Goal: Task Accomplishment & Management: Use online tool/utility

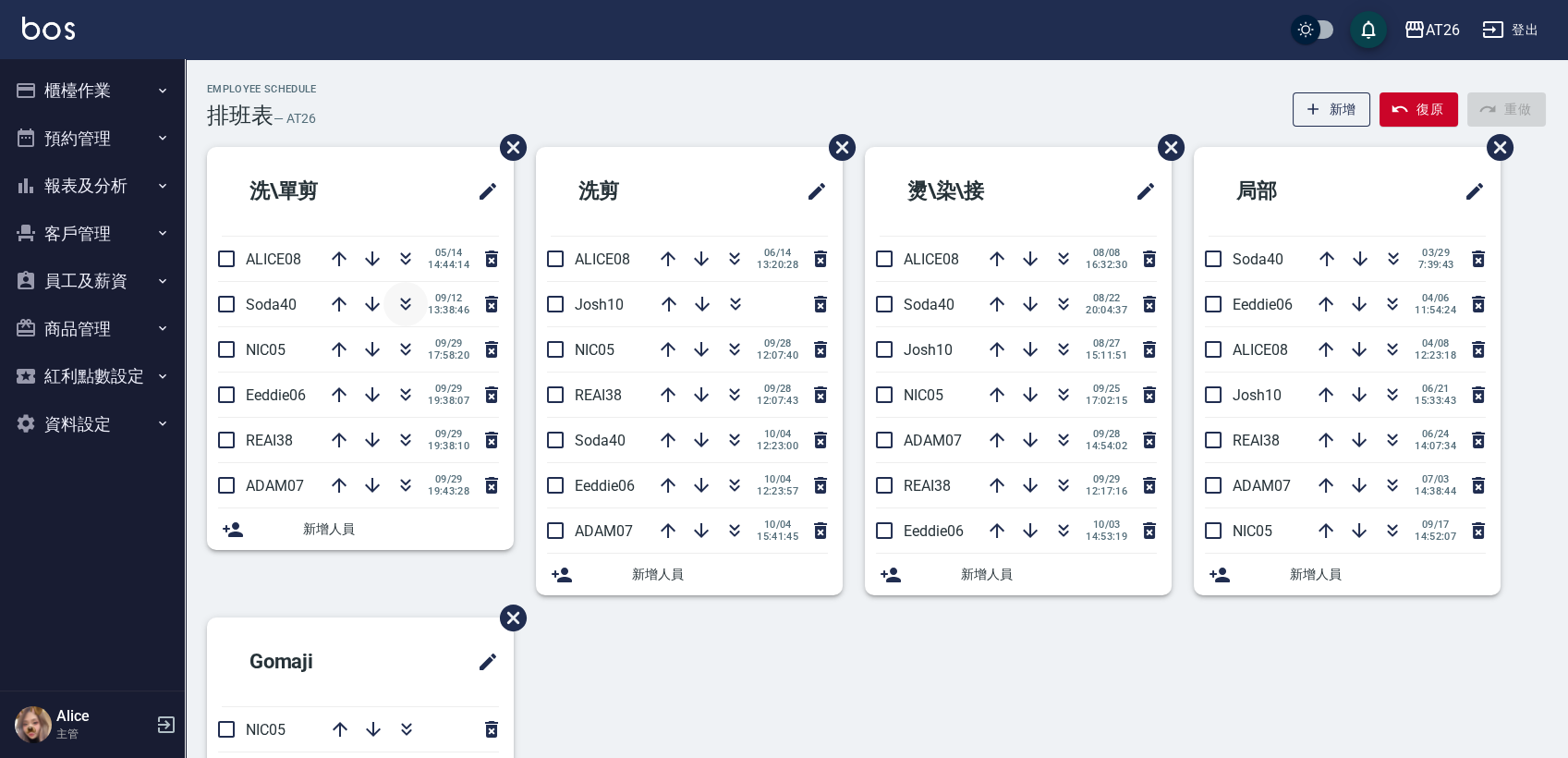
click at [402, 294] on icon "button" at bounding box center [406, 304] width 22 height 22
click at [110, 95] on button "櫃檯作業" at bounding box center [92, 91] width 170 height 48
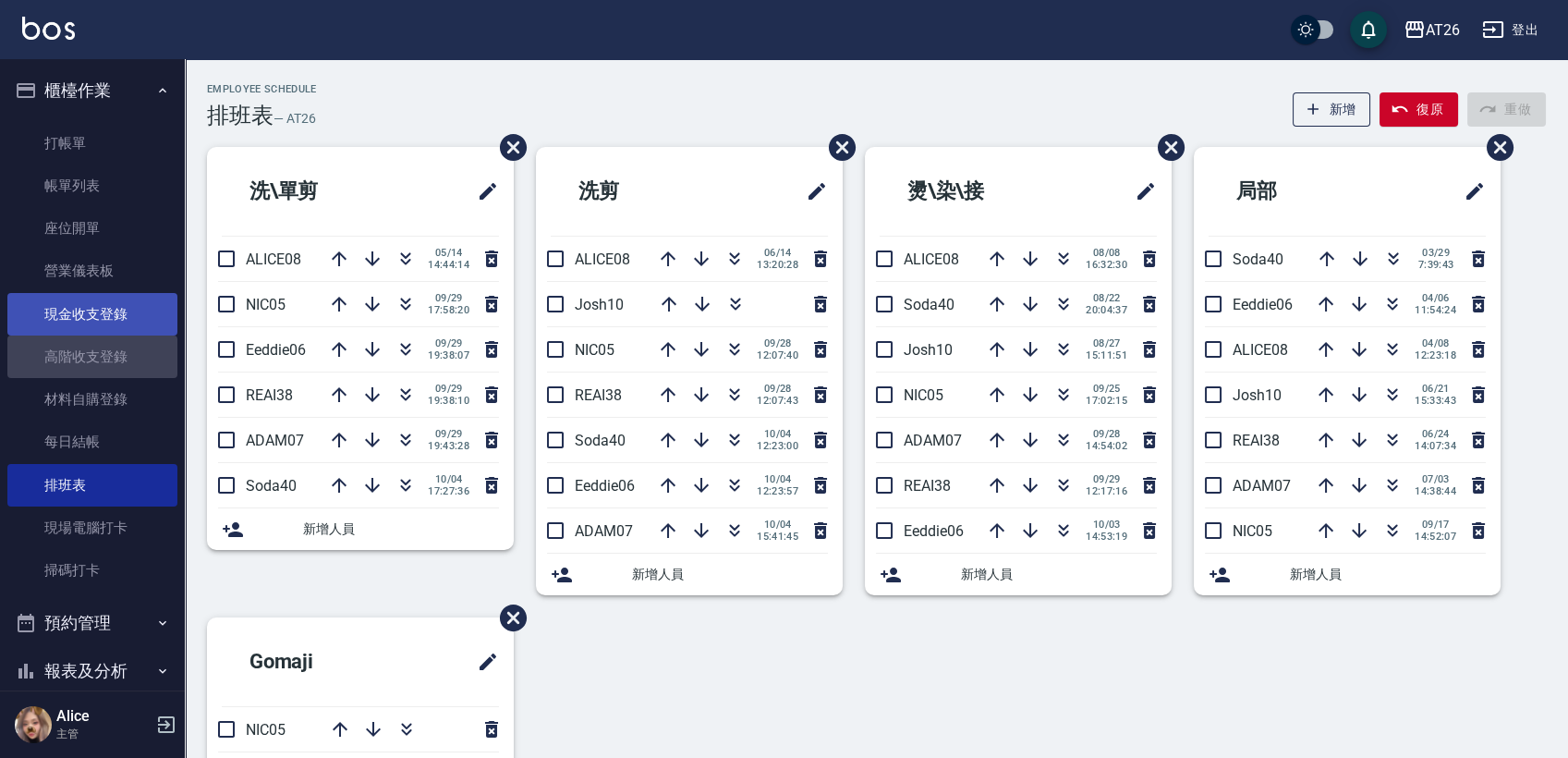
click at [107, 353] on link "高階收支登錄" at bounding box center [92, 357] width 170 height 43
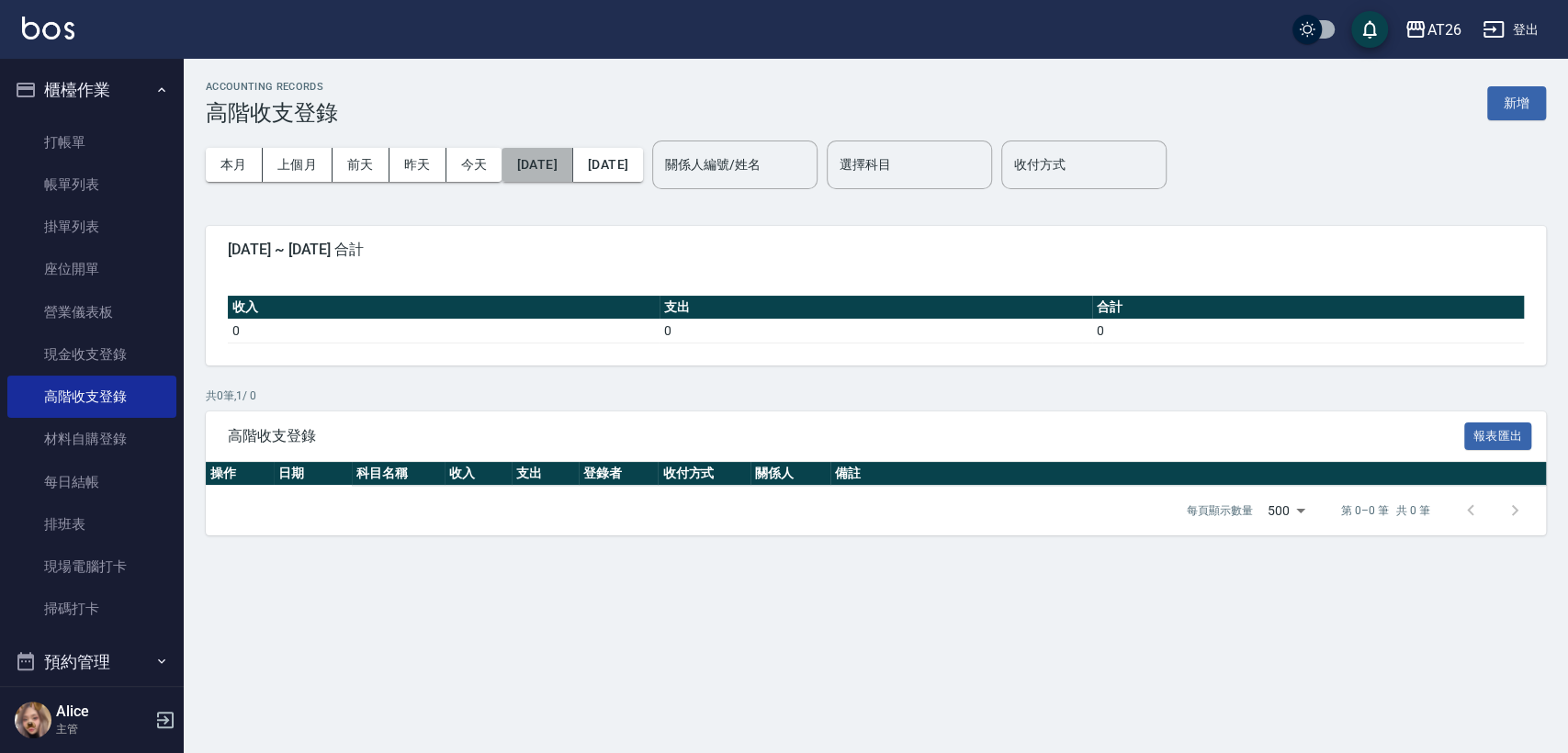
click at [540, 164] on button "[DATE]" at bounding box center [537, 165] width 71 height 34
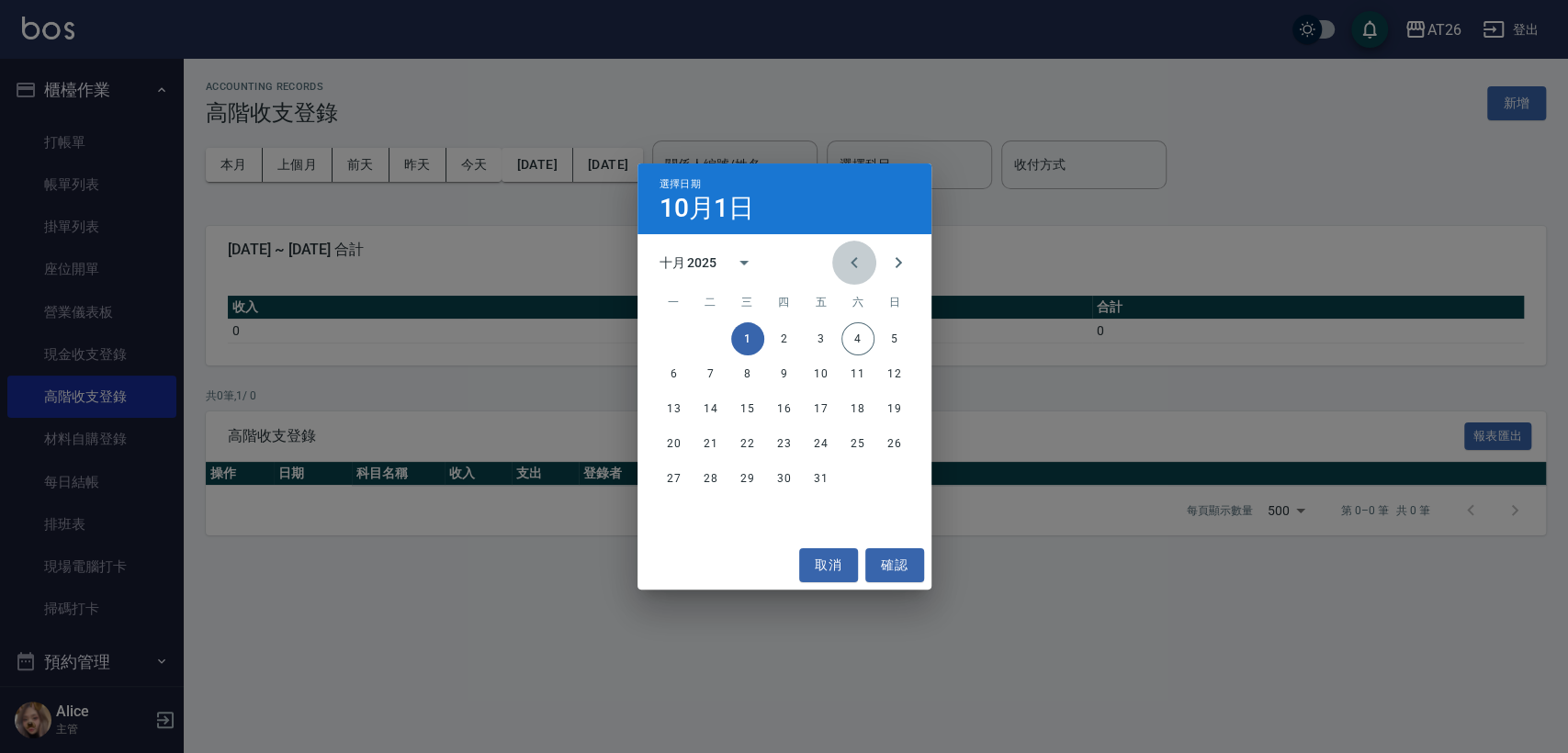
click at [852, 267] on icon "Previous month" at bounding box center [854, 262] width 22 height 22
click at [883, 266] on button "Next month" at bounding box center [898, 262] width 44 height 44
click at [821, 335] on button "1" at bounding box center [821, 338] width 33 height 33
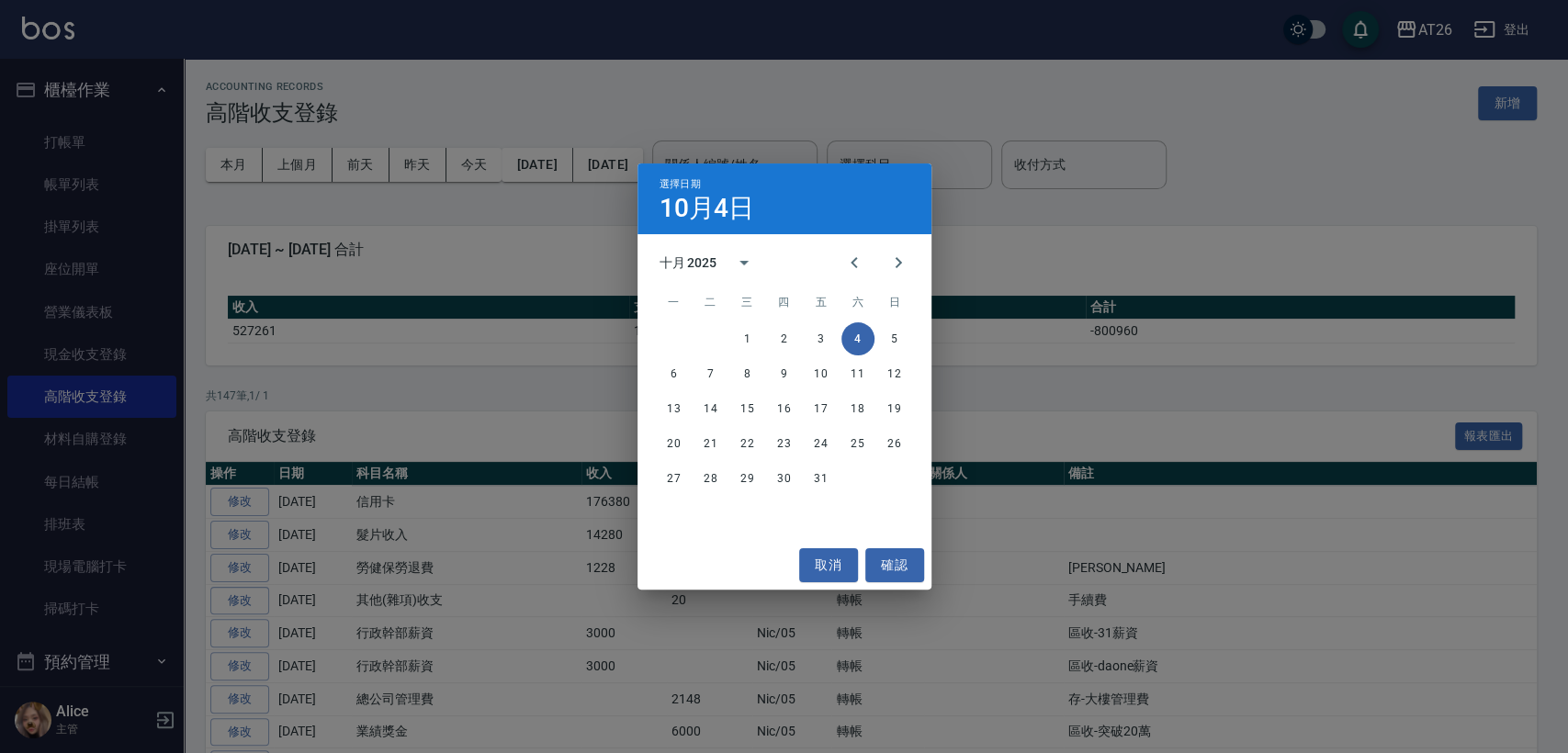
click at [691, 176] on div "選擇日期 10月4日" at bounding box center [784, 199] width 294 height 71
click at [850, 260] on icon "Previous month" at bounding box center [854, 262] width 22 height 22
click at [889, 478] on button "31" at bounding box center [894, 478] width 33 height 33
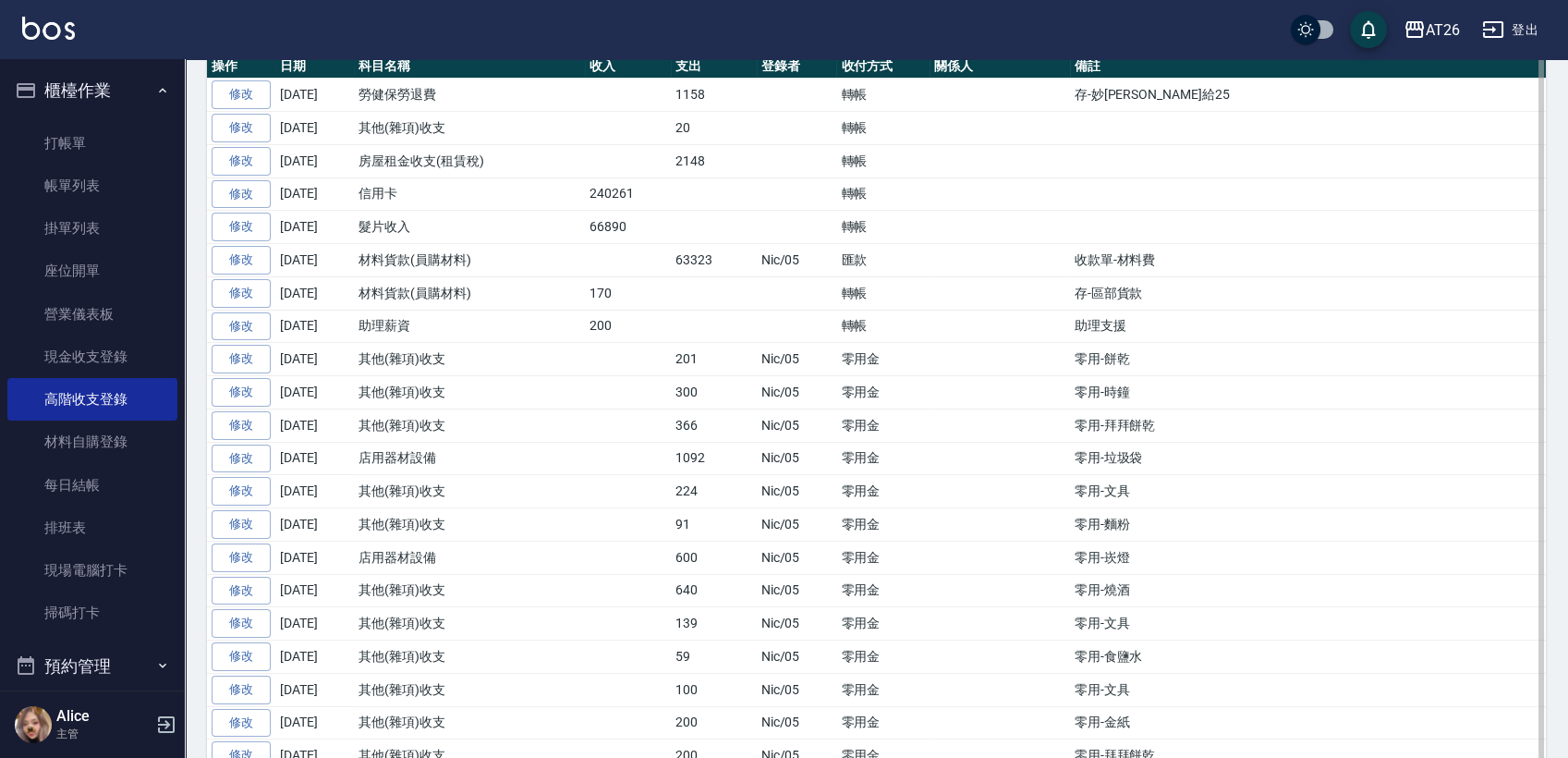
scroll to position [308, 0]
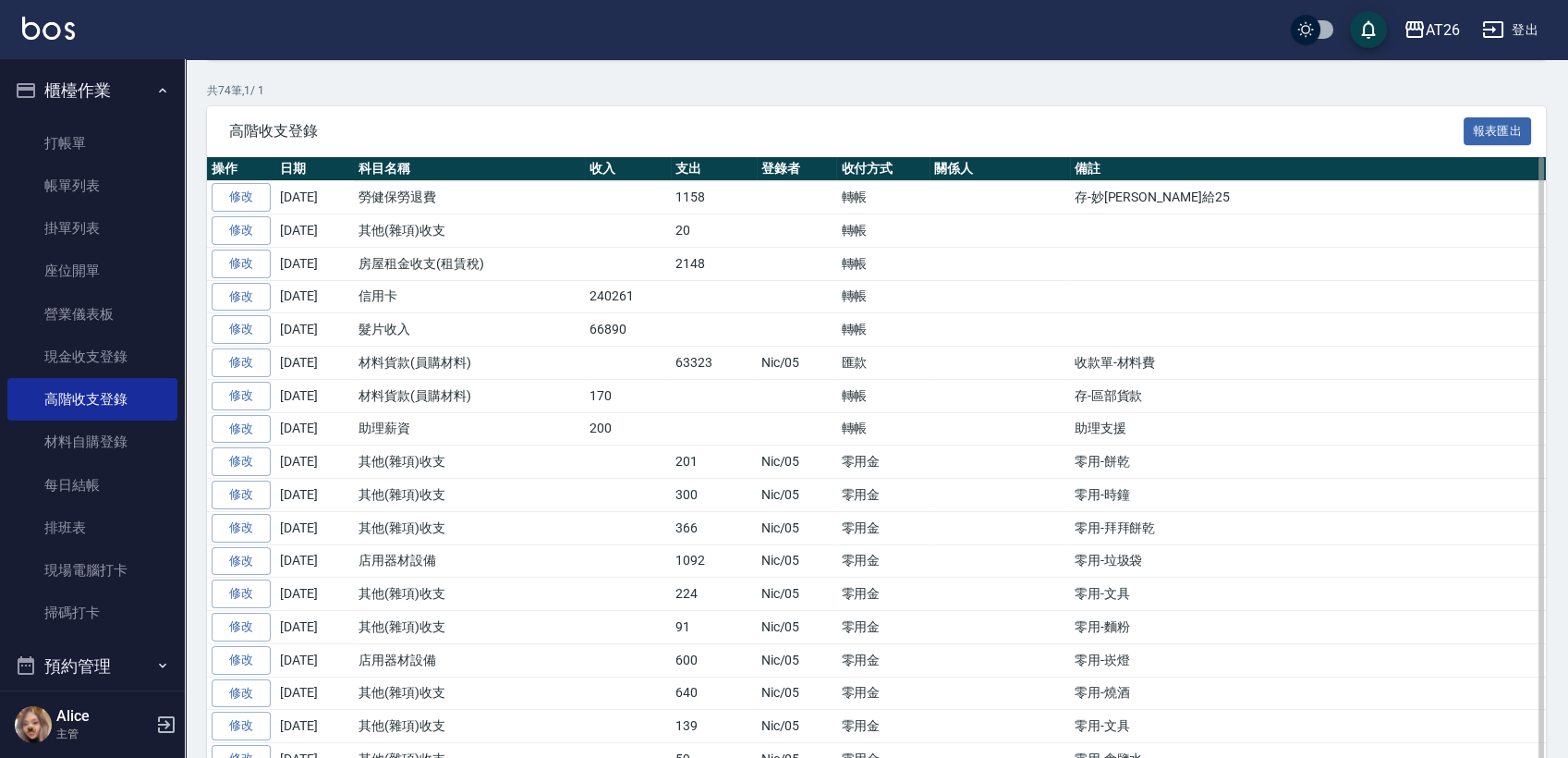
drag, startPoint x: 324, startPoint y: 353, endPoint x: 423, endPoint y: 378, distance: 102.0
click at [427, 379] on td "材料貨款(員購材料)" at bounding box center [469, 395] width 231 height 33
drag, startPoint x: 585, startPoint y: 385, endPoint x: 634, endPoint y: 394, distance: 49.7
click at [634, 394] on td "170" at bounding box center [628, 395] width 86 height 33
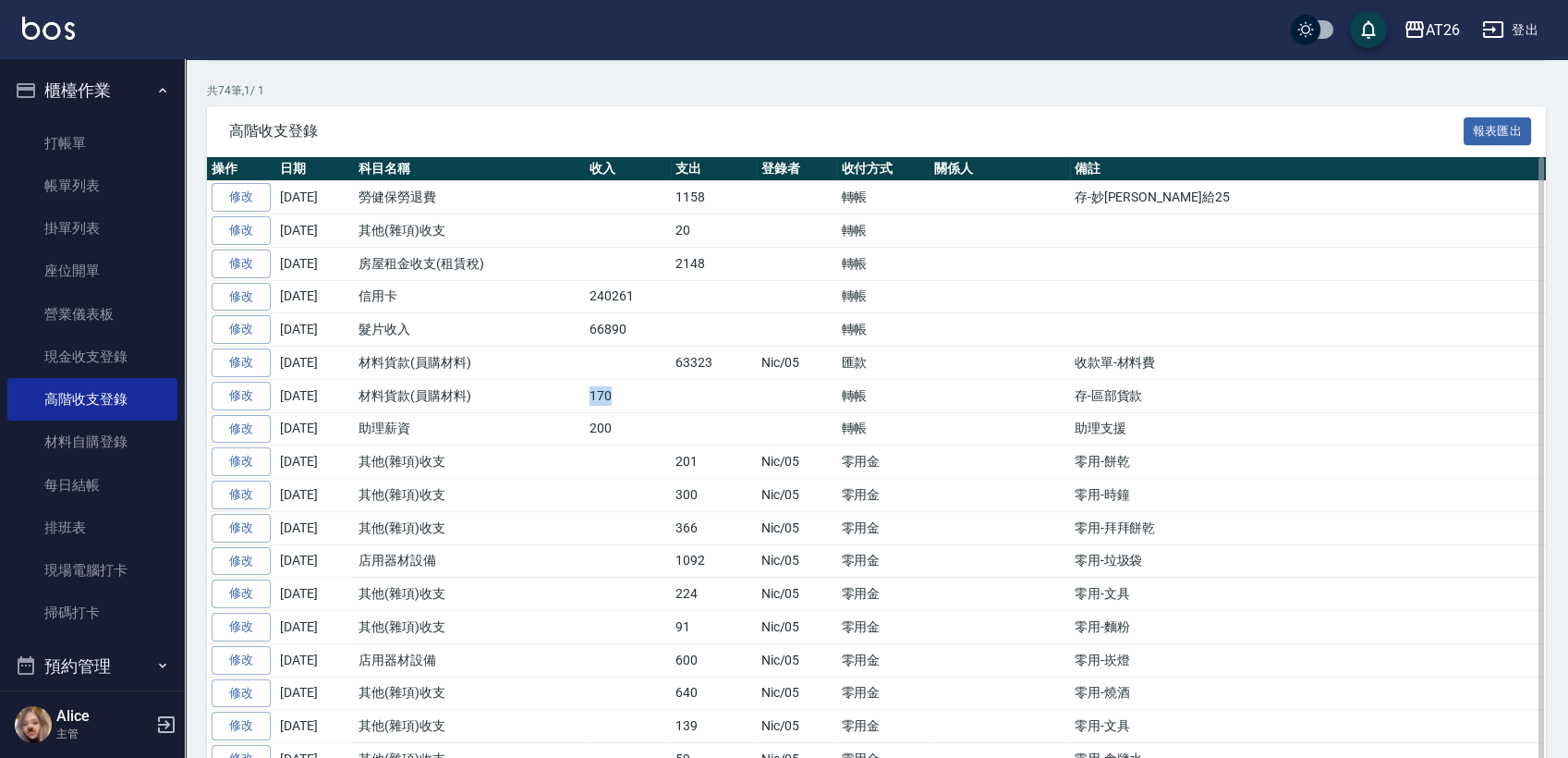
click at [634, 394] on td "170" at bounding box center [628, 395] width 86 height 33
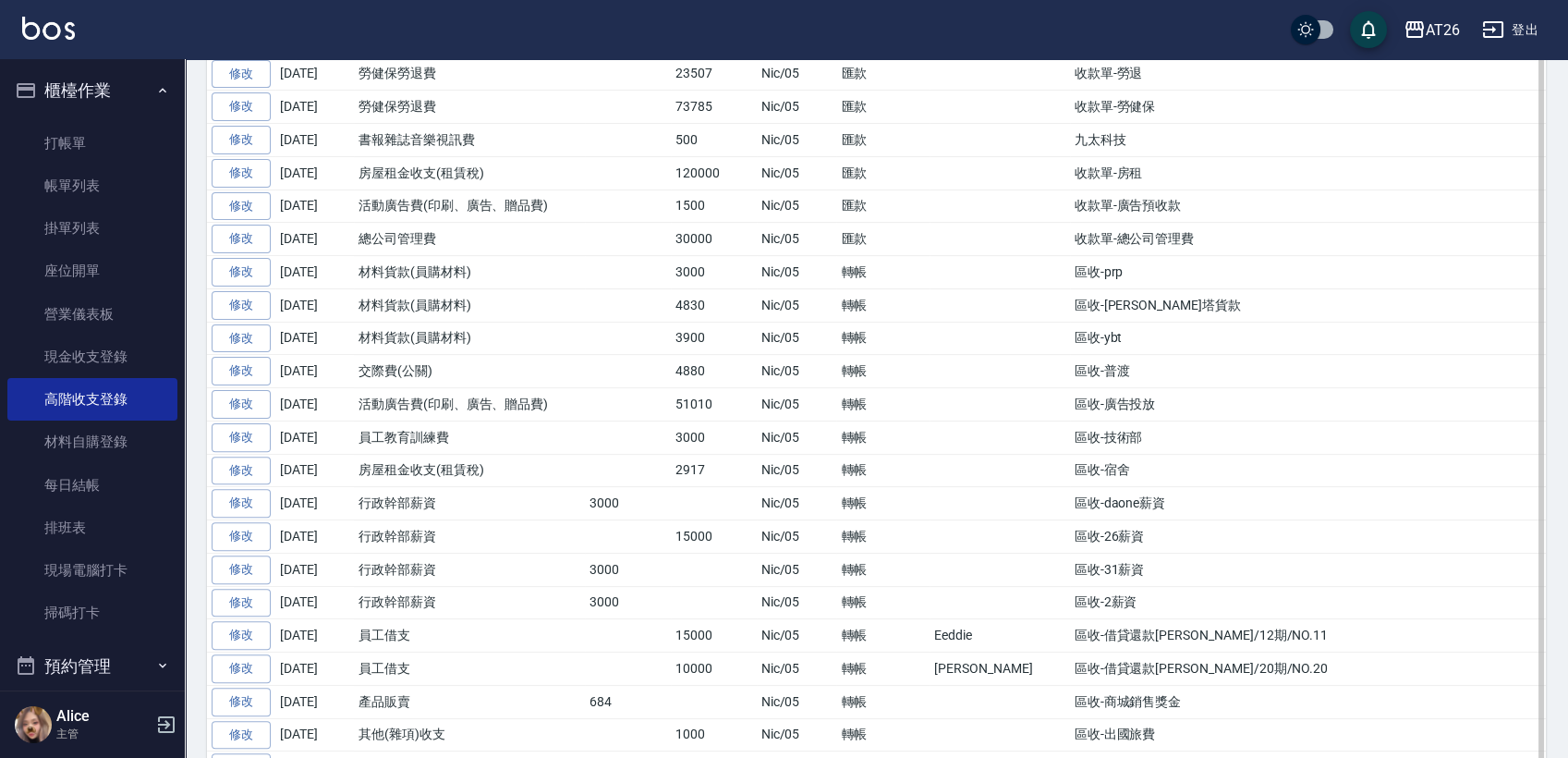
scroll to position [1232, 0]
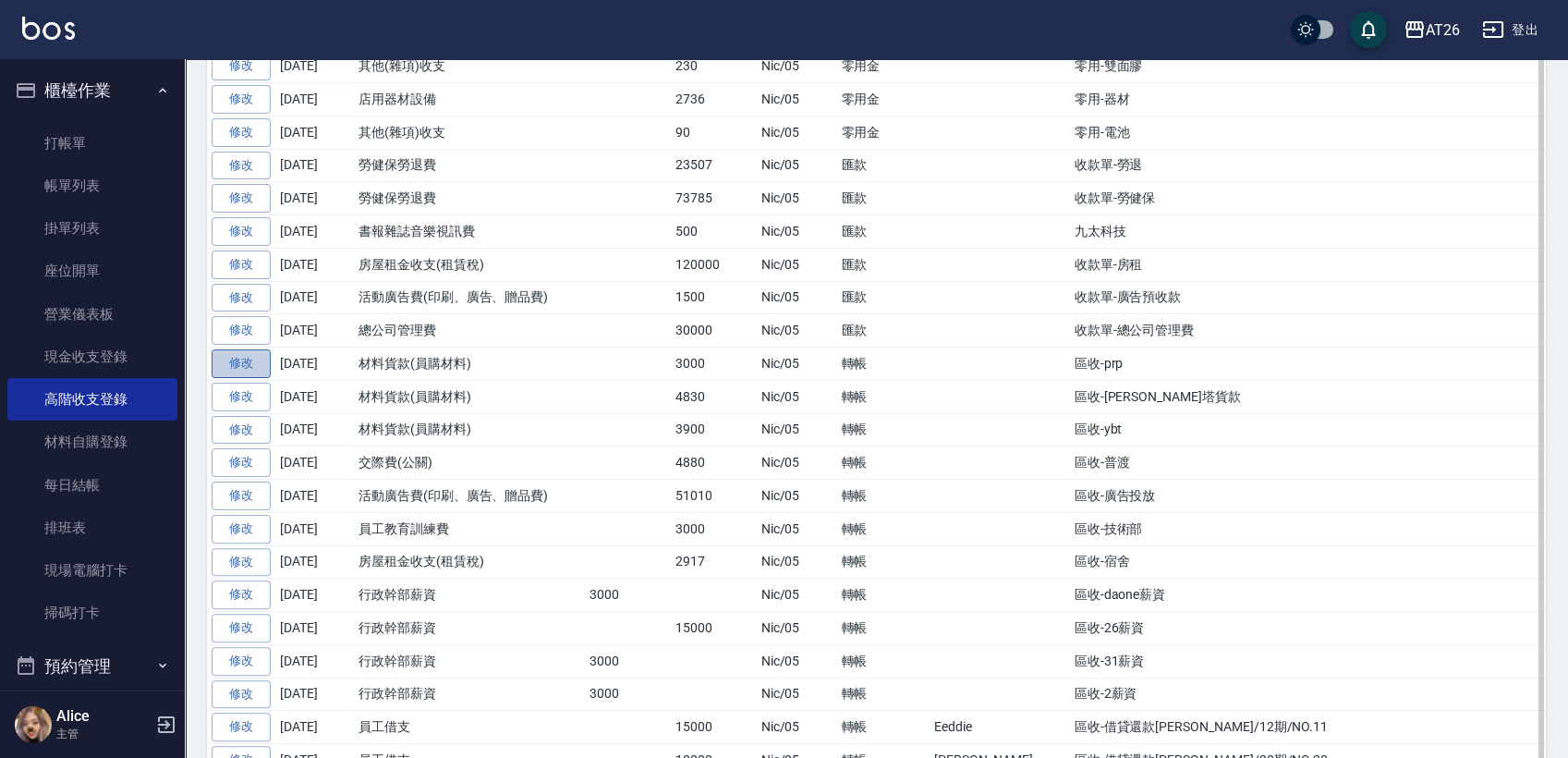
click at [261, 349] on link "修改" at bounding box center [241, 363] width 59 height 29
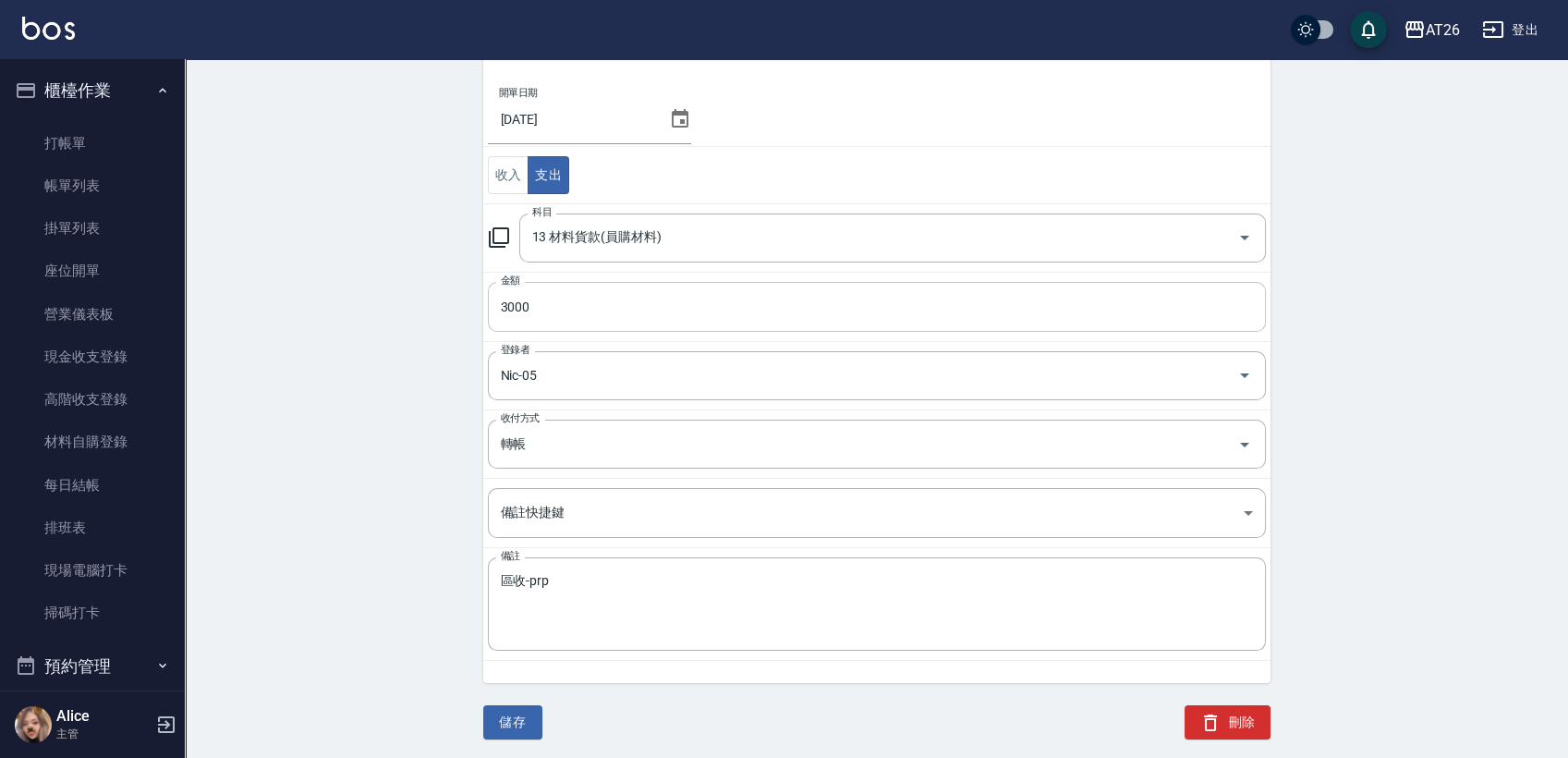
scroll to position [145, 0]
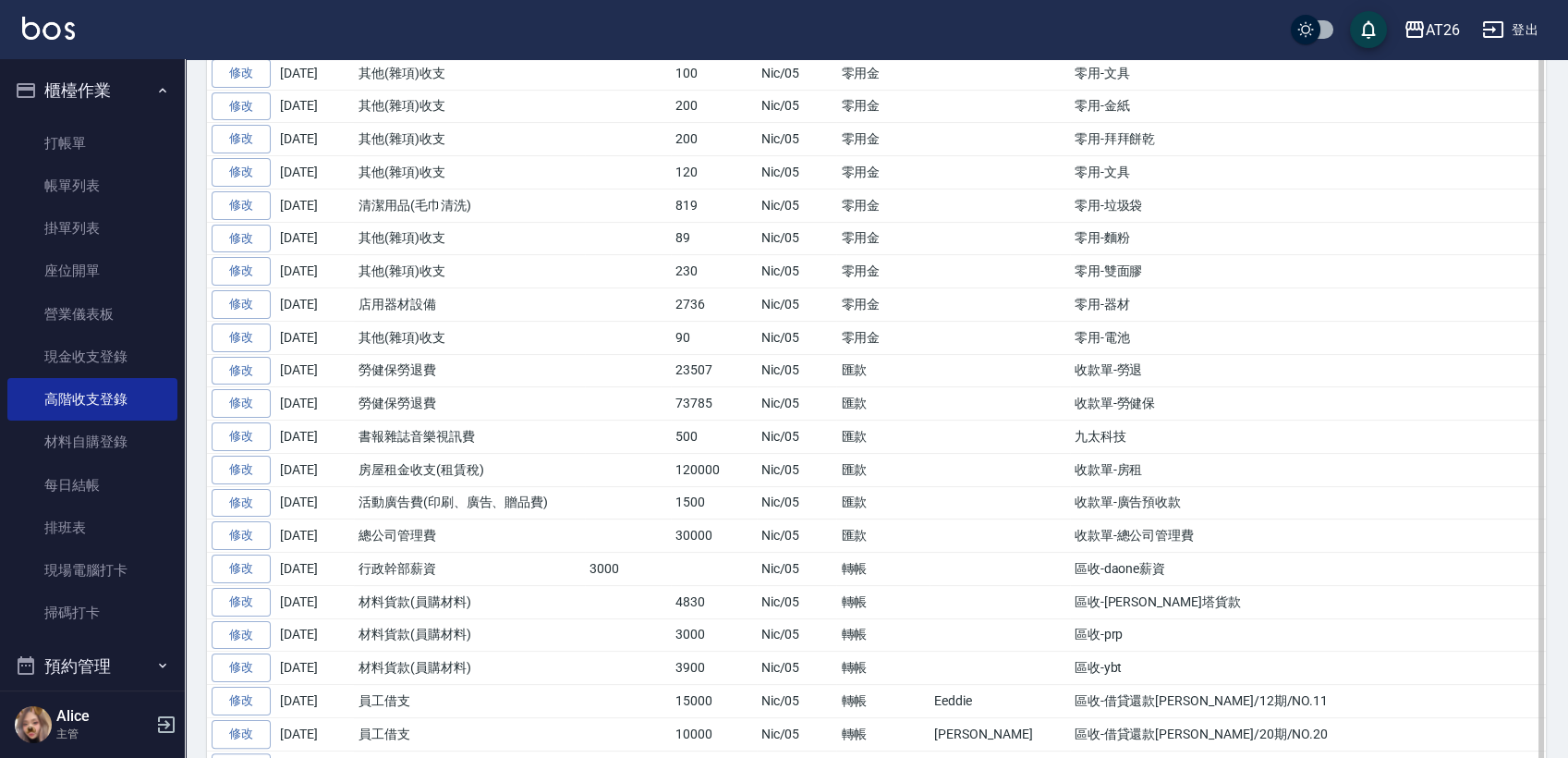
scroll to position [1129, 0]
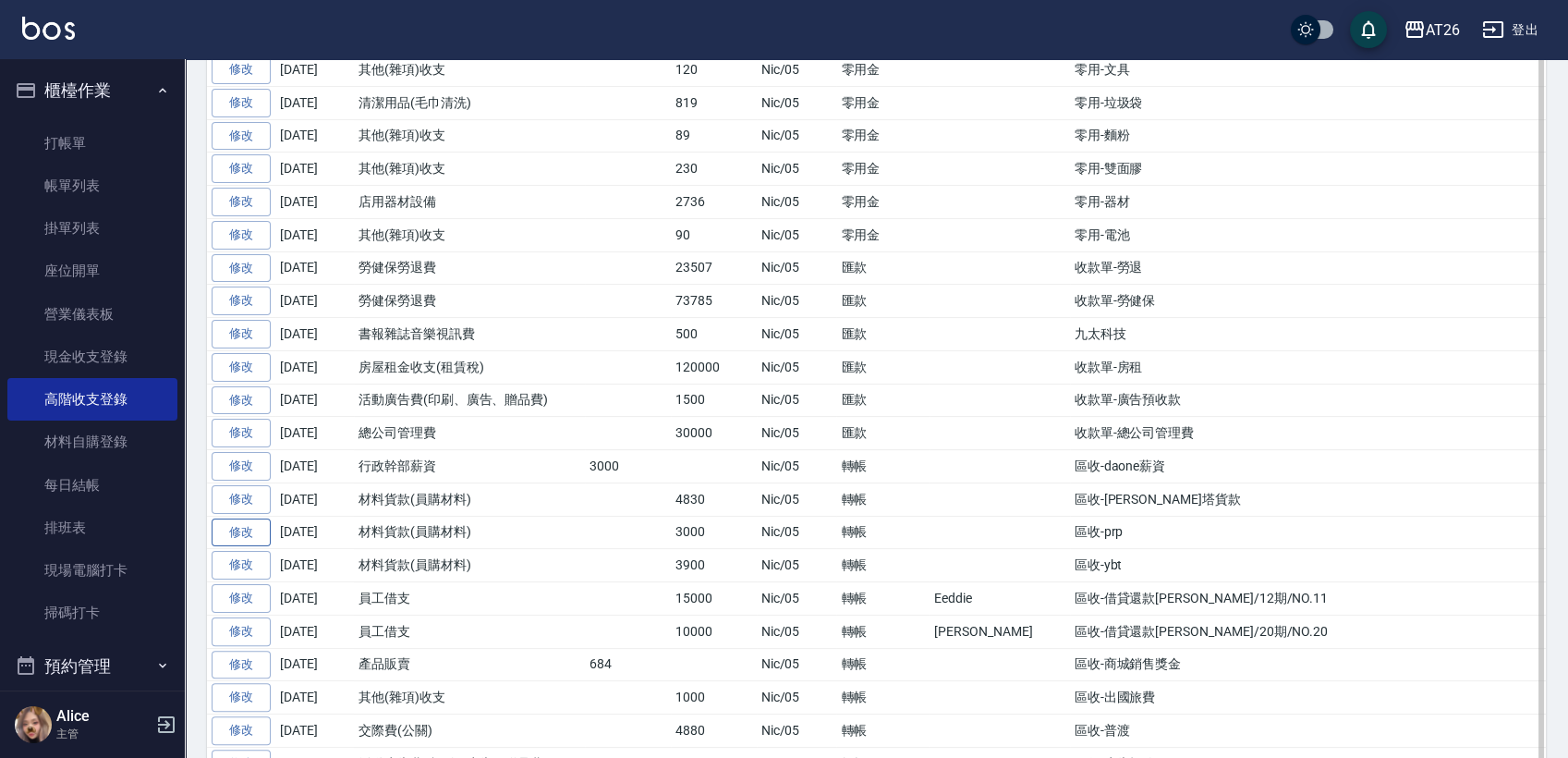
click at [242, 524] on link "修改" at bounding box center [241, 533] width 59 height 29
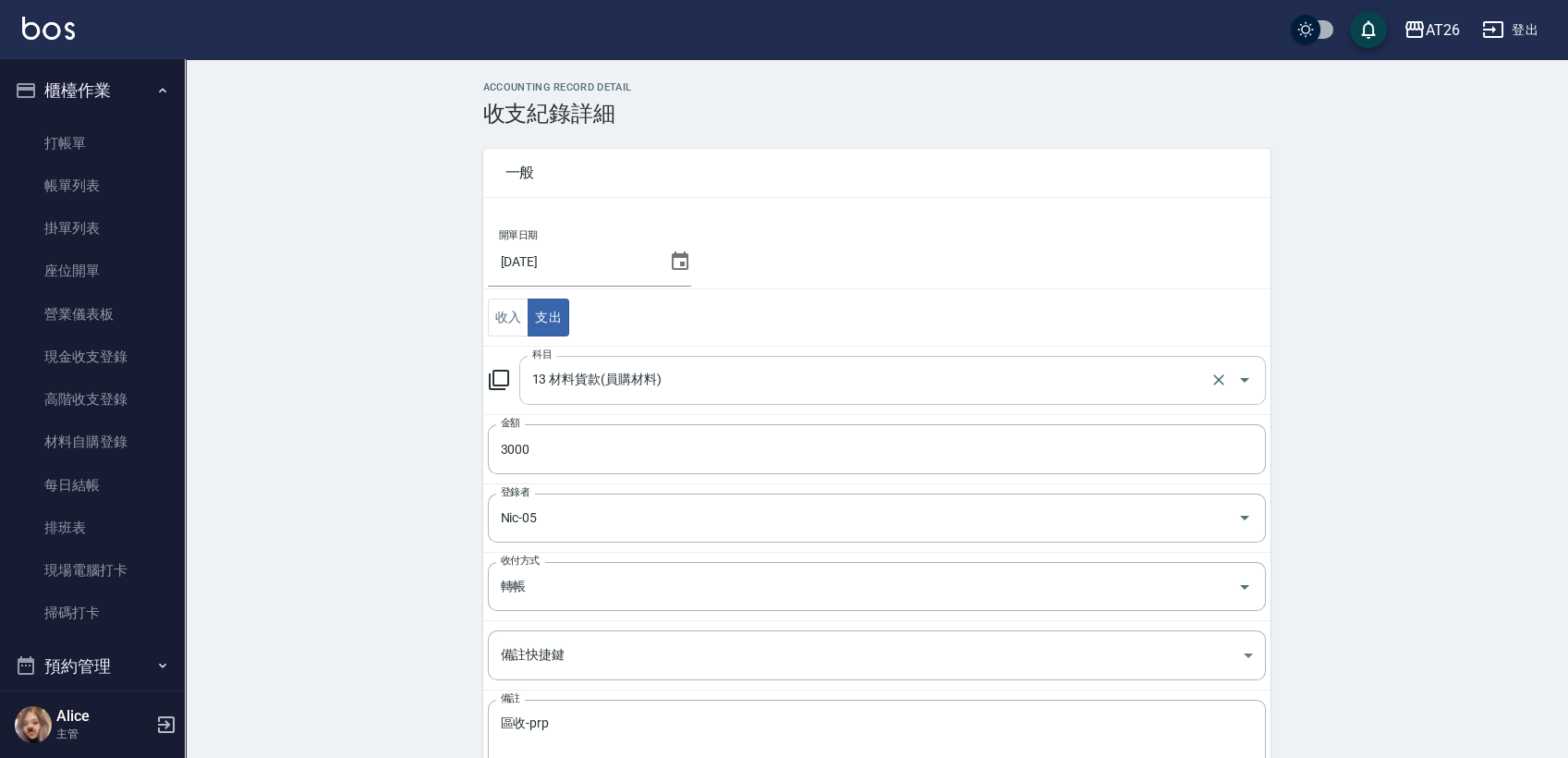
click at [717, 375] on input "13 材料貨款(員購材料)" at bounding box center [867, 380] width 678 height 32
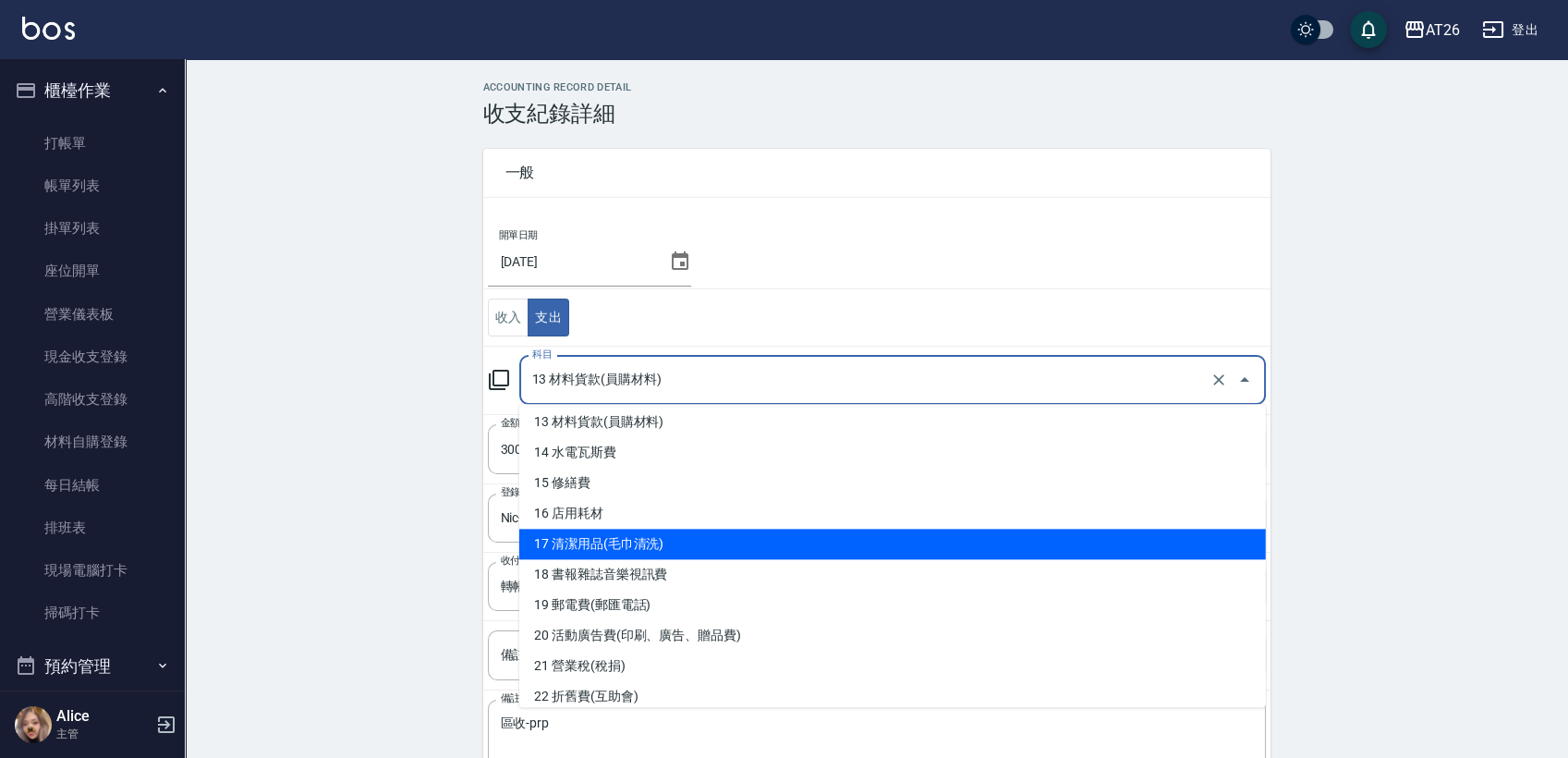
scroll to position [513, 0]
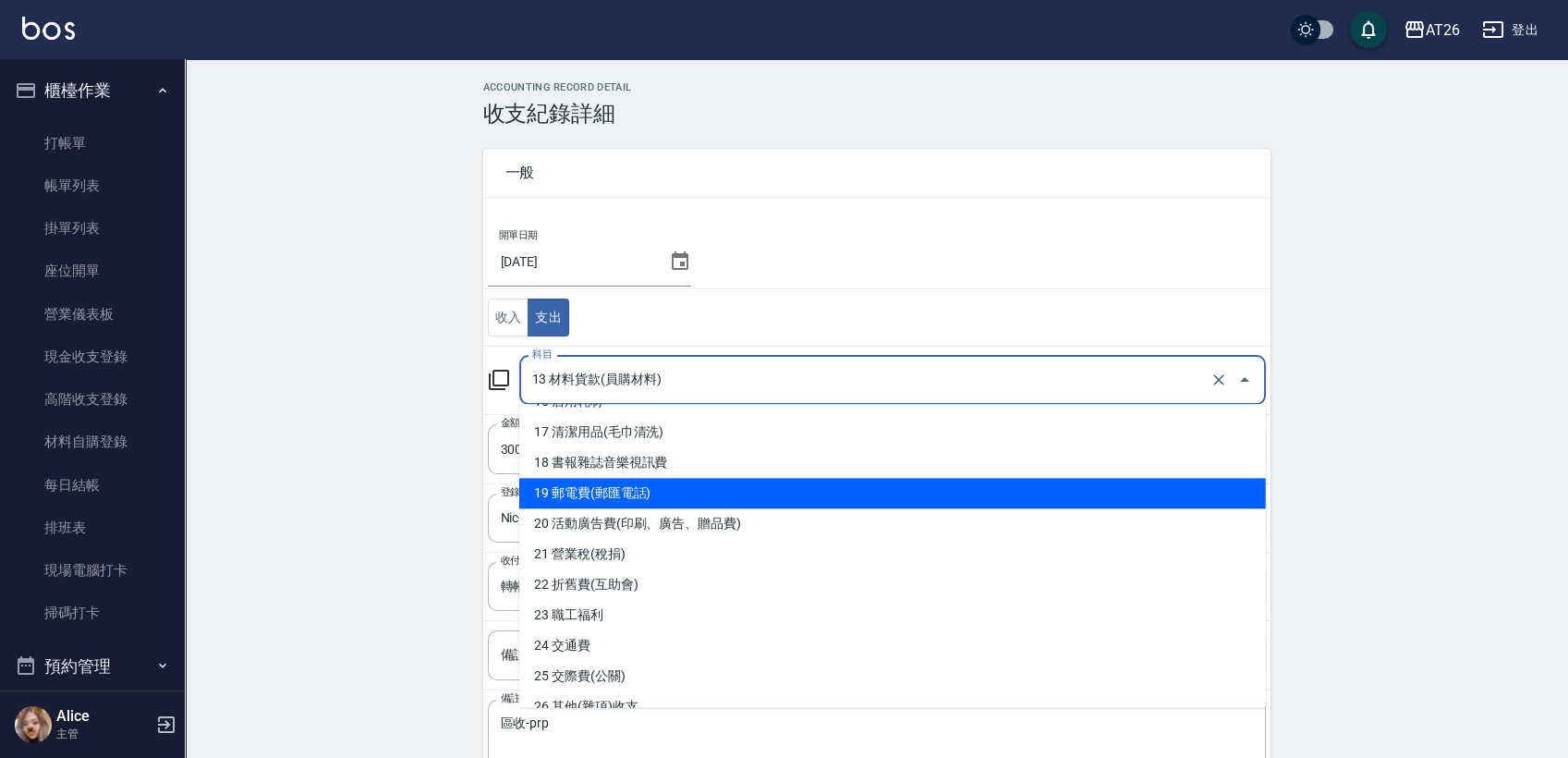
click at [458, 470] on div "ACCOUNTING RECORD DETAIL 收支紀錄詳細 一般 開單日期 2025/08/31 收入 支出 科目 13 材料貨款(員購材料) 科目 金額…" at bounding box center [877, 492] width 1384 height 823
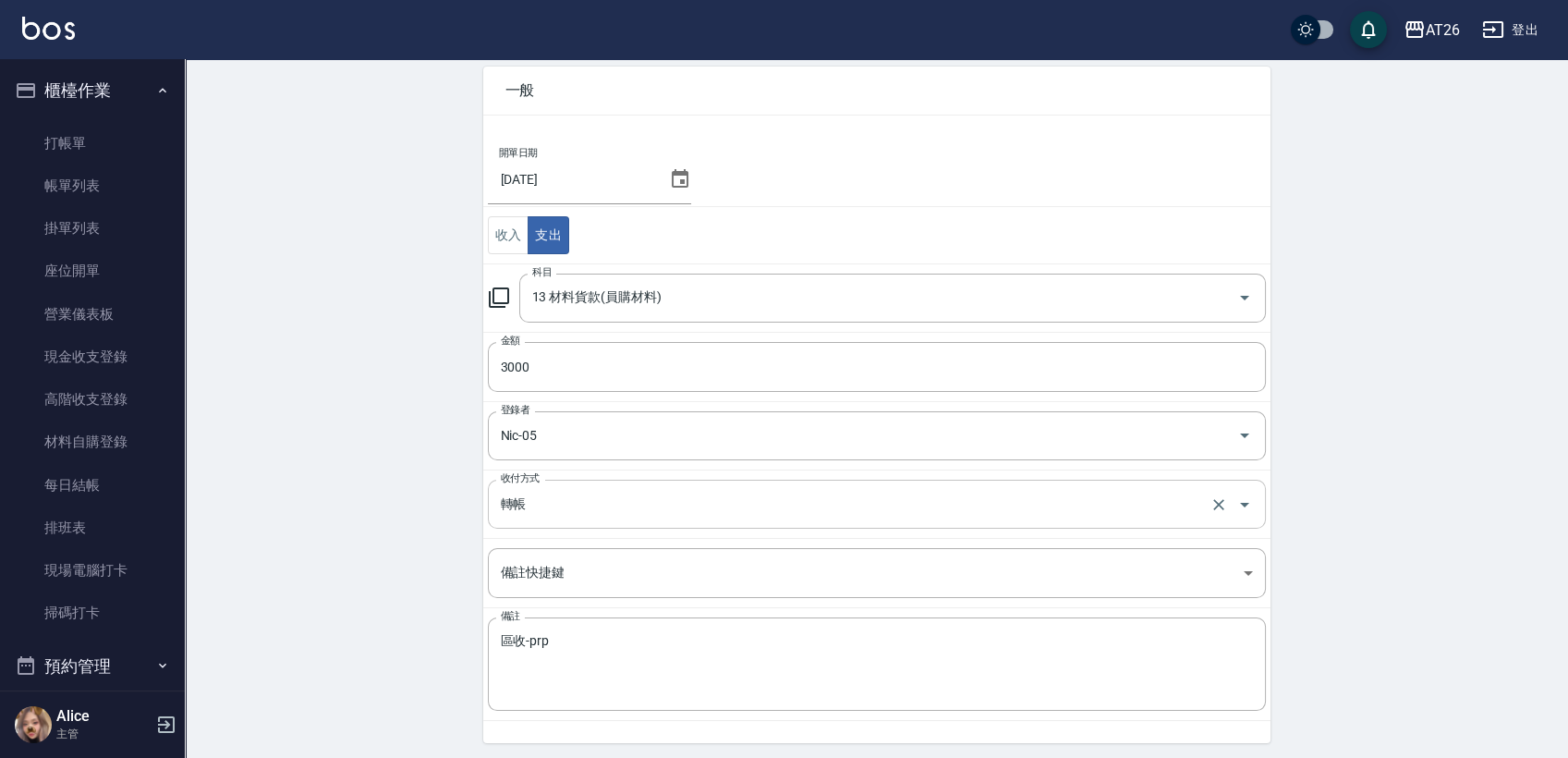
scroll to position [145, 0]
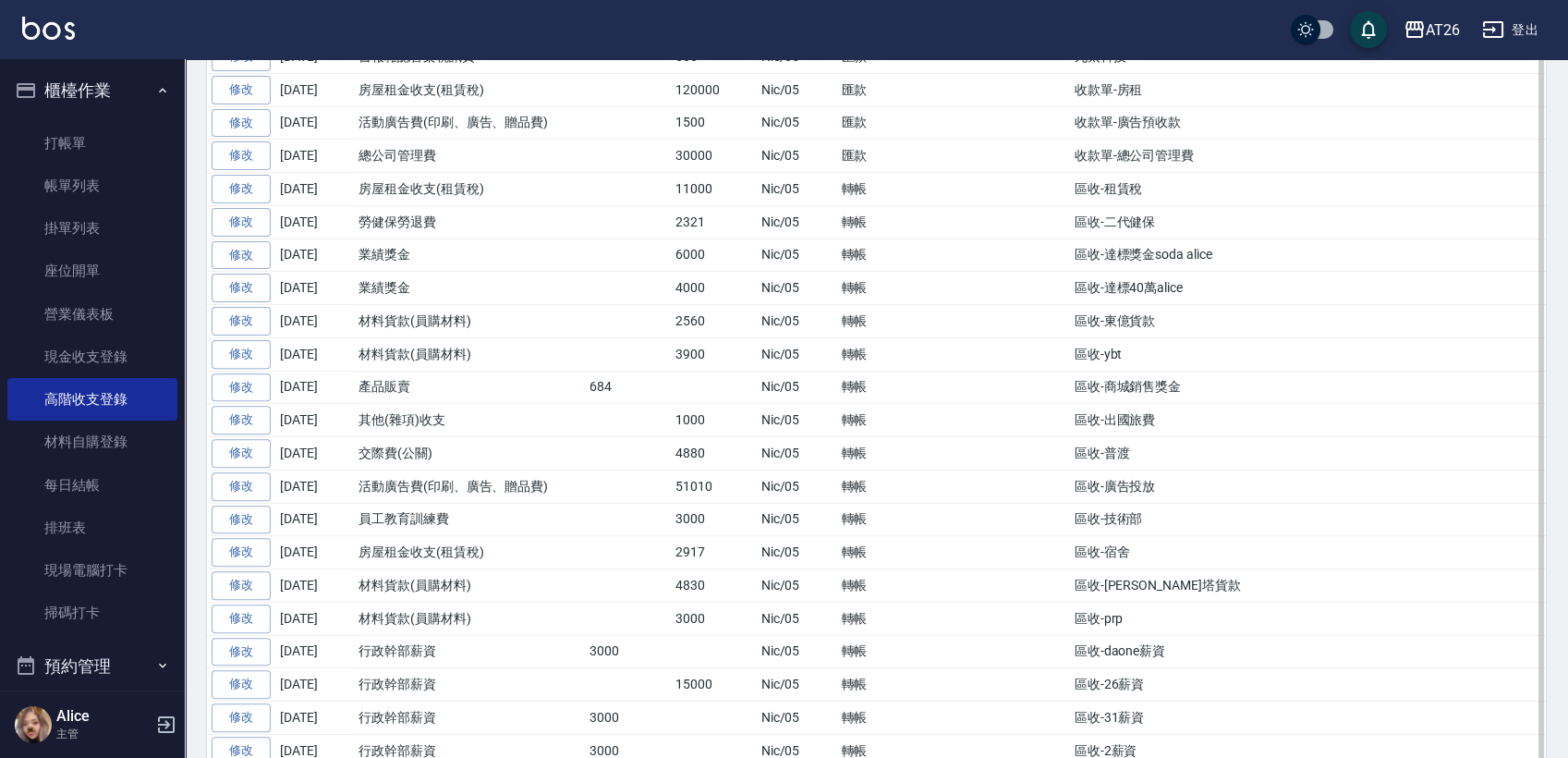
scroll to position [1437, 0]
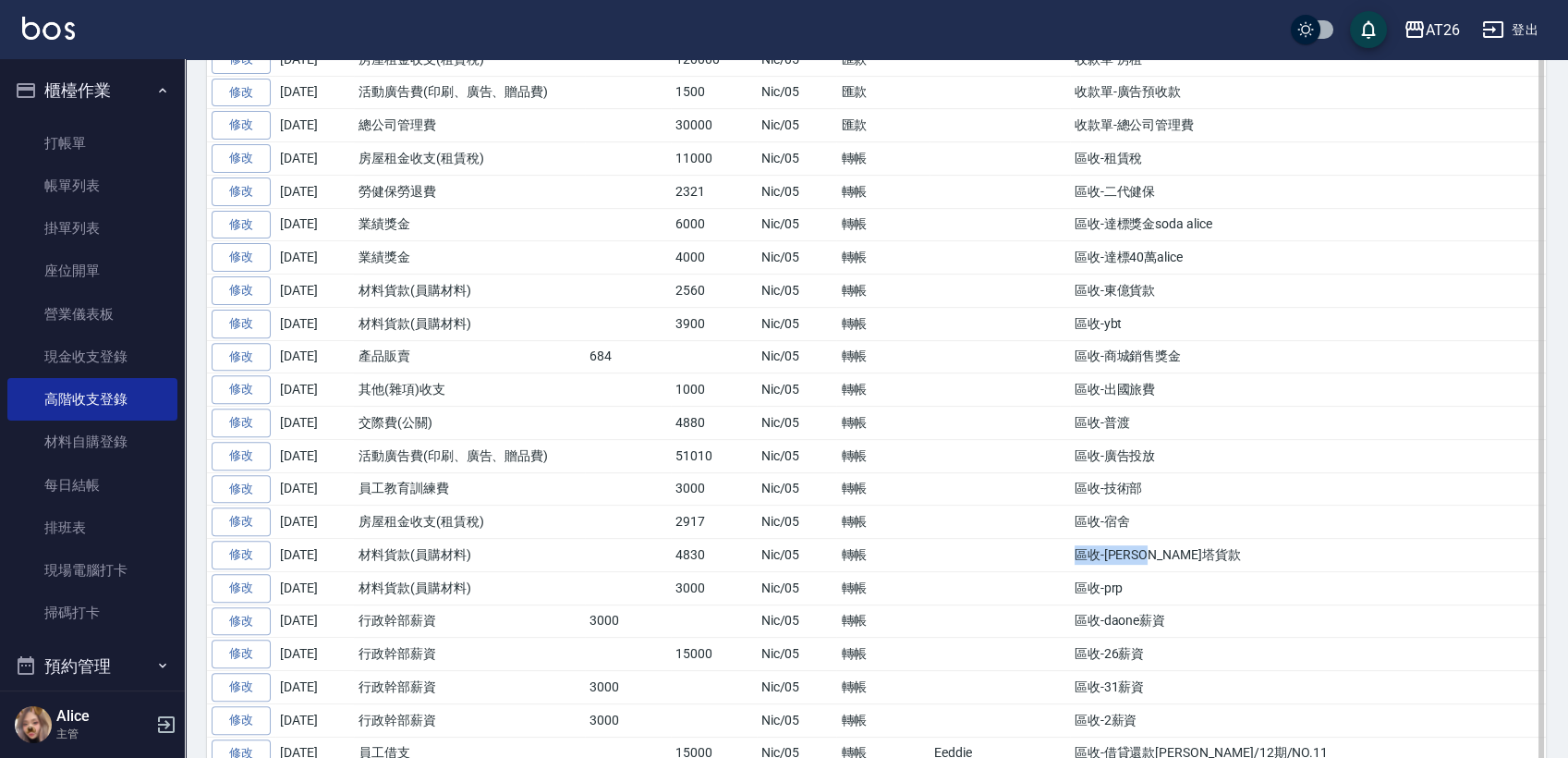
drag, startPoint x: 983, startPoint y: 543, endPoint x: 1129, endPoint y: 546, distance: 145.2
click at [1129, 546] on tr "修改 2025-08-31 材料貨款(員購材料) 4830 Nic/05 轉帳 區收-雷娜塔貨款" at bounding box center [876, 555] width 1339 height 33
click at [1129, 546] on td "區收-雷娜塔貨款" at bounding box center [1308, 555] width 476 height 33
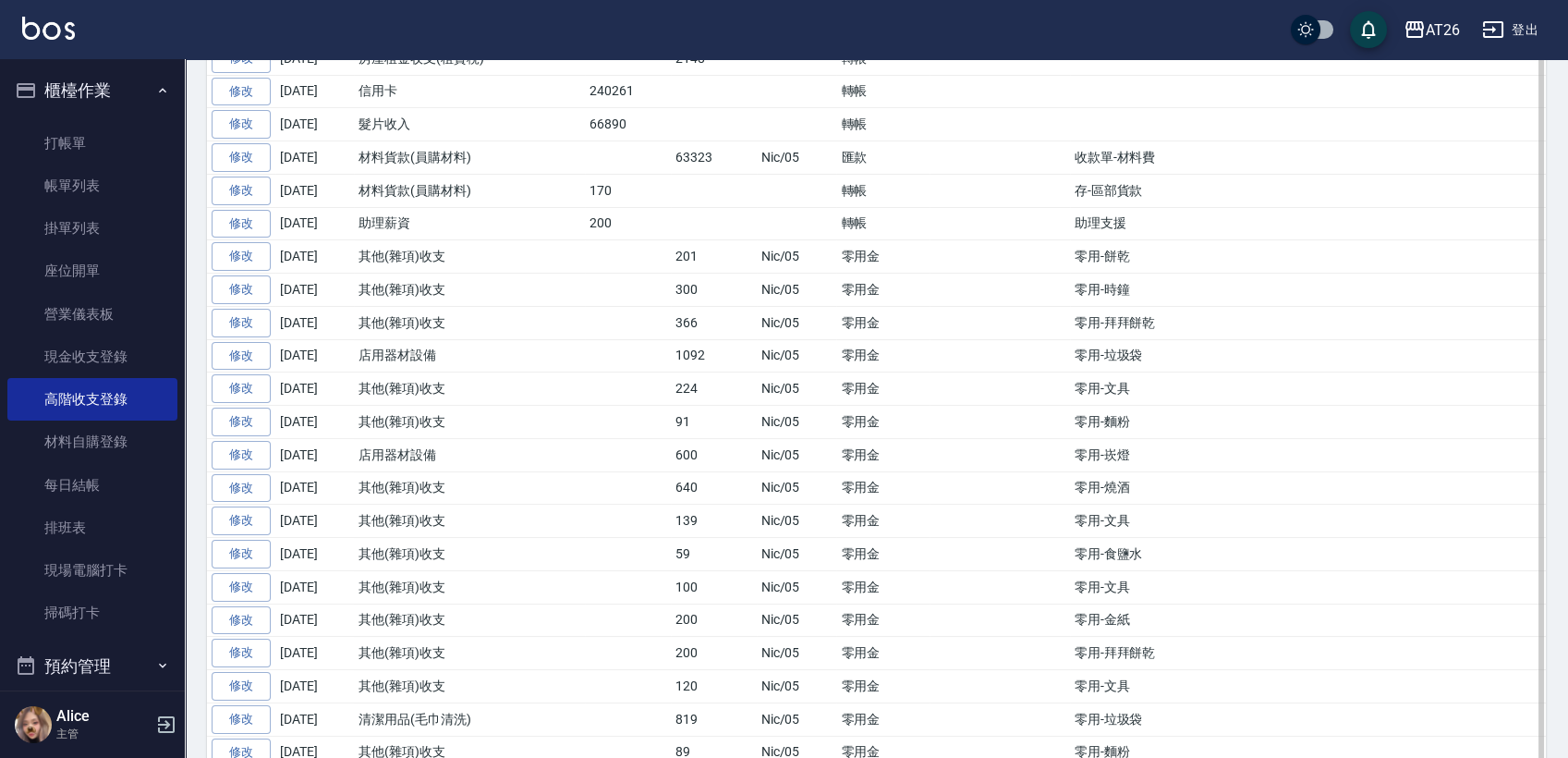
scroll to position [410, 0]
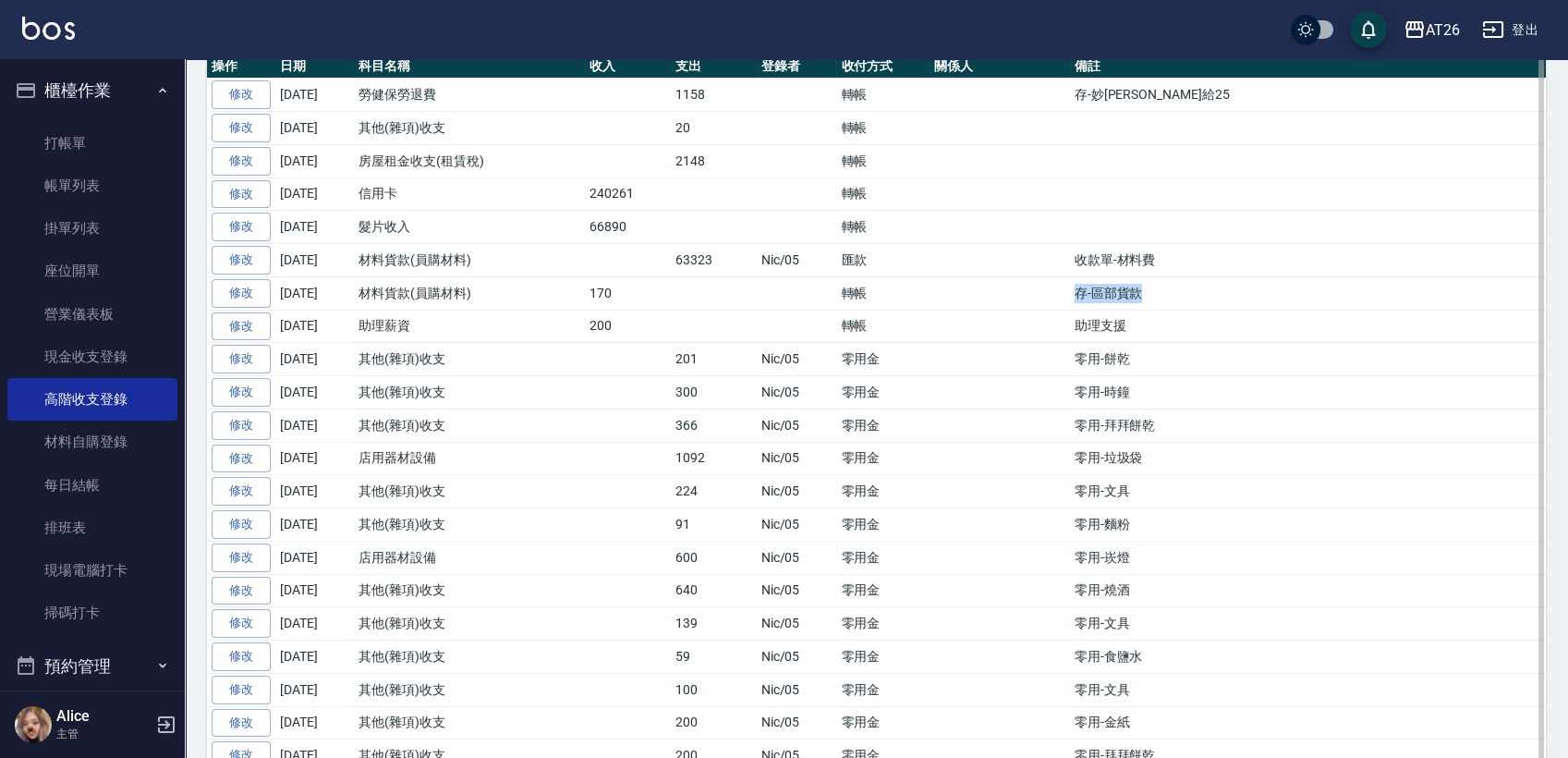
drag, startPoint x: 1086, startPoint y: 287, endPoint x: 986, endPoint y: 291, distance: 99.9
click at [986, 291] on tr "修改 2025-08-31 材料貨款(員購材料) 170 轉帳 存-區部貨款" at bounding box center [876, 292] width 1339 height 33
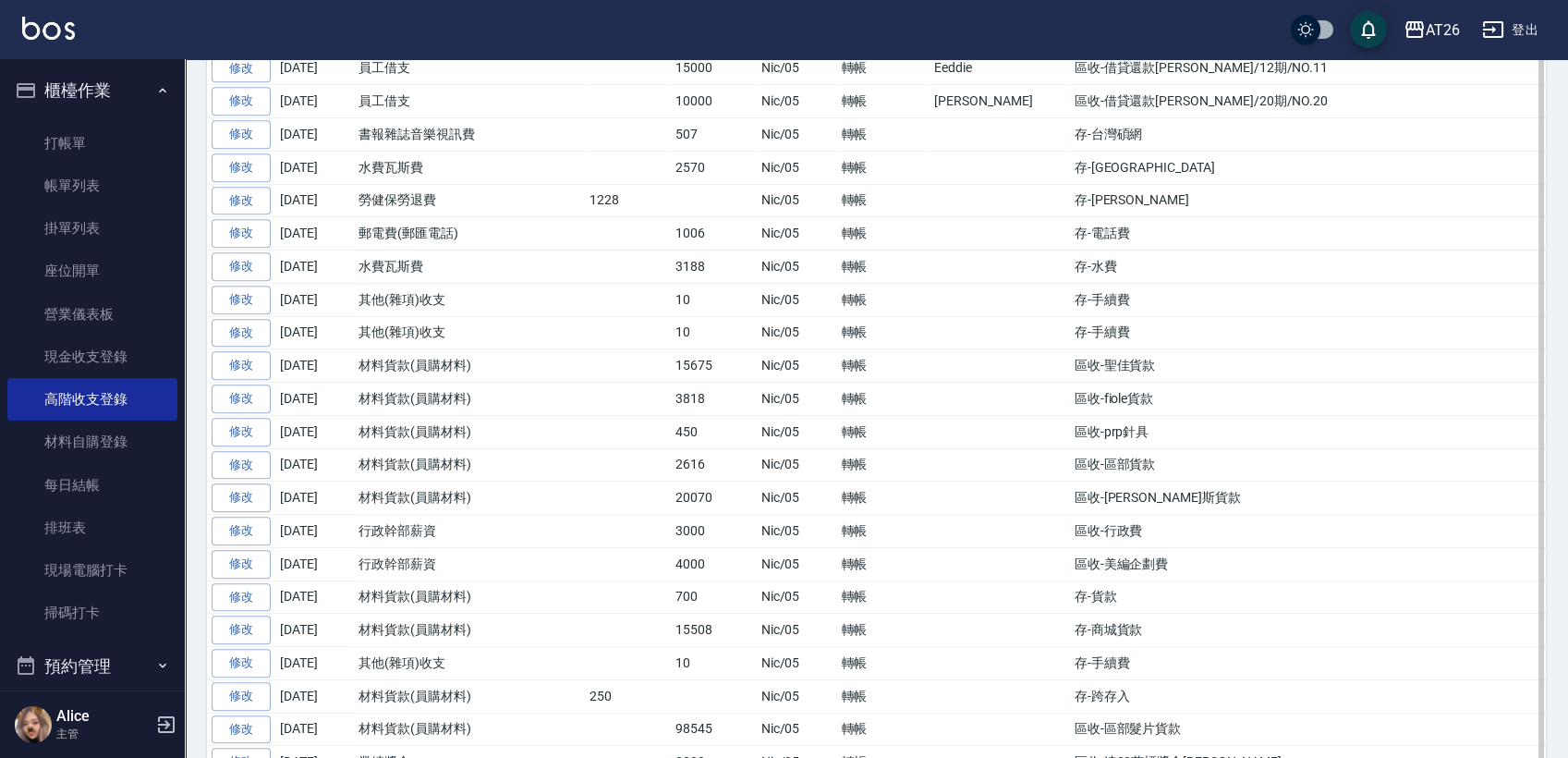
scroll to position [2156, 0]
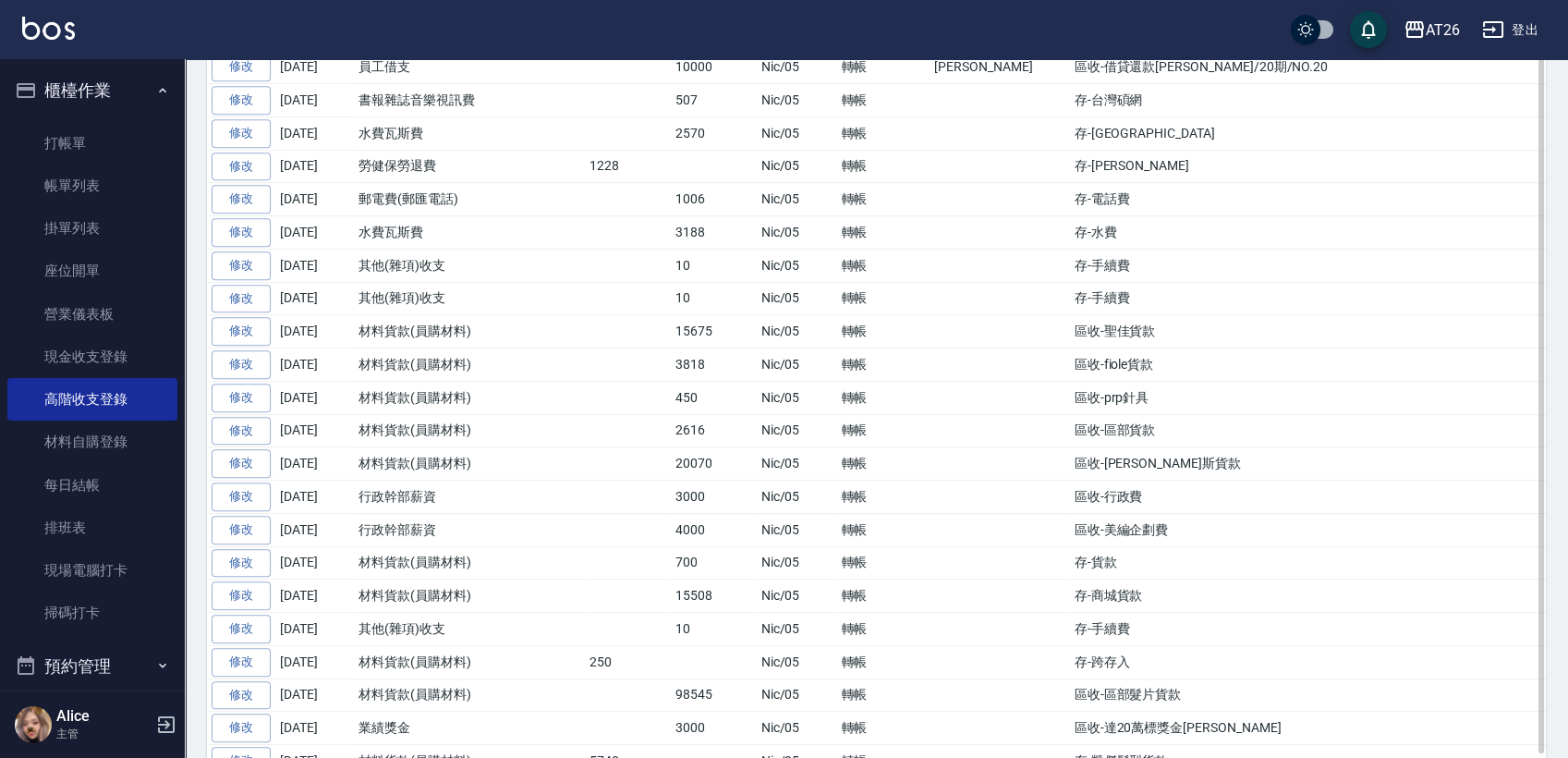
drag, startPoint x: 1035, startPoint y: 412, endPoint x: 1114, endPoint y: 418, distance: 78.8
click at [1114, 418] on td "區收-區部貨款" at bounding box center [1308, 430] width 476 height 33
drag, startPoint x: 632, startPoint y: 397, endPoint x: 1117, endPoint y: 413, distance: 484.6
click at [1117, 414] on tr "修改 2025-08-31 材料貨款(員購材料) 2616 Nic/05 轉帳 區收-區部貨款" at bounding box center [876, 430] width 1339 height 33
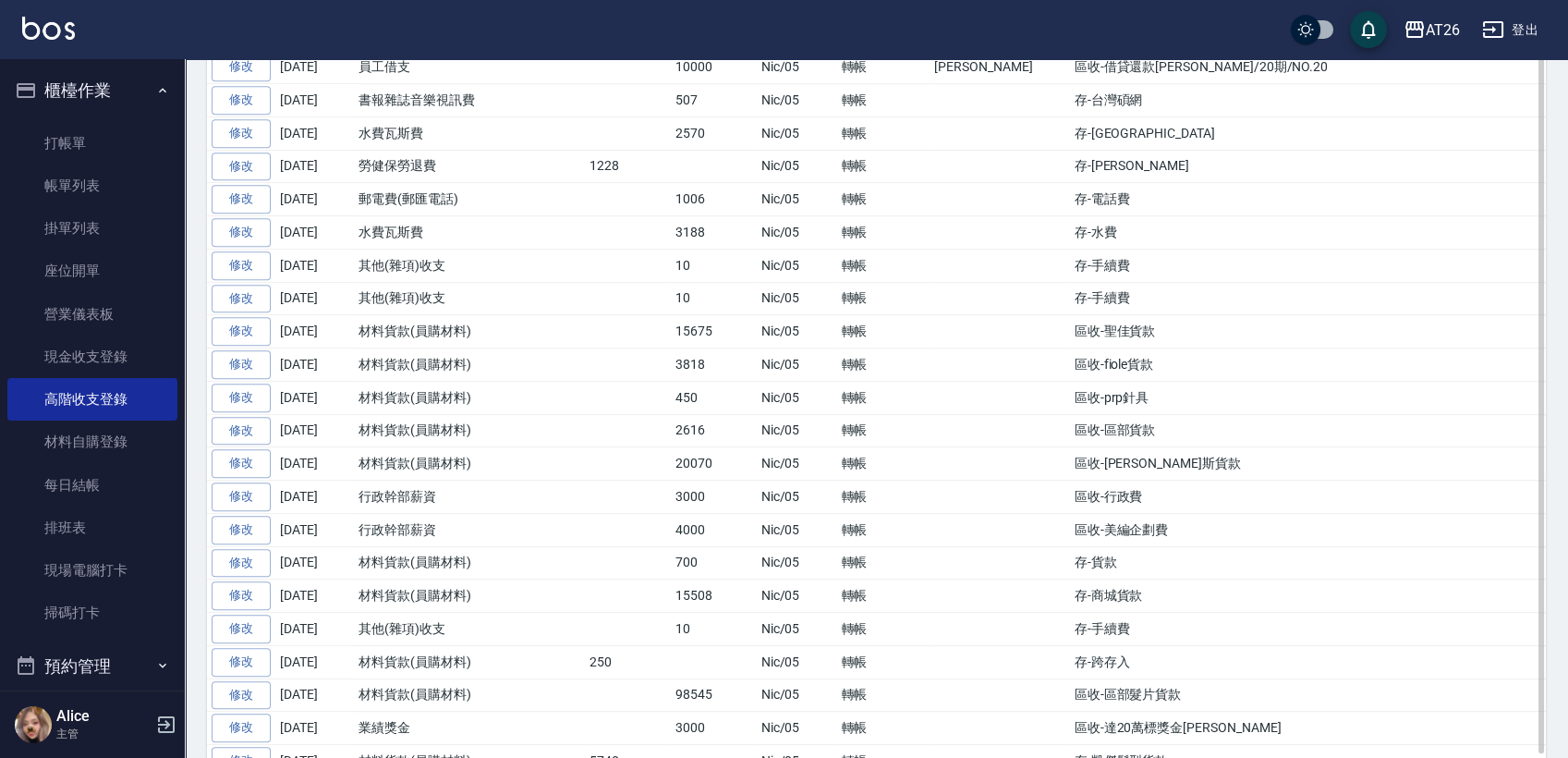
drag, startPoint x: 666, startPoint y: 445, endPoint x: 1100, endPoint y: 409, distance: 435.1
click at [1092, 423] on td "區收-區部貨款" at bounding box center [1308, 430] width 476 height 33
click at [795, 414] on td "Nic/05" at bounding box center [797, 430] width 80 height 33
drag, startPoint x: 674, startPoint y: 401, endPoint x: 738, endPoint y: 446, distance: 78.2
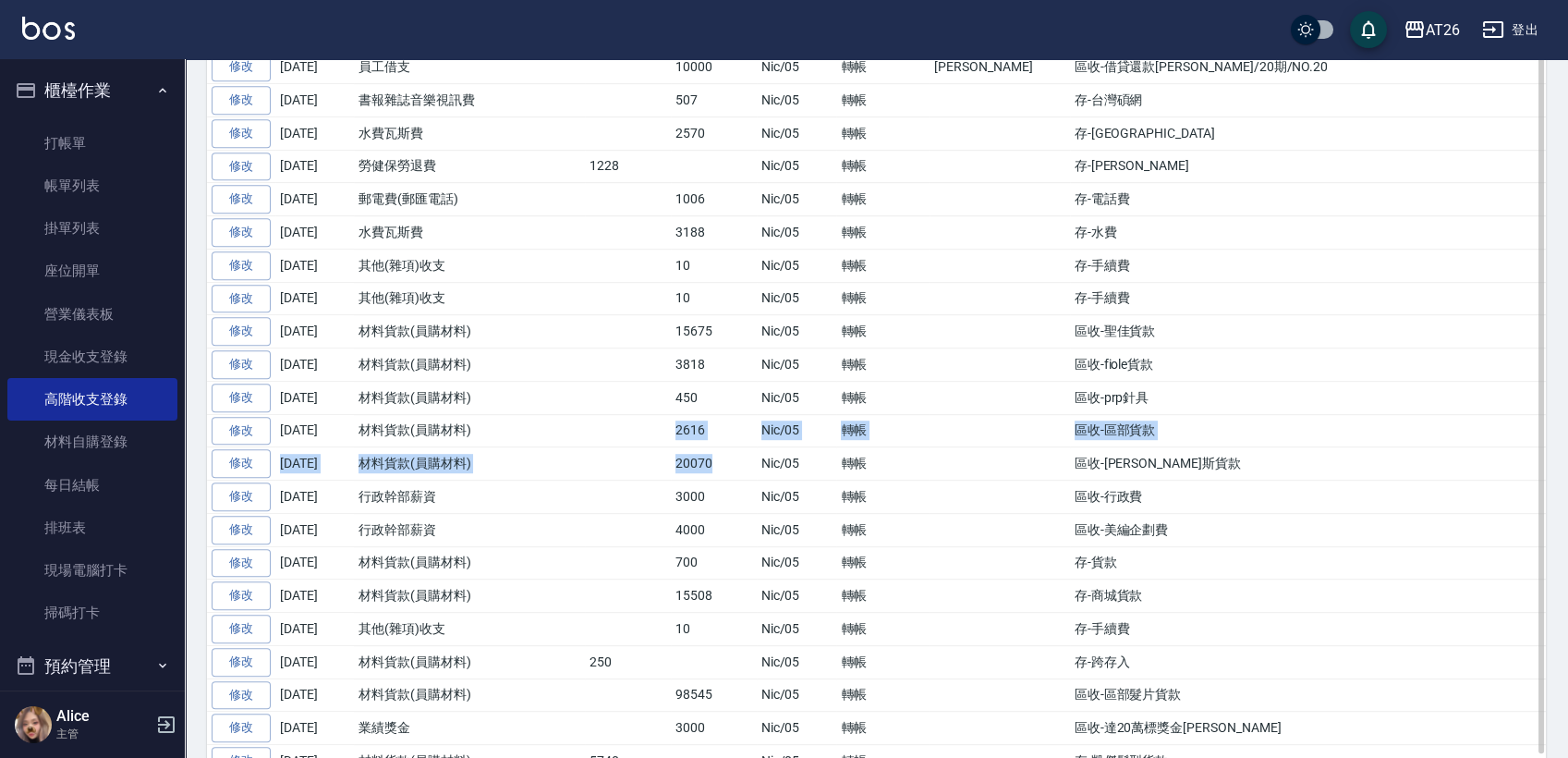
click at [738, 447] on td "20070" at bounding box center [714, 463] width 86 height 33
click at [705, 447] on td "20070" at bounding box center [714, 463] width 86 height 33
click at [700, 448] on td "20070" at bounding box center [714, 463] width 86 height 33
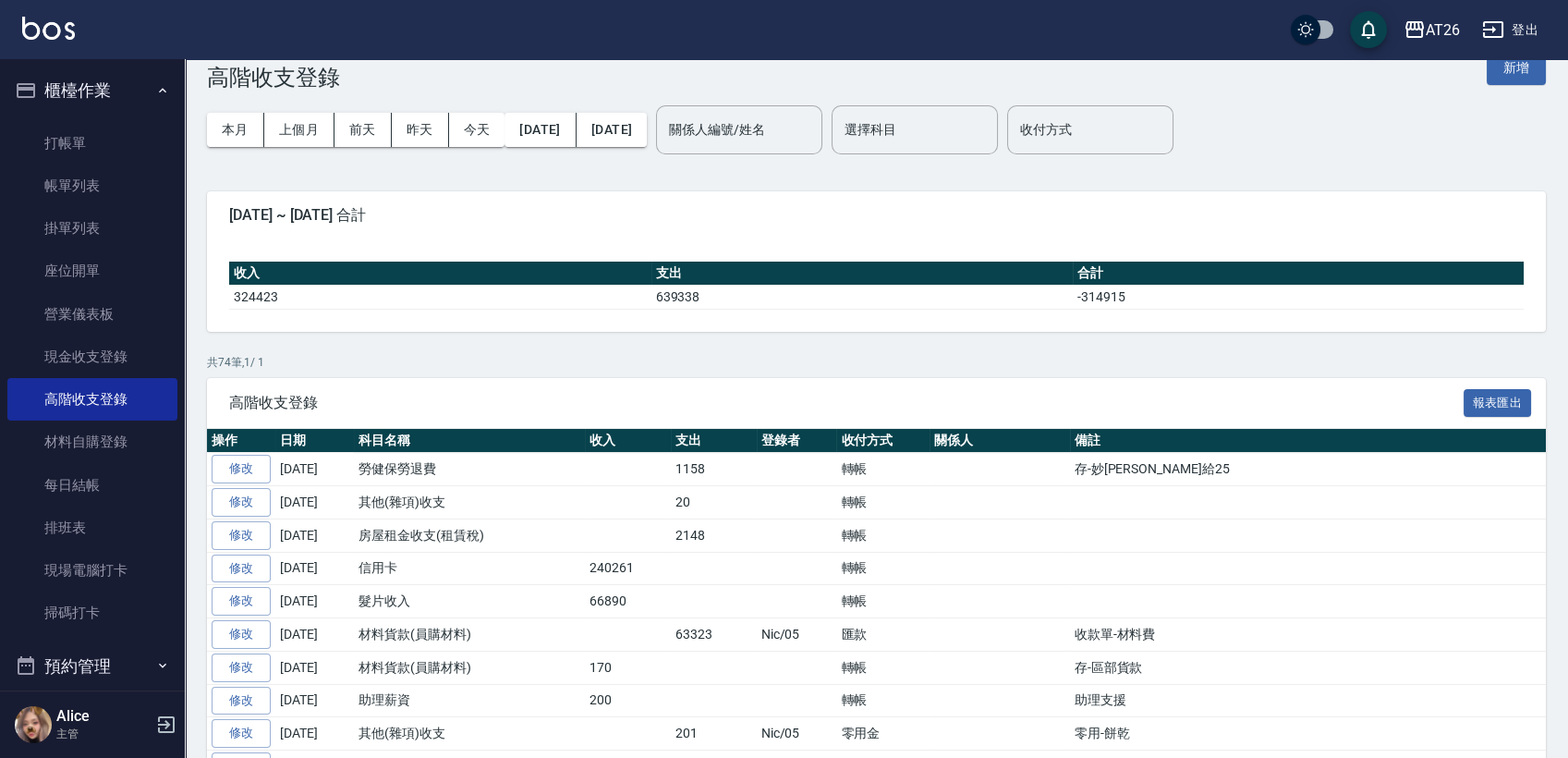
scroll to position [0, 0]
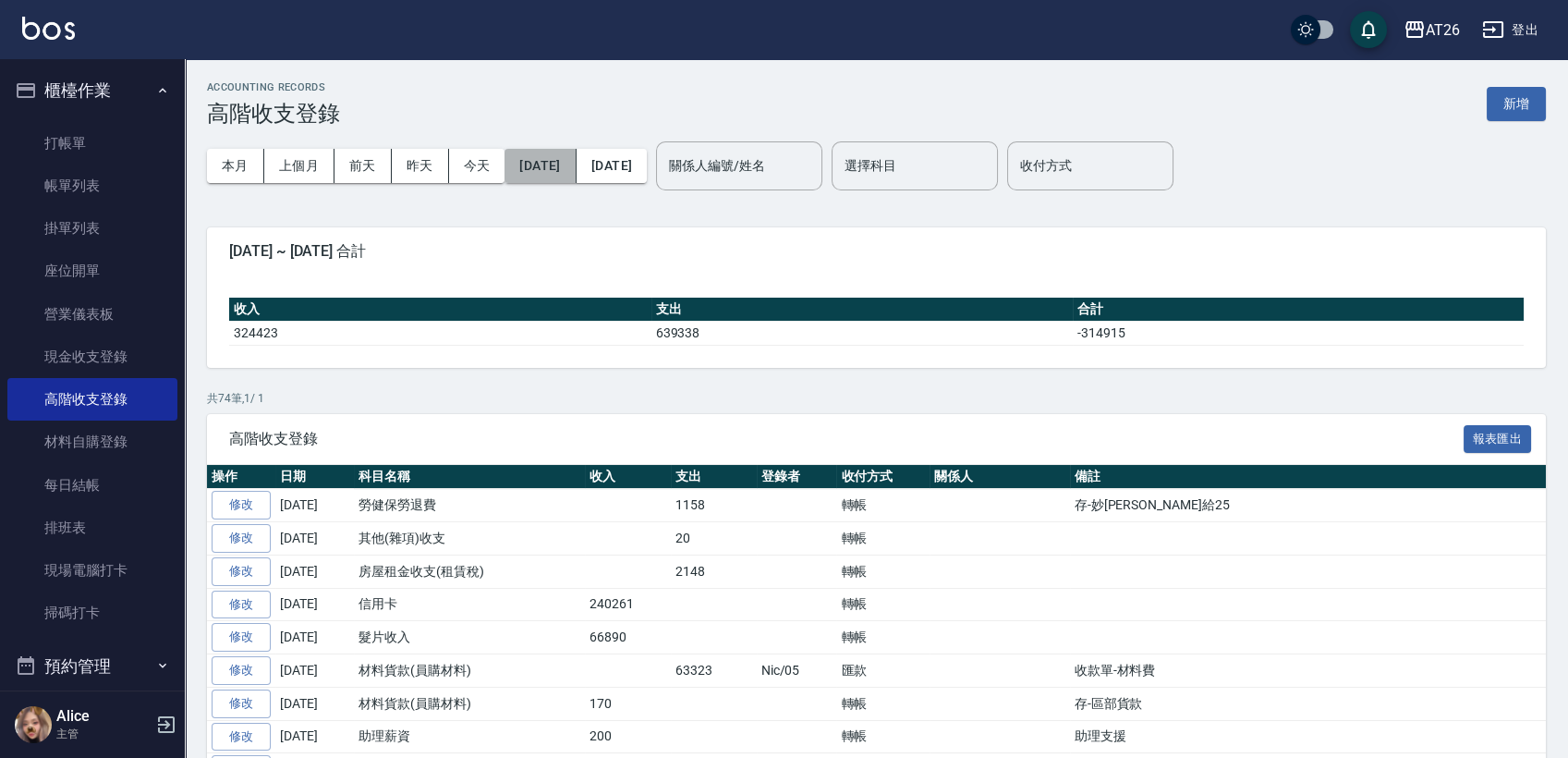
click at [576, 175] on button "2025/08/01" at bounding box center [540, 166] width 71 height 34
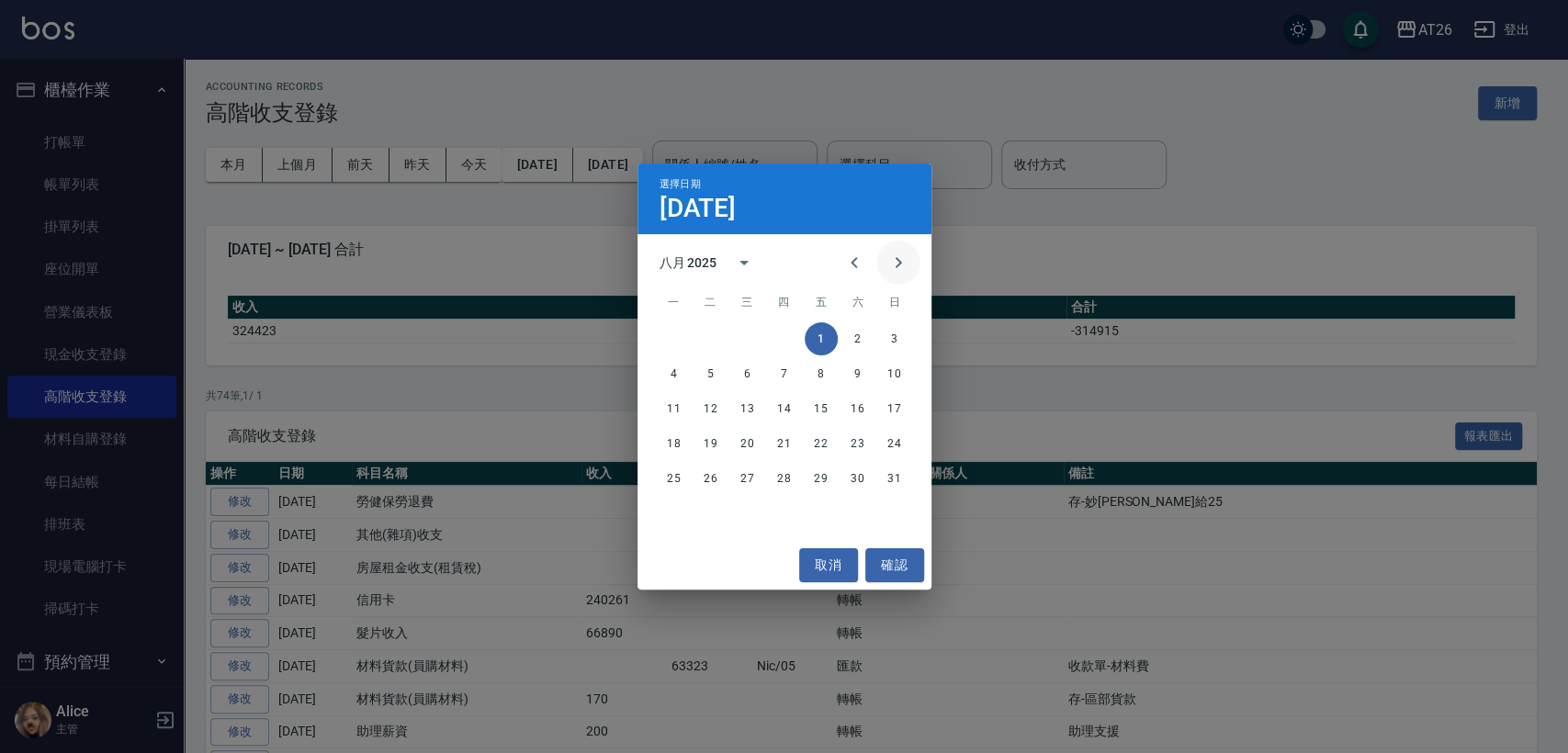
click at [895, 273] on icon "Next month" at bounding box center [898, 262] width 22 height 22
click at [668, 346] on button "1" at bounding box center [674, 338] width 33 height 33
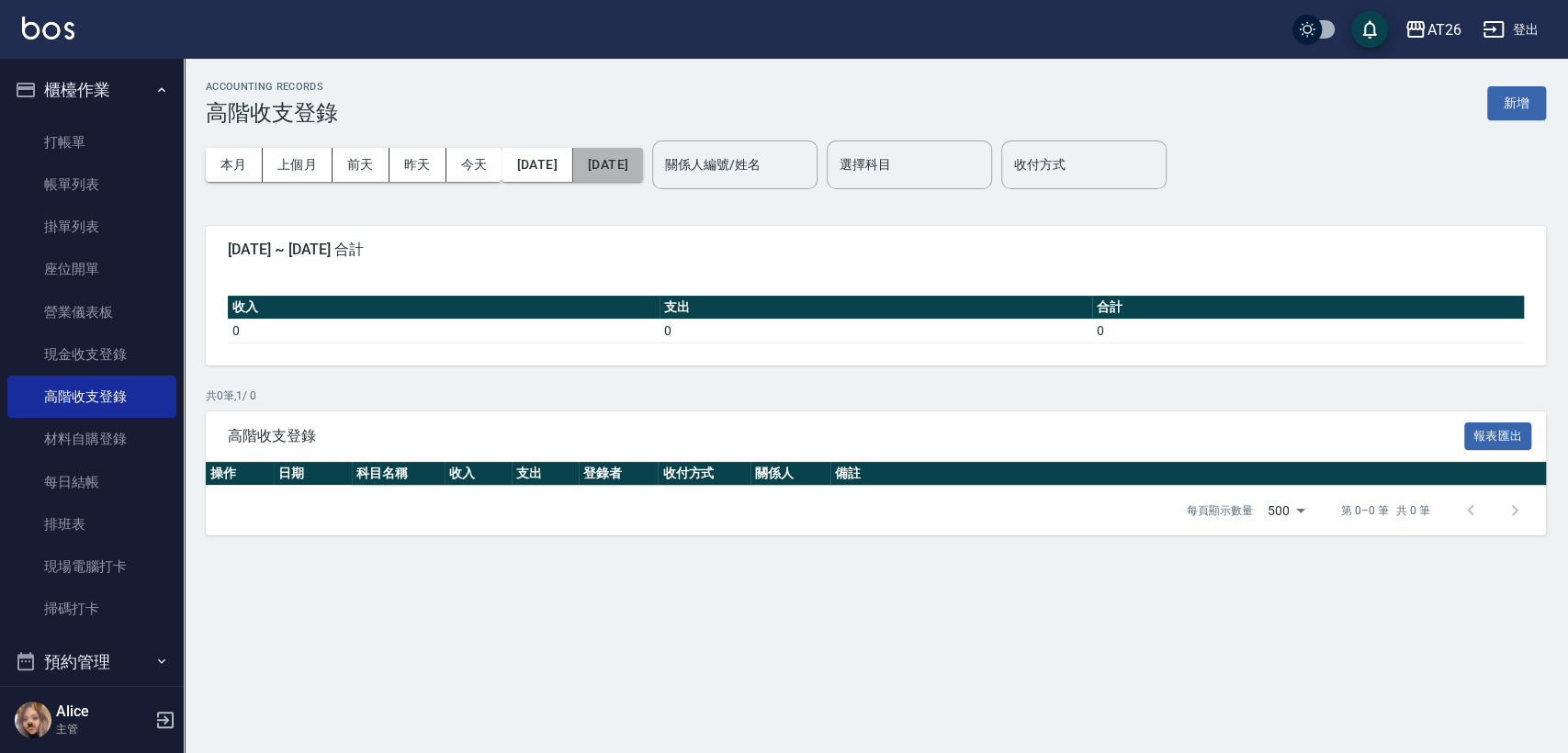
click at [643, 176] on button "[DATE]" at bounding box center [608, 165] width 70 height 34
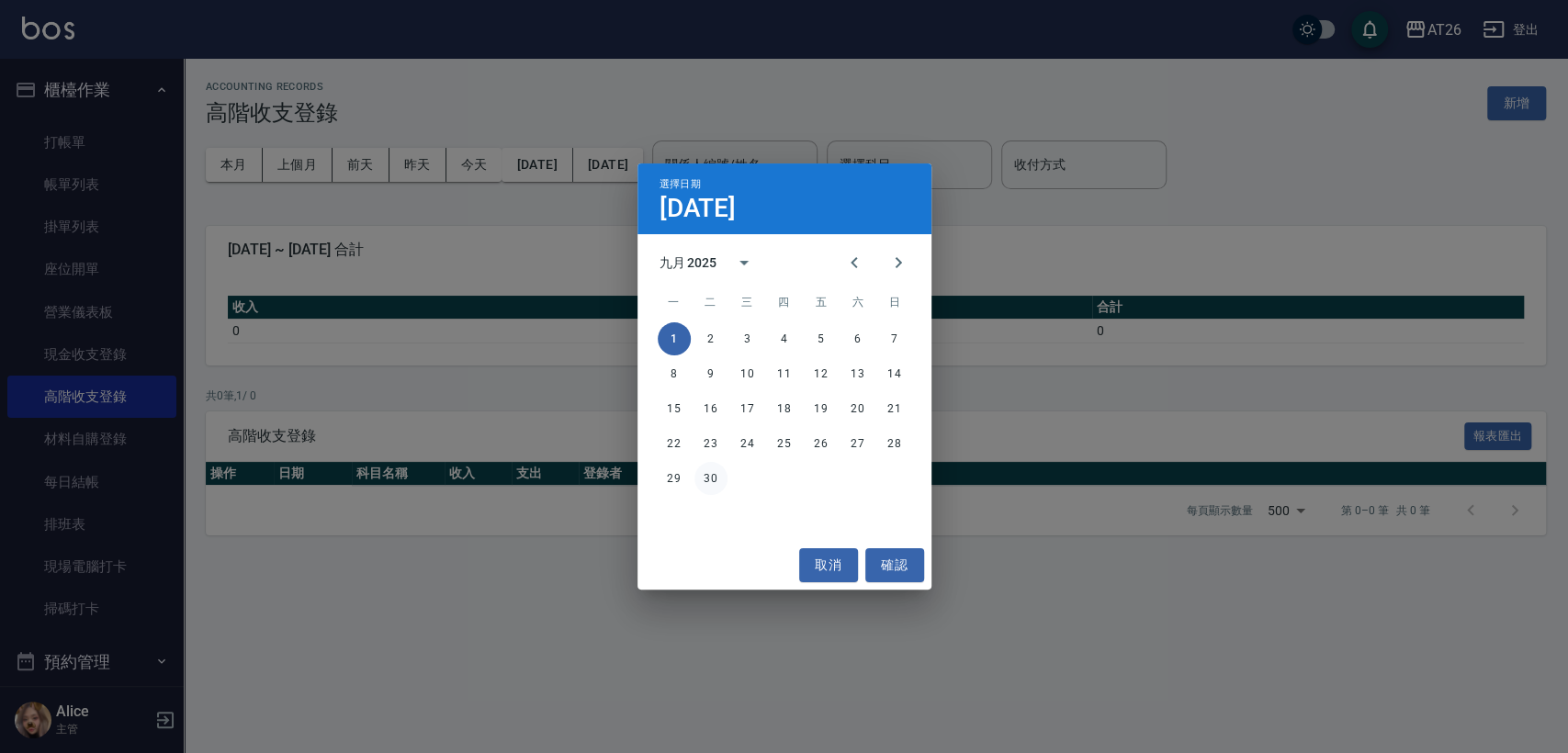
click at [713, 479] on button "30" at bounding box center [710, 478] width 33 height 33
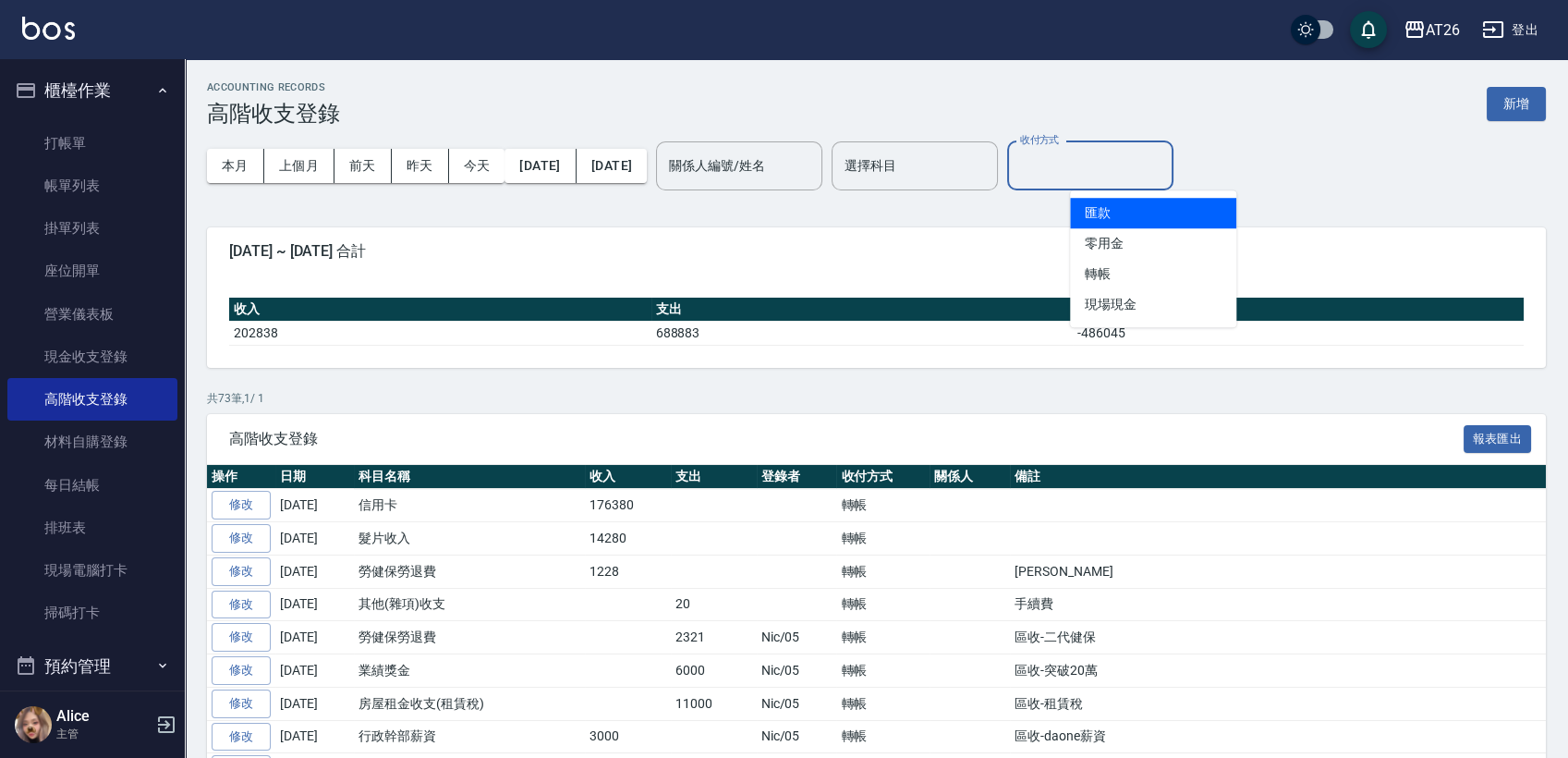
click at [1165, 157] on input "收付方式" at bounding box center [1091, 166] width 150 height 32
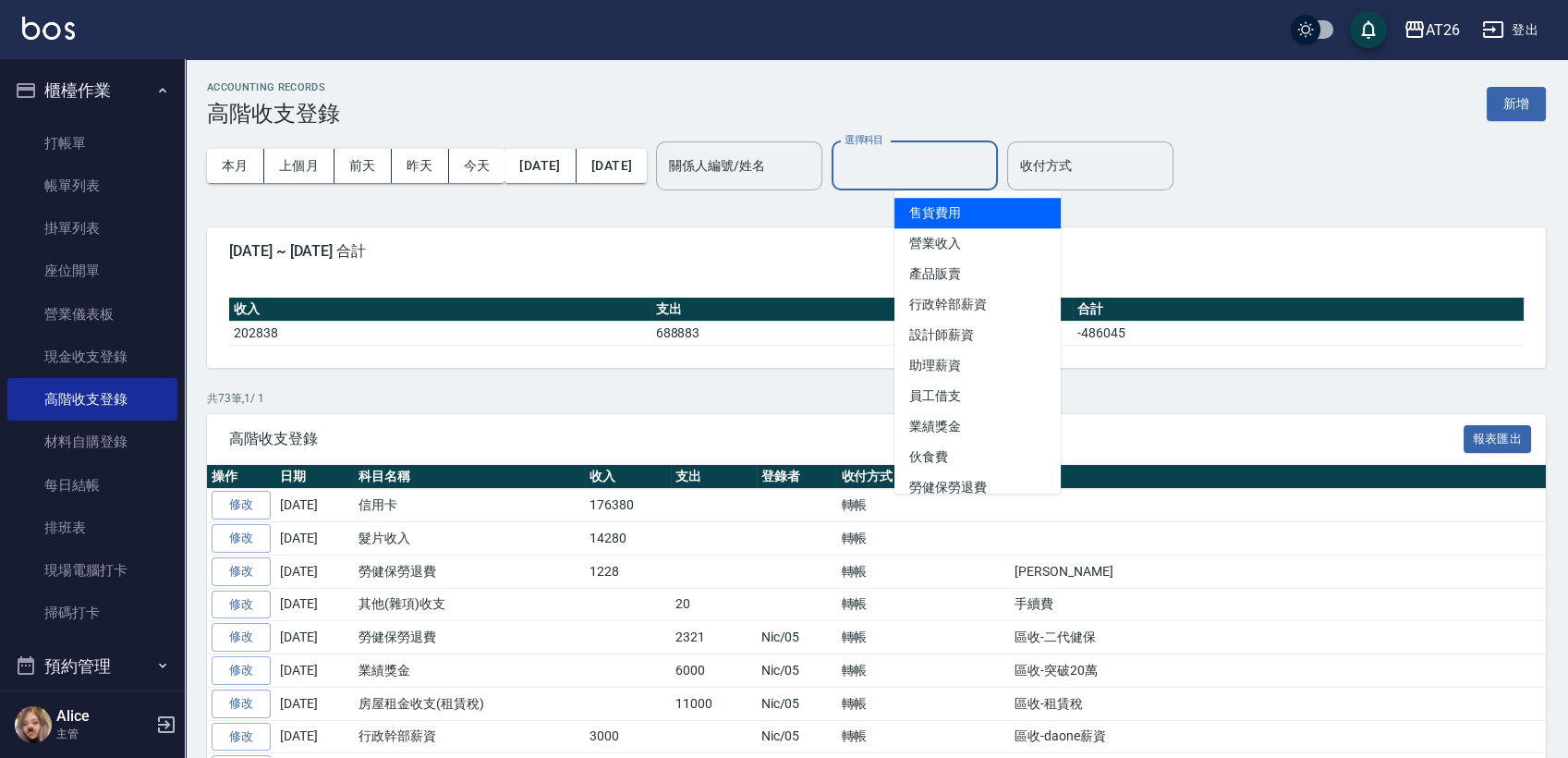
click at [922, 177] on input "選擇科目" at bounding box center [915, 166] width 150 height 32
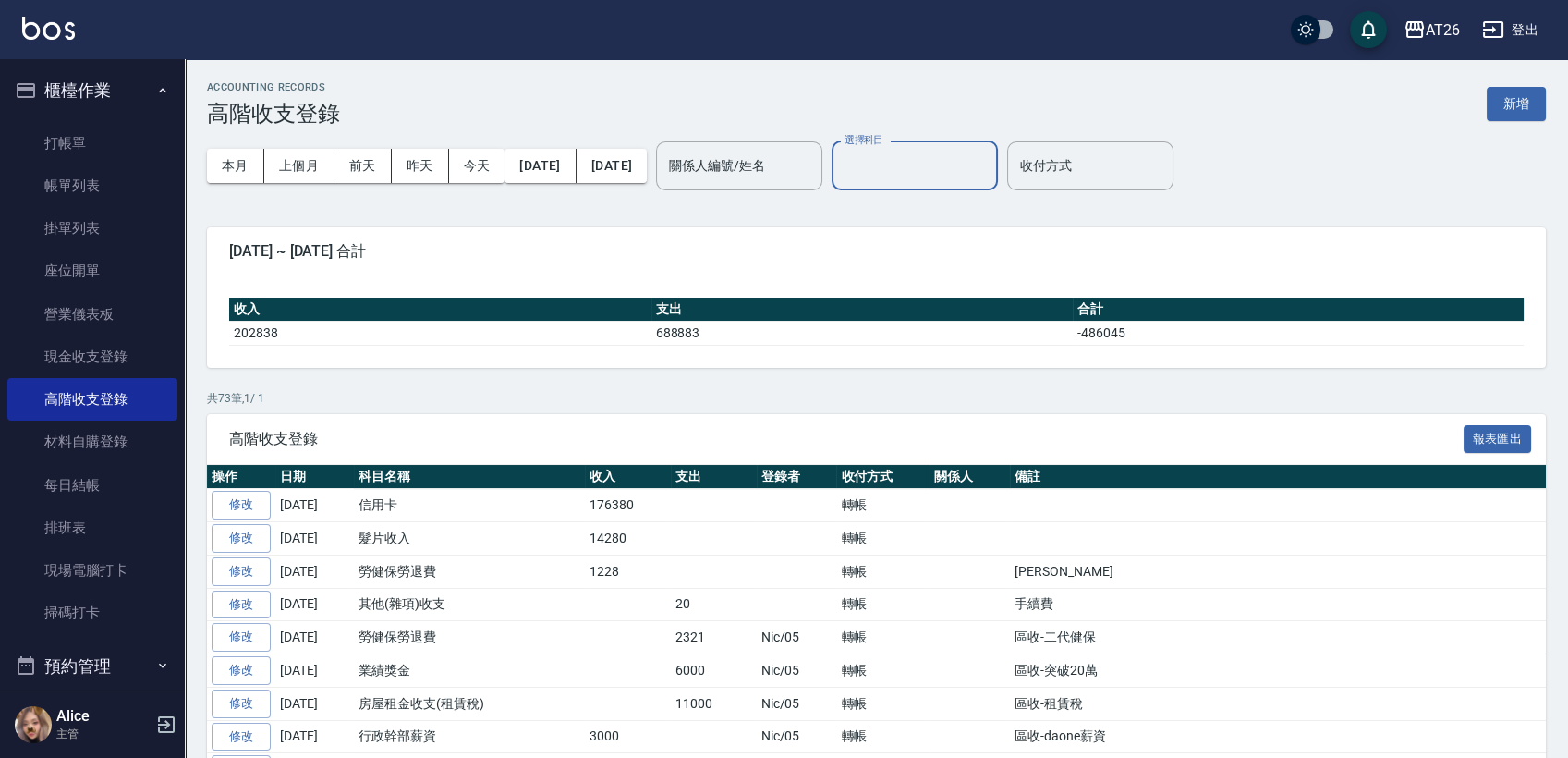
click at [990, 173] on input "選擇科目" at bounding box center [915, 166] width 150 height 32
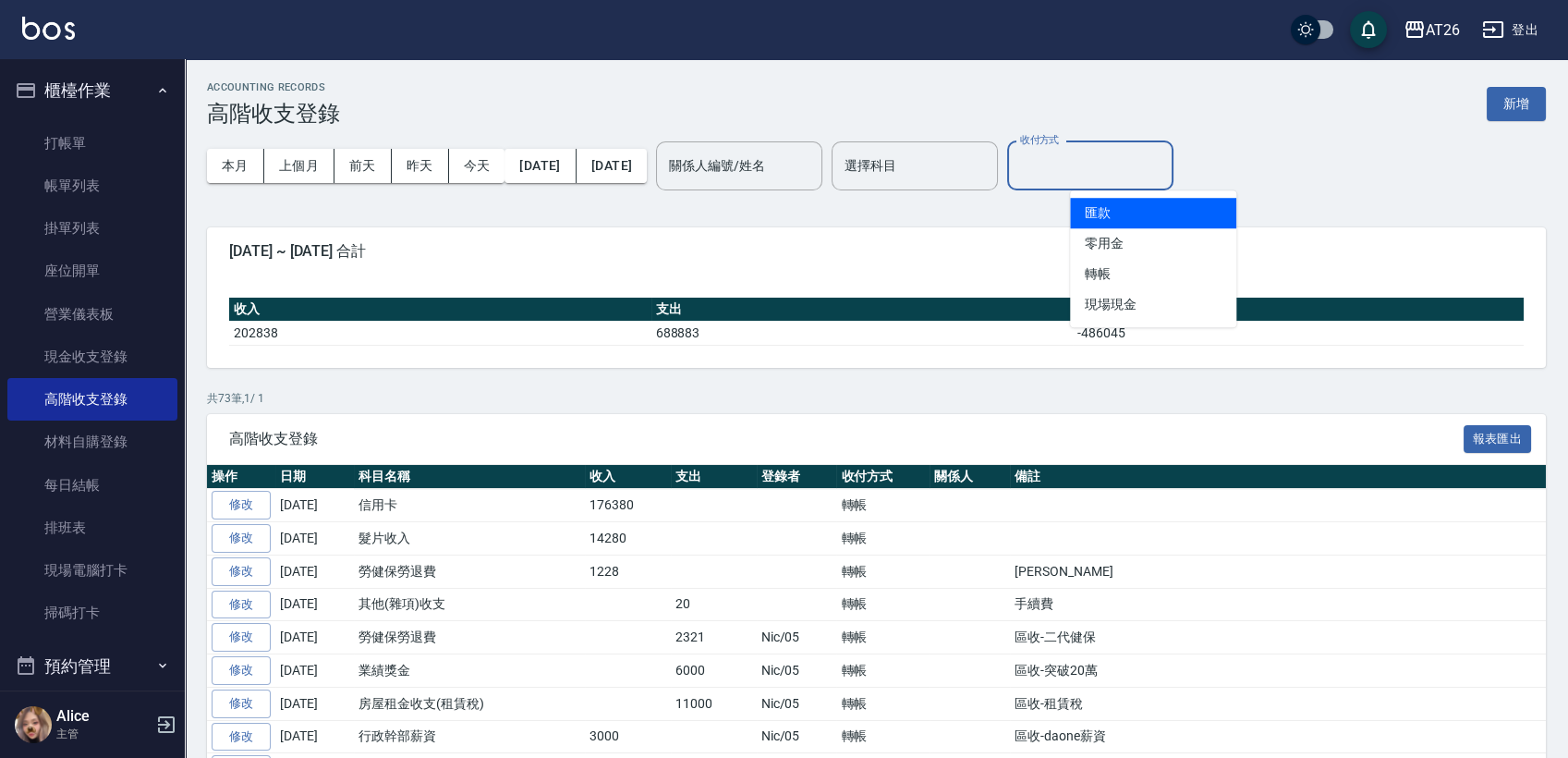
click at [1124, 175] on input "收付方式" at bounding box center [1091, 166] width 150 height 32
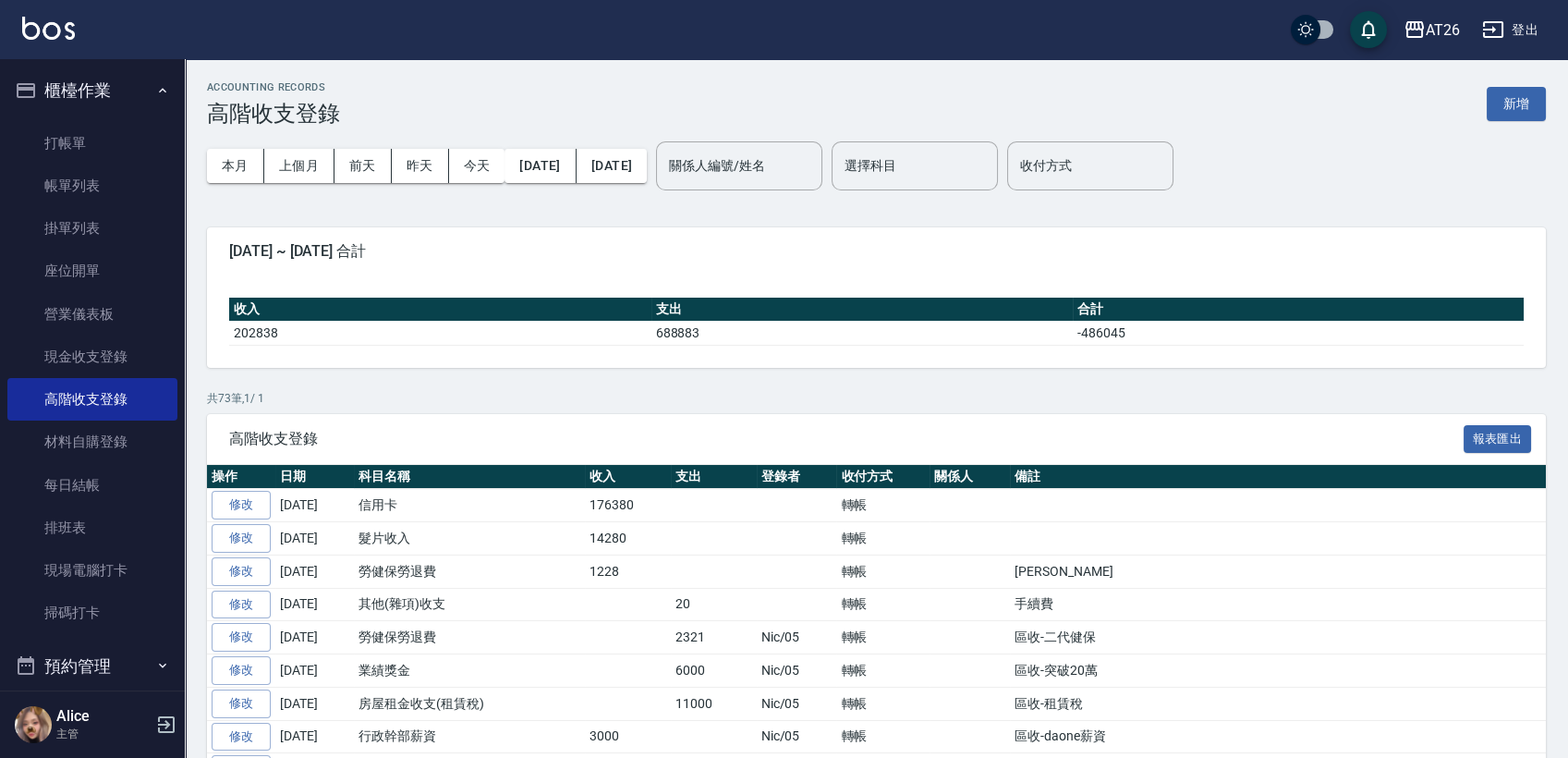
click at [995, 190] on div "本月 上個月 前天 昨天 今天 2025/09/01 2025/09/30 關係人編號/姓名 關係人編號/姓名 選擇科目 選擇科目 收付方式 收付方式" at bounding box center [876, 166] width 1339 height 79
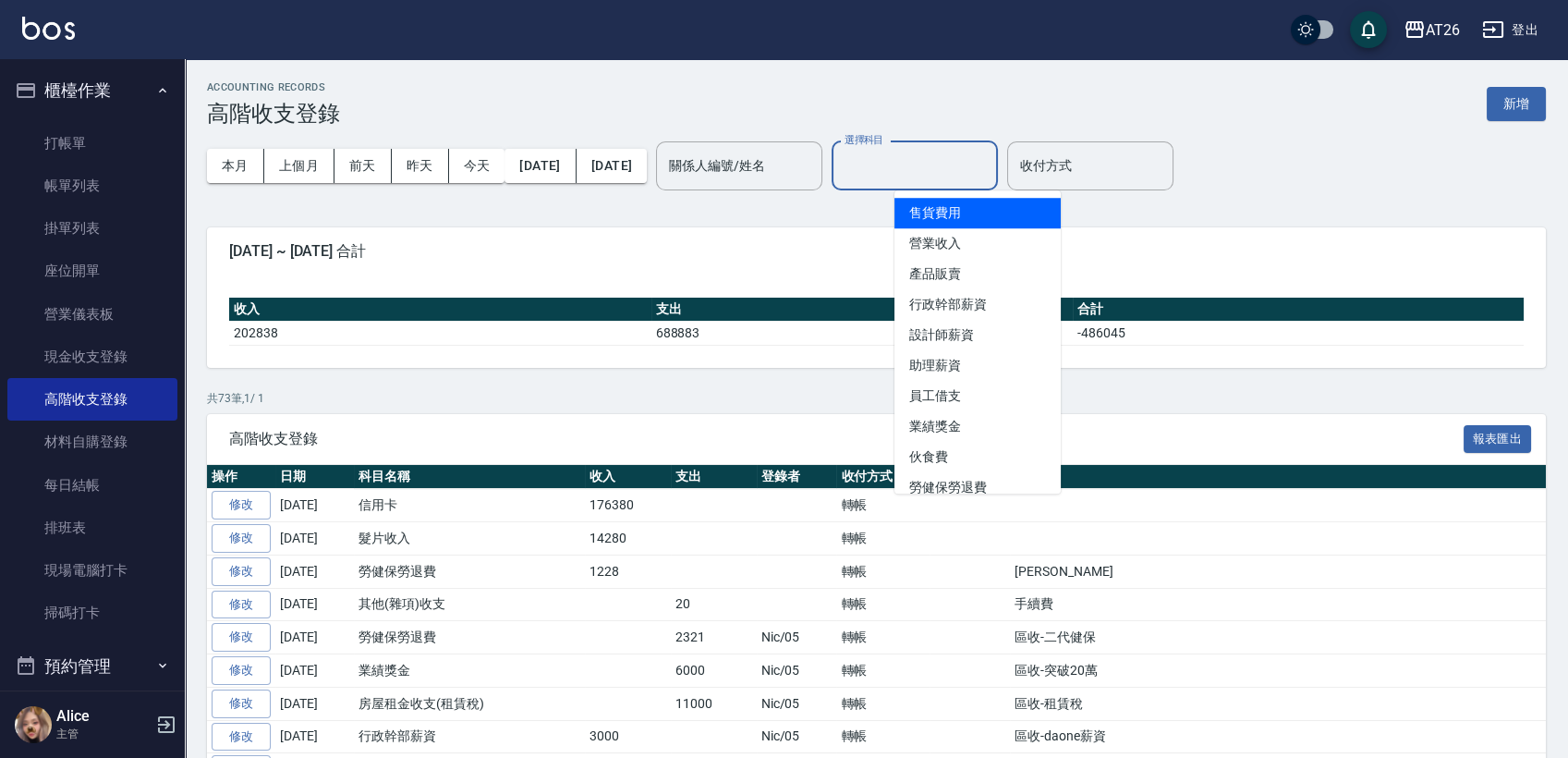
click at [990, 177] on input "選擇科目" at bounding box center [915, 166] width 150 height 32
click at [78, 433] on link "材料自購登錄" at bounding box center [92, 442] width 170 height 43
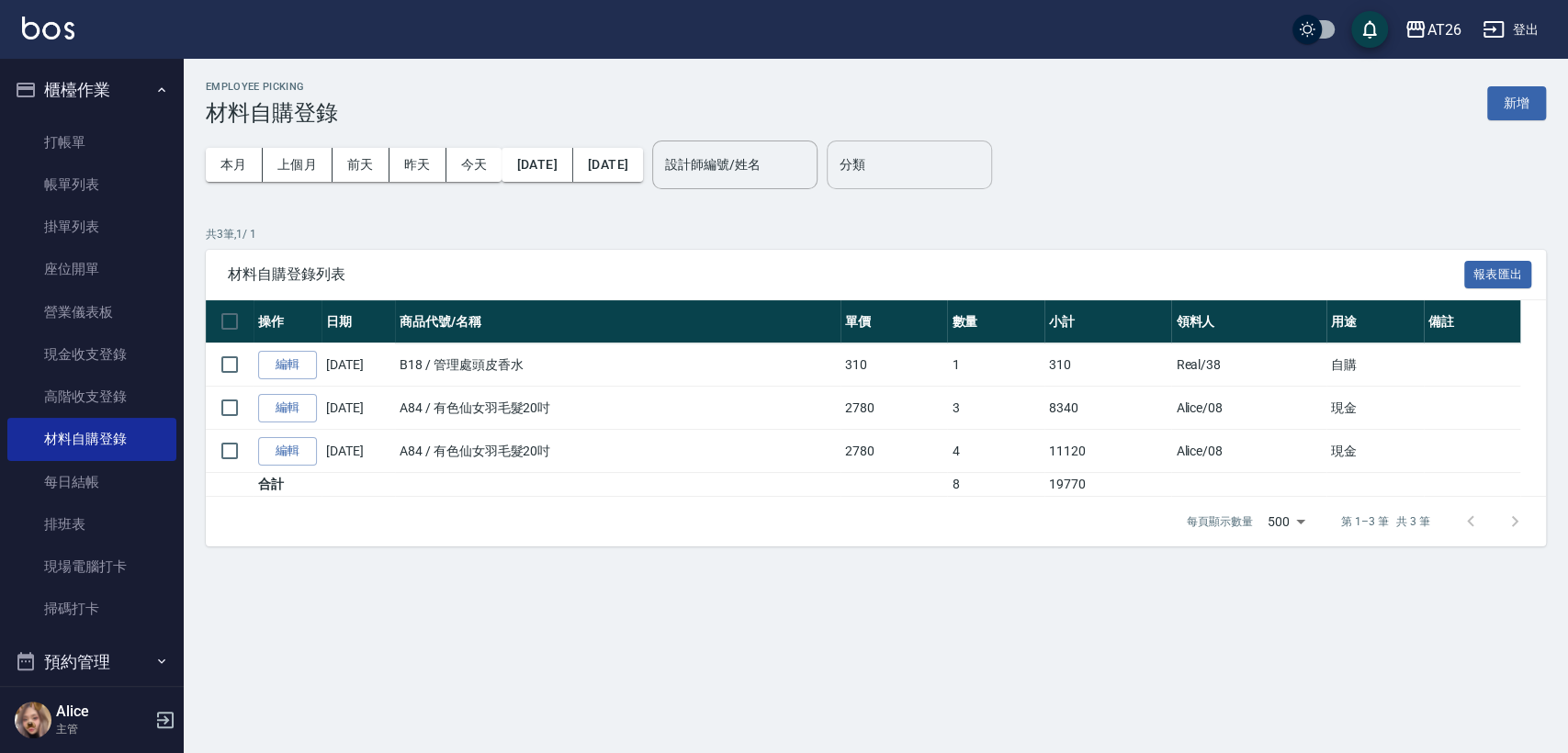
click at [952, 171] on input "分類" at bounding box center [909, 165] width 149 height 32
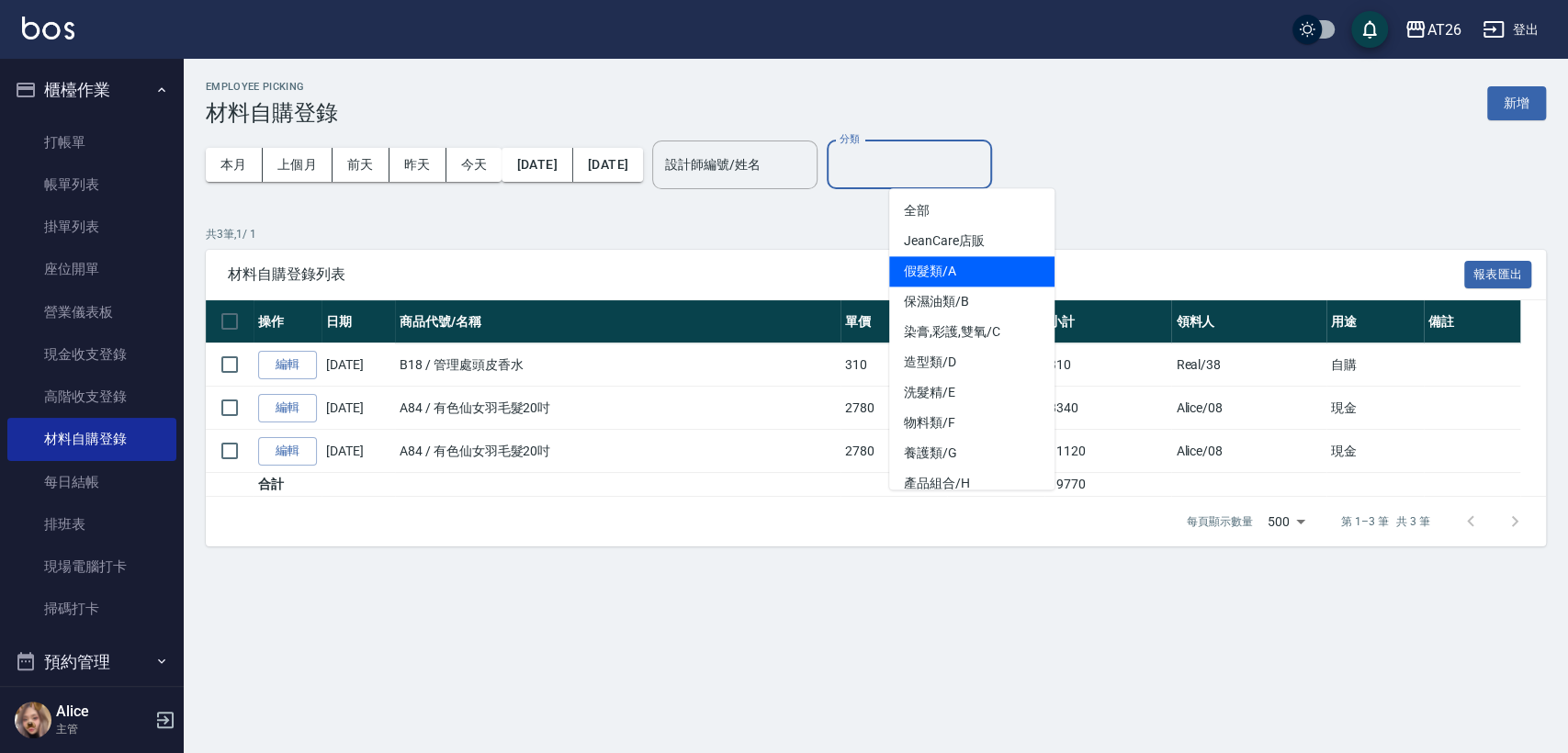
click at [940, 261] on li "假髮類/A" at bounding box center [972, 271] width 165 height 31
type input "假髮類/A"
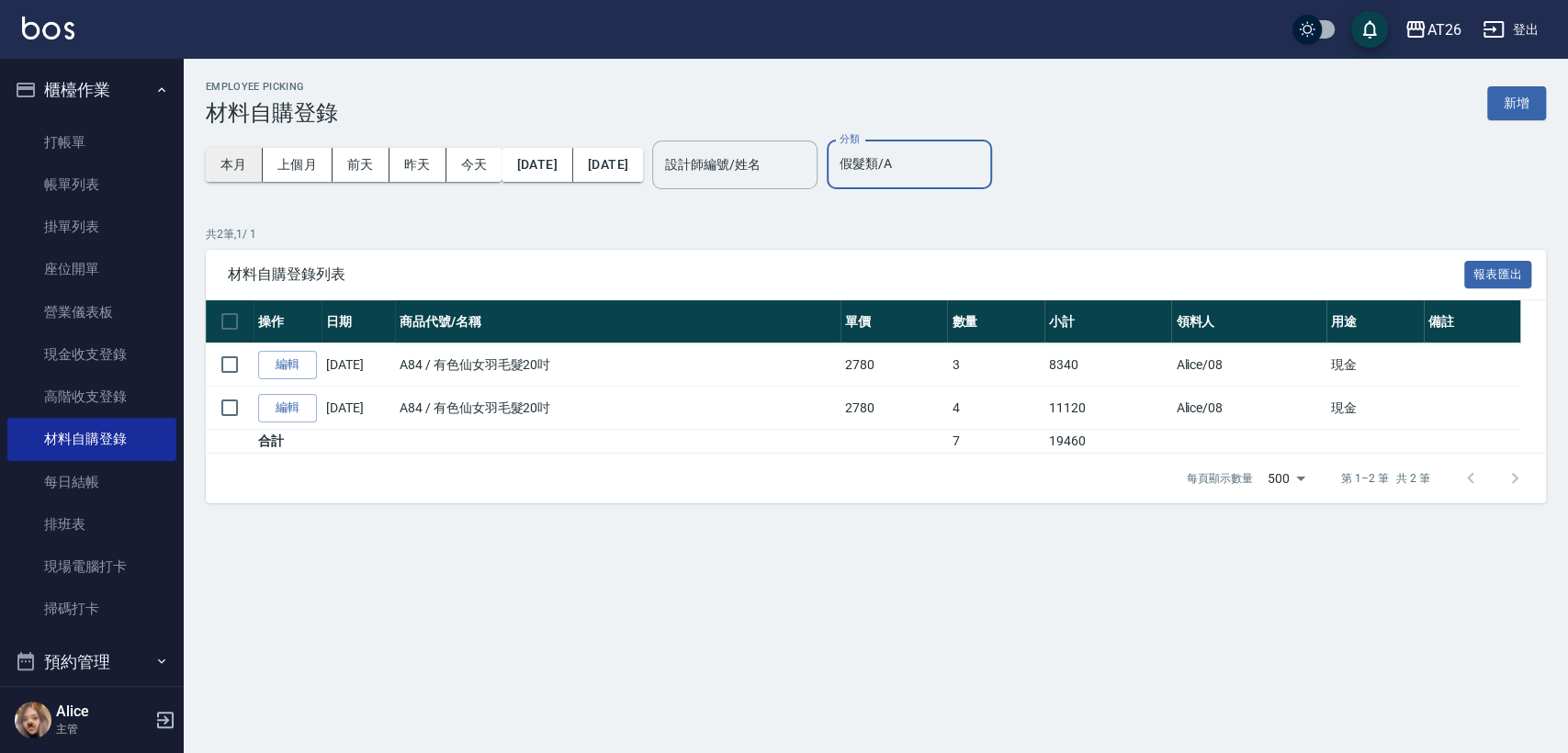
click at [223, 156] on button "本月" at bounding box center [234, 165] width 57 height 34
click at [281, 172] on button "上個月" at bounding box center [297, 165] width 70 height 34
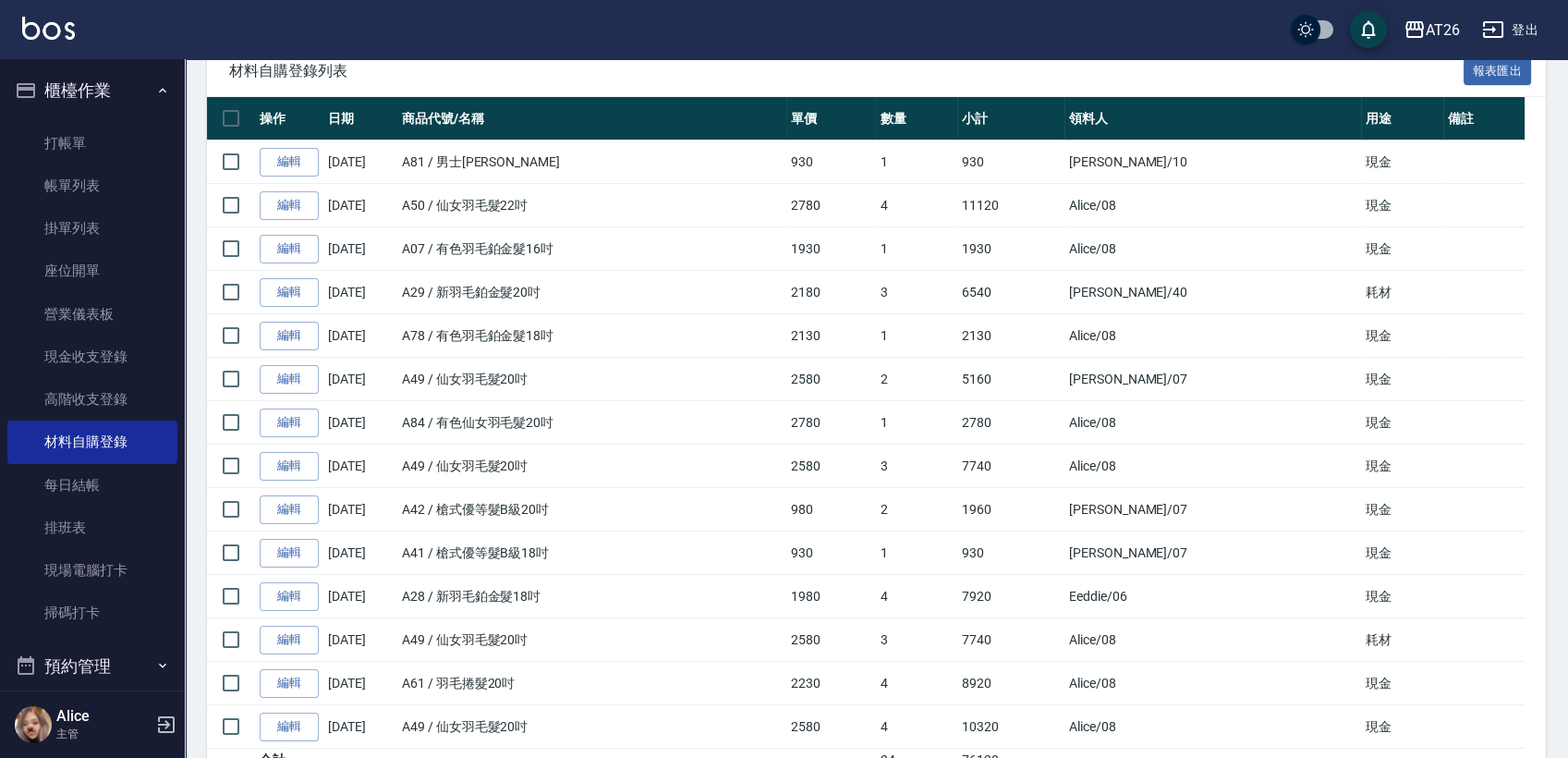
drag, startPoint x: 765, startPoint y: 401, endPoint x: 786, endPoint y: 408, distance: 21.3
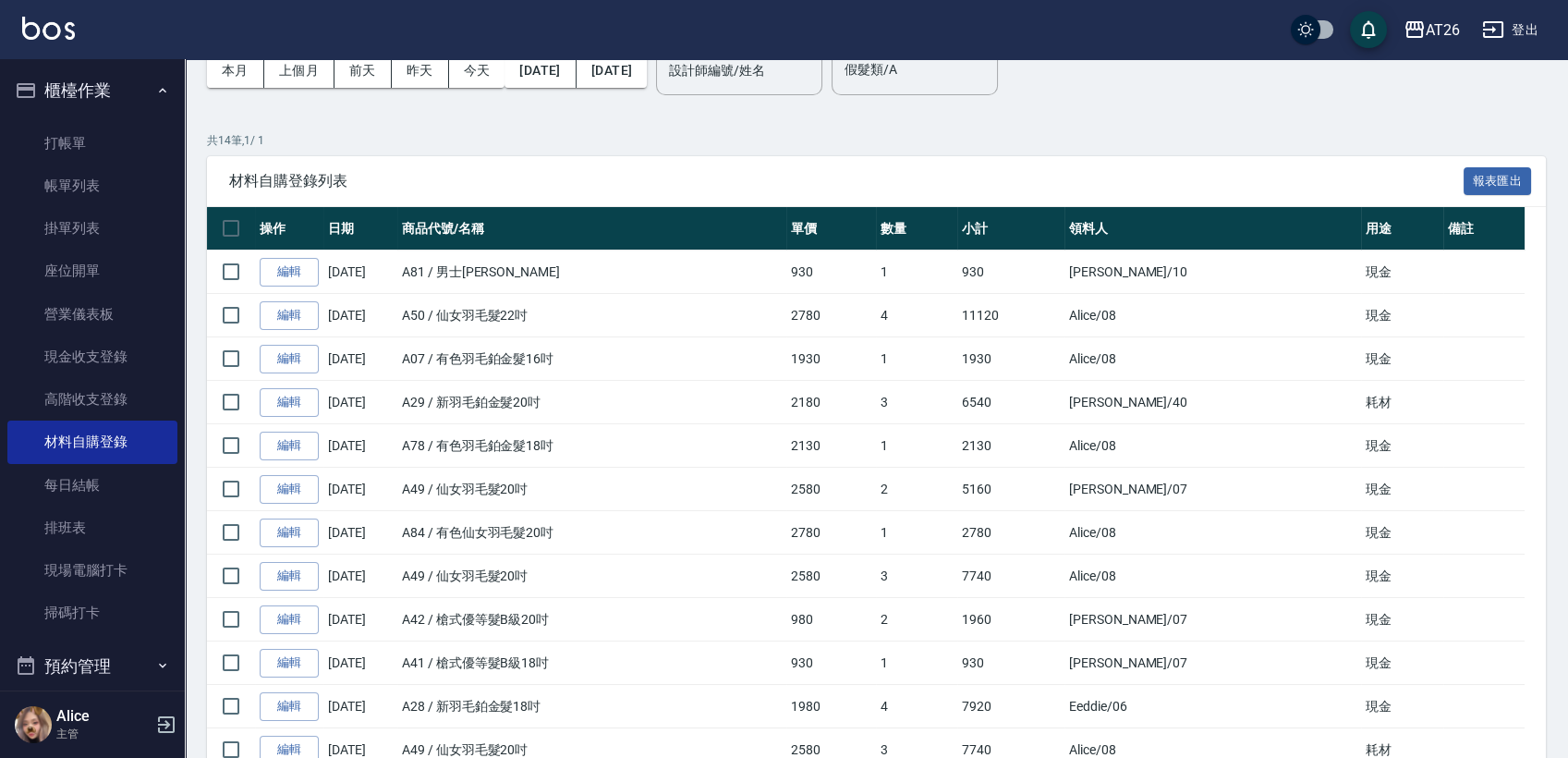
scroll to position [85, 0]
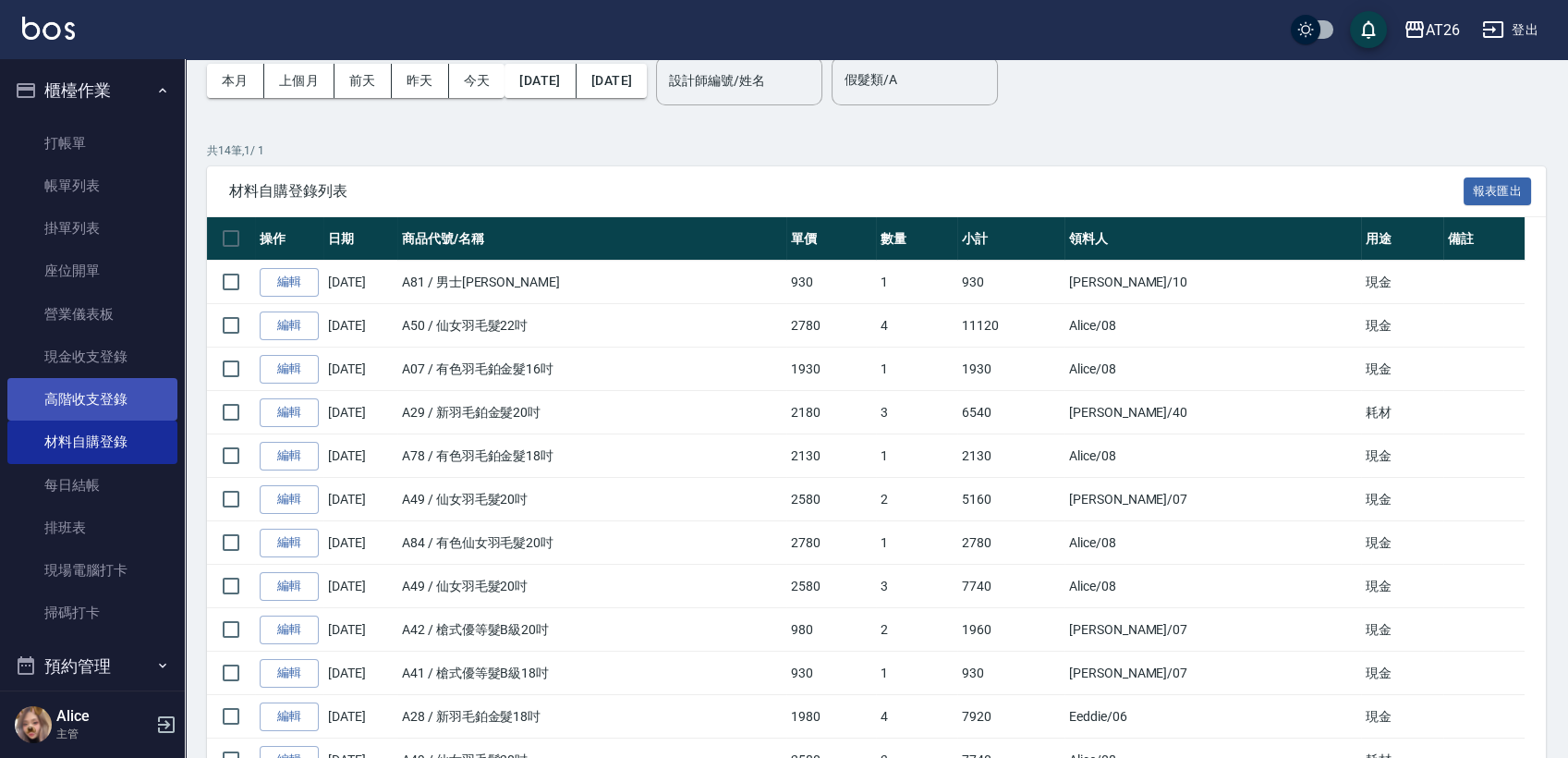
click at [92, 402] on link "高階收支登錄" at bounding box center [92, 399] width 170 height 43
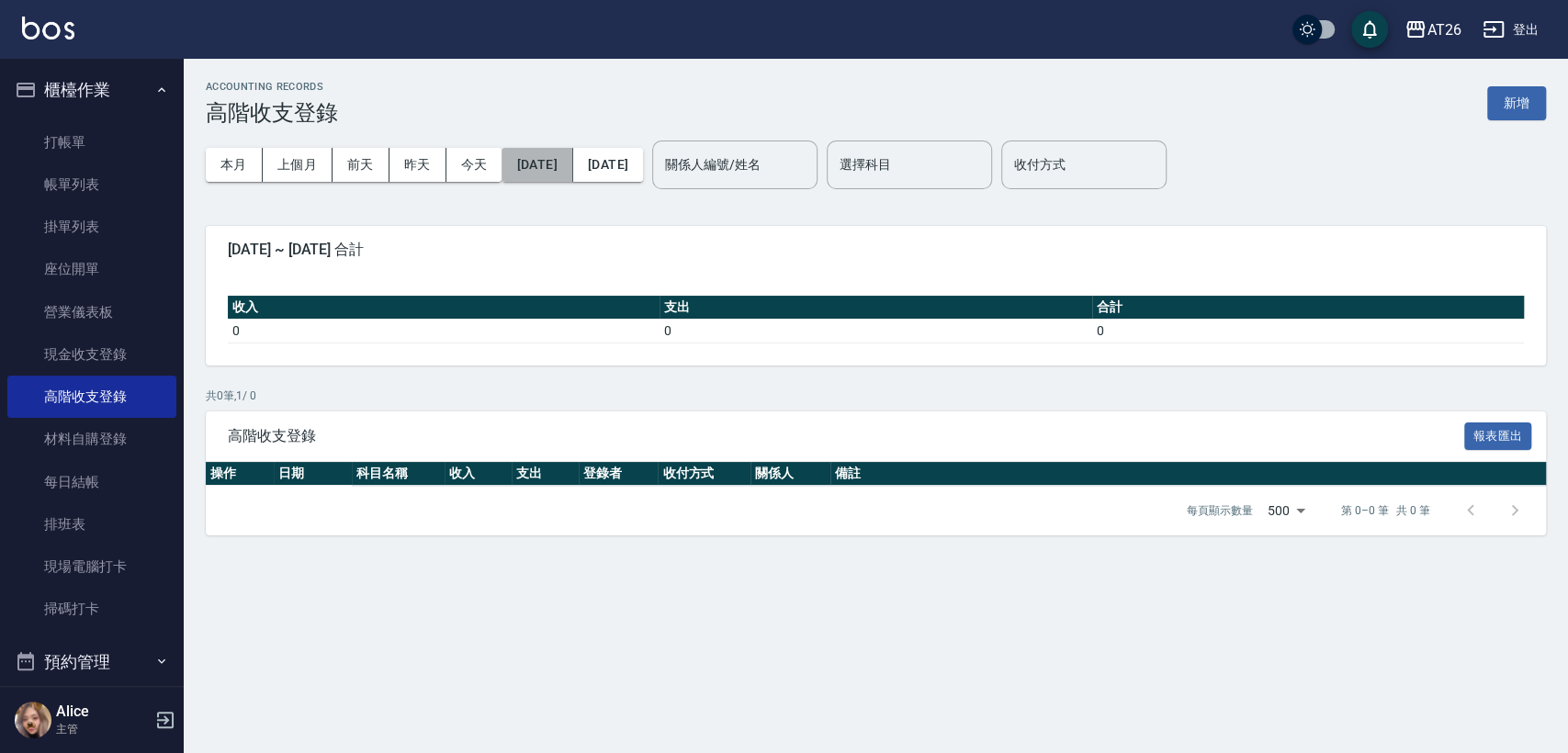
click at [533, 162] on button "[DATE]" at bounding box center [537, 165] width 71 height 34
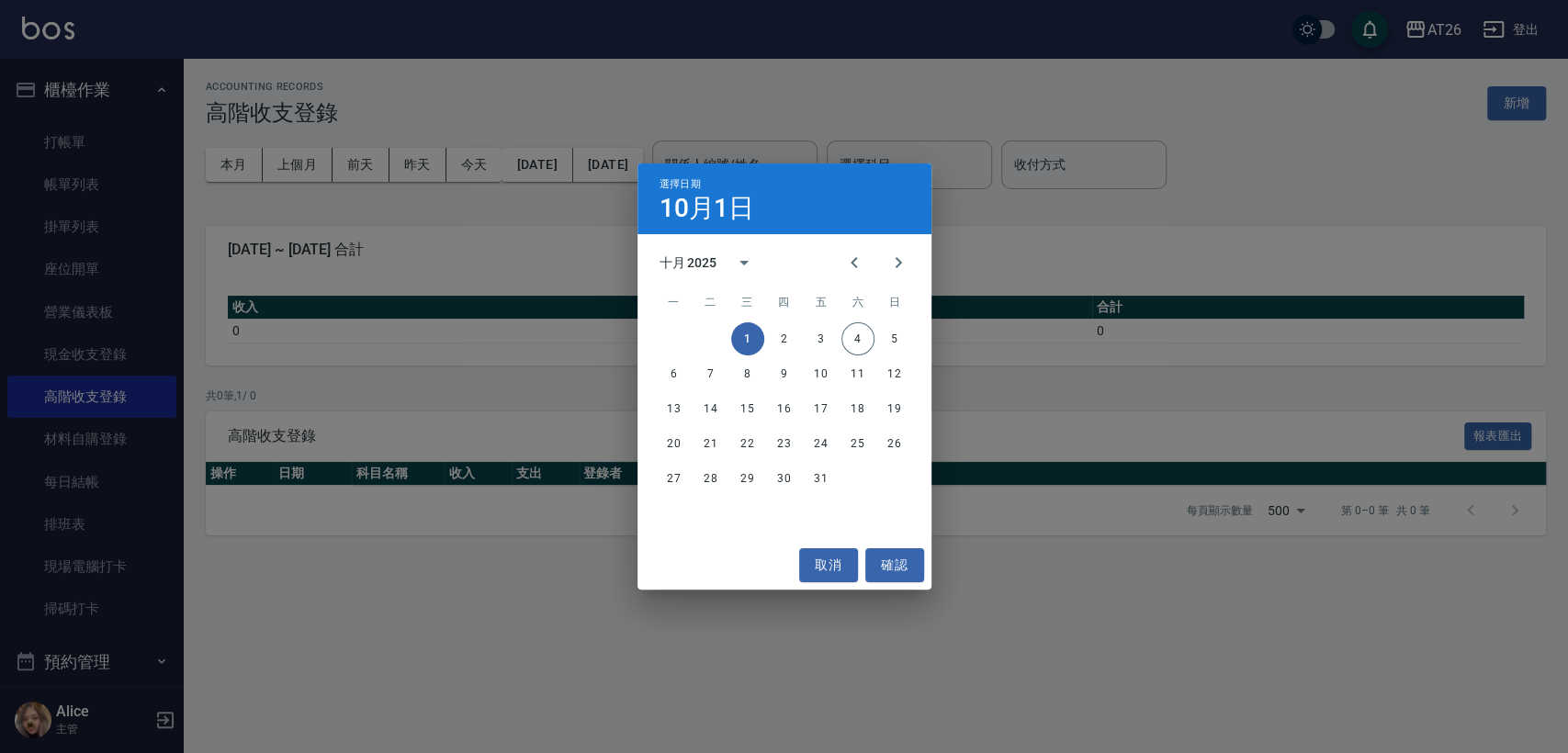
drag, startPoint x: 551, startPoint y: 215, endPoint x: 455, endPoint y: 197, distance: 97.7
click at [551, 214] on div "選擇日期 10月1日 十月 2025 一 二 三 四 五 六 日 1 2 3 4 5 6 7 8 9 10 11 12 13 14 15 16 17 18 1…" at bounding box center [784, 376] width 1568 height 753
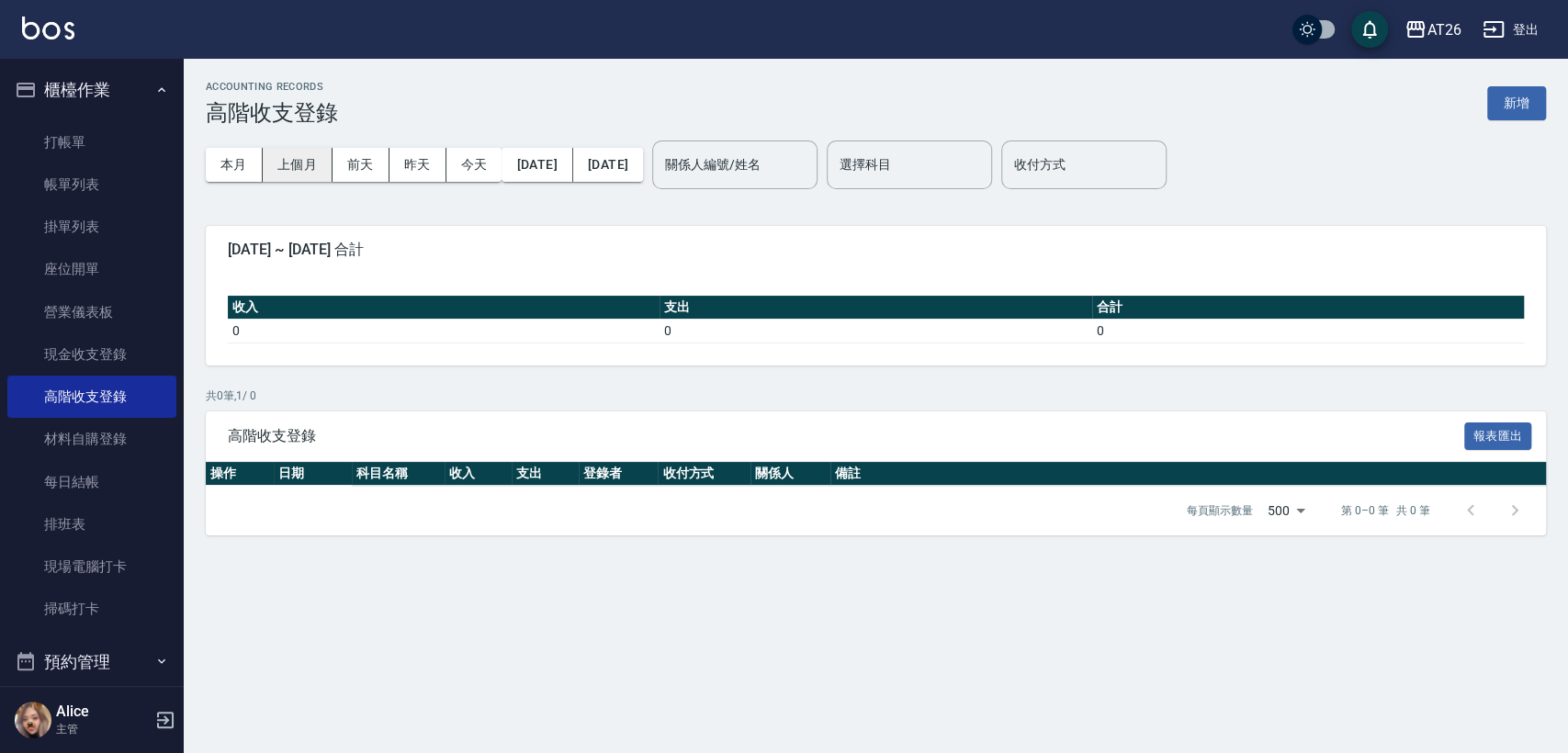
click at [331, 161] on button "上個月" at bounding box center [297, 165] width 70 height 34
click at [321, 161] on button "上個月" at bounding box center [297, 165] width 70 height 34
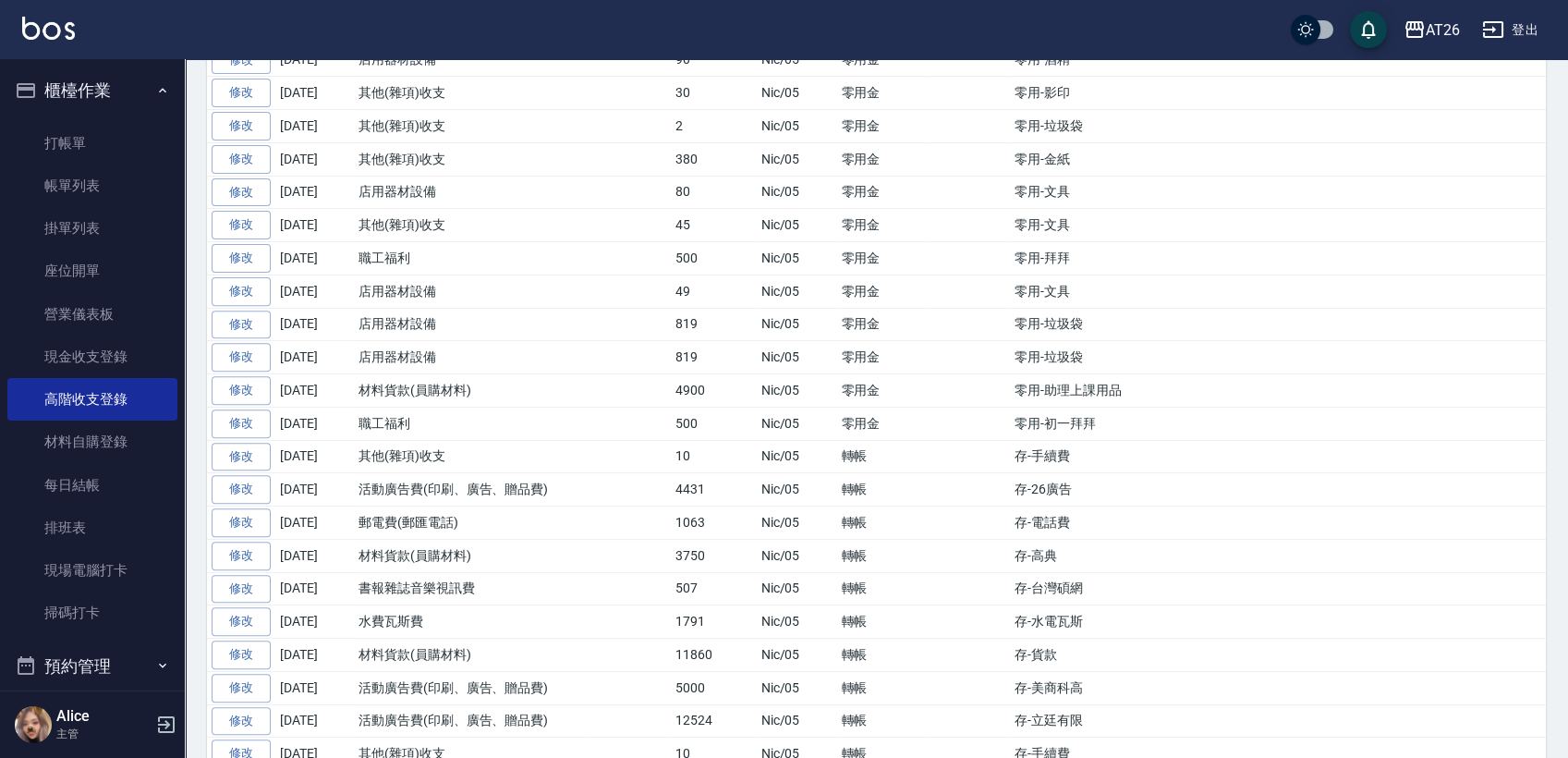
scroll to position [1335, 0]
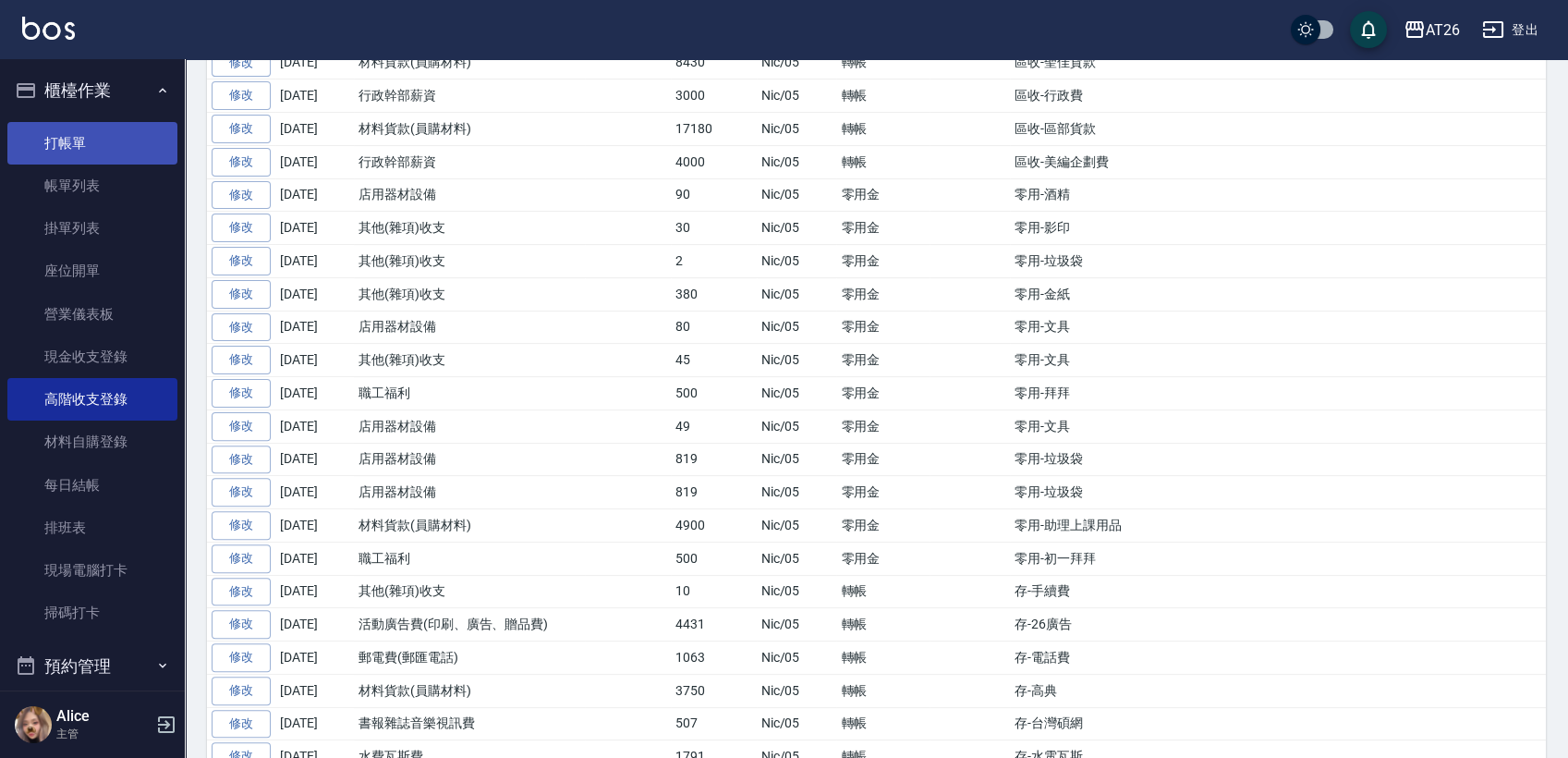
click at [111, 159] on link "打帳單" at bounding box center [92, 143] width 170 height 43
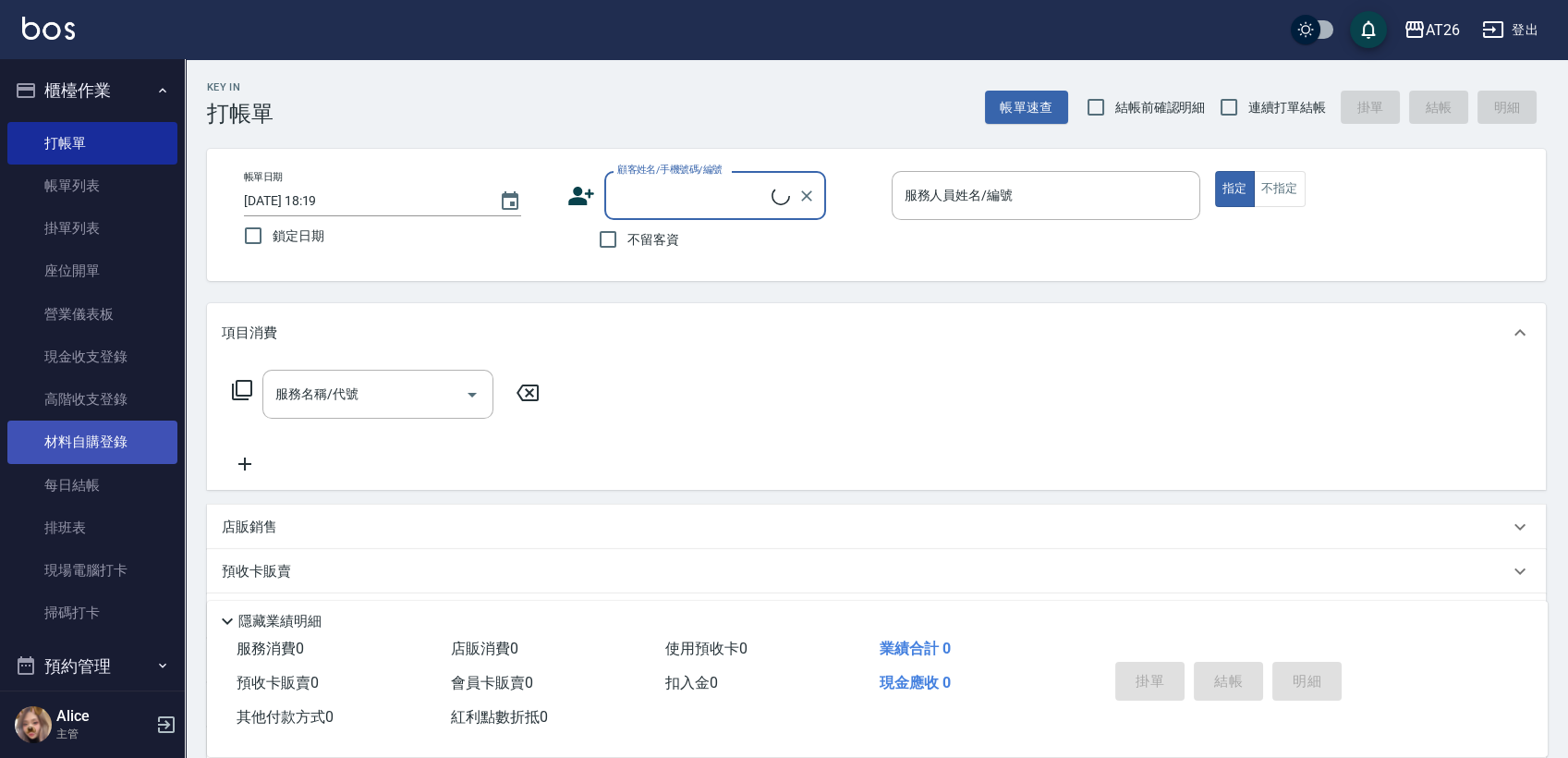
click at [110, 441] on link "材料自購登錄" at bounding box center [92, 442] width 170 height 43
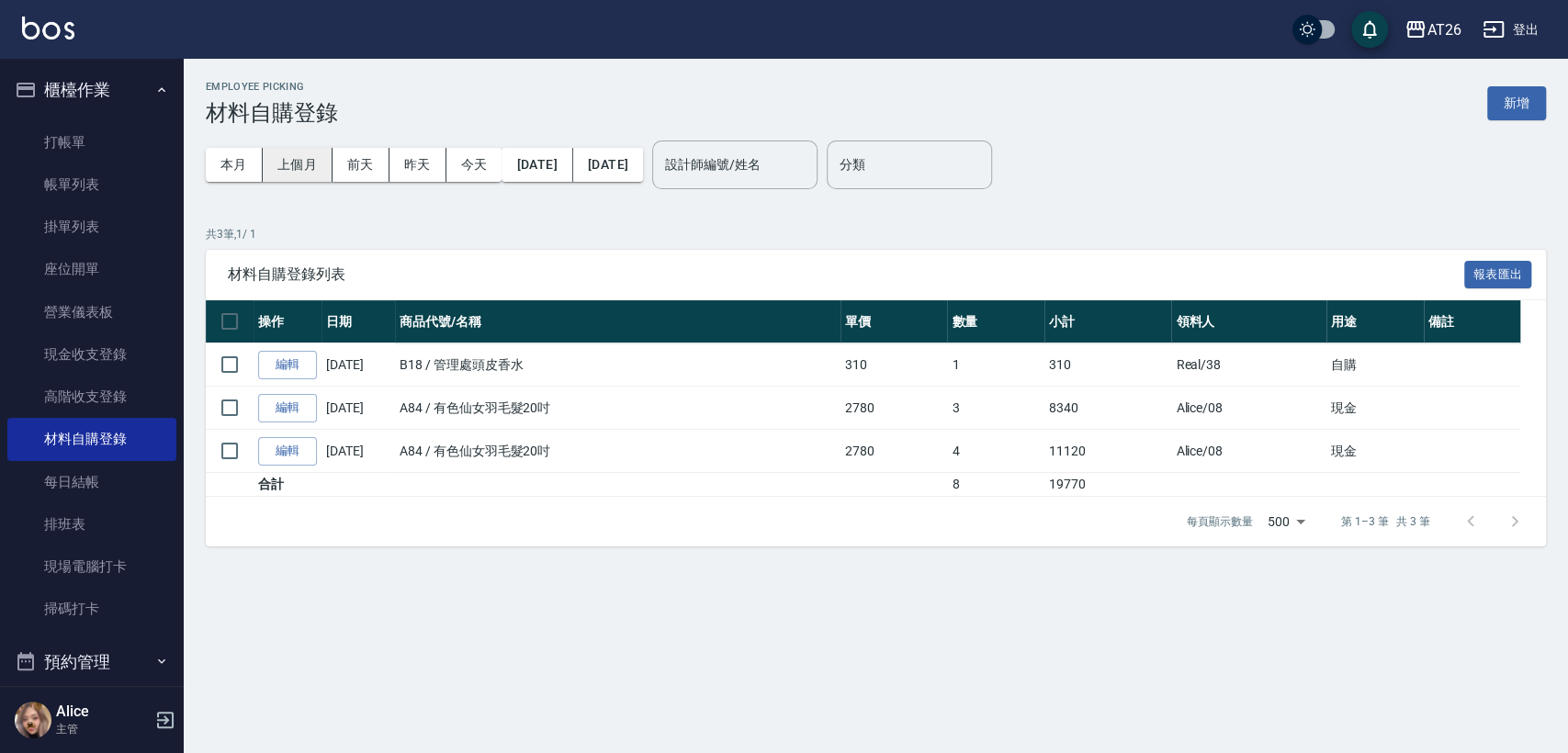
click at [313, 173] on button "上個月" at bounding box center [297, 165] width 70 height 34
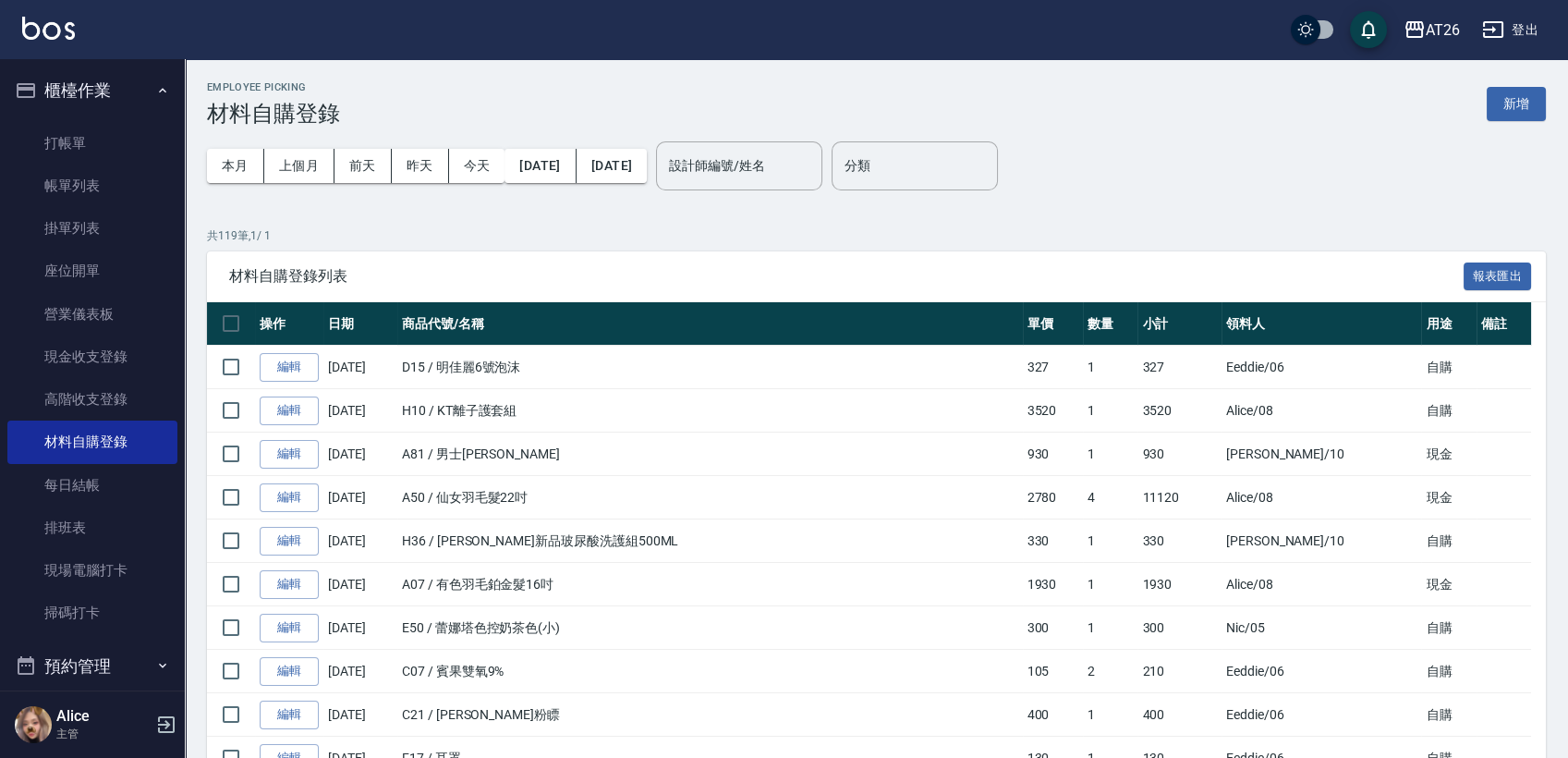
click at [293, 165] on button "上個月" at bounding box center [299, 166] width 70 height 34
click at [530, 171] on button "[DATE]" at bounding box center [540, 166] width 71 height 34
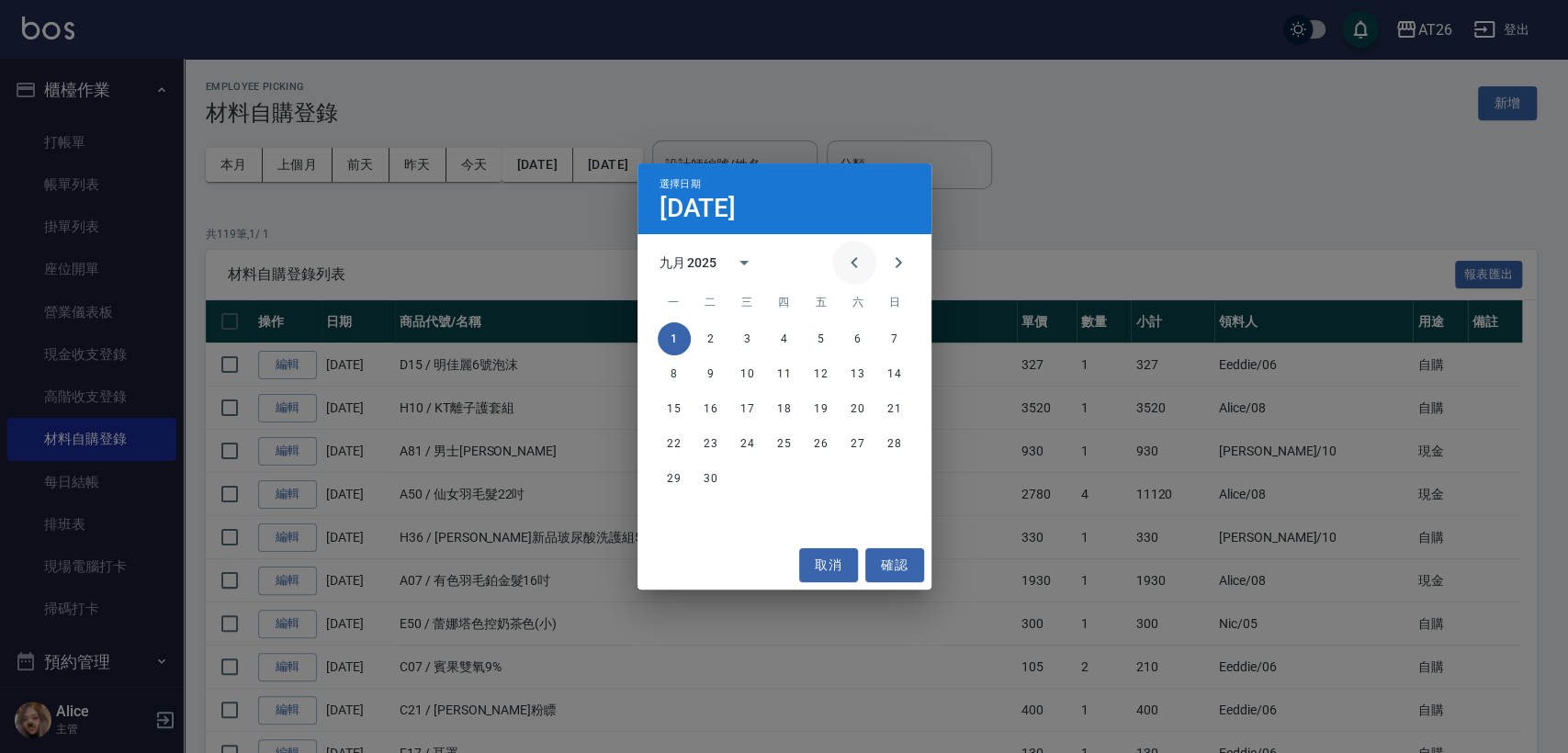
click at [846, 260] on icon "Previous month" at bounding box center [854, 262] width 22 height 22
click at [809, 340] on button "1" at bounding box center [821, 338] width 33 height 33
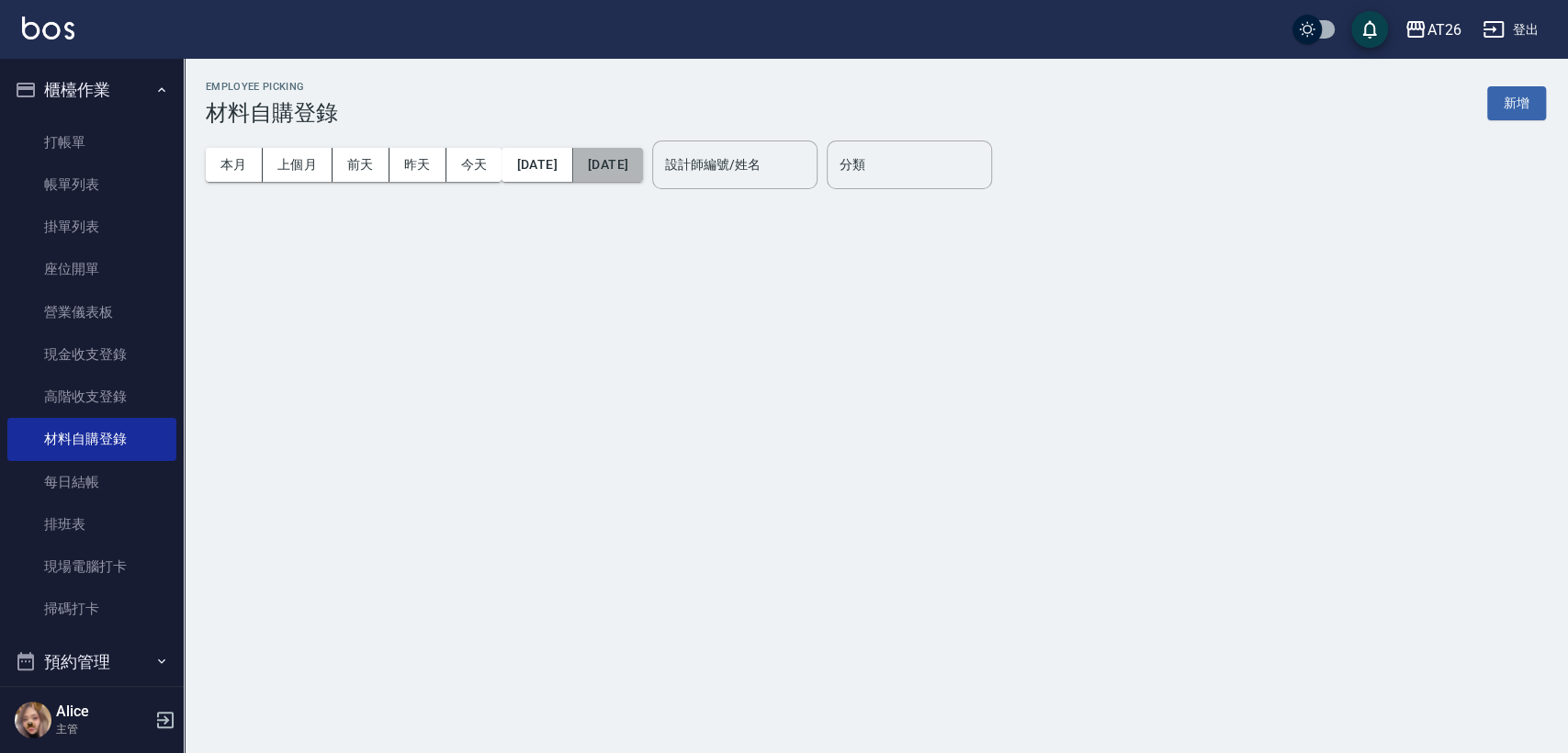
click at [643, 164] on button "[DATE]" at bounding box center [608, 165] width 70 height 34
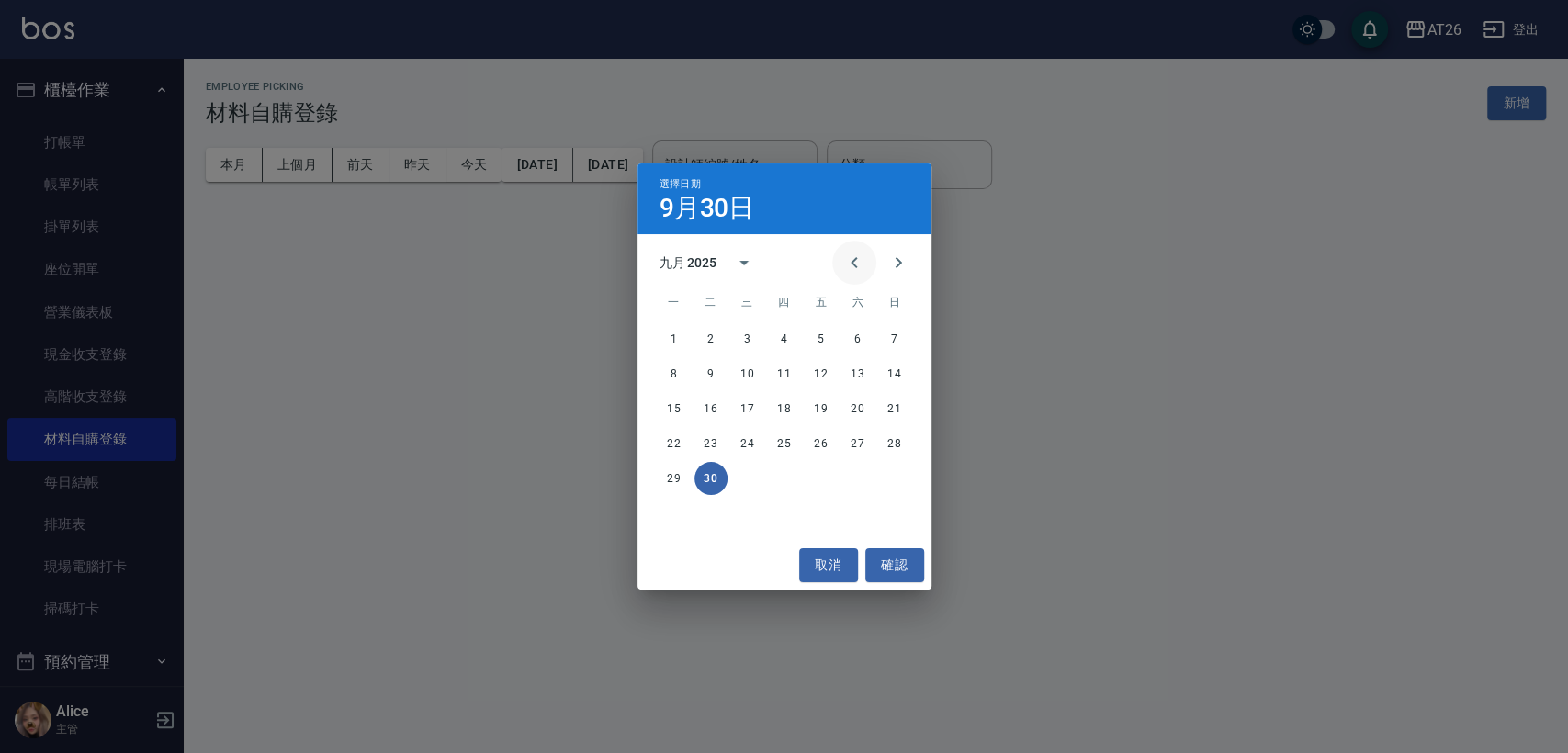
click at [847, 260] on icon "Previous month" at bounding box center [854, 262] width 22 height 22
click at [892, 479] on button "31" at bounding box center [894, 478] width 33 height 33
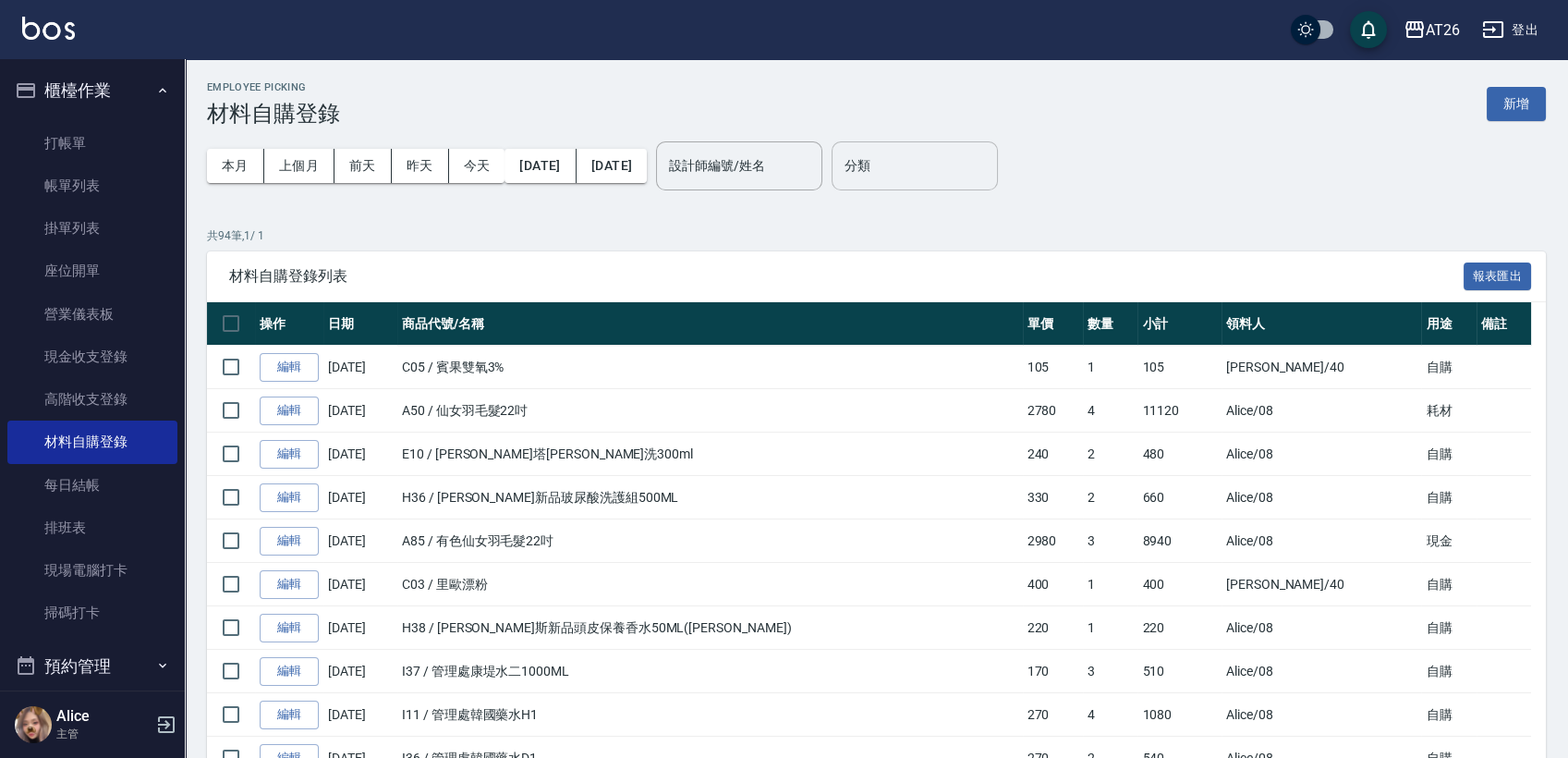
click at [960, 177] on input "分類" at bounding box center [915, 166] width 150 height 32
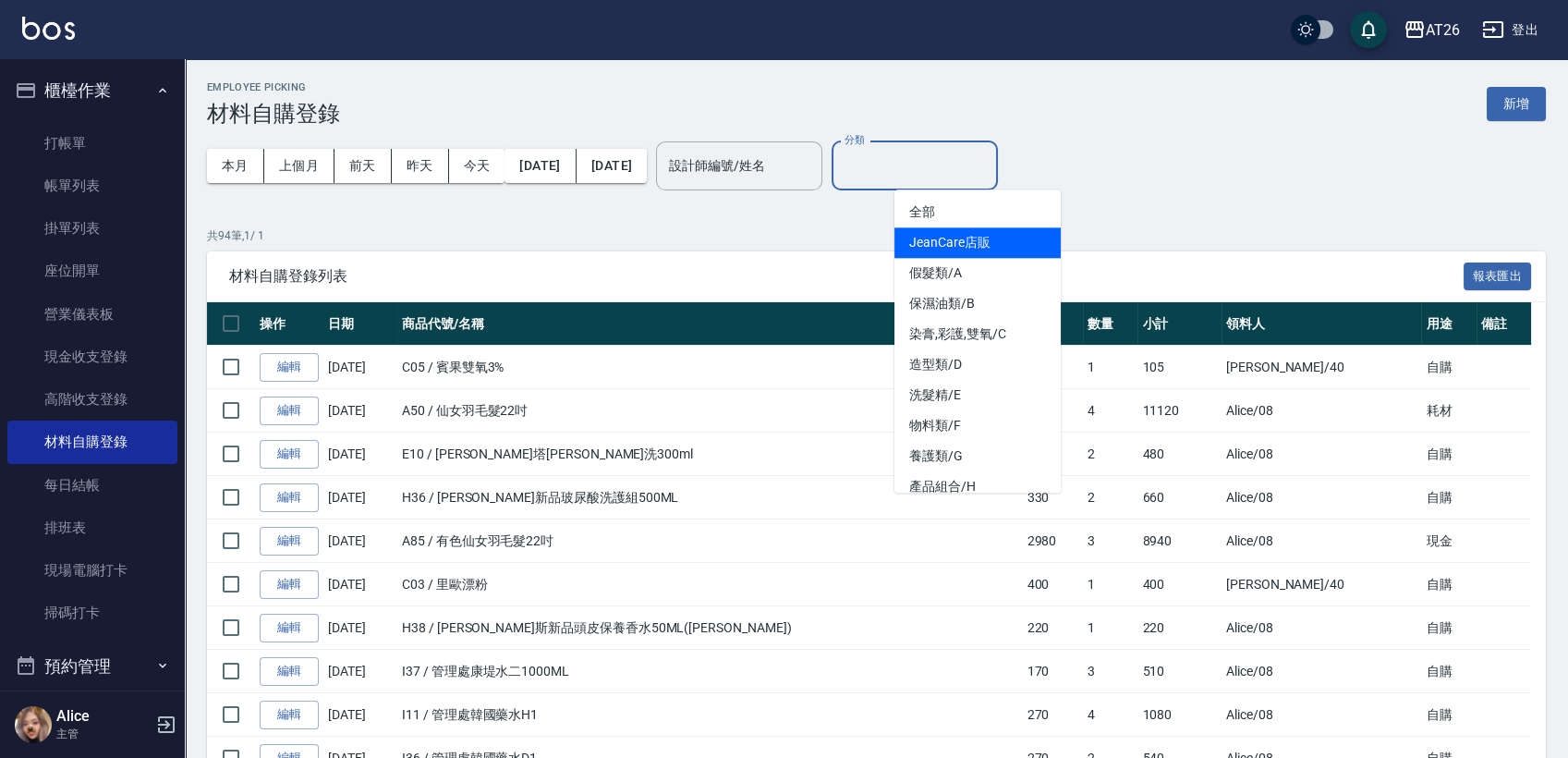
click at [976, 262] on li "假髮類/A" at bounding box center [978, 273] width 166 height 31
type input "假髮類/A"
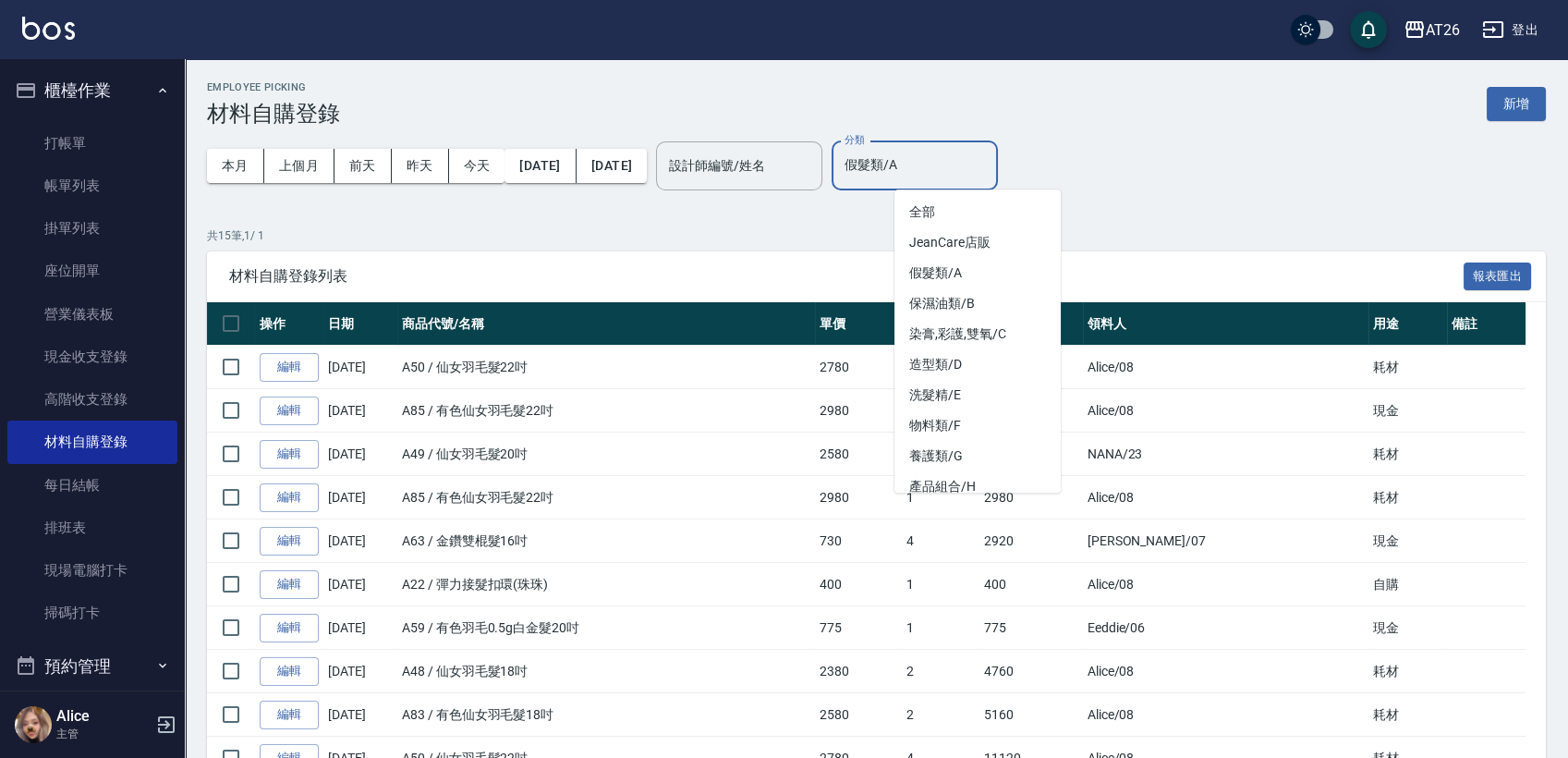
drag, startPoint x: 965, startPoint y: 178, endPoint x: 912, endPoint y: 178, distance: 52.7
click at [912, 178] on input "假髮類/A" at bounding box center [915, 166] width 150 height 32
click at [1089, 183] on div "本月 上個月 前天 昨天 今天 2025/08/01 2025/08/31 設計師編號/姓名 設計師編號/姓名 分類 分類" at bounding box center [876, 166] width 1339 height 79
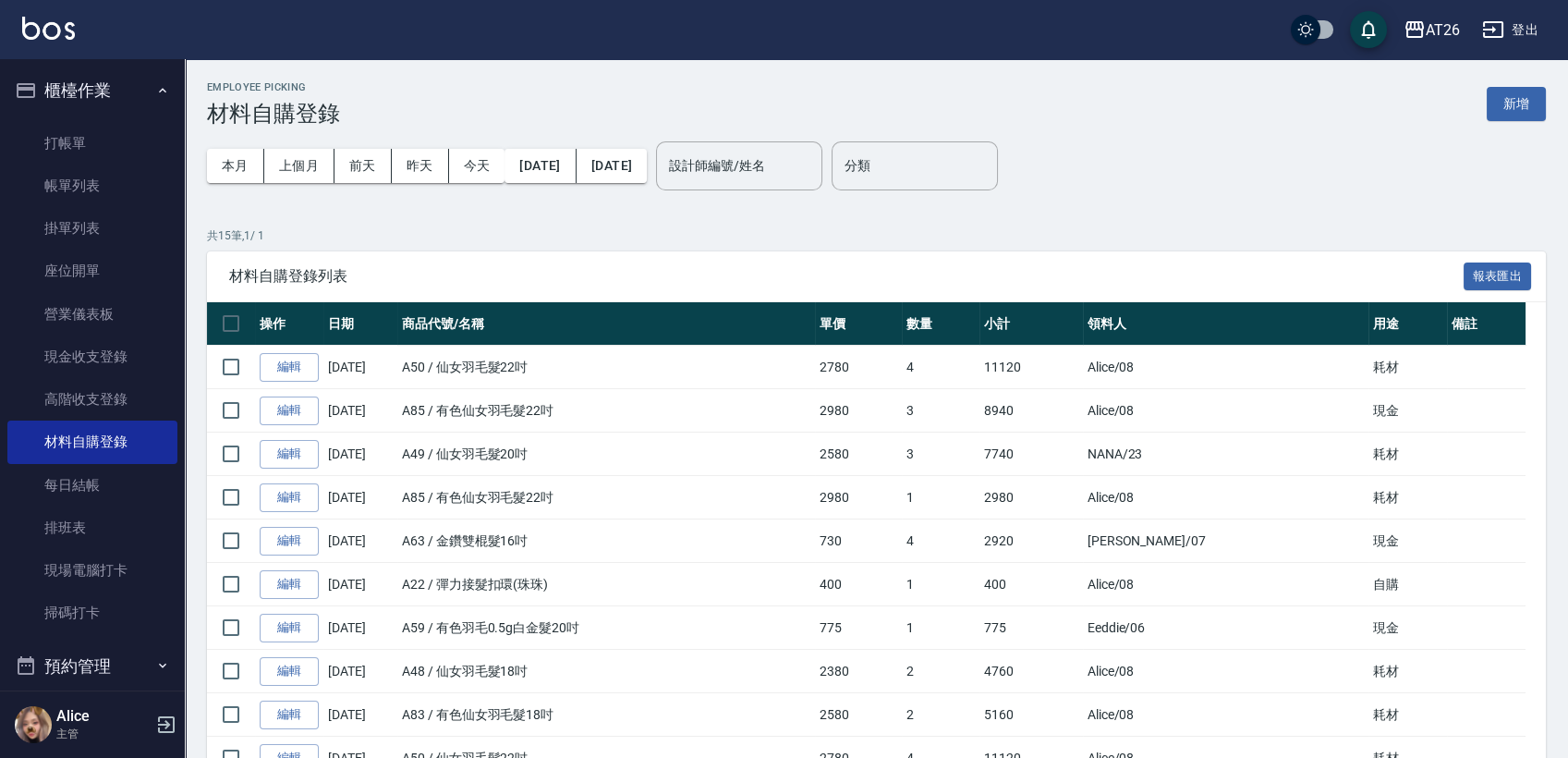
click at [1050, 232] on p "共 15 筆, 1 / 1" at bounding box center [876, 235] width 1339 height 17
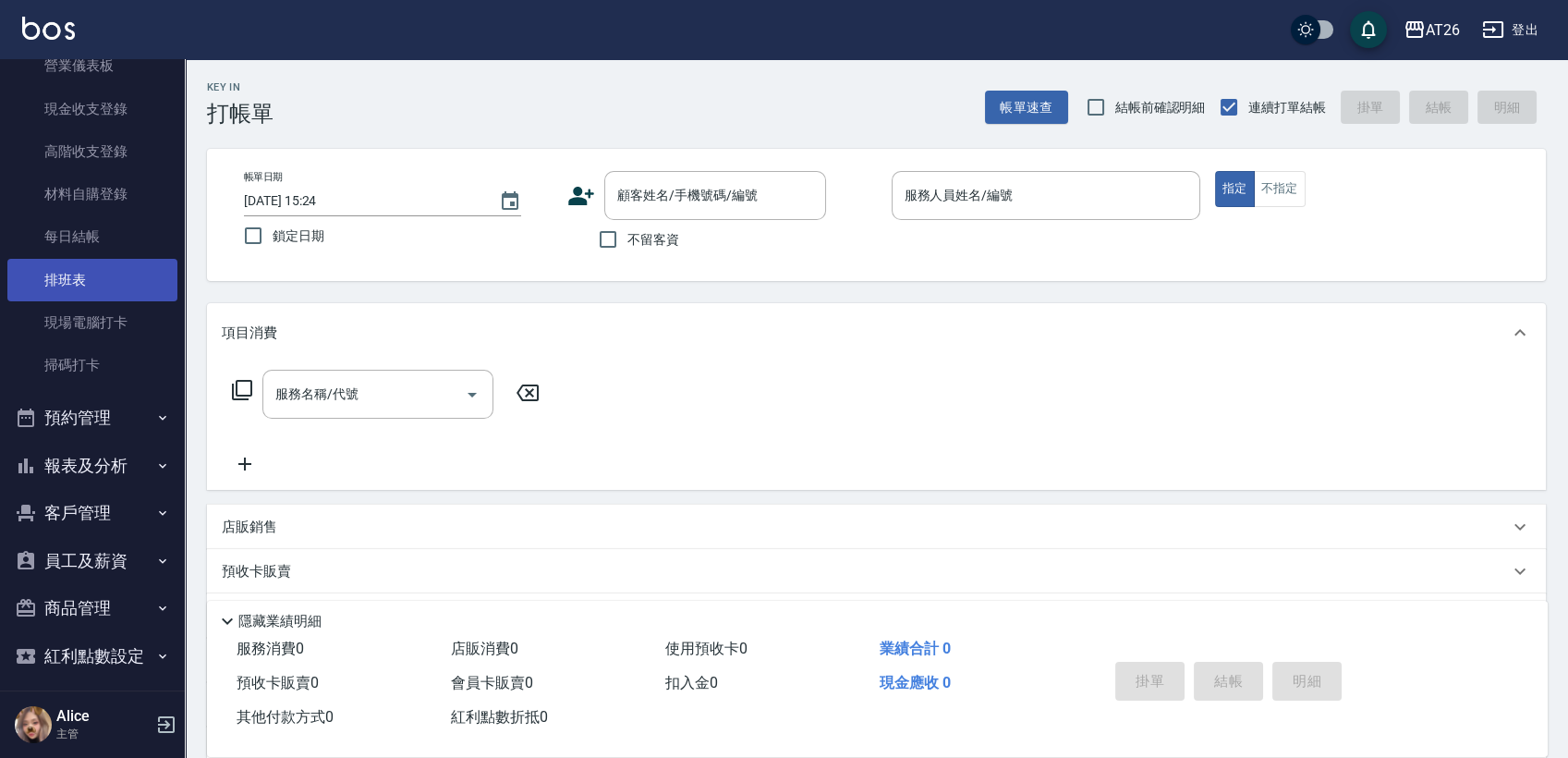
scroll to position [103, 0]
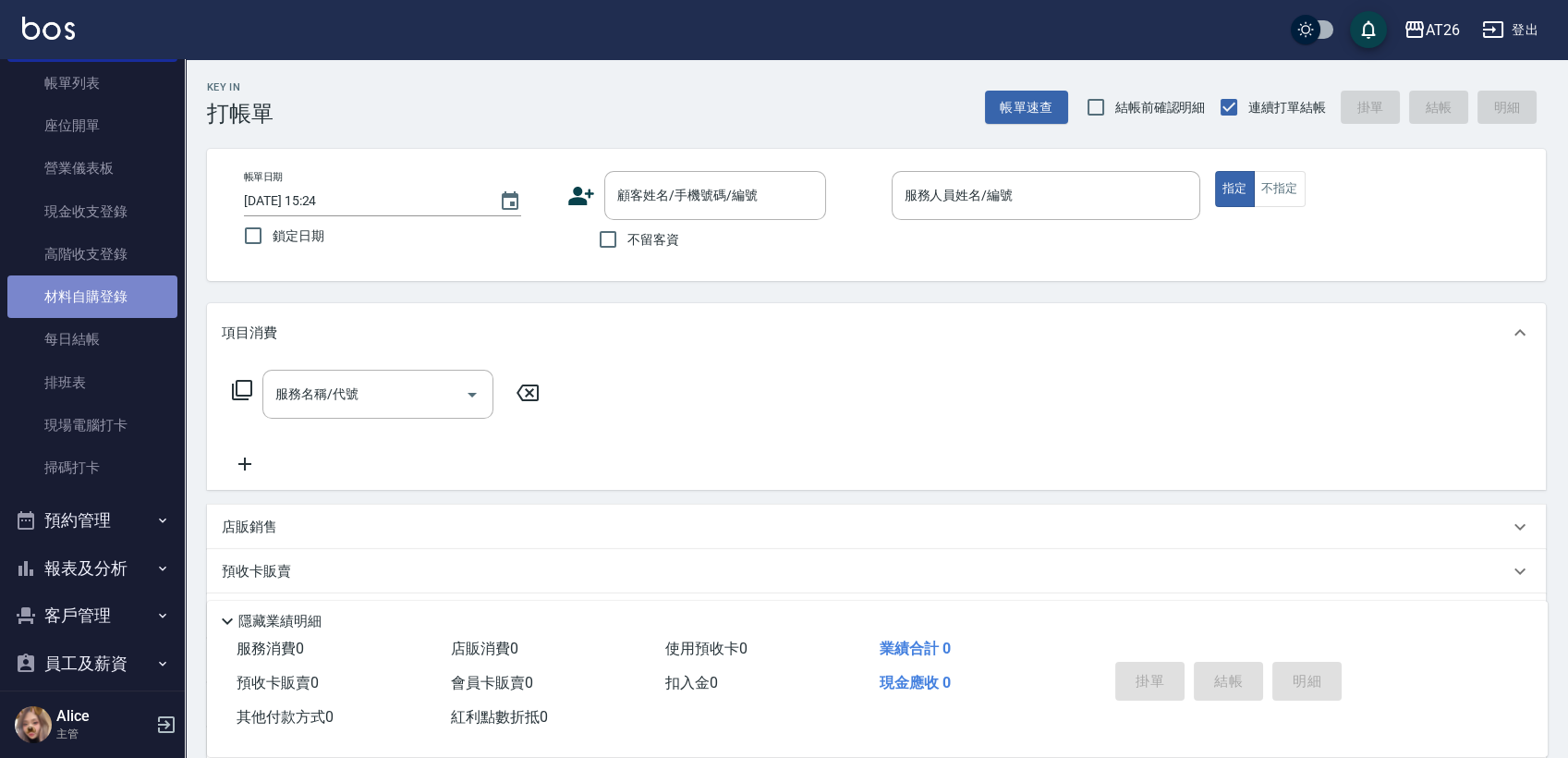
click at [104, 298] on link "材料自購登錄" at bounding box center [92, 296] width 170 height 43
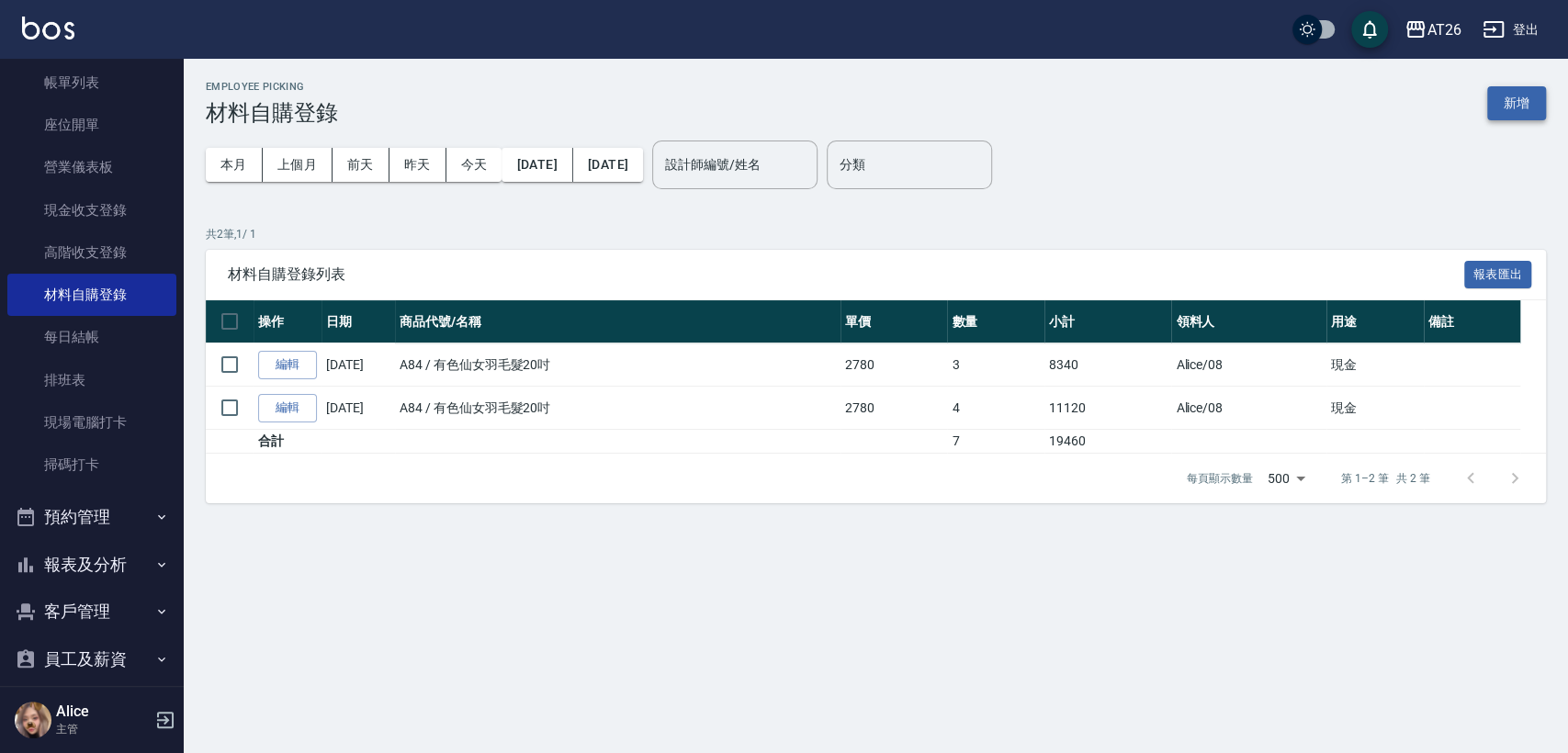
click at [1537, 102] on button "新增" at bounding box center [1515, 103] width 59 height 34
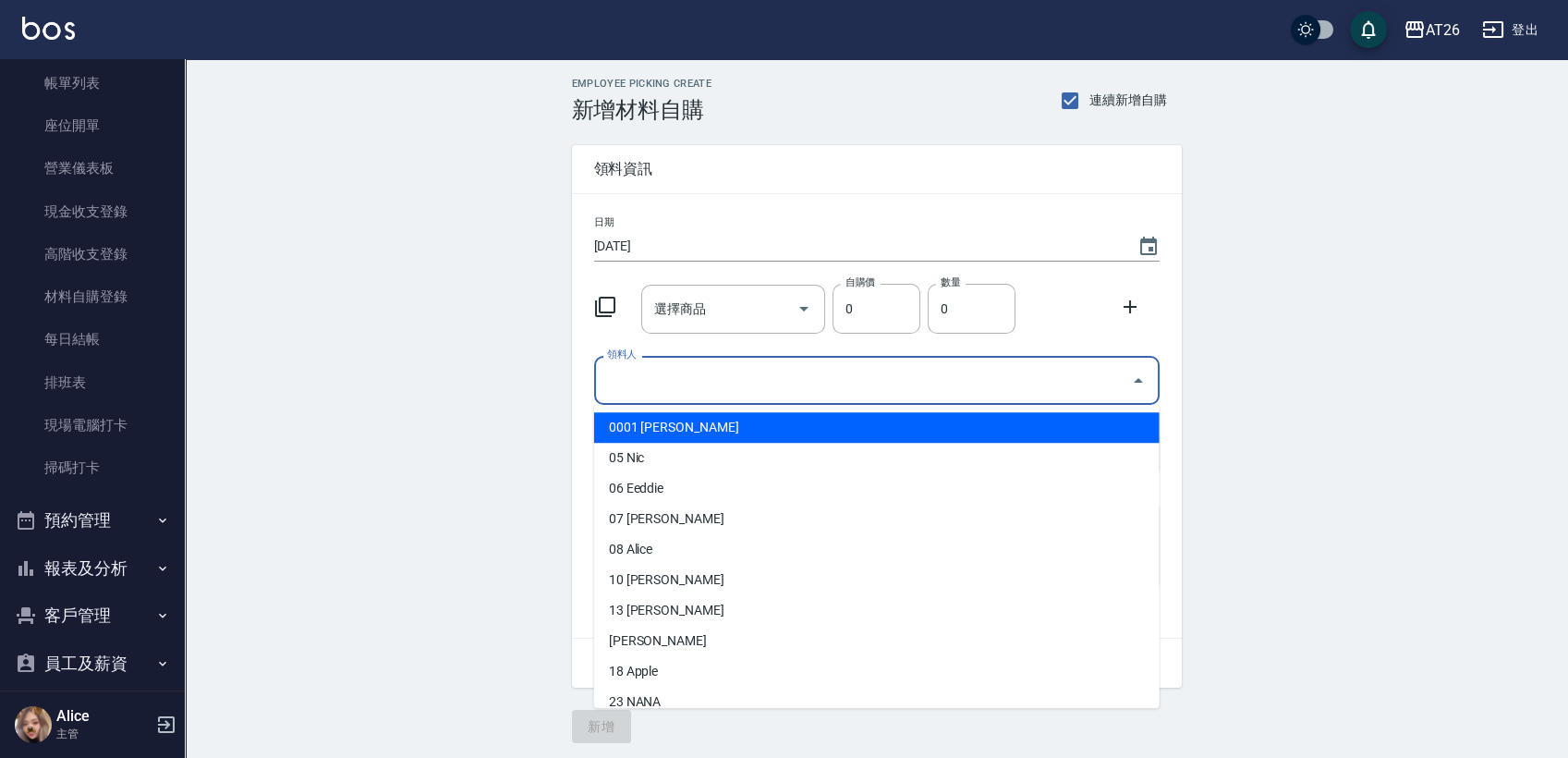
click at [669, 386] on input "領料人" at bounding box center [863, 380] width 521 height 32
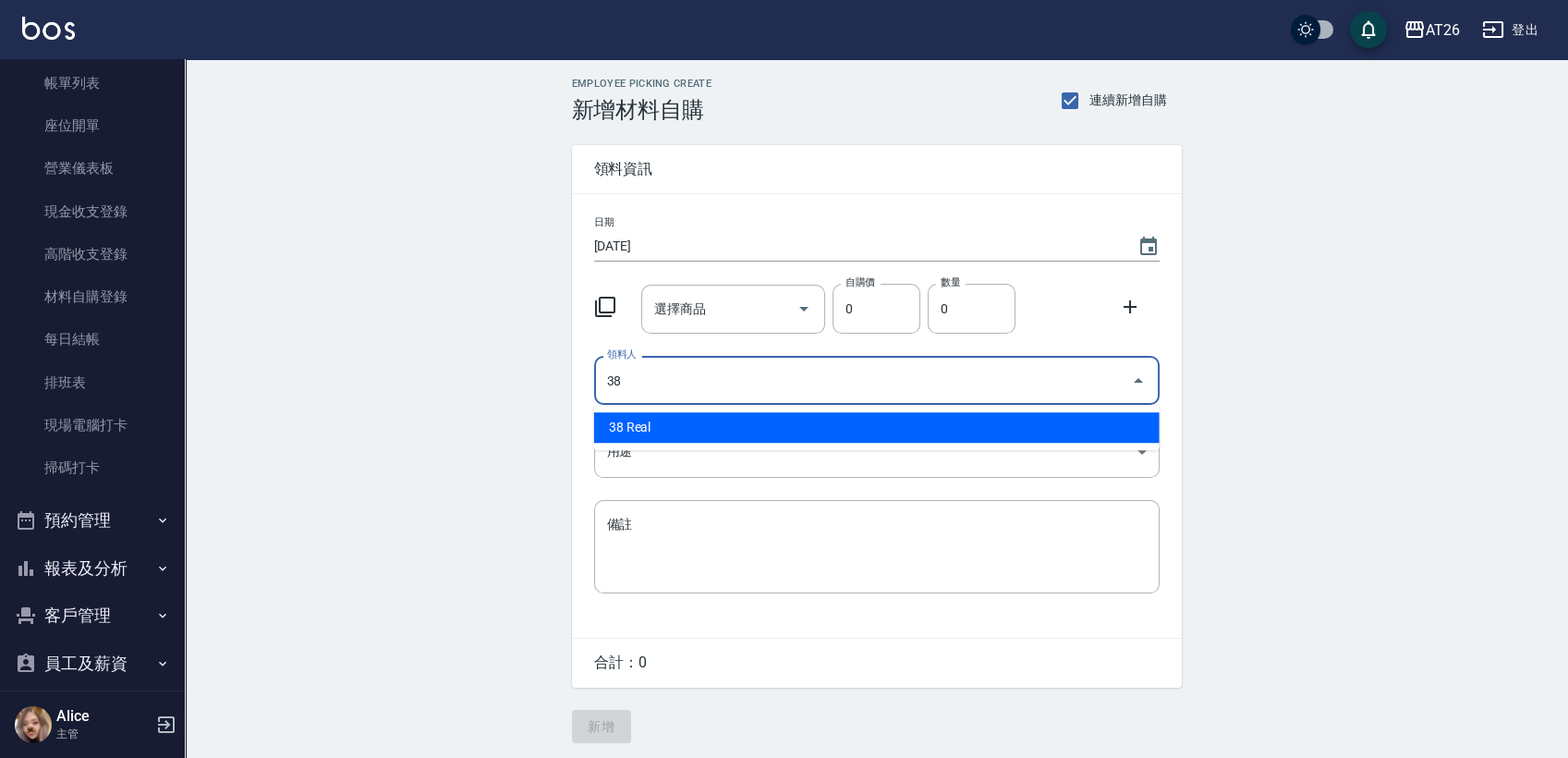
type input "38 Real"
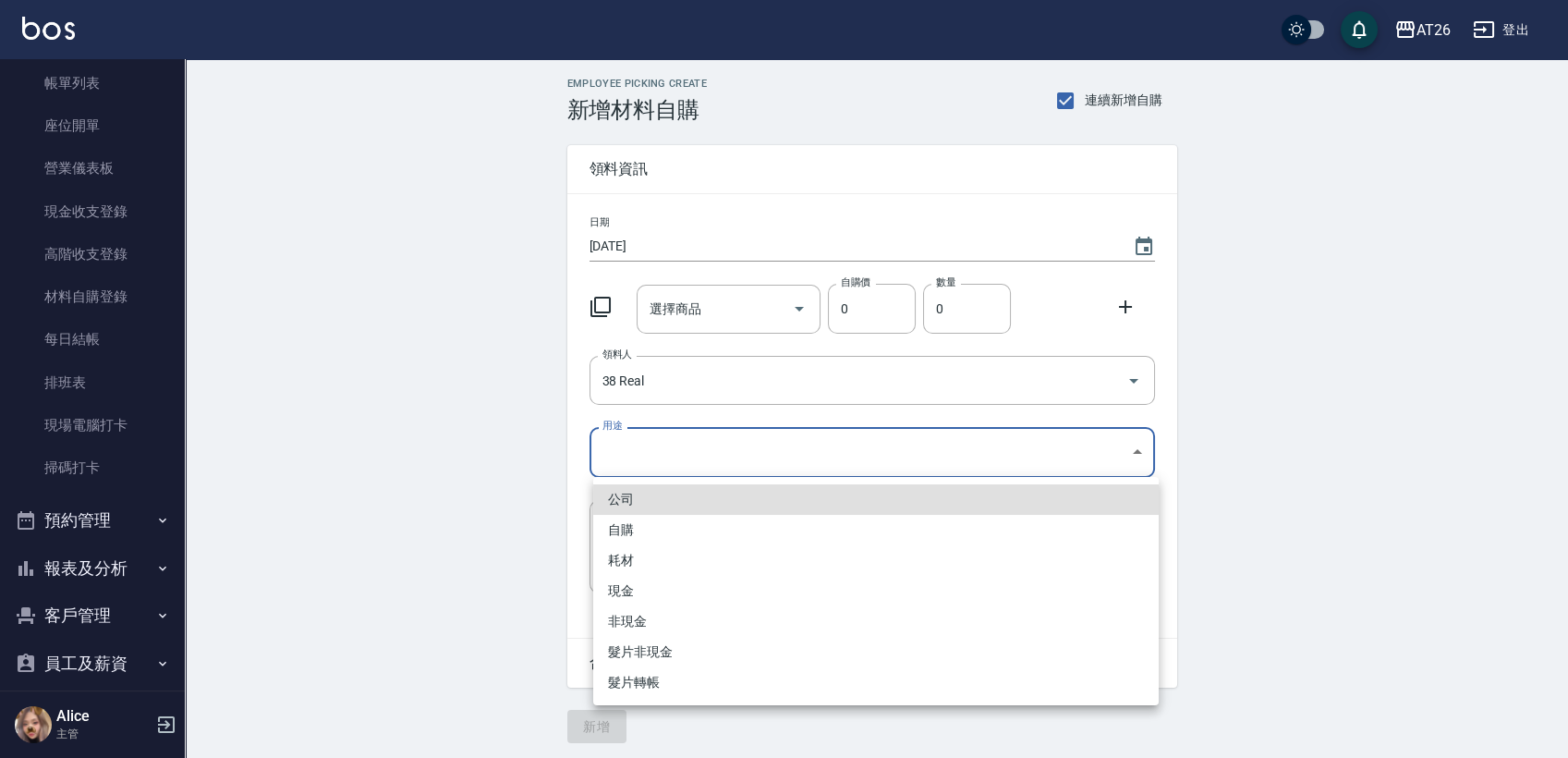
drag, startPoint x: 715, startPoint y: 429, endPoint x: 711, endPoint y: 445, distance: 17.3
click at [711, 443] on body "AT26 登出 櫃檯作業 打帳單 帳單列表 座位開單 營業儀表板 現金收支登錄 高階收支登錄 材料自購登錄 每日結帳 排班表 現場電腦打卡 掃碼打卡 預約管理…" at bounding box center [784, 381] width 1568 height 762
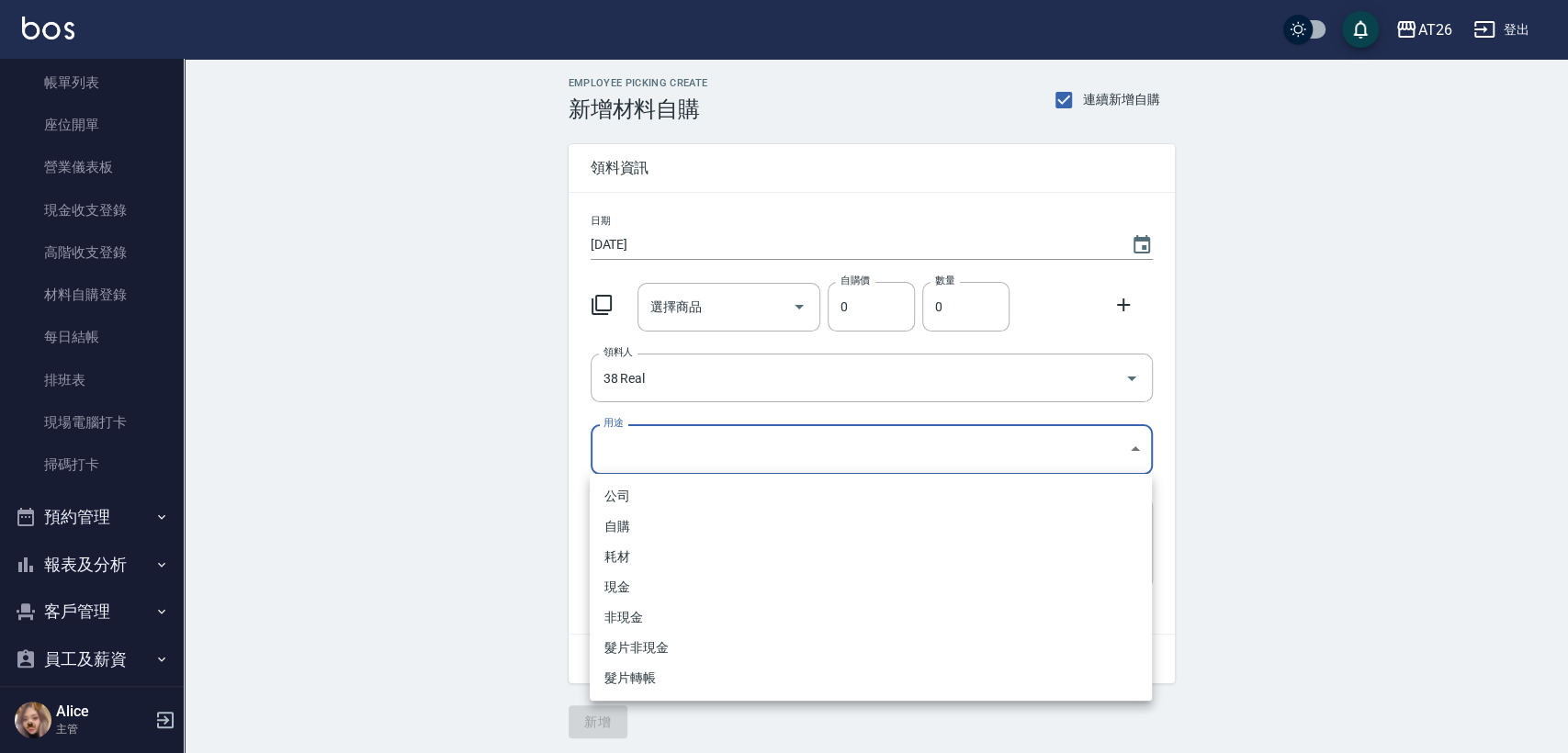
click at [706, 442] on div at bounding box center [784, 376] width 1568 height 753
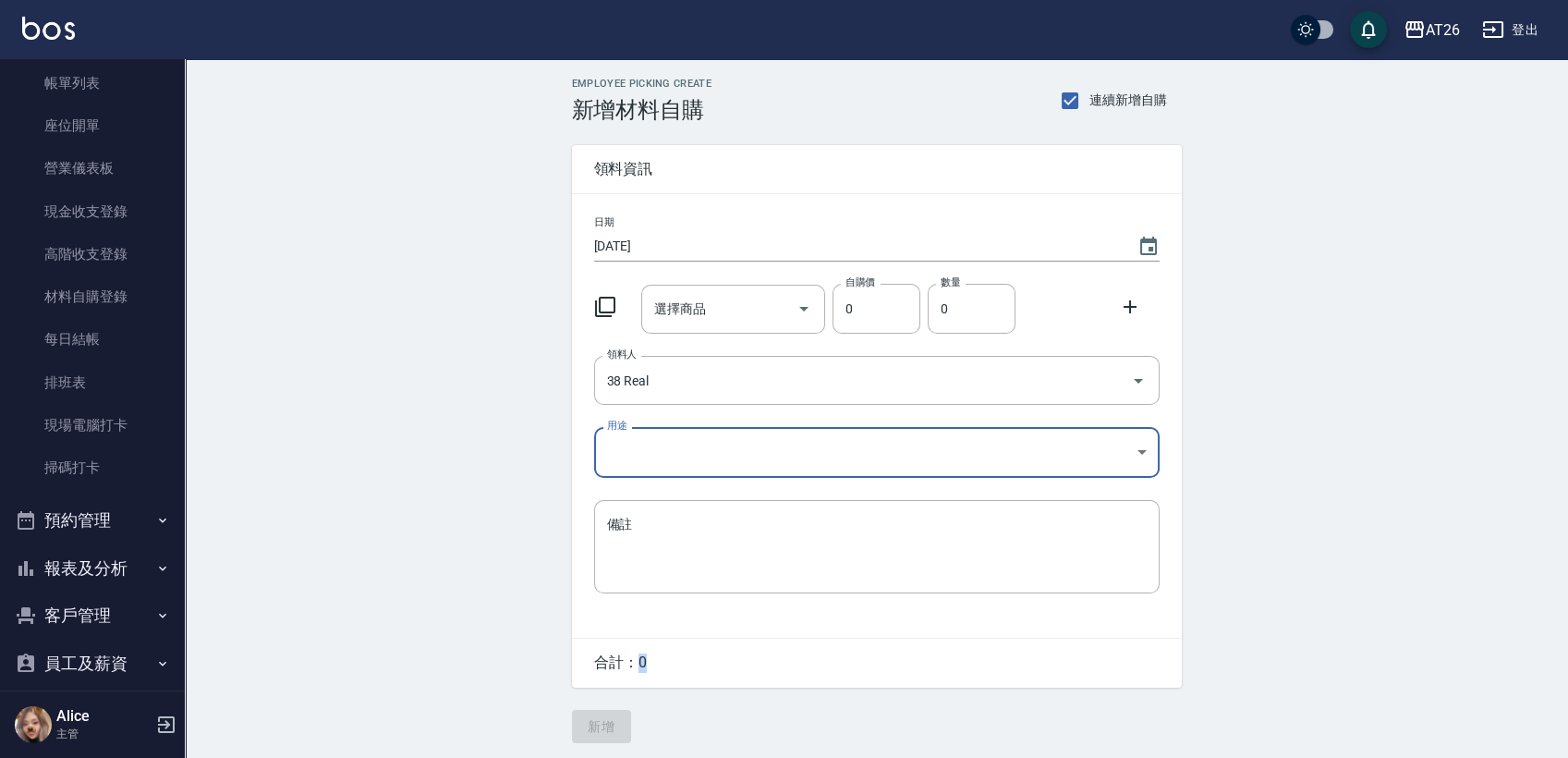
click at [711, 445] on div "公司 自購 耗材 現金 非現金 髮片非現金 髮片轉帳" at bounding box center [784, 379] width 1568 height 758
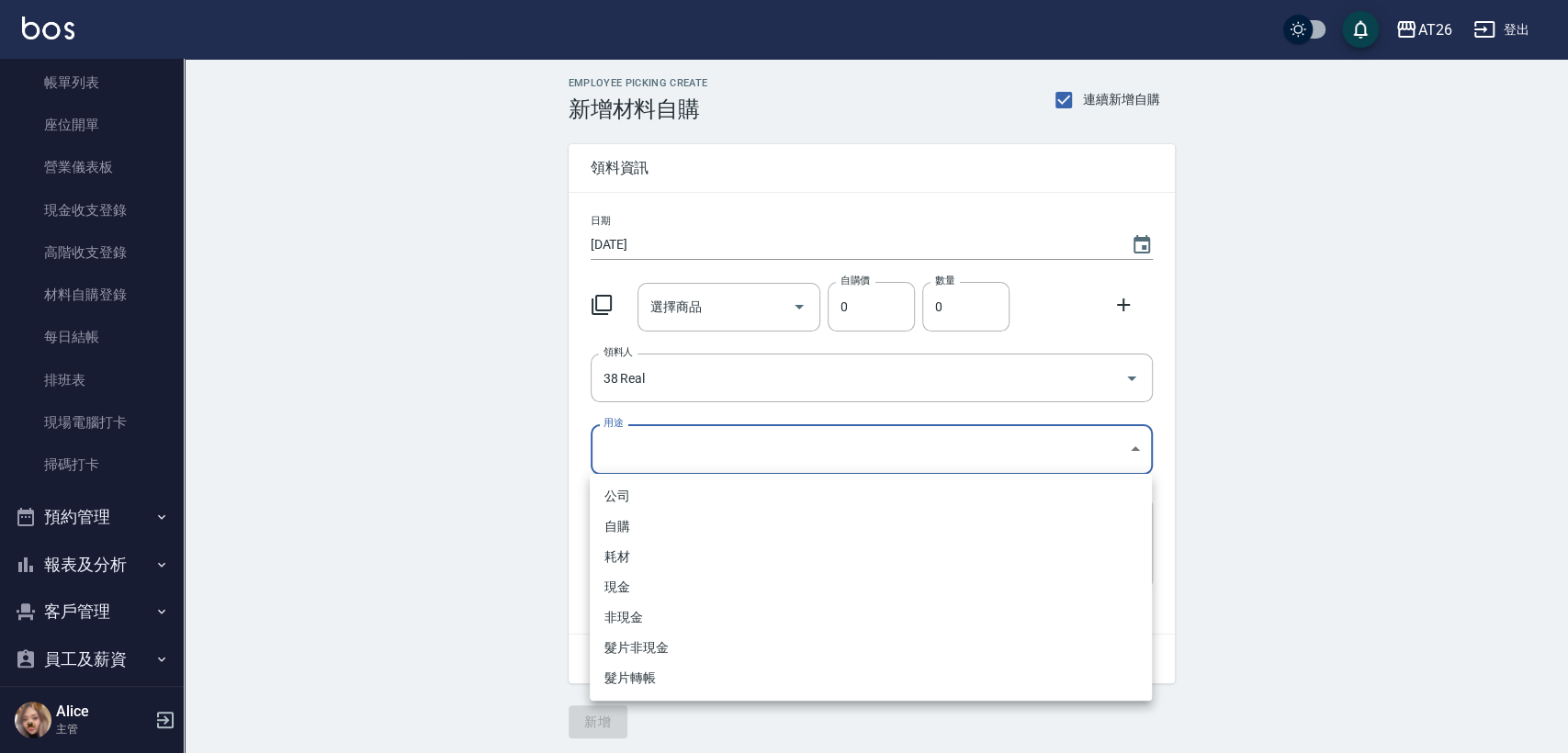
click at [706, 442] on body "AT26 登出 櫃檯作業 打帳單 帳單列表 座位開單 營業儀表板 現金收支登錄 高階收支登錄 材料自購登錄 每日結帳 排班表 現場電腦打卡 掃碼打卡 預約管理…" at bounding box center [784, 378] width 1568 height 757
click at [646, 521] on li "自購" at bounding box center [870, 527] width 562 height 31
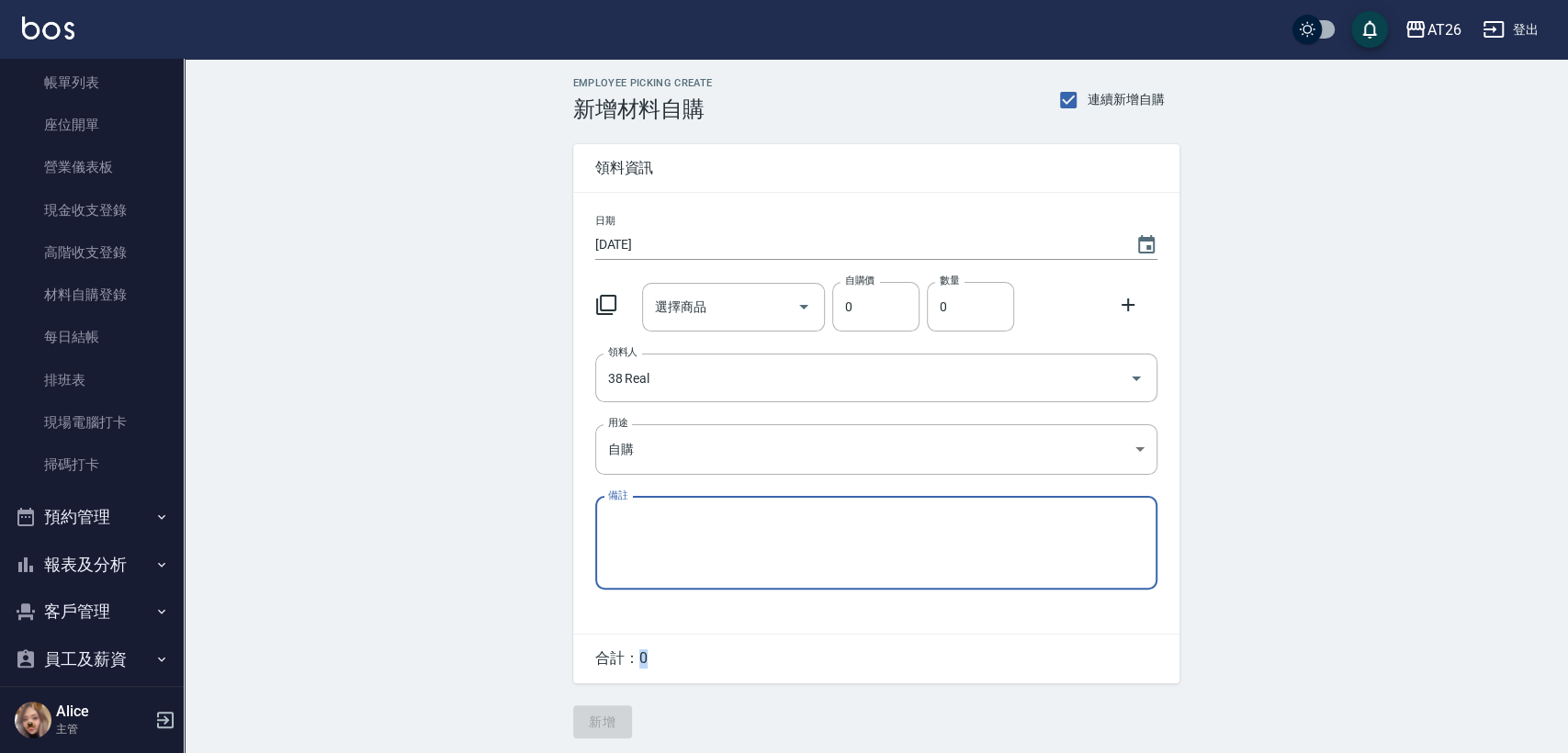
type input "自購"
click at [728, 277] on div "選擇商品 選擇商品" at bounding box center [724, 303] width 190 height 56
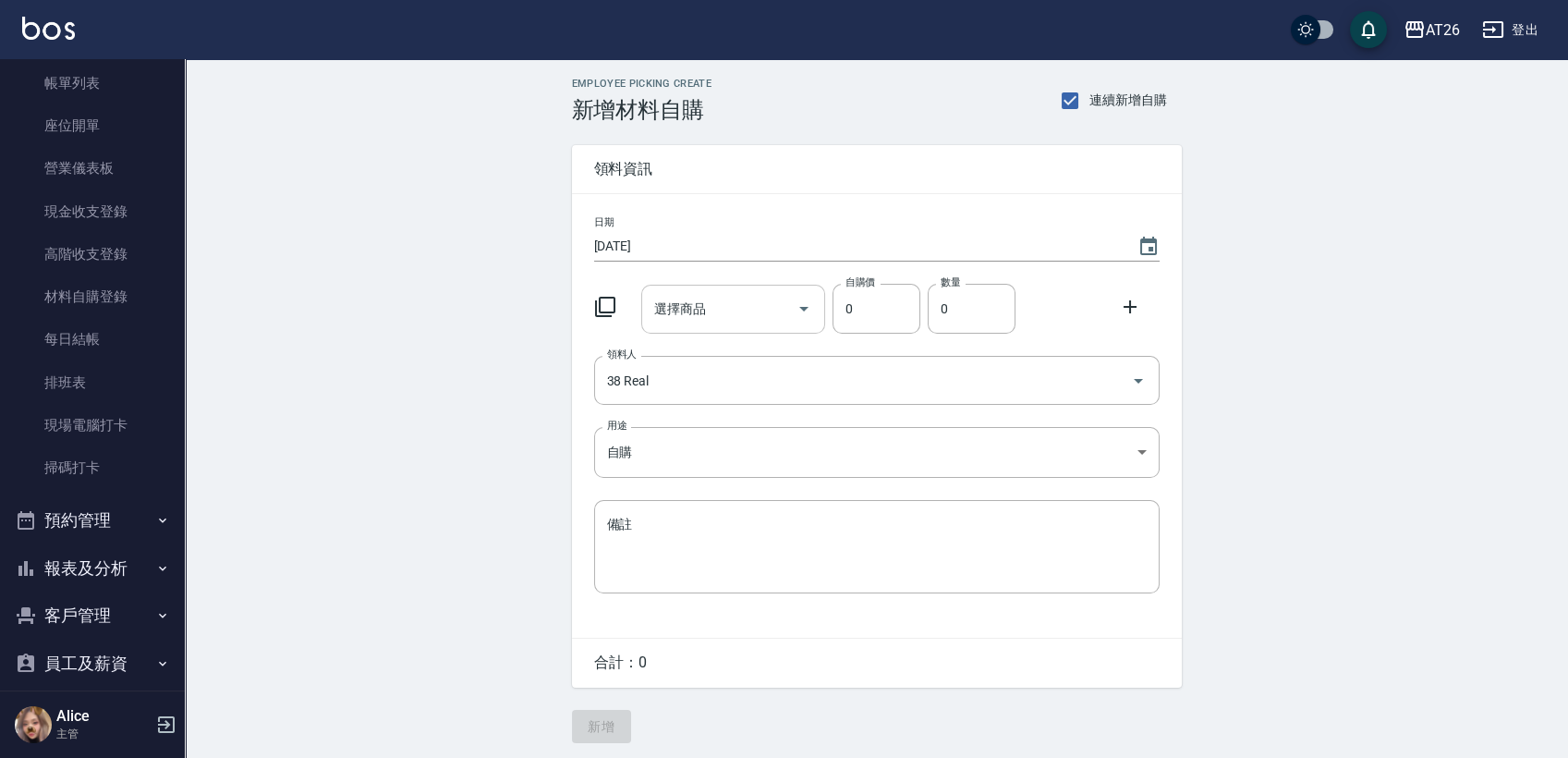
click at [716, 309] on input "選擇商品" at bounding box center [720, 309] width 140 height 32
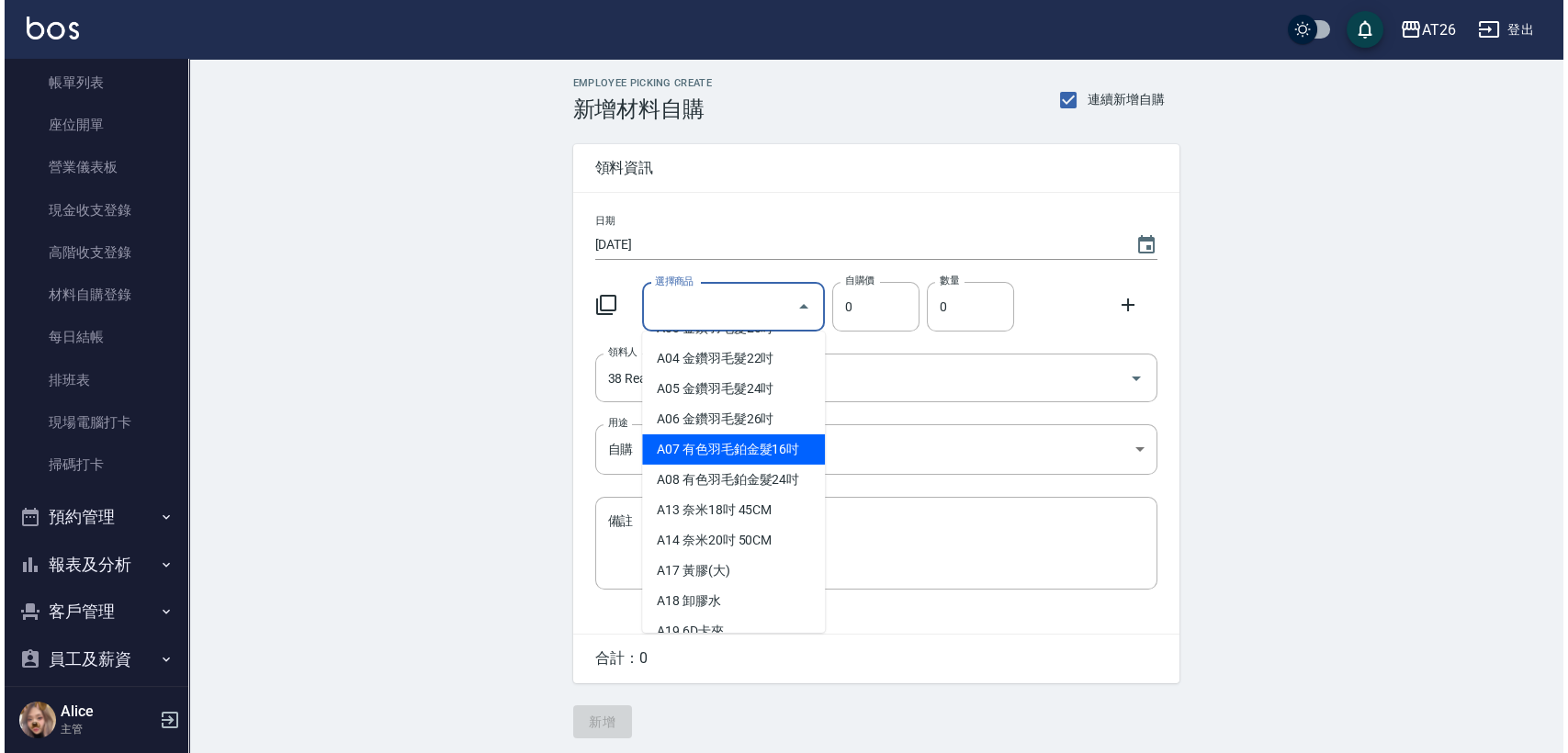
scroll to position [204, 0]
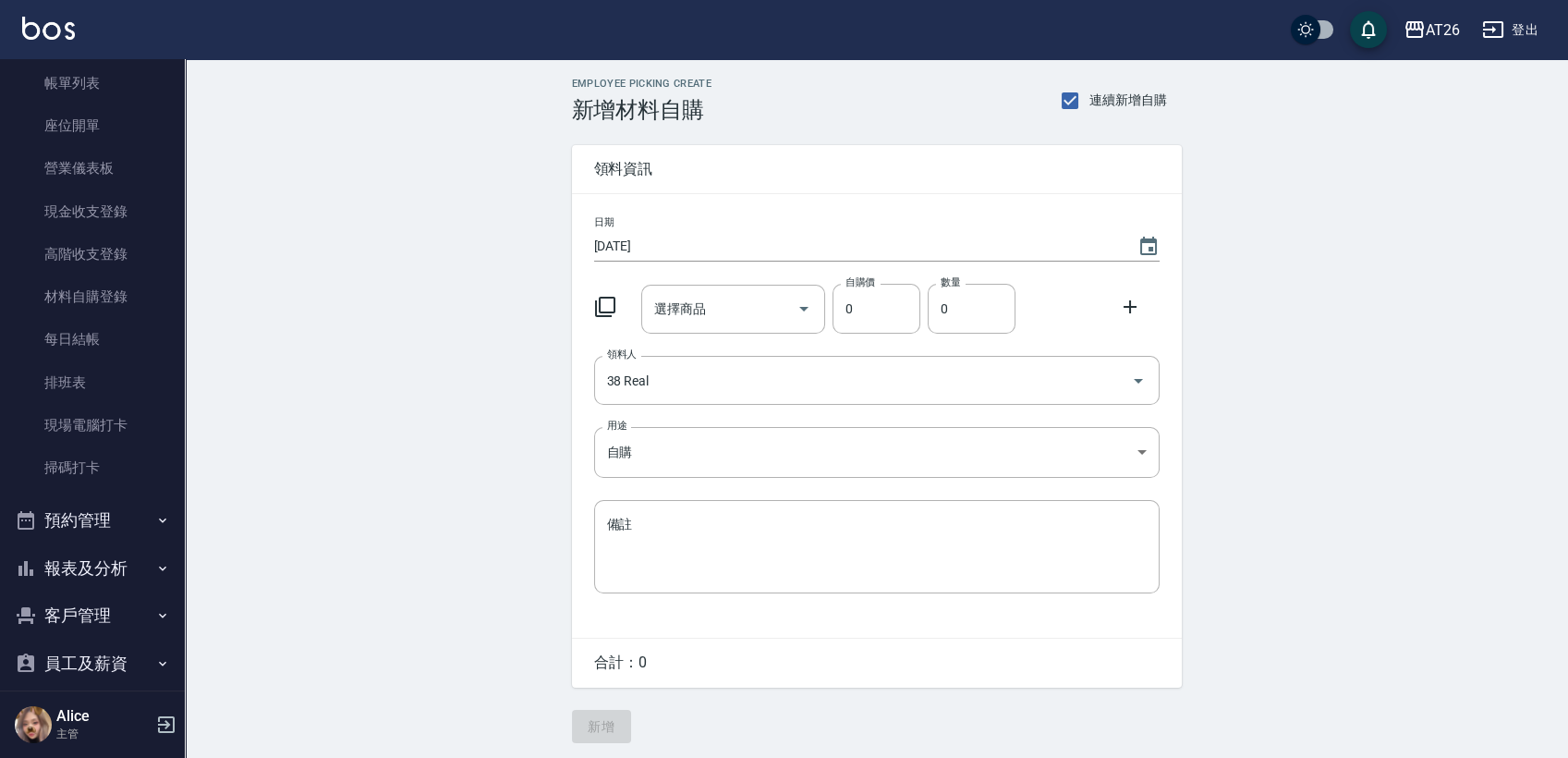
click at [607, 304] on icon at bounding box center [605, 307] width 22 height 22
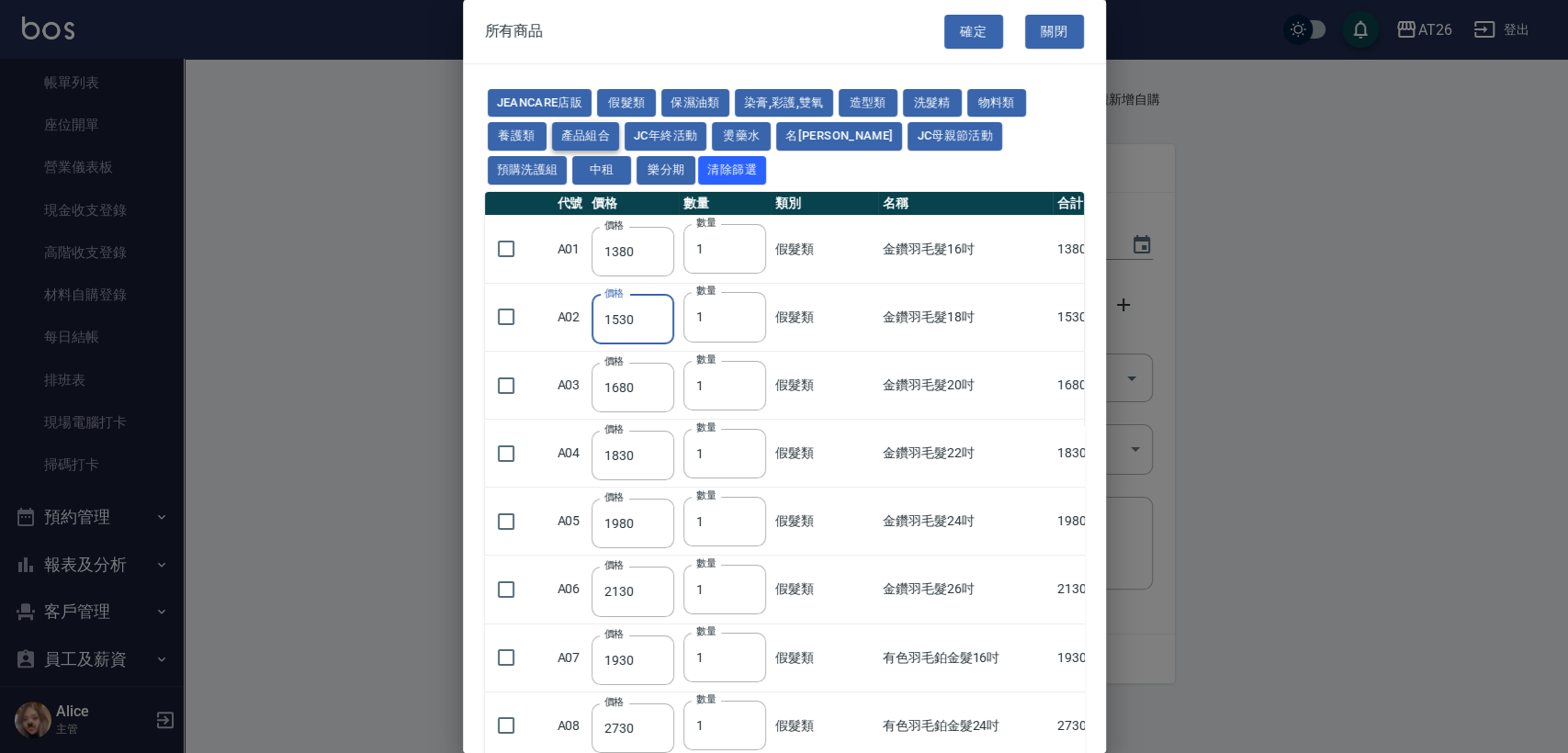
click at [596, 127] on button "產品組合" at bounding box center [585, 136] width 68 height 29
type input "400"
type input "1485"
type input "300"
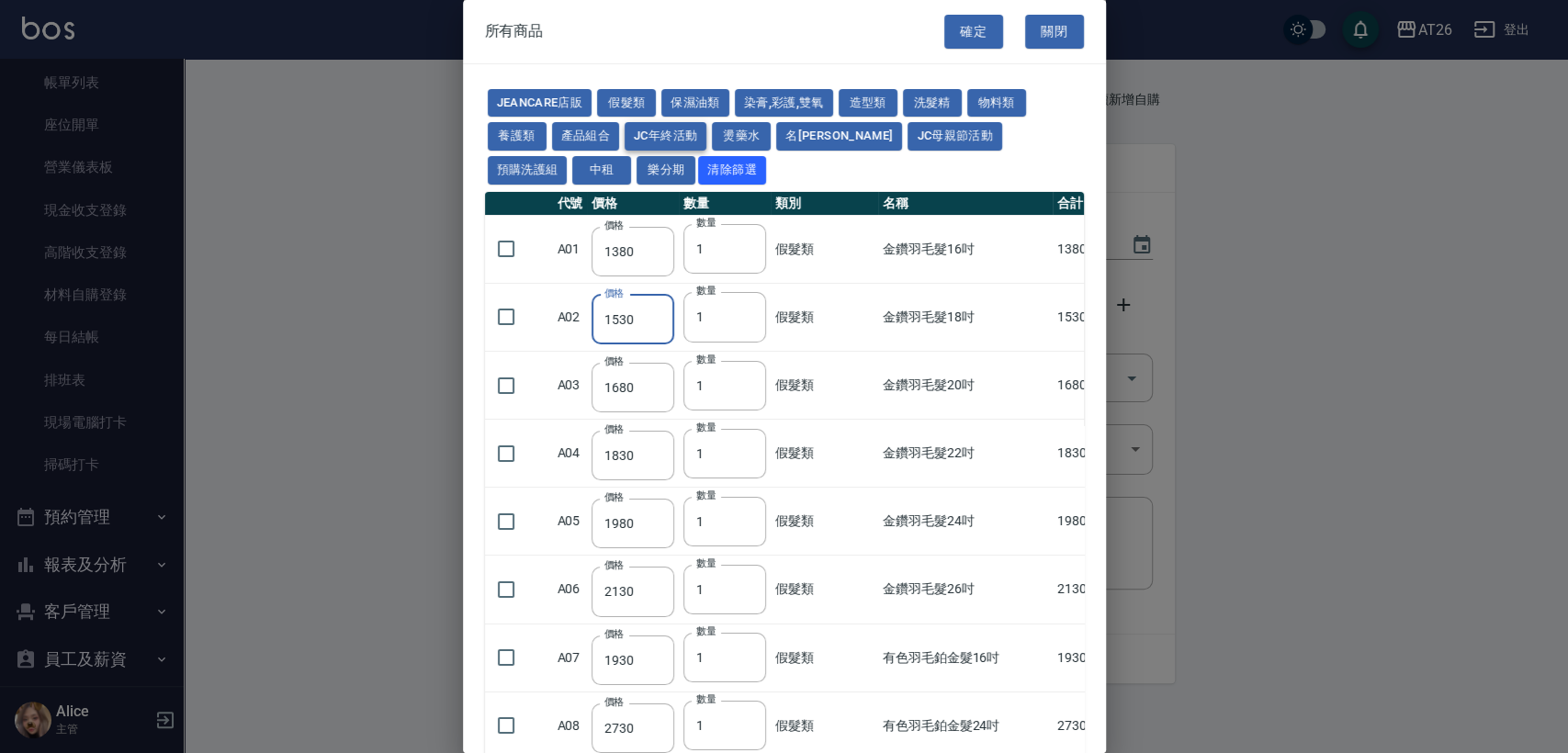
type input "450"
type input "760"
type input "1295"
type input "3520"
type input "248"
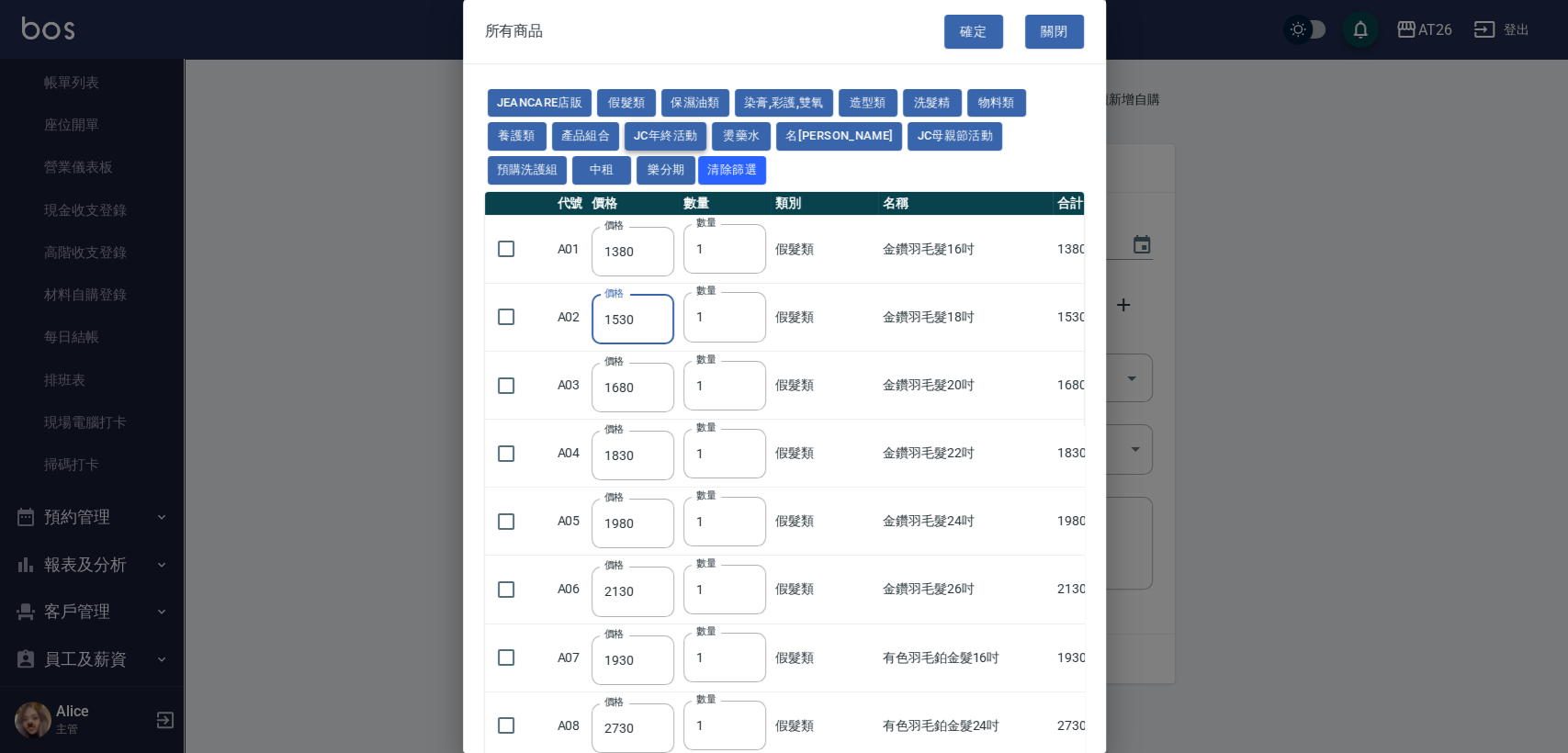
type input "550"
type input "552"
type input "682"
type input "325"
type input "442"
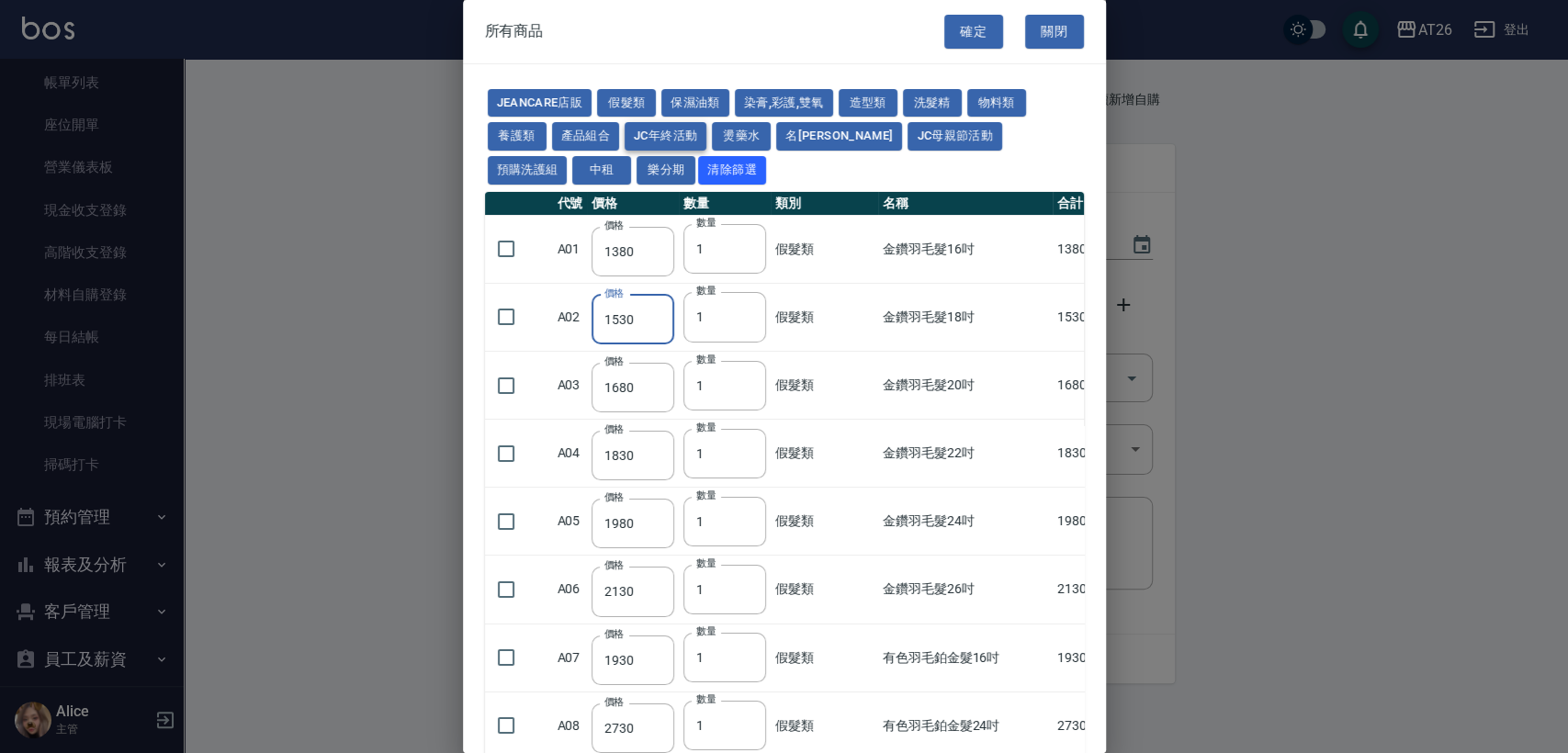
type input "340"
type input "552"
type input "680"
type input "682"
type input "840"
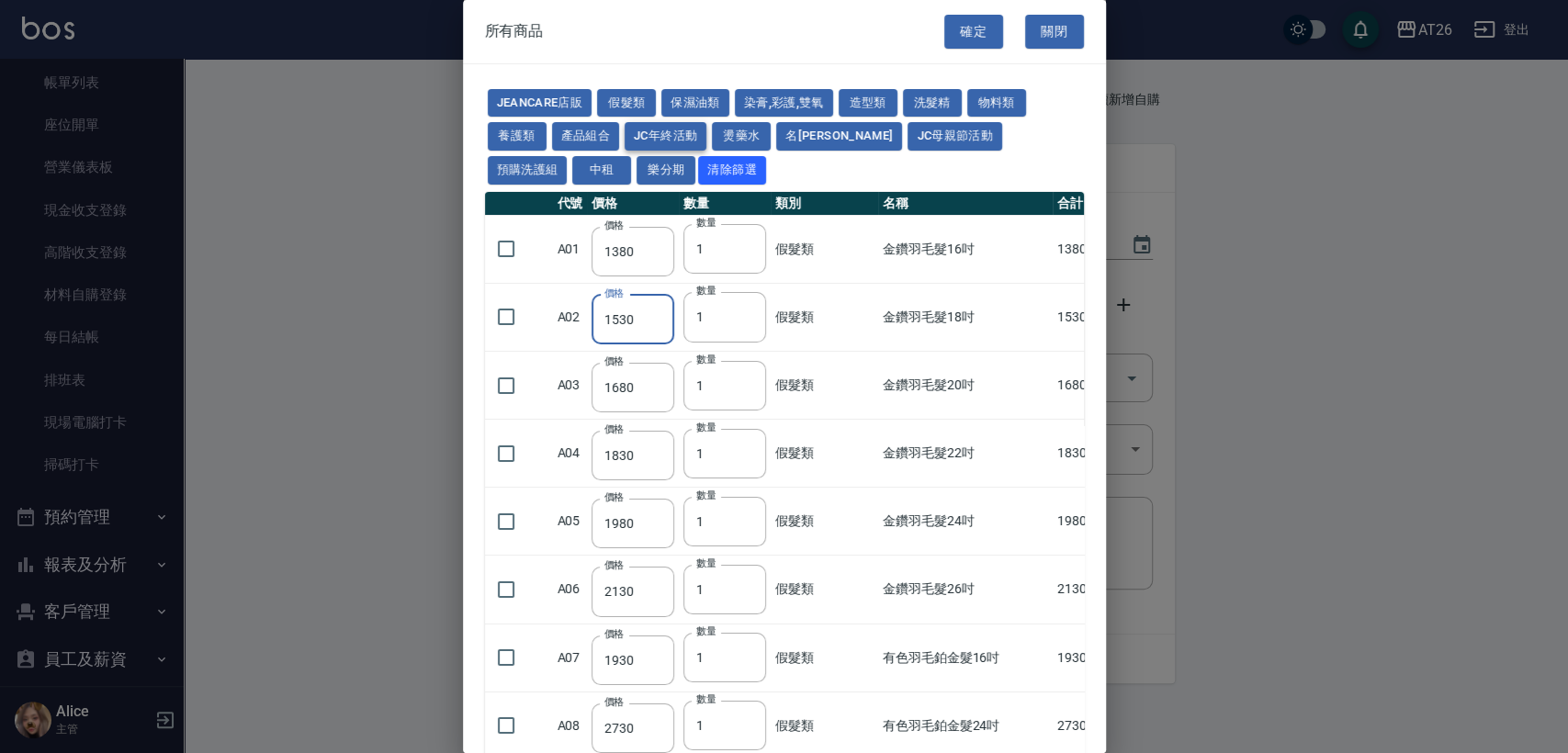
type input "250"
type input "825"
type input "330"
type input "220"
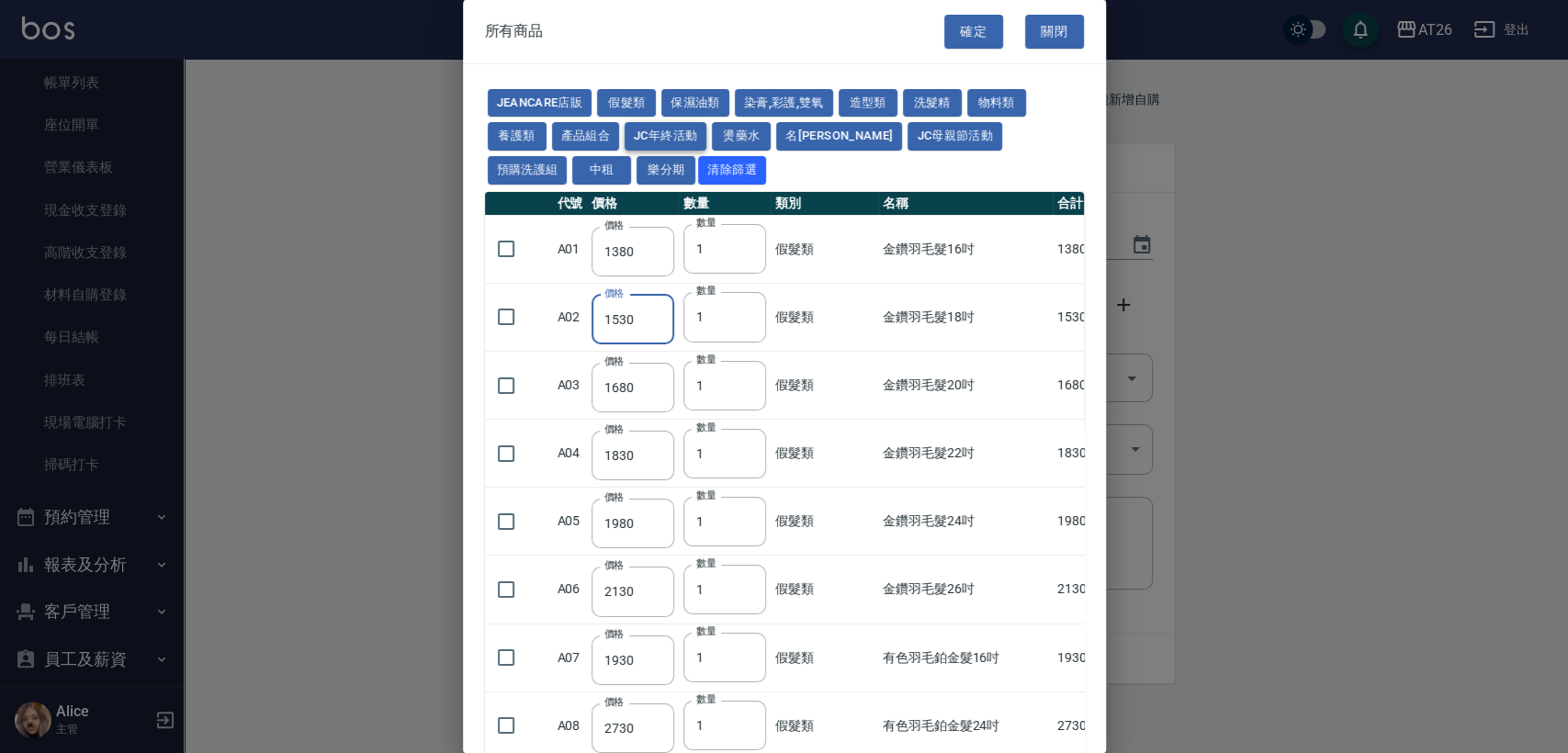
type input "350"
type input "700"
type input "1050"
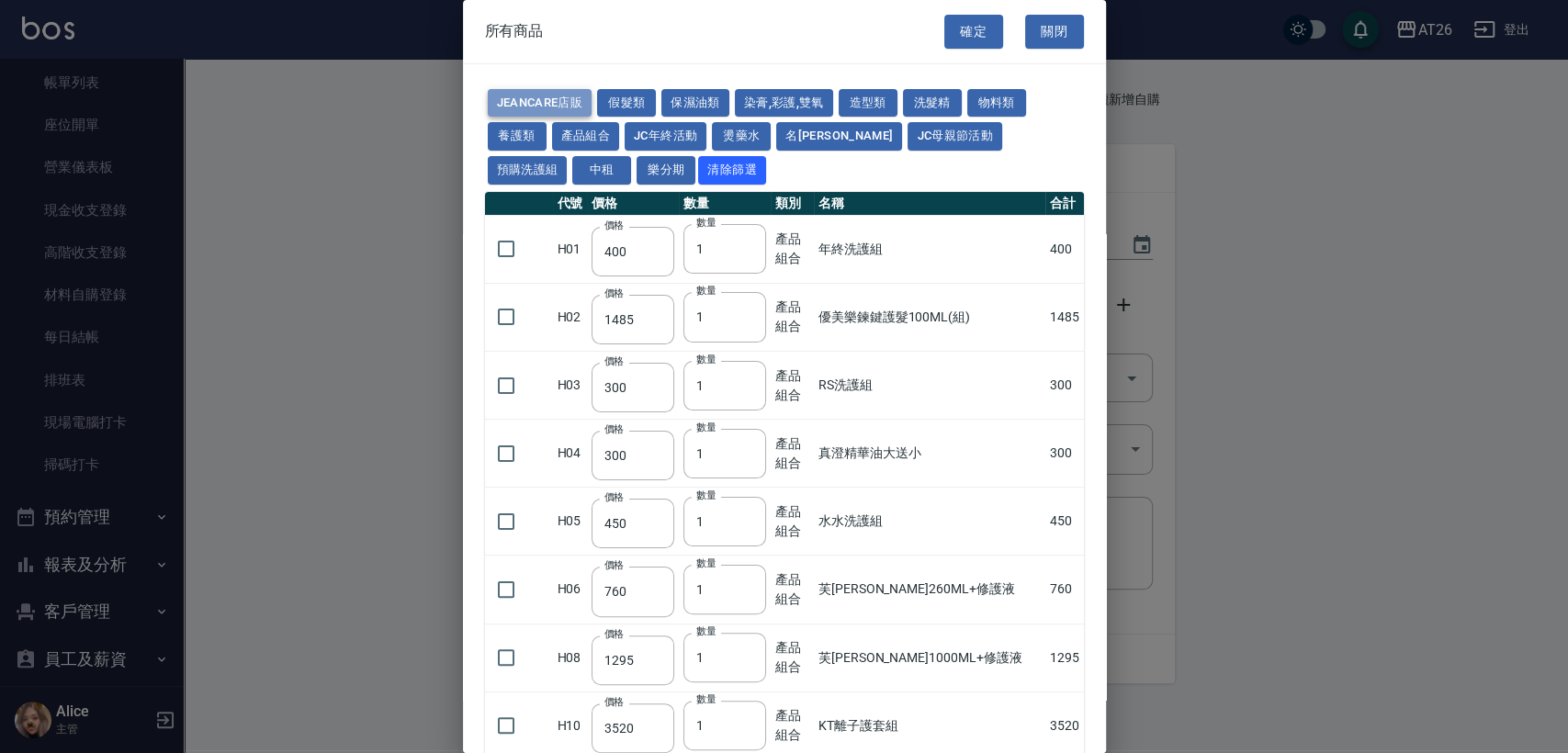
click at [548, 96] on button "JeanCare店販" at bounding box center [540, 103] width 104 height 29
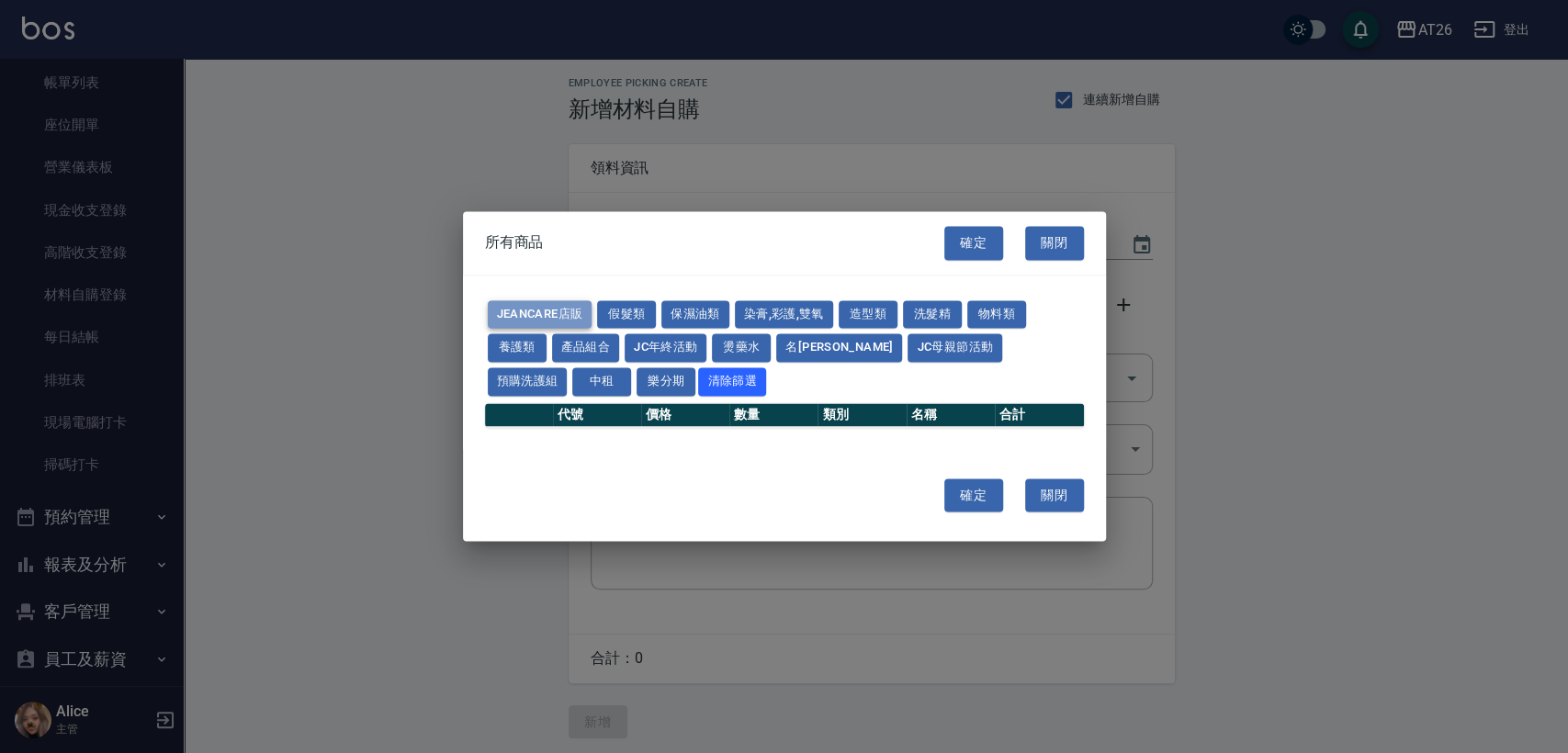
click at [551, 309] on button "JeanCare店販" at bounding box center [540, 314] width 104 height 29
click at [933, 343] on div "JeanCare店販 假髮類 保濕油類 染膏,彩護,雙氧 造型類 洗髮精 物料類 養護類 產品組合 JC年終活動 燙藥水 名麗 JC母親節活動 預購洗護組 中…" at bounding box center [784, 348] width 599 height 101
click at [567, 368] on button "預購洗護組" at bounding box center [528, 381] width 79 height 29
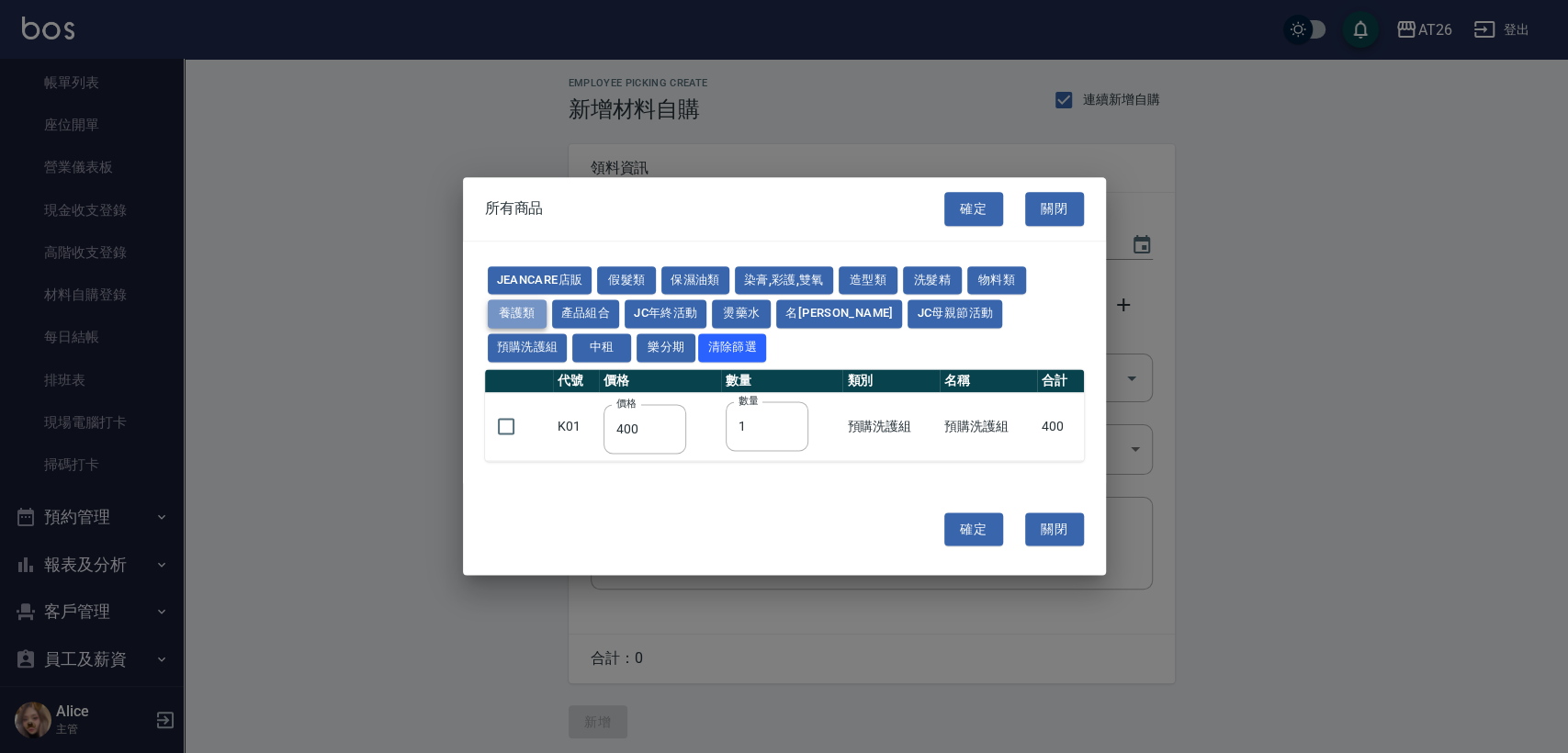
click at [528, 309] on button "養護類" at bounding box center [517, 314] width 59 height 29
type input "91"
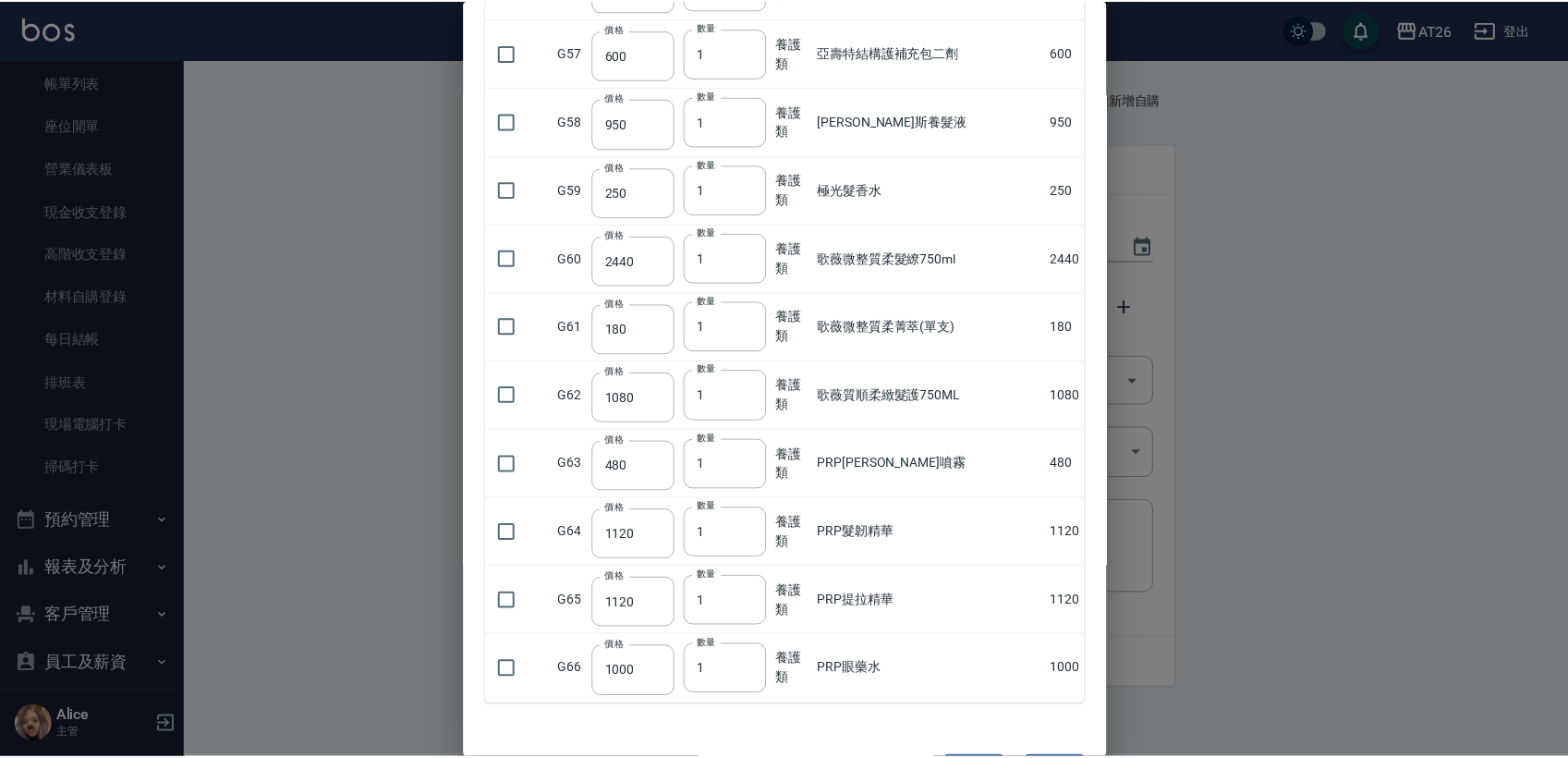
scroll to position [3268, 0]
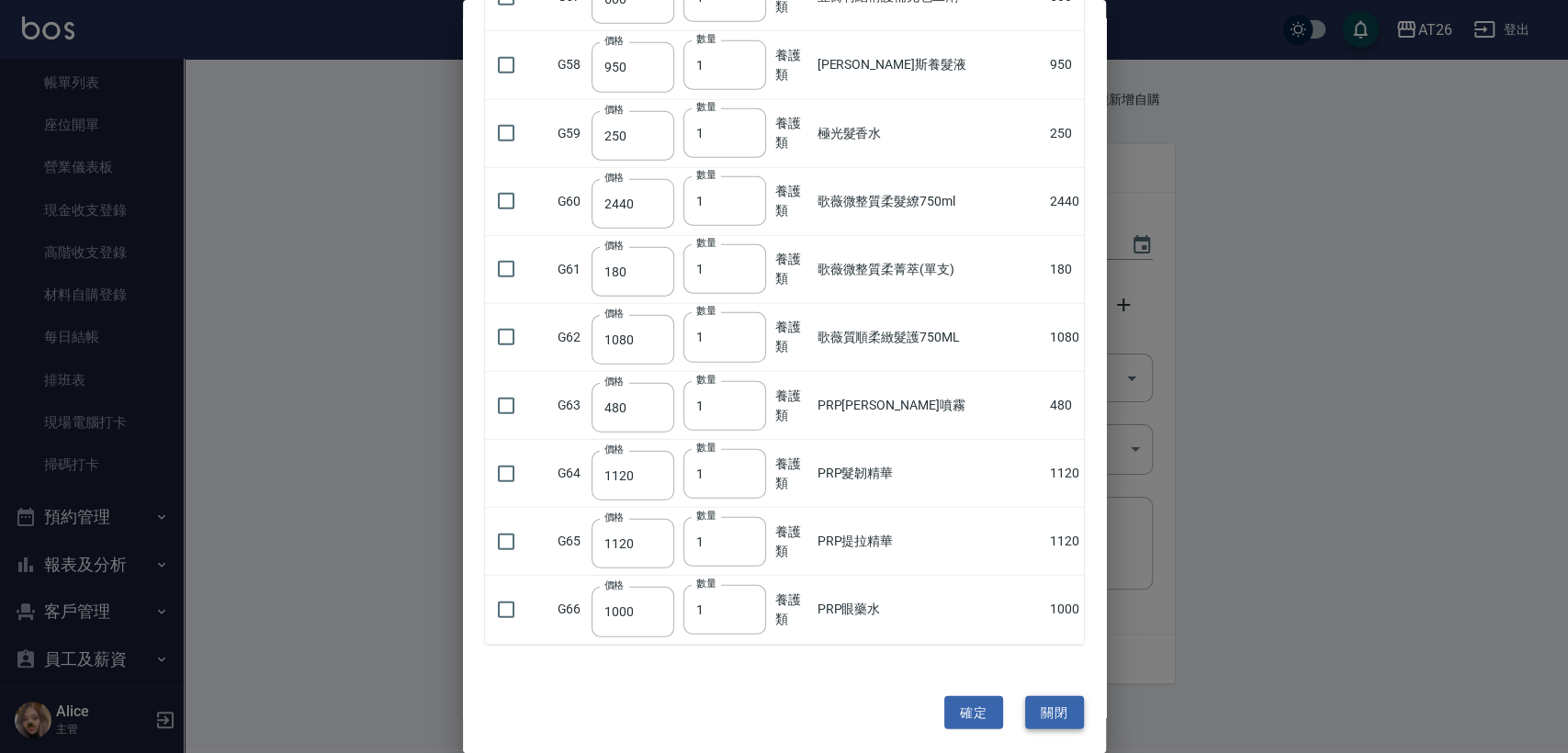
click at [1031, 708] on button "關閉" at bounding box center [1053, 713] width 59 height 34
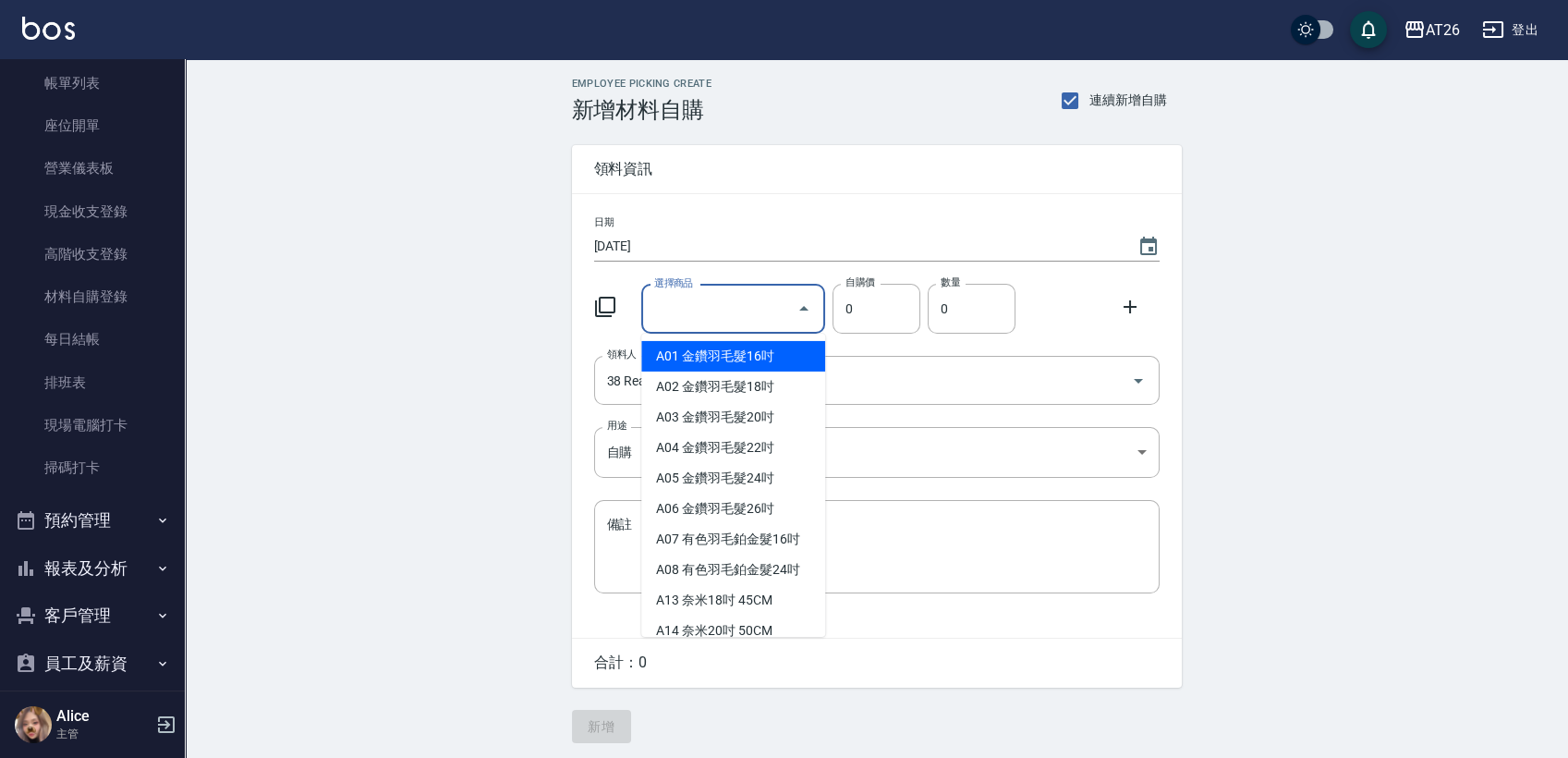
click at [739, 321] on input "選擇商品" at bounding box center [720, 309] width 140 height 32
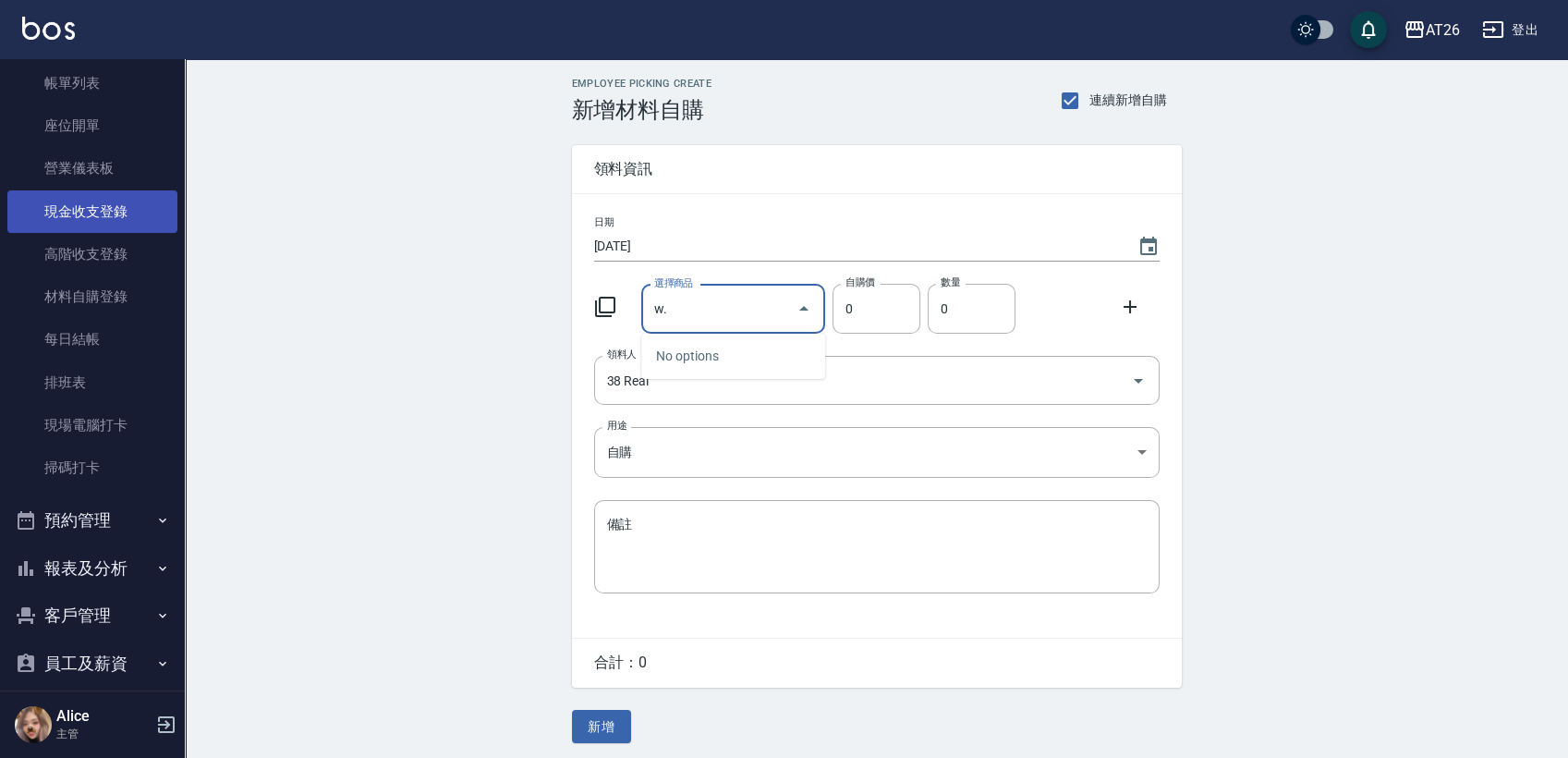
type input "w"
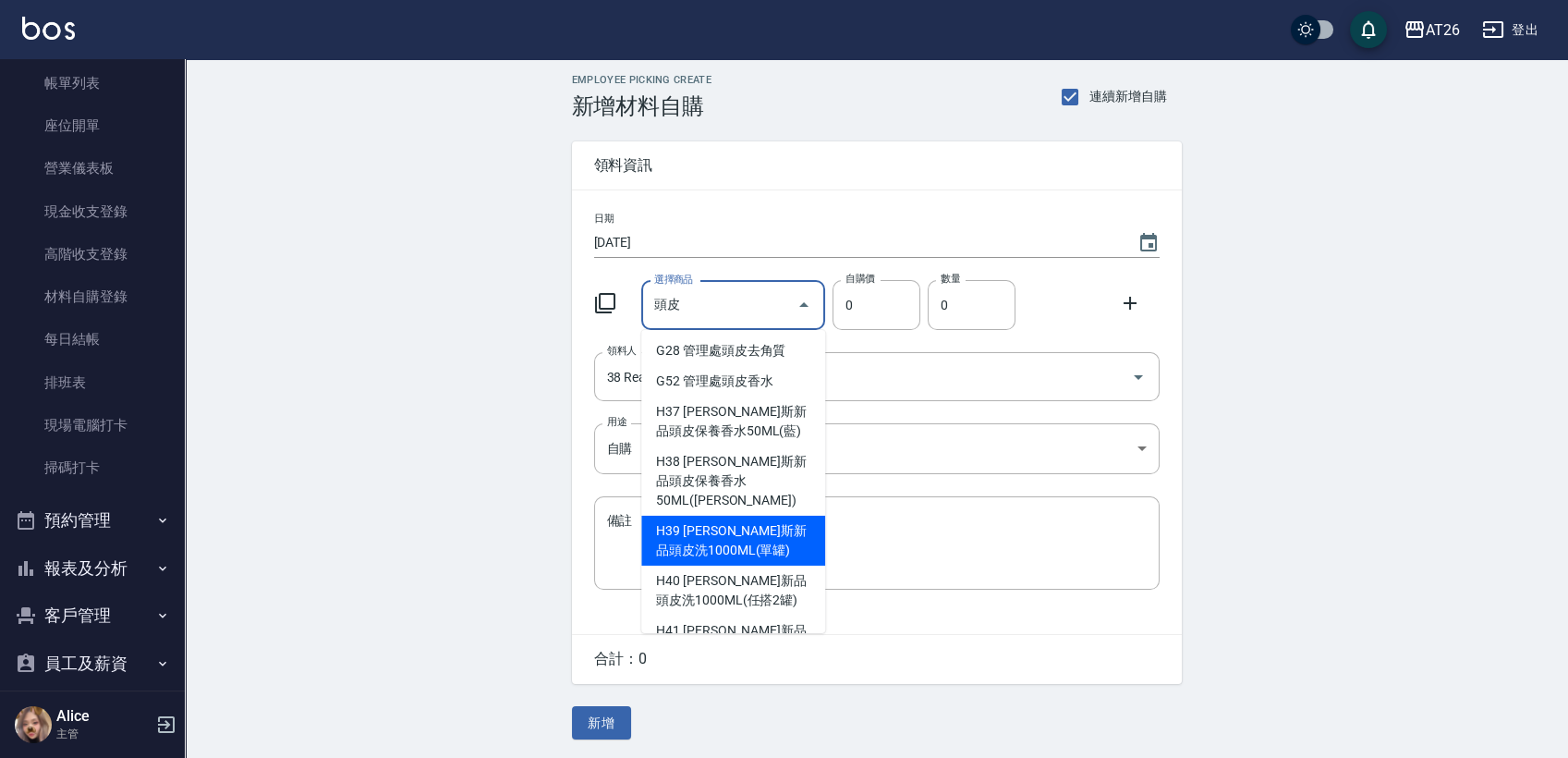
scroll to position [6, 0]
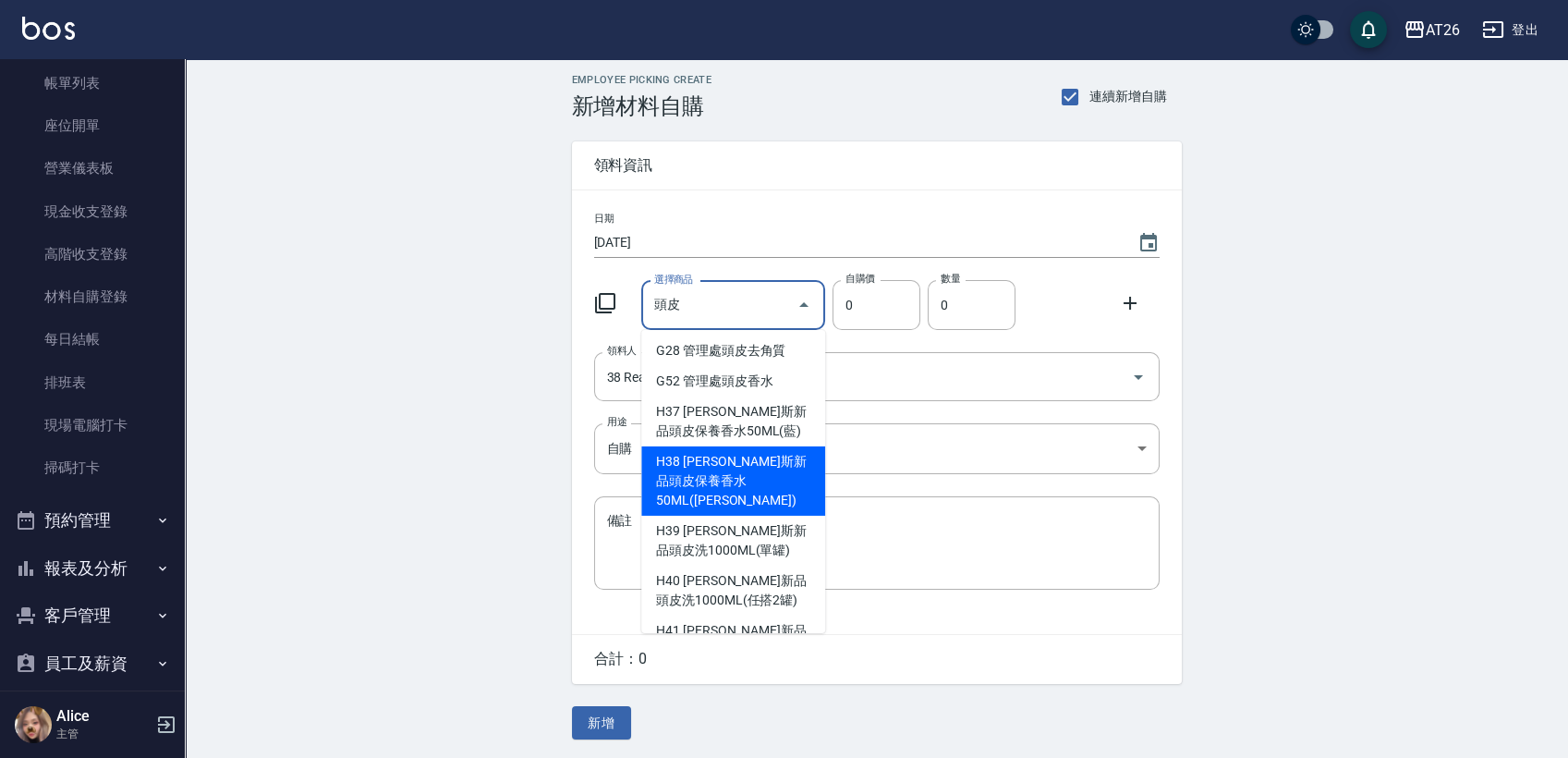
click at [770, 336] on li "B18 管理處頭皮香水" at bounding box center [733, 320] width 184 height 31
type input "管理處頭皮香水"
type input "310"
type input "1"
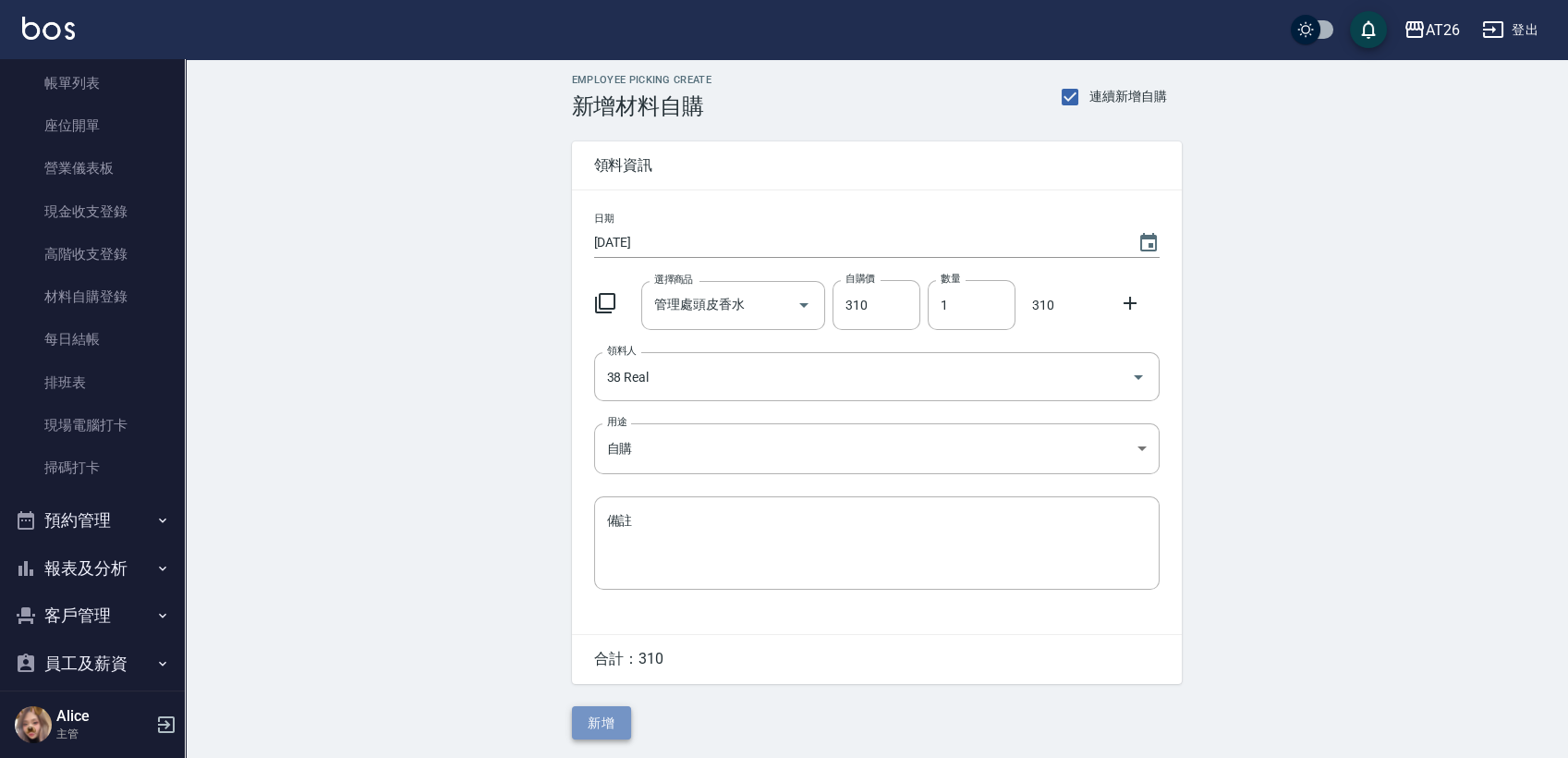
click at [619, 719] on button "新增" at bounding box center [601, 723] width 59 height 34
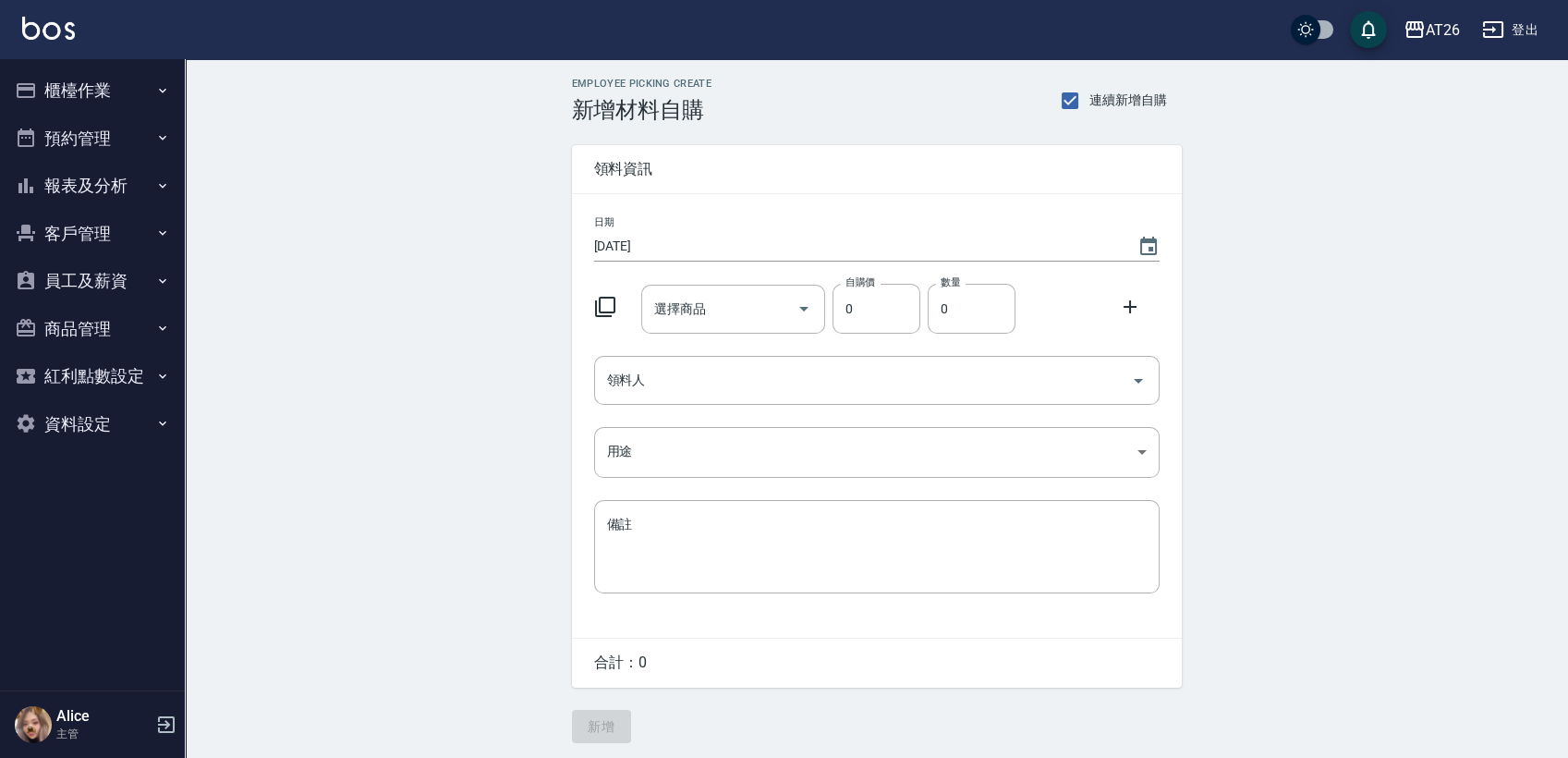
click at [44, 19] on img at bounding box center [48, 28] width 53 height 23
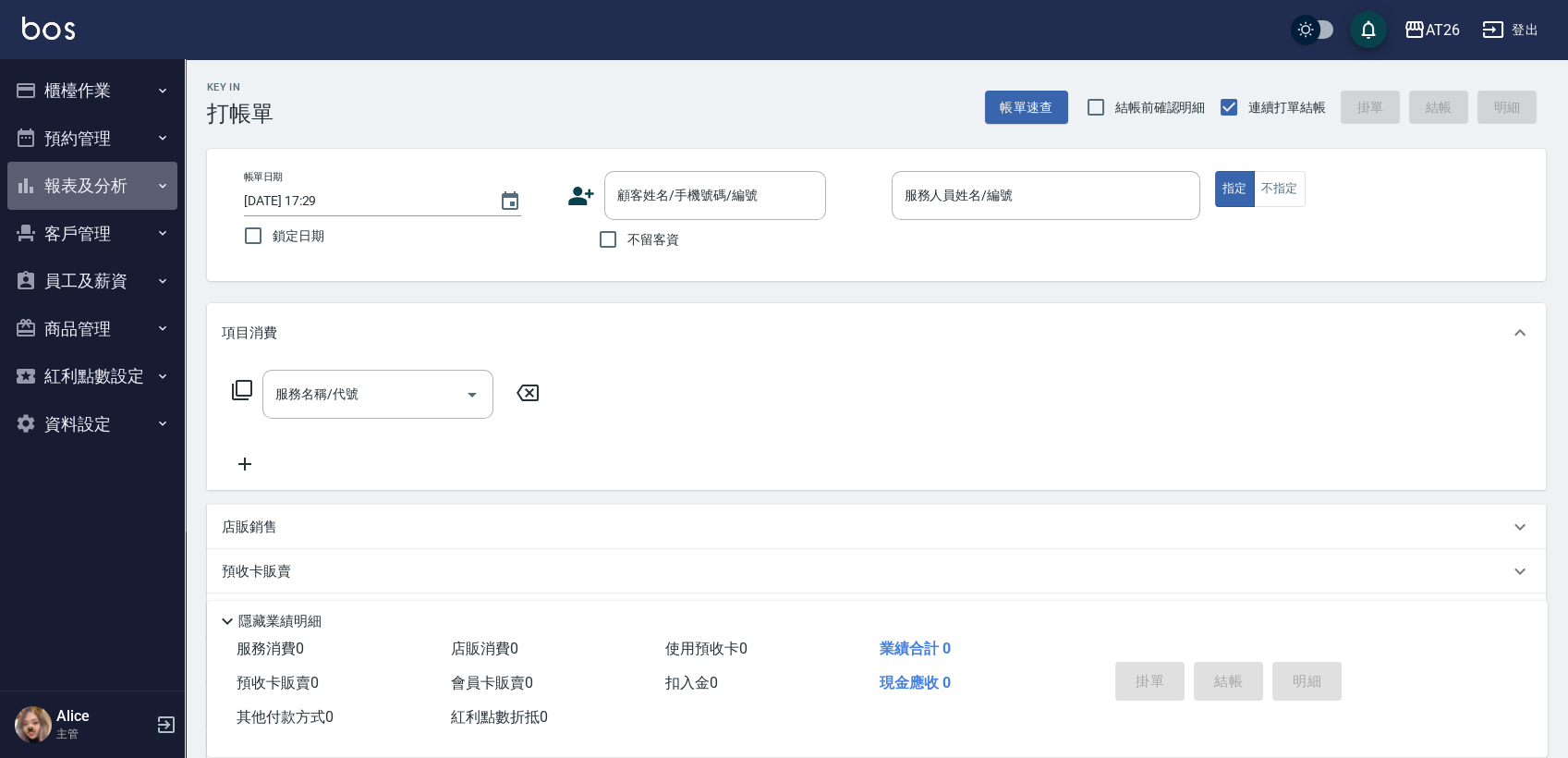
click at [144, 165] on button "報表及分析" at bounding box center [92, 186] width 170 height 48
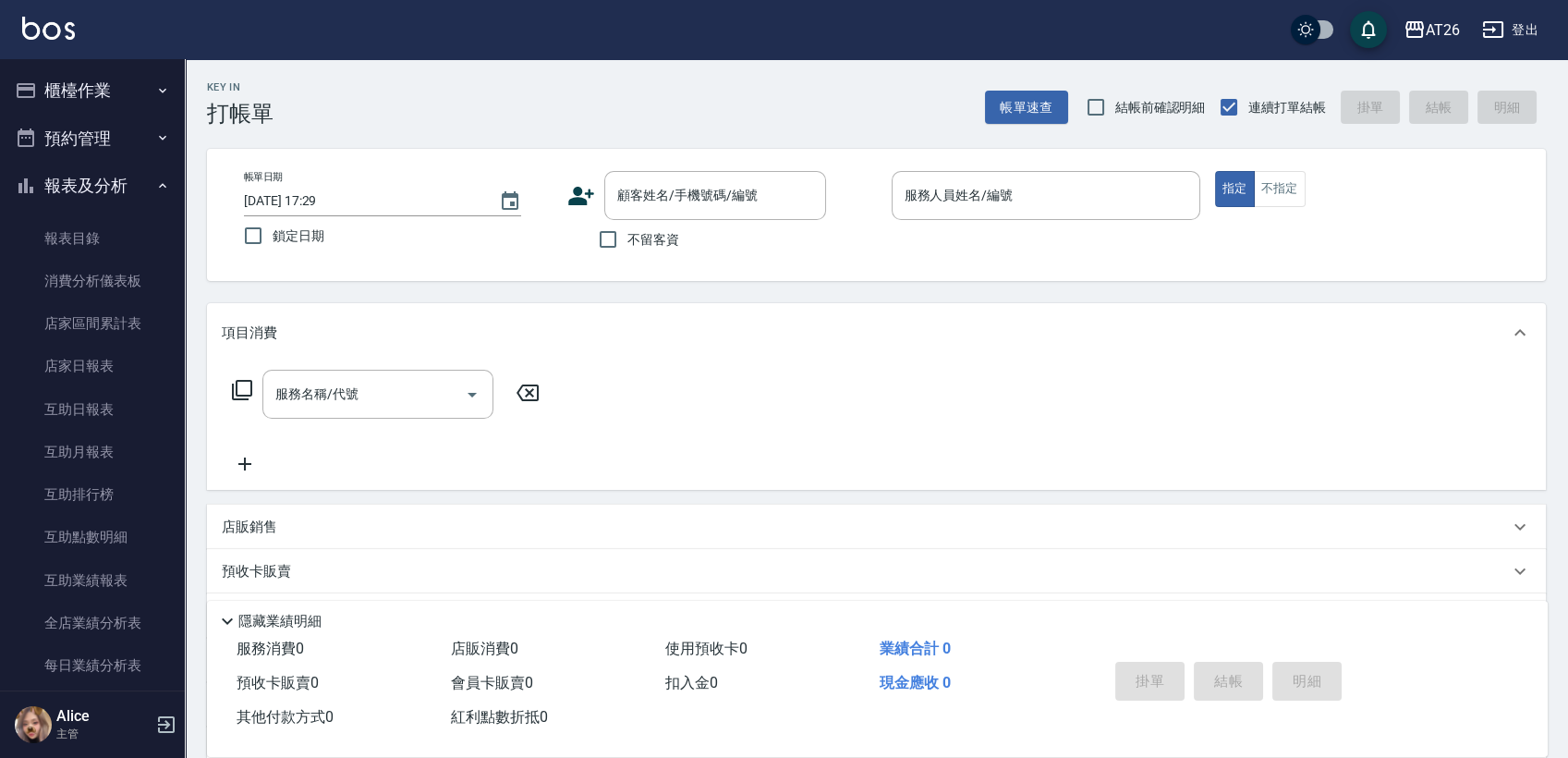
click at [121, 105] on button "櫃檯作業" at bounding box center [92, 91] width 170 height 48
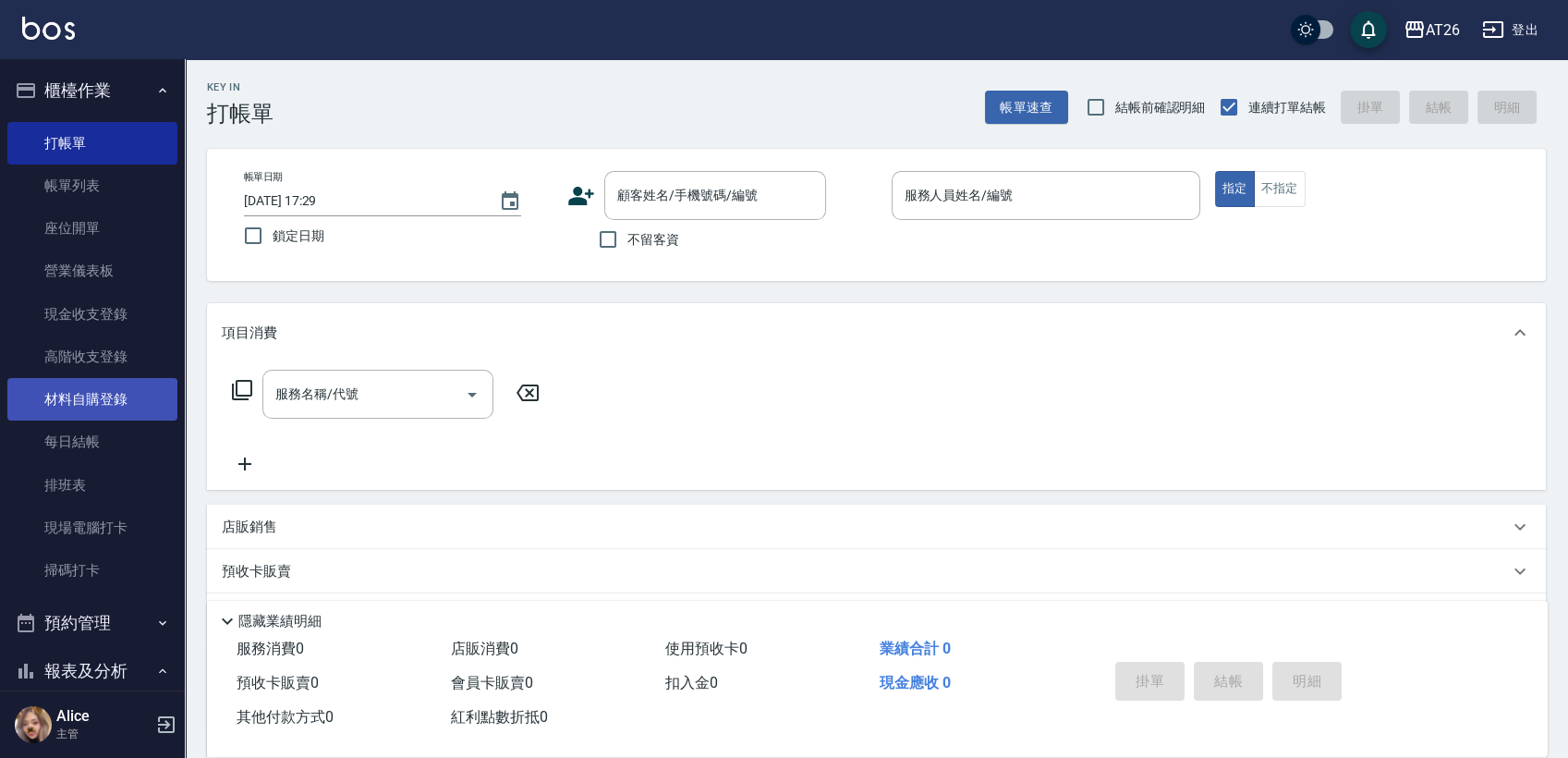
click at [84, 412] on link "材料自購登錄" at bounding box center [92, 399] width 170 height 43
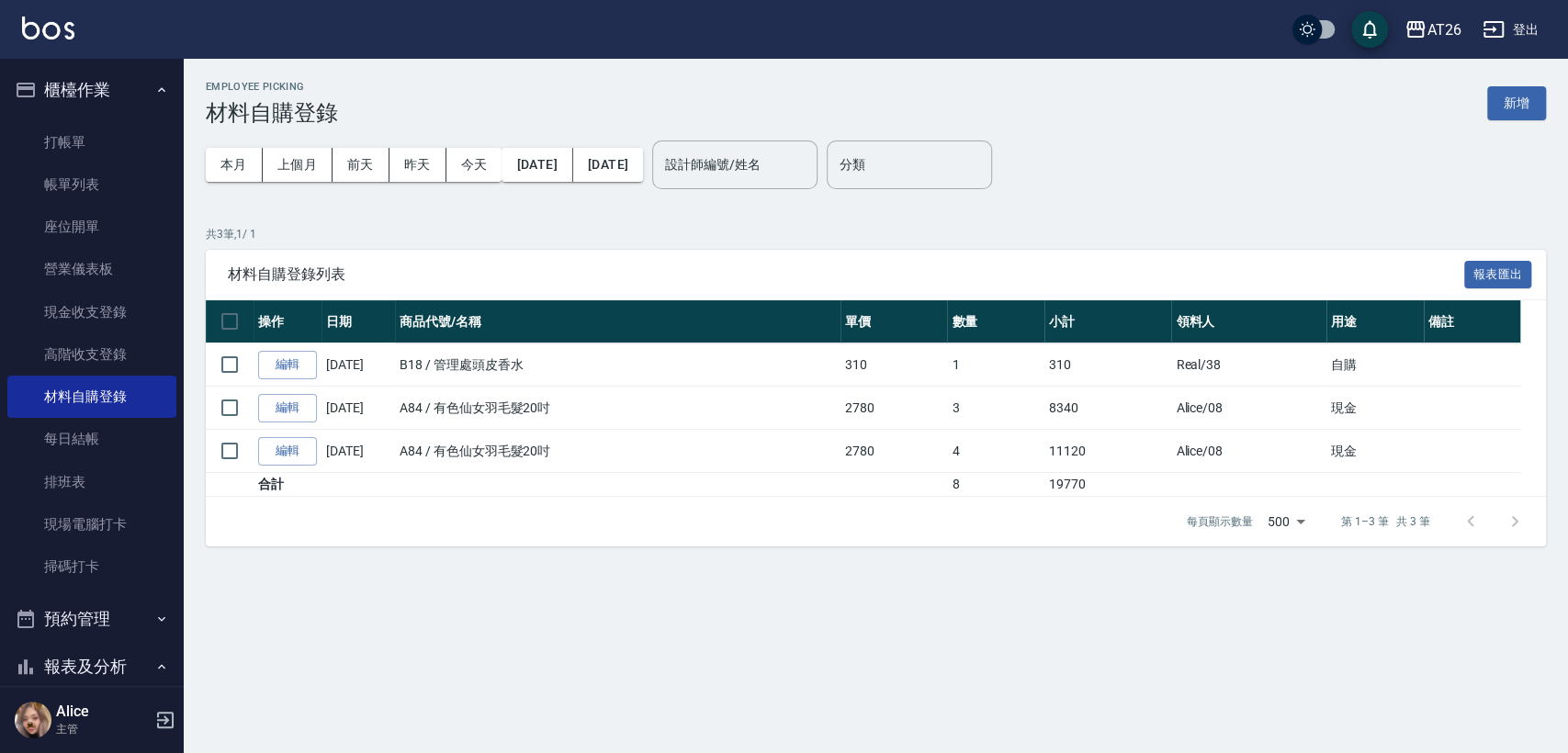
drag, startPoint x: 285, startPoint y: 178, endPoint x: 321, endPoint y: 183, distance: 36.3
click at [287, 178] on button "上個月" at bounding box center [297, 165] width 70 height 34
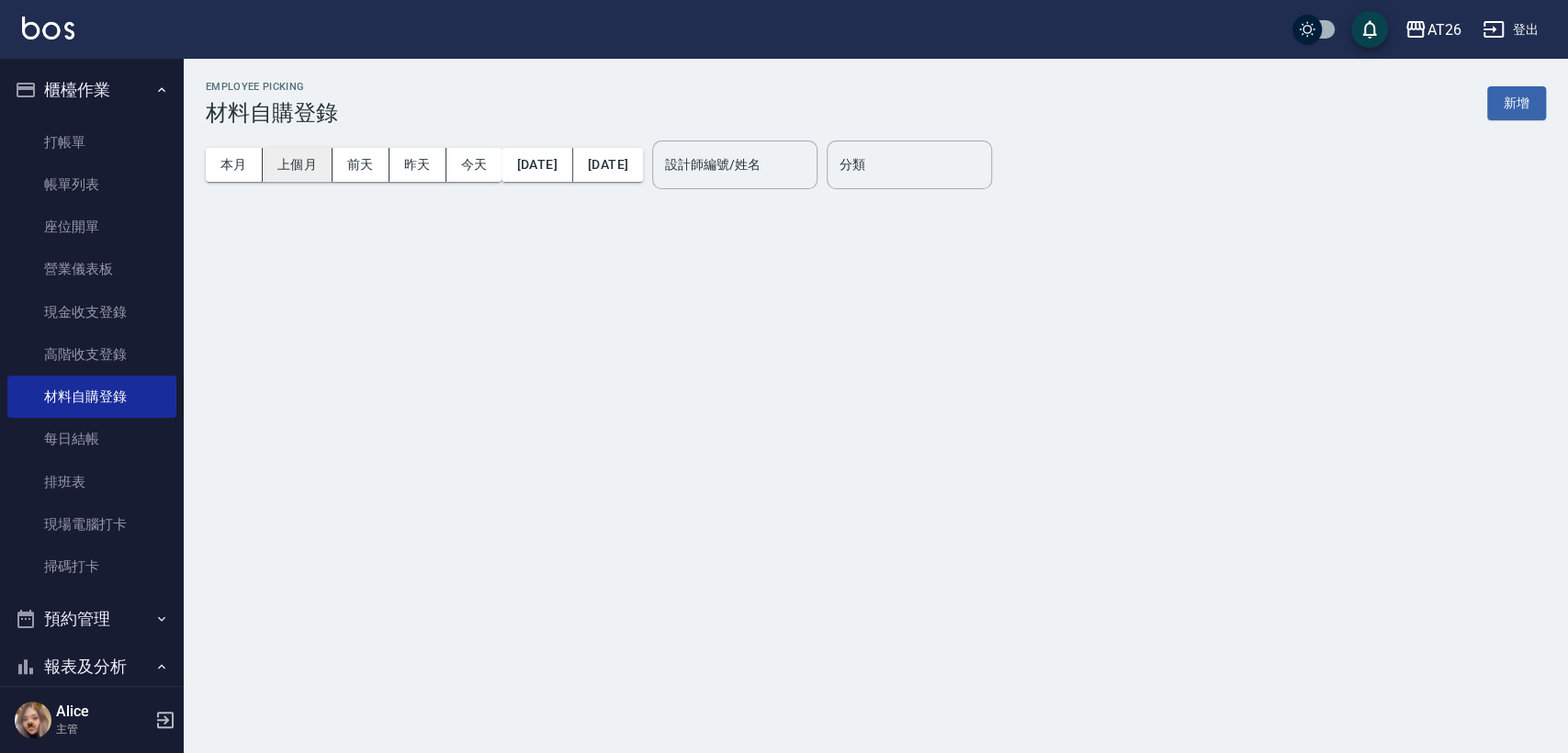
click at [323, 156] on button "上個月" at bounding box center [297, 165] width 70 height 34
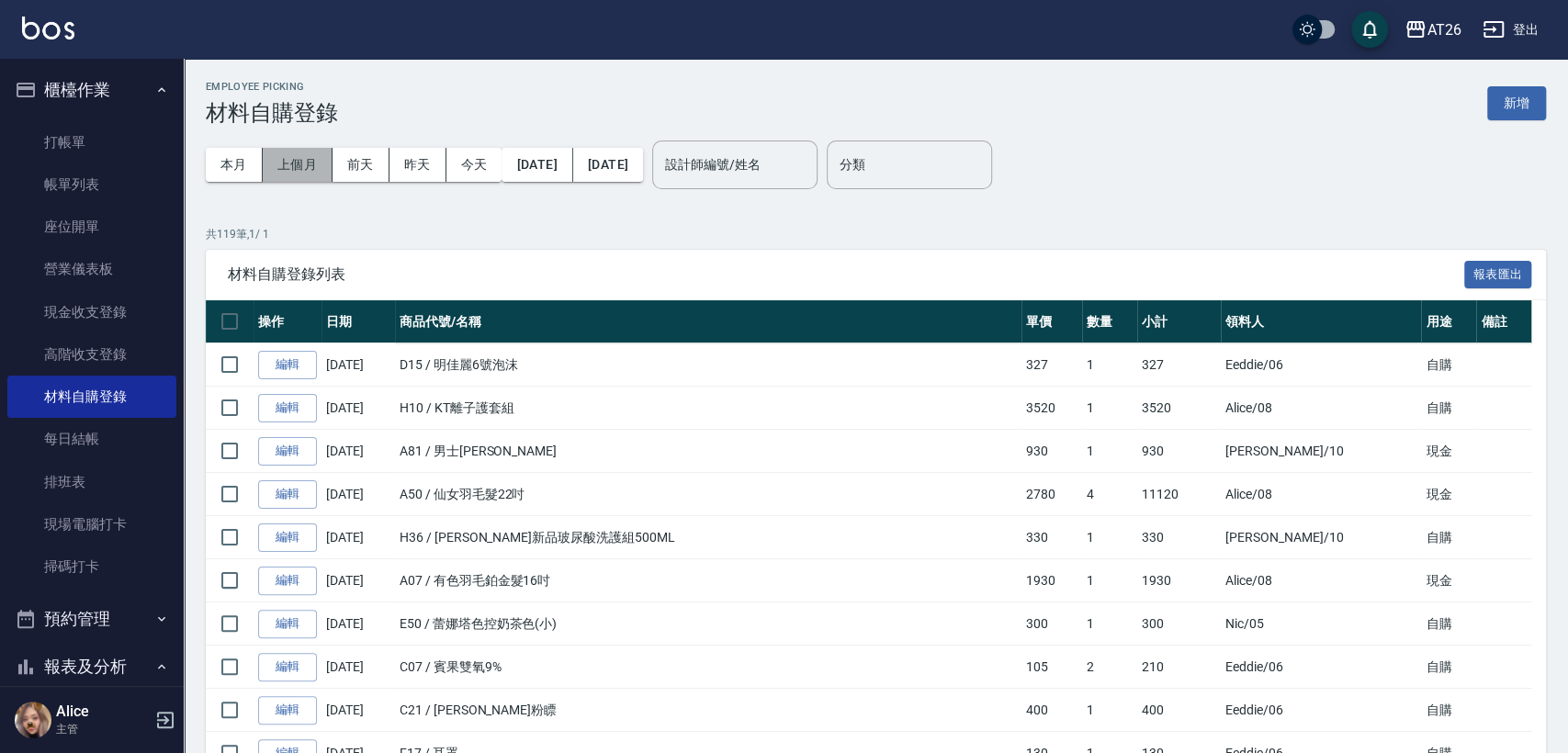
click at [304, 161] on button "上個月" at bounding box center [297, 165] width 70 height 34
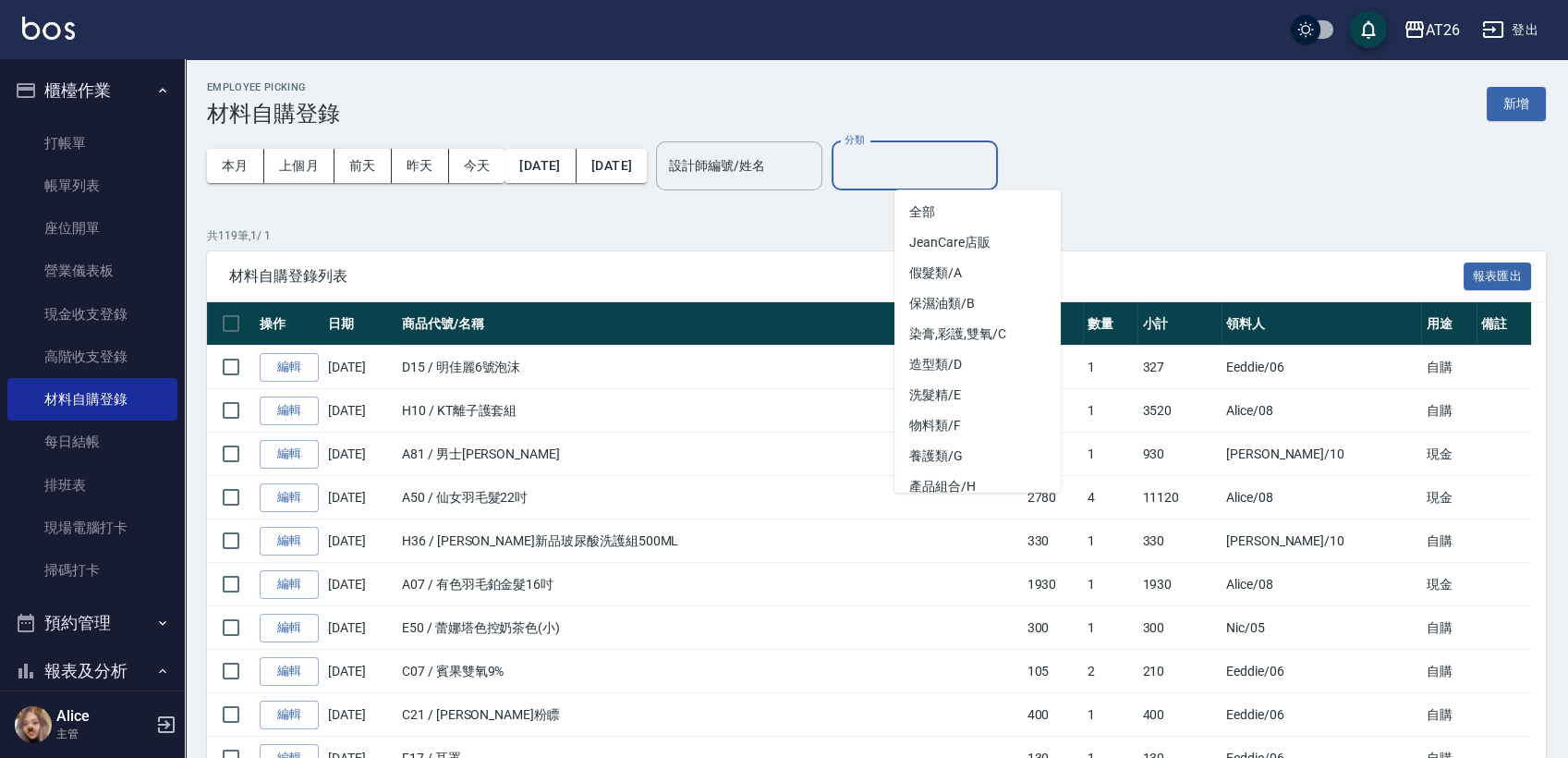
click at [935, 165] on input "分類" at bounding box center [915, 166] width 150 height 32
click at [954, 268] on li "假髮類/A" at bounding box center [978, 273] width 166 height 31
type input "假髮類/A"
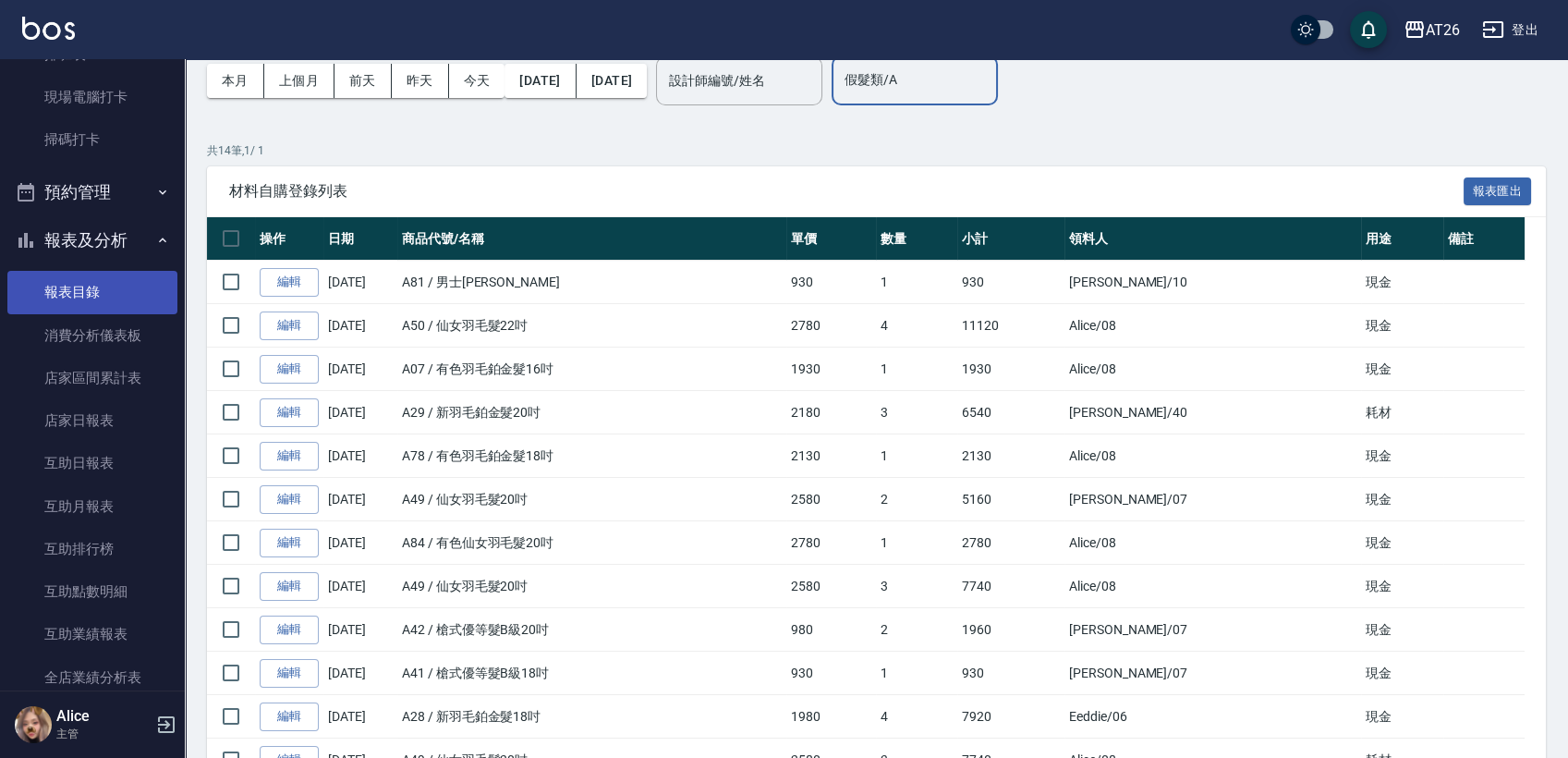
scroll to position [513, 0]
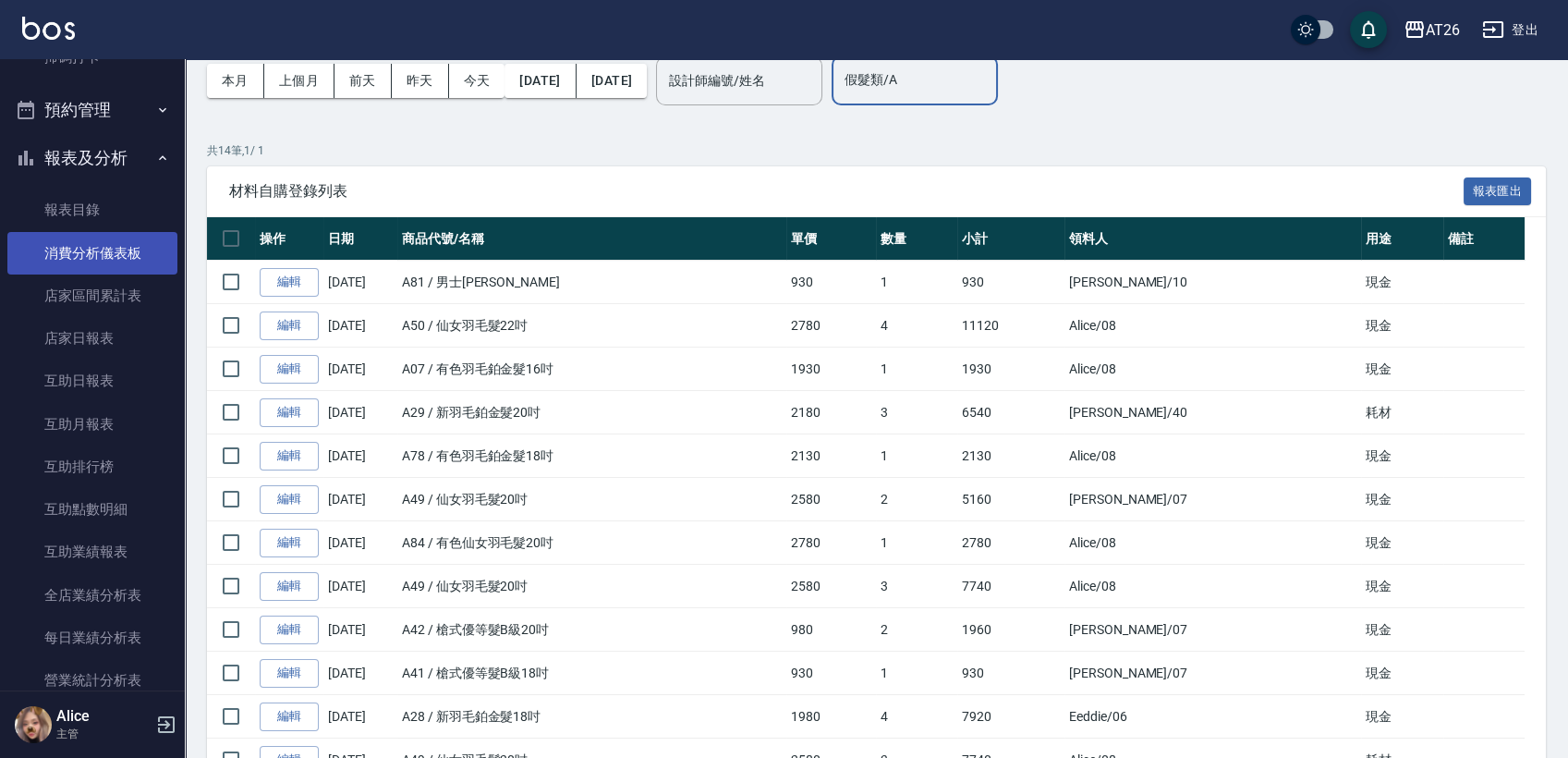
click at [122, 265] on link "消費分析儀表板" at bounding box center [92, 253] width 170 height 43
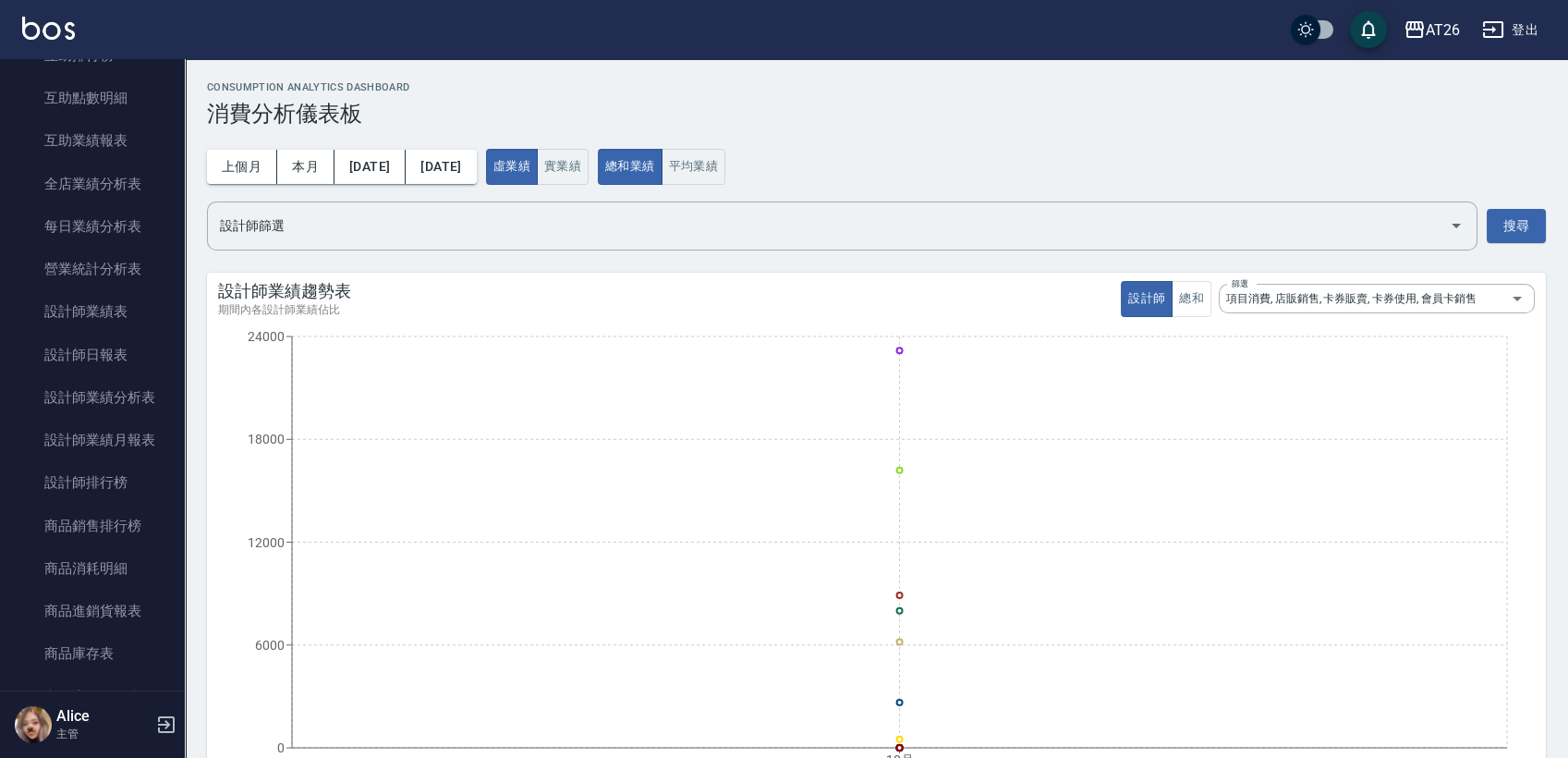
scroll to position [1232, 0]
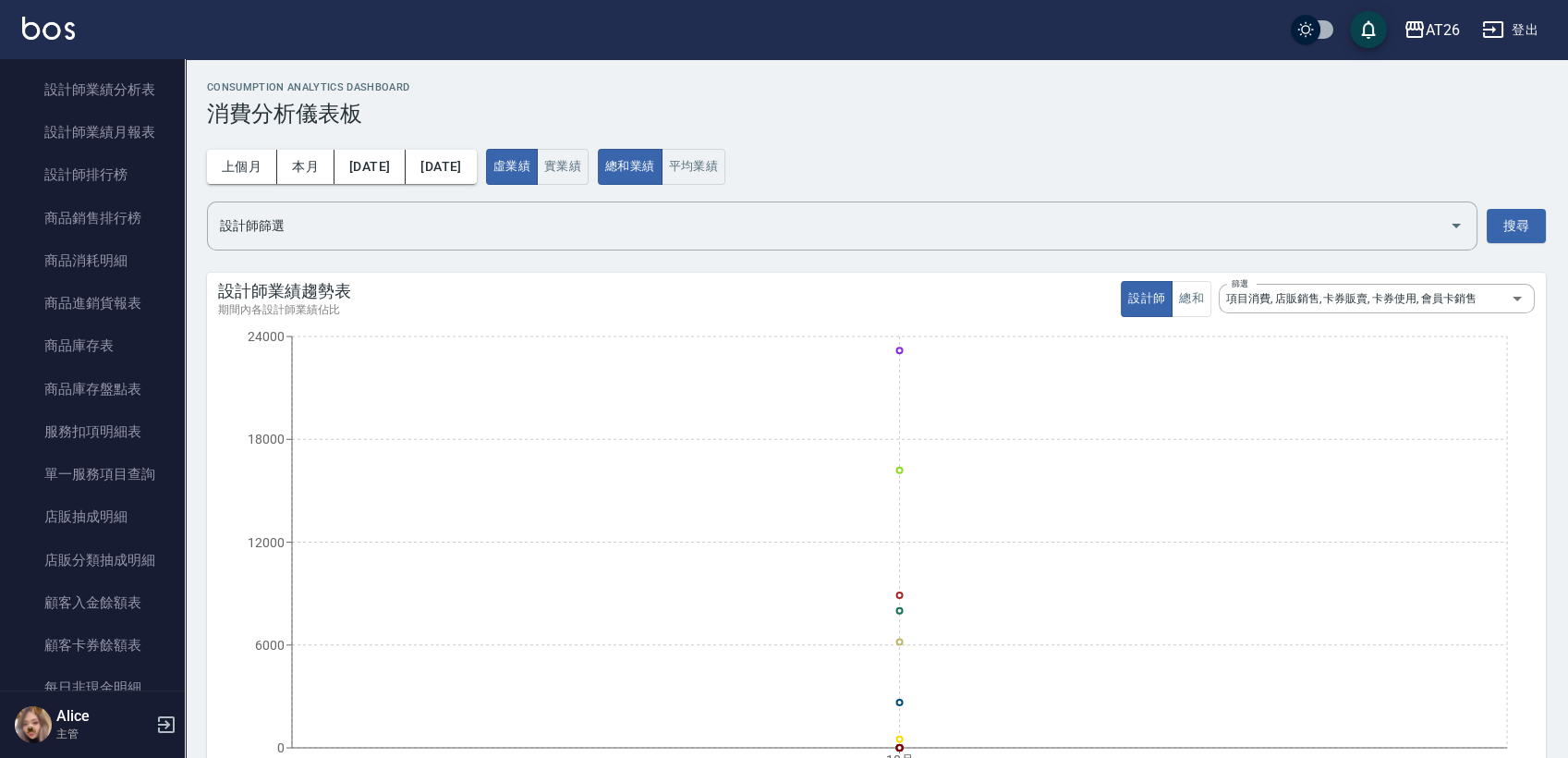
click at [159, 734] on icon "button" at bounding box center [166, 725] width 22 height 22
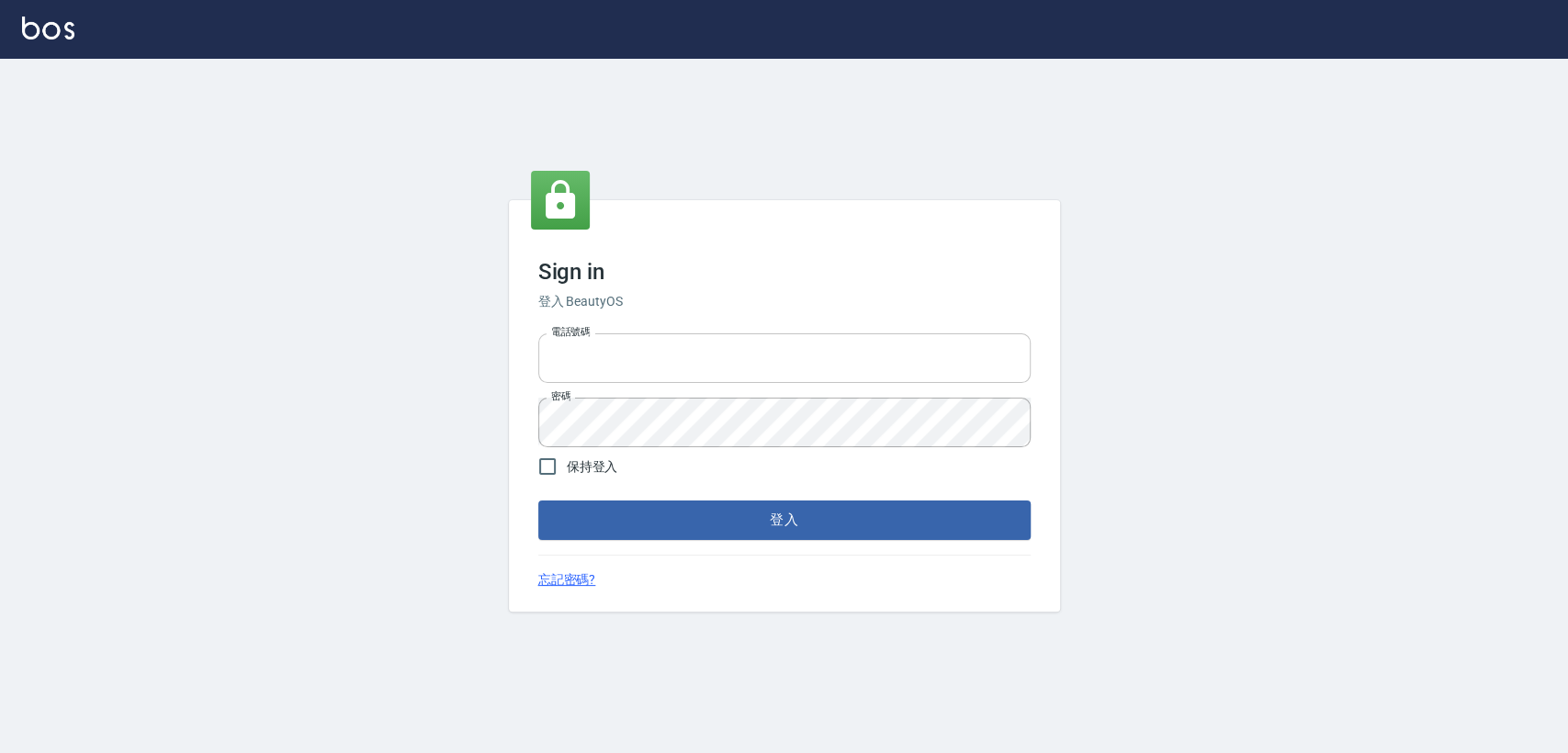
type input "1000"
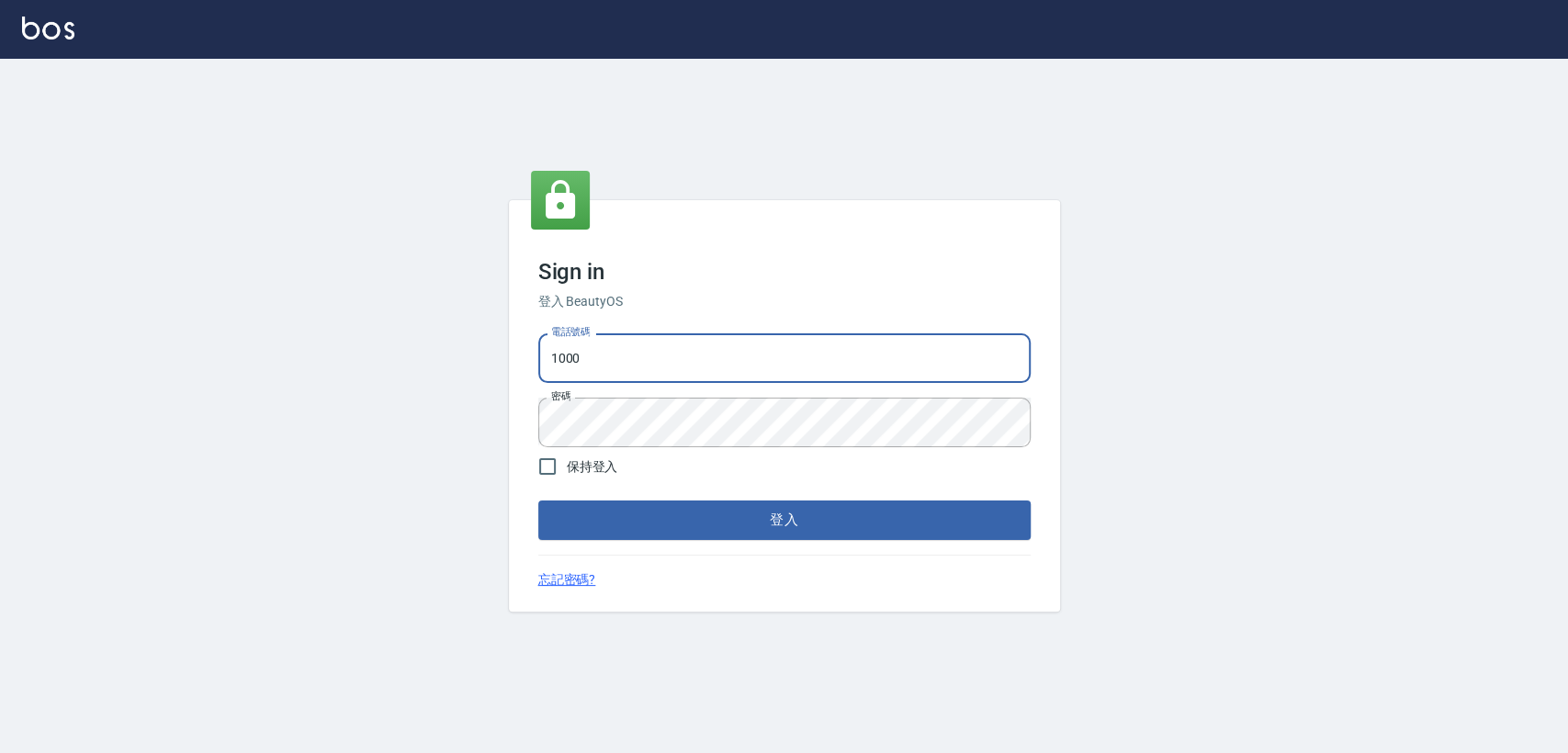
drag, startPoint x: 609, startPoint y: 371, endPoint x: 493, endPoint y: 355, distance: 117.1
click at [493, 355] on div "Sign in 登入 BeautyOS 電話號碼 1000 電話號碼 密碼 密碼 保持登入 登入 忘記密碼?" at bounding box center [784, 405] width 1568 height 694
type input "0907941659"
click at [539, 501] on button "登入" at bounding box center [784, 520] width 492 height 39
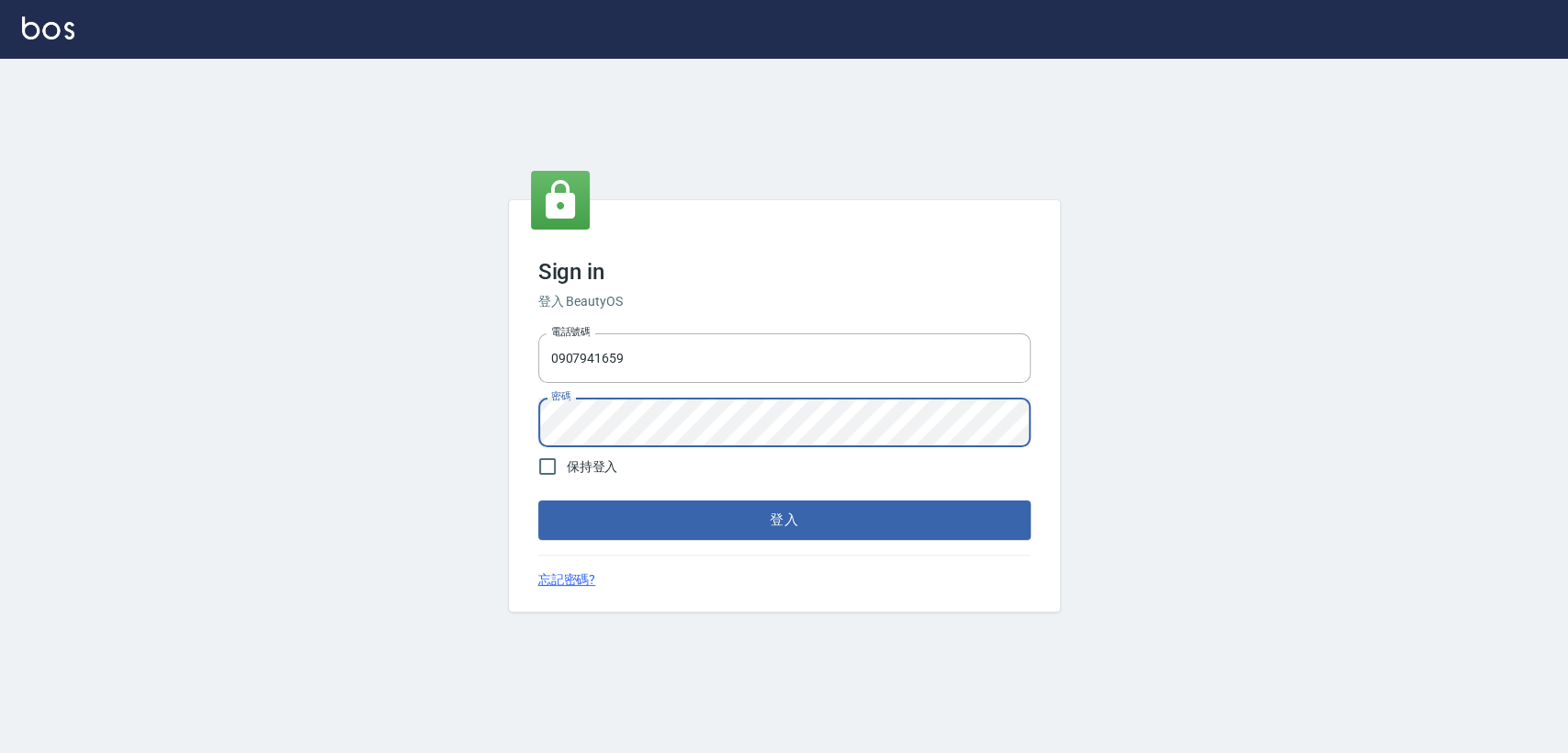
click at [539, 501] on button "登入" at bounding box center [784, 520] width 492 height 39
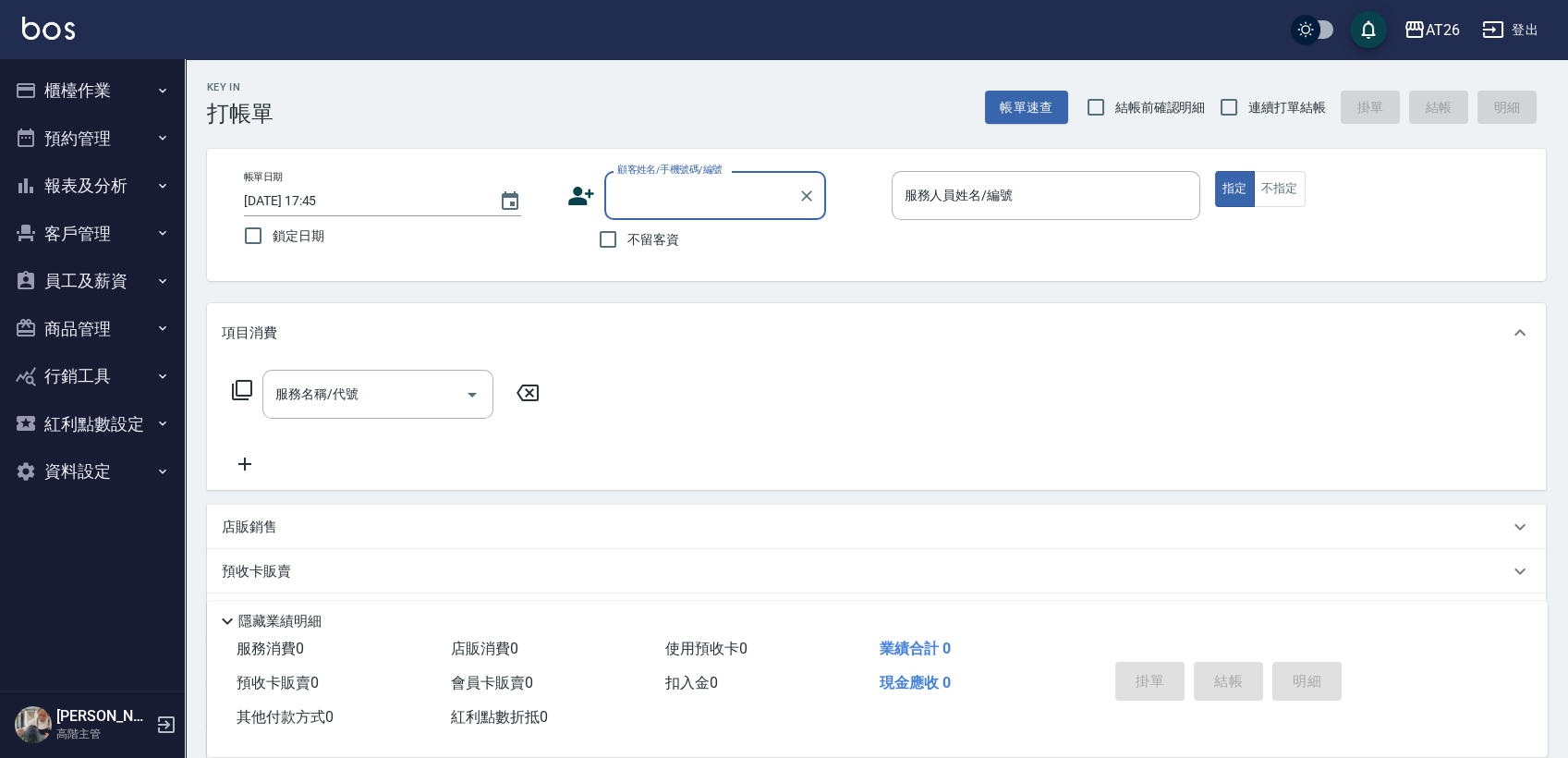
click at [122, 174] on button "報表及分析" at bounding box center [92, 186] width 170 height 48
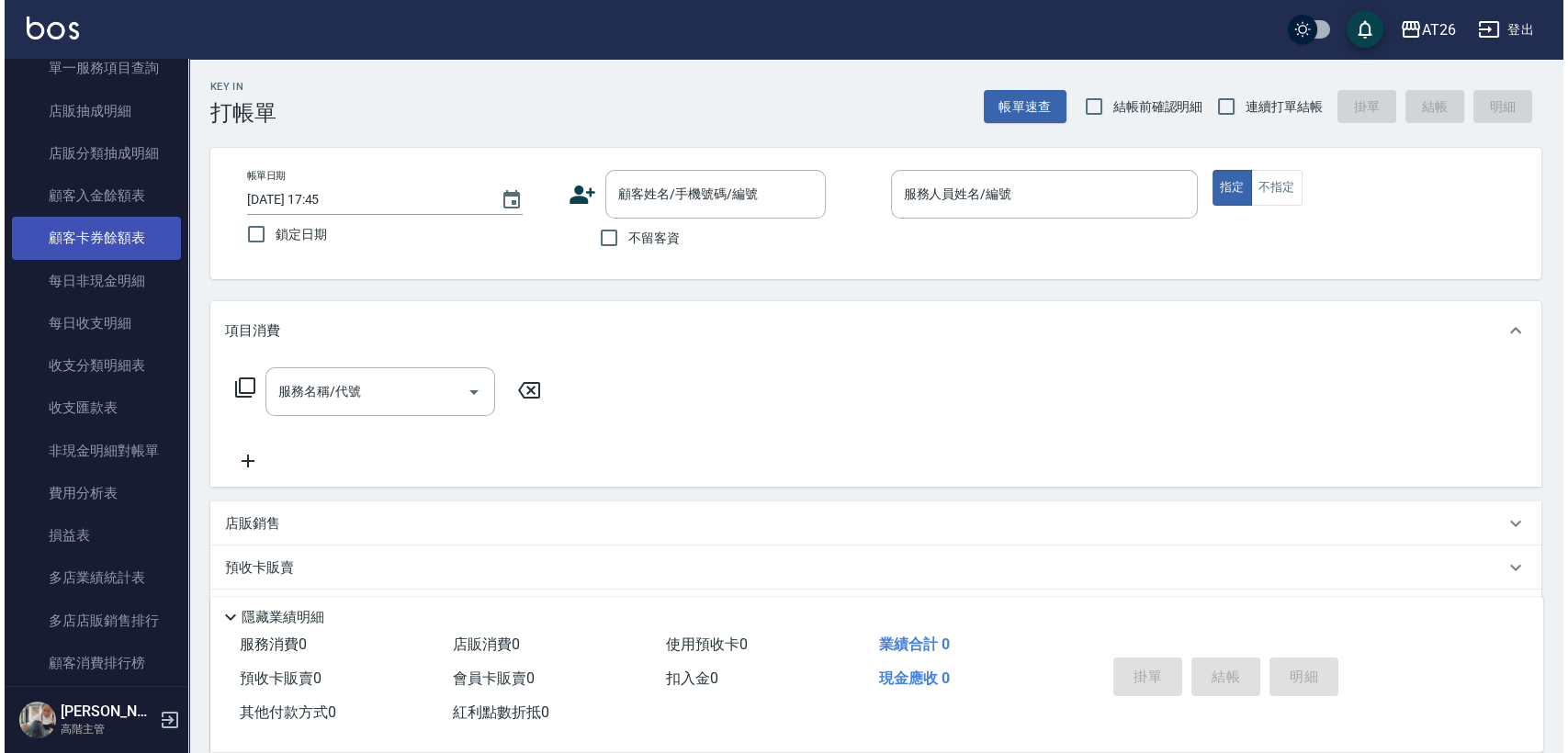
scroll to position [1428, 0]
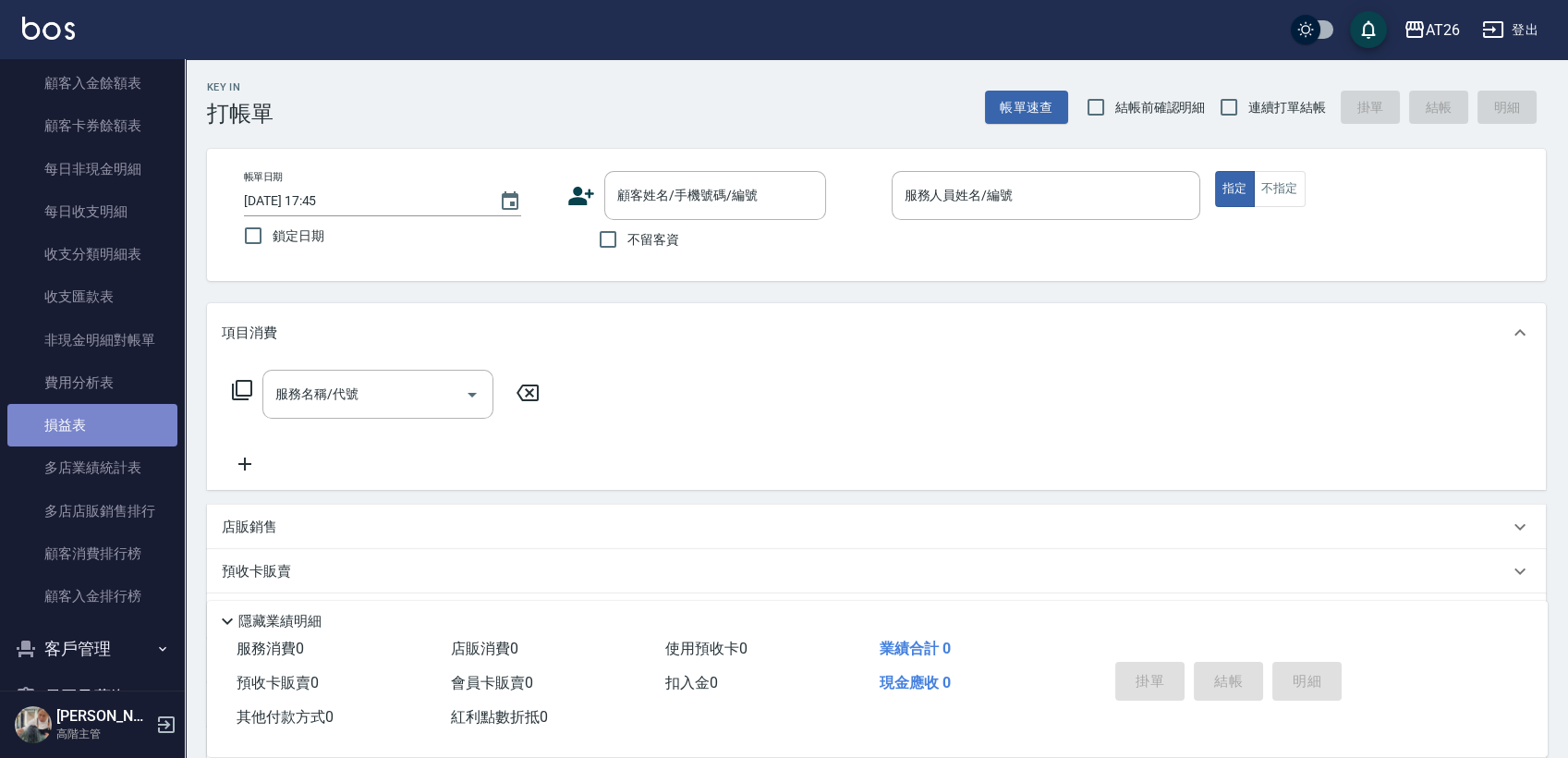
click at [110, 417] on link "損益表" at bounding box center [92, 425] width 170 height 43
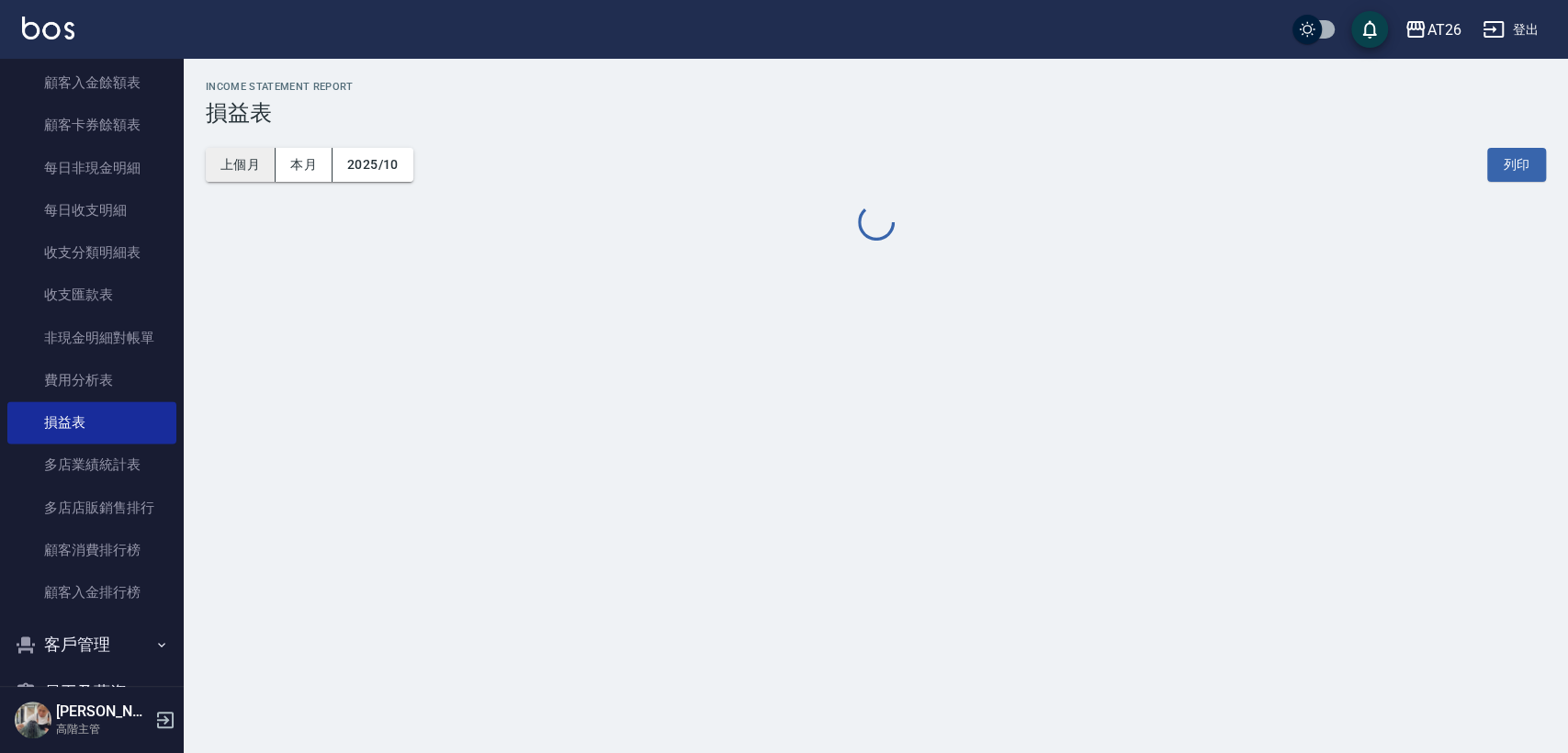
click at [242, 161] on button "上個月" at bounding box center [240, 165] width 70 height 34
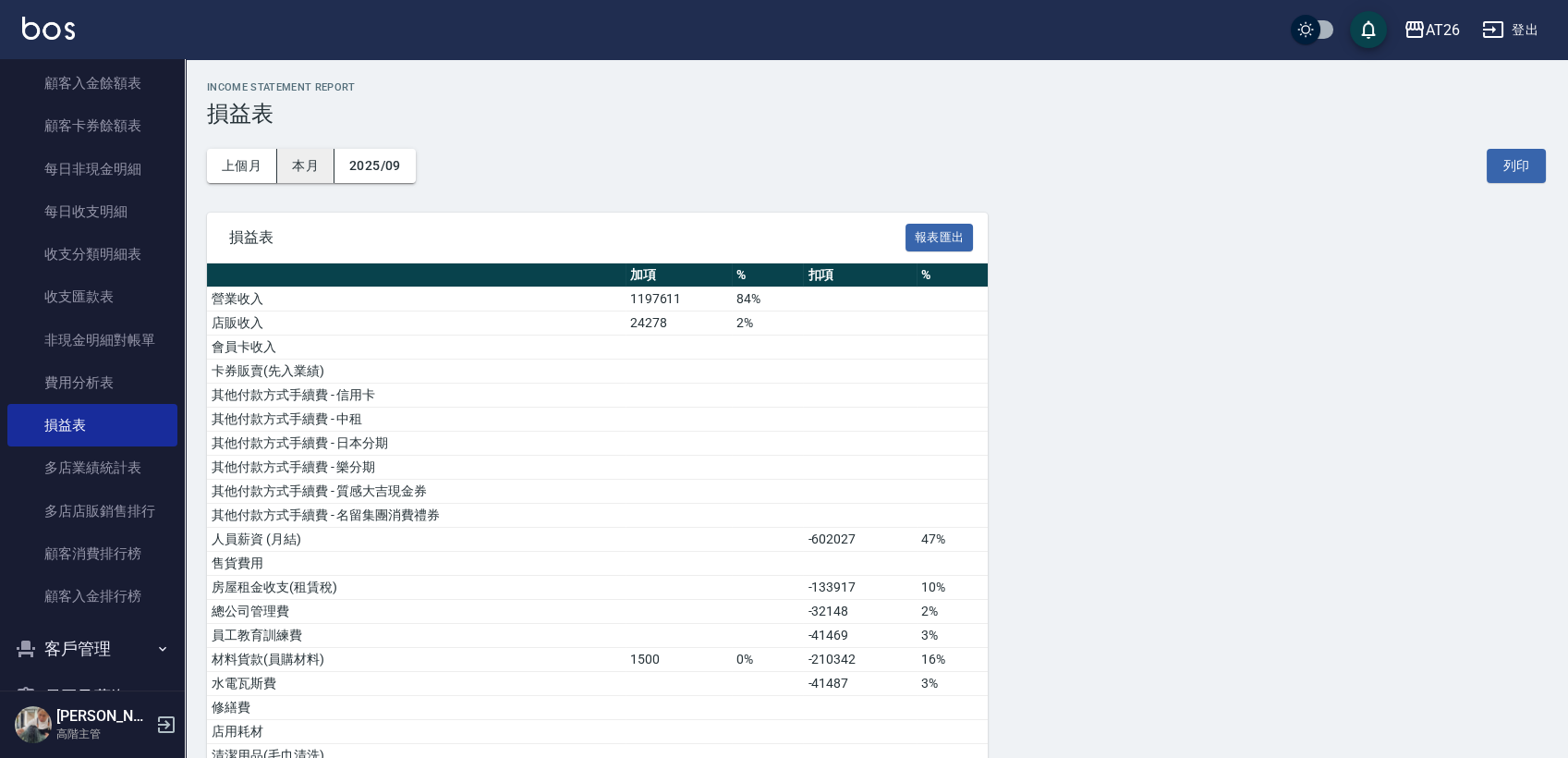
click at [278, 164] on button "本月" at bounding box center [305, 166] width 57 height 34
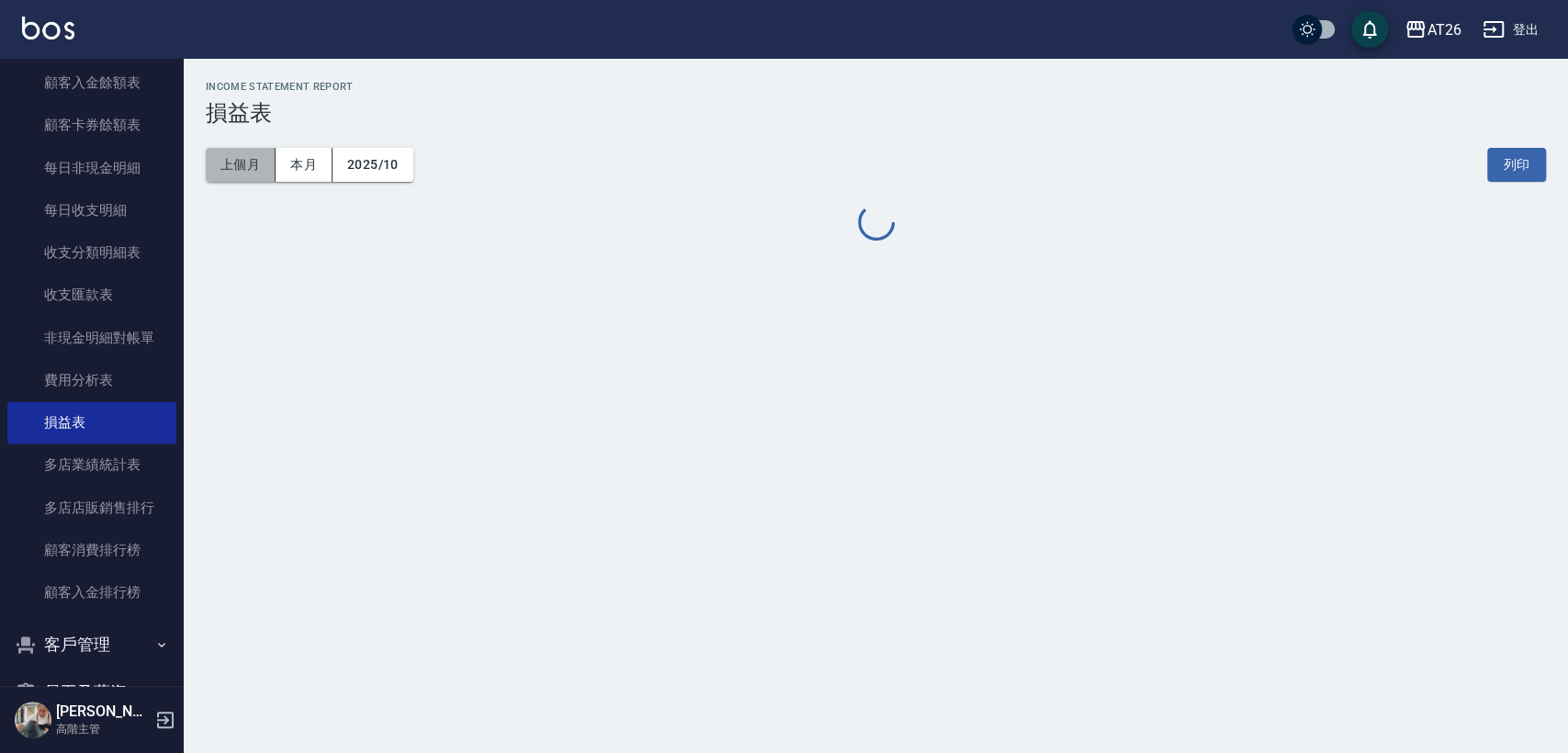
click at [236, 163] on button "上個月" at bounding box center [240, 165] width 70 height 34
click at [358, 165] on button "2025/09" at bounding box center [373, 165] width 80 height 34
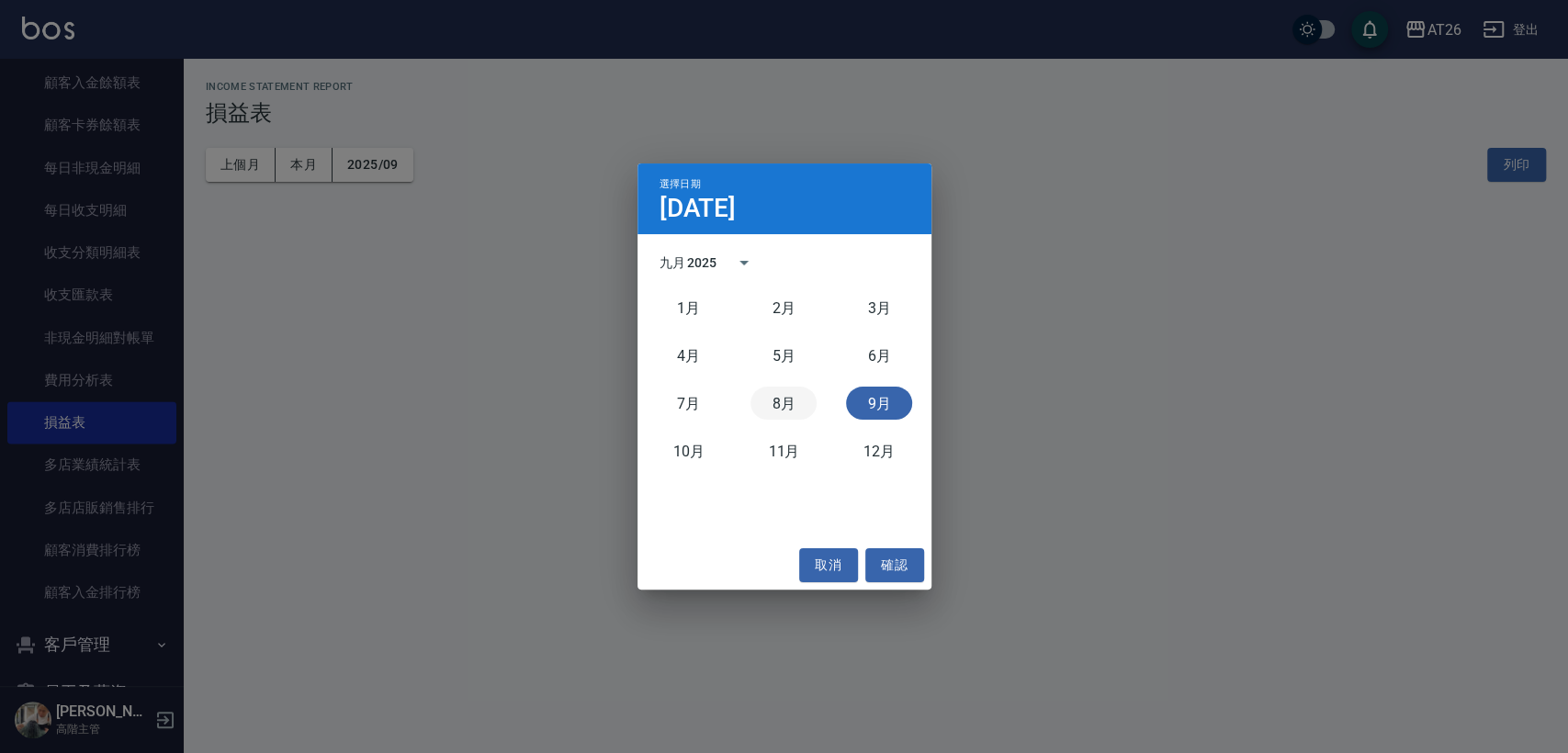
click at [782, 393] on button "8月" at bounding box center [783, 402] width 67 height 33
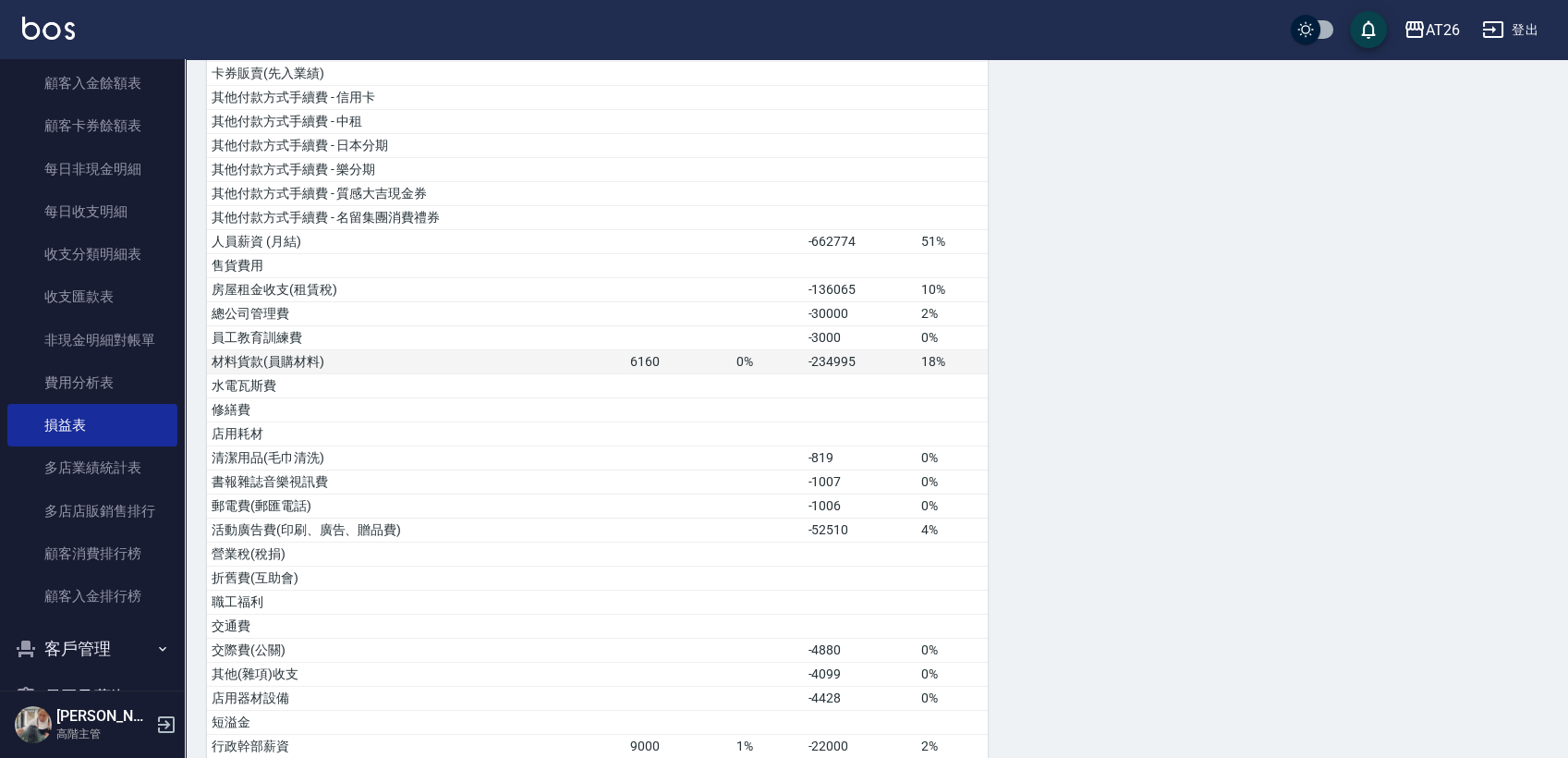
scroll to position [308, 0]
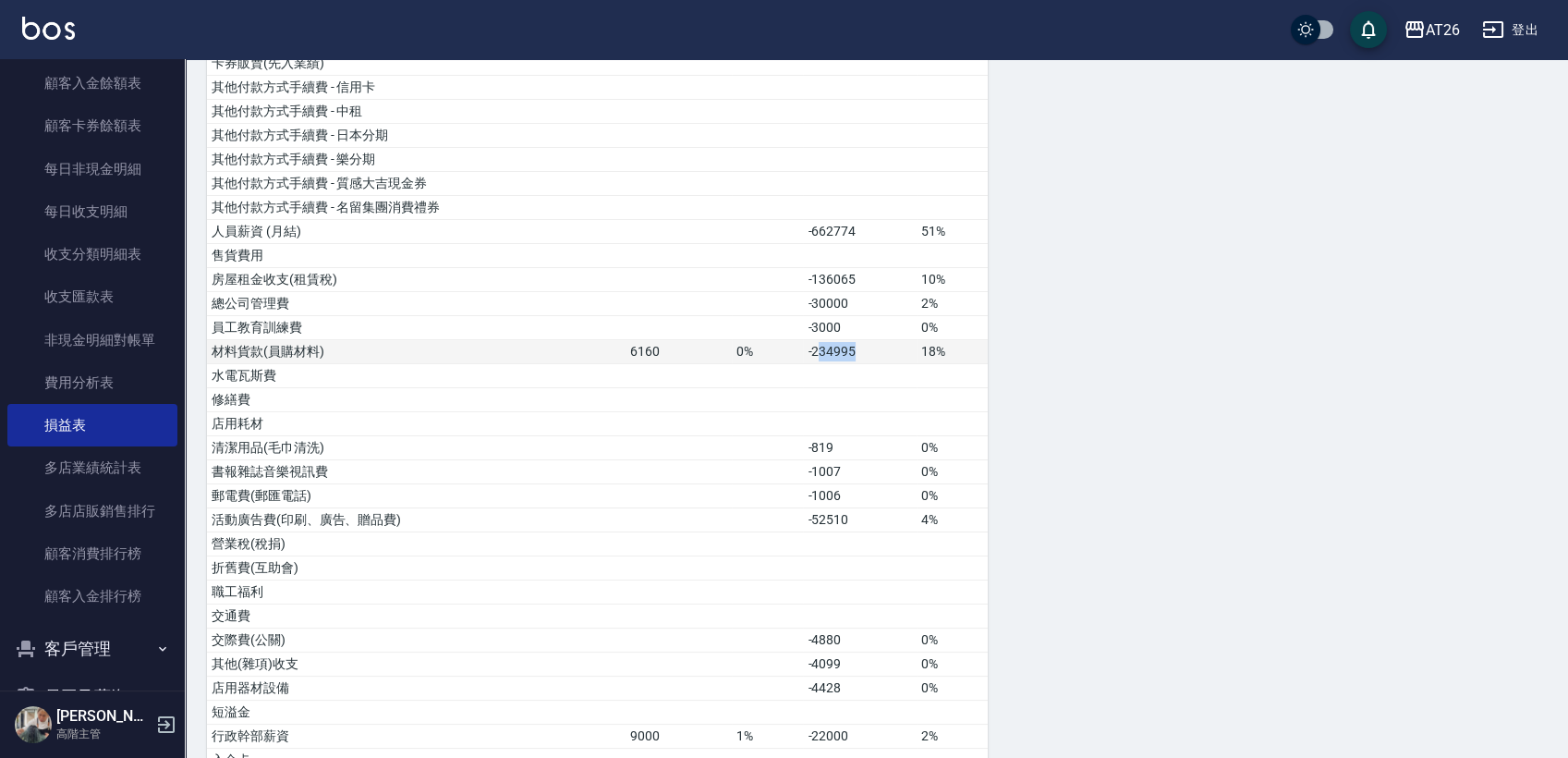
drag, startPoint x: 818, startPoint y: 356, endPoint x: 859, endPoint y: 353, distance: 40.8
click at [859, 353] on td "-234995" at bounding box center [860, 352] width 114 height 24
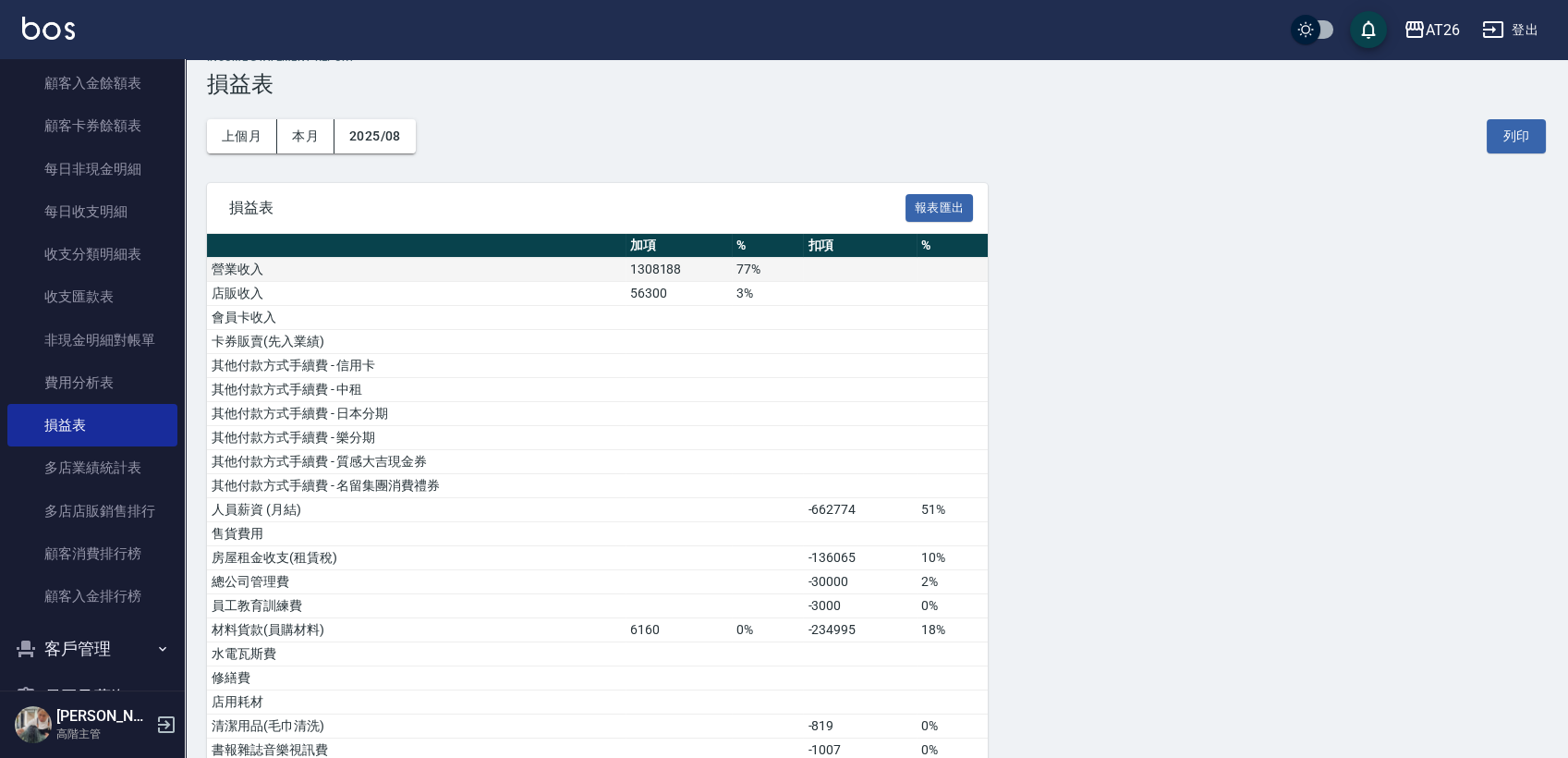
scroll to position [0, 0]
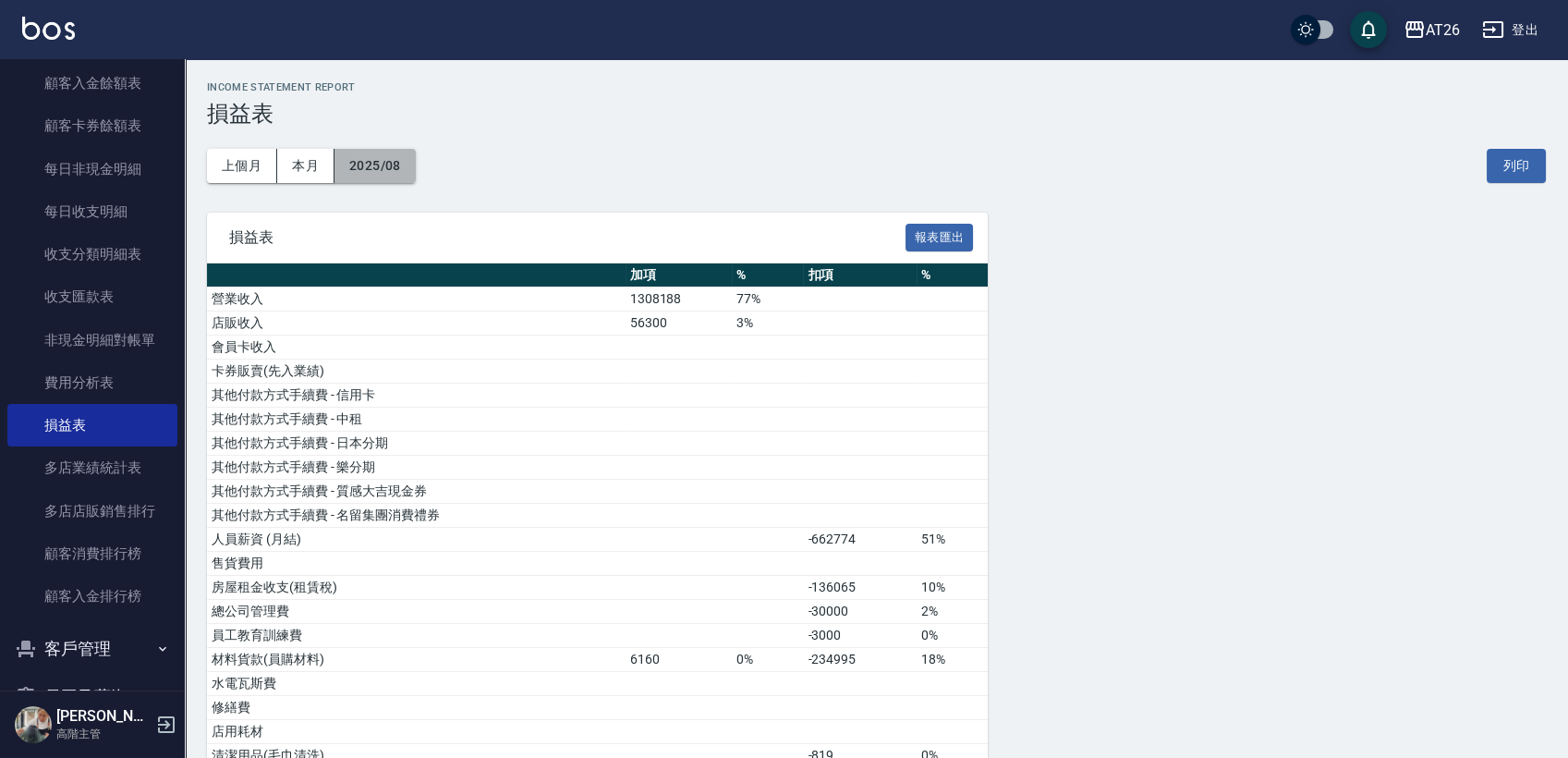
click at [383, 177] on button "2025/08" at bounding box center [375, 166] width 81 height 34
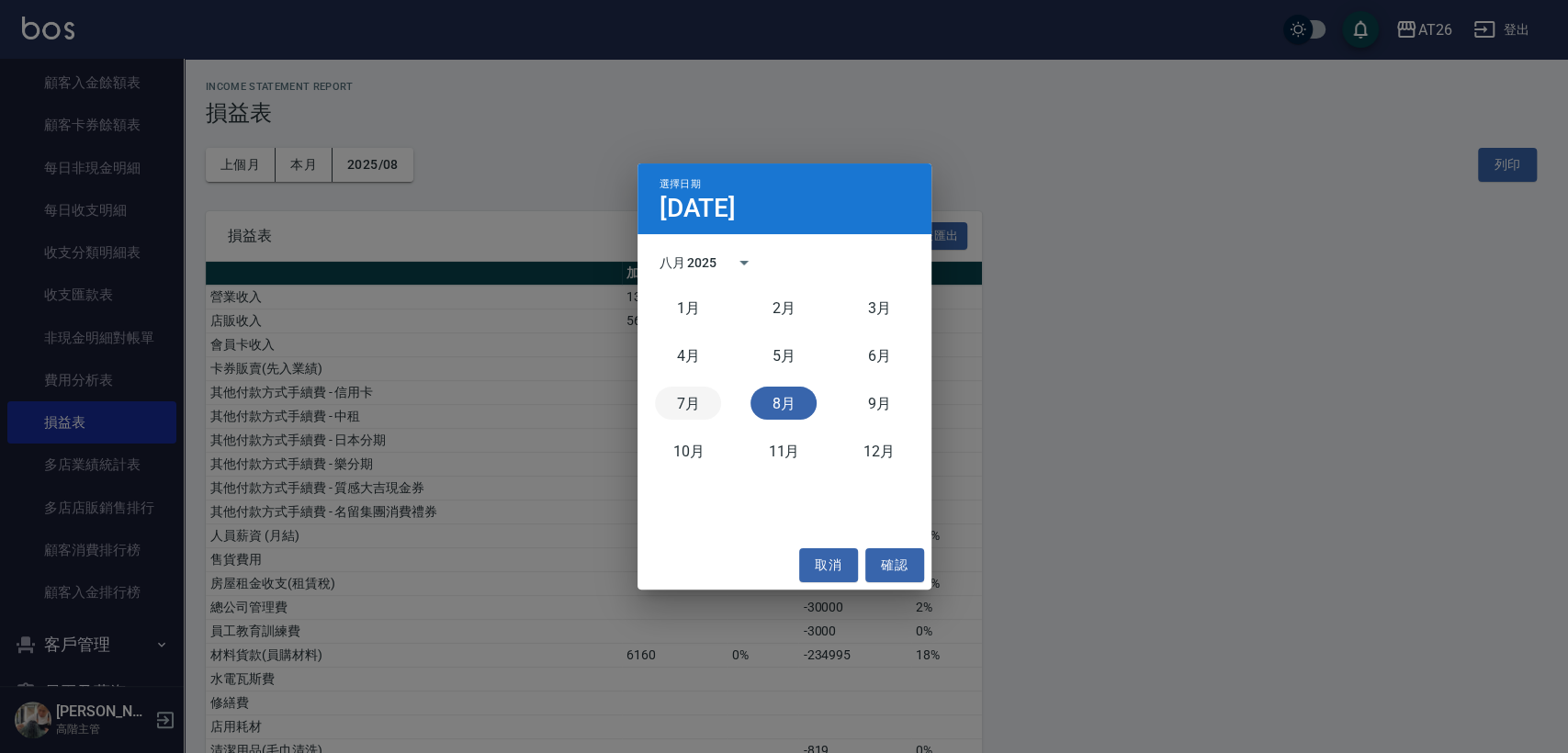
click at [691, 389] on button "7月" at bounding box center [688, 402] width 67 height 33
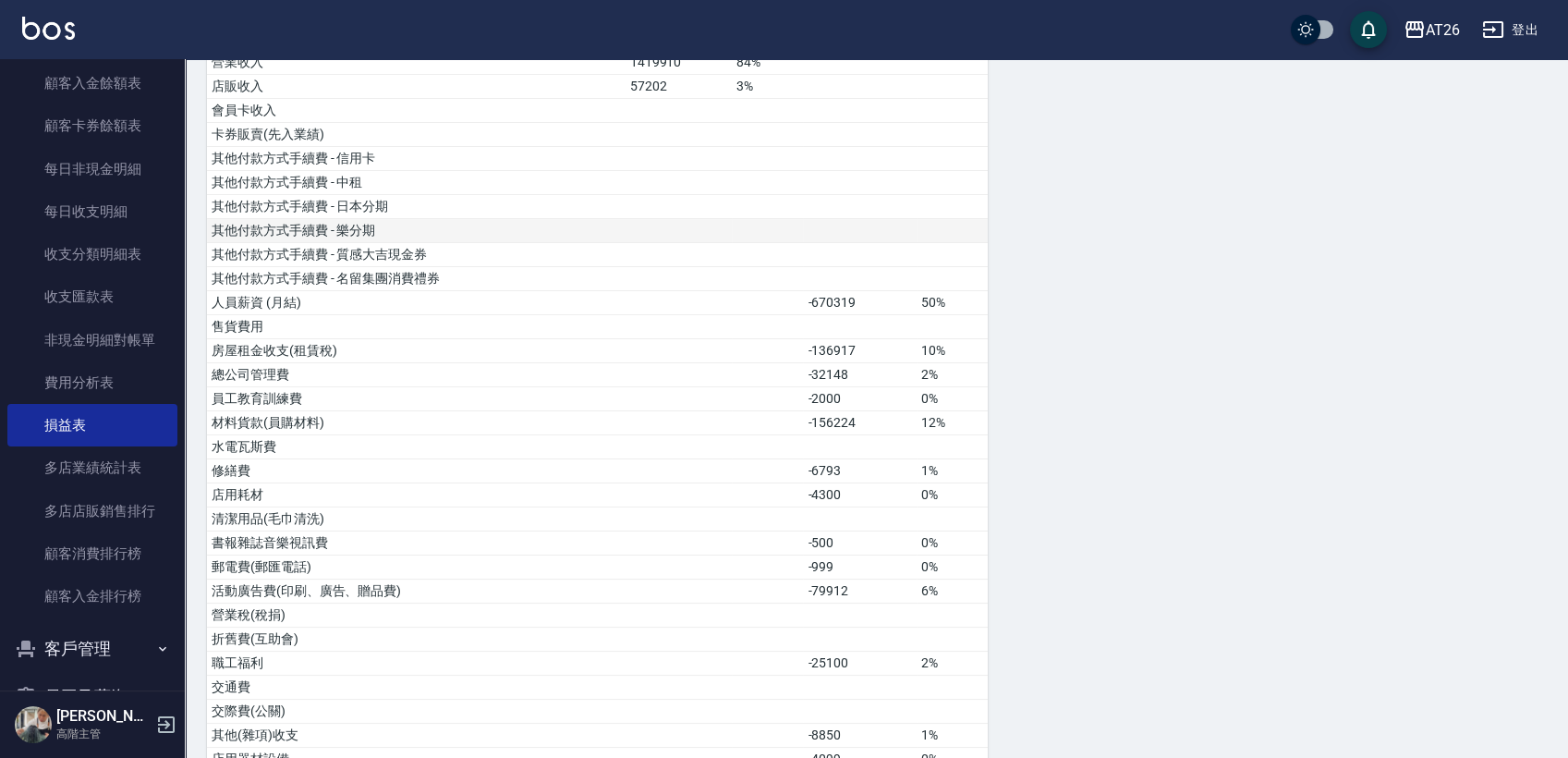
scroll to position [205, 0]
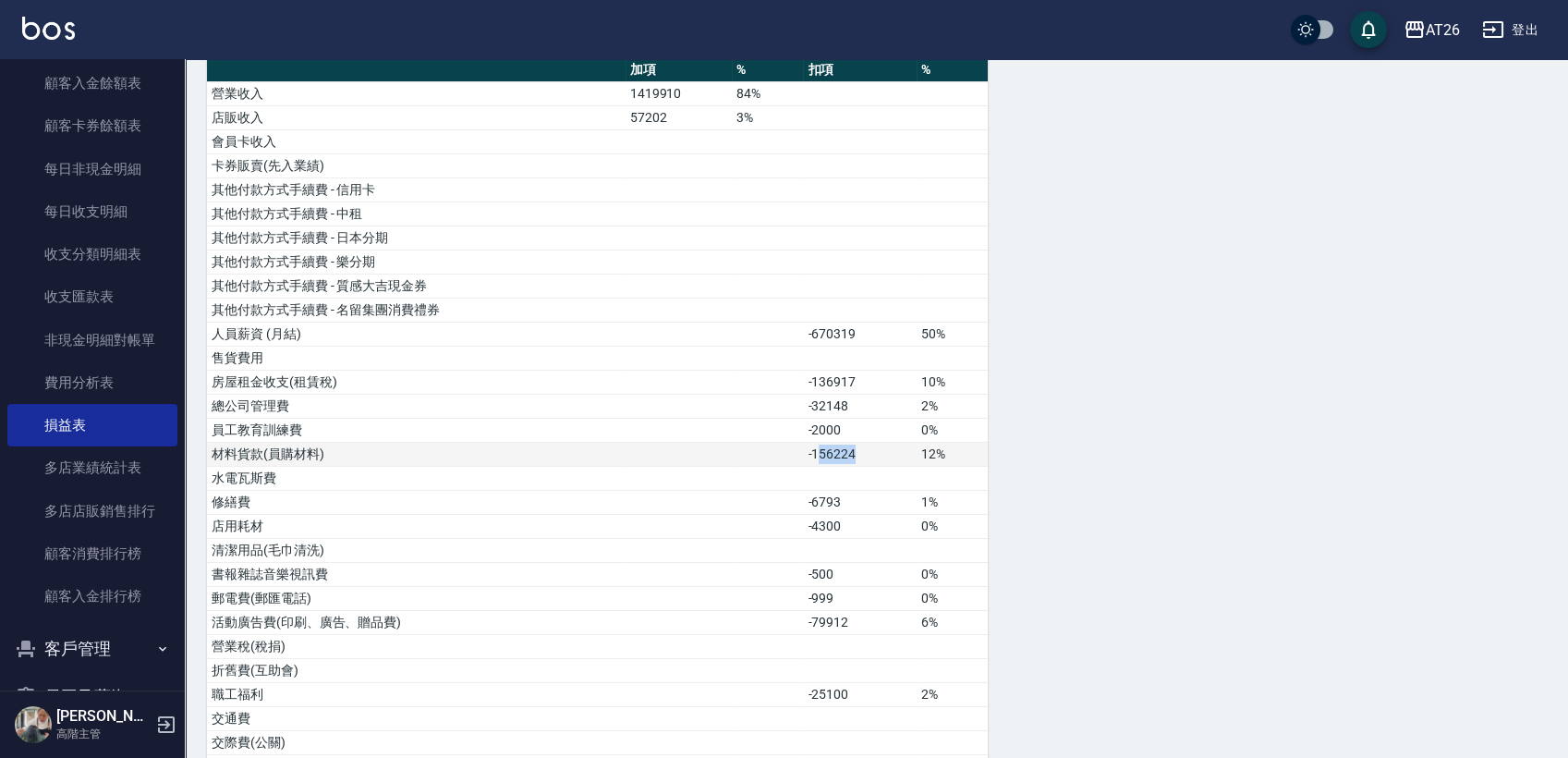
drag, startPoint x: 861, startPoint y: 454, endPoint x: 803, endPoint y: 454, distance: 58.2
click at [813, 457] on td "-156224" at bounding box center [860, 455] width 114 height 24
click at [799, 454] on td at bounding box center [767, 455] width 71 height 24
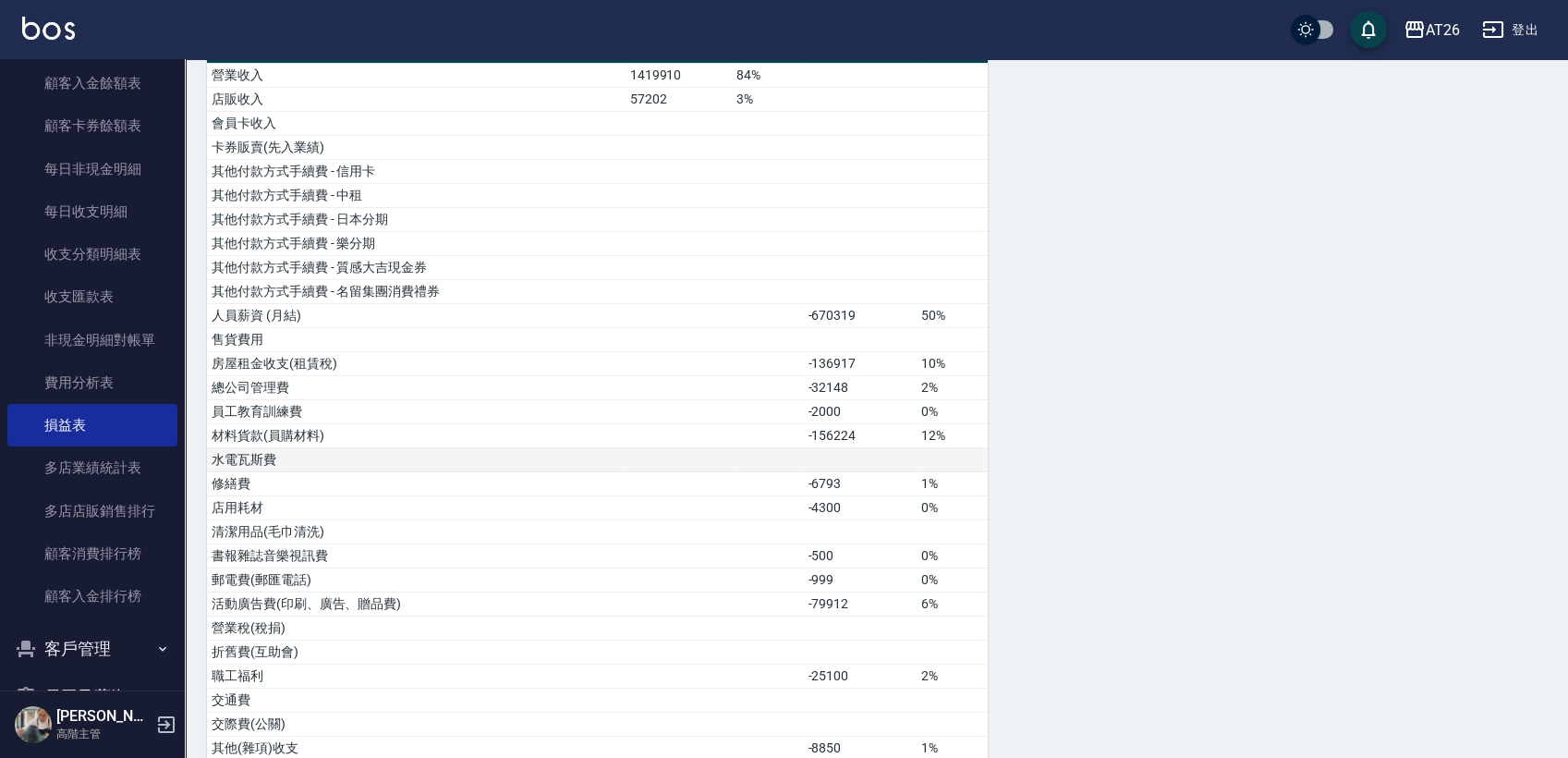
scroll to position [308, 0]
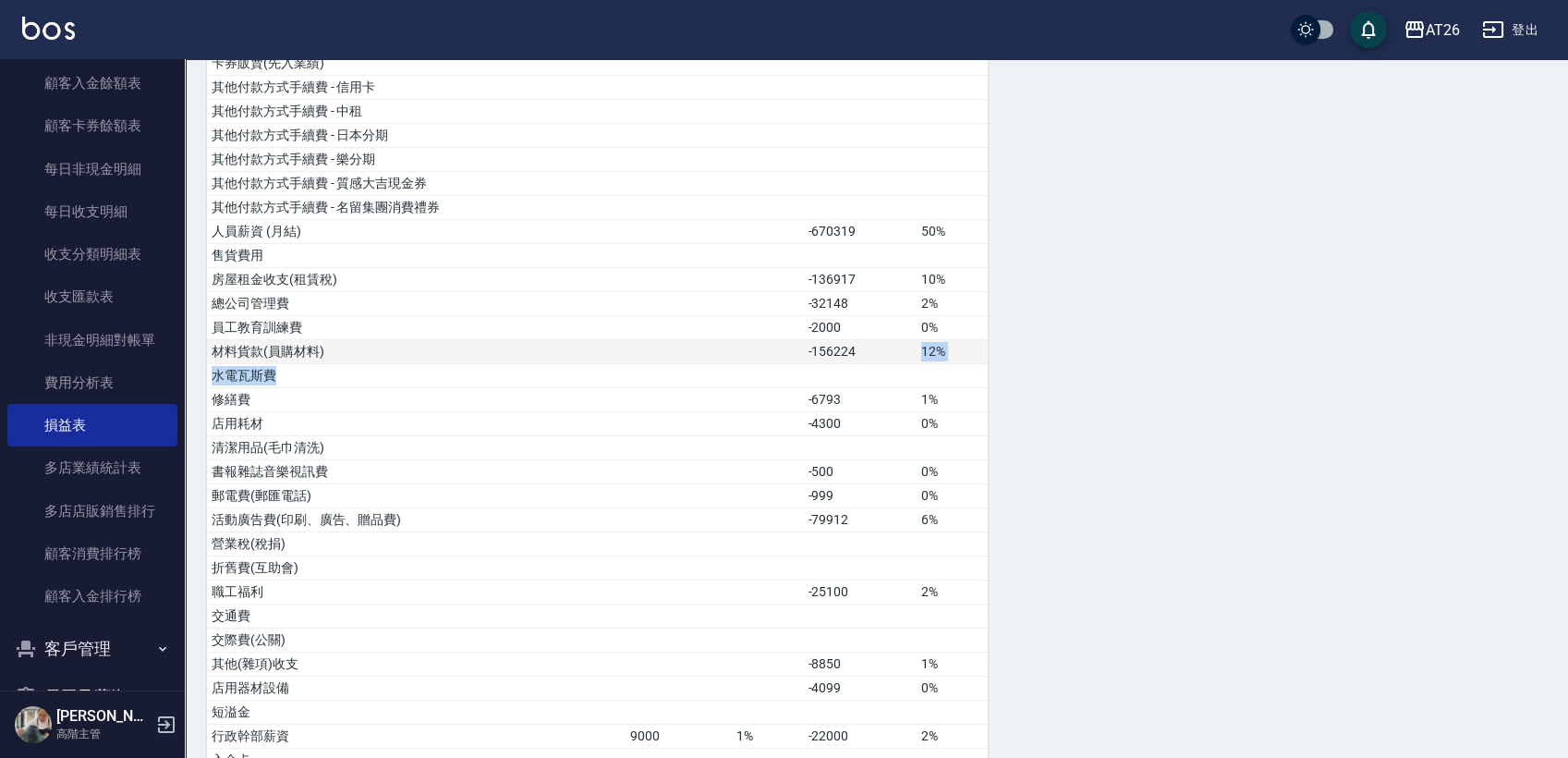
drag, startPoint x: 833, startPoint y: 360, endPoint x: 872, endPoint y: 348, distance: 40.4
click at [872, 348] on tbody "營業收入 1419910 84% 店販收入 57202 3% 會員卡收入 卡券販賣(先入業績) 其他付款方式手續費 - 信用卡 其他付款方式手續費 - 中租 …" at bounding box center [597, 605] width 781 height 1250
click at [872, 348] on td "-156224" at bounding box center [860, 352] width 114 height 24
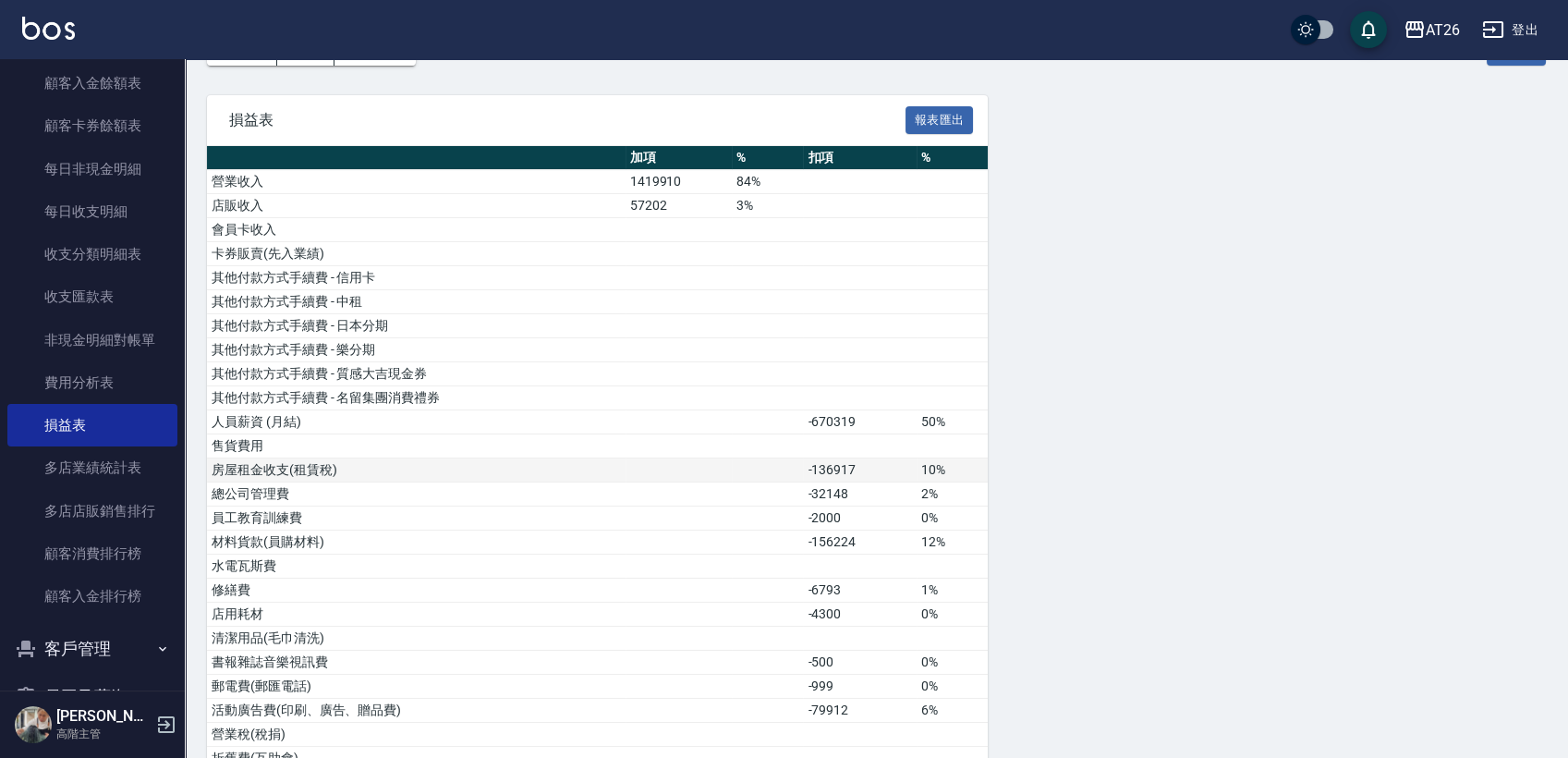
scroll to position [205, 0]
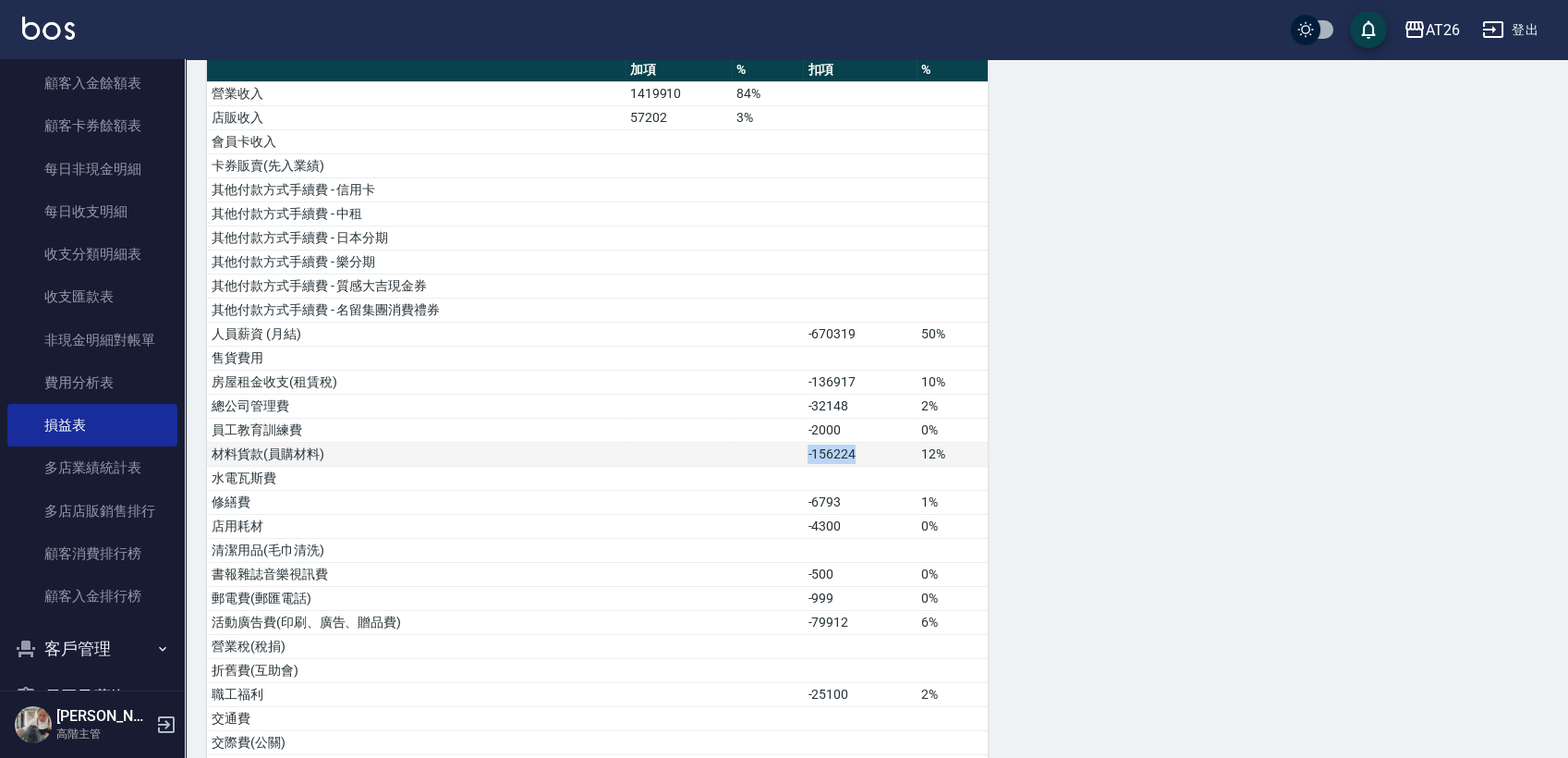
drag, startPoint x: 810, startPoint y: 444, endPoint x: 858, endPoint y: 448, distance: 48.3
click at [858, 448] on td "-156224" at bounding box center [860, 455] width 114 height 24
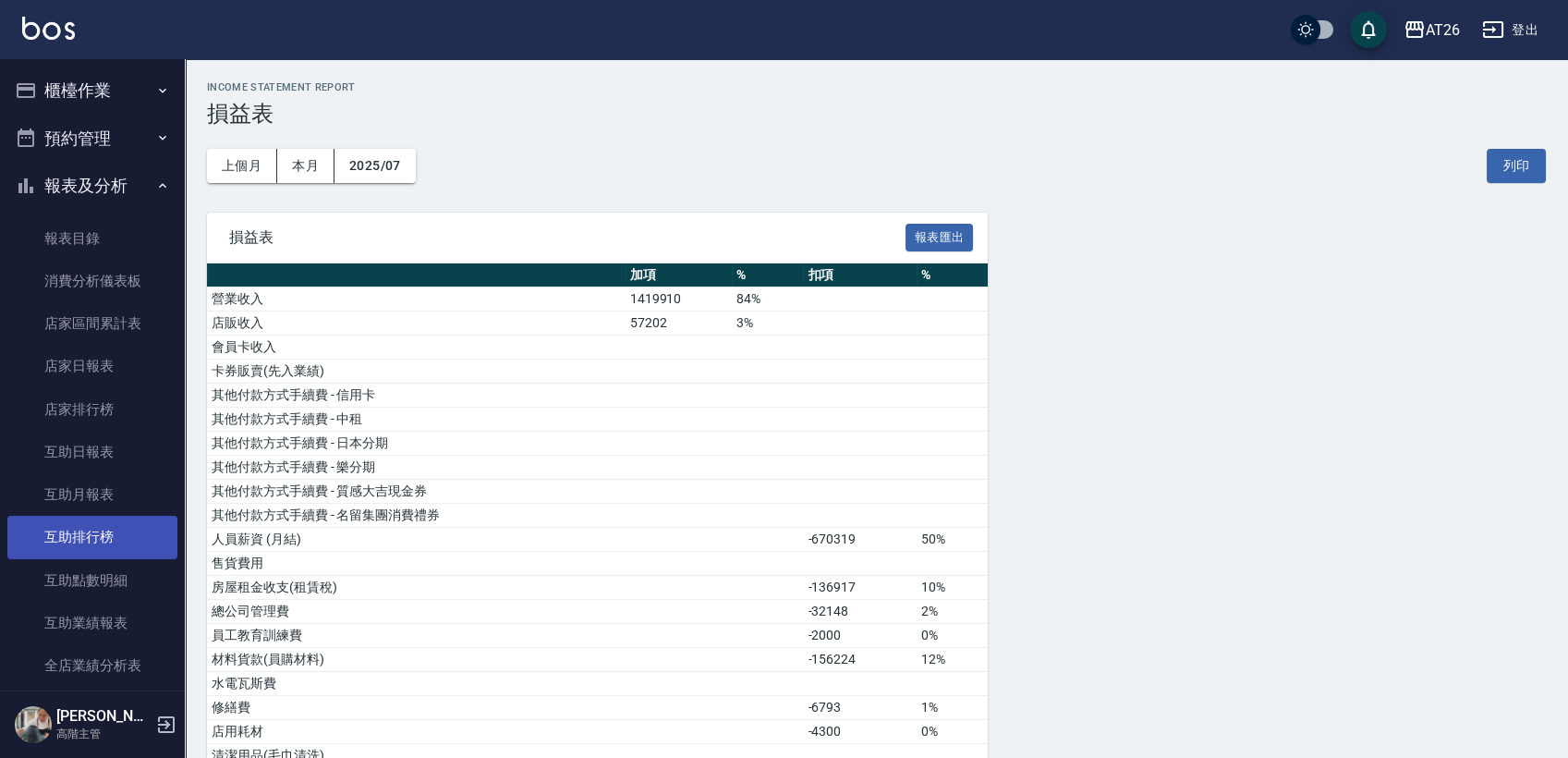
scroll to position [0, 0]
click at [106, 186] on button "報表及分析" at bounding box center [92, 186] width 170 height 48
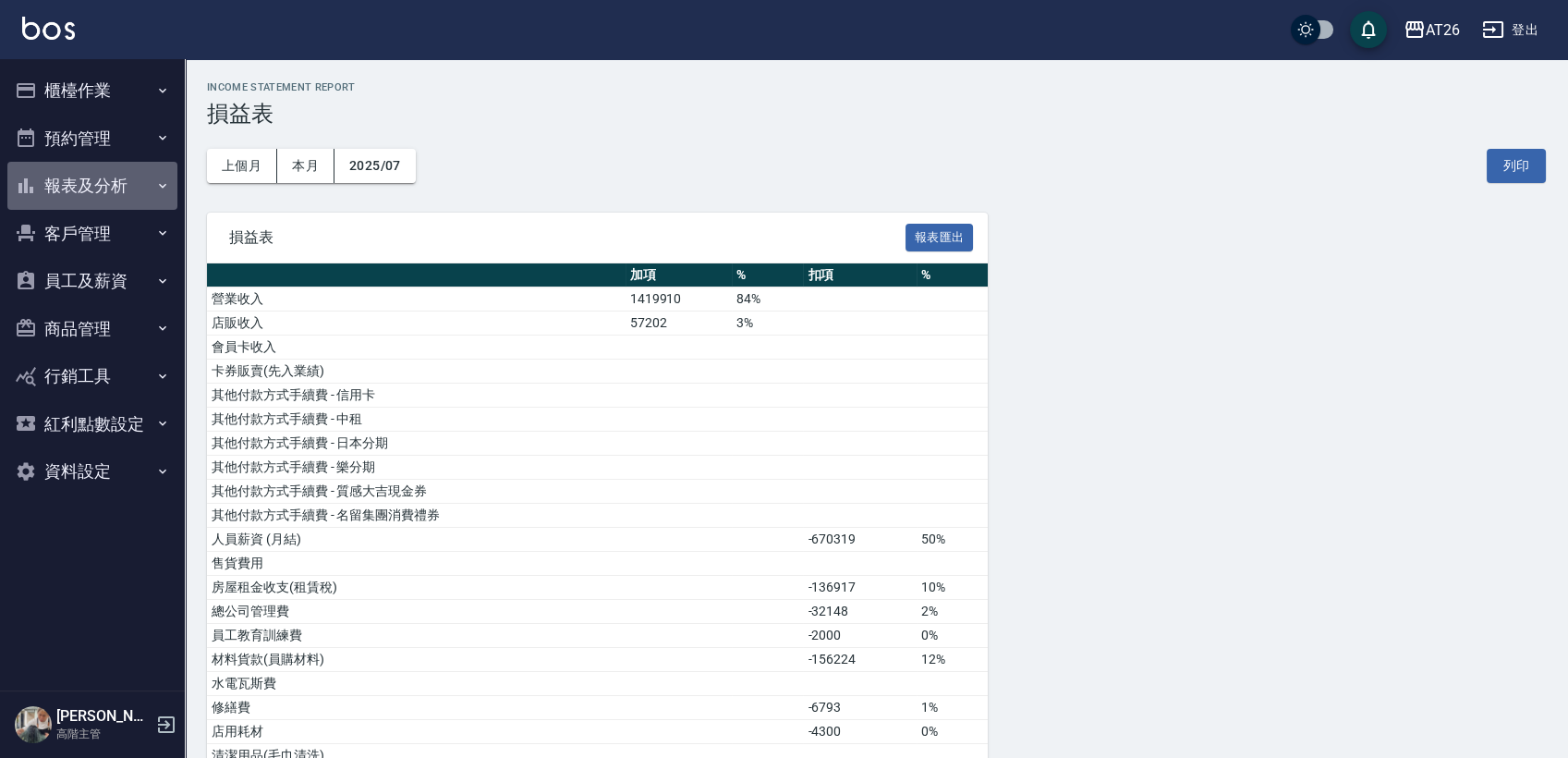
click at [106, 186] on button "報表及分析" at bounding box center [92, 186] width 170 height 48
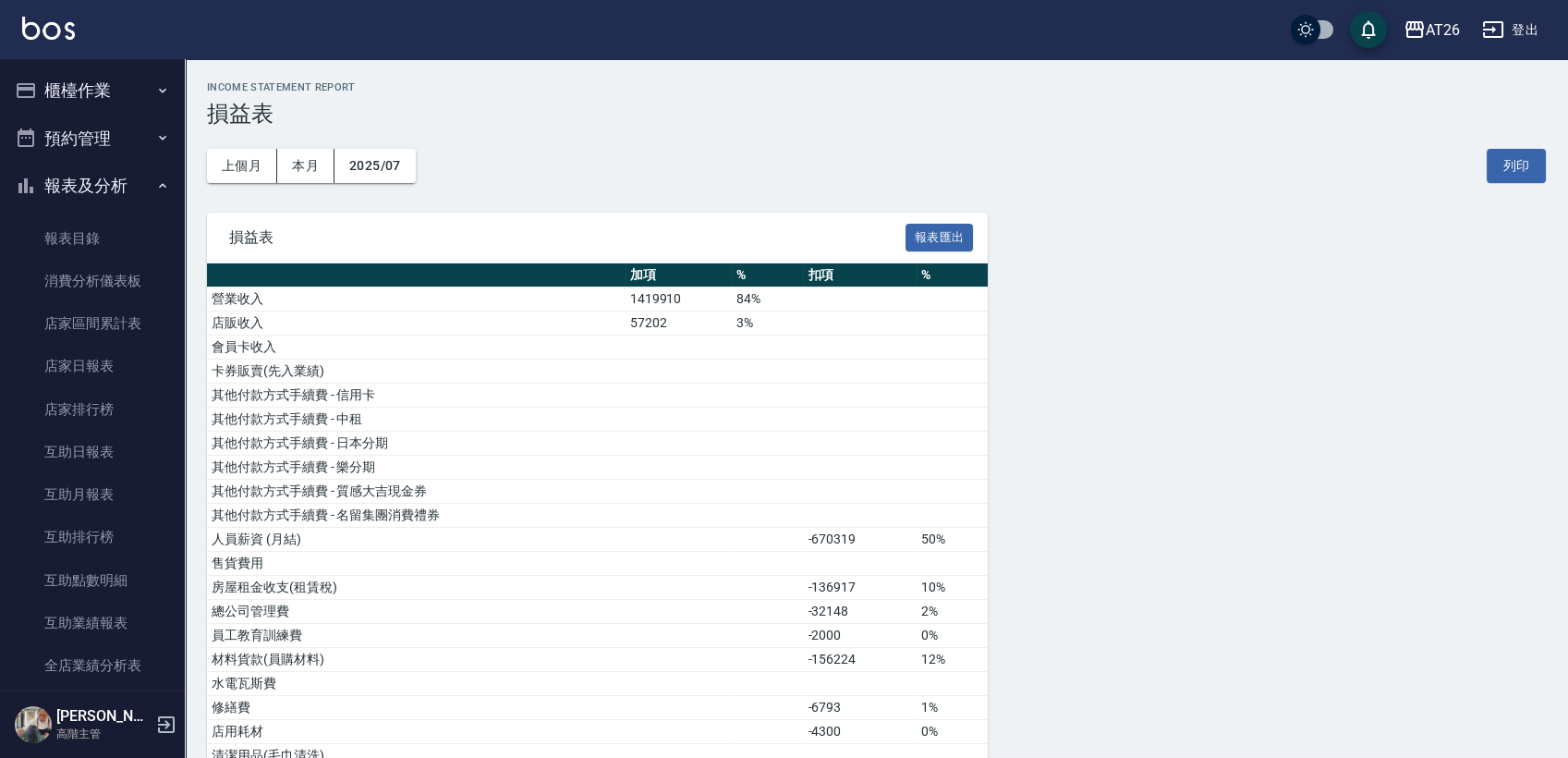
drag, startPoint x: 98, startPoint y: 133, endPoint x: 91, endPoint y: 116, distance: 18.2
click at [98, 129] on button "預約管理" at bounding box center [92, 139] width 170 height 48
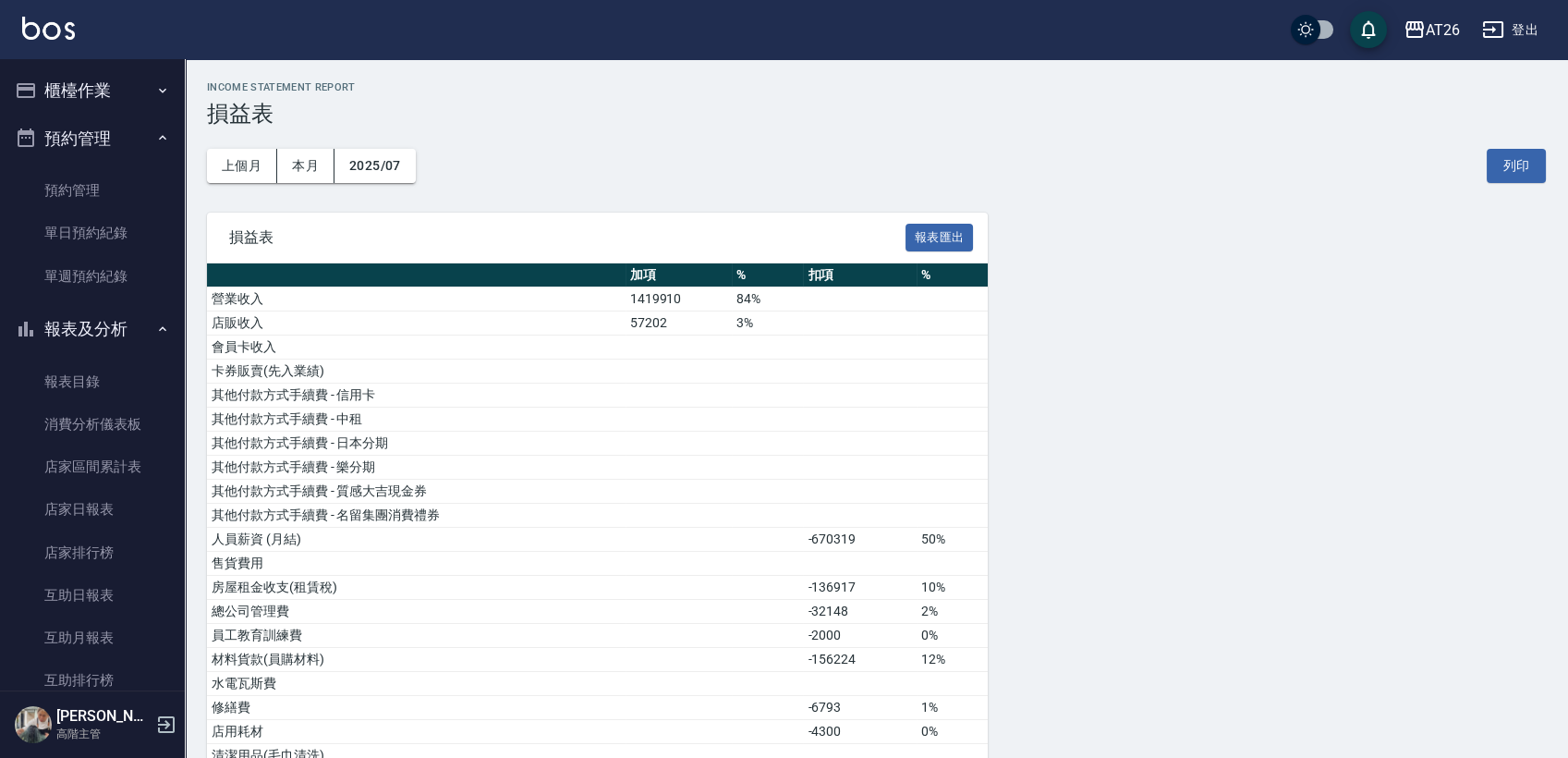
click at [87, 117] on button "預約管理" at bounding box center [92, 139] width 170 height 48
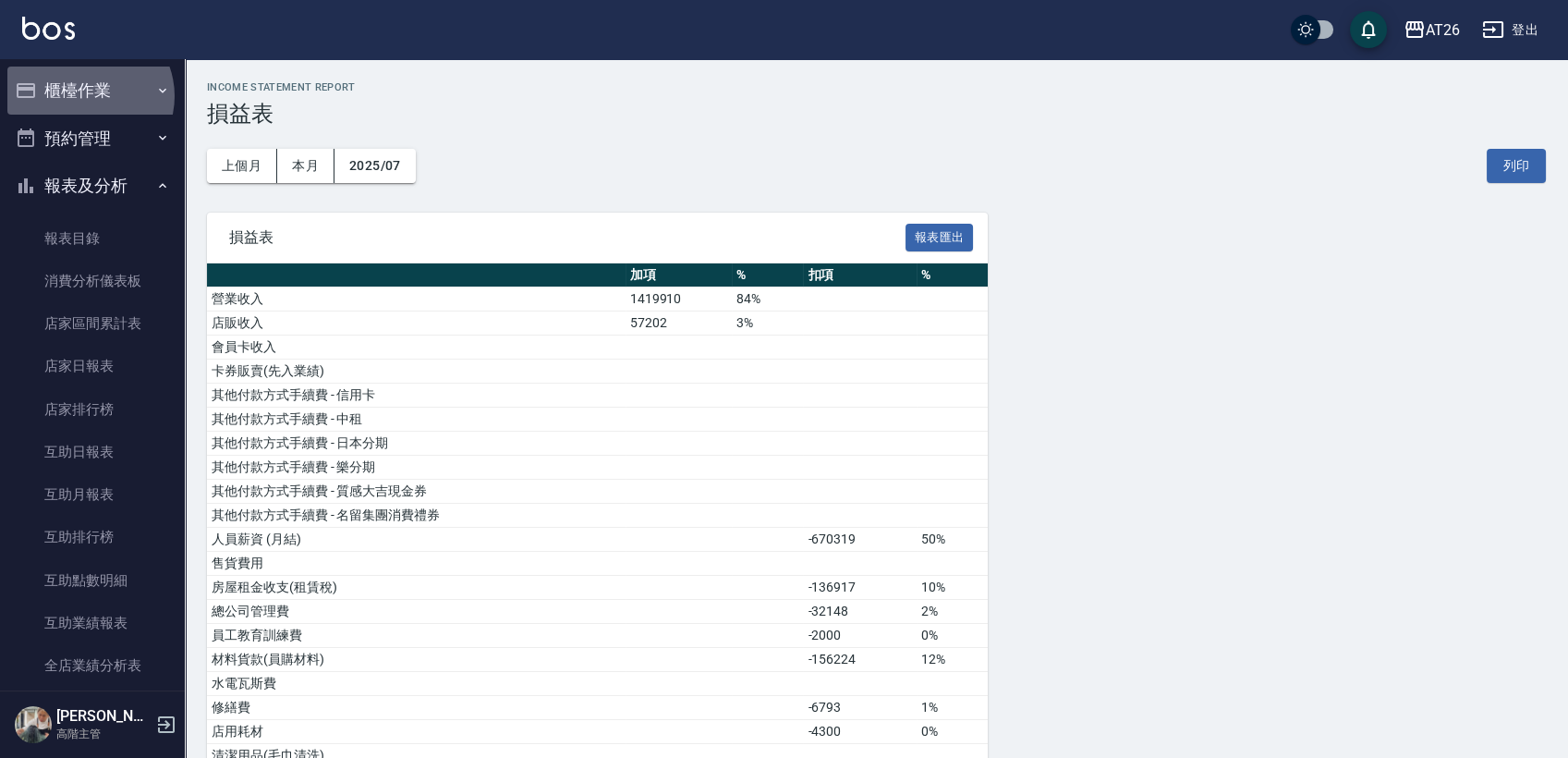
click at [87, 96] on button "櫃檯作業" at bounding box center [92, 91] width 170 height 48
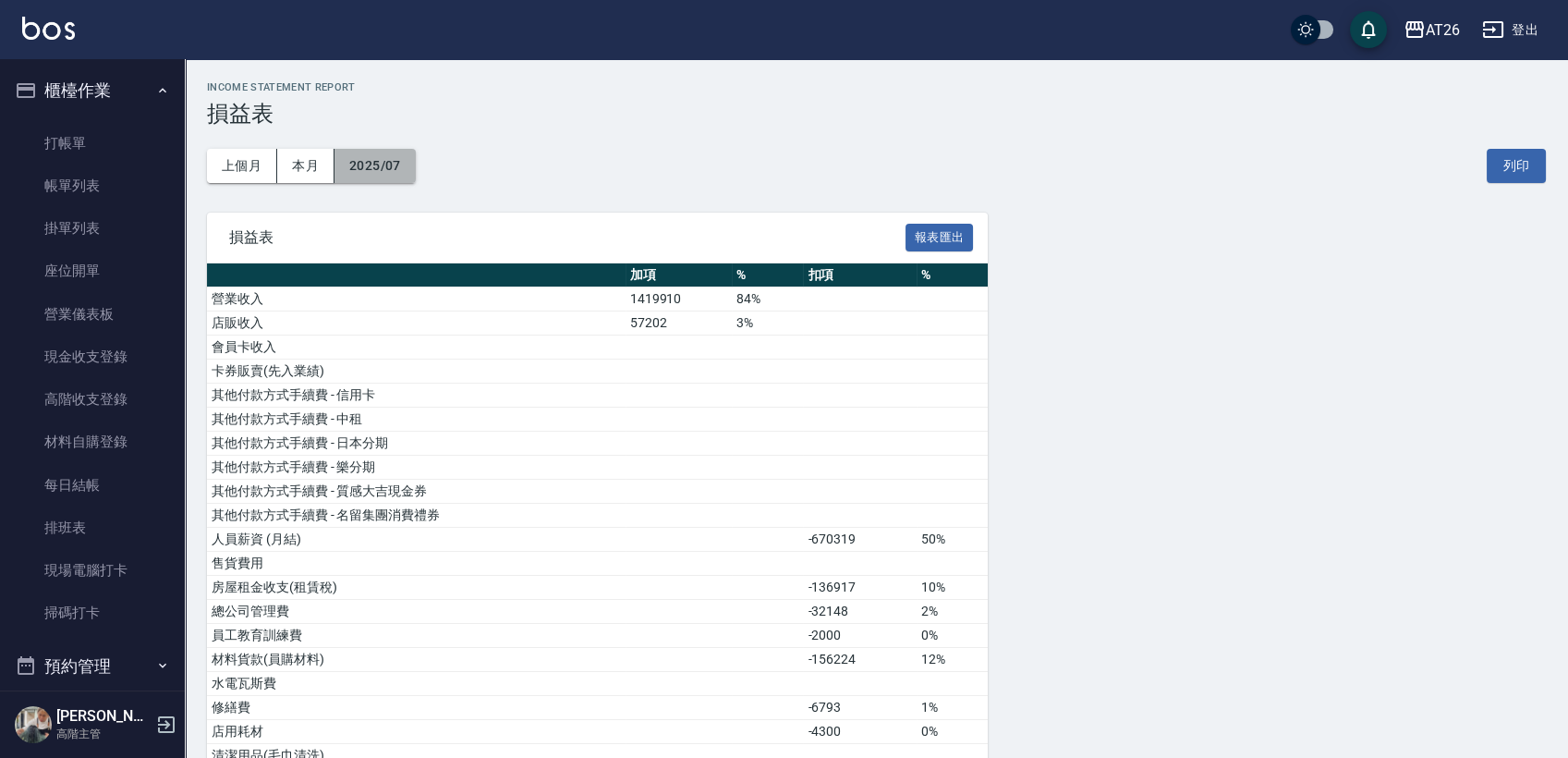
click at [400, 165] on button "2025/07" at bounding box center [375, 166] width 81 height 34
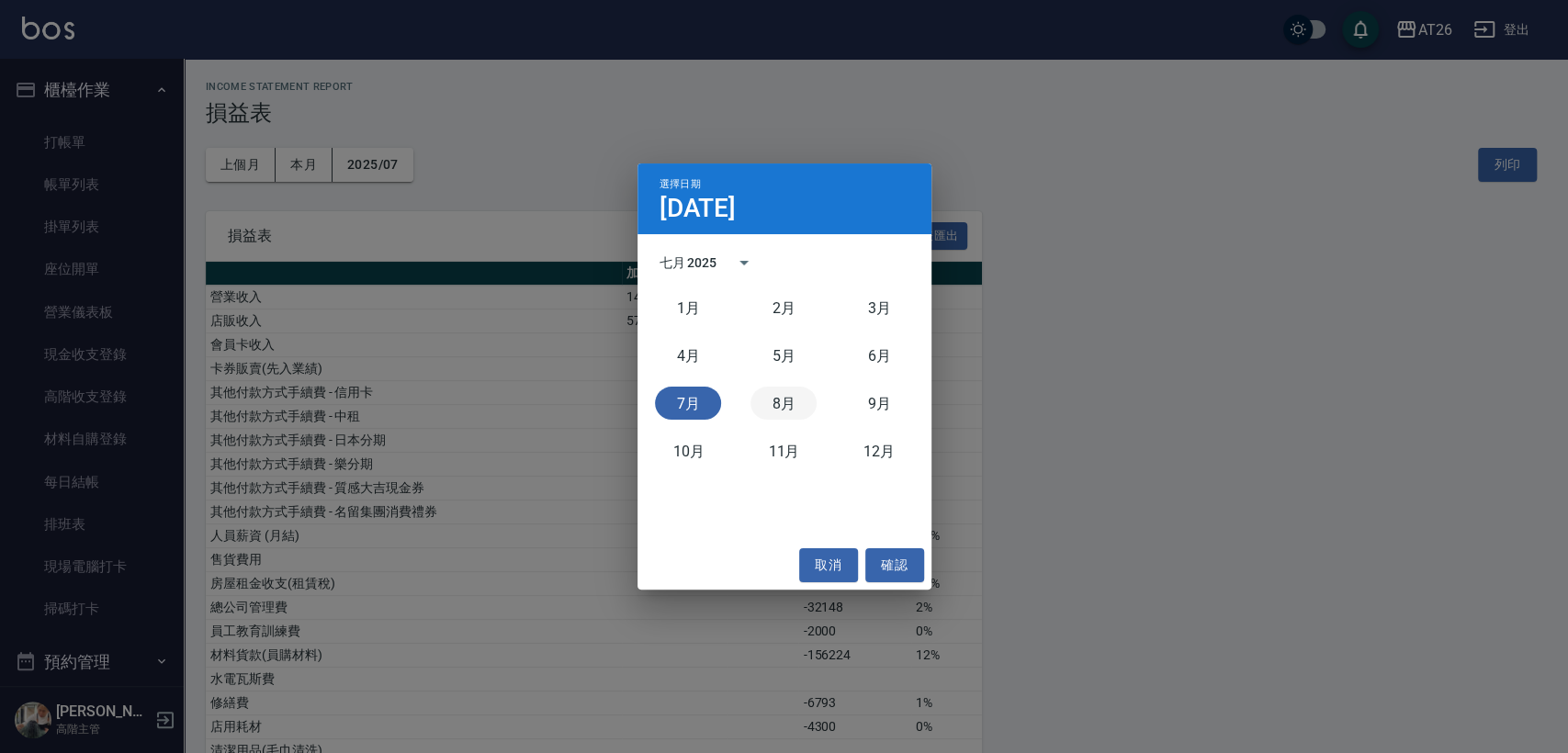
click at [770, 398] on button "8月" at bounding box center [783, 402] width 67 height 33
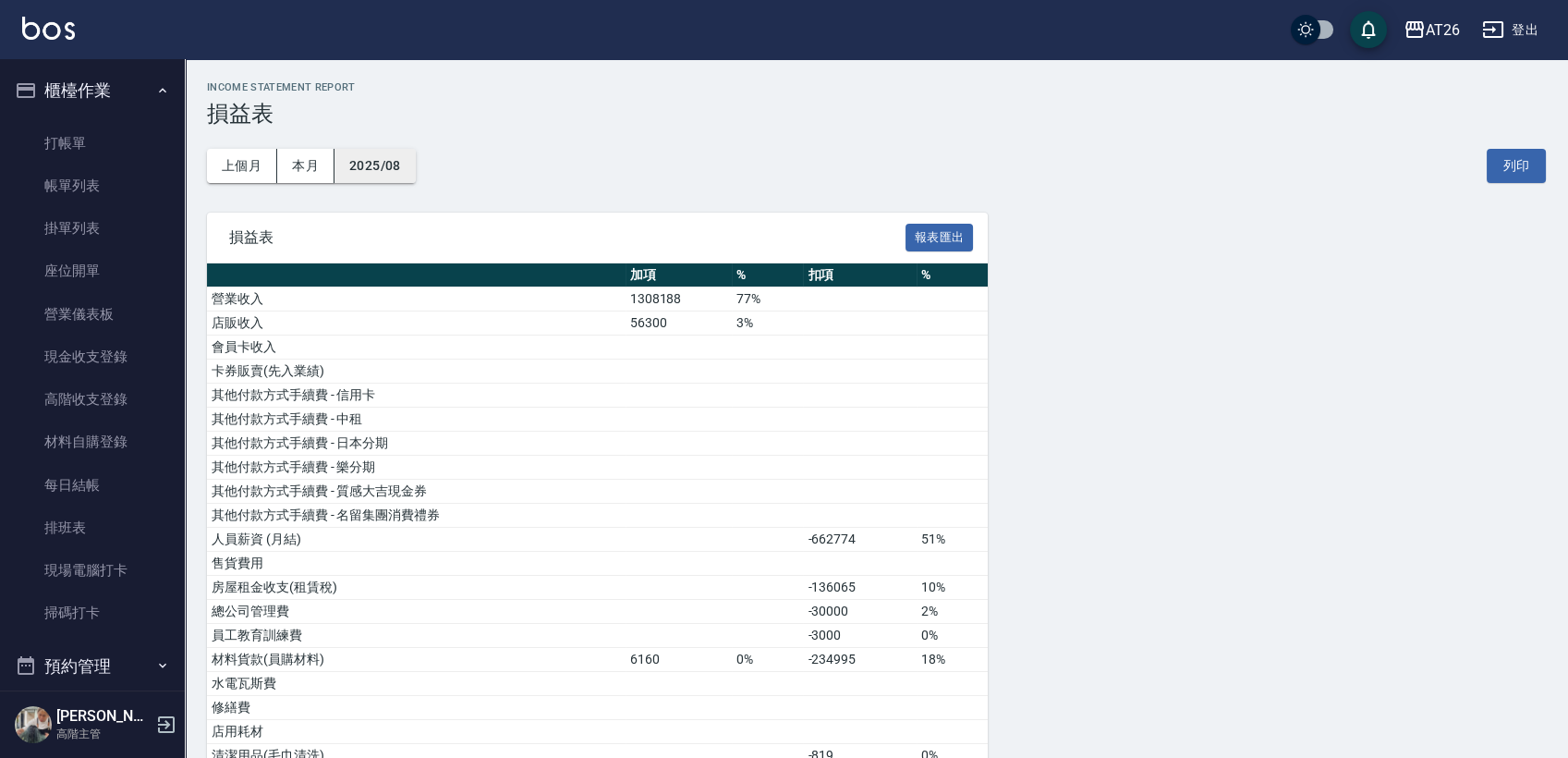
click at [399, 170] on button "2025/08" at bounding box center [375, 166] width 81 height 34
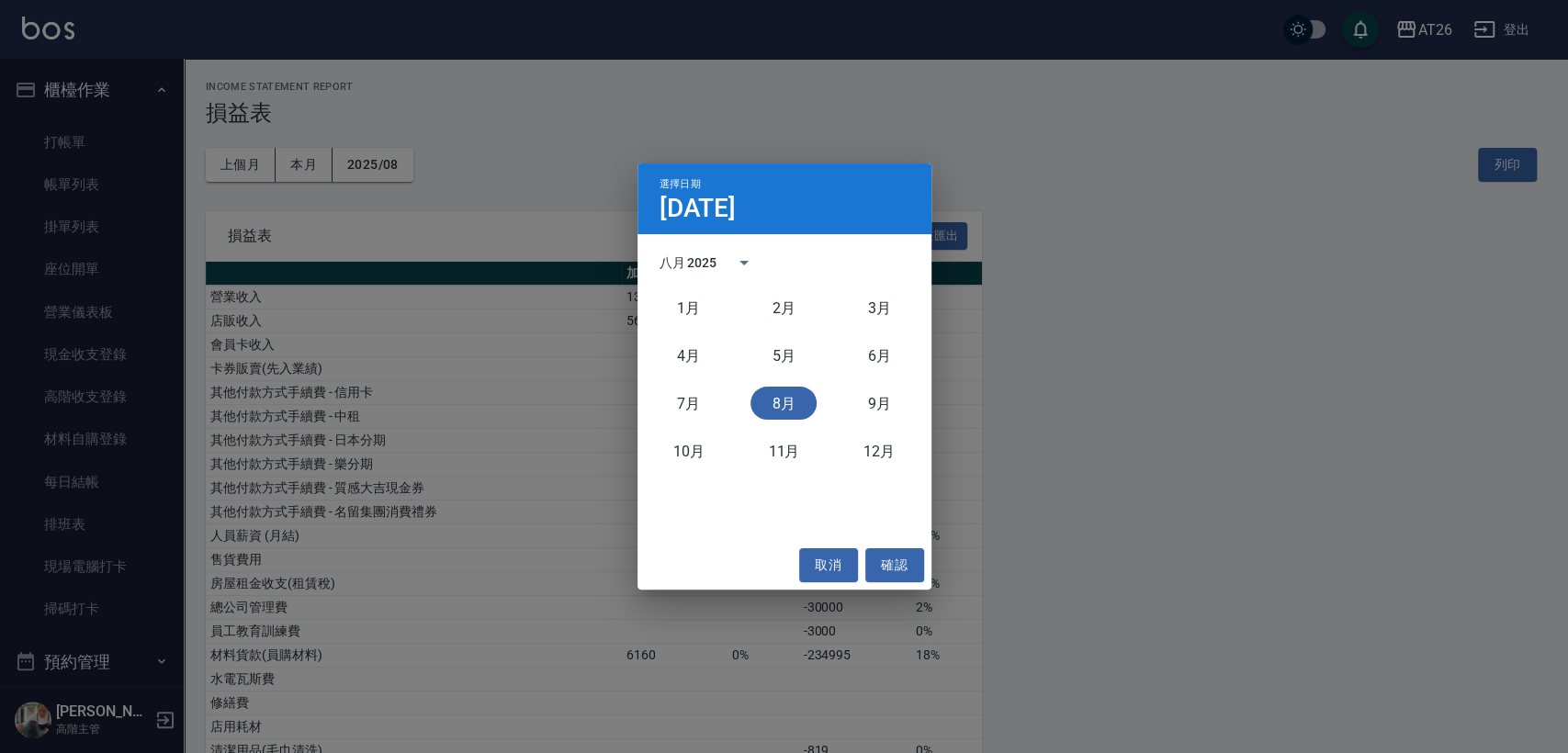
click at [324, 165] on div "選擇日期 8月1日 八月 2025 1月 2月 3月 4月 5月 6月 7月 8月 9月 10月 11月 12月 取消 確認" at bounding box center [784, 376] width 1568 height 753
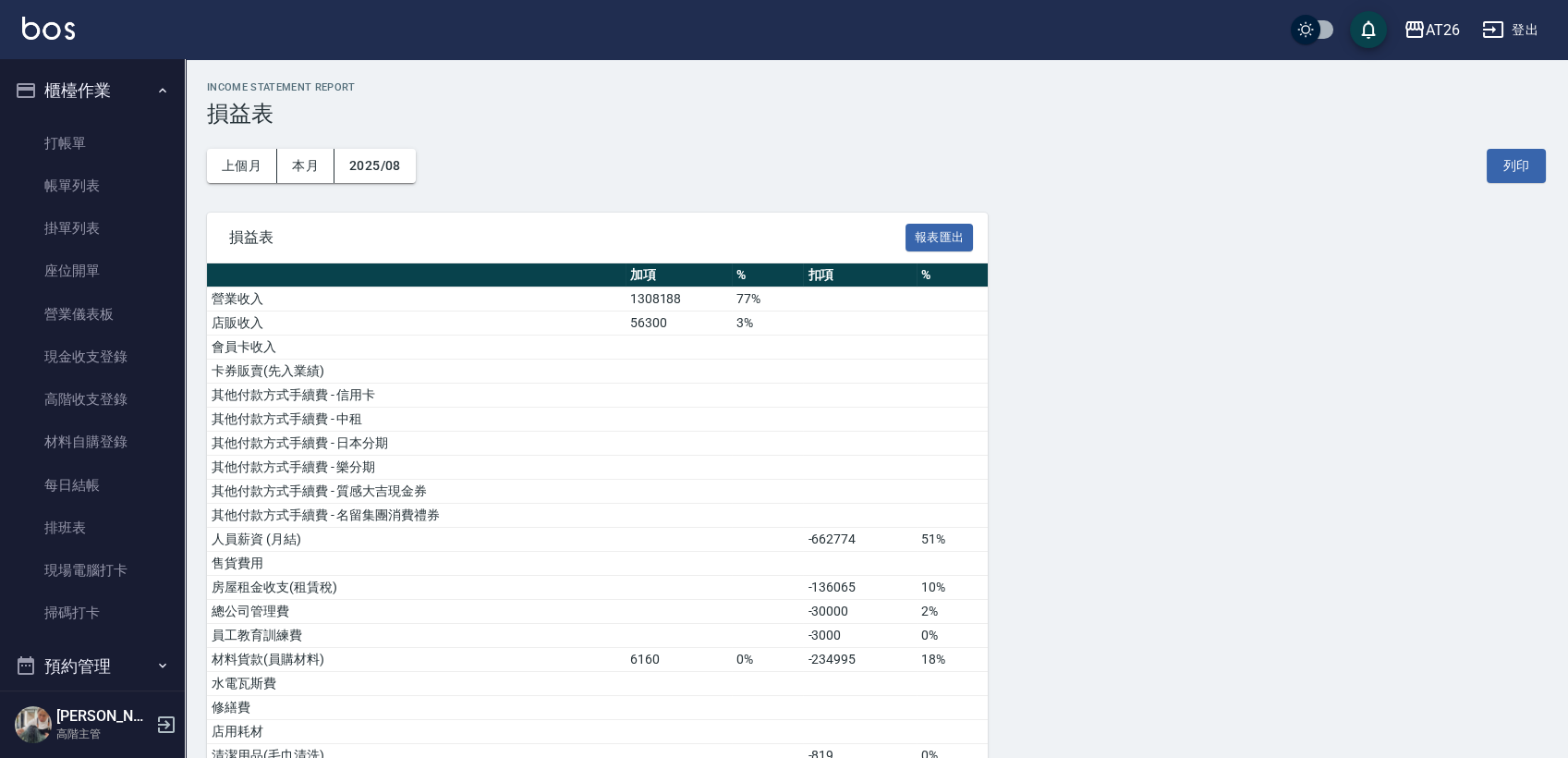
click at [324, 166] on button "本月" at bounding box center [305, 166] width 57 height 34
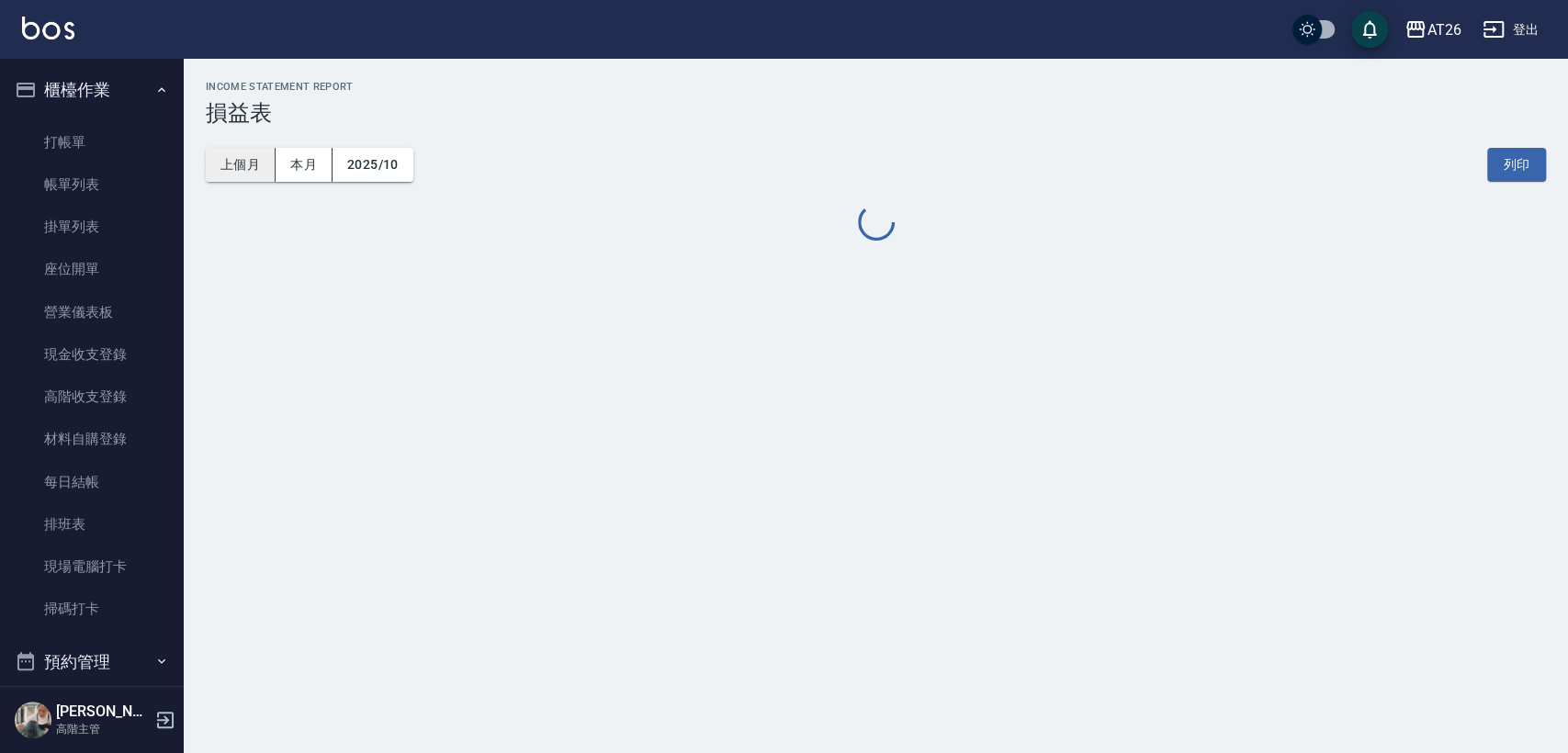
click at [257, 164] on button "上個月" at bounding box center [240, 165] width 70 height 34
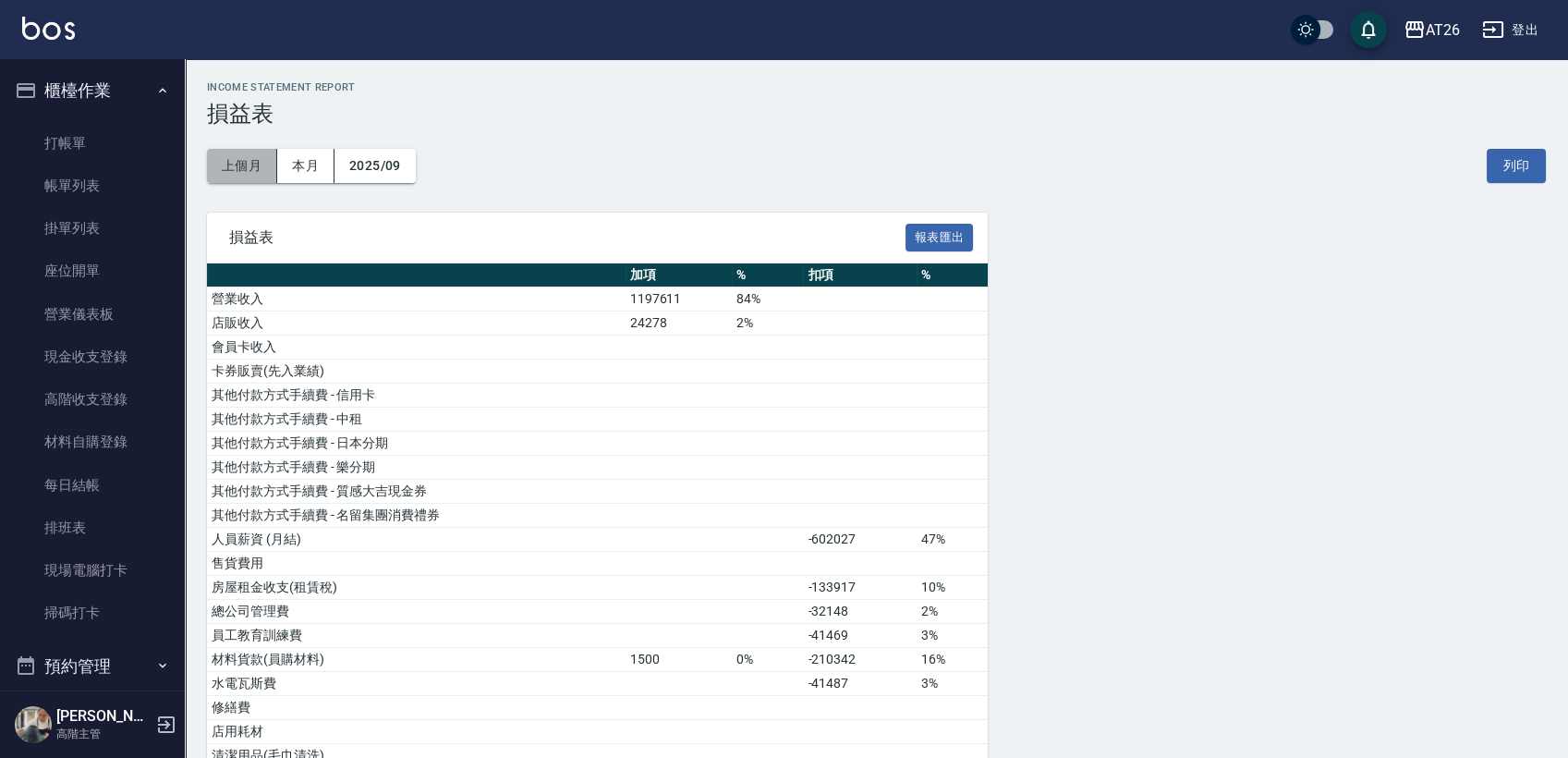
click at [266, 165] on button "上個月" at bounding box center [242, 166] width 70 height 34
click at [311, 167] on button "本月" at bounding box center [305, 166] width 57 height 34
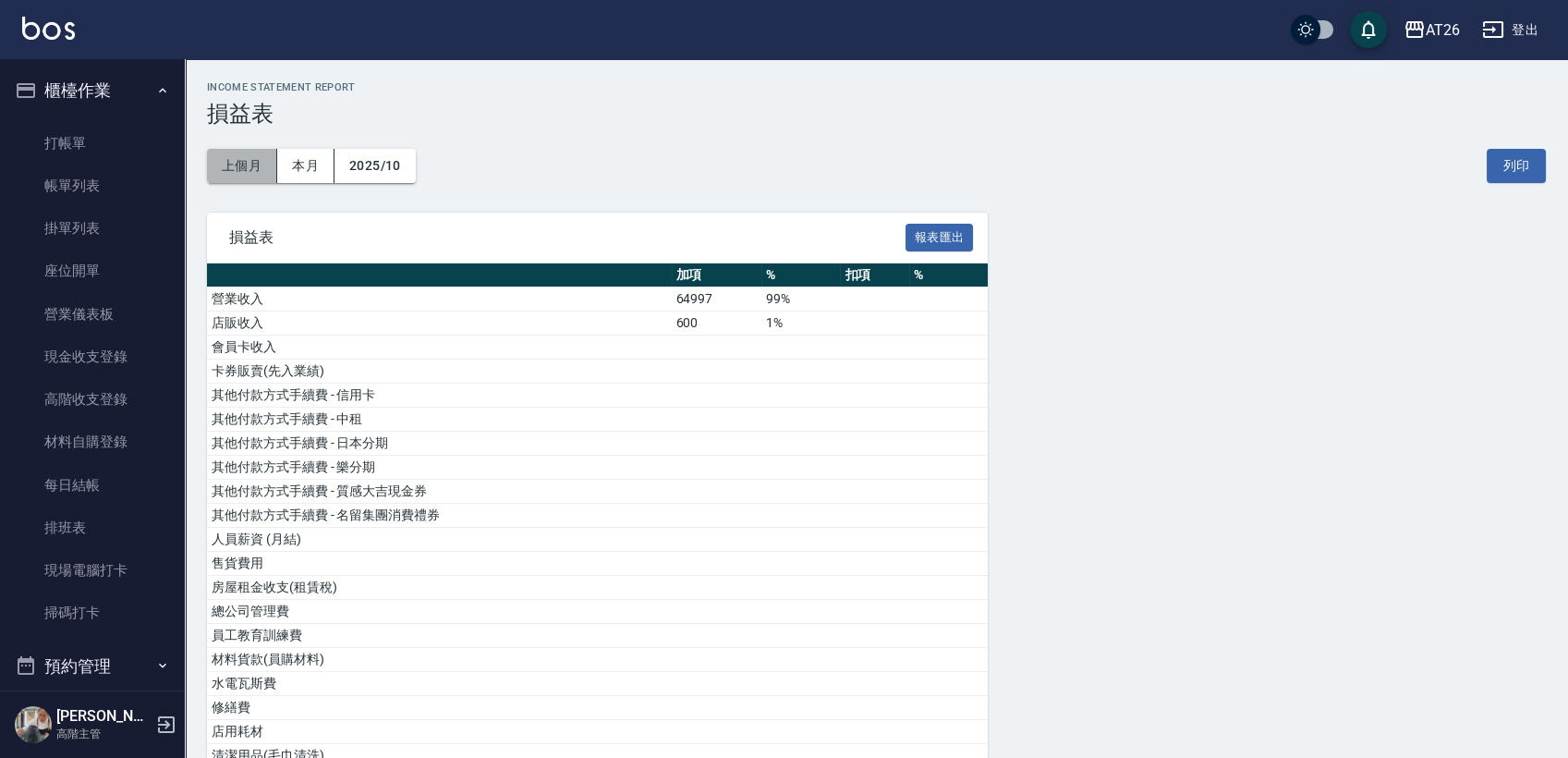
click at [263, 159] on button "上個月" at bounding box center [242, 166] width 70 height 34
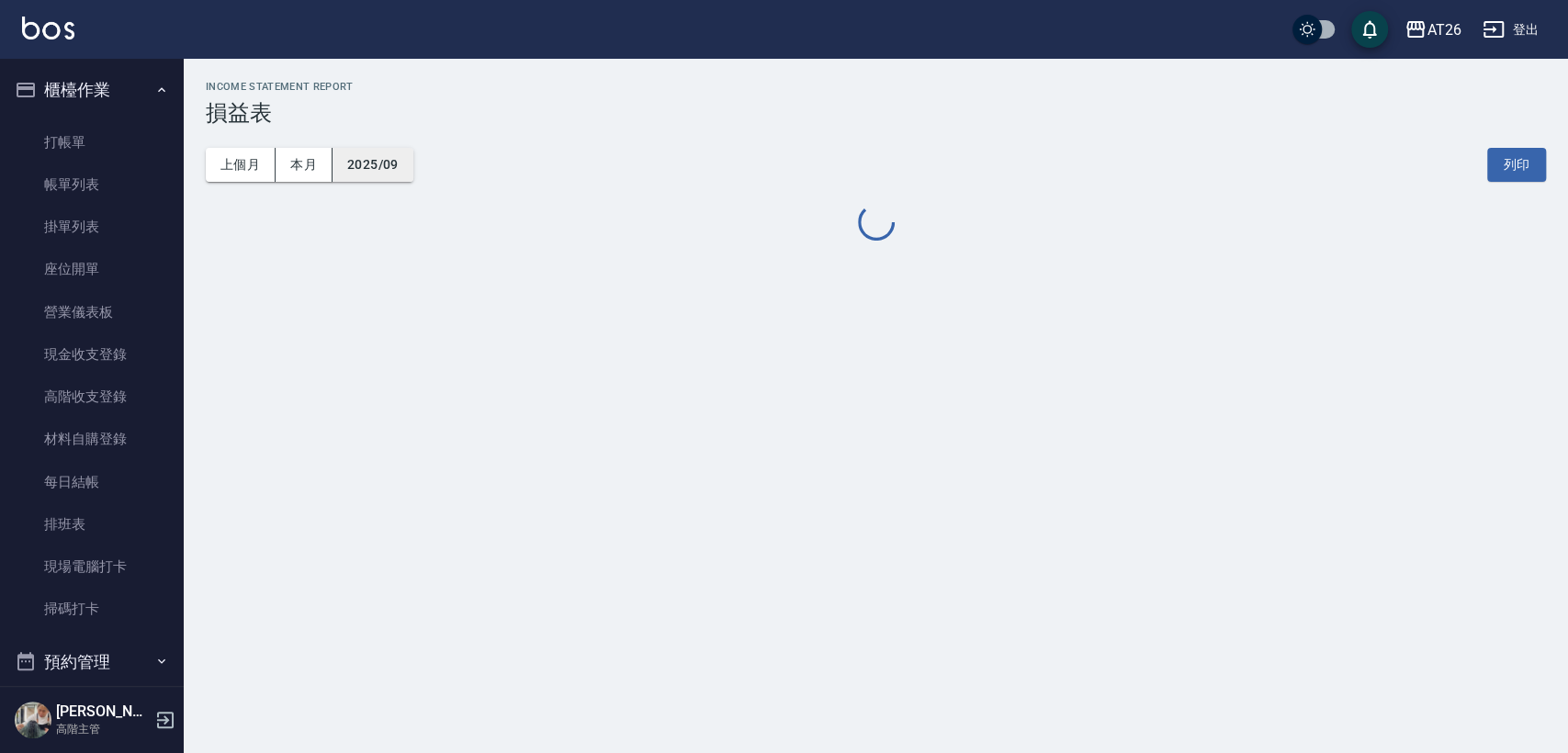
click at [349, 163] on button "2025/09" at bounding box center [373, 165] width 80 height 34
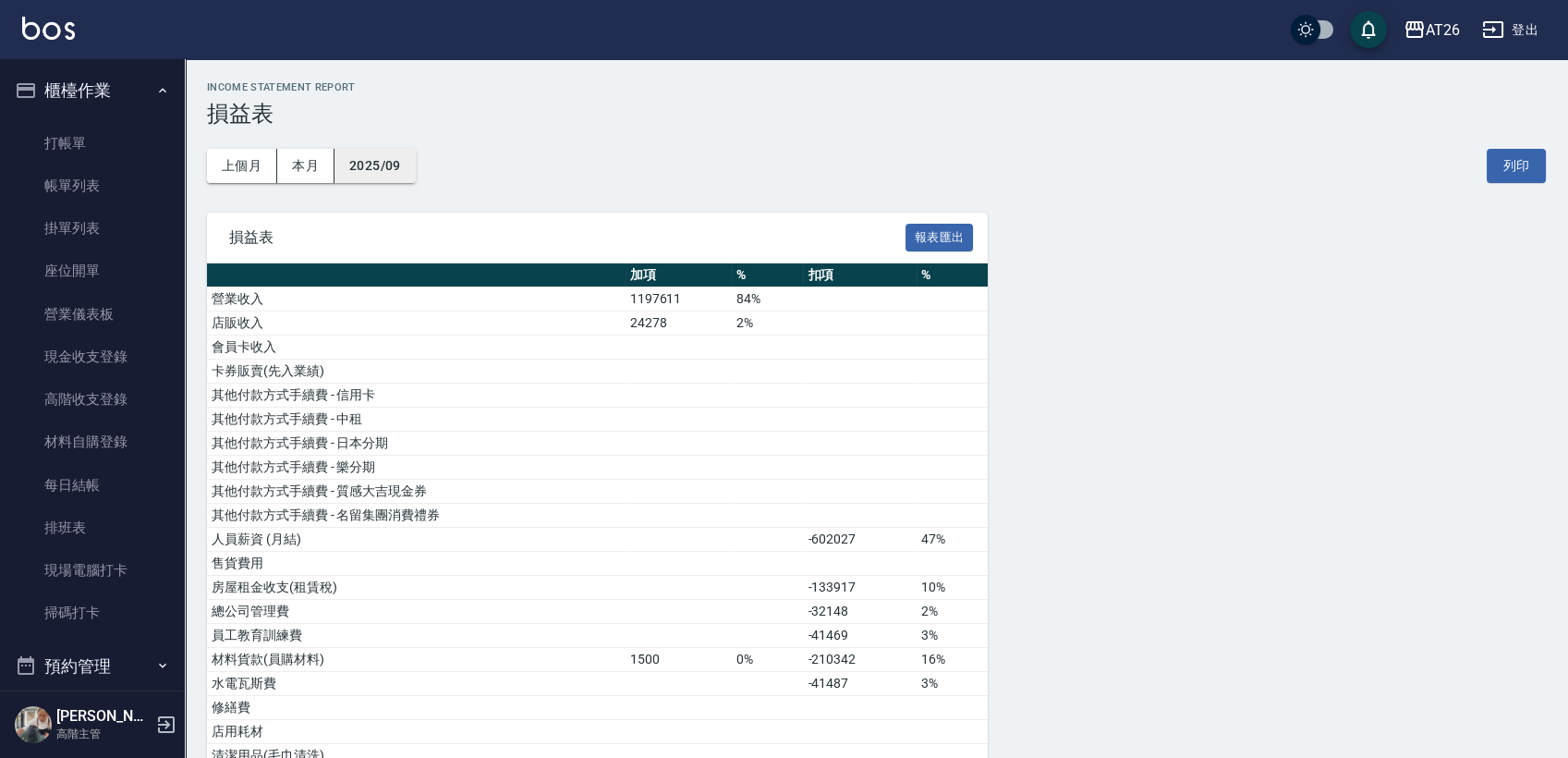
click at [395, 180] on button "2025/09" at bounding box center [375, 166] width 81 height 34
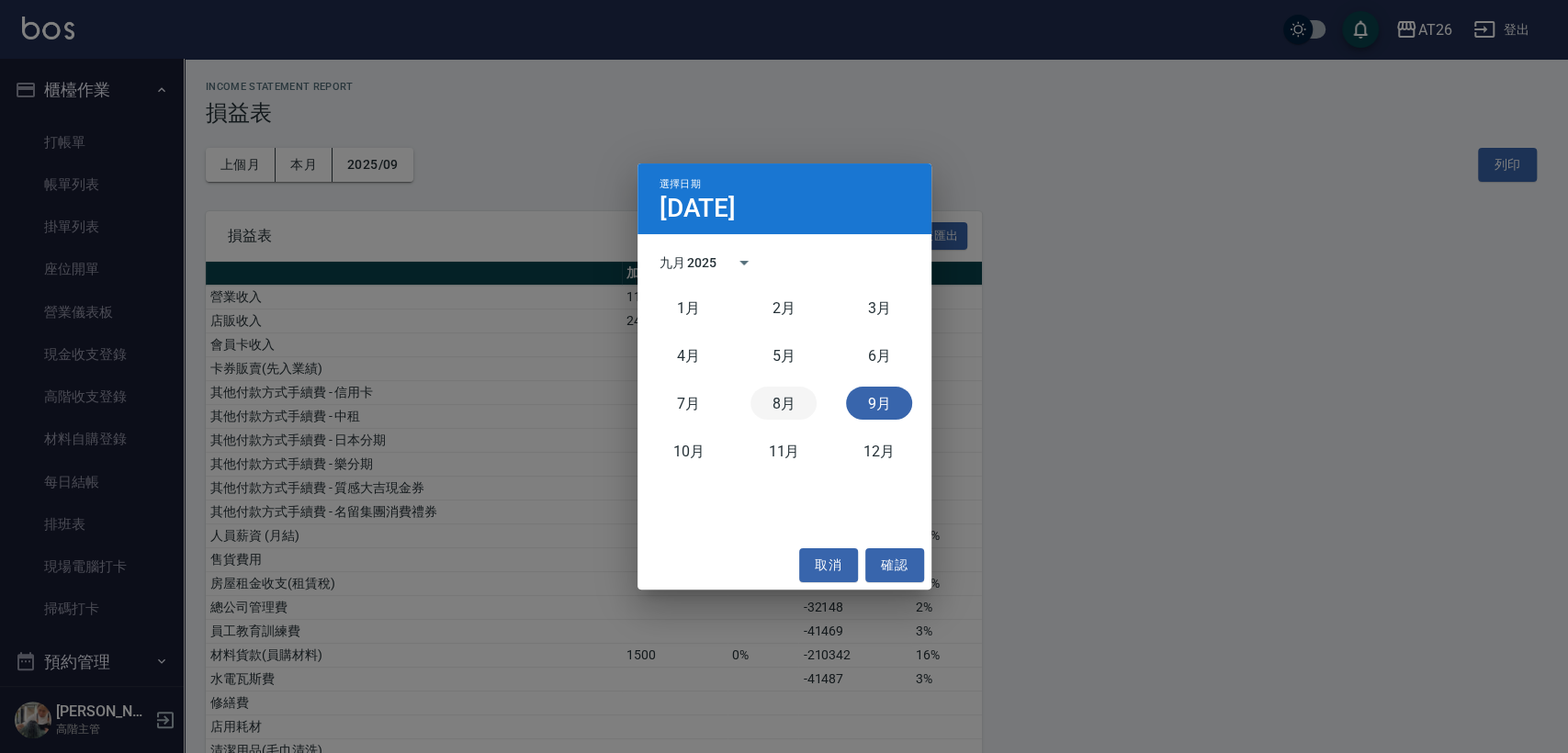
click at [786, 402] on button "8月" at bounding box center [783, 402] width 67 height 33
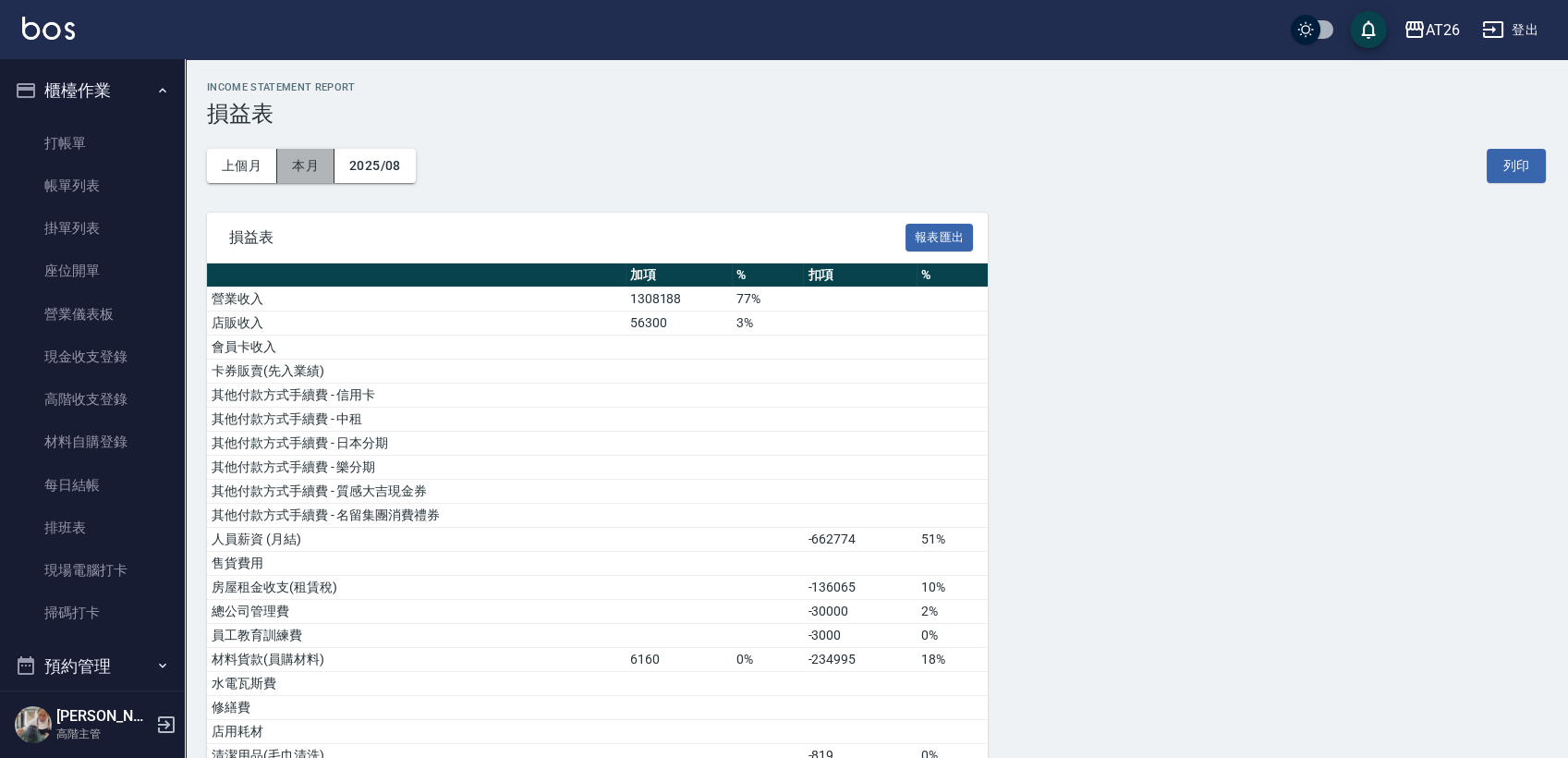
click at [323, 165] on button "本月" at bounding box center [305, 166] width 57 height 34
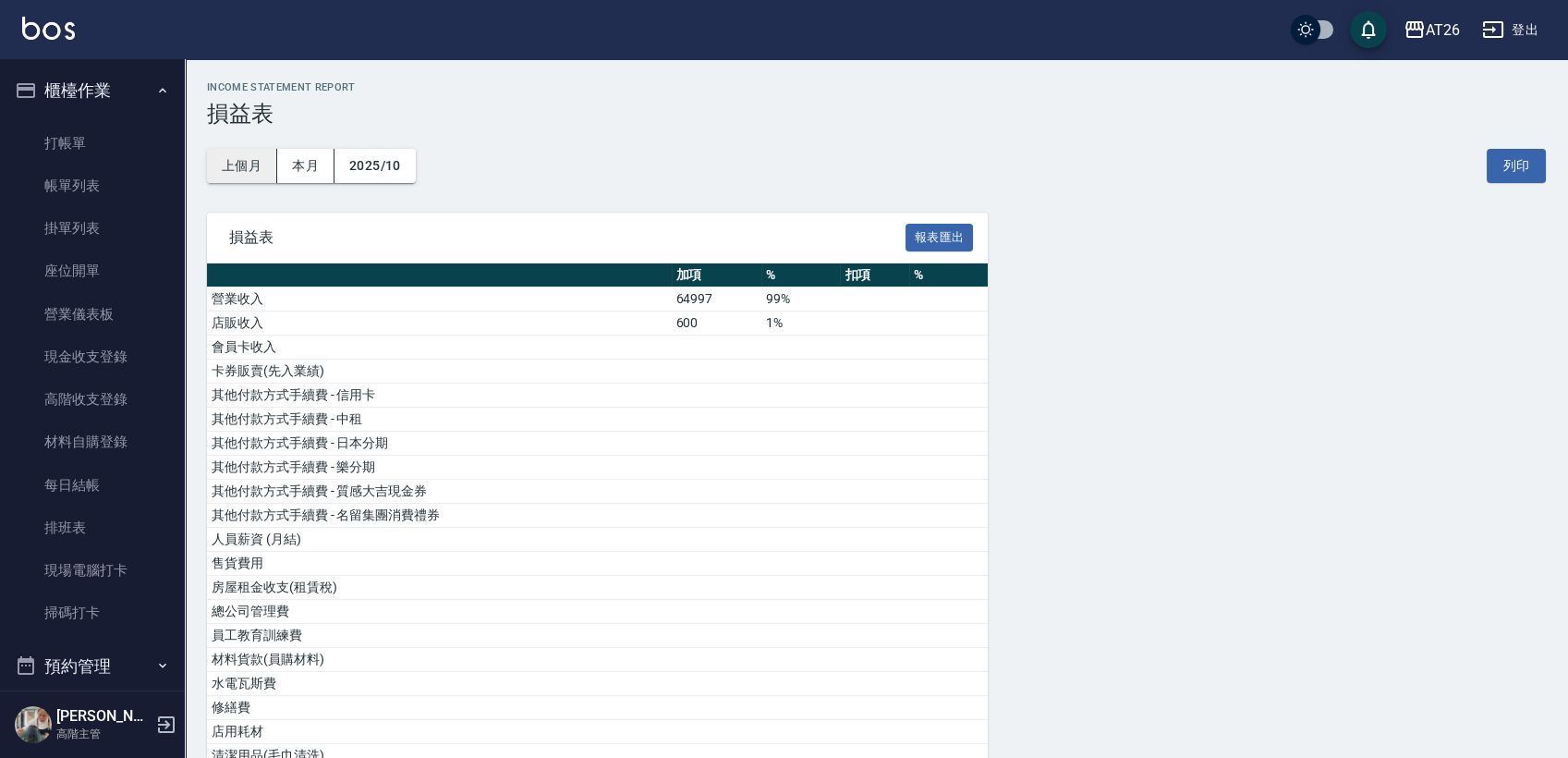
click at [251, 172] on button "上個月" at bounding box center [242, 166] width 70 height 34
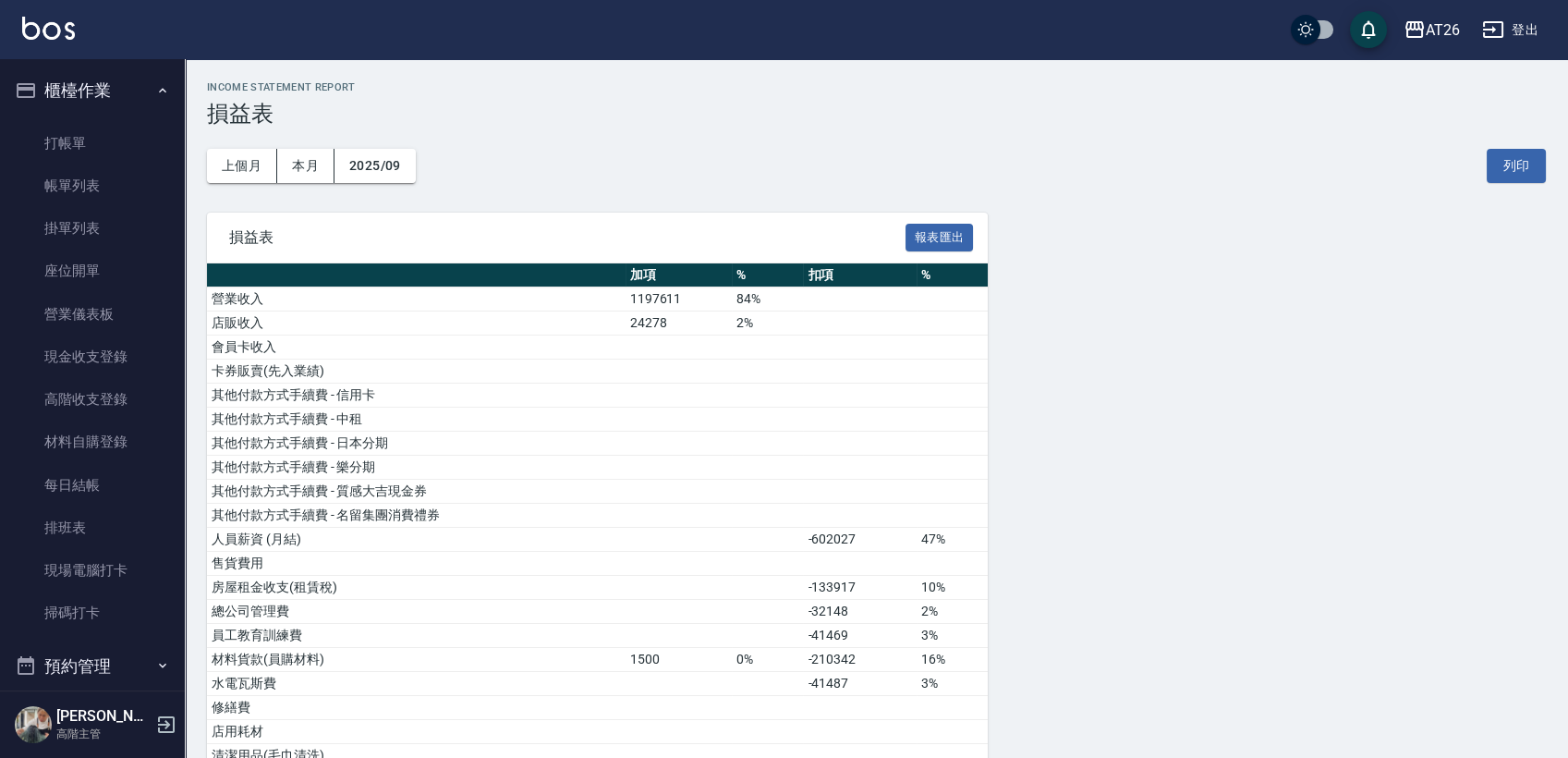
drag, startPoint x: 334, startPoint y: 130, endPoint x: 392, endPoint y: 46, distance: 102.3
click at [244, 165] on button "上個月" at bounding box center [242, 166] width 70 height 34
click at [366, 156] on button "2025/09" at bounding box center [375, 166] width 81 height 34
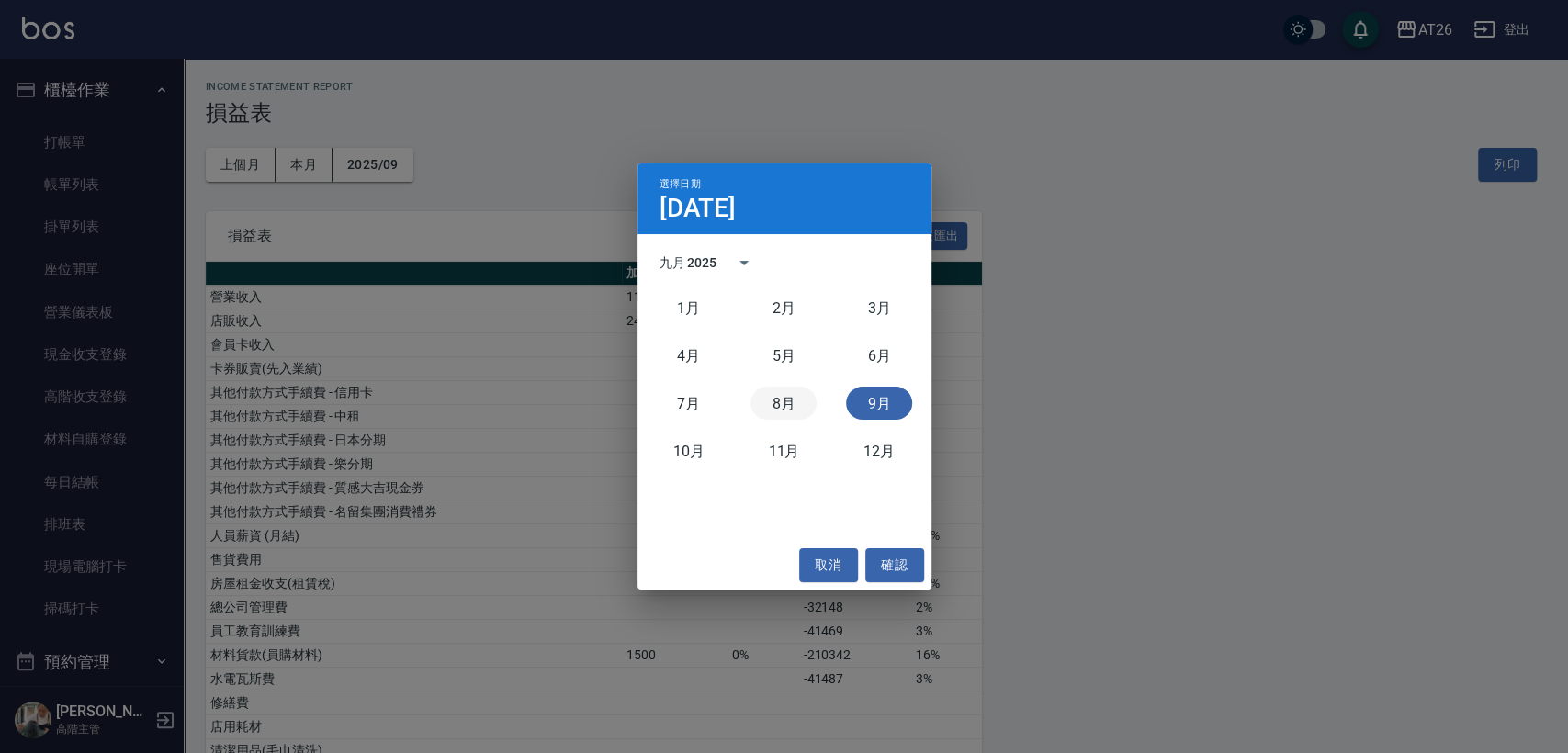
click at [782, 401] on button "8月" at bounding box center [783, 402] width 67 height 33
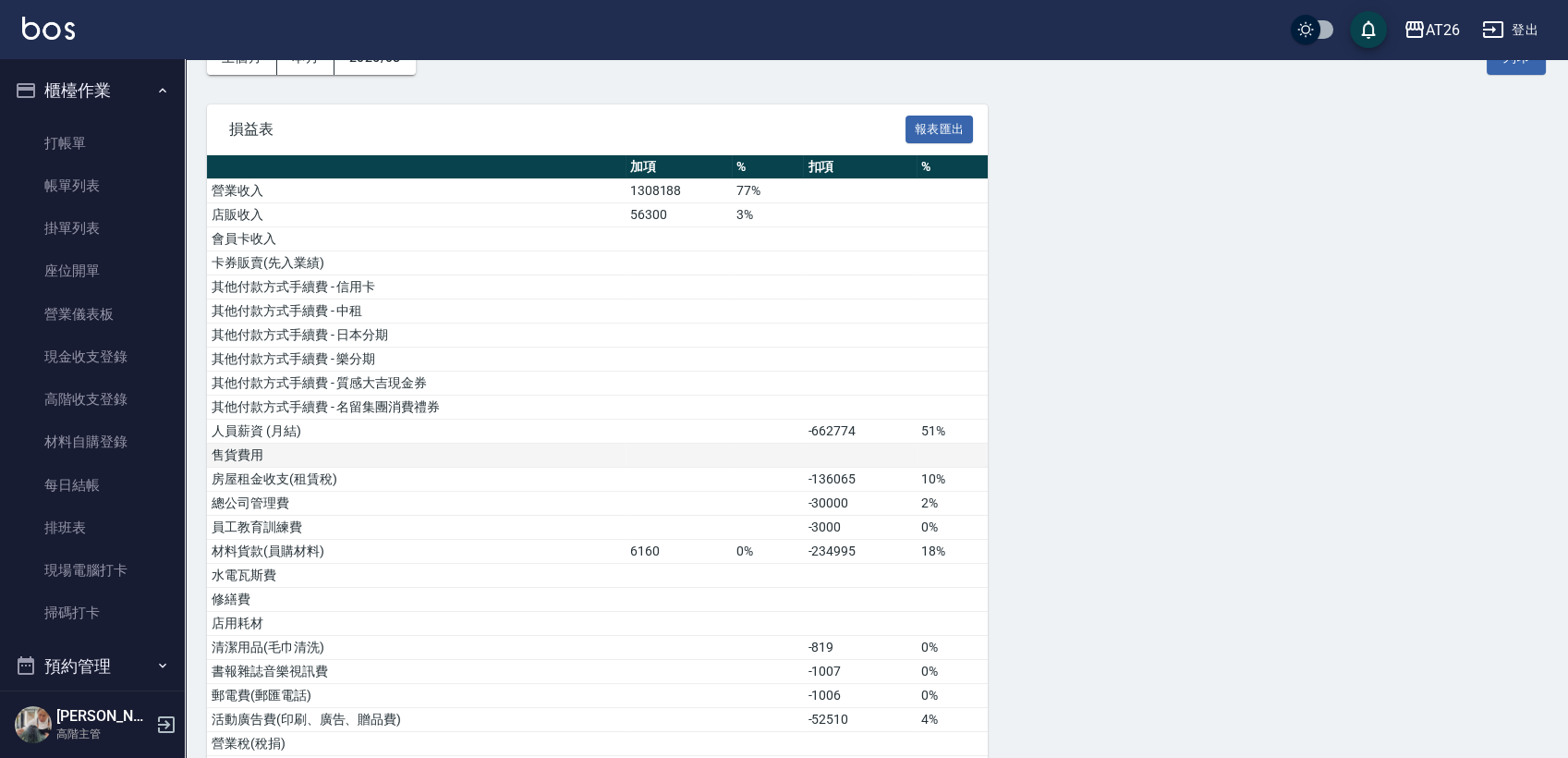
scroll to position [205, 0]
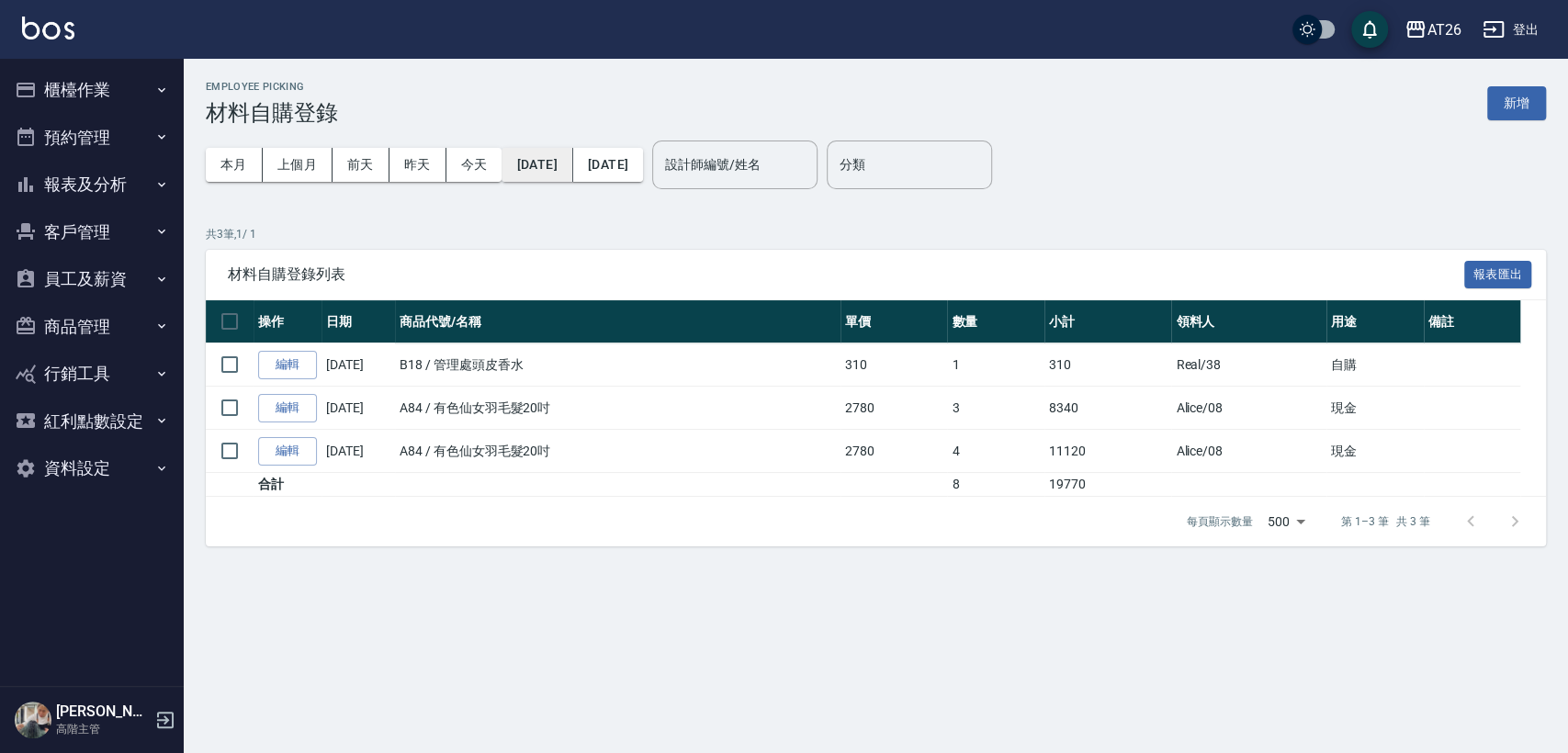
click at [558, 169] on button "[DATE]" at bounding box center [537, 165] width 71 height 34
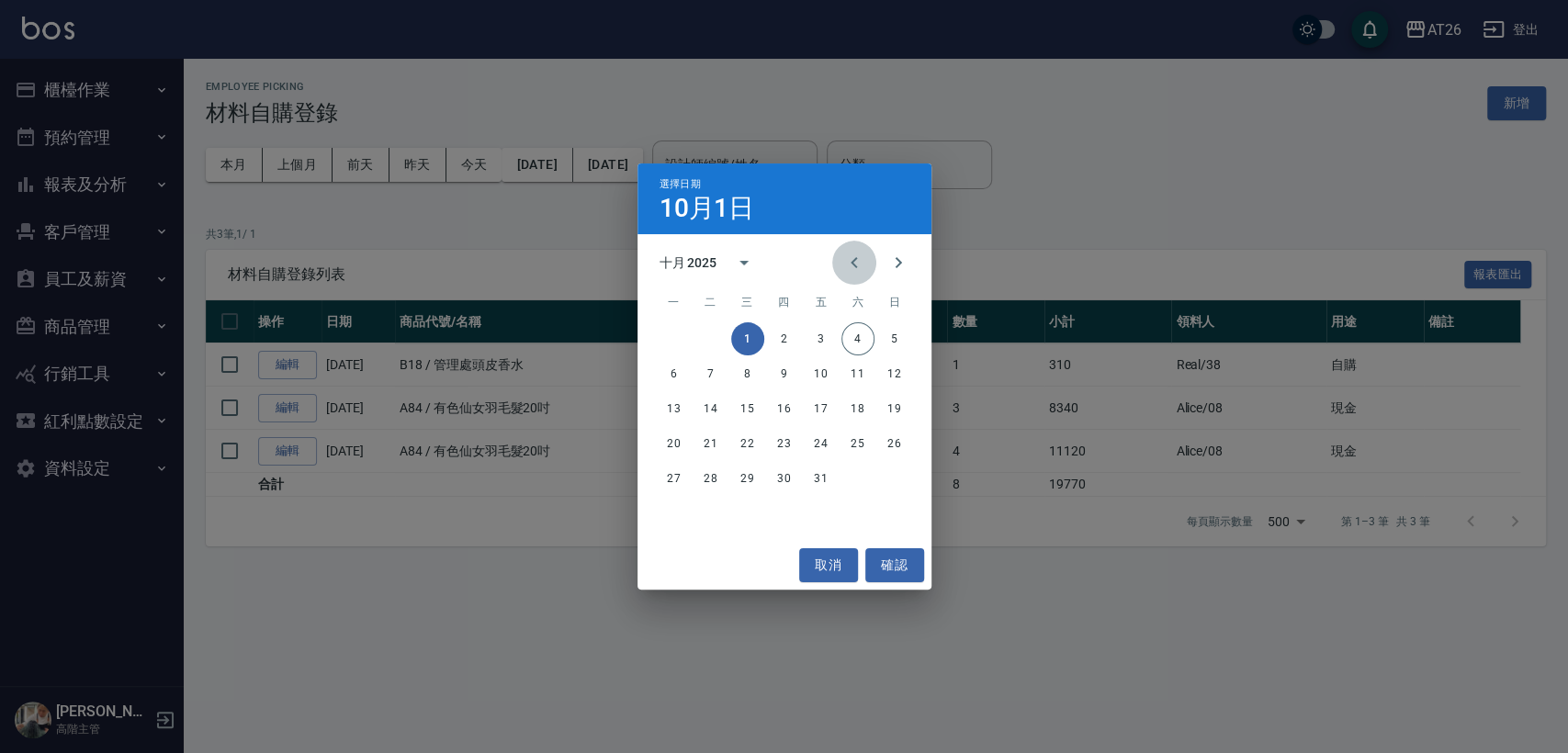
click at [841, 266] on button "Previous month" at bounding box center [854, 262] width 44 height 44
click at [846, 252] on icon "Previous month" at bounding box center [854, 262] width 22 height 22
click at [895, 260] on icon "Next month" at bounding box center [898, 262] width 22 height 22
click at [821, 333] on button "1" at bounding box center [821, 338] width 33 height 33
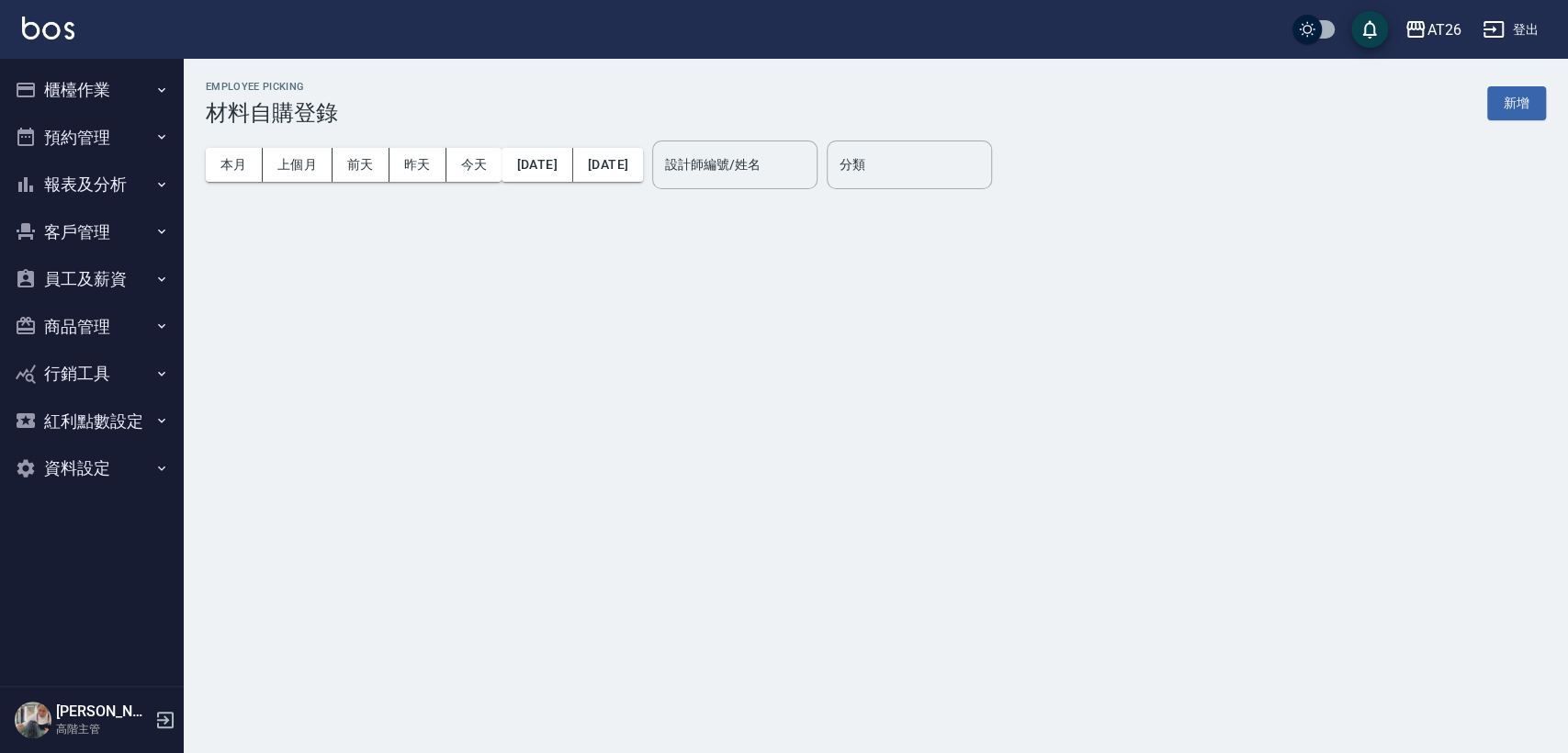
click at [643, 186] on div "本月 上個月 前天 昨天 今天 2025/08/01 2025/10/04" at bounding box center [424, 165] width 437 height 78
click at [643, 171] on button "[DATE]" at bounding box center [608, 165] width 70 height 34
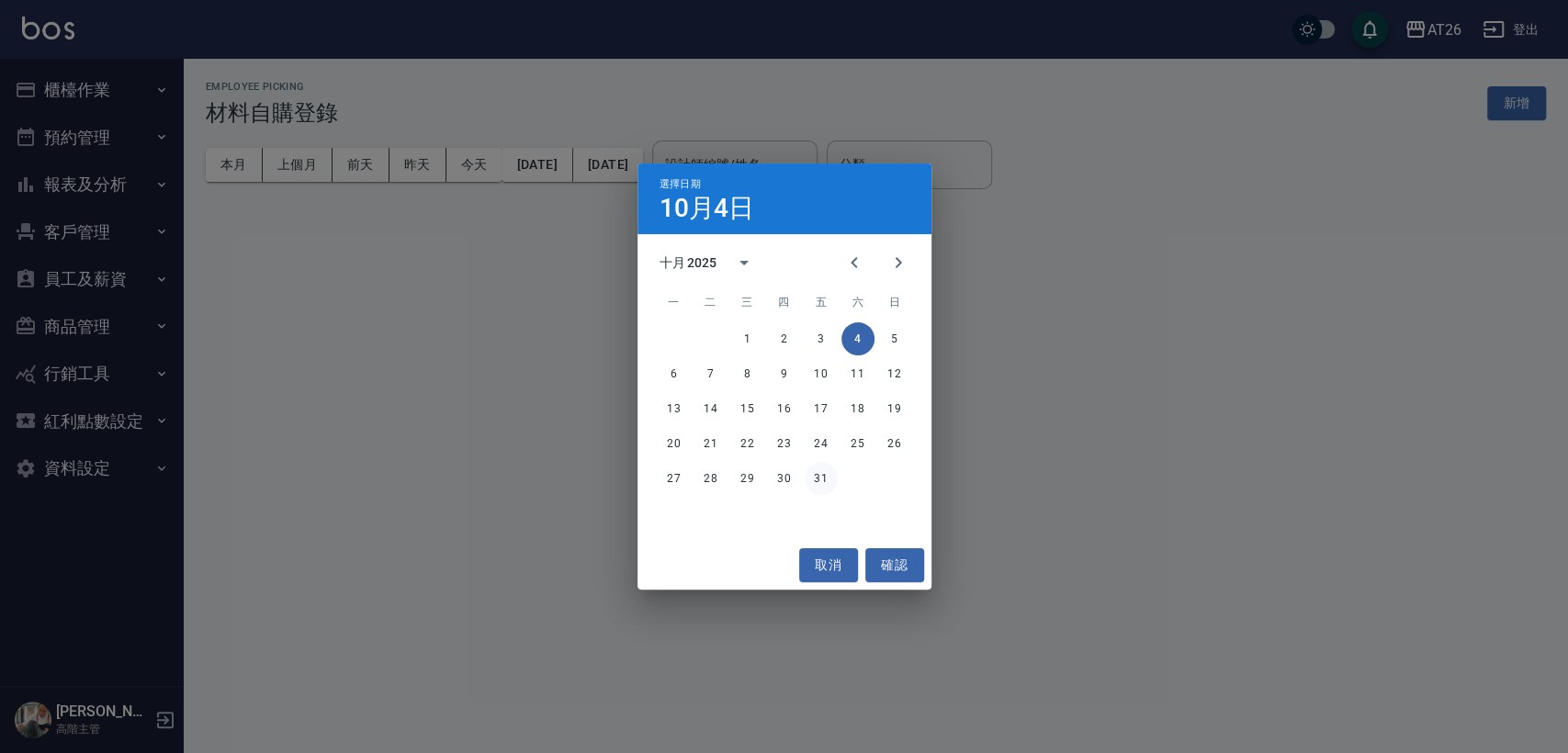
click at [822, 470] on button "31" at bounding box center [821, 478] width 33 height 33
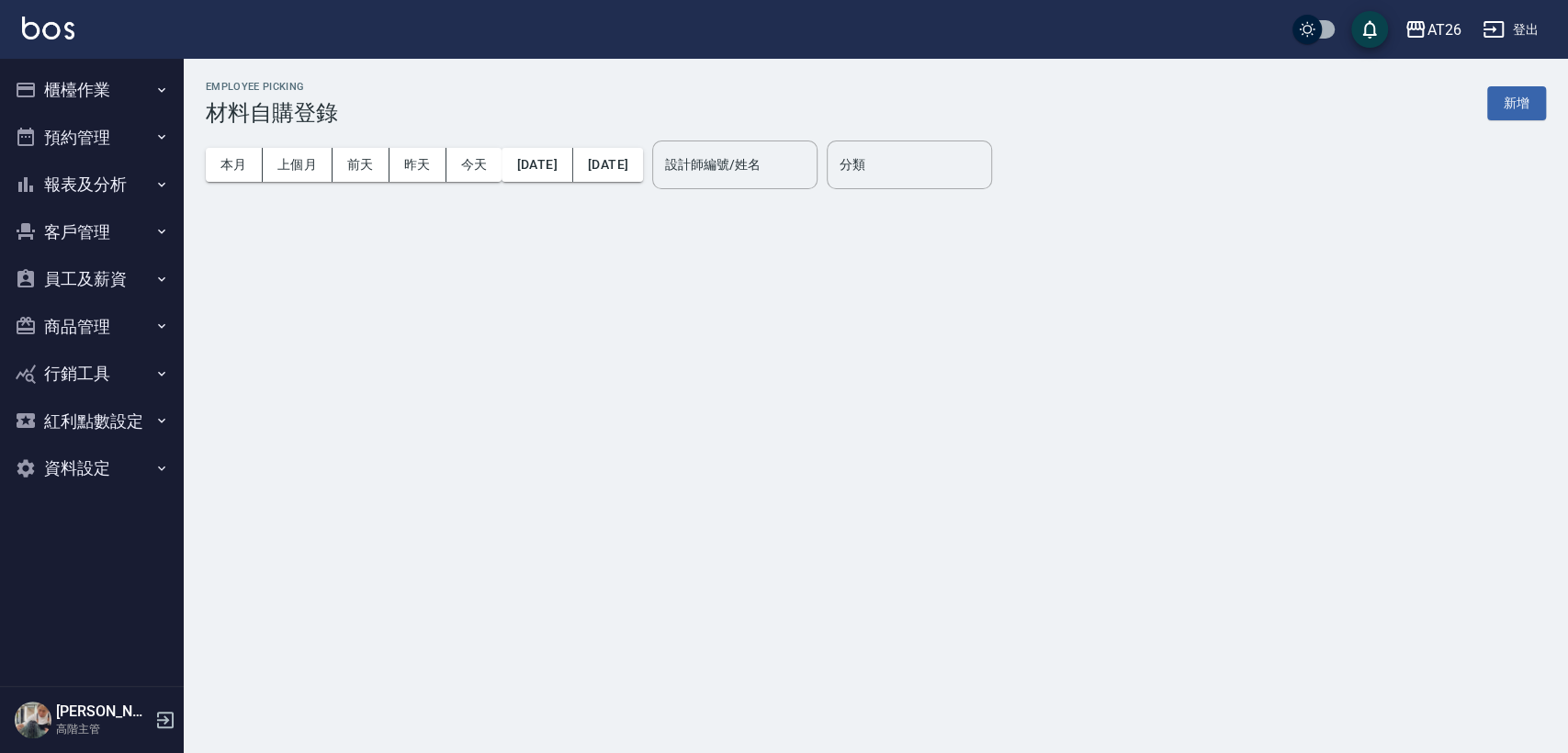
click at [621, 181] on div "本月 上個月 前天 昨天 今天 2025/08/01 2025/10/31" at bounding box center [424, 165] width 437 height 78
click at [643, 176] on button "2025/10/31" at bounding box center [608, 165] width 70 height 34
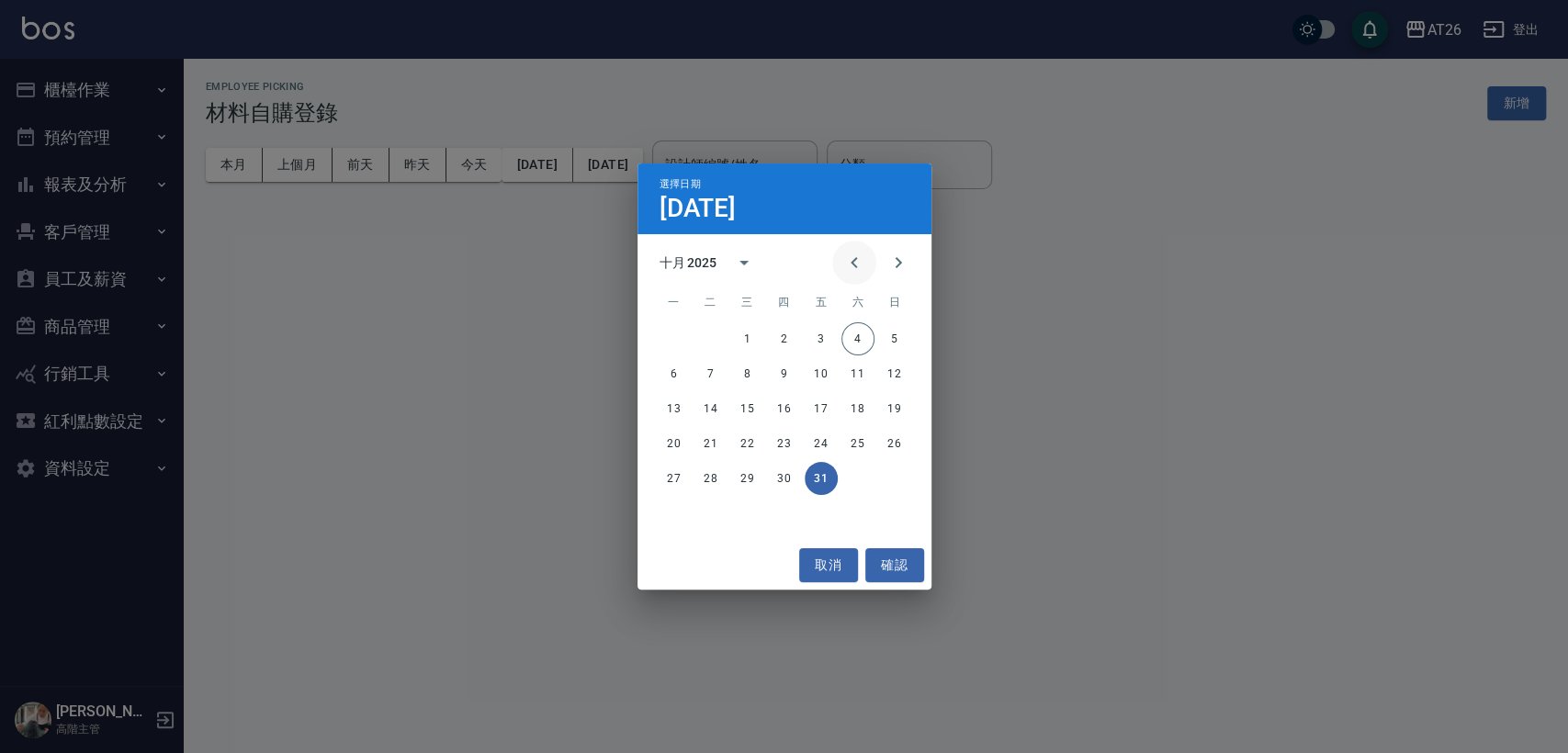
click at [825, 255] on div "十月 2025" at bounding box center [784, 262] width 294 height 28
click at [838, 258] on button "Previous month" at bounding box center [854, 262] width 44 height 44
click at [846, 260] on button "Previous month" at bounding box center [854, 262] width 44 height 44
click at [853, 261] on icon "Previous month" at bounding box center [854, 262] width 22 height 22
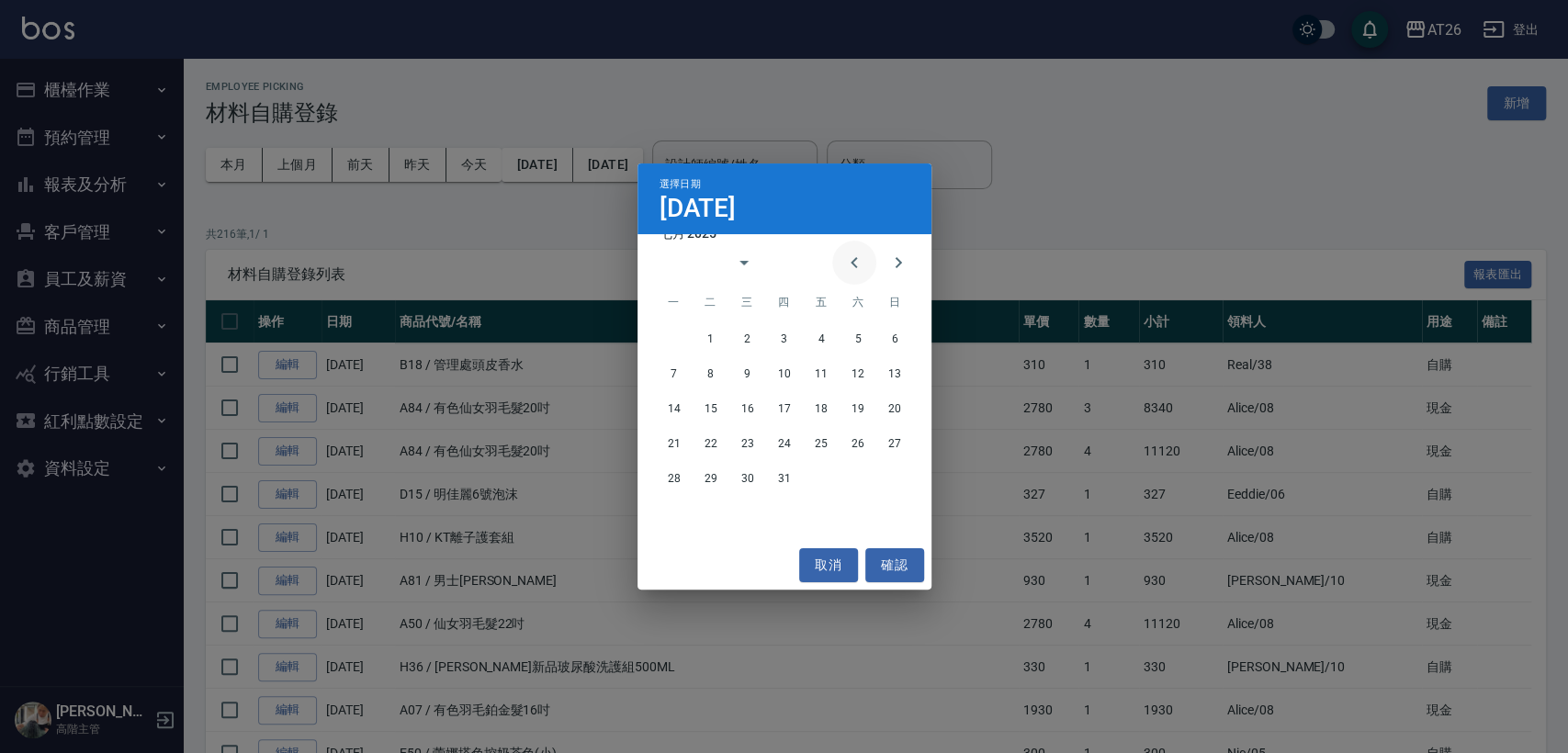
click at [853, 261] on icon "Previous month" at bounding box center [854, 262] width 22 height 22
click at [887, 282] on div at bounding box center [875, 262] width 88 height 44
click at [888, 278] on button "Next month" at bounding box center [898, 262] width 44 height 44
click at [889, 277] on button "Next month" at bounding box center [898, 262] width 44 height 44
click at [892, 466] on button "31" at bounding box center [894, 478] width 33 height 33
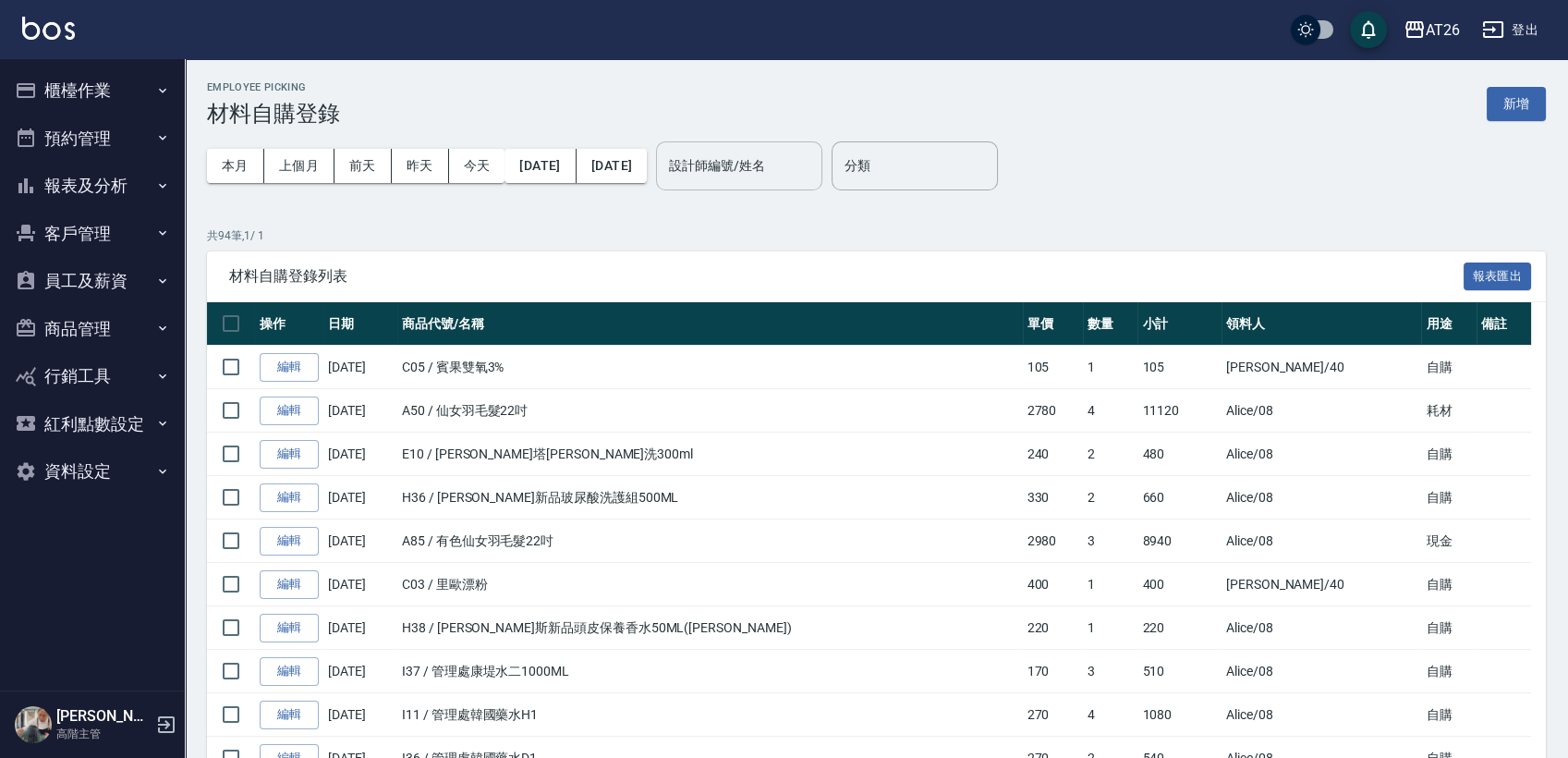
click at [740, 173] on input "設計師編號/姓名" at bounding box center [740, 166] width 150 height 32
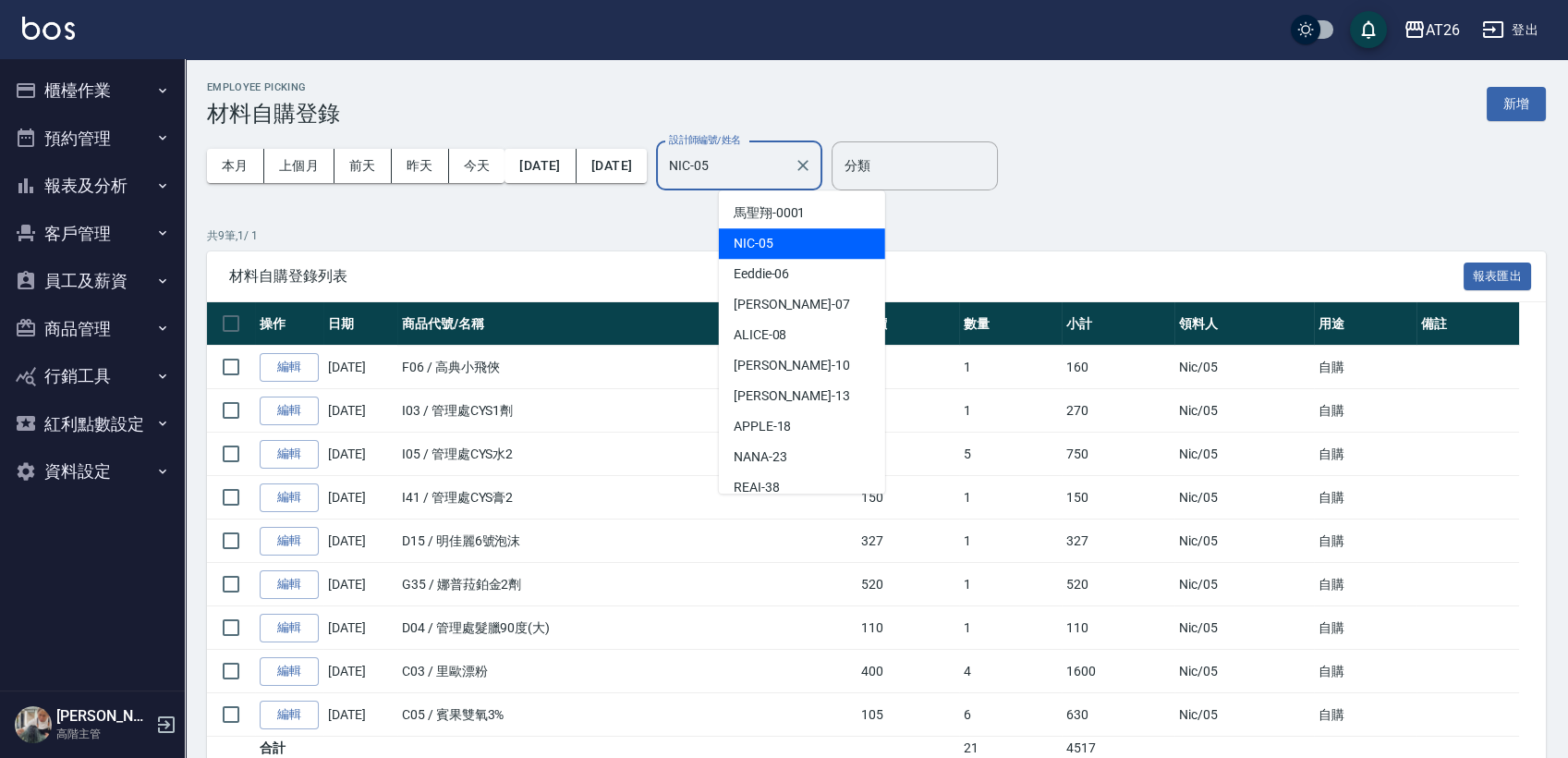
drag, startPoint x: 814, startPoint y: 160, endPoint x: 556, endPoint y: 190, distance: 259.7
click at [685, 174] on div "本月 上個月 前天 昨天 今天 2025/08/01 2025/08/31 設計師編號/姓名 NIC-05 設計師編號/姓名" at bounding box center [515, 166] width 616 height 79
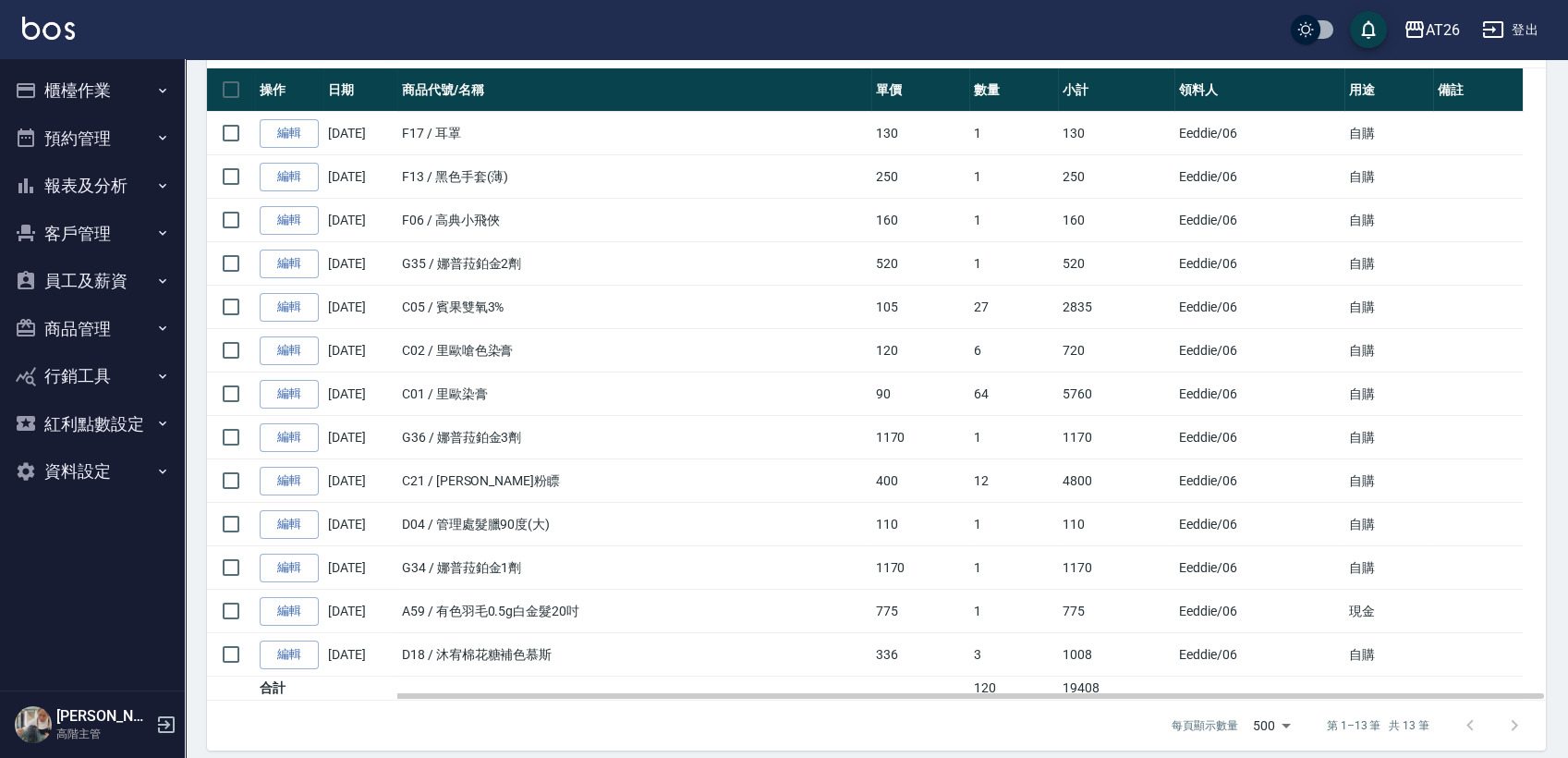
scroll to position [248, 0]
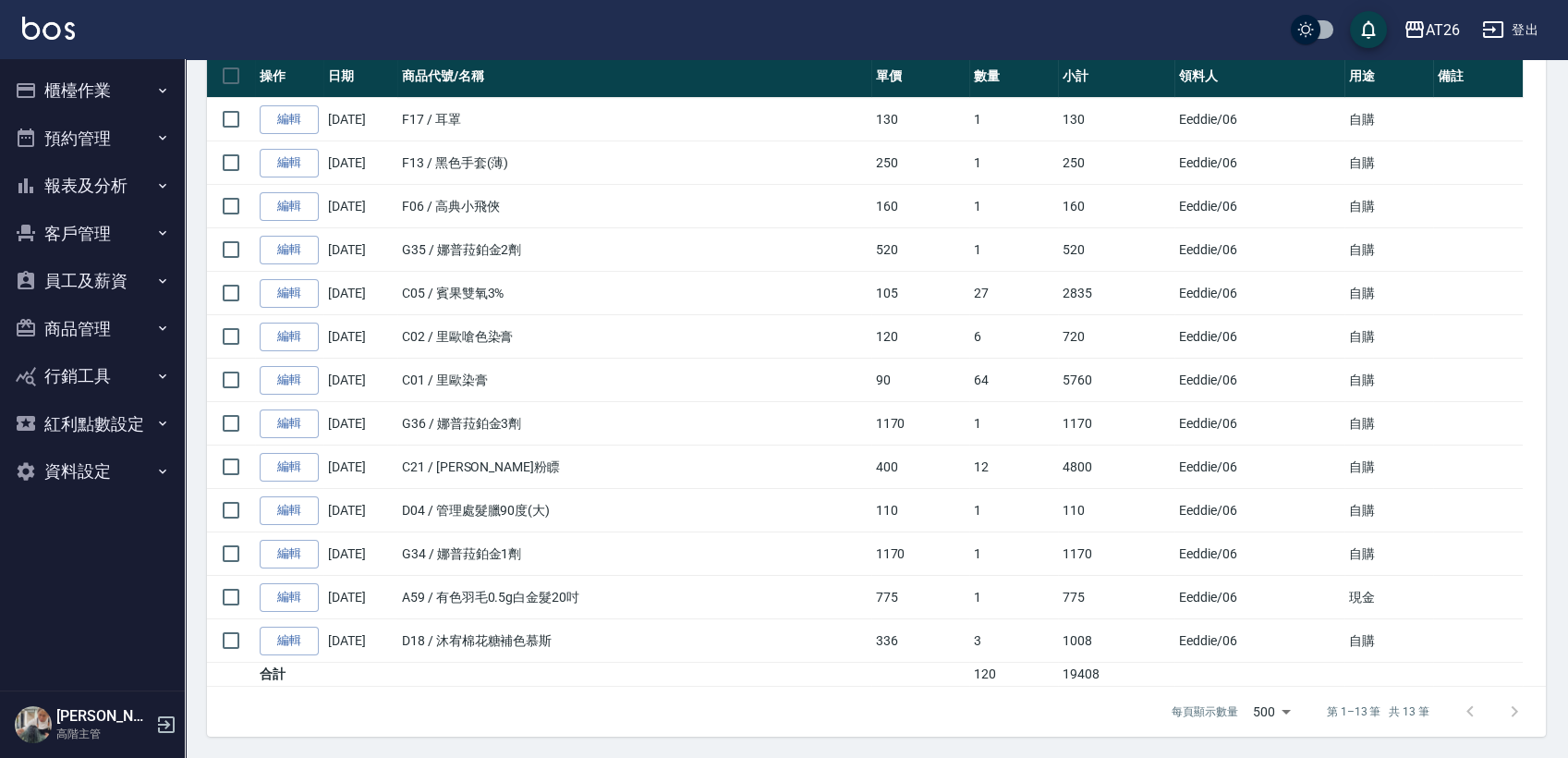
type input "Eeddie-06"
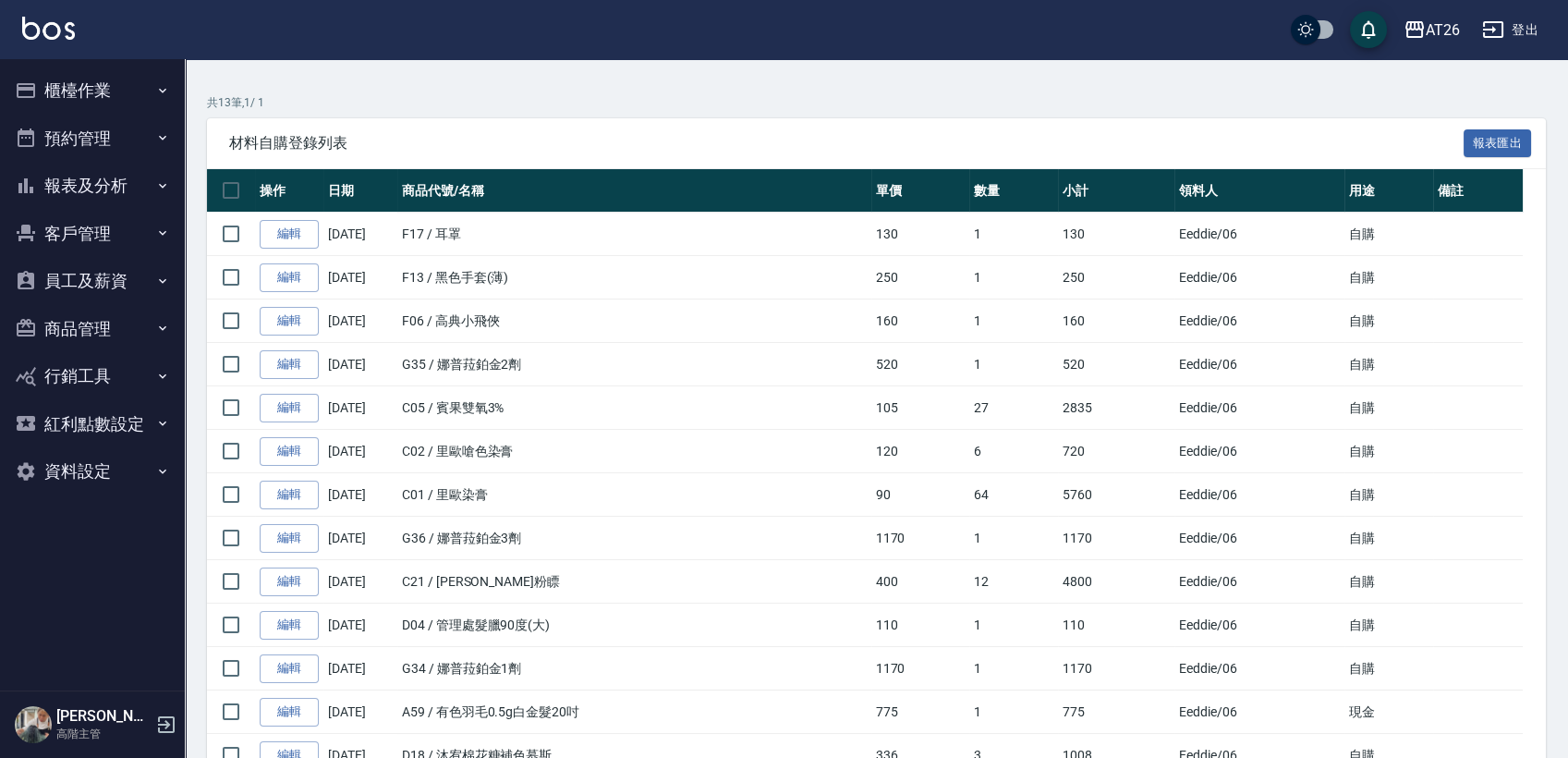
scroll to position [0, 0]
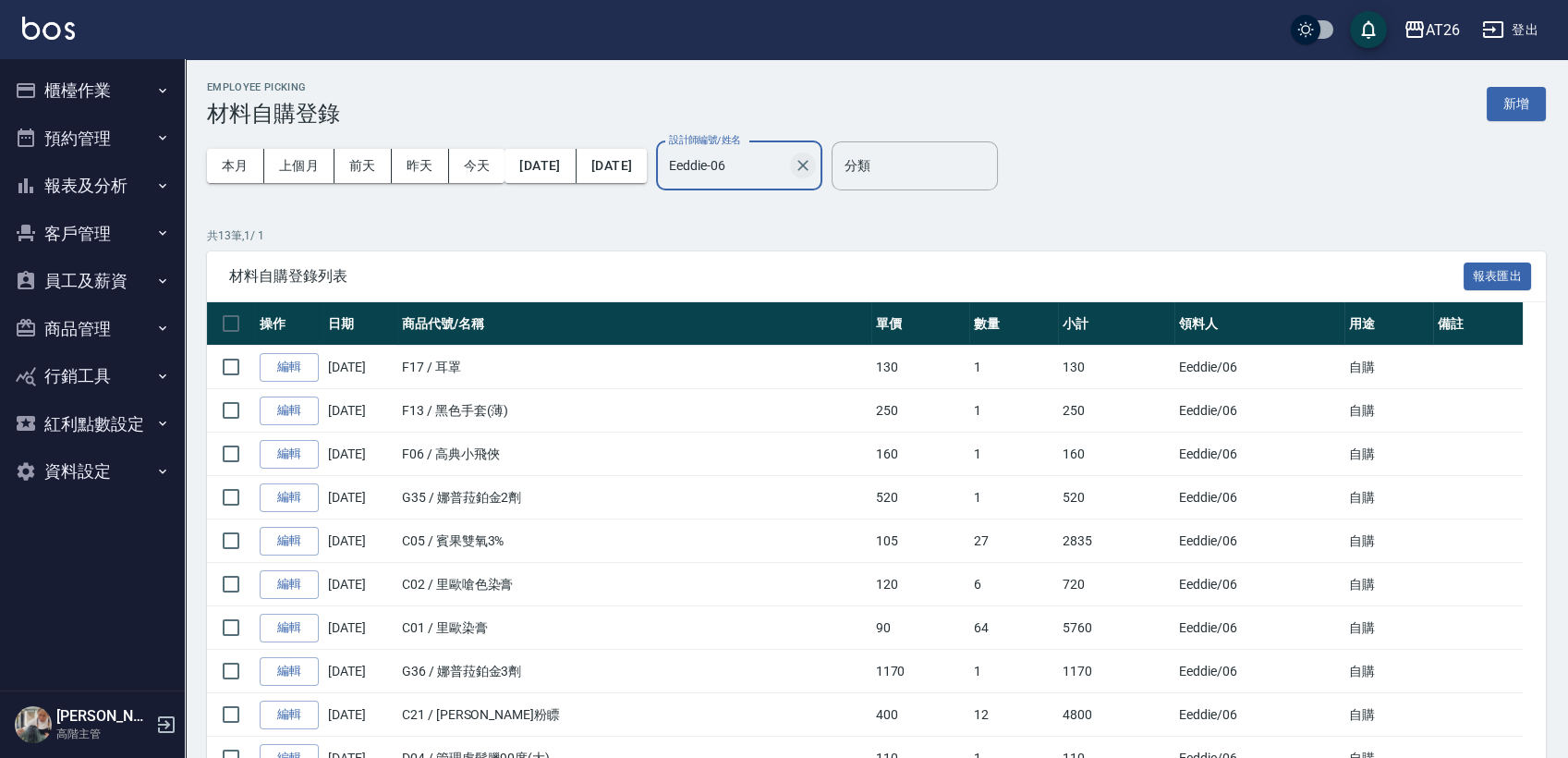
click at [812, 167] on icon "Clear" at bounding box center [803, 165] width 18 height 18
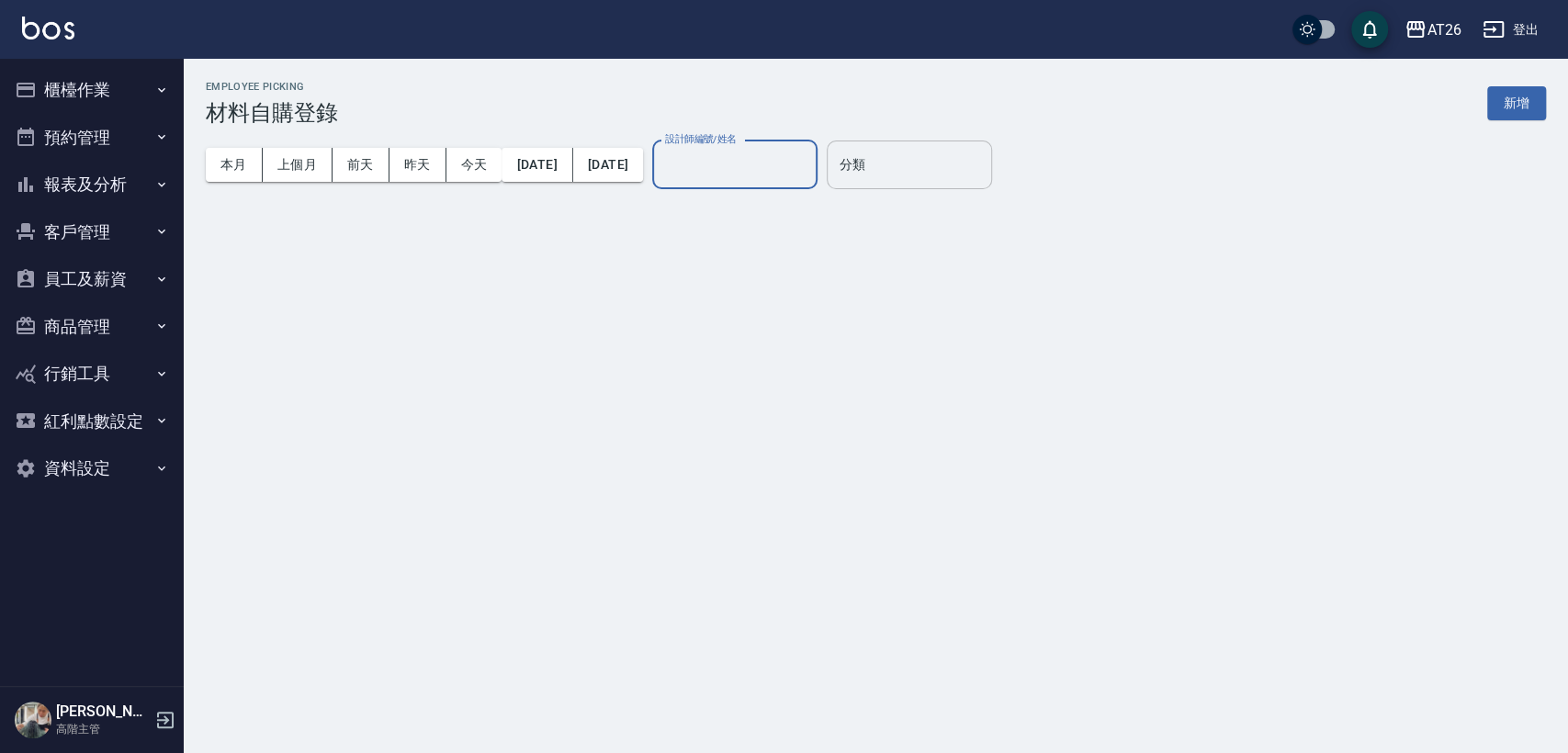
click at [984, 167] on input "分類" at bounding box center [909, 165] width 149 height 32
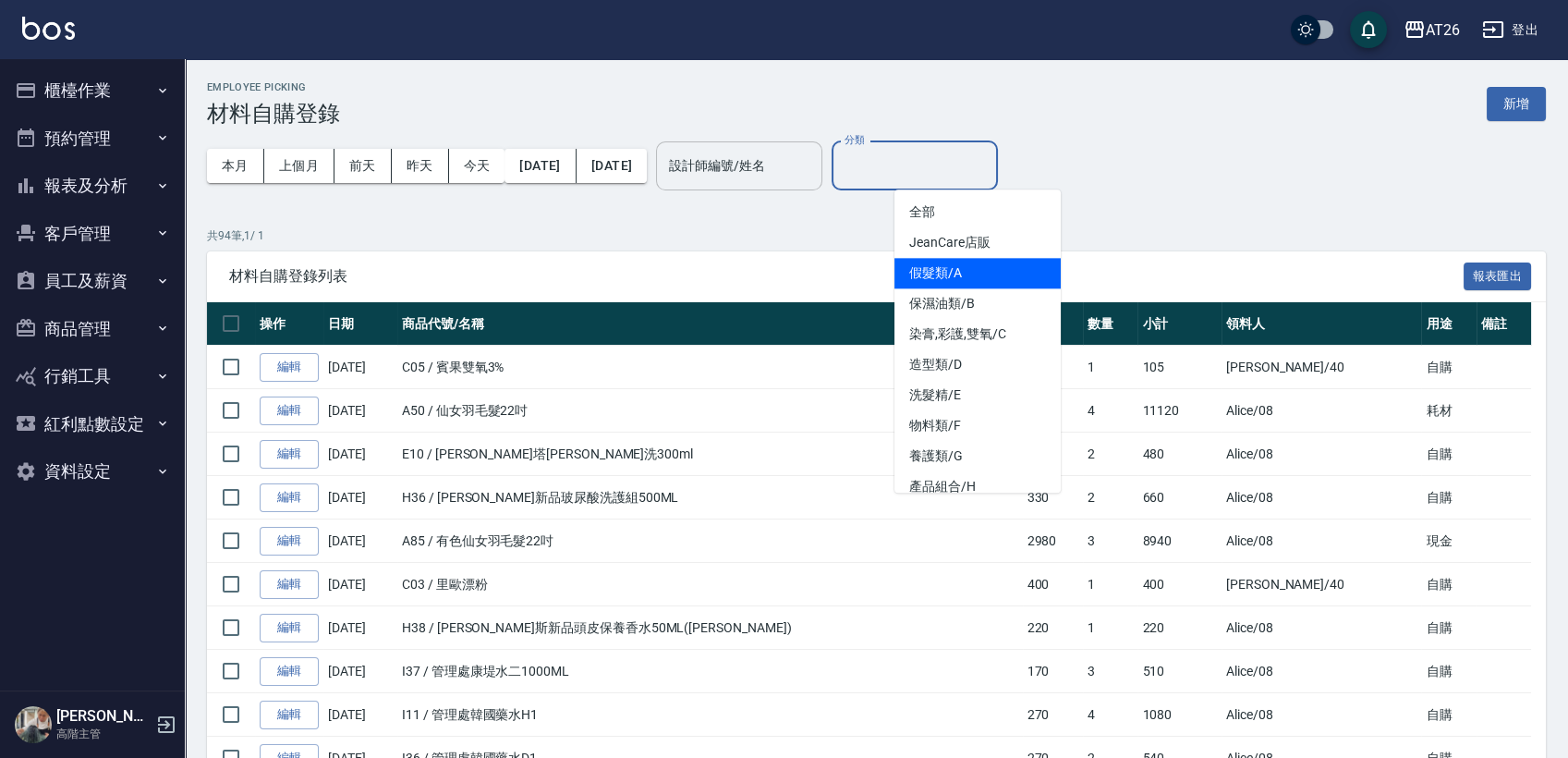
click at [958, 270] on li "假髮類/A" at bounding box center [978, 273] width 166 height 31
type input "假髮類/A"
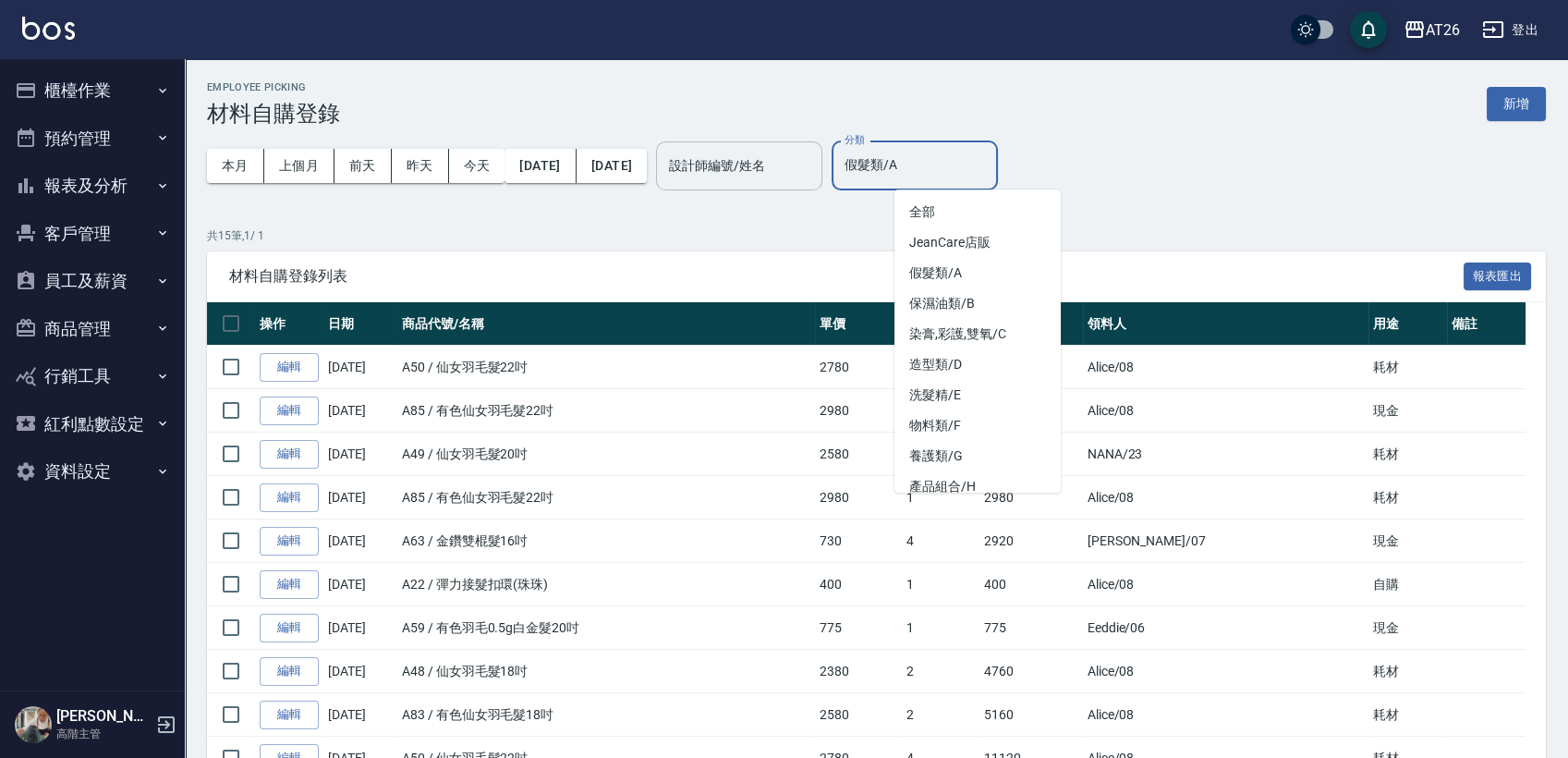
drag, startPoint x: 963, startPoint y: 179, endPoint x: 813, endPoint y: 175, distance: 149.8
click at [817, 176] on div "本月 上個月 前天 昨天 今天 2025/08/01 2025/08/31 設計師編號/姓名 設計師編號/姓名 分類 假髮類/A 分類" at bounding box center [876, 166] width 1339 height 79
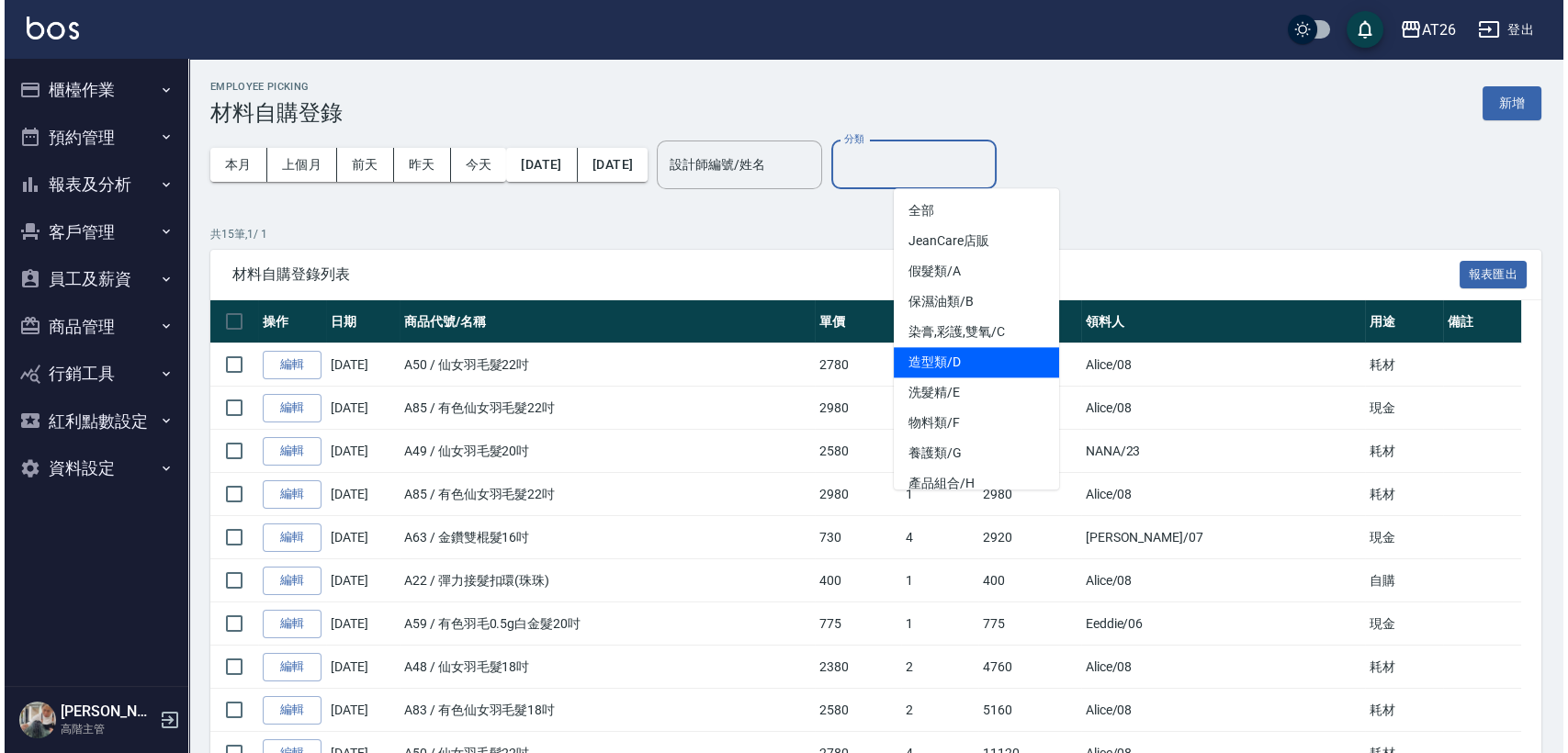
scroll to position [102, 0]
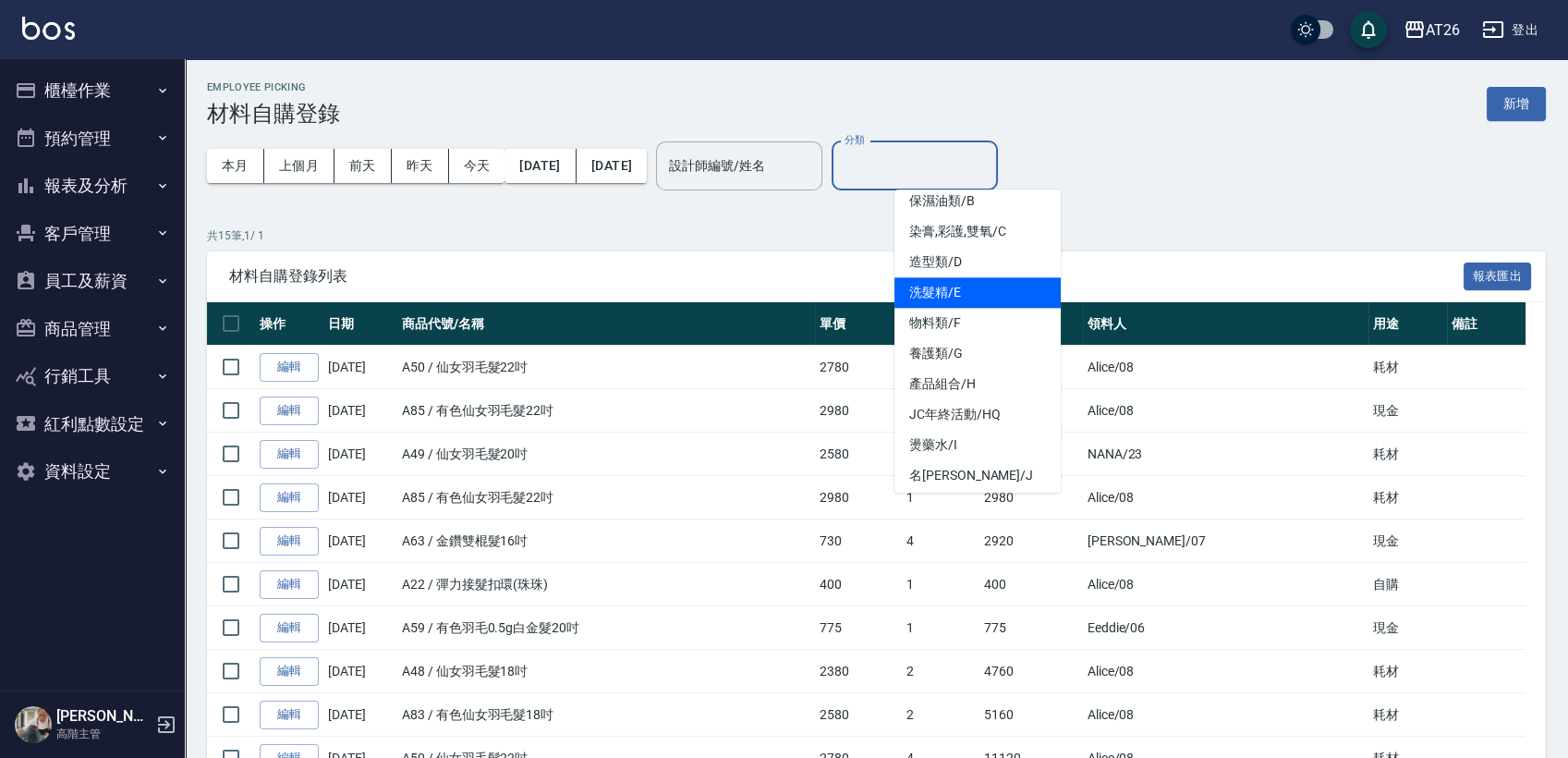
click at [973, 303] on li "洗髮精/E" at bounding box center [978, 292] width 166 height 31
type input "洗髮精/E"
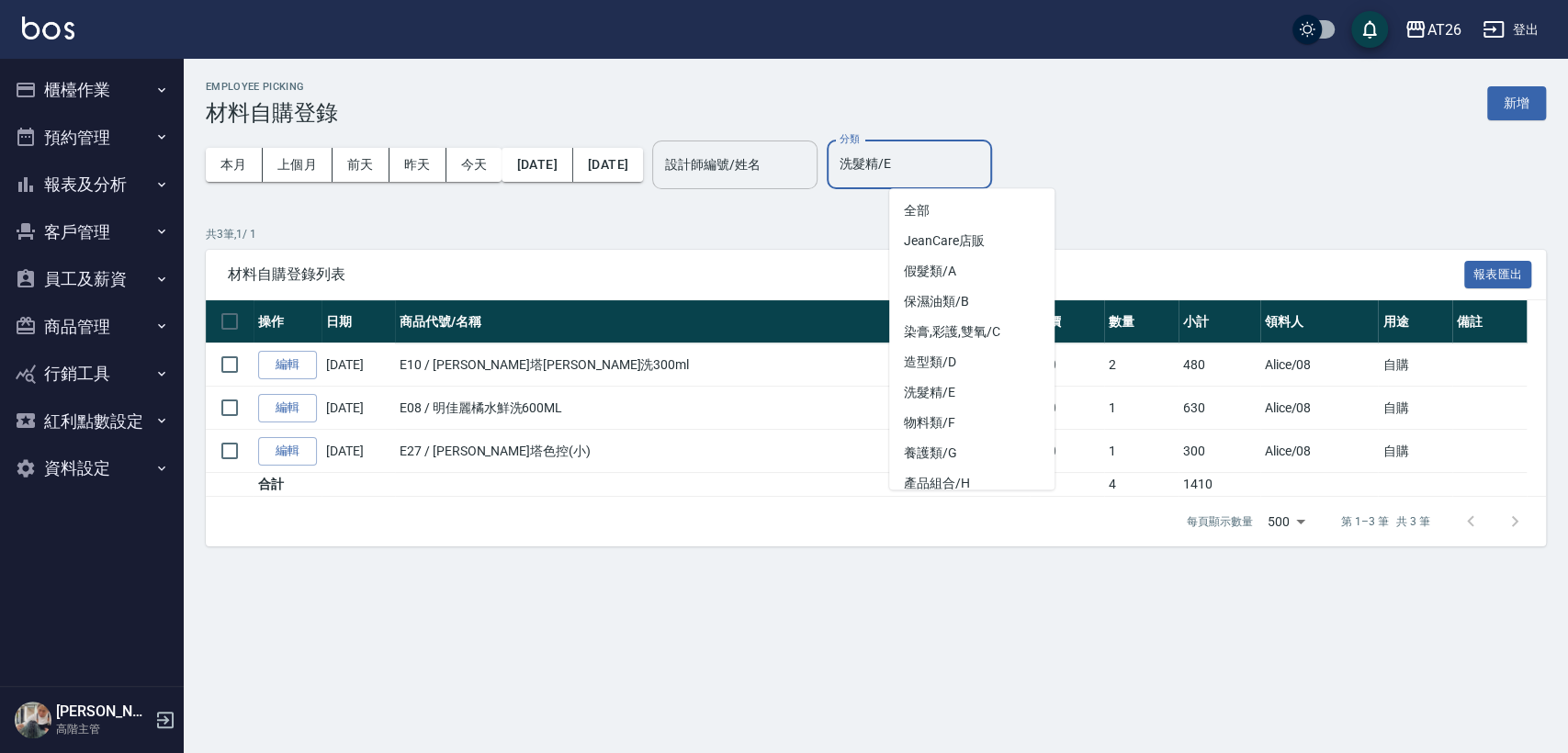
drag, startPoint x: 977, startPoint y: 169, endPoint x: 794, endPoint y: 171, distance: 183.0
click at [822, 171] on div "本月 上個月 前天 昨天 今天 2025/08/01 2025/08/31 設計師編號/姓名 設計師編號/姓名 分類 洗髮精/E 分類" at bounding box center [875, 165] width 1339 height 78
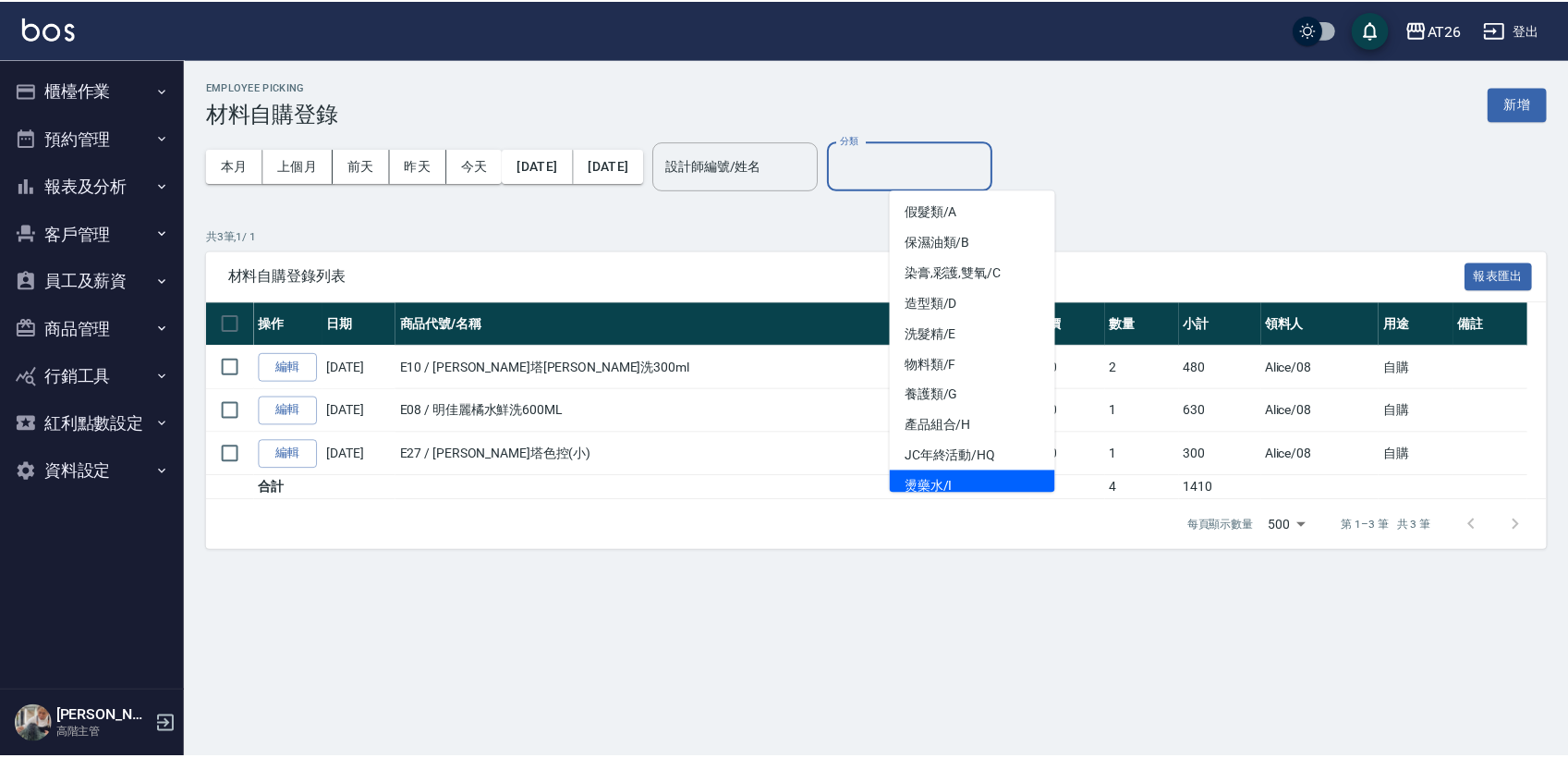
scroll to position [0, 0]
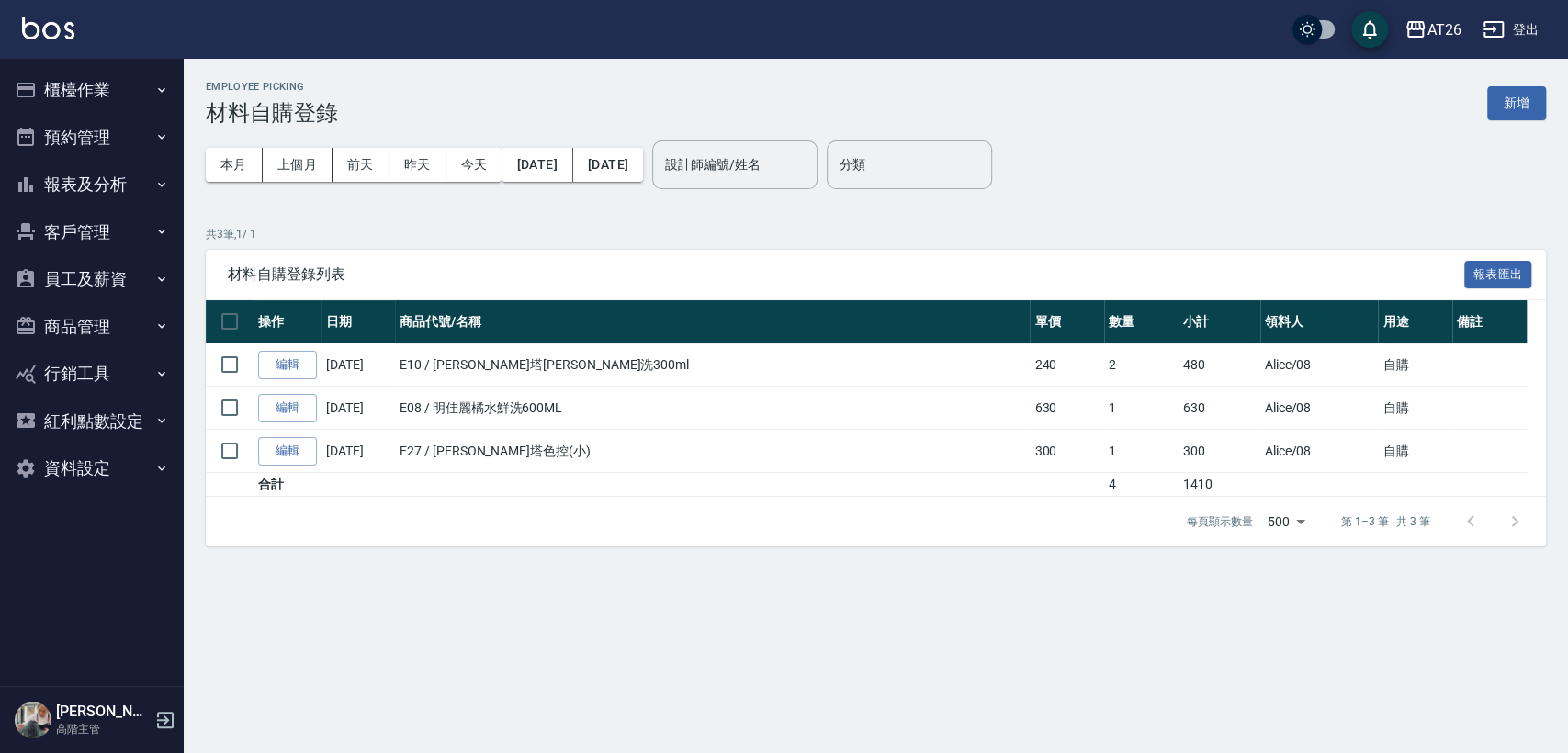
click at [1110, 237] on p "共 3 筆, 1 / 1" at bounding box center [875, 233] width 1339 height 17
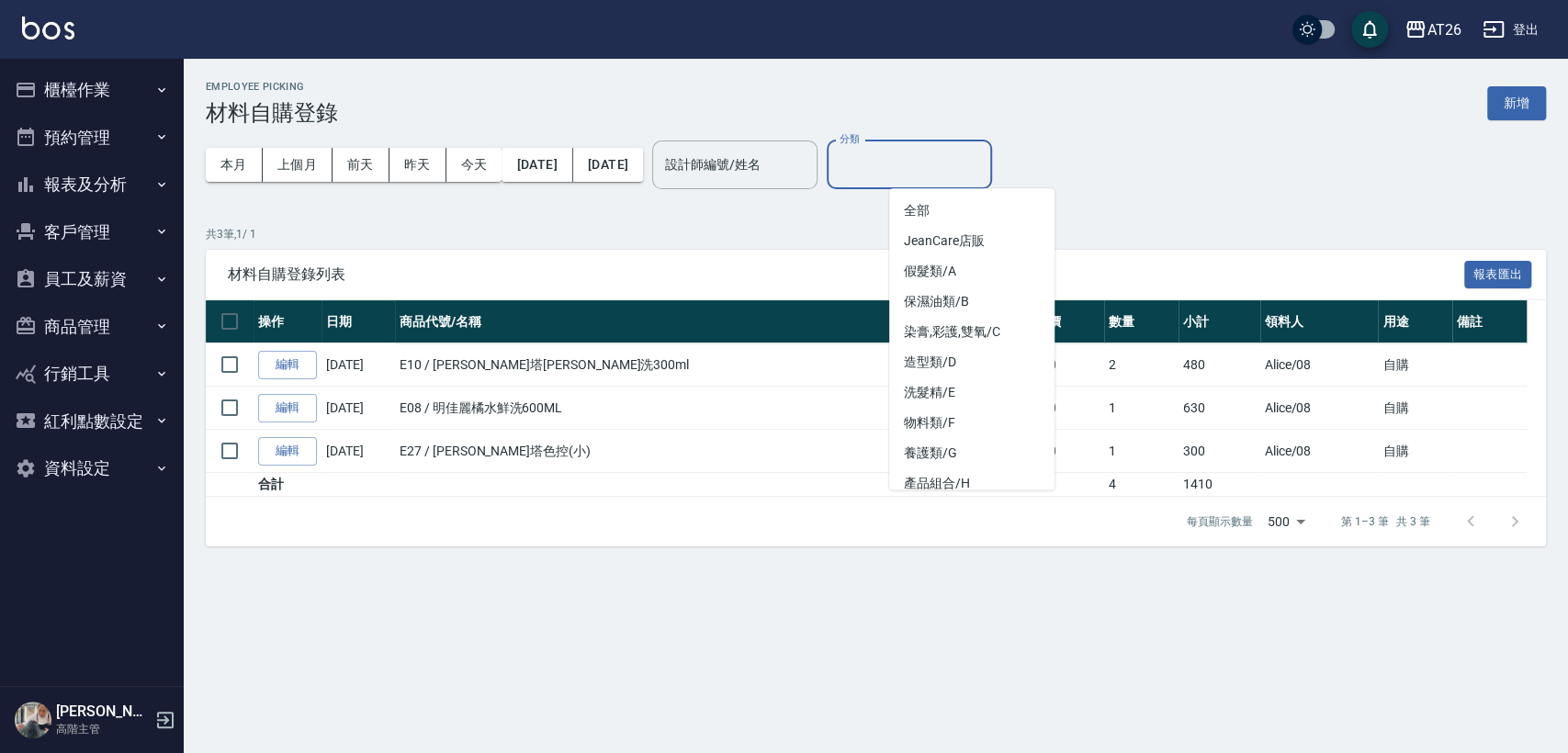
click at [929, 167] on input "分類" at bounding box center [909, 165] width 149 height 32
click at [964, 266] on li "假髮類/A" at bounding box center [972, 271] width 165 height 31
type input "假髮類/A"
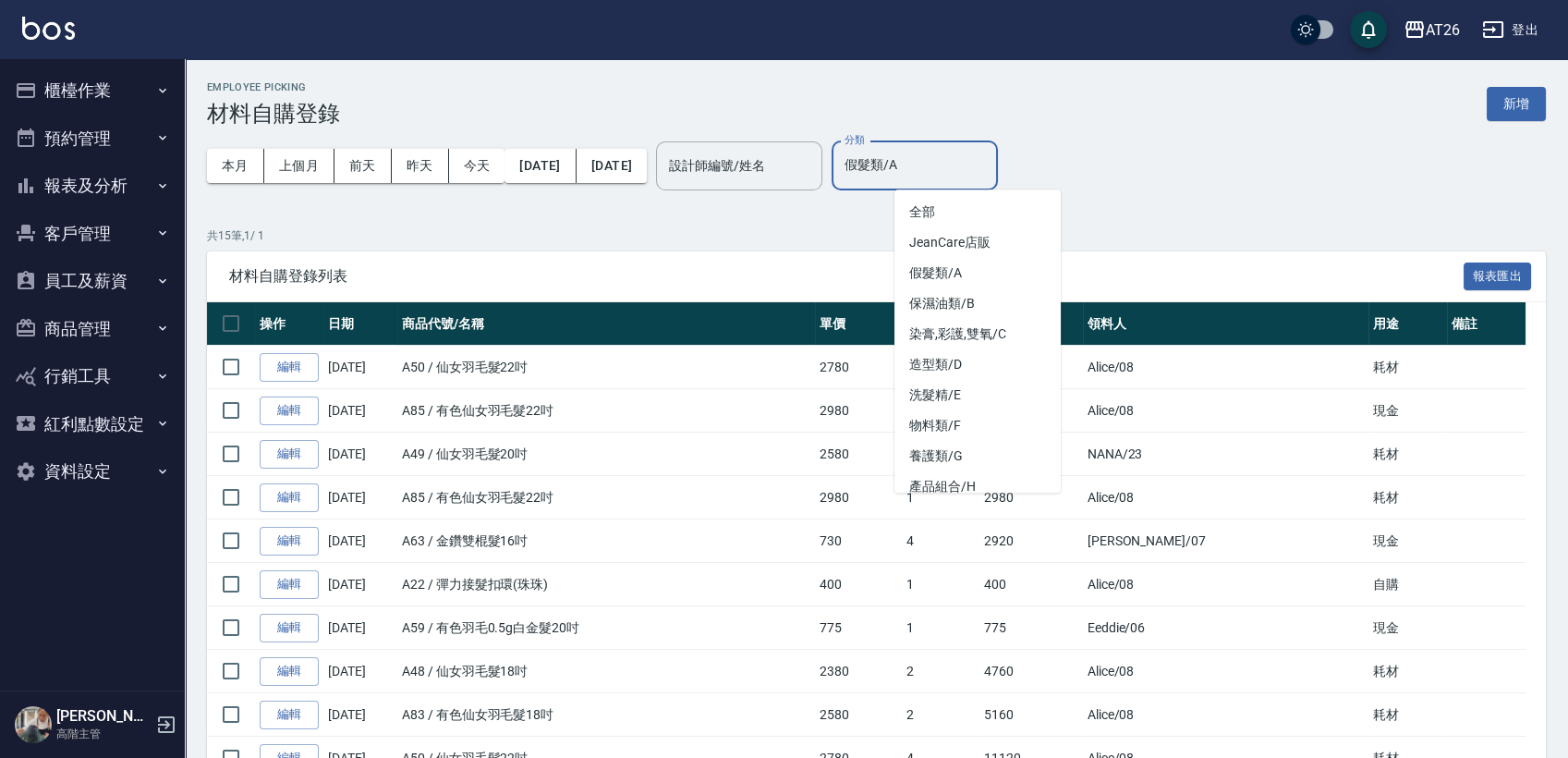
drag, startPoint x: 995, startPoint y: 169, endPoint x: 971, endPoint y: 169, distance: 23.1
click at [971, 169] on input "假髮類/A" at bounding box center [915, 166] width 150 height 32
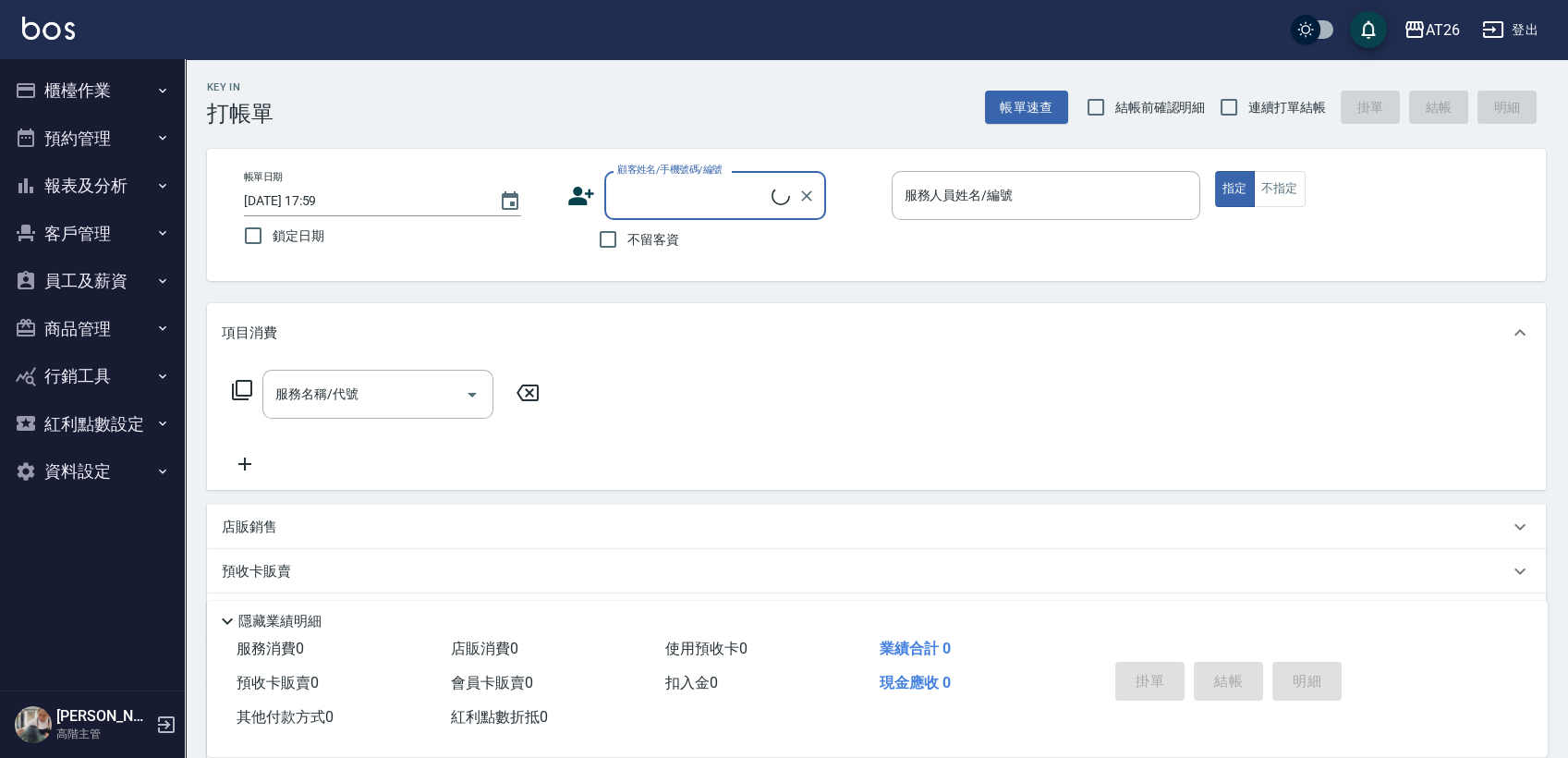
click at [96, 106] on button "櫃檯作業" at bounding box center [92, 91] width 170 height 48
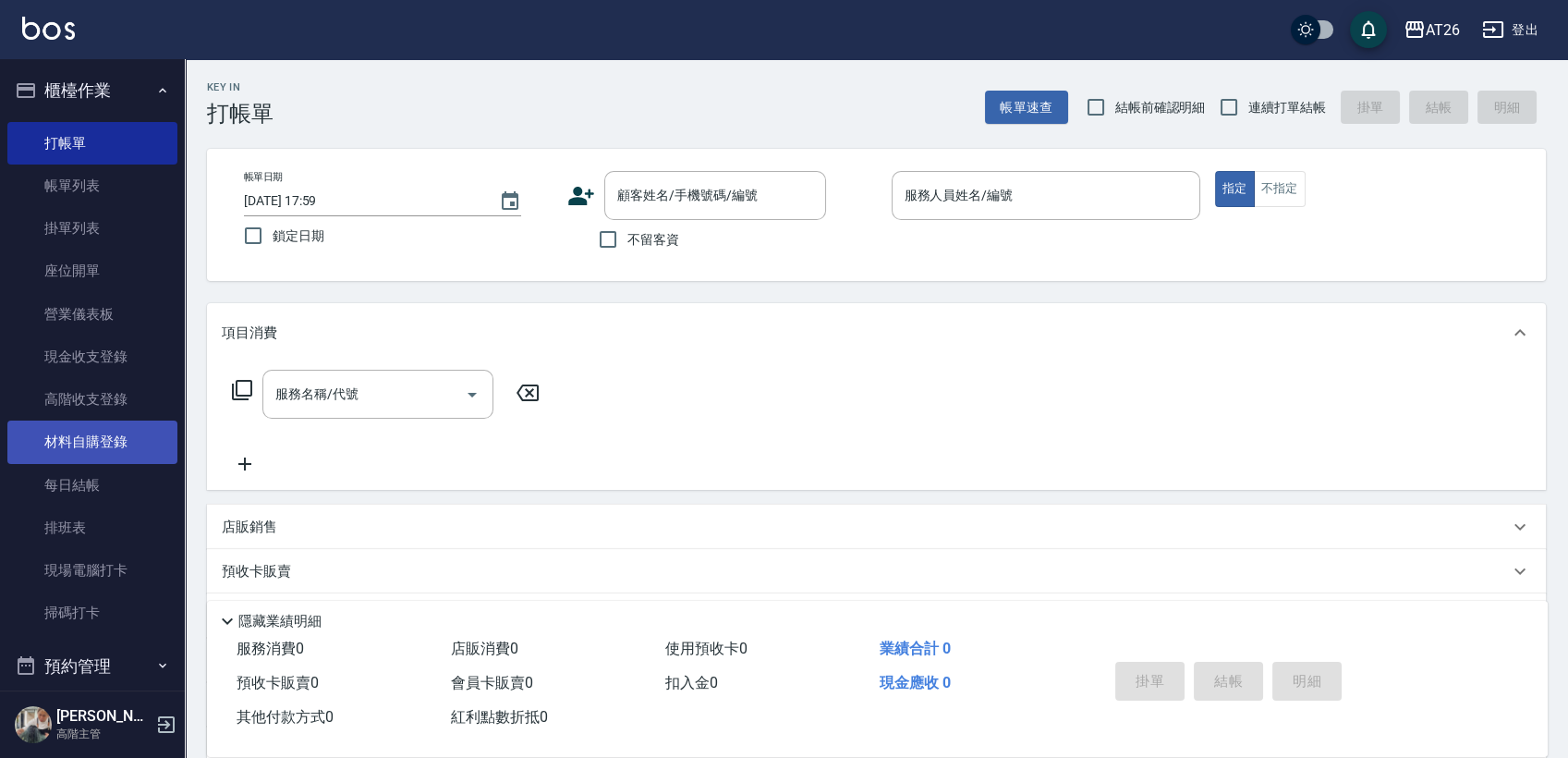
click at [132, 436] on link "材料自購登錄" at bounding box center [92, 442] width 170 height 43
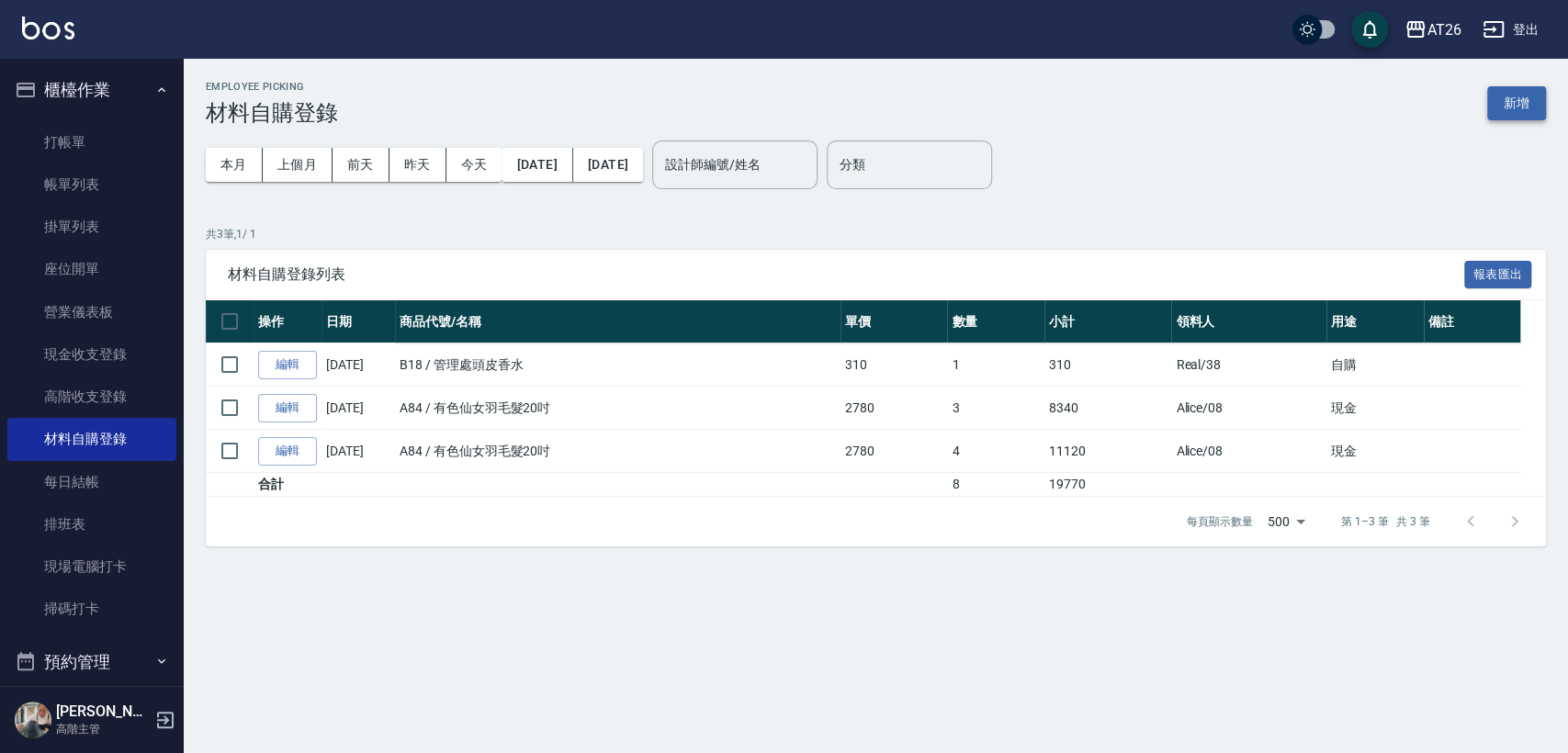
click at [1525, 103] on button "新增" at bounding box center [1515, 103] width 59 height 34
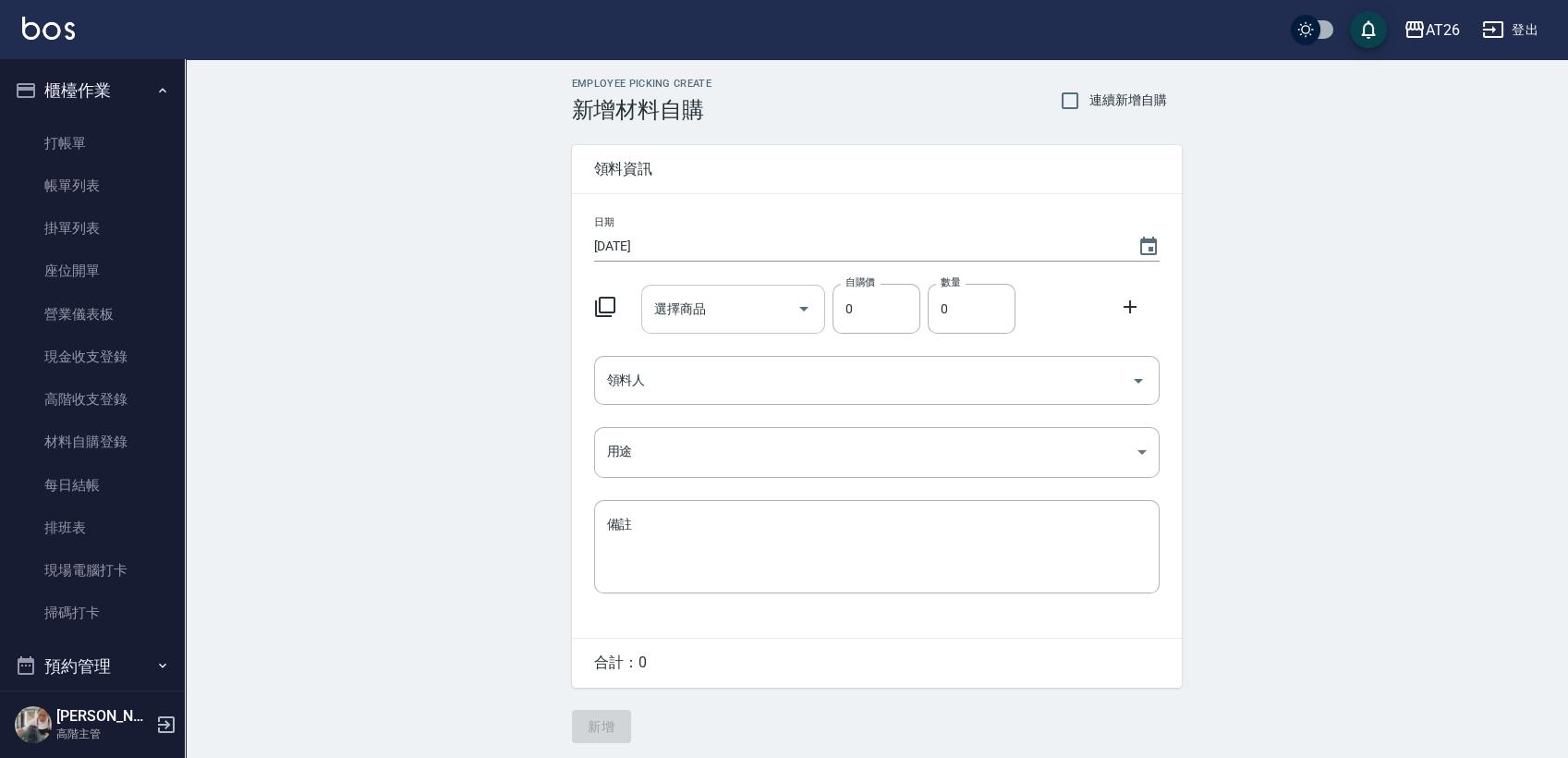
click at [717, 311] on input "選擇商品" at bounding box center [720, 309] width 140 height 32
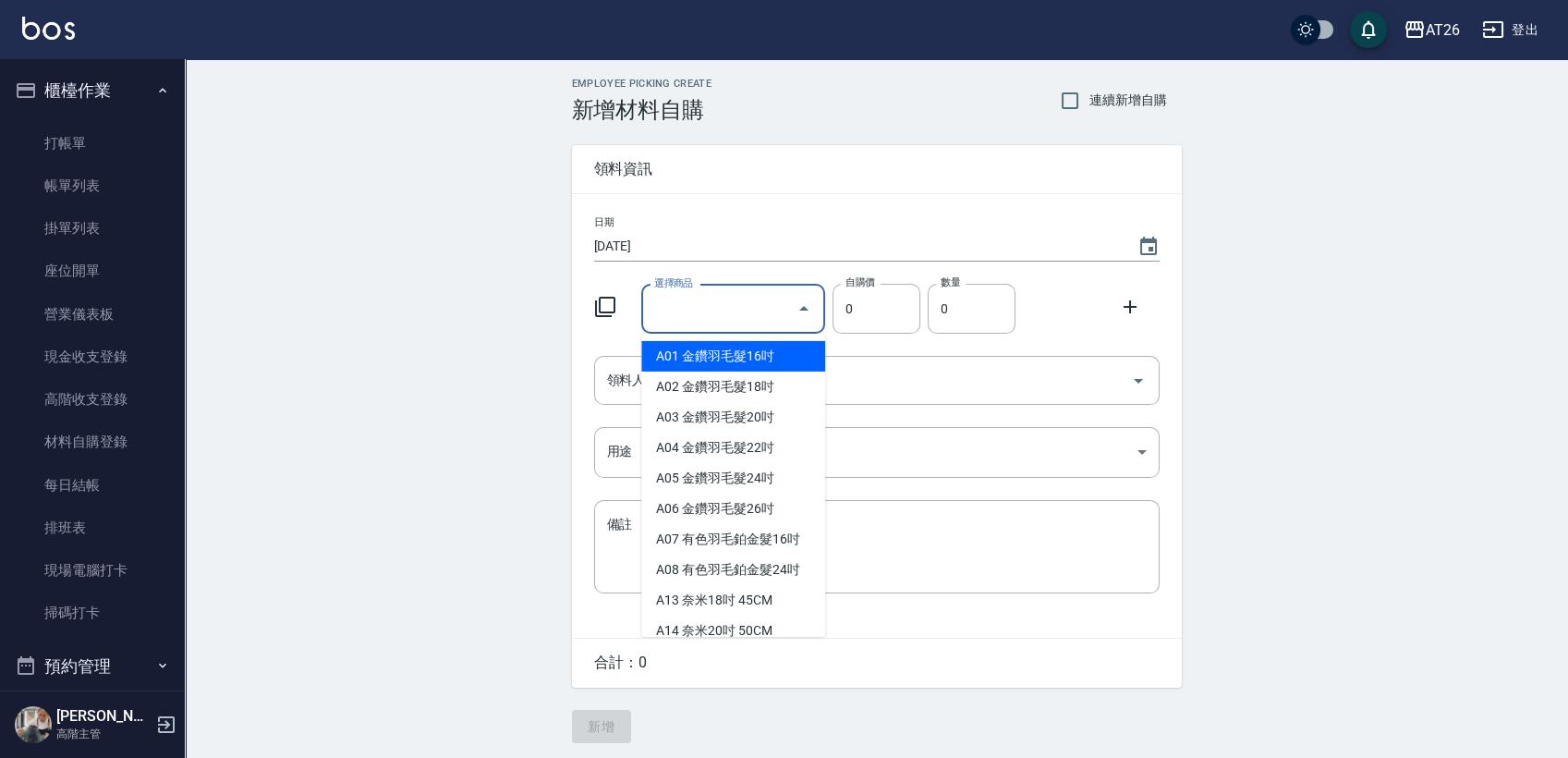
type input "f"
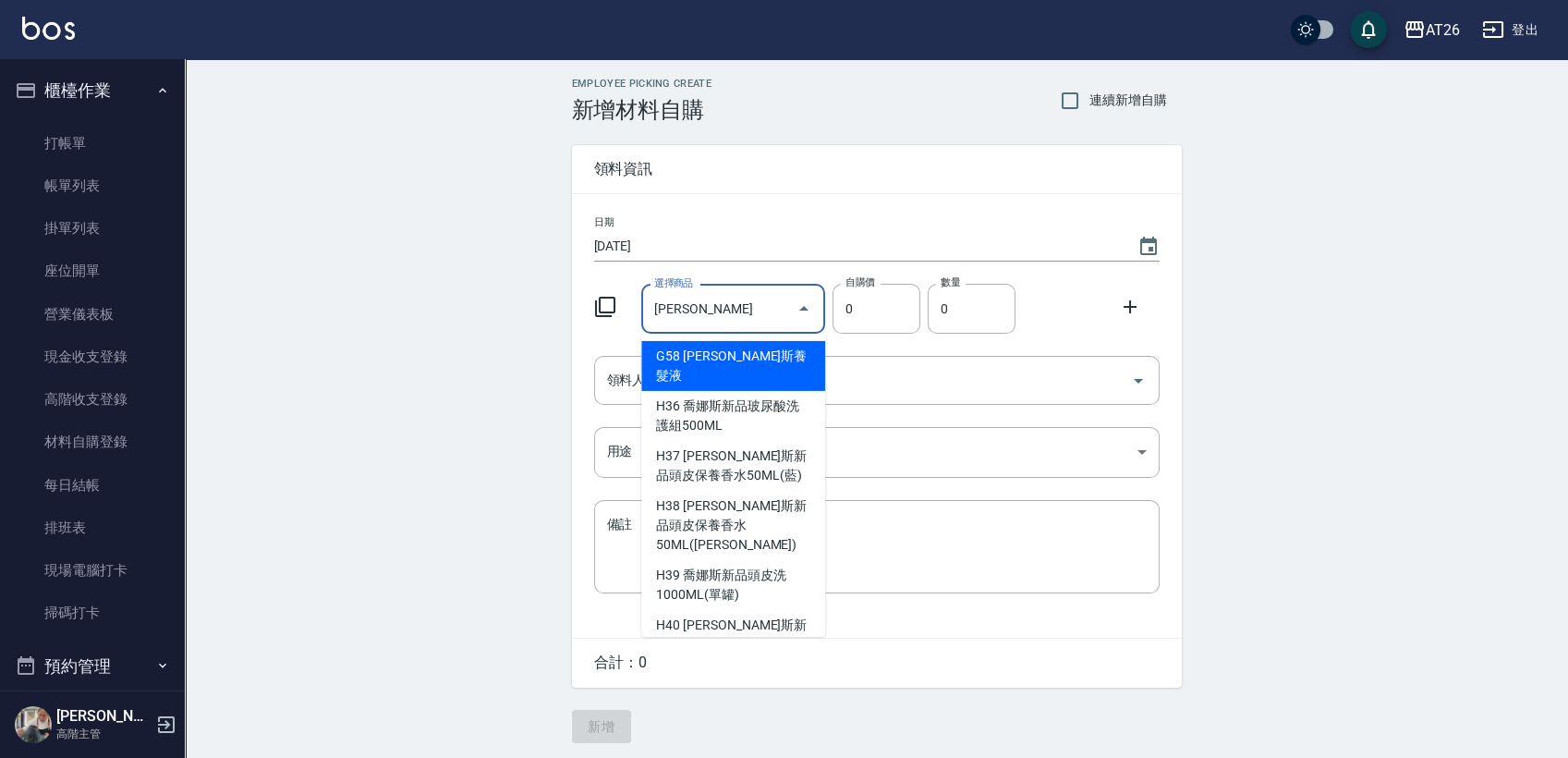
type input "[PERSON_NAME]斯新品玻尿酸洗護組500ML"
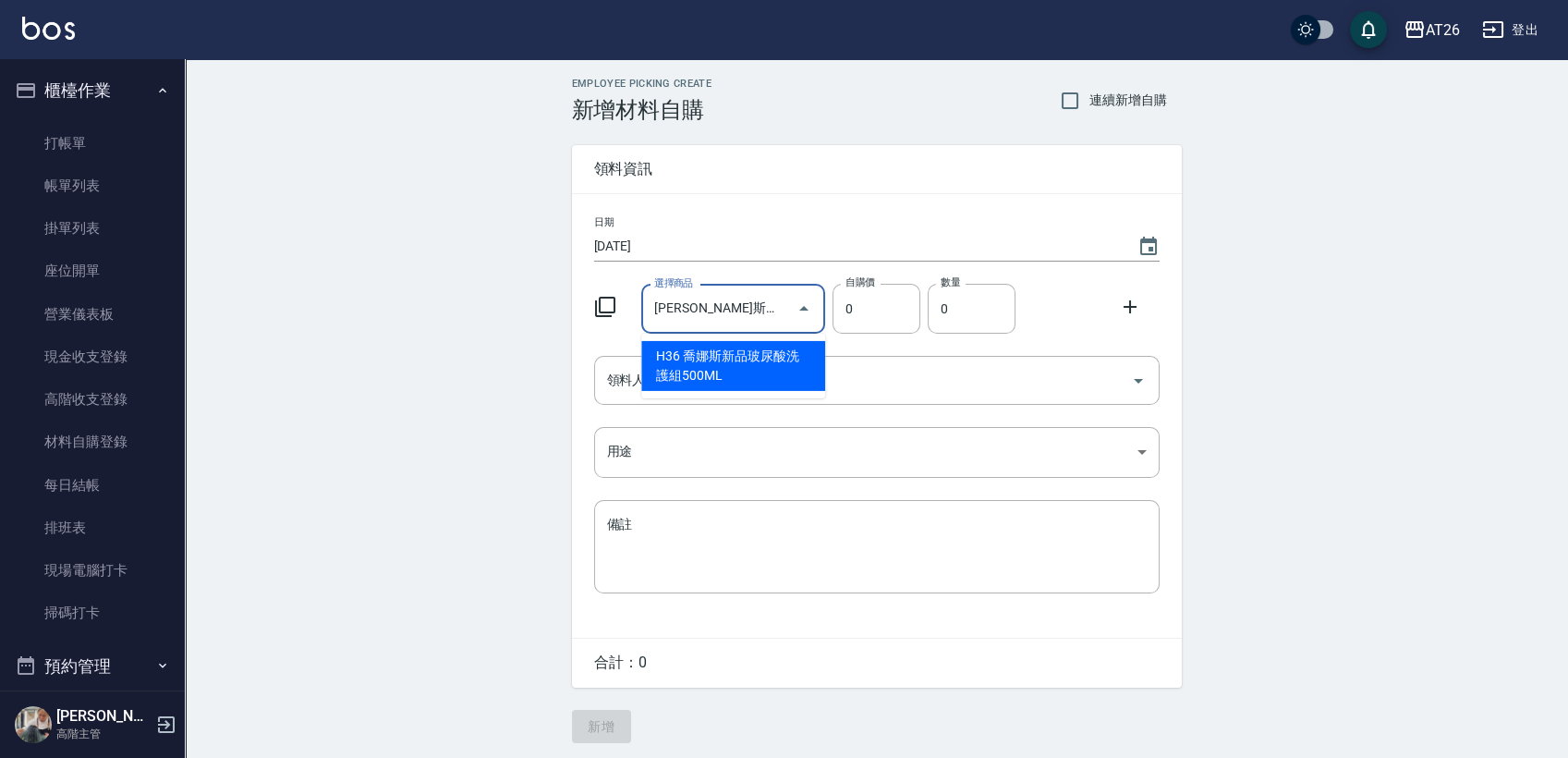
click at [765, 357] on li "H36 喬娜斯新品玻尿酸洗護組500ML" at bounding box center [733, 366] width 184 height 50
type input "330"
type input "1"
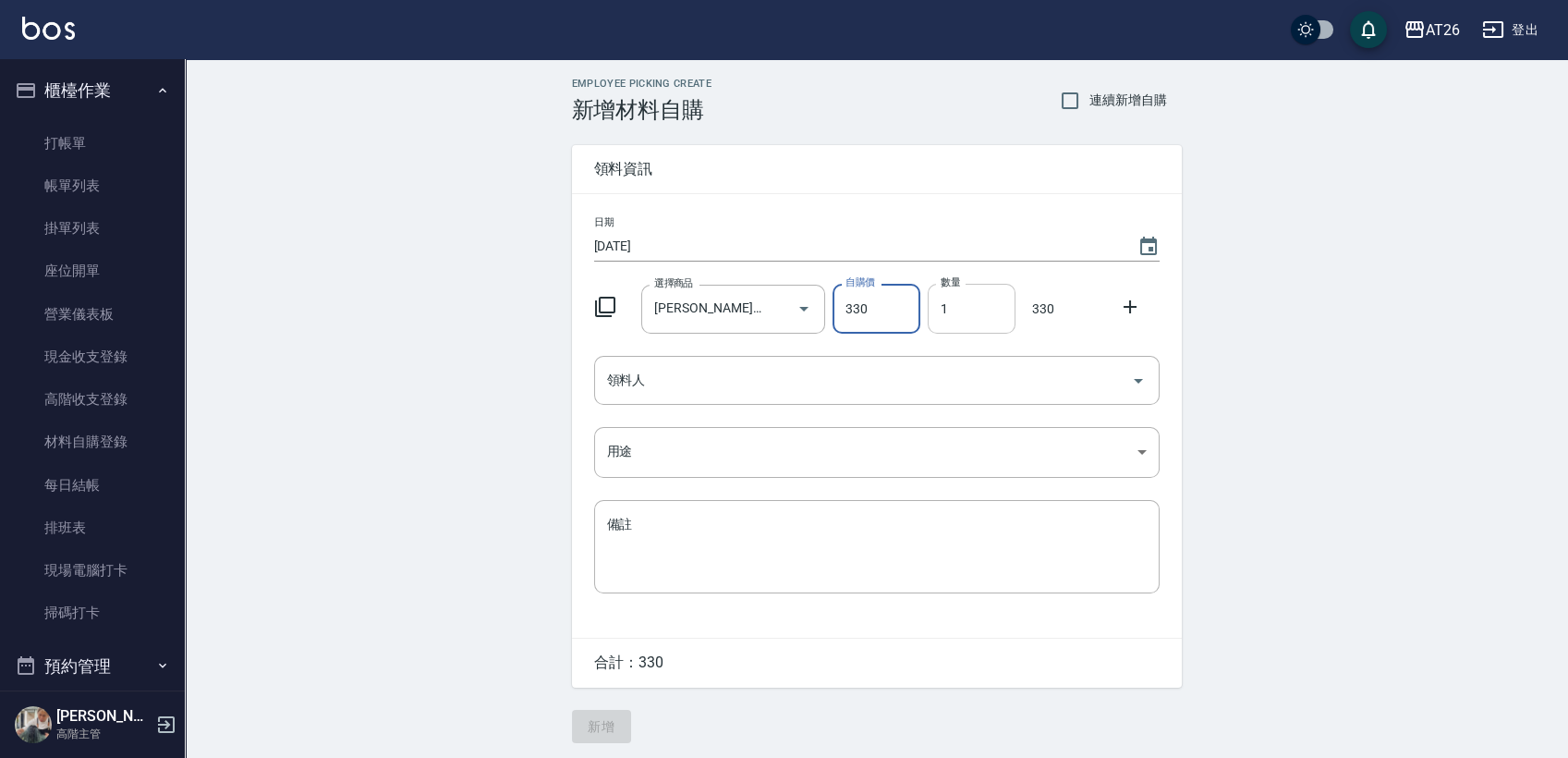
click at [966, 321] on input "1" at bounding box center [972, 309] width 88 height 50
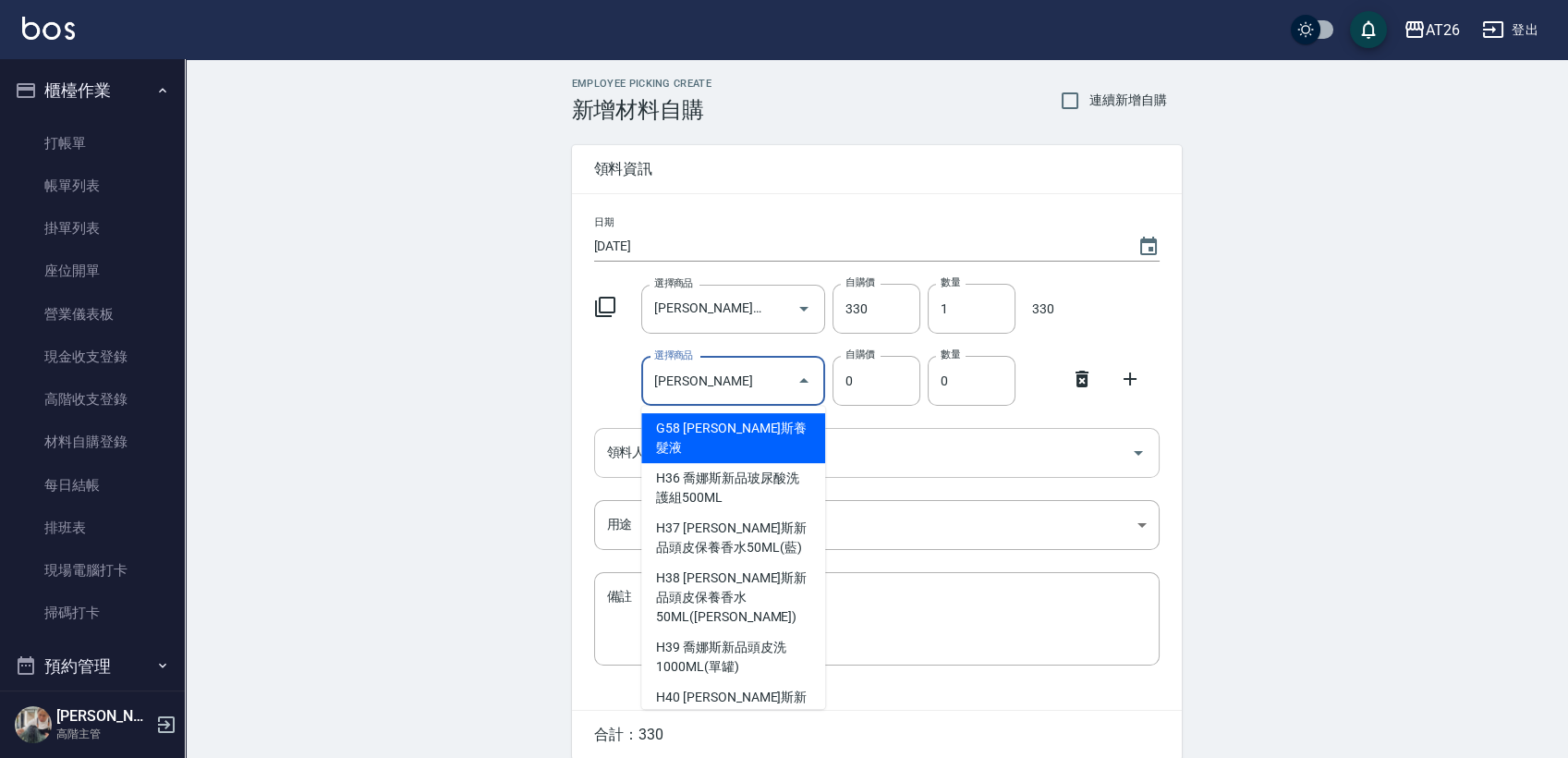
type input "[PERSON_NAME]斯新品頭皮保養香水50ML([PERSON_NAME])"
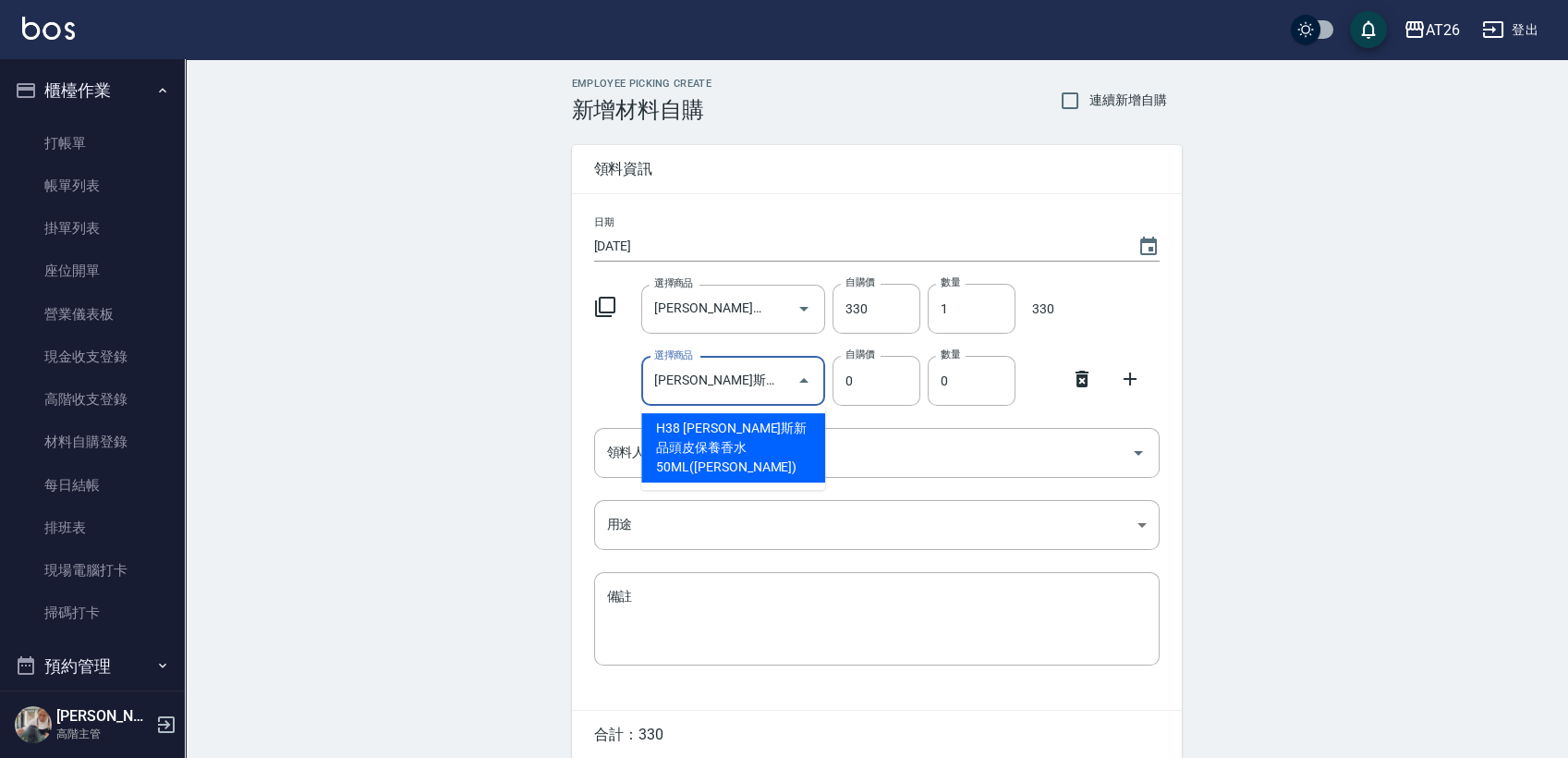
click at [770, 431] on li "H38 [PERSON_NAME]斯新品頭皮保養香水50ML([PERSON_NAME])" at bounding box center [733, 447] width 184 height 69
type input "220"
type input "1"
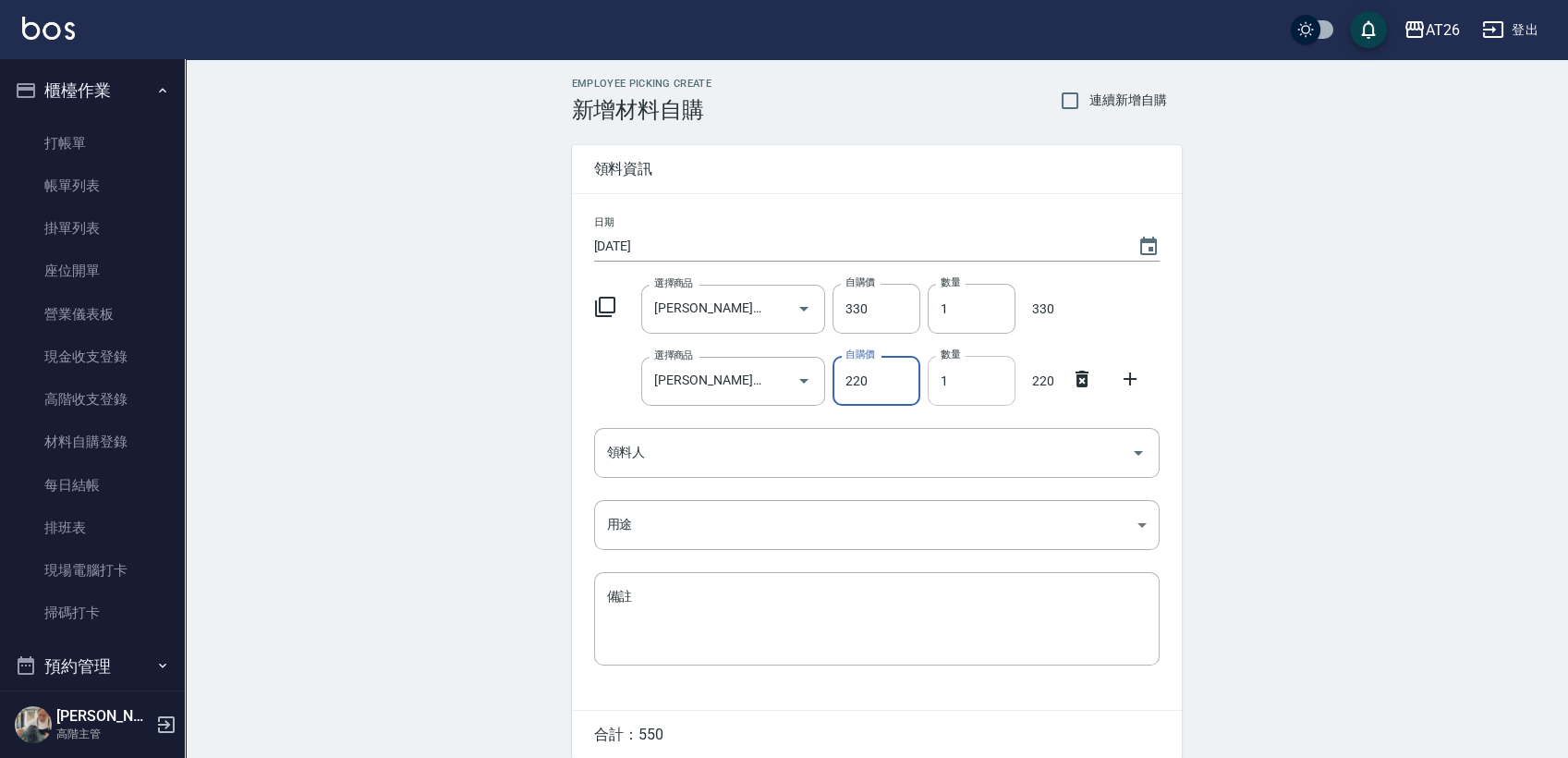
click at [976, 393] on input "1" at bounding box center [972, 381] width 88 height 50
click at [946, 315] on input "1" at bounding box center [972, 309] width 88 height 50
drag, startPoint x: 976, startPoint y: 313, endPoint x: 886, endPoint y: 313, distance: 89.7
click at [892, 313] on div "選擇商品 [PERSON_NAME]新品玻尿酸洗護組500ML 選擇商品 自購價 330 自購價 數量 1 數量 330" at bounding box center [873, 304] width 573 height 57
drag, startPoint x: 984, startPoint y: 302, endPoint x: 898, endPoint y: 309, distance: 86.2
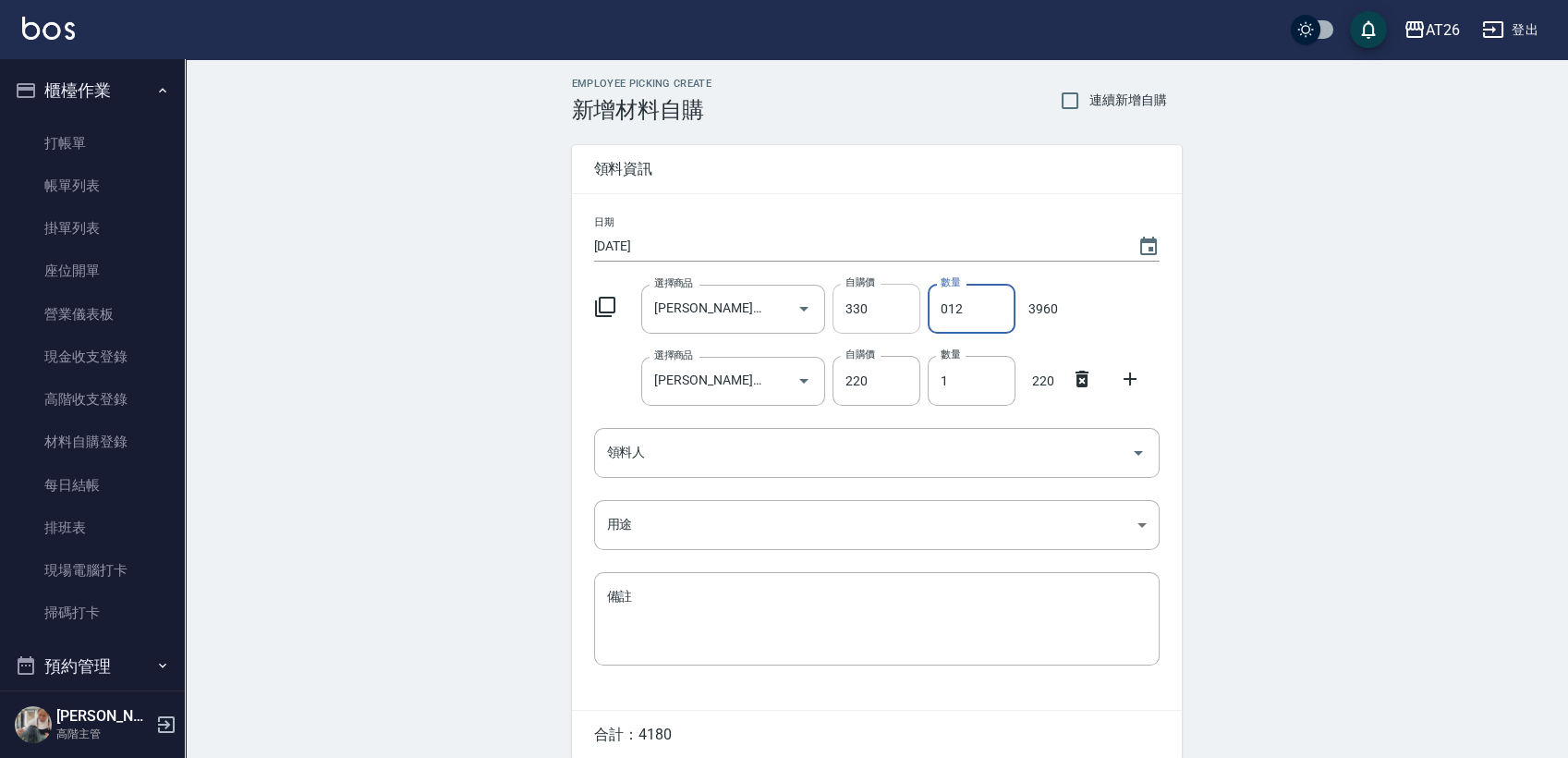
click at [930, 314] on input "012" at bounding box center [972, 309] width 88 height 50
click at [961, 301] on input "0" at bounding box center [972, 309] width 88 height 50
click at [742, 303] on keeper-lock "Open Keeper Popup" at bounding box center [750, 309] width 22 height 22
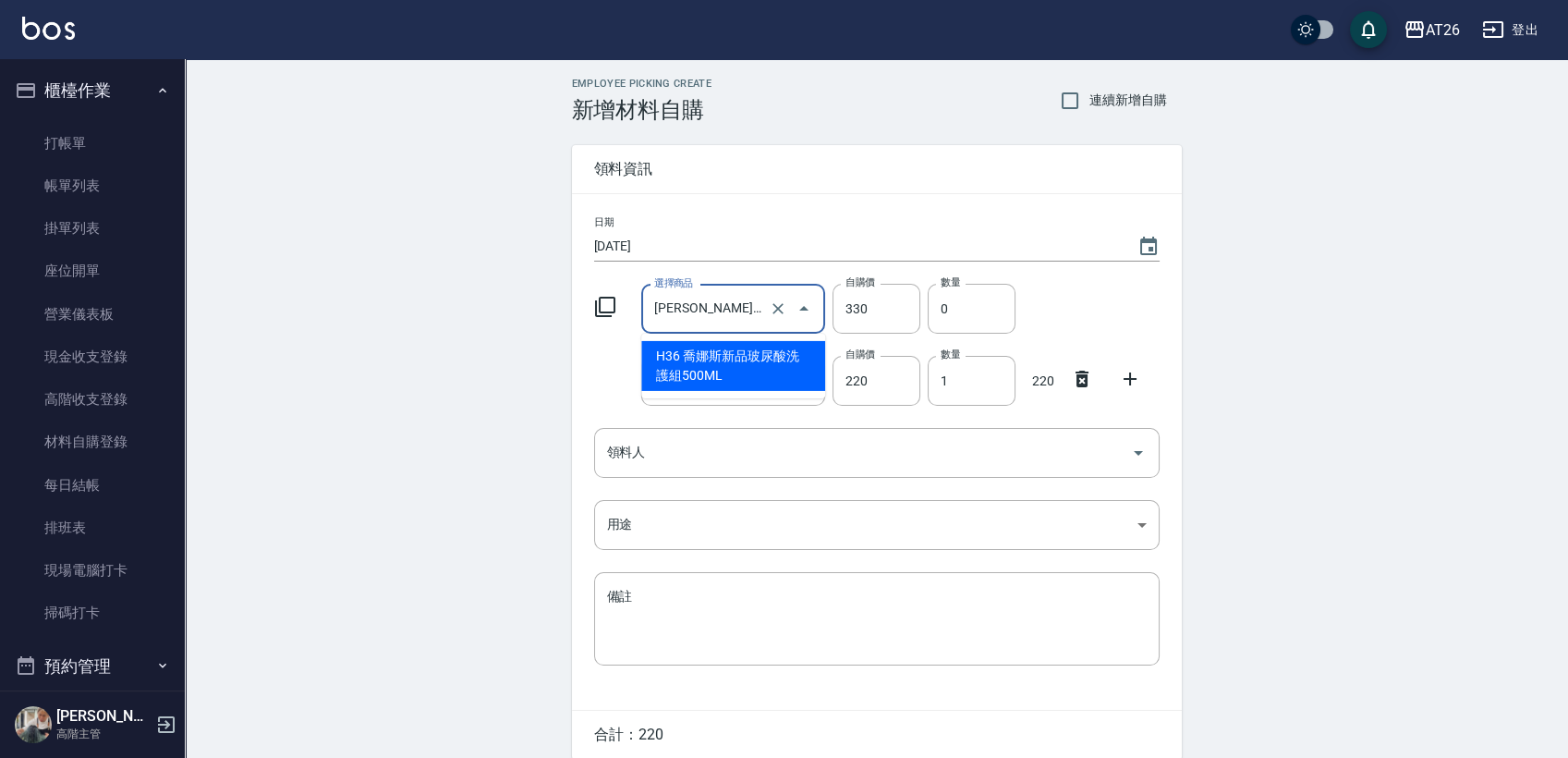
click at [723, 308] on input "[PERSON_NAME]斯新品玻尿酸洗護組500ML" at bounding box center [708, 309] width 116 height 32
click at [995, 312] on input "0" at bounding box center [972, 309] width 88 height 50
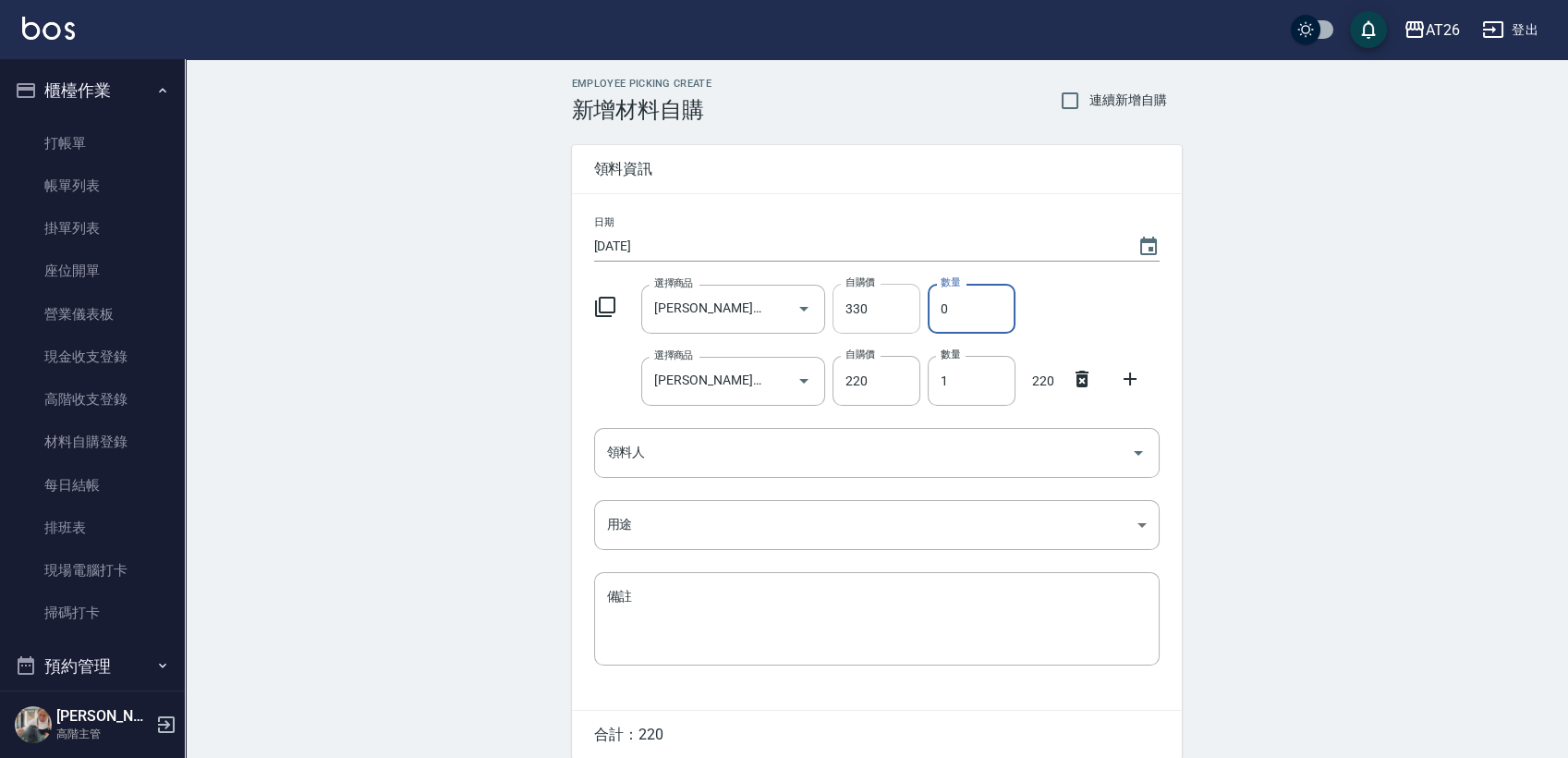
drag, startPoint x: 957, startPoint y: 306, endPoint x: 886, endPoint y: 314, distance: 70.7
click at [886, 314] on div "選擇商品 [PERSON_NAME]新品玻尿酸洗護組500ML 選擇商品 自購價 330 自購價 數量 0 數量" at bounding box center [873, 304] width 573 height 57
type input "024"
click at [119, 397] on link "高階收支登錄" at bounding box center [92, 399] width 170 height 43
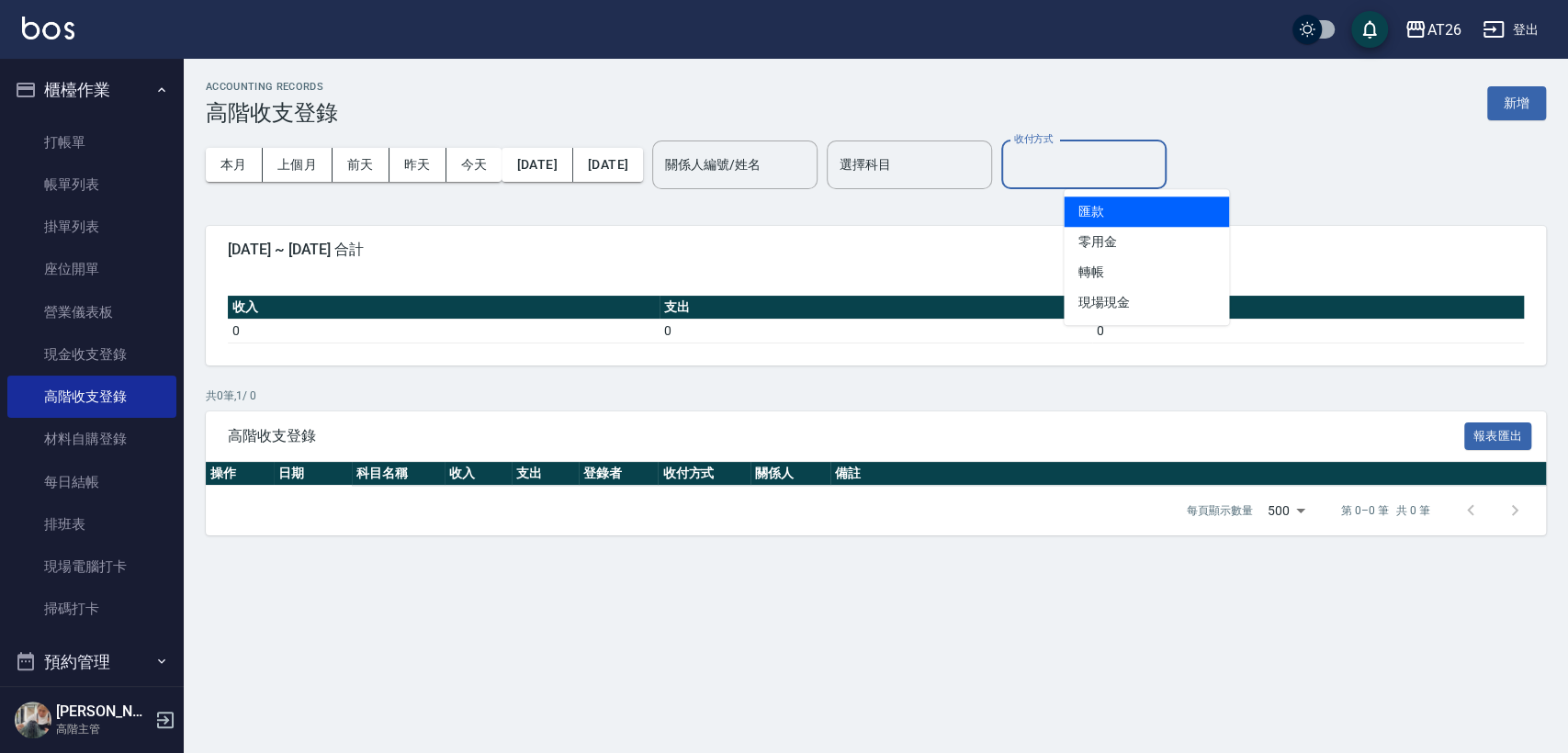
click at [1099, 176] on input "收付方式" at bounding box center [1084, 165] width 149 height 32
click at [497, 164] on button "今天" at bounding box center [474, 165] width 56 height 34
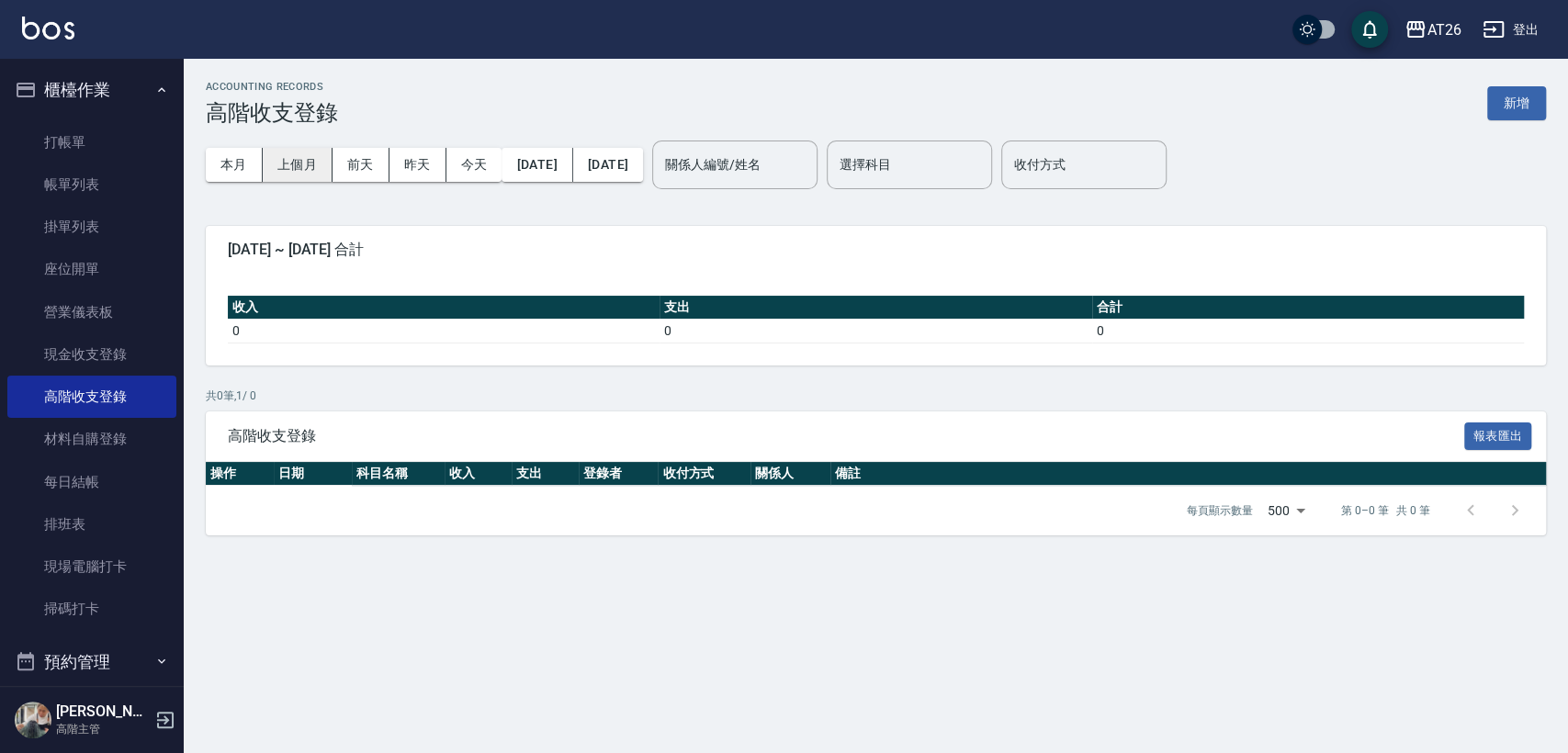
click at [267, 158] on button "上個月" at bounding box center [297, 165] width 70 height 34
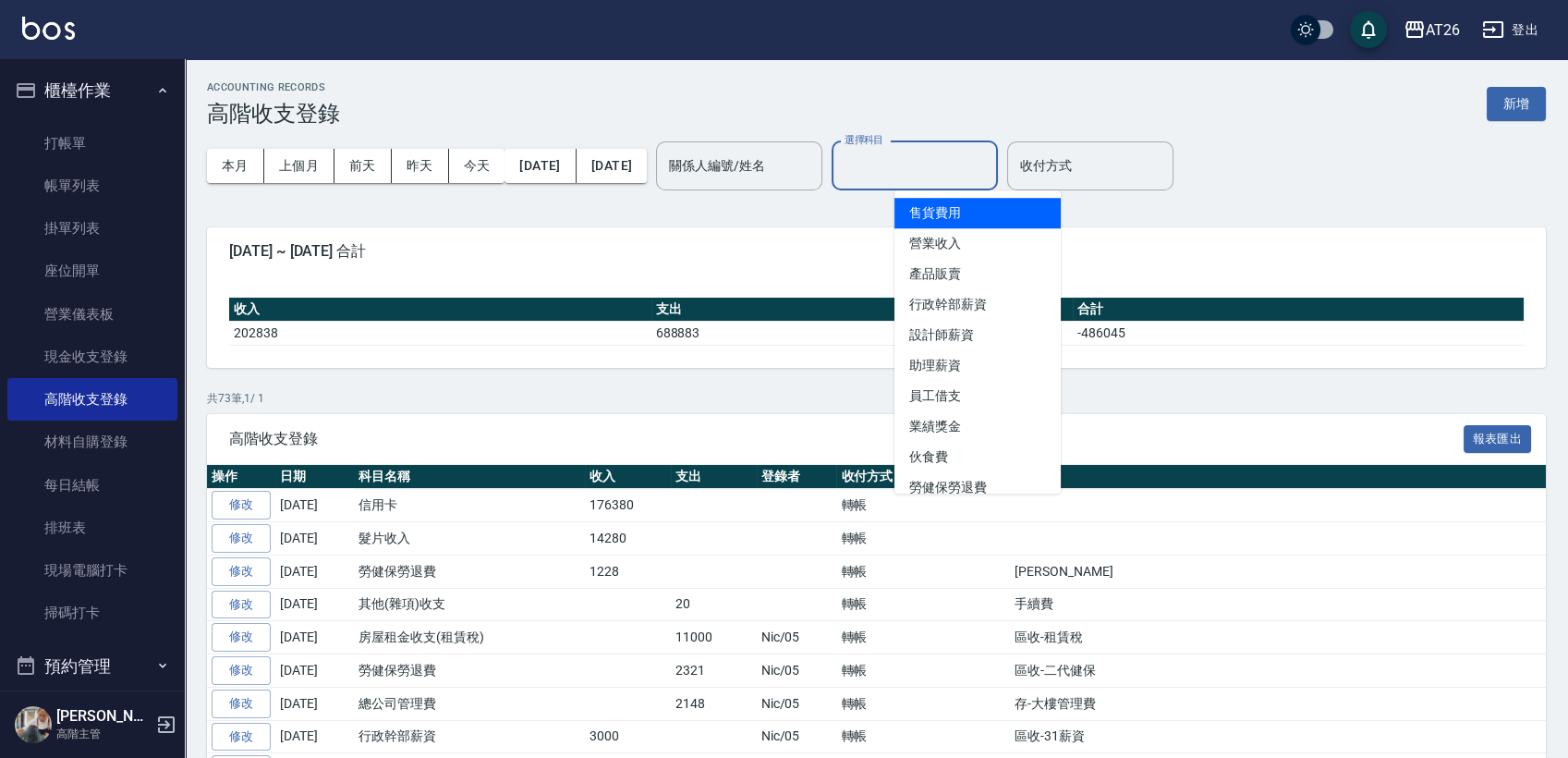
click at [990, 174] on input "選擇科目" at bounding box center [915, 166] width 150 height 32
click at [814, 159] on input "關係人編號/姓名" at bounding box center [740, 166] width 150 height 32
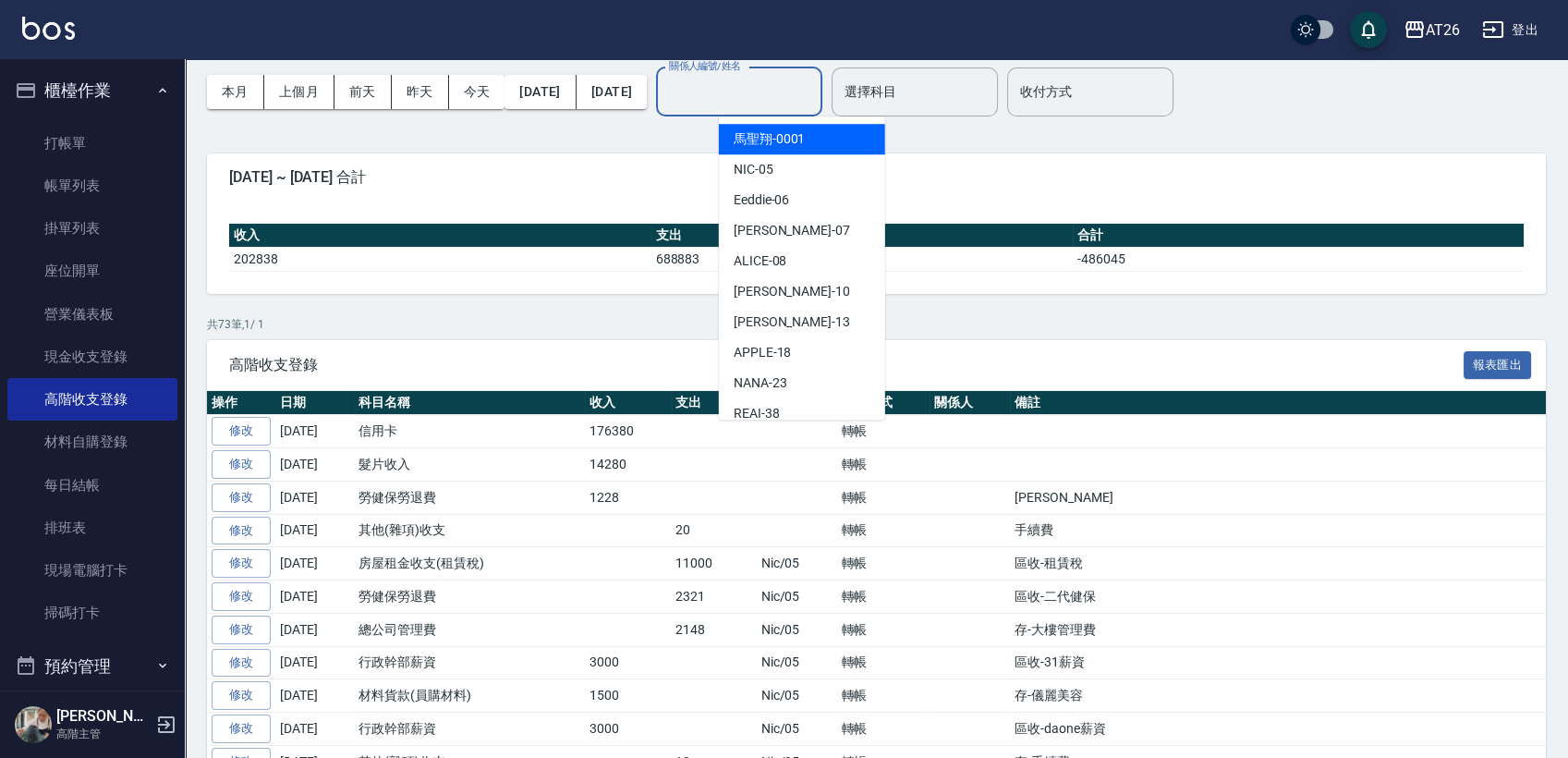
scroll to position [205, 0]
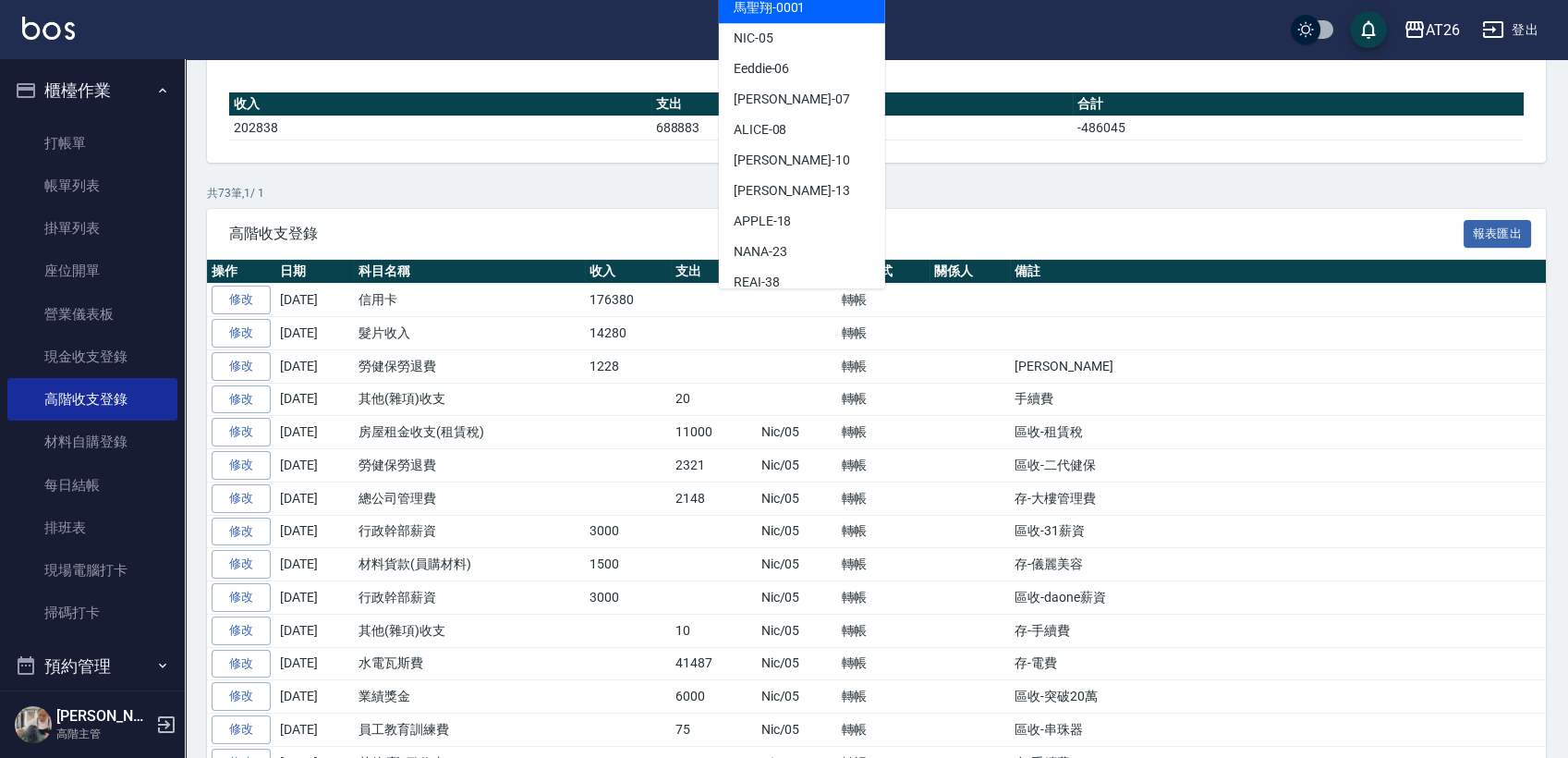
click at [458, 457] on td "勞健保勞退費" at bounding box center [469, 465] width 231 height 33
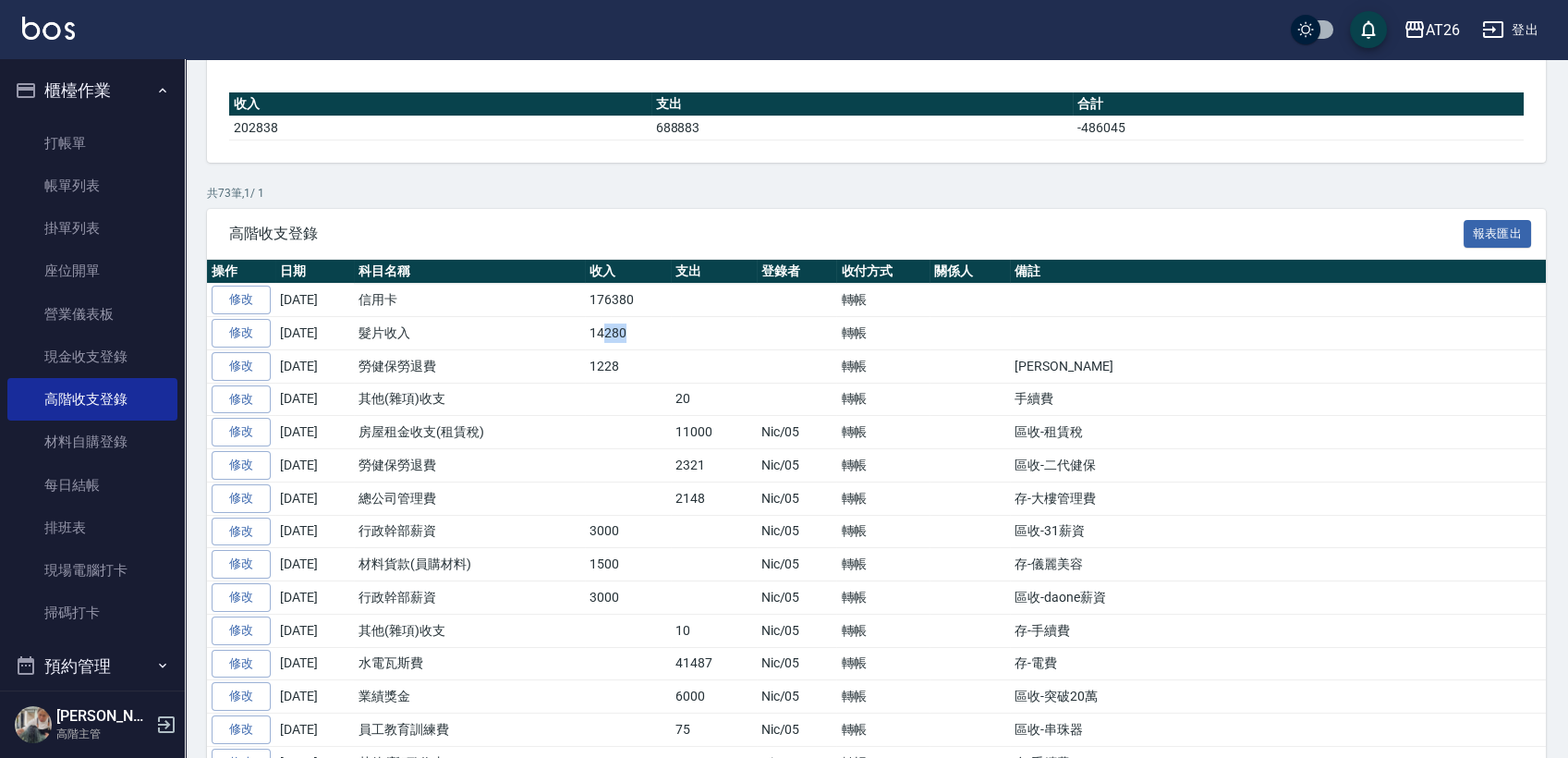
drag, startPoint x: 601, startPoint y: 321, endPoint x: 733, endPoint y: 337, distance: 133.2
click at [733, 337] on tr "修改 [DATE] 髮片收入 14280 轉帳" at bounding box center [876, 333] width 1339 height 33
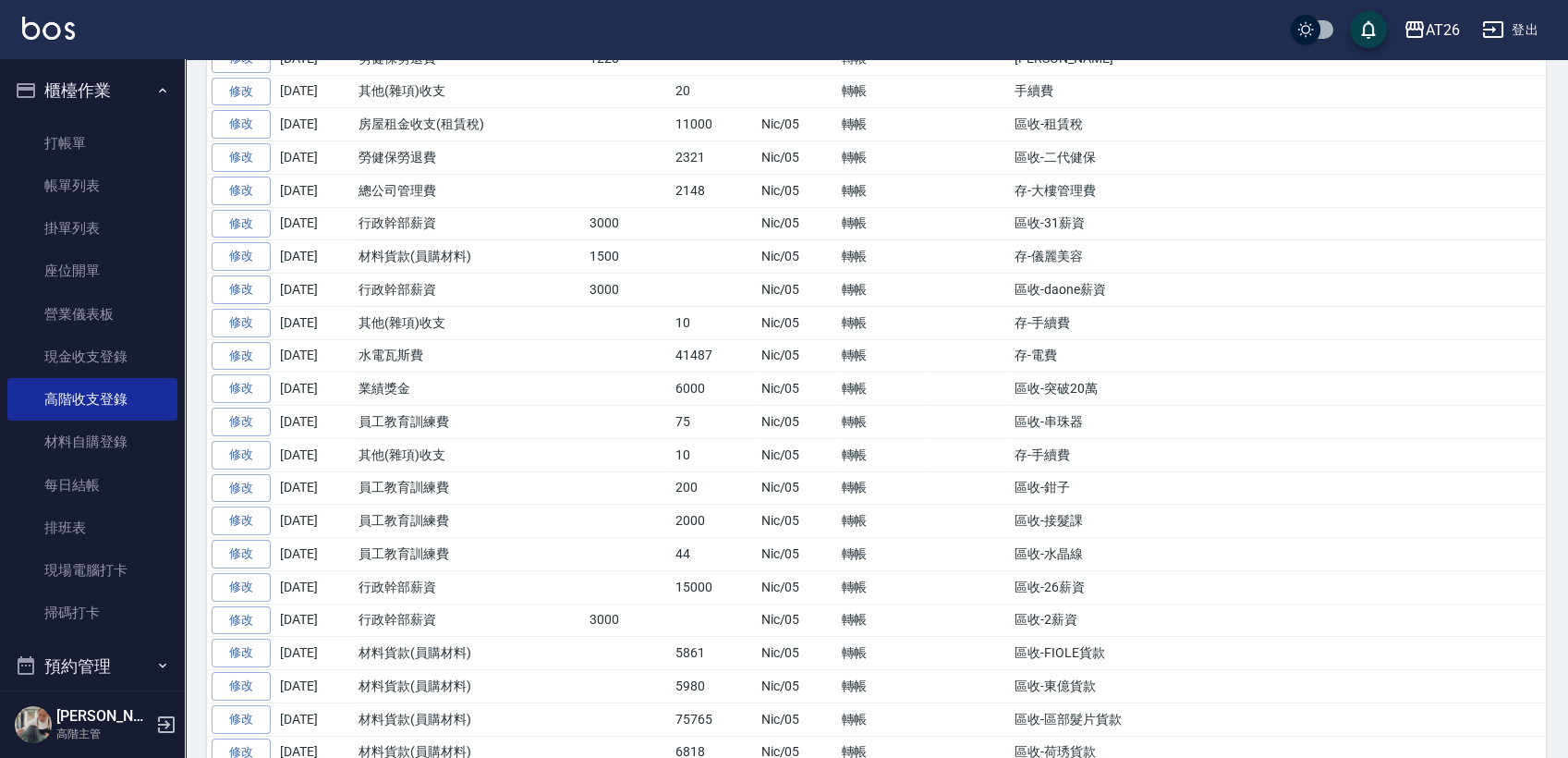
scroll to position [0, 0]
click at [918, 397] on td "轉帳" at bounding box center [882, 388] width 93 height 33
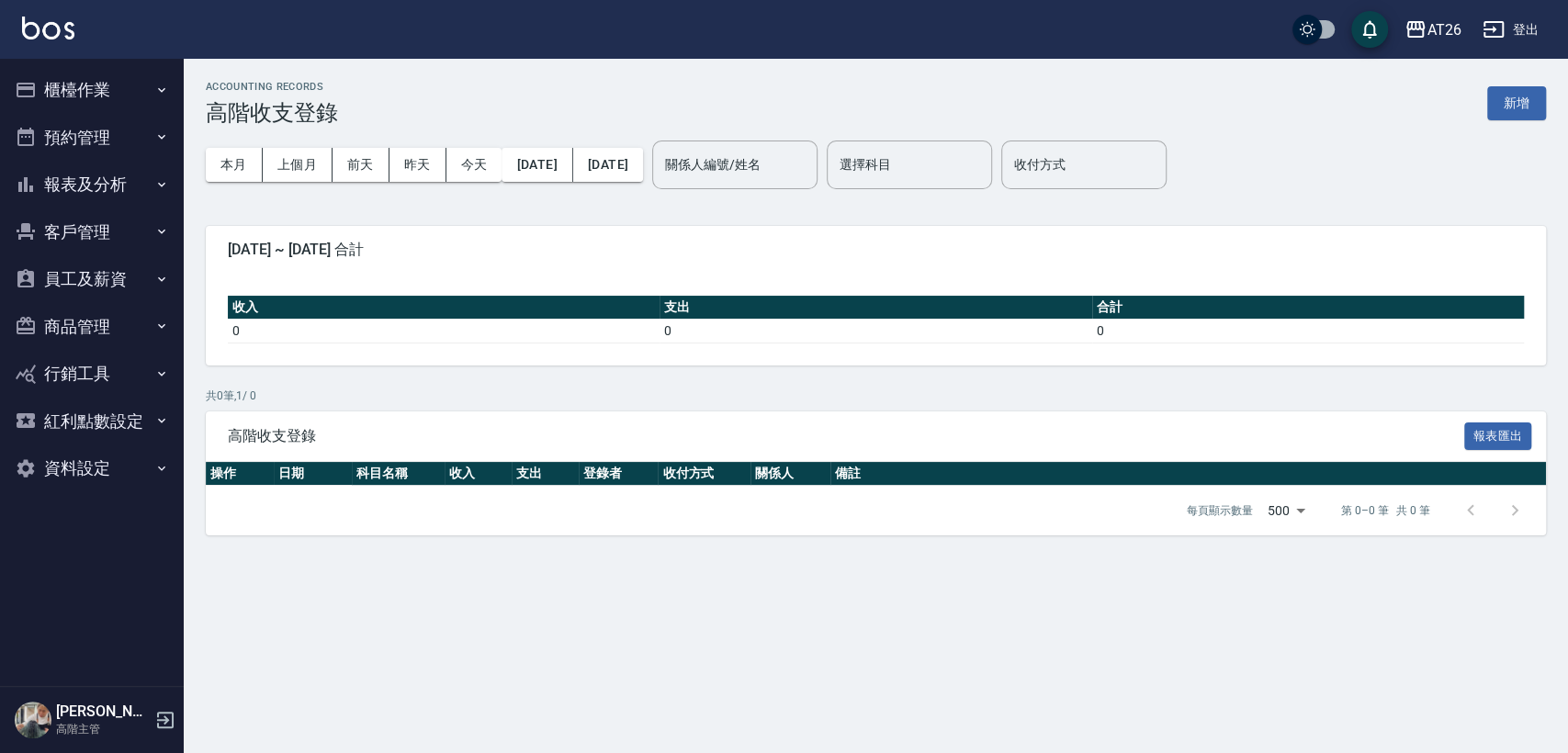
click at [132, 85] on button "櫃檯作業" at bounding box center [91, 90] width 169 height 48
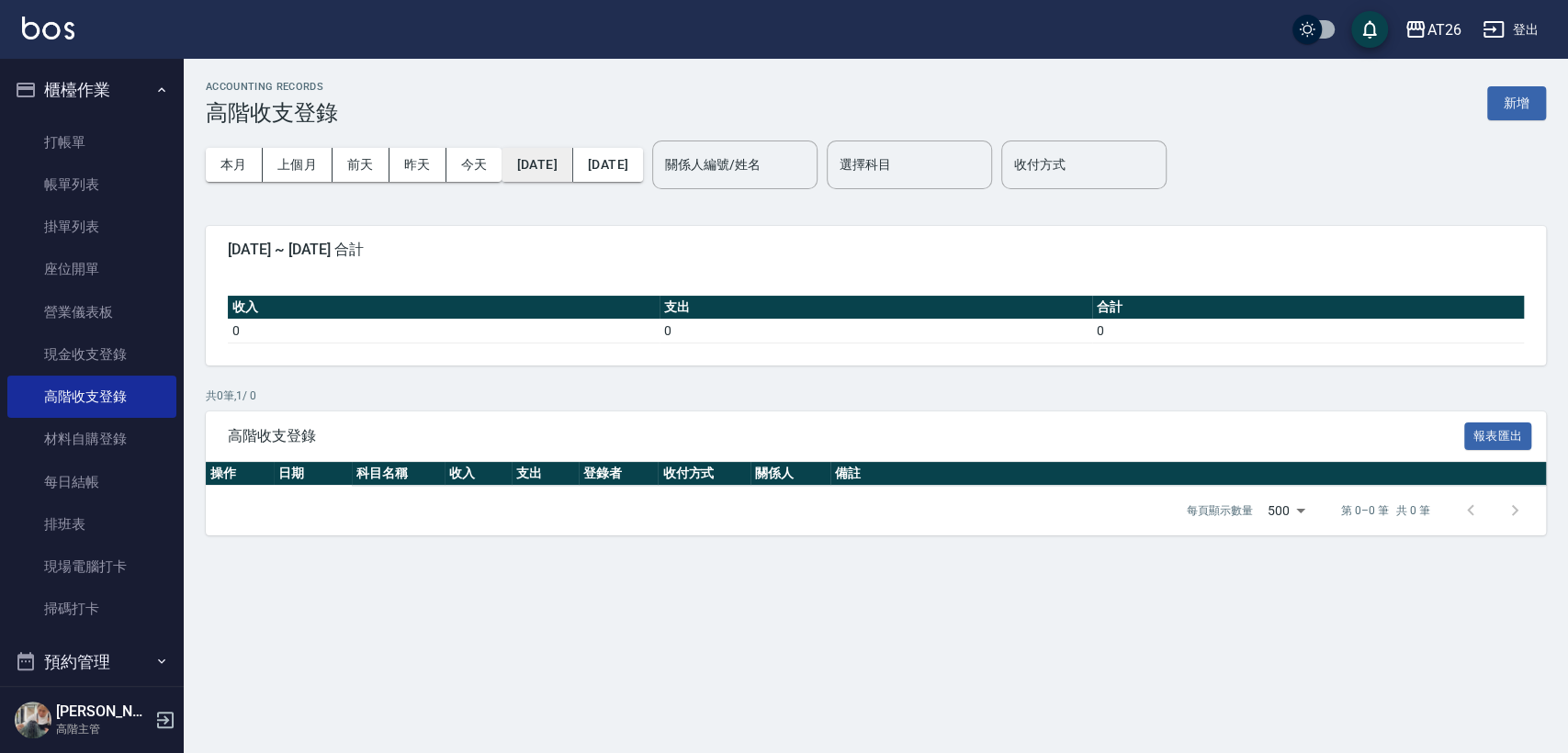
click at [537, 171] on button "[DATE]" at bounding box center [537, 165] width 71 height 34
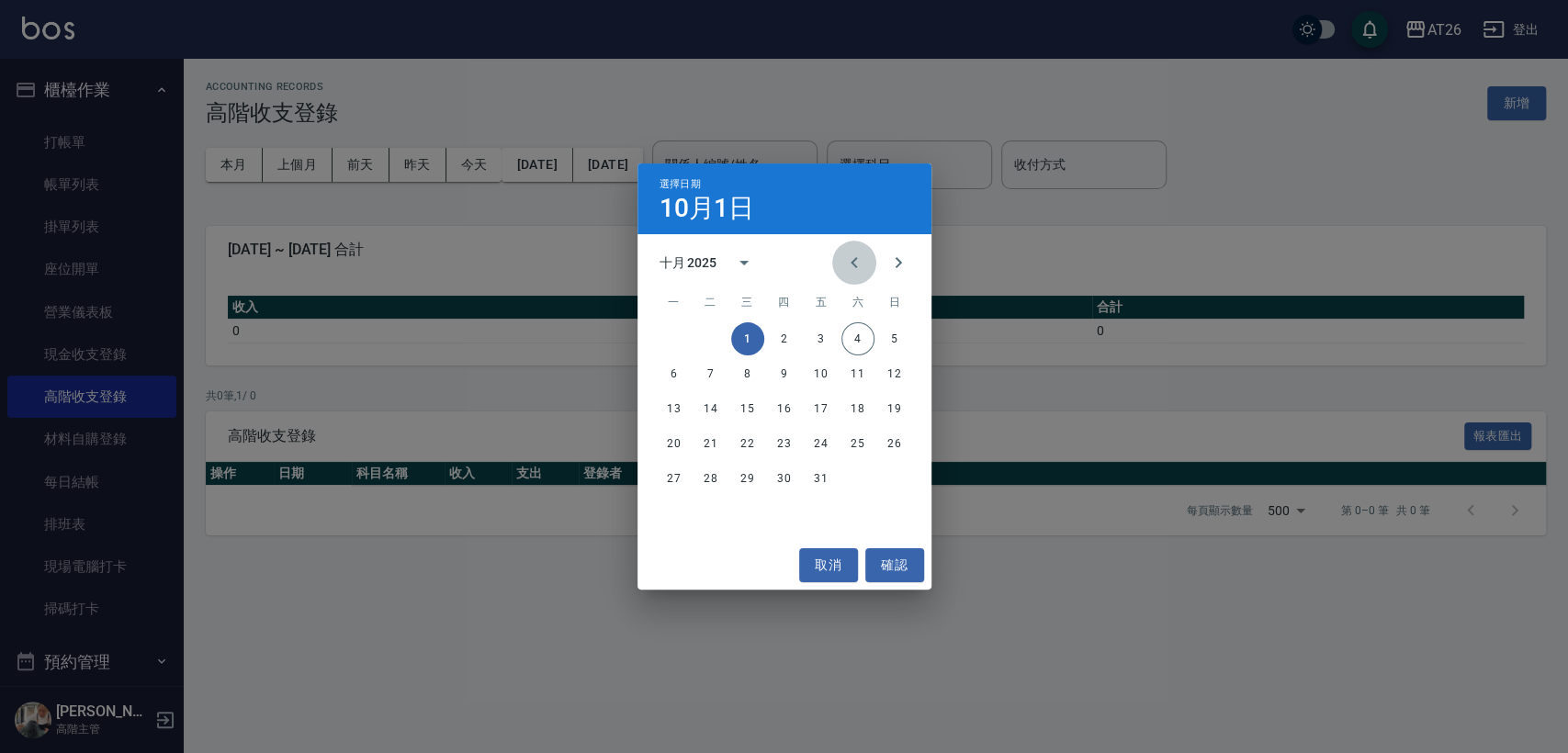
click at [860, 271] on icon "Previous month" at bounding box center [854, 262] width 22 height 22
click at [704, 334] on button "1" at bounding box center [710, 338] width 33 height 33
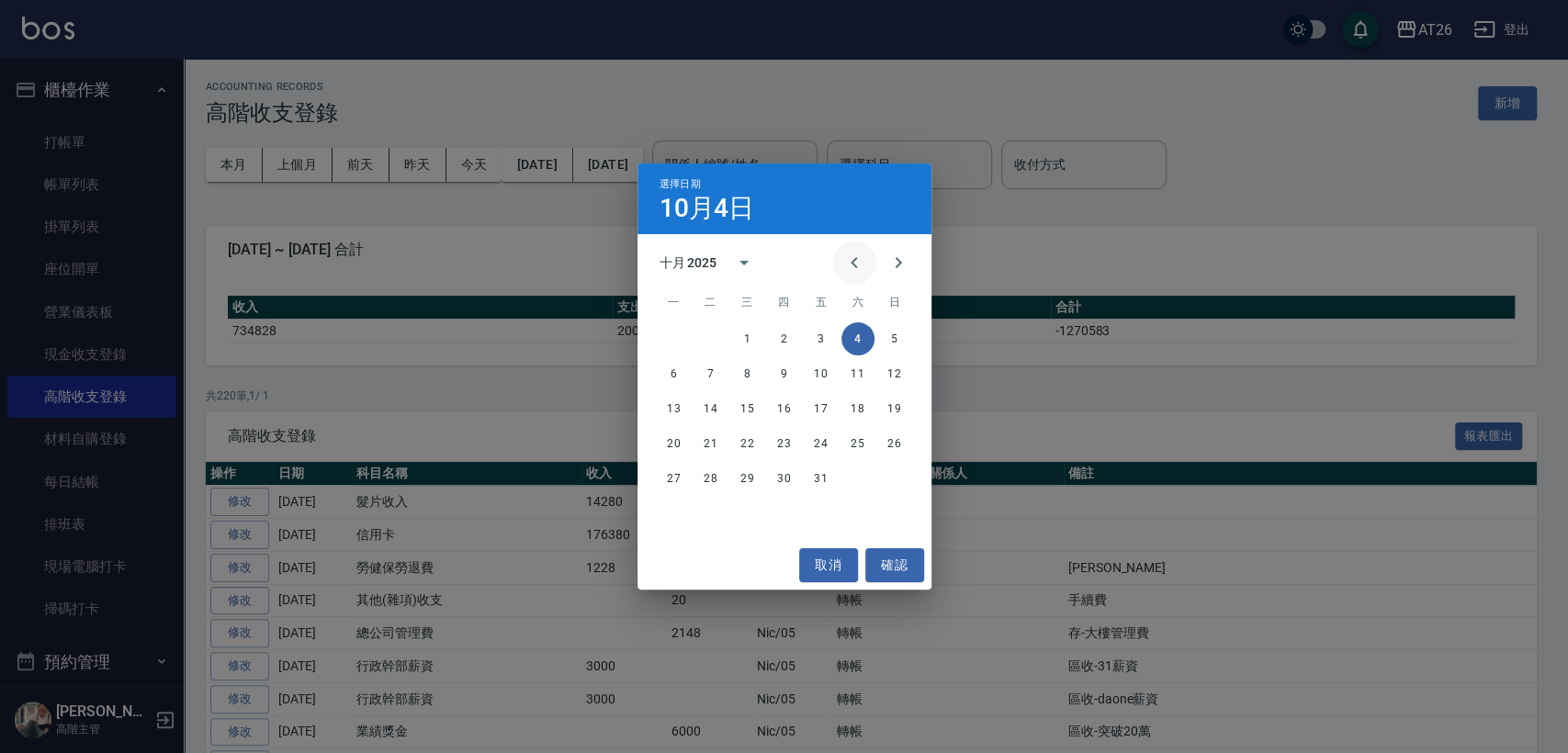
click at [865, 272] on button "Previous month" at bounding box center [854, 262] width 44 height 44
click at [849, 266] on icon "Previous month" at bounding box center [854, 262] width 22 height 22
click at [779, 479] on button "31" at bounding box center [784, 478] width 33 height 33
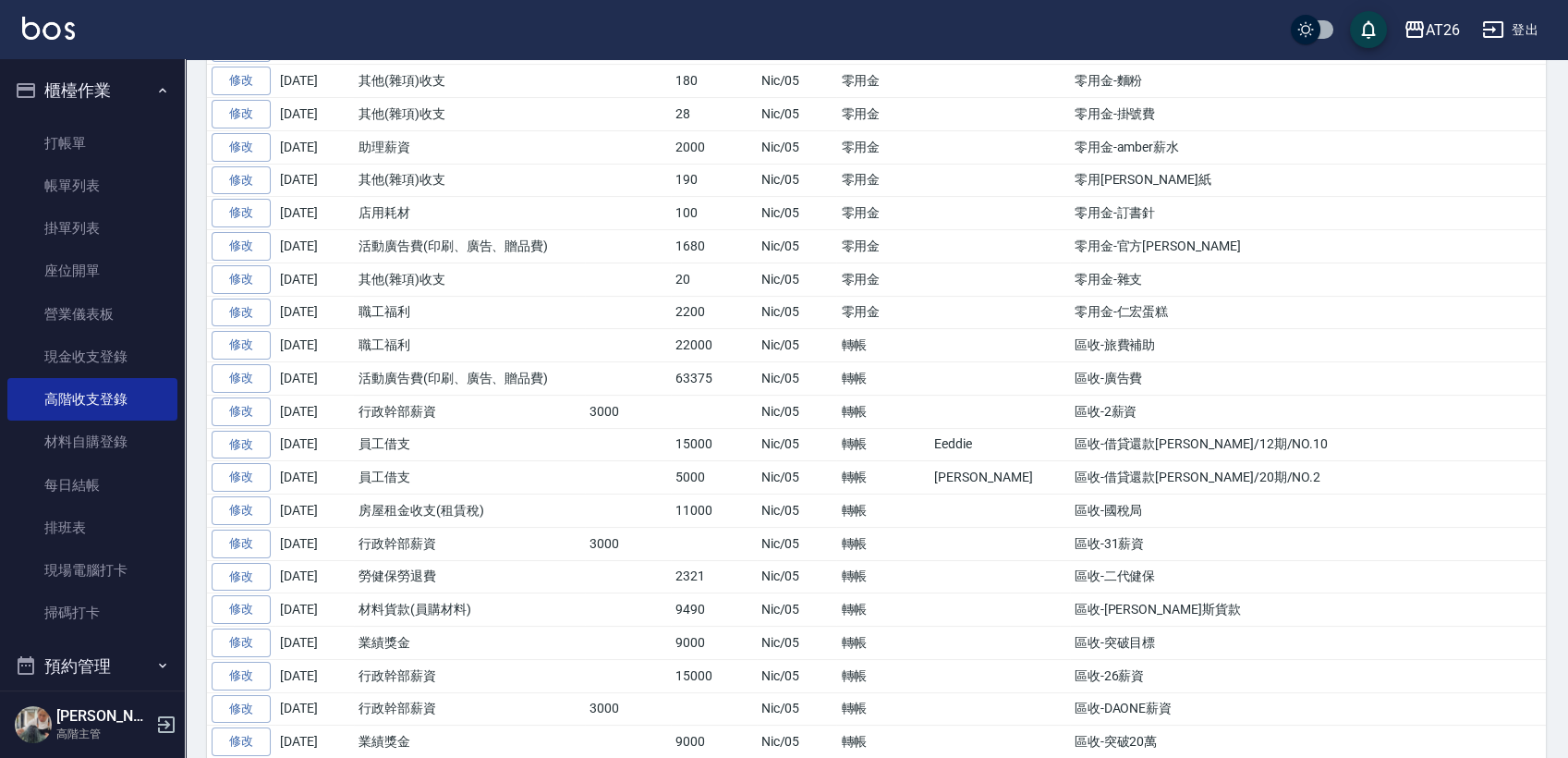
scroll to position [924, 0]
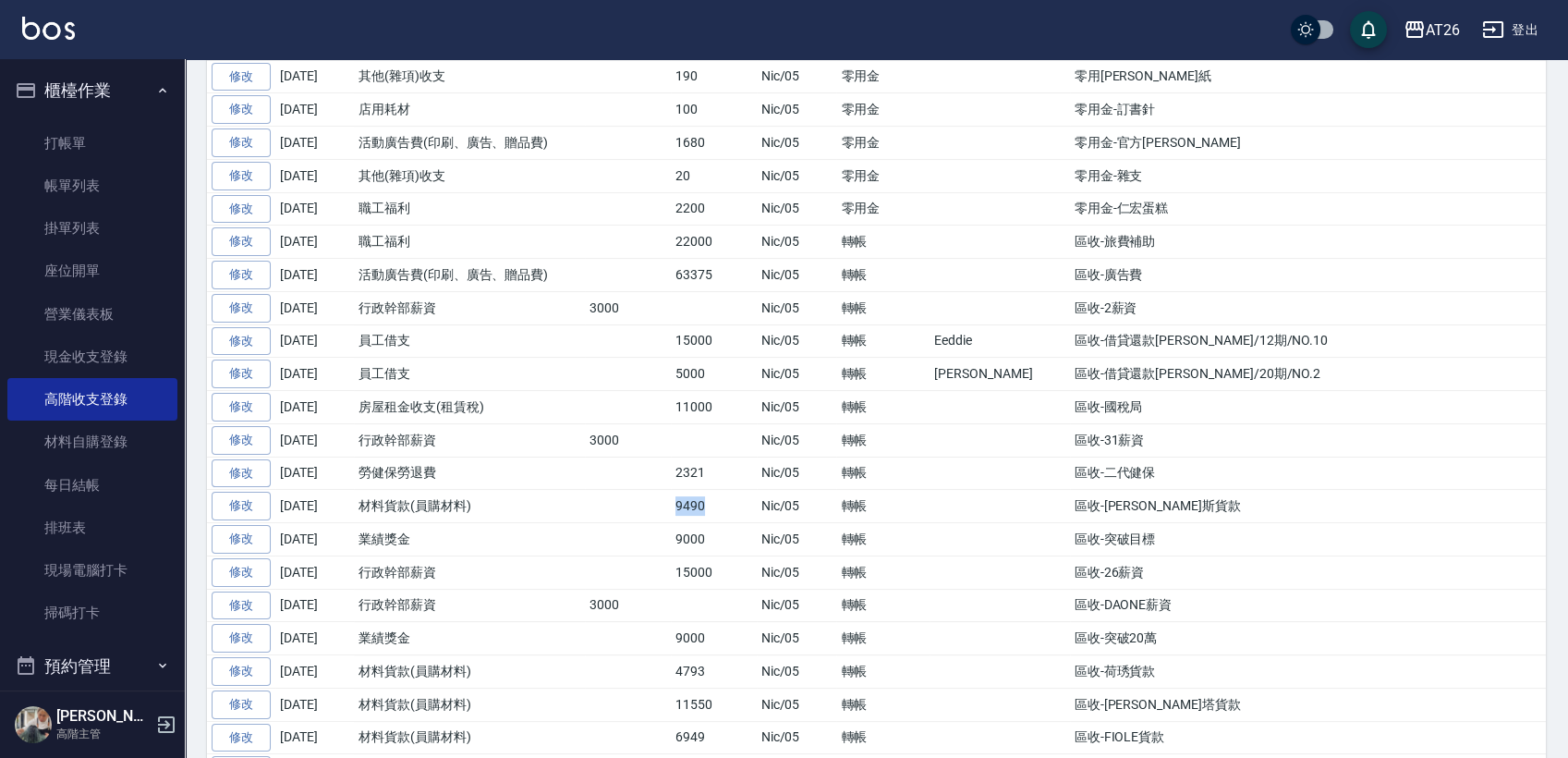
drag, startPoint x: 658, startPoint y: 498, endPoint x: 729, endPoint y: 498, distance: 71.2
click at [729, 498] on tr "修改 [DATE] 材料貨款(員購材料) 9490 Nic/05 轉帳 區收-[PERSON_NAME]斯貨款" at bounding box center [876, 506] width 1339 height 33
click at [729, 498] on td "9490" at bounding box center [714, 506] width 86 height 33
drag, startPoint x: 729, startPoint y: 498, endPoint x: 669, endPoint y: 498, distance: 60.1
click at [671, 498] on td "9490" at bounding box center [714, 506] width 86 height 33
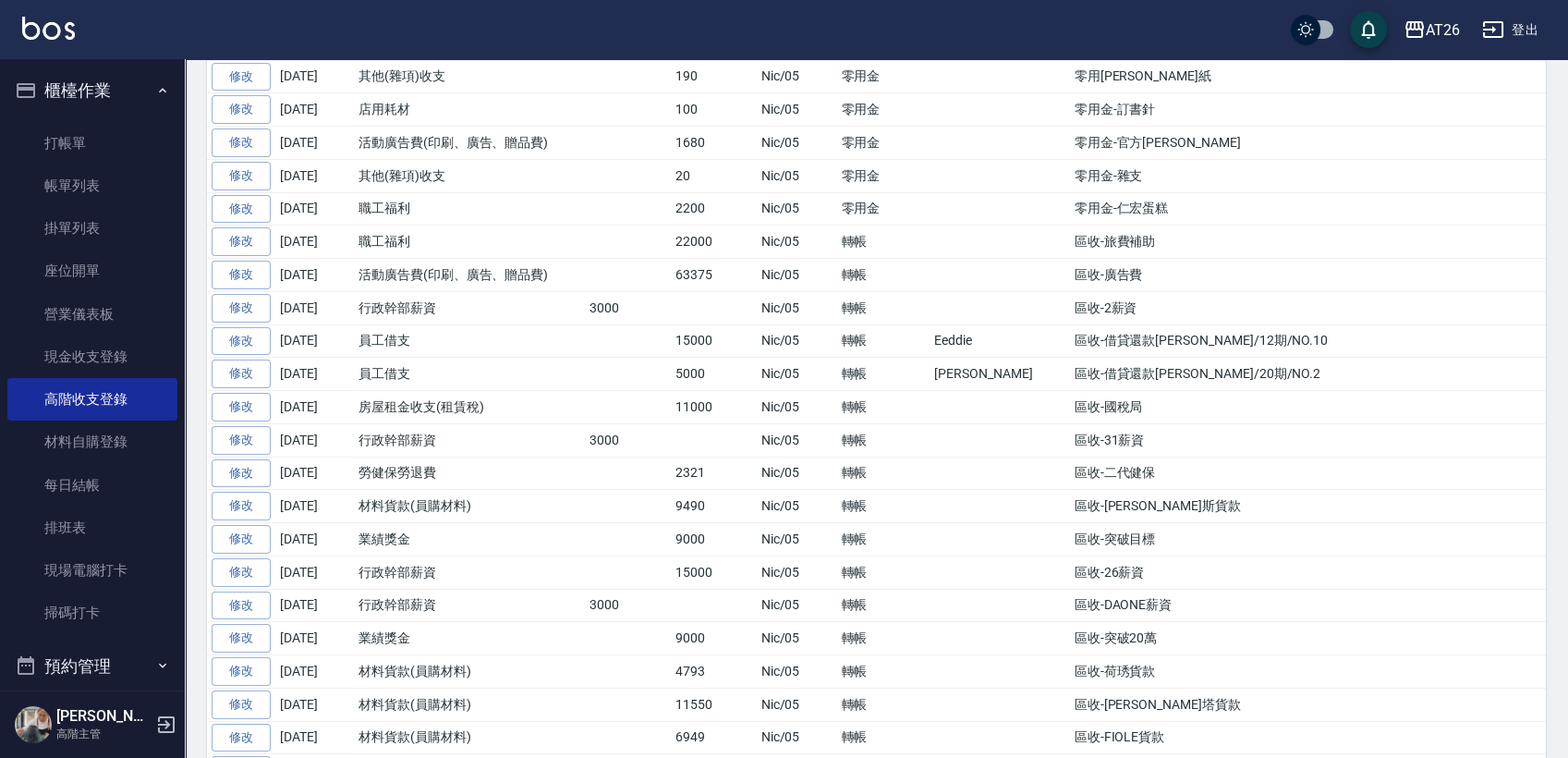
click at [772, 523] on td "Nic/05" at bounding box center [797, 539] width 80 height 33
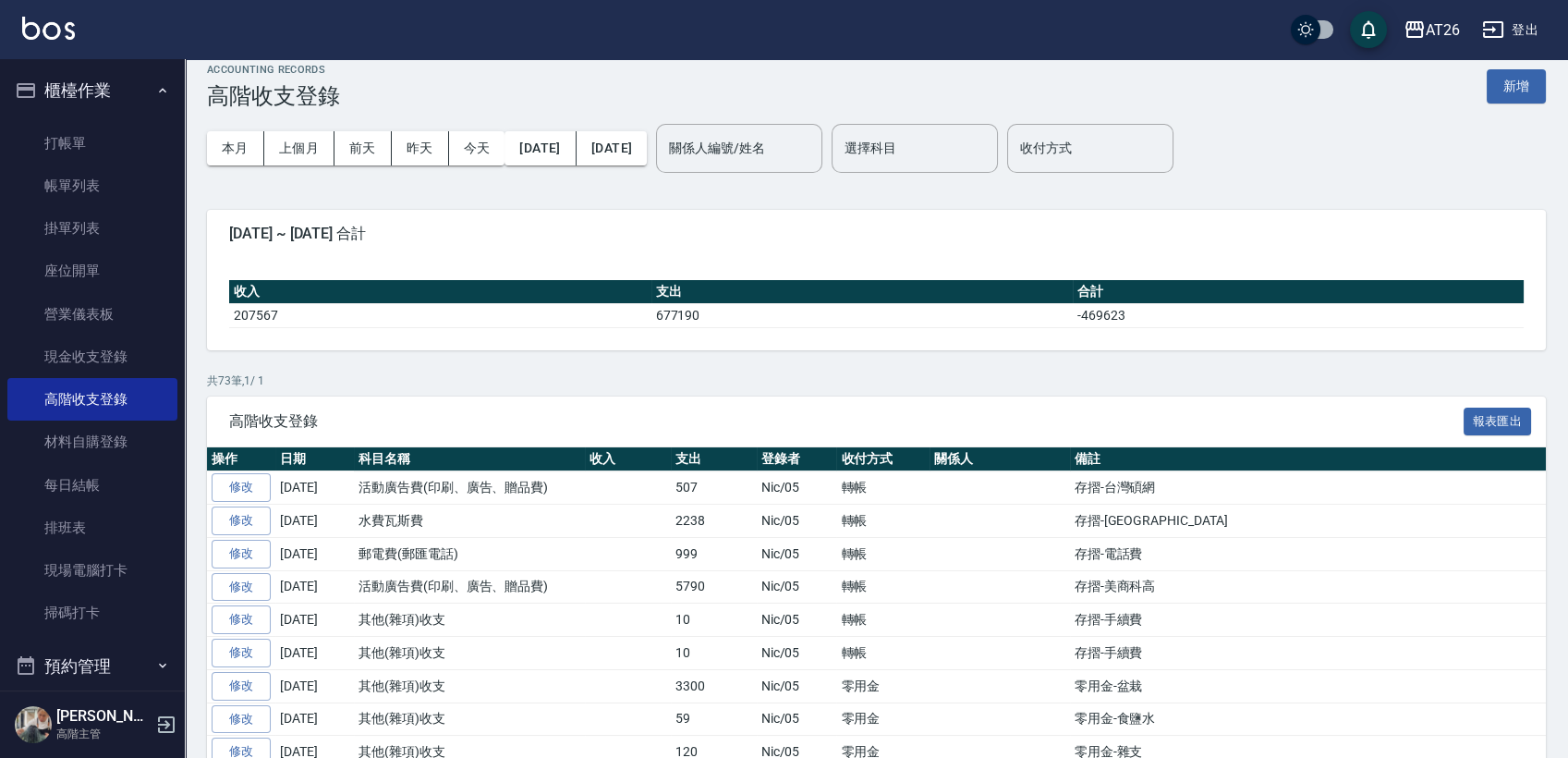
scroll to position [0, 0]
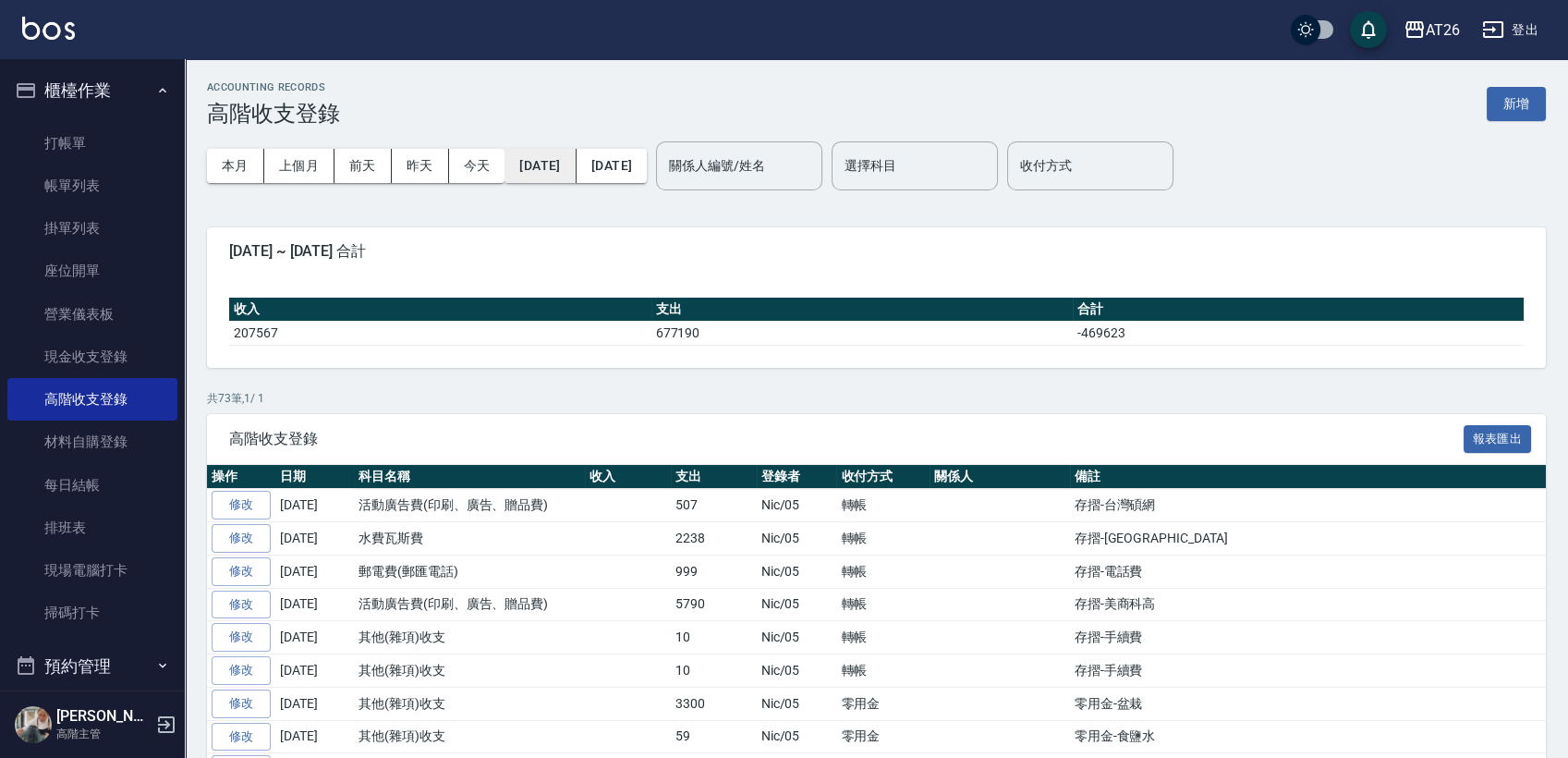
click at [570, 175] on button "[DATE]" at bounding box center [540, 166] width 71 height 34
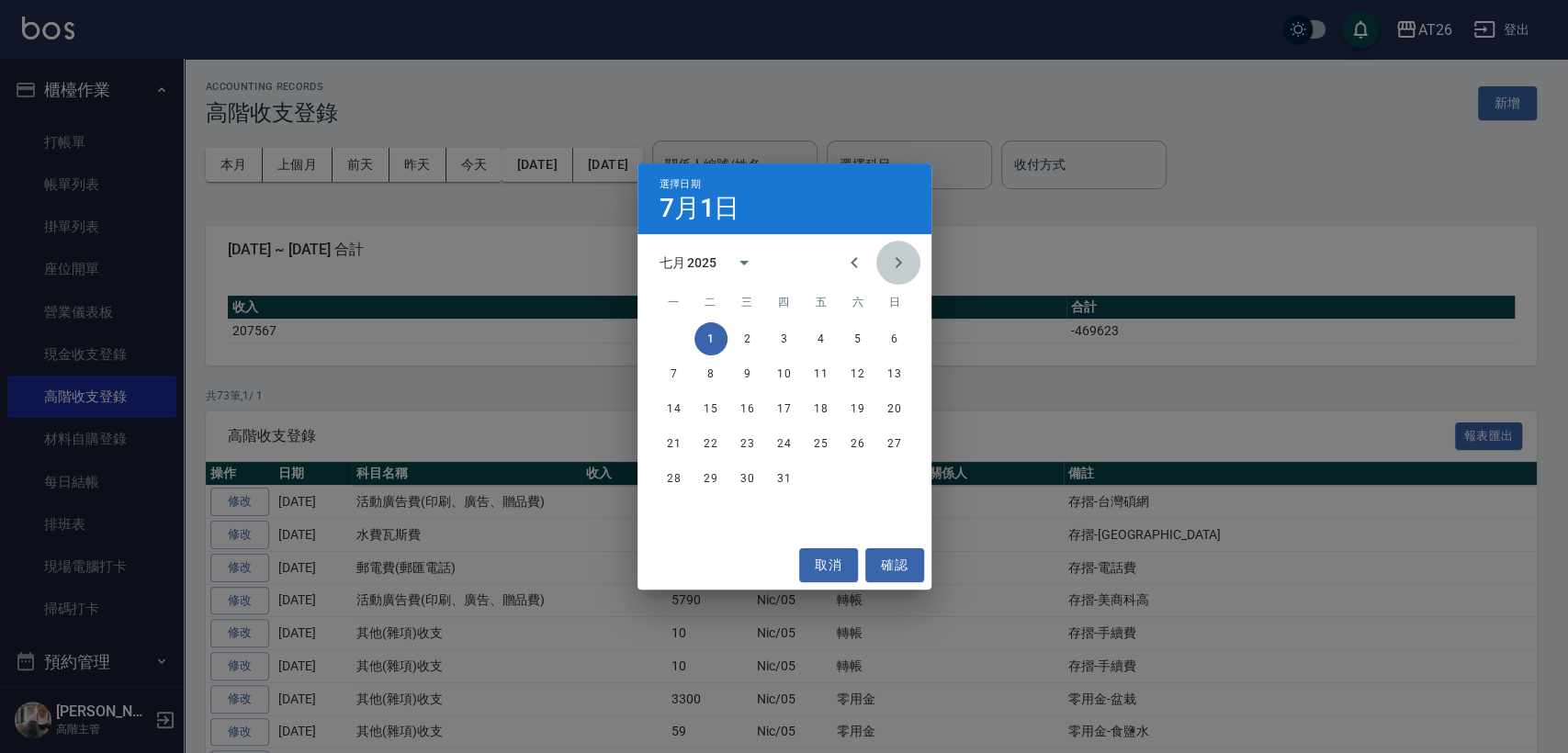
click at [879, 268] on button "Next month" at bounding box center [898, 262] width 44 height 44
click at [668, 337] on button "1" at bounding box center [674, 338] width 33 height 33
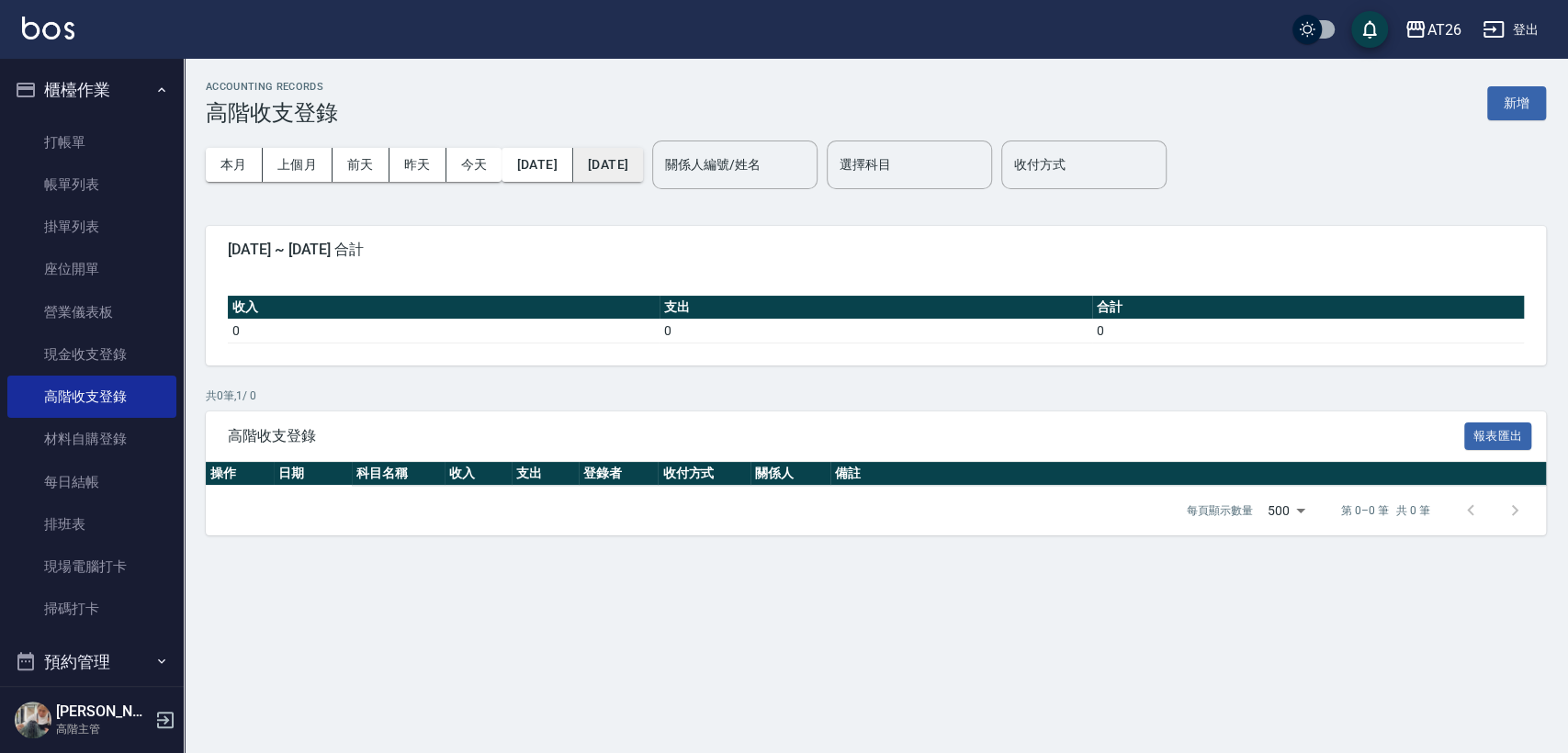
click at [643, 163] on button "[DATE]" at bounding box center [608, 165] width 70 height 34
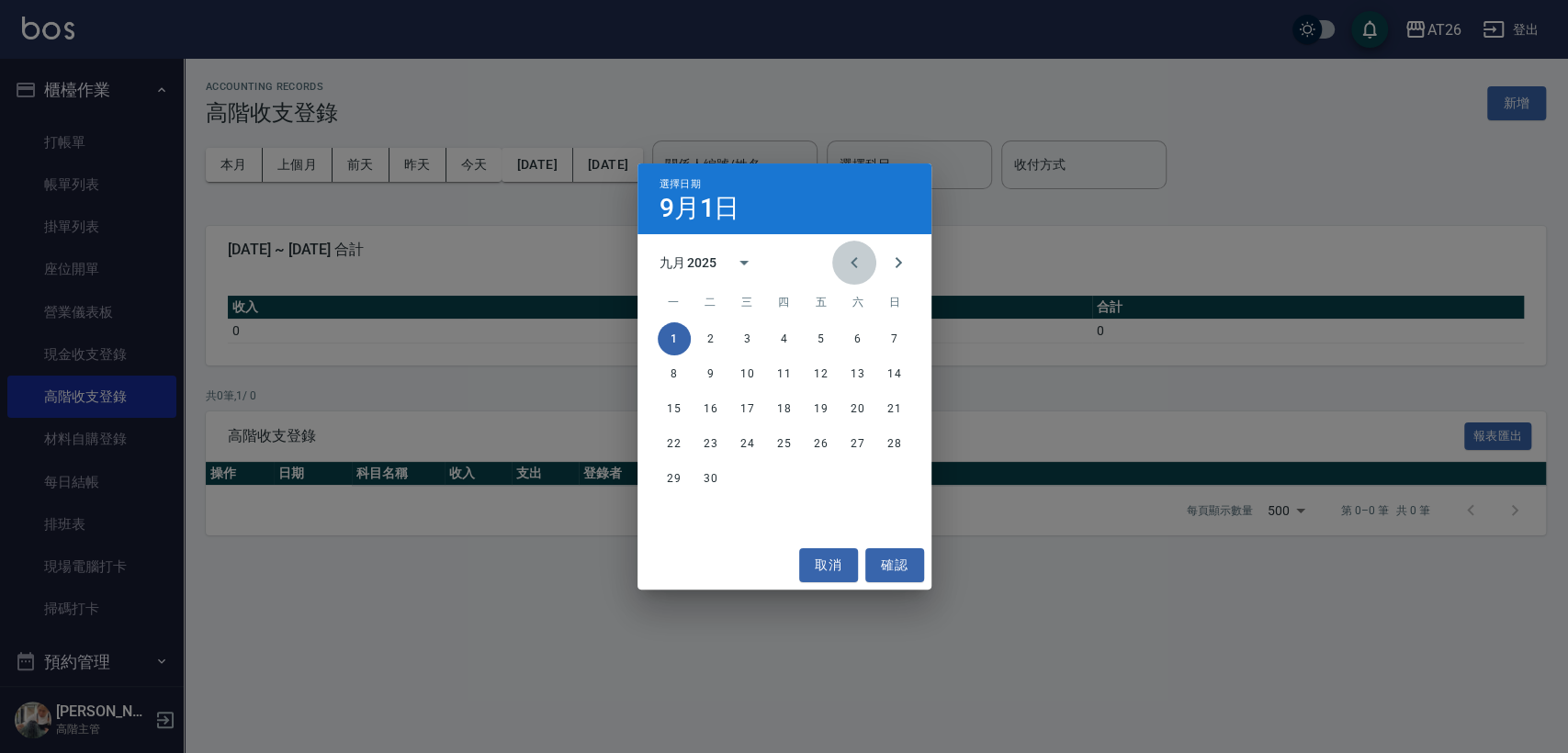
click at [841, 254] on button "Previous month" at bounding box center [854, 262] width 44 height 44
click at [820, 331] on button "1" at bounding box center [821, 338] width 33 height 33
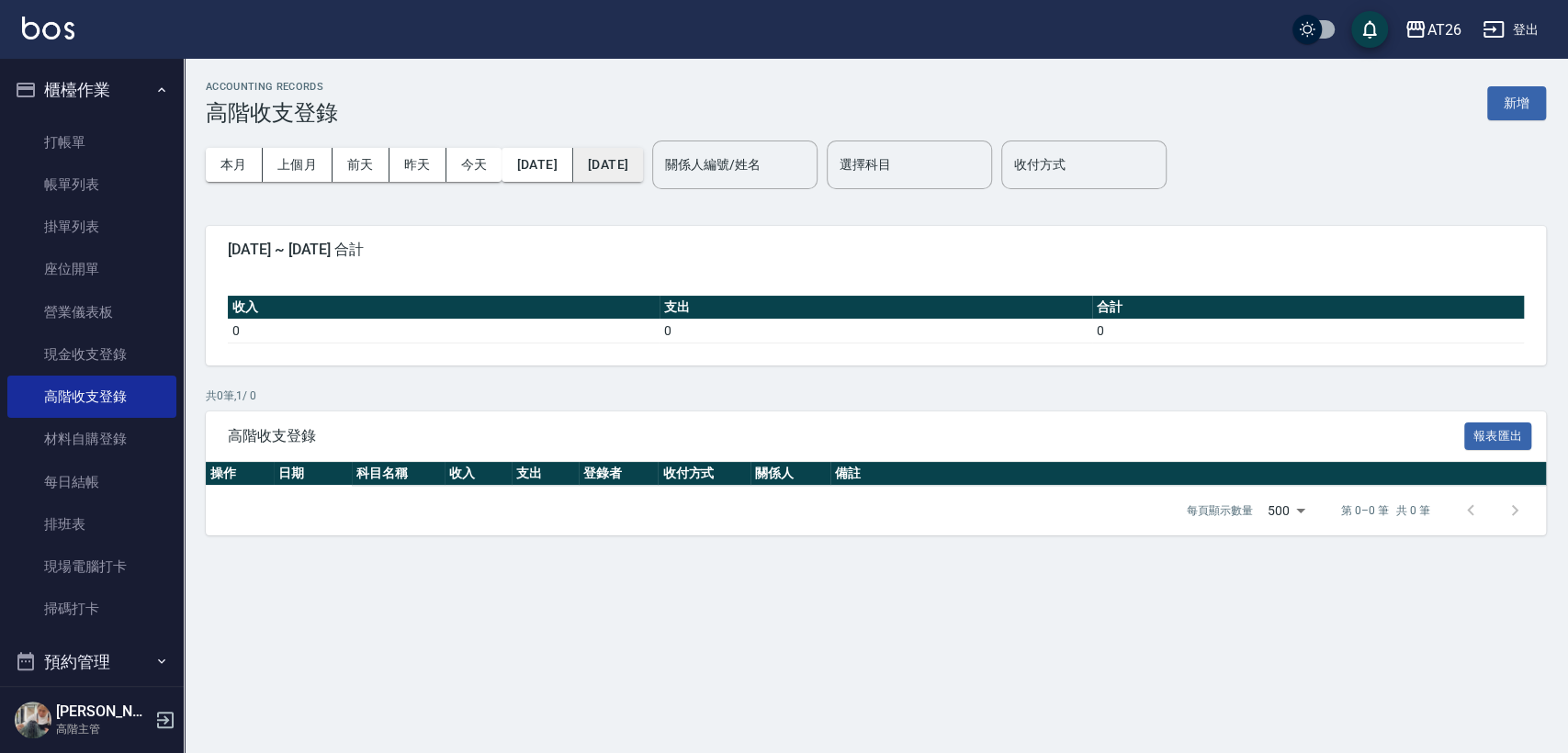
click at [643, 176] on button "[DATE]" at bounding box center [608, 165] width 70 height 34
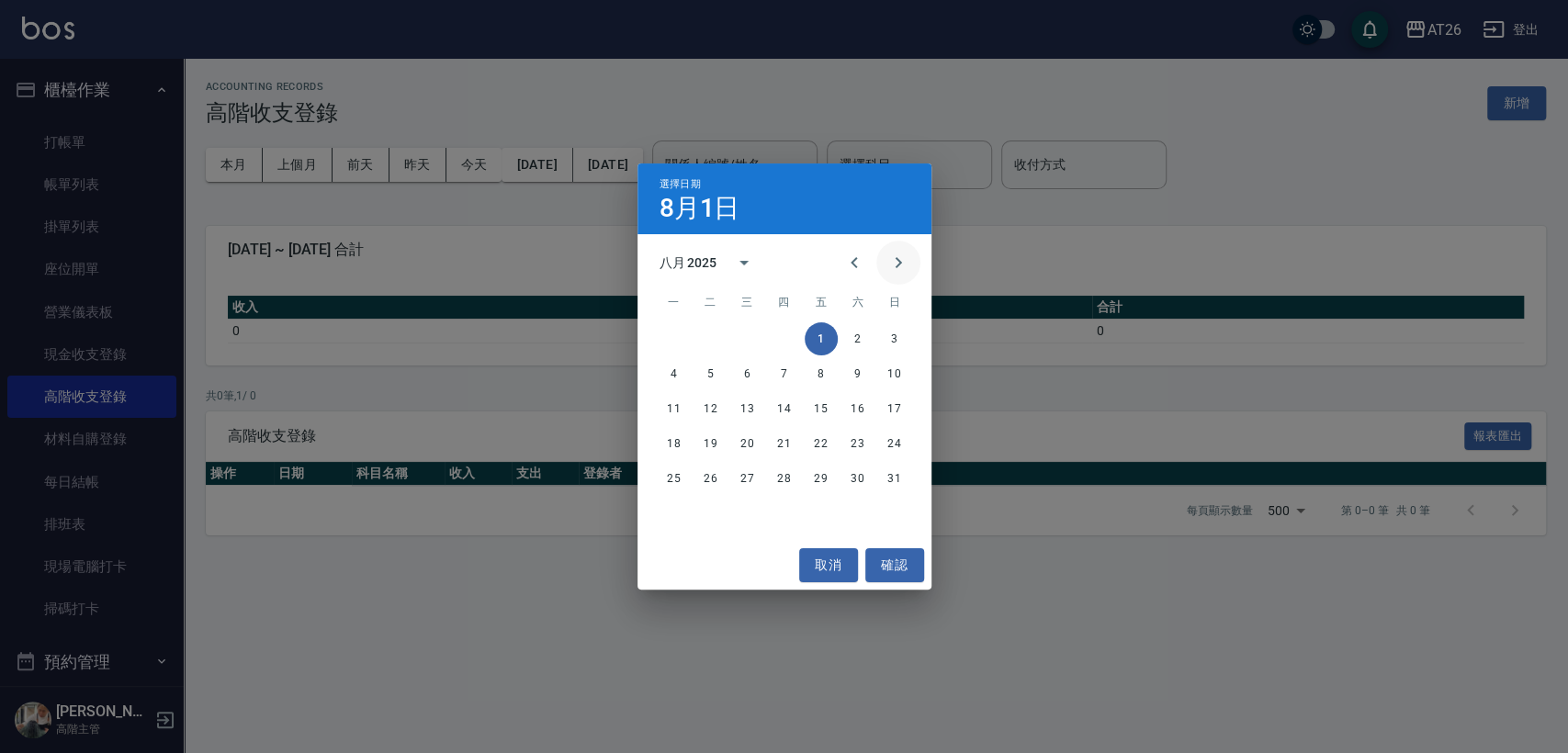
click at [901, 271] on icon "Next month" at bounding box center [898, 262] width 22 height 22
click at [675, 335] on button "1" at bounding box center [674, 338] width 33 height 33
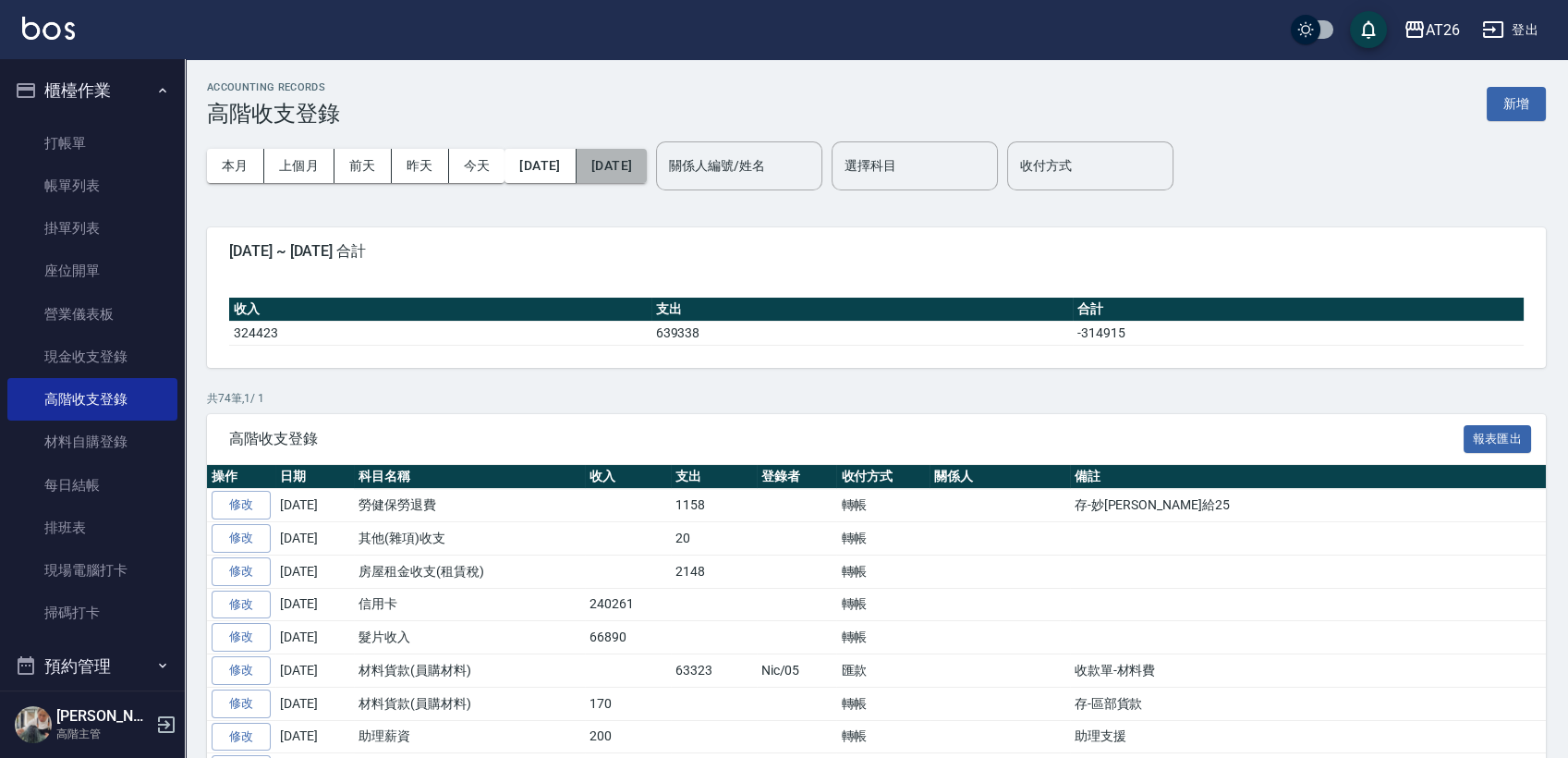
click at [647, 165] on button "[DATE]" at bounding box center [612, 166] width 70 height 34
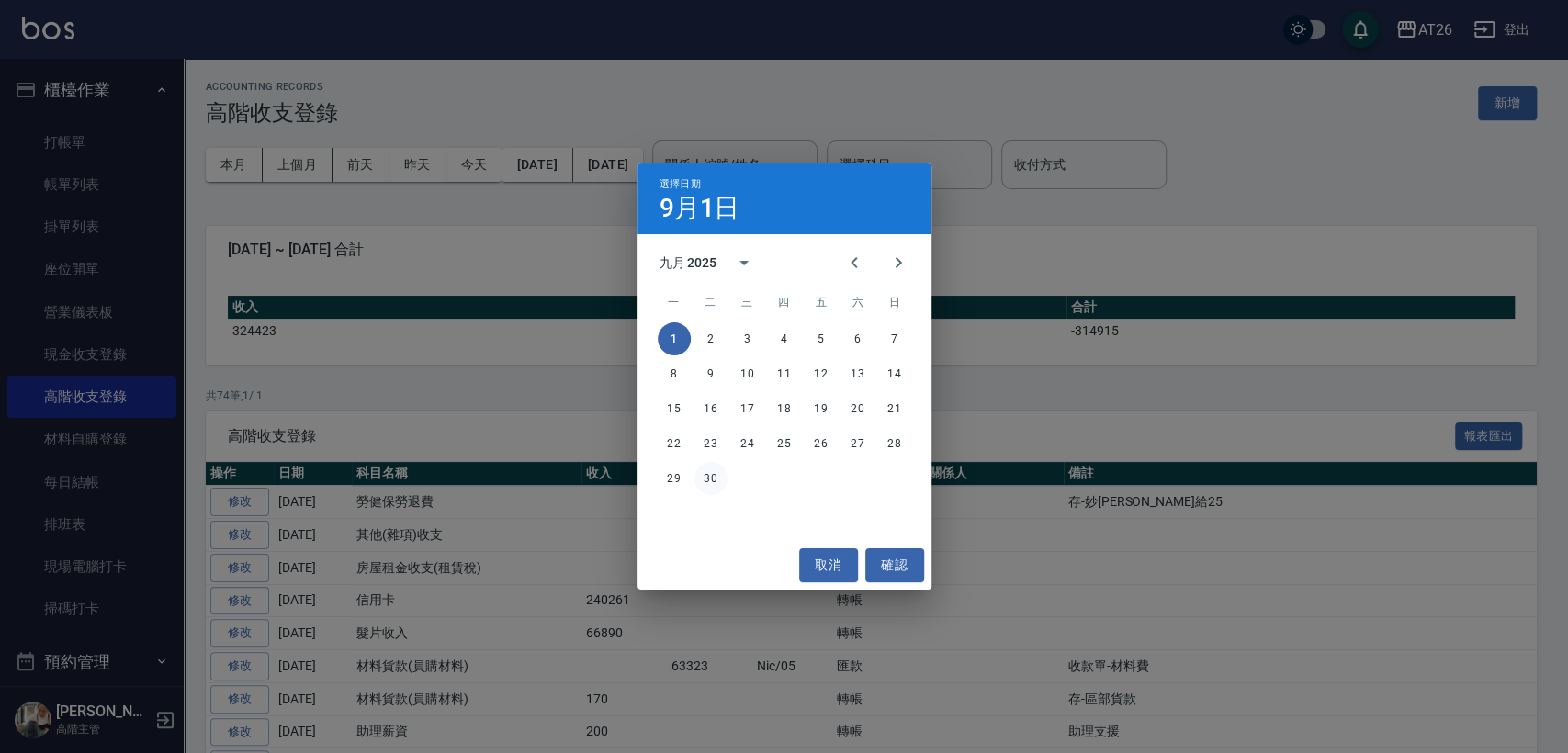
click at [706, 472] on button "30" at bounding box center [710, 478] width 33 height 33
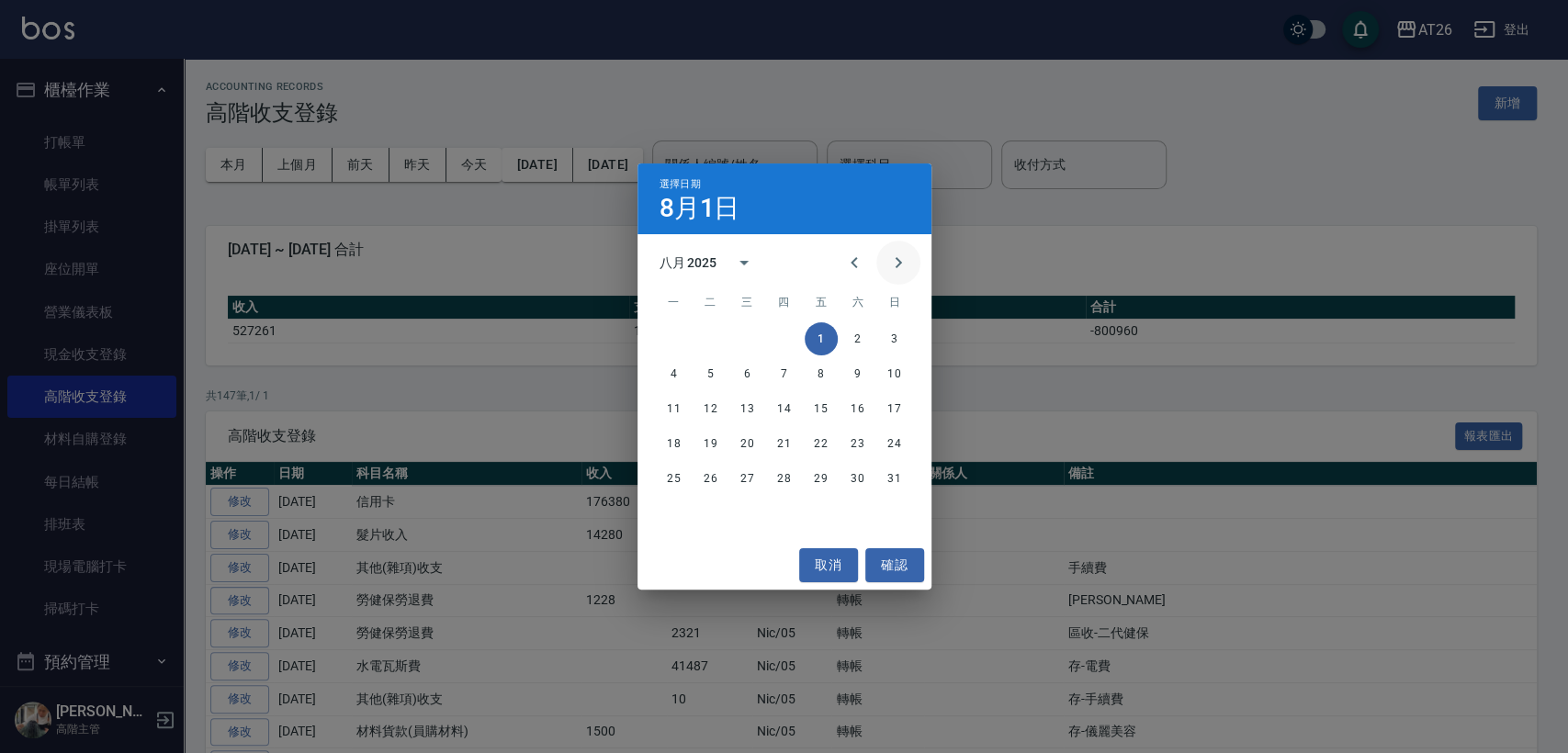
click at [878, 259] on button "Next month" at bounding box center [898, 262] width 44 height 44
click at [669, 347] on button "1" at bounding box center [674, 338] width 33 height 33
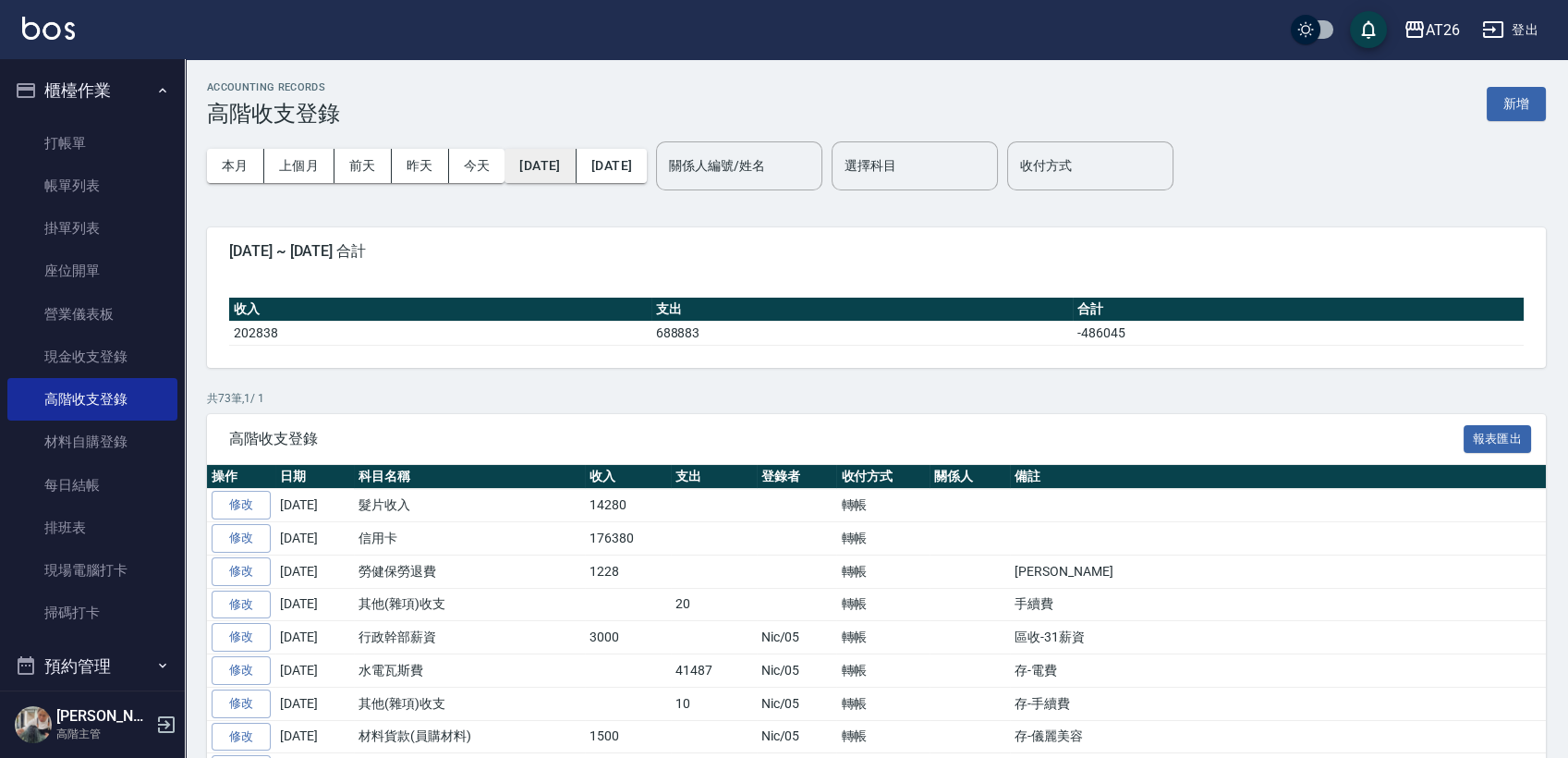
click at [517, 163] on button "[DATE]" at bounding box center [540, 166] width 71 height 34
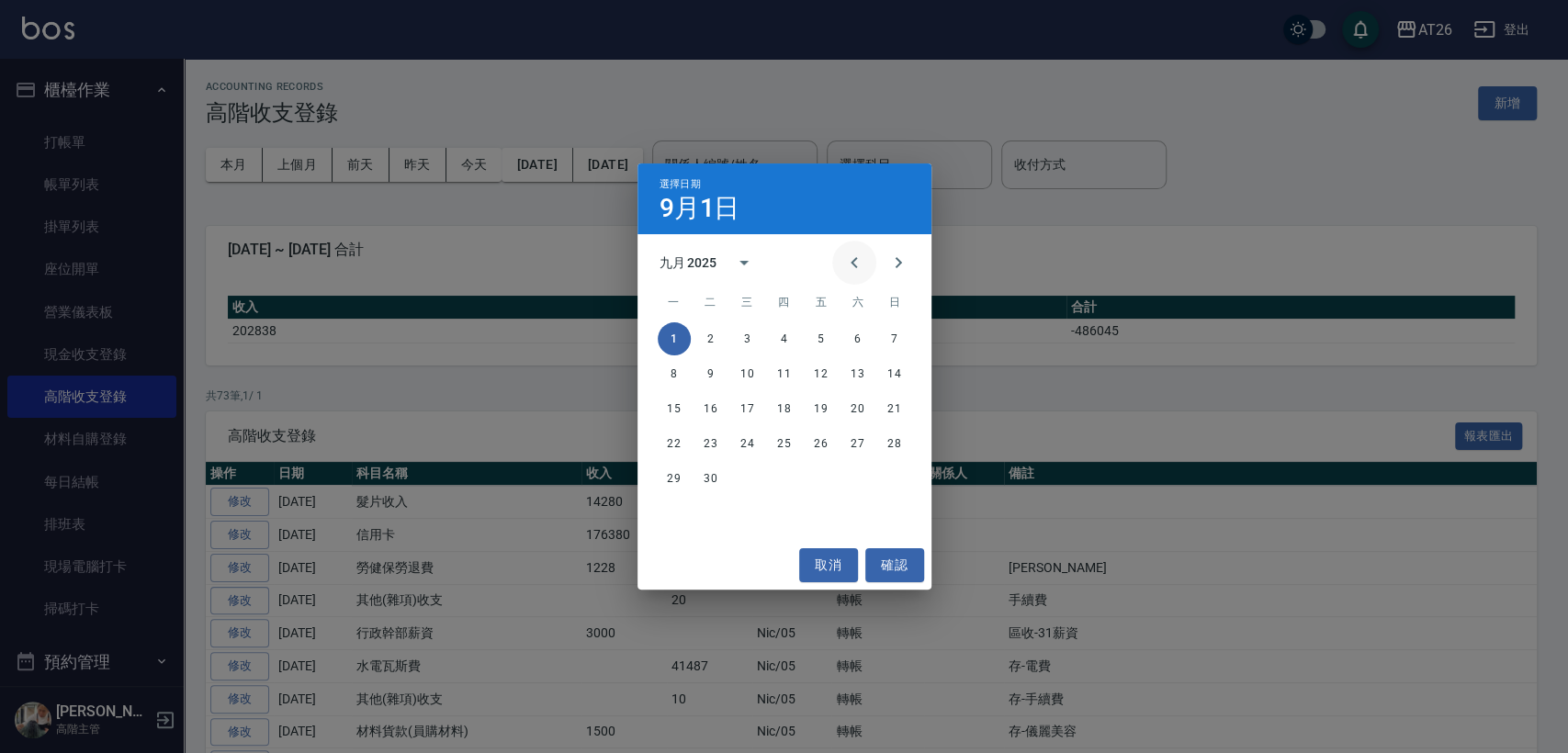
click at [842, 260] on button "Previous month" at bounding box center [854, 262] width 44 height 44
drag, startPoint x: 817, startPoint y: 343, endPoint x: 821, endPoint y: 312, distance: 31.3
click at [818, 345] on button "1" at bounding box center [821, 338] width 33 height 33
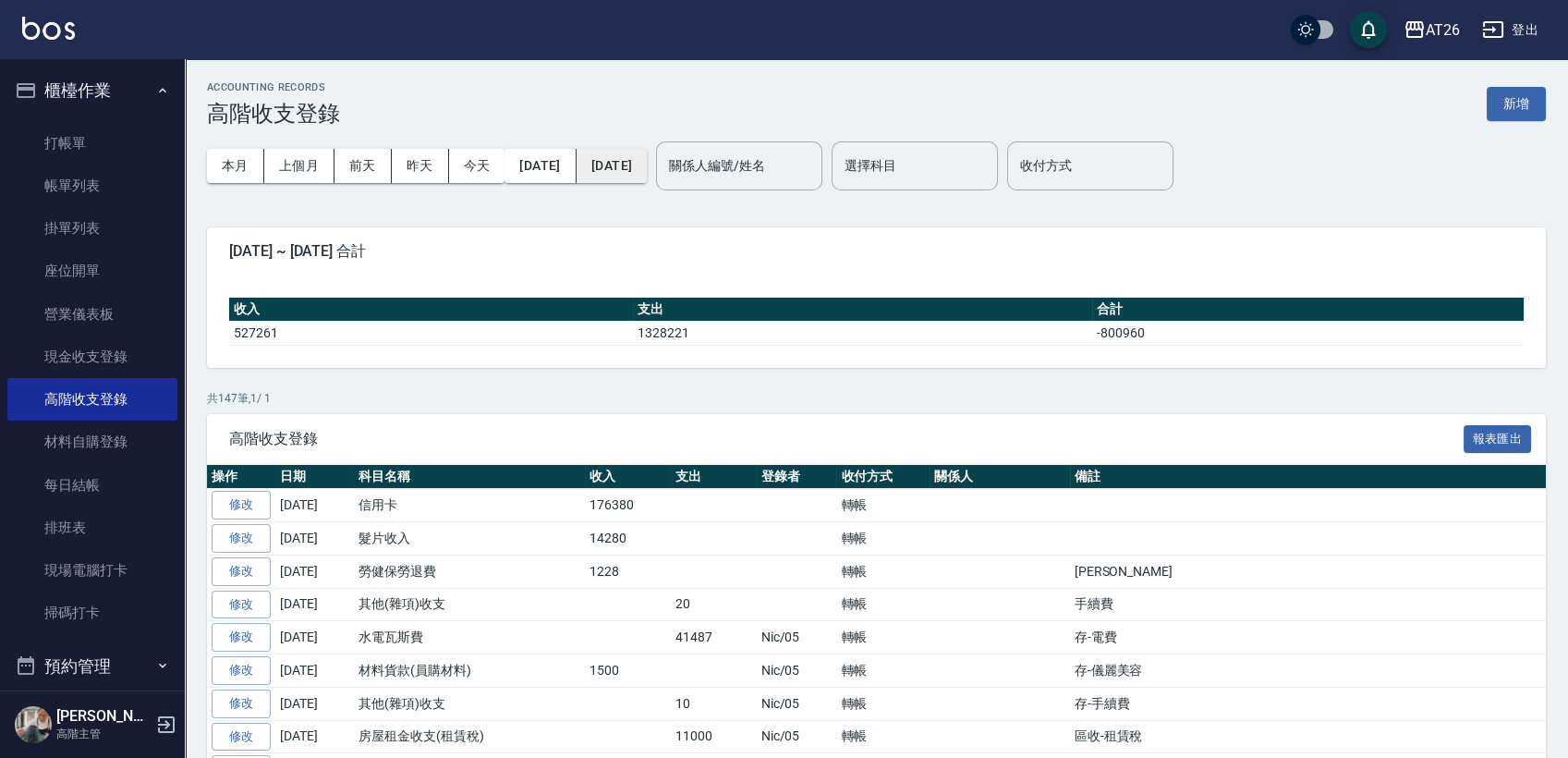
click at [647, 164] on button "[DATE]" at bounding box center [612, 166] width 70 height 34
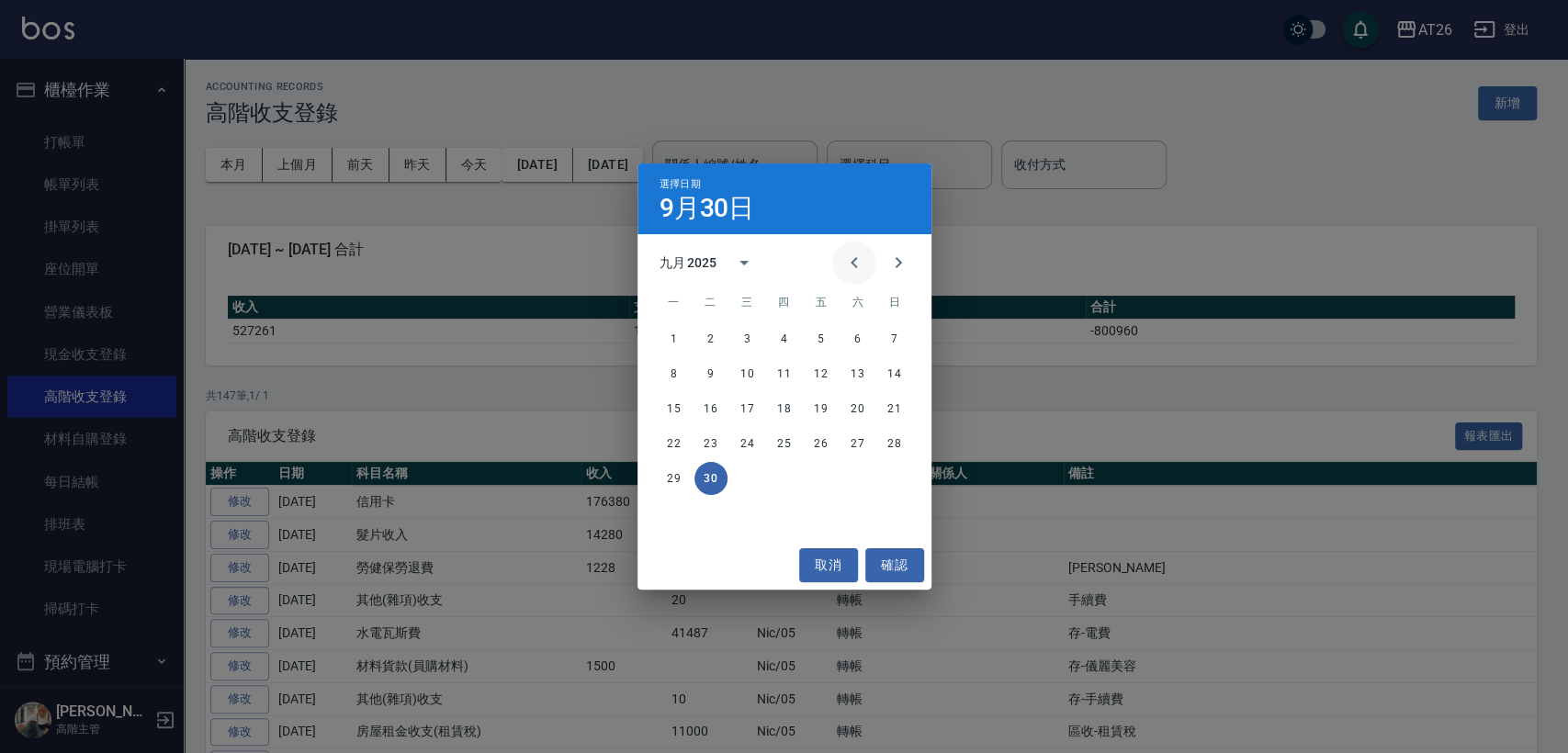
click at [857, 259] on icon "Previous month" at bounding box center [854, 262] width 22 height 22
click at [886, 480] on button "31" at bounding box center [894, 478] width 33 height 33
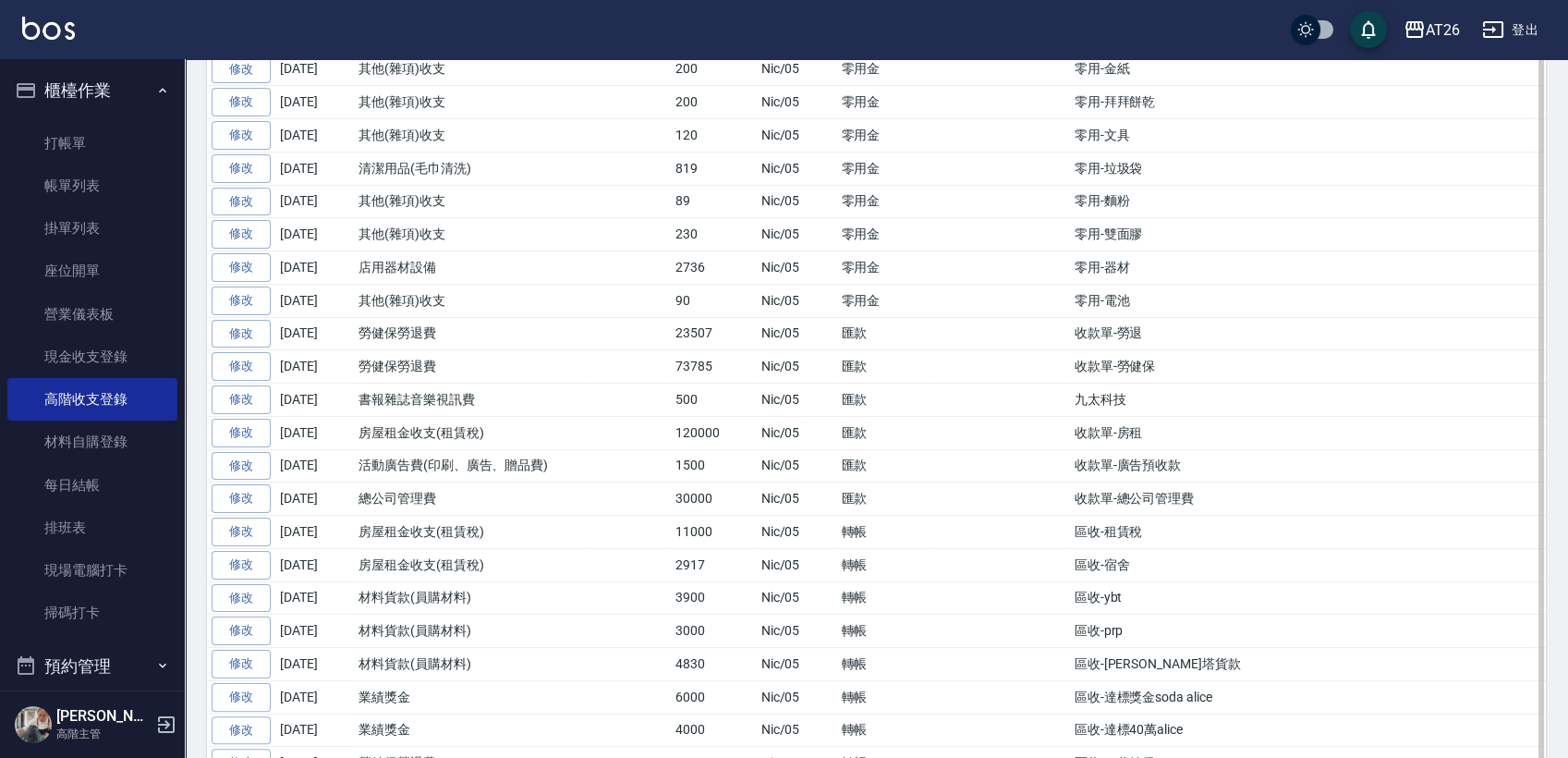
scroll to position [1095, 0]
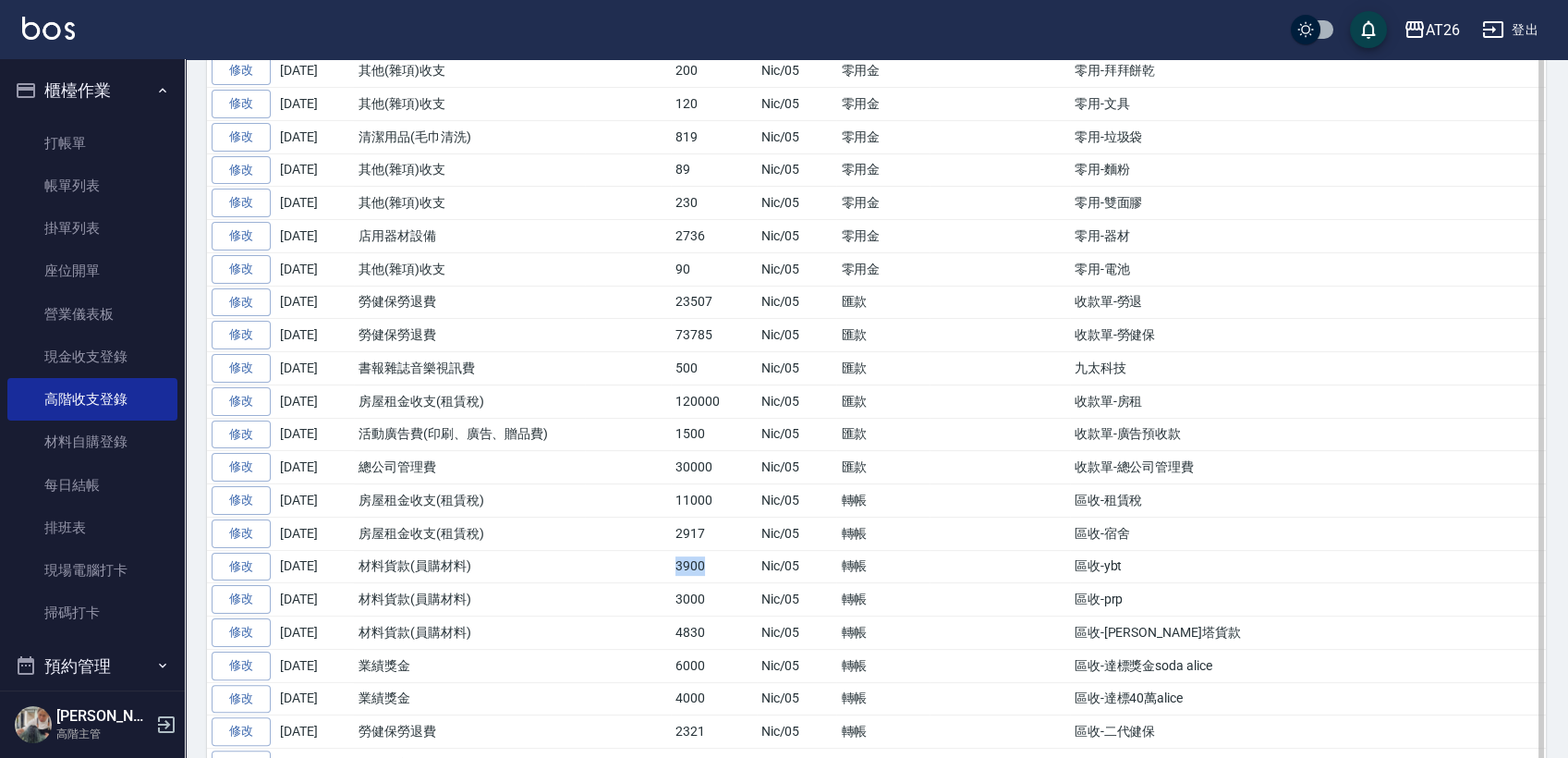
drag, startPoint x: 665, startPoint y: 550, endPoint x: 704, endPoint y: 549, distance: 38.8
click at [704, 550] on tr "修改 [DATE] 材料貨款(員購材料) 3900 Nic/05 轉帳 區收-ybt" at bounding box center [876, 566] width 1339 height 33
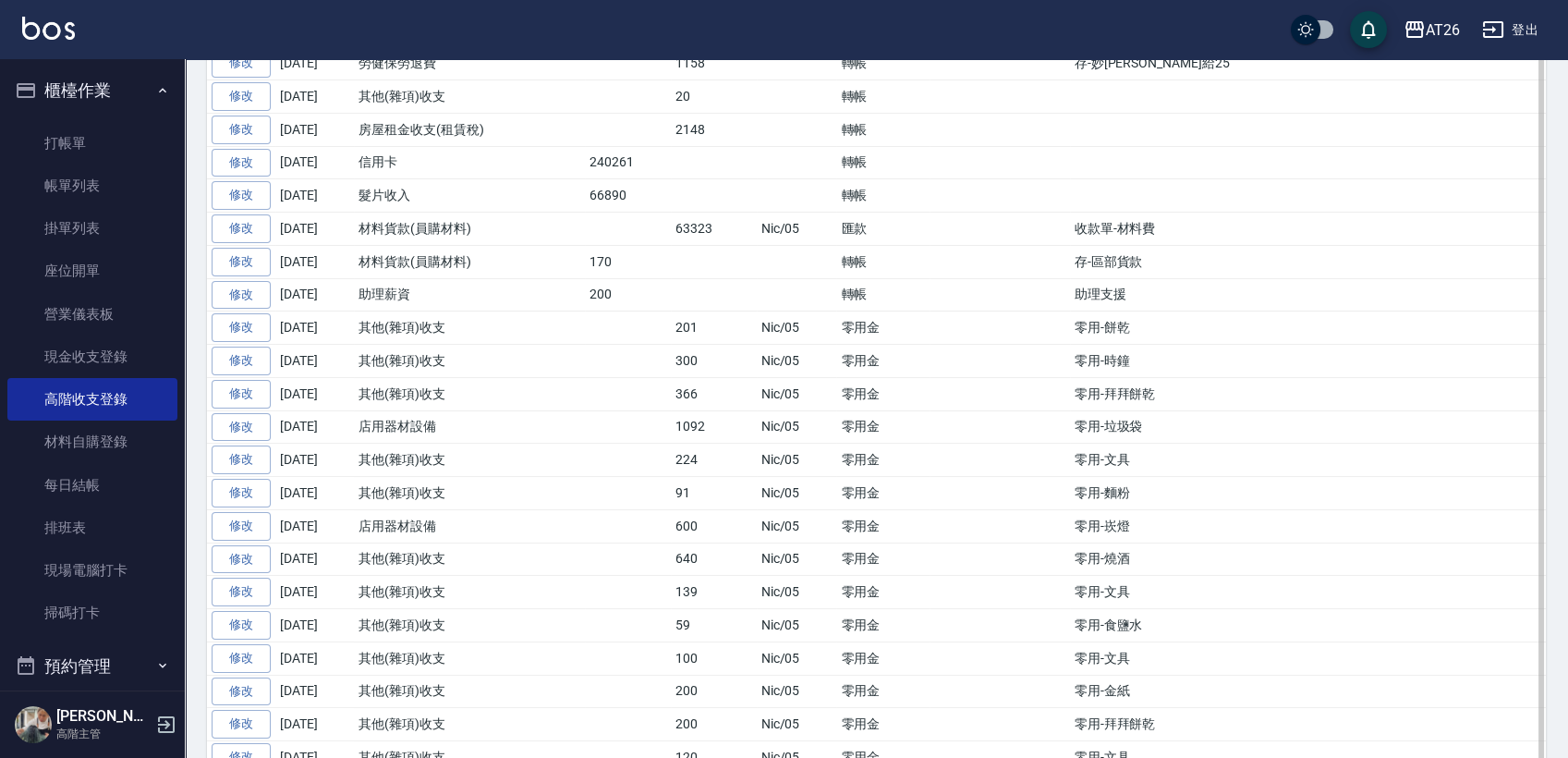
scroll to position [410, 0]
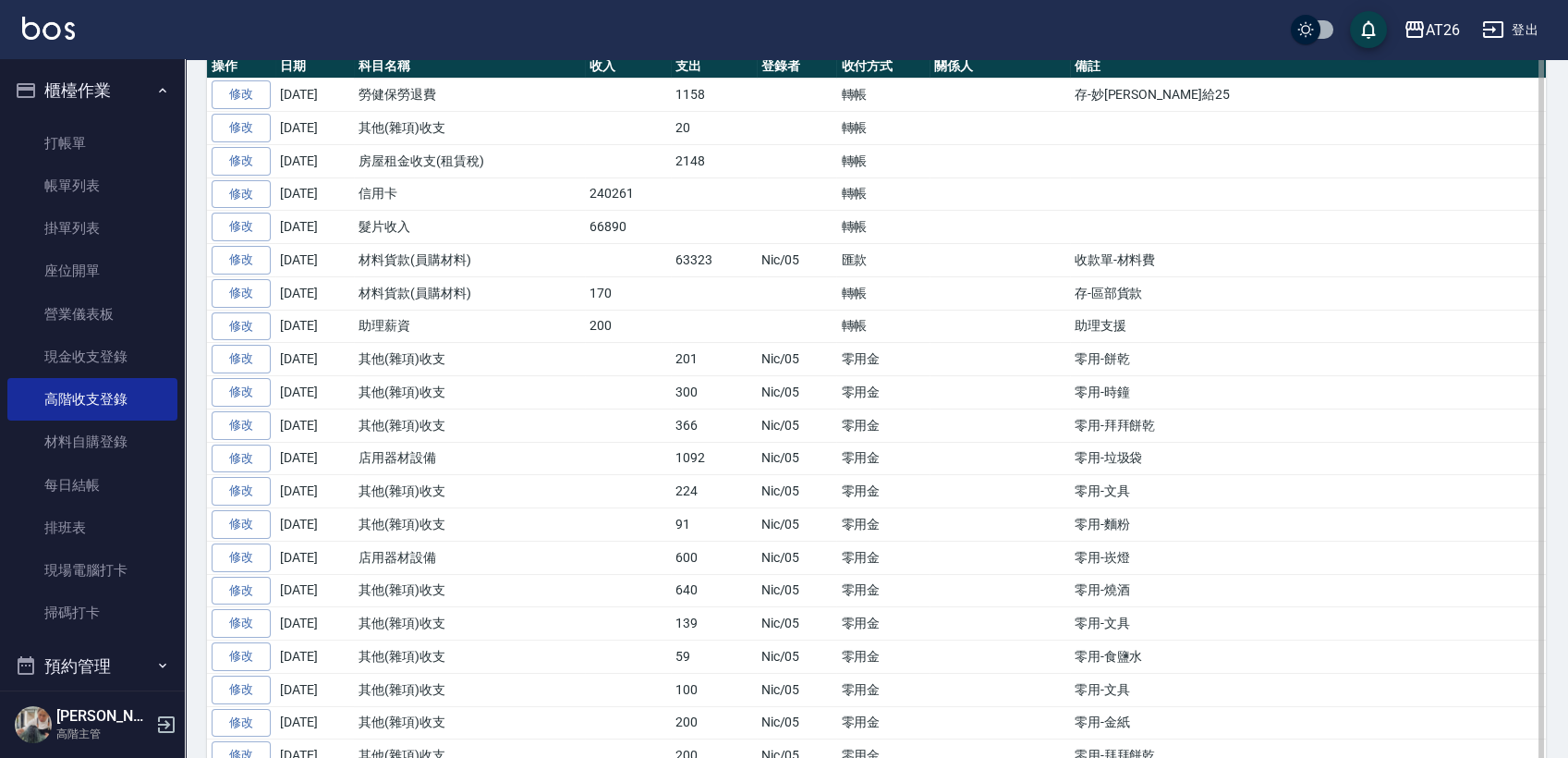
click at [413, 747] on td "其他(雜項)收支" at bounding box center [469, 755] width 231 height 33
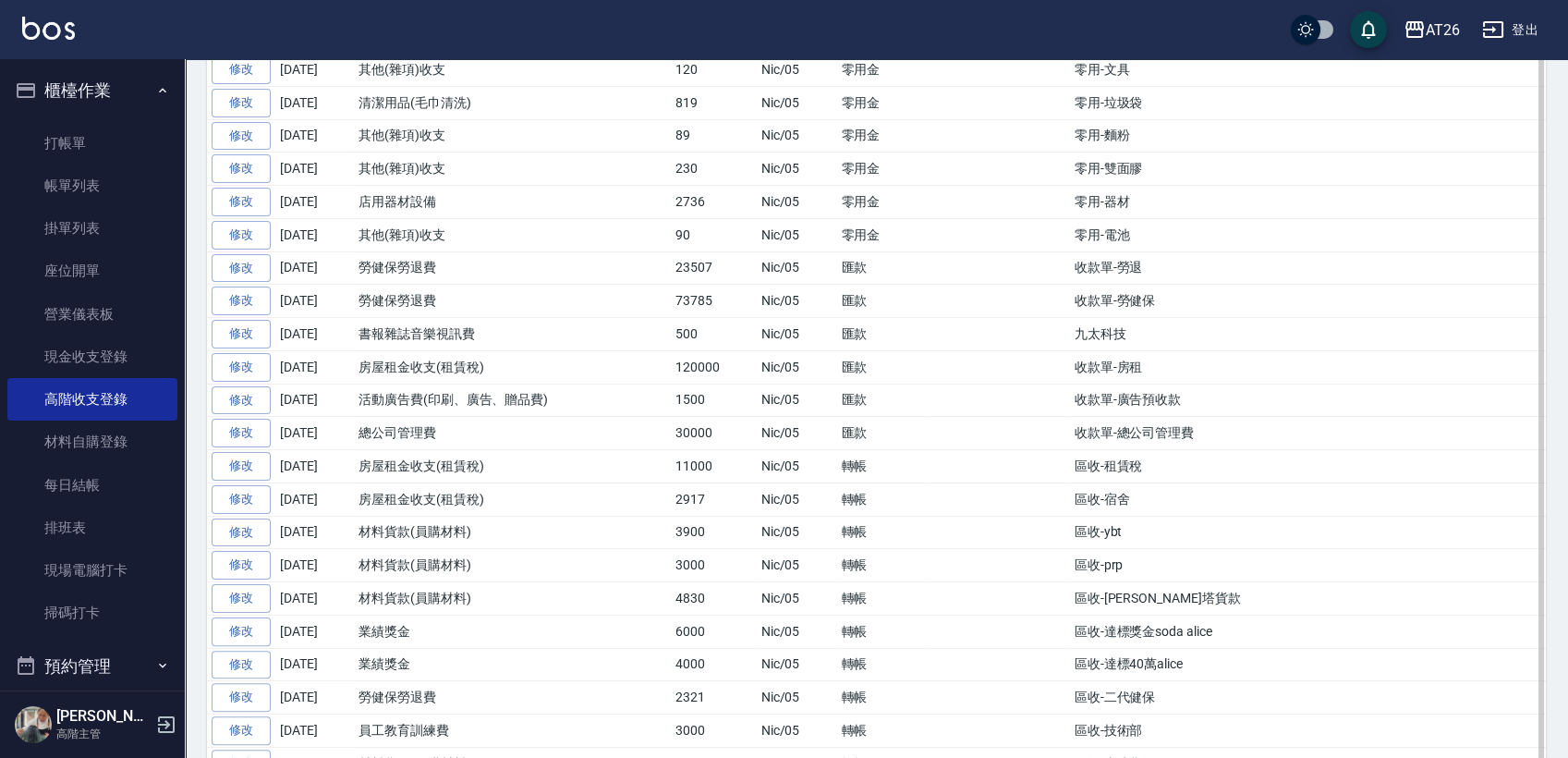
scroll to position [1027, 0]
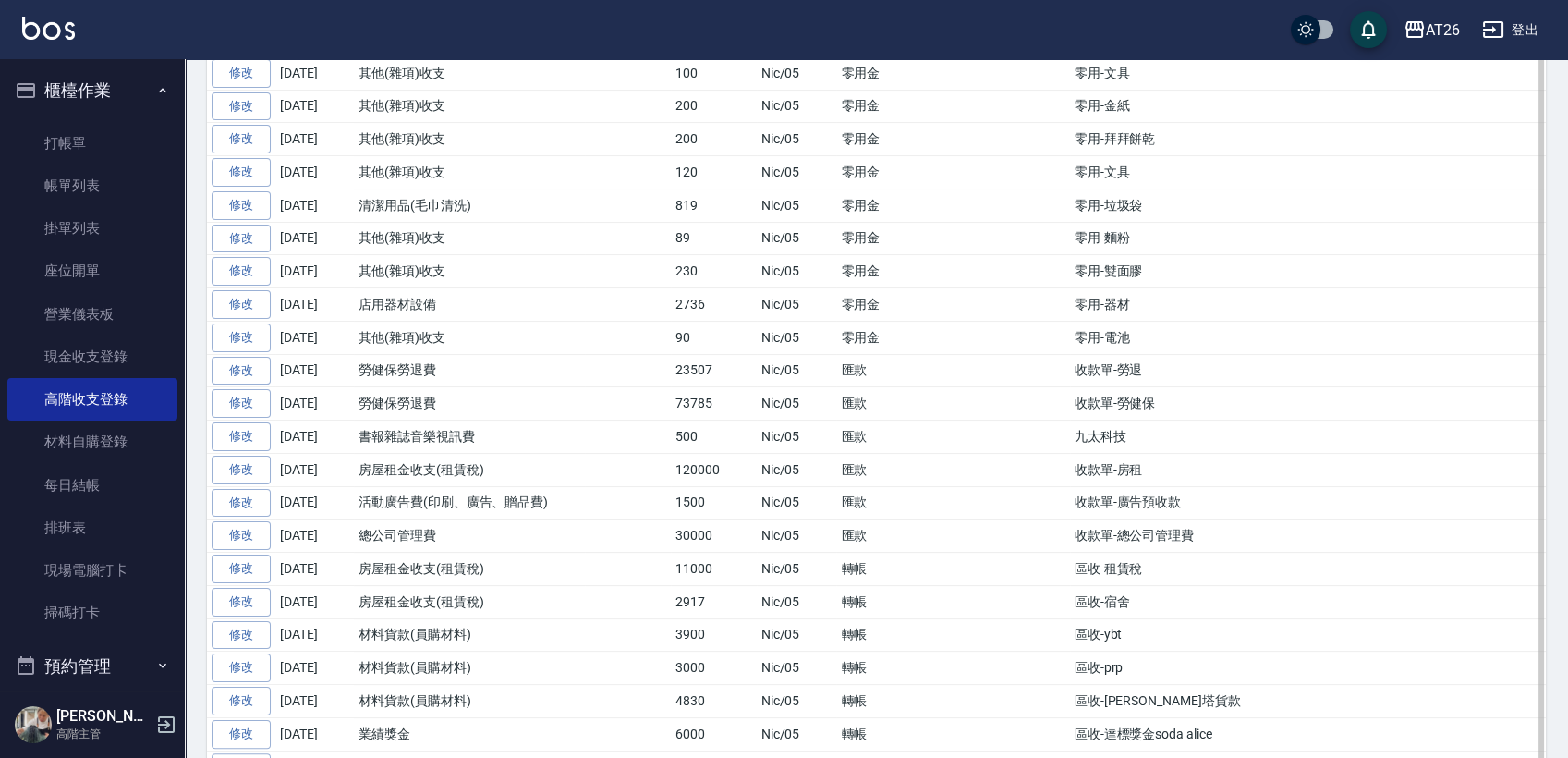
drag, startPoint x: 555, startPoint y: 506, endPoint x: 560, endPoint y: 482, distance: 25.4
click at [560, 486] on td "活動廣告費(印刷、廣告、贈品費)" at bounding box center [469, 502] width 231 height 33
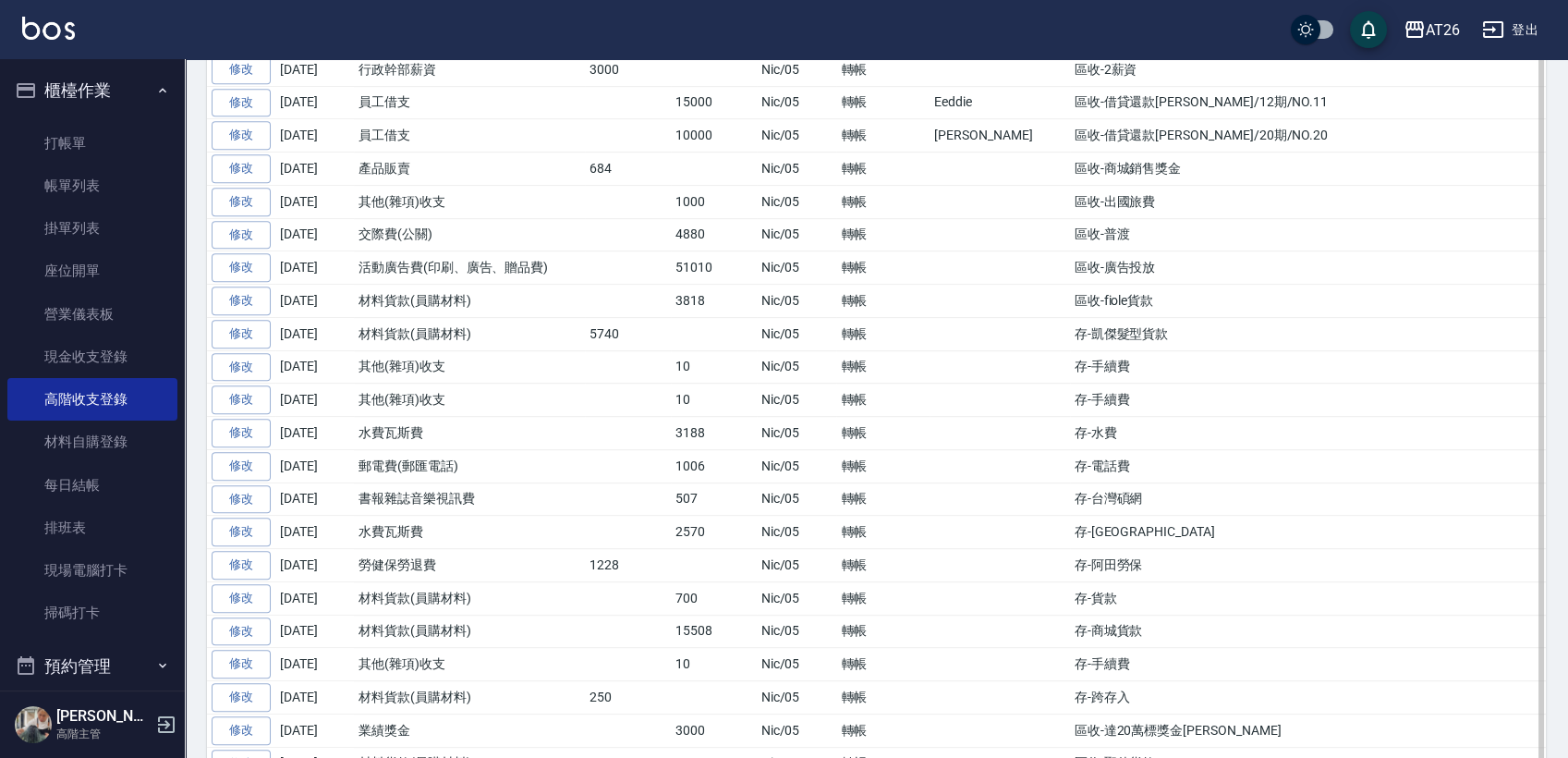
scroll to position [2054, 0]
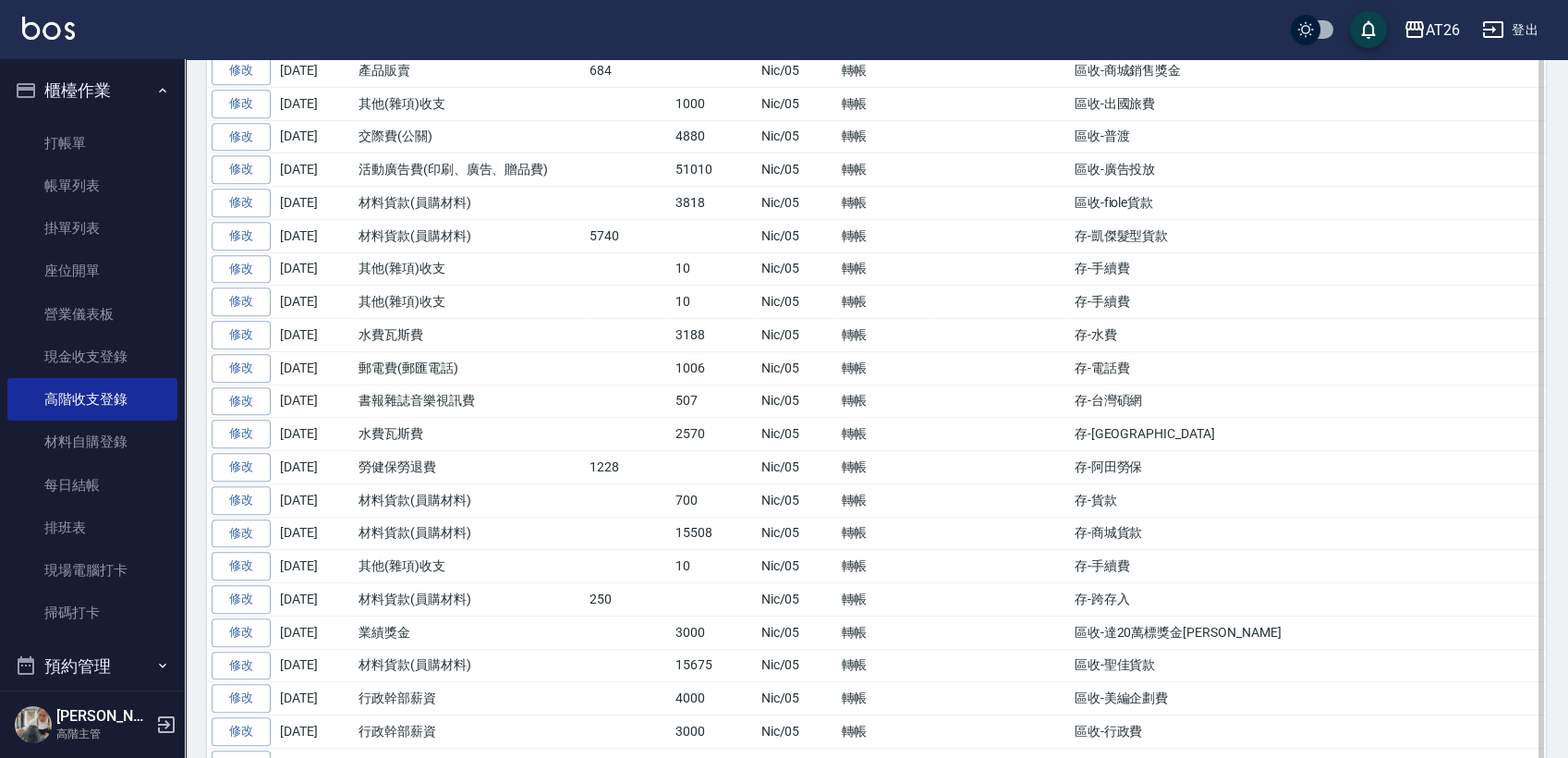
drag, startPoint x: 436, startPoint y: 480, endPoint x: 445, endPoint y: 482, distance: 9.4
click at [437, 483] on td "材料貨款(員購材料)" at bounding box center [469, 499] width 231 height 33
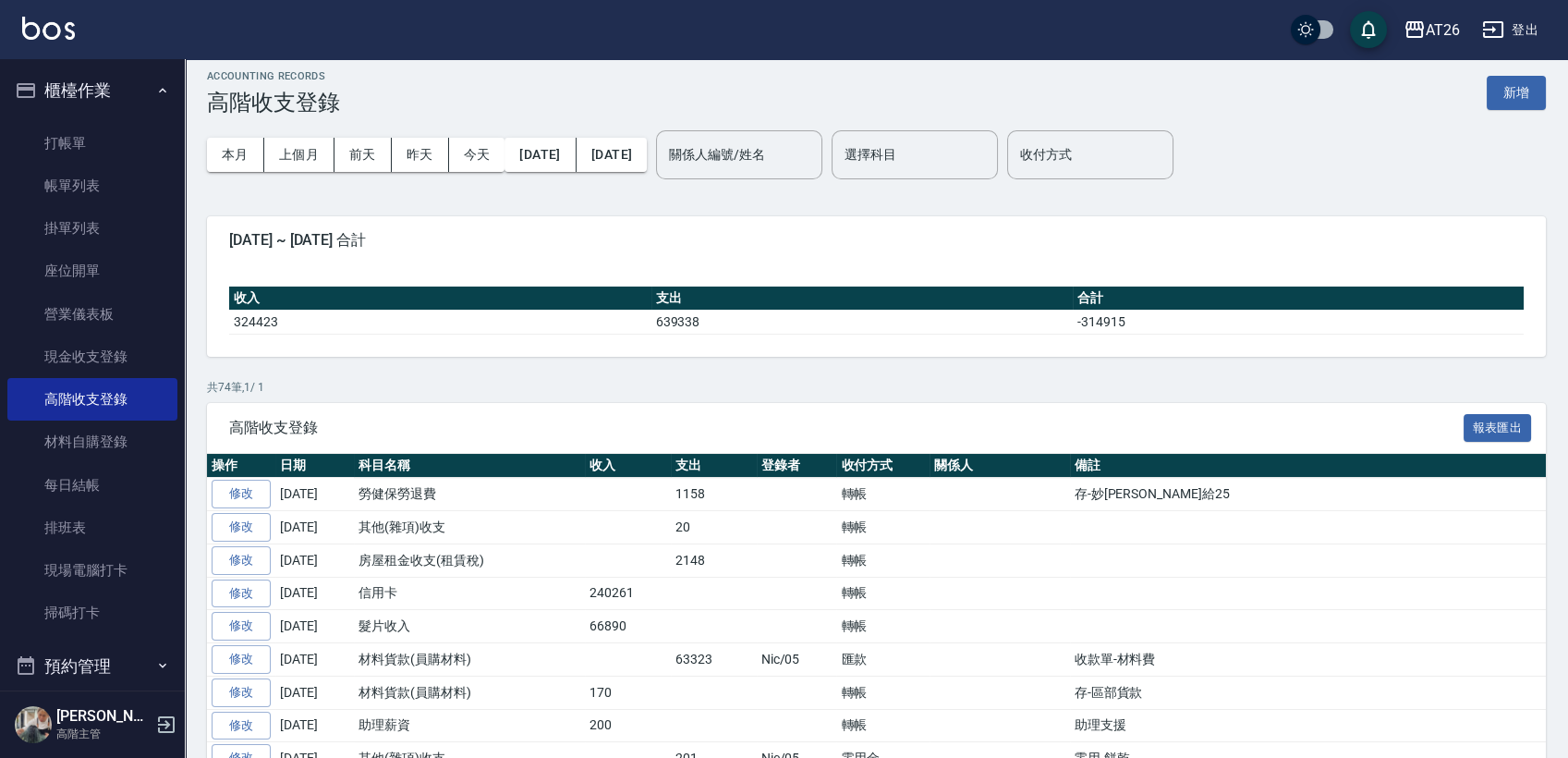
scroll to position [0, 0]
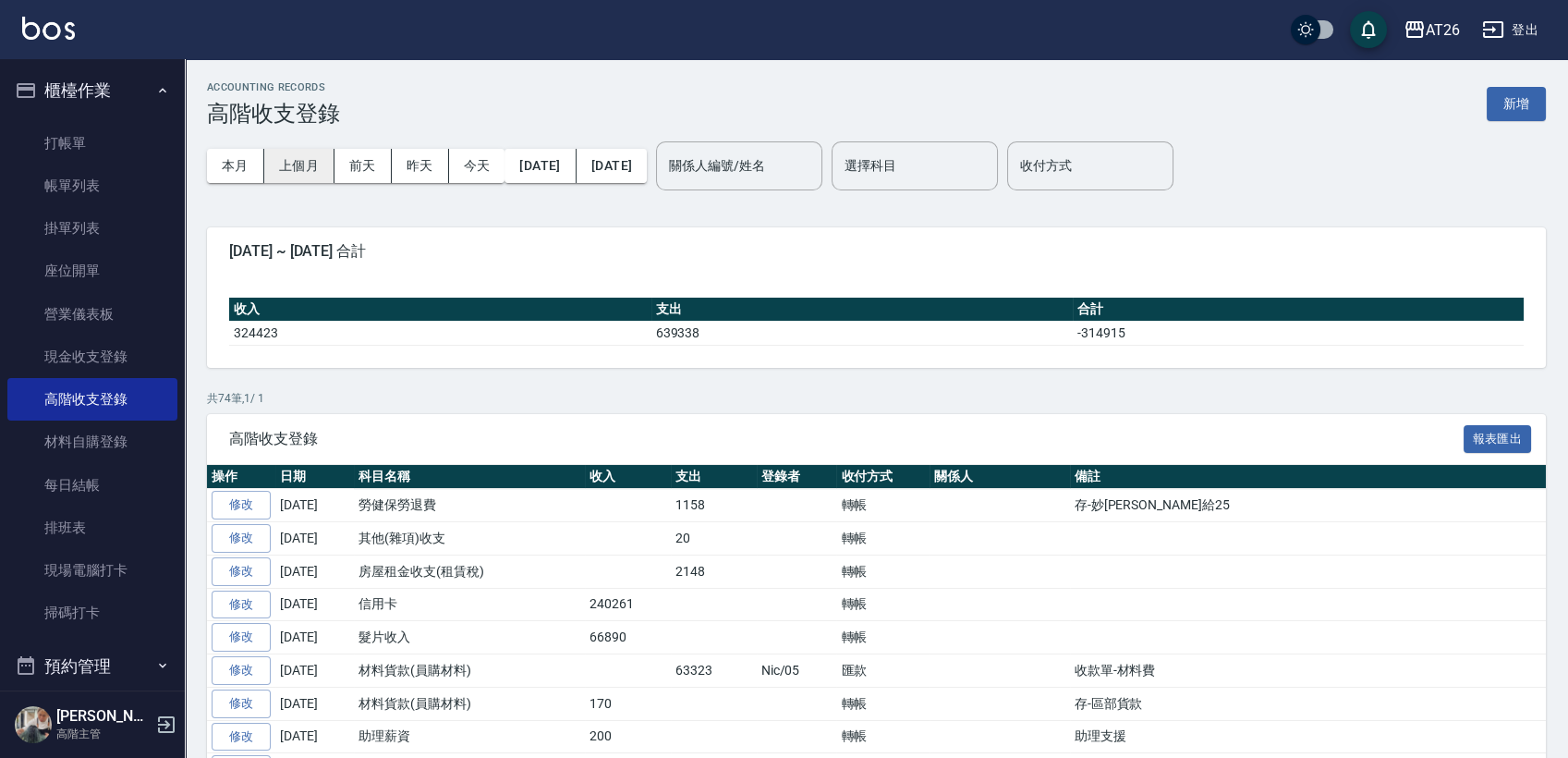
click at [302, 157] on button "上個月" at bounding box center [299, 166] width 70 height 34
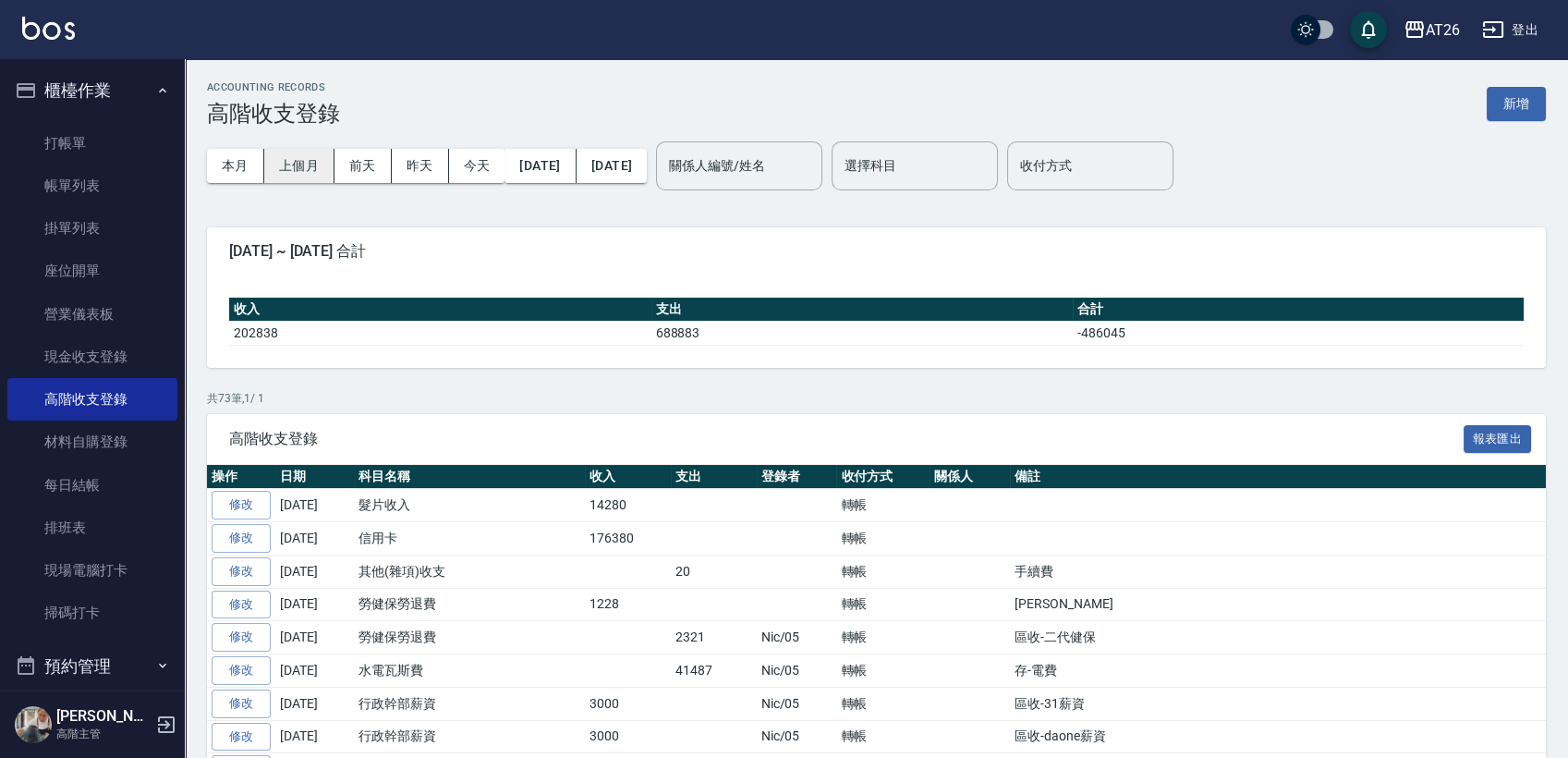
click at [311, 170] on button "上個月" at bounding box center [299, 166] width 70 height 34
click at [535, 157] on button "[DATE]" at bounding box center [540, 166] width 71 height 34
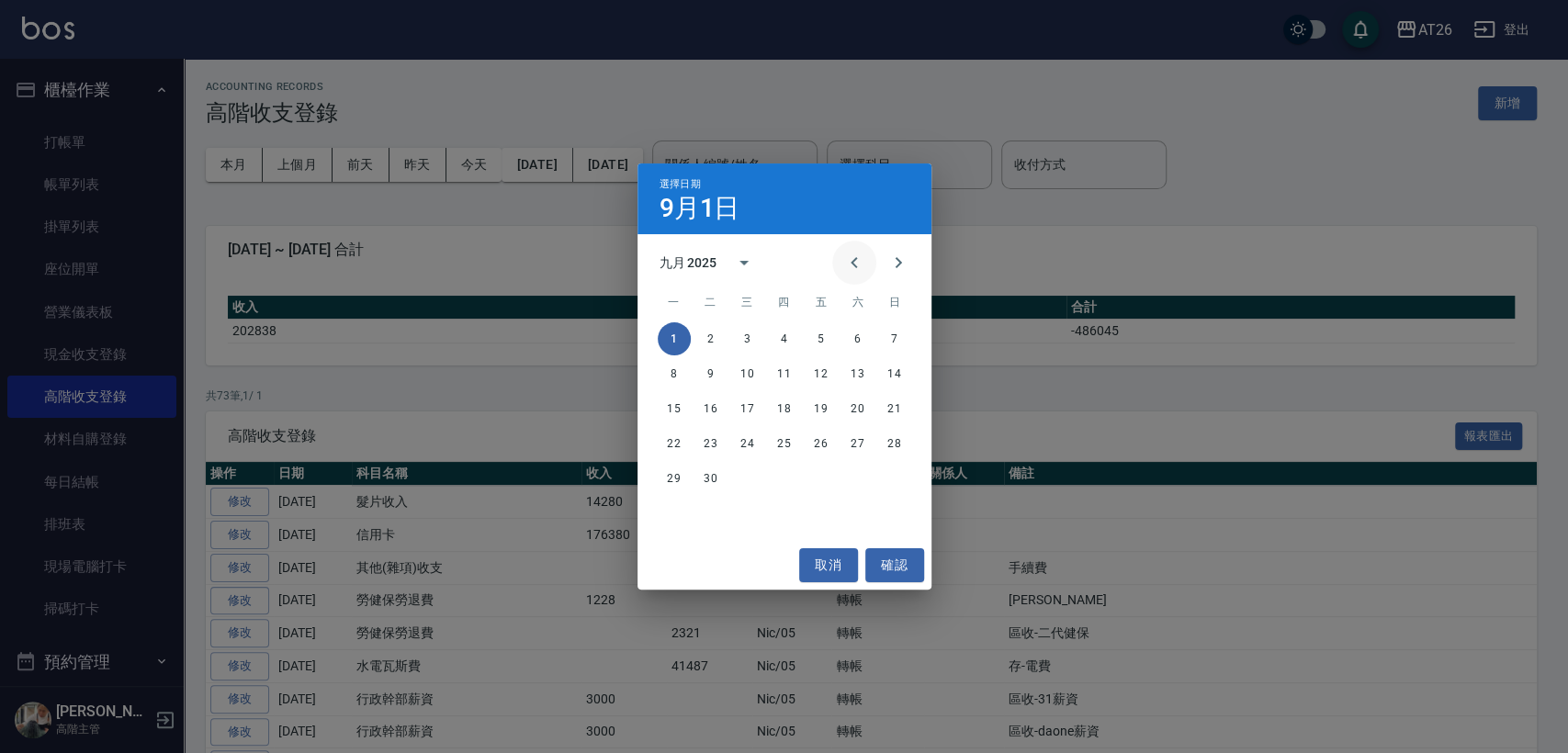
click at [853, 260] on icon "Previous month" at bounding box center [854, 262] width 22 height 22
click at [828, 337] on button "1" at bounding box center [821, 338] width 33 height 33
click at [889, 274] on button "Next month" at bounding box center [898, 262] width 44 height 44
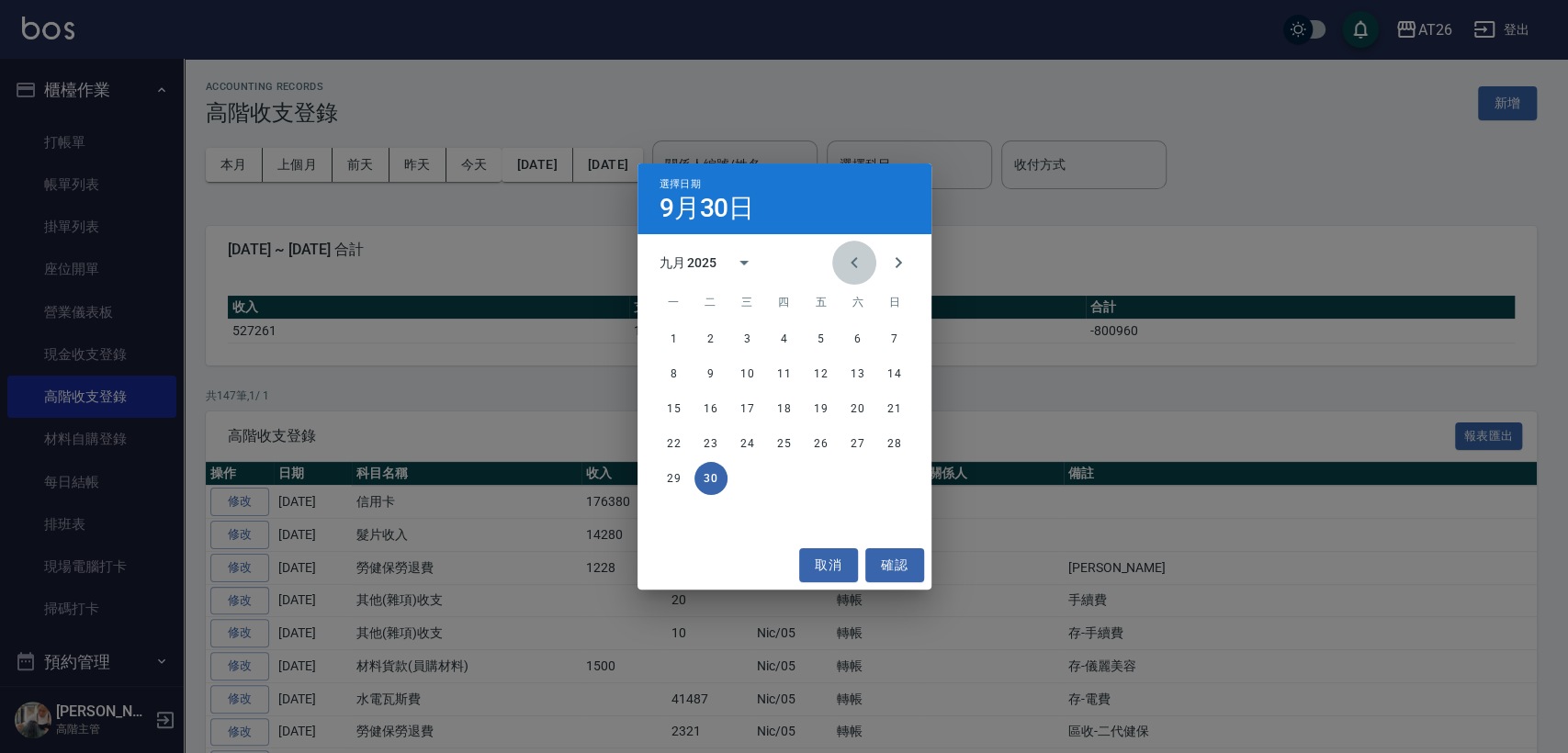
click at [863, 258] on icon "Previous month" at bounding box center [854, 262] width 22 height 22
click at [882, 480] on button "31" at bounding box center [894, 478] width 33 height 33
click at [823, 551] on button "取消" at bounding box center [828, 565] width 59 height 34
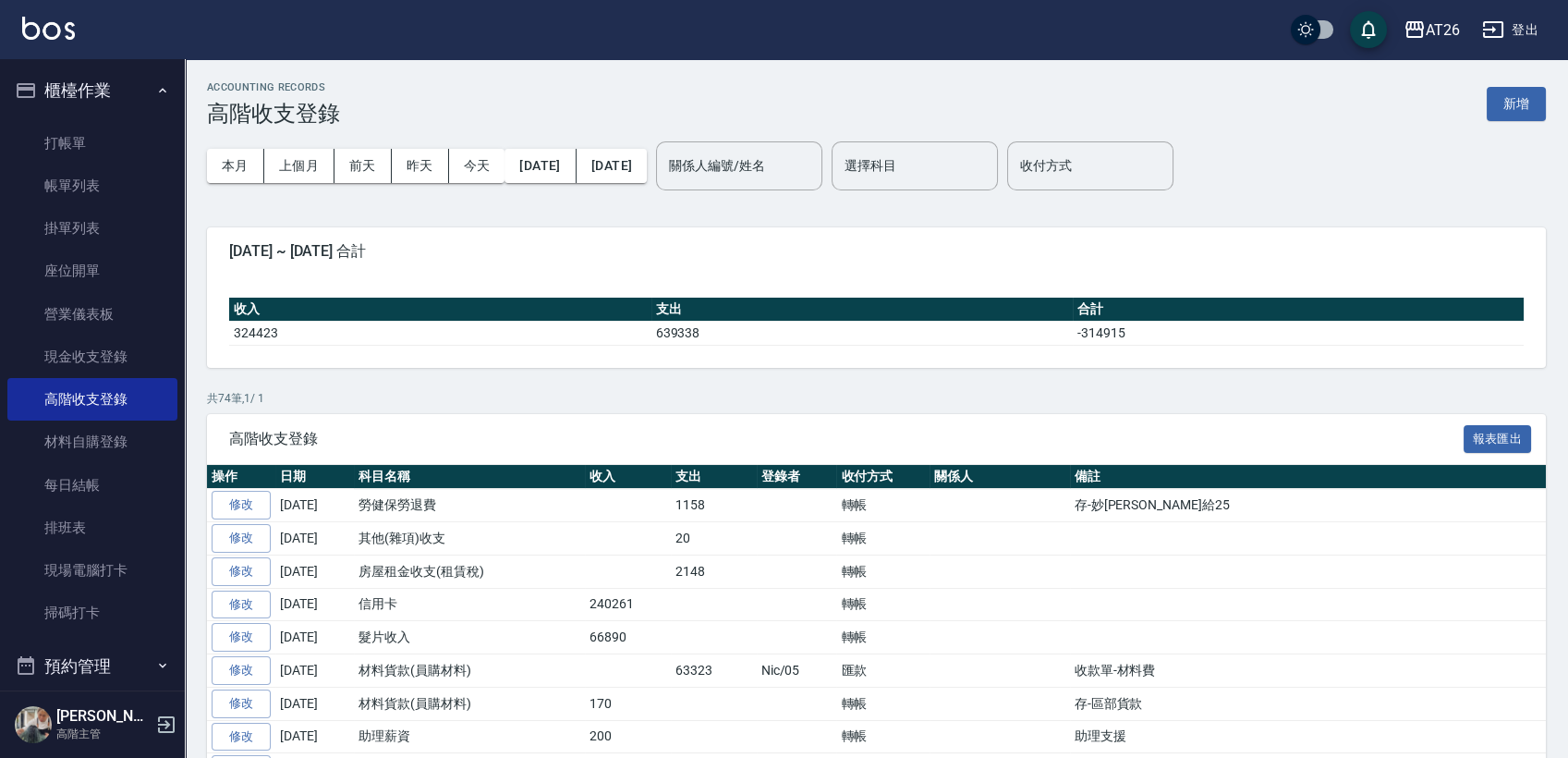
click at [641, 182] on div "本月 上個月 [DATE] [DATE] [DATE] [DATE] [DATE]" at bounding box center [427, 166] width 440 height 79
click at [647, 174] on button "[DATE]" at bounding box center [612, 166] width 70 height 34
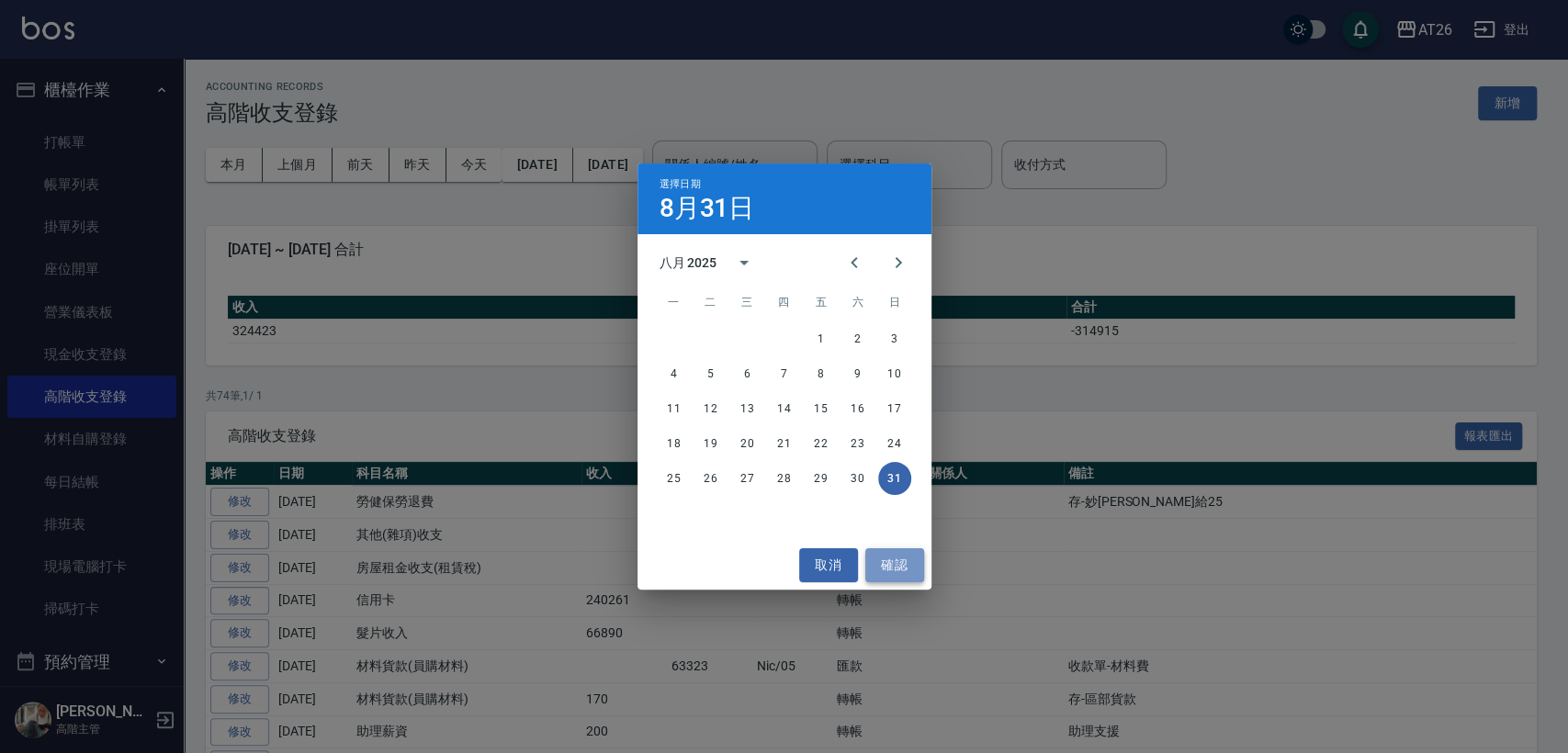
click at [887, 561] on button "確認" at bounding box center [894, 565] width 59 height 34
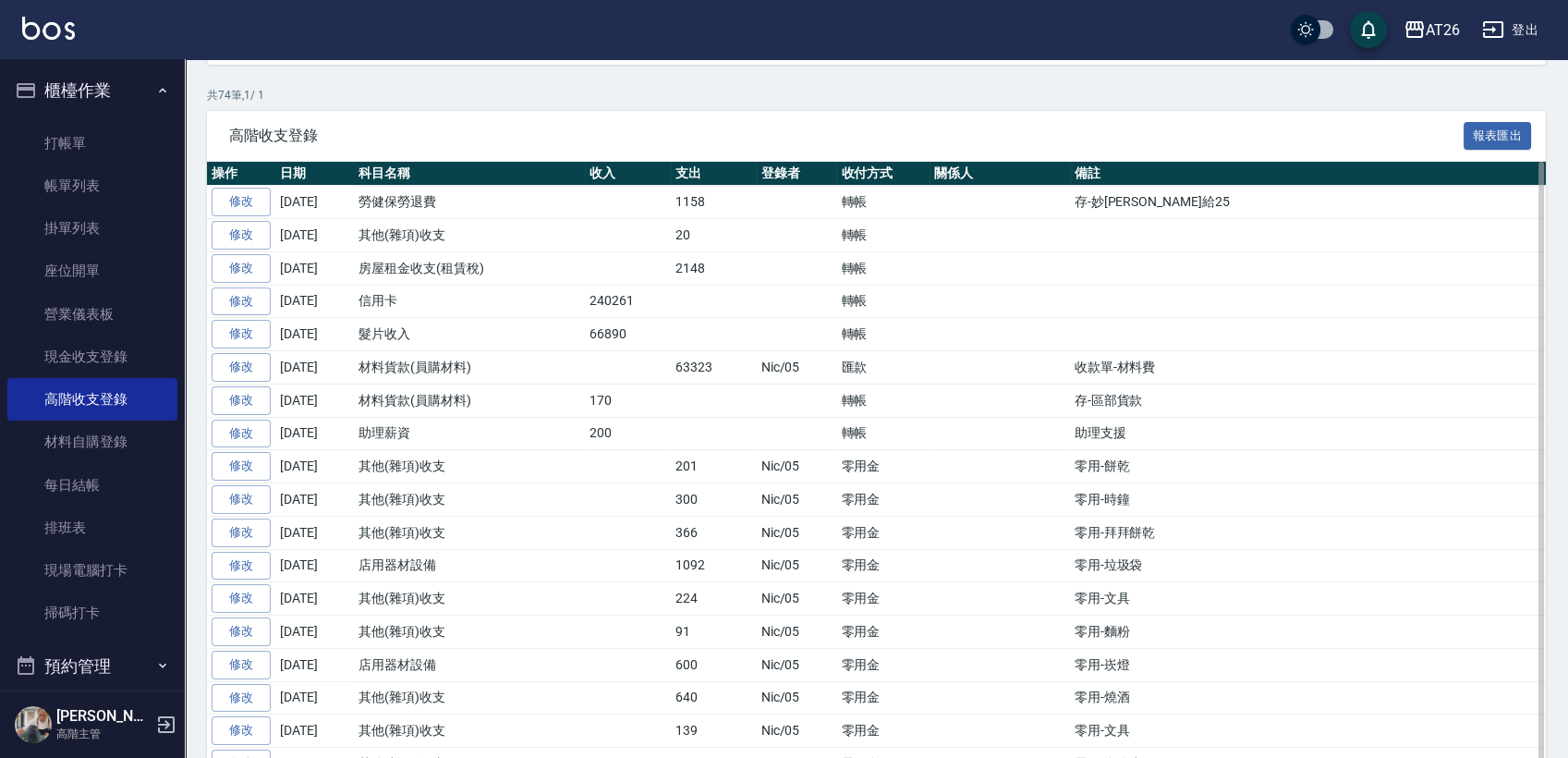
scroll to position [308, 0]
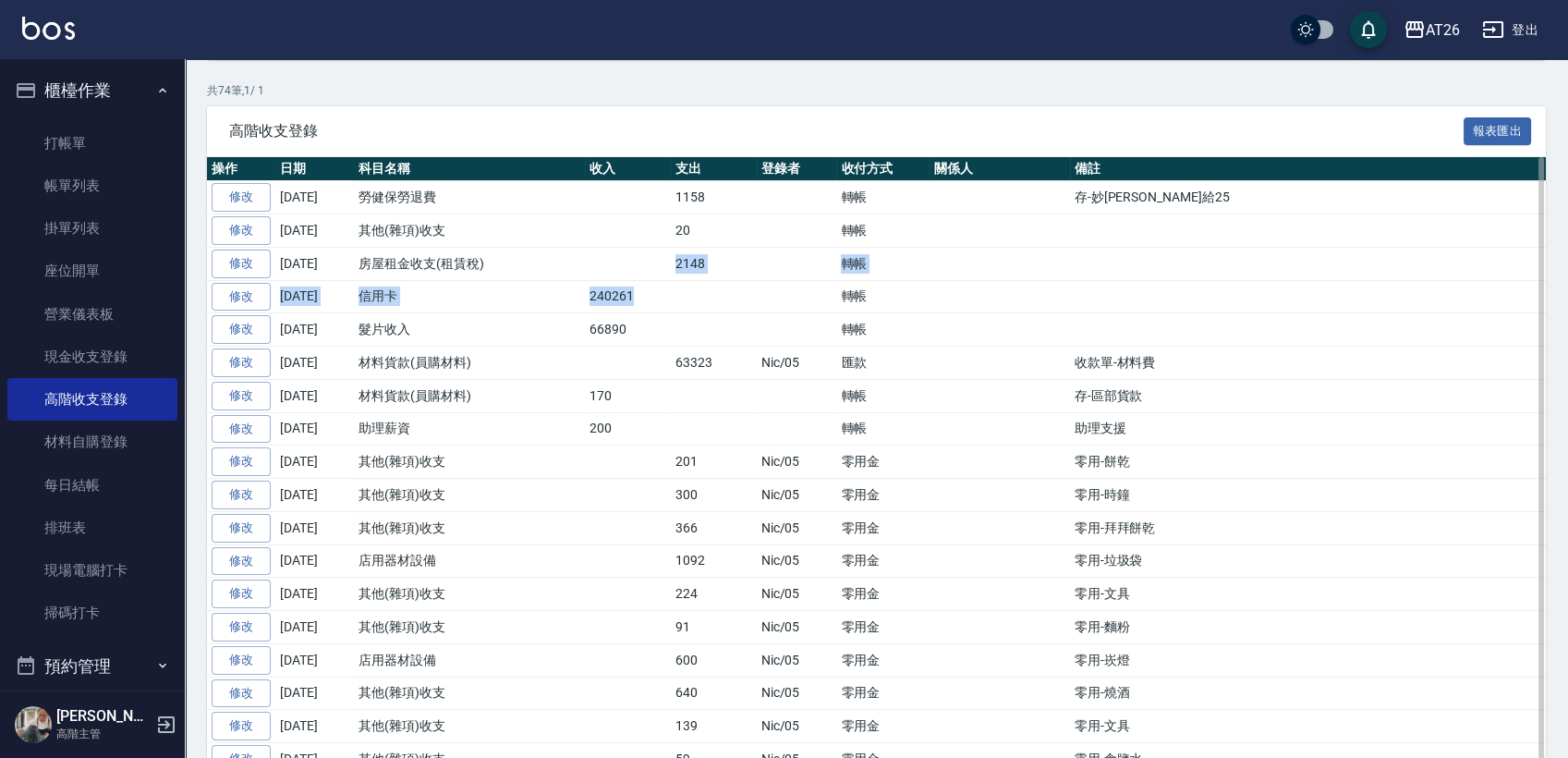
drag, startPoint x: 642, startPoint y: 299, endPoint x: 572, endPoint y: 275, distance: 74.2
click at [576, 299] on td "信用卡" at bounding box center [469, 296] width 231 height 33
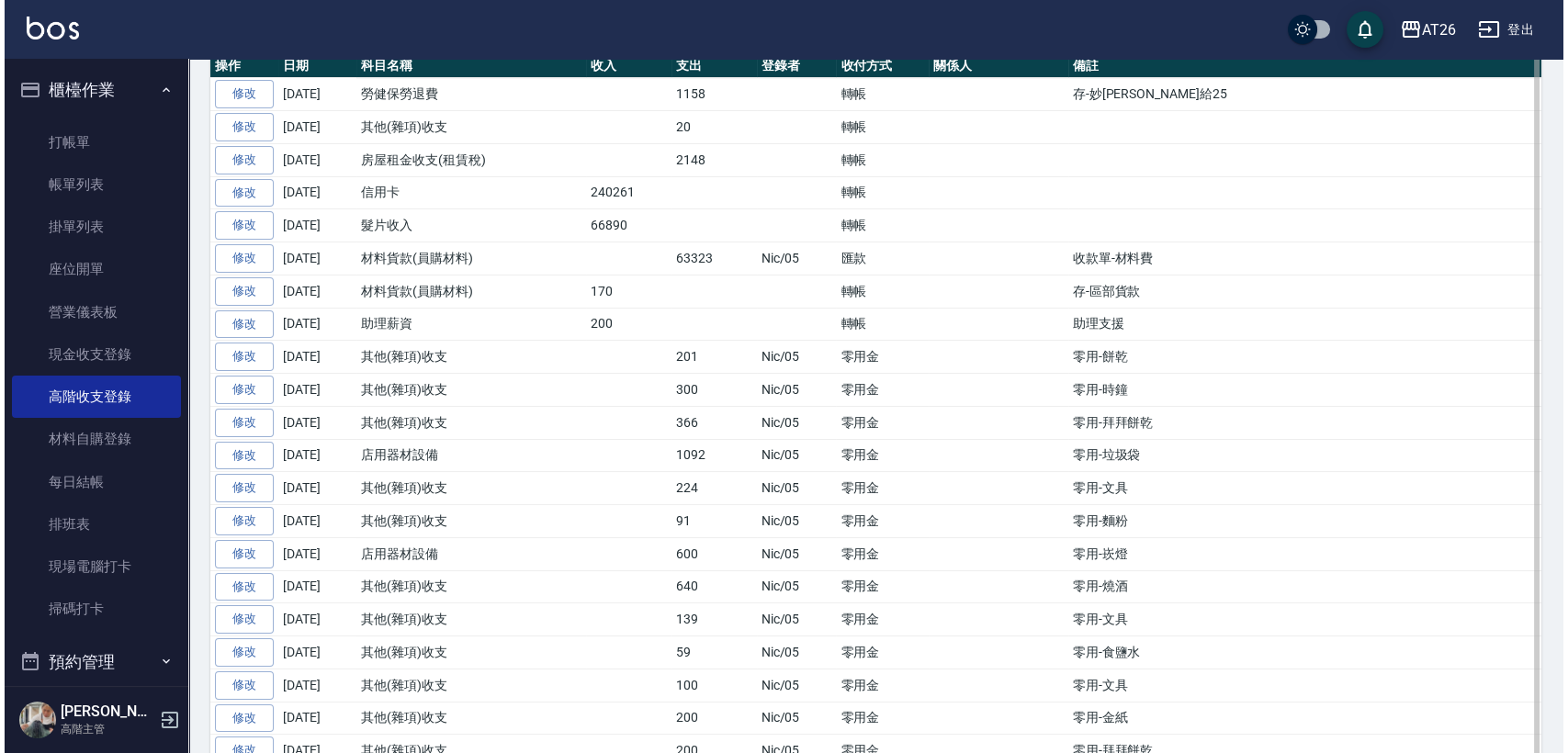
scroll to position [0, 0]
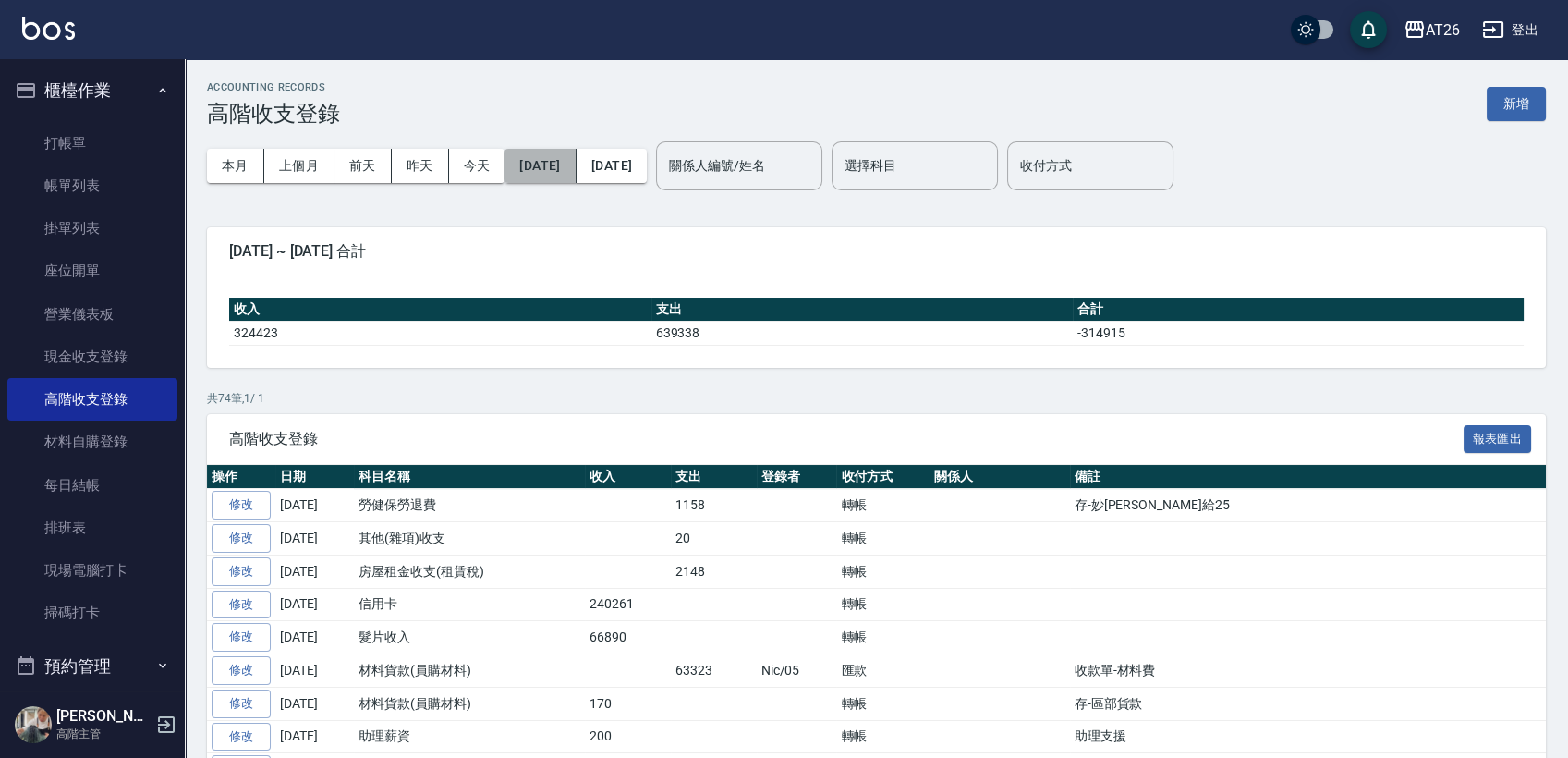
click at [531, 165] on button "[DATE]" at bounding box center [540, 166] width 71 height 34
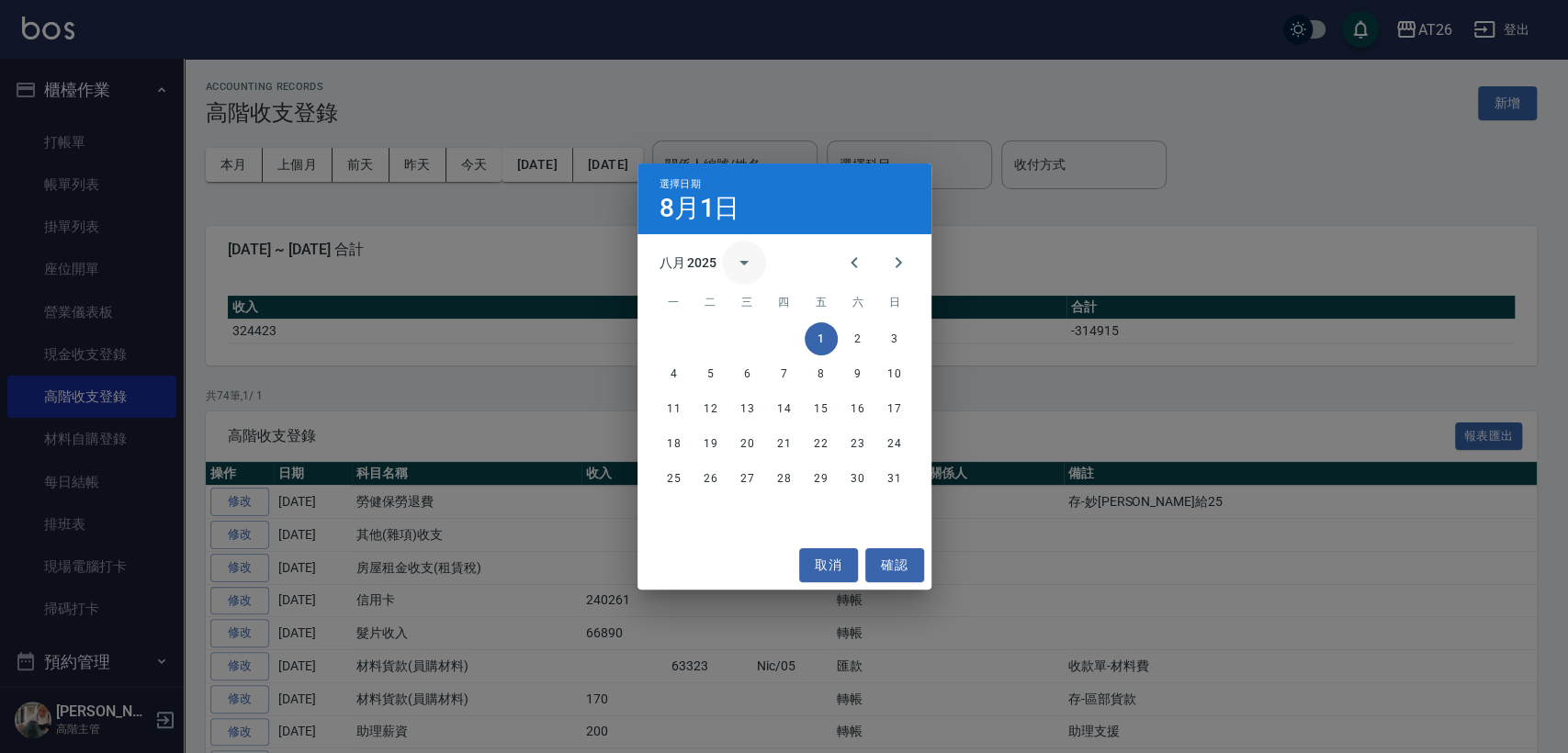
click at [749, 260] on icon "calendar view is open, switch to year view" at bounding box center [744, 262] width 22 height 22
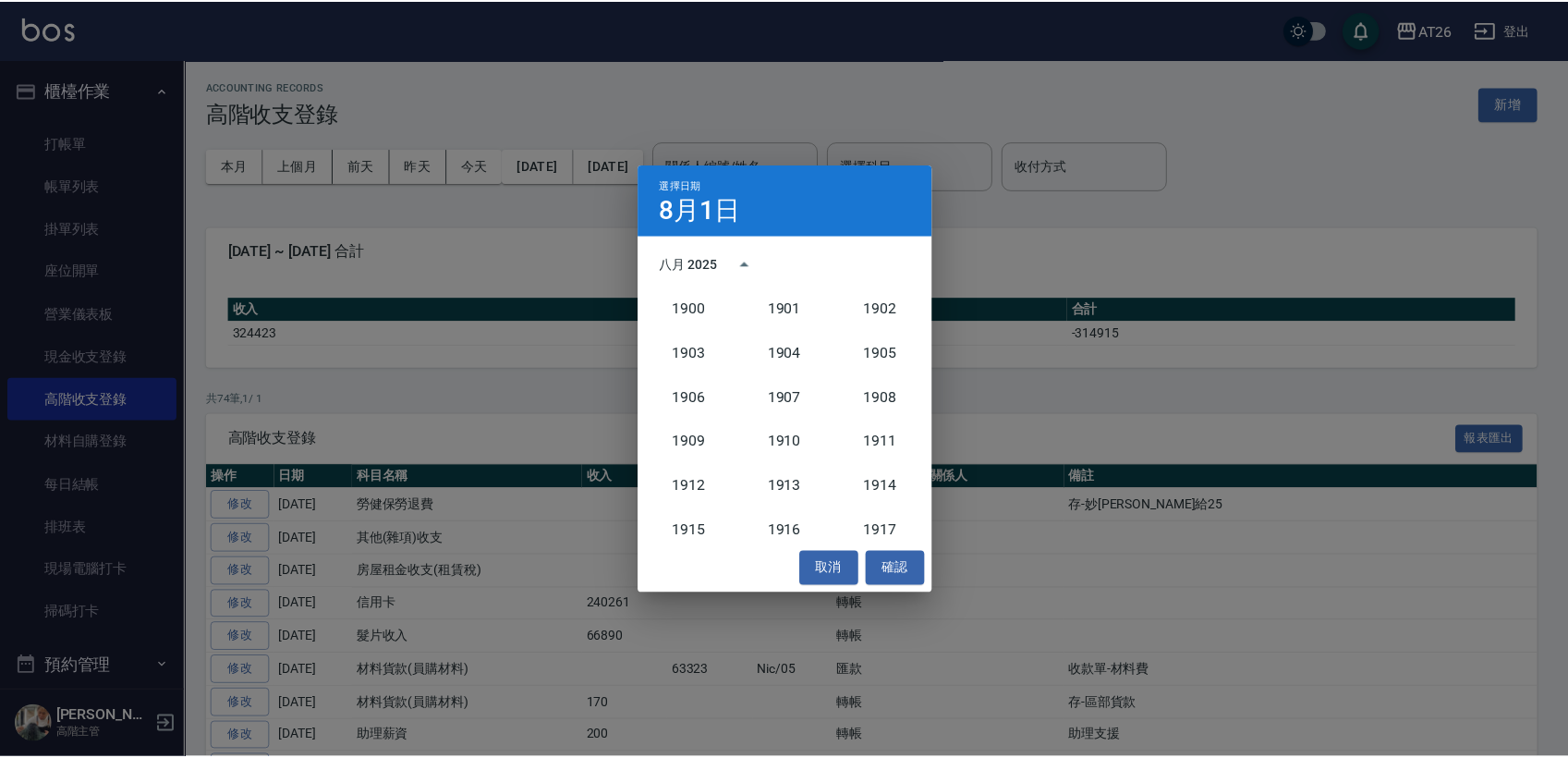
scroll to position [1712, 0]
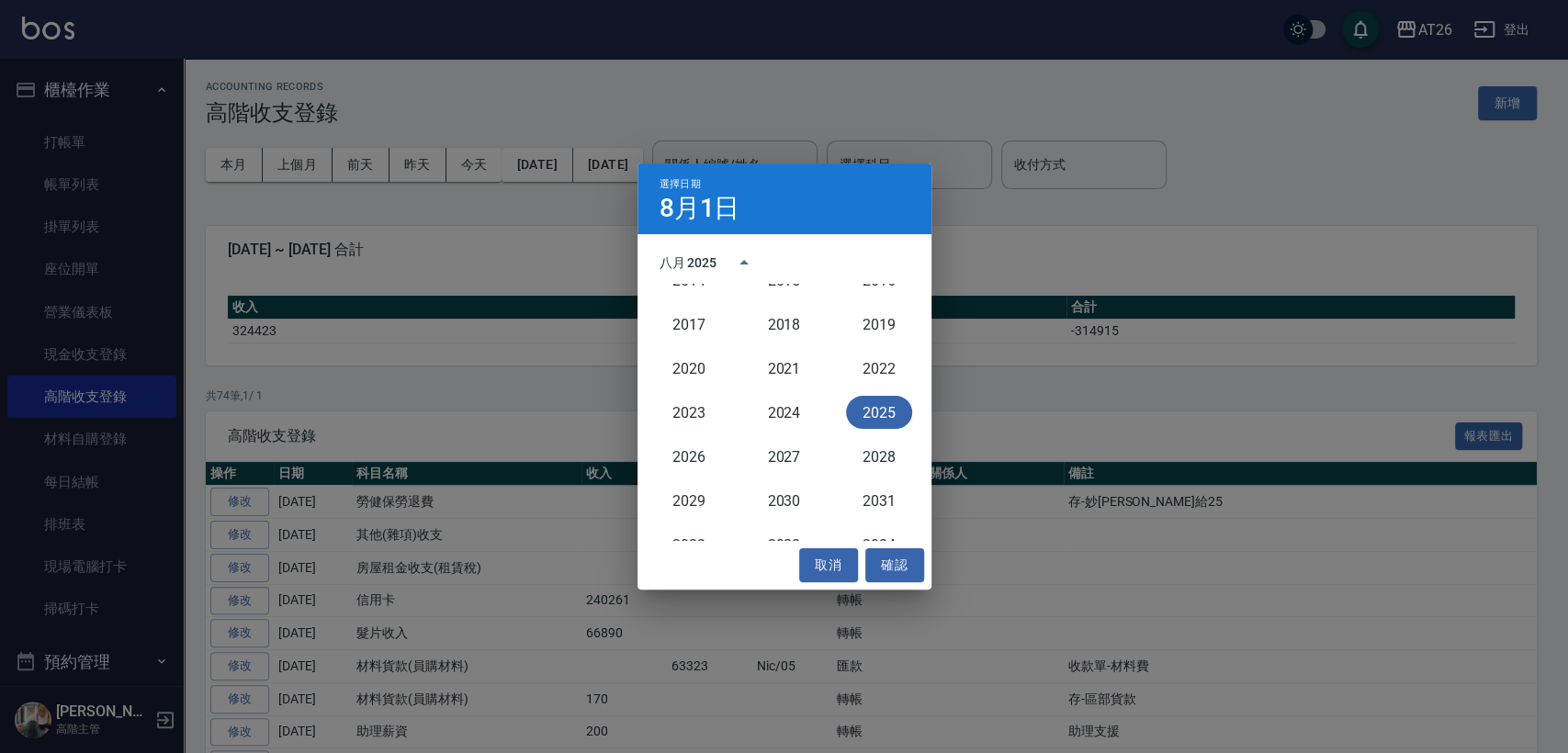
click at [866, 413] on button "2025" at bounding box center [878, 411] width 67 height 33
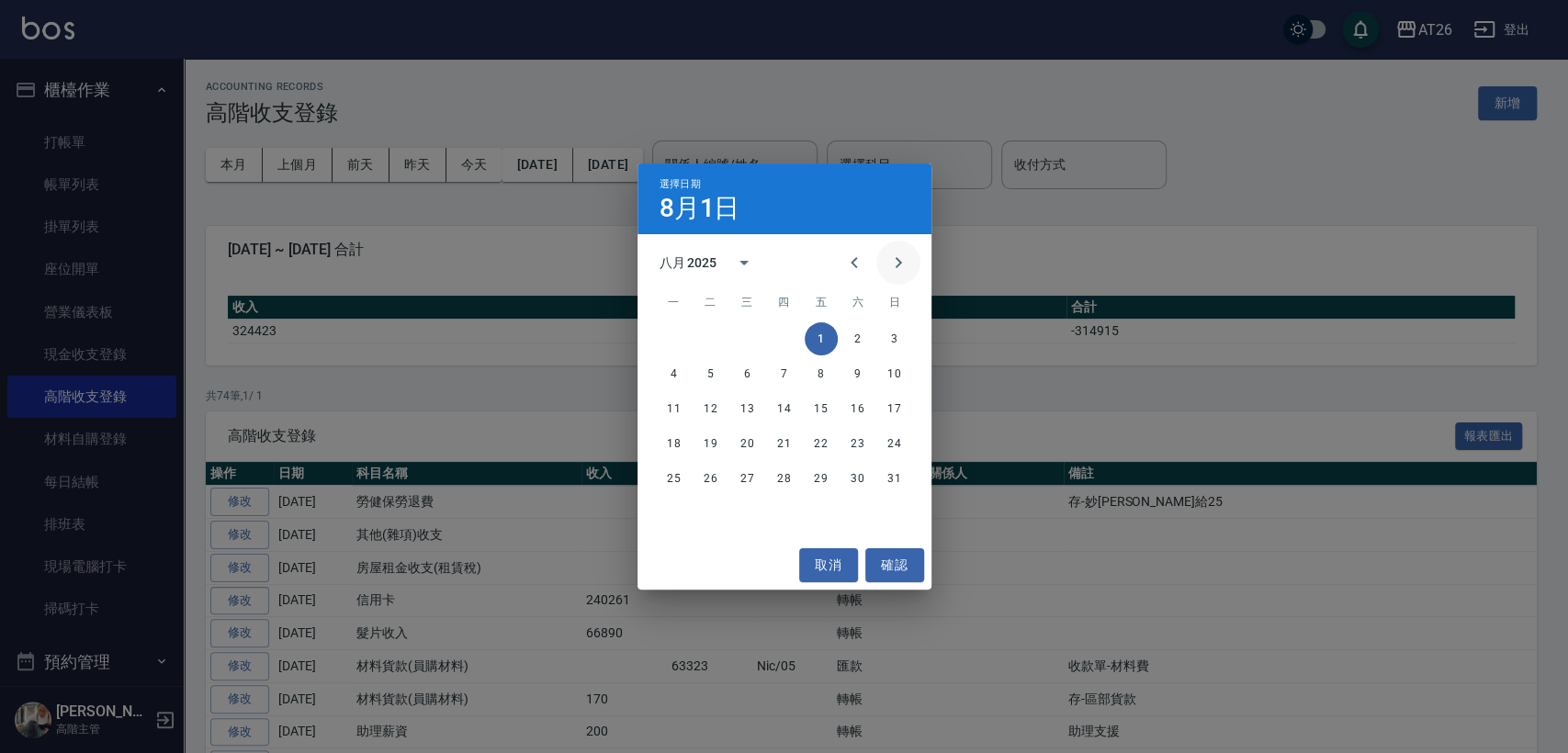
click at [891, 259] on icon "Next month" at bounding box center [898, 262] width 22 height 22
click at [669, 339] on button "1" at bounding box center [674, 338] width 33 height 33
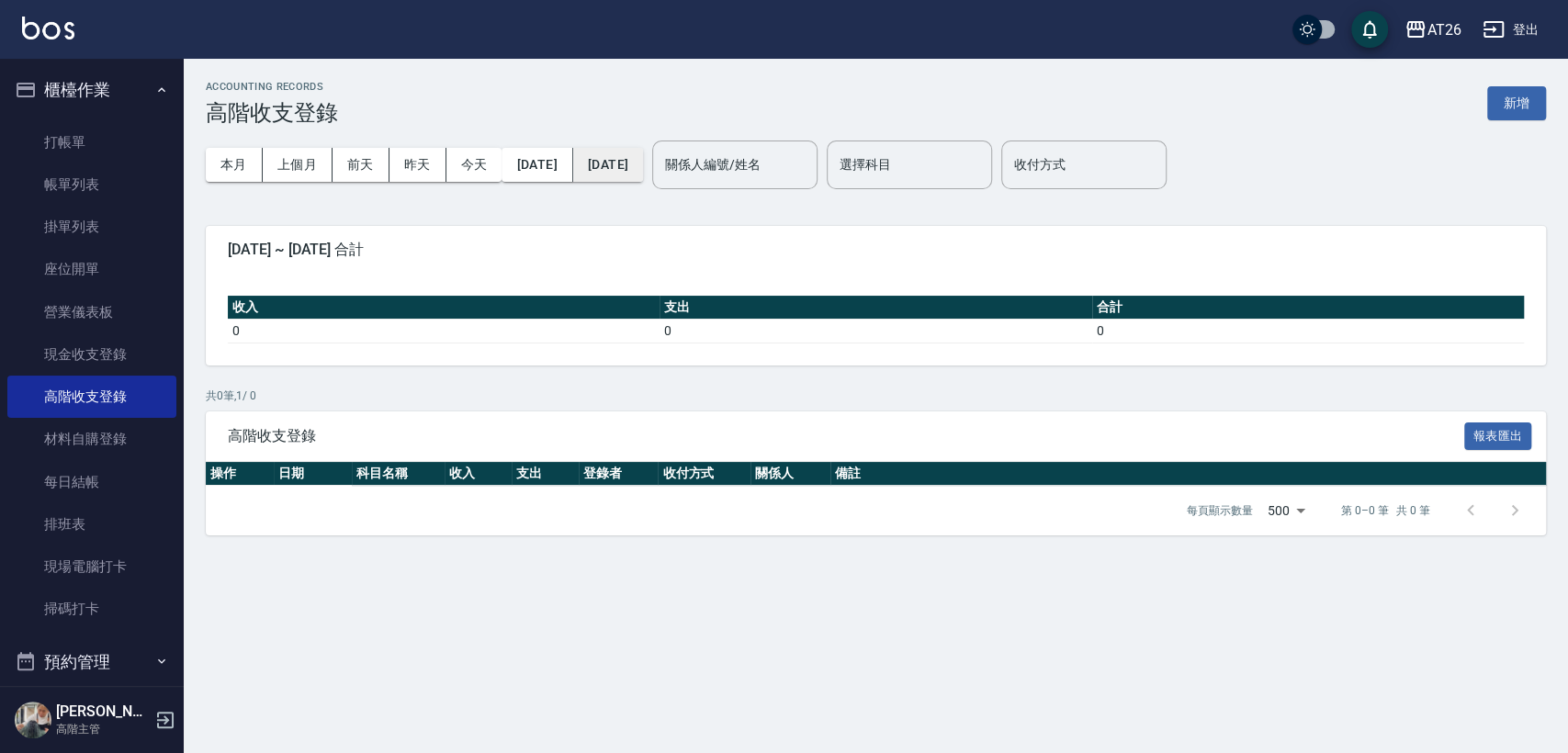
click at [643, 152] on button "[DATE]" at bounding box center [608, 165] width 70 height 34
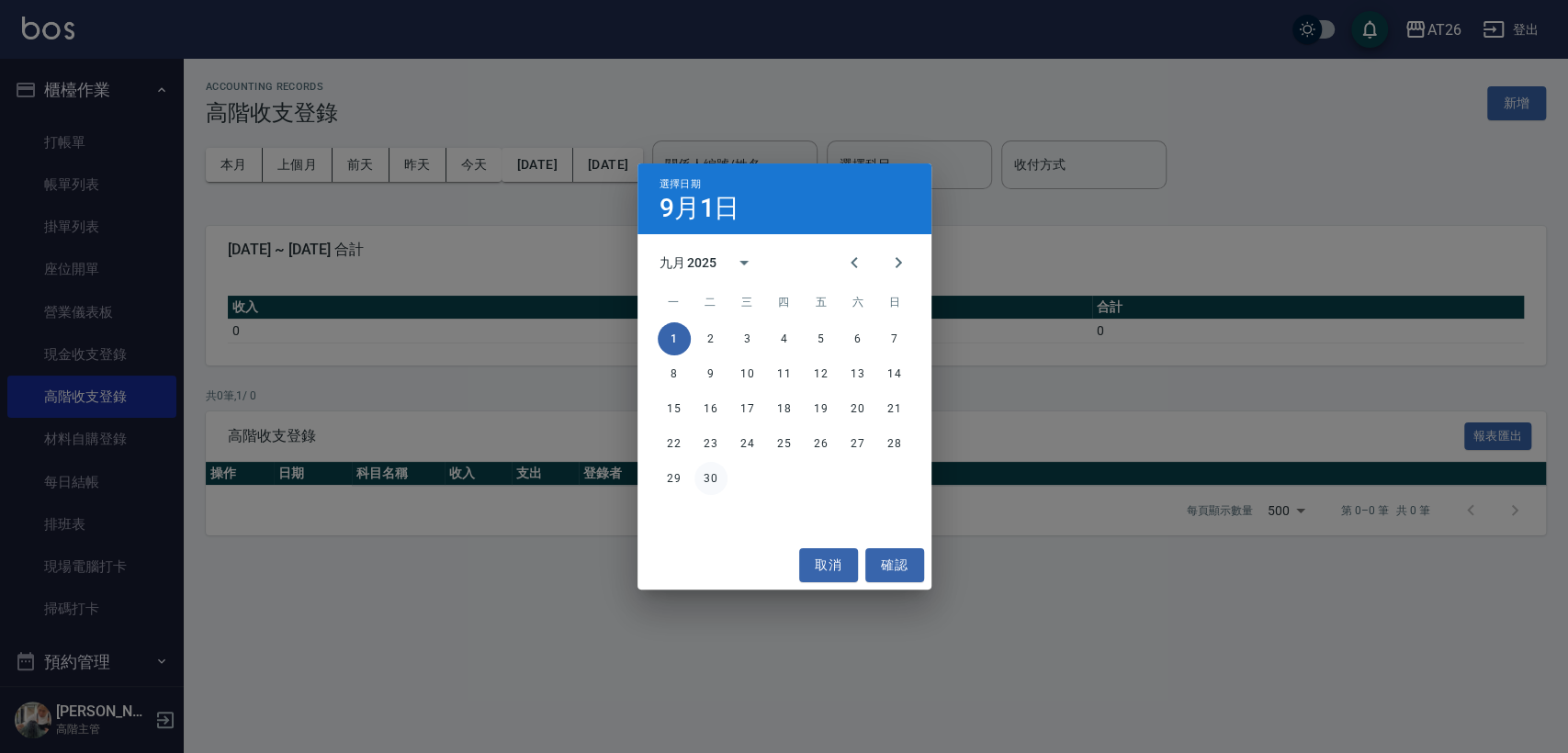
click at [715, 480] on button "30" at bounding box center [710, 478] width 33 height 33
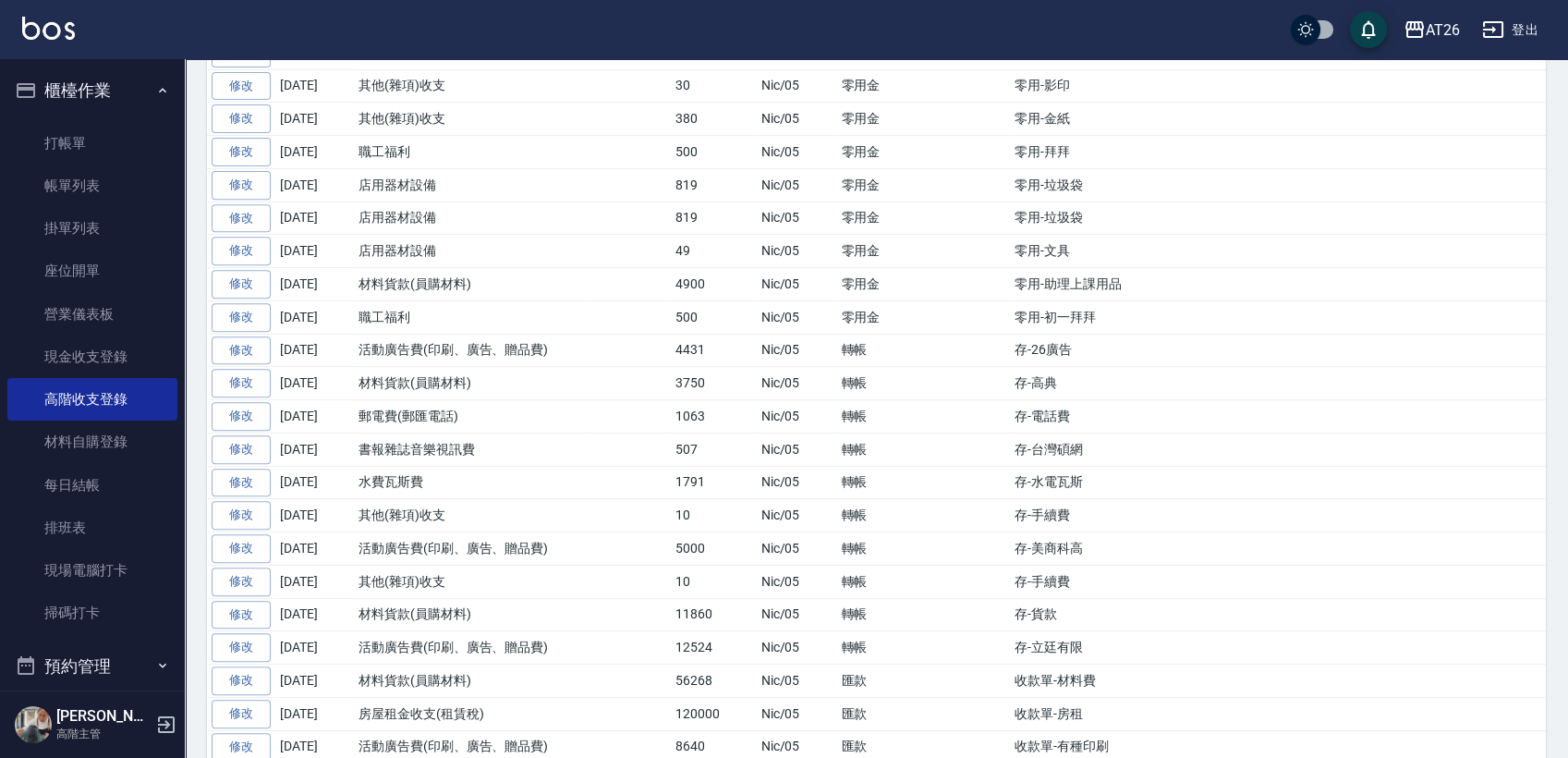
scroll to position [858, 0]
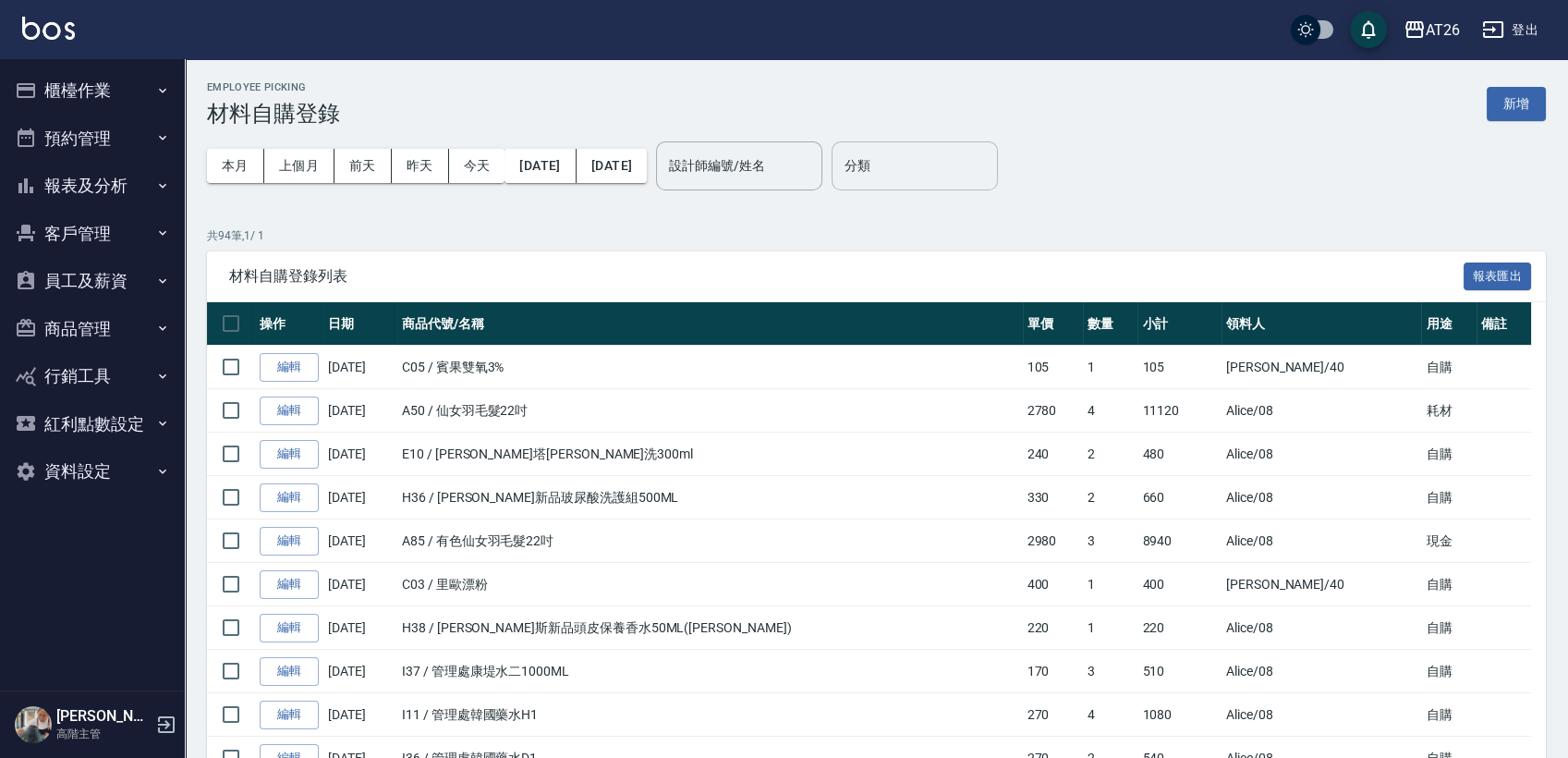
drag, startPoint x: 872, startPoint y: 165, endPoint x: 908, endPoint y: 165, distance: 36.0
click at [814, 165] on input "設計師編號/姓名" at bounding box center [740, 166] width 150 height 32
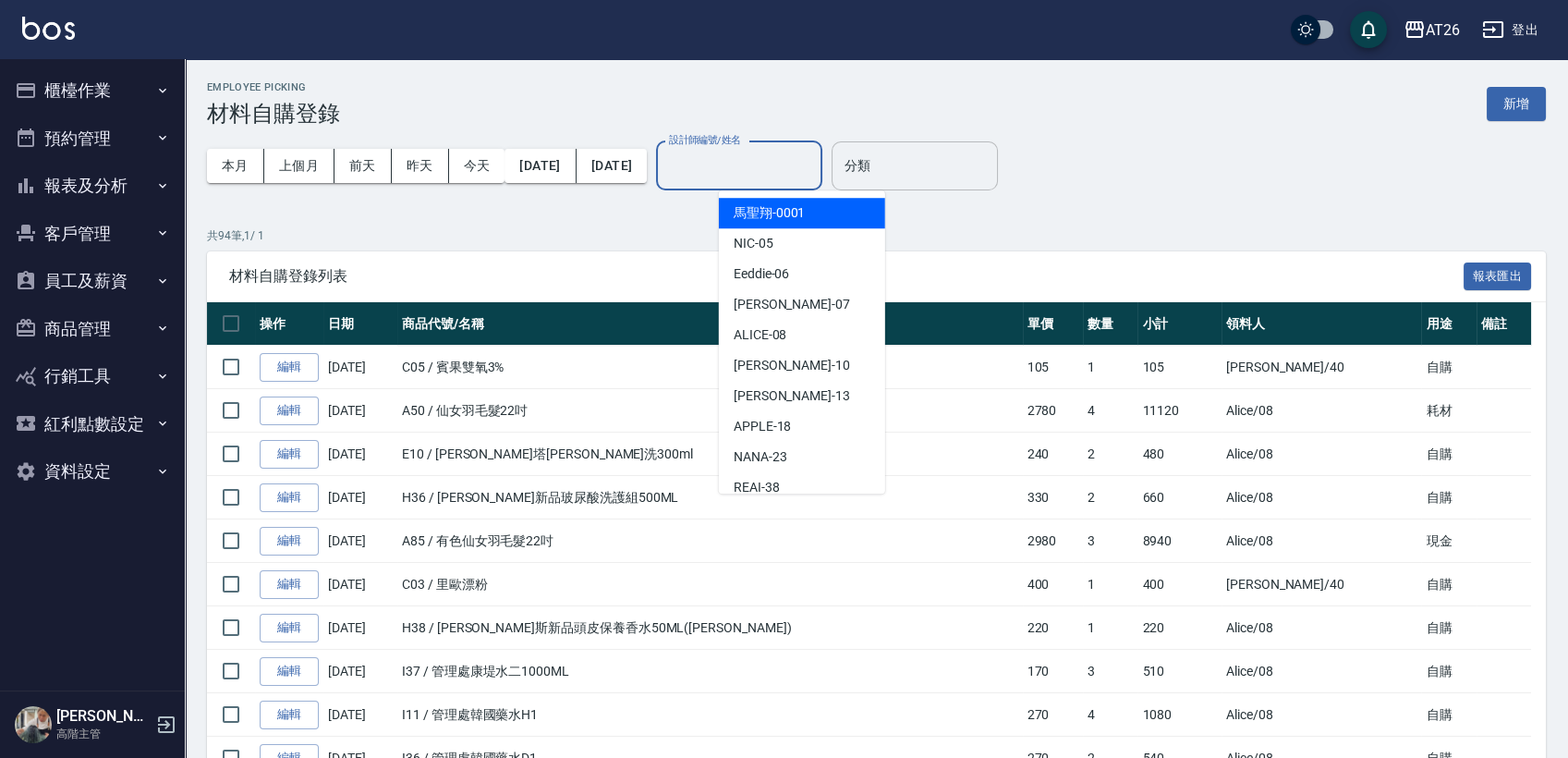
click at [909, 165] on div "分類 分類" at bounding box center [915, 165] width 166 height 49
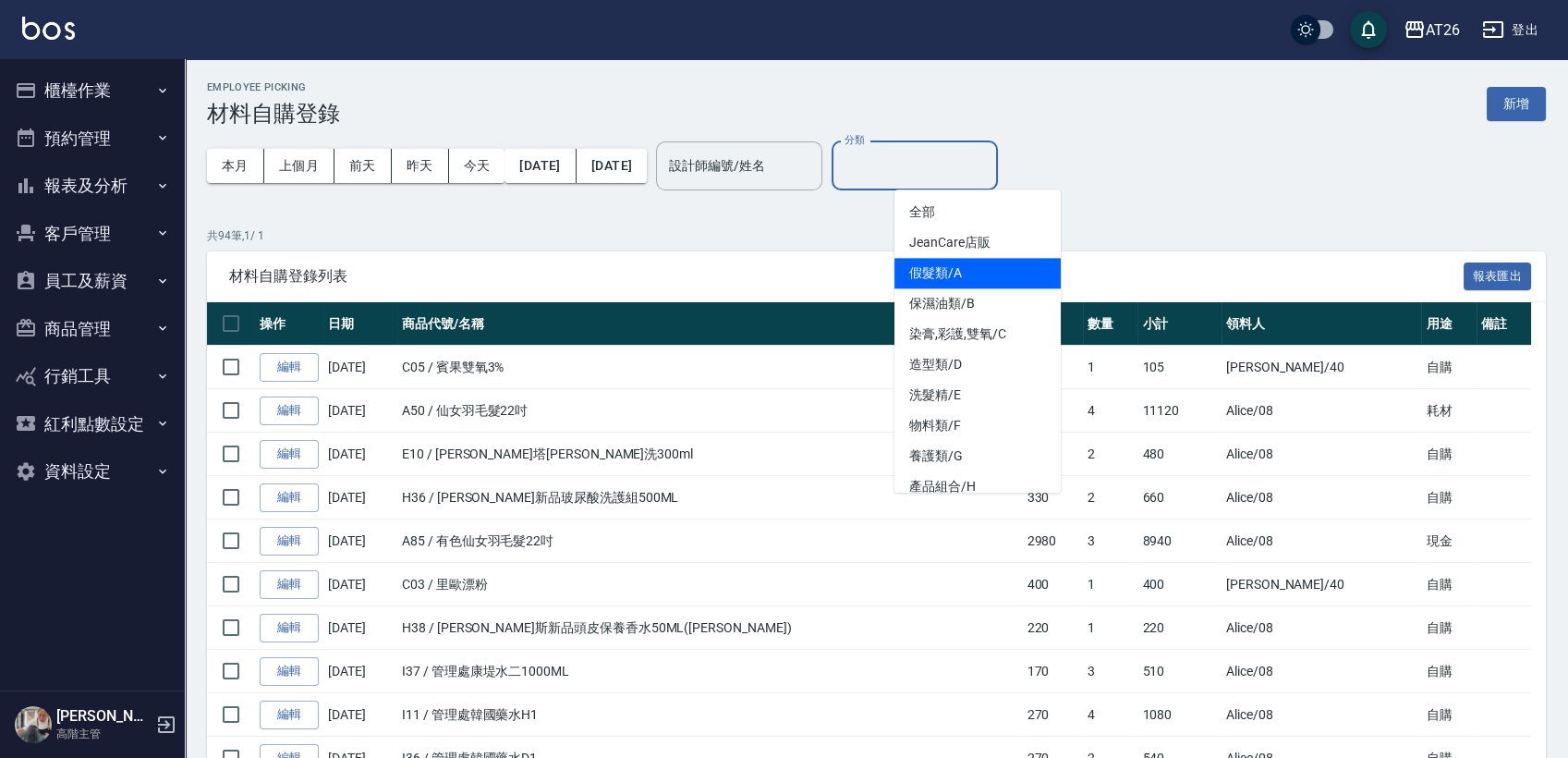
click at [954, 270] on li "假髮類/A" at bounding box center [978, 273] width 166 height 31
type input "假髮類/A"
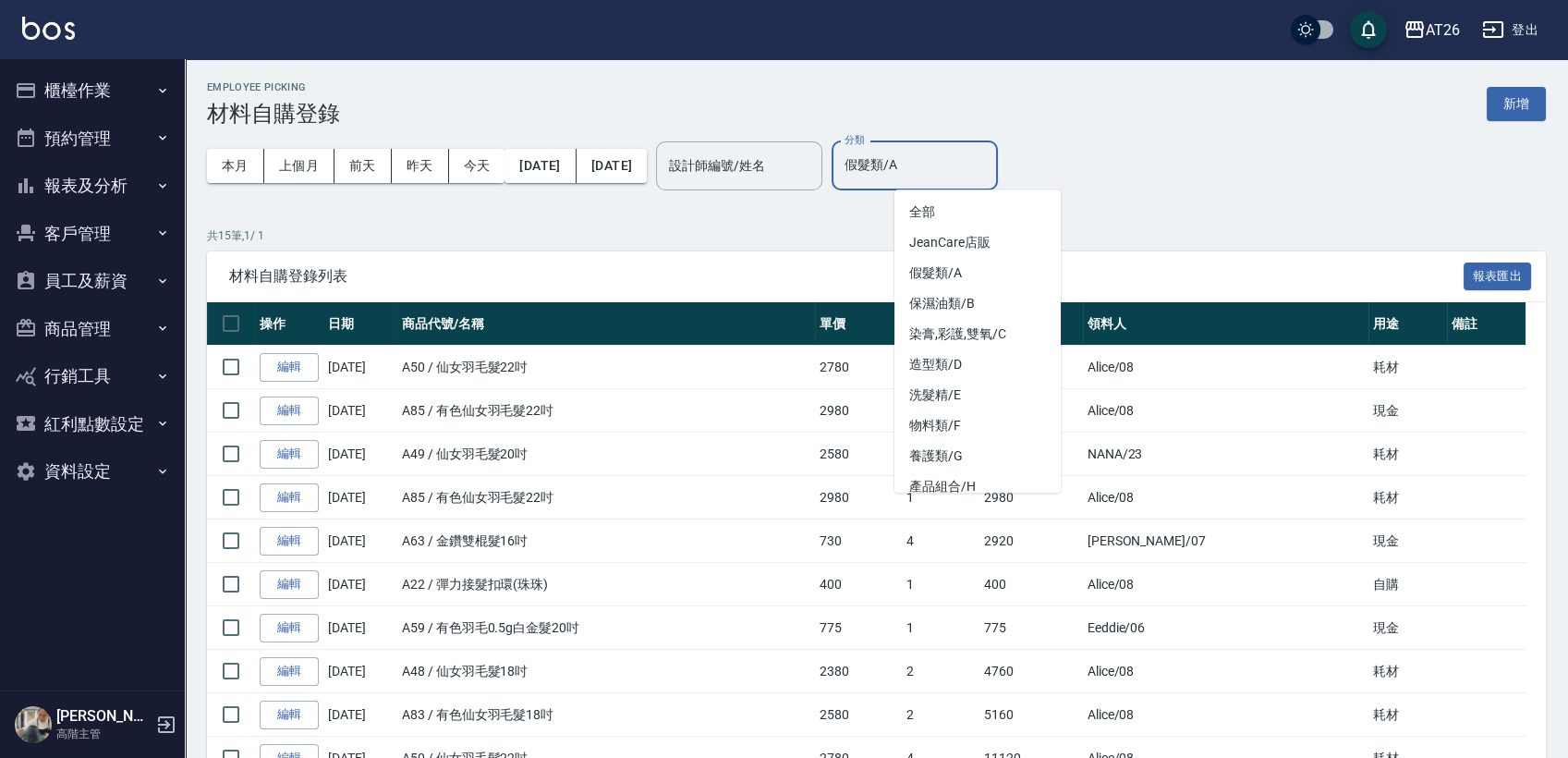
drag, startPoint x: 964, startPoint y: 163, endPoint x: 910, endPoint y: 169, distance: 54.0
click at [910, 169] on input "假髮類/A" at bounding box center [915, 166] width 150 height 32
click at [939, 197] on li "全部" at bounding box center [978, 212] width 166 height 31
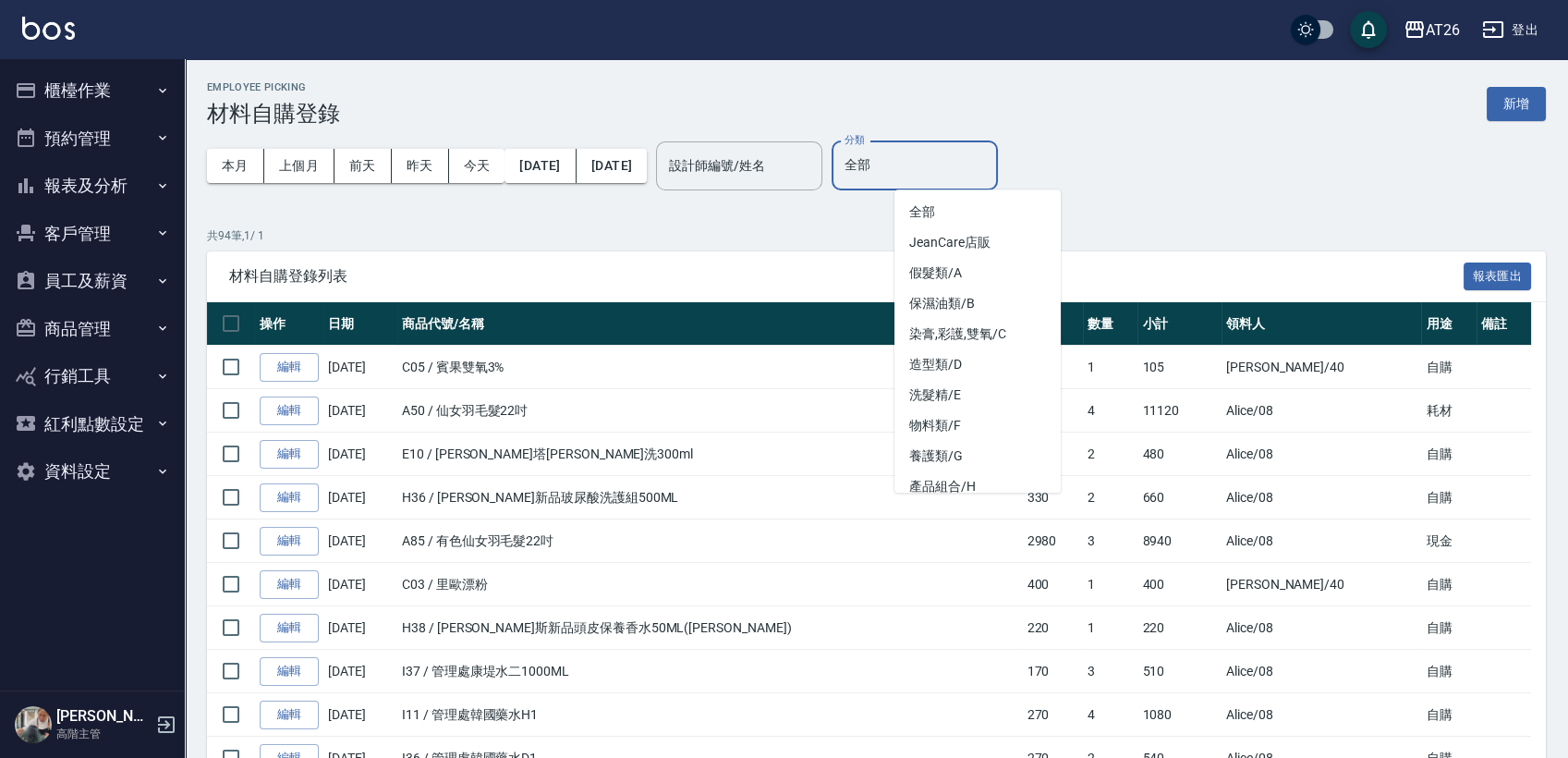
drag, startPoint x: 928, startPoint y: 166, endPoint x: 909, endPoint y: 182, distance: 25.0
click at [909, 182] on div "全部 分類" at bounding box center [915, 165] width 166 height 49
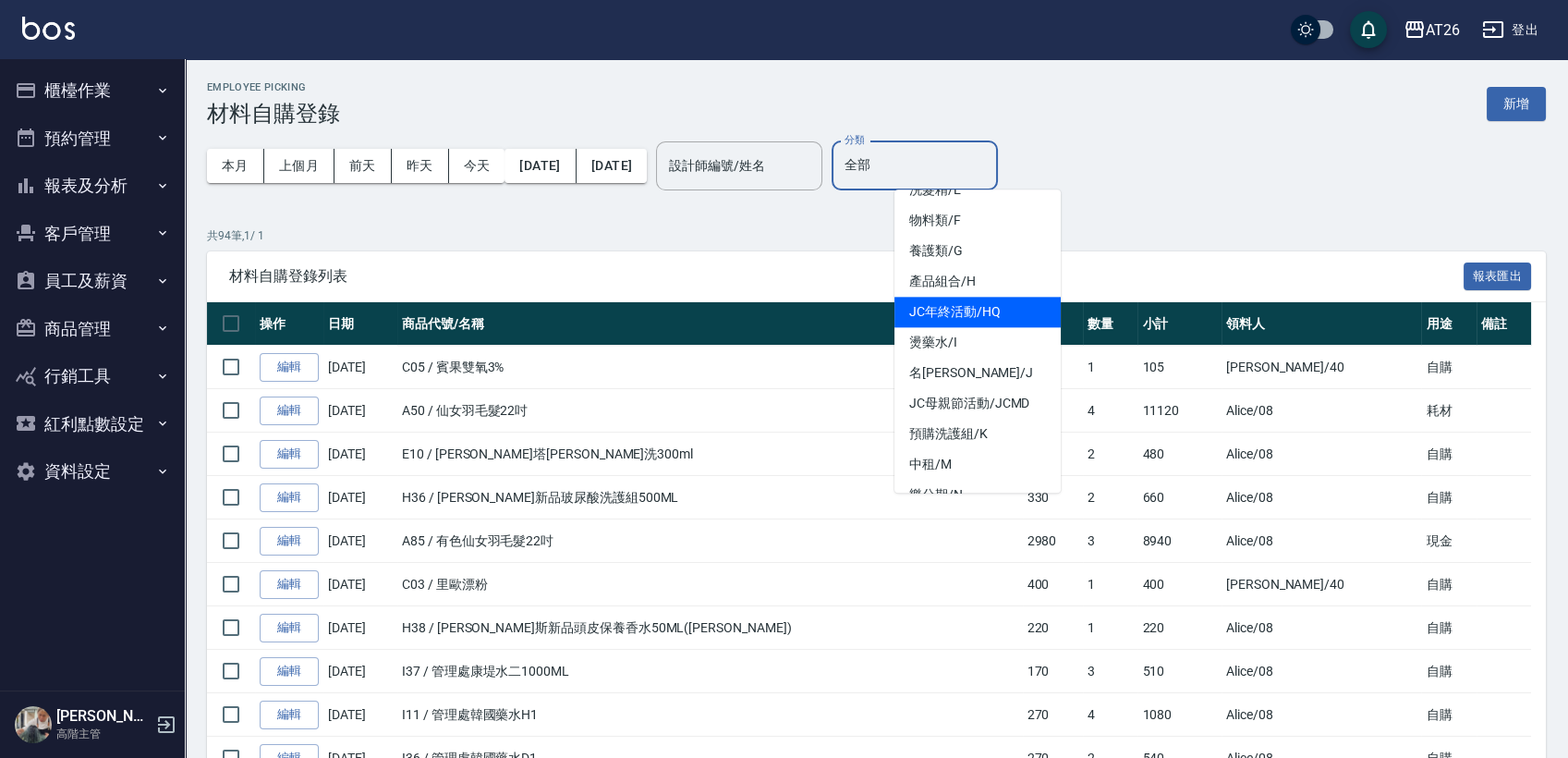
scroll to position [229, 0]
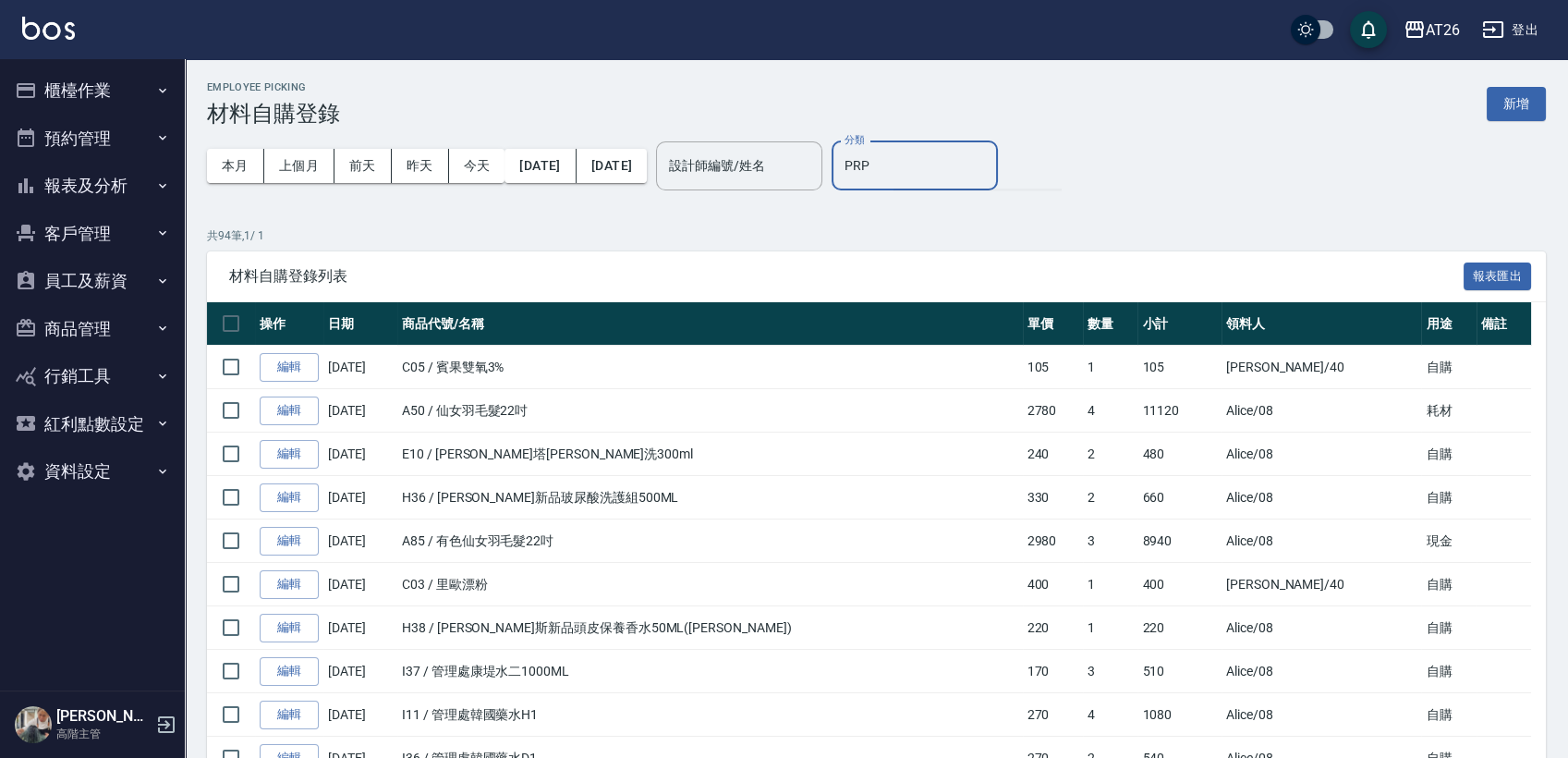
type input "PRP"
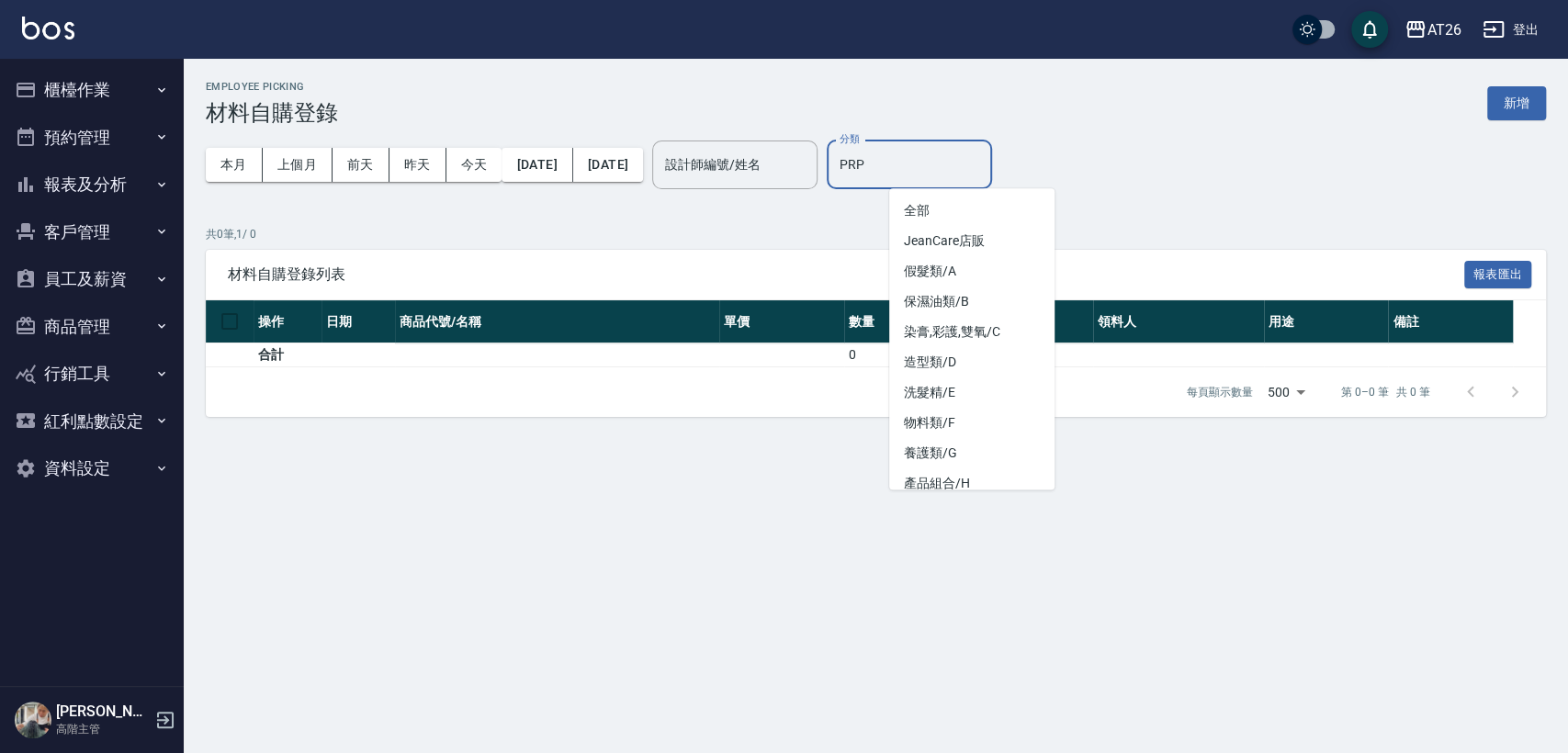
drag, startPoint x: 973, startPoint y: 164, endPoint x: 885, endPoint y: 162, distance: 88.0
click at [885, 162] on div "本月 上個月 前天 昨天 今天 2025/08/01 2025/08/31 設計師編號/姓名 設計師編號/姓名 分類 PRP 分類" at bounding box center [875, 165] width 1339 height 78
click at [990, 200] on li "全部" at bounding box center [972, 211] width 165 height 31
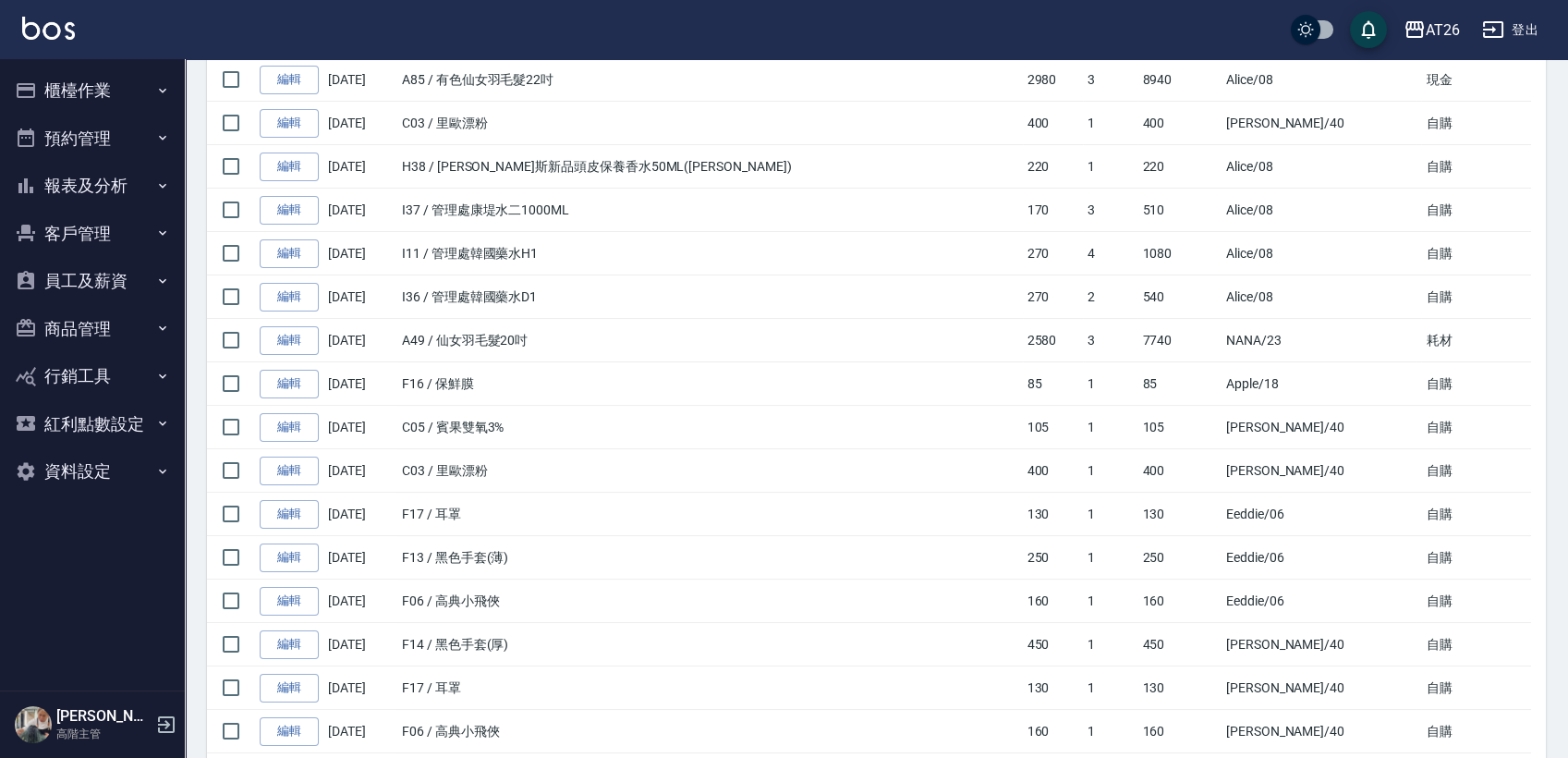
scroll to position [266, 0]
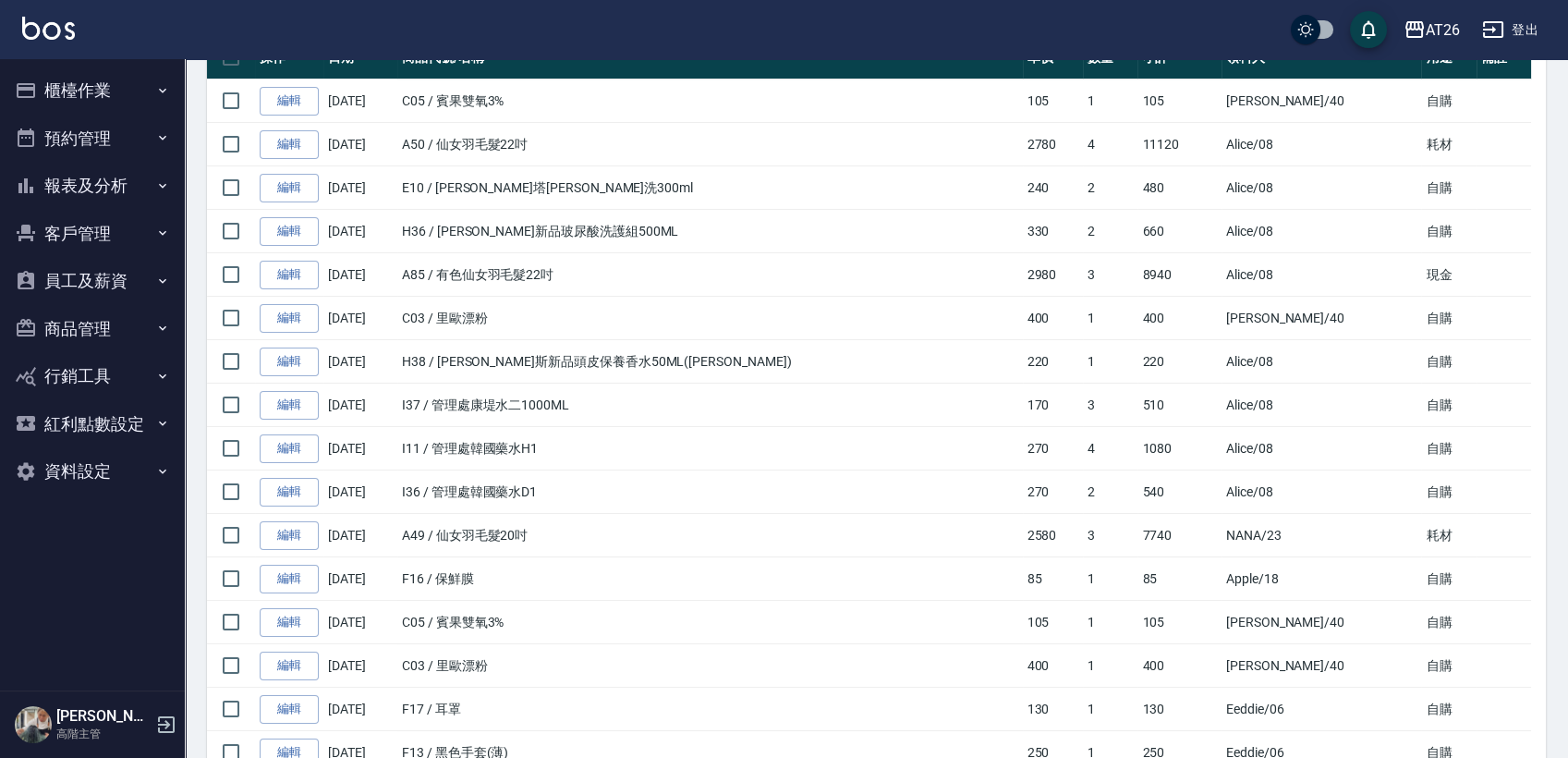
type input "全部"
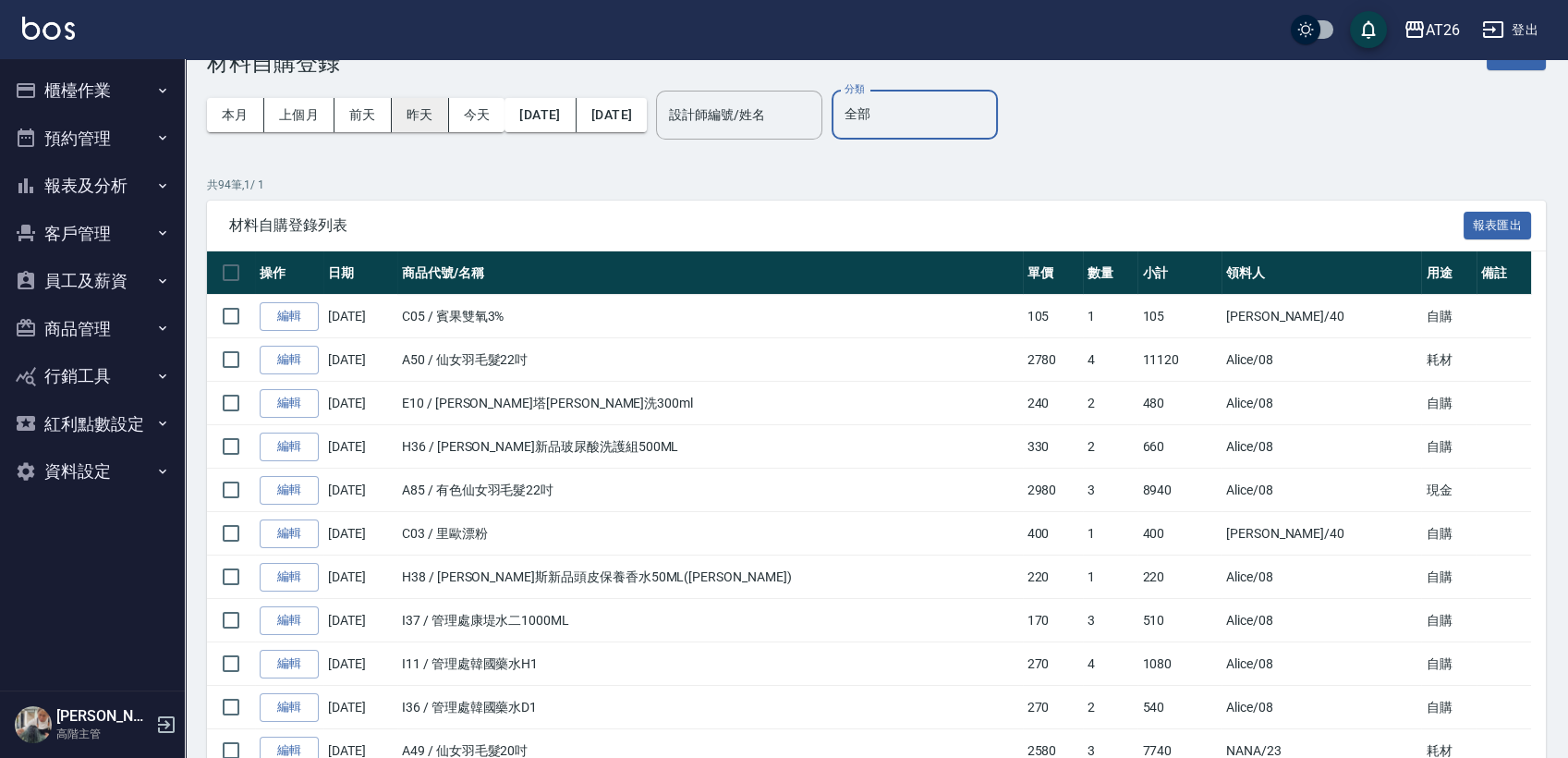
scroll to position [0, 0]
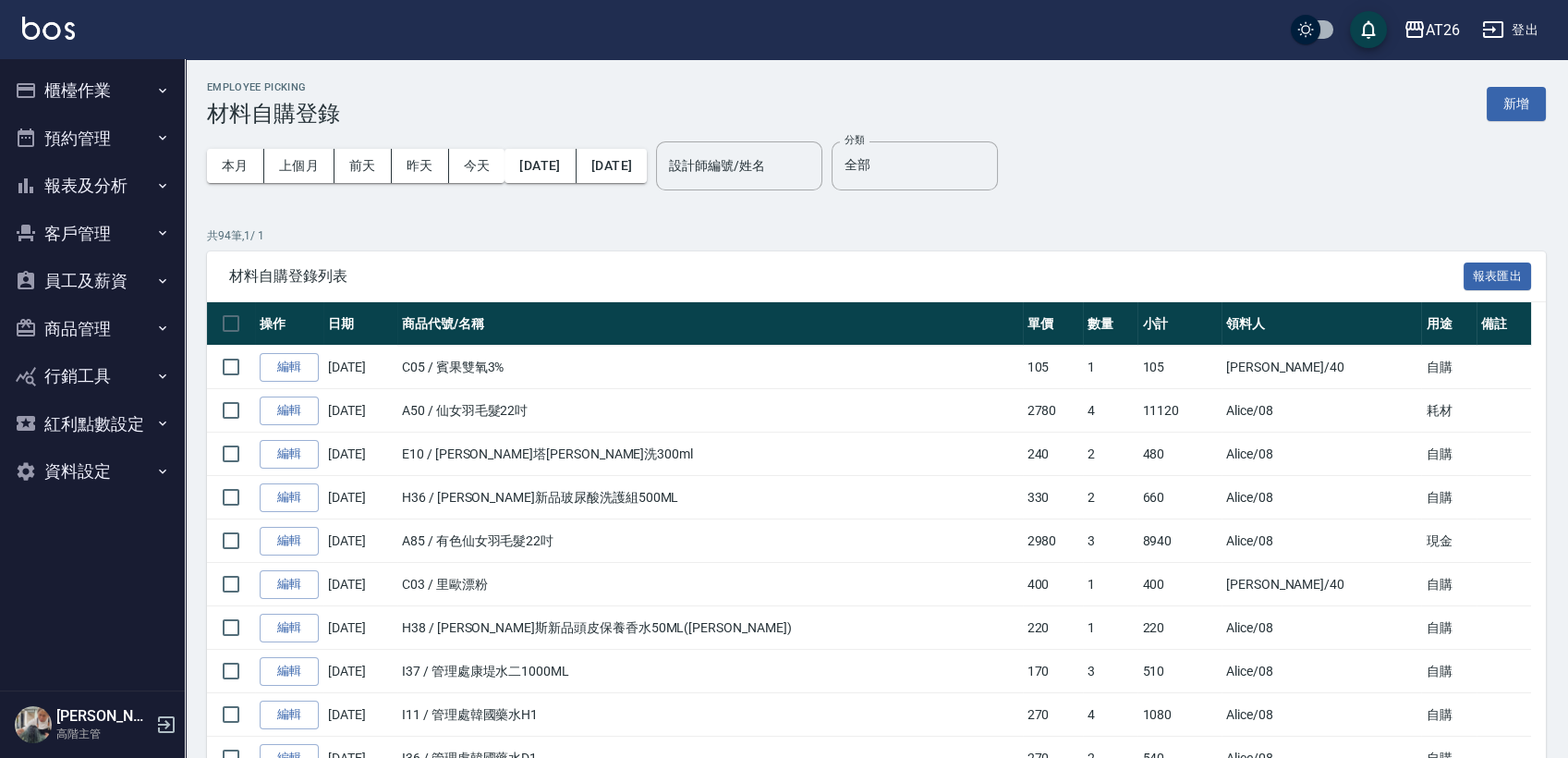
drag, startPoint x: 1412, startPoint y: 0, endPoint x: 526, endPoint y: 76, distance: 889.6
click at [300, 33] on div "AT26 登出" at bounding box center [784, 29] width 1568 height 59
click at [140, 100] on button "櫃檯作業" at bounding box center [92, 91] width 170 height 48
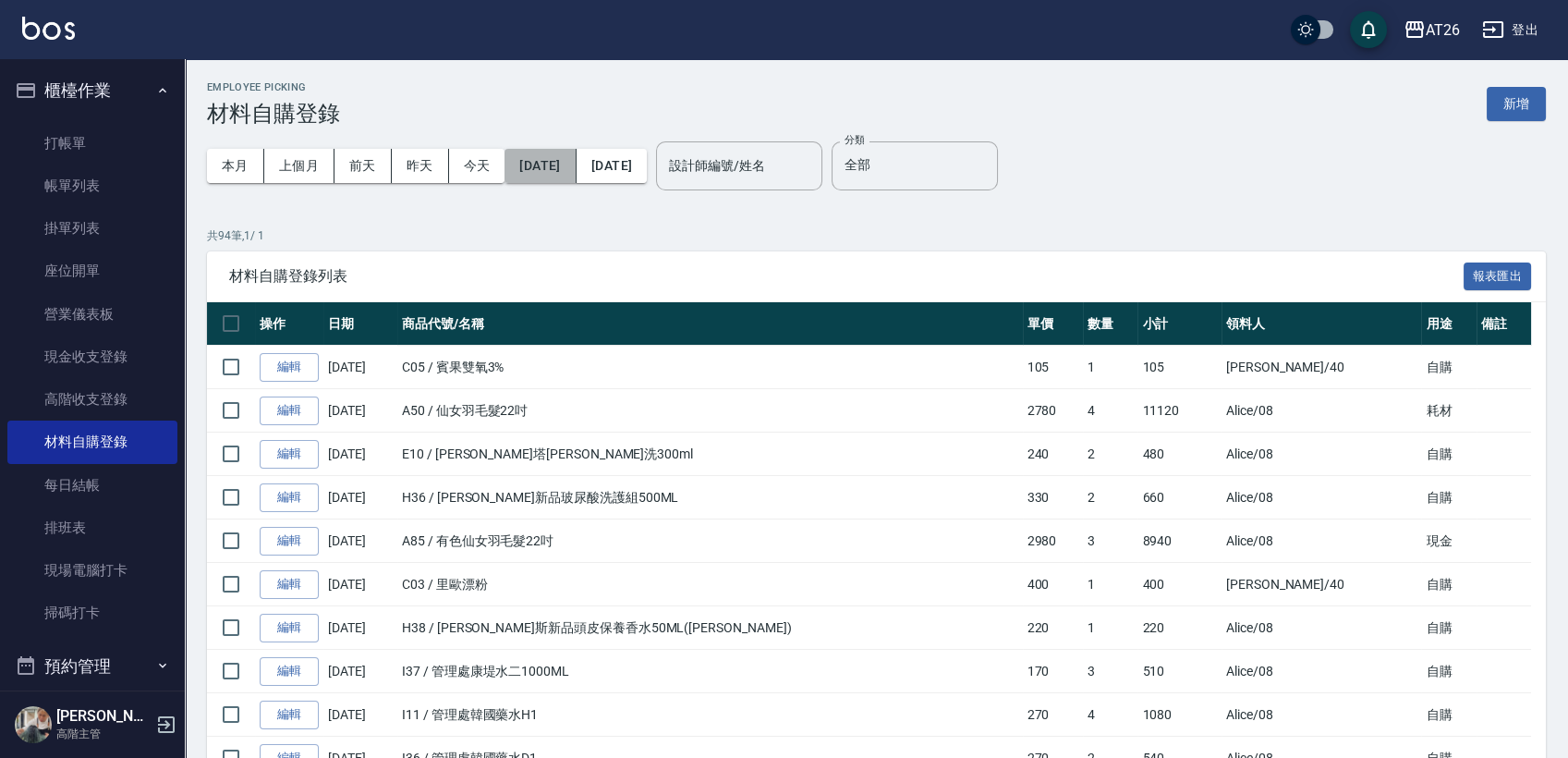
click at [566, 158] on button "2025/08/01" at bounding box center [540, 166] width 71 height 34
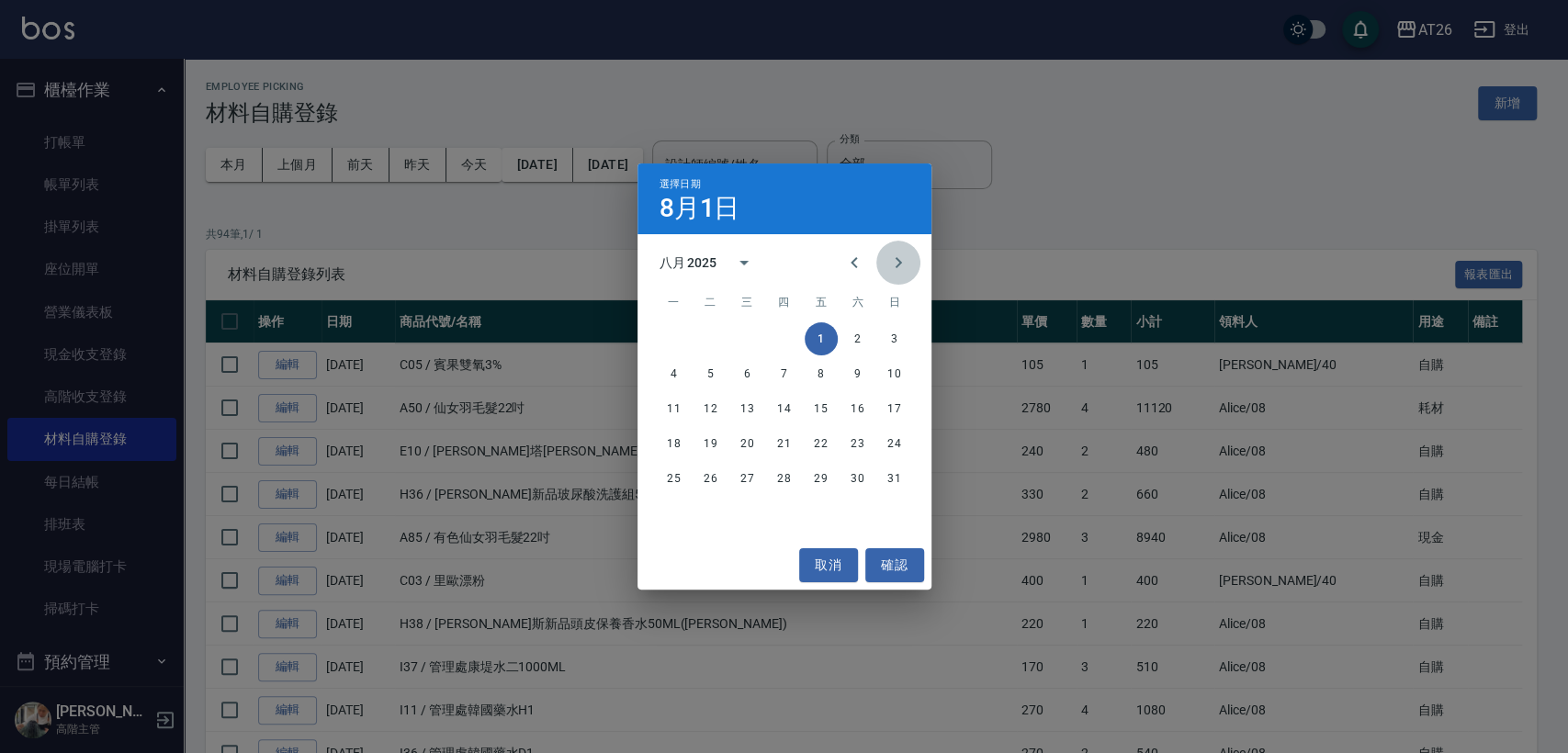
click at [907, 262] on icon "Next month" at bounding box center [898, 262] width 22 height 22
click at [679, 340] on button "1" at bounding box center [674, 338] width 33 height 33
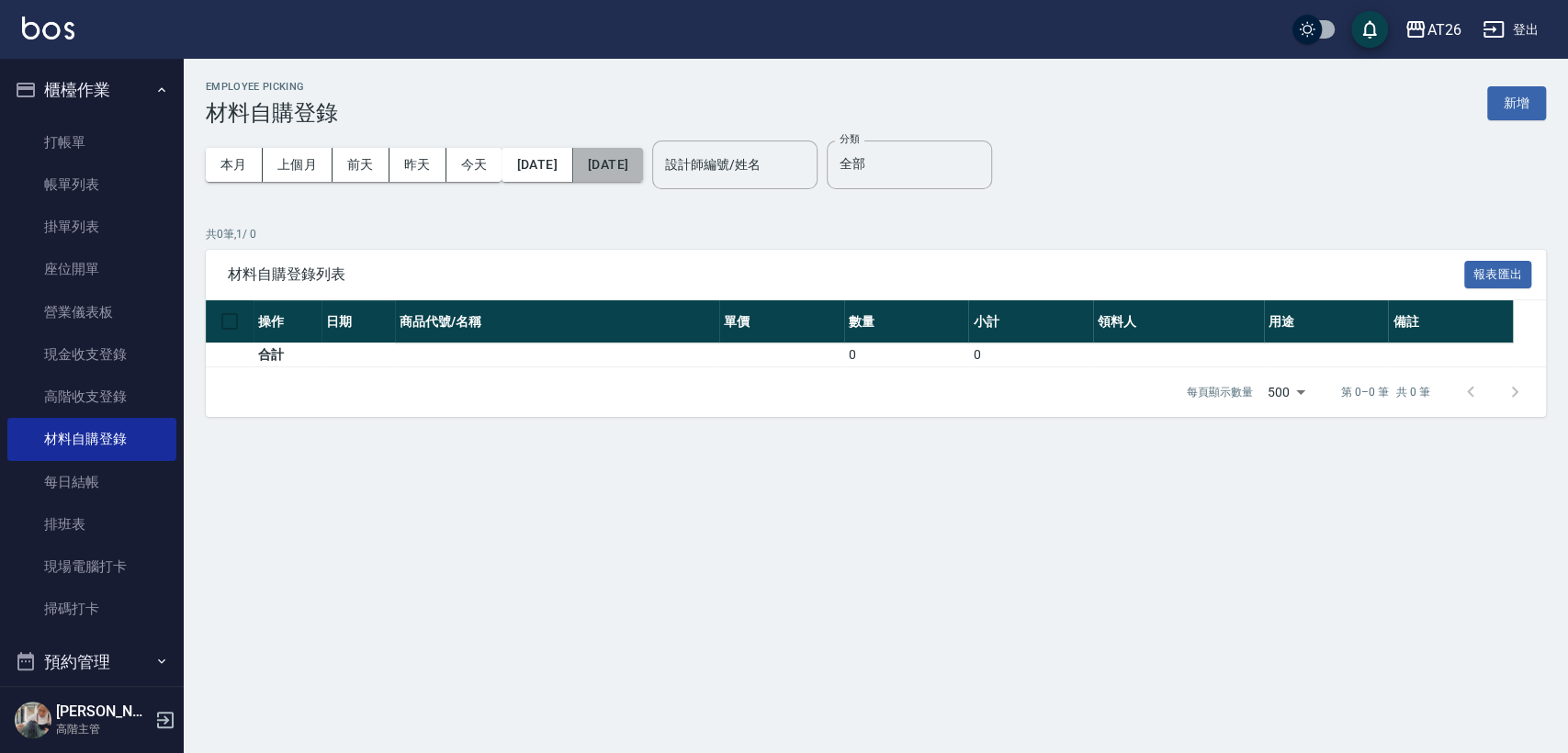
click at [641, 169] on button "[DATE]" at bounding box center [608, 165] width 70 height 34
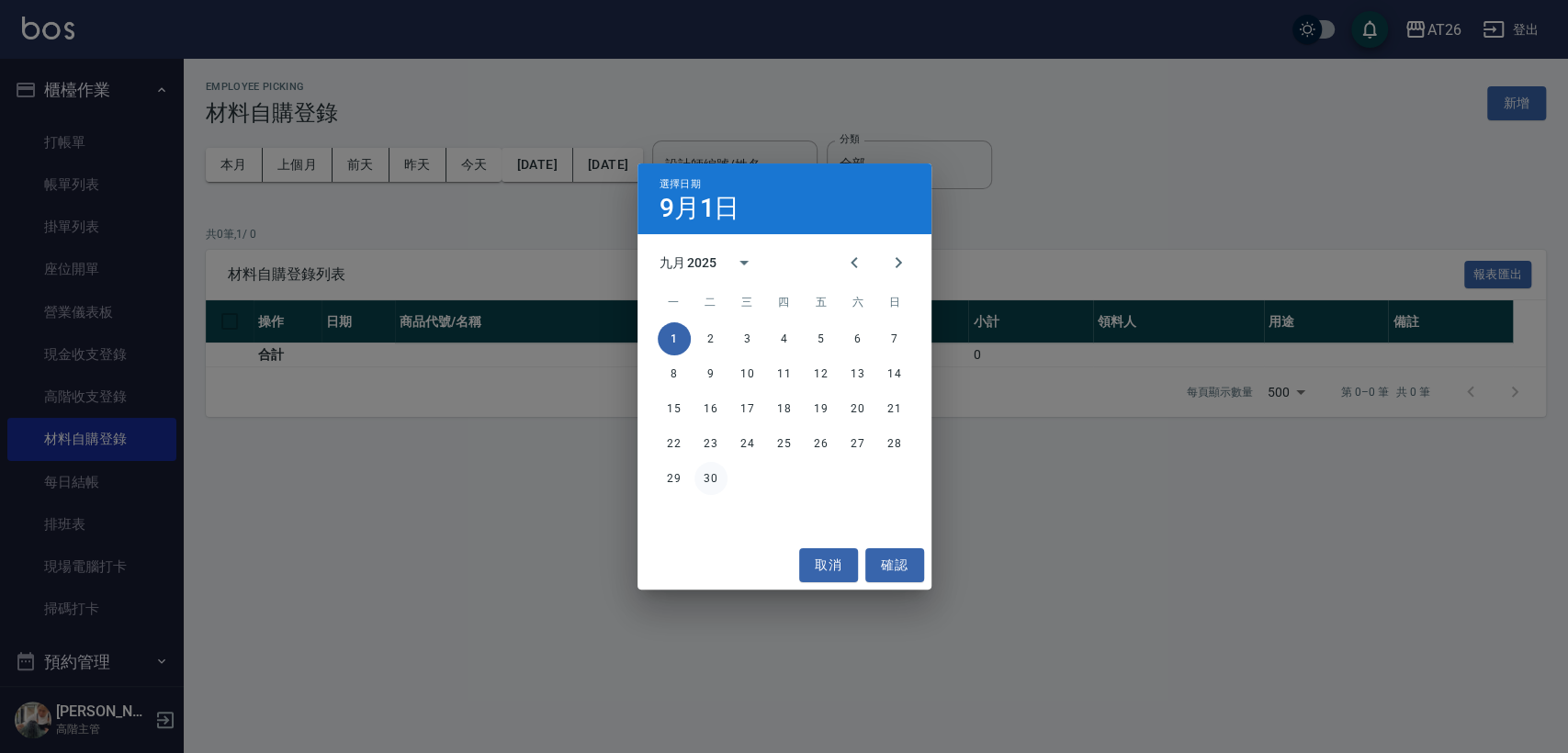
click at [706, 487] on button "30" at bounding box center [710, 478] width 33 height 33
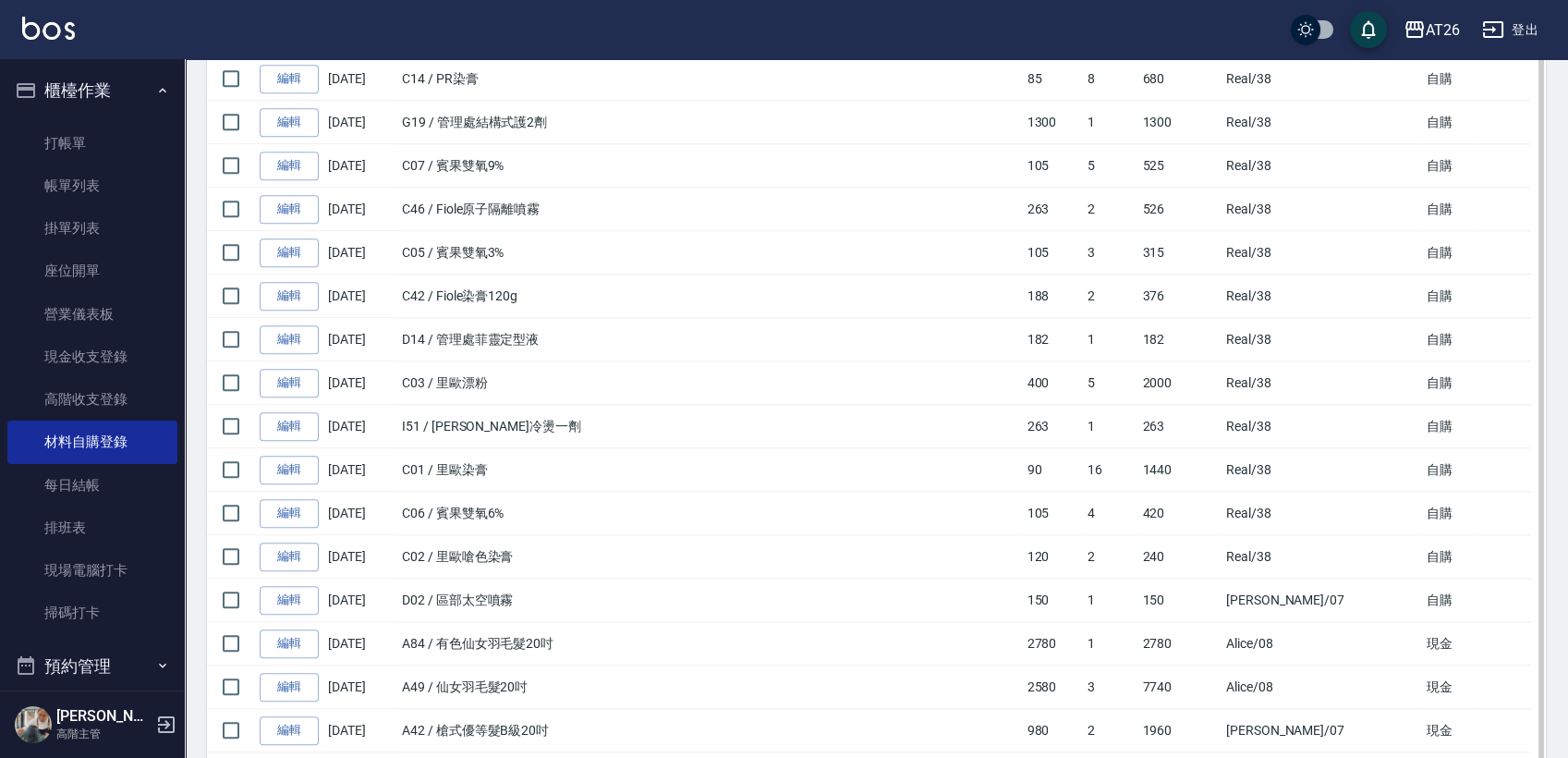
scroll to position [4841, 0]
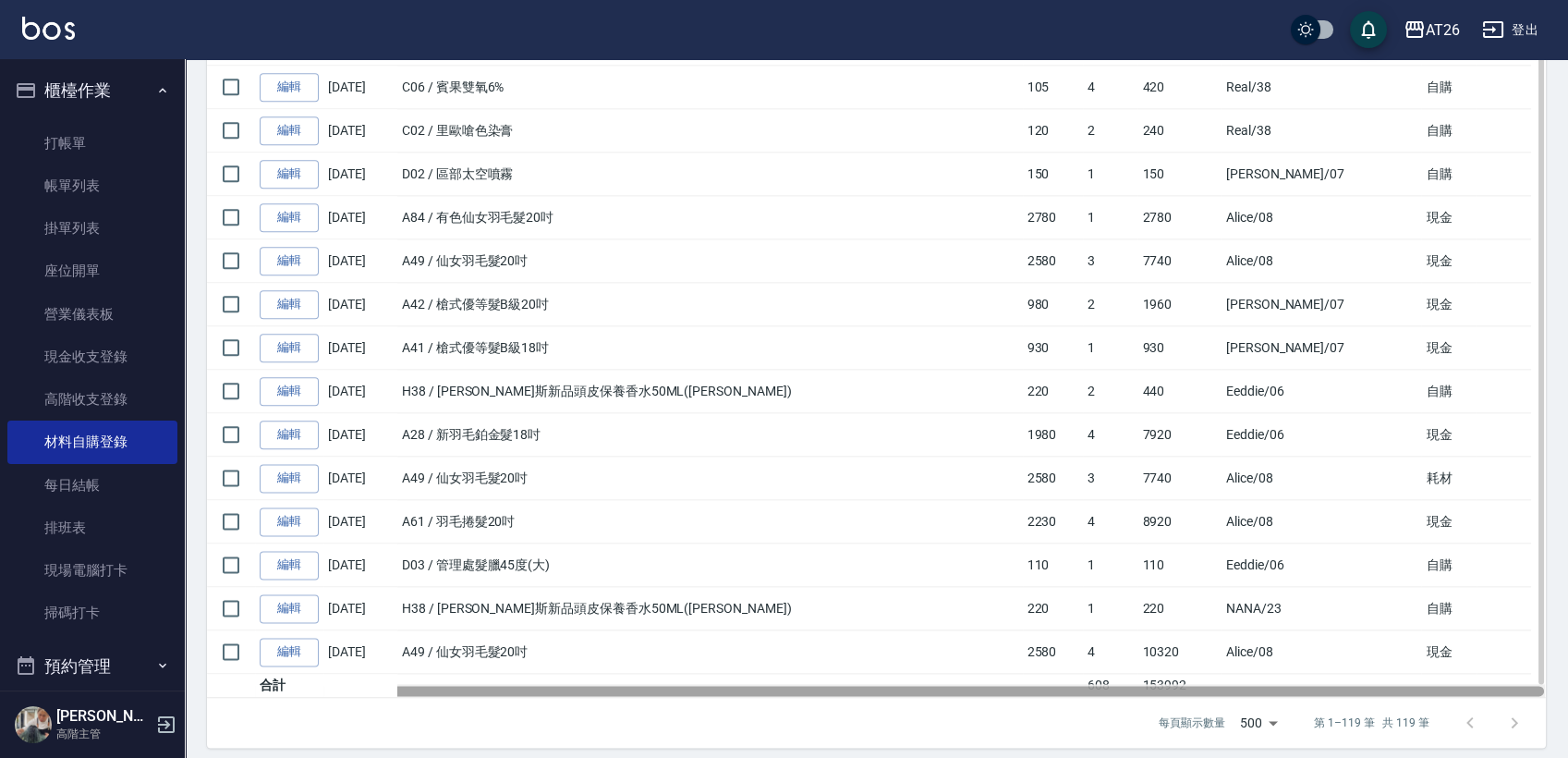
drag, startPoint x: 1185, startPoint y: 676, endPoint x: 1118, endPoint y: 658, distance: 68.8
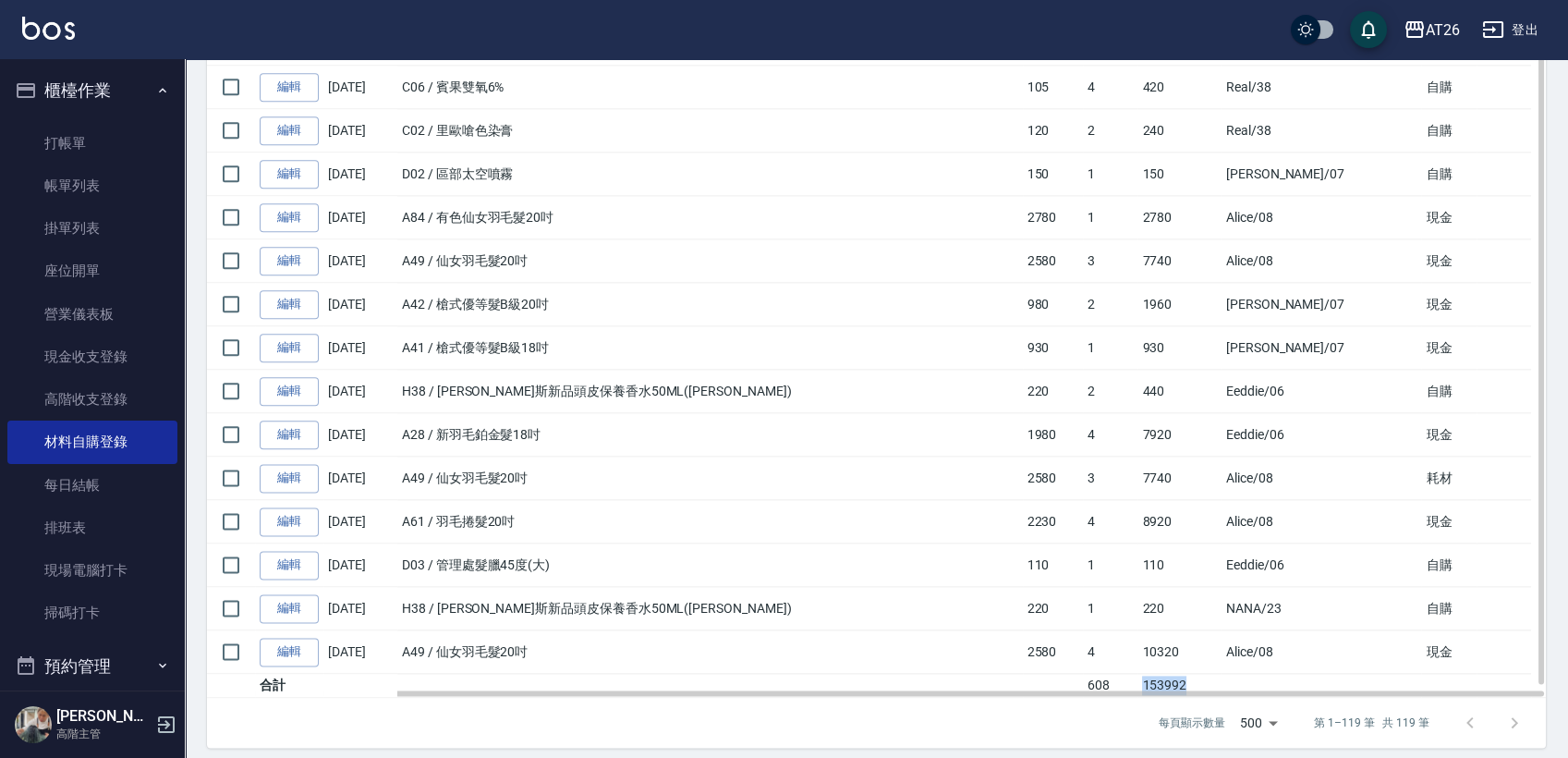
drag, startPoint x: 1161, startPoint y: 668, endPoint x: 1082, endPoint y: 660, distance: 79.0
click at [1082, 674] on tr "合計 608 153992" at bounding box center [876, 686] width 1339 height 24
click at [1138, 674] on td "153992" at bounding box center [1179, 686] width 83 height 24
drag, startPoint x: 1101, startPoint y: 667, endPoint x: 1135, endPoint y: 667, distance: 34.2
click at [1138, 674] on td "153992" at bounding box center [1179, 686] width 83 height 24
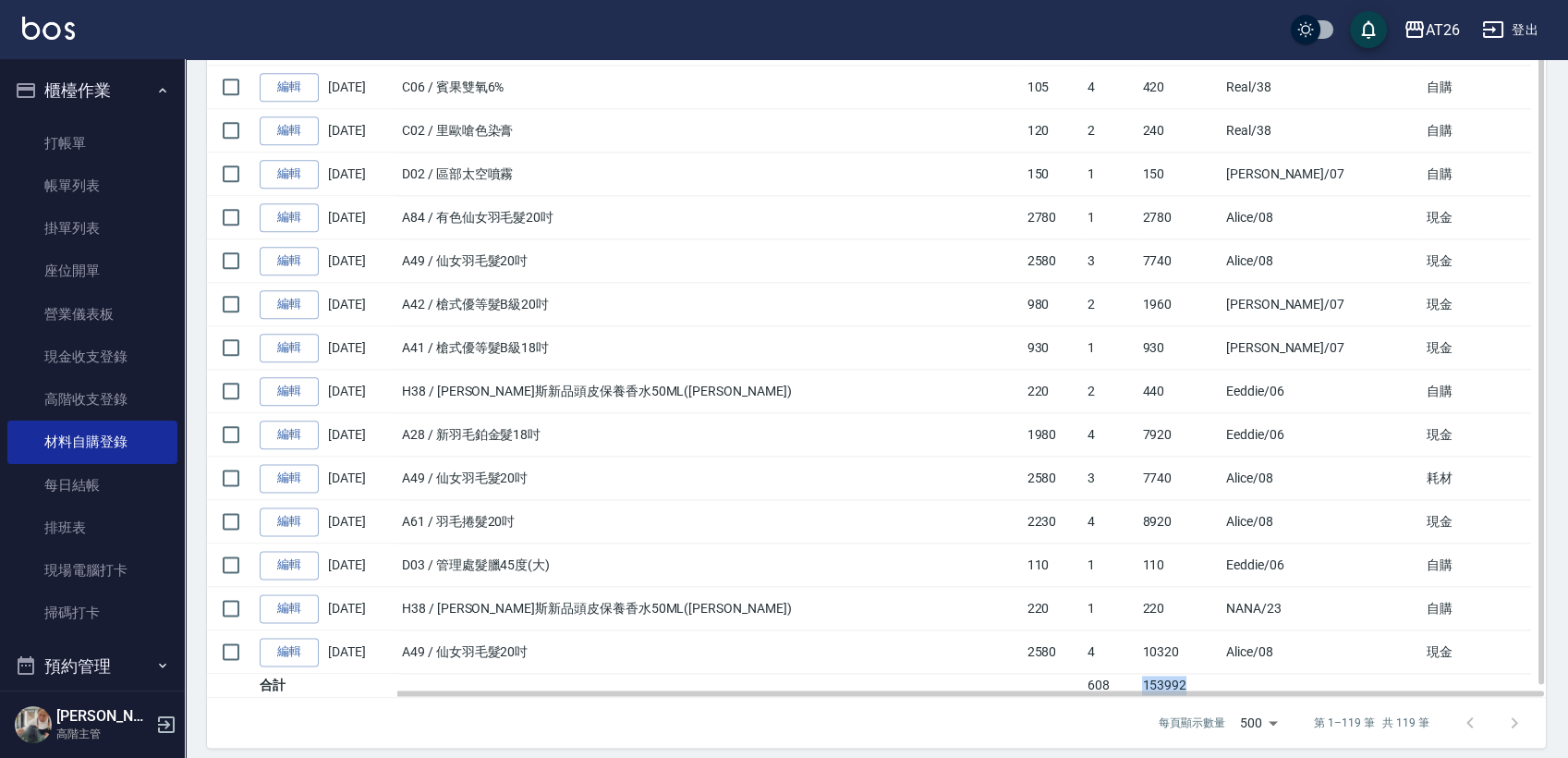
click at [1138, 674] on td "153992" at bounding box center [1179, 686] width 83 height 24
drag, startPoint x: 1157, startPoint y: 668, endPoint x: 1089, endPoint y: 663, distance: 68.6
click at [1089, 674] on tr "合計 608 153992" at bounding box center [876, 686] width 1339 height 24
click at [1083, 464] on td "3" at bounding box center [1110, 478] width 55 height 43
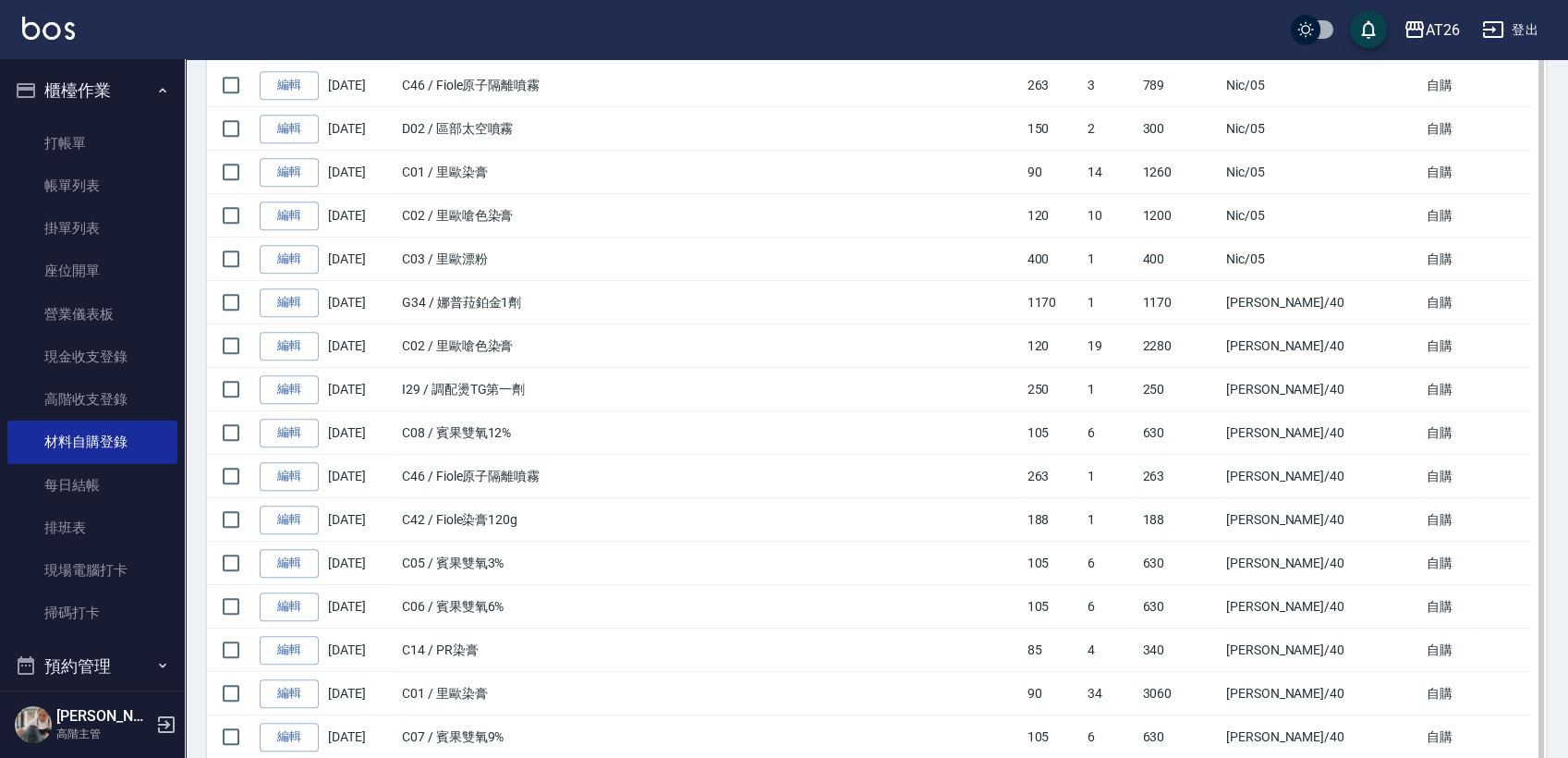
scroll to position [2661, 0]
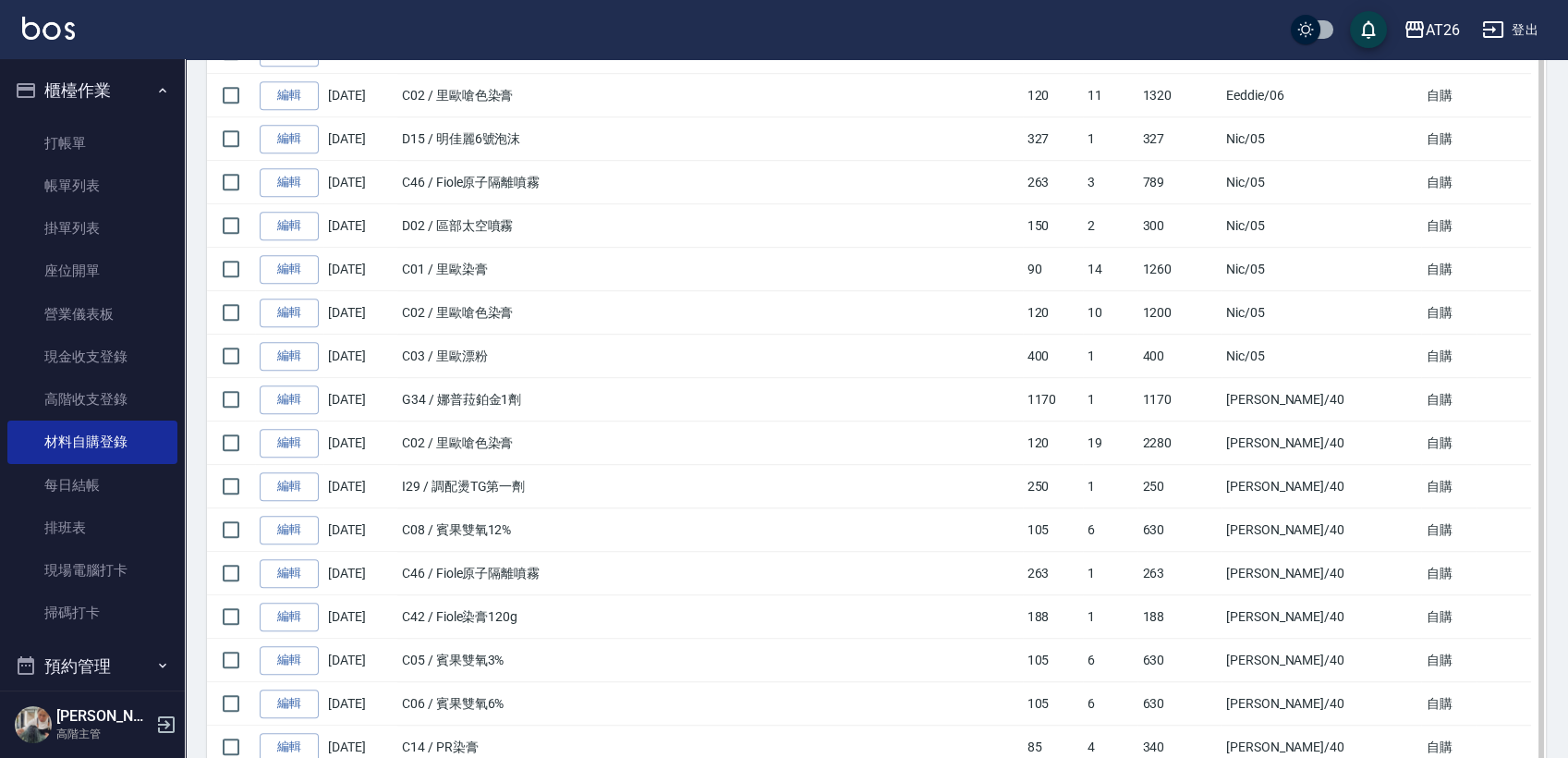
click at [1492, 429] on td at bounding box center [1504, 442] width 55 height 43
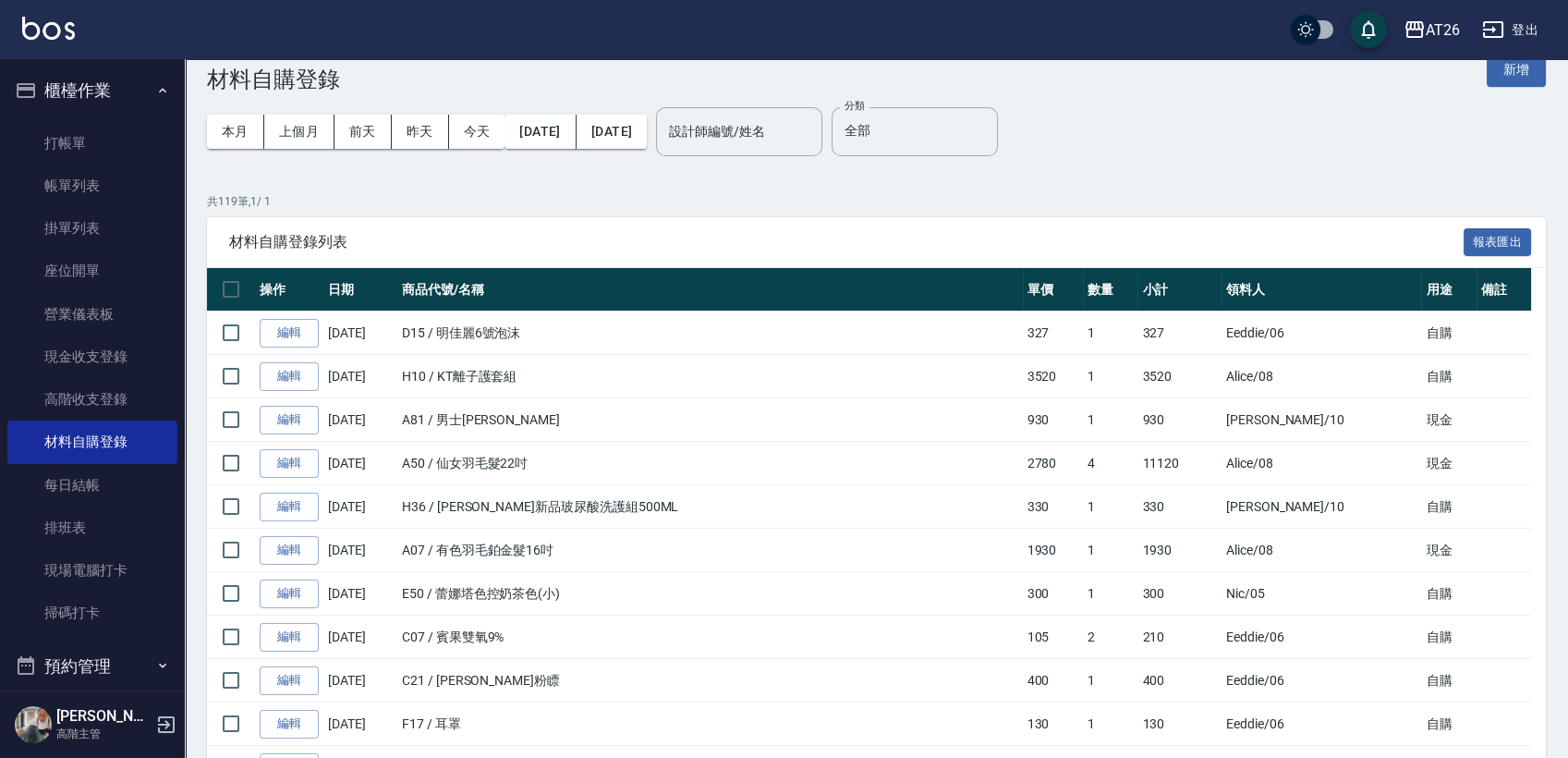
scroll to position [0, 0]
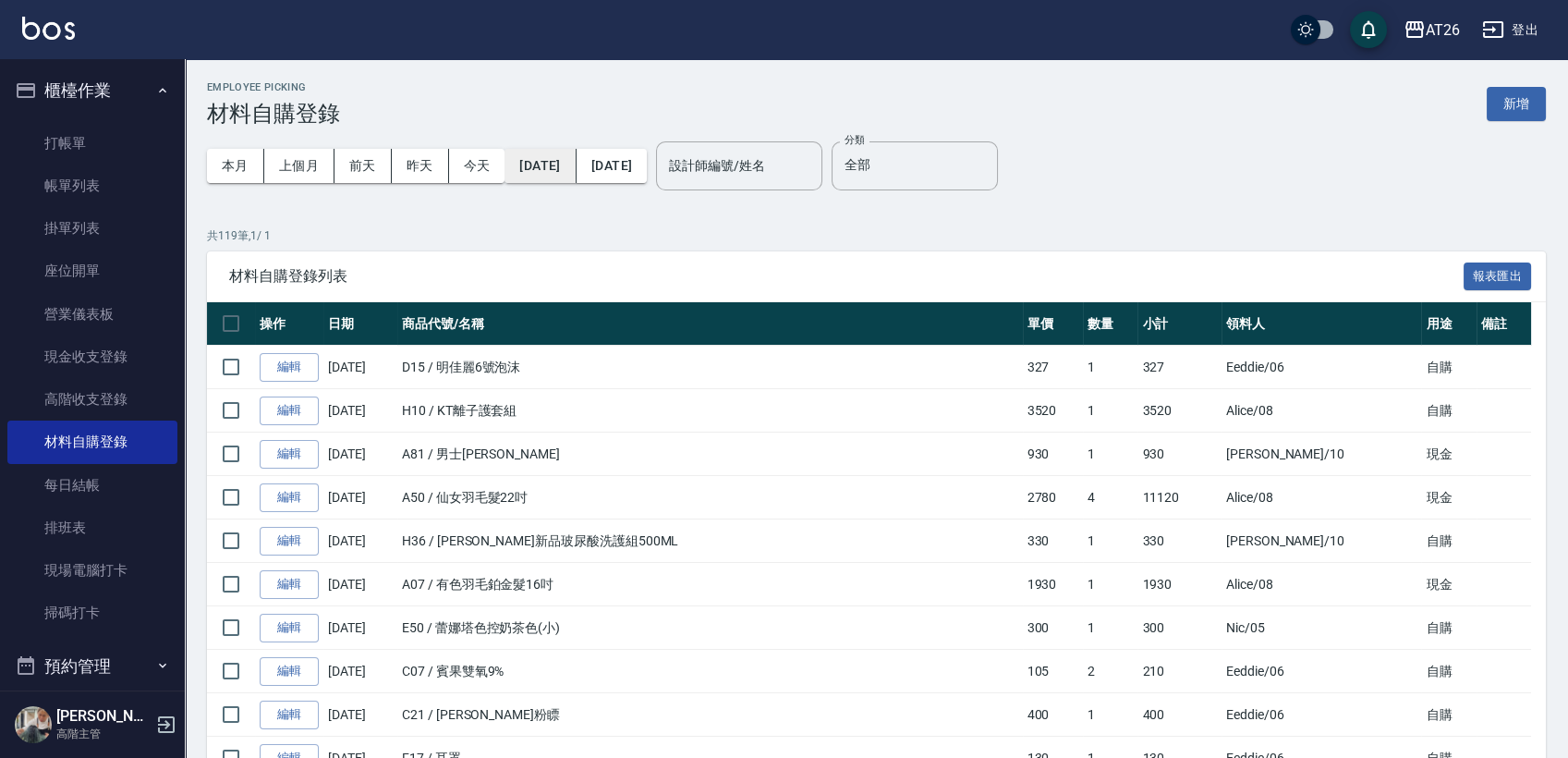
click at [572, 165] on button "[DATE]" at bounding box center [540, 166] width 71 height 34
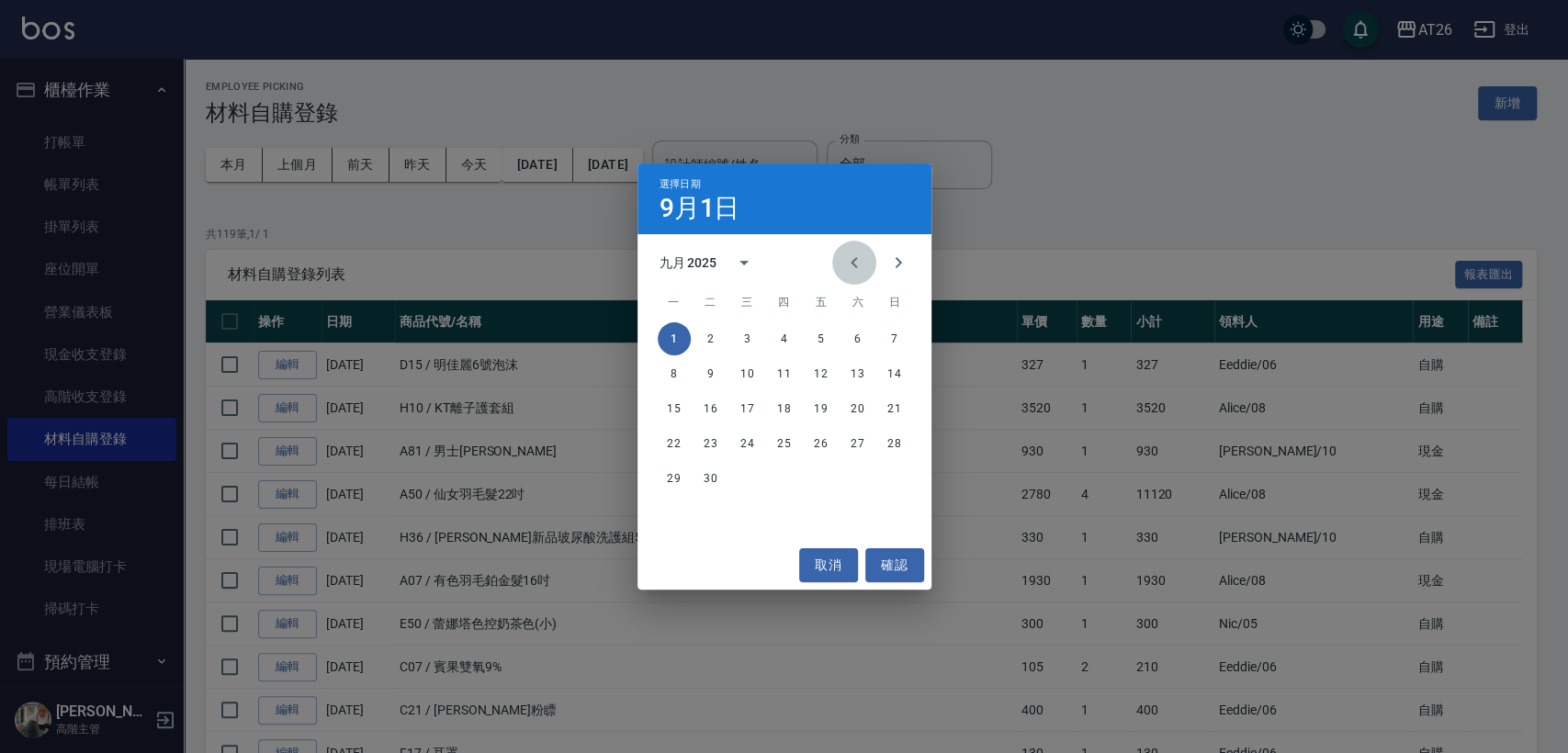
click at [850, 261] on icon "Previous month" at bounding box center [854, 262] width 22 height 22
click at [824, 340] on button "1" at bounding box center [821, 338] width 33 height 33
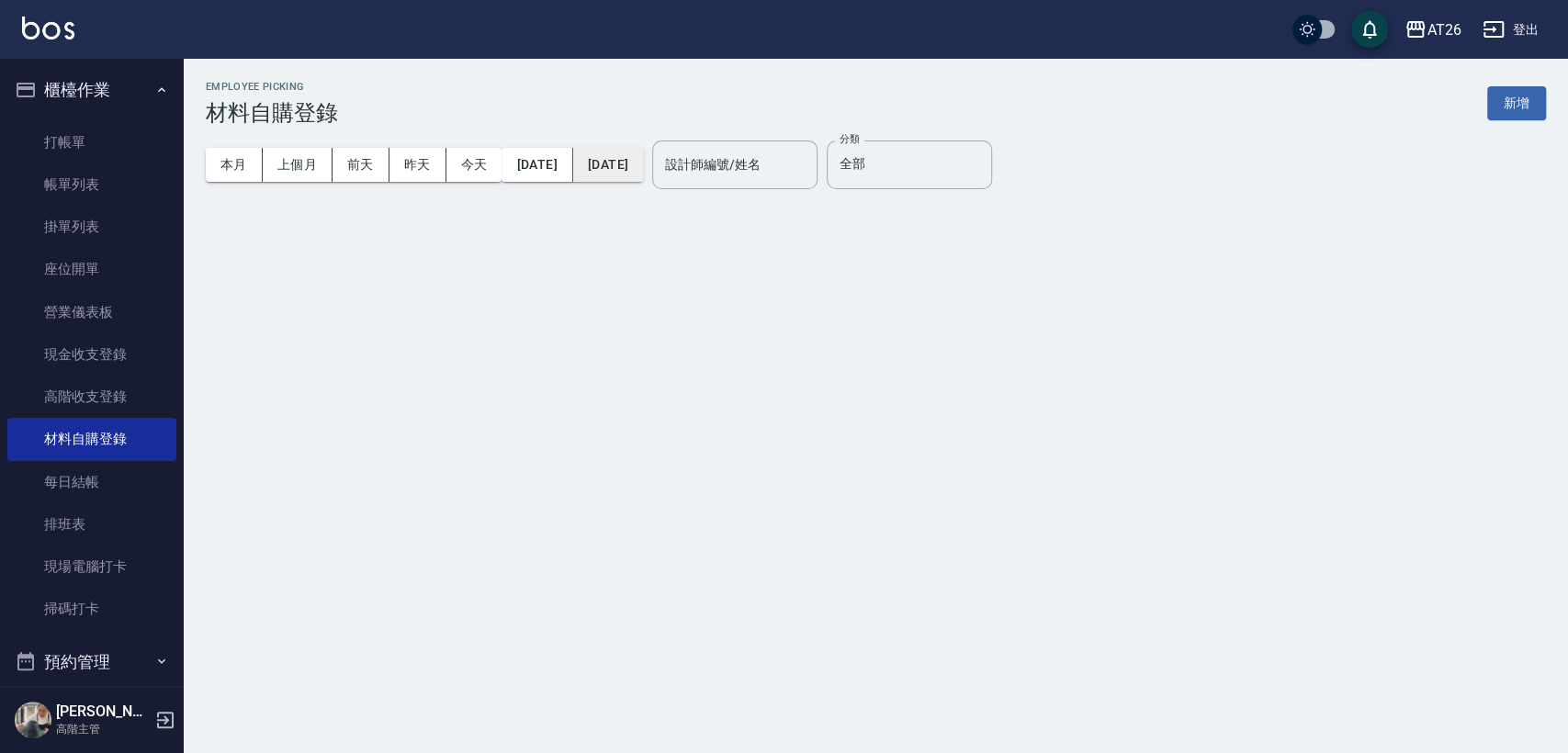
click at [643, 156] on button "[DATE]" at bounding box center [608, 165] width 70 height 34
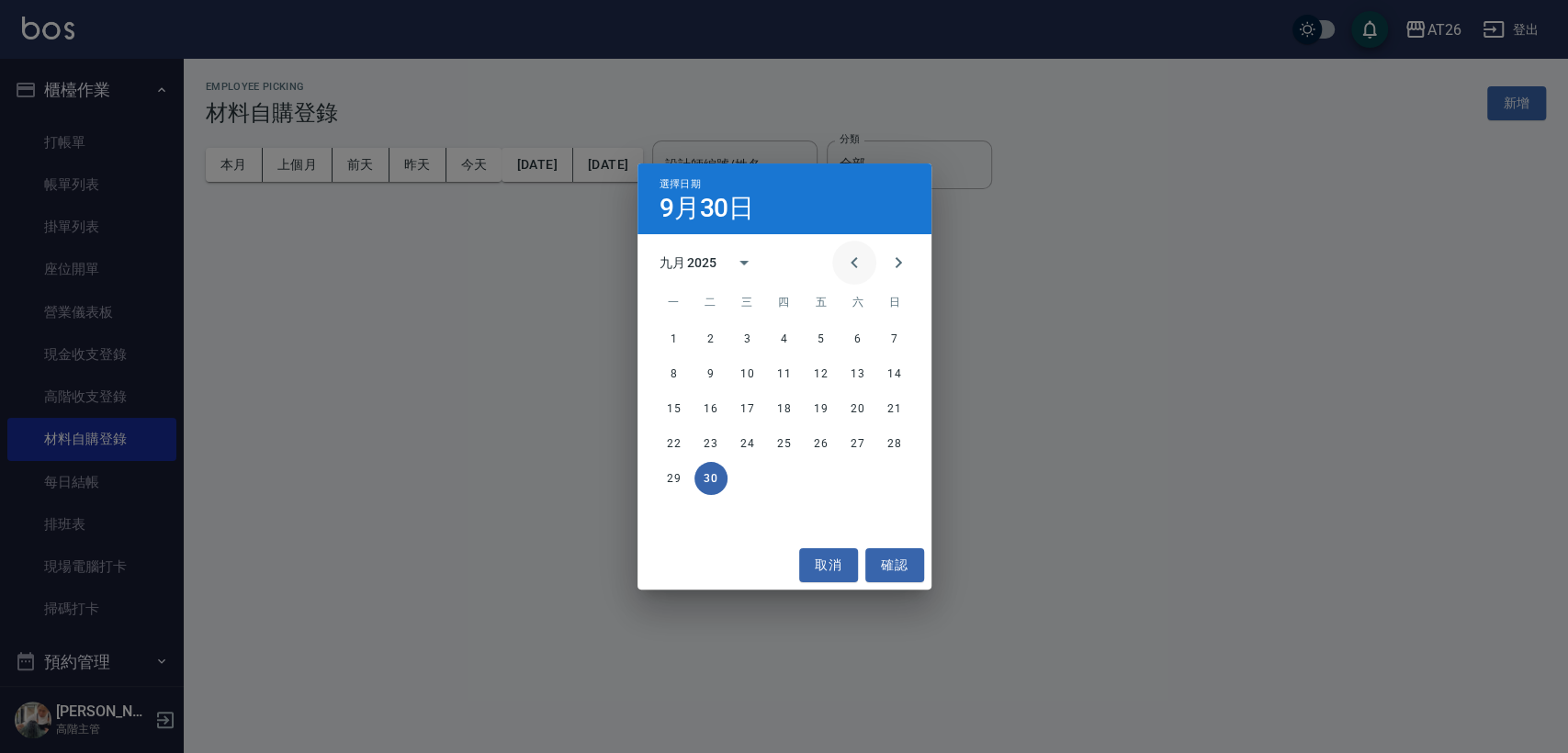
click at [845, 263] on icon "Previous month" at bounding box center [854, 262] width 22 height 22
click at [895, 479] on button "31" at bounding box center [894, 478] width 33 height 33
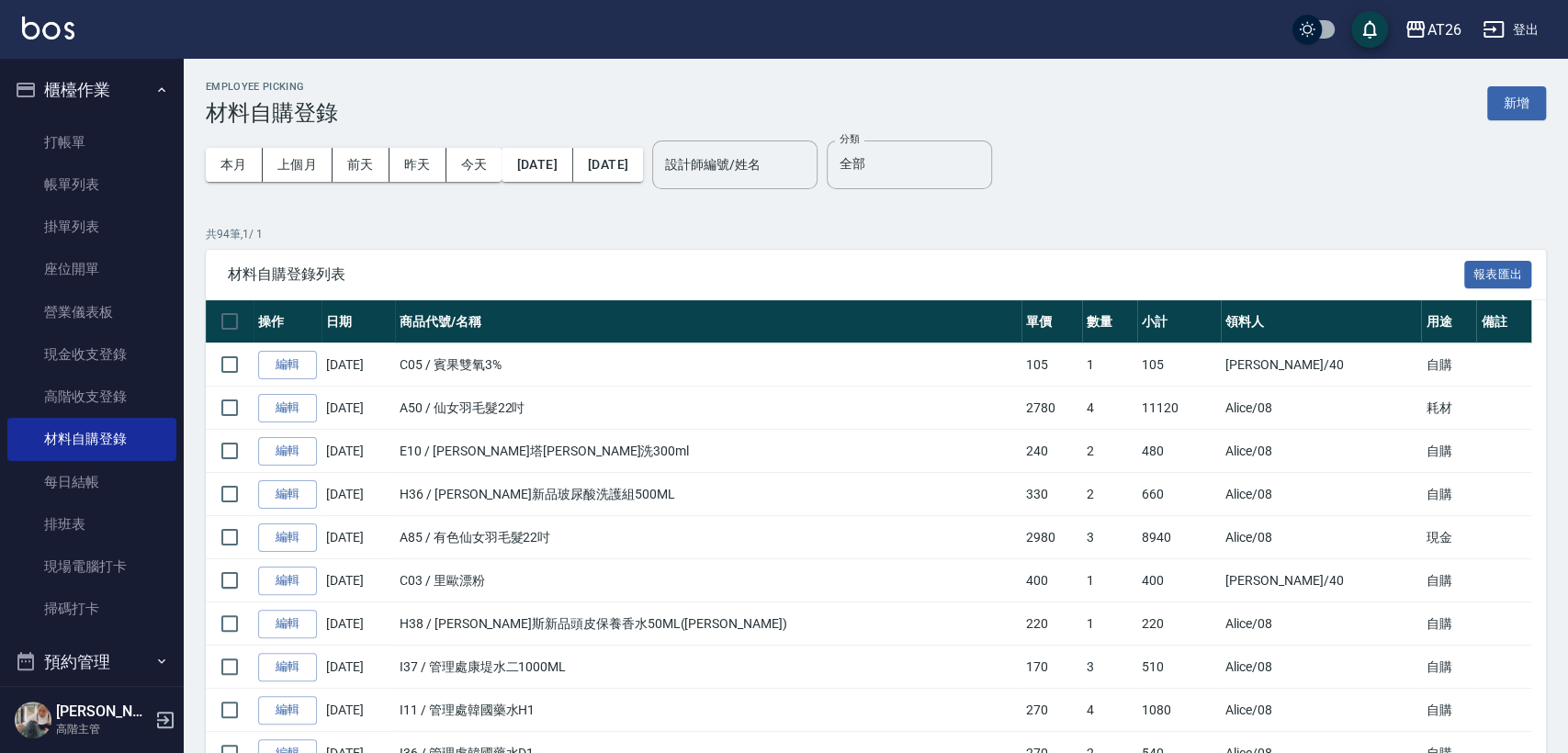
click at [896, 561] on button "確認" at bounding box center [894, 565] width 59 height 34
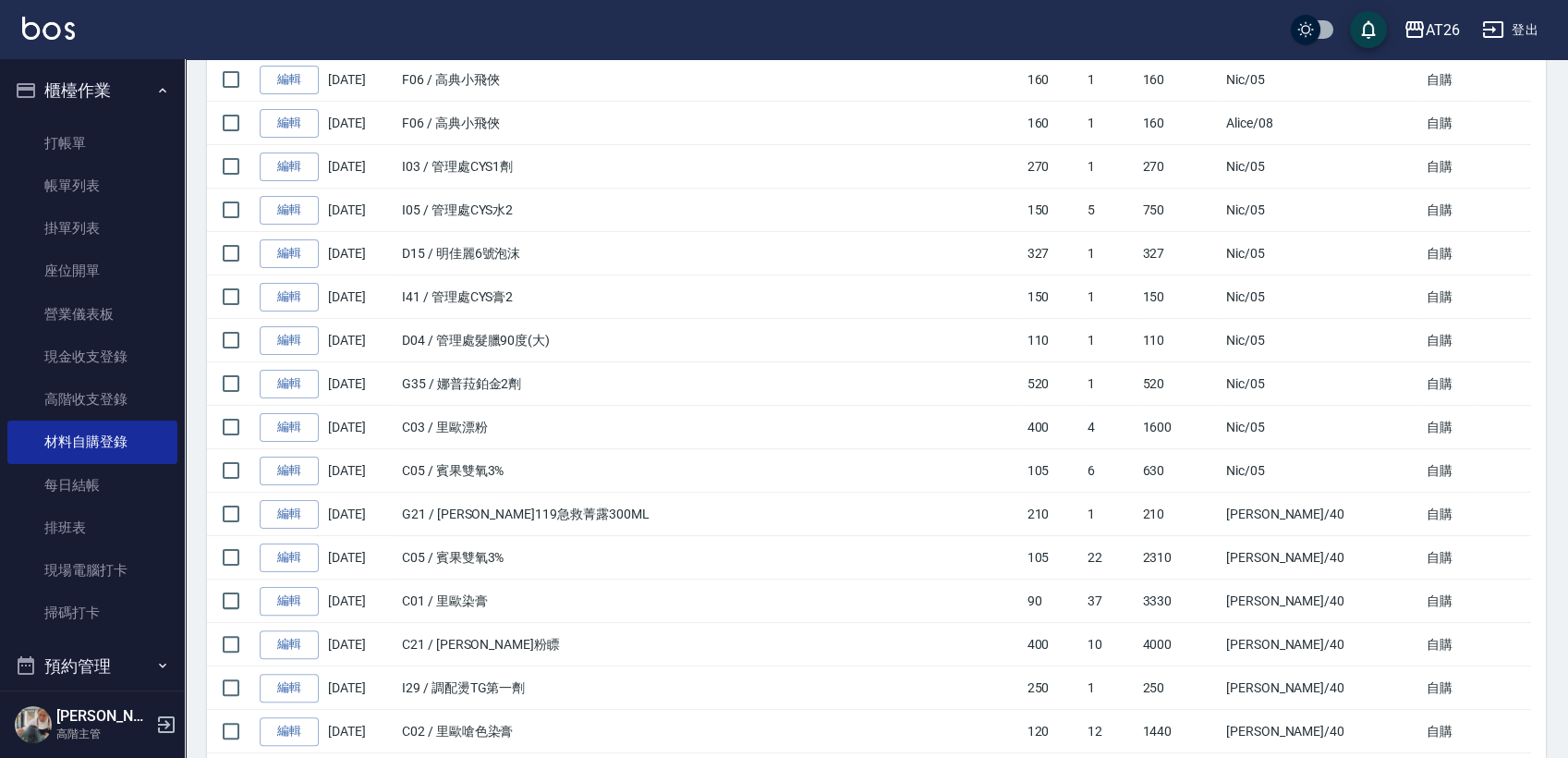
scroll to position [760, 0]
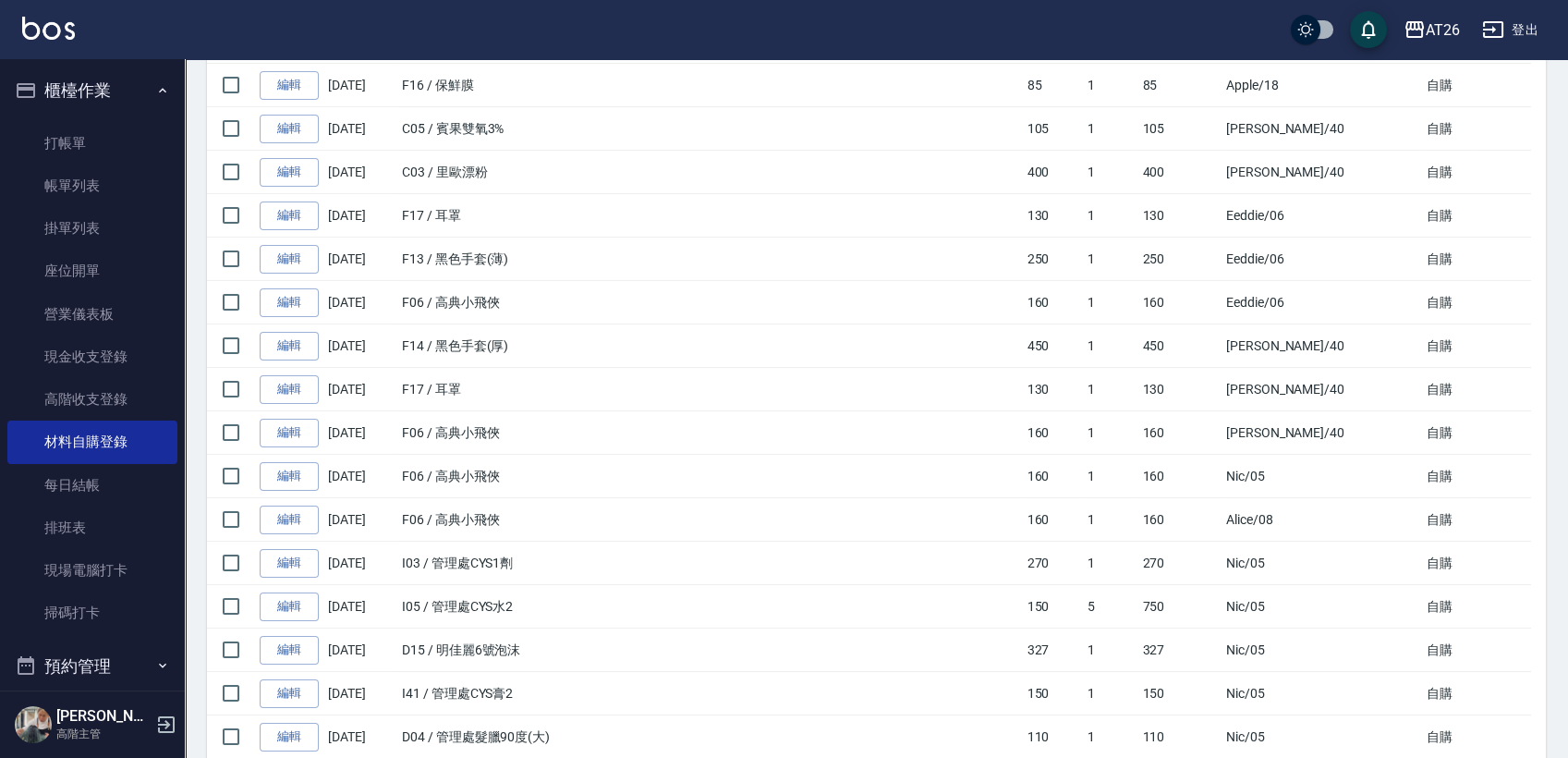
click at [1477, 173] on td at bounding box center [1504, 172] width 55 height 43
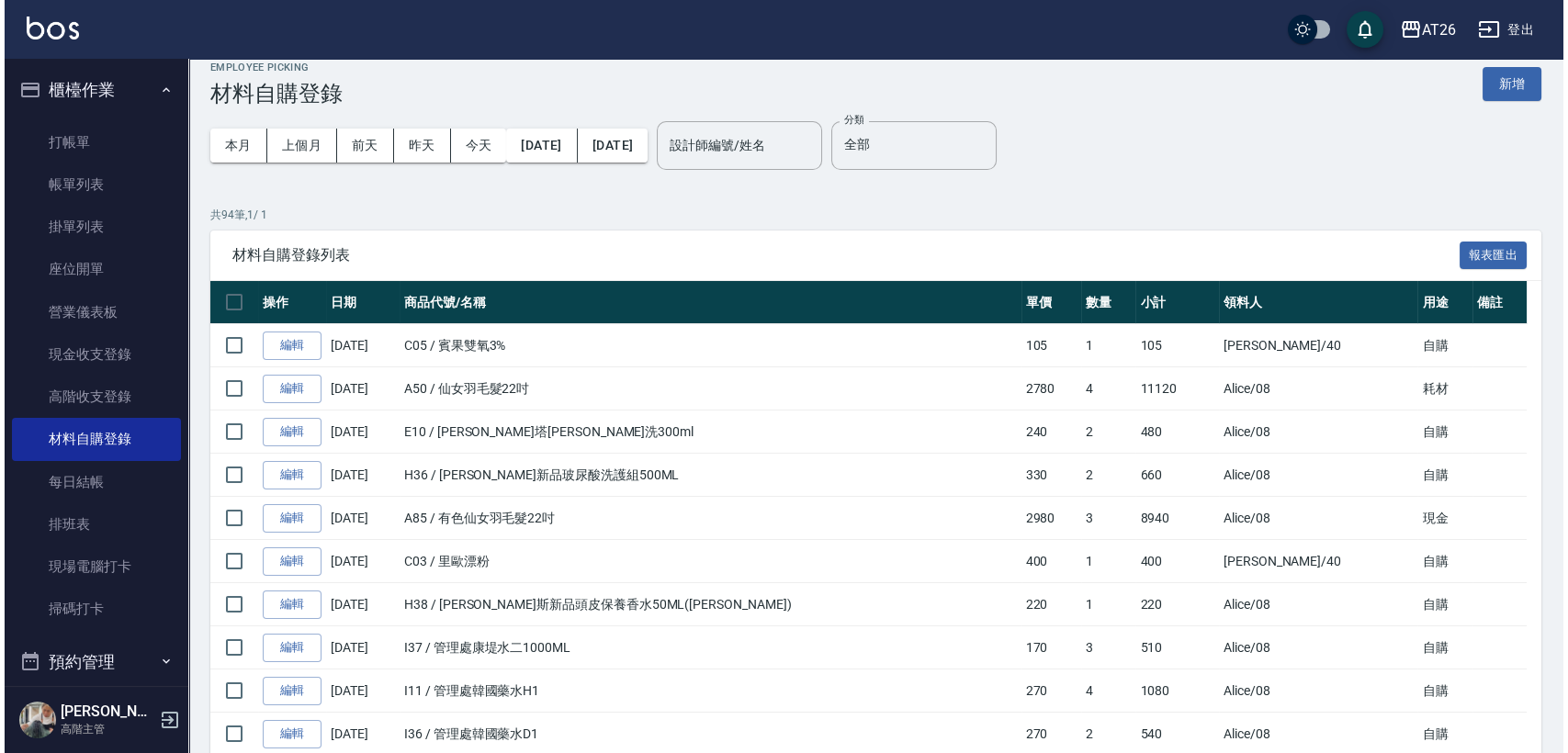
scroll to position [0, 0]
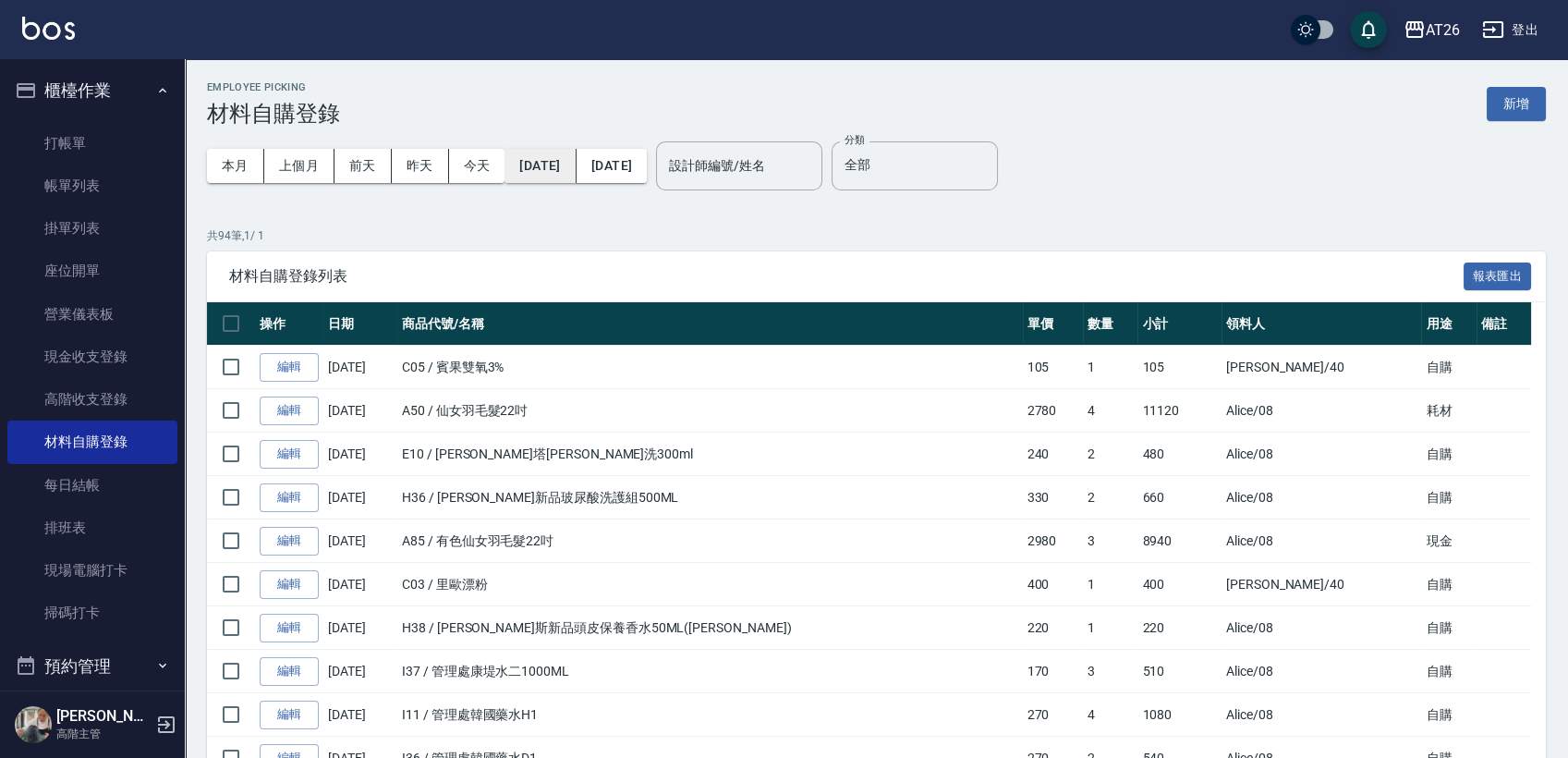
click at [572, 167] on button "2025/08/01" at bounding box center [540, 166] width 71 height 34
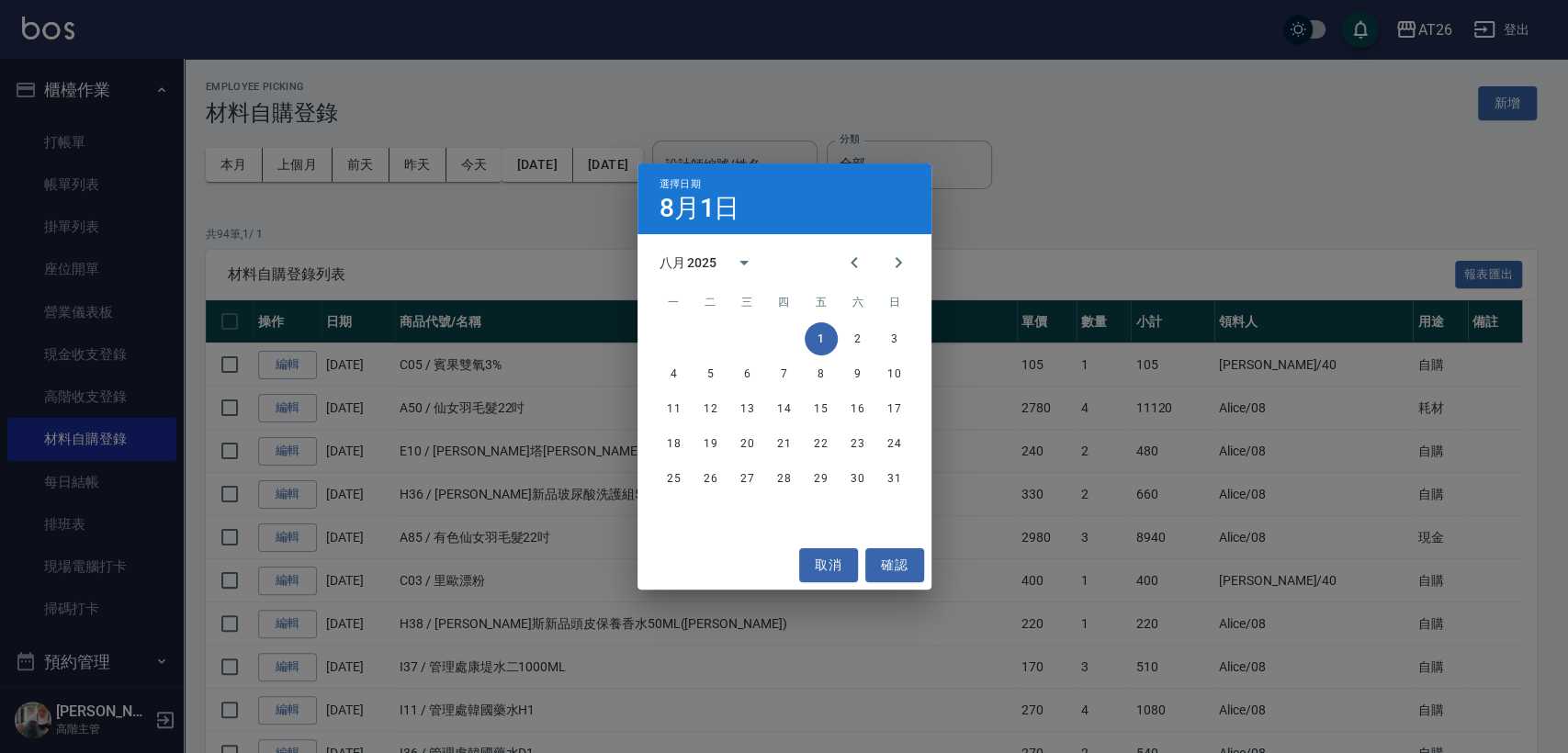
click at [708, 263] on div "八月 2025" at bounding box center [689, 262] width 58 height 19
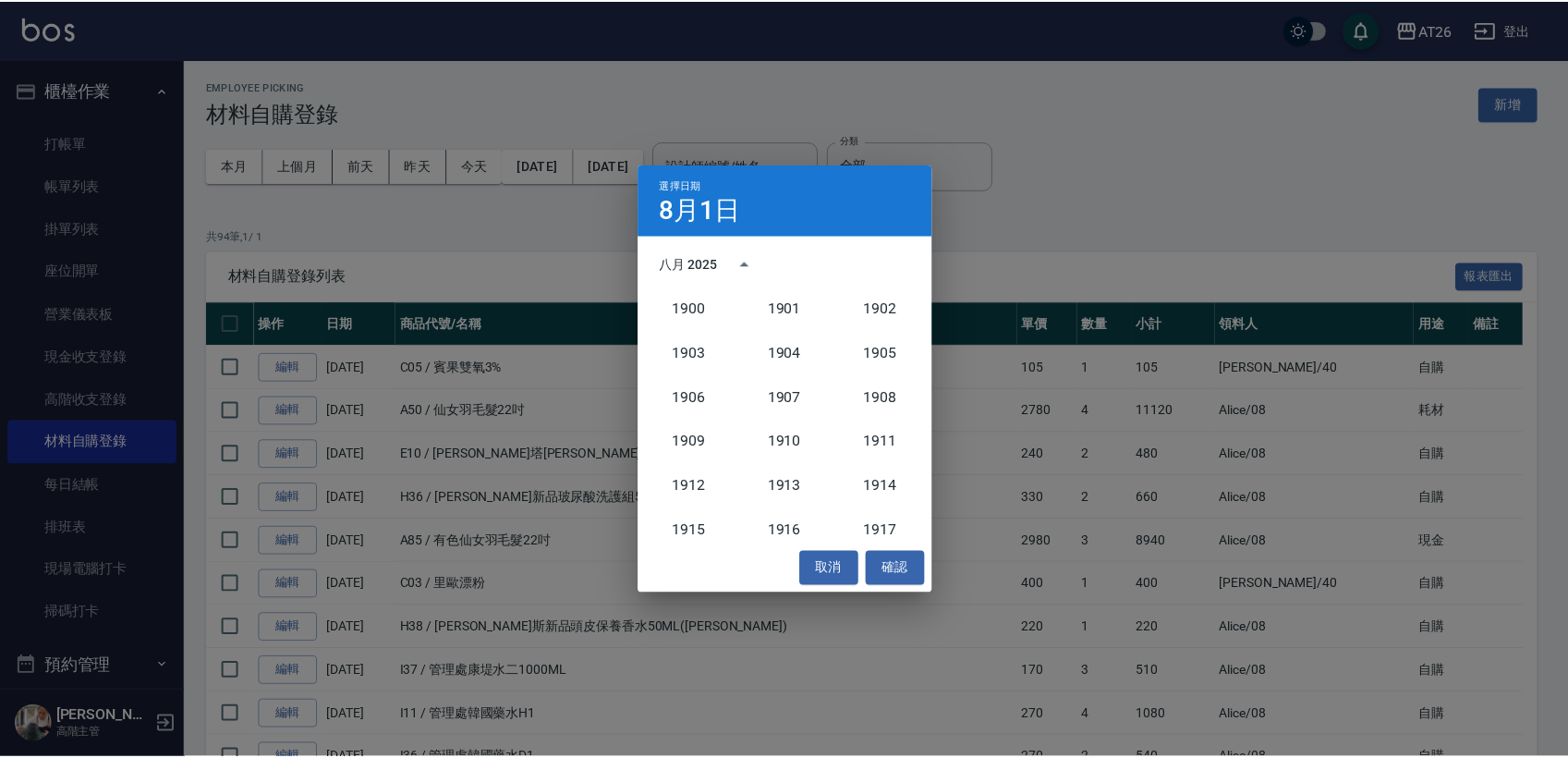
scroll to position [1712, 0]
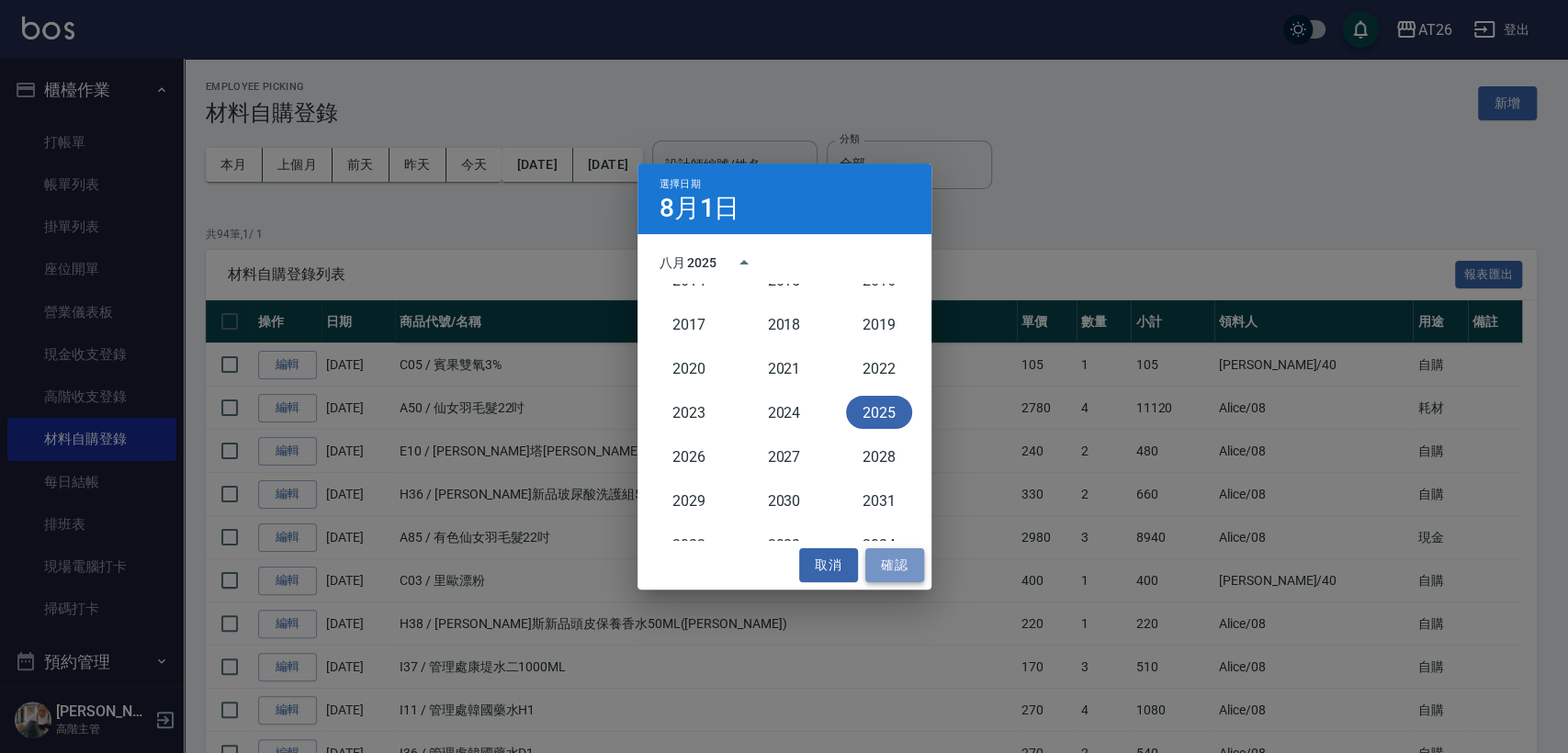
click at [877, 562] on button "確認" at bounding box center [894, 565] width 59 height 34
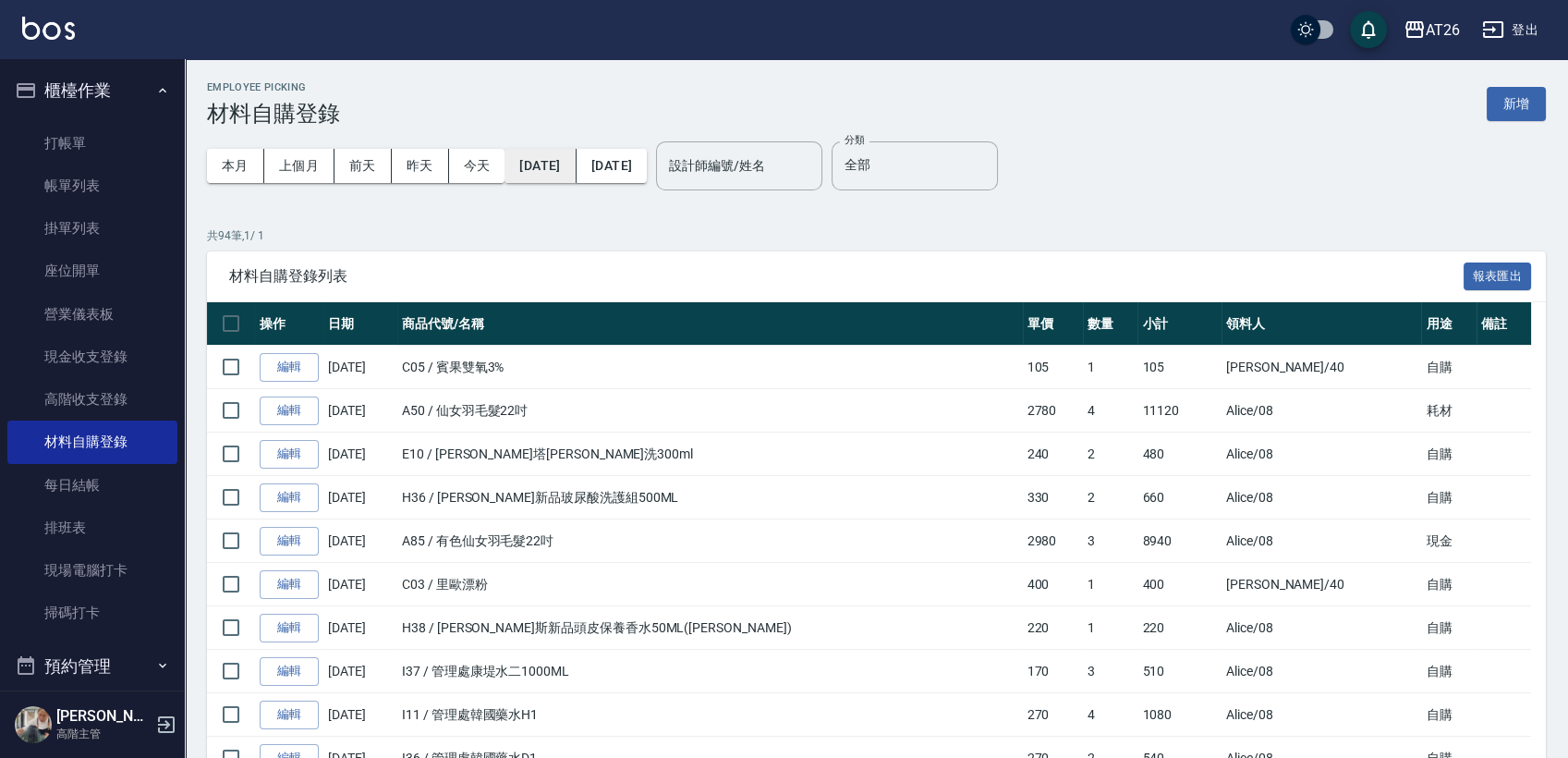
click at [571, 153] on button "2025/08/01" at bounding box center [540, 166] width 71 height 34
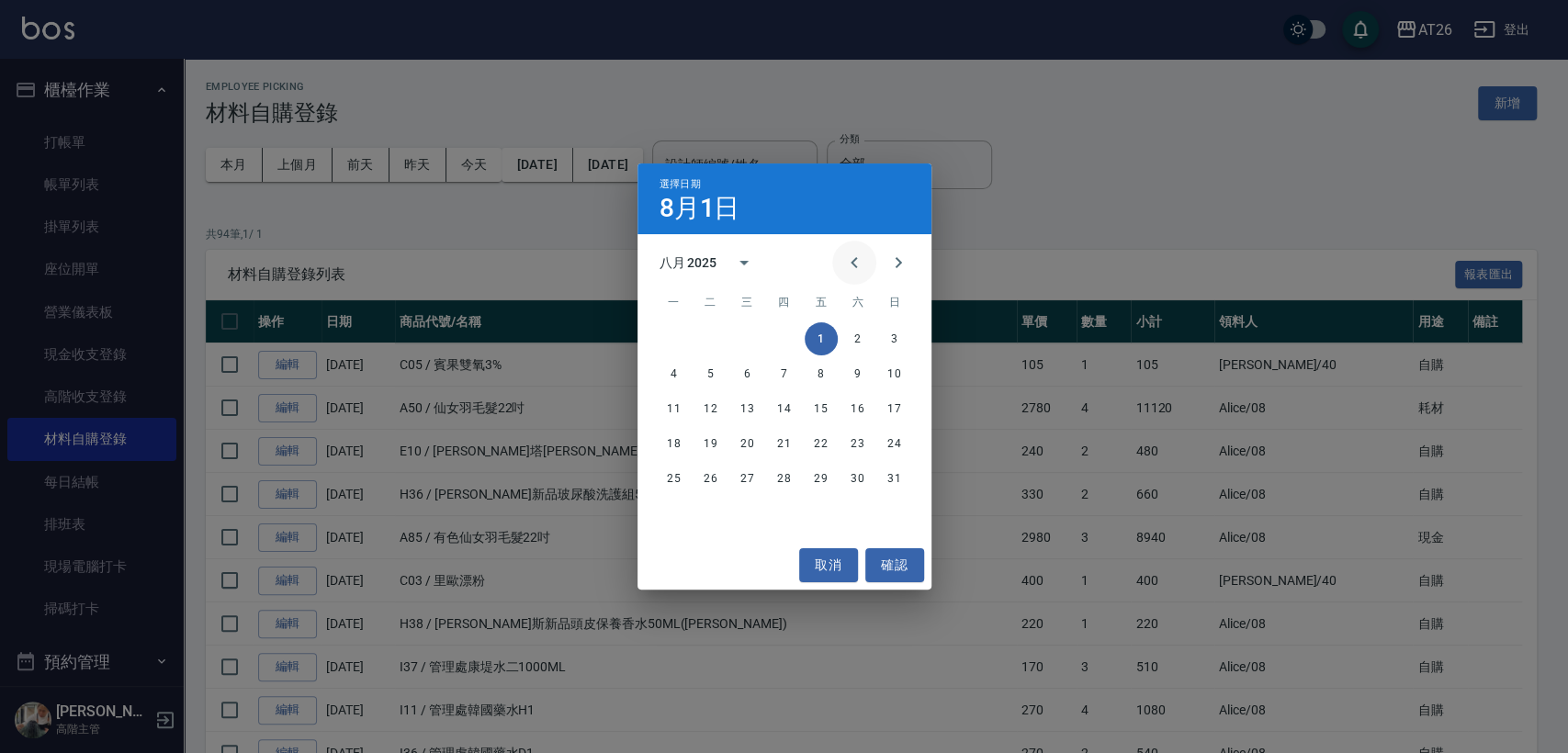
click at [842, 256] on button "Previous month" at bounding box center [854, 262] width 44 height 44
click at [714, 339] on button "1" at bounding box center [710, 338] width 33 height 33
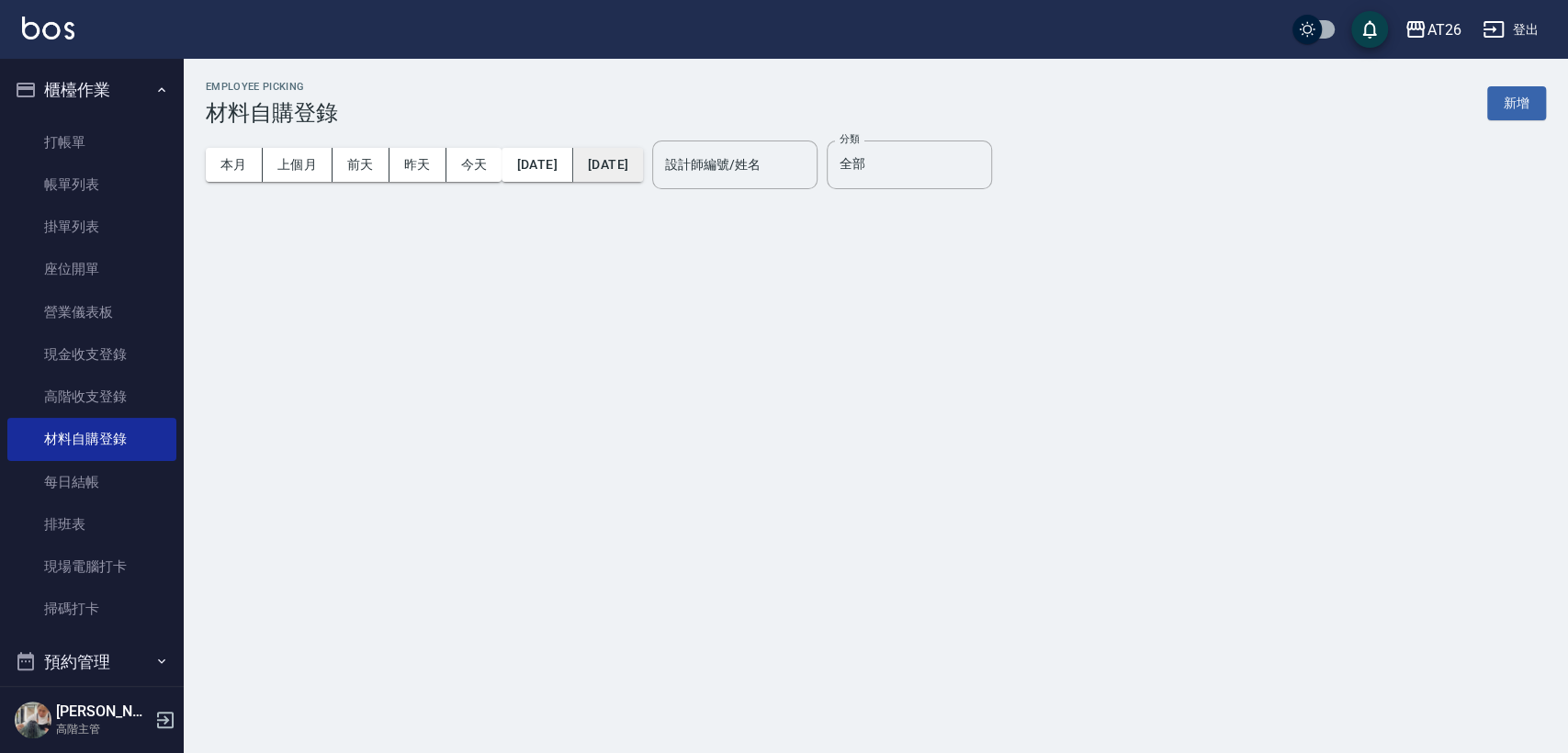
click at [643, 162] on button "2025/08/31" at bounding box center [608, 165] width 70 height 34
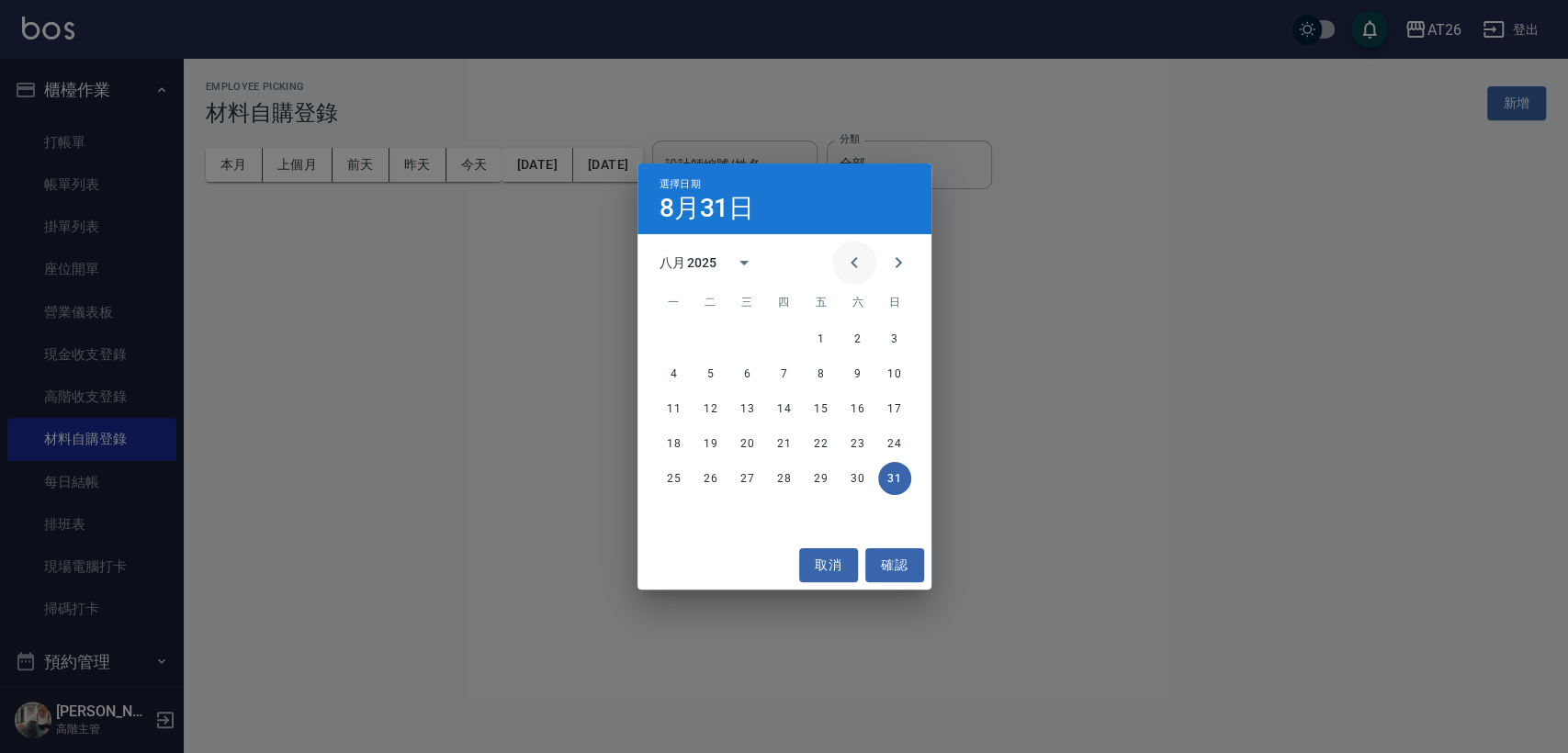
click at [848, 260] on icon "Previous month" at bounding box center [854, 262] width 22 height 22
click at [793, 478] on button "31" at bounding box center [784, 478] width 33 height 33
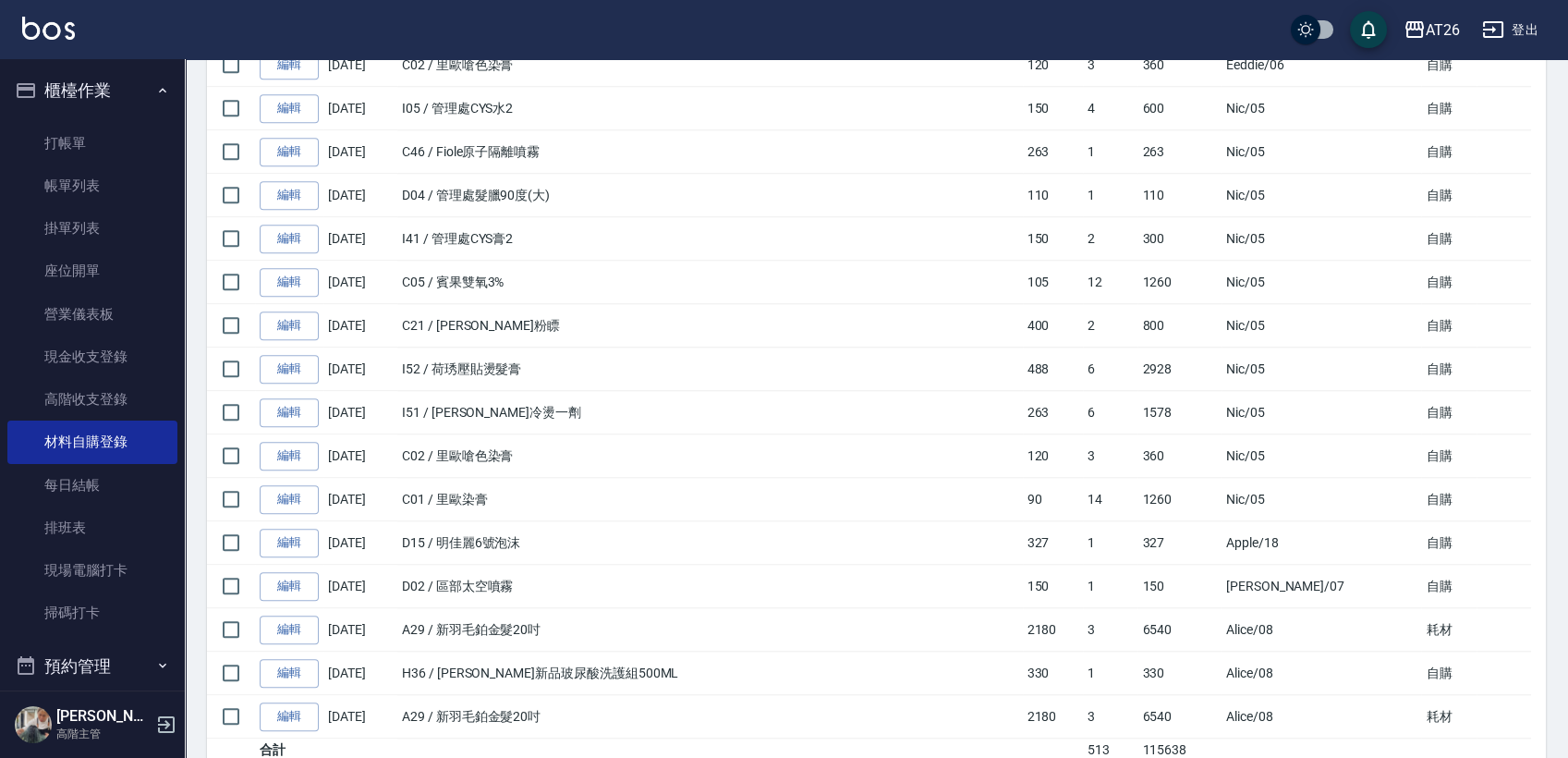
scroll to position [3671, 0]
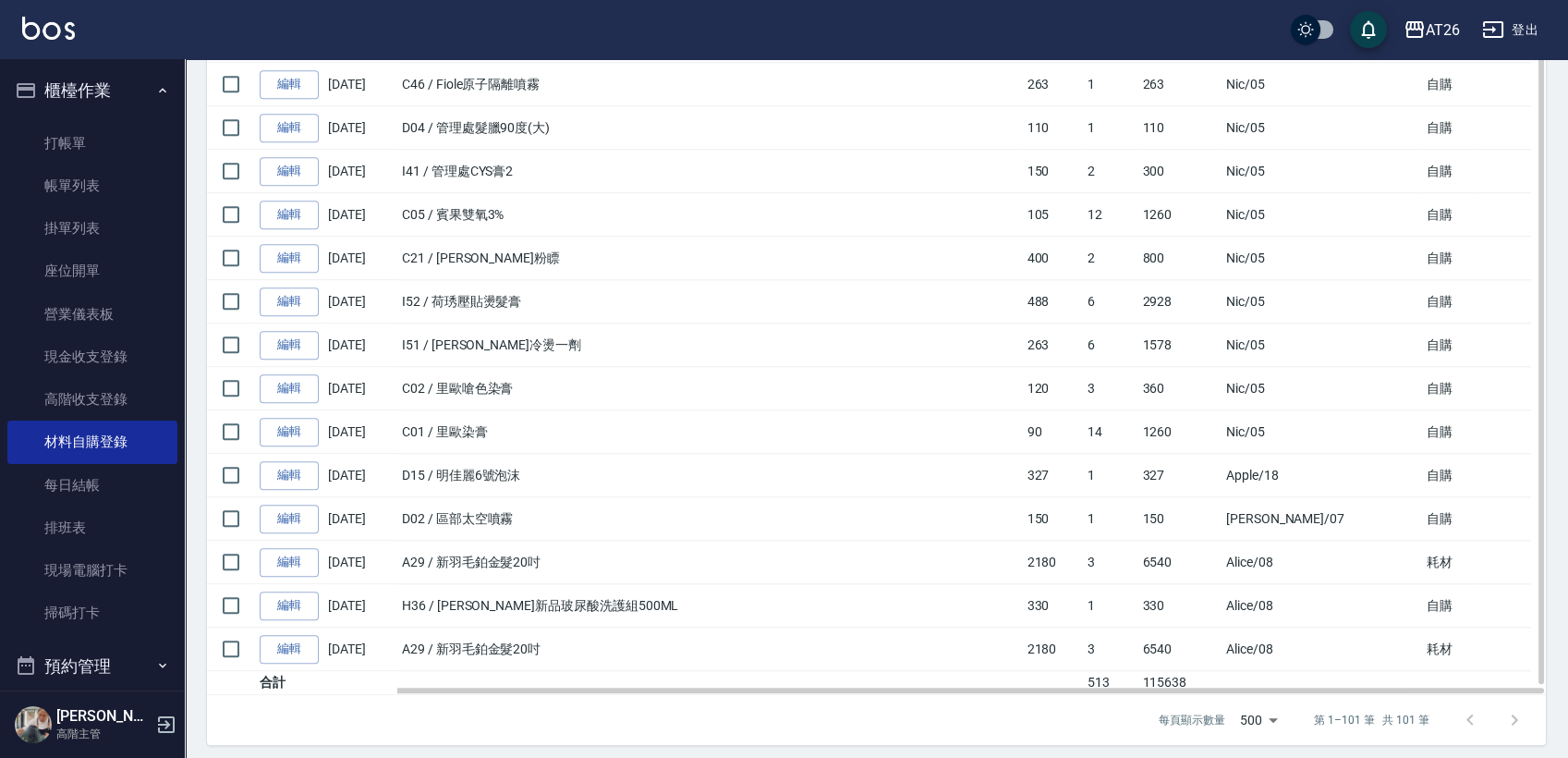
click at [1334, 671] on td at bounding box center [1322, 683] width 201 height 24
drag, startPoint x: 1309, startPoint y: 665, endPoint x: 1168, endPoint y: 644, distance: 142.1
click at [1176, 659] on td "6540" at bounding box center [1179, 649] width 83 height 43
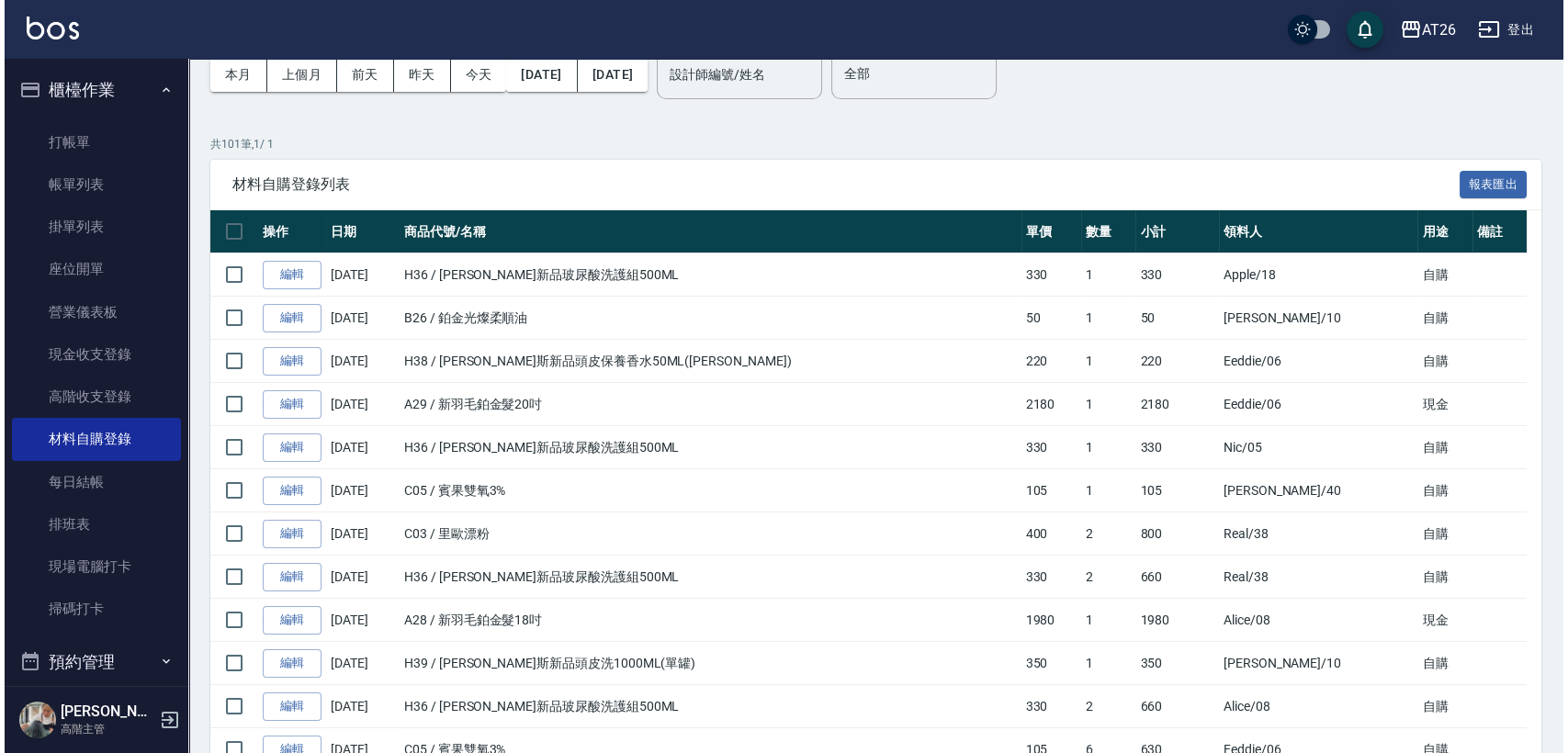
scroll to position [30, 0]
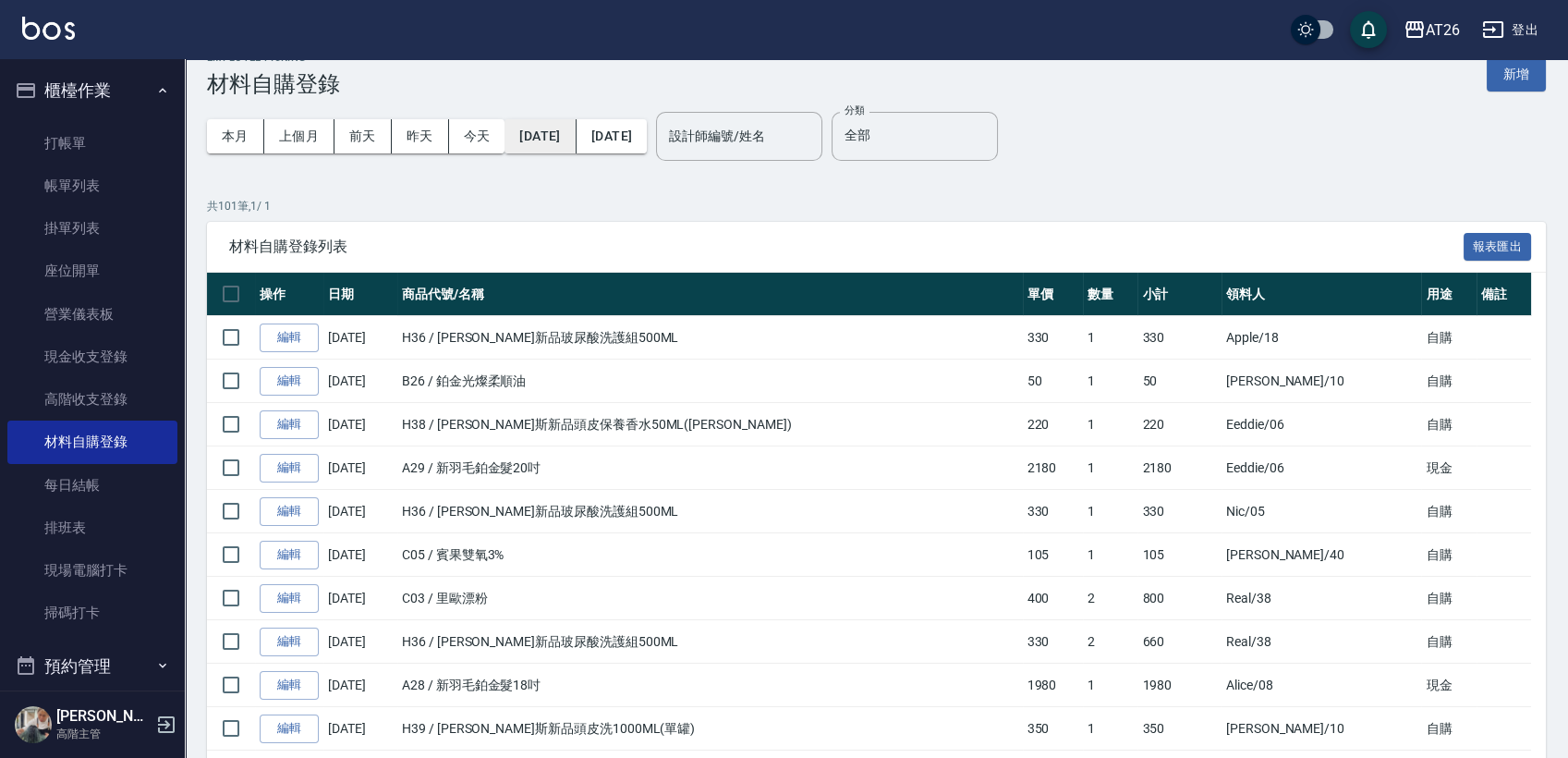
click at [546, 129] on button "2025/07/01" at bounding box center [540, 136] width 71 height 34
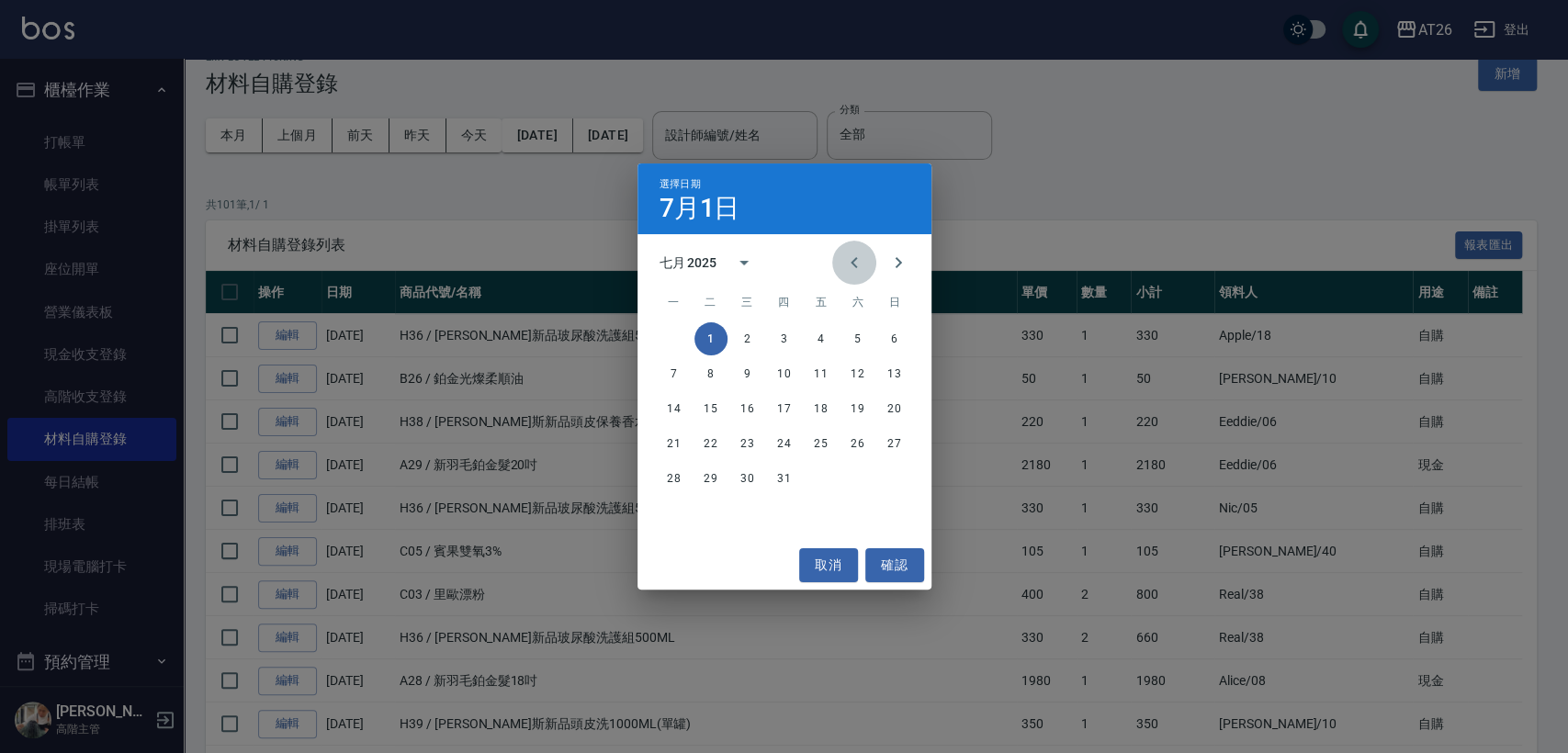
click at [860, 254] on icon "Previous month" at bounding box center [854, 262] width 22 height 22
drag, startPoint x: 895, startPoint y: 345, endPoint x: 808, endPoint y: 288, distance: 104.0
click at [895, 344] on button "1" at bounding box center [894, 338] width 33 height 33
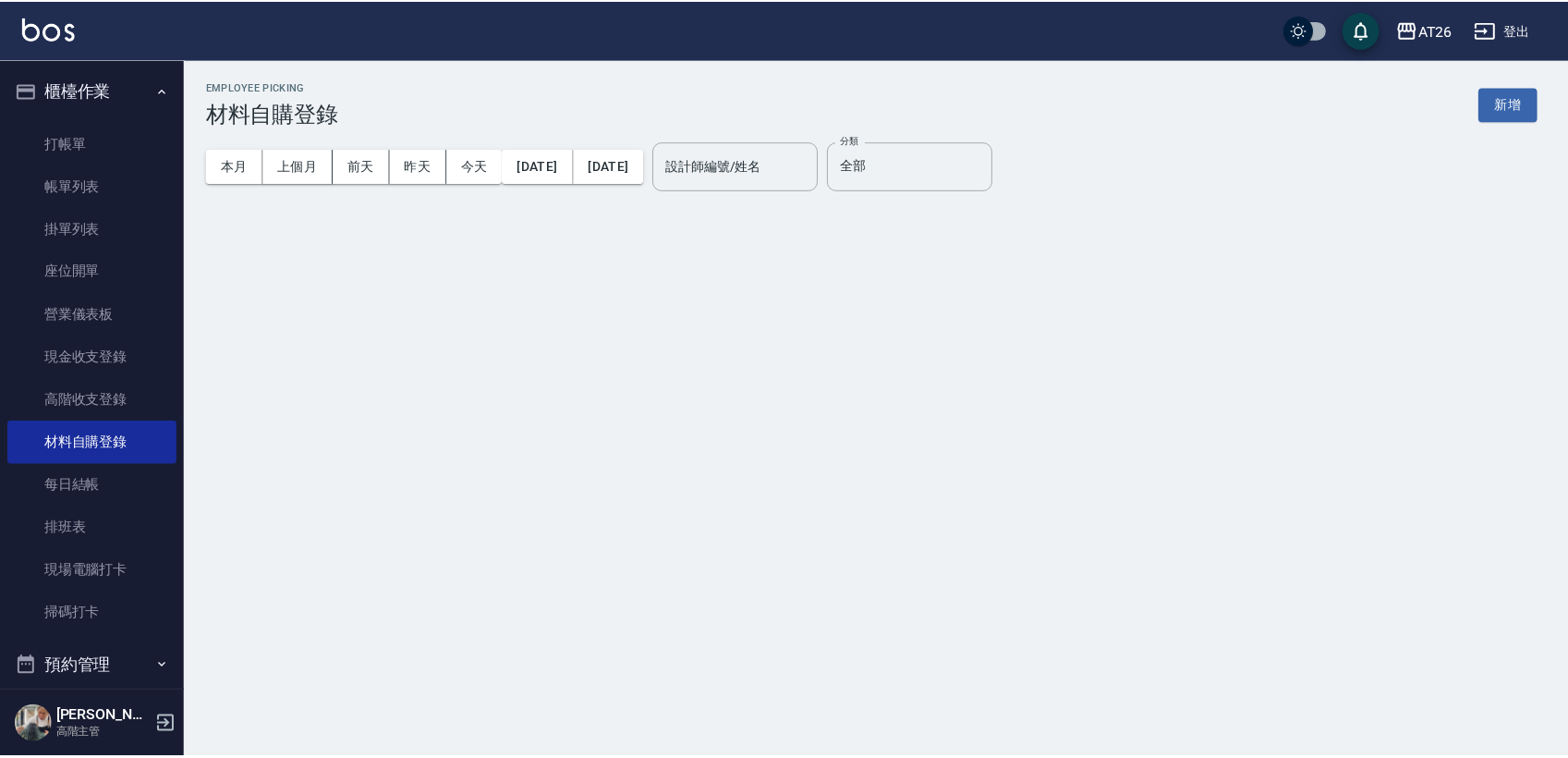
scroll to position [0, 0]
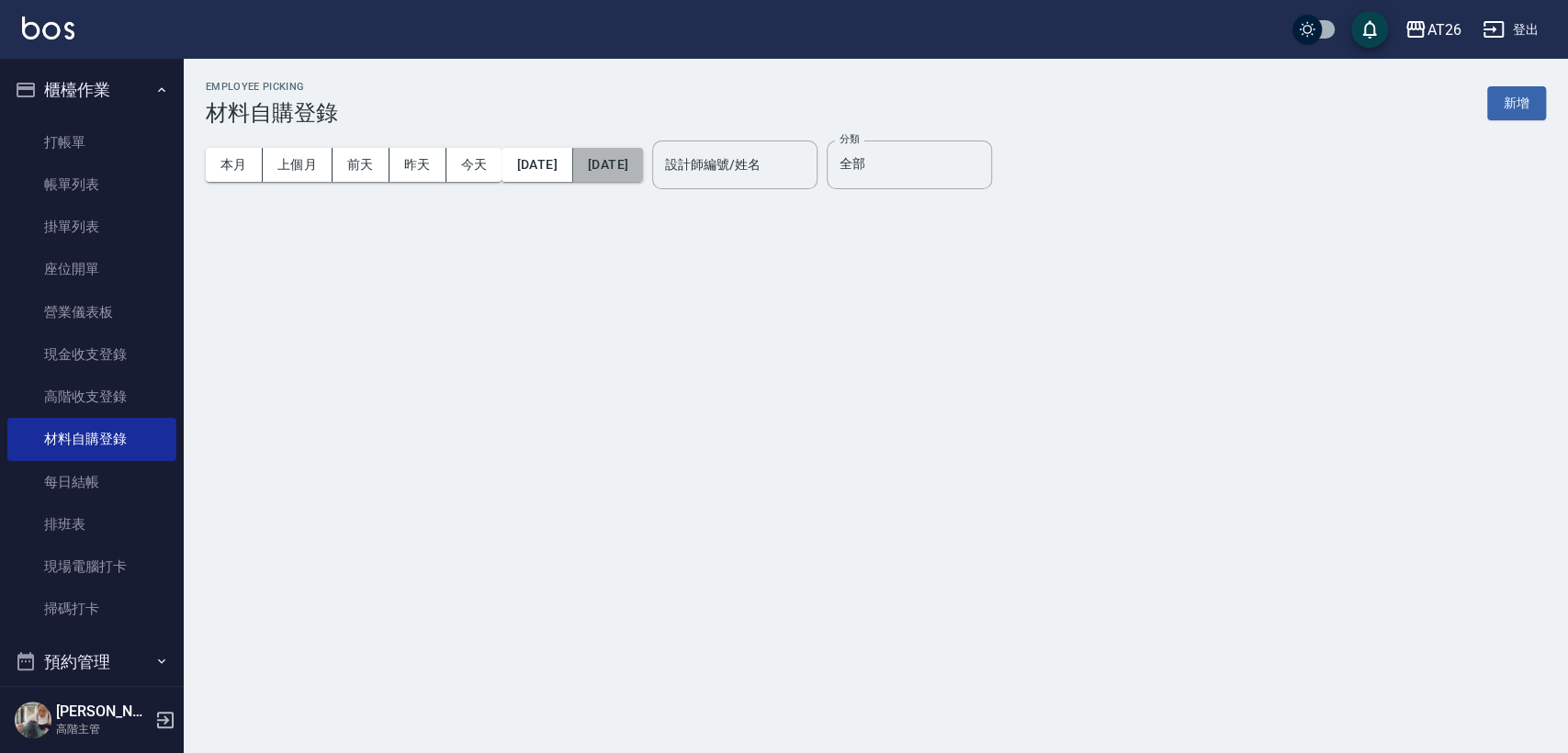
click at [643, 161] on button "2025/07/31" at bounding box center [608, 165] width 70 height 34
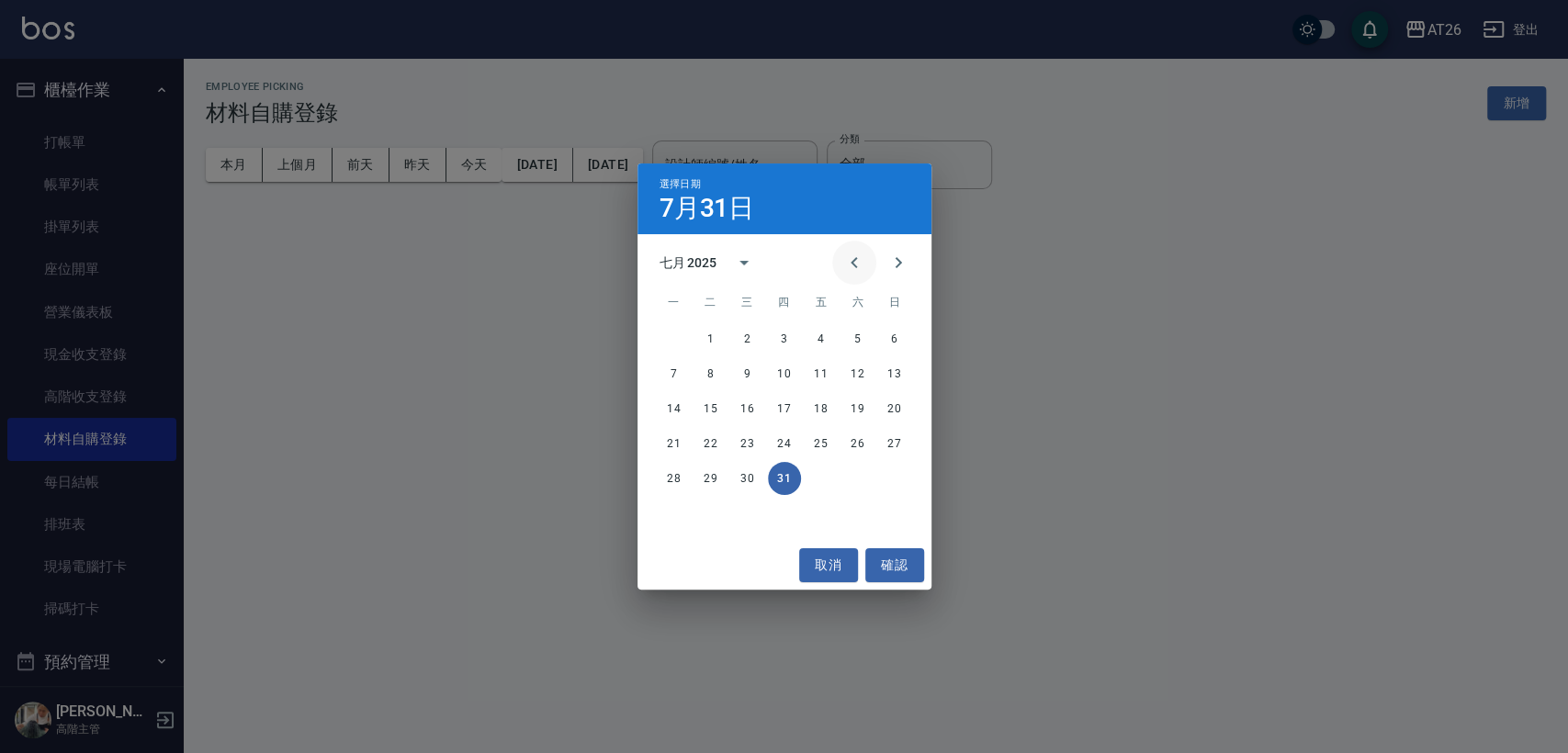
click at [860, 265] on icon "Previous month" at bounding box center [854, 262] width 22 height 22
click at [666, 512] on button "30" at bounding box center [674, 513] width 33 height 33
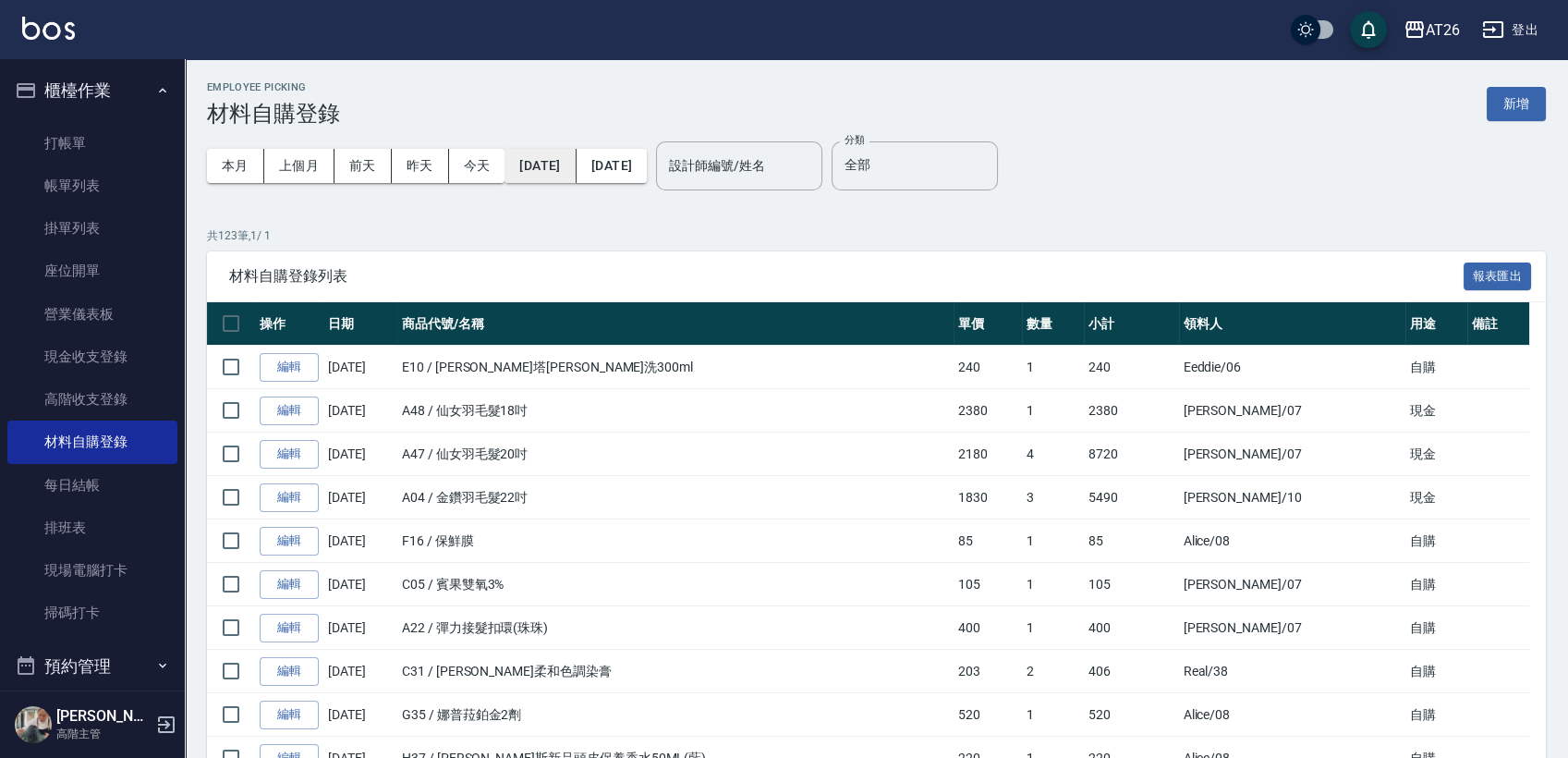
click at [532, 166] on button "2025/06/01" at bounding box center [540, 166] width 71 height 34
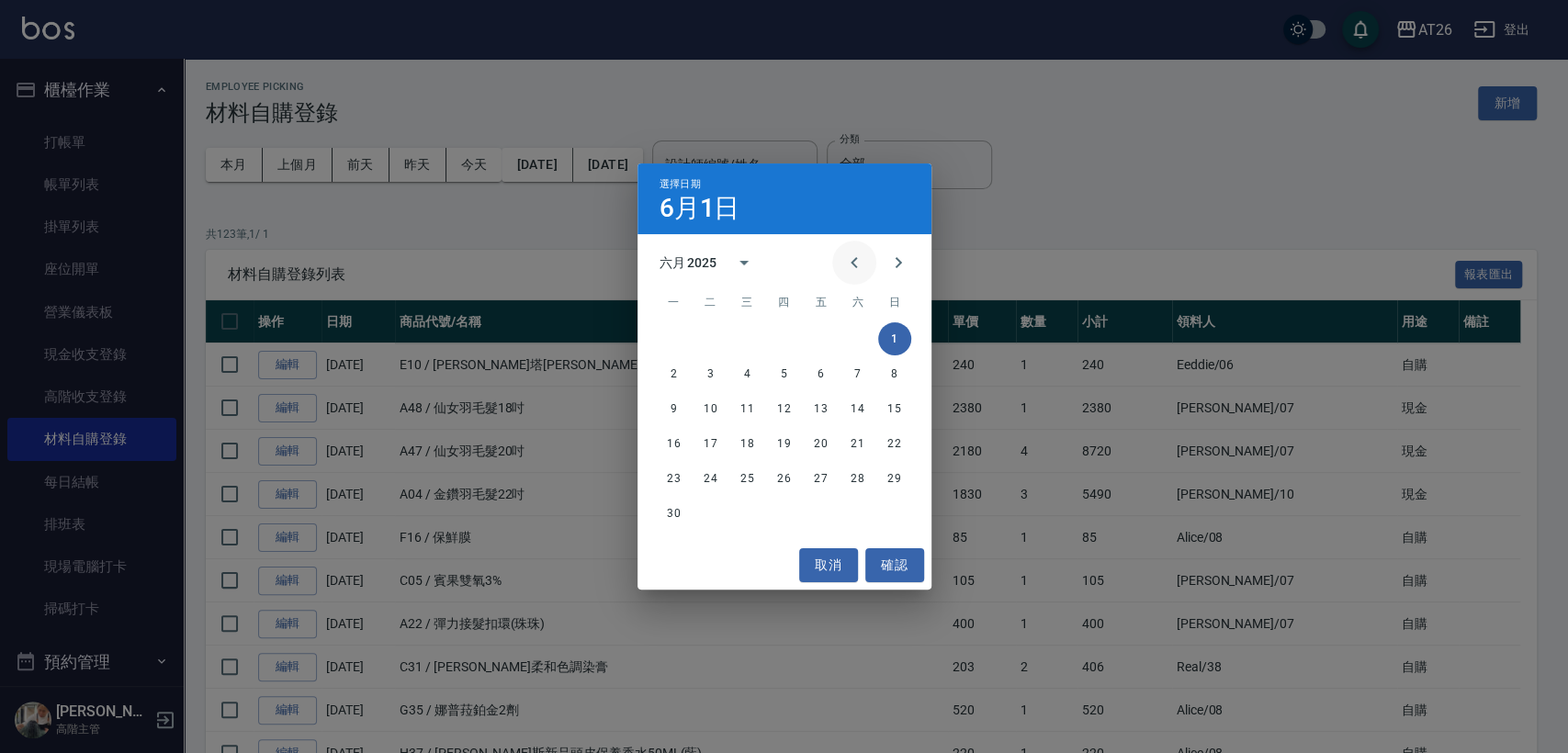
click at [854, 262] on icon "Previous month" at bounding box center [854, 262] width 22 height 22
click at [790, 333] on button "1" at bounding box center [784, 338] width 33 height 33
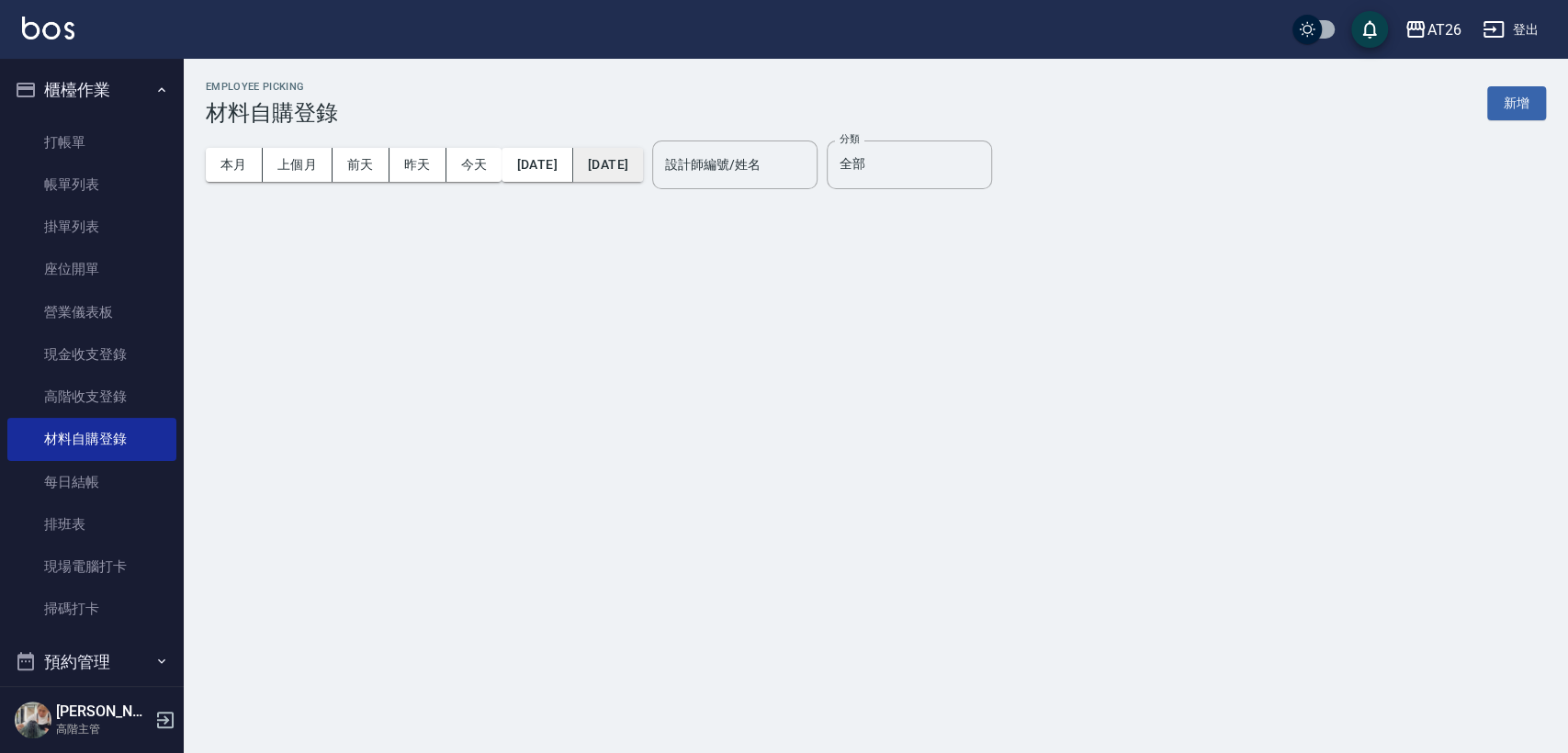
click at [643, 159] on button "2025/06/30" at bounding box center [608, 165] width 70 height 34
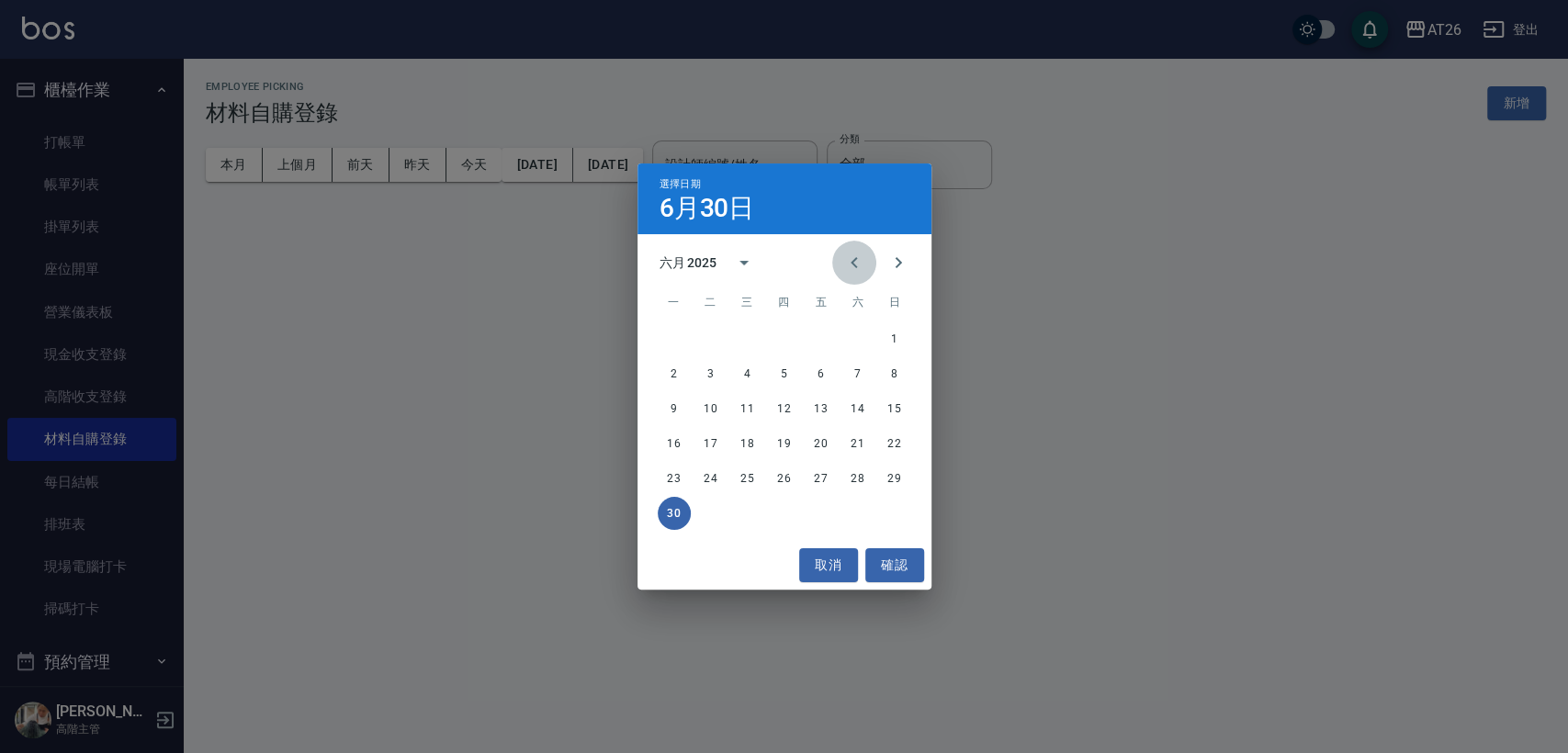
click at [846, 263] on icon "Previous month" at bounding box center [854, 262] width 22 height 22
click at [860, 473] on button "31" at bounding box center [858, 478] width 33 height 33
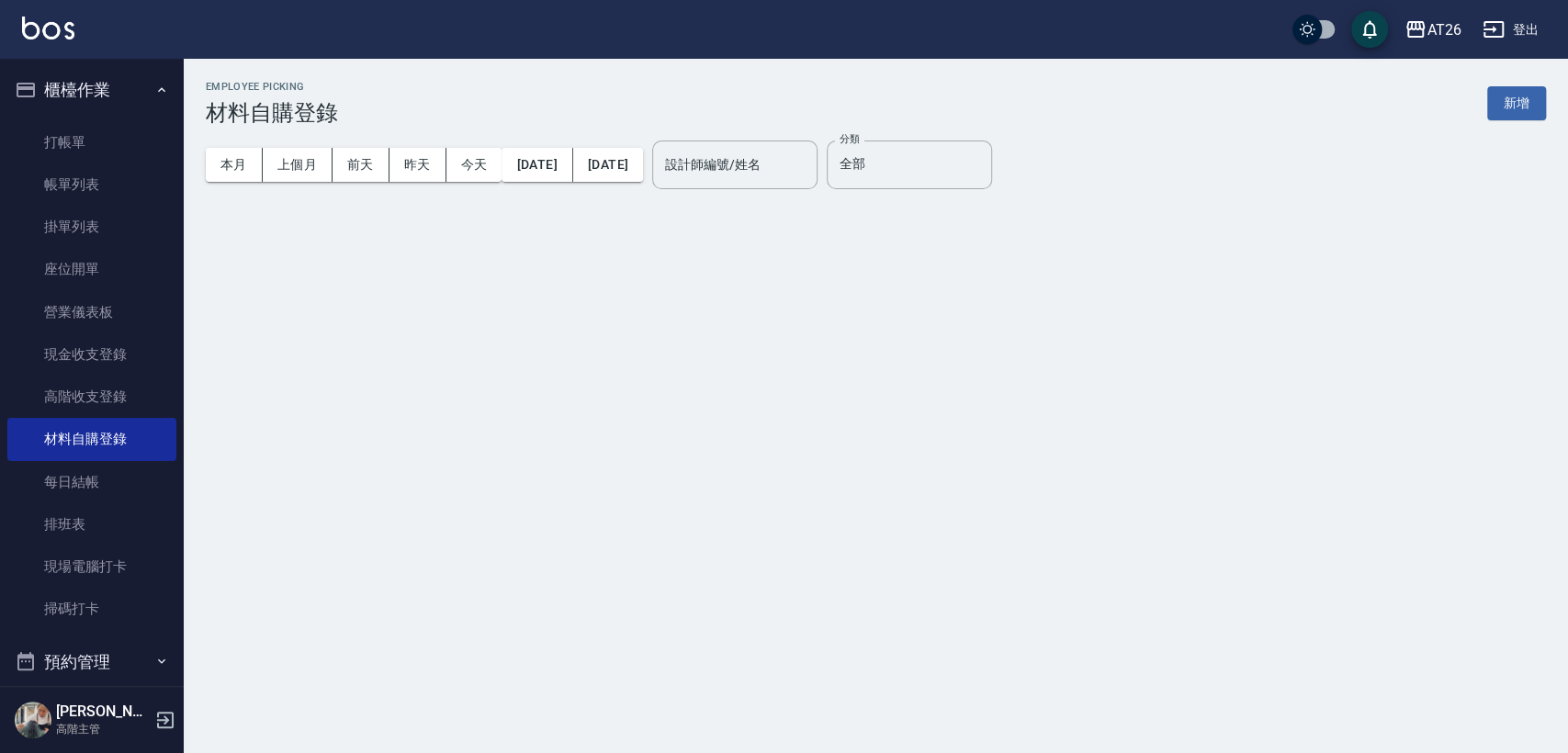
click at [852, 479] on button "31" at bounding box center [858, 478] width 33 height 33
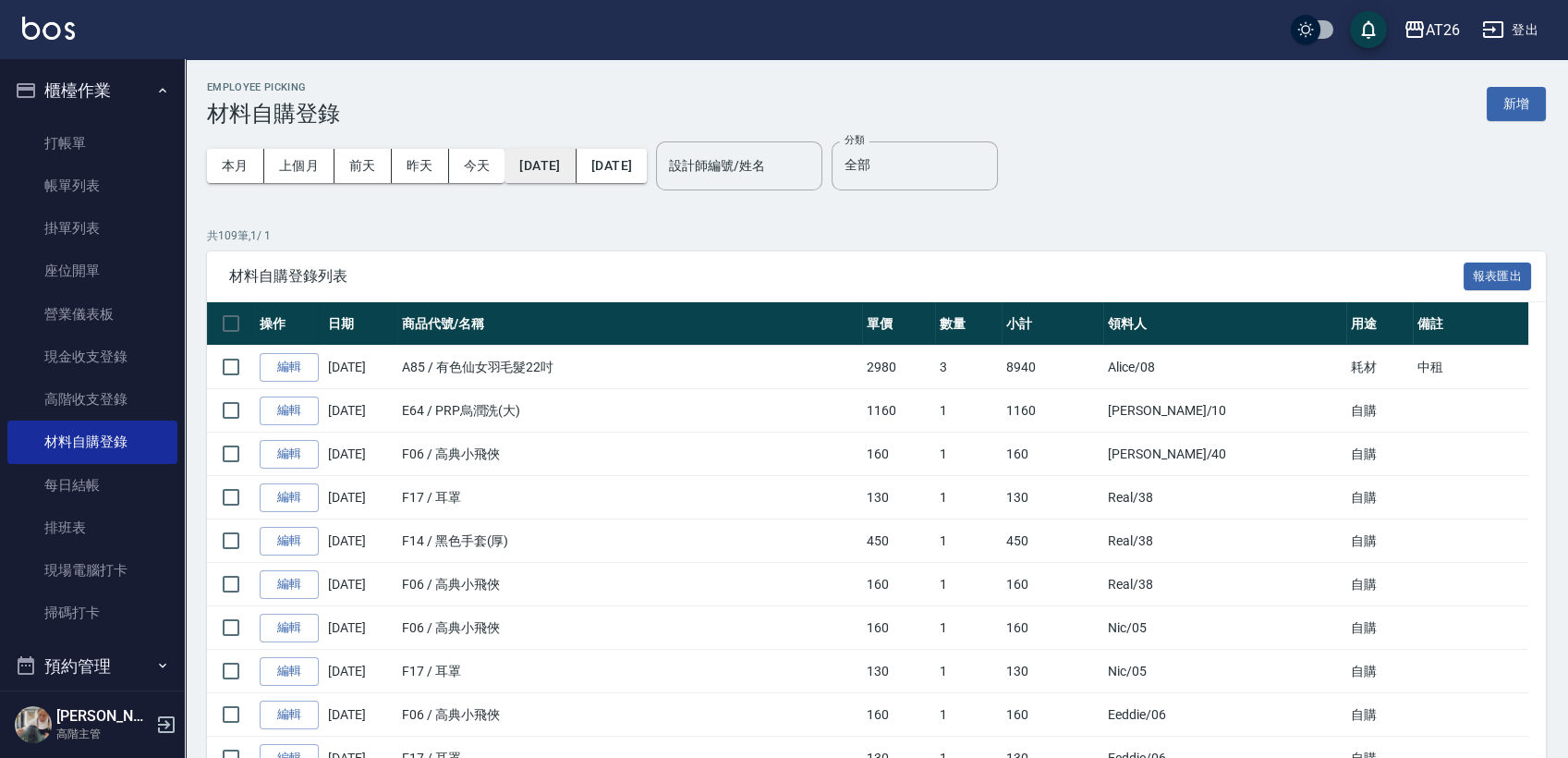
click at [562, 165] on button "2025/05/01" at bounding box center [540, 166] width 71 height 34
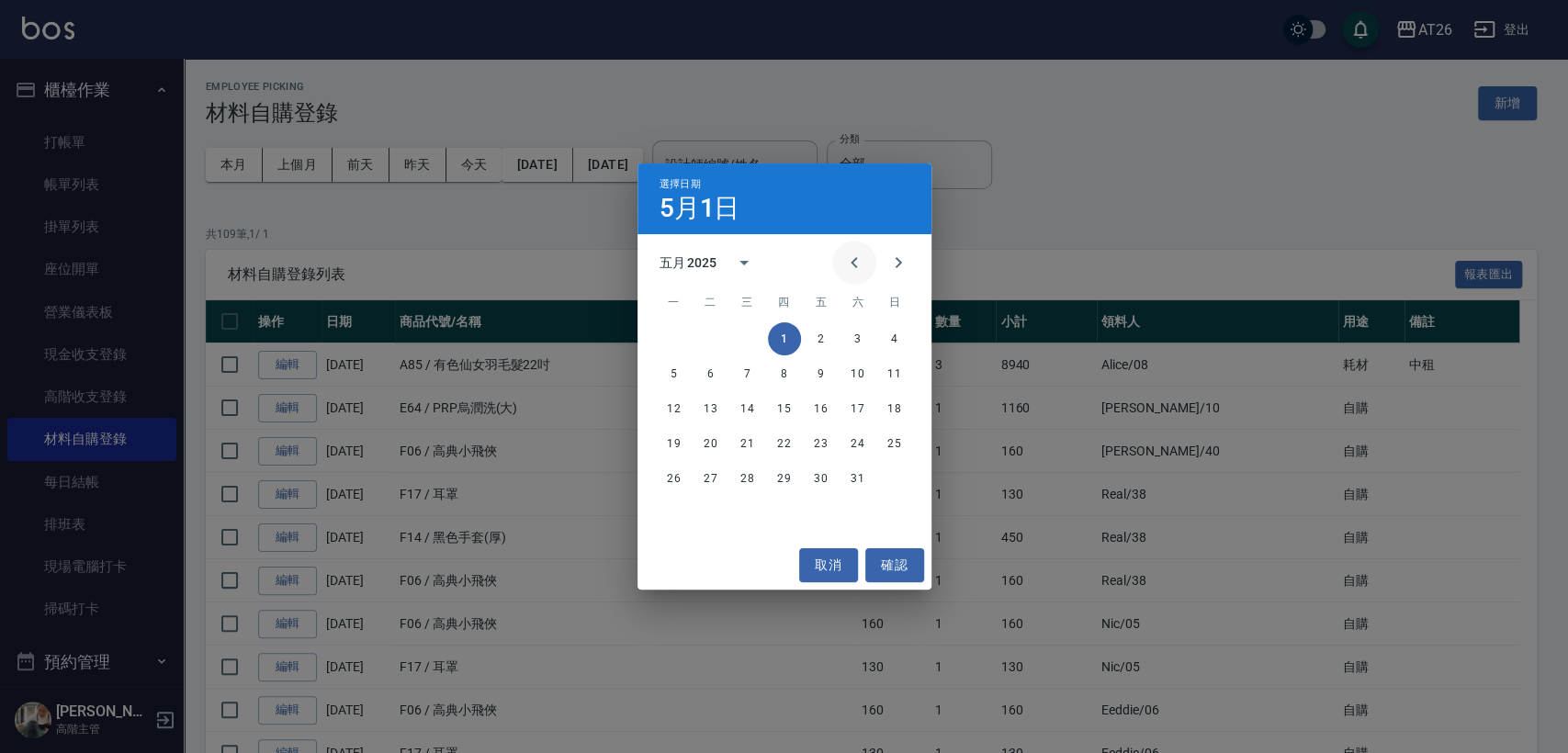
click at [855, 262] on icon "Previous month" at bounding box center [854, 262] width 22 height 22
click at [711, 340] on button "1" at bounding box center [710, 338] width 33 height 33
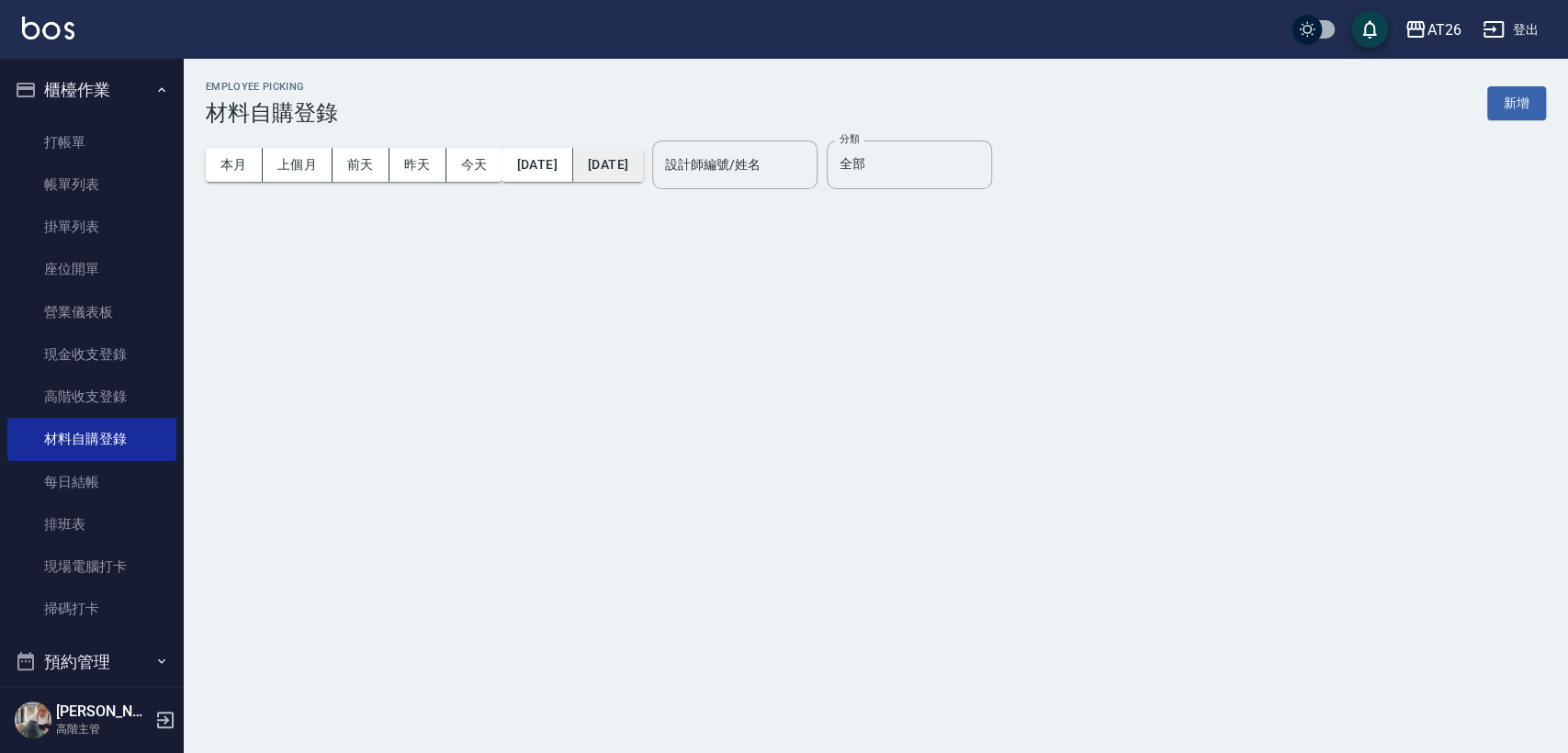
click at [643, 155] on button "2025/05/31" at bounding box center [608, 165] width 70 height 34
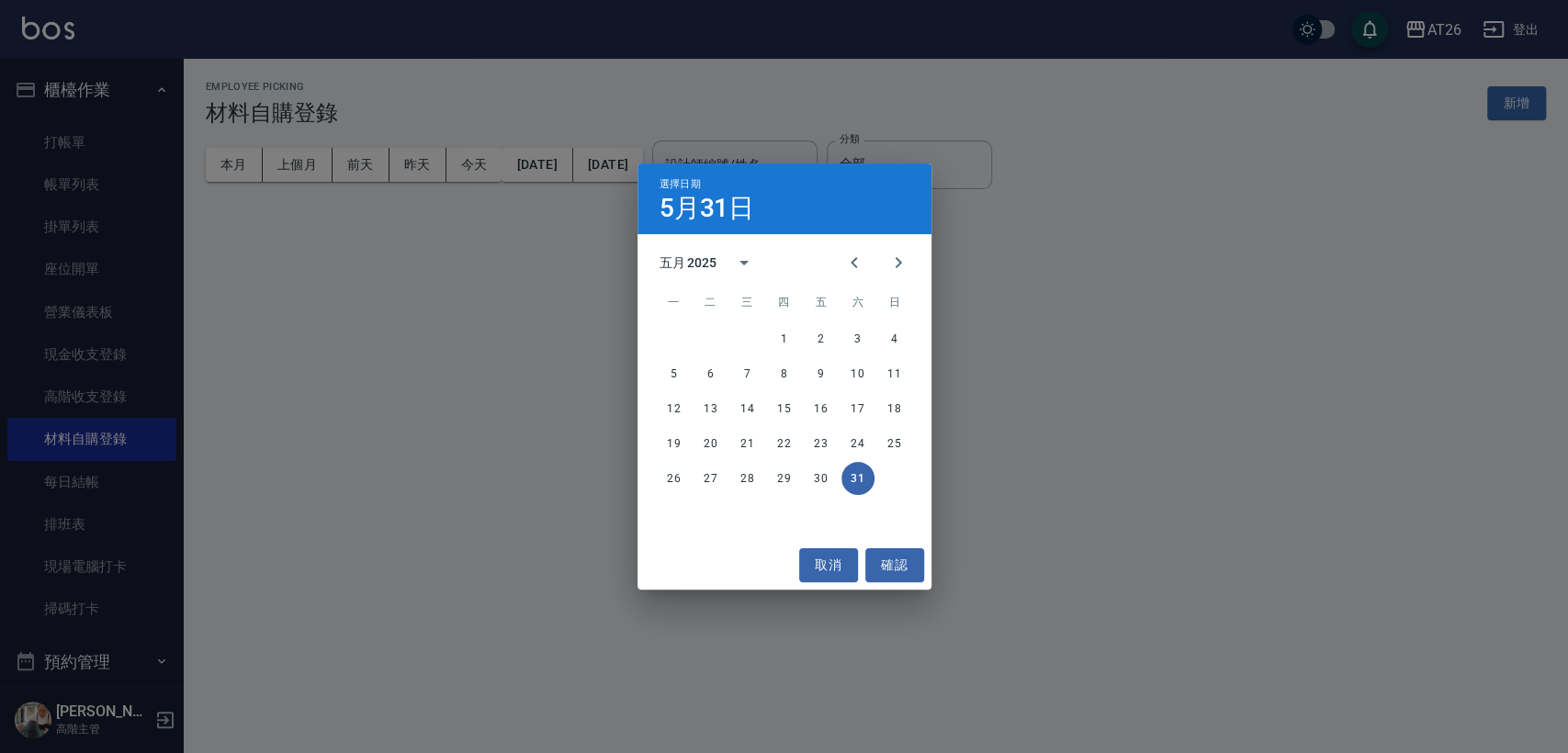
click at [847, 260] on icon "Previous month" at bounding box center [854, 262] width 22 height 22
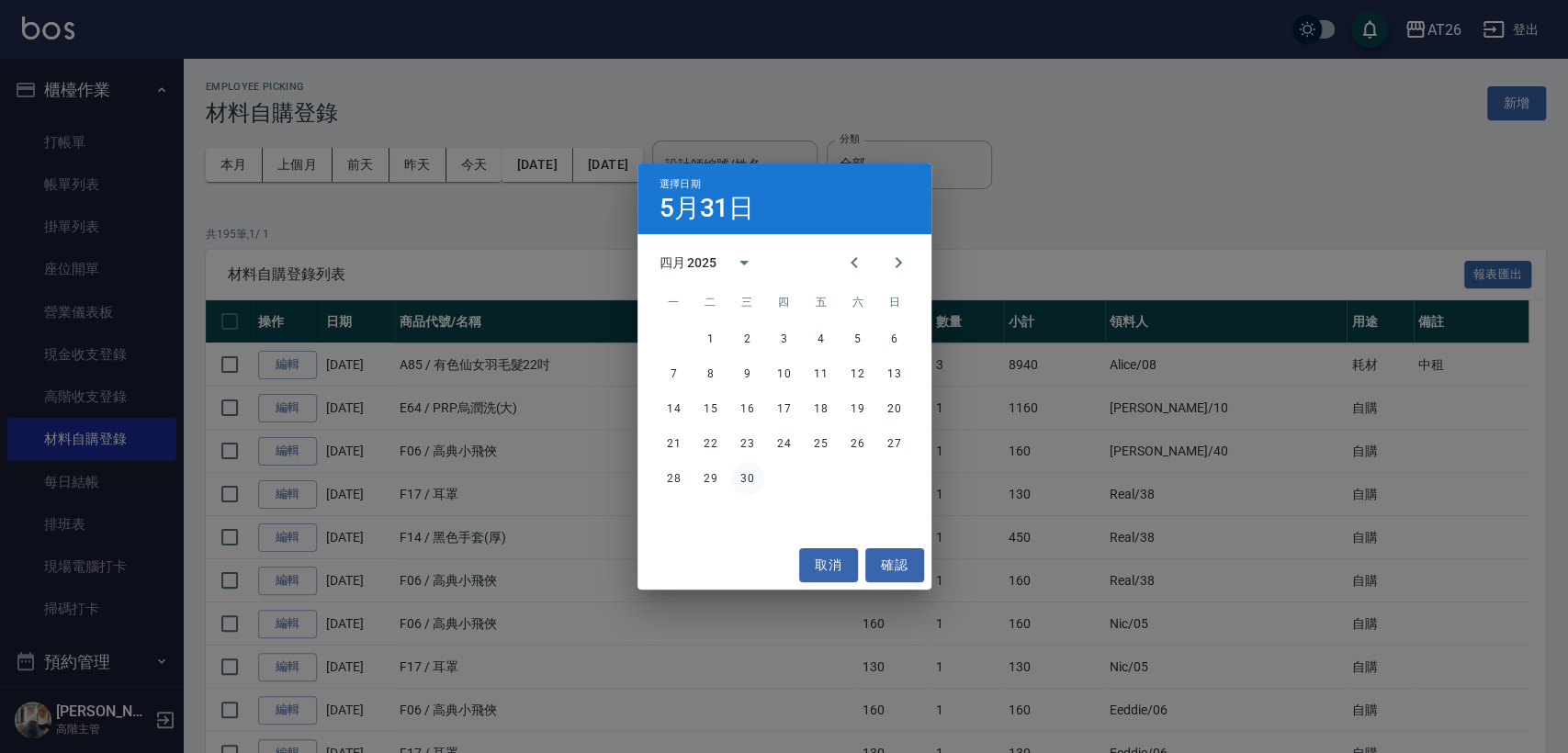
click at [752, 487] on button "30" at bounding box center [747, 478] width 33 height 33
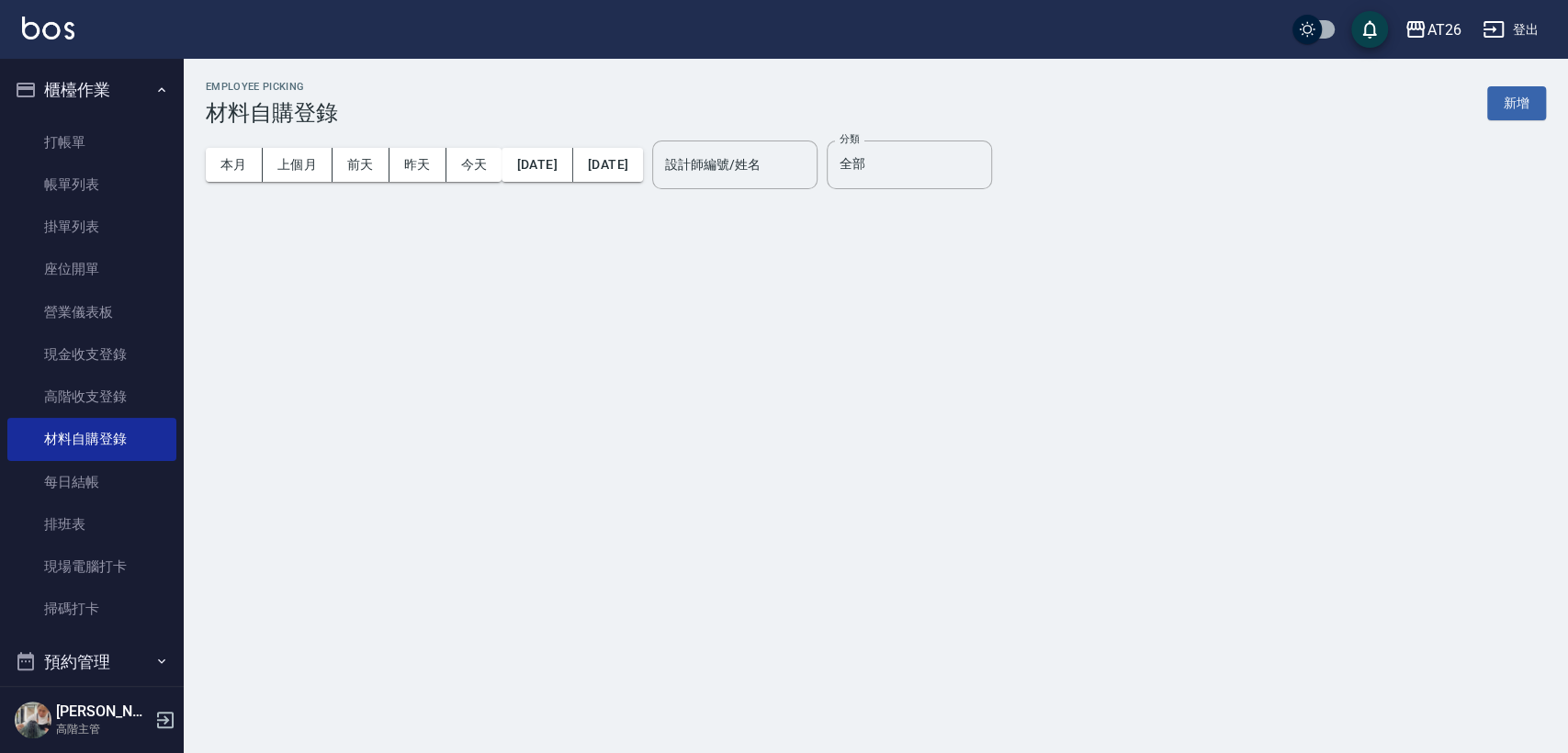
click at [881, 561] on div "Employee Picking 材料自購登錄 新增 本月 上個月 前天 昨天 今天 2025/04/01 2025/04/30 設計師編號/姓名 設計師編號…" at bounding box center [784, 376] width 1568 height 753
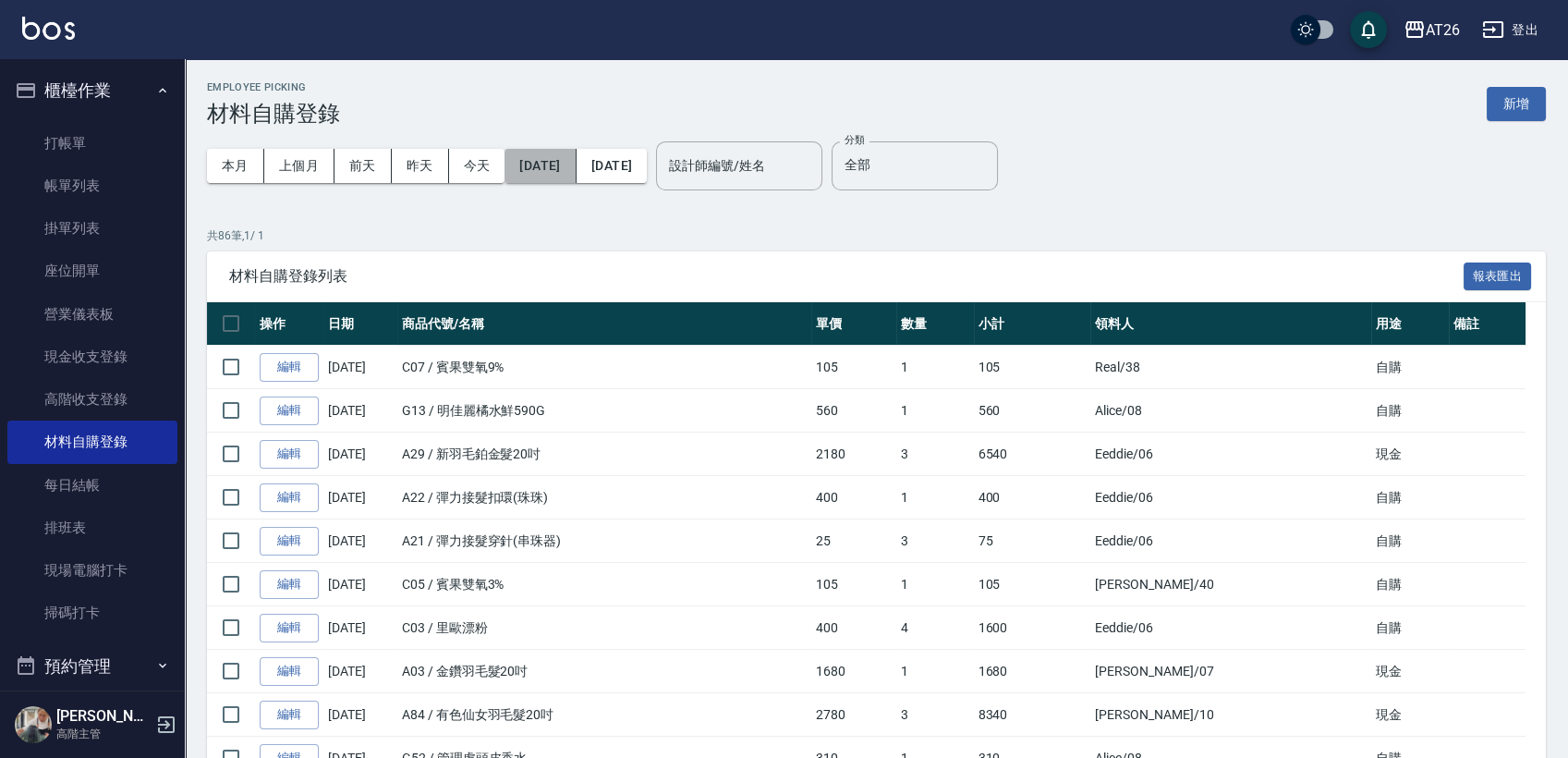
click at [559, 161] on button "2025/04/01" at bounding box center [540, 166] width 71 height 34
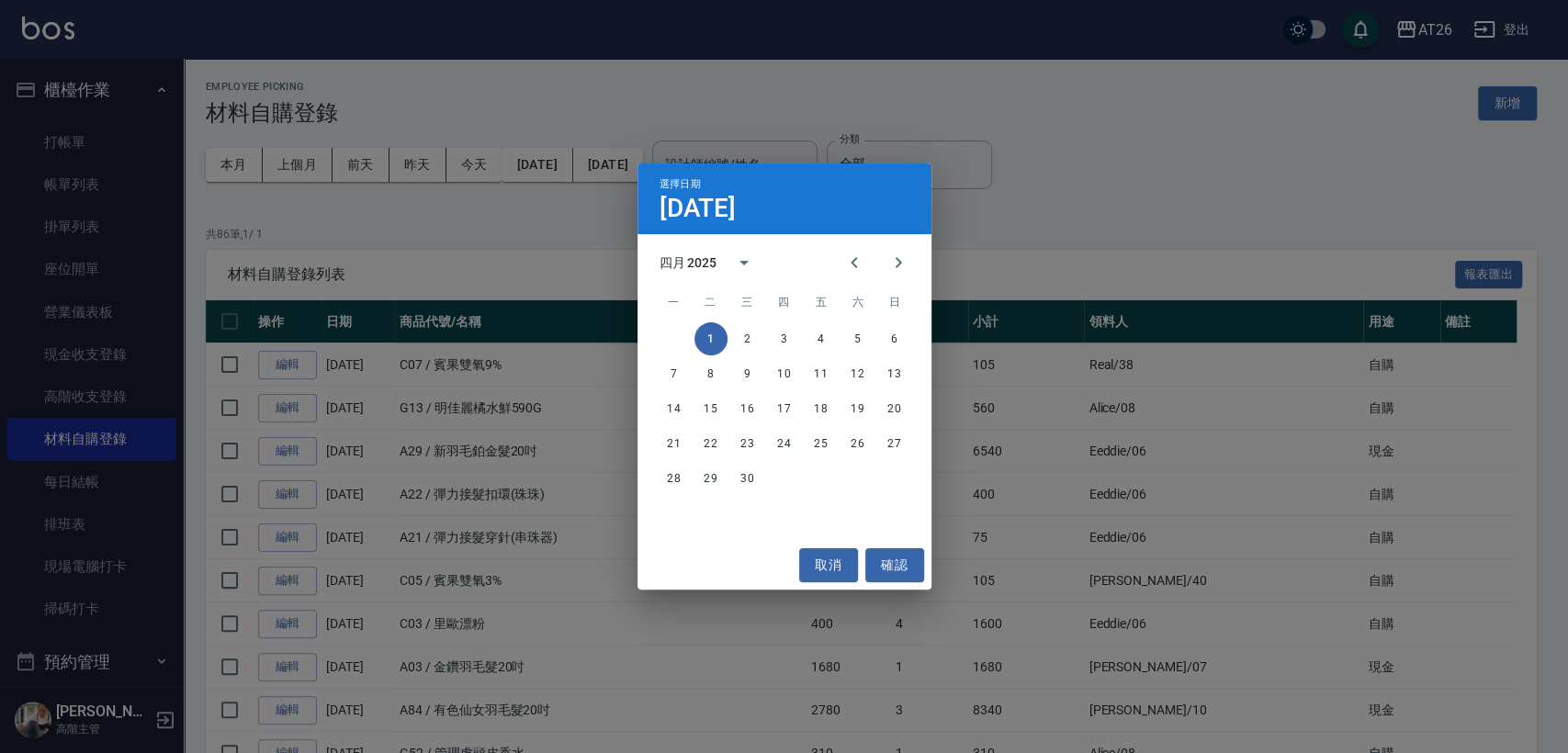
click at [503, 260] on div "選擇日期 4月1日 四月 2025 一 二 三 四 五 六 日 1 2 3 4 5 6 7 8 9 10 11 12 13 14 15 16 17 18 19…" at bounding box center [784, 376] width 1568 height 753
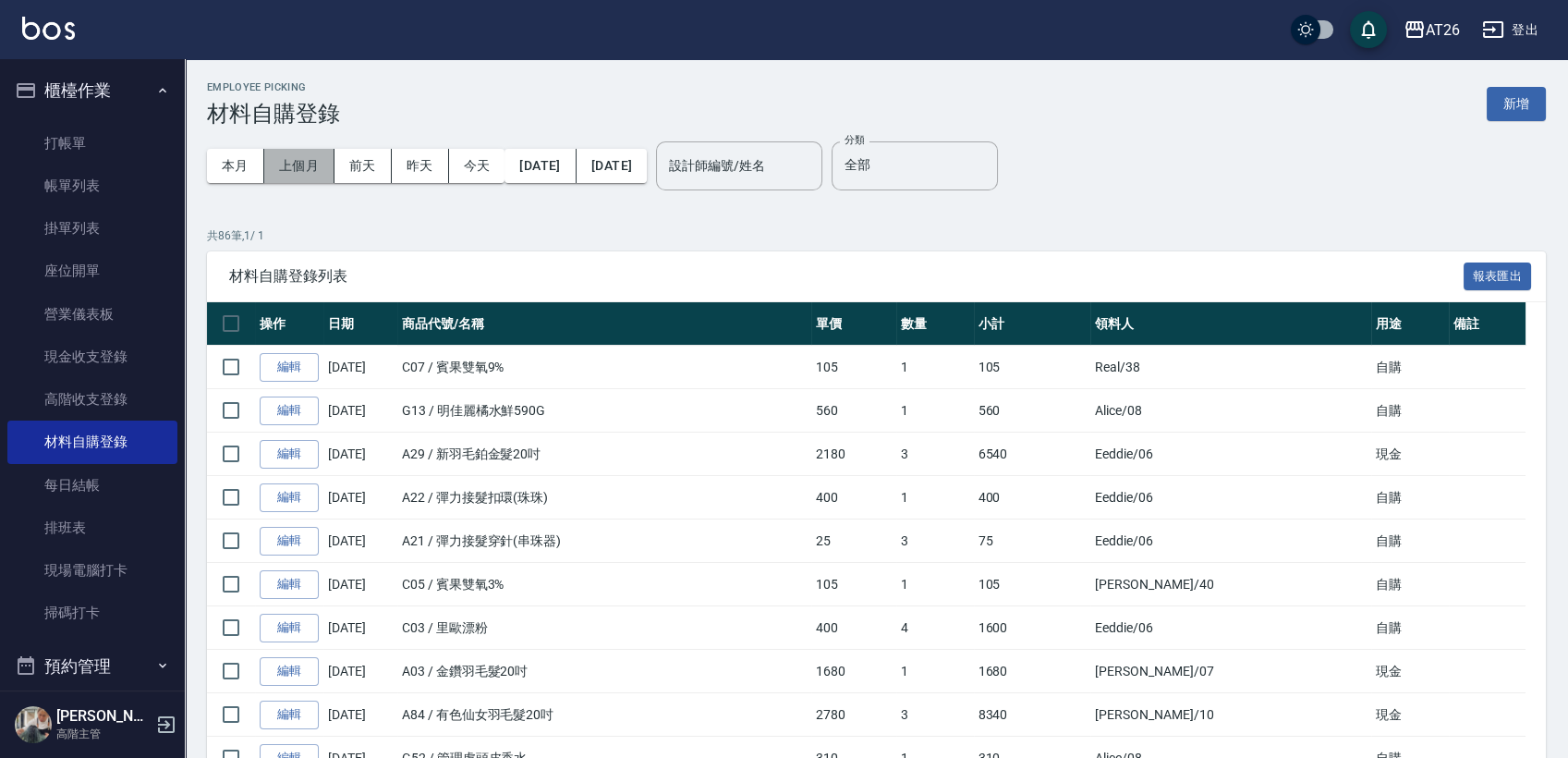
click at [310, 166] on button "上個月" at bounding box center [299, 166] width 70 height 34
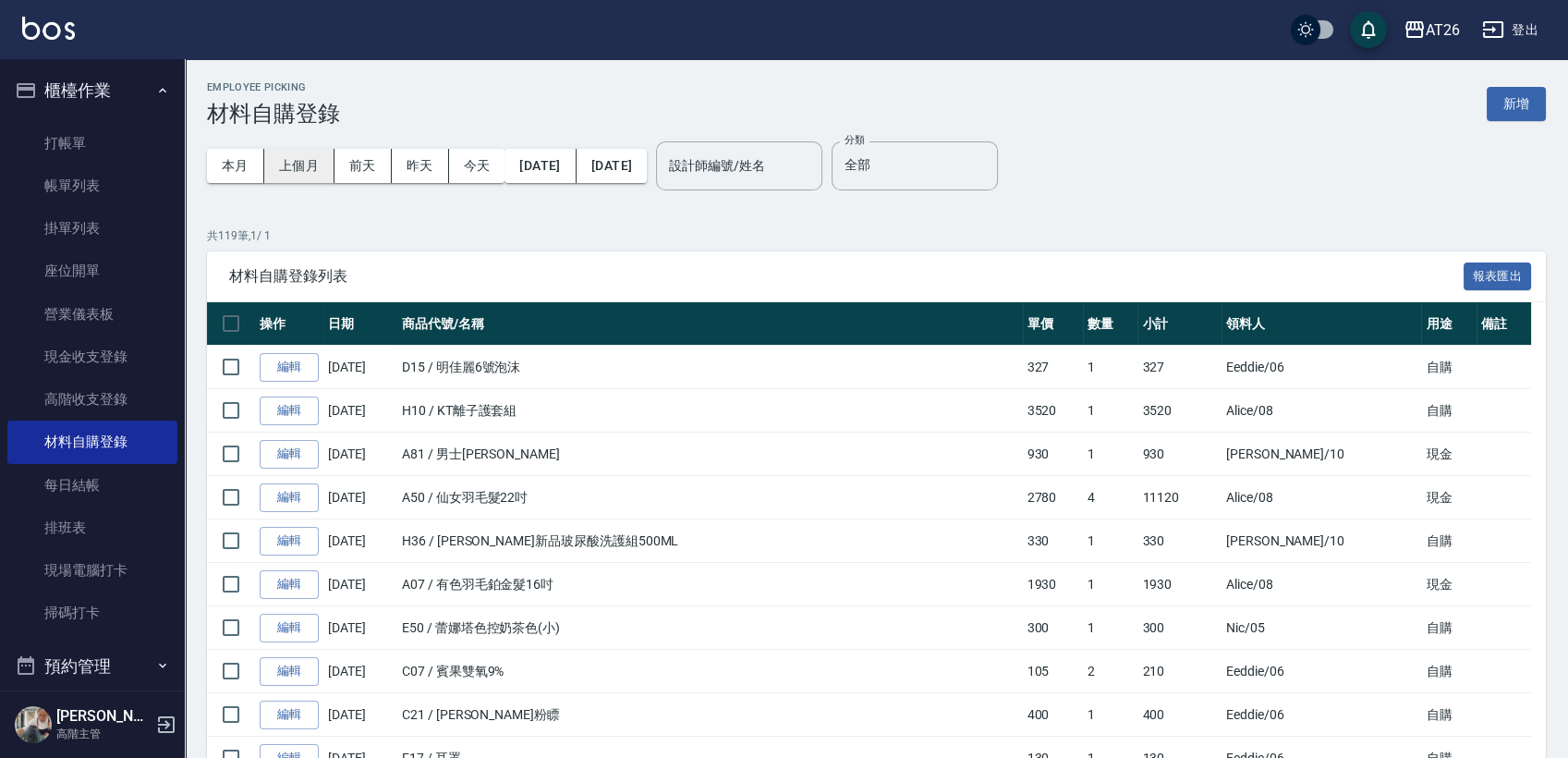
click at [306, 169] on button "上個月" at bounding box center [299, 166] width 70 height 34
click at [301, 163] on button "上個月" at bounding box center [299, 166] width 70 height 34
click at [576, 162] on button "[DATE]" at bounding box center [540, 166] width 71 height 34
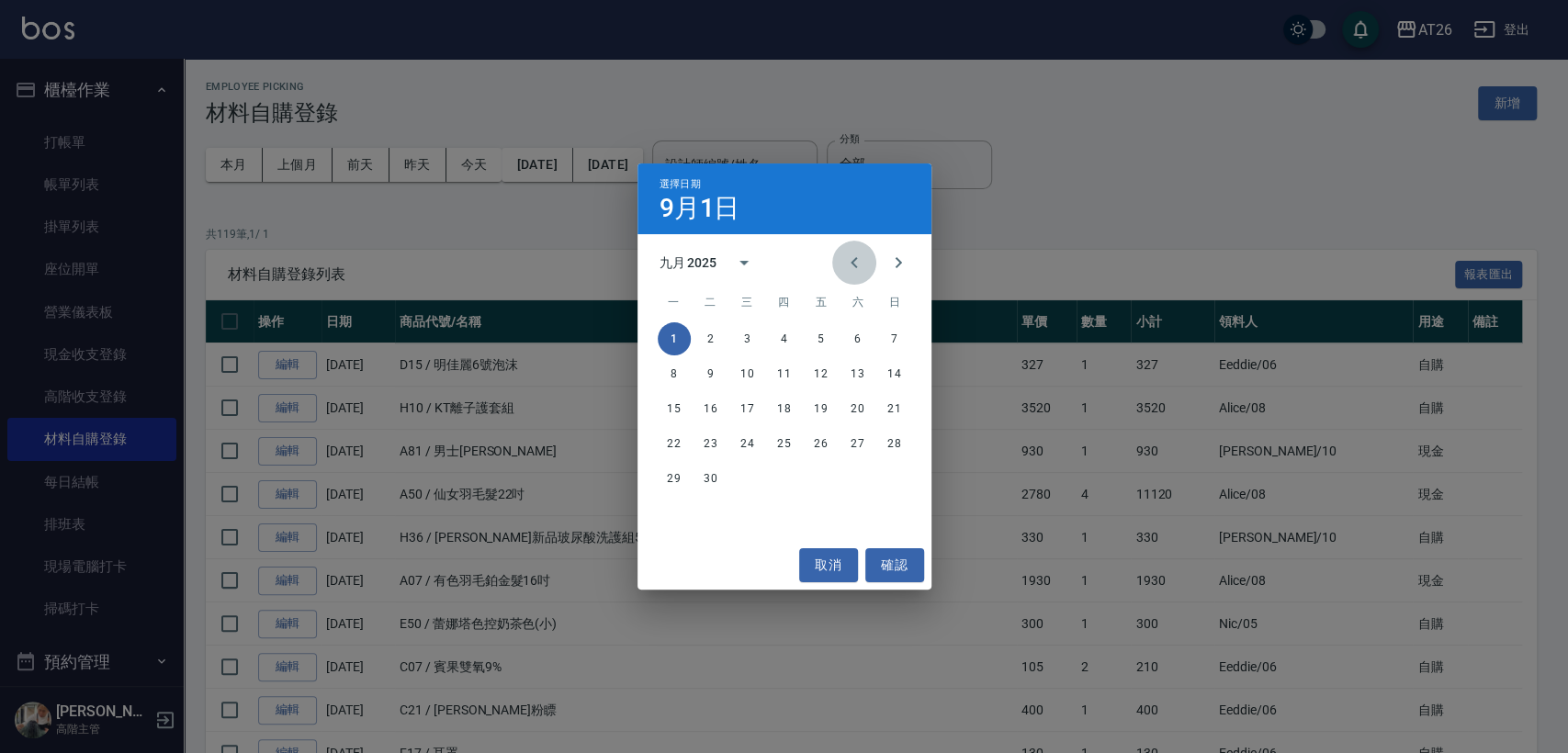
click at [850, 262] on icon "Previous month" at bounding box center [854, 262] width 22 height 22
click at [850, 263] on icon "Previous month" at bounding box center [854, 262] width 22 height 22
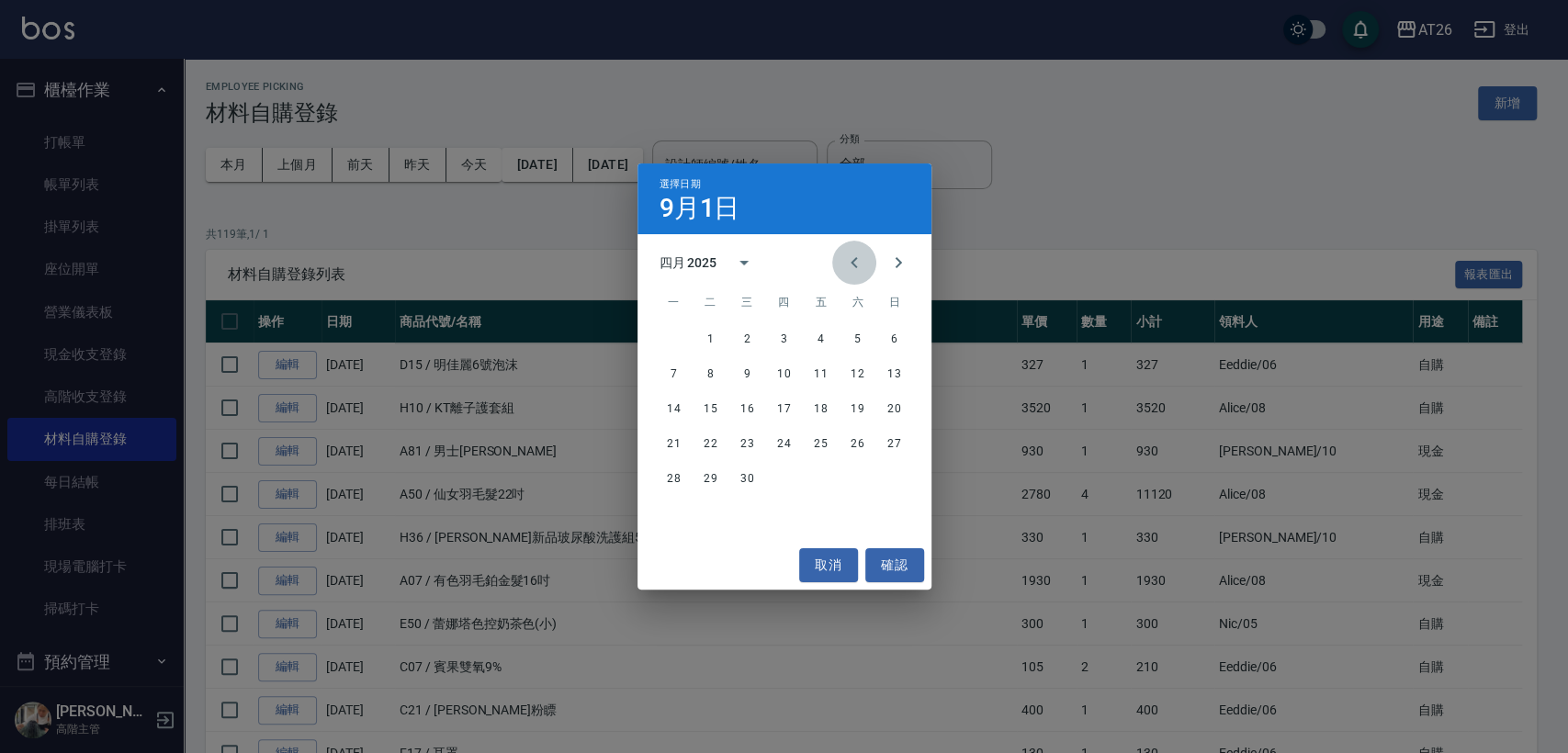
click at [850, 263] on icon "Previous month" at bounding box center [854, 262] width 22 height 22
click at [858, 338] on button "1" at bounding box center [858, 338] width 33 height 33
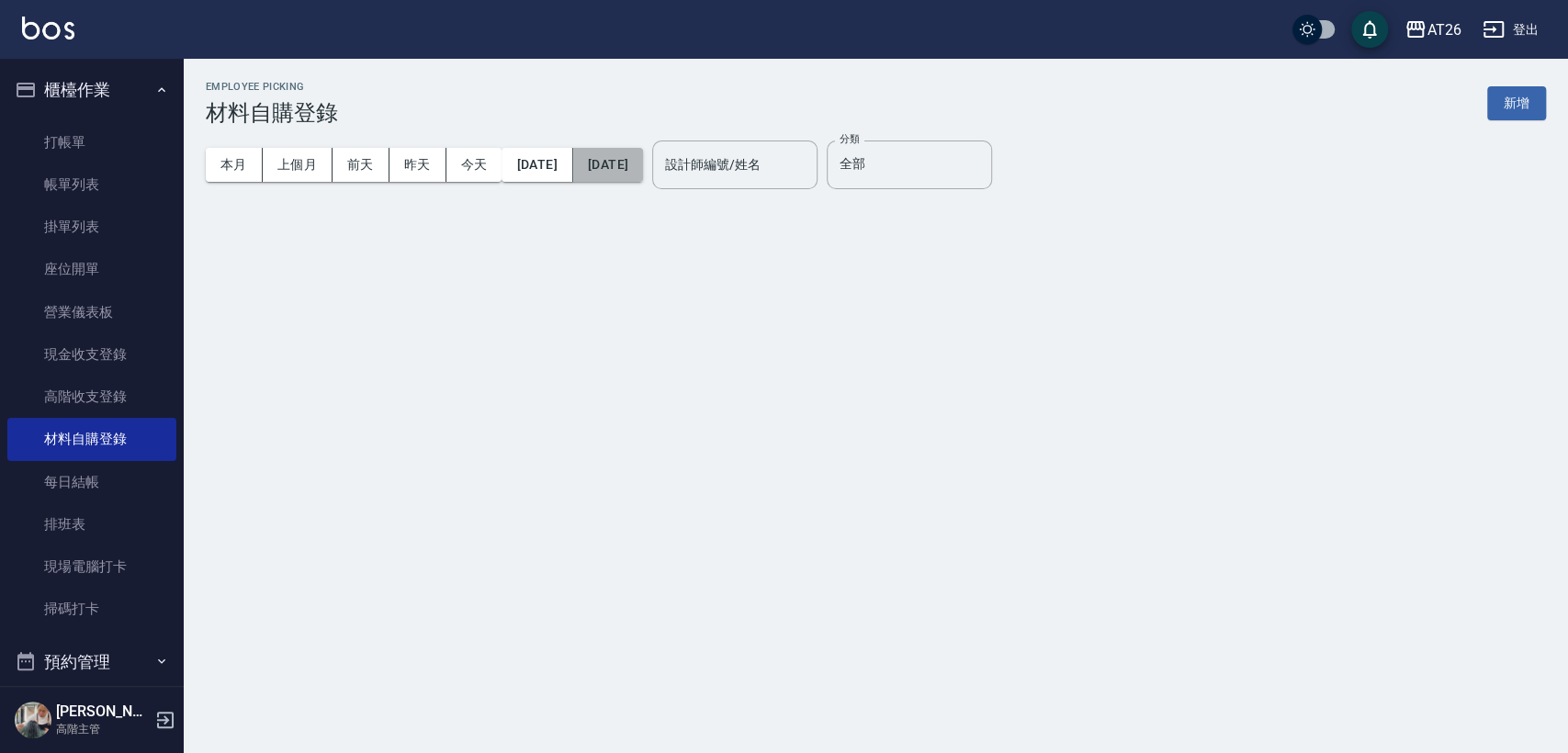
click at [643, 162] on button "[DATE]" at bounding box center [608, 165] width 70 height 34
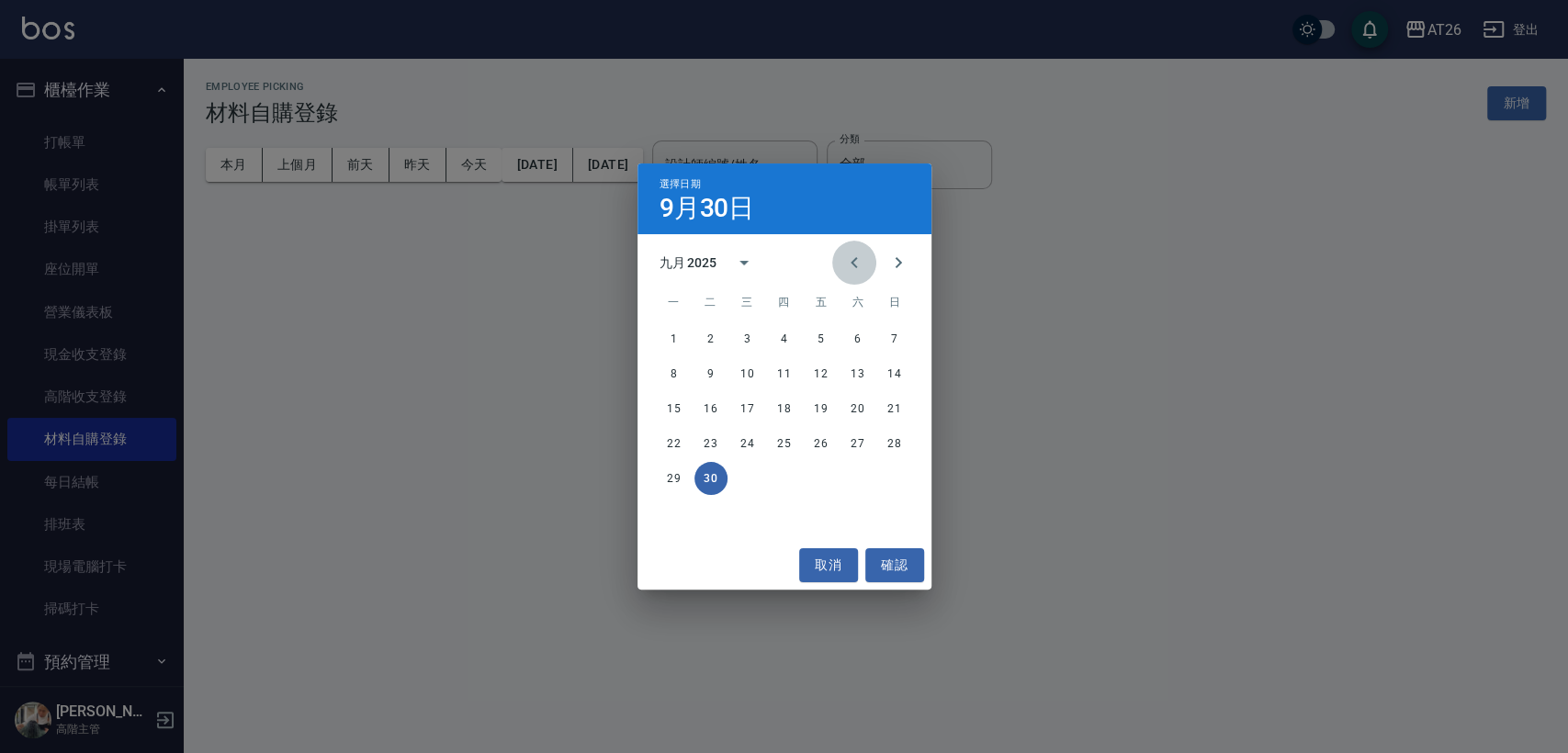
click at [852, 268] on icon "Previous month" at bounding box center [854, 262] width 22 height 22
click at [844, 267] on icon "Previous month" at bounding box center [854, 262] width 22 height 22
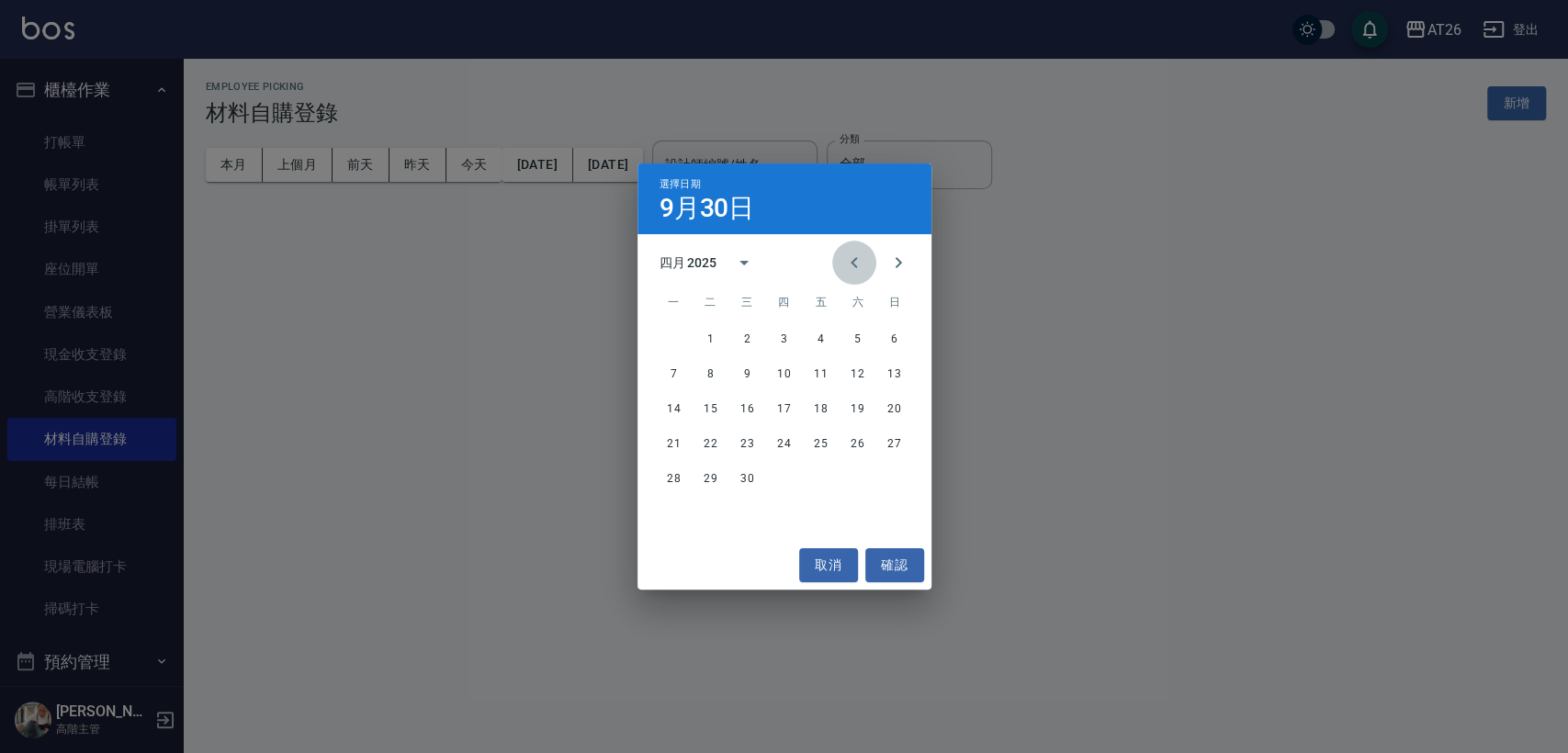
click at [848, 266] on icon "Previous month" at bounding box center [854, 262] width 22 height 22
click at [670, 510] on button "31" at bounding box center [674, 513] width 33 height 33
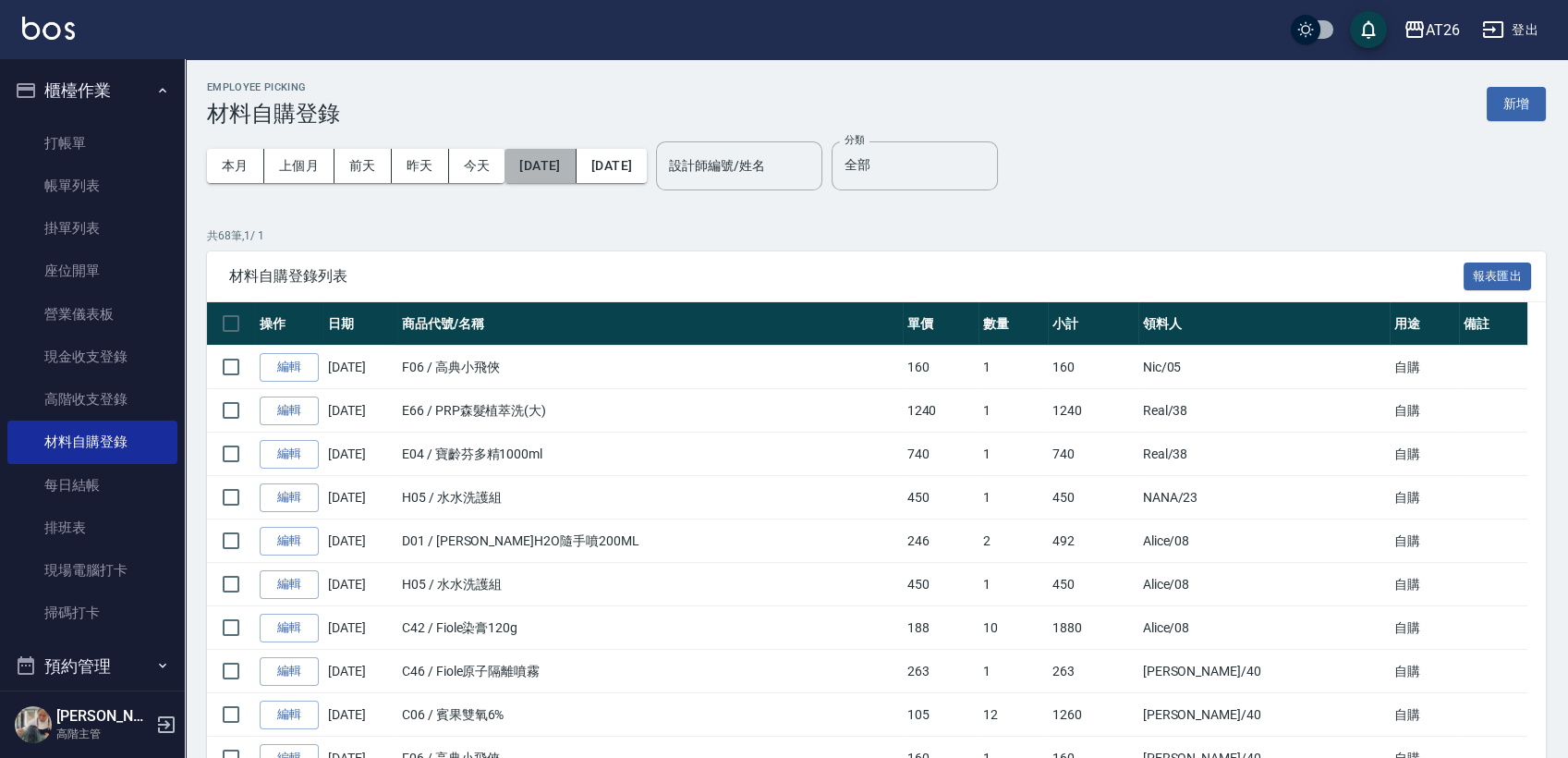
click at [569, 165] on button "2025/03/01" at bounding box center [540, 166] width 71 height 34
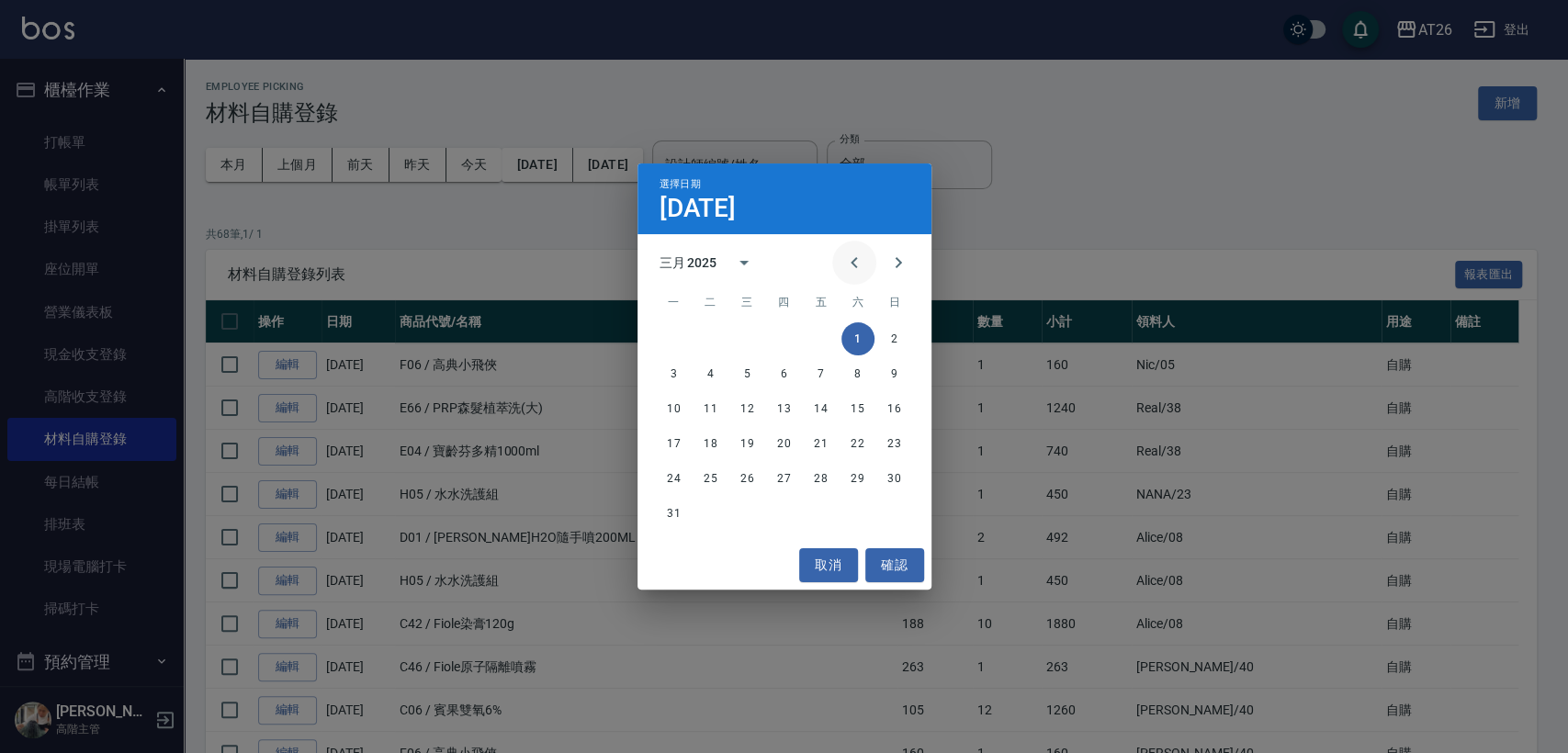
click at [849, 266] on icon "Previous month" at bounding box center [854, 262] width 22 height 22
click at [744, 334] on button "1" at bounding box center [747, 338] width 33 height 33
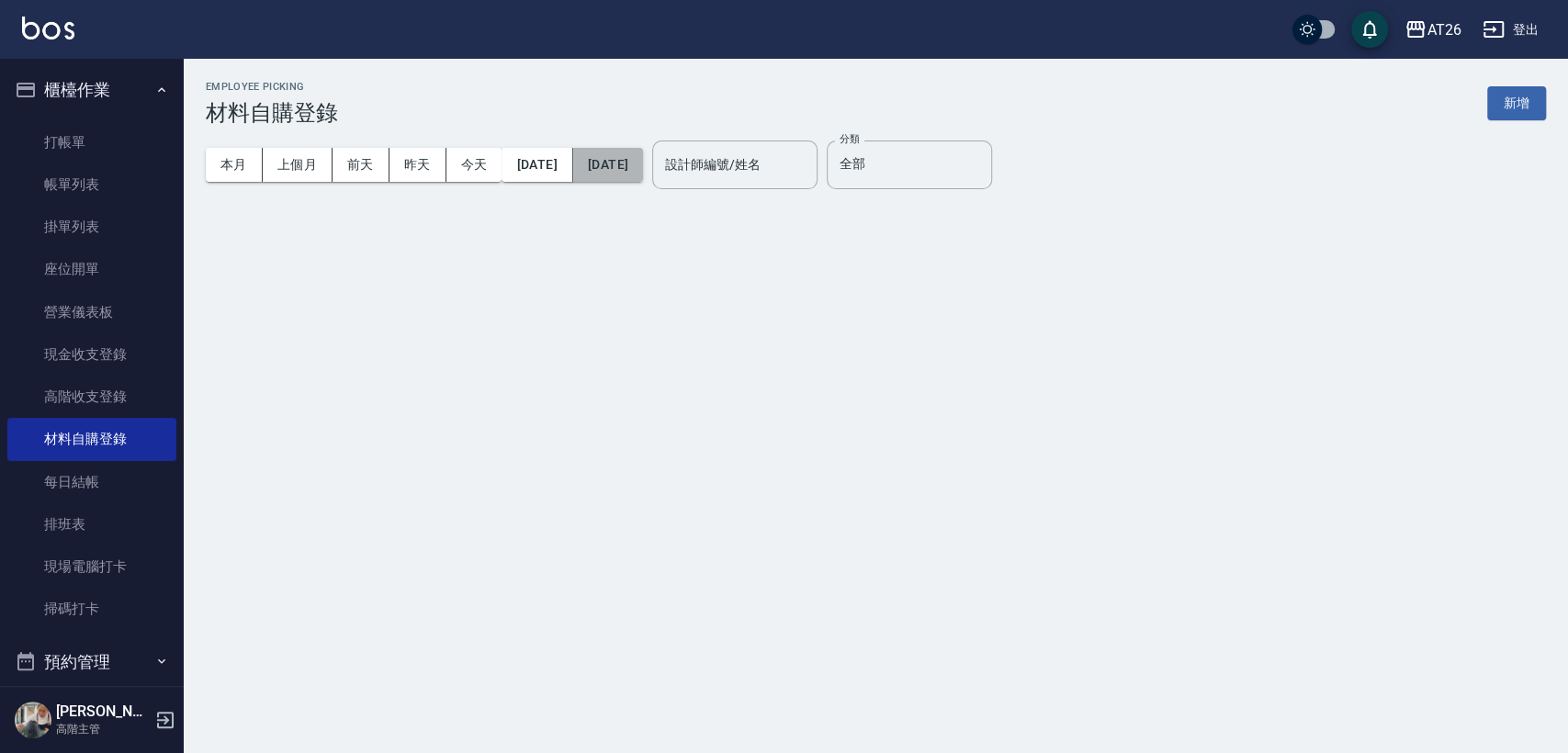
click at [643, 162] on button "2025/03/31" at bounding box center [608, 165] width 70 height 34
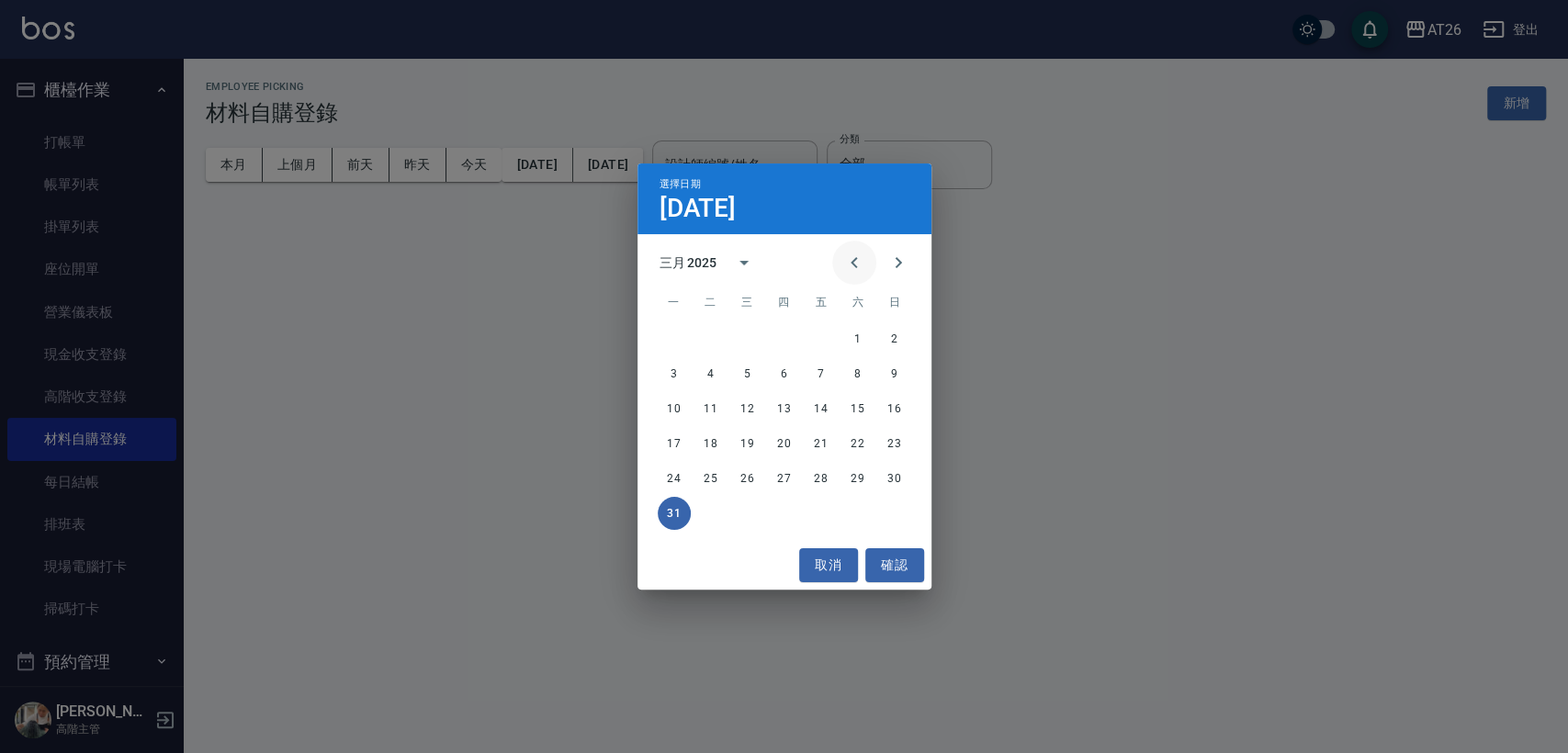
click at [853, 261] on icon "Previous month" at bounding box center [854, 262] width 22 height 22
click at [825, 474] on button "31" at bounding box center [821, 478] width 33 height 33
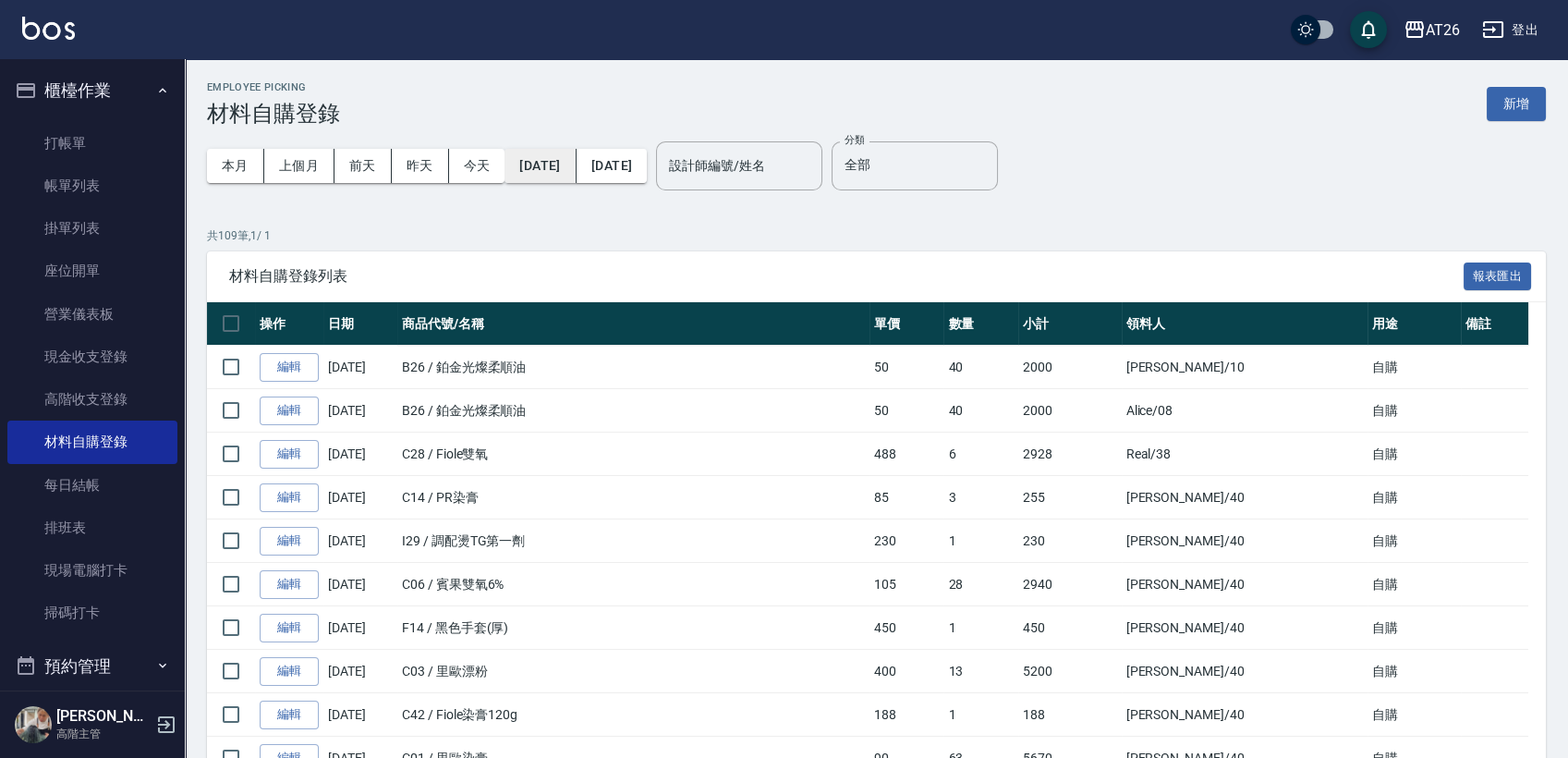
click at [562, 152] on button "2025/01/01" at bounding box center [540, 166] width 71 height 34
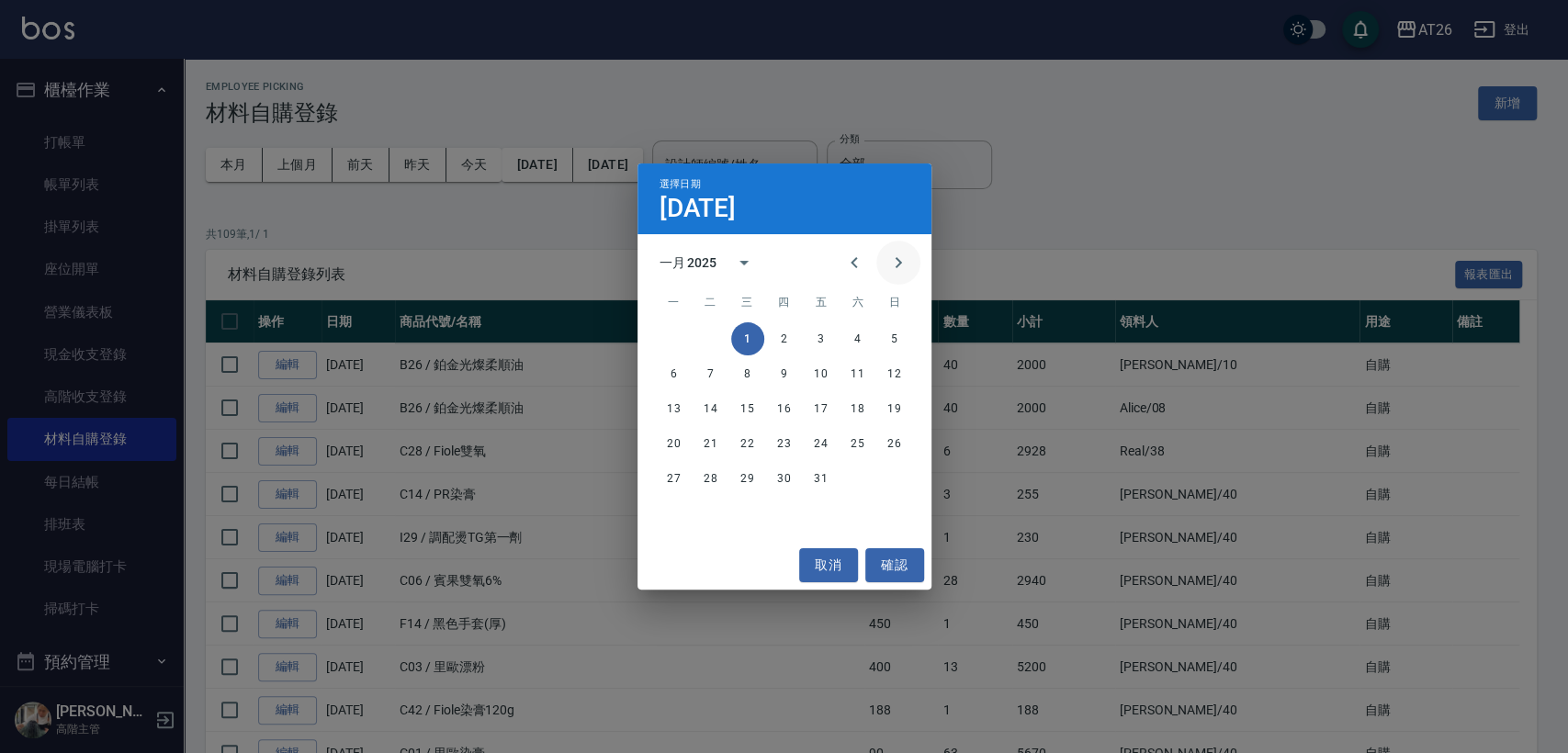
click at [900, 264] on icon "Next month" at bounding box center [898, 262] width 22 height 22
click at [849, 260] on icon "Previous month" at bounding box center [854, 262] width 22 height 22
click at [808, 575] on button "取消" at bounding box center [828, 565] width 59 height 34
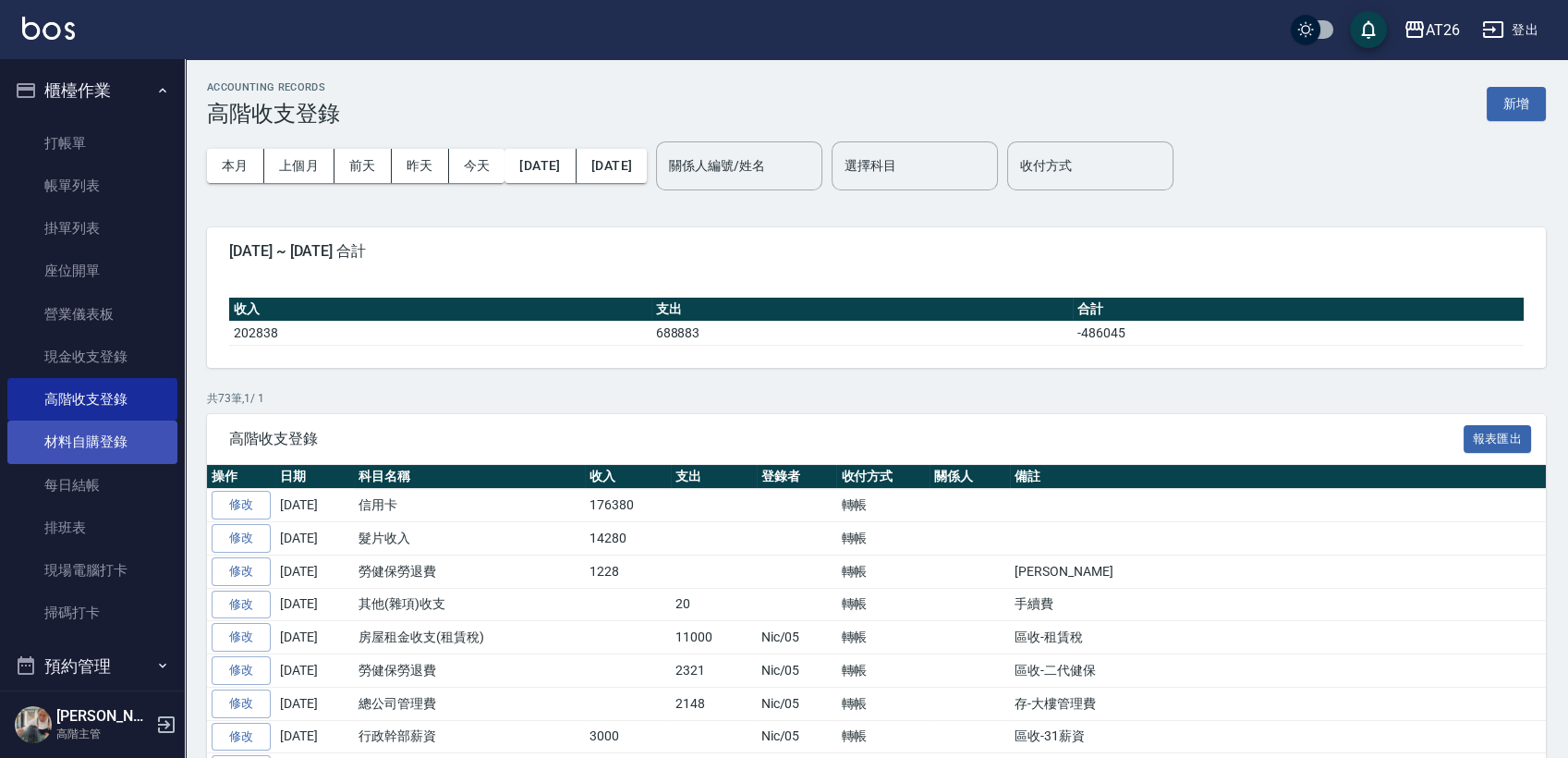
drag, startPoint x: 98, startPoint y: 470, endPoint x: 108, endPoint y: 453, distance: 19.5
click at [100, 468] on link "每日結帳" at bounding box center [92, 485] width 170 height 43
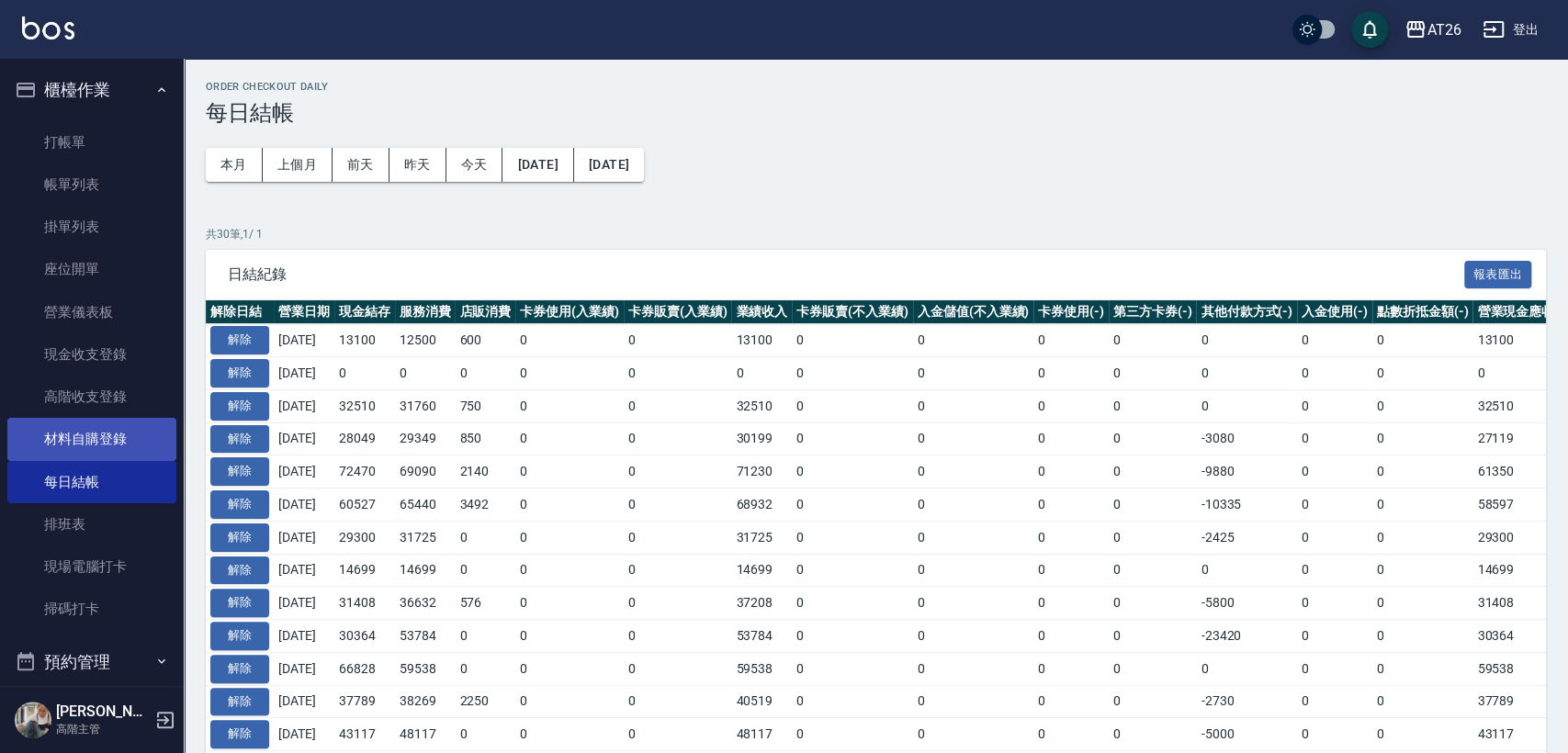
drag, startPoint x: 107, startPoint y: 444, endPoint x: 97, endPoint y: 429, distance: 18.0
click at [101, 431] on link "材料自購登錄" at bounding box center [91, 439] width 169 height 43
click at [100, 429] on link "材料自購登錄" at bounding box center [91, 439] width 169 height 43
click at [98, 429] on link "材料自購登錄" at bounding box center [91, 439] width 169 height 43
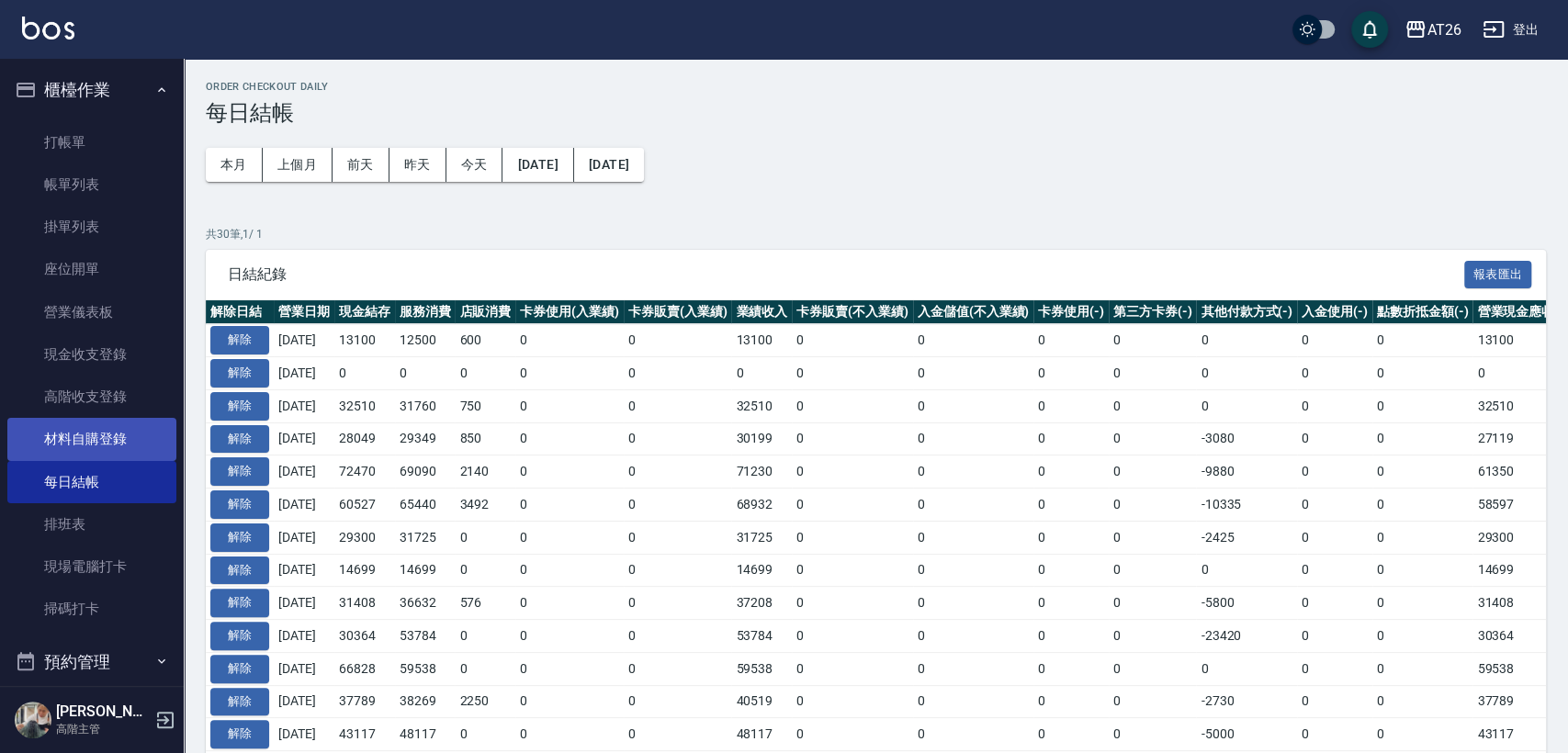
click at [97, 429] on link "材料自購登錄" at bounding box center [91, 439] width 169 height 43
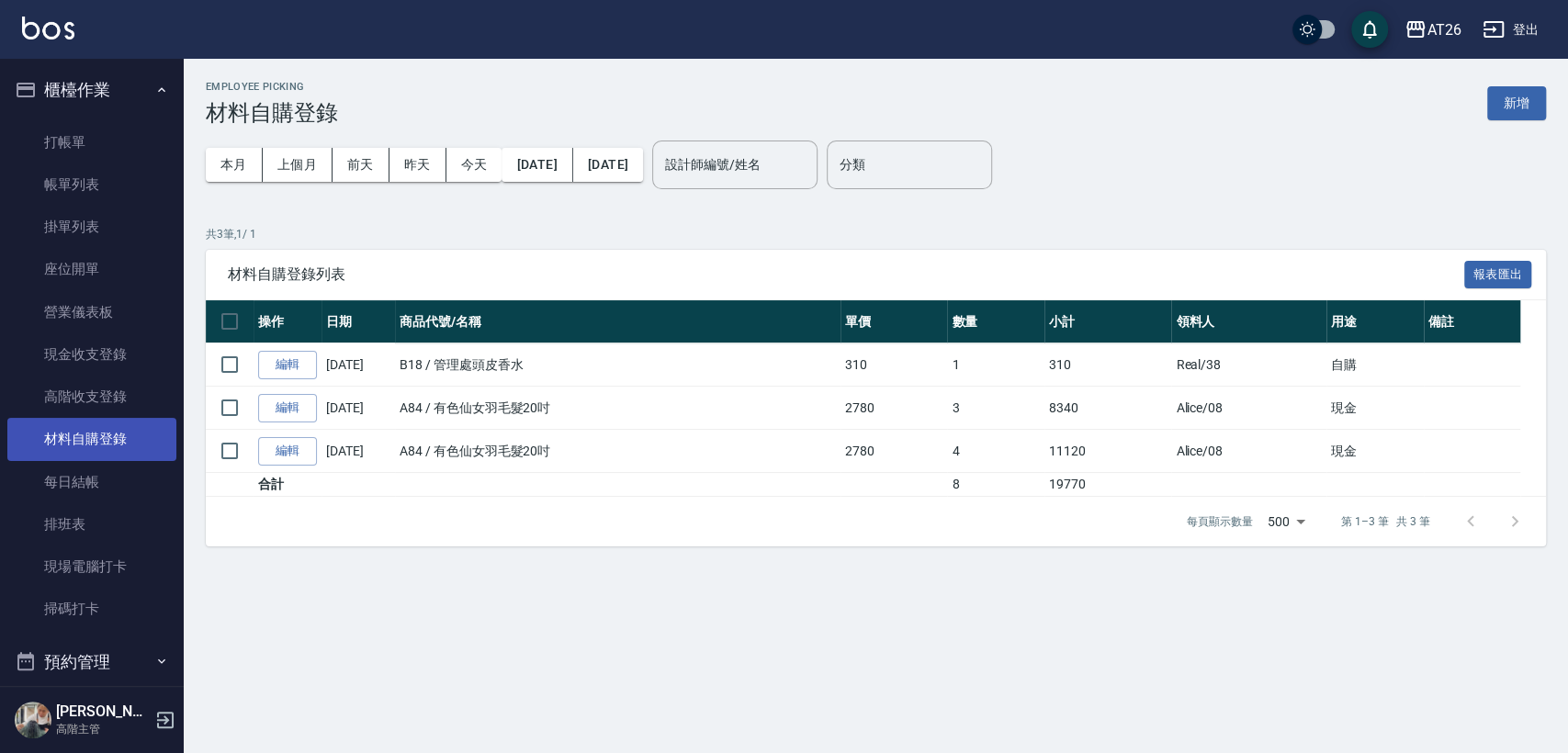
click at [95, 428] on link "材料自購登錄" at bounding box center [91, 439] width 169 height 43
click at [95, 426] on link "材料自購登錄" at bounding box center [91, 439] width 169 height 43
click at [93, 425] on link "材料自購登錄" at bounding box center [91, 439] width 169 height 43
drag, startPoint x: 93, startPoint y: 423, endPoint x: 153, endPoint y: 327, distance: 113.2
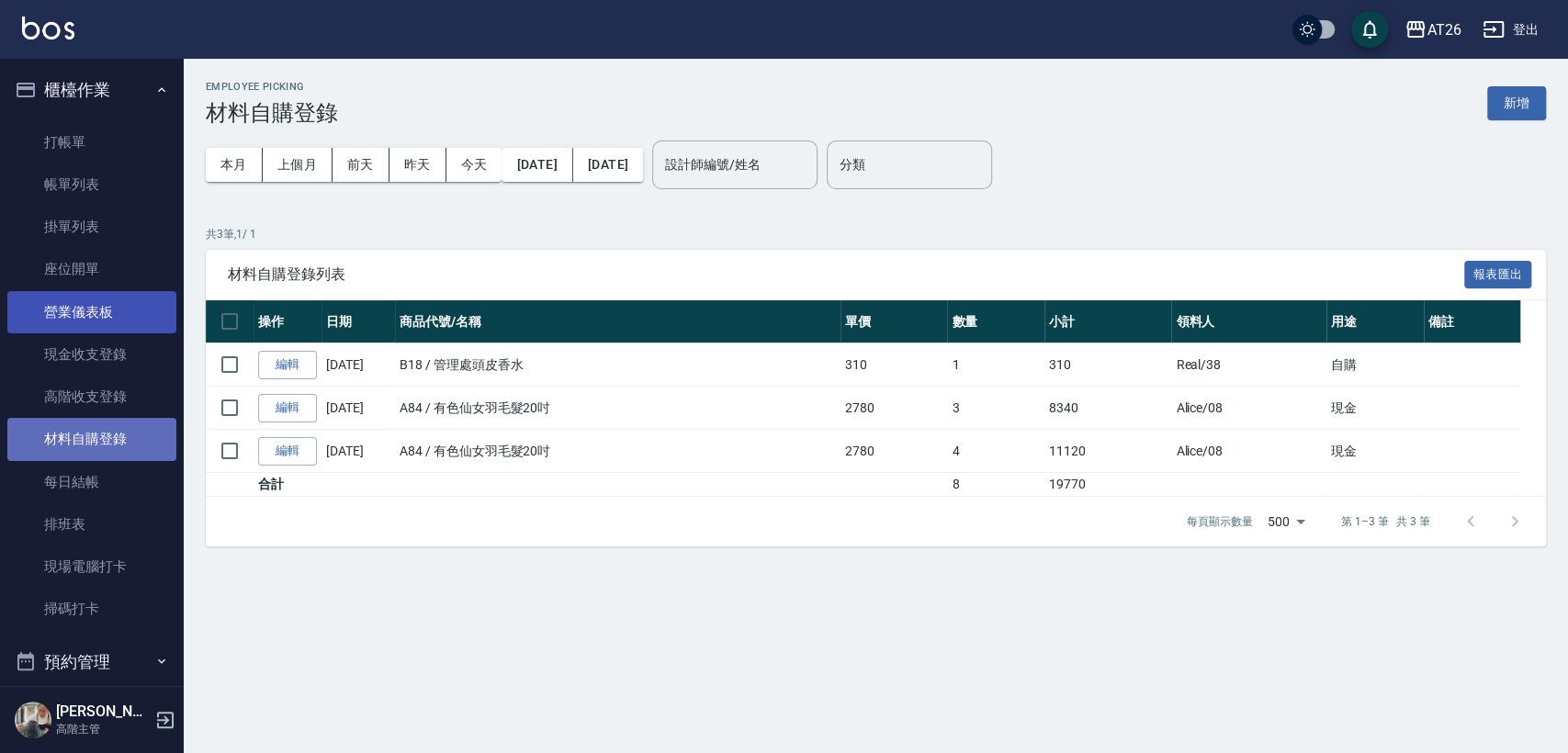
click at [93, 422] on link "材料自購登錄" at bounding box center [91, 439] width 169 height 43
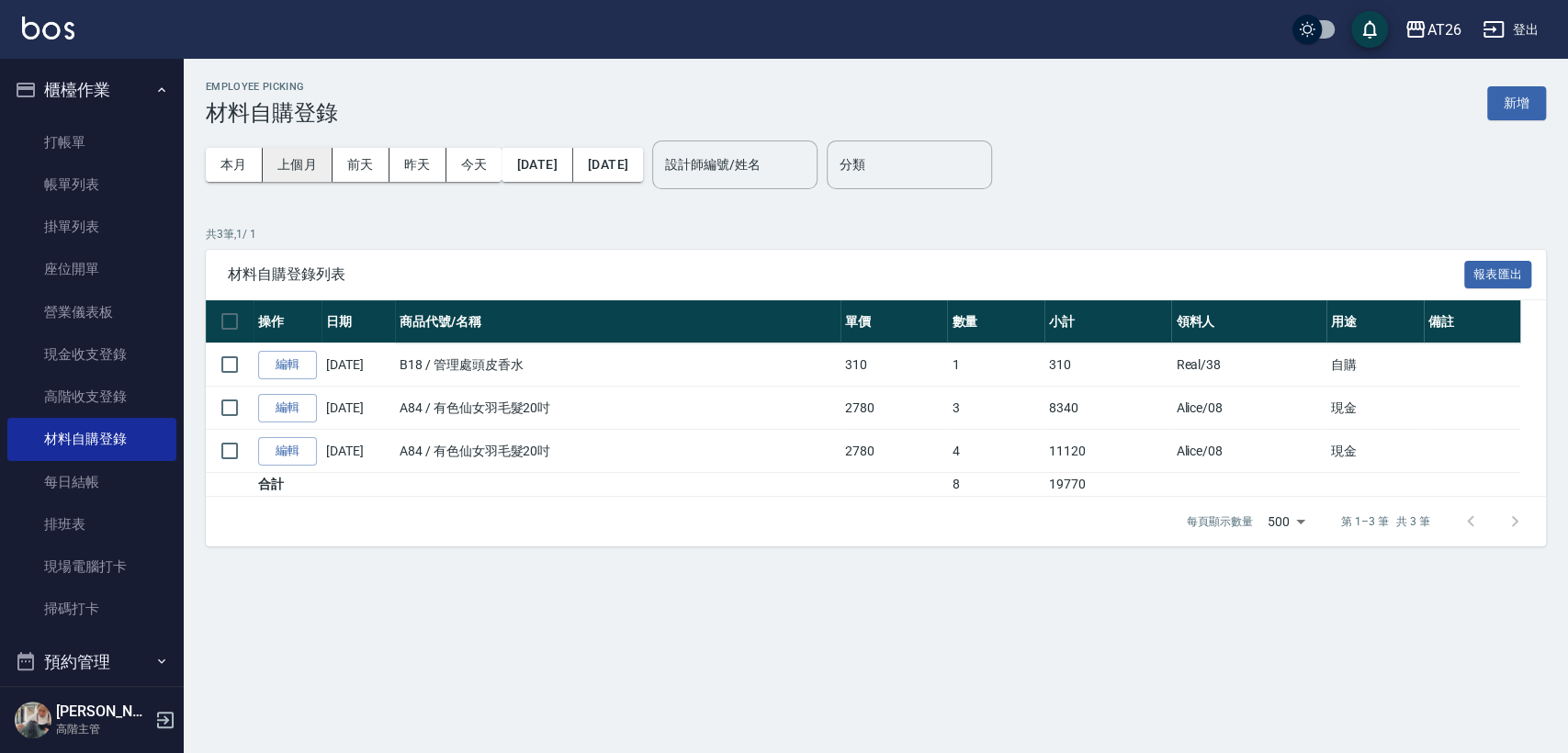
click at [294, 149] on button "上個月" at bounding box center [297, 165] width 70 height 34
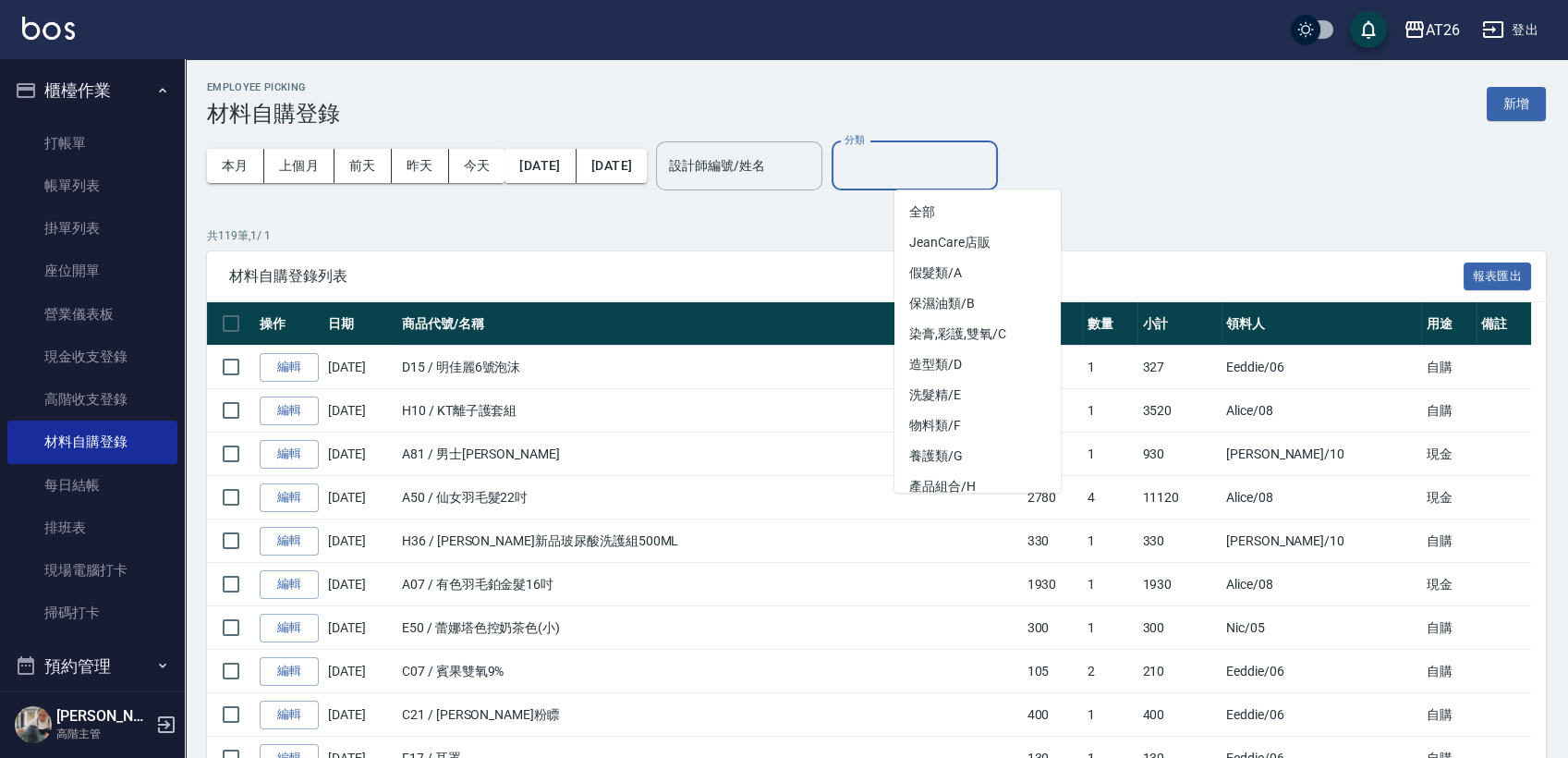
click at [960, 169] on input "分類" at bounding box center [915, 166] width 150 height 32
click at [970, 275] on li "假髮類/A" at bounding box center [978, 273] width 166 height 31
type input "假髮類/A"
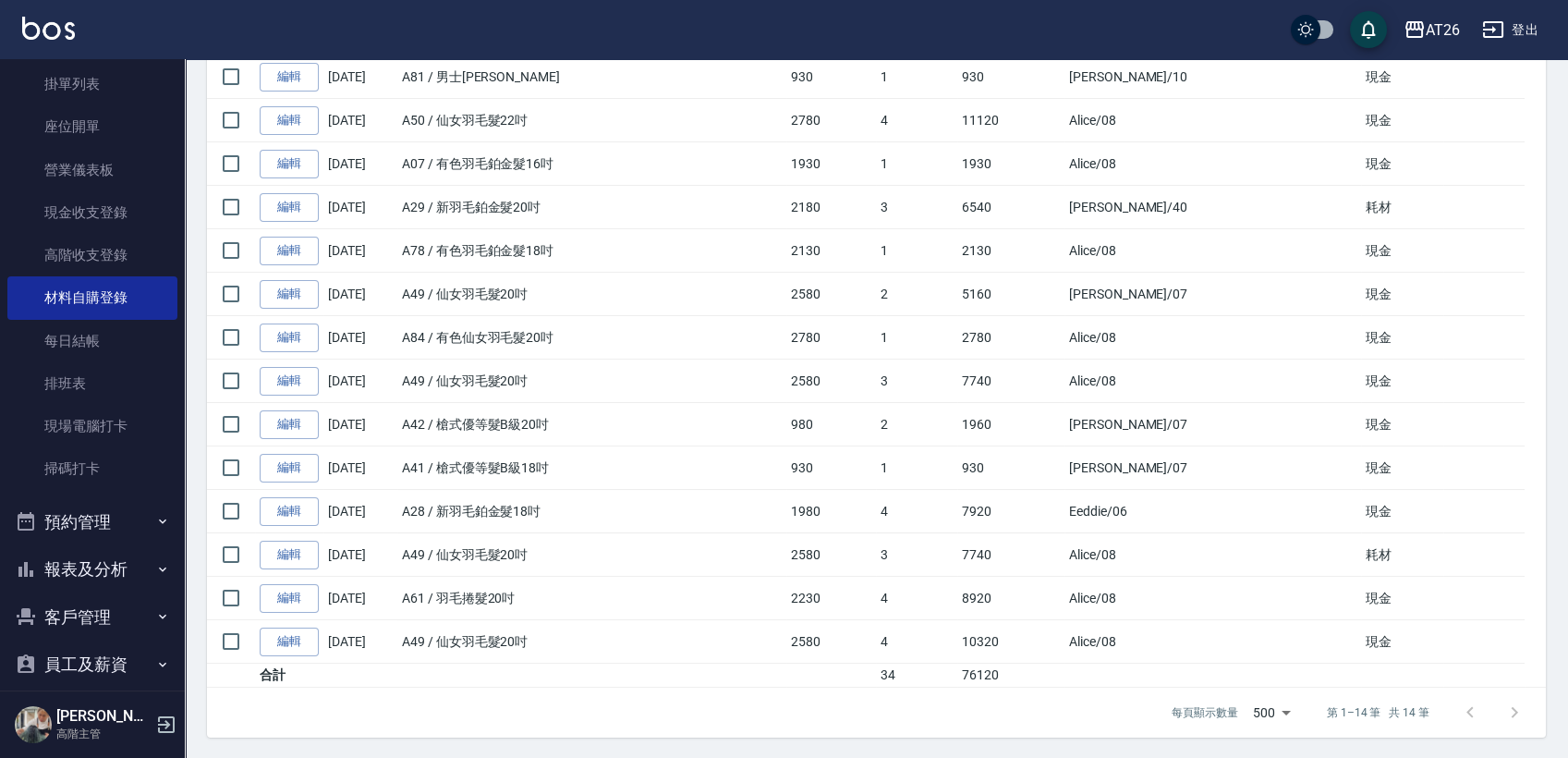
scroll to position [308, 0]
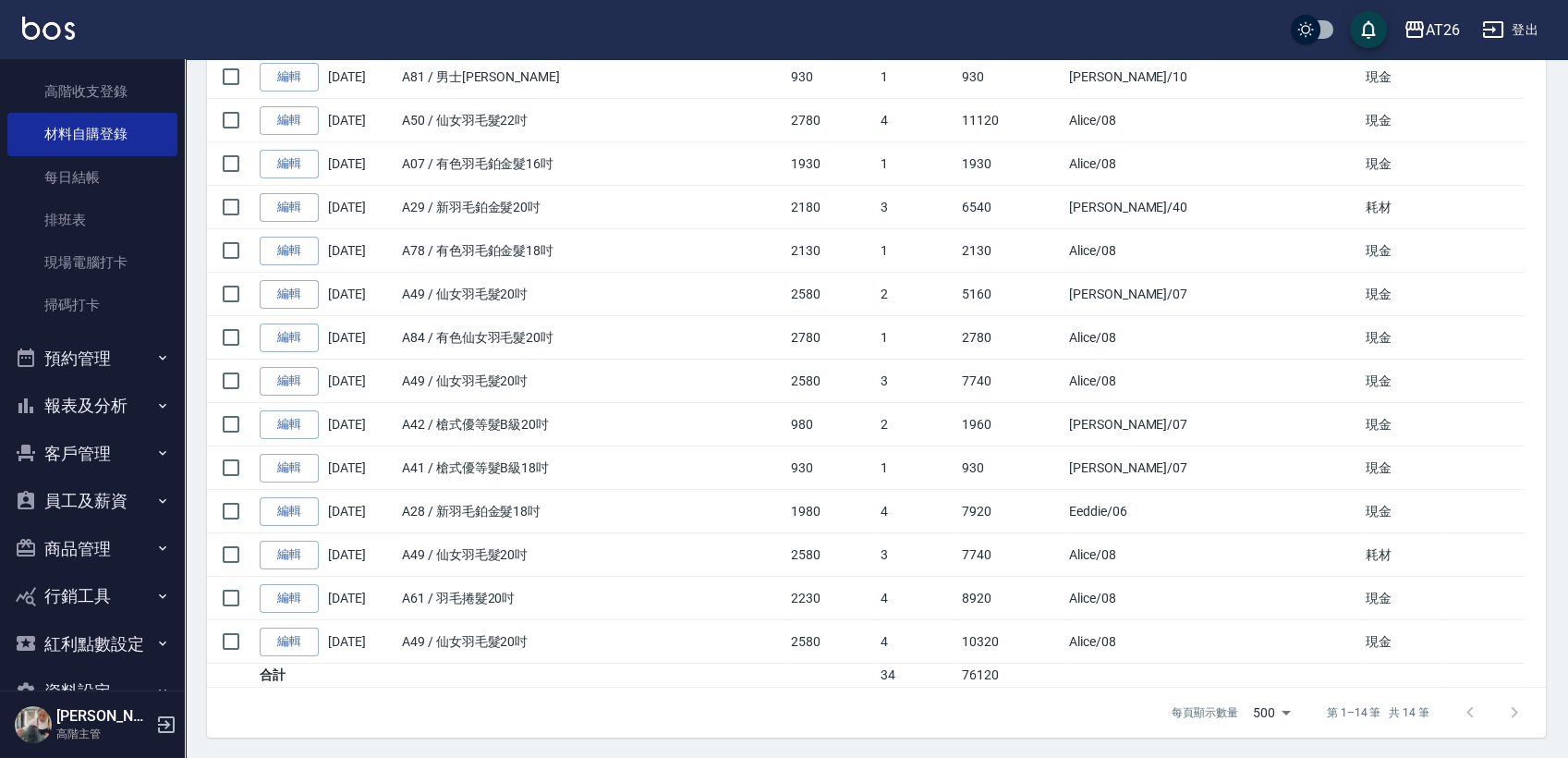
click at [96, 393] on button "報表及分析" at bounding box center [92, 406] width 170 height 48
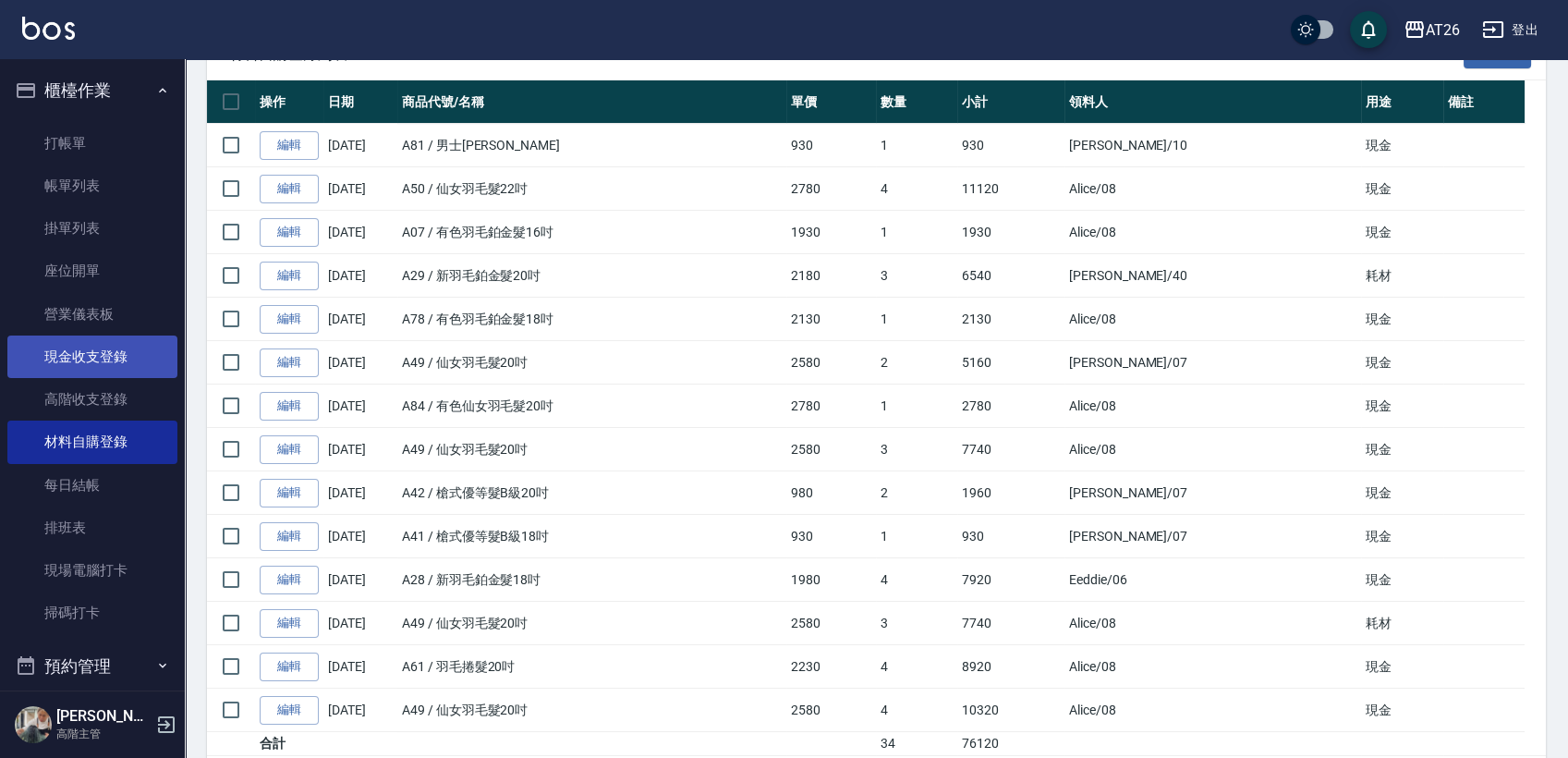
scroll to position [188, 0]
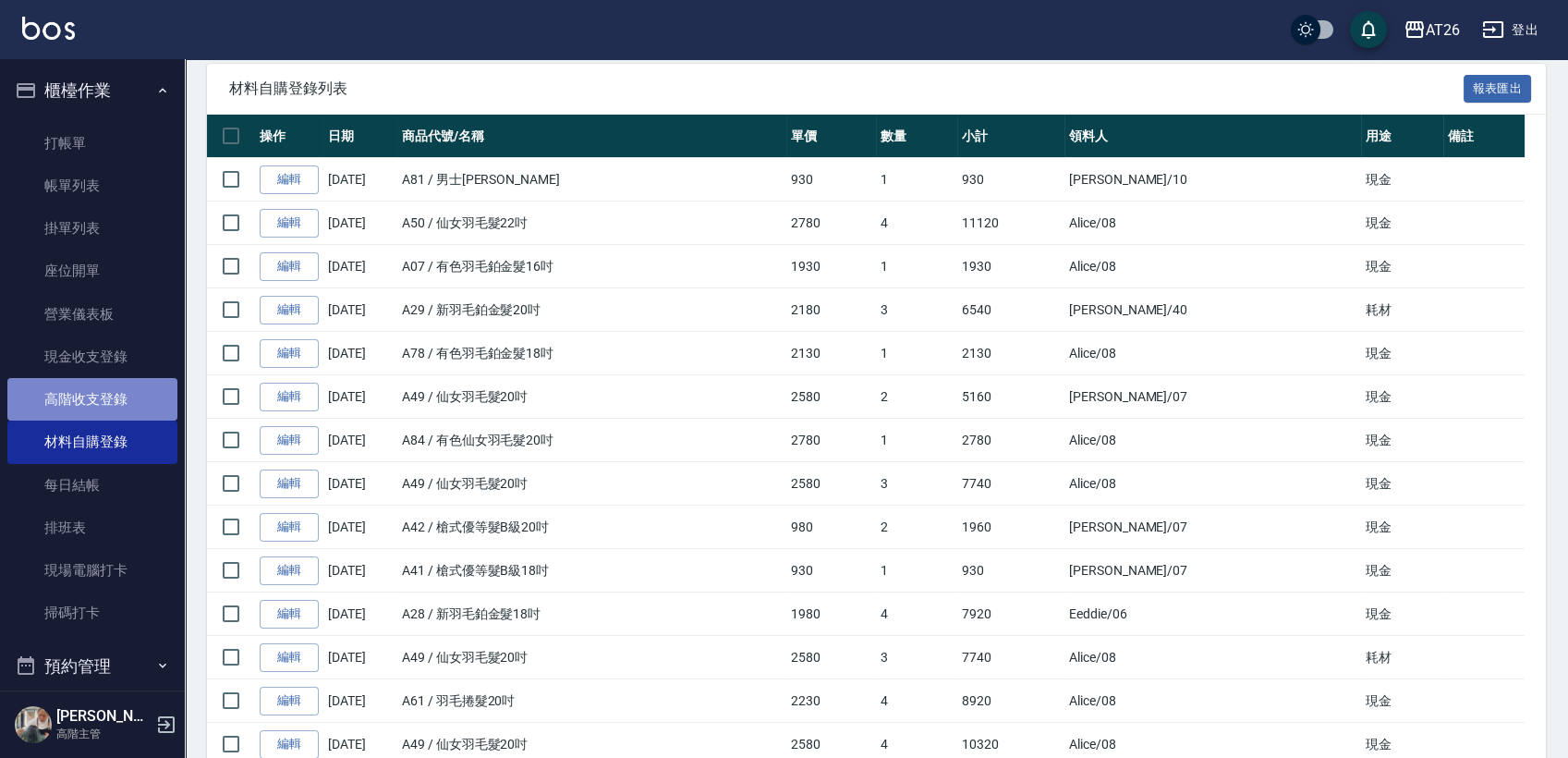
click at [109, 389] on link "高階收支登錄" at bounding box center [92, 399] width 170 height 43
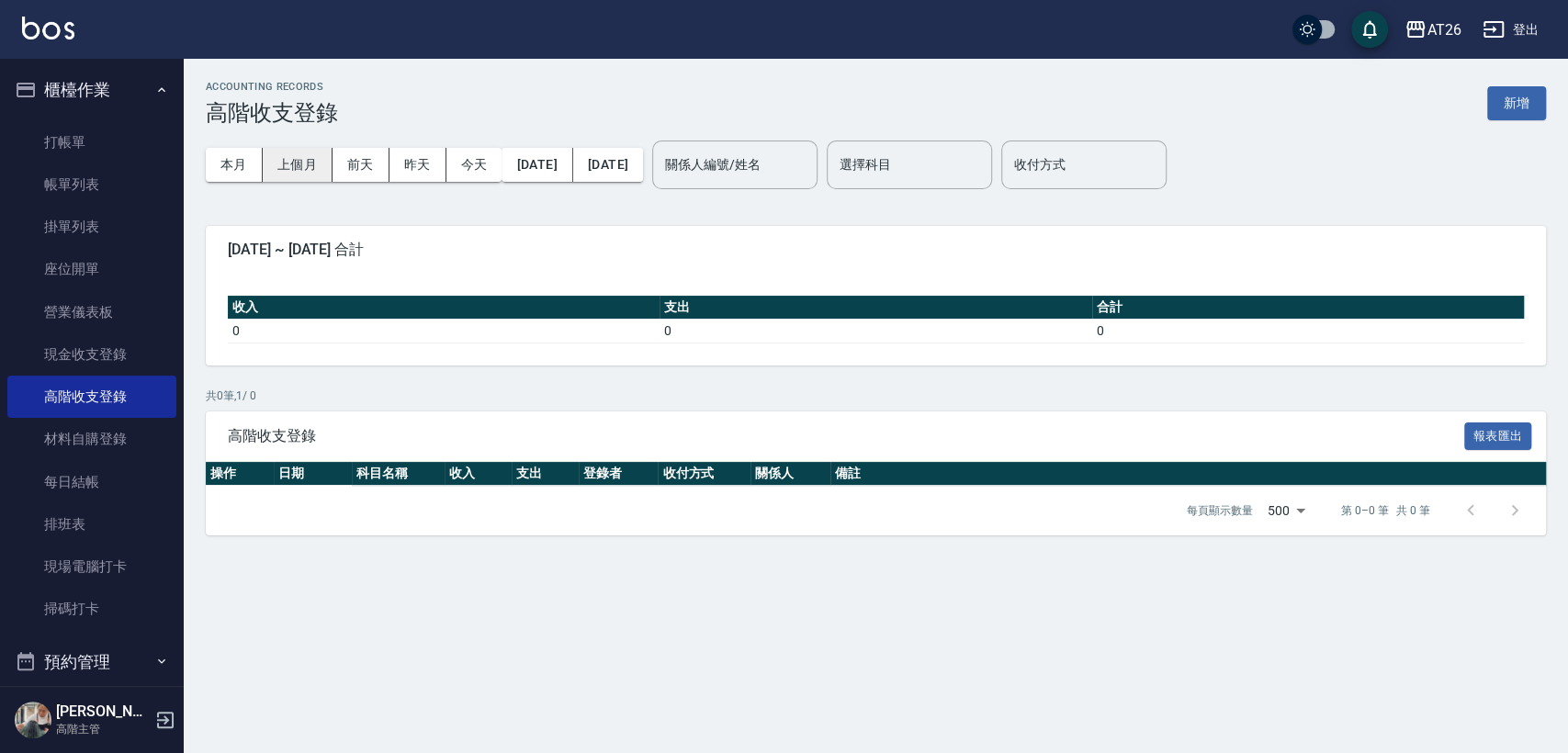
click at [316, 160] on button "上個月" at bounding box center [297, 165] width 70 height 34
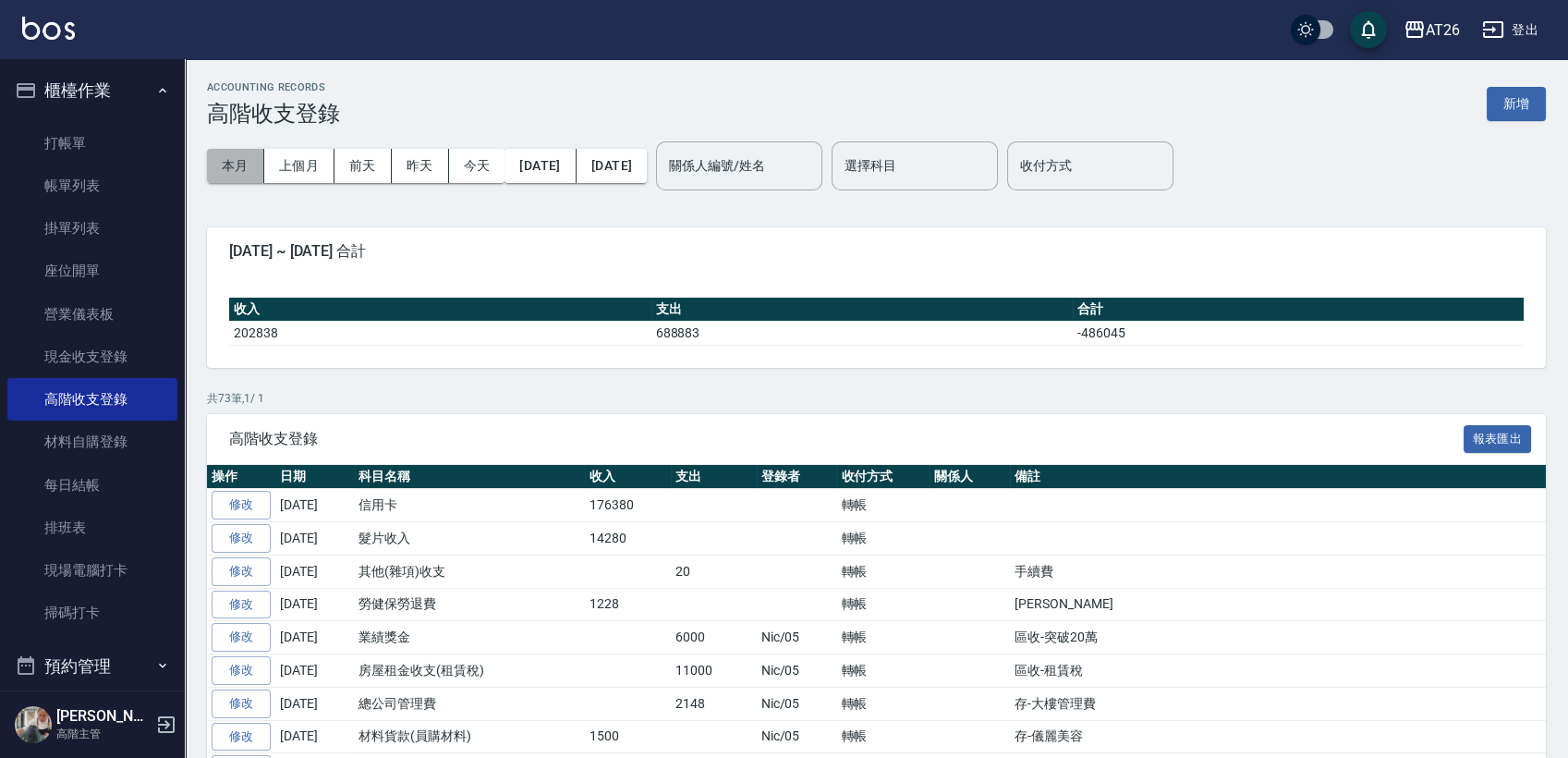
click at [249, 165] on button "本月" at bounding box center [235, 166] width 57 height 34
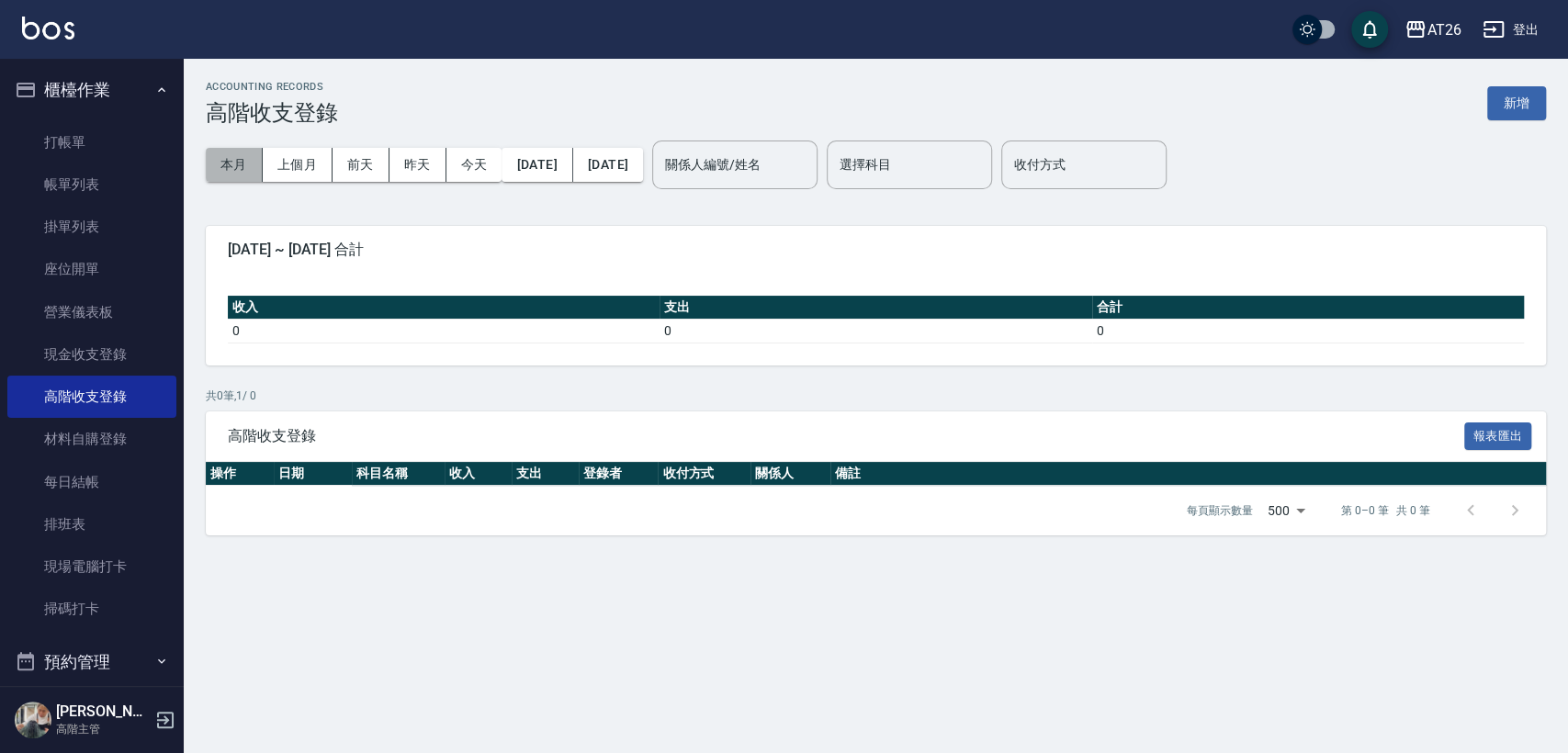
click at [236, 162] on button "本月" at bounding box center [234, 165] width 57 height 34
click at [296, 156] on button "上個月" at bounding box center [297, 165] width 70 height 34
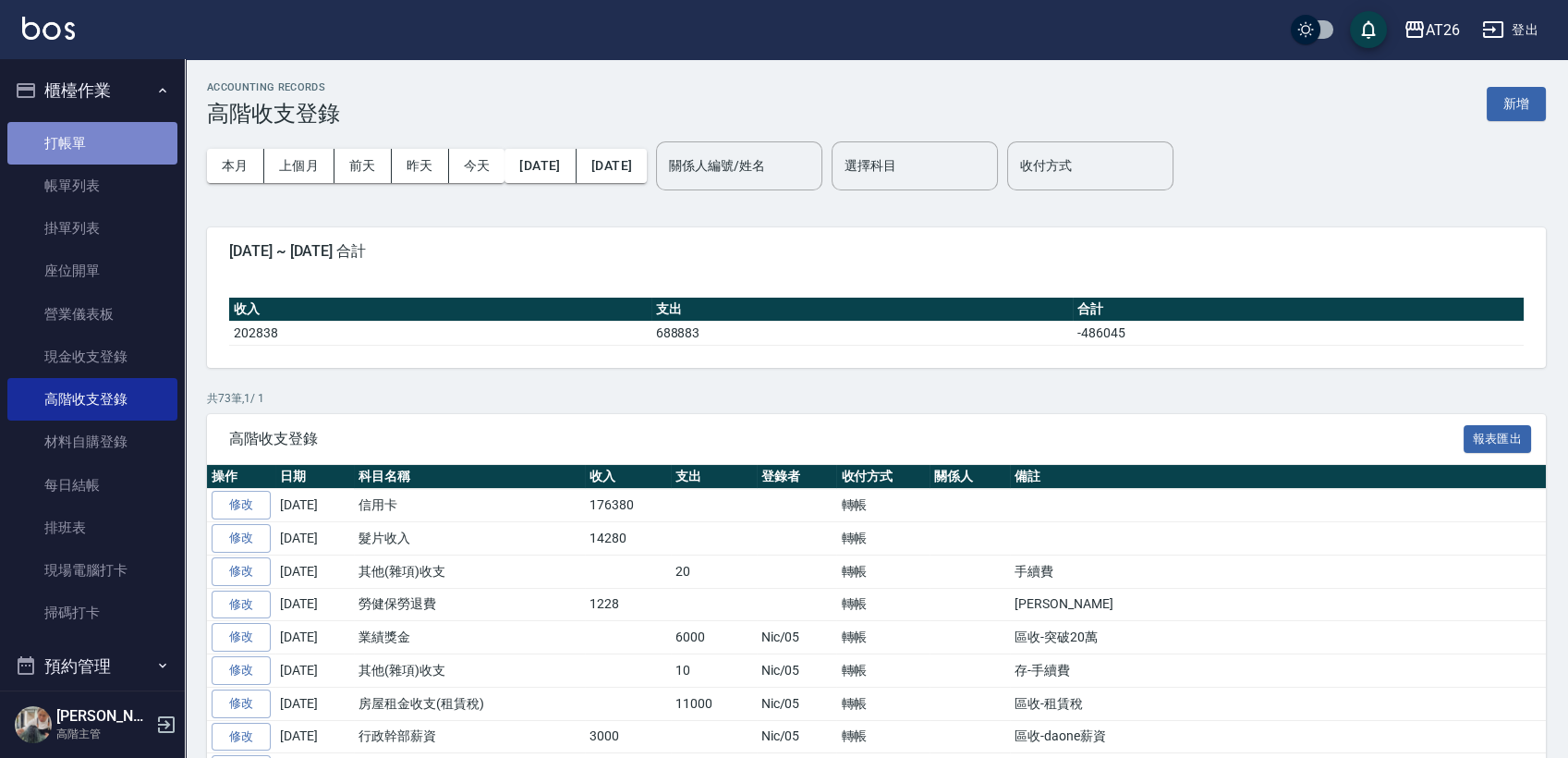
drag, startPoint x: 93, startPoint y: 142, endPoint x: 104, endPoint y: 135, distance: 13.3
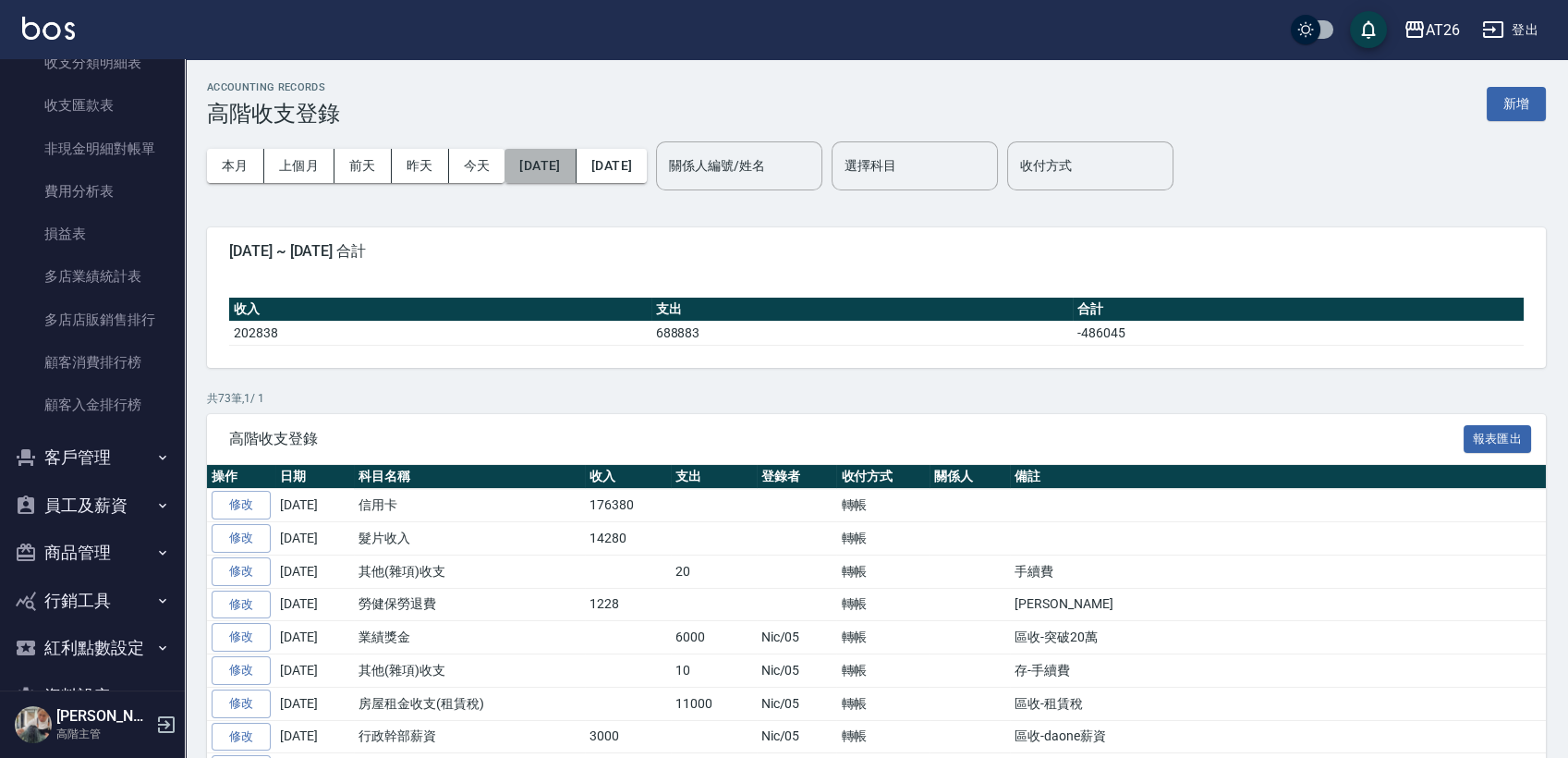
click at [576, 167] on button "[DATE]" at bounding box center [540, 166] width 71 height 34
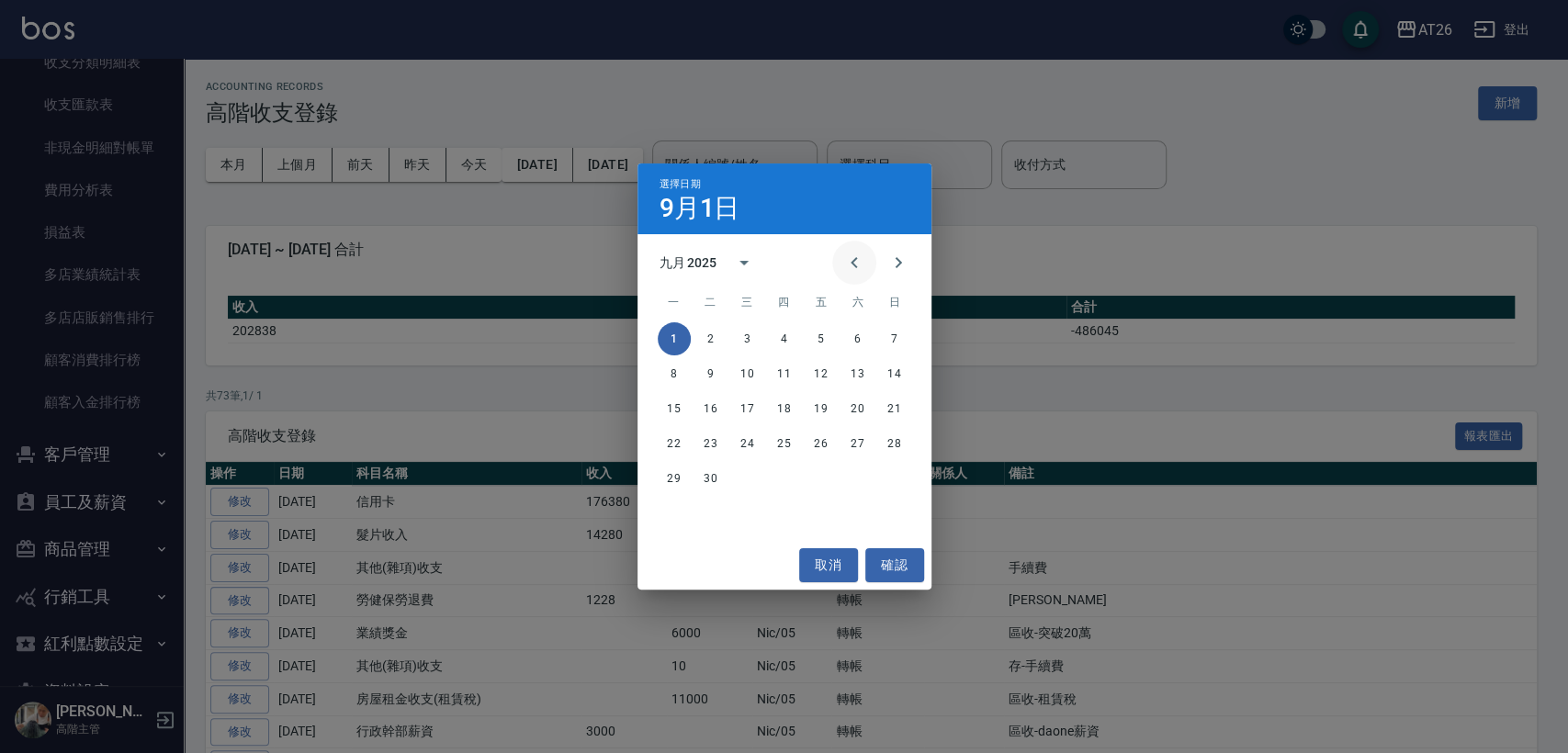
click at [860, 260] on icon "Previous month" at bounding box center [854, 262] width 22 height 22
click at [860, 268] on icon "Previous month" at bounding box center [854, 262] width 22 height 22
click at [859, 268] on icon "Previous month" at bounding box center [854, 262] width 22 height 22
click at [894, 344] on button "1" at bounding box center [894, 338] width 33 height 33
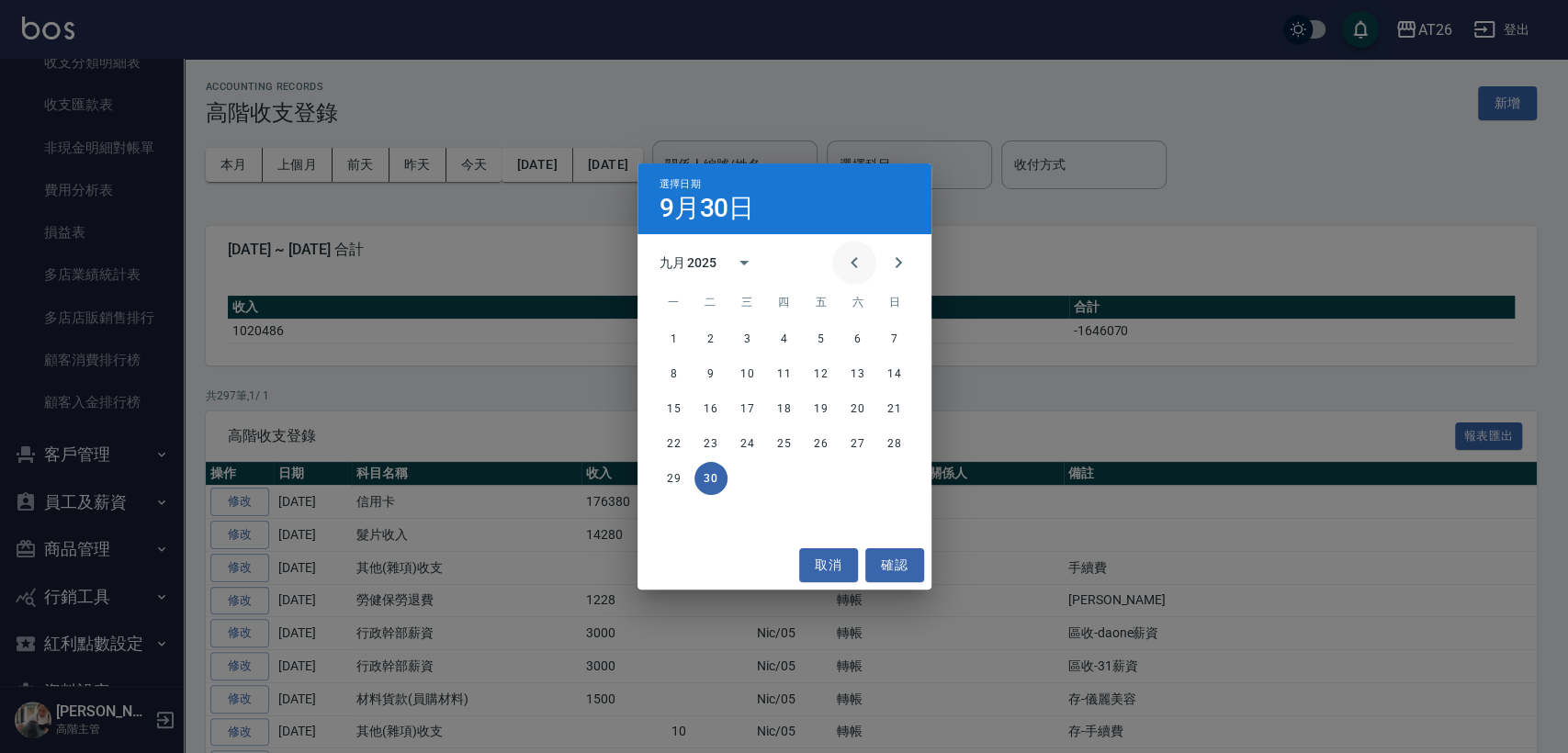
click at [853, 261] on icon "Previous month" at bounding box center [854, 262] width 6 height 11
click at [831, 560] on button "取消" at bounding box center [828, 565] width 59 height 34
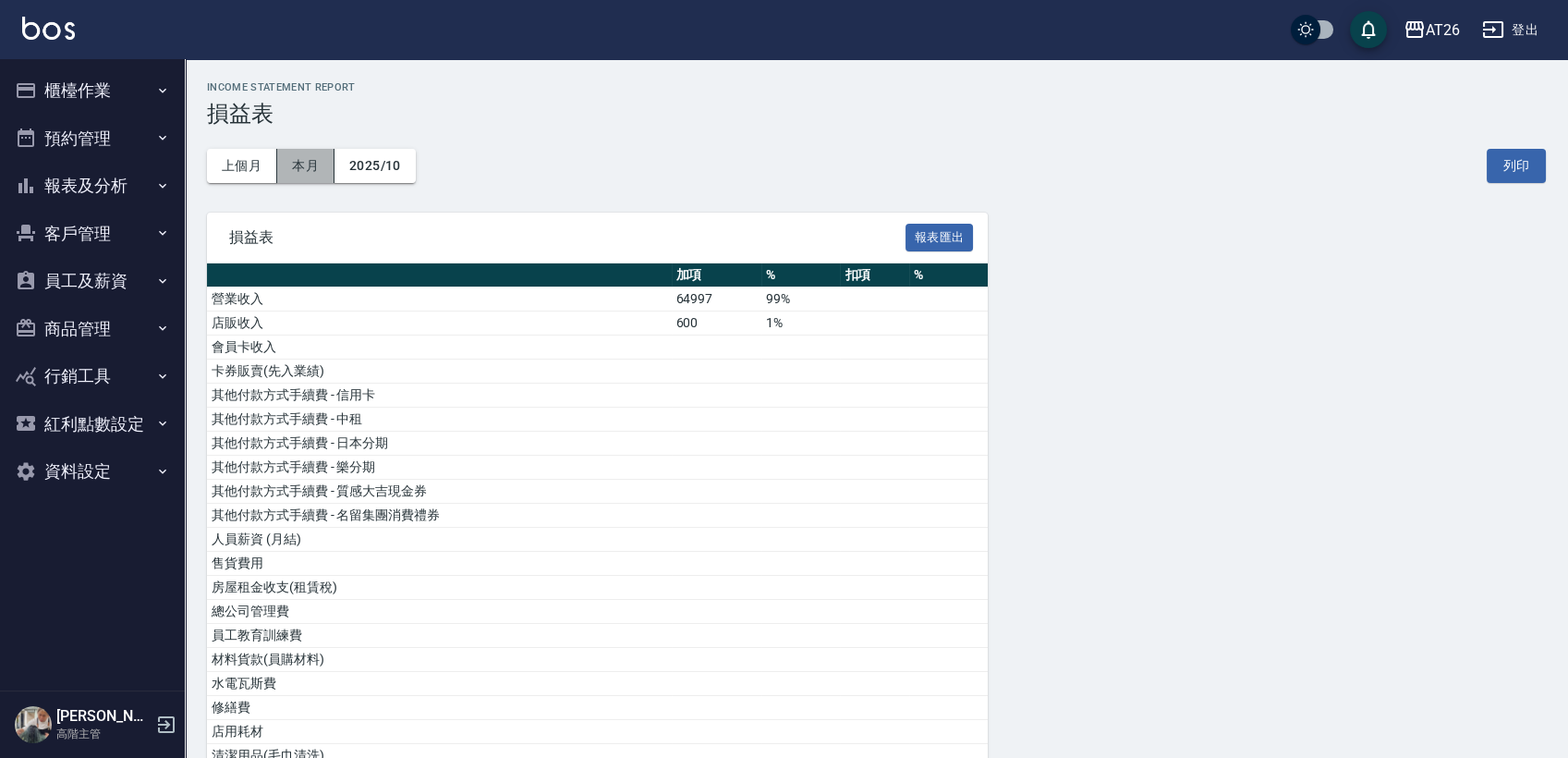
click at [288, 159] on button "本月" at bounding box center [305, 166] width 57 height 34
click at [232, 157] on button "上個月" at bounding box center [242, 166] width 70 height 34
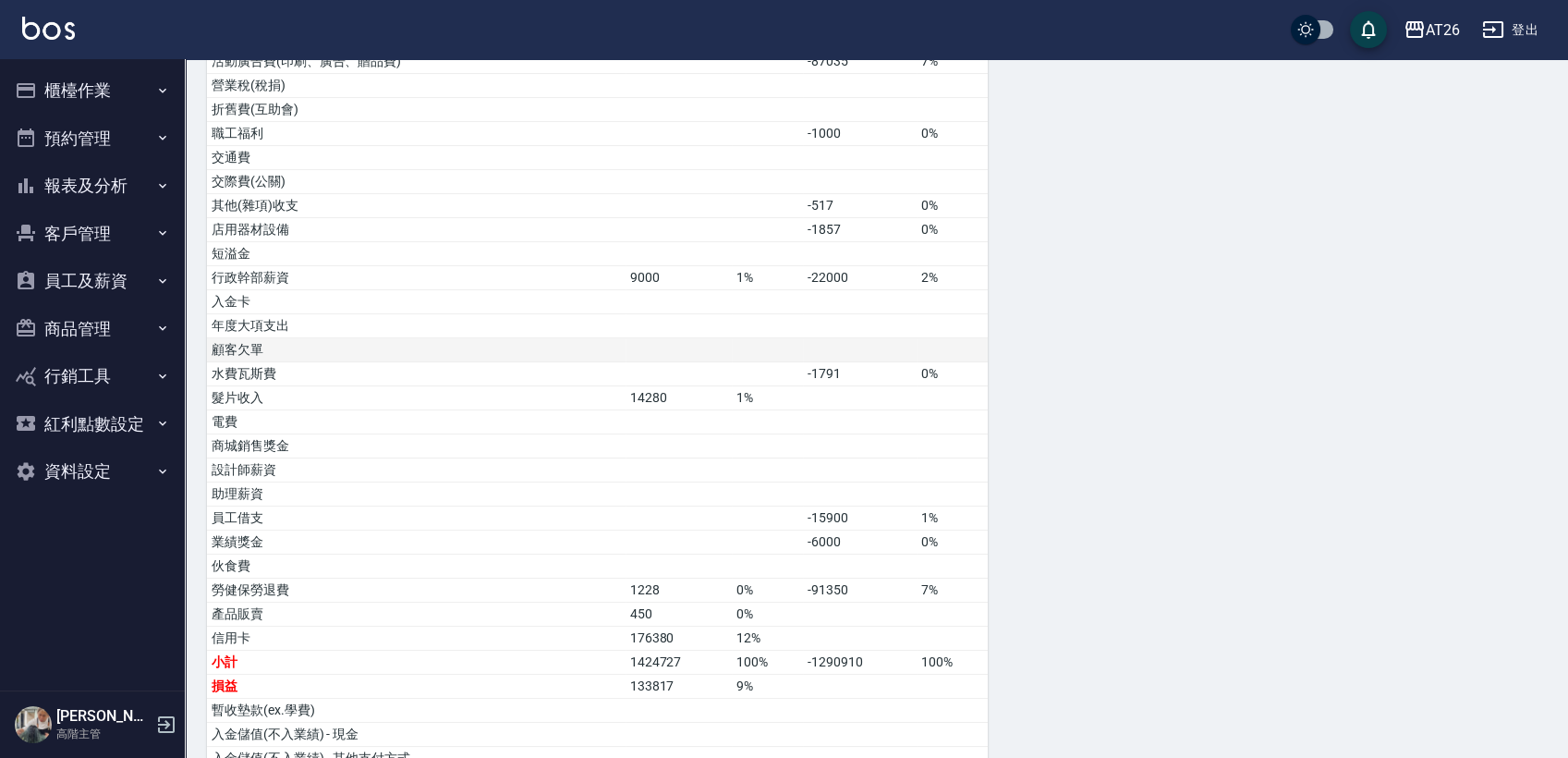
scroll to position [124, 0]
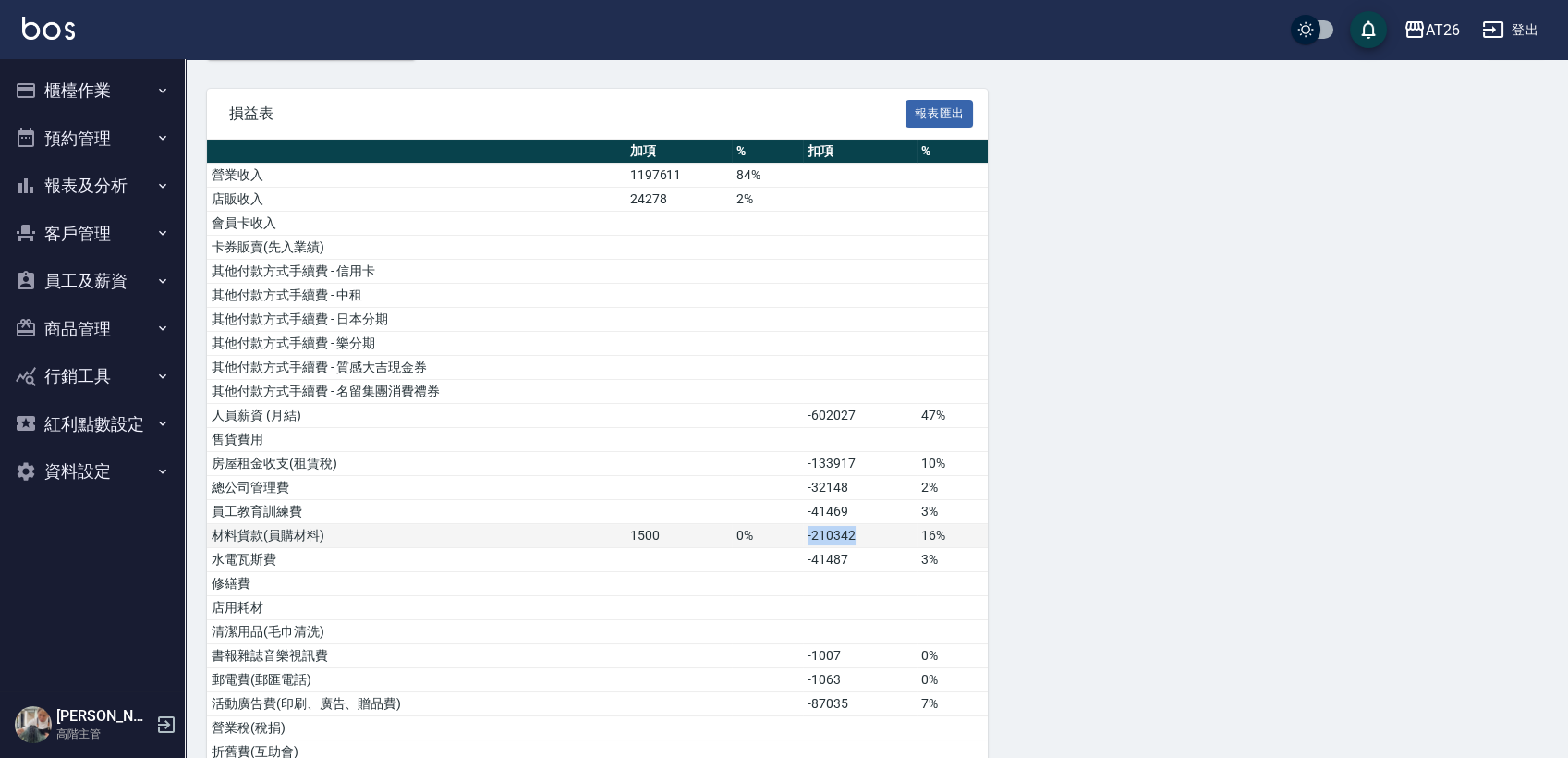
drag, startPoint x: 805, startPoint y: 536, endPoint x: 877, endPoint y: 542, distance: 72.3
click at [877, 542] on td "-210342" at bounding box center [860, 536] width 114 height 24
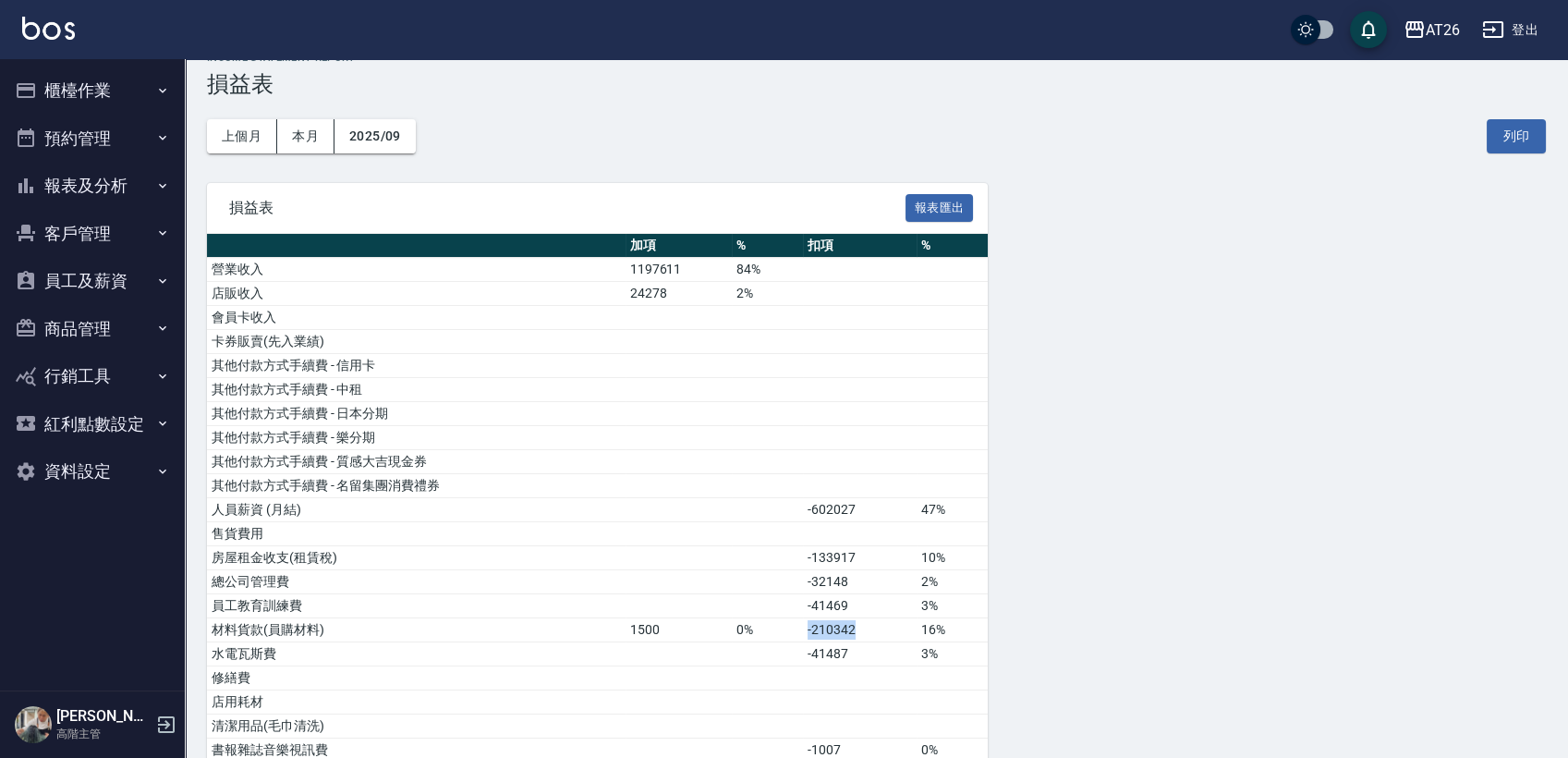
scroll to position [0, 0]
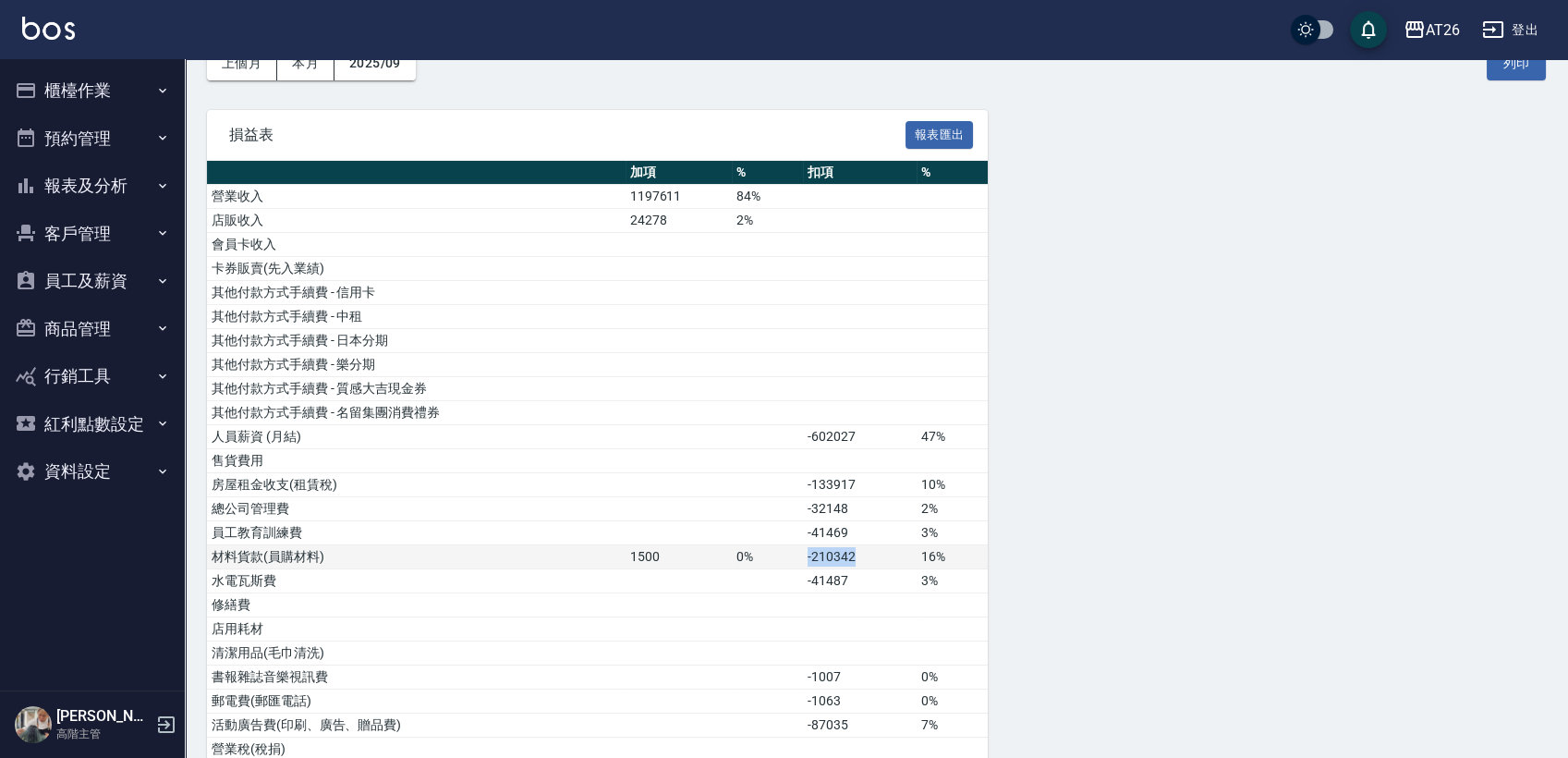
drag, startPoint x: 869, startPoint y: 556, endPoint x: 790, endPoint y: 552, distance: 78.7
click at [790, 552] on tr "材料貨款(員購材料) 1500 0% -210342 16%" at bounding box center [597, 557] width 781 height 24
click at [790, 552] on td "0%" at bounding box center [767, 557] width 71 height 24
drag, startPoint x: 799, startPoint y: 552, endPoint x: 882, endPoint y: 552, distance: 83.2
click at [882, 552] on tr "材料貨款(員購材料) 1500 0% -210342 16%" at bounding box center [597, 557] width 781 height 24
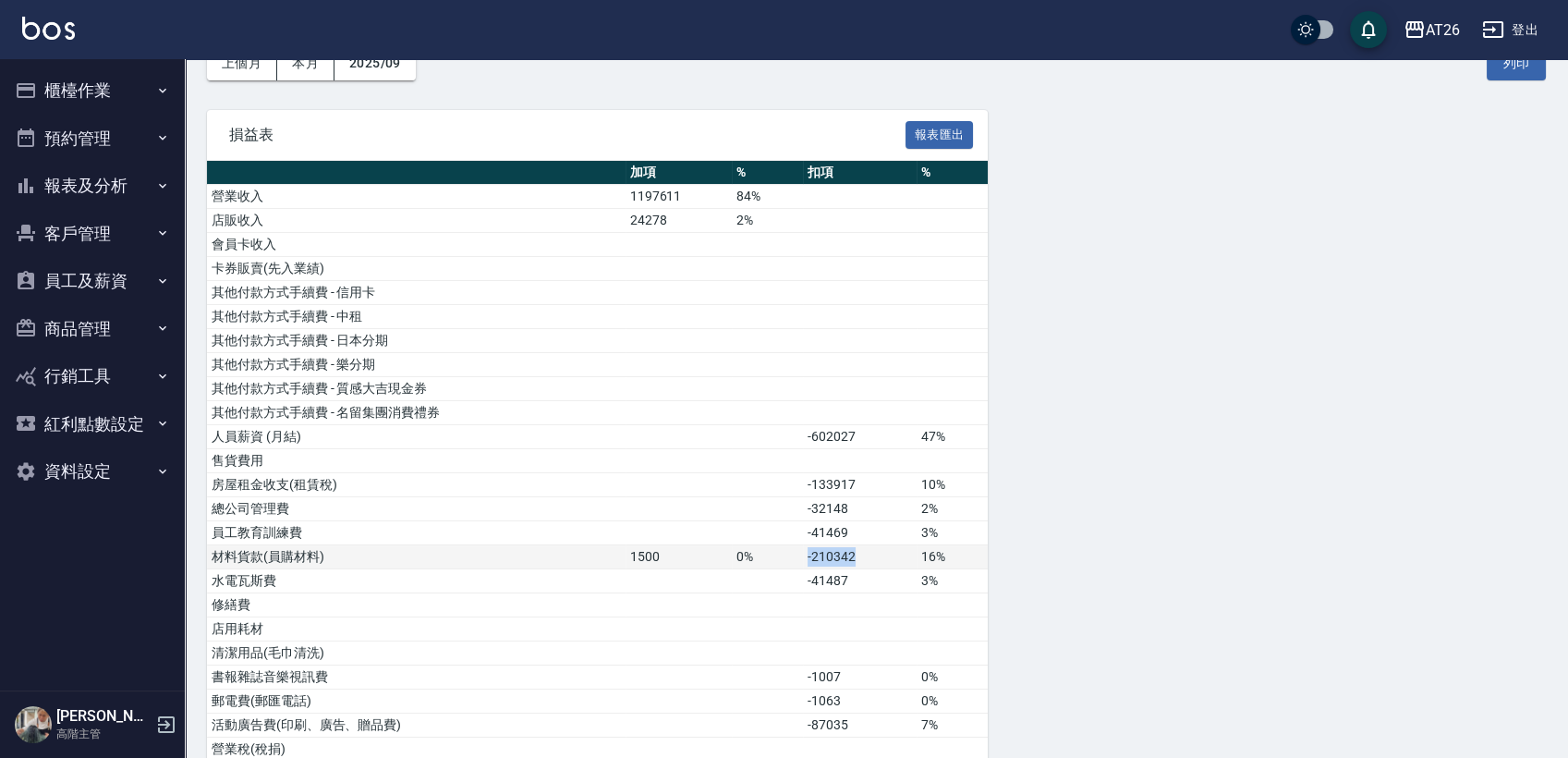
click at [882, 556] on td "-210342" at bounding box center [860, 557] width 114 height 24
drag, startPoint x: 878, startPoint y: 562, endPoint x: 791, endPoint y: 545, distance: 88.5
click at [791, 545] on tr "材料貨款(員購材料) 1500 0% -210342 16%" at bounding box center [597, 557] width 781 height 24
click at [813, 555] on td "-210342" at bounding box center [860, 557] width 114 height 24
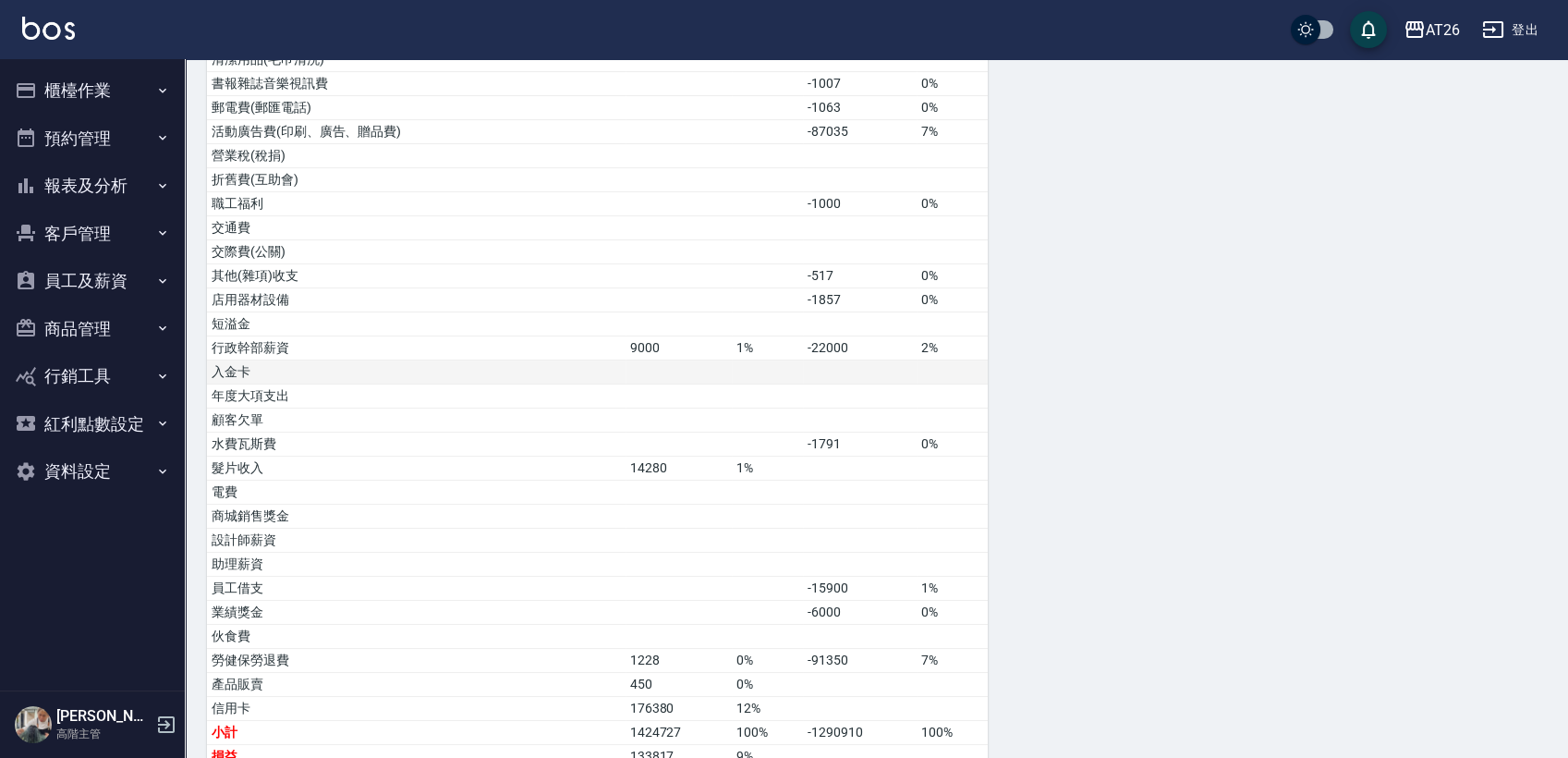
scroll to position [821, 0]
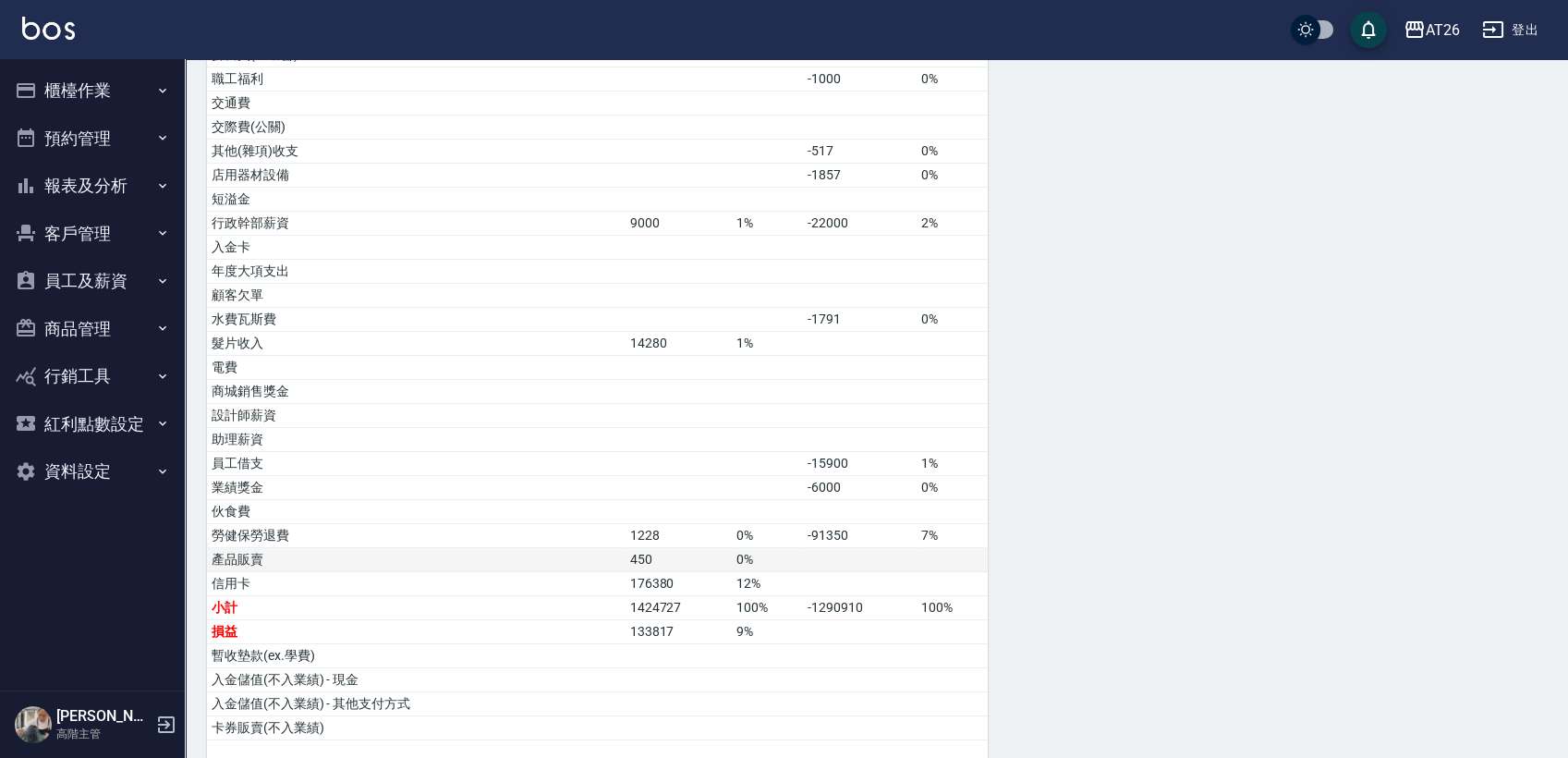
drag, startPoint x: 400, startPoint y: 564, endPoint x: 623, endPoint y: 553, distance: 223.0
click at [623, 553] on td "產品販賣" at bounding box center [416, 560] width 419 height 24
click at [582, 551] on td "產品販賣" at bounding box center [416, 560] width 419 height 24
drag, startPoint x: 677, startPoint y: 551, endPoint x: 612, endPoint y: 548, distance: 65.7
click at [612, 548] on tr "產品販賣 450 0%" at bounding box center [597, 560] width 781 height 24
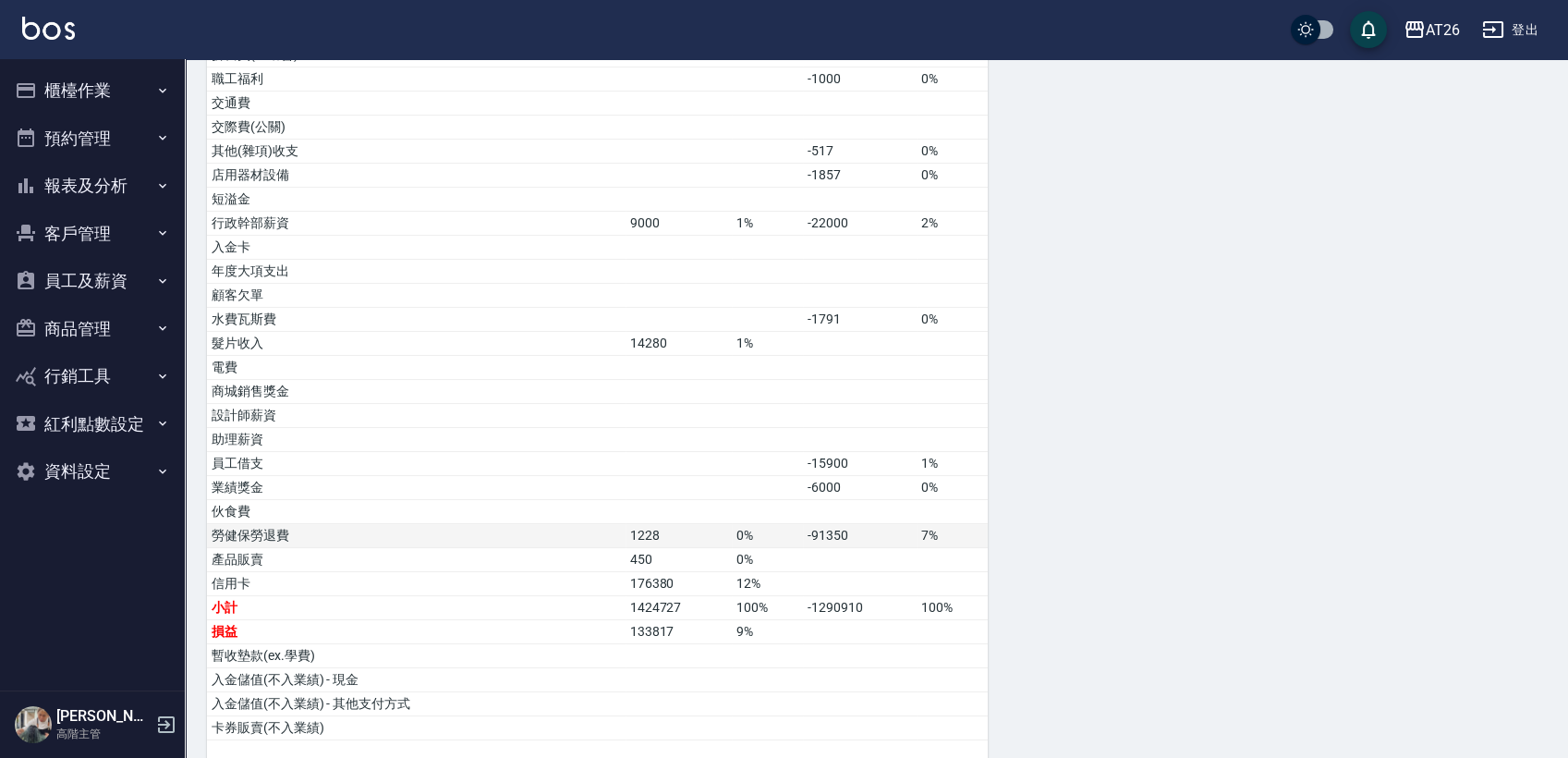
click at [616, 540] on td "勞健保勞退費" at bounding box center [416, 536] width 419 height 24
drag, startPoint x: 635, startPoint y: 546, endPoint x: 604, endPoint y: 547, distance: 31.4
click at [604, 548] on tr "產品販賣 450 0%" at bounding box center [597, 560] width 781 height 24
click at [754, 380] on td at bounding box center [767, 392] width 71 height 24
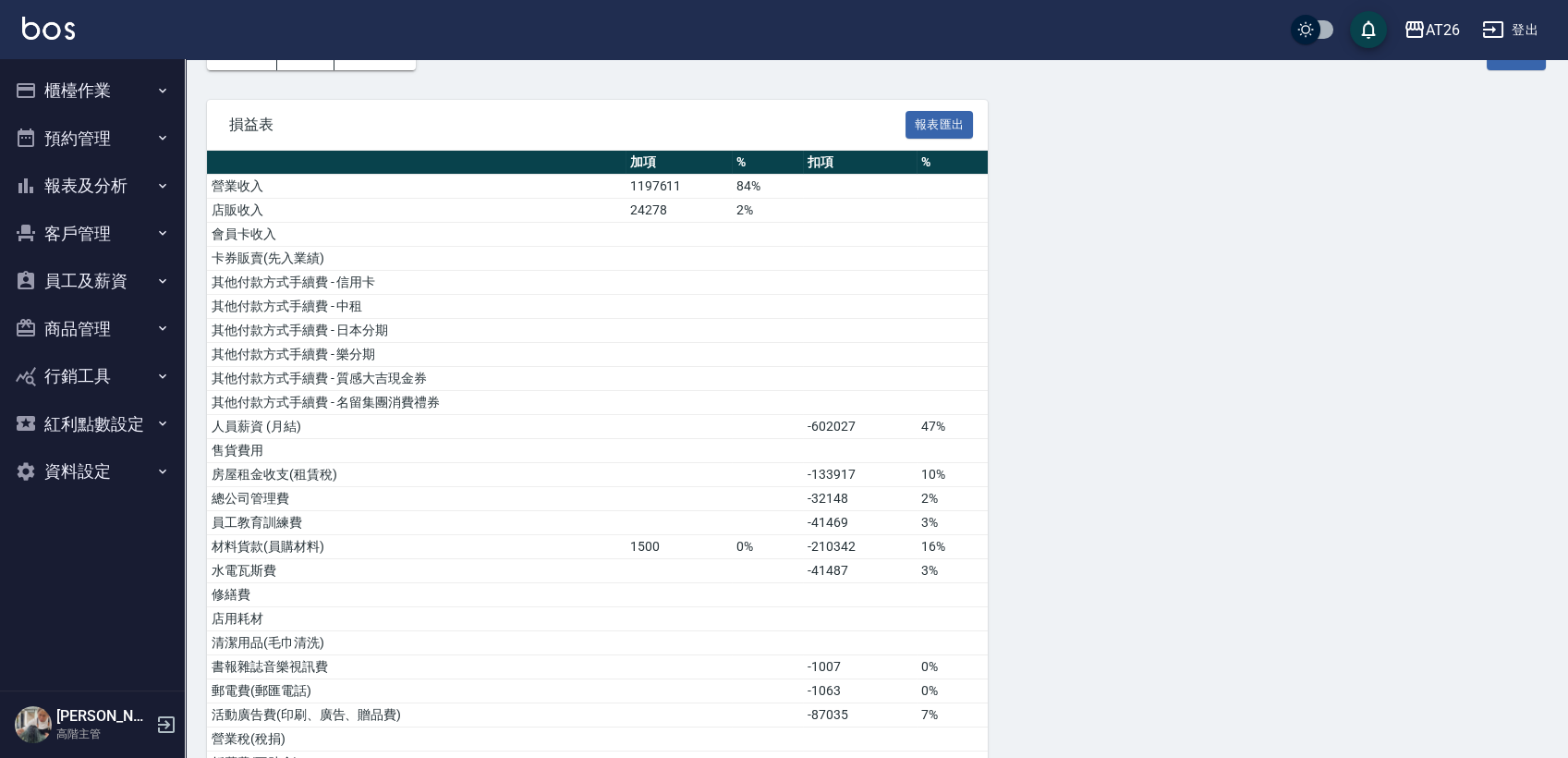
scroll to position [0, 0]
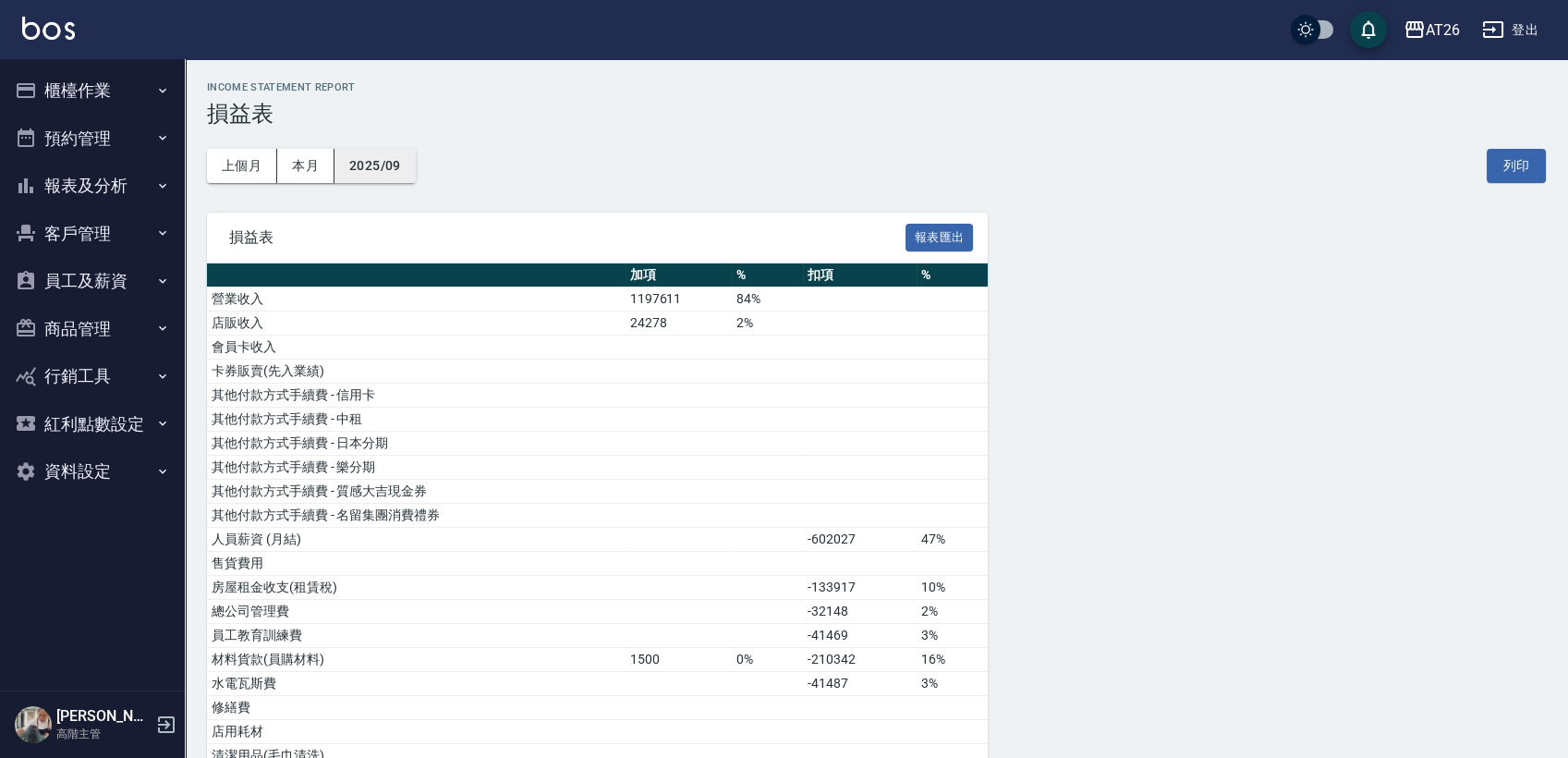
click at [340, 171] on button "2025/09" at bounding box center [375, 166] width 81 height 34
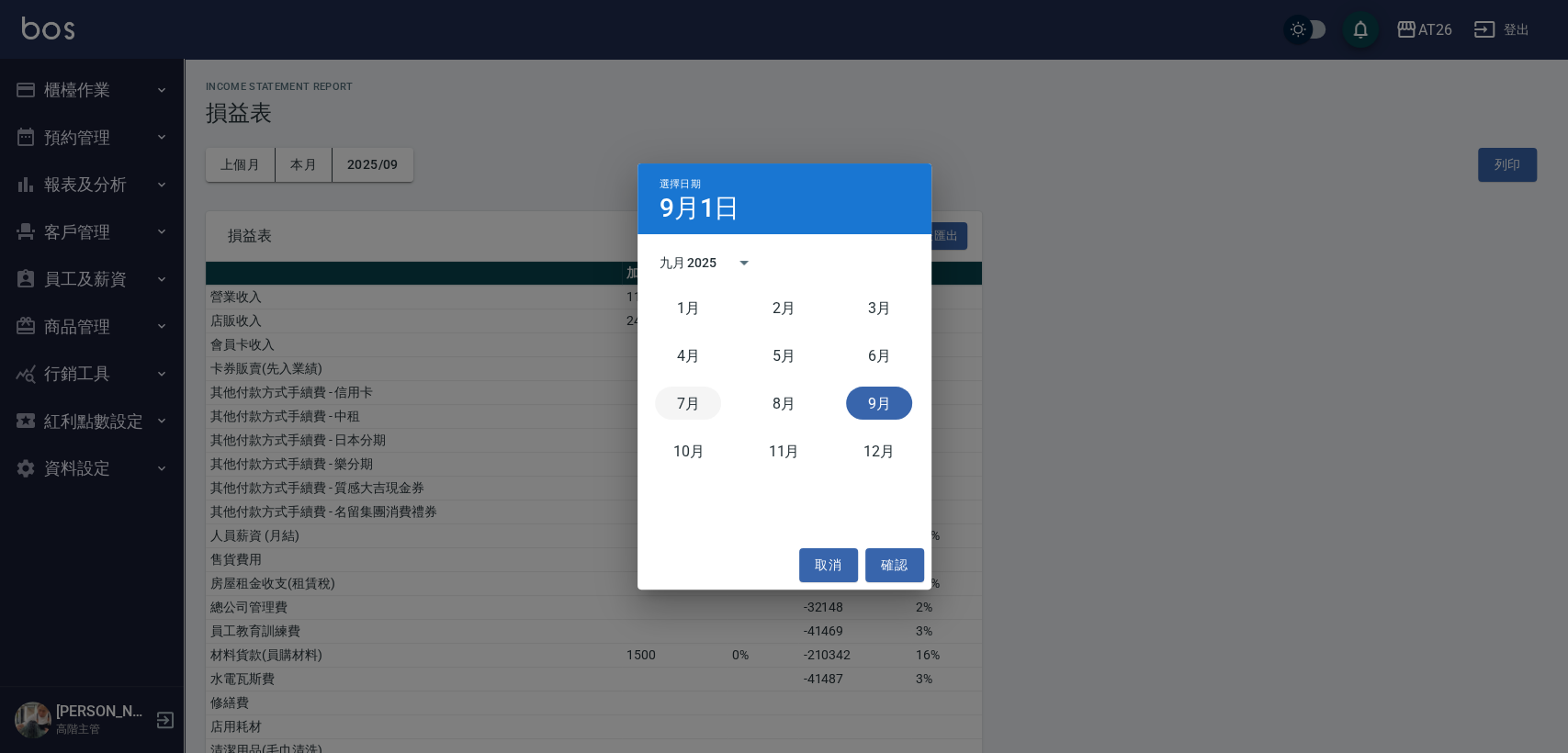
drag, startPoint x: 690, startPoint y: 404, endPoint x: 879, endPoint y: 498, distance: 211.1
click at [690, 406] on button "7月" at bounding box center [688, 402] width 67 height 33
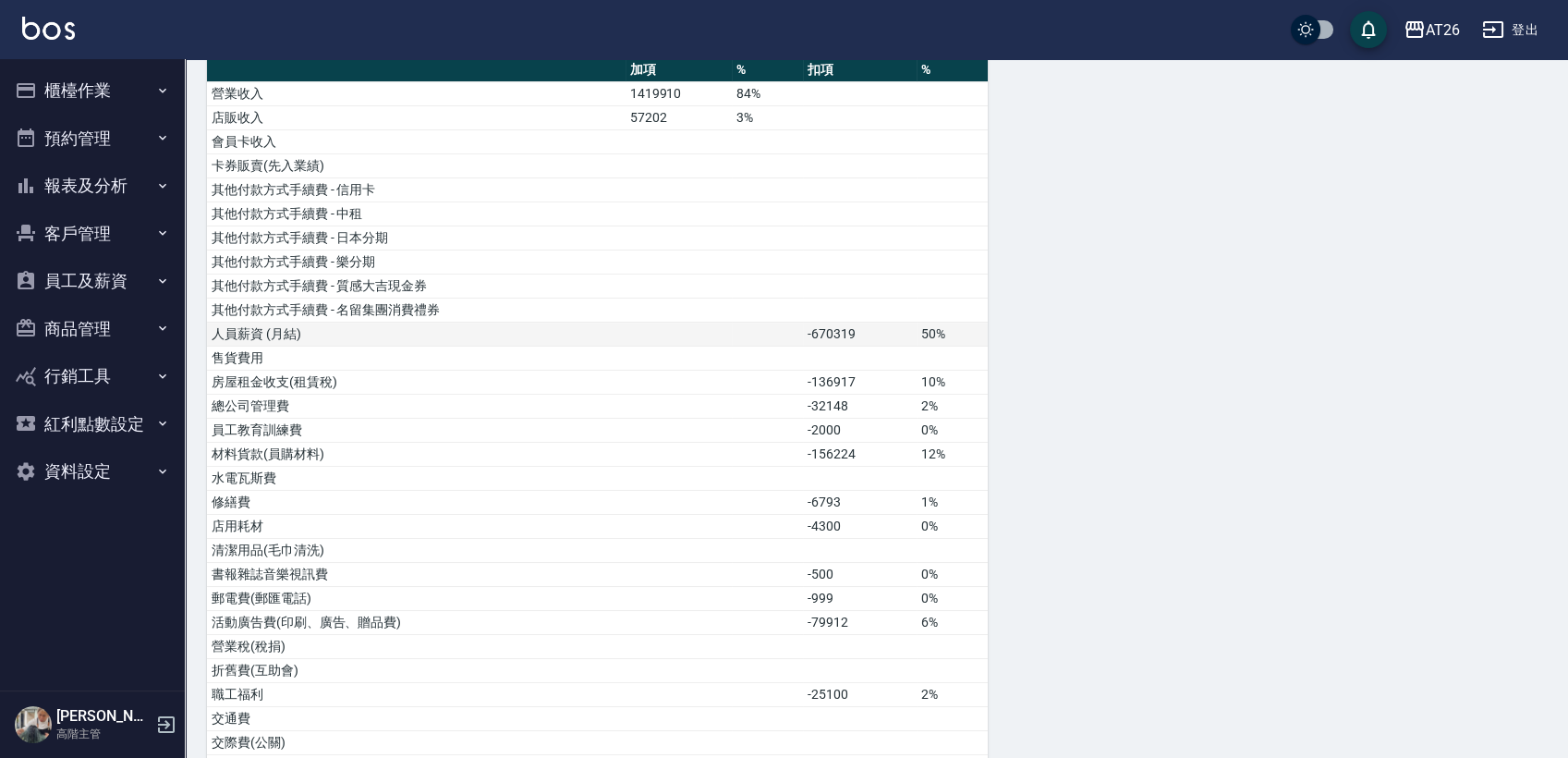
scroll to position [103, 0]
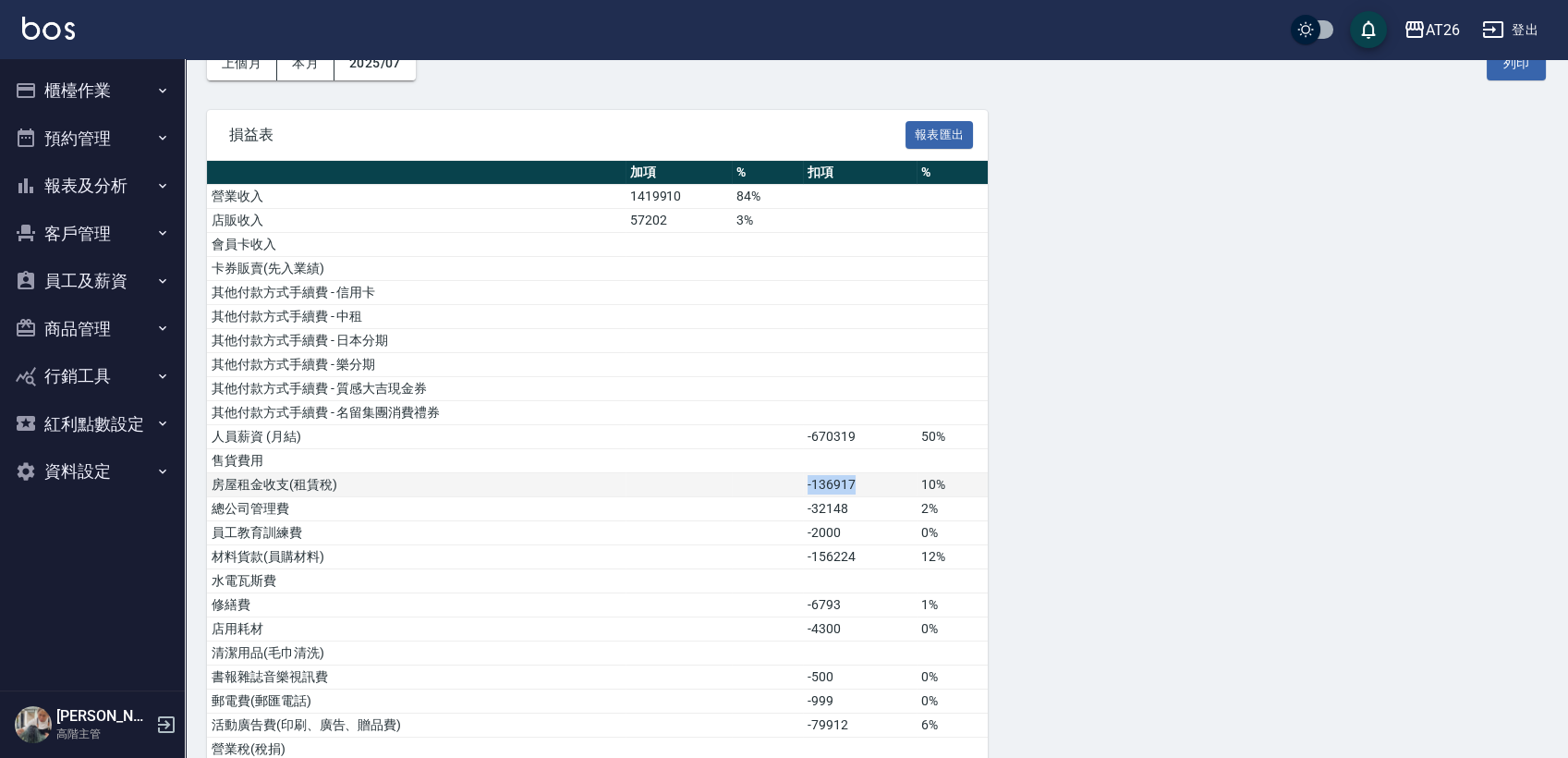
drag, startPoint x: 860, startPoint y: 482, endPoint x: 791, endPoint y: 493, distance: 69.3
click at [791, 493] on tr "房屋租金收支(租賃稅) -136917 10%" at bounding box center [597, 485] width 781 height 24
click at [780, 498] on td at bounding box center [767, 509] width 71 height 24
drag, startPoint x: 853, startPoint y: 495, endPoint x: 797, endPoint y: 488, distance: 56.9
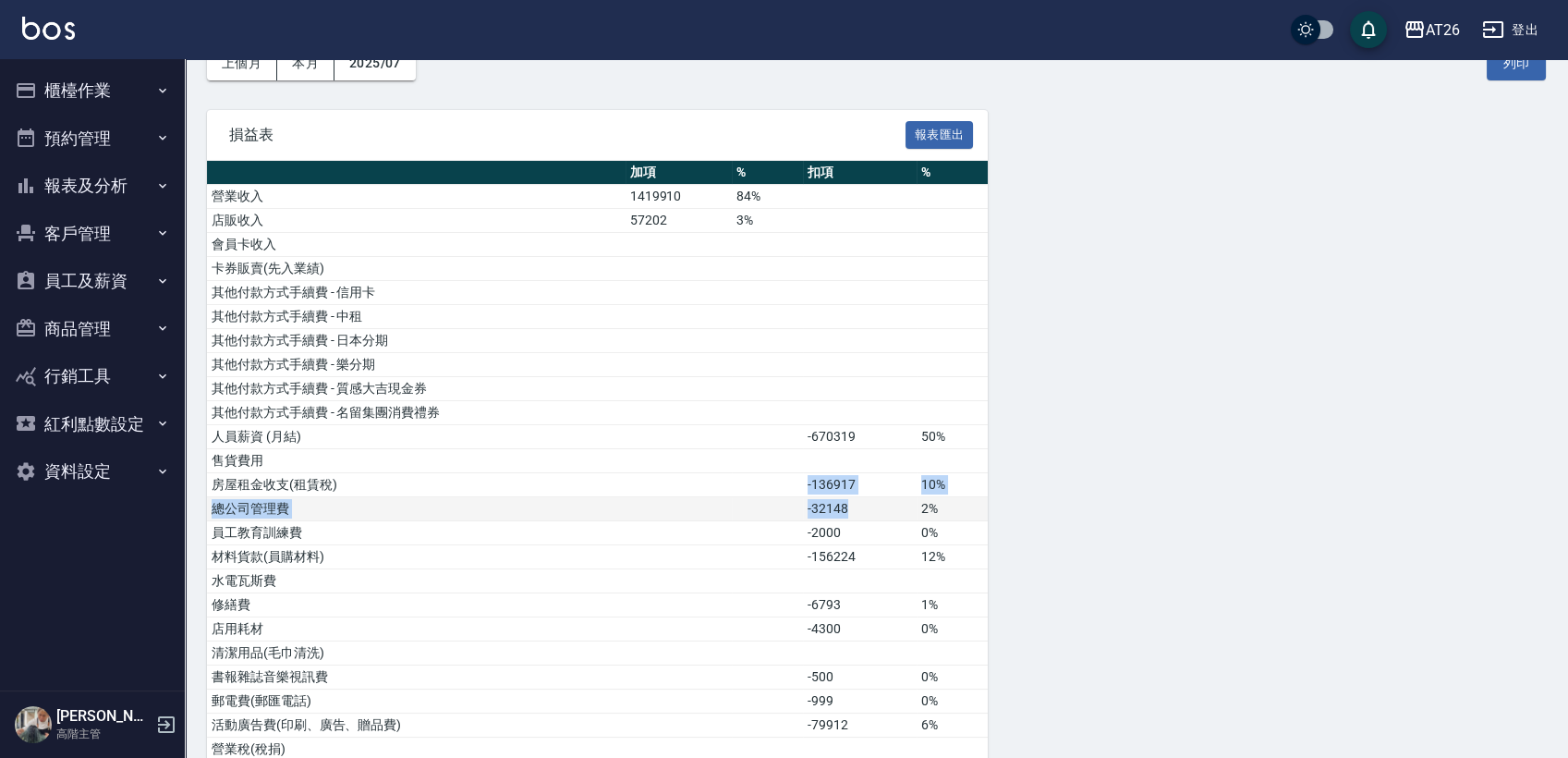
click at [800, 497] on td at bounding box center [767, 509] width 71 height 24
drag, startPoint x: 856, startPoint y: 492, endPoint x: 799, endPoint y: 480, distance: 57.6
click at [799, 480] on tr "房屋租金收支(租賃稅) -136917 10%" at bounding box center [597, 485] width 781 height 24
click at [867, 491] on td "-136917" at bounding box center [860, 485] width 114 height 24
drag, startPoint x: 857, startPoint y: 487, endPoint x: 814, endPoint y: 484, distance: 42.6
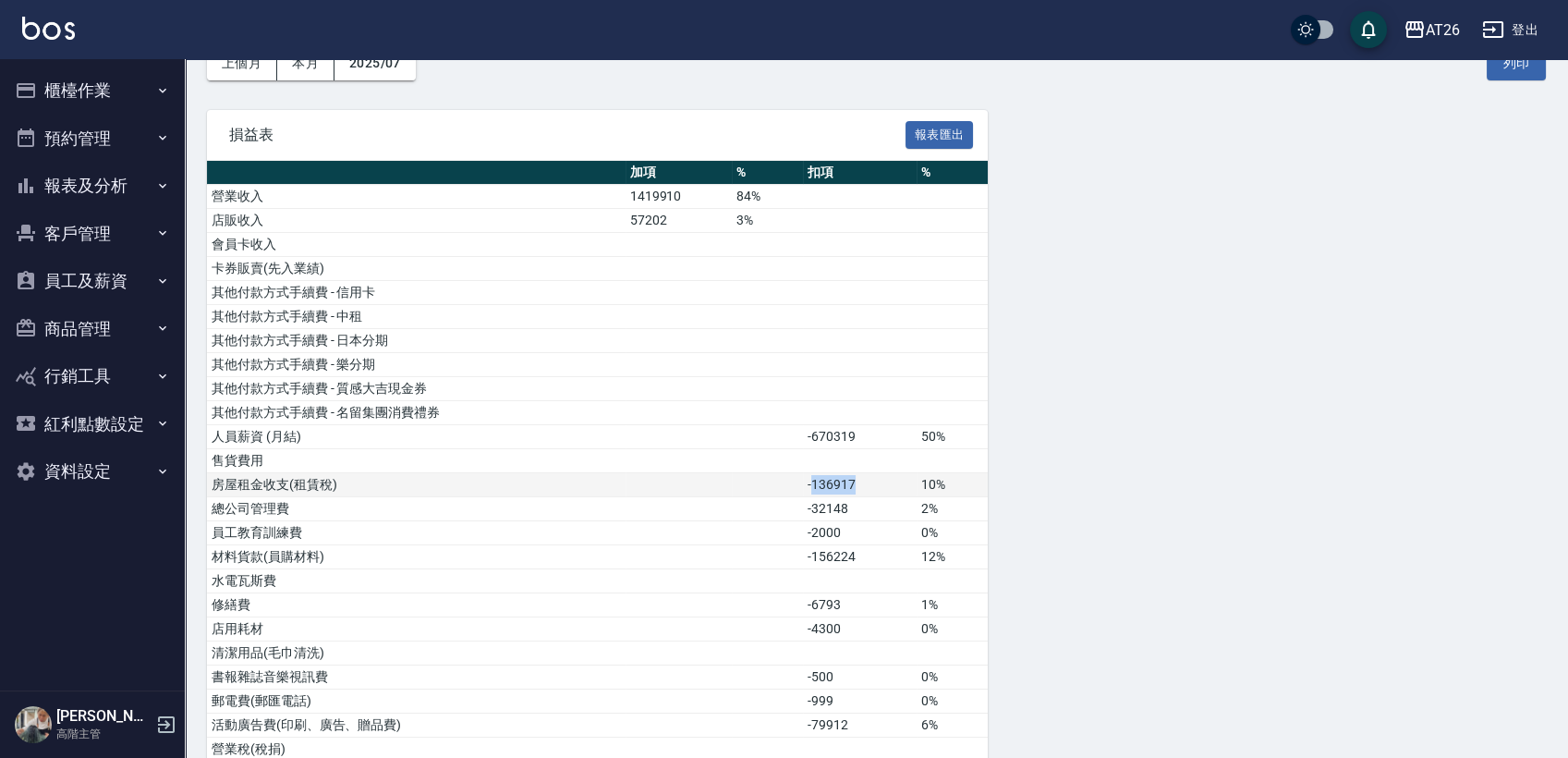
click at [814, 484] on td "-136917" at bounding box center [860, 485] width 114 height 24
click at [836, 493] on td "-136917" at bounding box center [860, 485] width 114 height 24
drag, startPoint x: 864, startPoint y: 602, endPoint x: 845, endPoint y: 602, distance: 19.4
click at [845, 602] on td "-6793" at bounding box center [860, 605] width 114 height 24
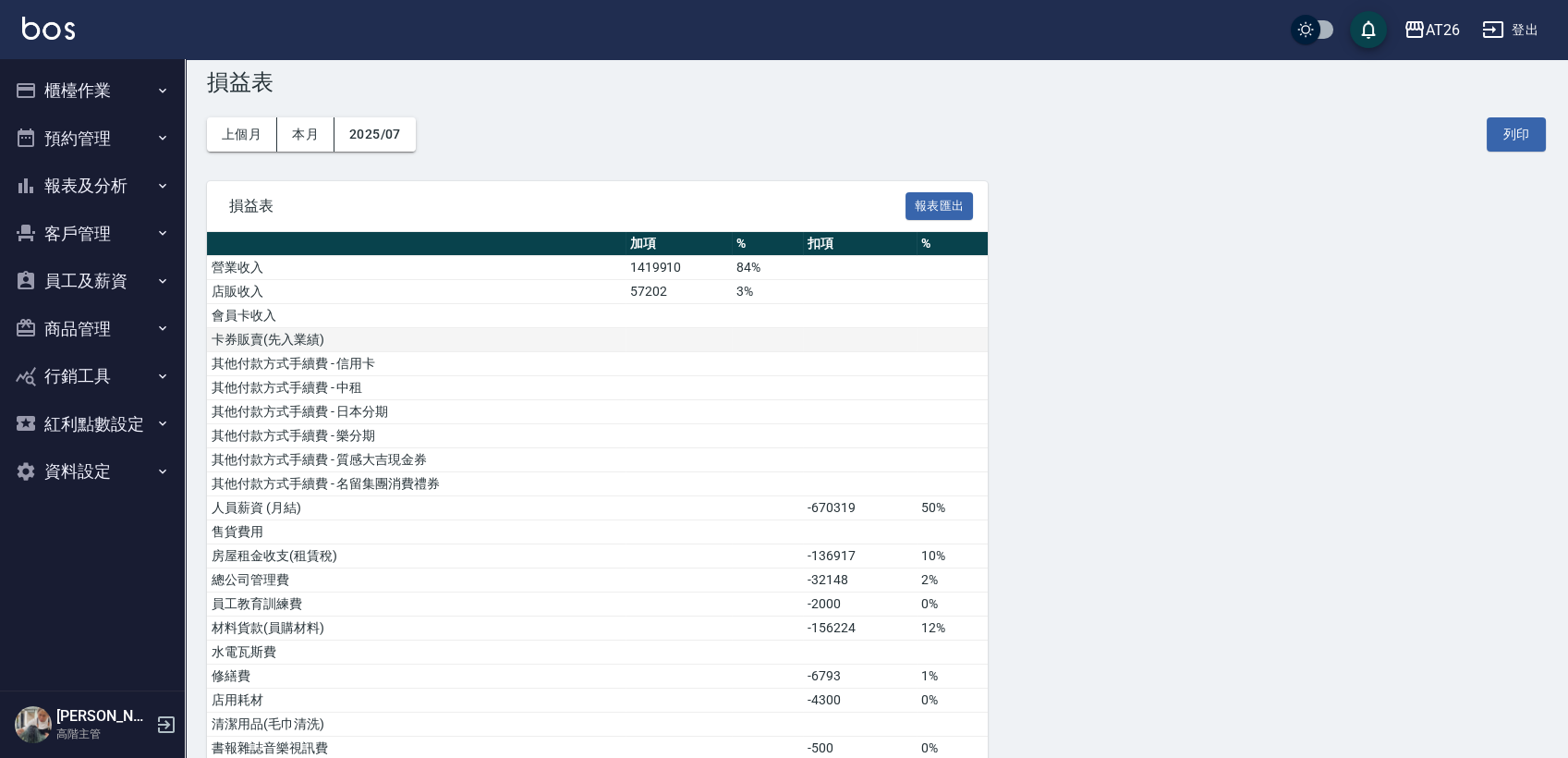
scroll to position [0, 0]
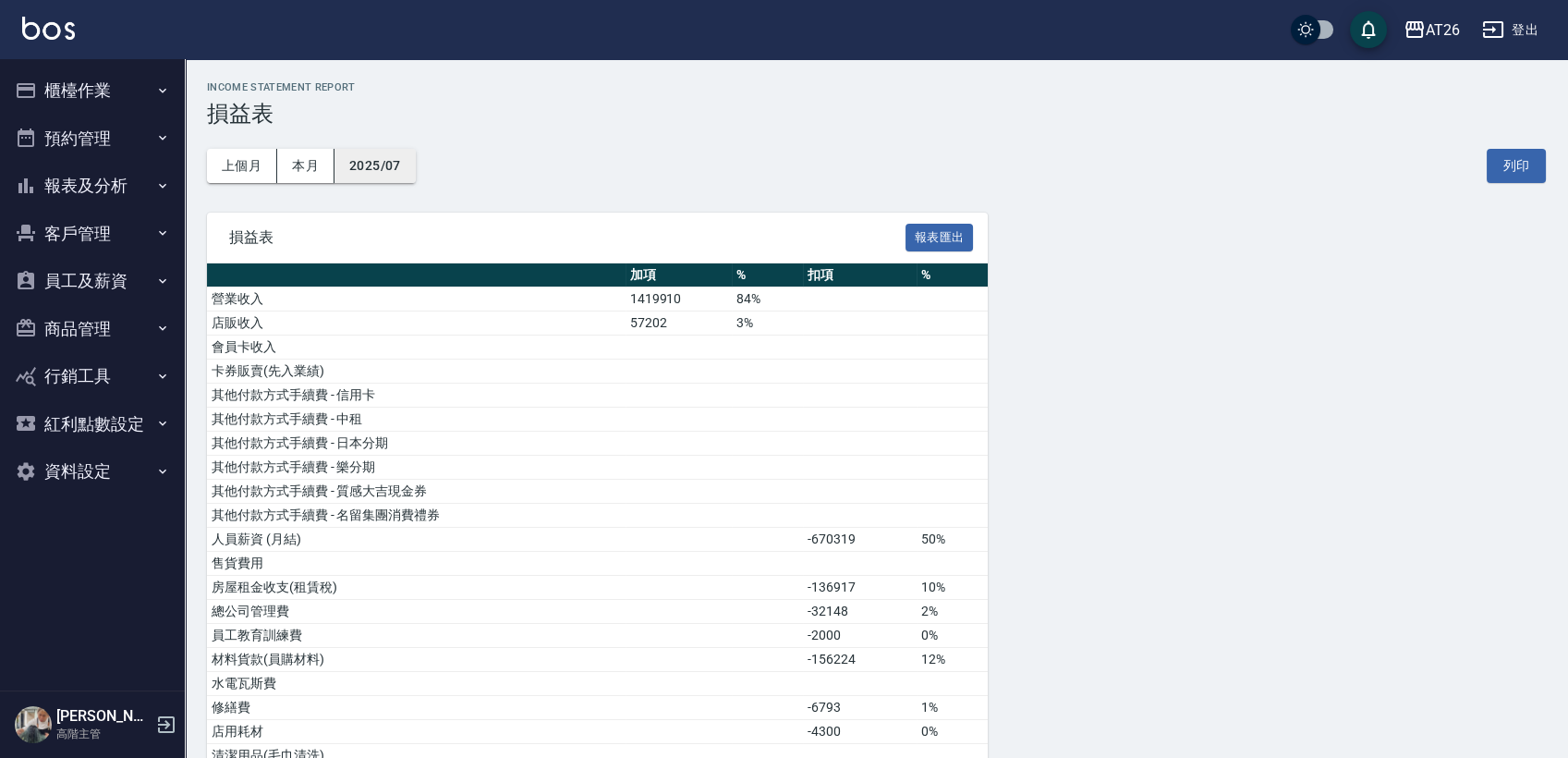
click at [378, 156] on button "2025/07" at bounding box center [375, 166] width 81 height 34
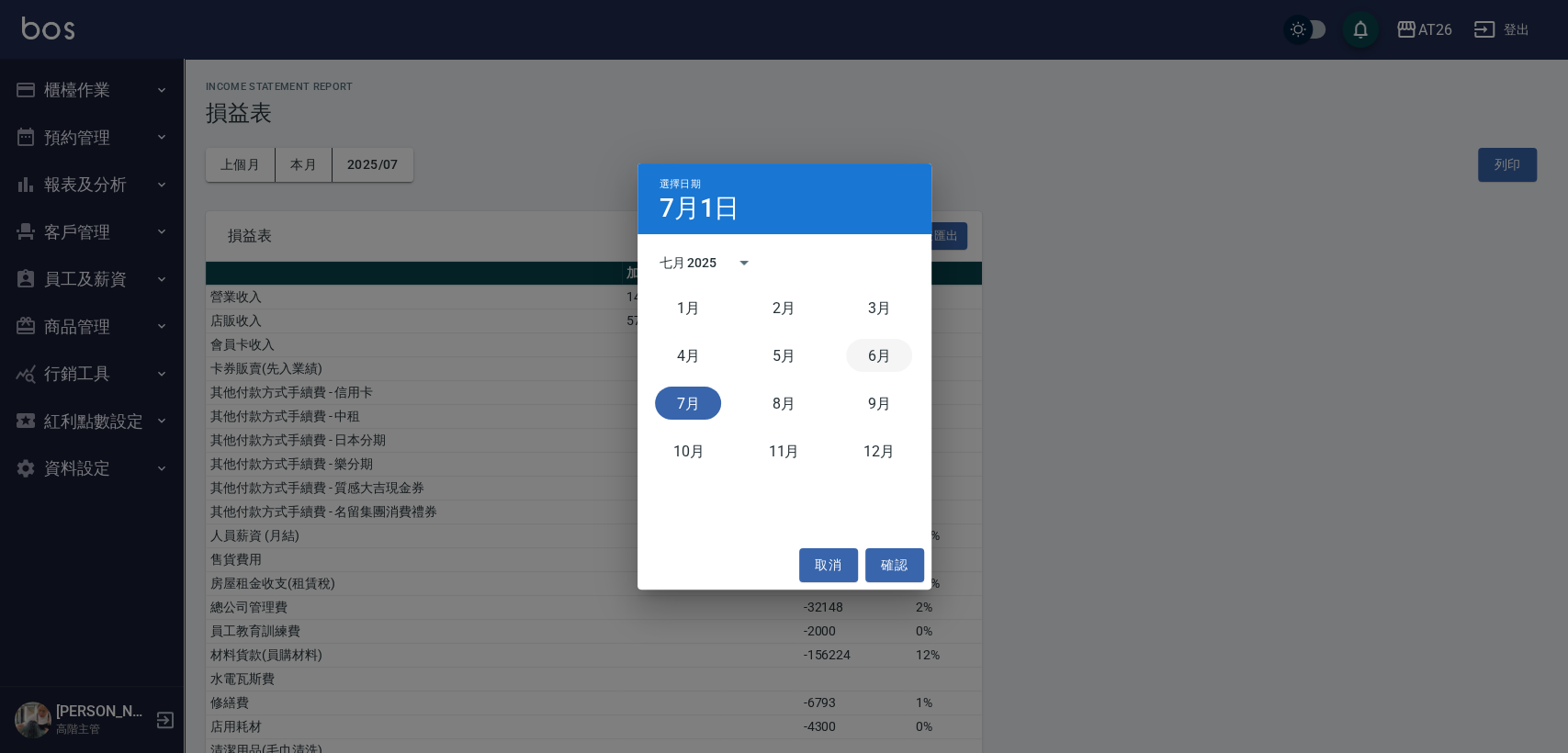
click at [869, 361] on button "6月" at bounding box center [878, 355] width 67 height 33
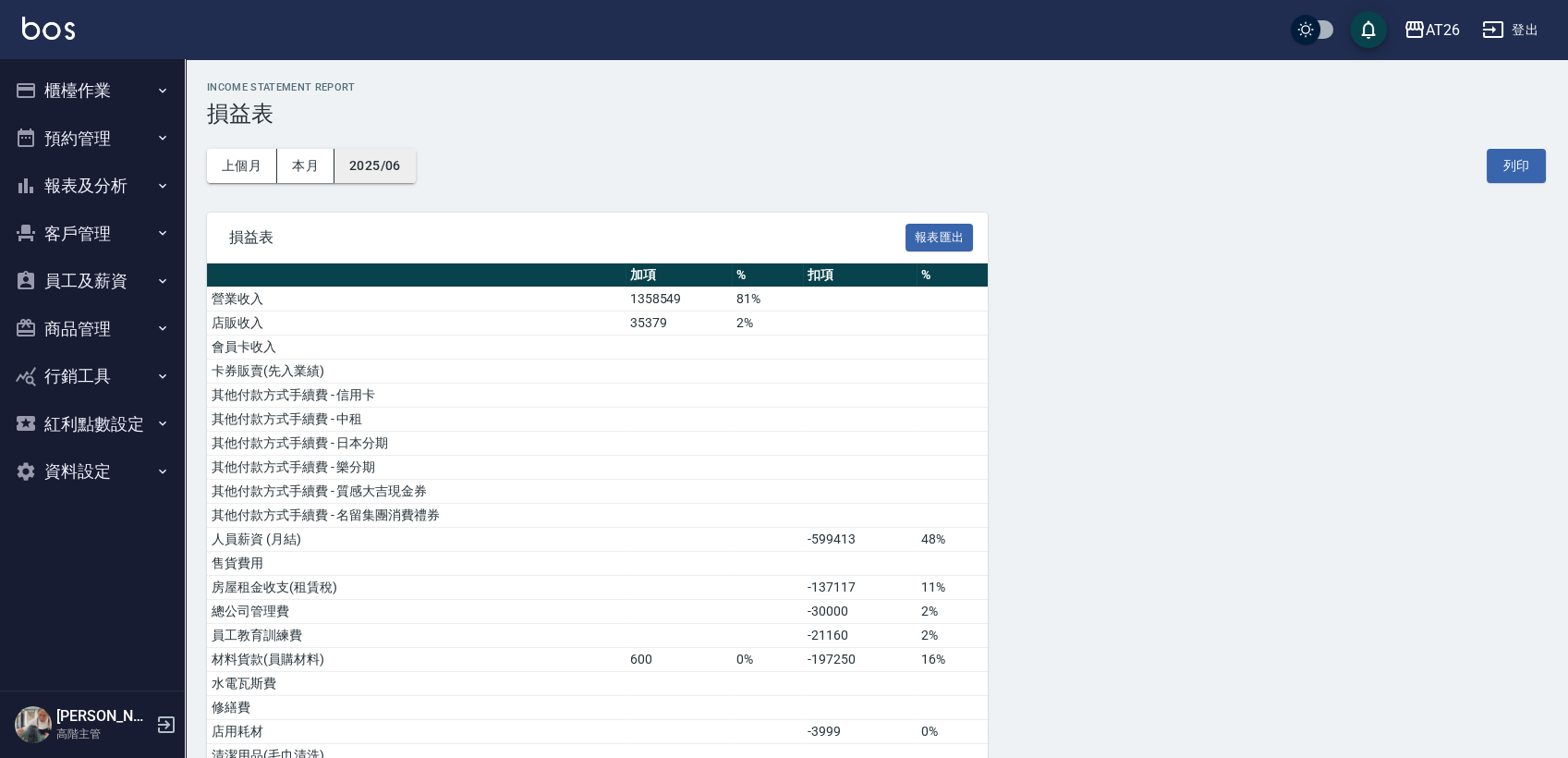
click at [384, 158] on button "2025/06" at bounding box center [375, 166] width 81 height 34
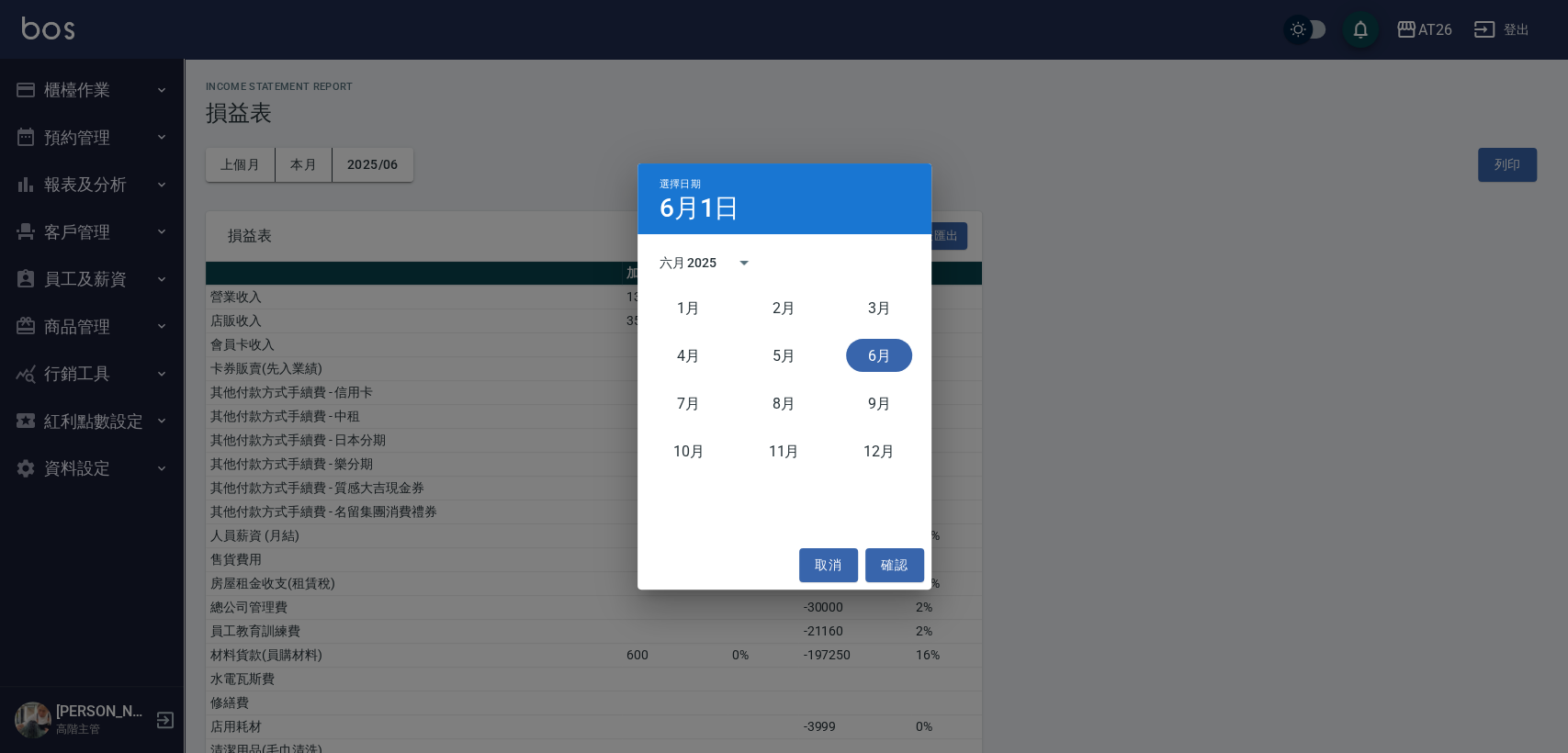
click at [1093, 506] on div "選擇日期 6月1日 六月 2025 1月 2月 3月 4月 5月 6月 7月 8月 9月 10月 11月 12月 取消 確認" at bounding box center [784, 376] width 1568 height 753
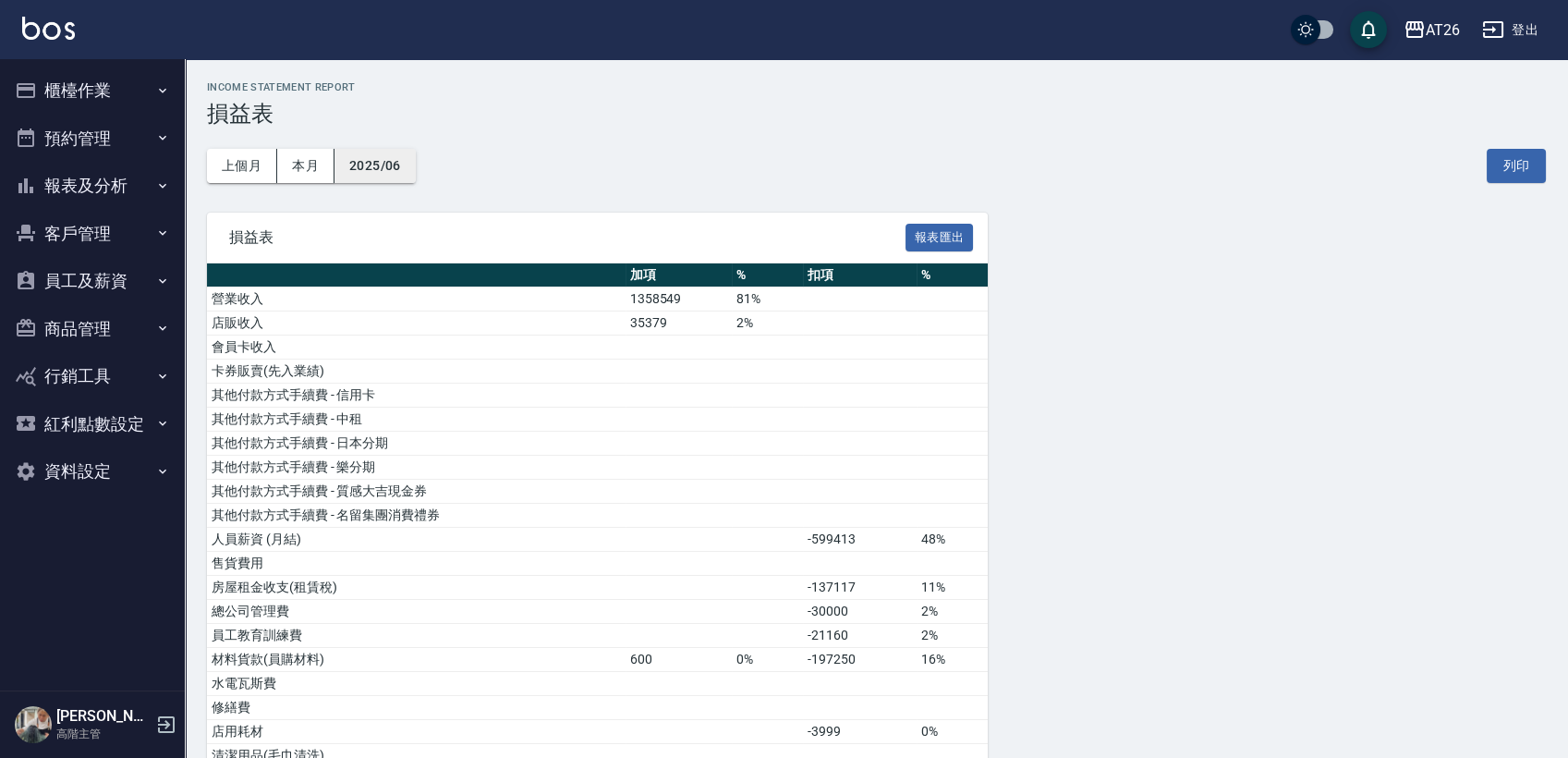
click at [381, 175] on button "2025/06" at bounding box center [375, 166] width 81 height 34
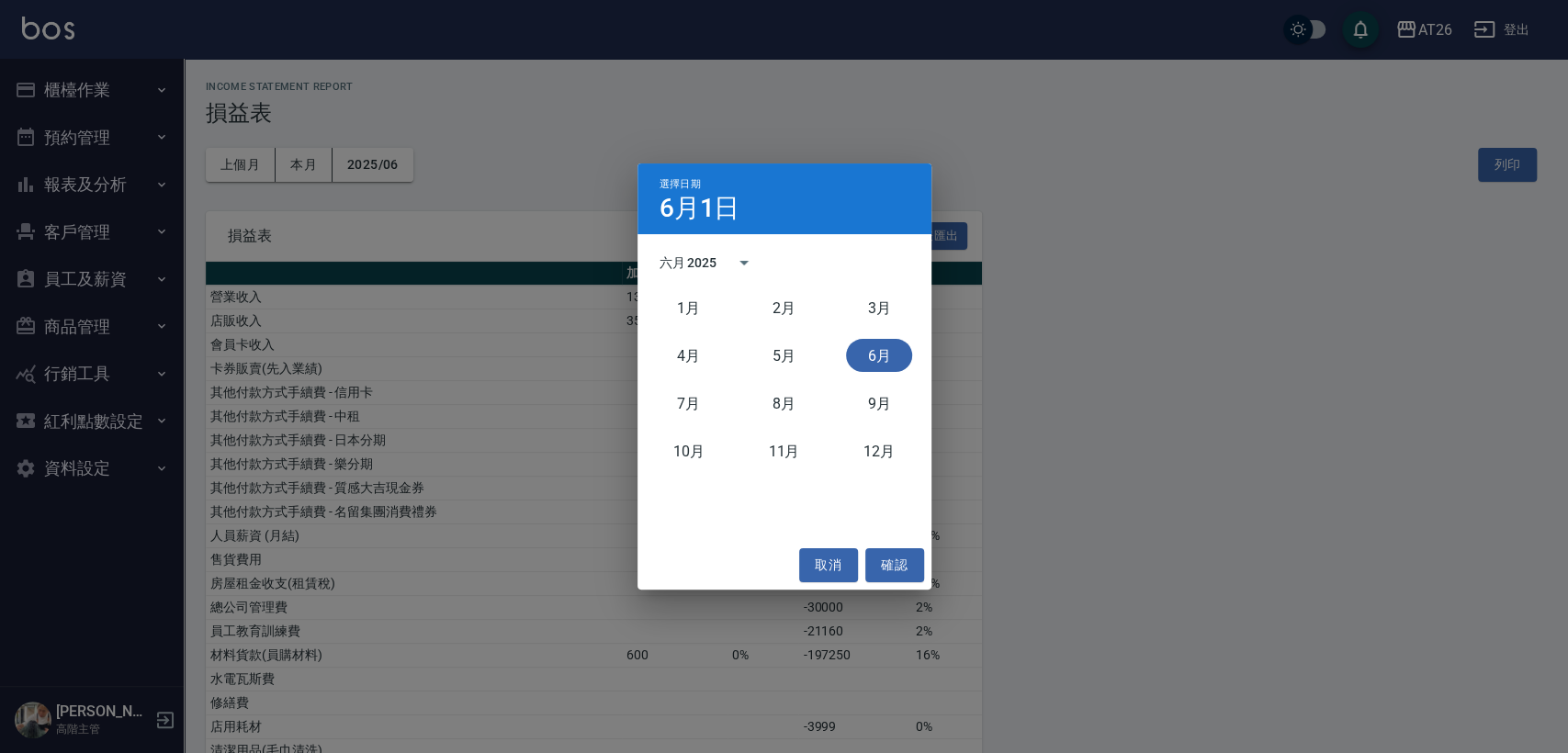
click at [891, 420] on div "9月" at bounding box center [878, 403] width 95 height 48
click at [893, 406] on button "9月" at bounding box center [878, 402] width 67 height 33
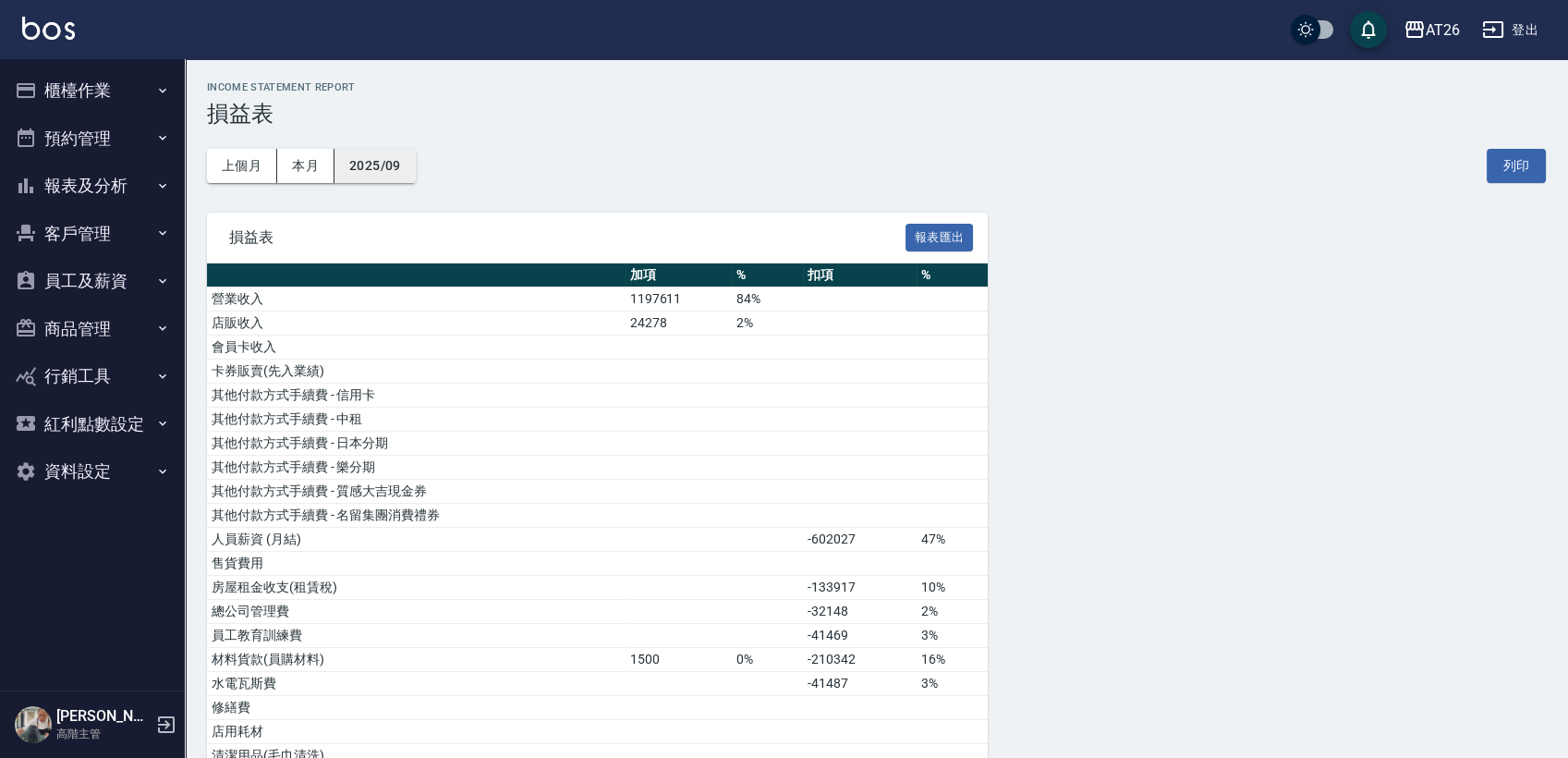
click at [360, 165] on button "2025/09" at bounding box center [375, 166] width 81 height 34
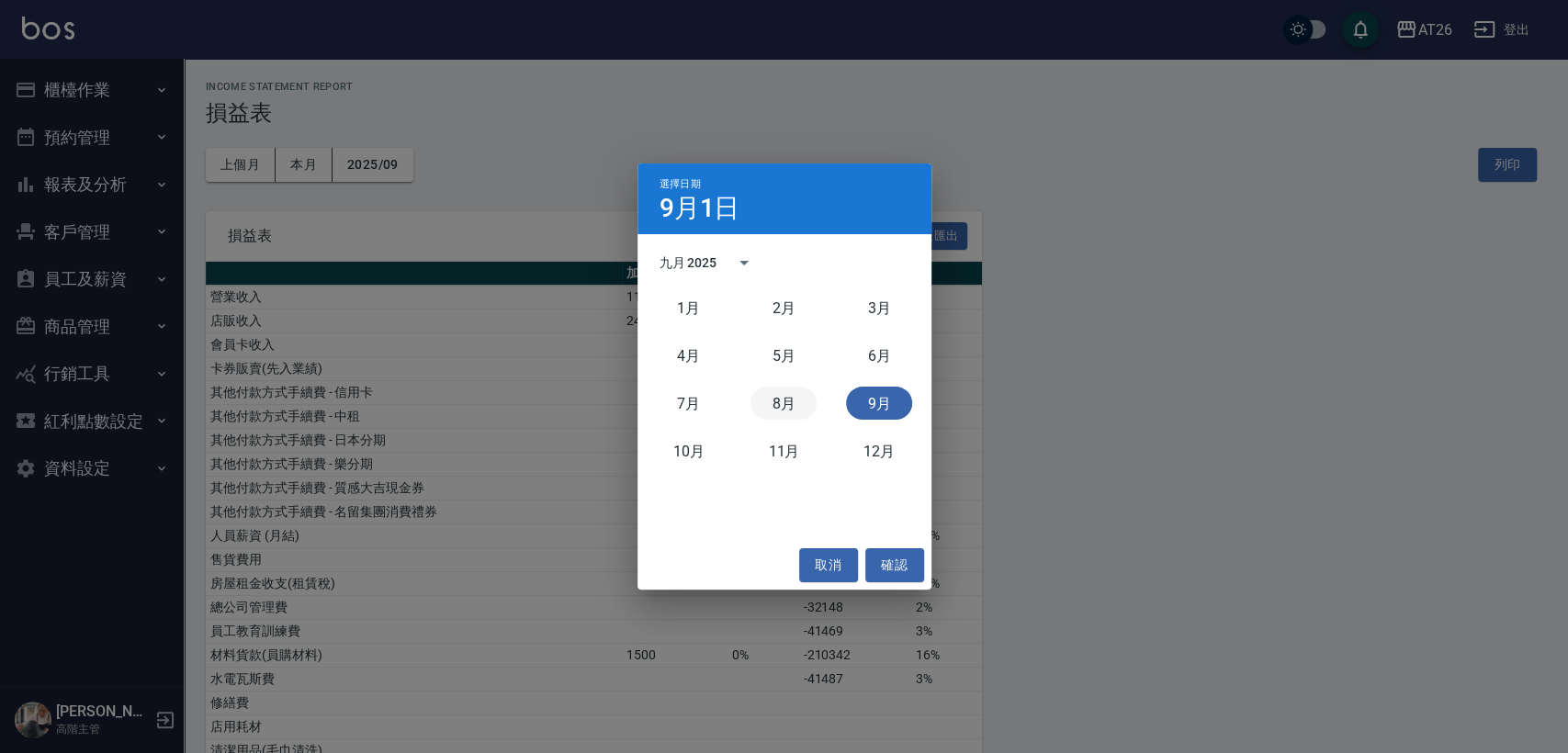
click at [794, 406] on button "8月" at bounding box center [783, 402] width 67 height 33
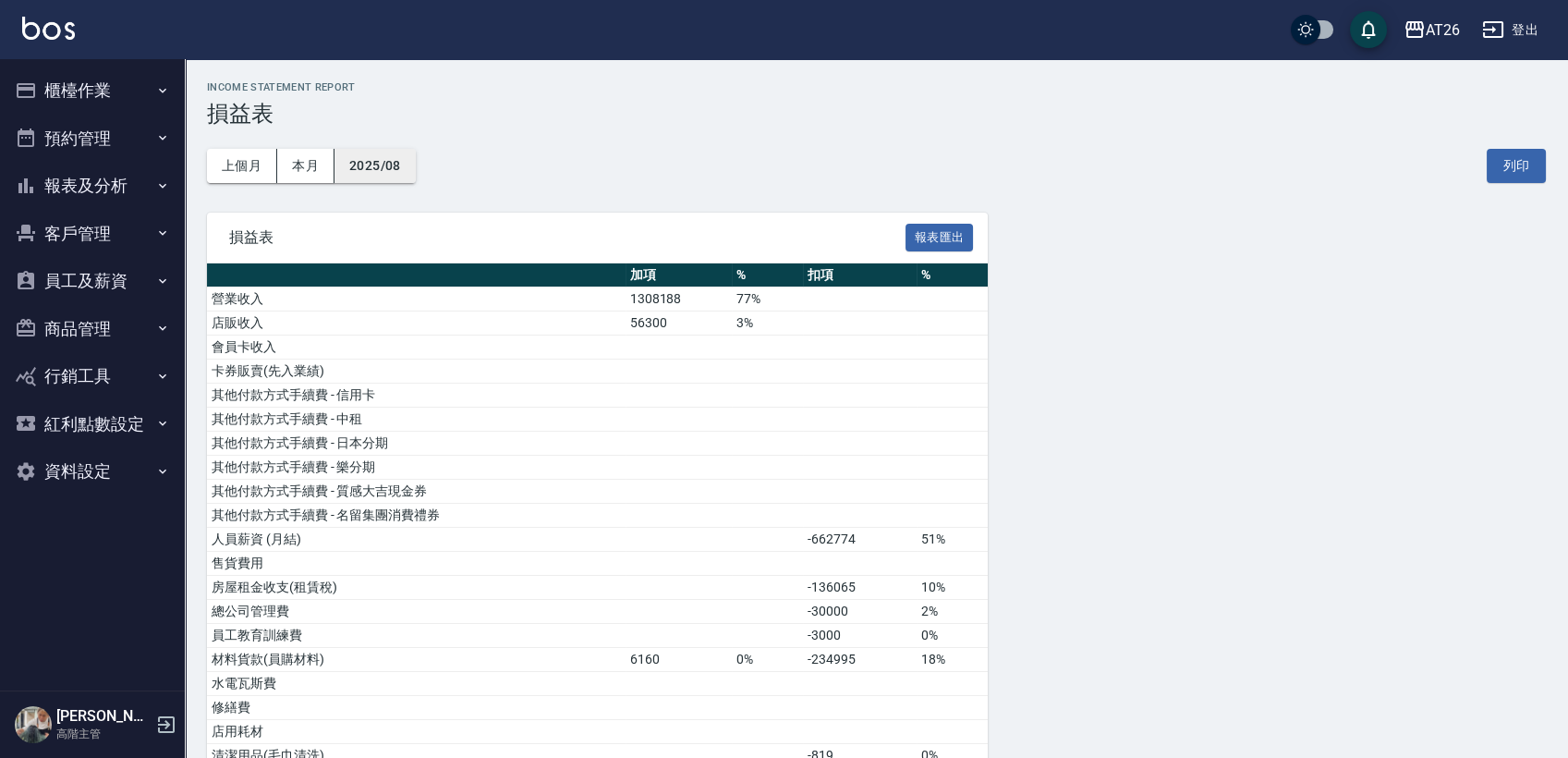
click at [397, 166] on button "2025/08" at bounding box center [375, 166] width 81 height 34
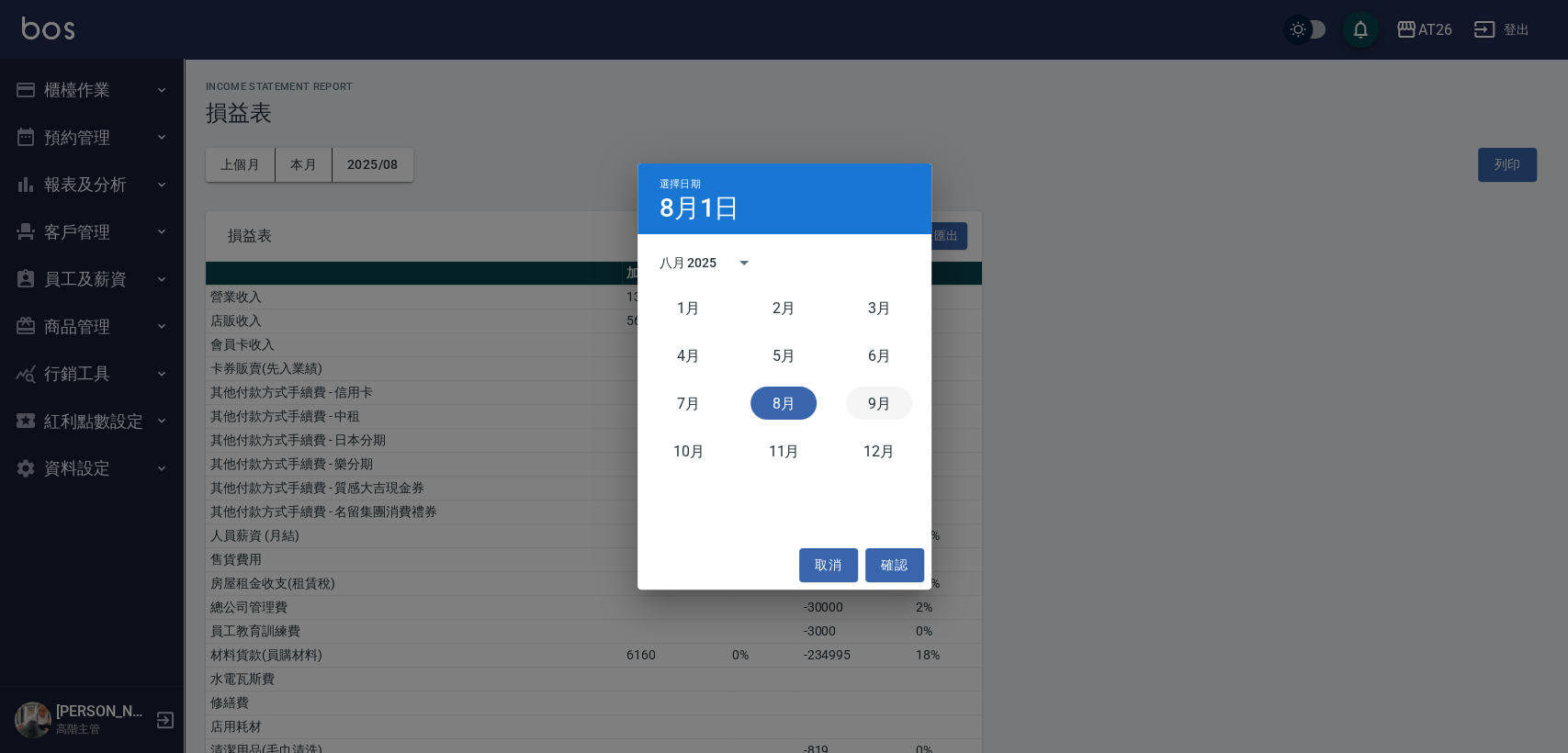
click at [892, 398] on button "9月" at bounding box center [878, 402] width 67 height 33
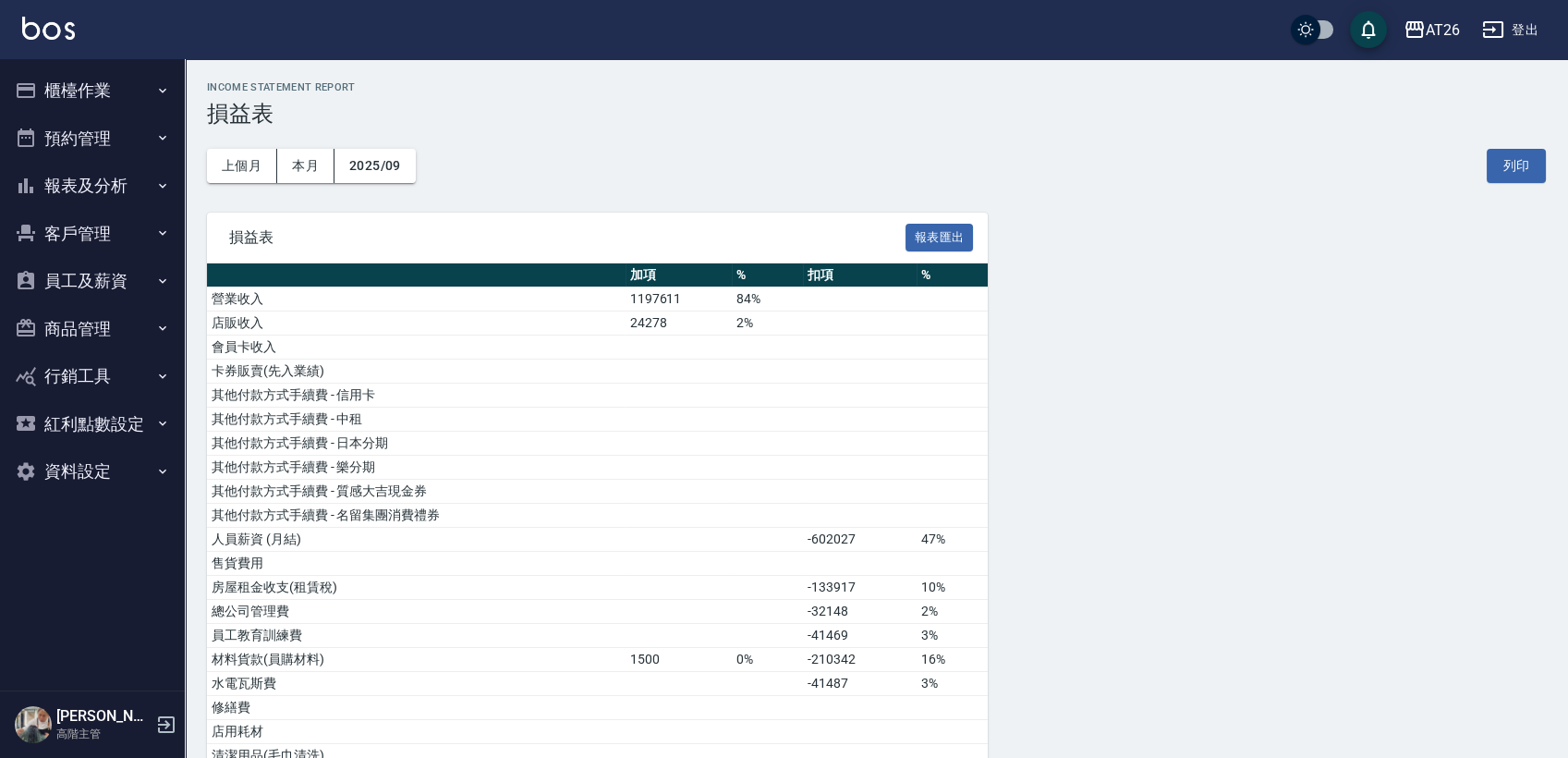
click at [107, 199] on button "報表及分析" at bounding box center [92, 186] width 170 height 48
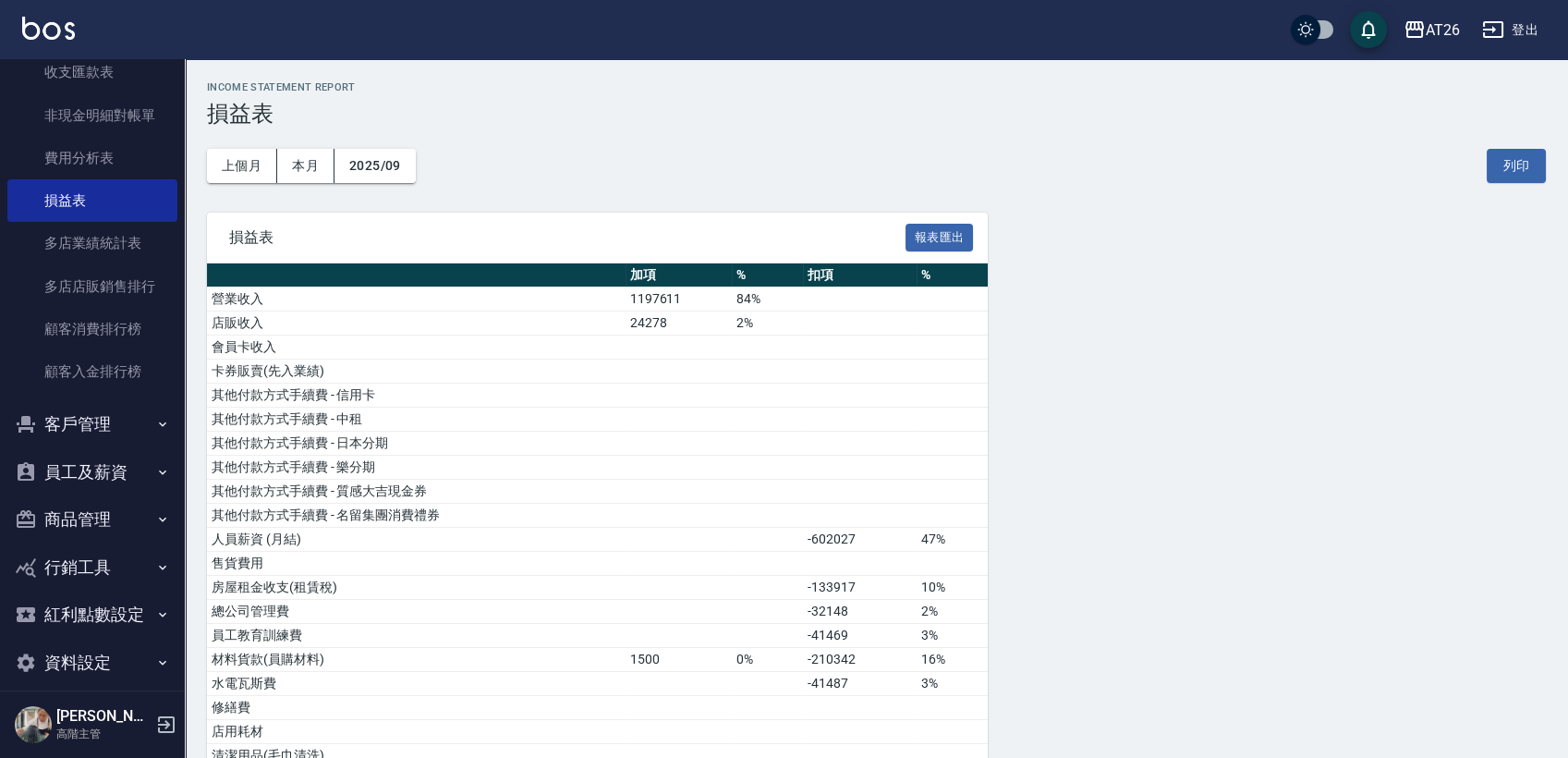
scroll to position [1679, 0]
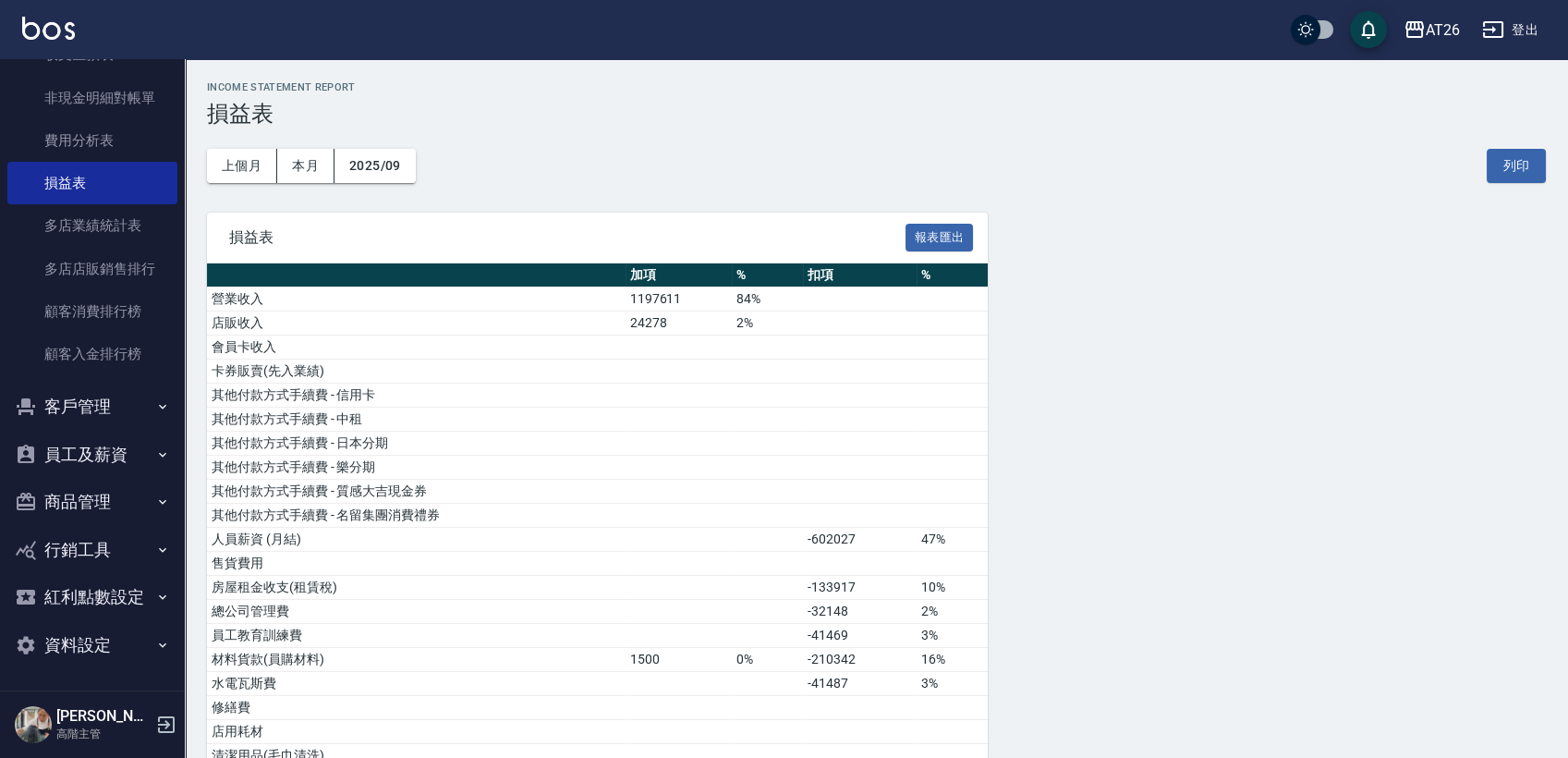
click at [100, 506] on button "商品管理" at bounding box center [92, 502] width 170 height 48
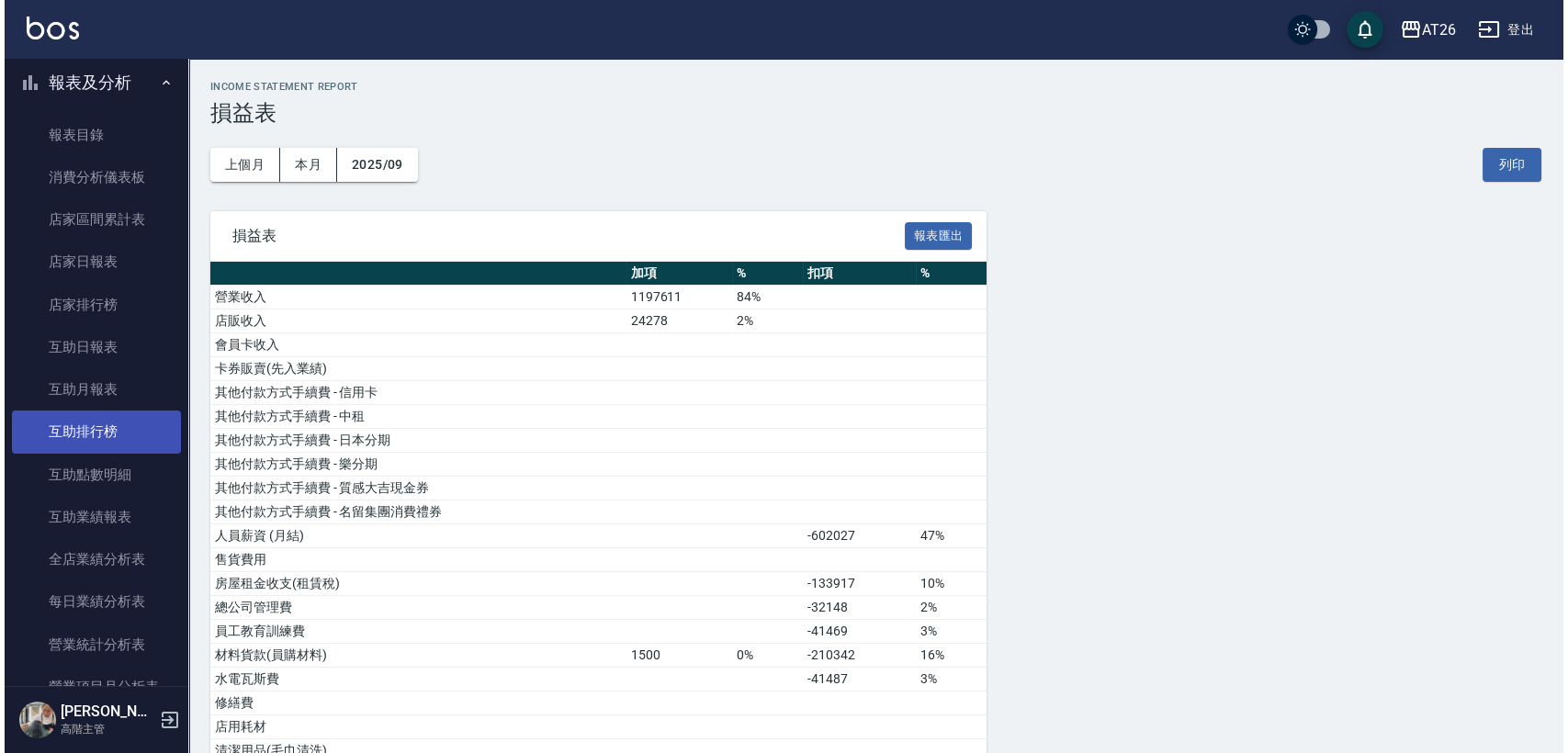
scroll to position [306, 0]
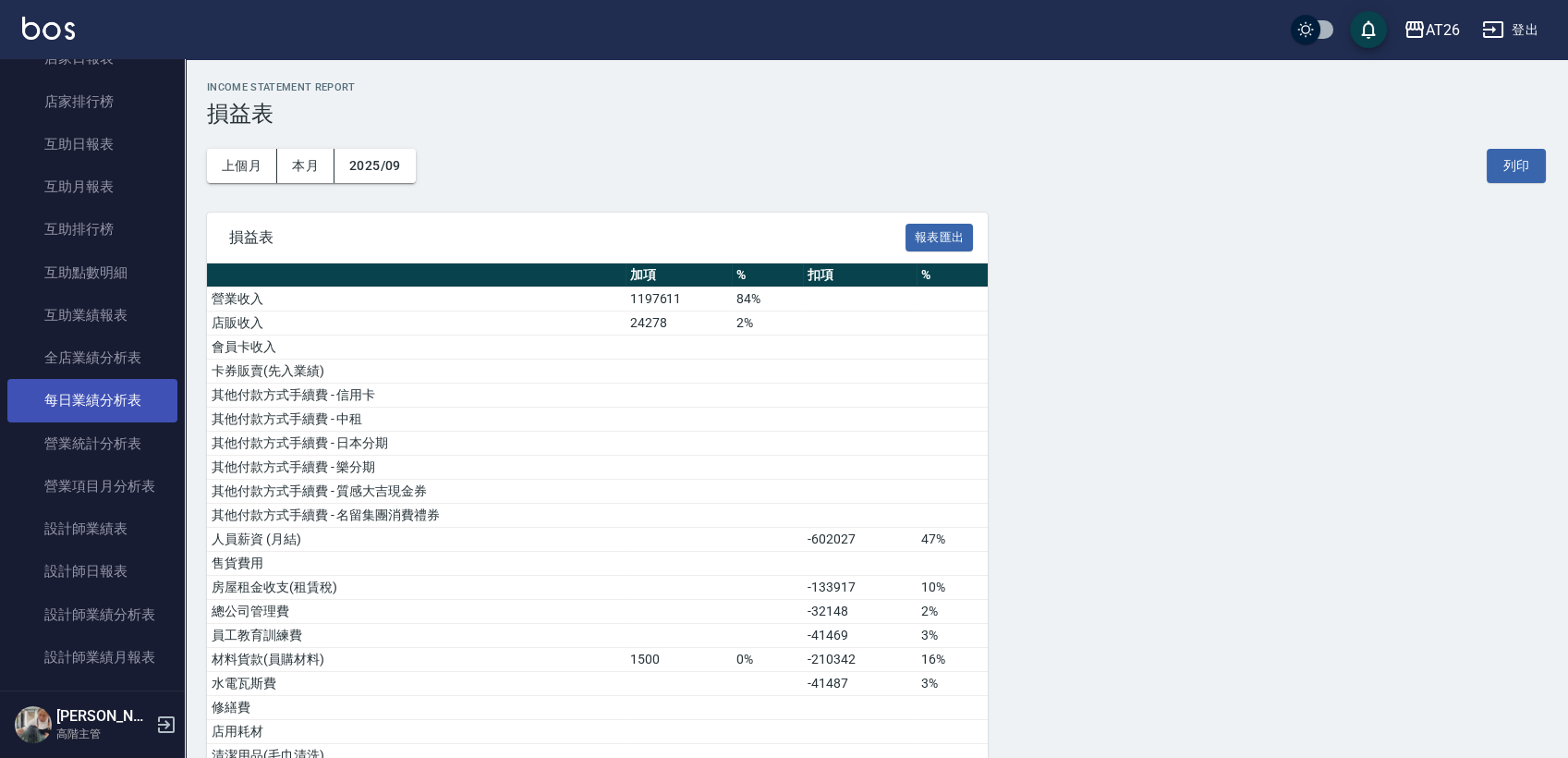
click at [118, 414] on link "每日業績分析表" at bounding box center [92, 400] width 170 height 43
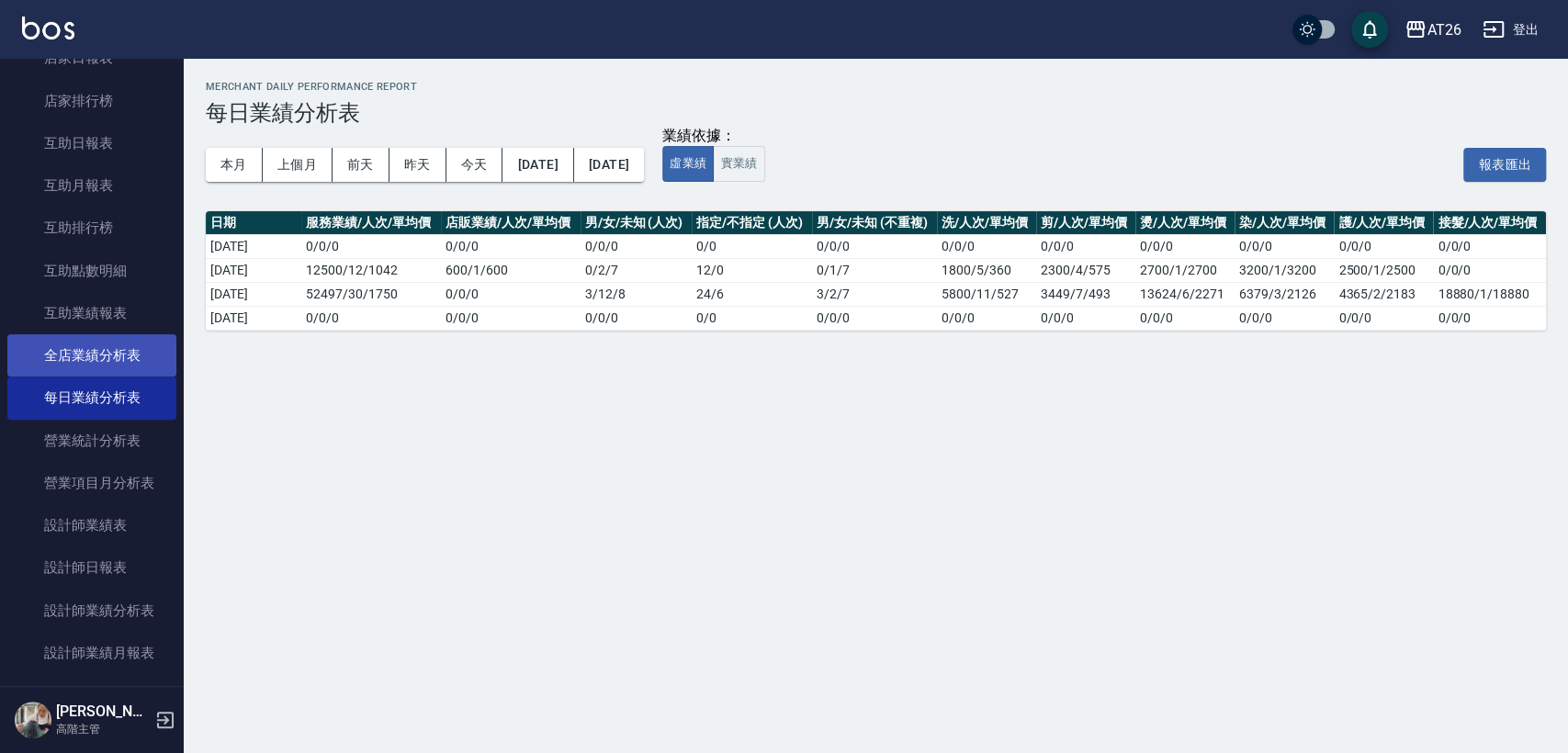
click at [102, 371] on link "全店業績分析表" at bounding box center [91, 355] width 169 height 43
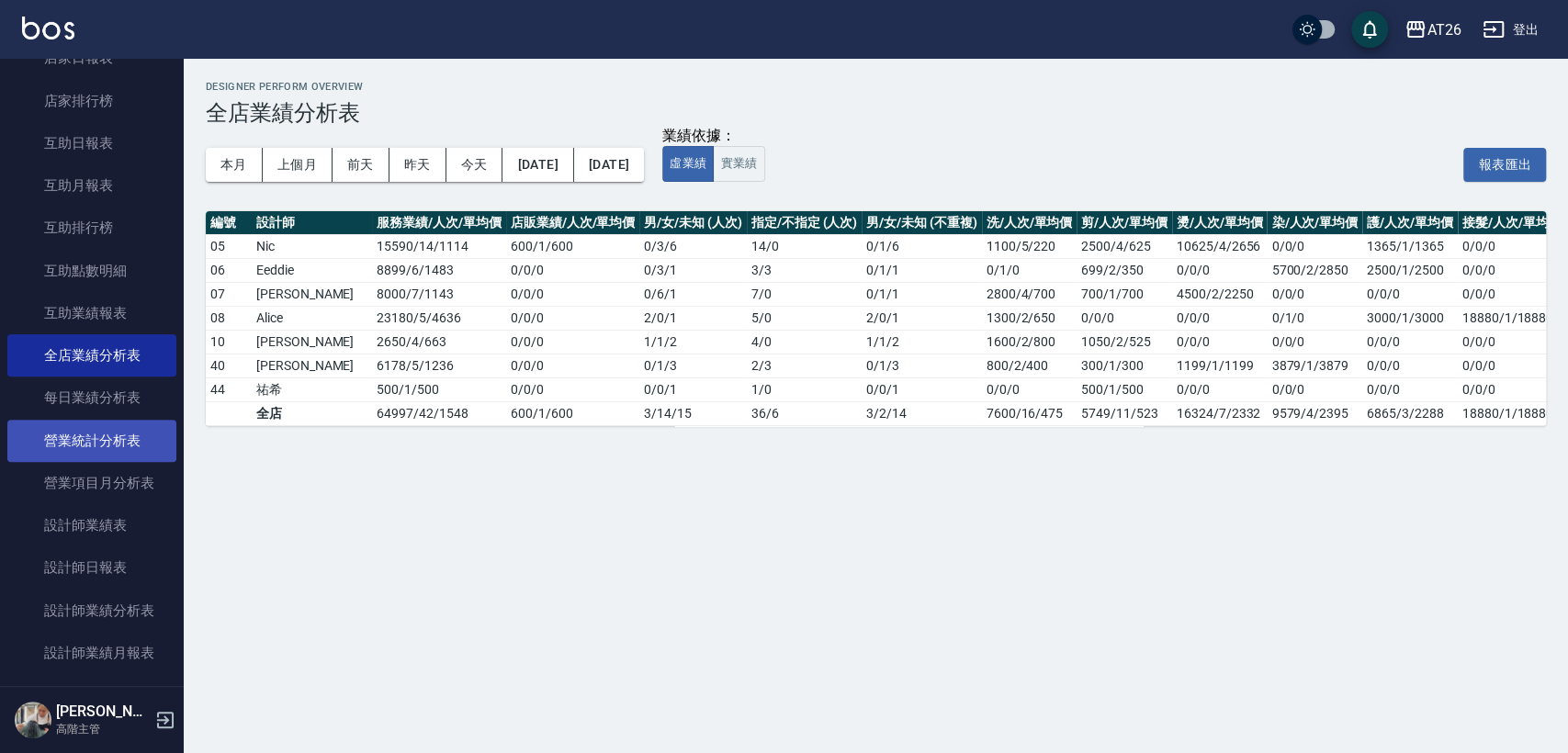
click at [108, 442] on link "營業統計分析表" at bounding box center [91, 440] width 169 height 43
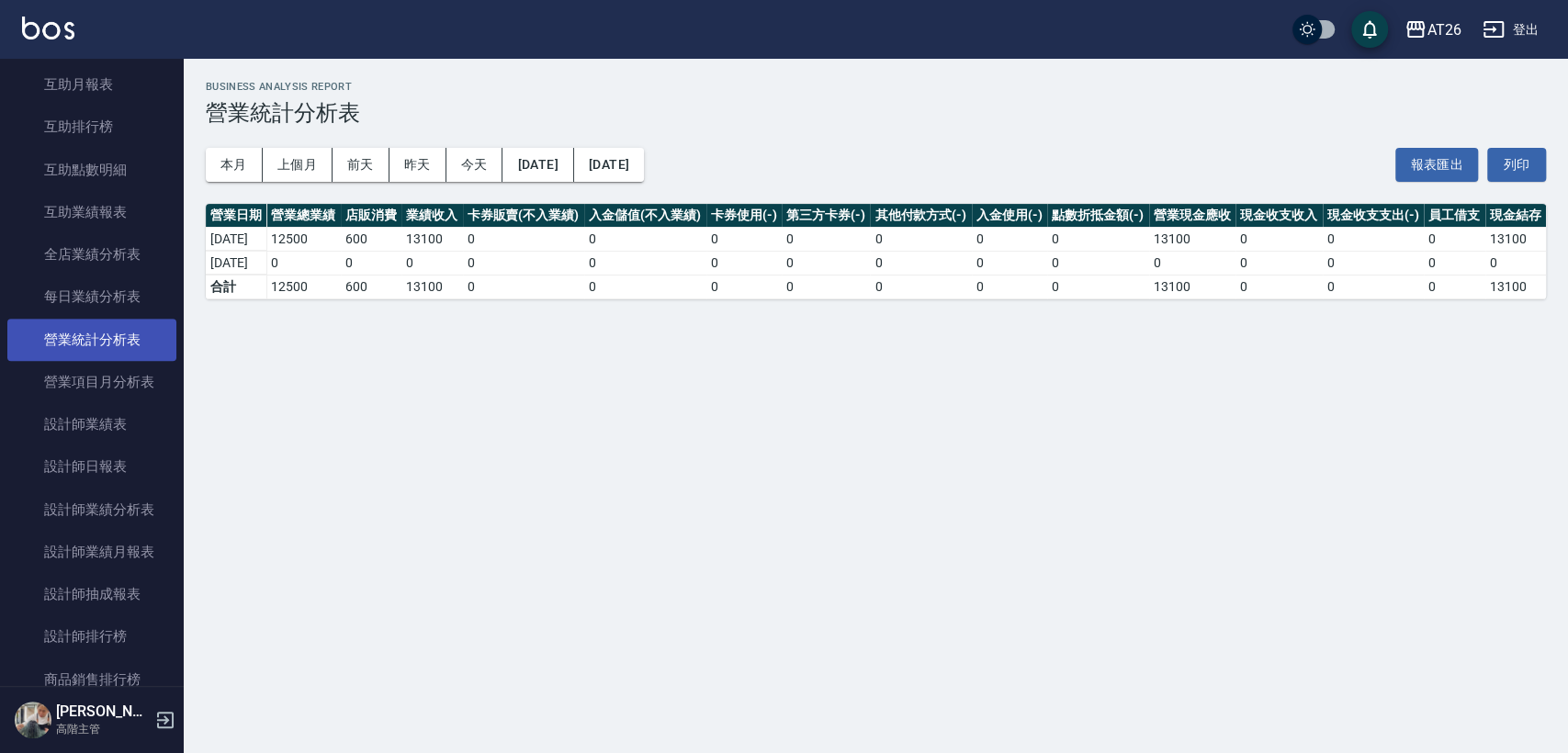
scroll to position [407, 0]
click at [111, 388] on link "營業項目月分析表" at bounding box center [91, 380] width 169 height 43
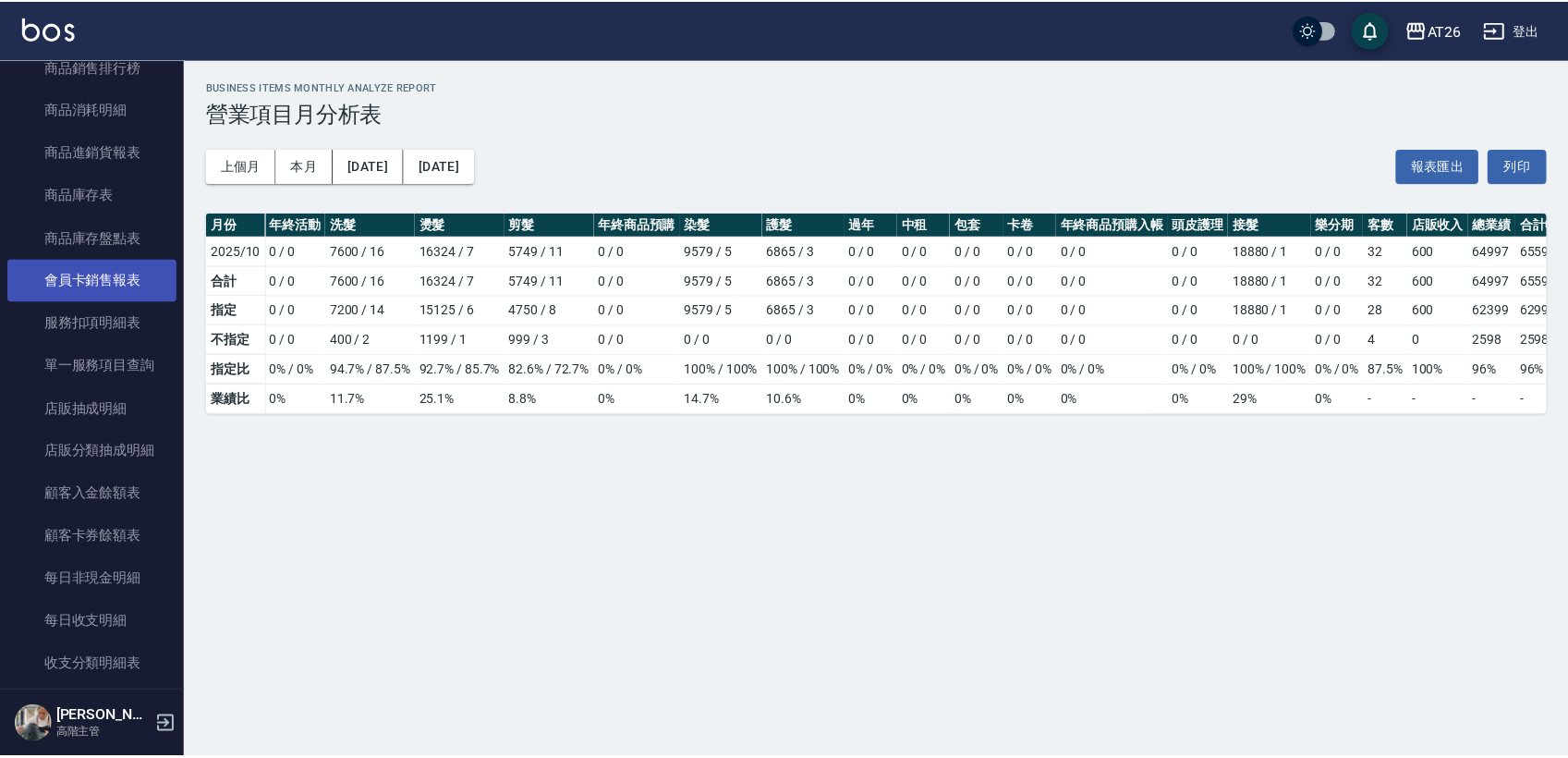
scroll to position [1335, 0]
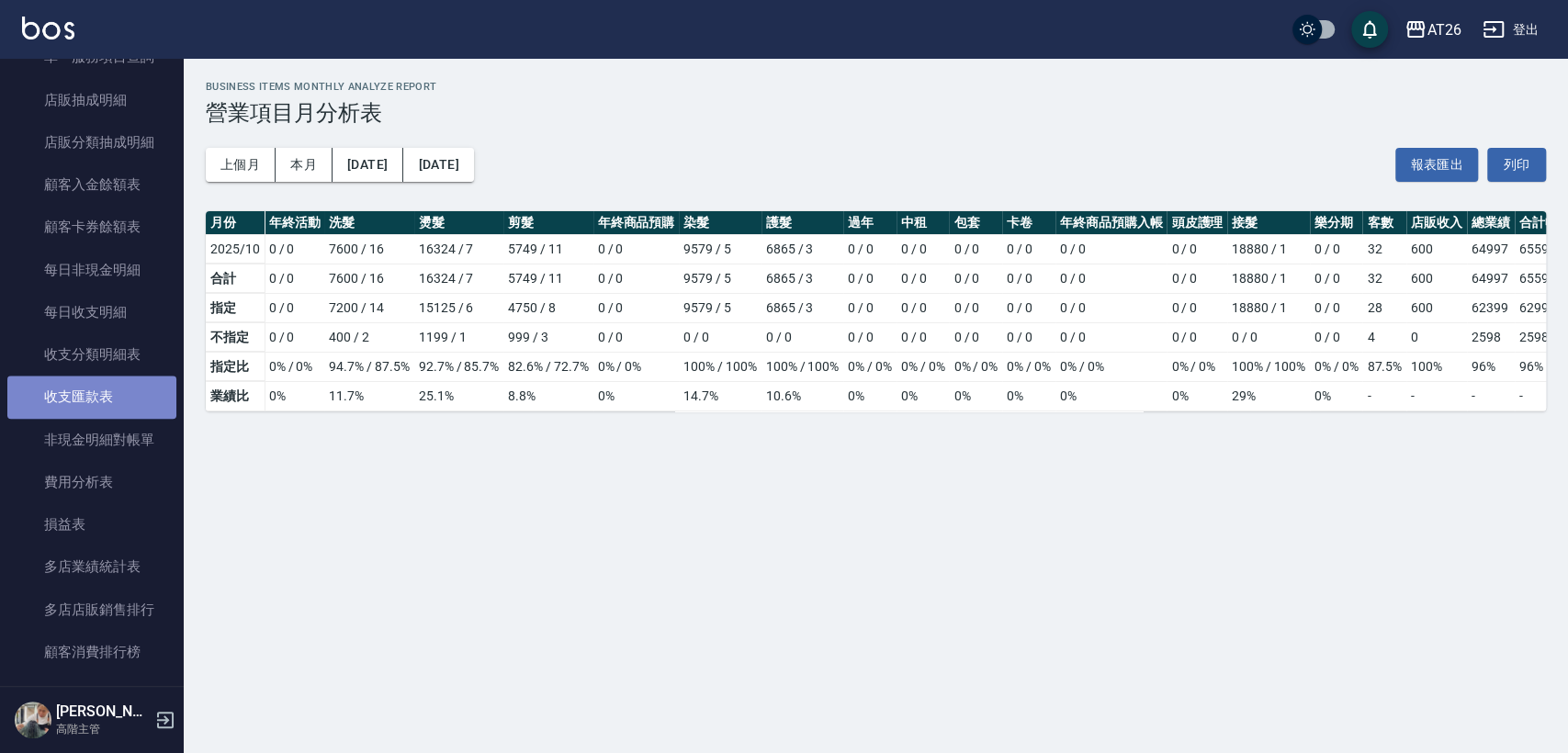
click at [107, 393] on link "收支匯款表" at bounding box center [91, 396] width 169 height 43
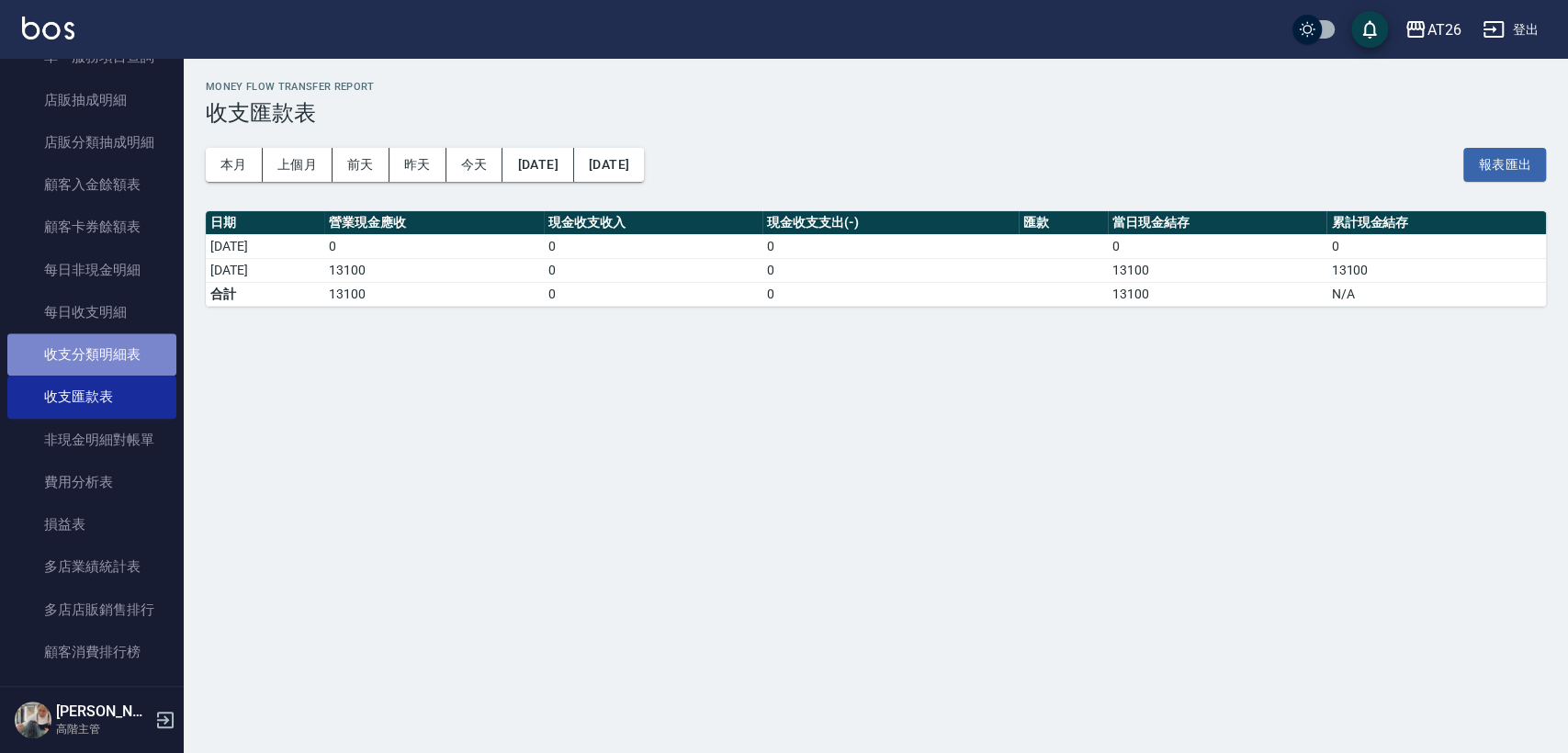
click at [113, 370] on link "收支分類明細表" at bounding box center [91, 355] width 169 height 43
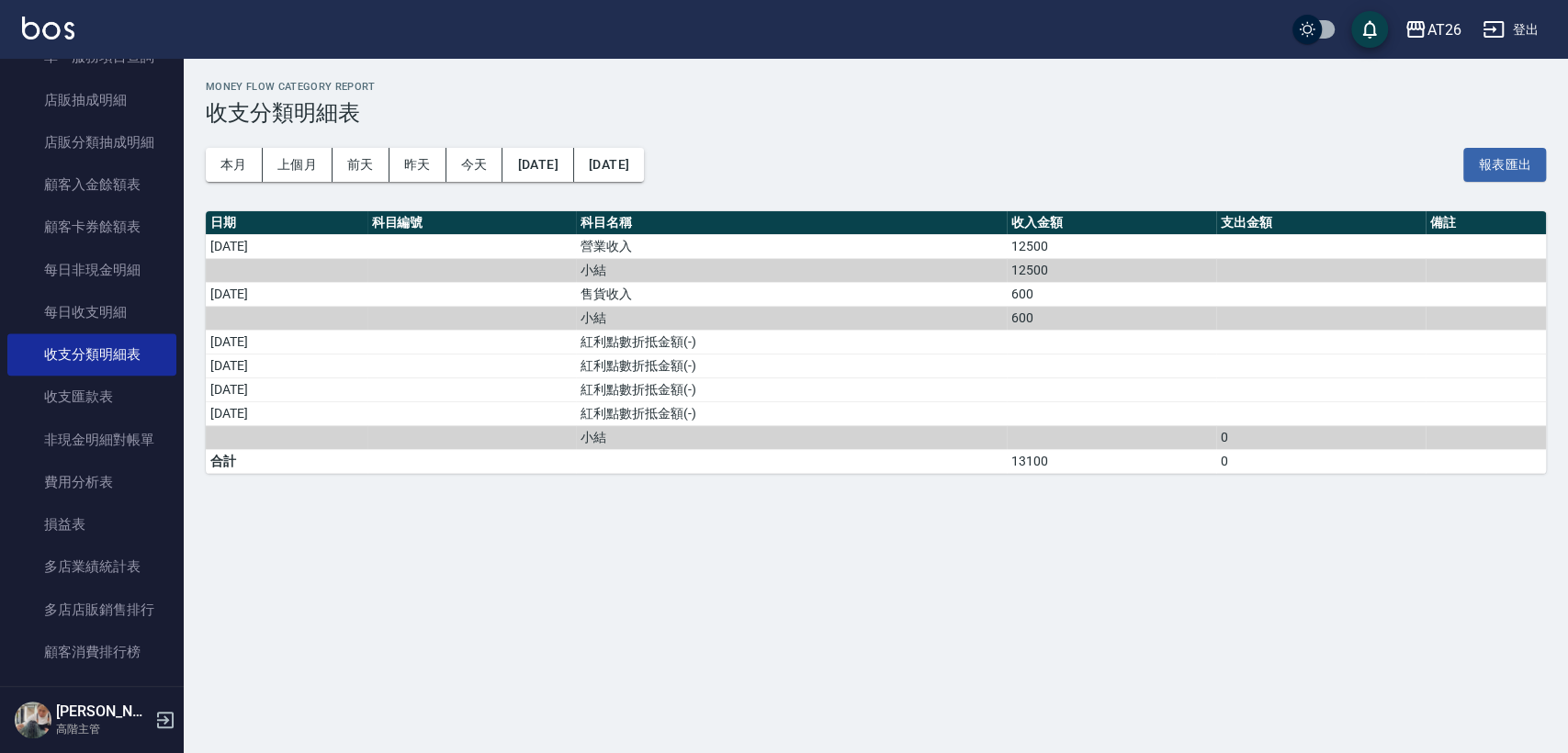
click at [290, 182] on div "本月 上個月 前天 昨天 今天 2025/10/01 2025/10/04 報表匯出" at bounding box center [875, 165] width 1339 height 78
click at [292, 164] on button "上個月" at bounding box center [297, 165] width 70 height 34
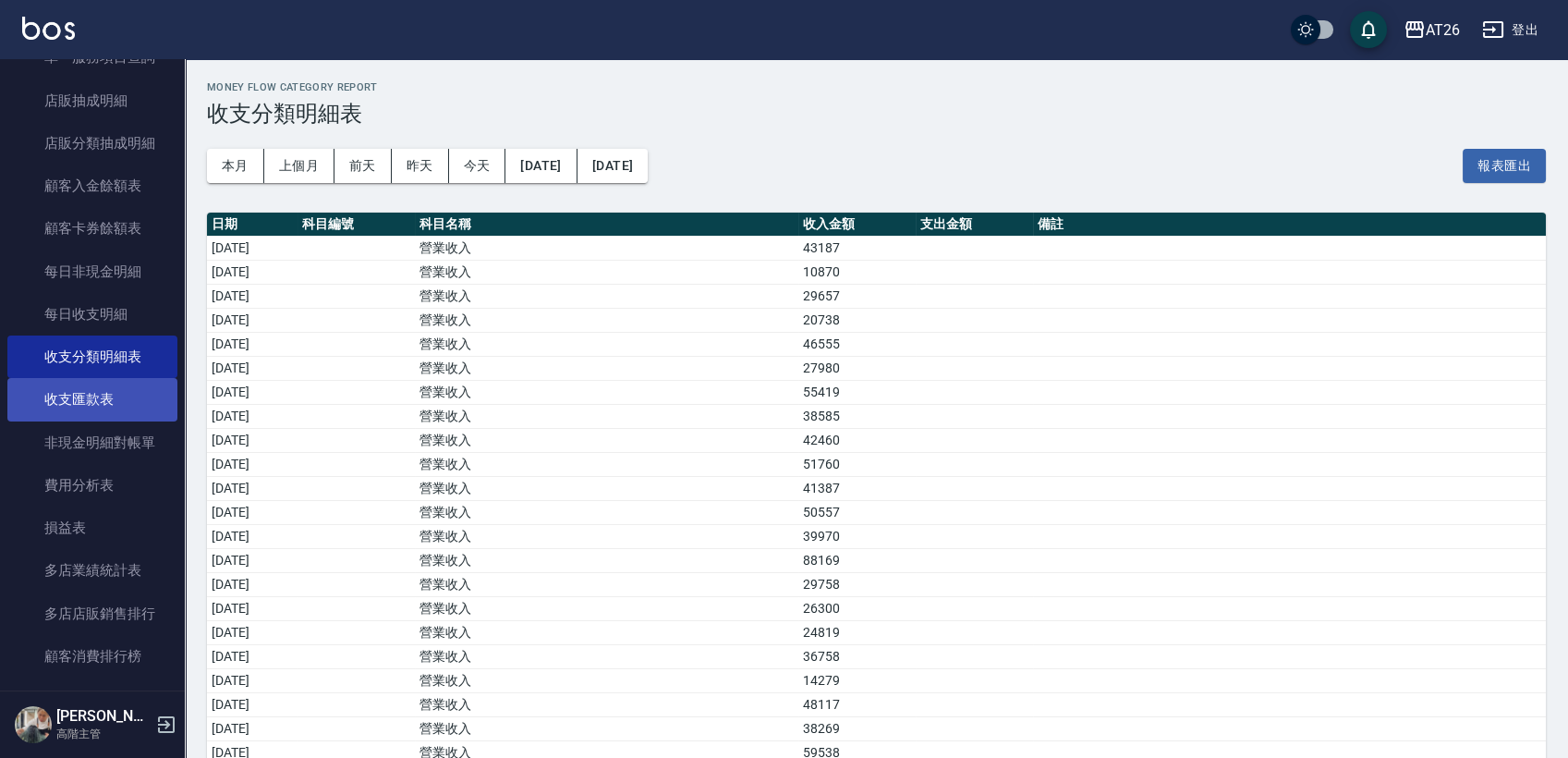
click at [125, 387] on link "收支匯款表" at bounding box center [92, 399] width 170 height 43
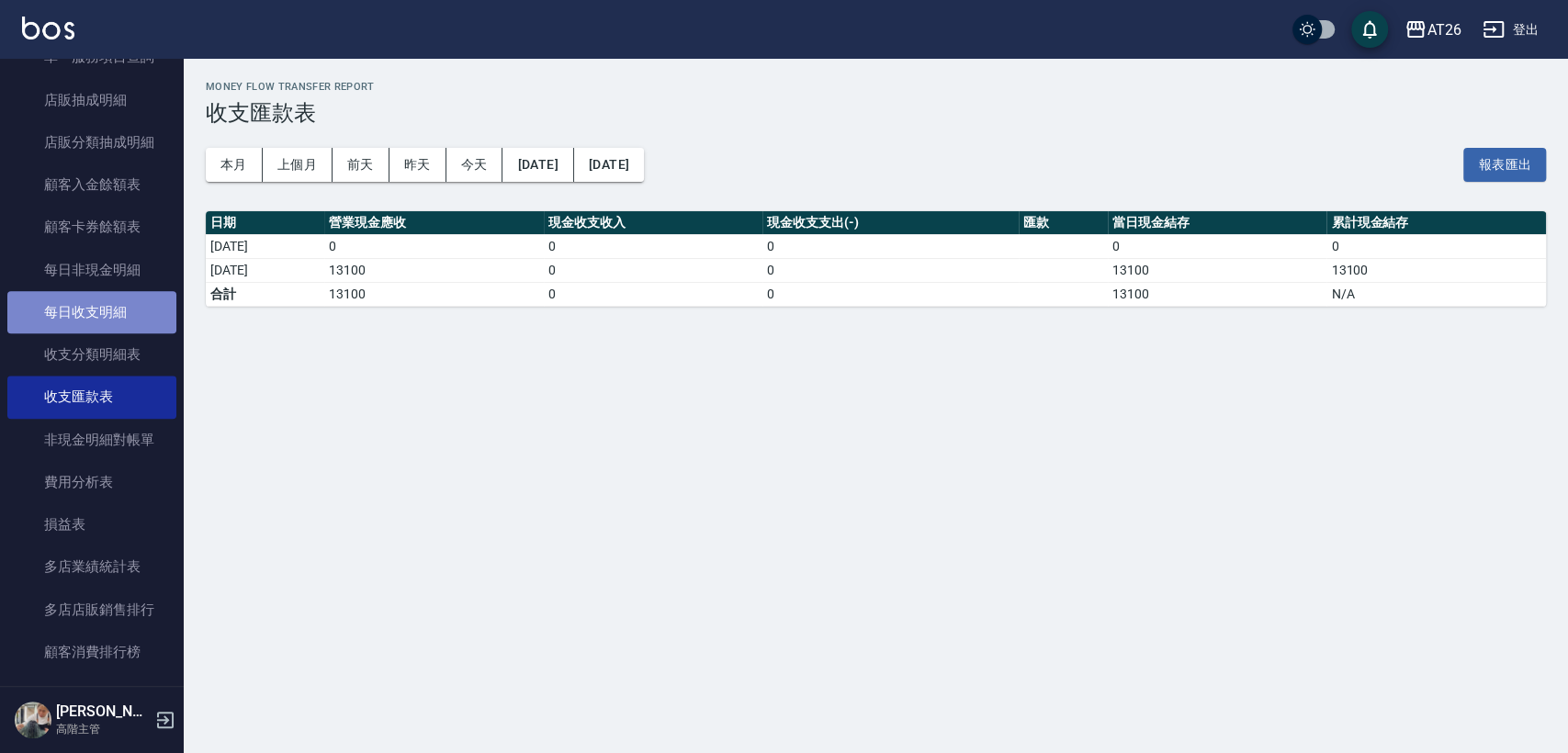
click at [112, 295] on link "每日收支明細" at bounding box center [91, 312] width 169 height 43
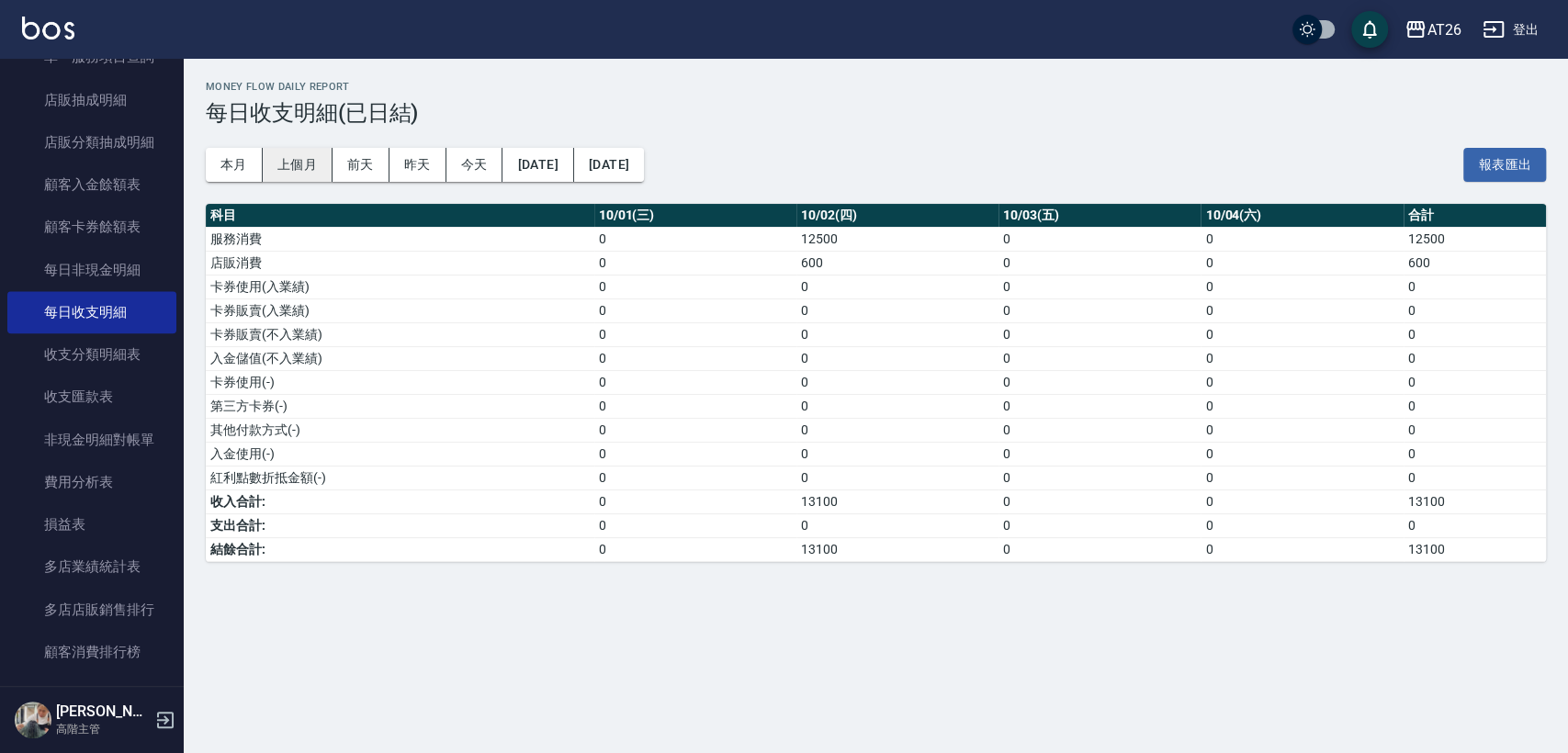
click at [294, 172] on button "上個月" at bounding box center [297, 165] width 70 height 34
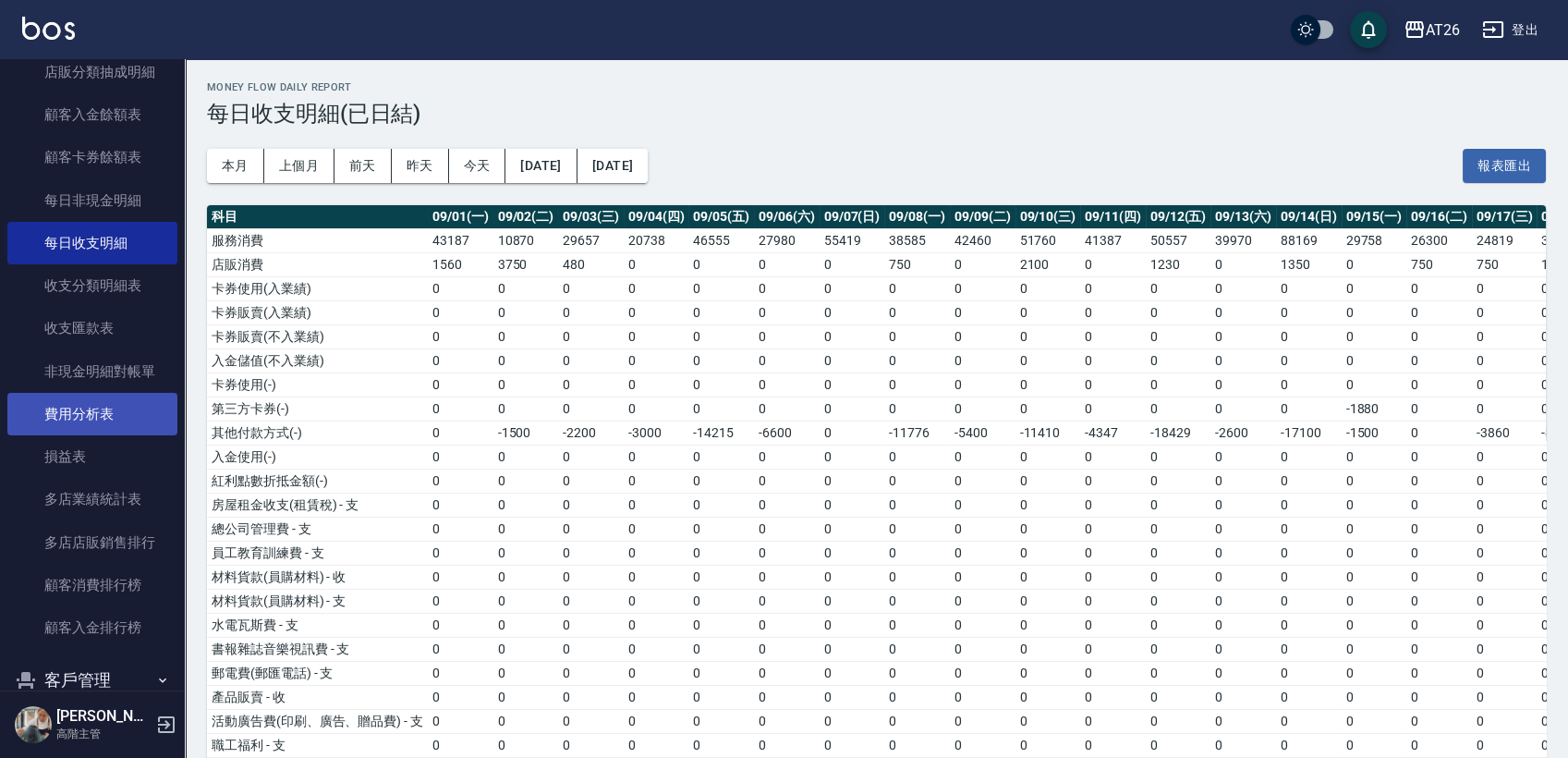
scroll to position [1437, 0]
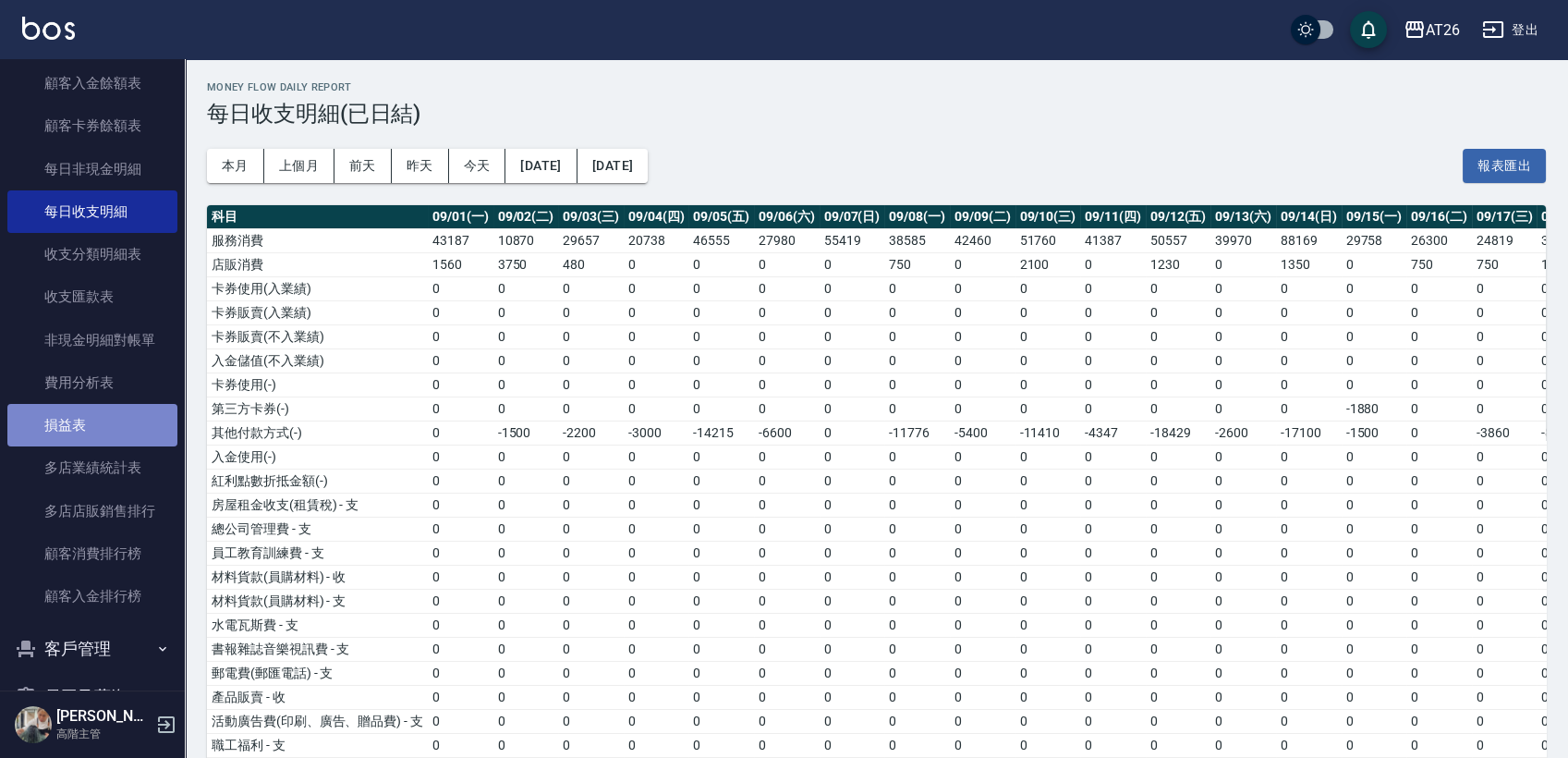
click at [109, 423] on link "損益表" at bounding box center [92, 425] width 170 height 43
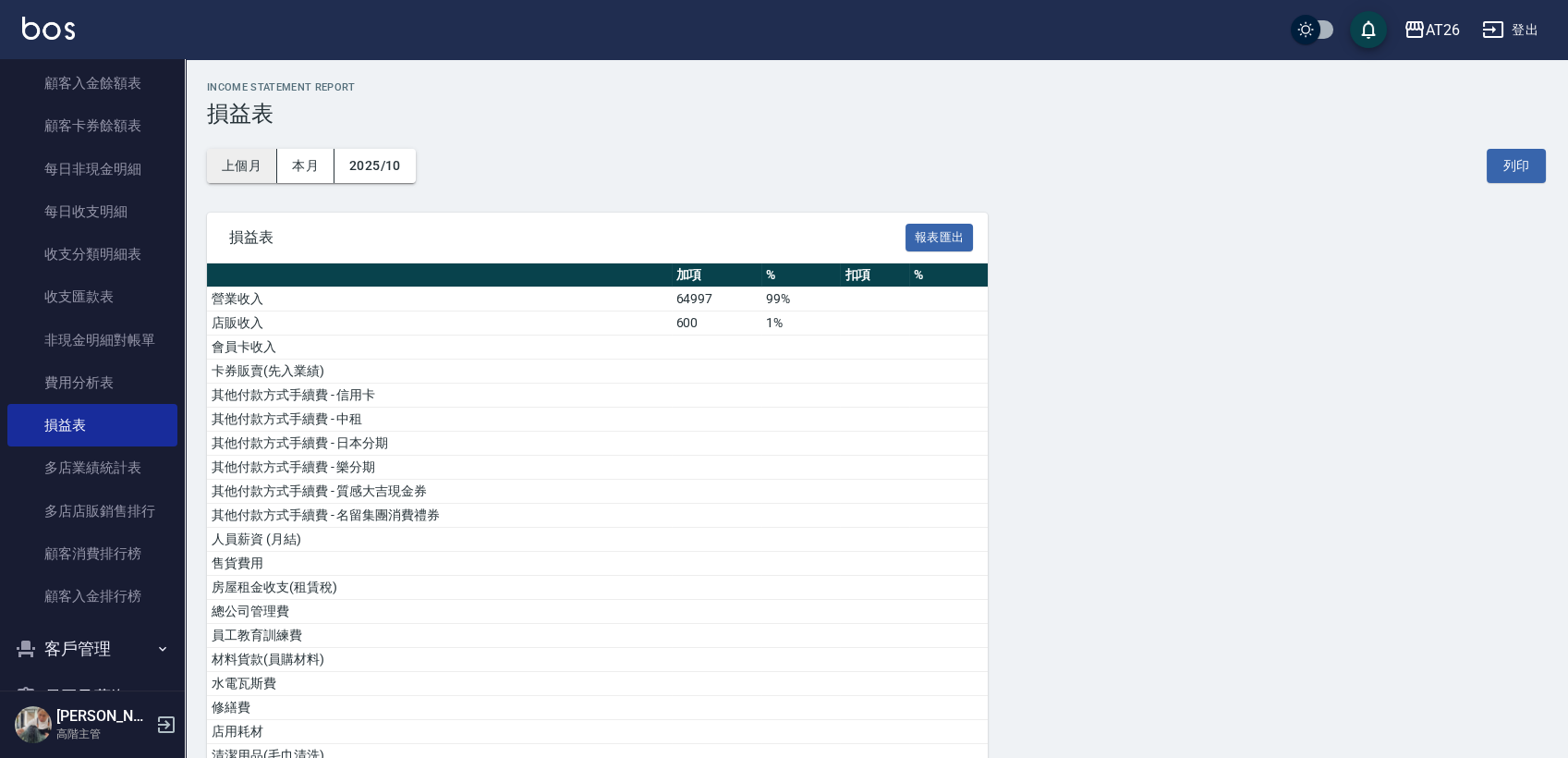
click at [250, 172] on button "上個月" at bounding box center [242, 166] width 70 height 34
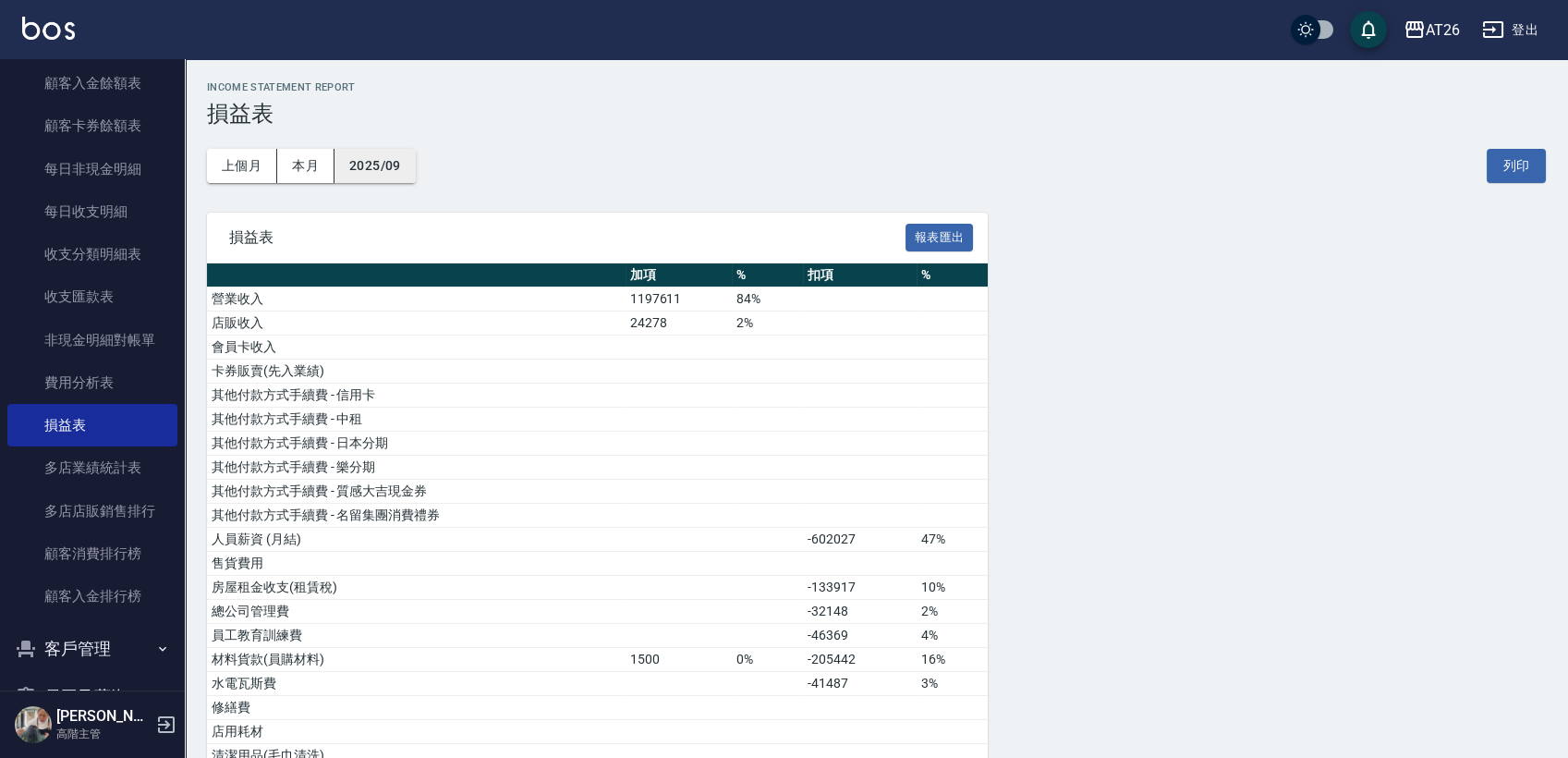
click at [359, 163] on button "2025/09" at bounding box center [375, 166] width 81 height 34
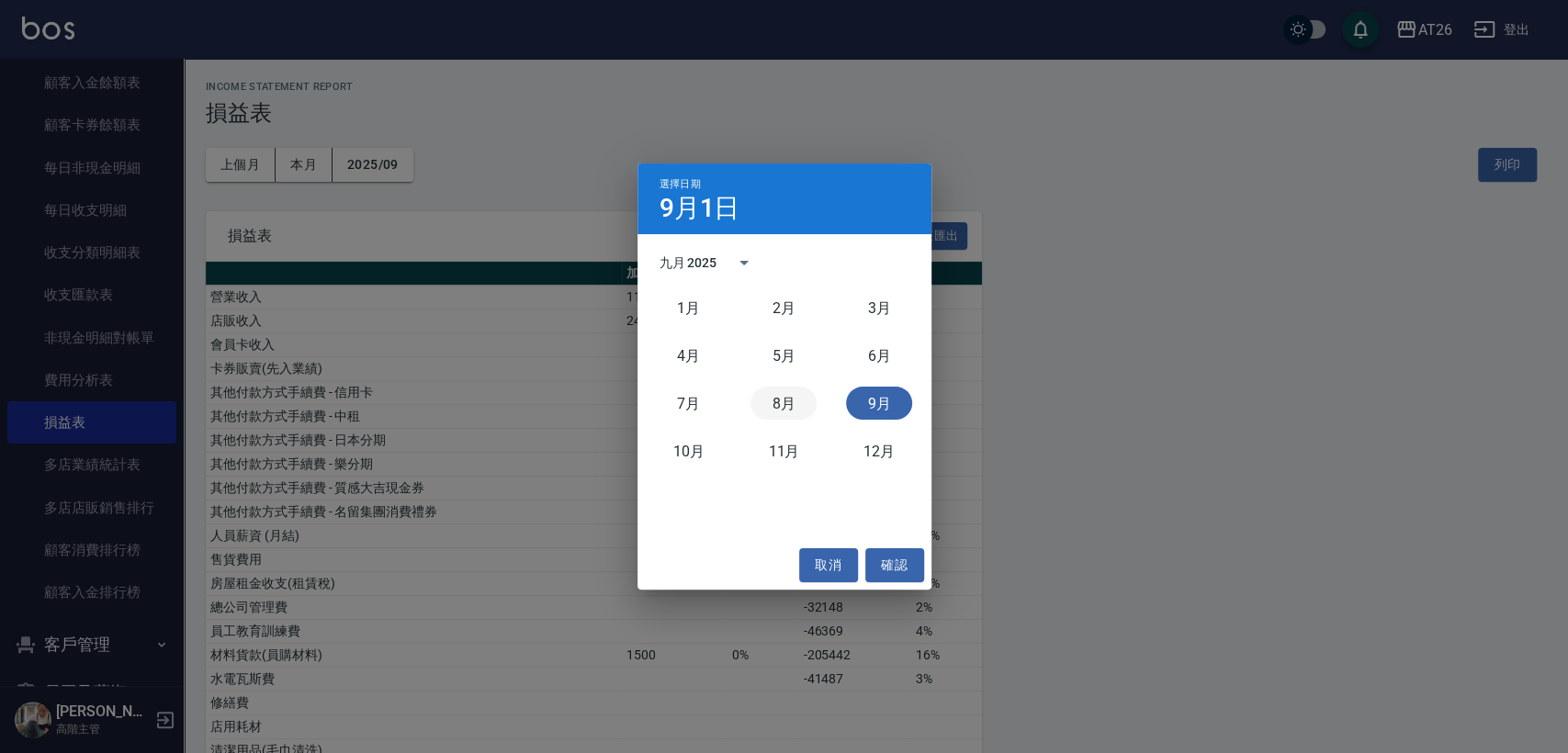
click at [765, 415] on button "8月" at bounding box center [783, 402] width 67 height 33
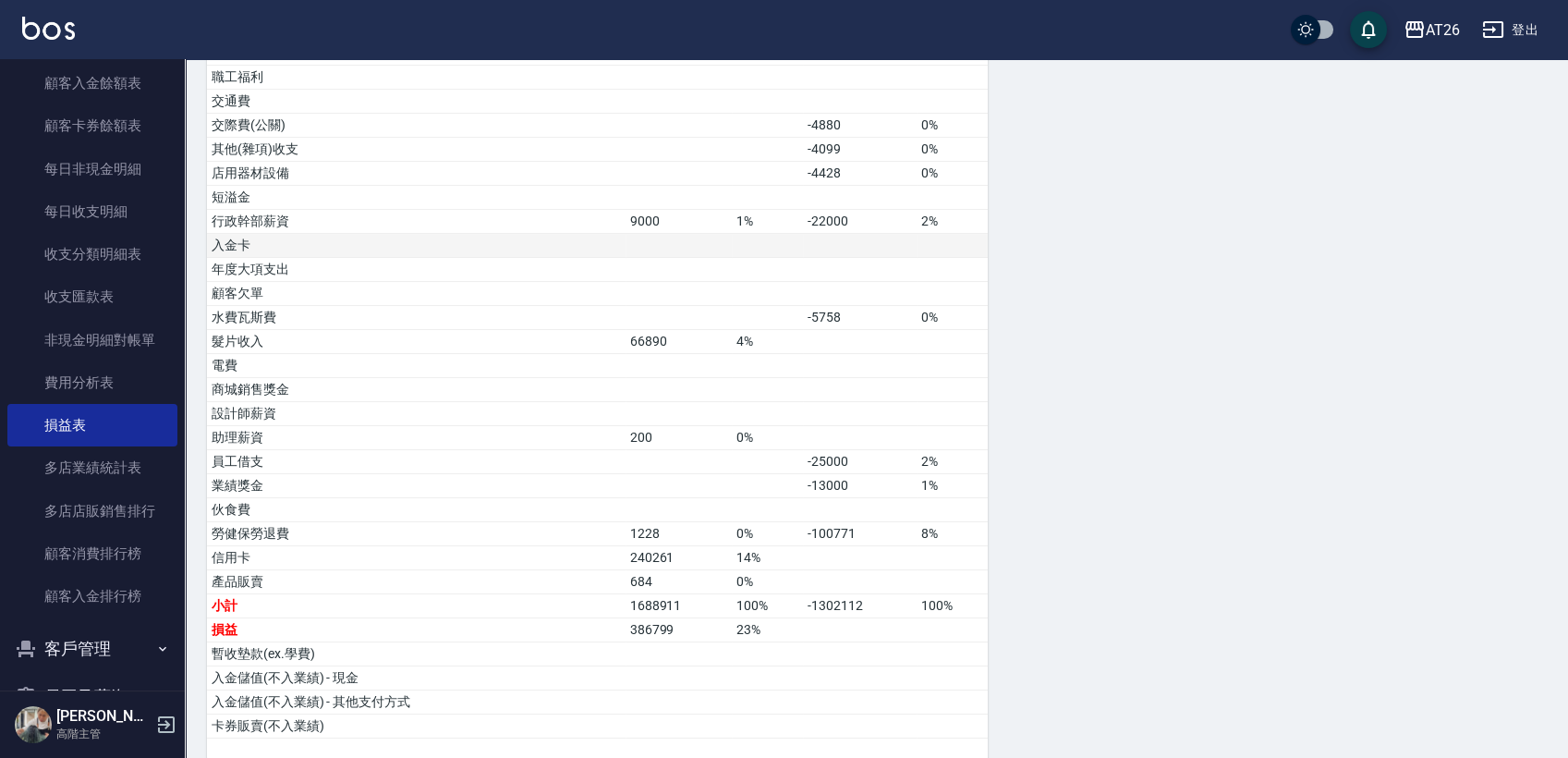
scroll to position [843, 0]
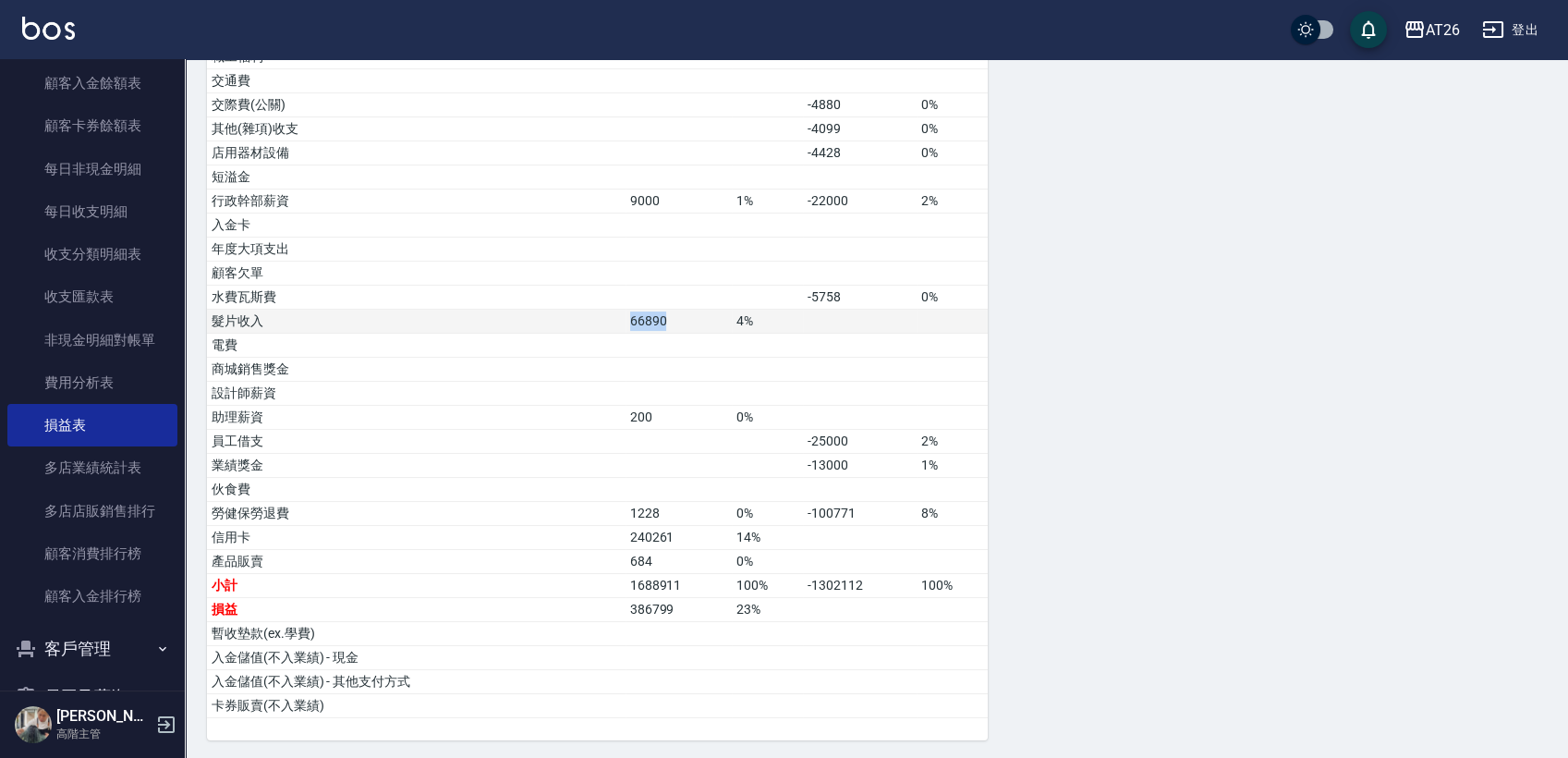
drag, startPoint x: 626, startPoint y: 318, endPoint x: 683, endPoint y: 321, distance: 57.4
click at [683, 321] on tr "髮片收入 66890 4%" at bounding box center [597, 322] width 781 height 24
click at [683, 321] on td "66890" at bounding box center [679, 322] width 107 height 24
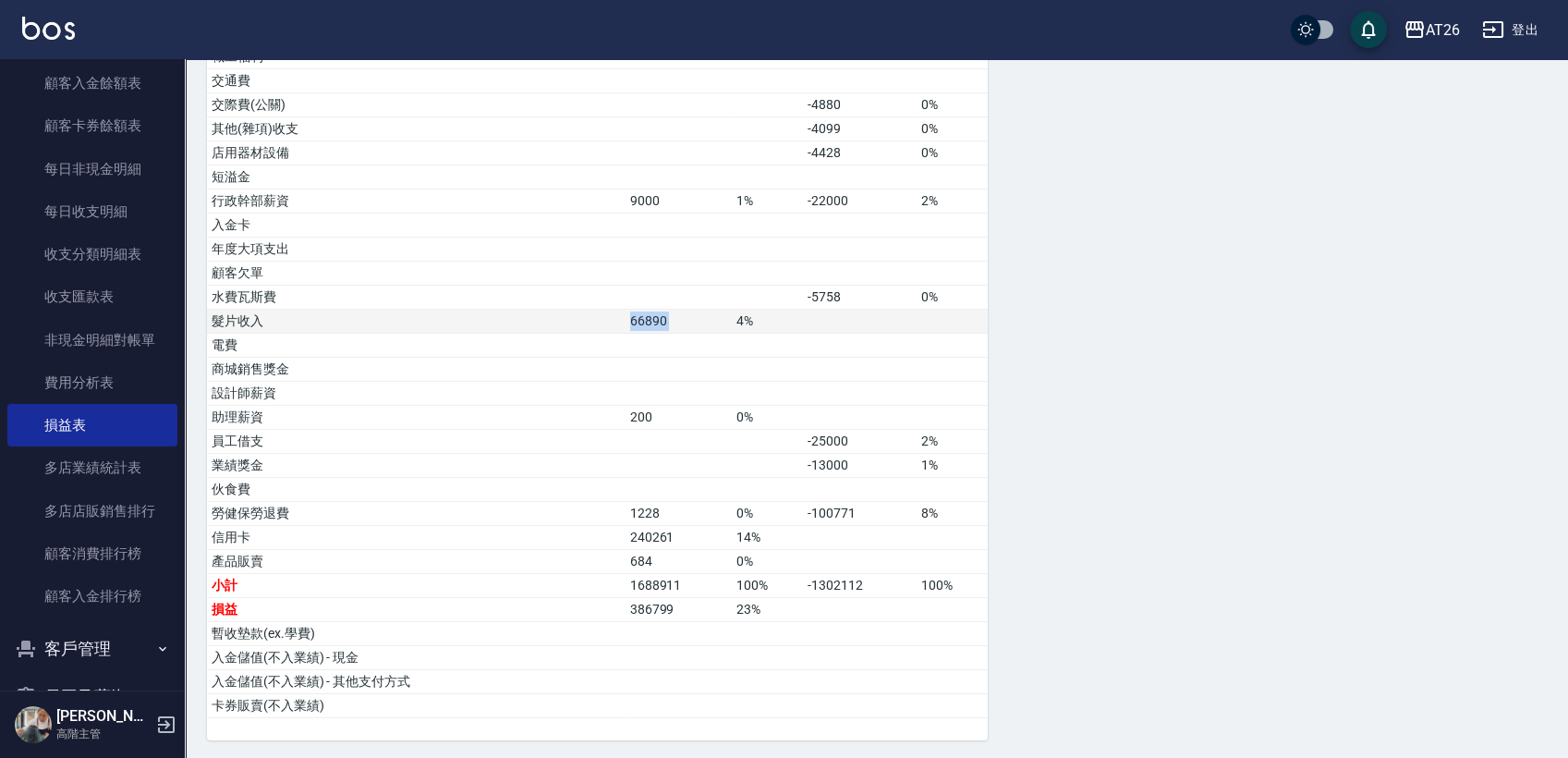
click at [683, 321] on td "66890" at bounding box center [679, 322] width 107 height 24
click at [676, 324] on td "66890" at bounding box center [679, 322] width 107 height 24
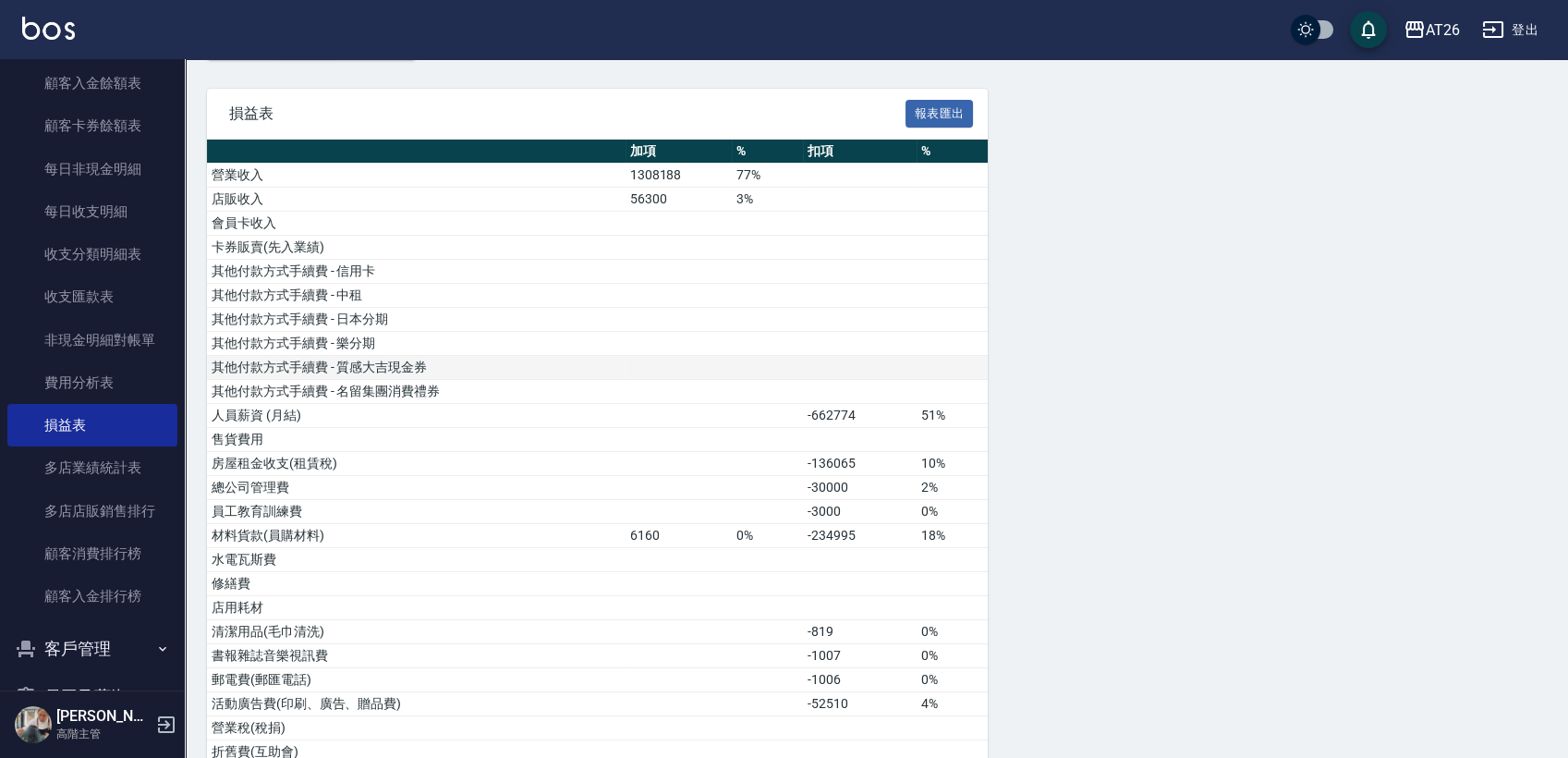
scroll to position [0, 0]
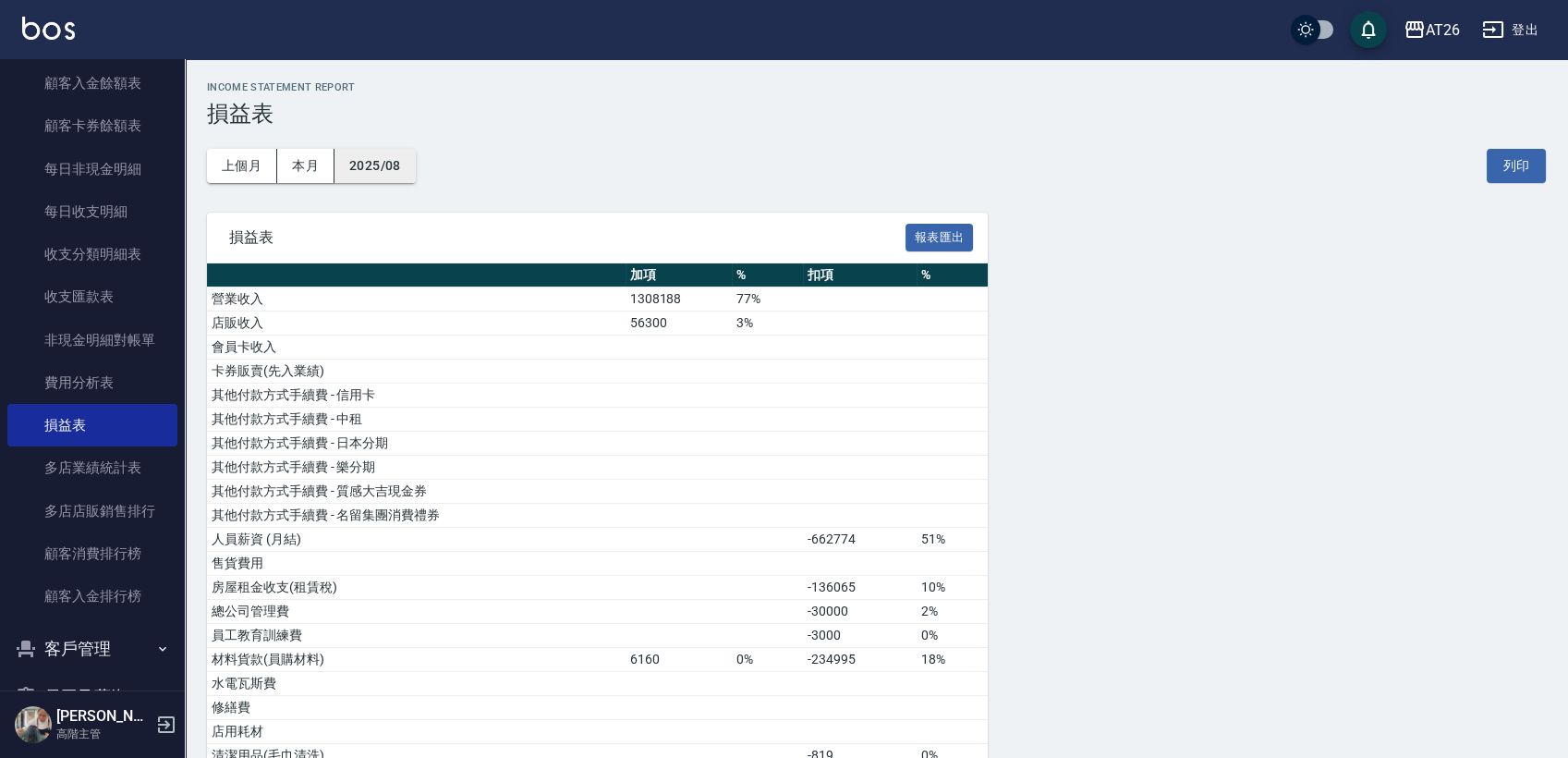
click at [399, 163] on button "2025/08" at bounding box center [375, 166] width 81 height 34
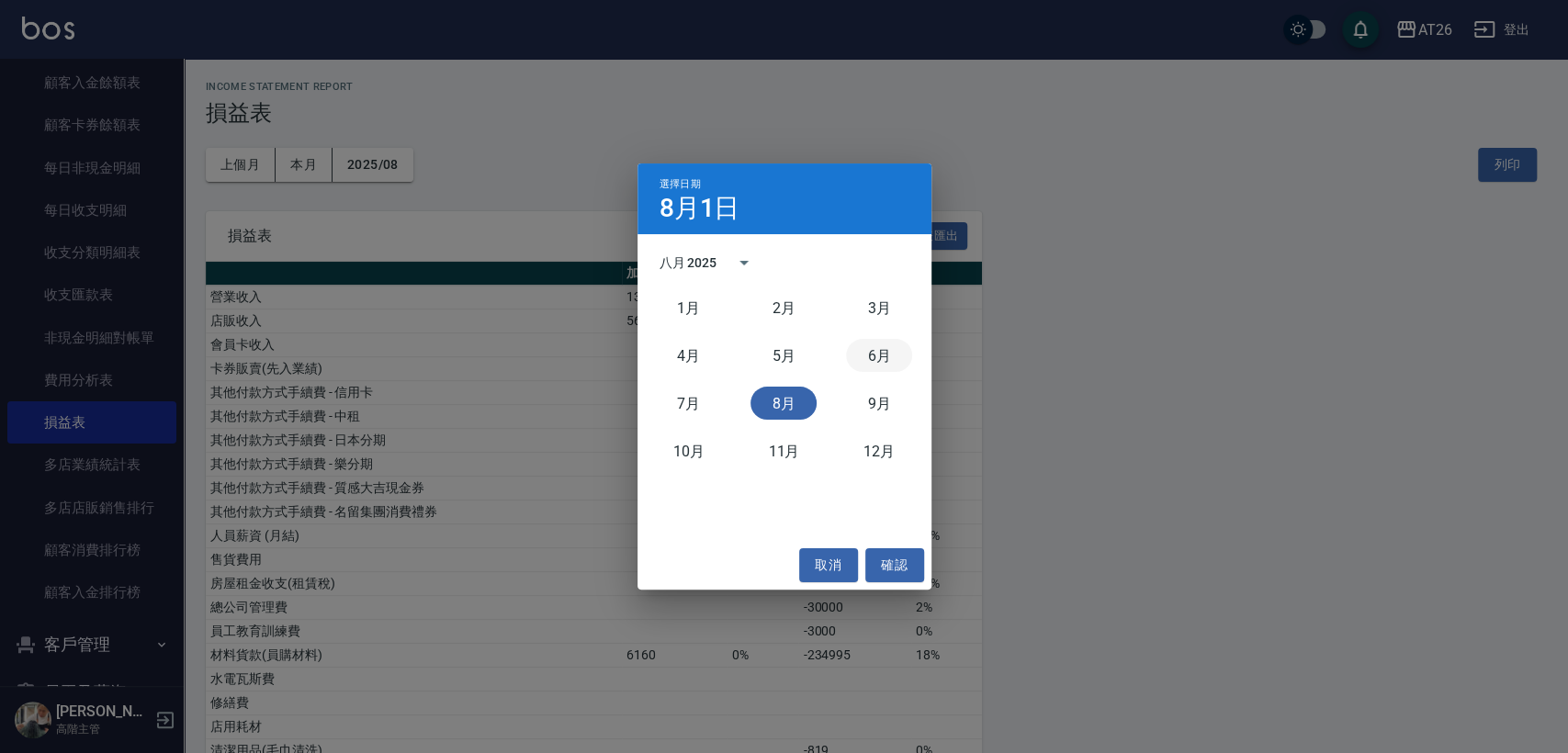
click at [874, 368] on button "6月" at bounding box center [878, 355] width 67 height 33
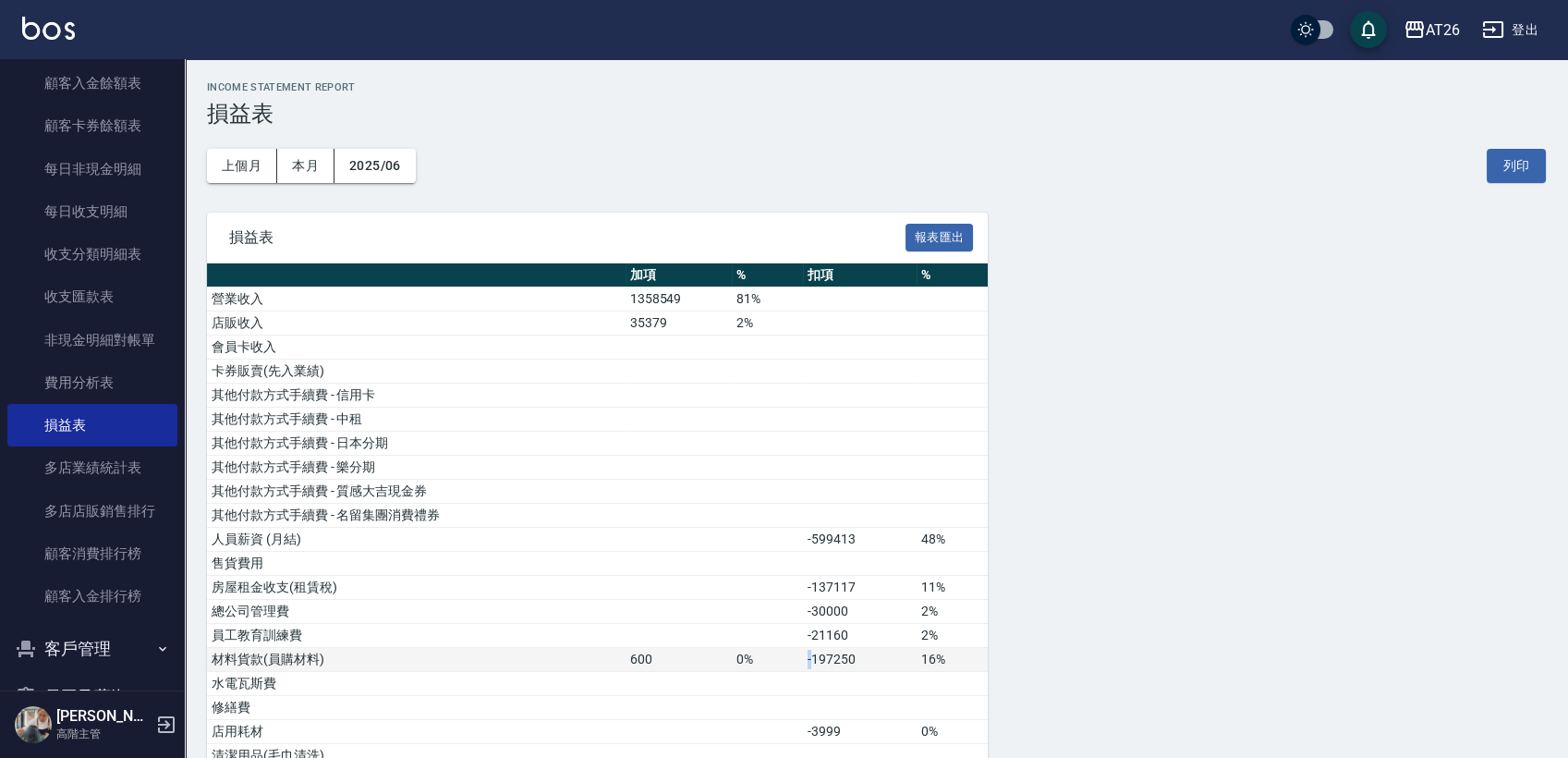
click at [812, 659] on td "-197250" at bounding box center [860, 660] width 114 height 24
click at [864, 677] on td at bounding box center [860, 684] width 114 height 24
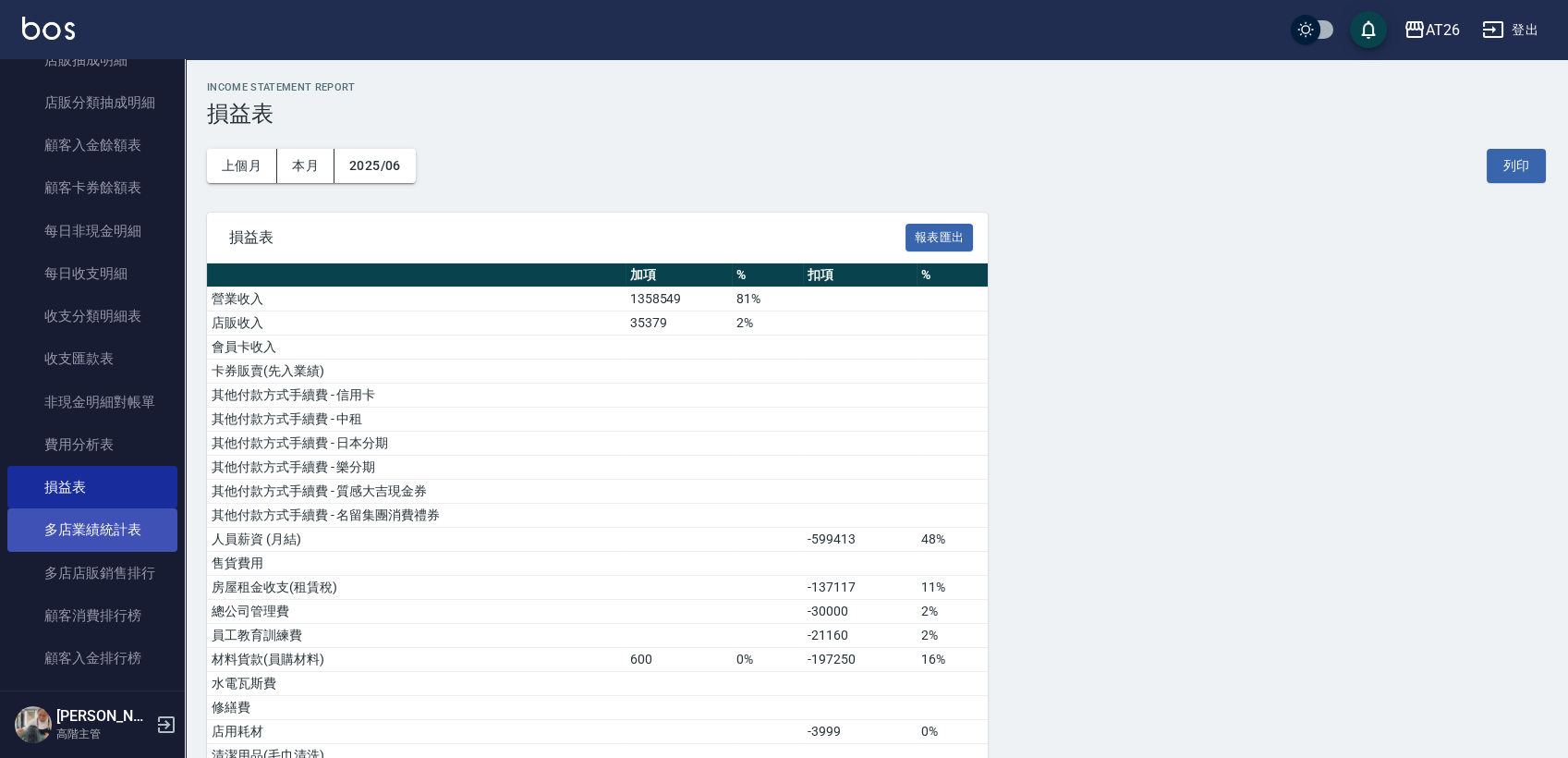
scroll to position [1540, 0]
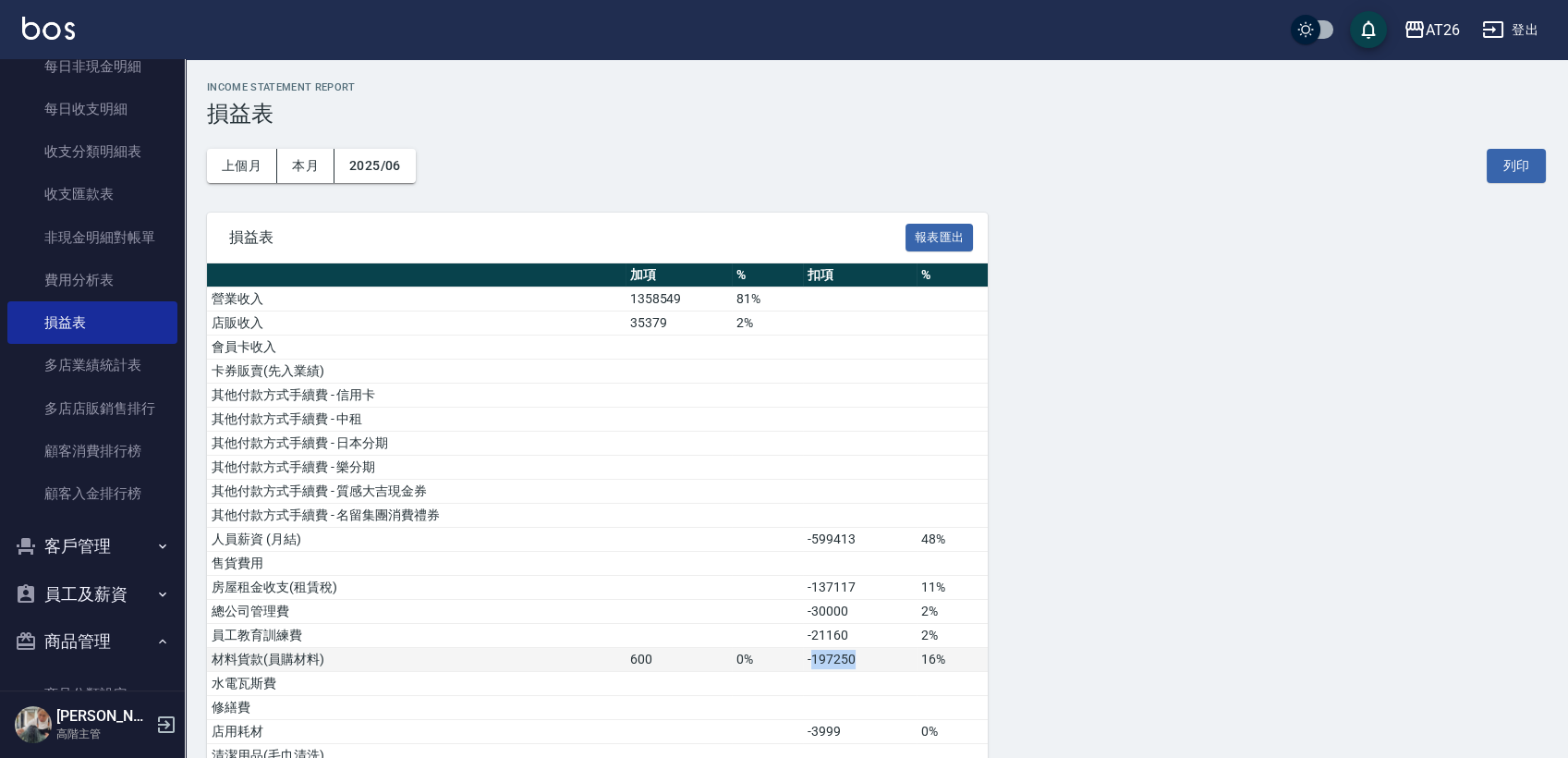
drag, startPoint x: 867, startPoint y: 660, endPoint x: 812, endPoint y: 665, distance: 54.8
click at [812, 665] on td "-197250" at bounding box center [860, 660] width 114 height 24
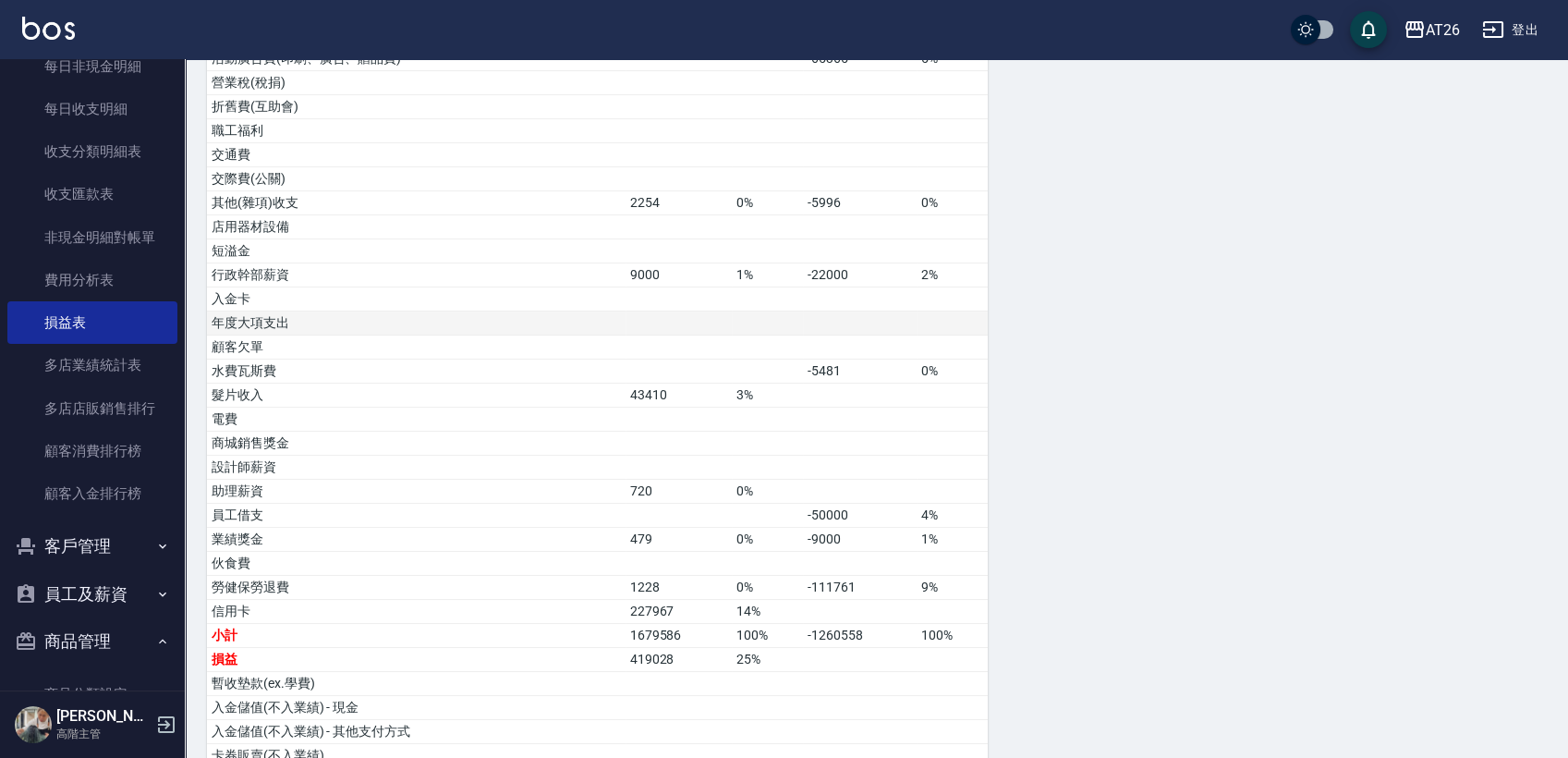
scroll to position [818, 0]
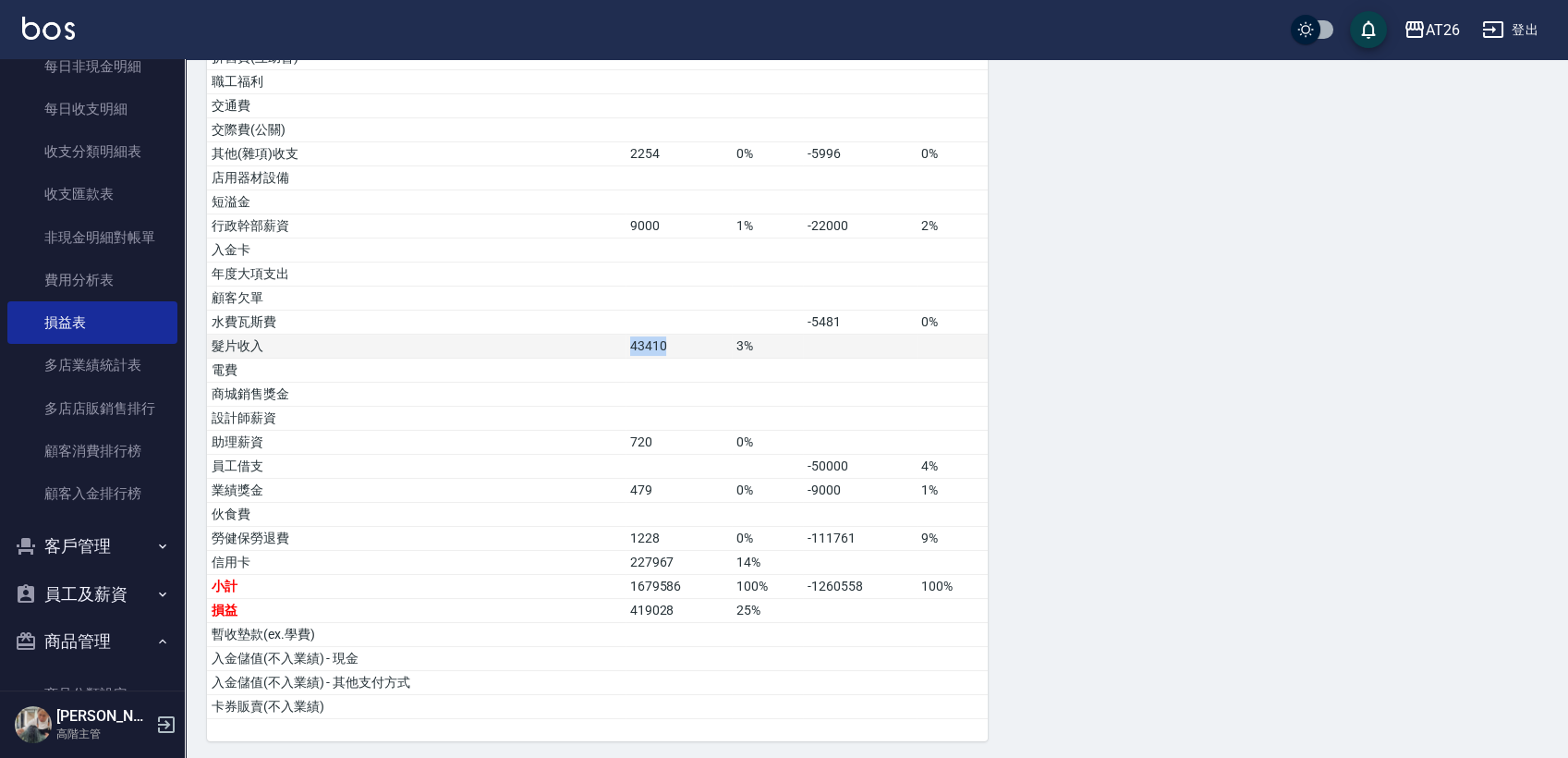
drag, startPoint x: 624, startPoint y: 342, endPoint x: 689, endPoint y: 342, distance: 64.7
click at [683, 340] on tr "髮片收入 43410 3%" at bounding box center [597, 347] width 781 height 24
click at [1243, 391] on div "損益表 報表匯出 加項 % 扣項 % 營業收入 1358549 81% 店販收入 35379 2% 會員卡收入 卡券販賣(先入業績) 其他付款方式手續費 - …" at bounding box center [876, 69] width 1339 height 1348
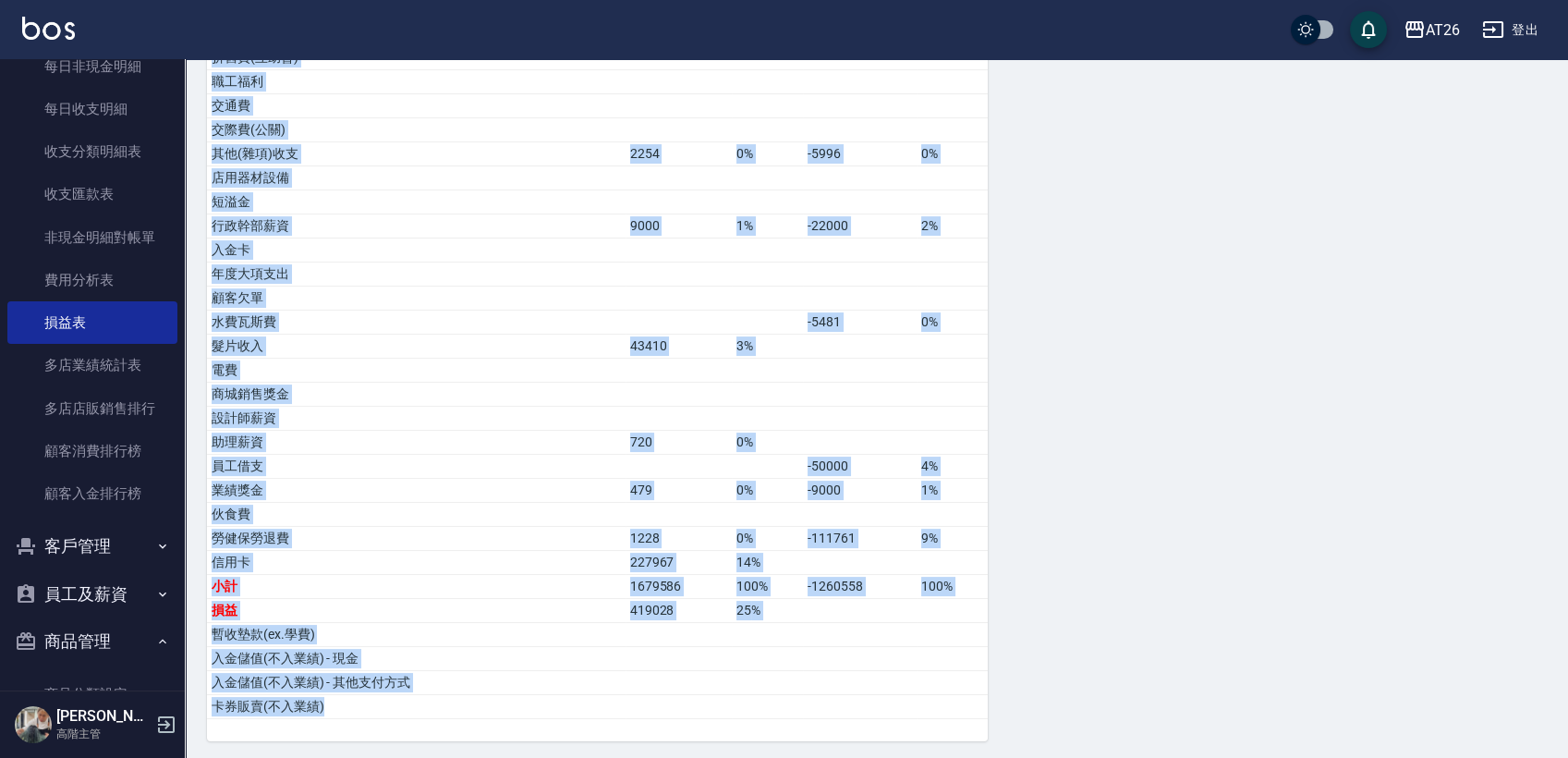
click at [1243, 391] on div "損益表 報表匯出 加項 % 扣項 % 營業收入 1358549 81% 店販收入 35379 2% 會員卡收入 卡券販賣(先入業績) 其他付款方式手續費 - …" at bounding box center [876, 69] width 1339 height 1348
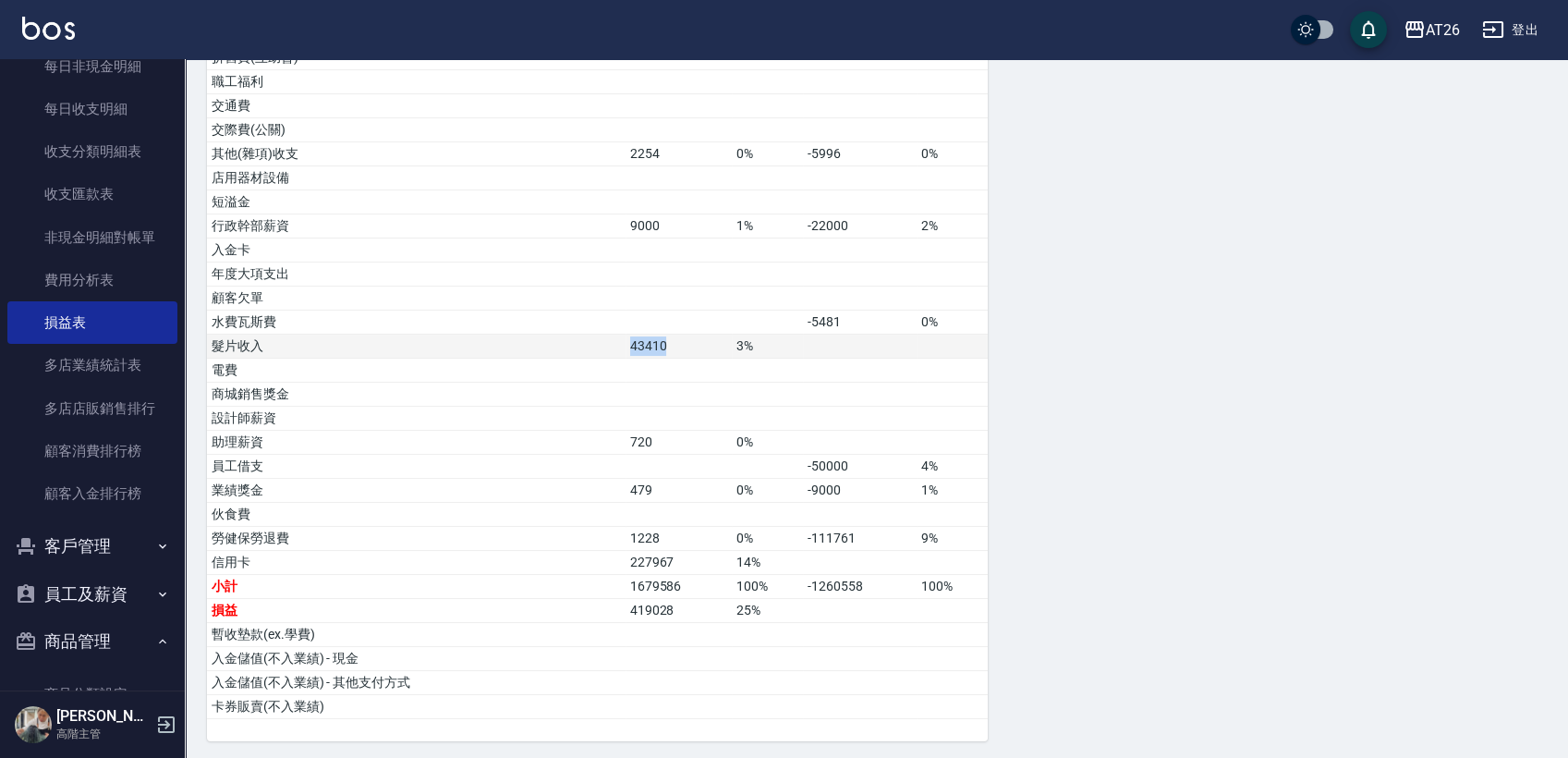
drag, startPoint x: 630, startPoint y: 347, endPoint x: 691, endPoint y: 348, distance: 61.0
click at [691, 348] on td "43410" at bounding box center [679, 347] width 107 height 24
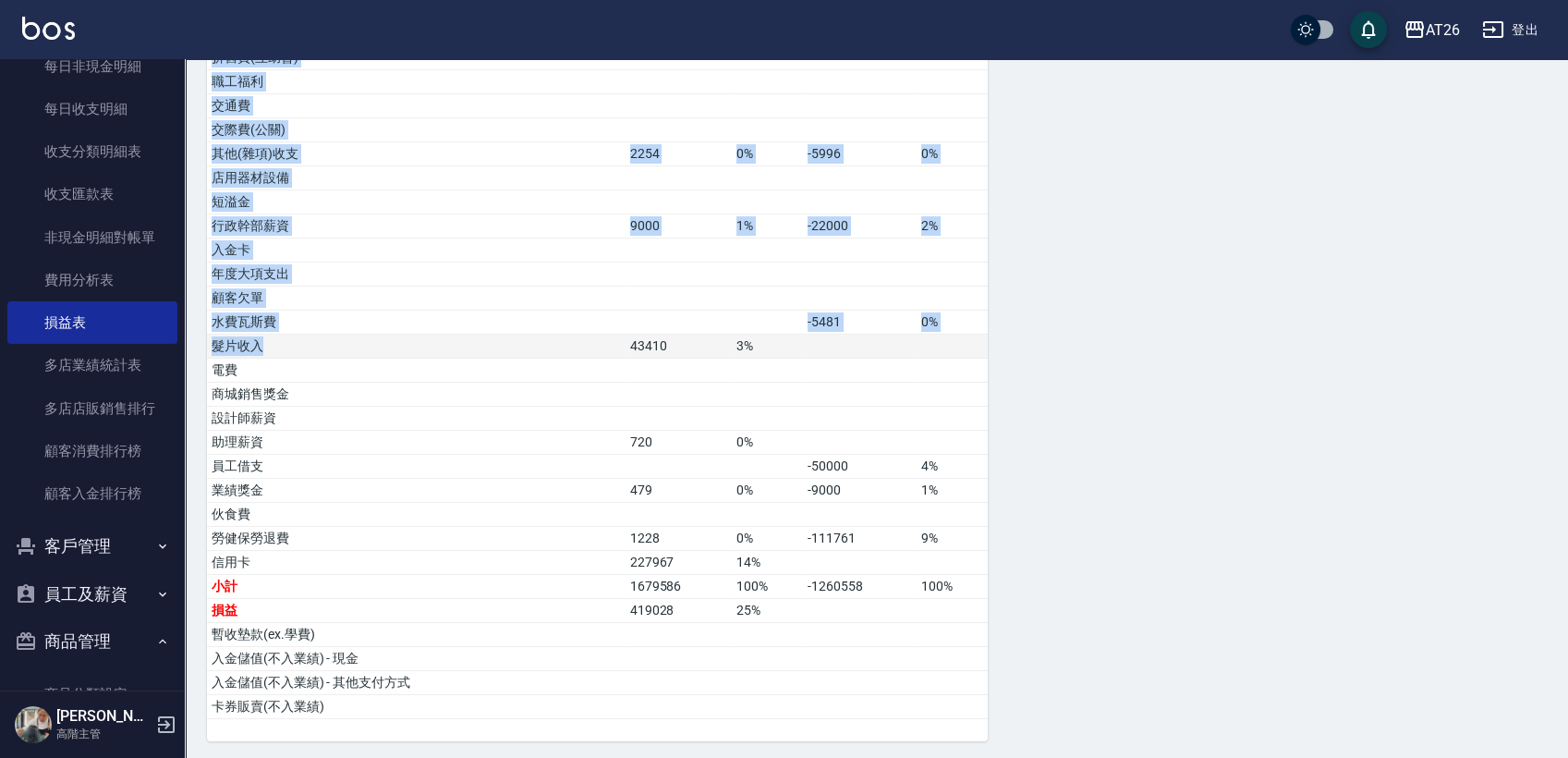
drag, startPoint x: 203, startPoint y: 343, endPoint x: 461, endPoint y: 348, distance: 257.9
click at [456, 349] on div "AT26 2025-06 損益表 列印時間： 2025-10-04-20:21 Income Statement Report 損益表 上個月 本月 2025…" at bounding box center [877, 2] width 1384 height 1478
click at [621, 341] on td "髮片收入" at bounding box center [416, 347] width 419 height 24
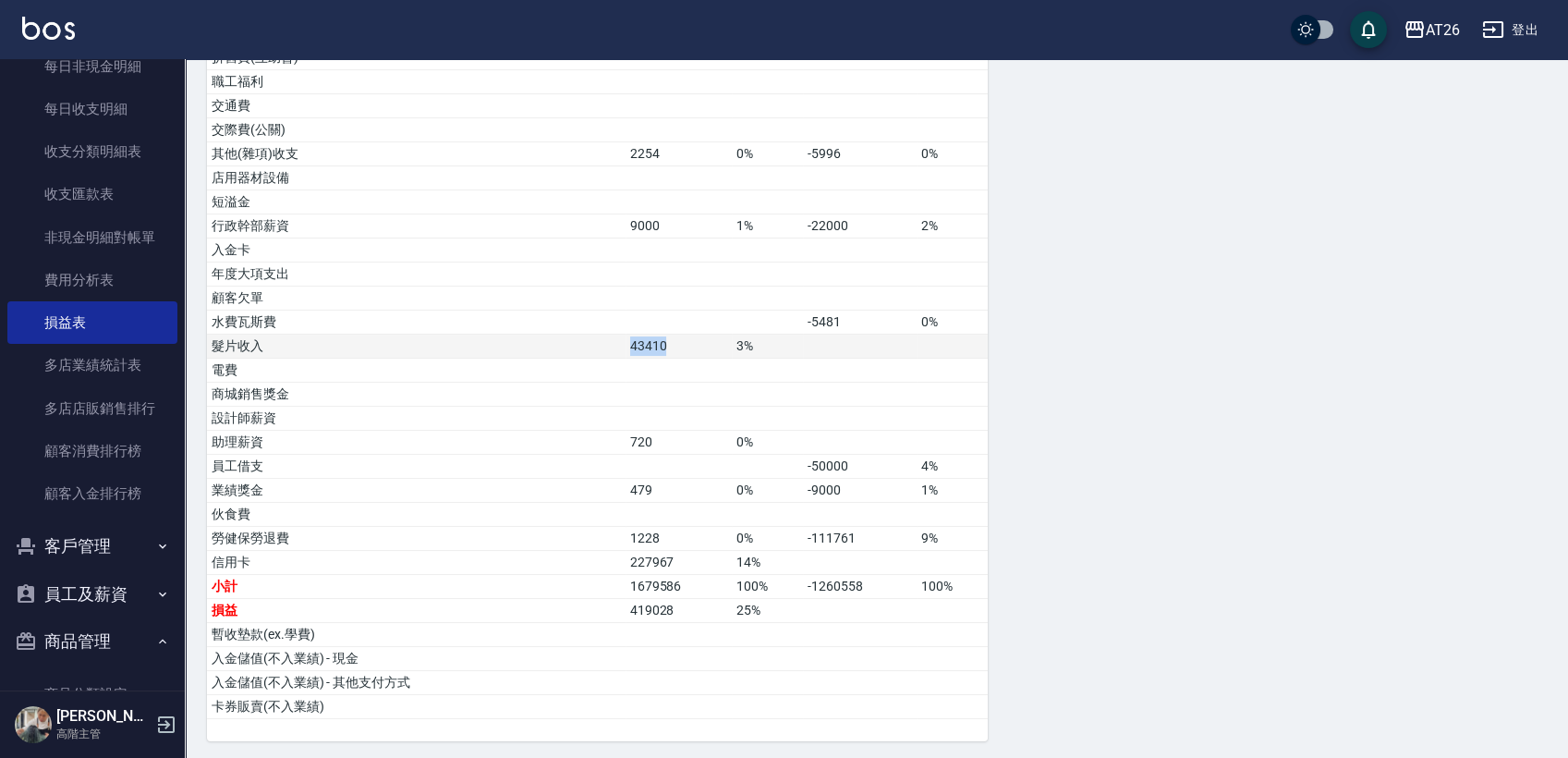
drag, startPoint x: 631, startPoint y: 339, endPoint x: 675, endPoint y: 344, distance: 43.7
click at [673, 343] on td "43410" at bounding box center [679, 347] width 107 height 24
click at [675, 344] on td "43410" at bounding box center [679, 347] width 107 height 24
click at [671, 342] on td "43410" at bounding box center [679, 347] width 107 height 24
click at [668, 343] on td "43410" at bounding box center [679, 347] width 107 height 24
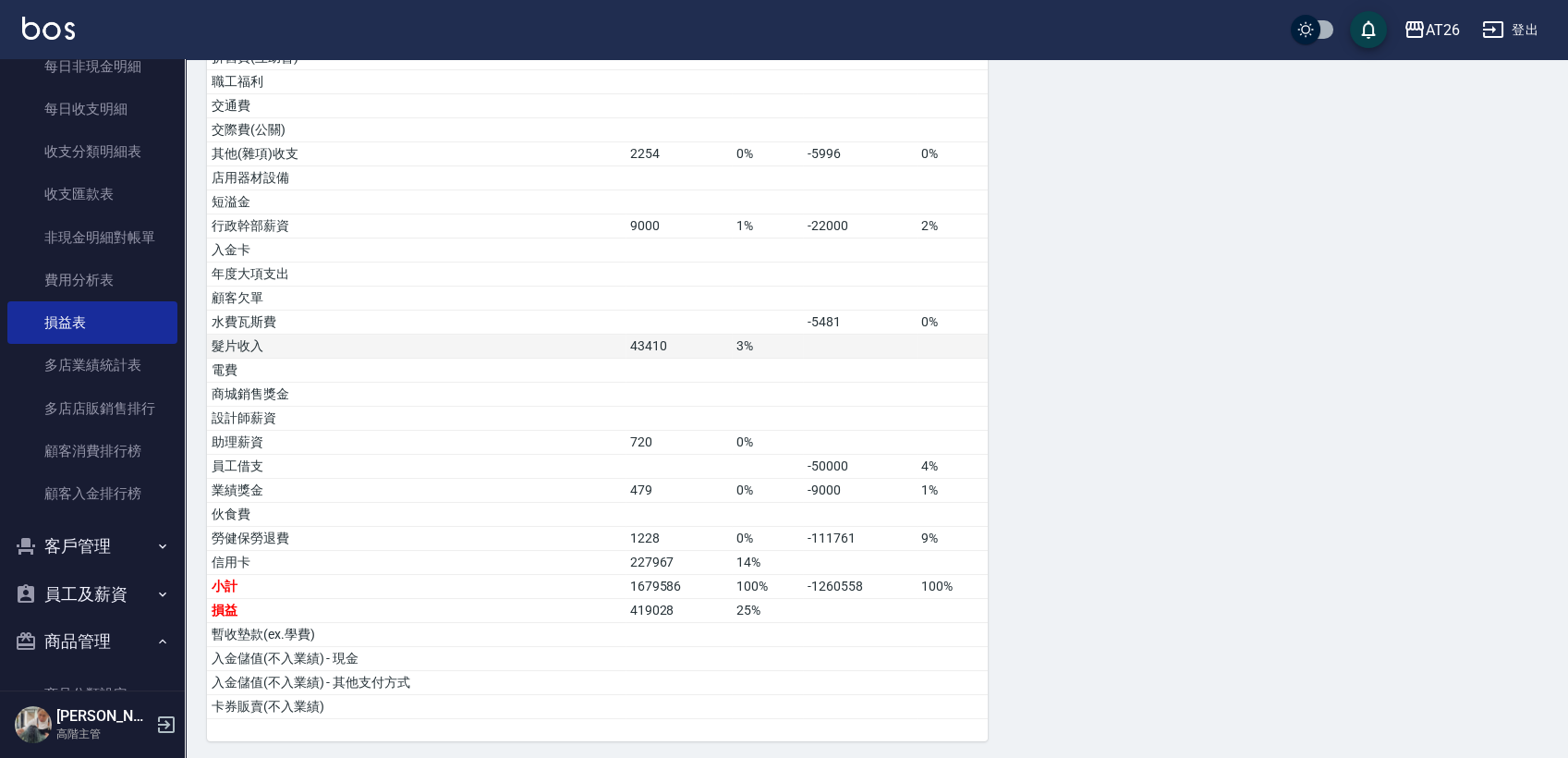
click at [668, 343] on td "43410" at bounding box center [679, 347] width 107 height 24
click at [662, 343] on td "43410" at bounding box center [679, 347] width 107 height 24
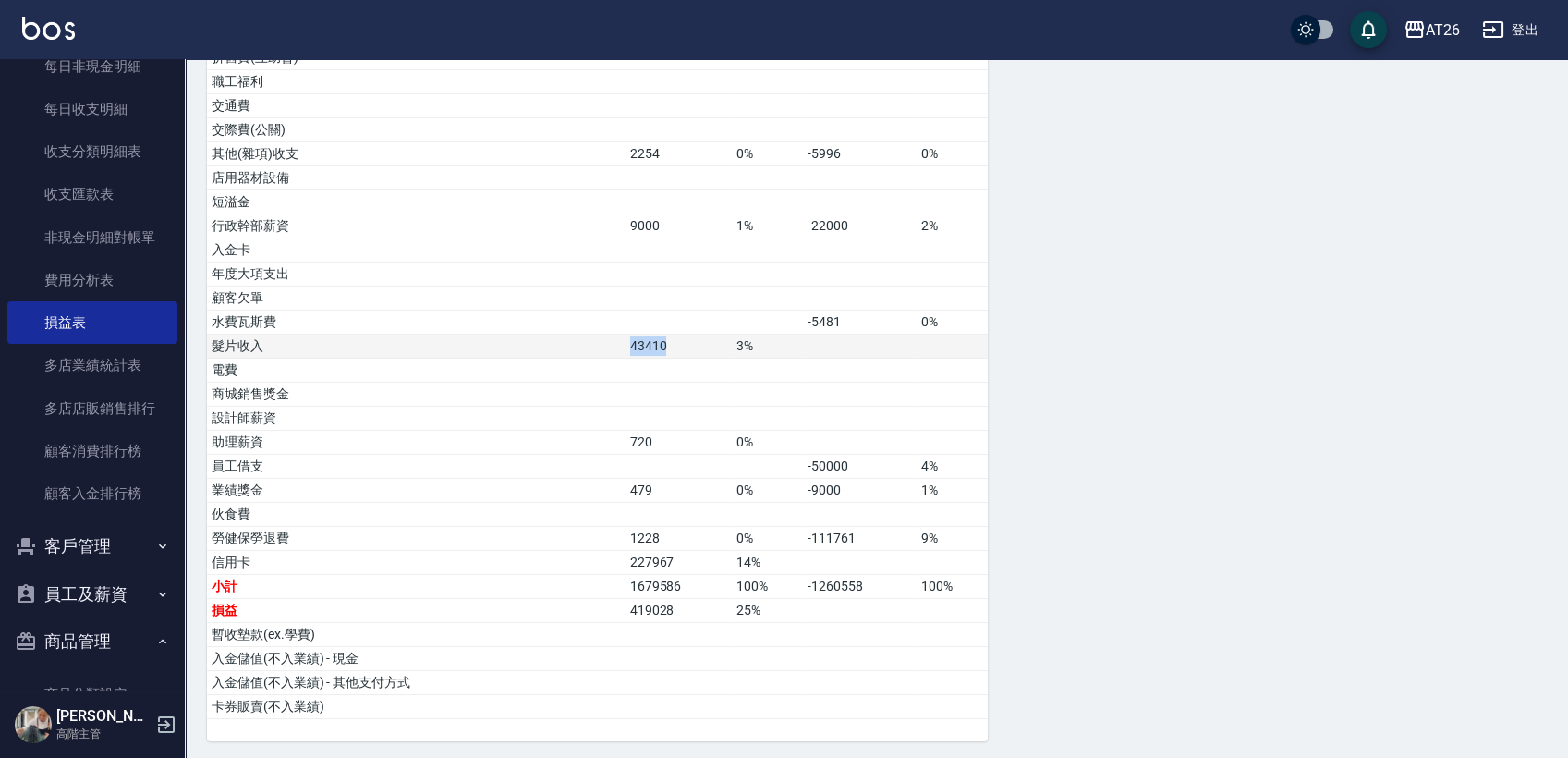
click at [662, 343] on td "43410" at bounding box center [679, 347] width 107 height 24
click at [662, 347] on td "43410" at bounding box center [679, 347] width 107 height 24
drag, startPoint x: 662, startPoint y: 347, endPoint x: 679, endPoint y: 322, distance: 30.5
click at [659, 347] on td "43410" at bounding box center [679, 347] width 107 height 24
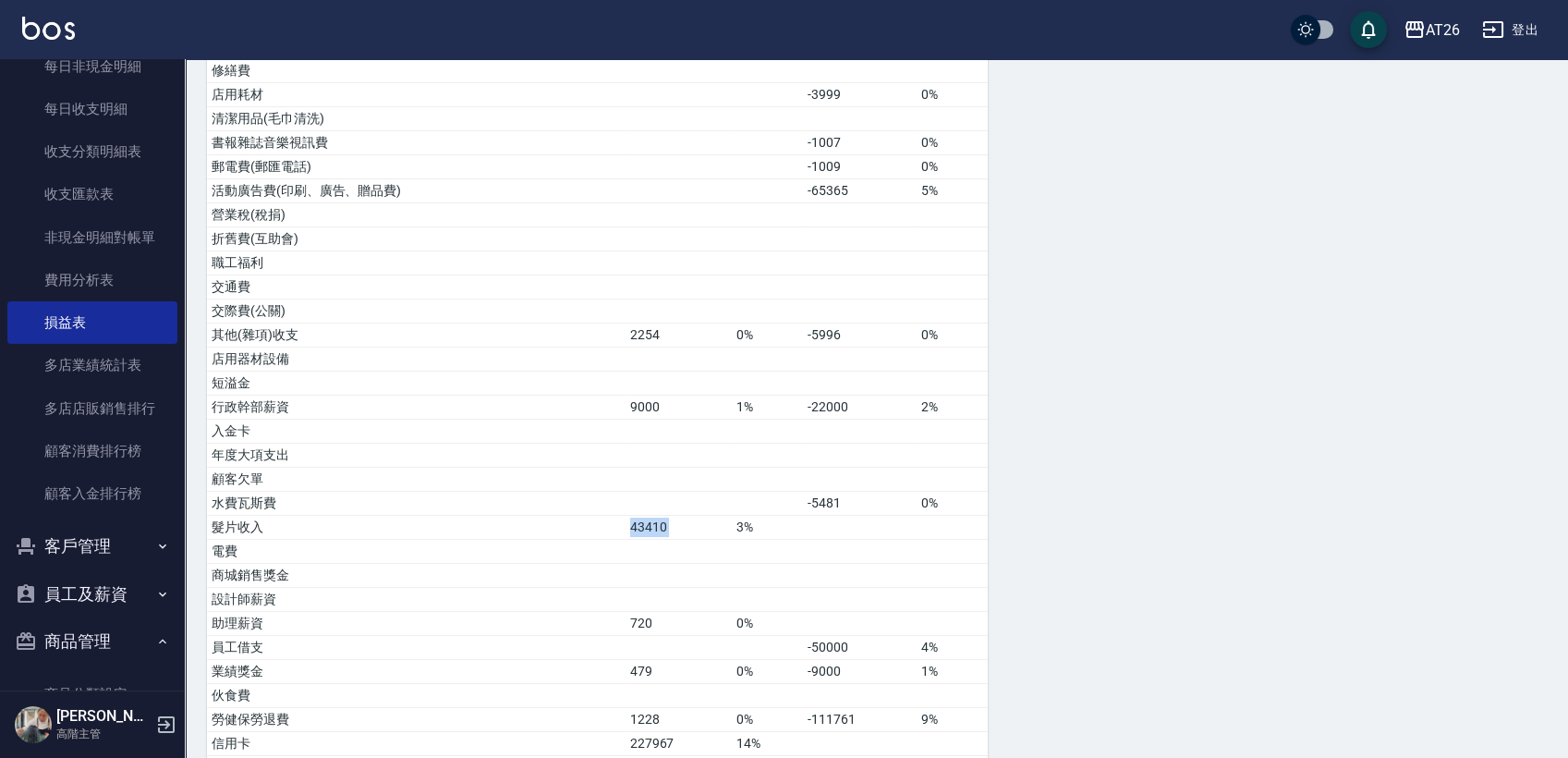
scroll to position [510, 0]
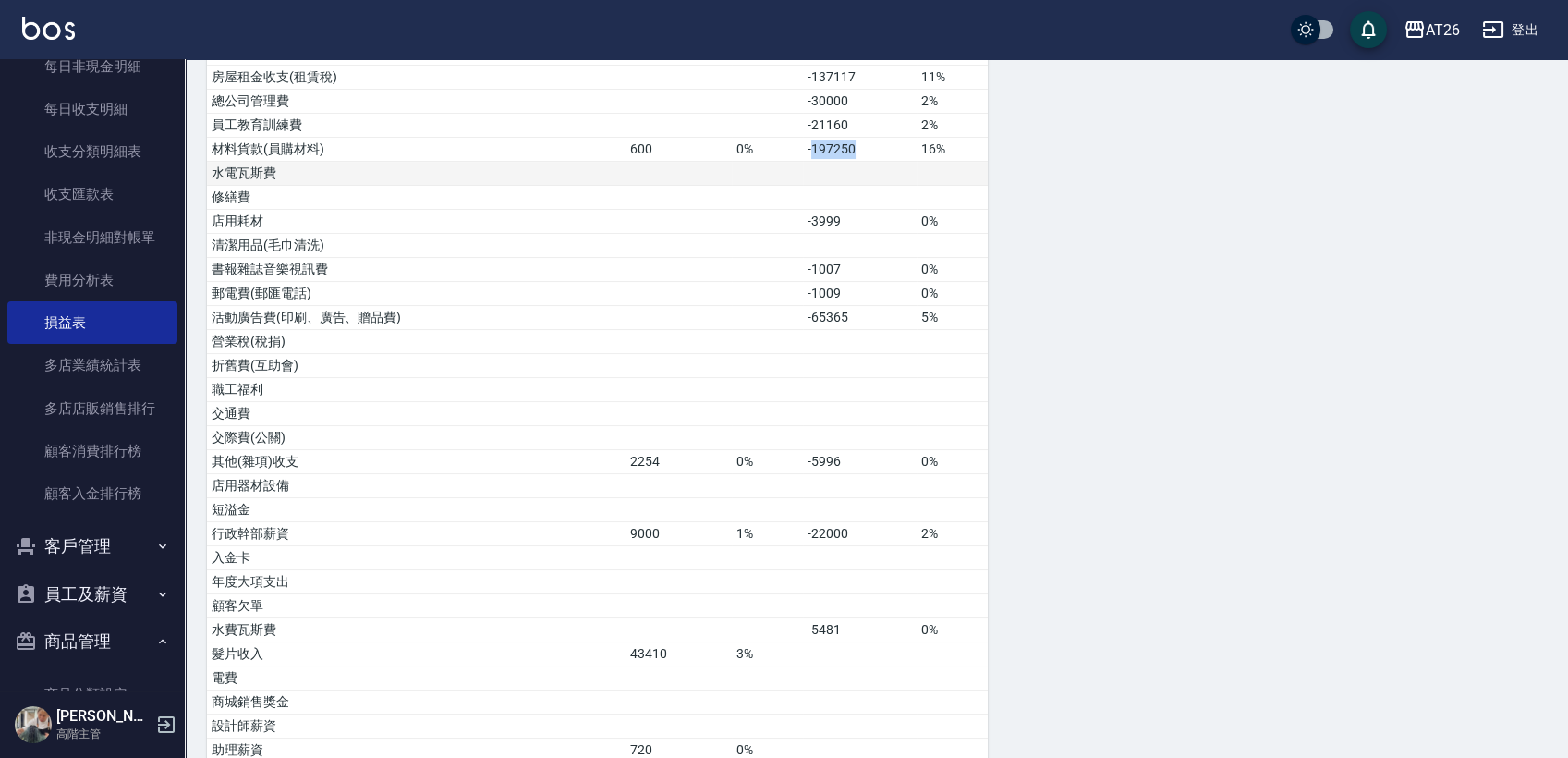
drag, startPoint x: 845, startPoint y: 148, endPoint x: 904, endPoint y: 165, distance: 61.4
click at [896, 157] on td "-197250" at bounding box center [860, 150] width 114 height 24
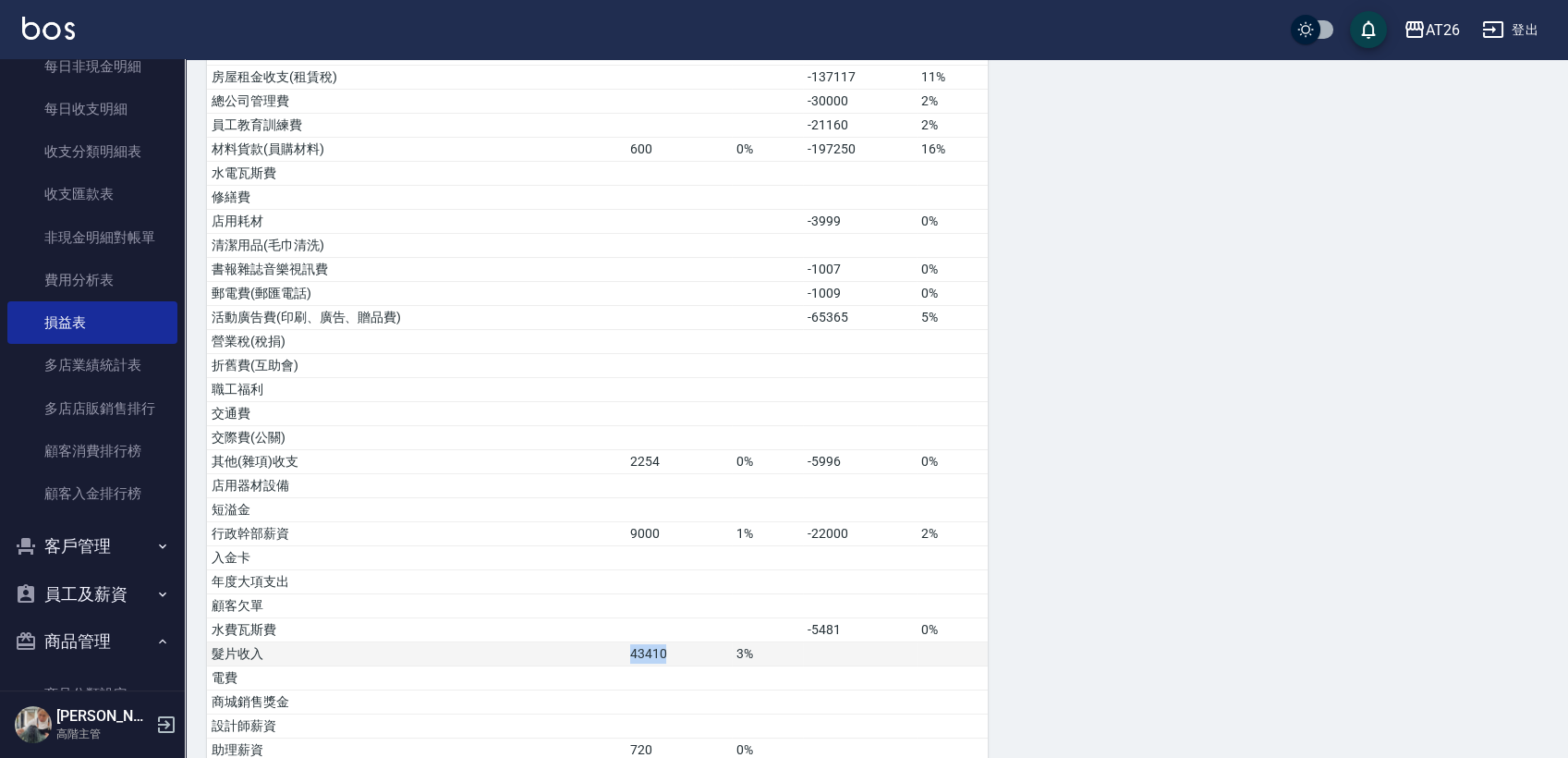
drag, startPoint x: 616, startPoint y: 646, endPoint x: 675, endPoint y: 645, distance: 59.2
click at [675, 645] on tr "髮片收入 43410 3%" at bounding box center [597, 654] width 781 height 24
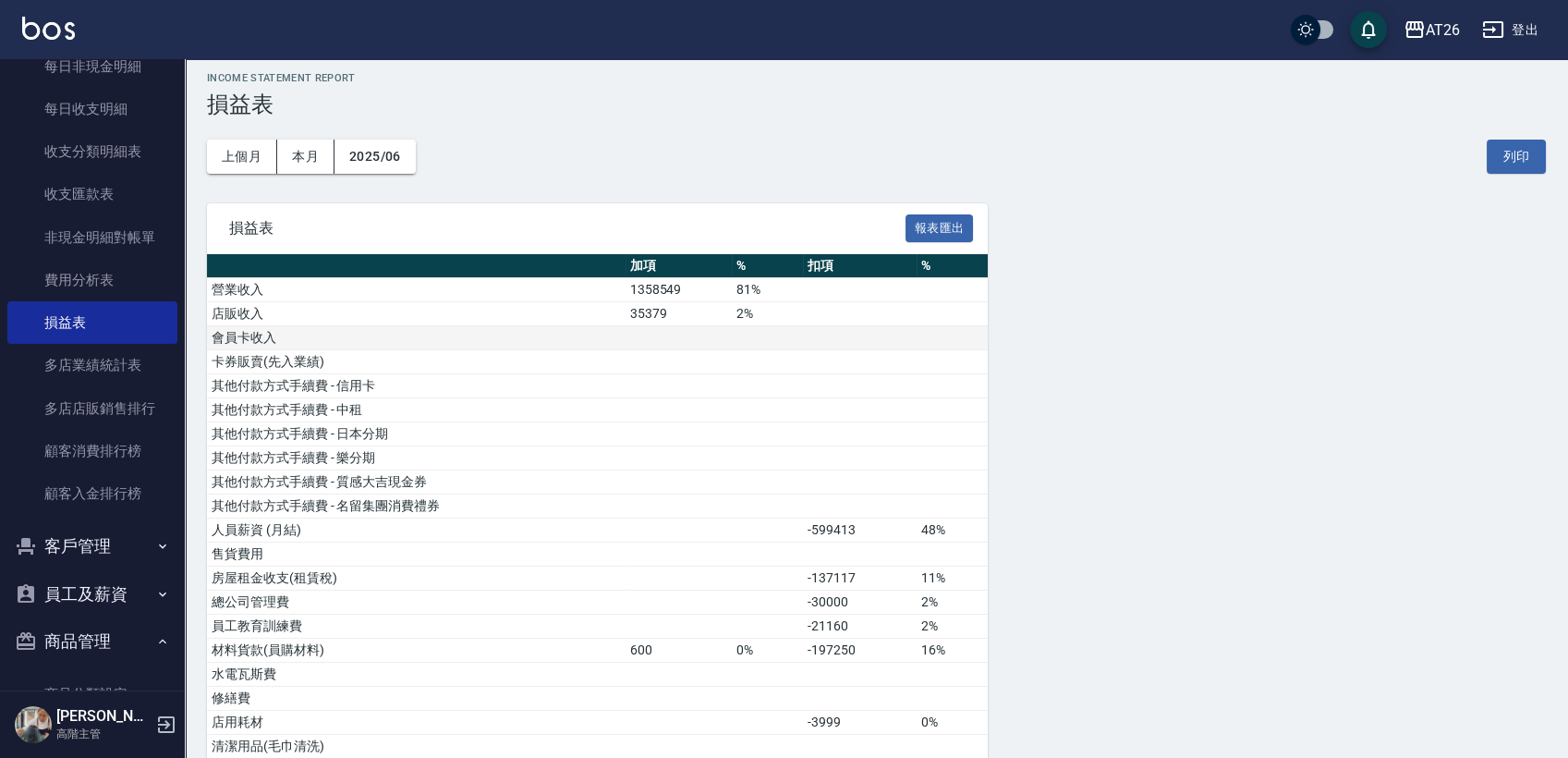
scroll to position [0, 0]
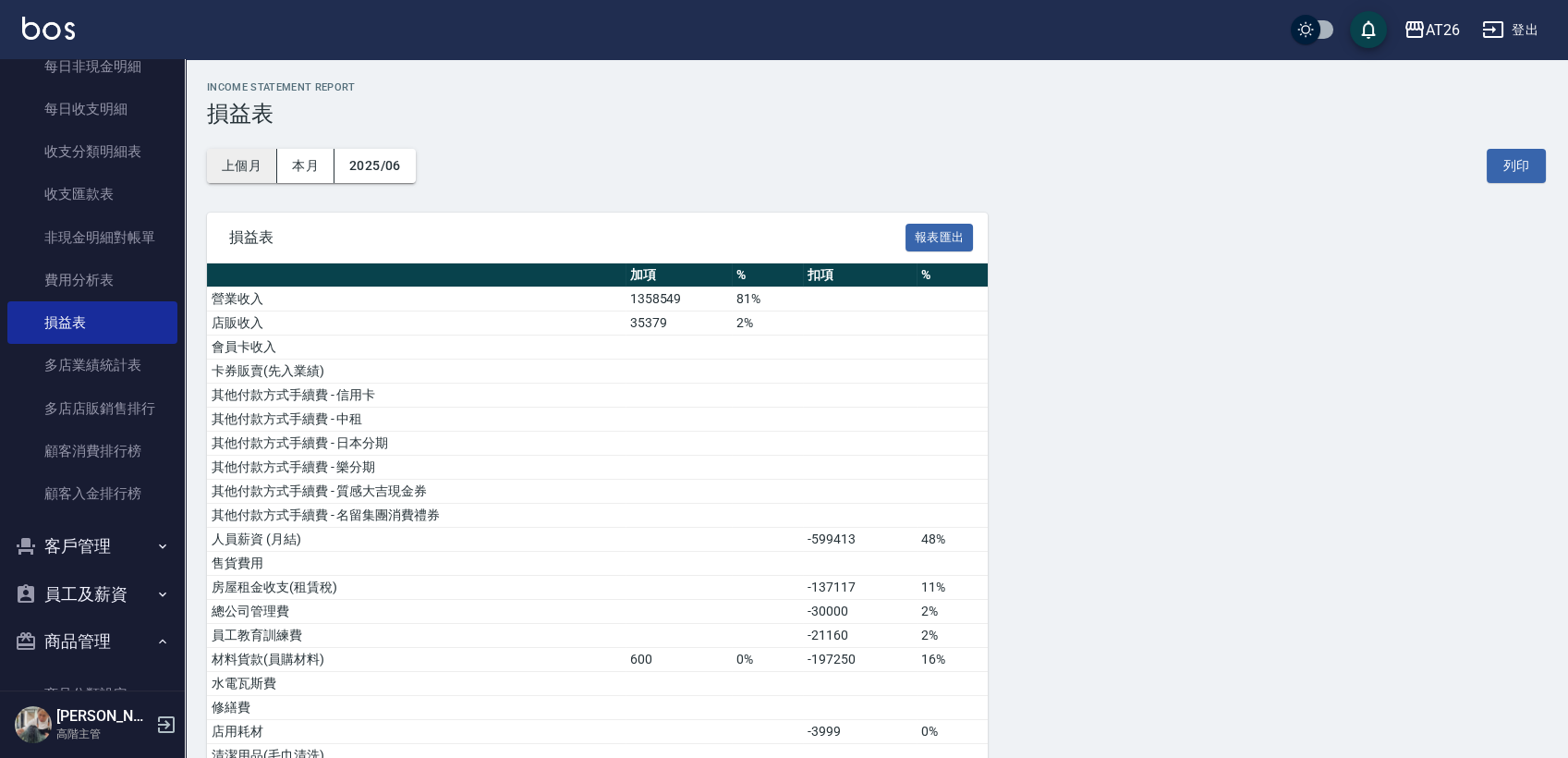
click at [264, 172] on button "上個月" at bounding box center [242, 166] width 70 height 34
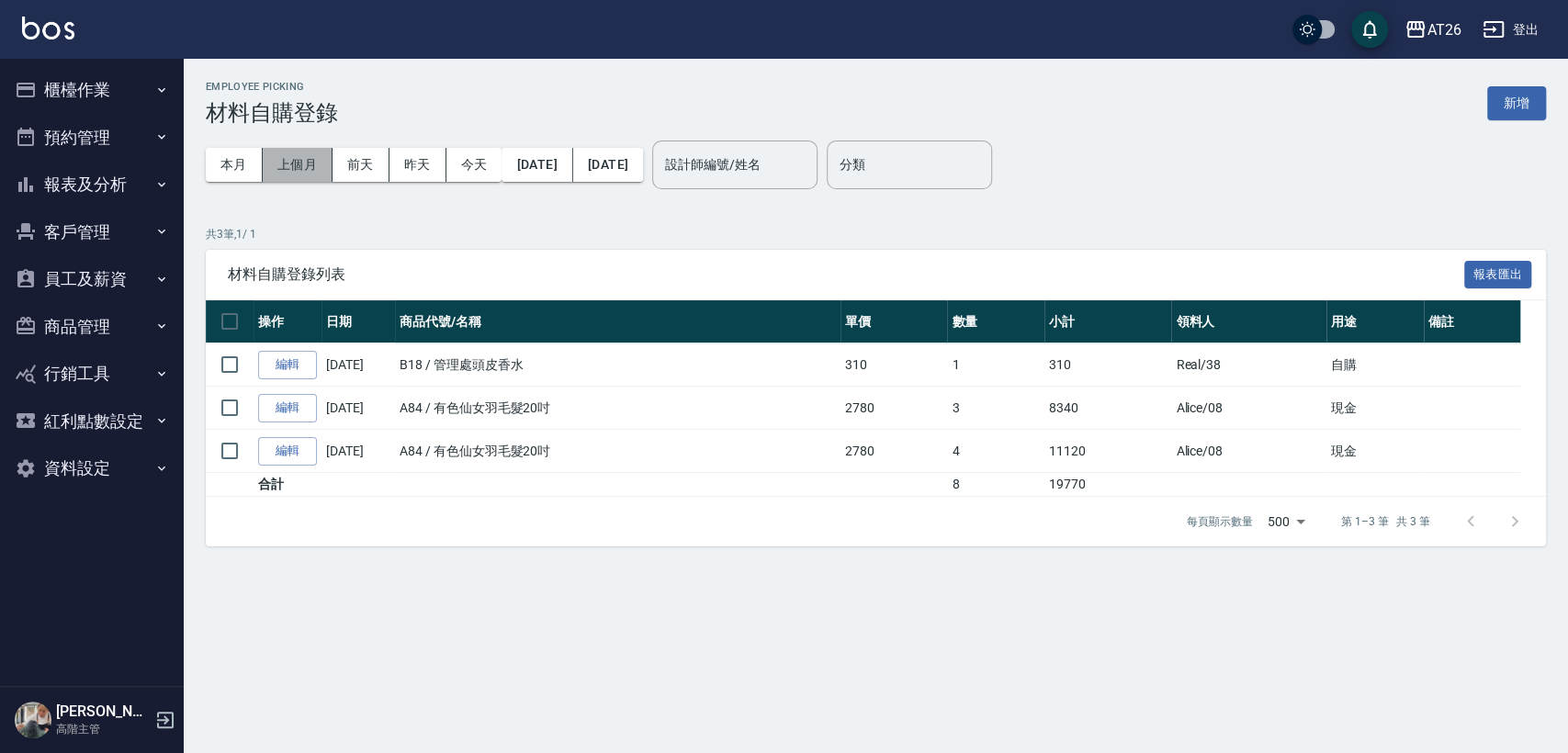
click at [301, 167] on button "上個月" at bounding box center [297, 165] width 70 height 34
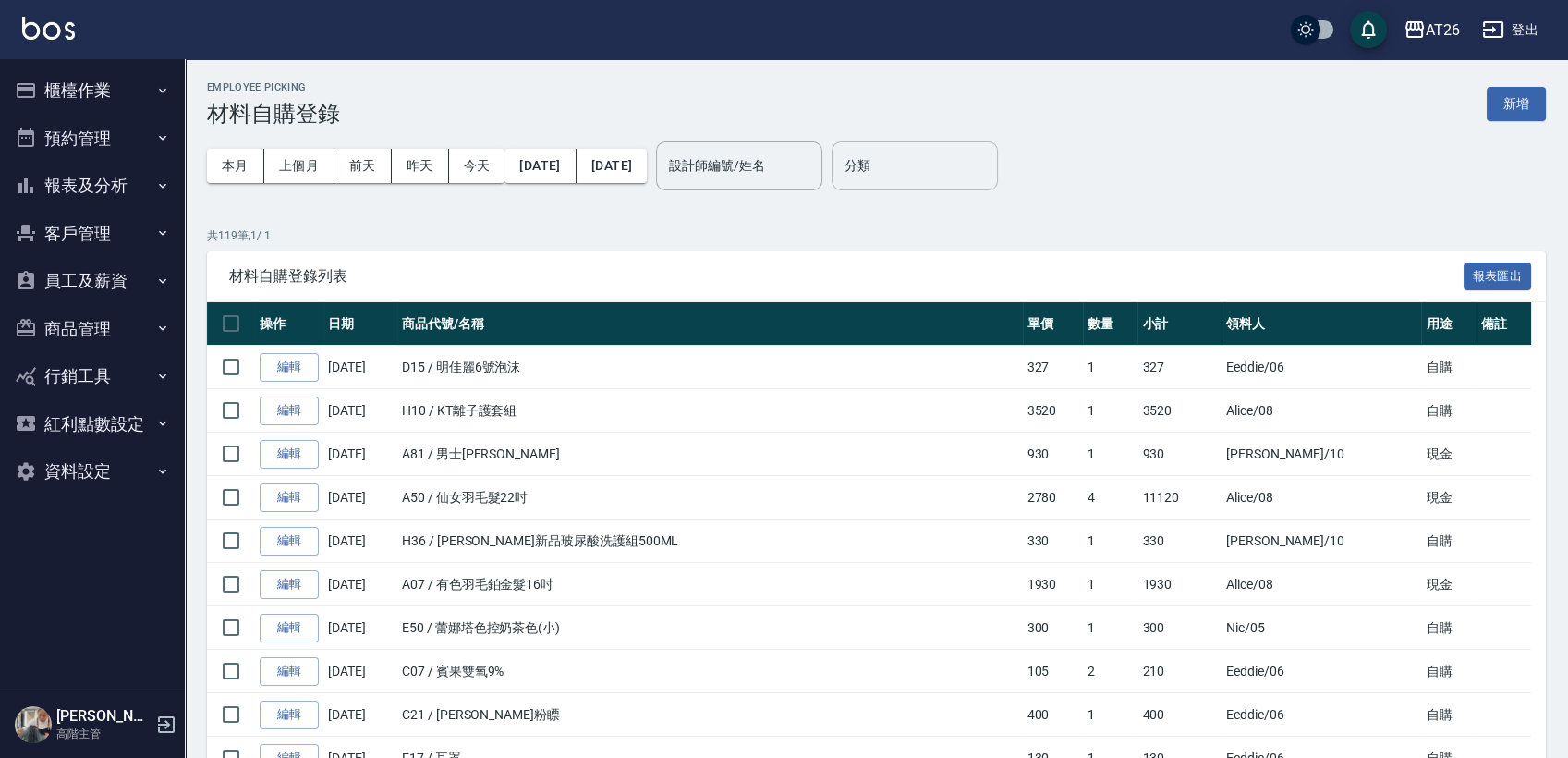
click at [990, 171] on input "分類" at bounding box center [915, 166] width 150 height 32
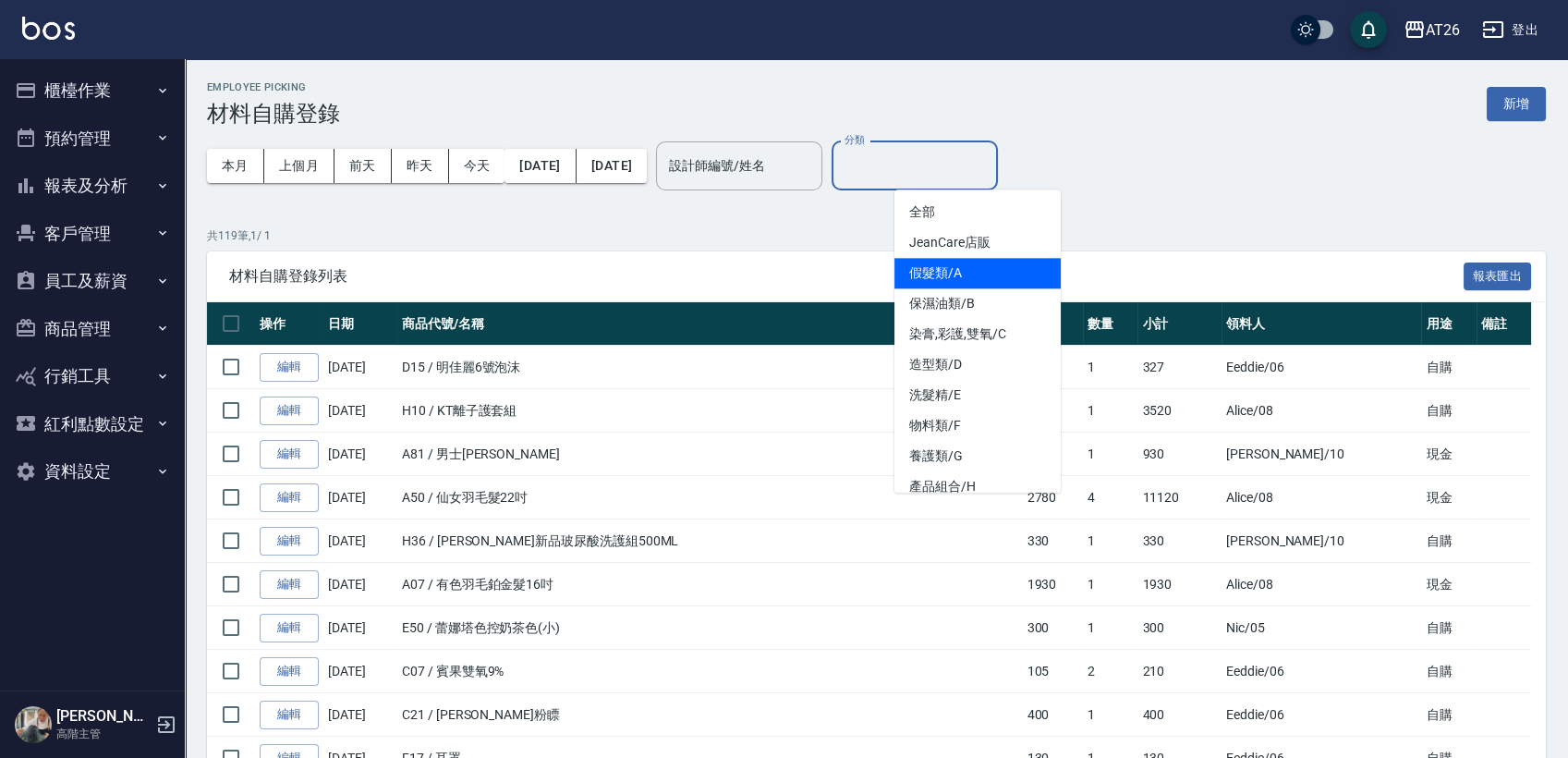
click at [998, 261] on li "假髮類/A" at bounding box center [978, 273] width 166 height 31
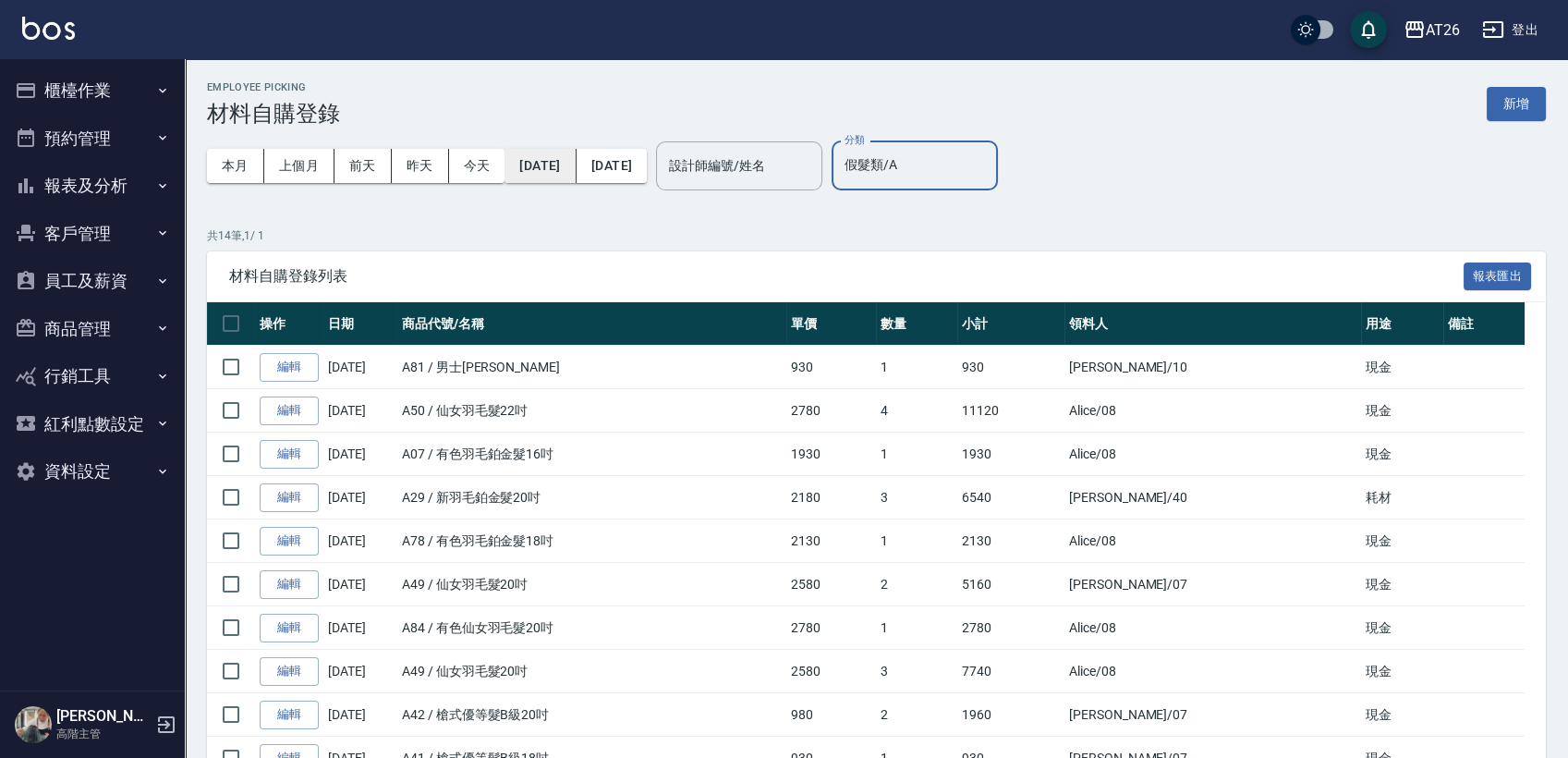
click at [569, 170] on button "[DATE]" at bounding box center [540, 166] width 71 height 34
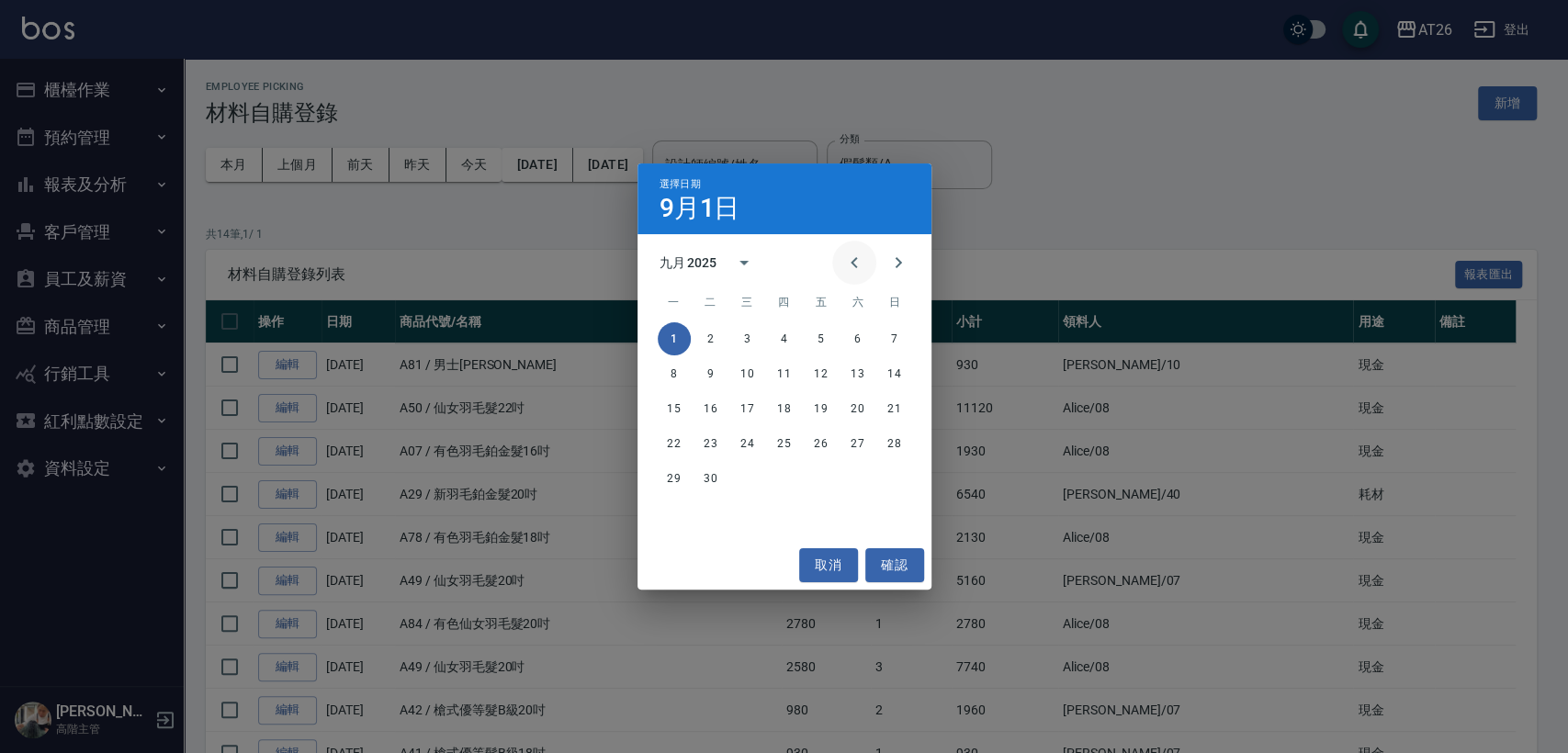
click at [843, 264] on icon "Previous month" at bounding box center [854, 262] width 22 height 22
drag, startPoint x: 844, startPoint y: 264, endPoint x: 845, endPoint y: 273, distance: 9.1
click at [844, 266] on icon "Previous month" at bounding box center [854, 262] width 22 height 22
click at [723, 329] on div "1 2 3 4 5 6" at bounding box center [784, 338] width 294 height 33
click at [710, 334] on button "1" at bounding box center [710, 338] width 33 height 33
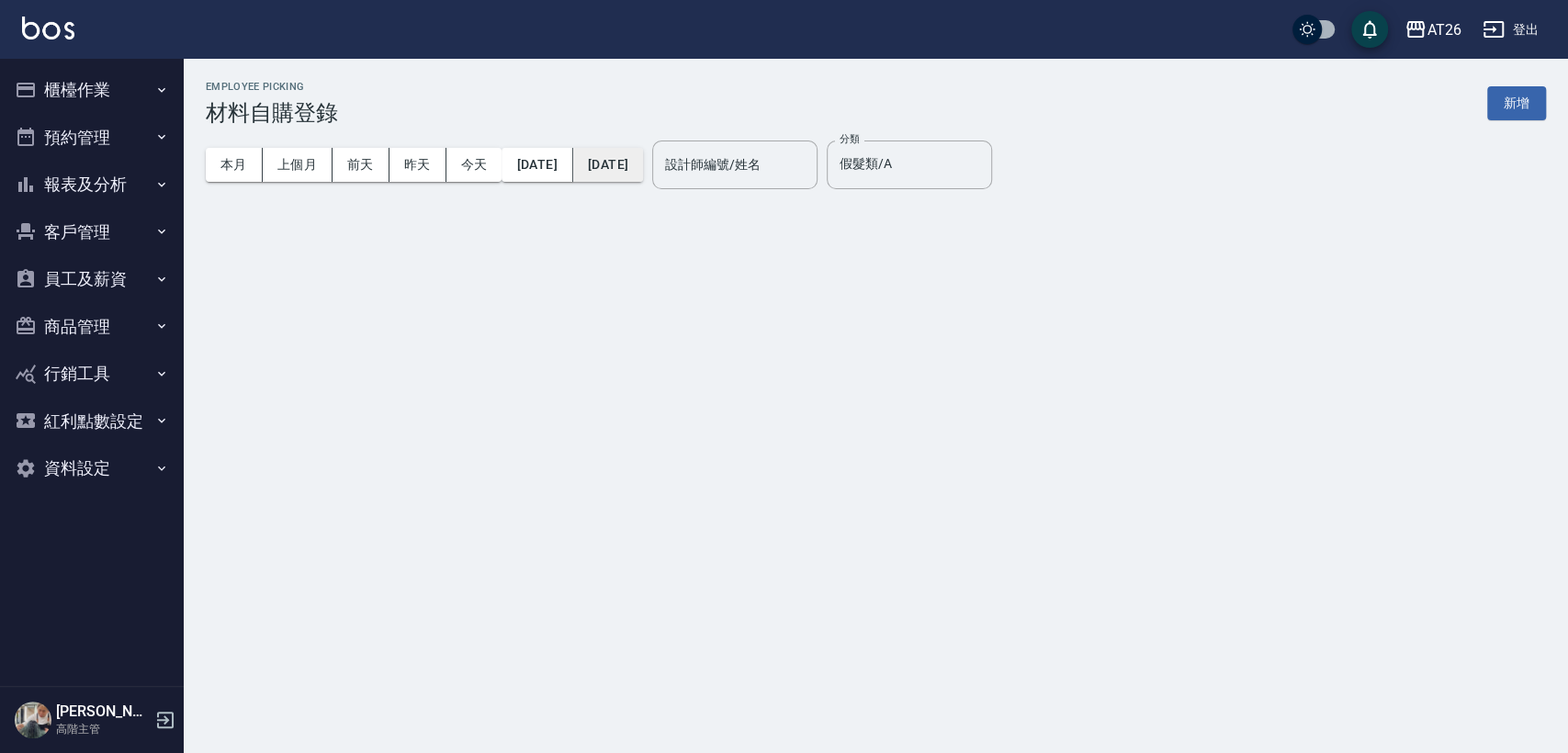
click at [643, 175] on button "[DATE]" at bounding box center [608, 165] width 70 height 34
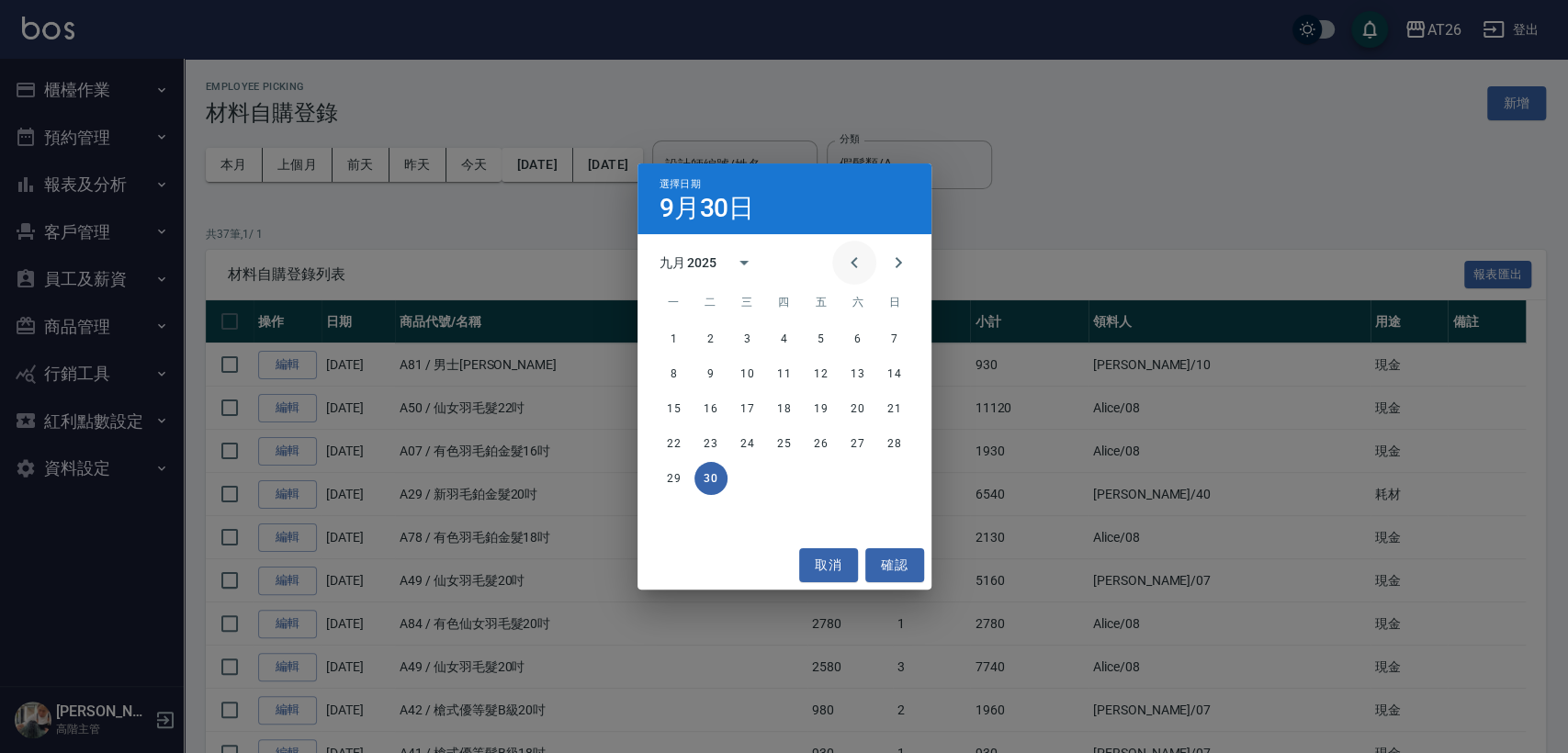
click at [860, 260] on icon "Previous month" at bounding box center [854, 262] width 22 height 22
drag, startPoint x: 860, startPoint y: 260, endPoint x: 847, endPoint y: 286, distance: 29.1
click at [860, 260] on icon "Previous month" at bounding box center [854, 262] width 22 height 22
click at [896, 273] on icon "Next month" at bounding box center [898, 262] width 22 height 22
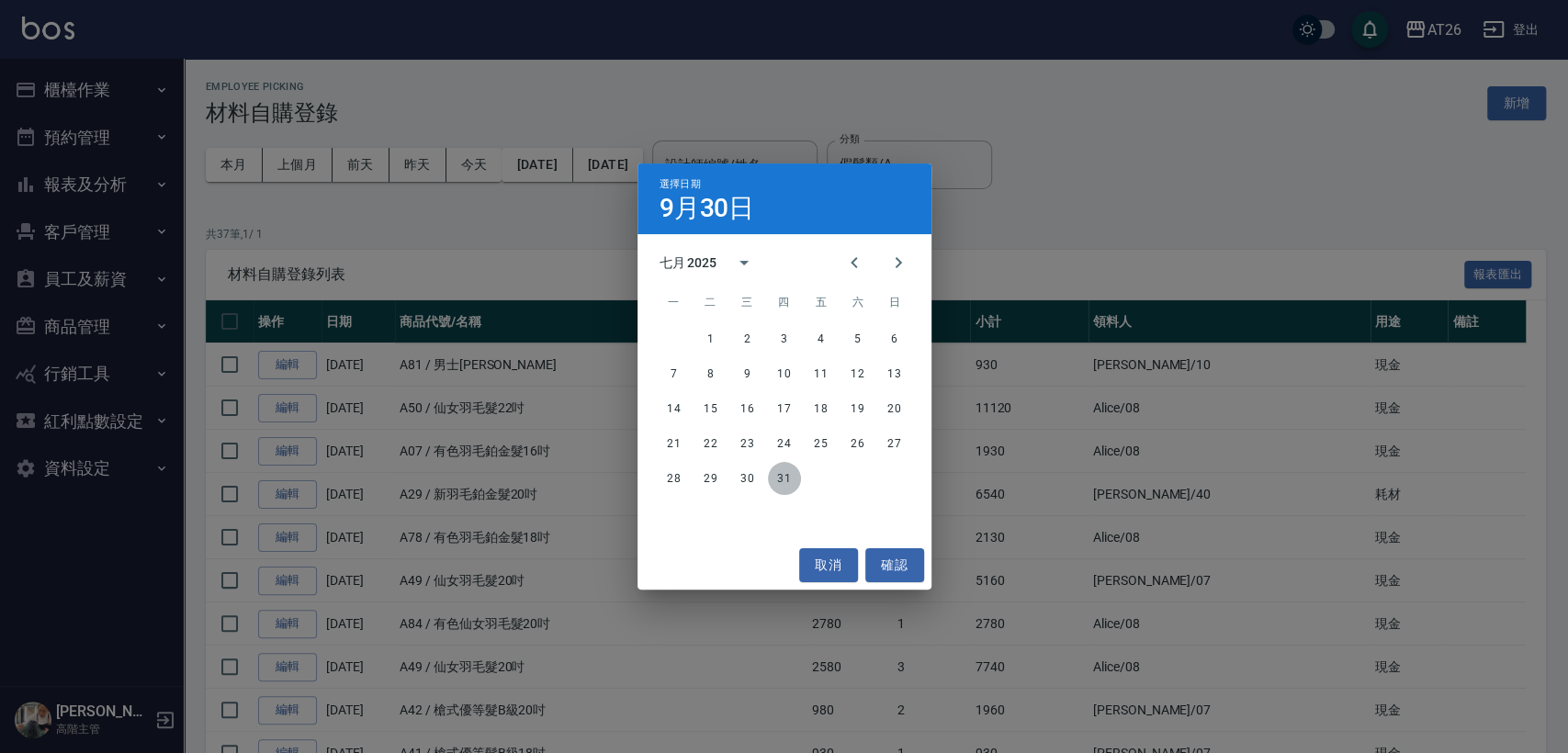
click at [791, 479] on button "31" at bounding box center [784, 478] width 33 height 33
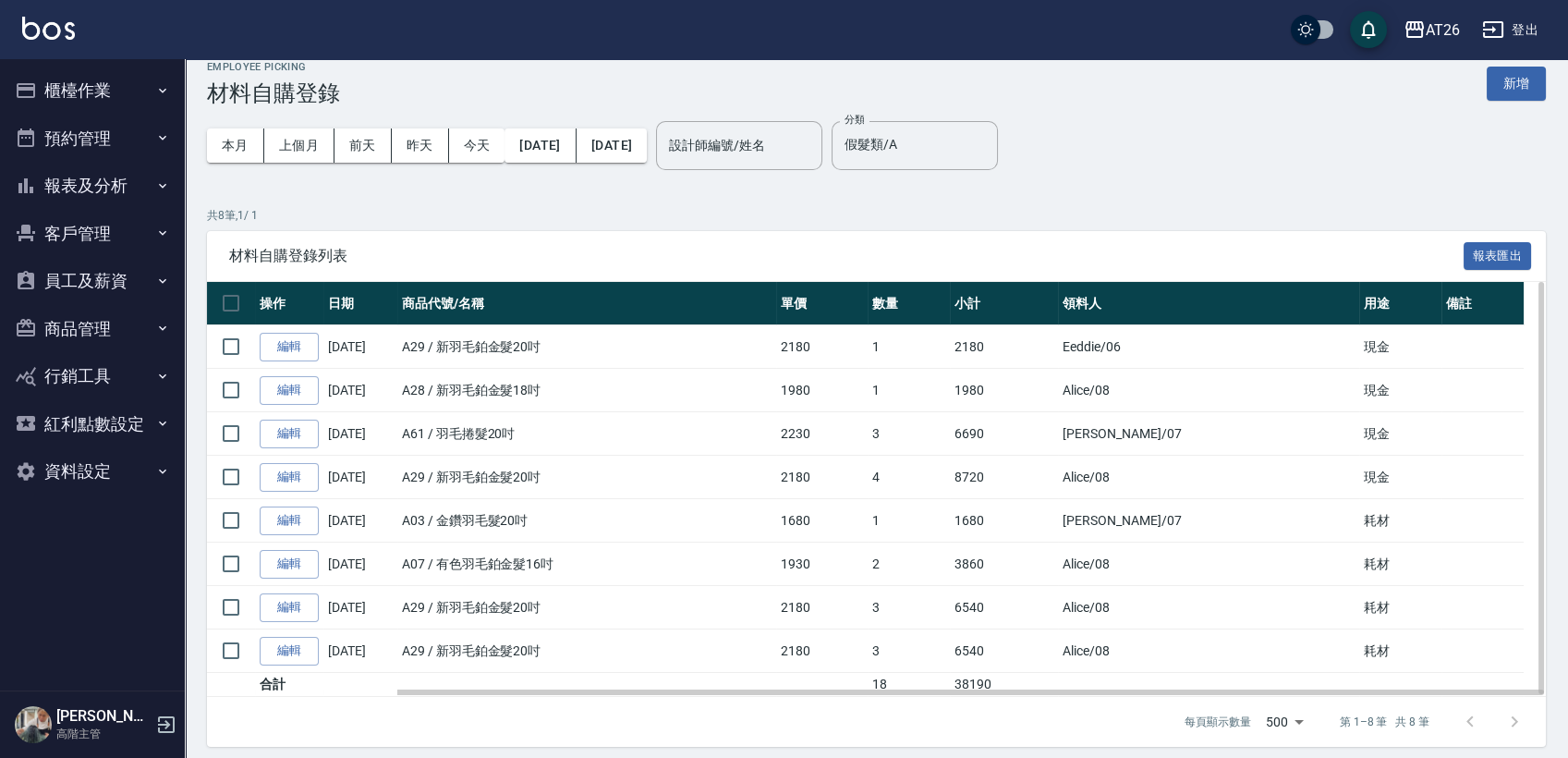
scroll to position [31, 0]
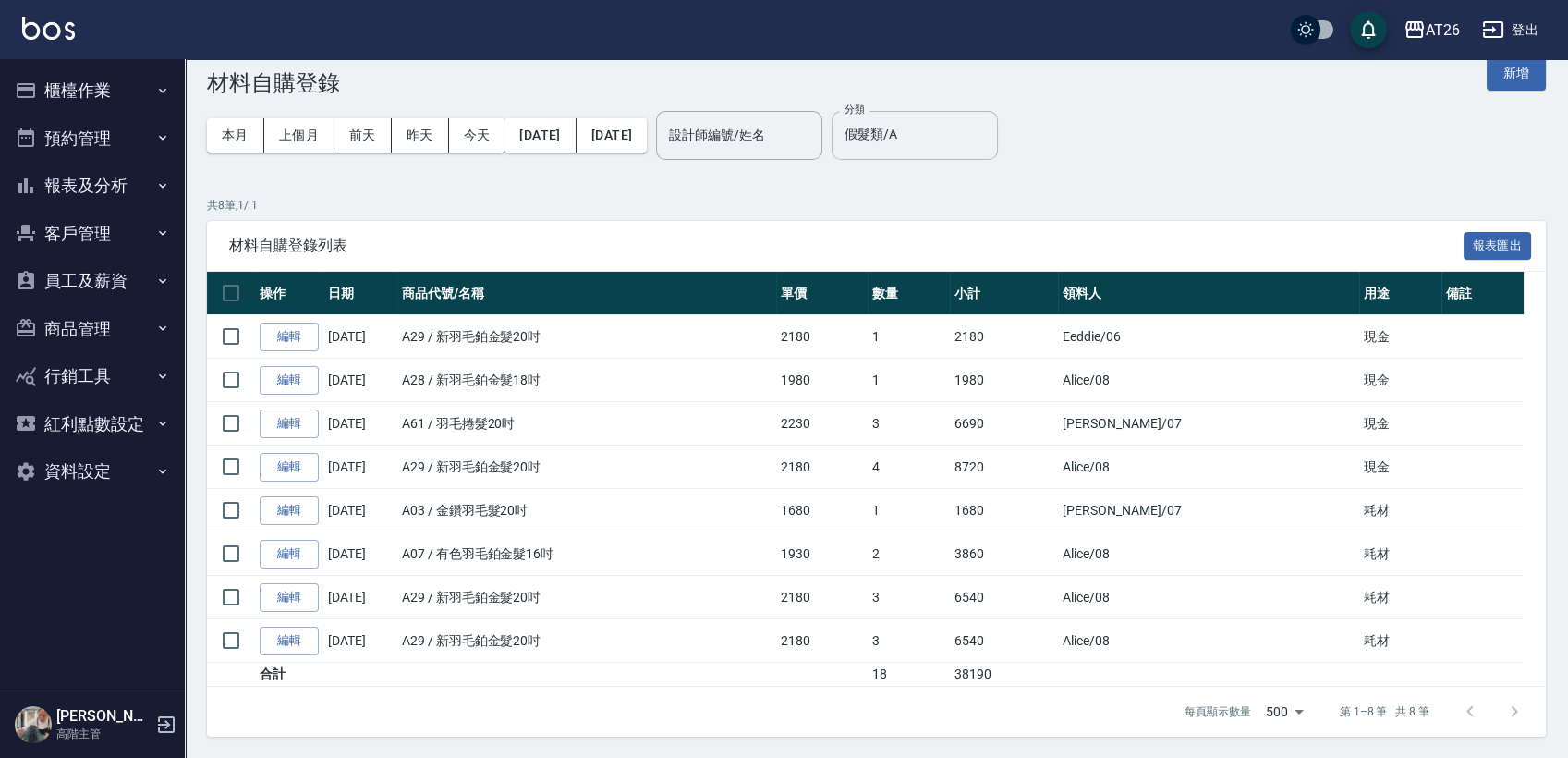
click at [969, 126] on input "假髮類/A" at bounding box center [915, 135] width 150 height 32
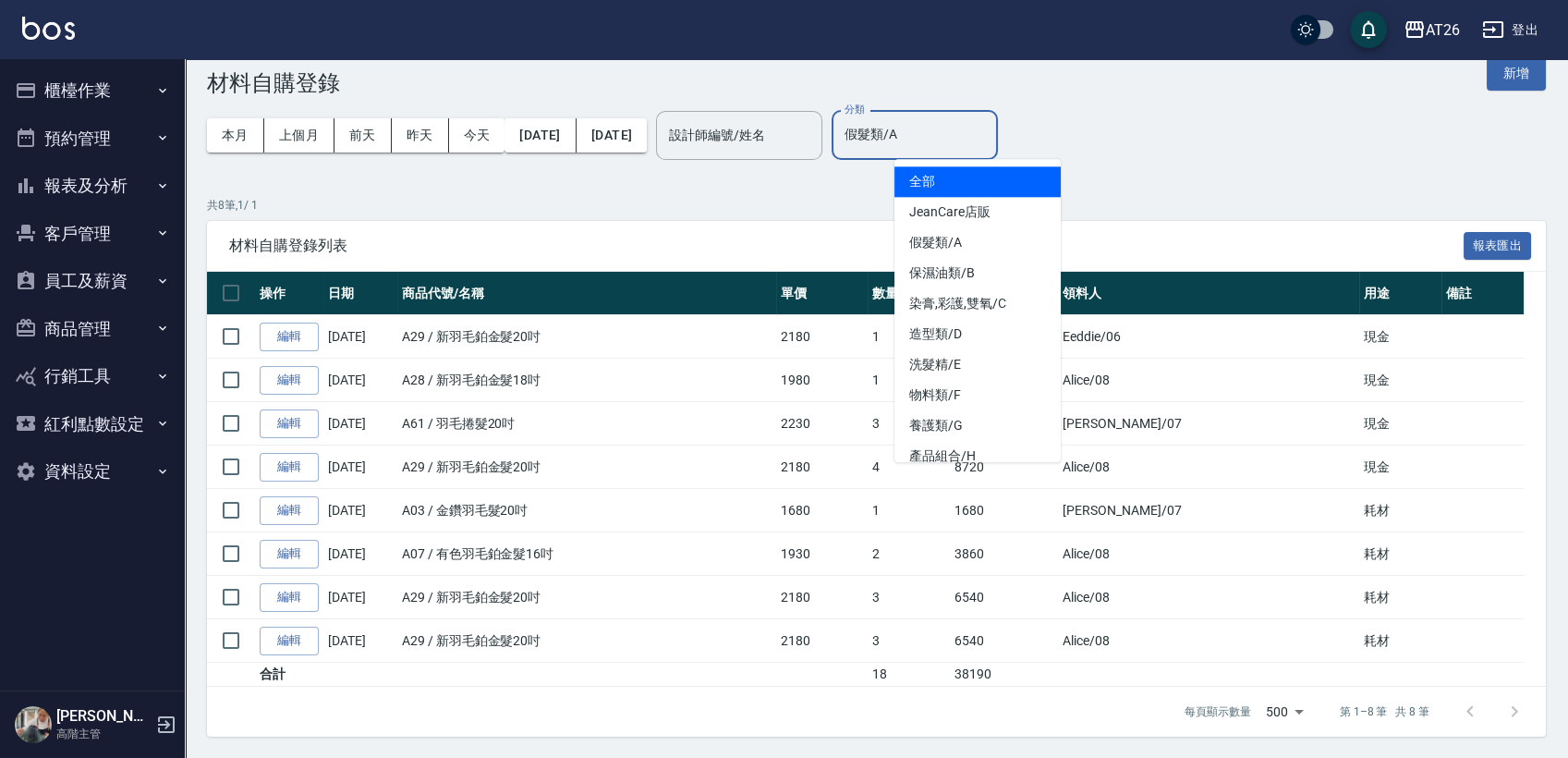
click at [942, 172] on li "全部" at bounding box center [978, 181] width 166 height 31
type input "全部"
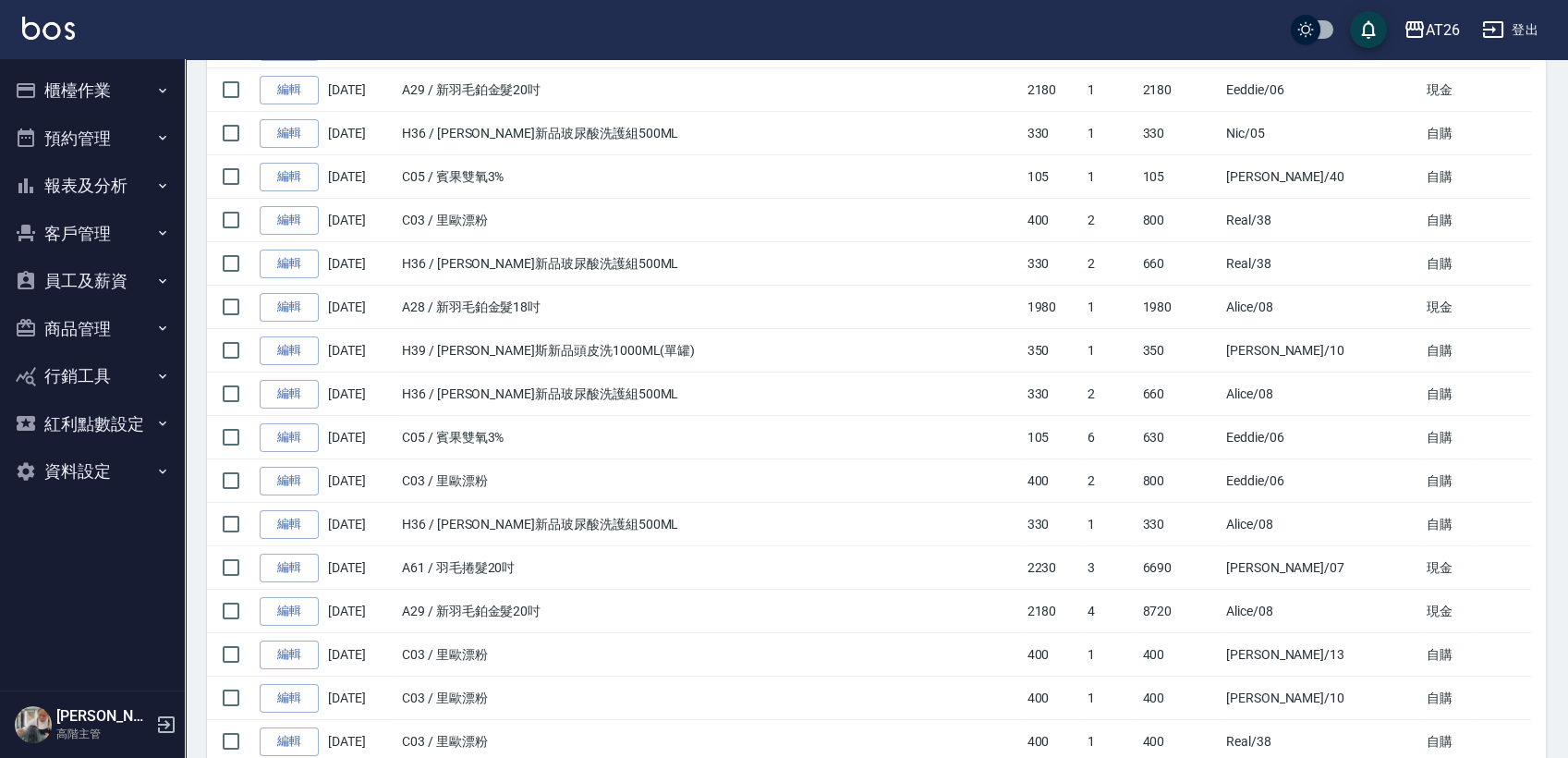
scroll to position [0, 0]
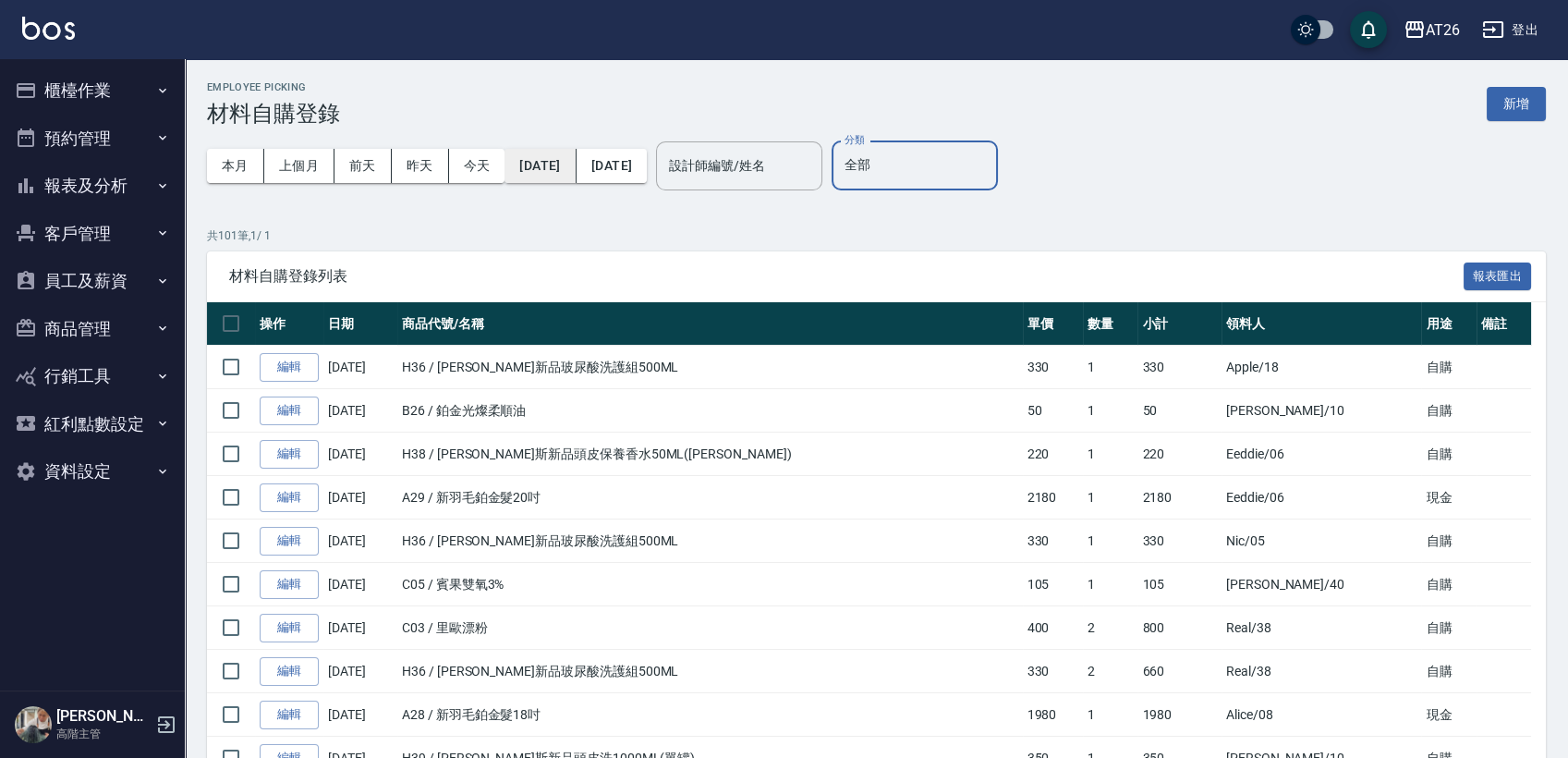
click at [546, 165] on button "[DATE]" at bounding box center [540, 166] width 71 height 34
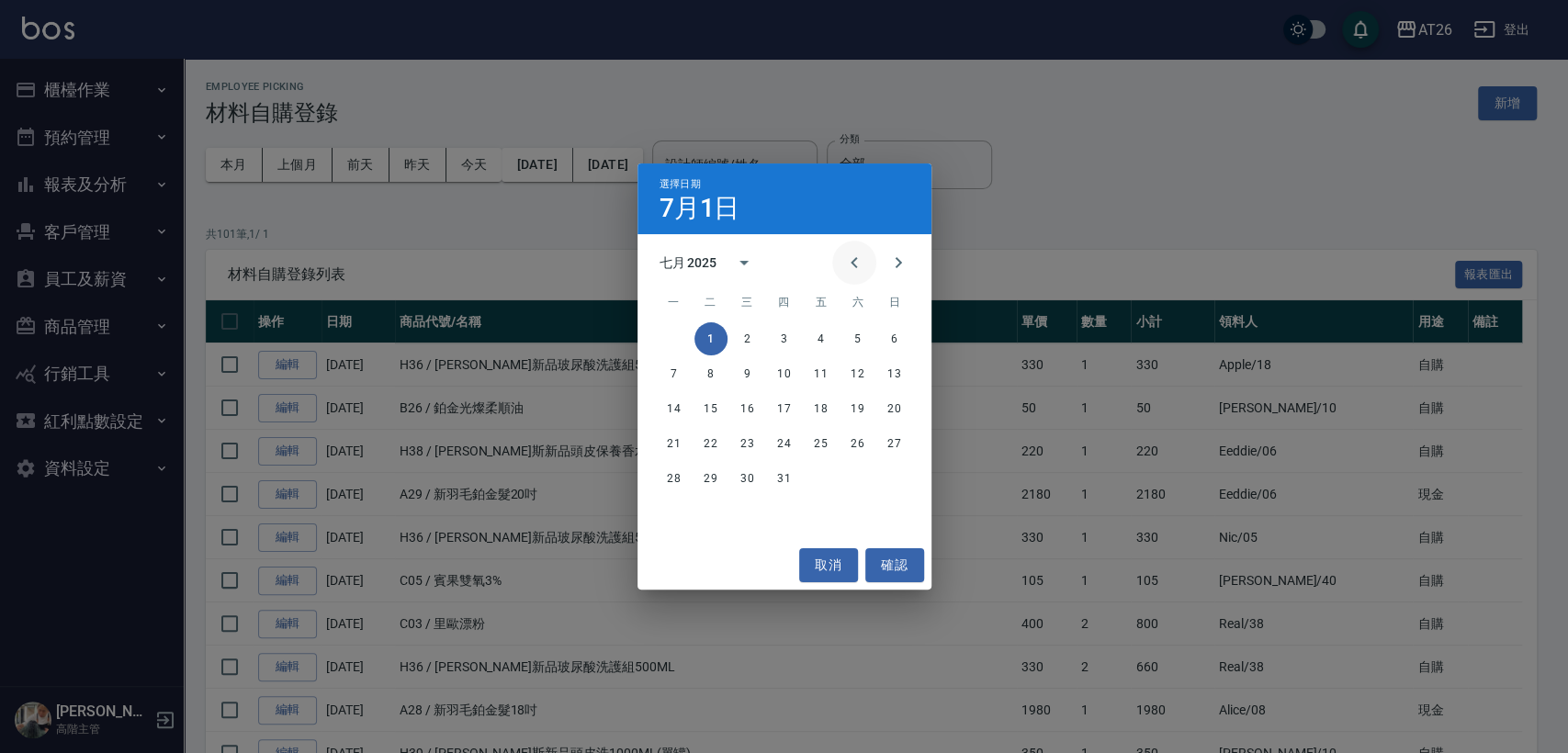
click at [850, 265] on icon "Previous month" at bounding box center [854, 262] width 22 height 22
click at [891, 340] on button "1" at bounding box center [894, 338] width 33 height 33
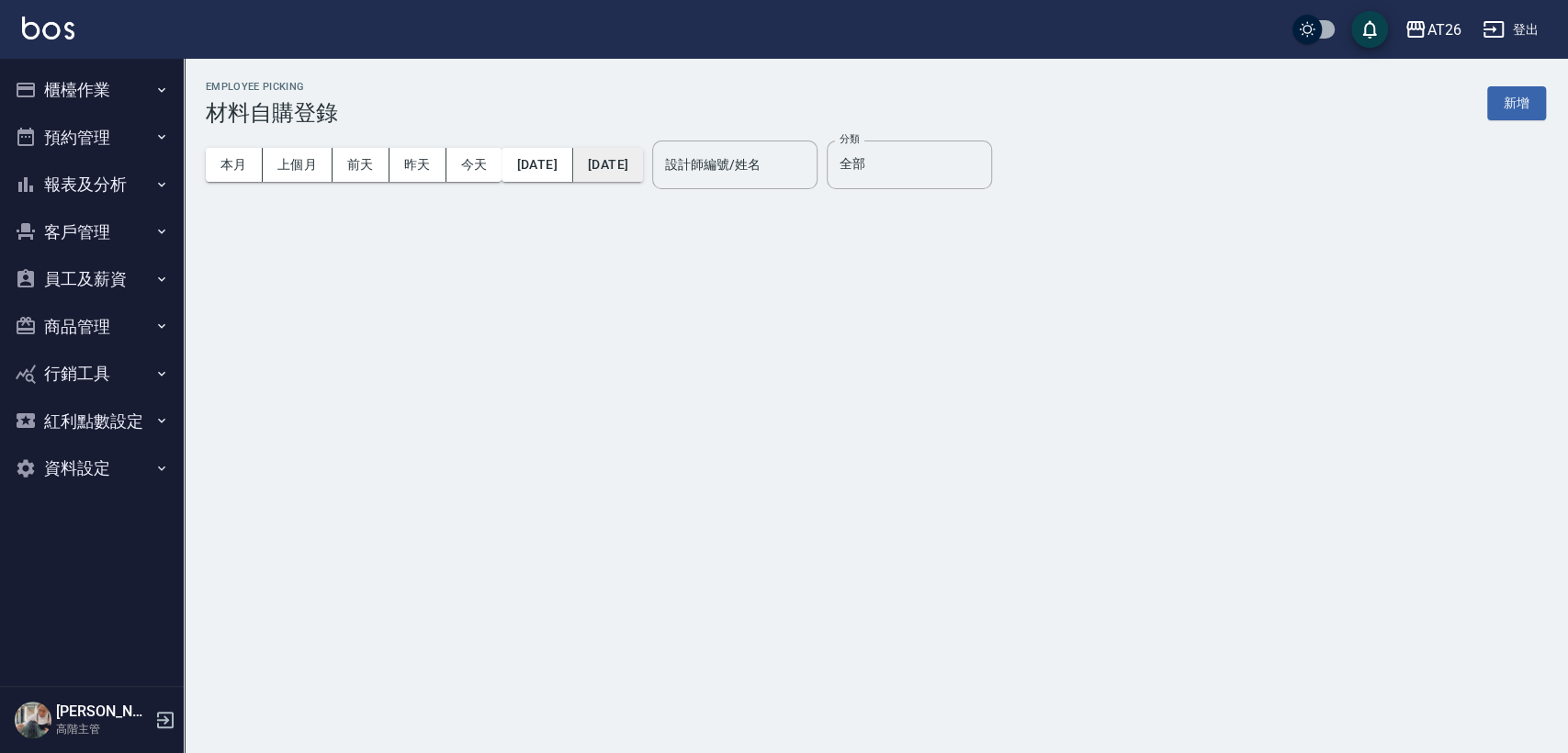
click at [637, 164] on button "[DATE]" at bounding box center [608, 165] width 70 height 34
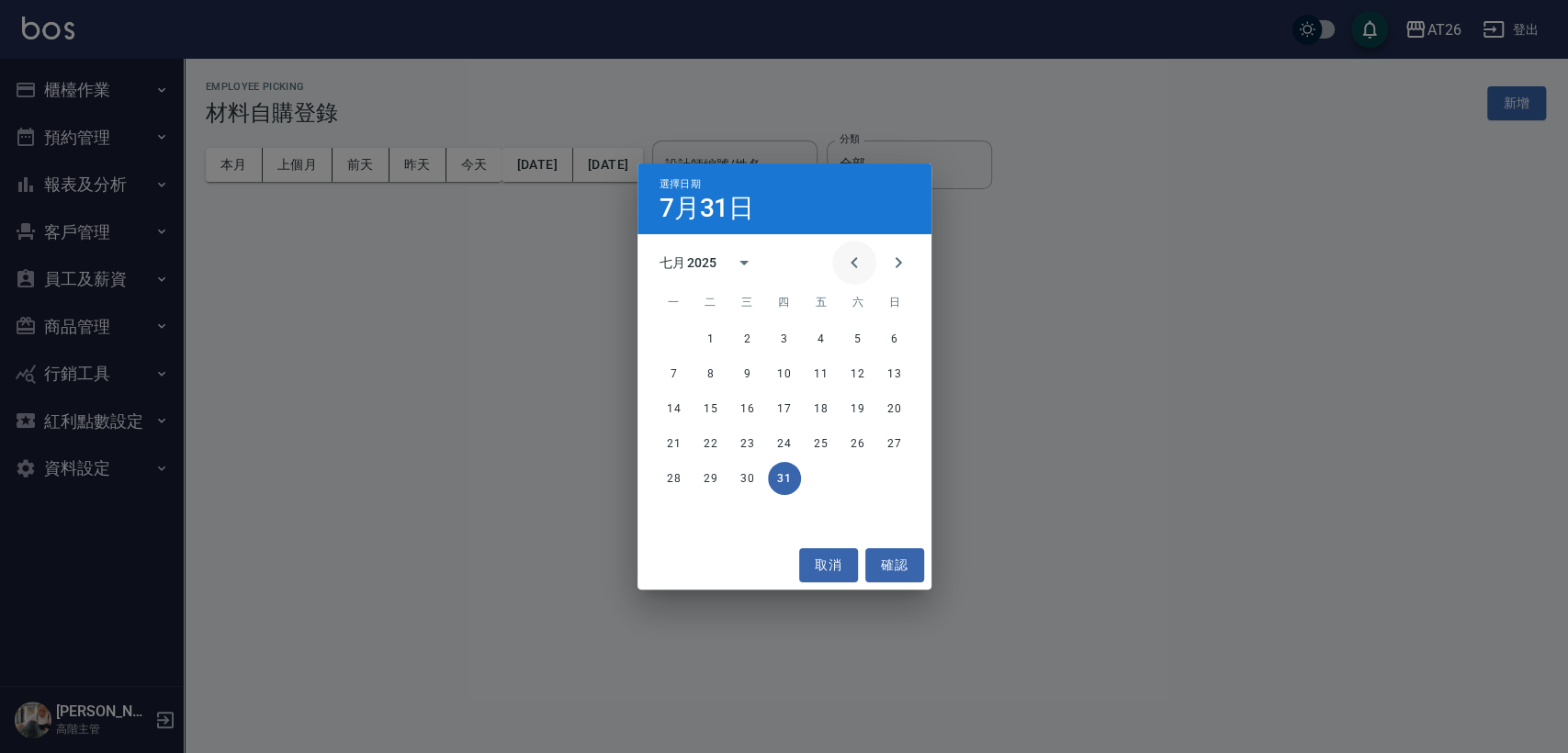
click at [856, 266] on icon "Previous month" at bounding box center [854, 262] width 6 height 11
click at [678, 516] on button "30" at bounding box center [674, 513] width 33 height 33
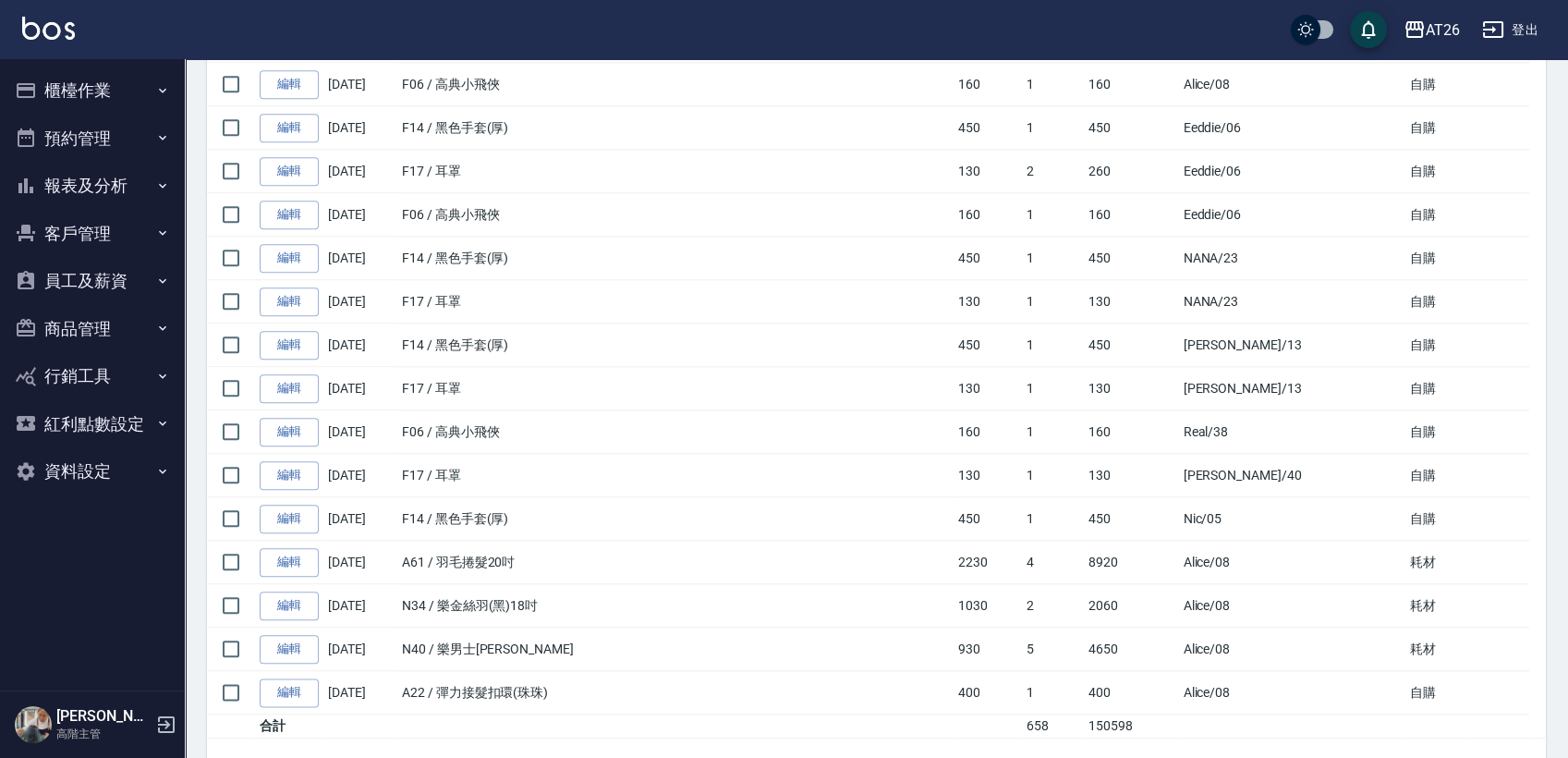
scroll to position [4668, 0]
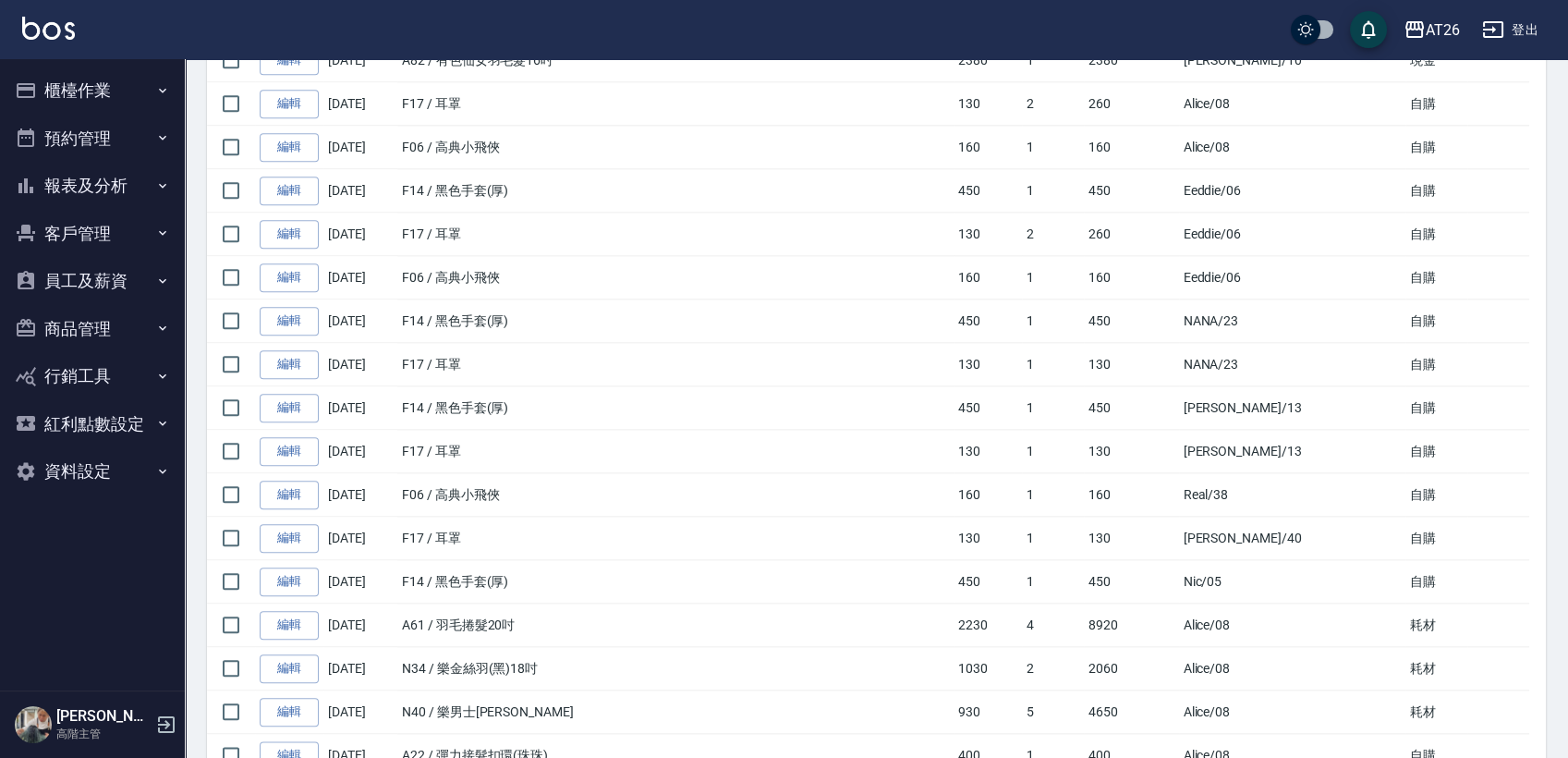
scroll to position [4668, 0]
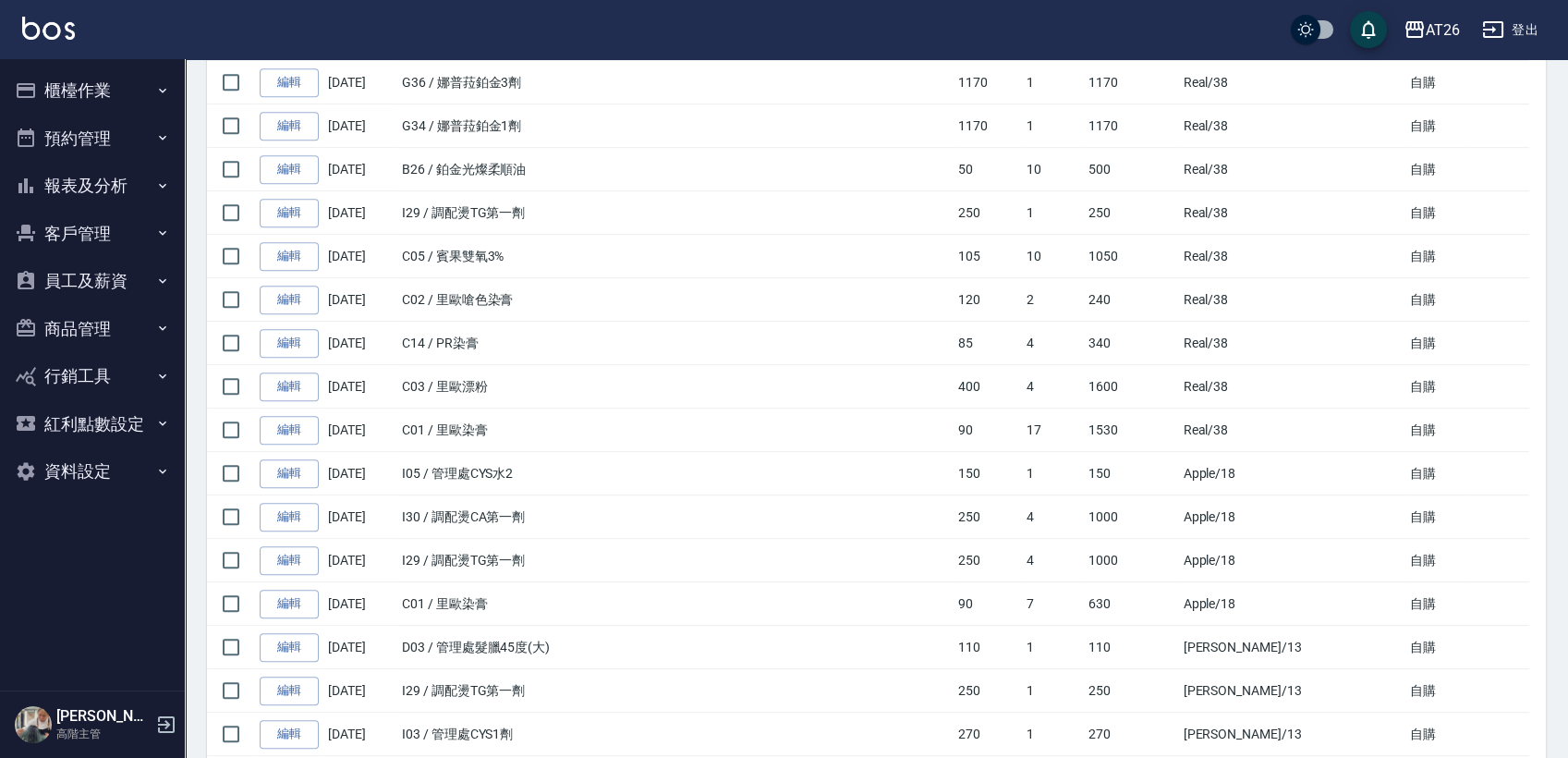
scroll to position [1648, 0]
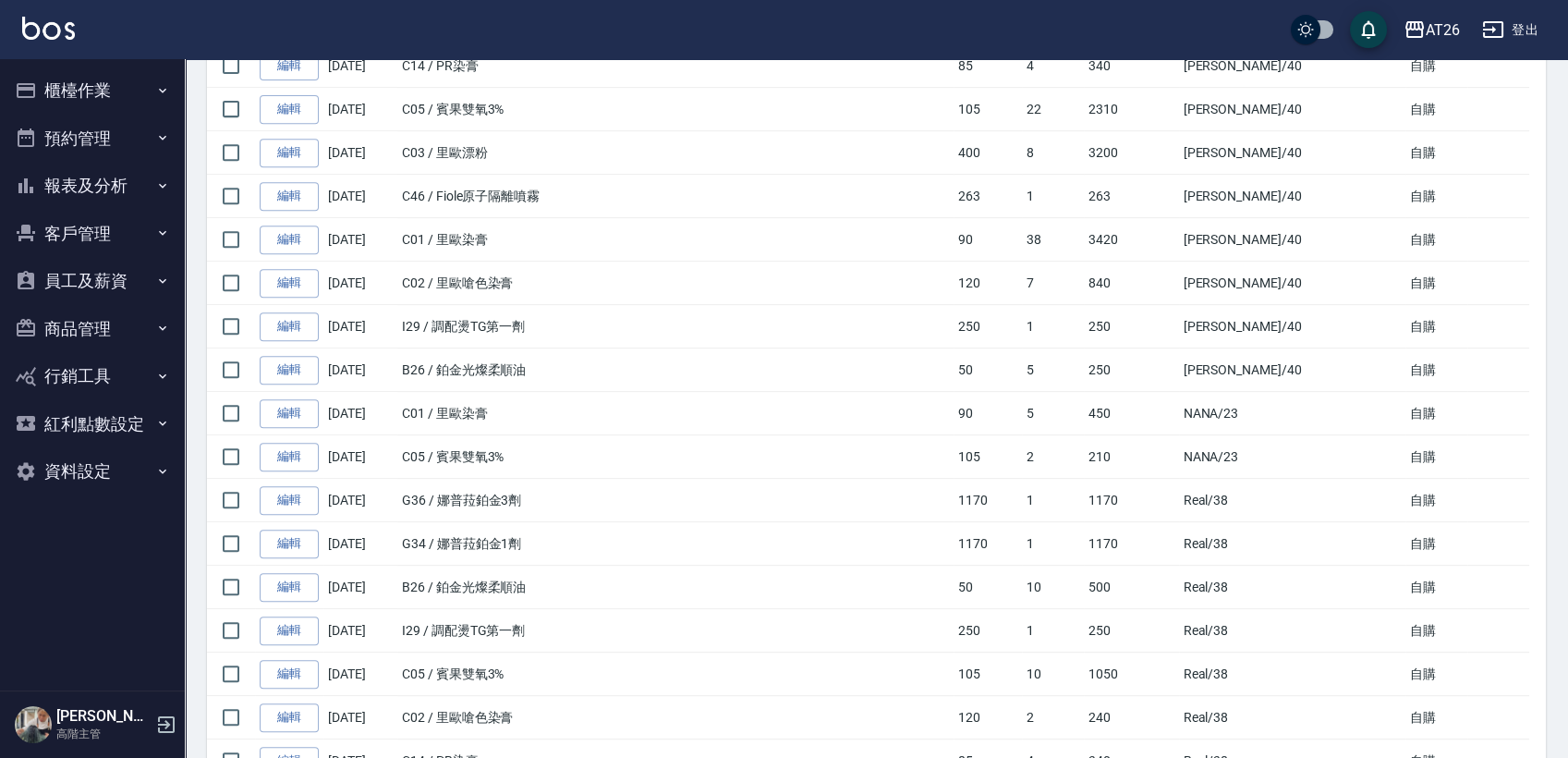
click at [836, 231] on td "C01 / 里歐染膏" at bounding box center [675, 239] width 556 height 43
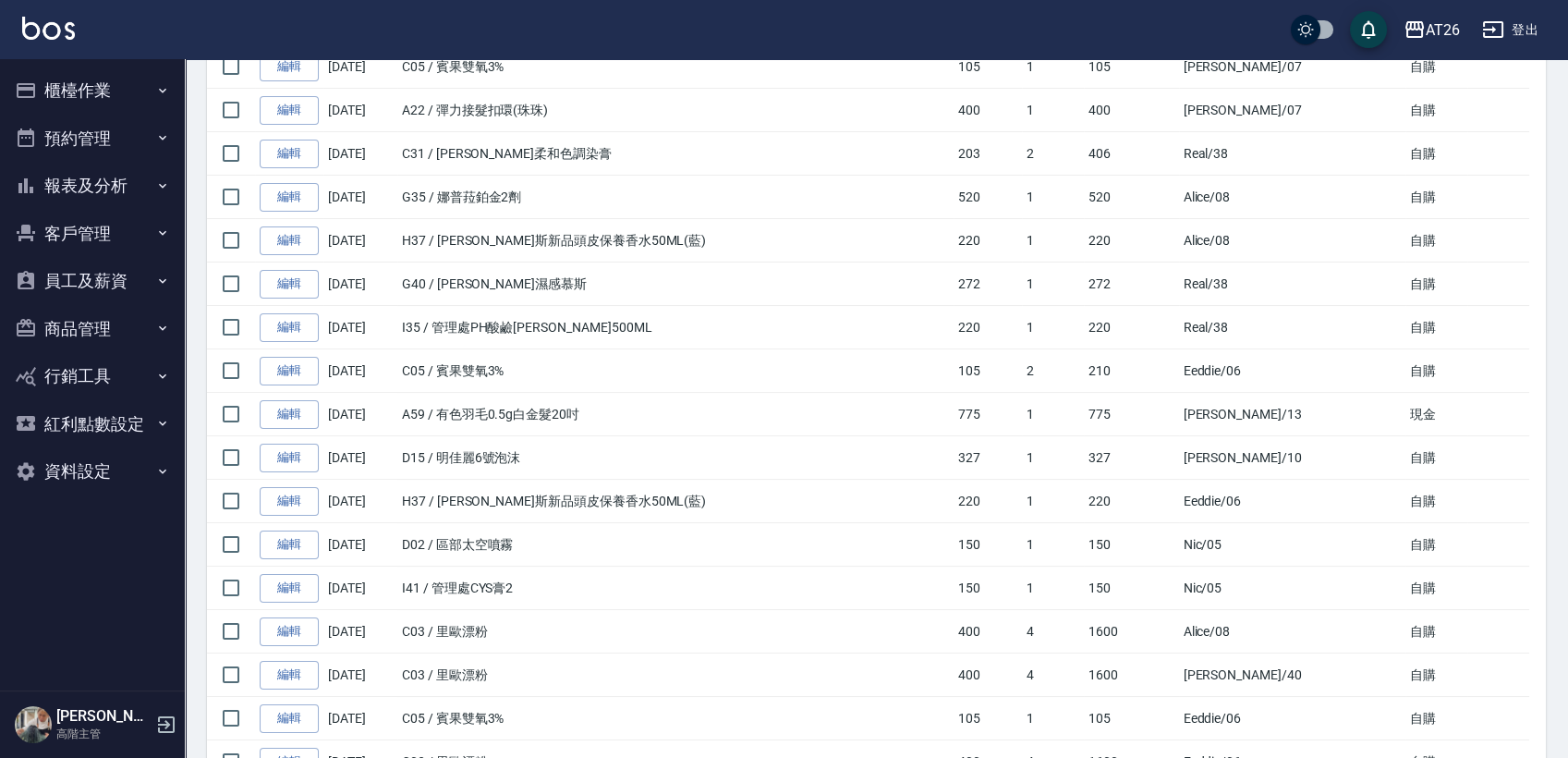
scroll to position [5, 0]
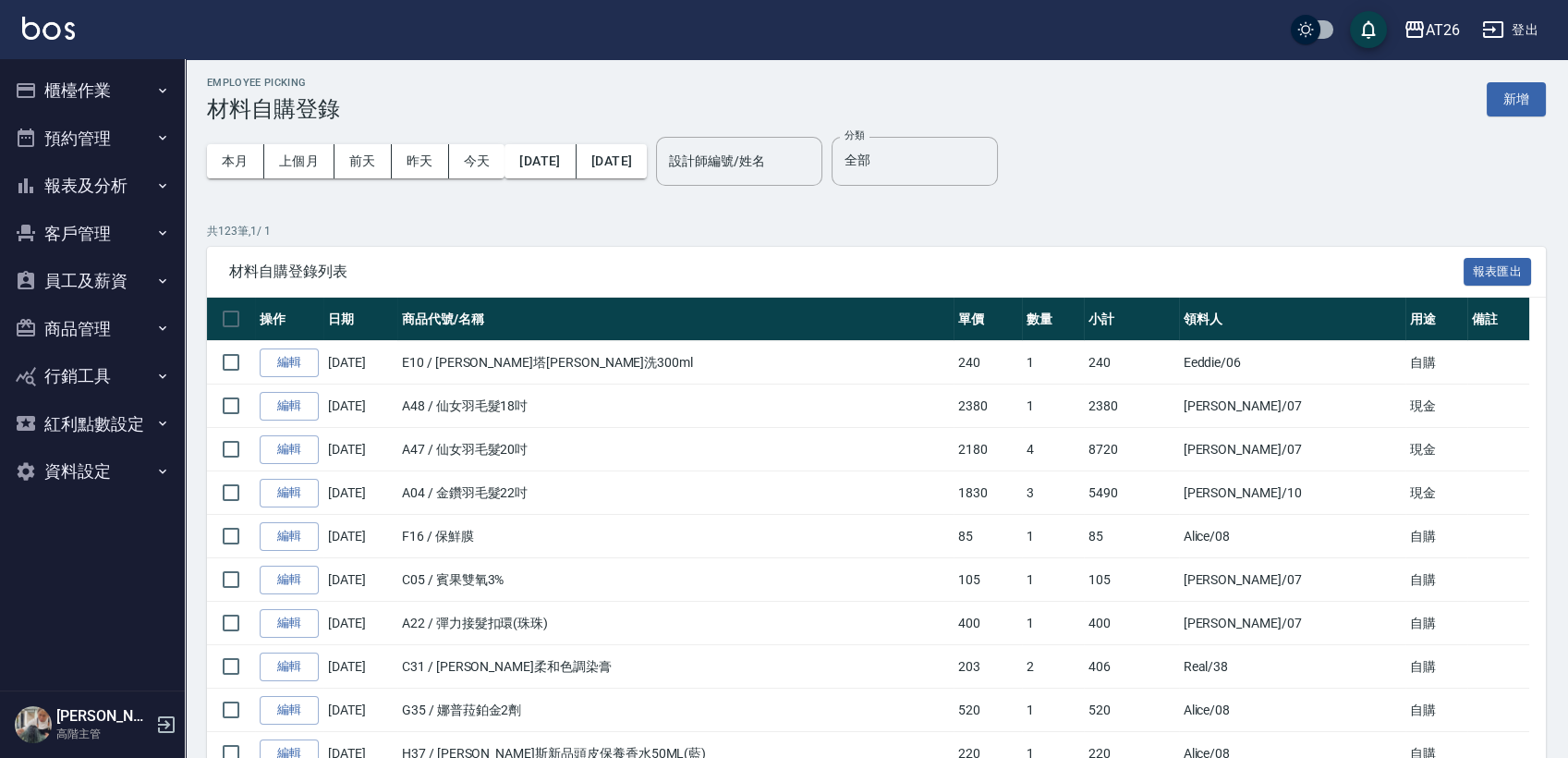
click at [92, 96] on button "櫃檯作業" at bounding box center [92, 91] width 170 height 48
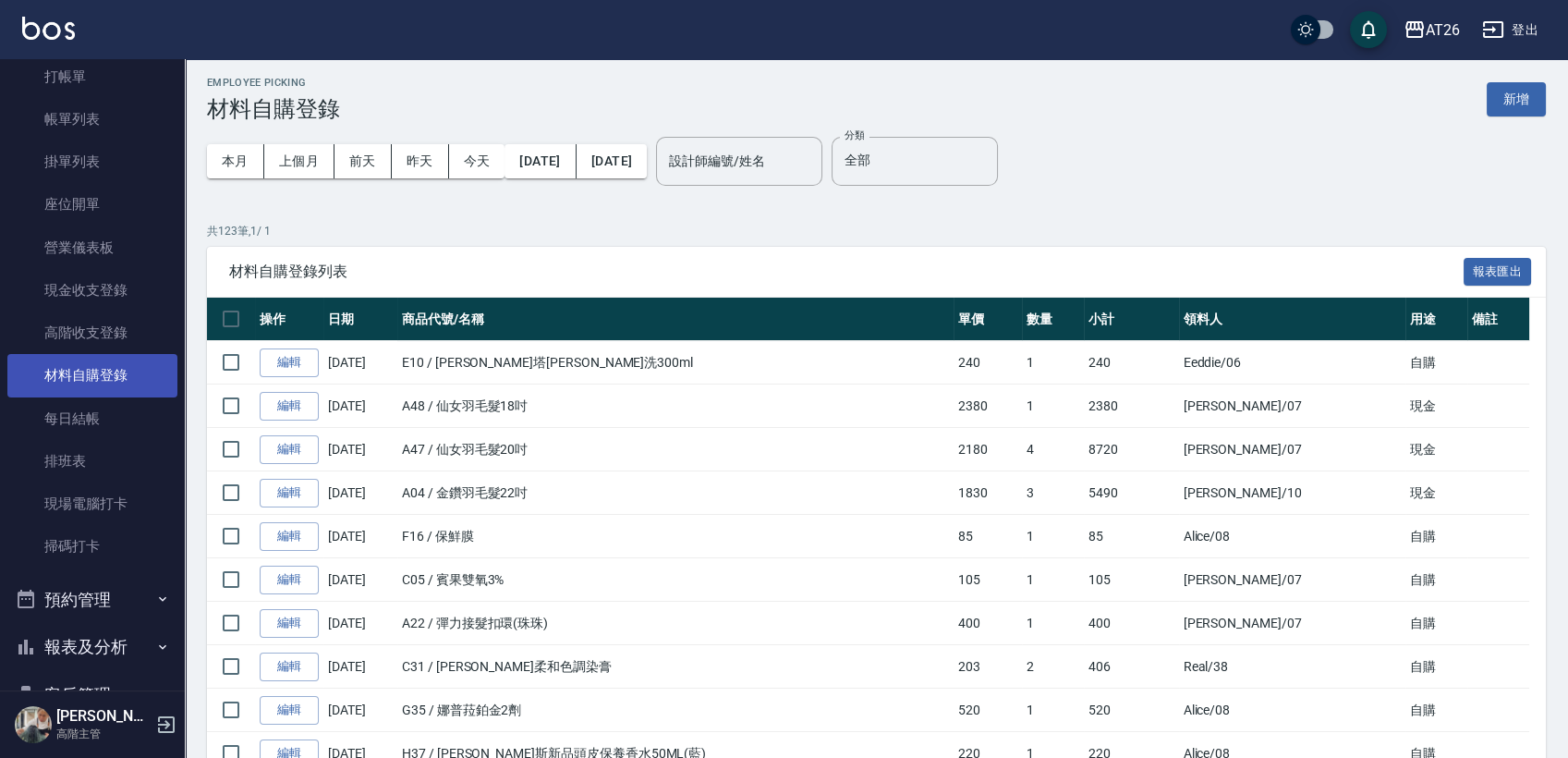
scroll to position [205, 0]
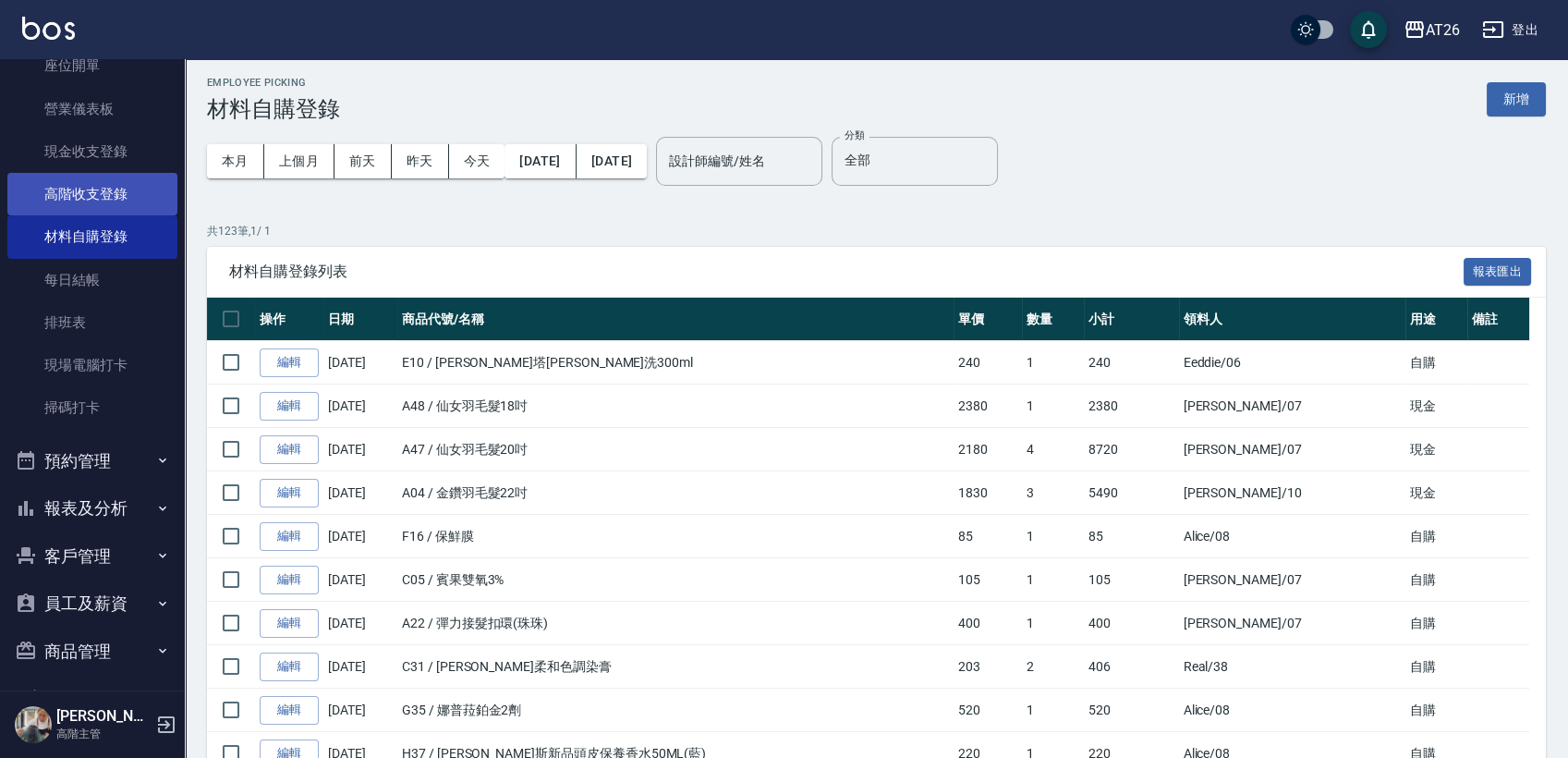
click at [115, 199] on link "高階收支登錄" at bounding box center [92, 194] width 170 height 43
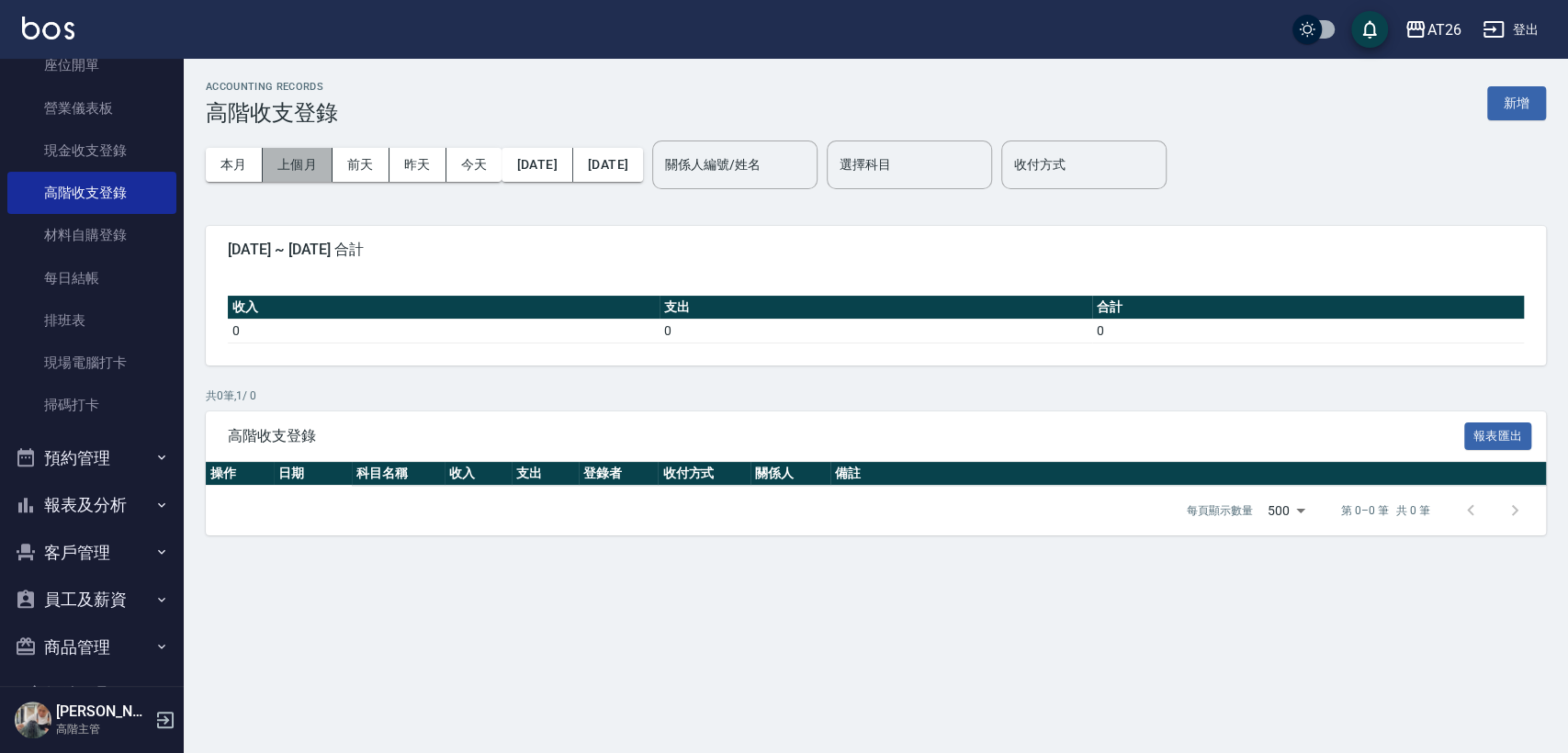
click at [313, 167] on button "上個月" at bounding box center [297, 165] width 70 height 34
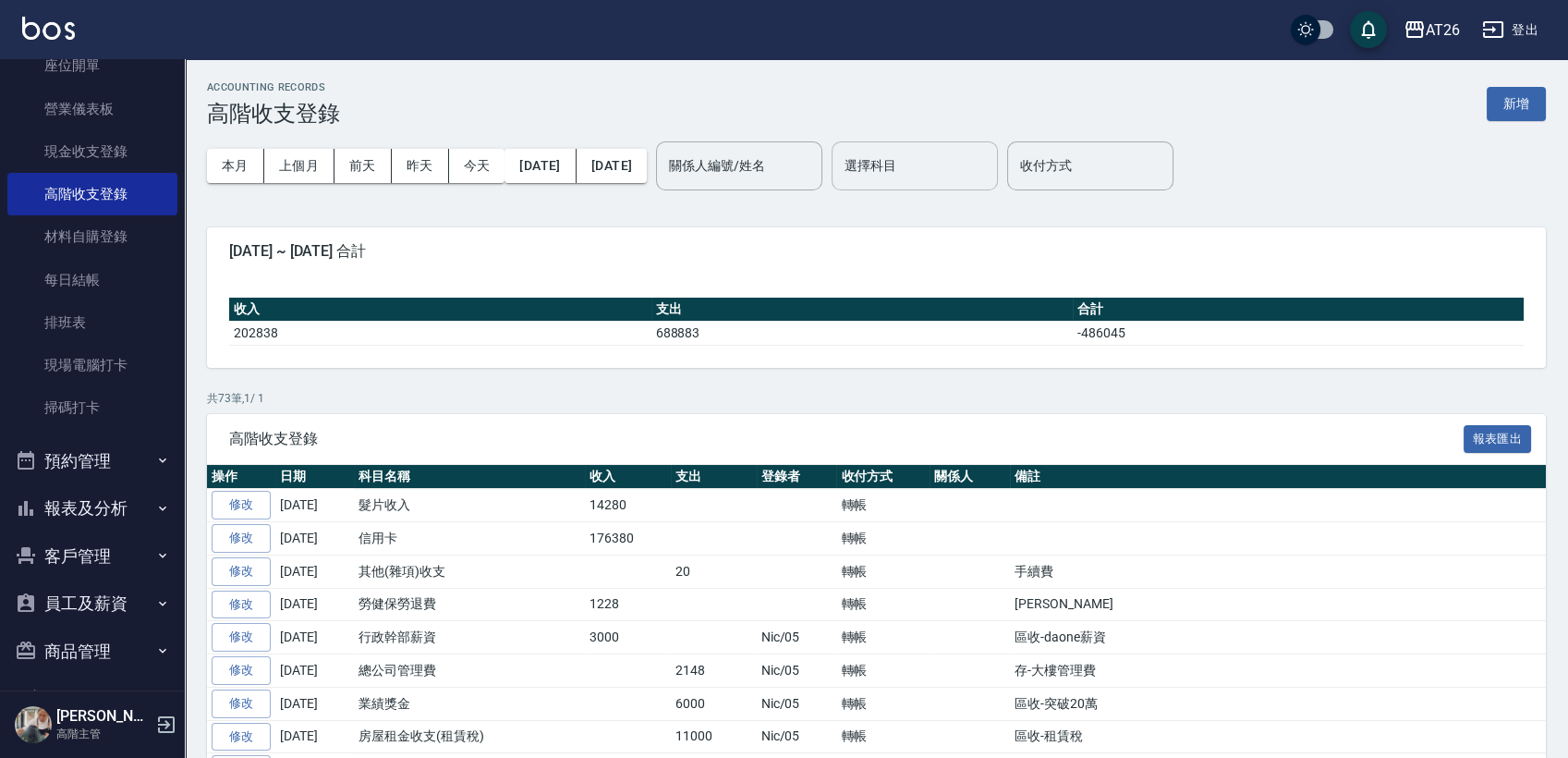
click at [897, 167] on div "本月 上個月 前天 昨天 今天 2025/09/01 2025/09/30 關係人編號/姓名 關係人編號/姓名 選擇科目 選擇科目 收付方式 收付方式" at bounding box center [876, 166] width 1339 height 79
click at [921, 167] on div "選擇科目 選擇科目" at bounding box center [915, 165] width 166 height 49
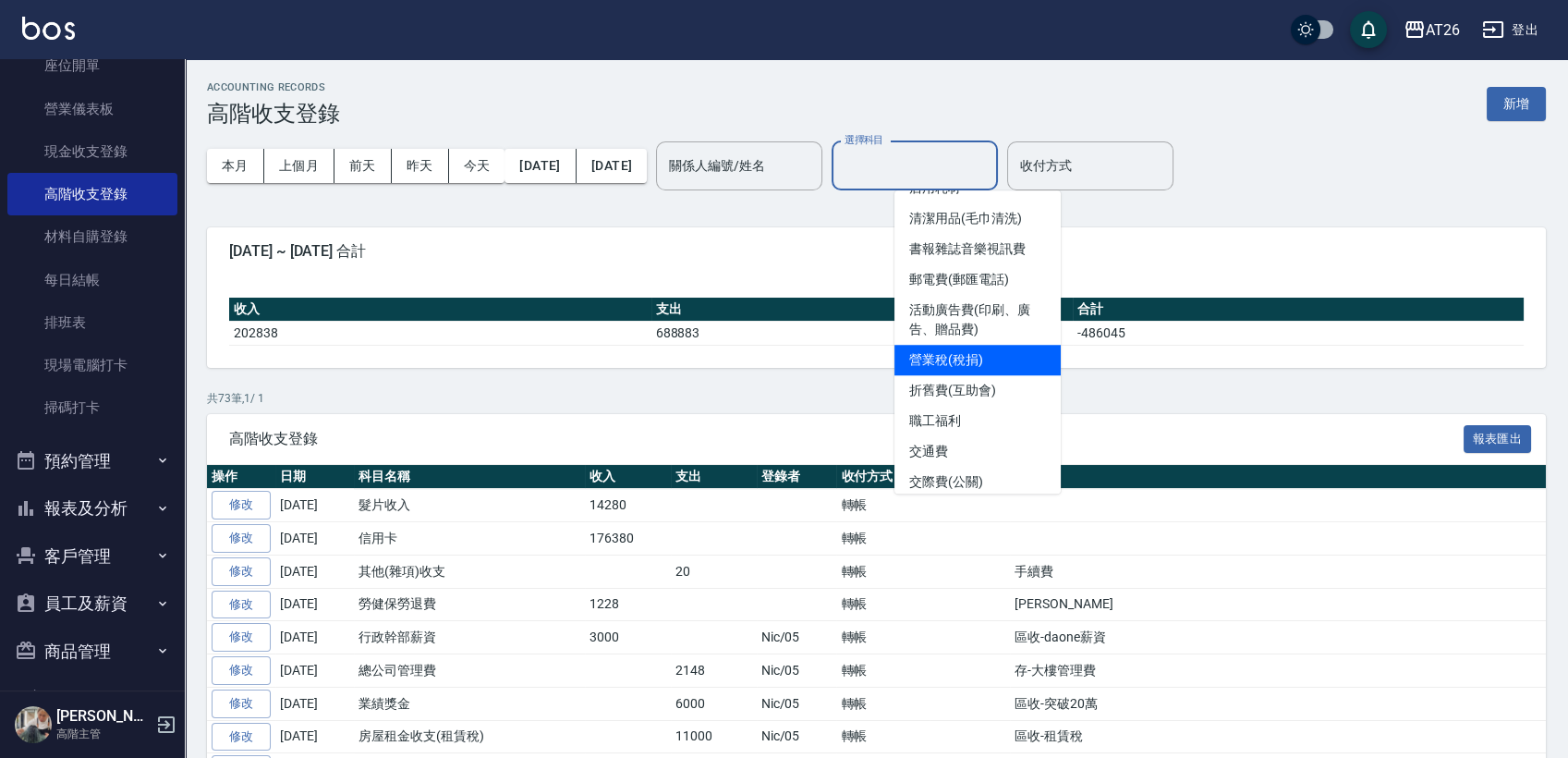
scroll to position [410, 0]
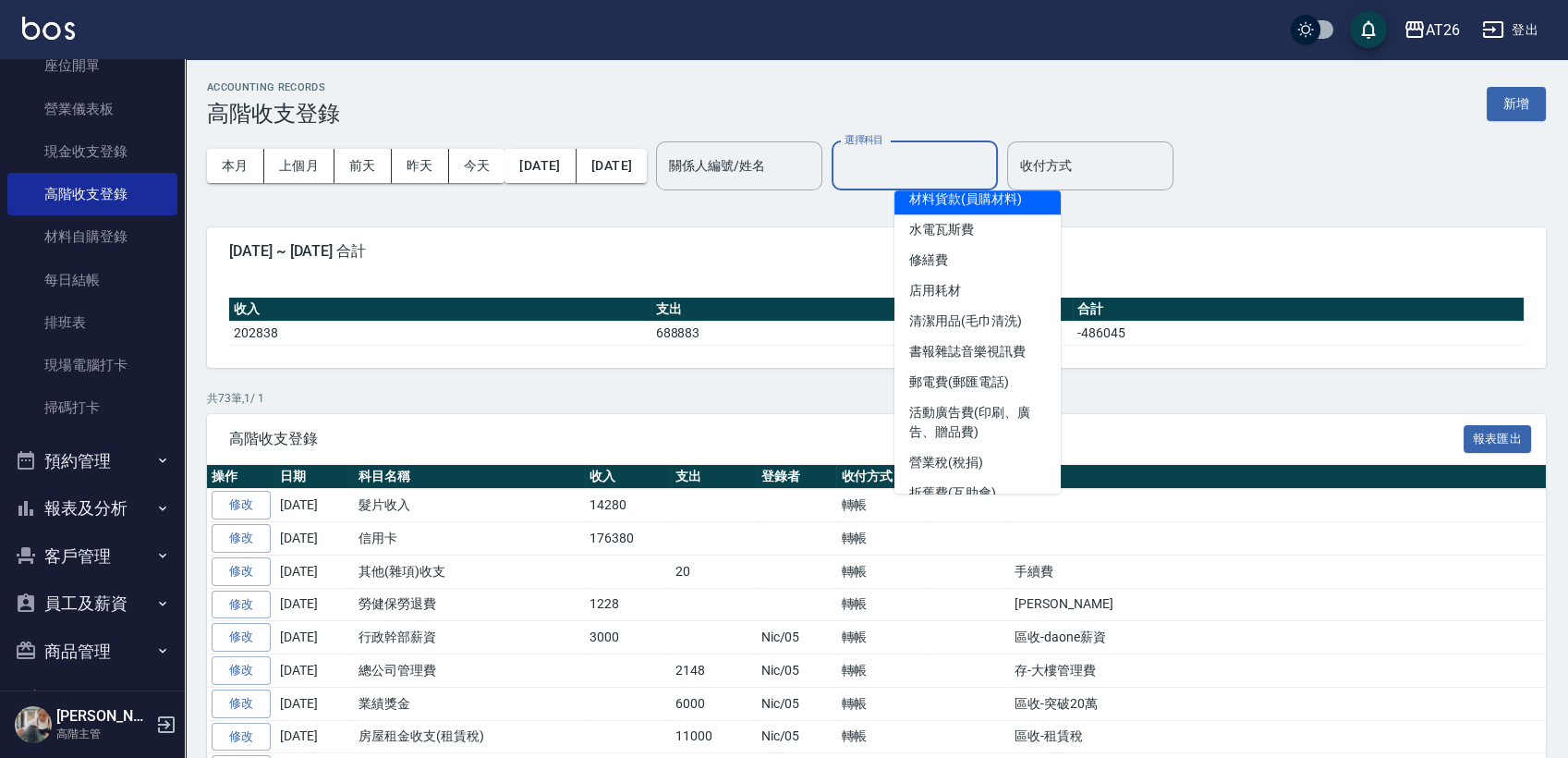
click at [1002, 209] on li "材料貨款(員購材料)" at bounding box center [978, 199] width 166 height 31
type input "材料貨款(員購材料)"
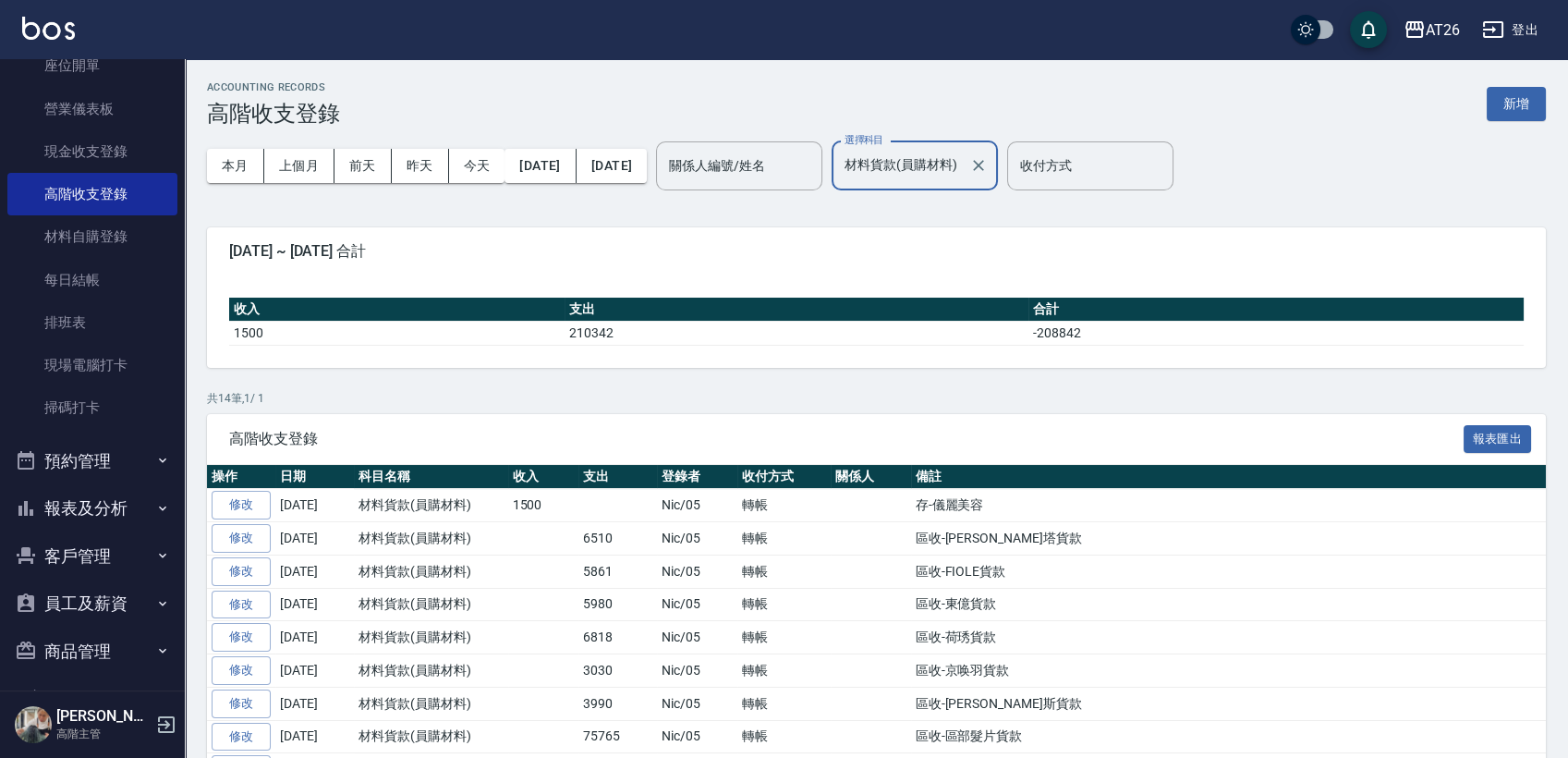
click at [1120, 273] on div "[DATE] ~ [DATE] 合計" at bounding box center [876, 251] width 1339 height 48
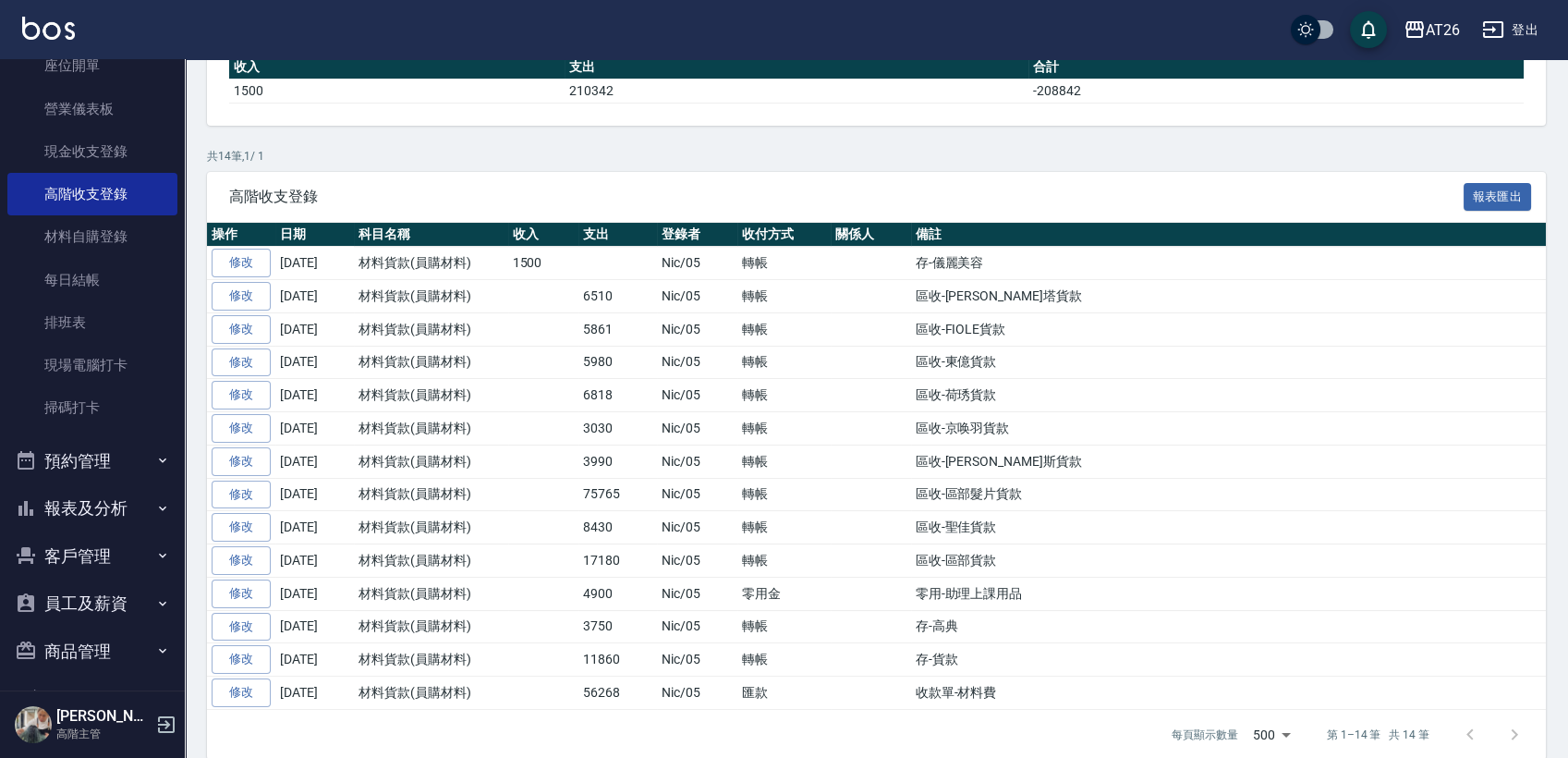
scroll to position [262, 0]
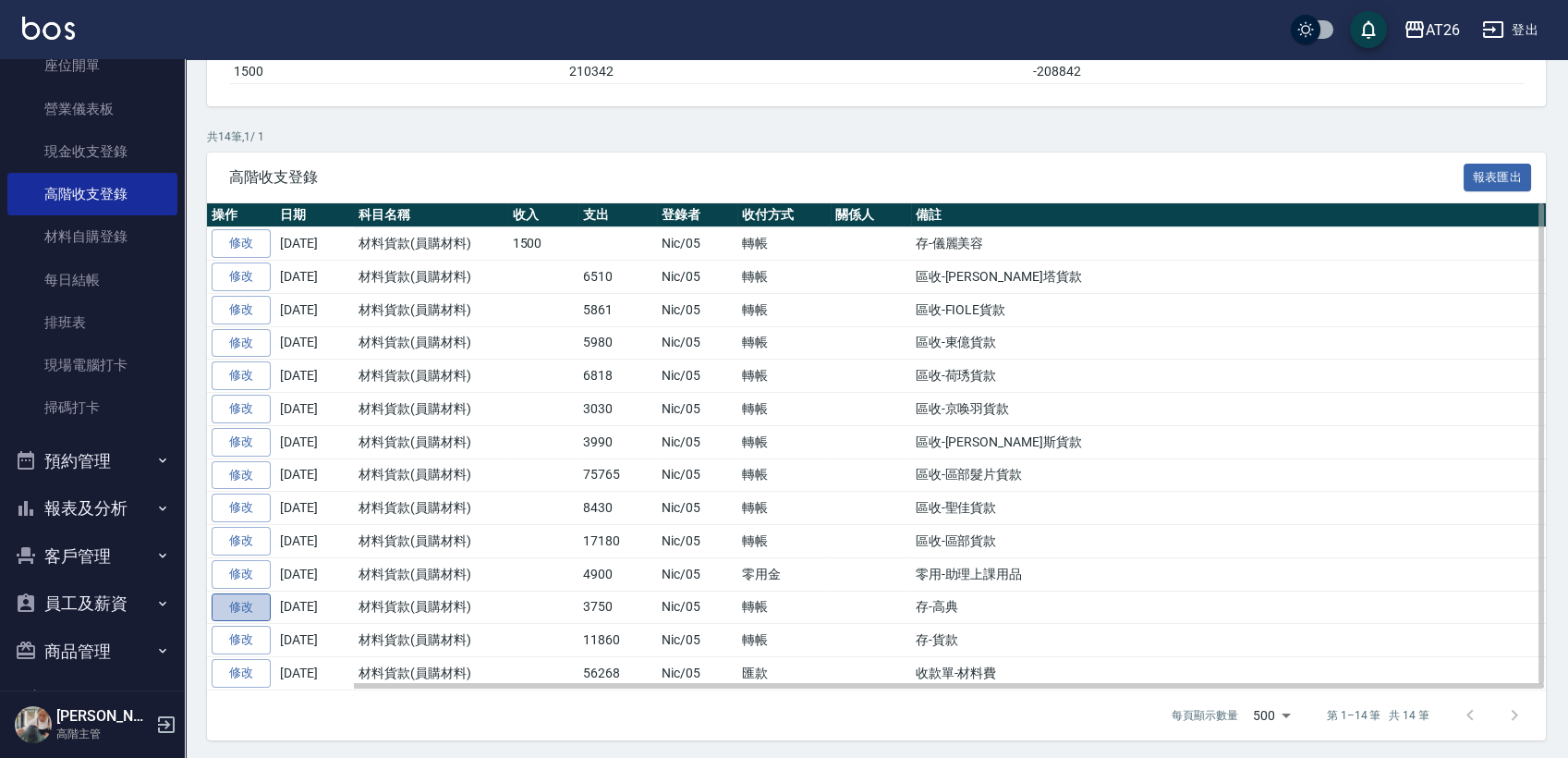
click at [245, 606] on link "修改" at bounding box center [241, 607] width 59 height 29
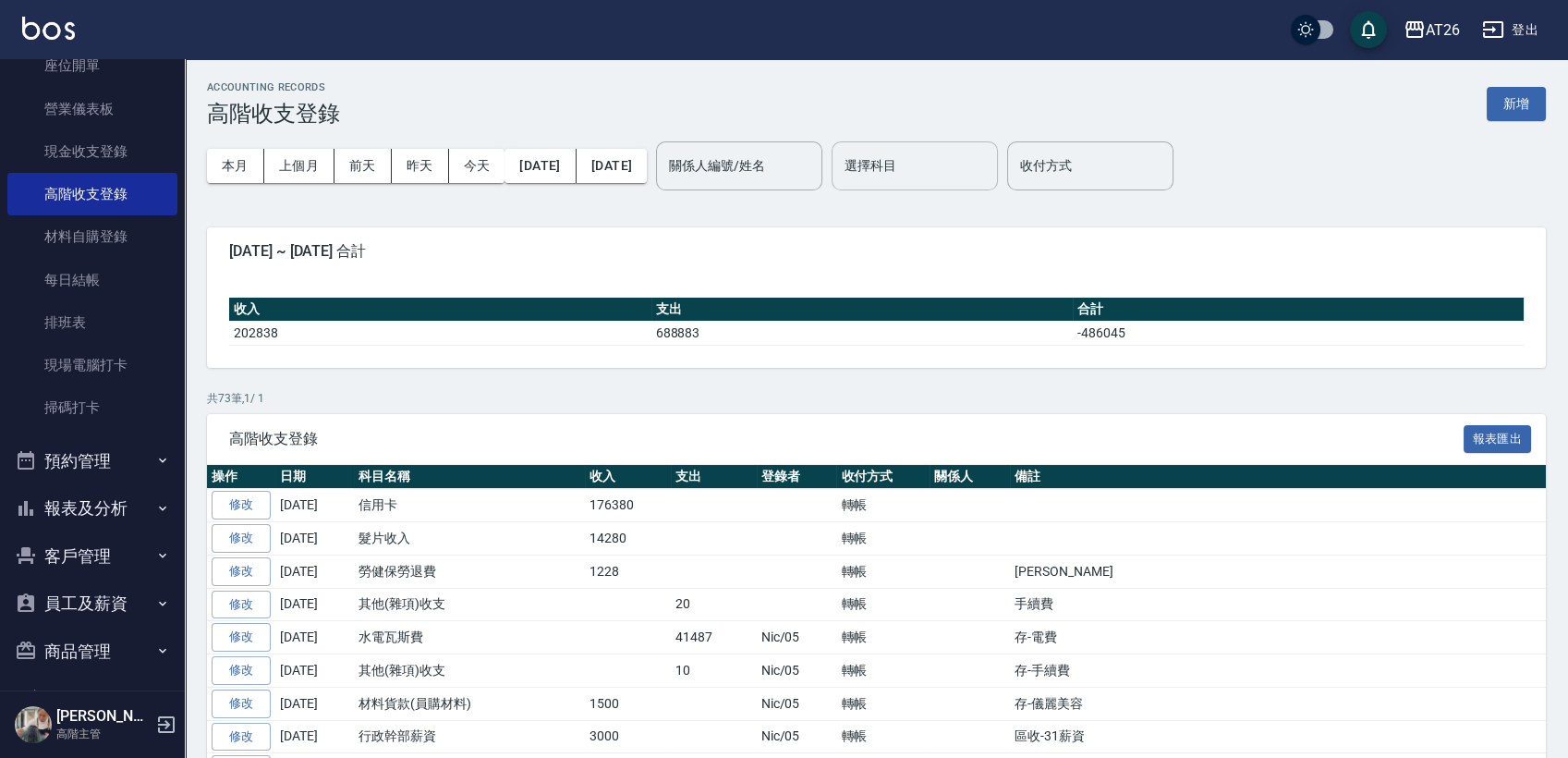
click at [958, 179] on input "選擇科目" at bounding box center [915, 166] width 150 height 32
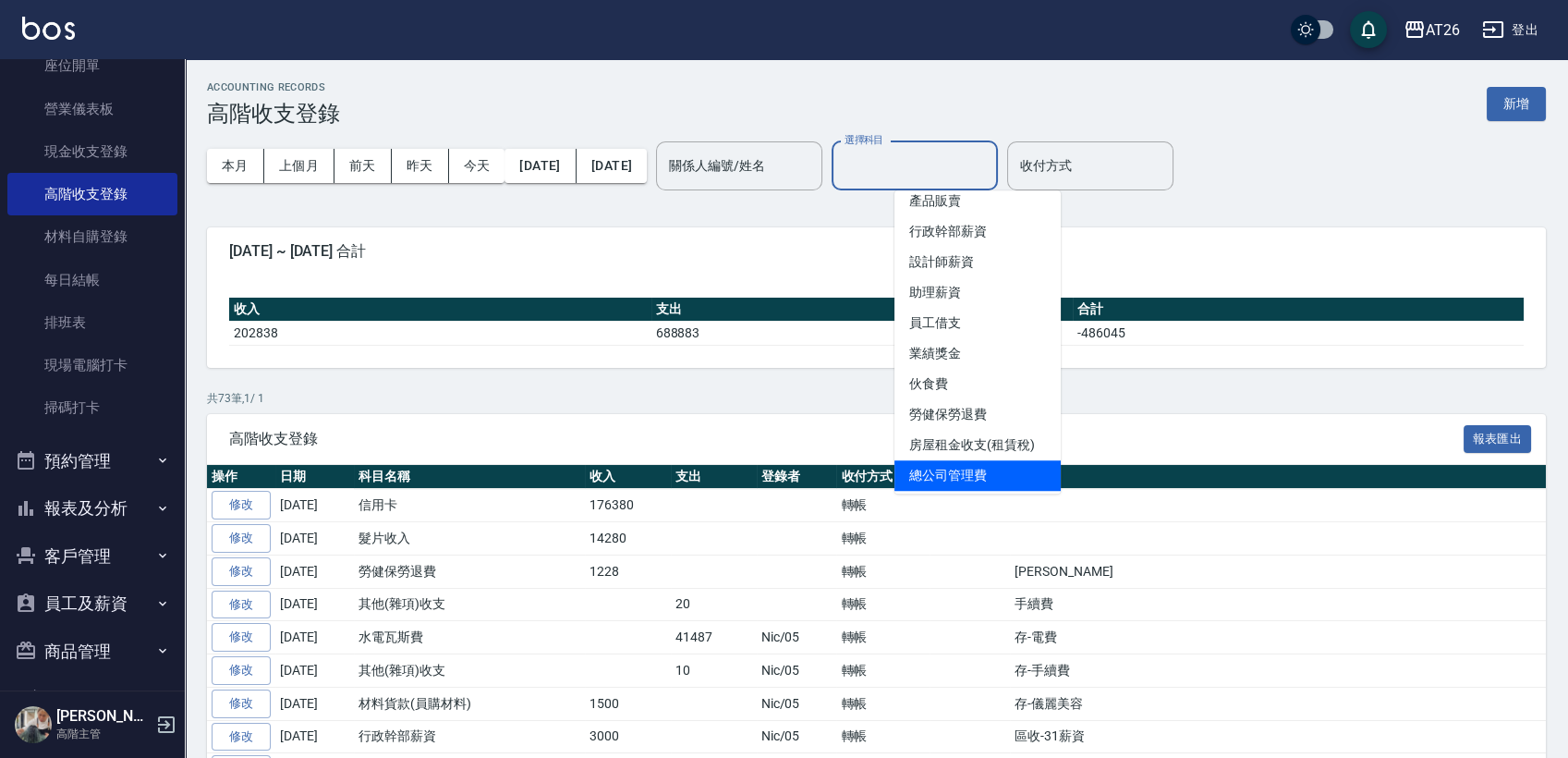
scroll to position [103, 0]
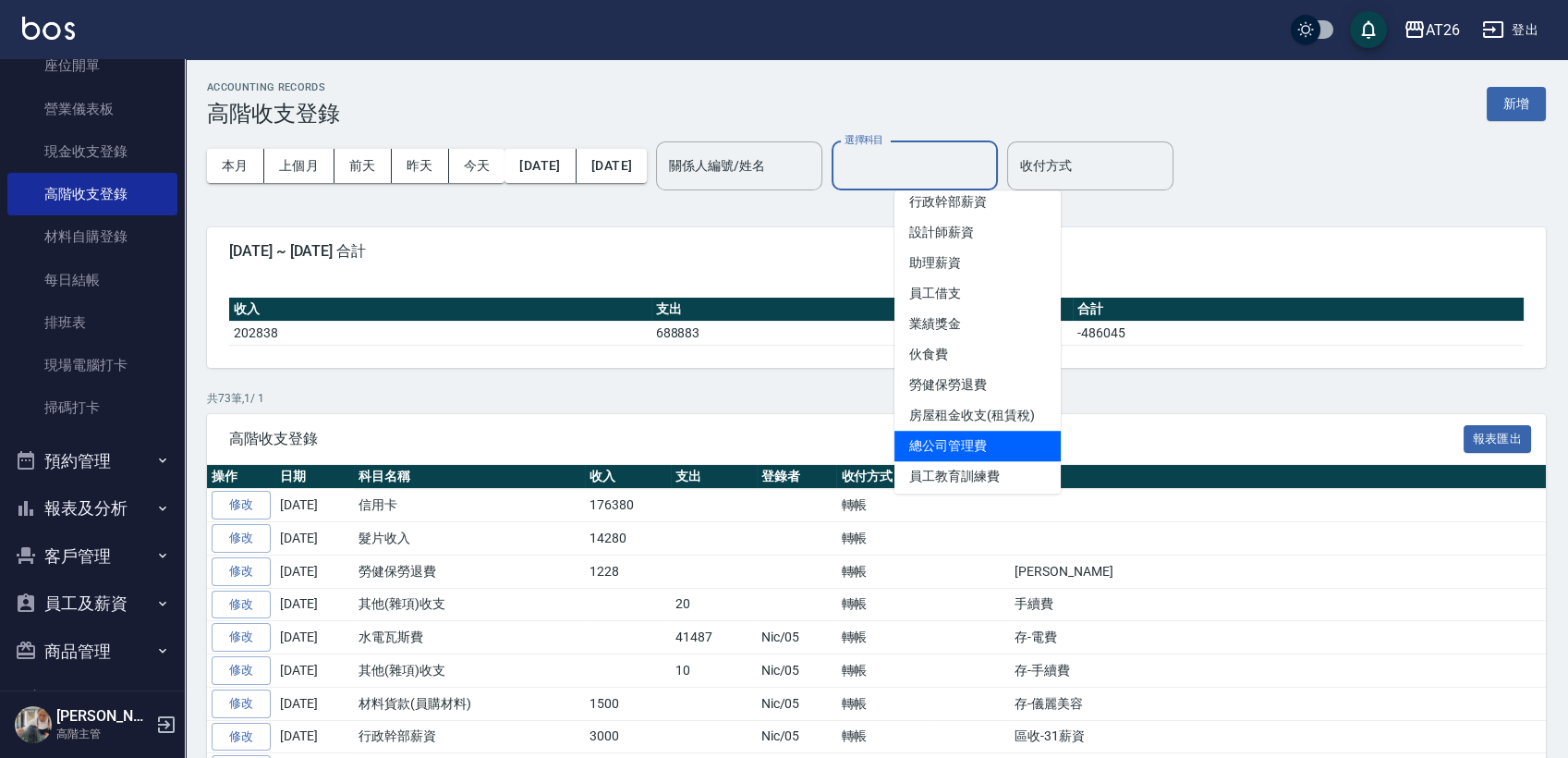
drag, startPoint x: 983, startPoint y: 426, endPoint x: 983, endPoint y: 452, distance: 25.9
click at [983, 452] on ul "售貨費用 營業收入 產品販賣 行政幹部薪資 設計師薪資 助理薪資 員工借支 業績獎金 伙食費 勞健保勞退費 房屋租金收支(租賃稅) 總公司管理費 員工教育訓練…" at bounding box center [978, 341] width 166 height 303
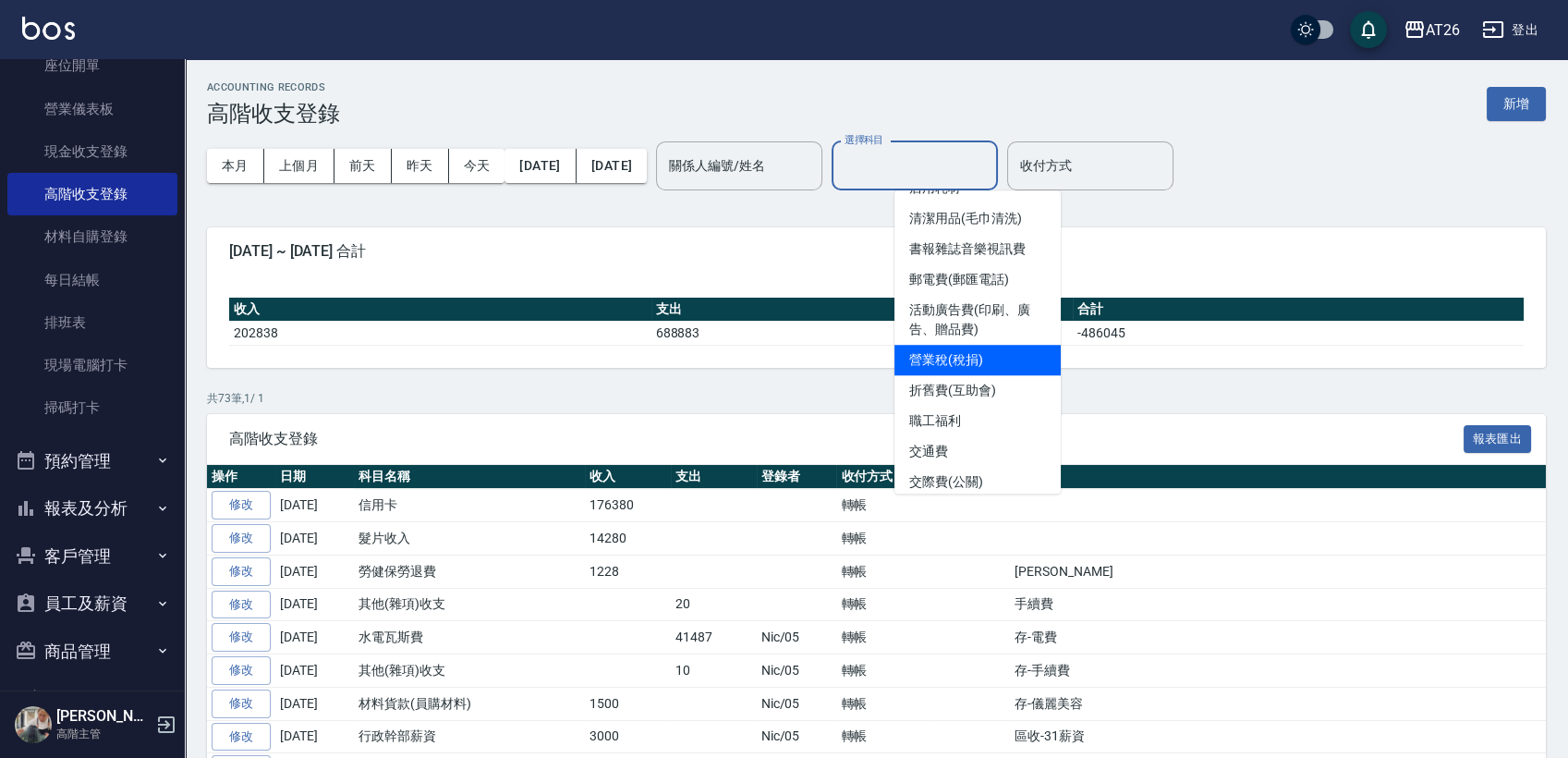
scroll to position [308, 0]
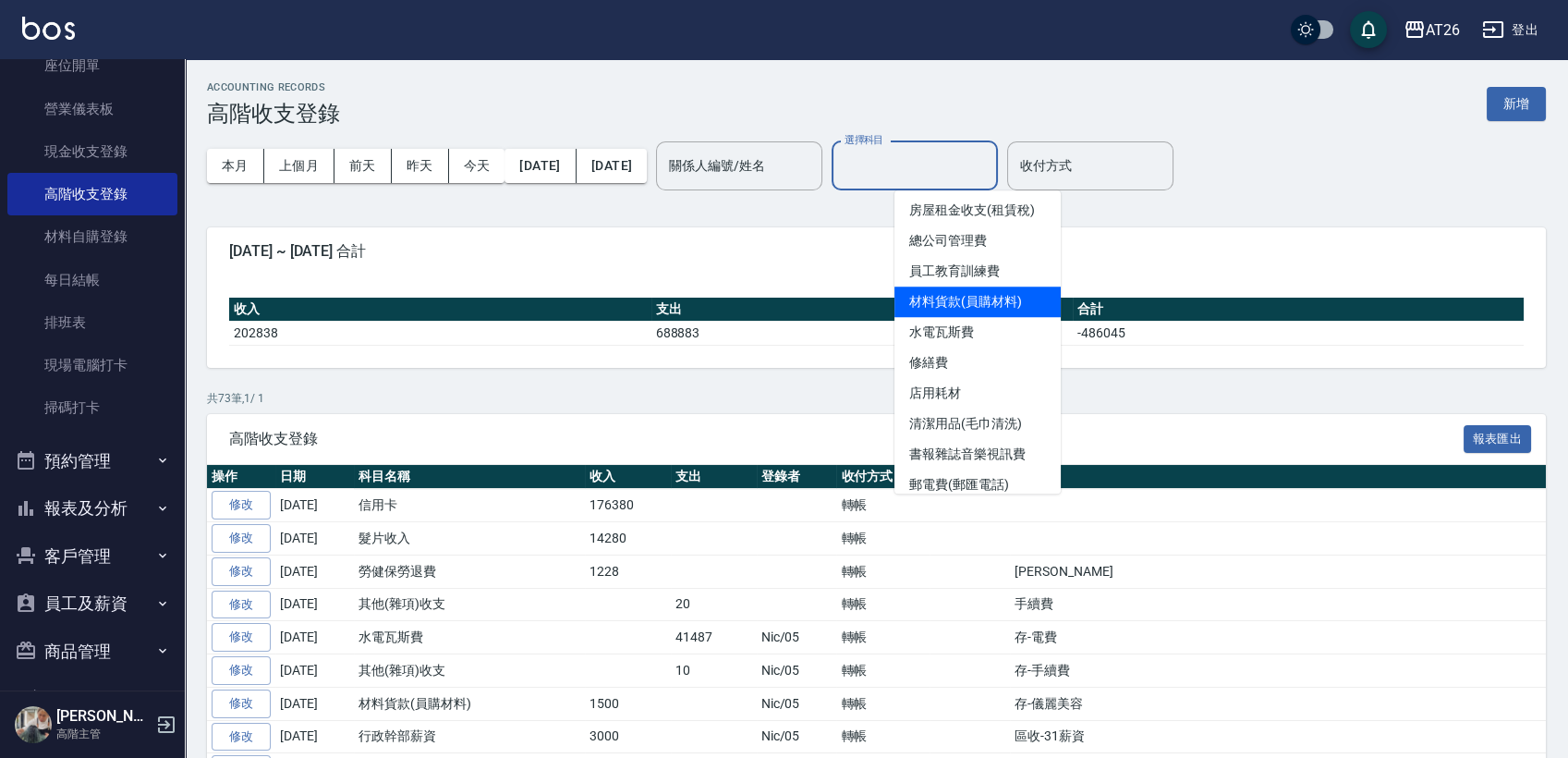
click at [1006, 303] on li "材料貨款(員購材料)" at bounding box center [978, 302] width 166 height 31
type input "材料貨款(員購材料)"
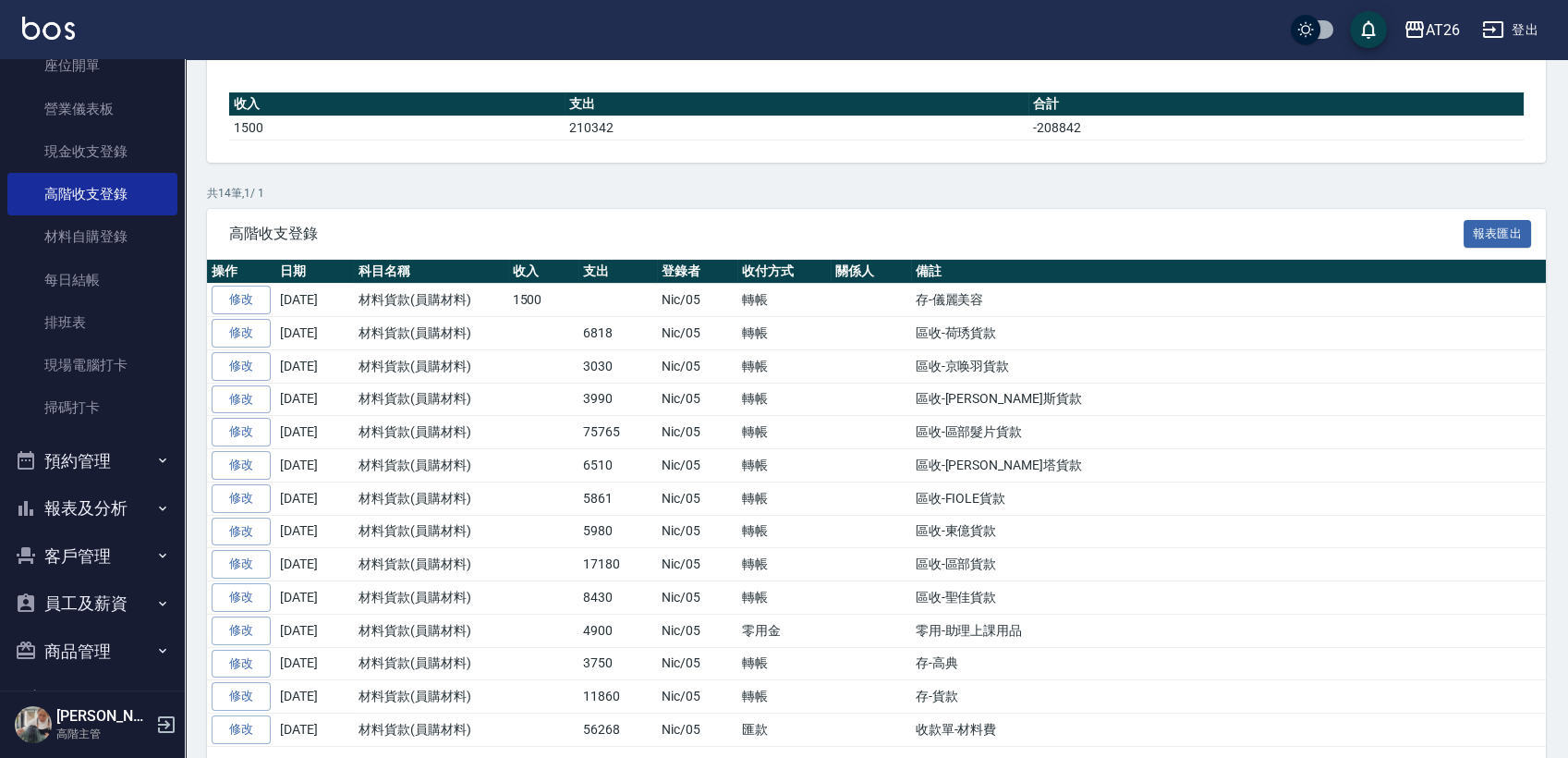
scroll to position [262, 0]
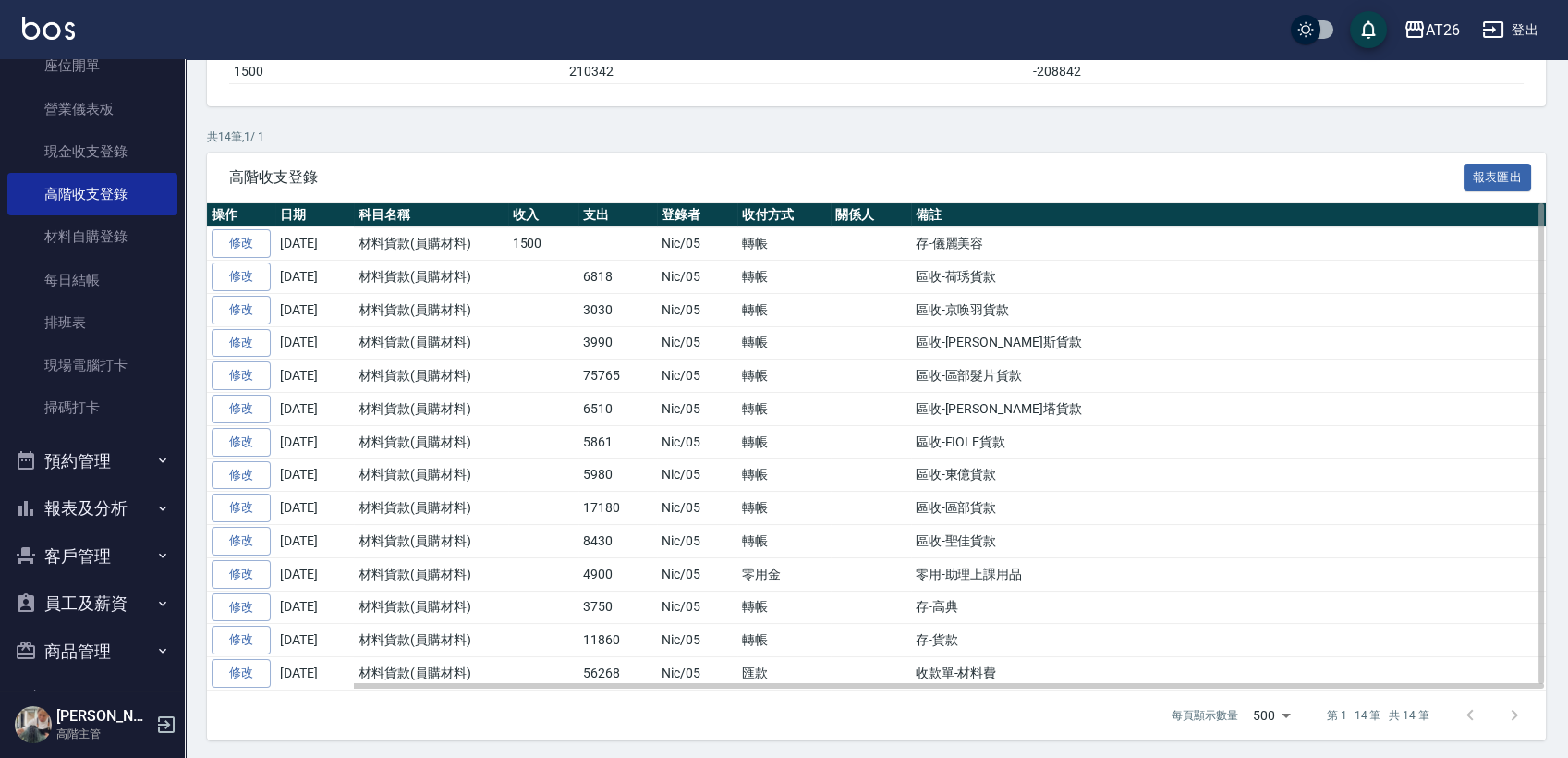
click at [972, 643] on td "存-貨款" at bounding box center [1228, 640] width 635 height 33
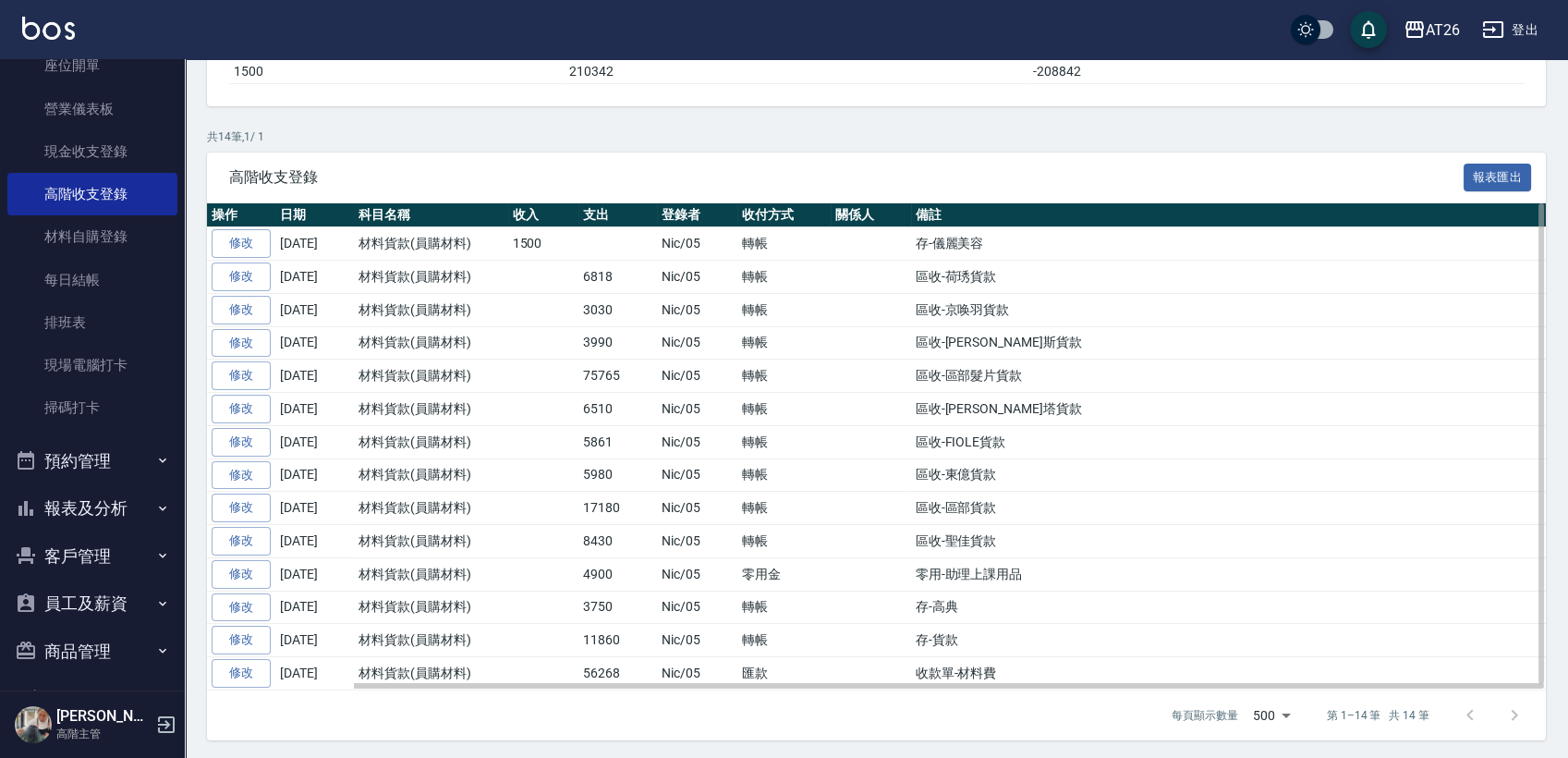
click at [972, 643] on td "存-貨款" at bounding box center [1228, 640] width 635 height 33
drag, startPoint x: 972, startPoint y: 643, endPoint x: 905, endPoint y: 636, distance: 67.9
click at [905, 636] on tr "修改 2025-09-30 材料貨款(員購材料) 11860 Nic/05 轉帳 存-貨款" at bounding box center [876, 640] width 1339 height 33
click at [905, 636] on td at bounding box center [871, 640] width 80 height 33
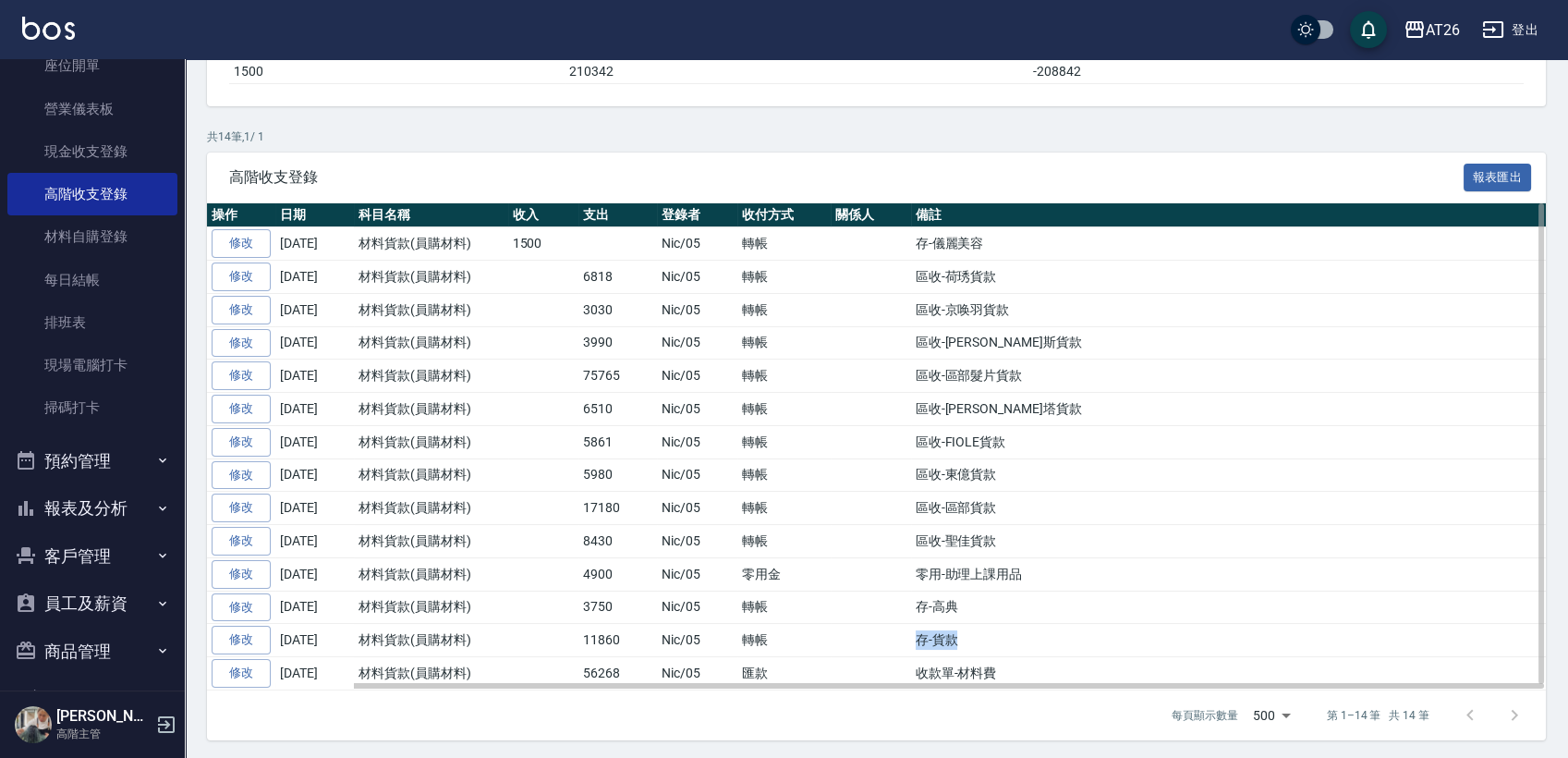
drag, startPoint x: 905, startPoint y: 636, endPoint x: 976, endPoint y: 638, distance: 71.2
click at [976, 638] on tr "修改 2025-09-30 材料貨款(員購材料) 11860 Nic/05 轉帳 存-貨款" at bounding box center [876, 640] width 1339 height 33
drag, startPoint x: 580, startPoint y: 636, endPoint x: 626, endPoint y: 635, distance: 46.2
click at [626, 635] on td "11860" at bounding box center [618, 640] width 79 height 33
click at [876, 599] on td at bounding box center [871, 607] width 80 height 33
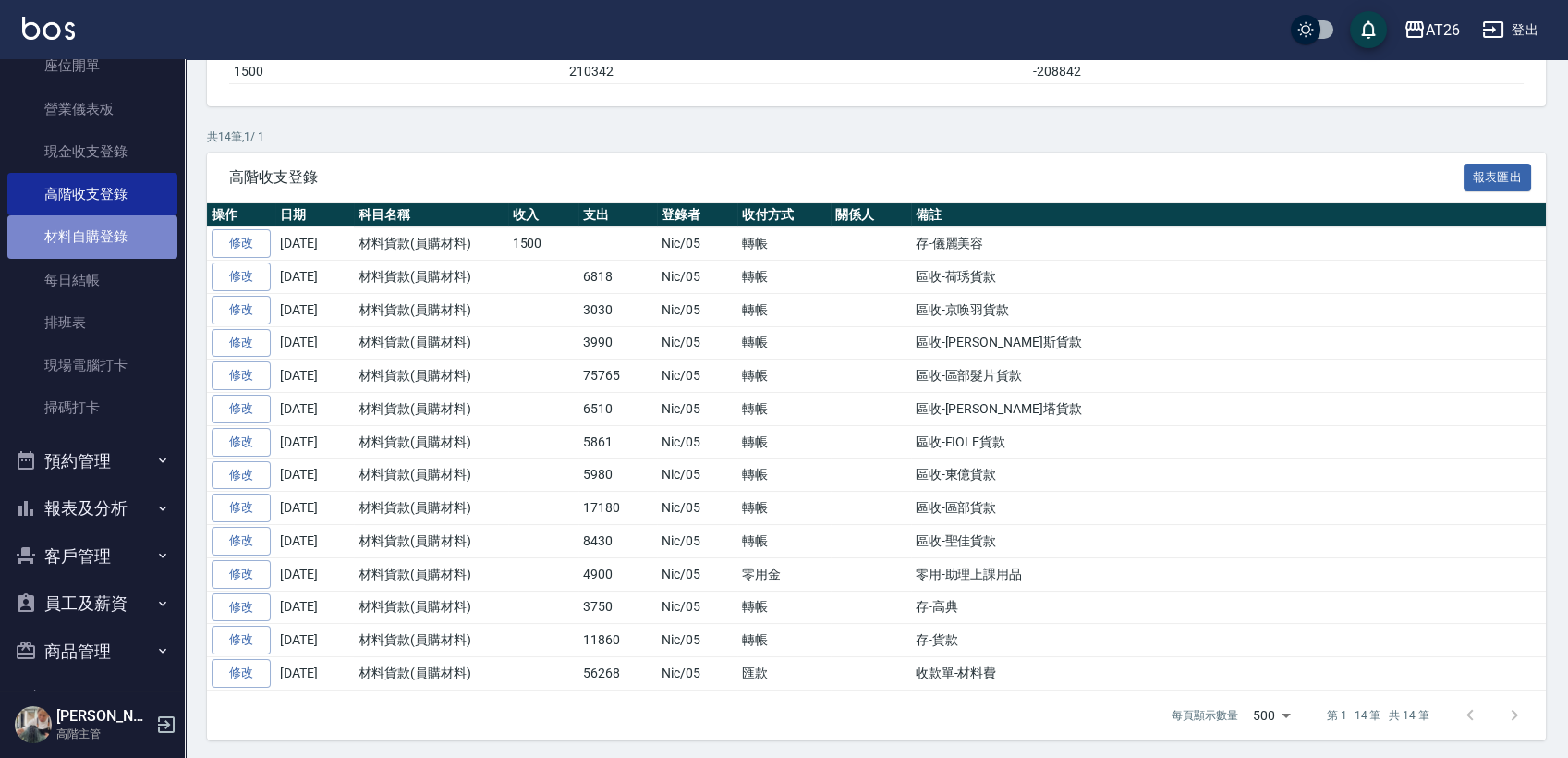
click at [111, 235] on link "材料自購登錄" at bounding box center [92, 236] width 170 height 43
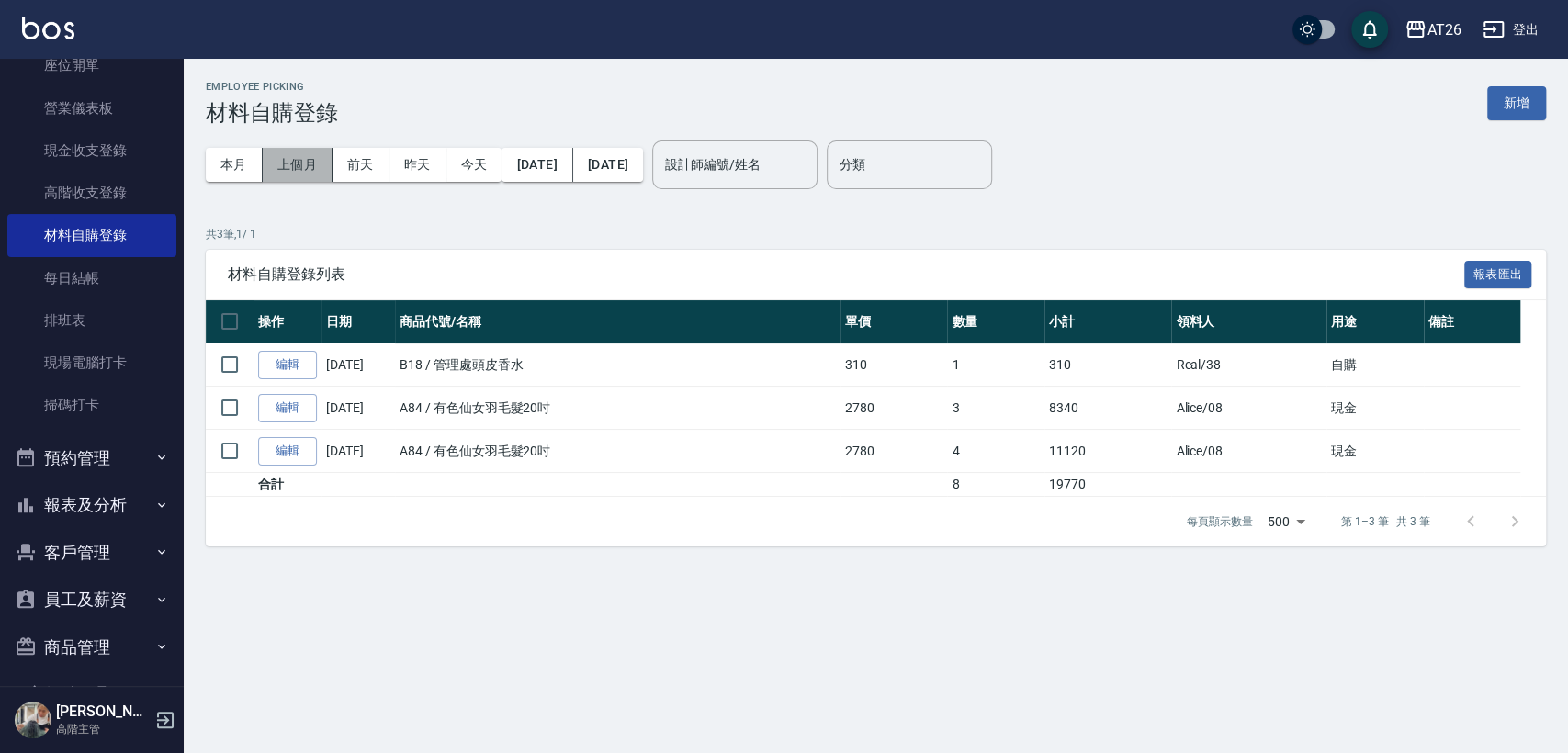
click at [314, 166] on button "上個月" at bounding box center [297, 165] width 70 height 34
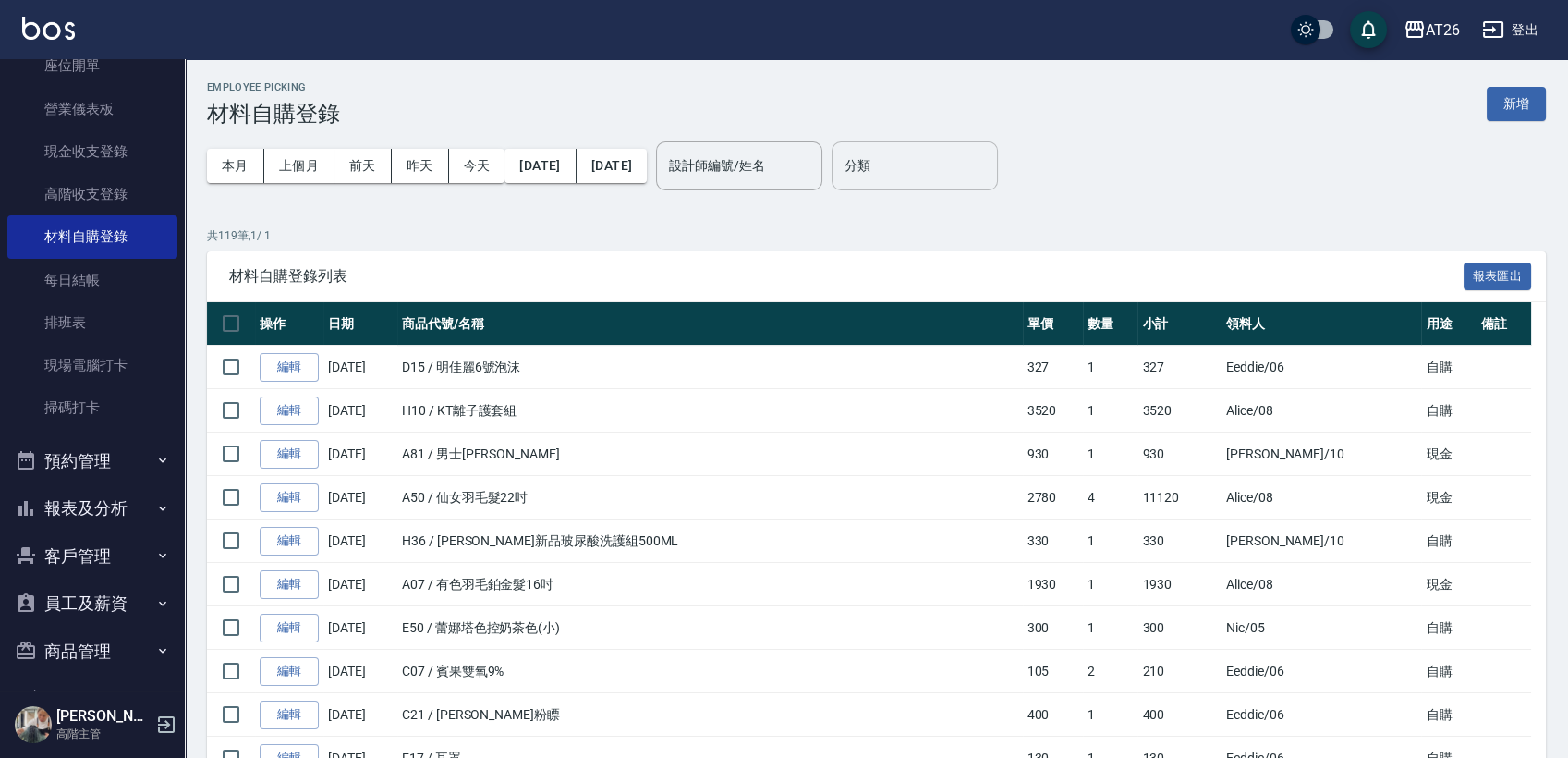
click at [942, 167] on input "分類" at bounding box center [915, 166] width 150 height 32
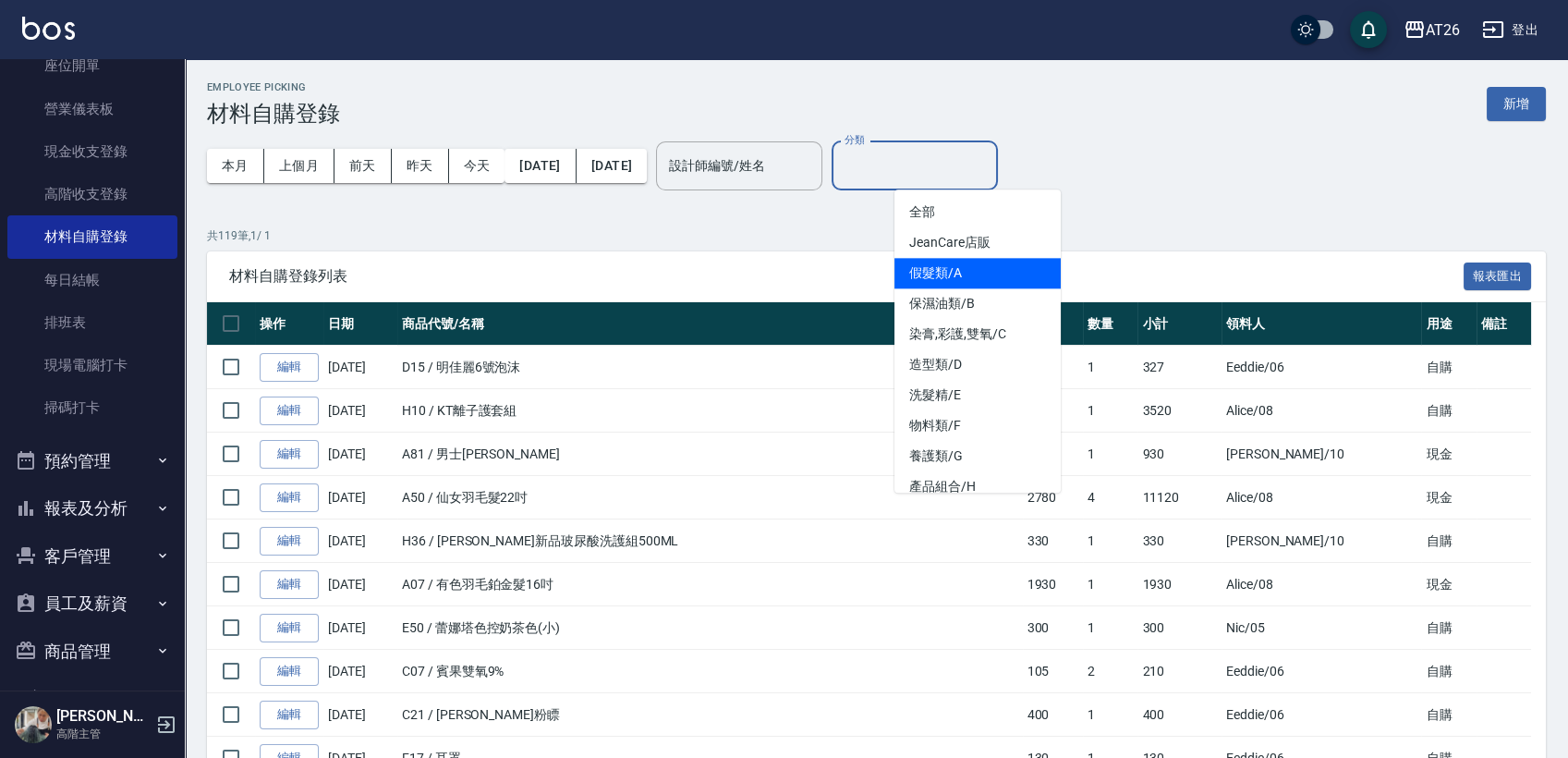
click at [995, 273] on li "假髮類/A" at bounding box center [978, 273] width 166 height 31
type input "假髮類/A"
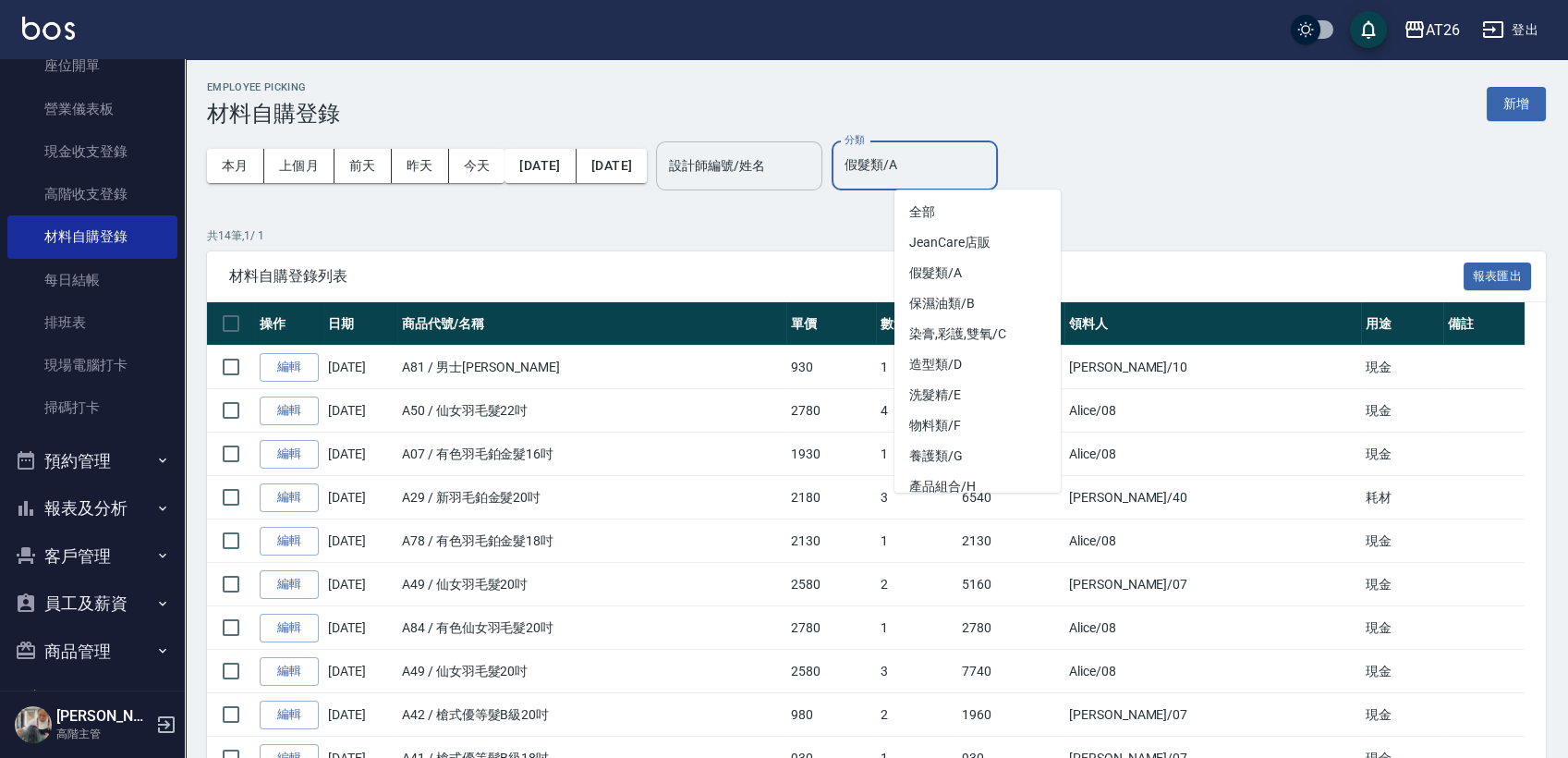
drag, startPoint x: 993, startPoint y: 165, endPoint x: 755, endPoint y: 165, distance: 237.5
click at [758, 165] on div "本月 上個月 前天 昨天 今天 2025/09/01 2025/09/30 設計師編號/姓名 設計師編號/姓名 分類 假髮類/A 分類" at bounding box center [876, 166] width 1339 height 79
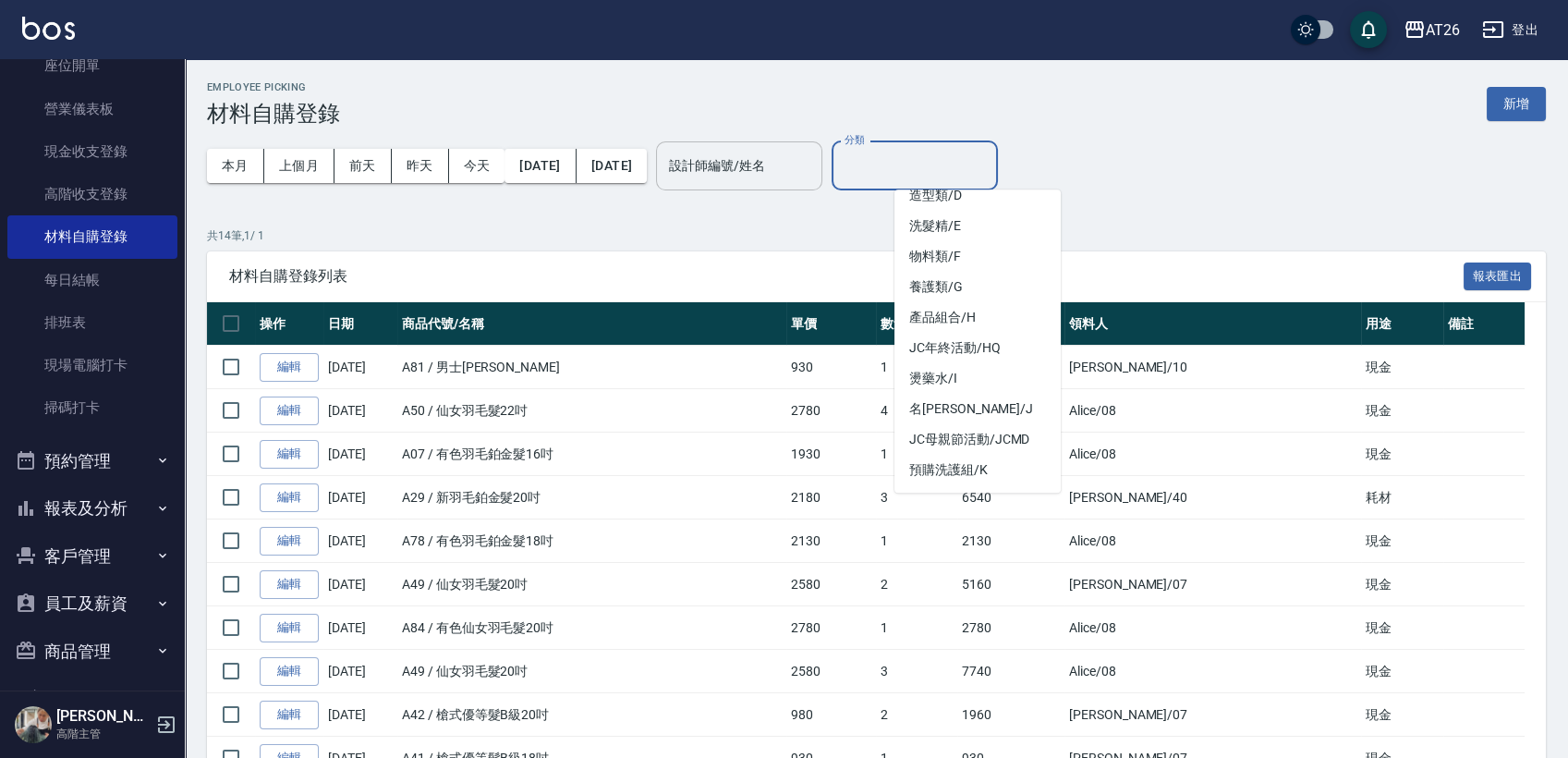
scroll to position [229, 0]
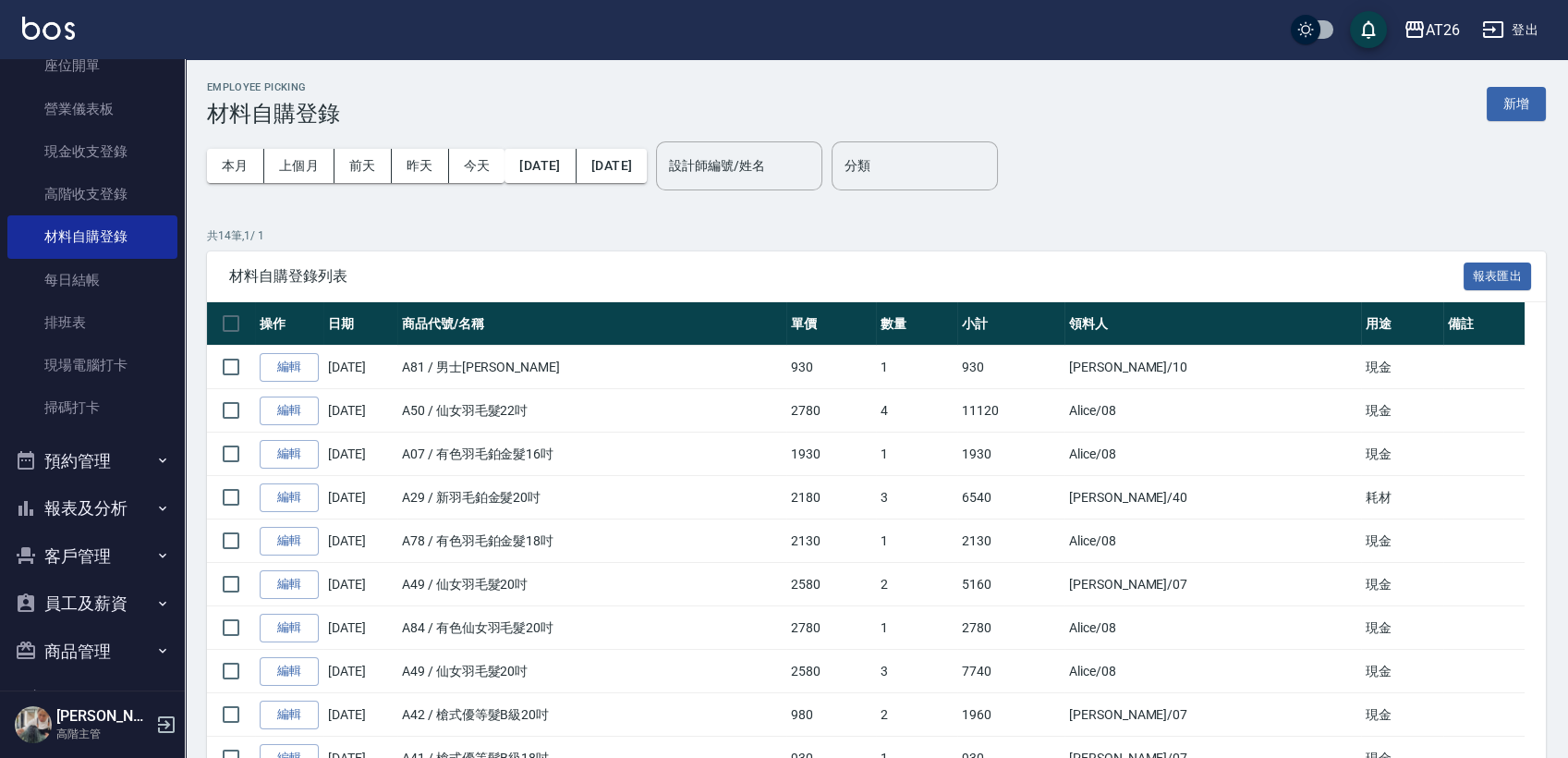
click at [823, 201] on div "本月 上個月 前天 昨天 今天 2025/09/01 2025/09/30 設計師編號/姓名 設計師編號/姓名" at bounding box center [515, 166] width 616 height 79
click at [576, 158] on button "[DATE]" at bounding box center [540, 166] width 71 height 34
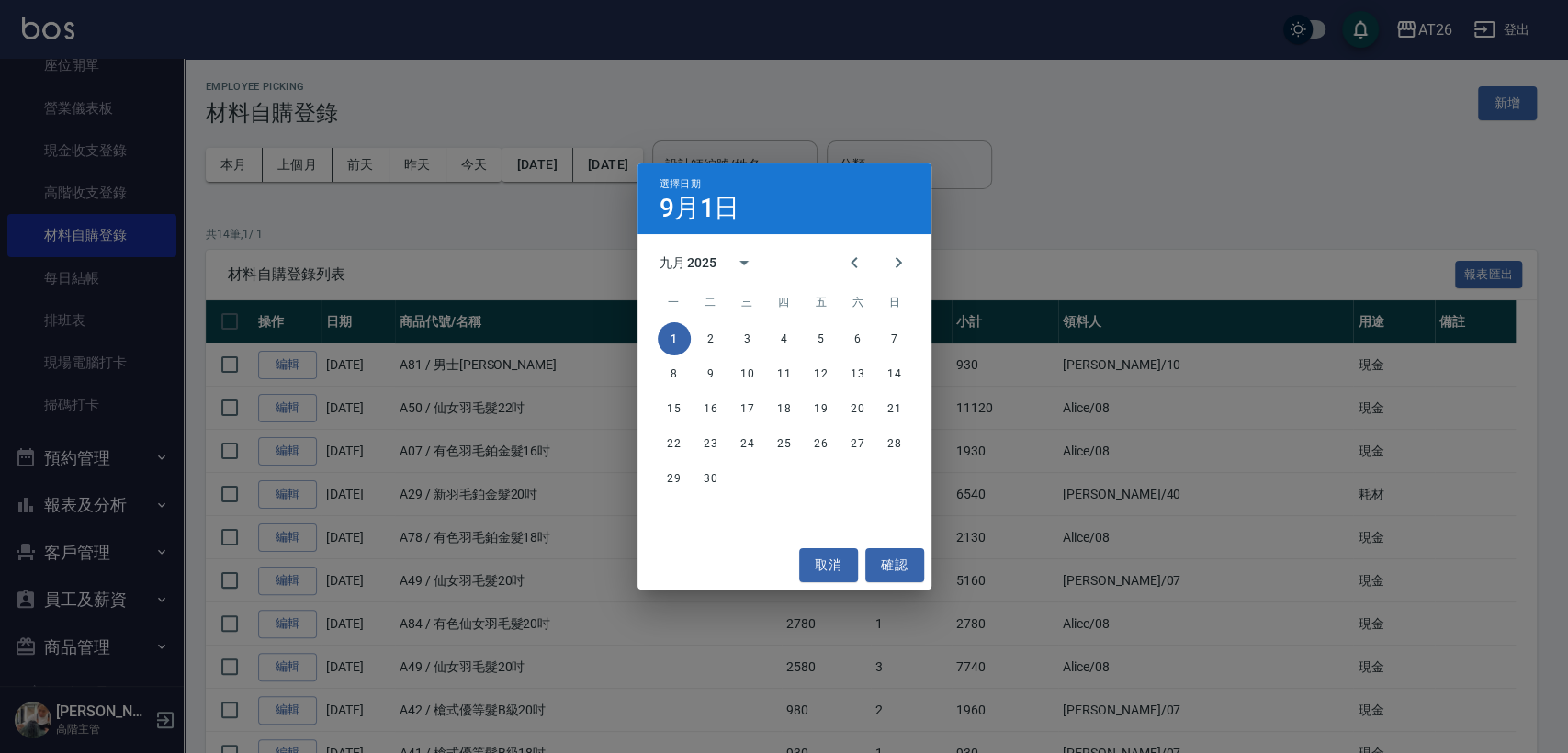
click at [662, 333] on button "1" at bounding box center [674, 338] width 33 height 33
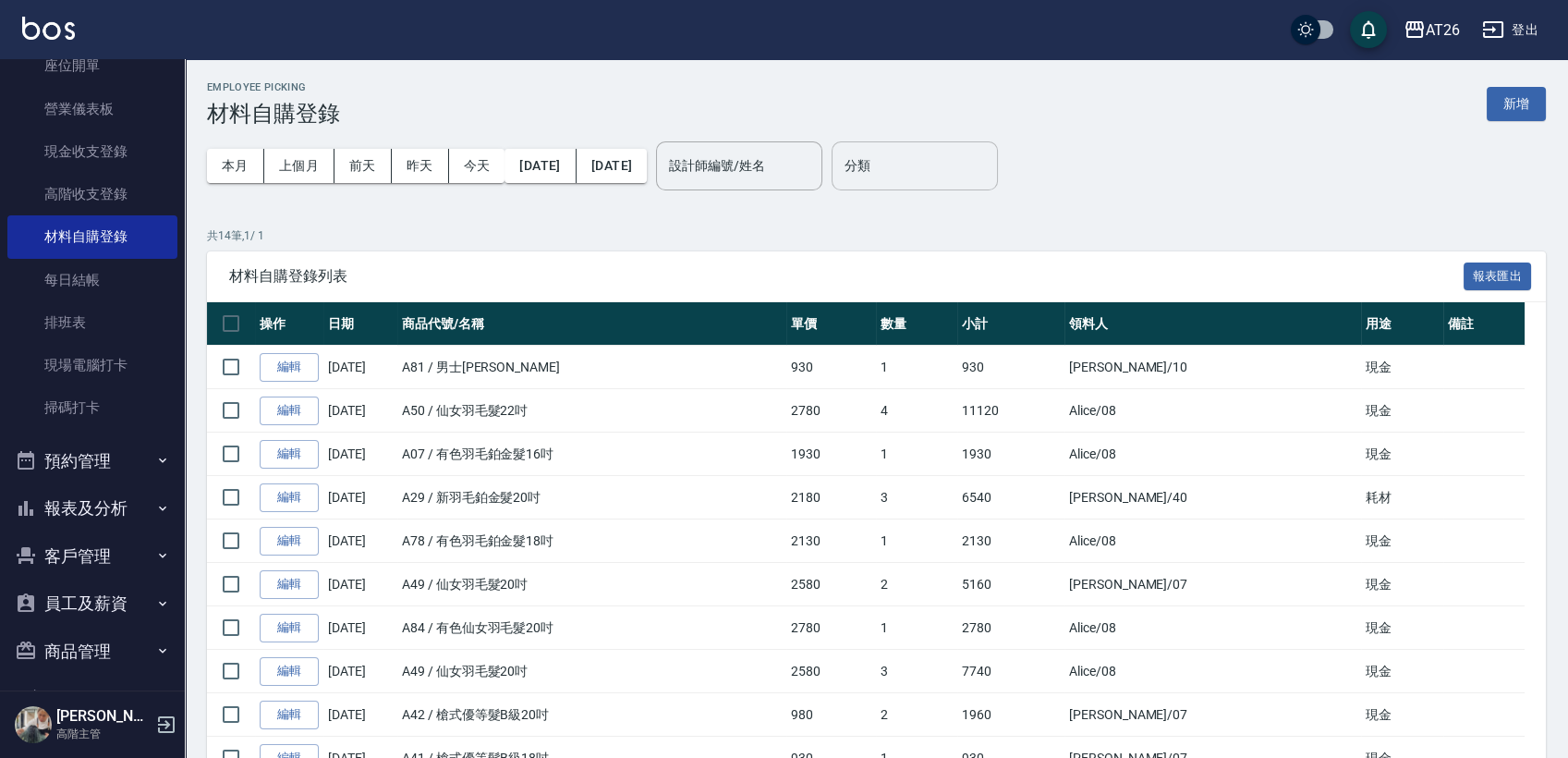
click at [930, 177] on input "分類" at bounding box center [915, 166] width 150 height 32
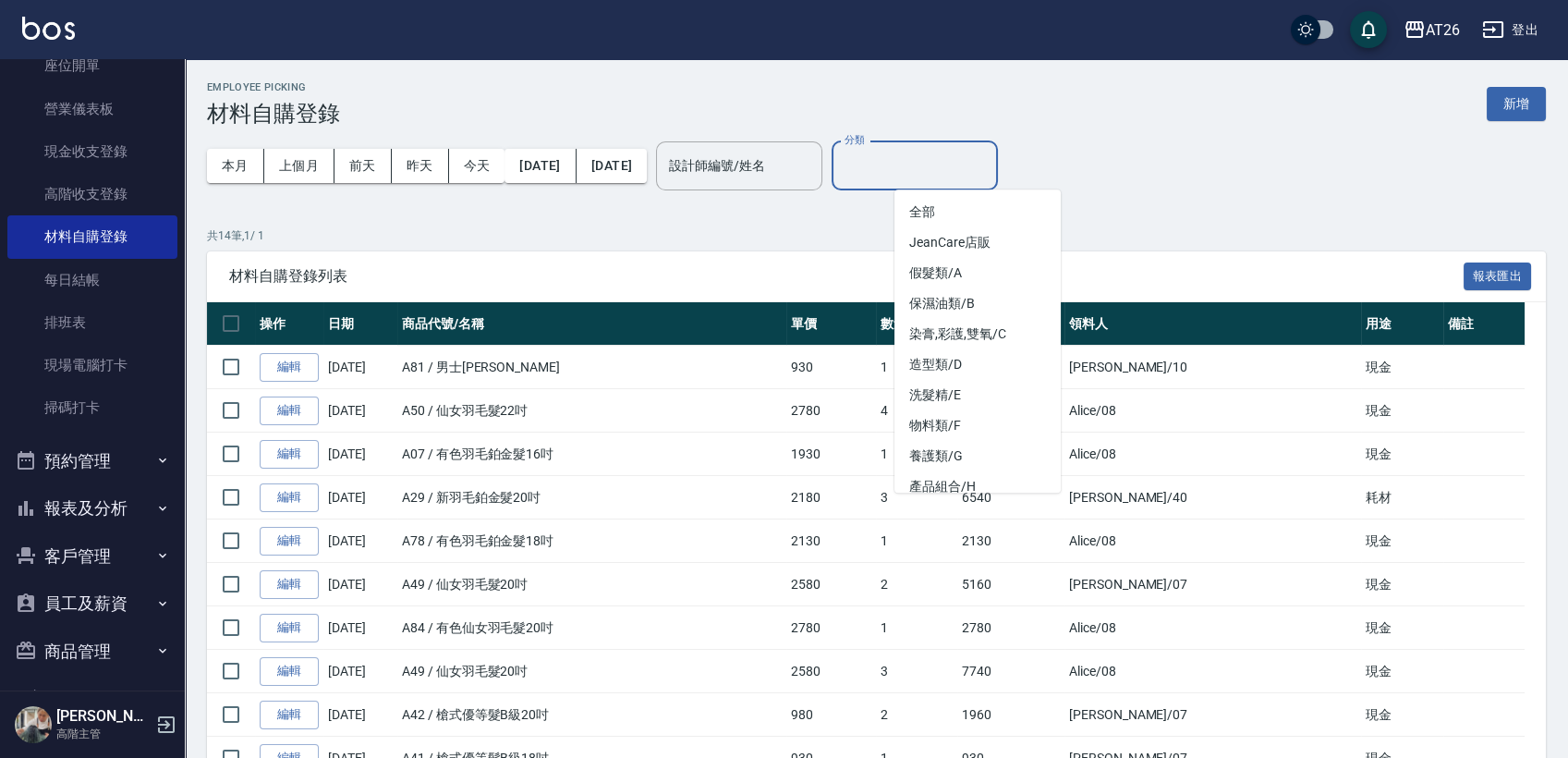
click at [936, 207] on li "全部" at bounding box center [978, 212] width 166 height 31
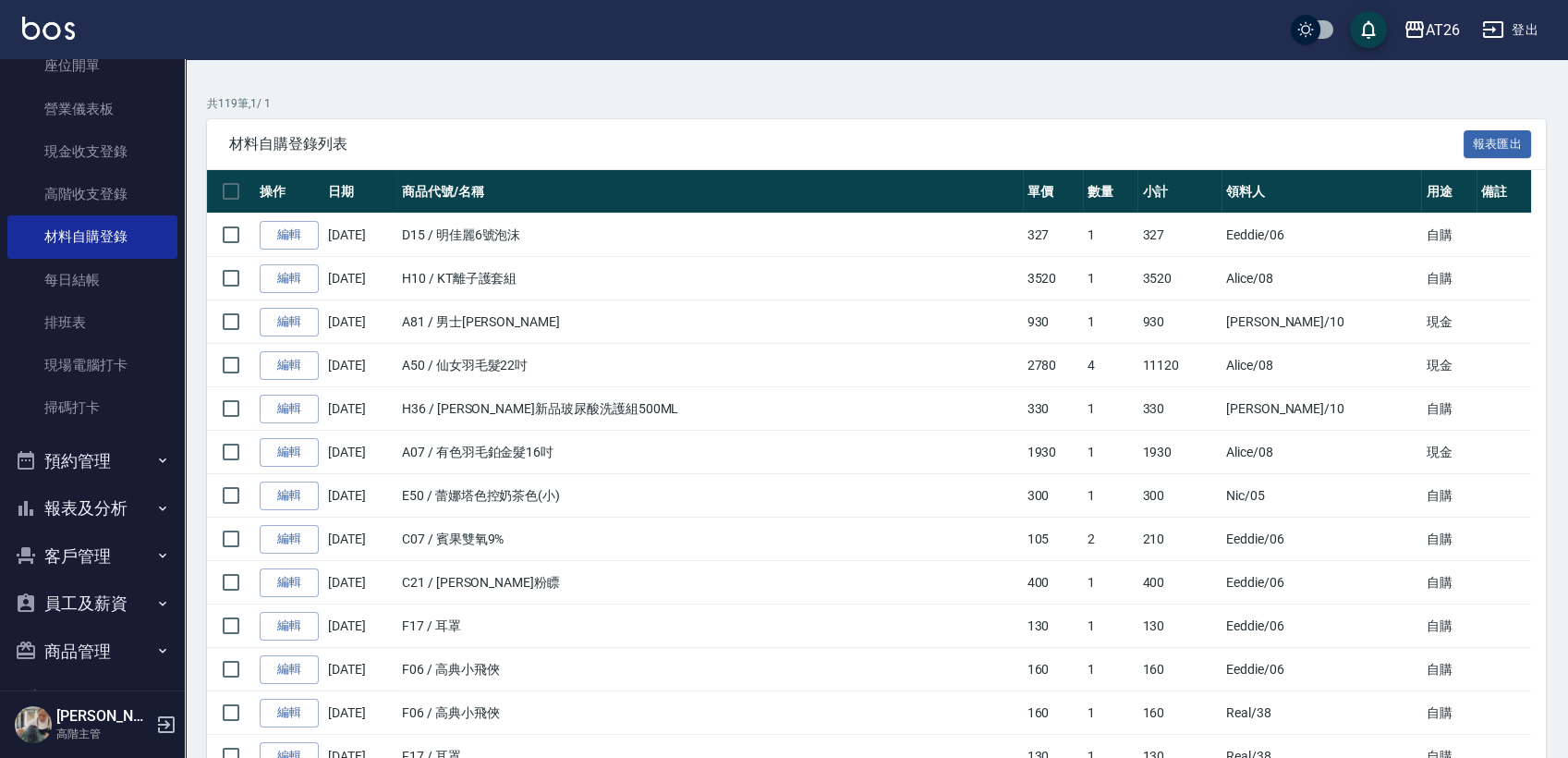
scroll to position [0, 0]
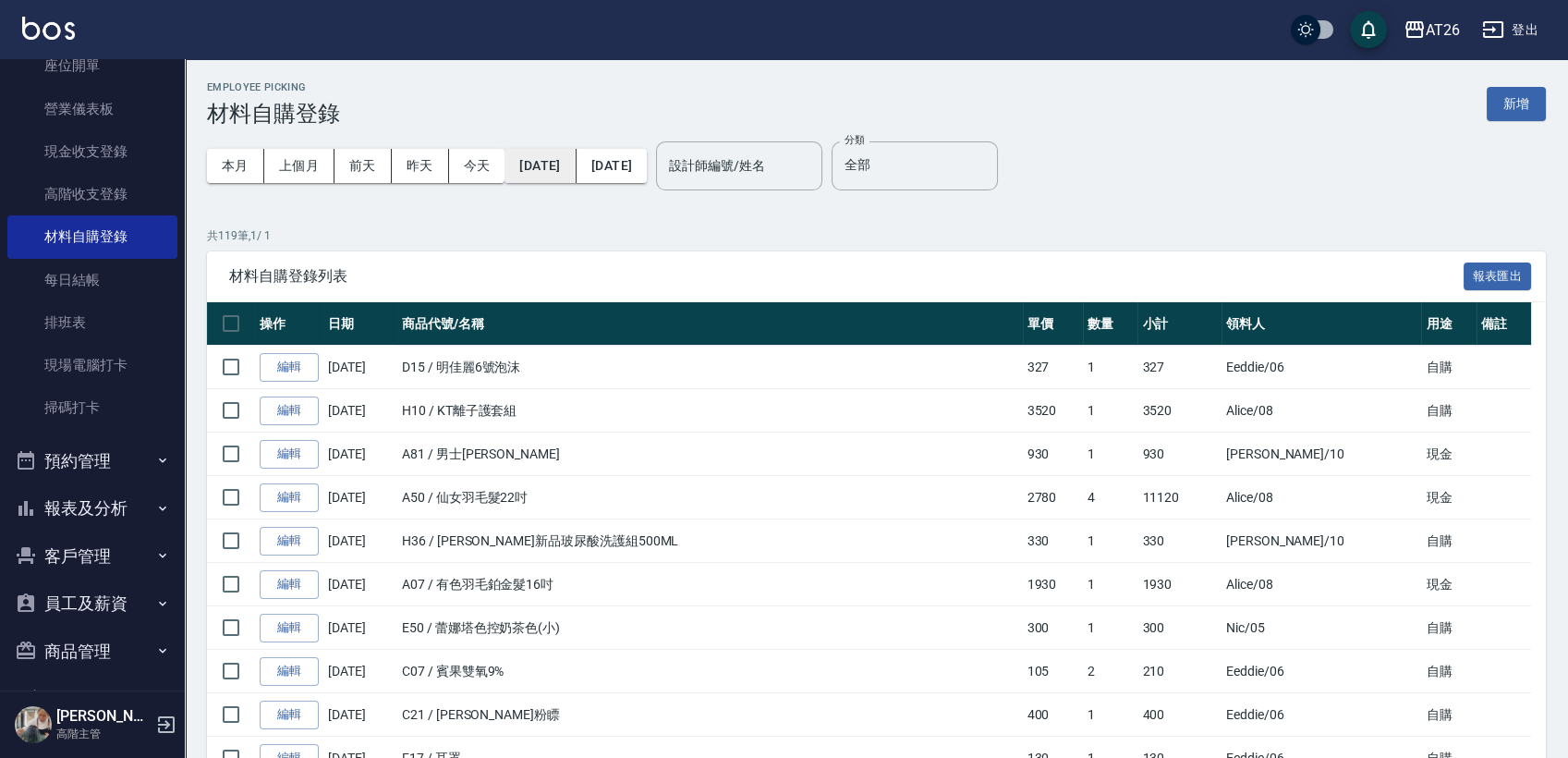
click at [543, 159] on button "[DATE]" at bounding box center [540, 166] width 71 height 34
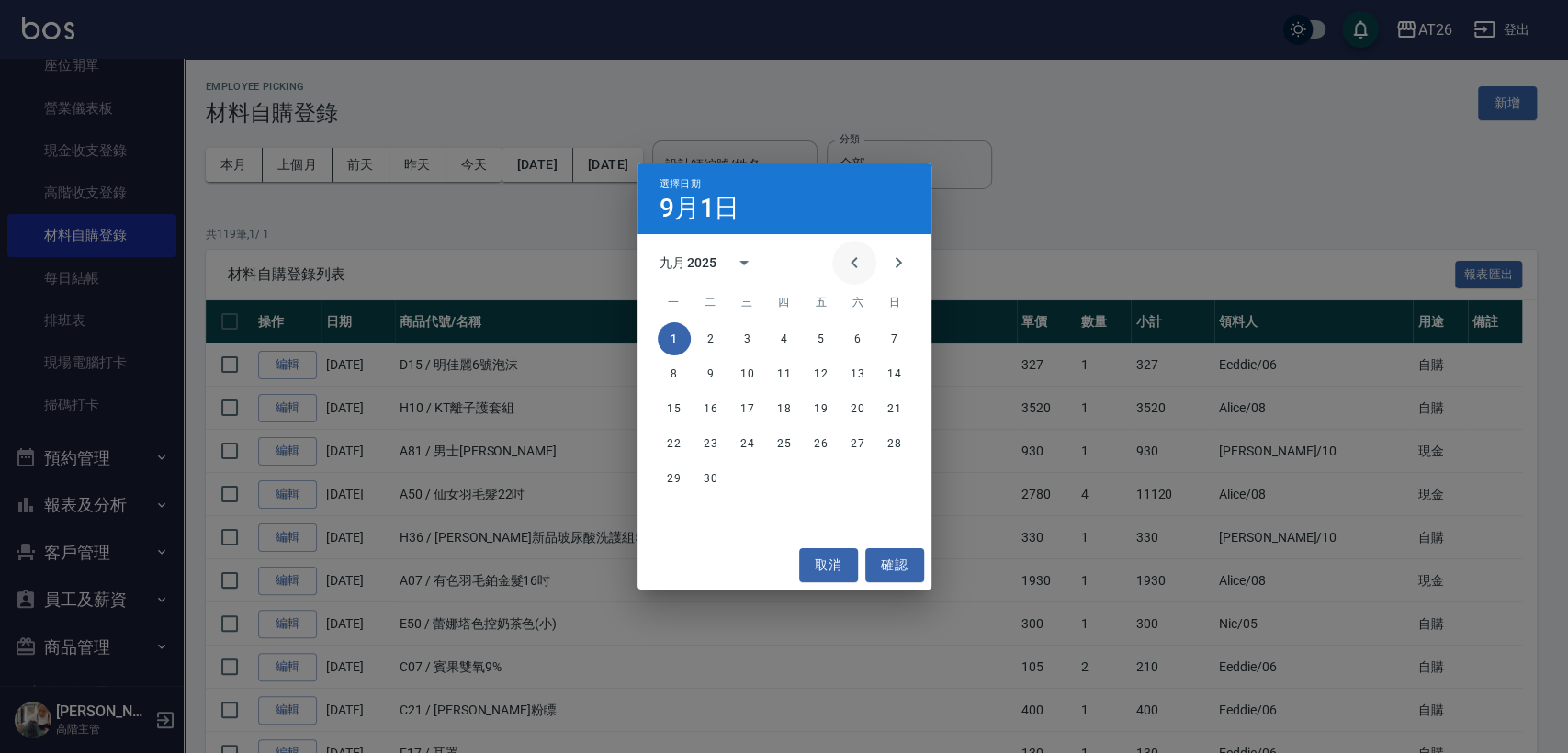
click at [843, 260] on icon "Previous month" at bounding box center [854, 262] width 22 height 22
click at [807, 335] on button "1" at bounding box center [821, 338] width 33 height 33
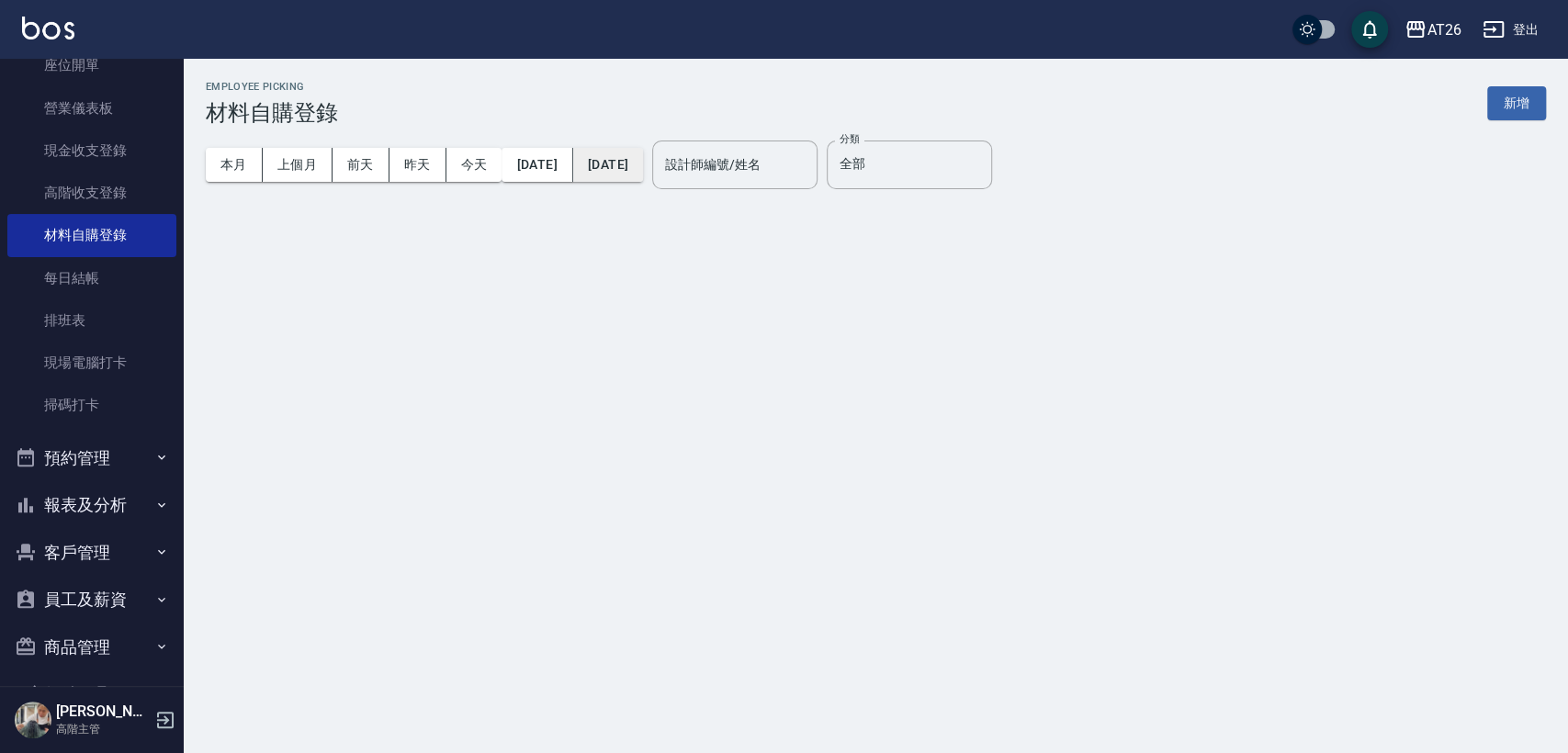
click at [643, 164] on button "[DATE]" at bounding box center [608, 165] width 70 height 34
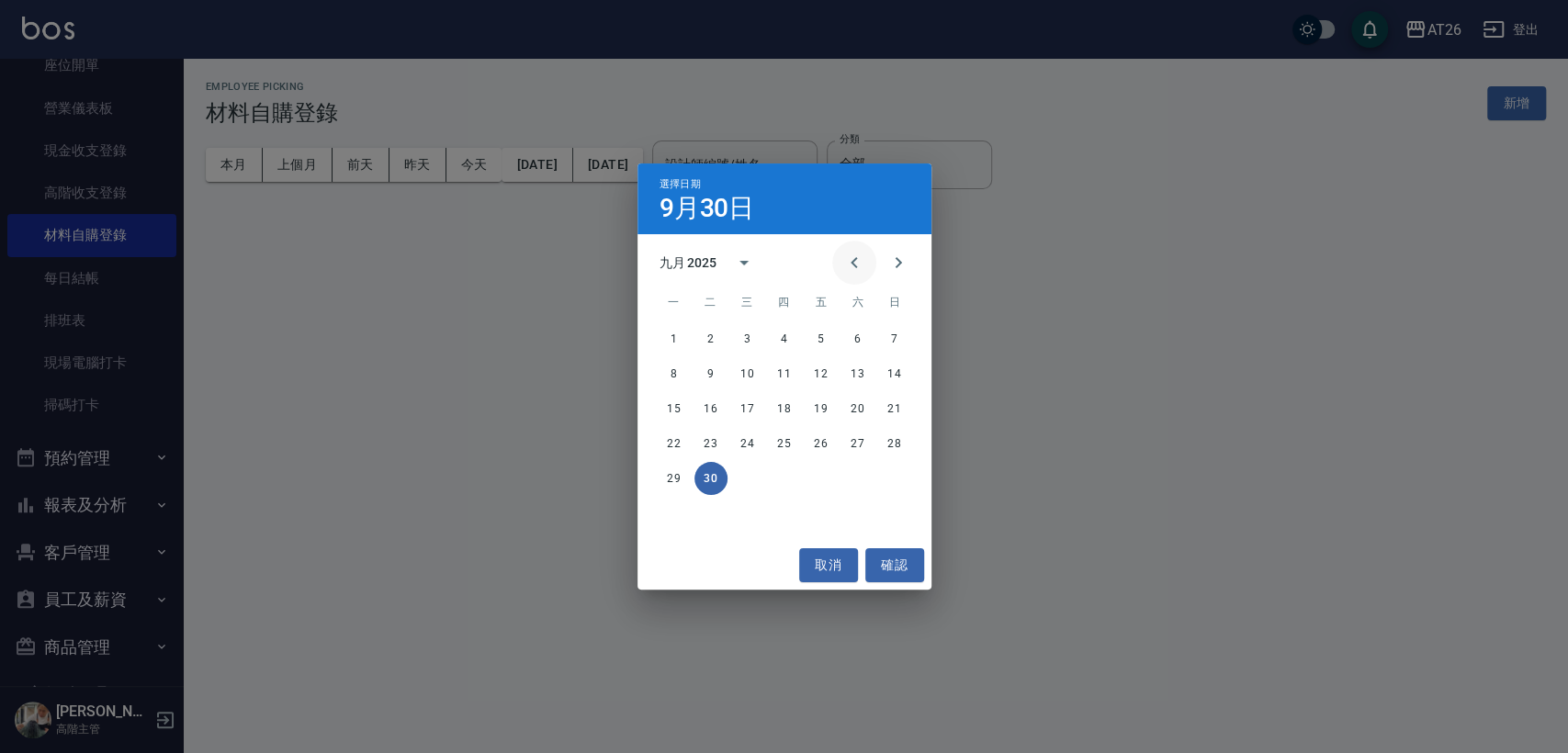
click at [841, 251] on button "Previous month" at bounding box center [854, 262] width 44 height 44
click at [889, 482] on button "31" at bounding box center [894, 478] width 33 height 33
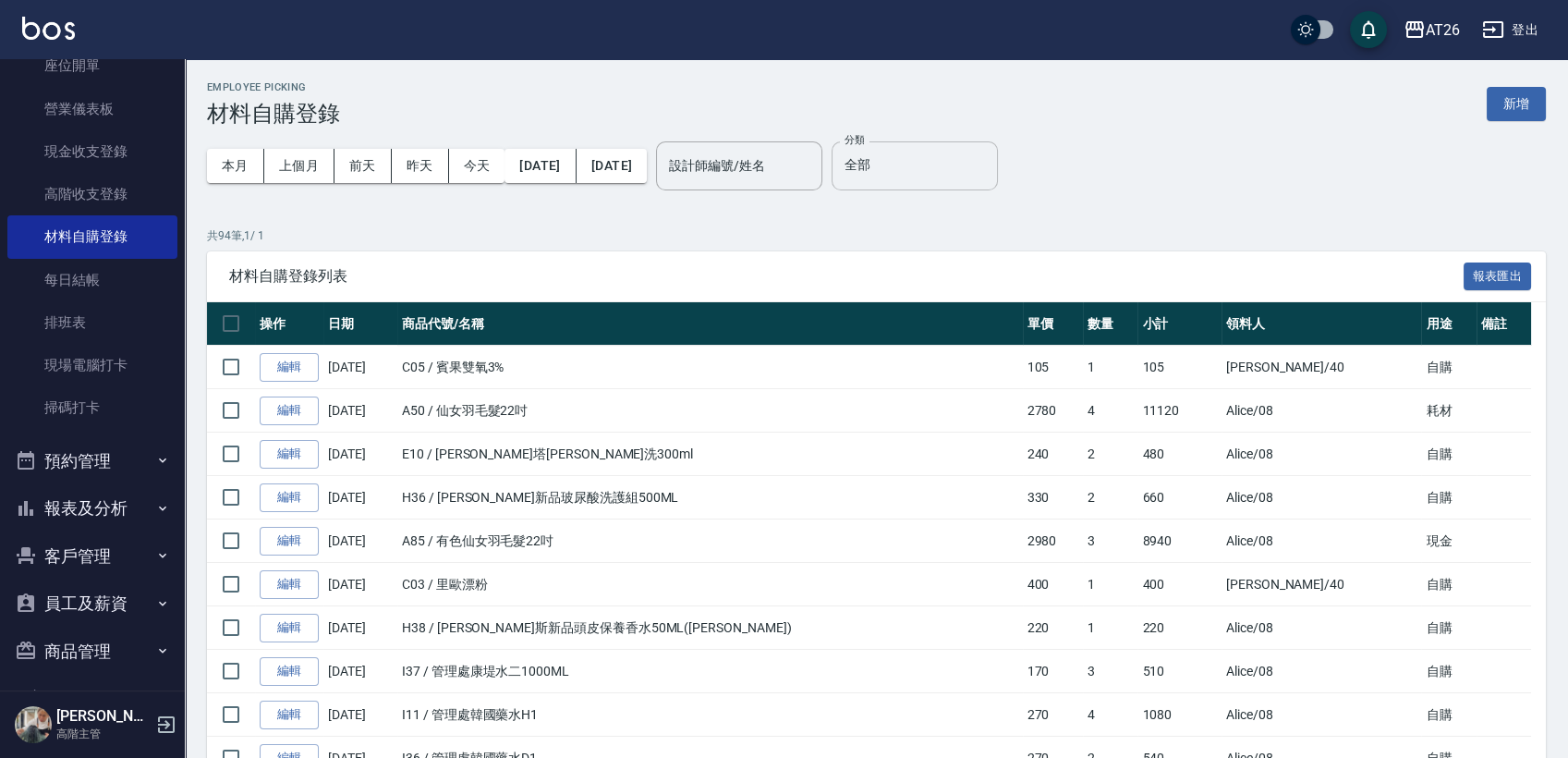
click at [992, 147] on div "全部 分類" at bounding box center [915, 165] width 166 height 49
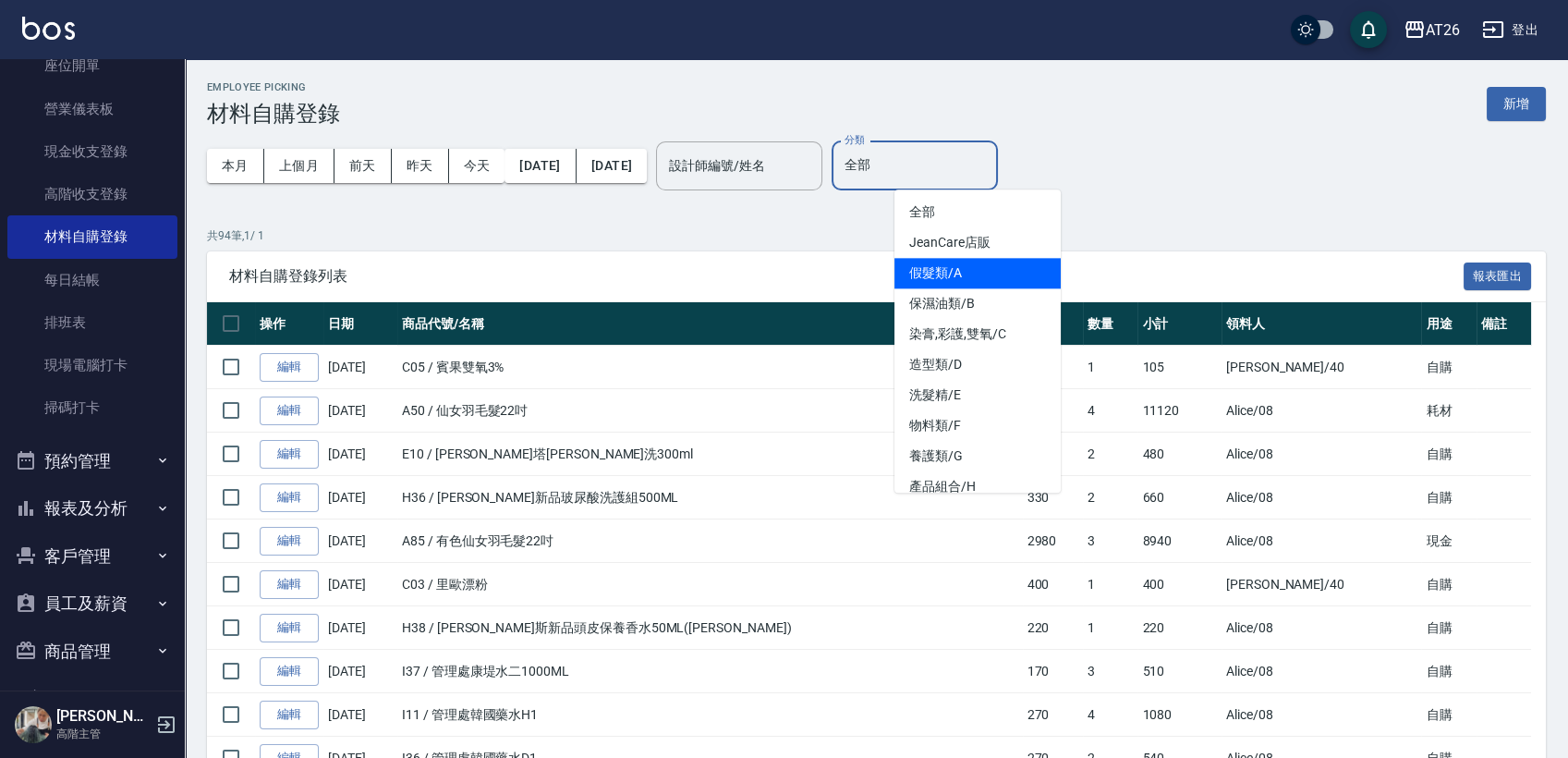
click at [998, 280] on li "假髮類/A" at bounding box center [978, 273] width 166 height 31
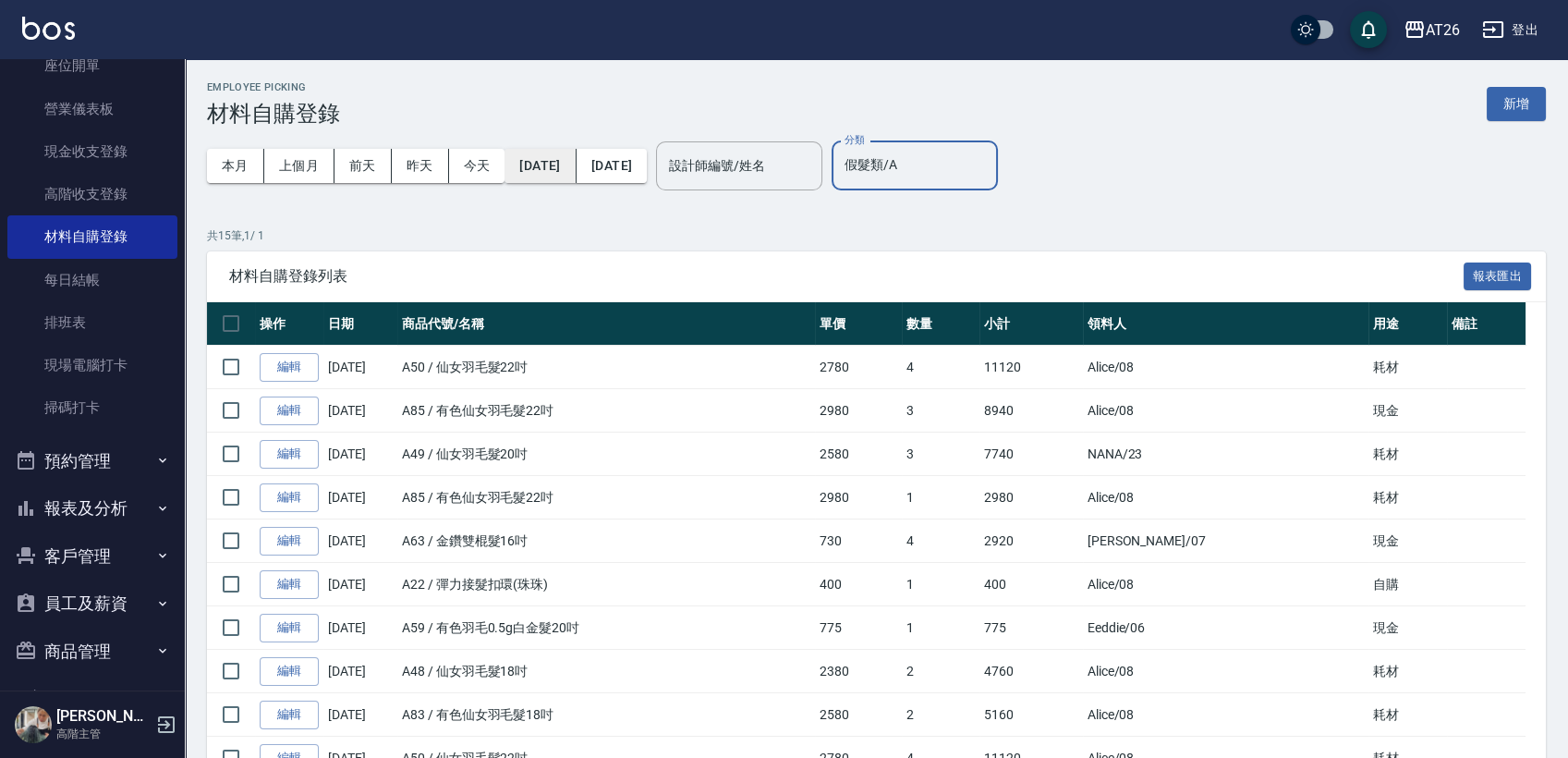
click at [576, 172] on button "2025/08/01" at bounding box center [540, 166] width 71 height 34
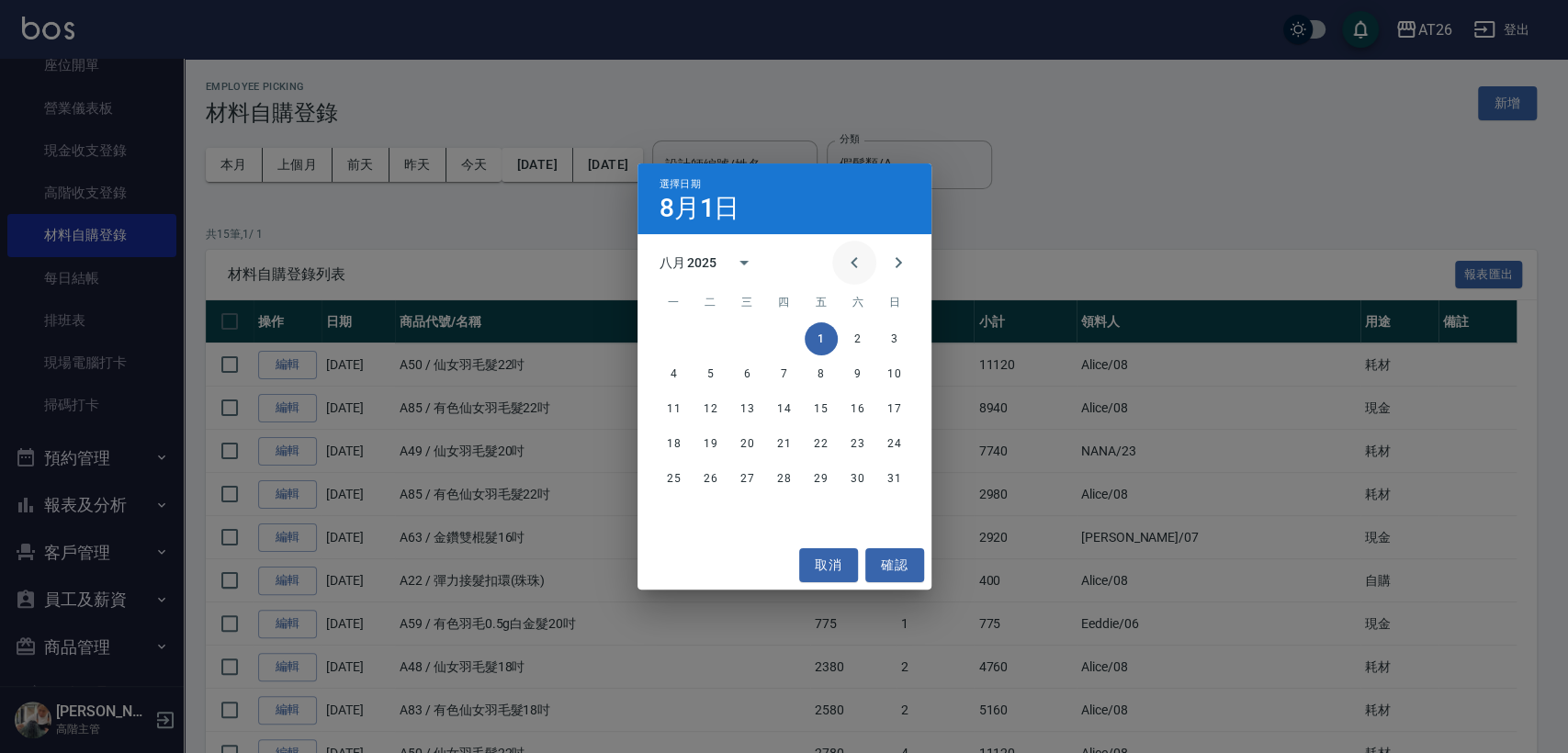
click at [845, 266] on icon "Previous month" at bounding box center [854, 262] width 22 height 22
click at [721, 347] on button "1" at bounding box center [710, 338] width 33 height 33
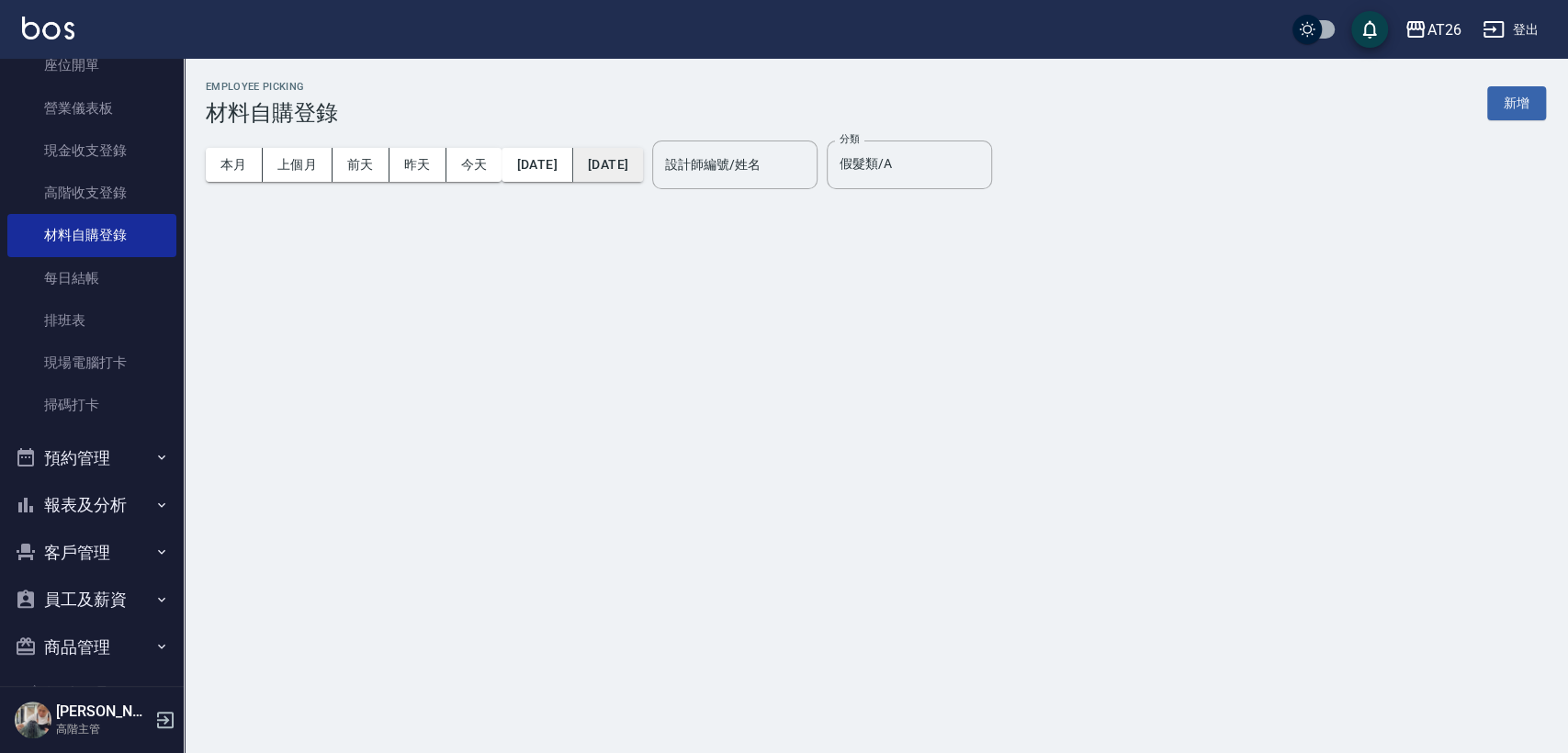
click at [643, 162] on button "2025/08/31" at bounding box center [608, 165] width 70 height 34
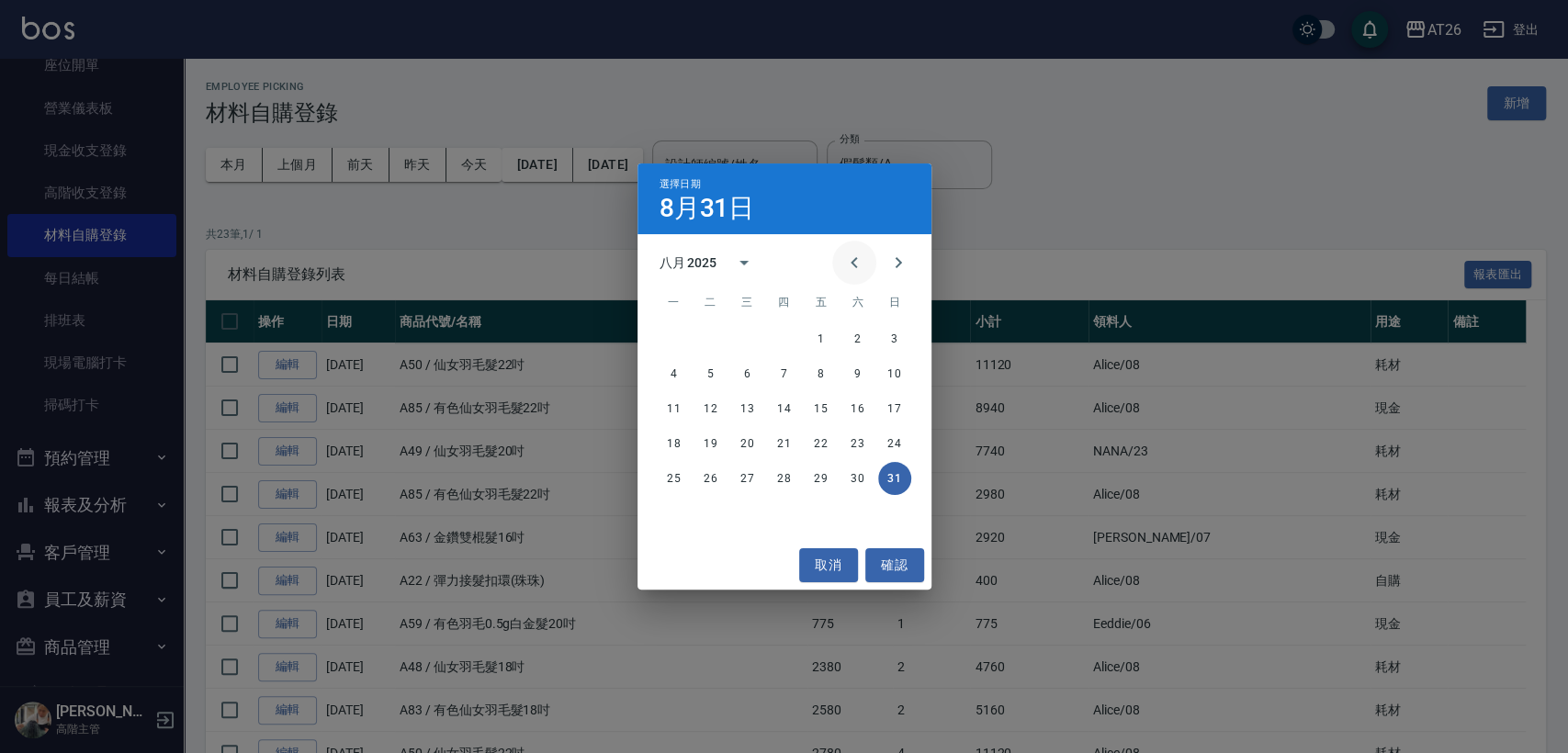
click at [838, 264] on button "Previous month" at bounding box center [854, 262] width 44 height 44
click at [849, 265] on icon "Previous month" at bounding box center [854, 262] width 22 height 22
click at [887, 266] on icon "Next month" at bounding box center [898, 262] width 22 height 22
click at [791, 486] on button "31" at bounding box center [784, 478] width 33 height 33
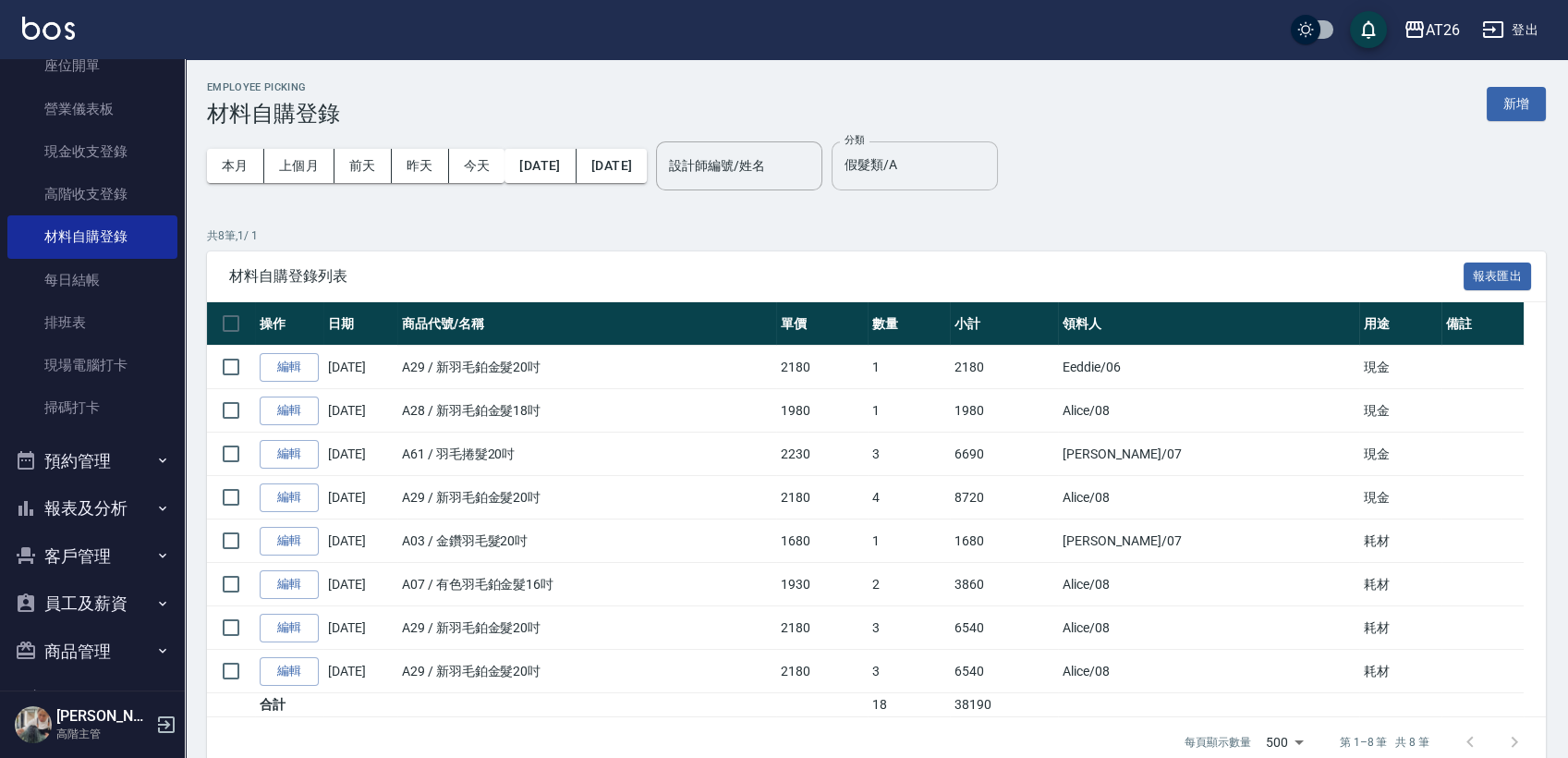
click at [990, 159] on input "假髮類/A" at bounding box center [915, 166] width 150 height 32
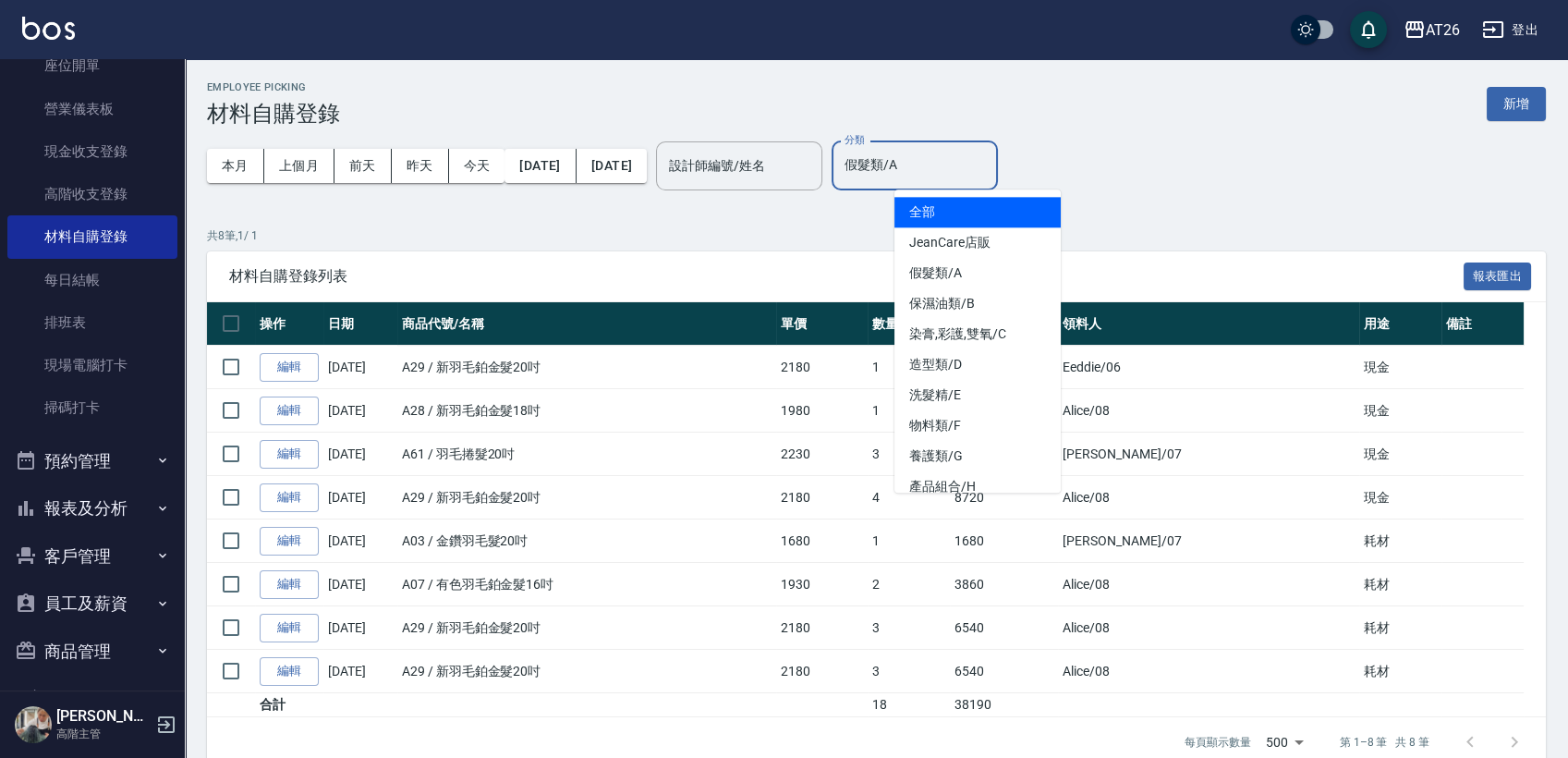
click at [988, 218] on li "全部" at bounding box center [978, 212] width 166 height 31
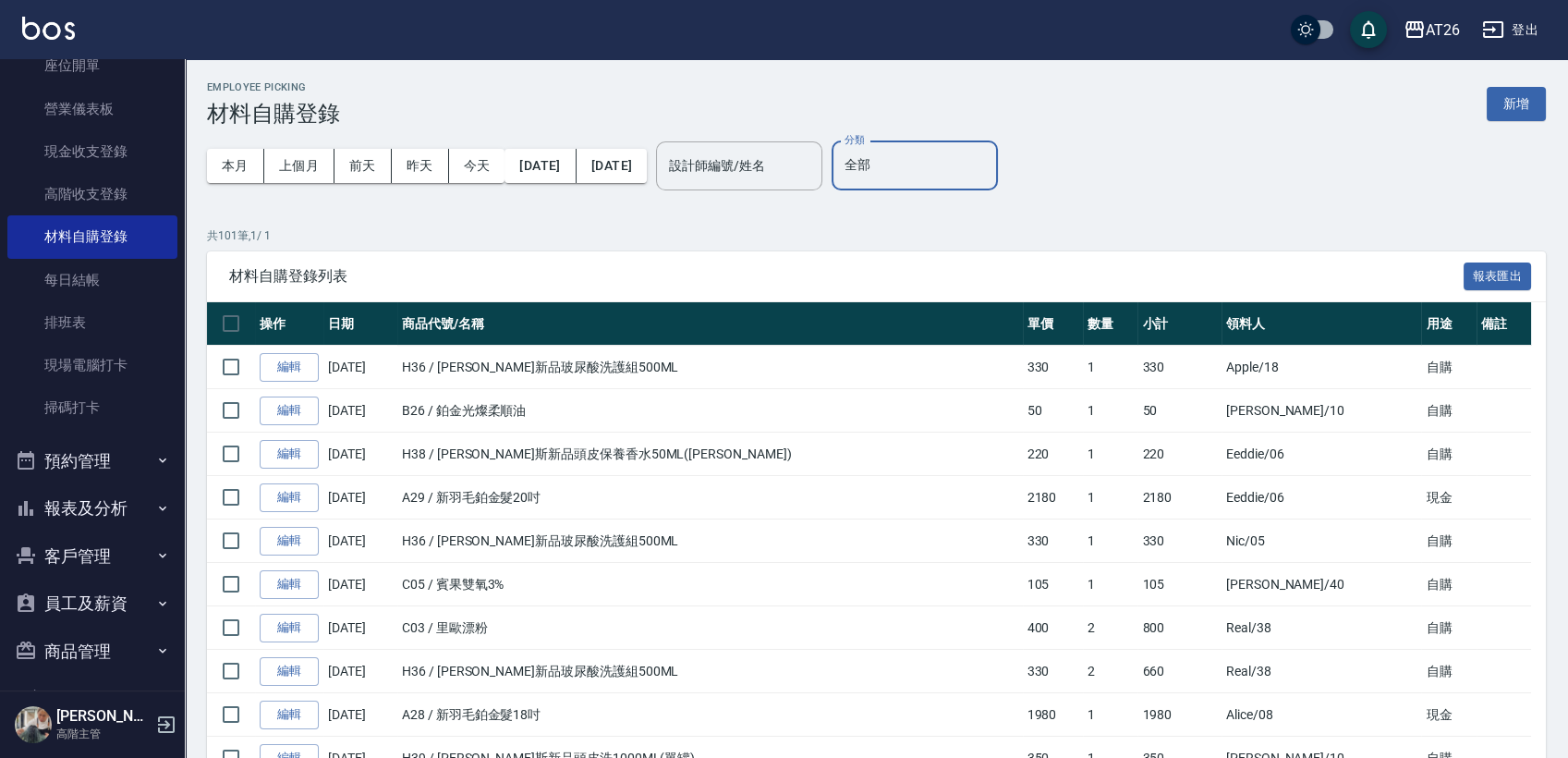
click at [990, 179] on input "全部" at bounding box center [915, 166] width 150 height 32
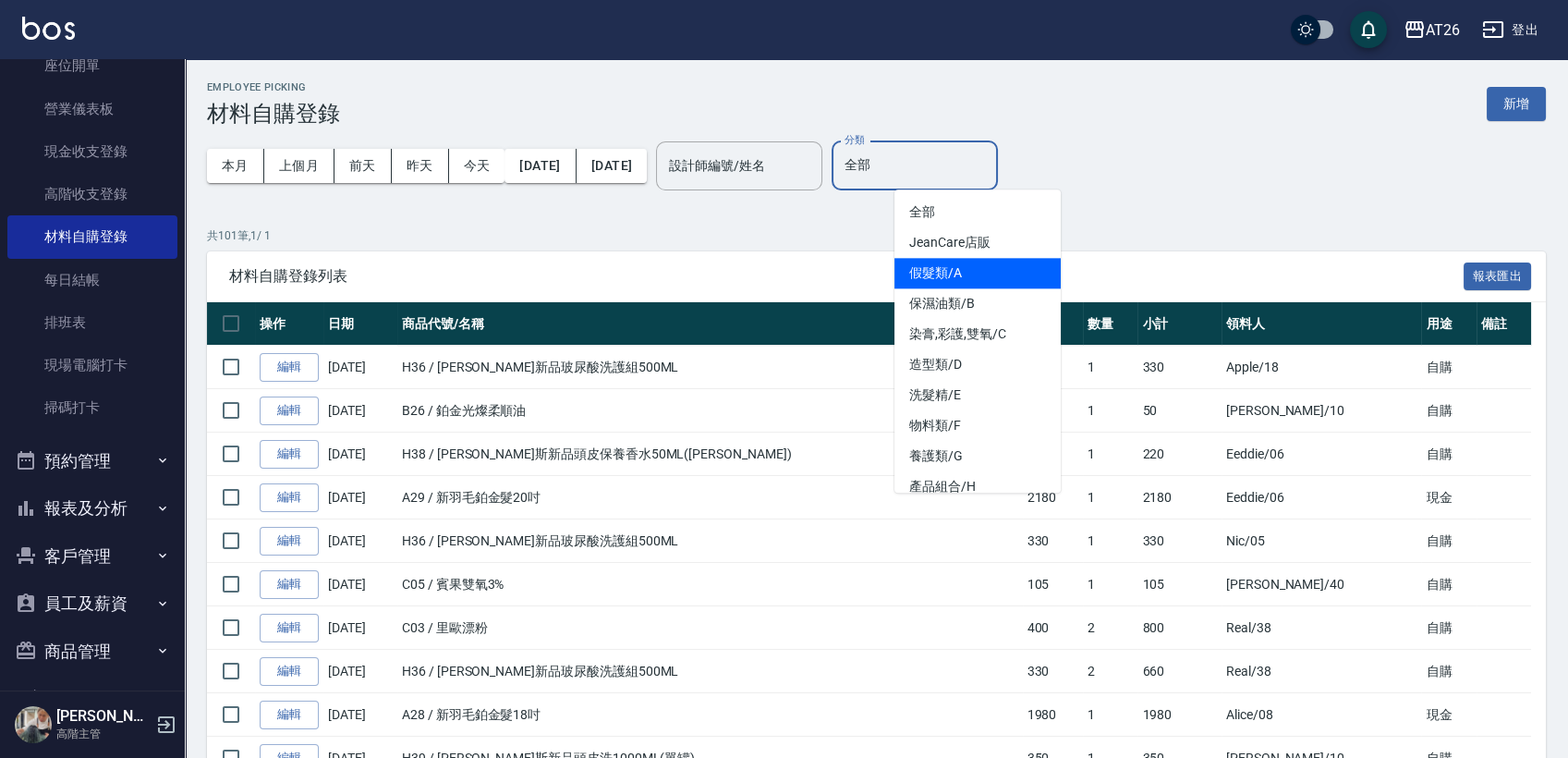
click at [997, 280] on li "假髮類/A" at bounding box center [978, 273] width 166 height 31
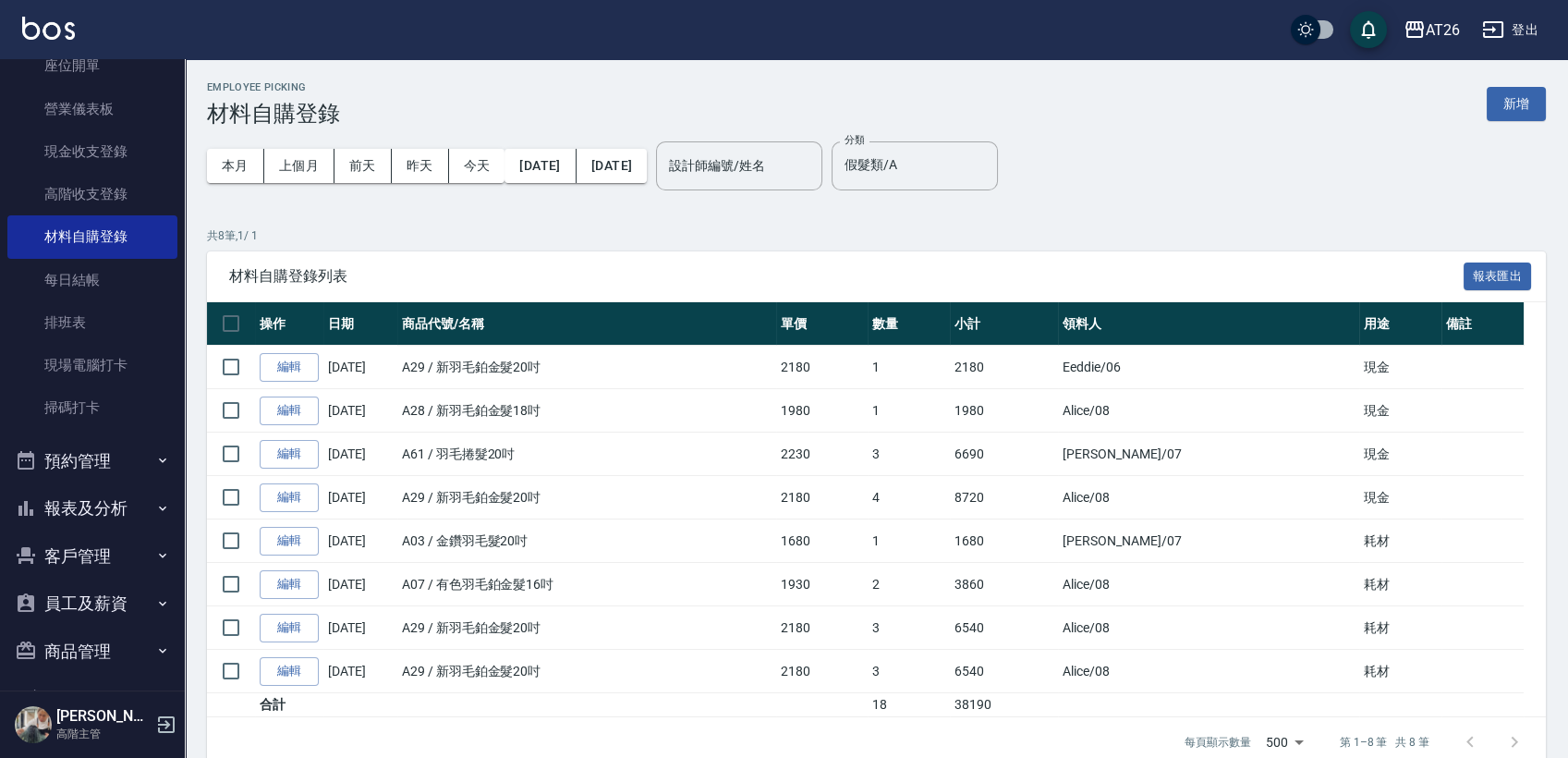
drag, startPoint x: 1212, startPoint y: 239, endPoint x: 1213, endPoint y: 255, distance: 15.7
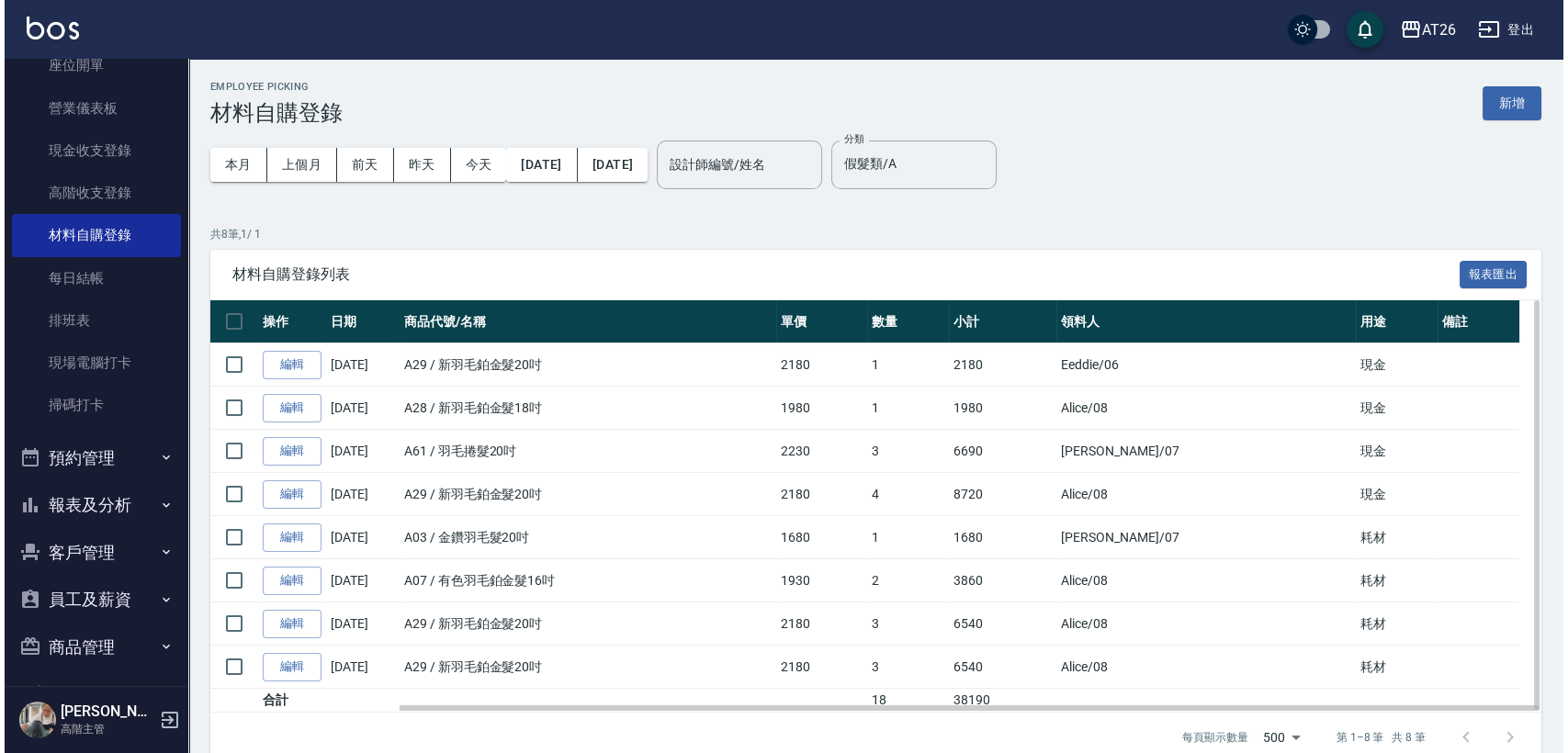
scroll to position [31, 0]
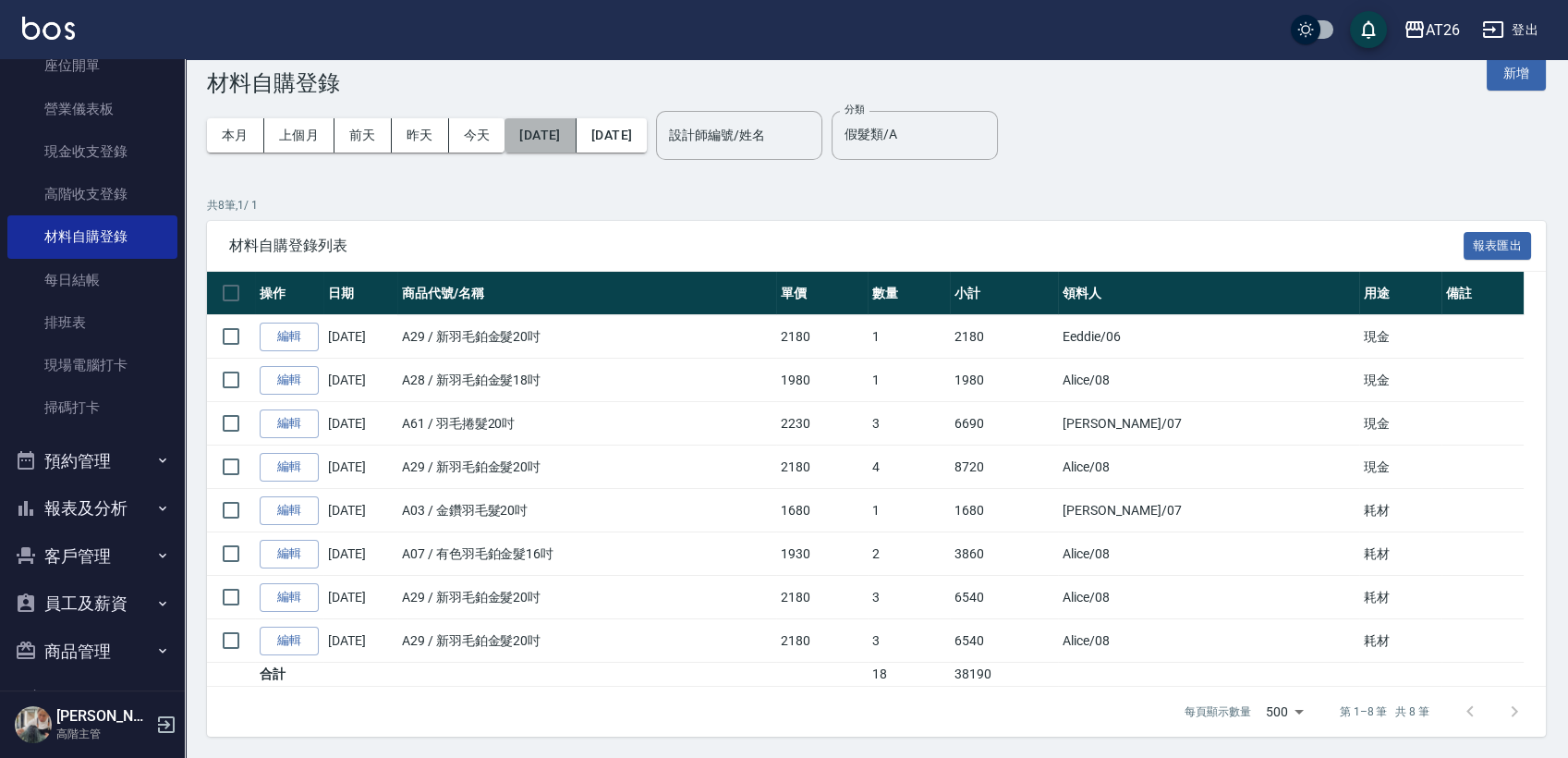
click at [576, 128] on button "2025/07/01" at bounding box center [540, 135] width 71 height 34
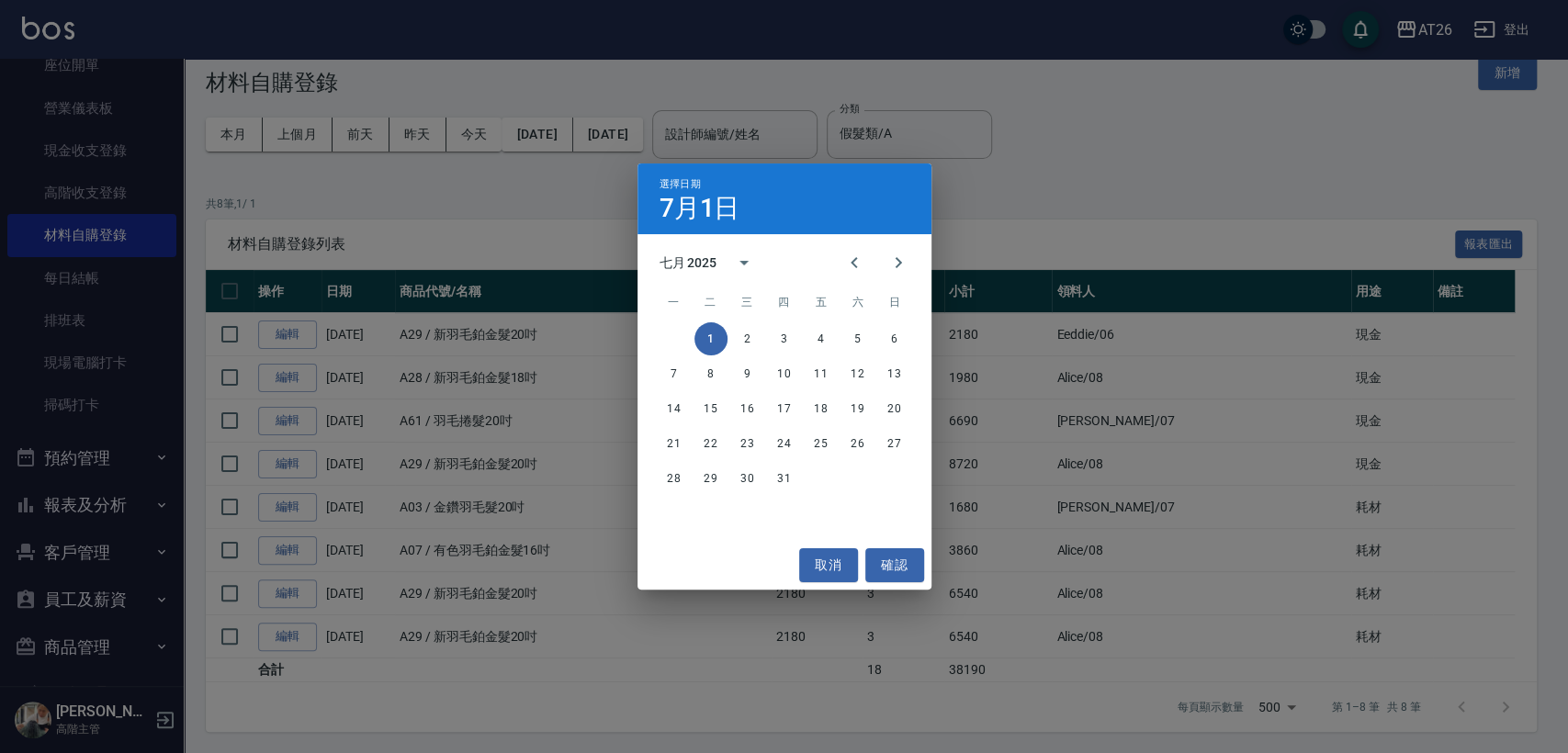
click at [873, 247] on div at bounding box center [876, 262] width 22 height 44
click at [861, 263] on icon "Previous month" at bounding box center [854, 262] width 22 height 22
click at [891, 335] on button "1" at bounding box center [894, 338] width 33 height 33
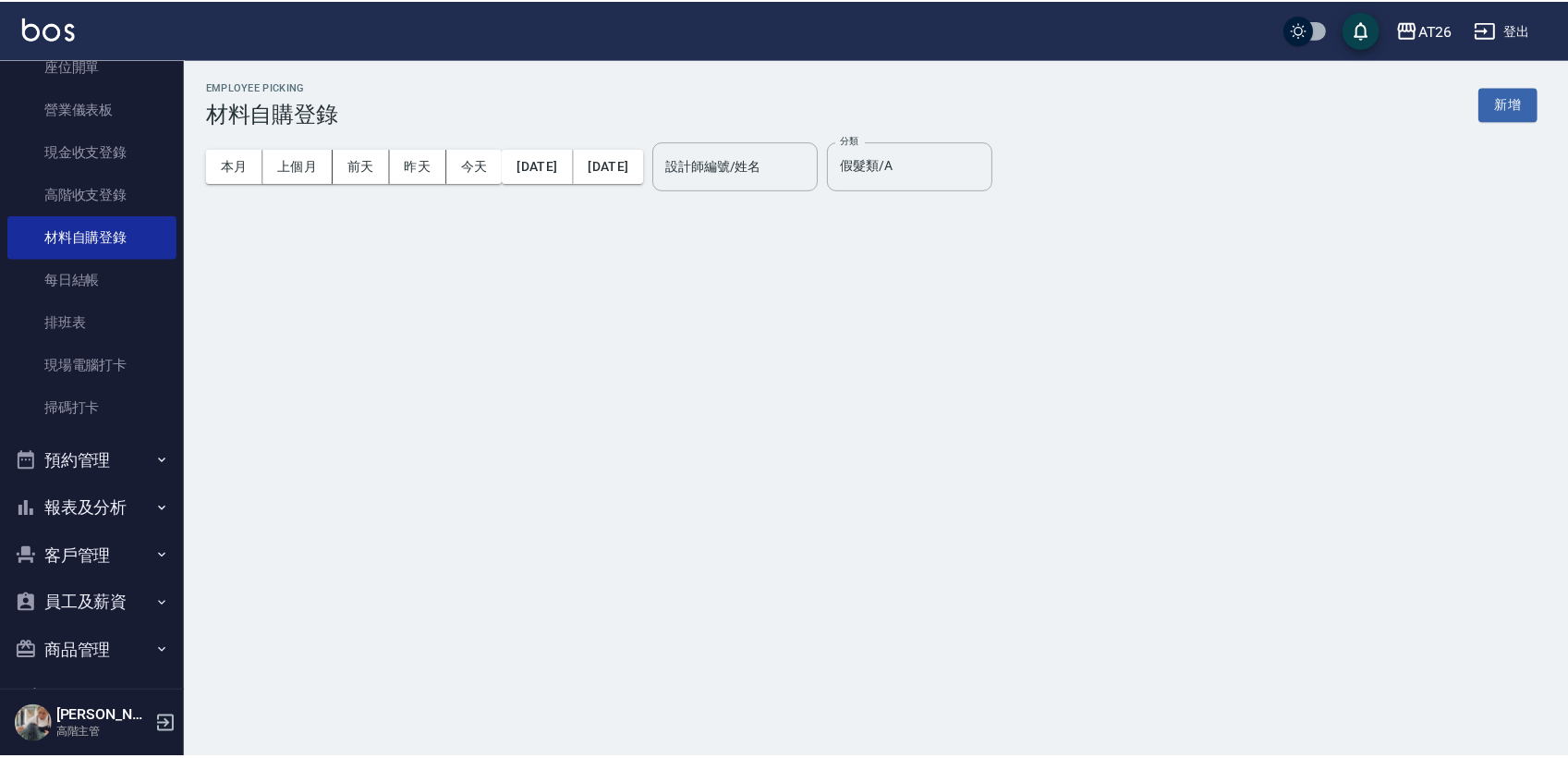
scroll to position [0, 0]
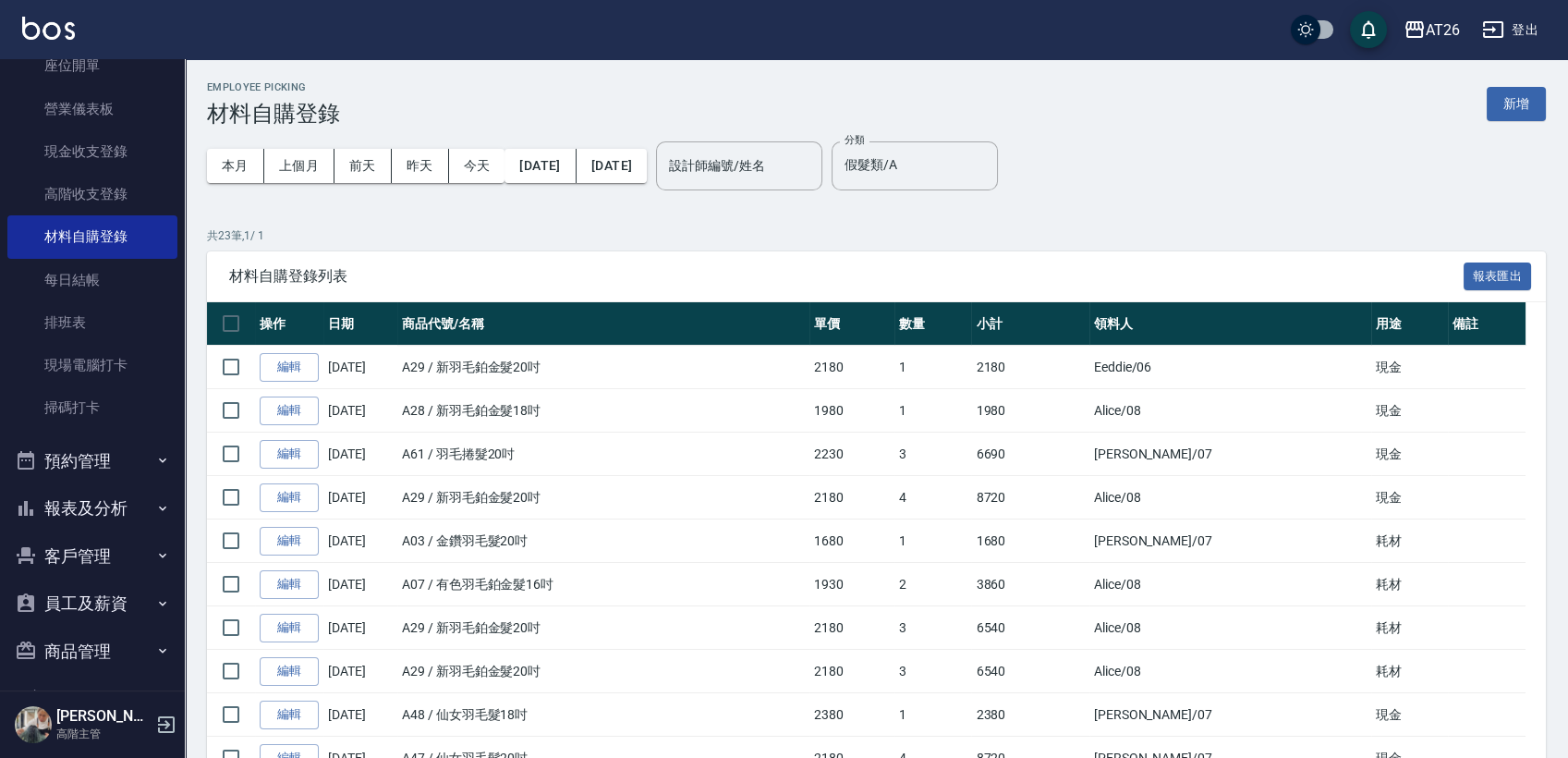
click at [647, 189] on div "本月 上個月 前天 昨天 今天 2025/06/01 2025/07/31" at bounding box center [427, 166] width 440 height 79
click at [647, 172] on button "2025/07/31" at bounding box center [612, 166] width 70 height 34
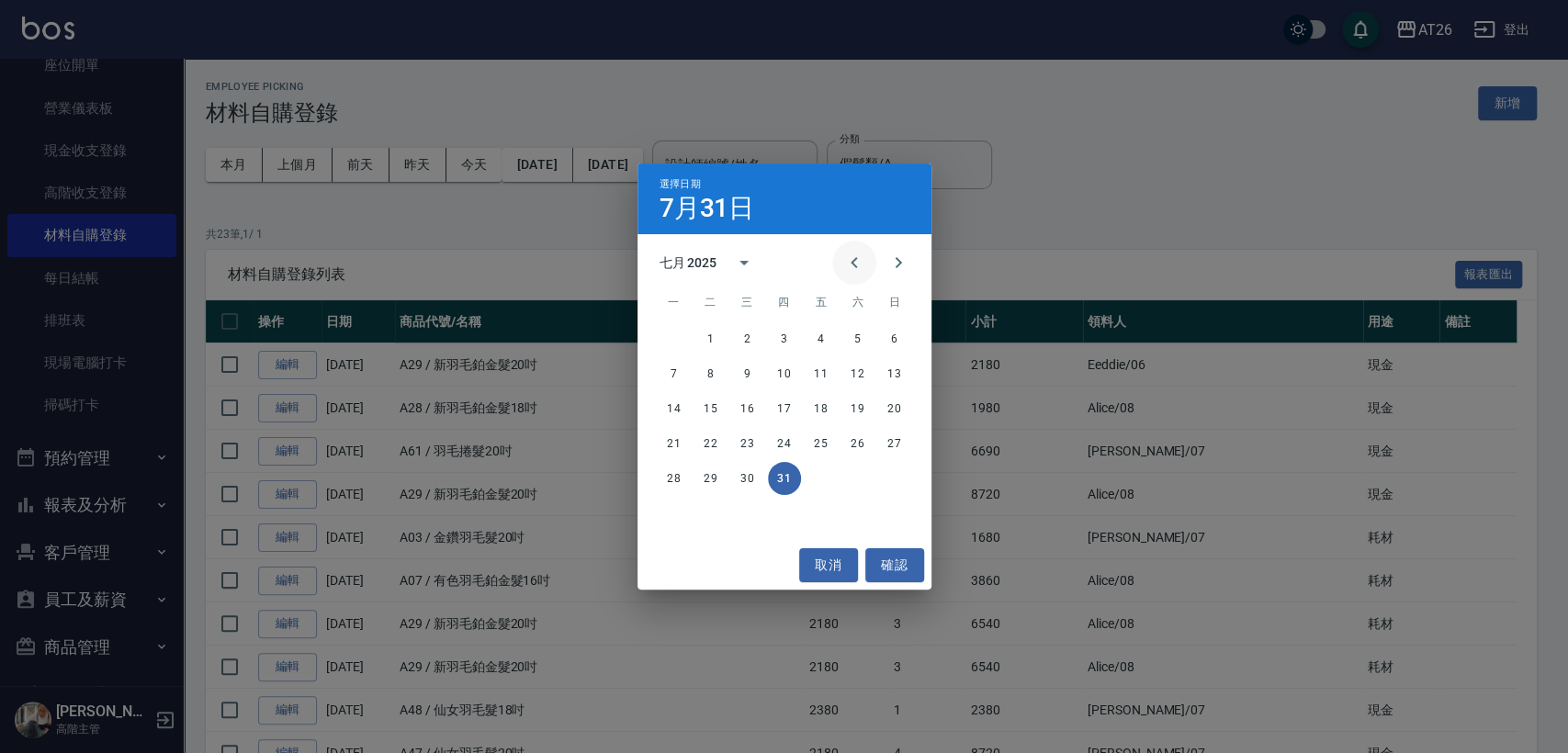
click at [867, 265] on button "Previous month" at bounding box center [854, 262] width 44 height 44
click at [661, 509] on button "30" at bounding box center [674, 513] width 33 height 33
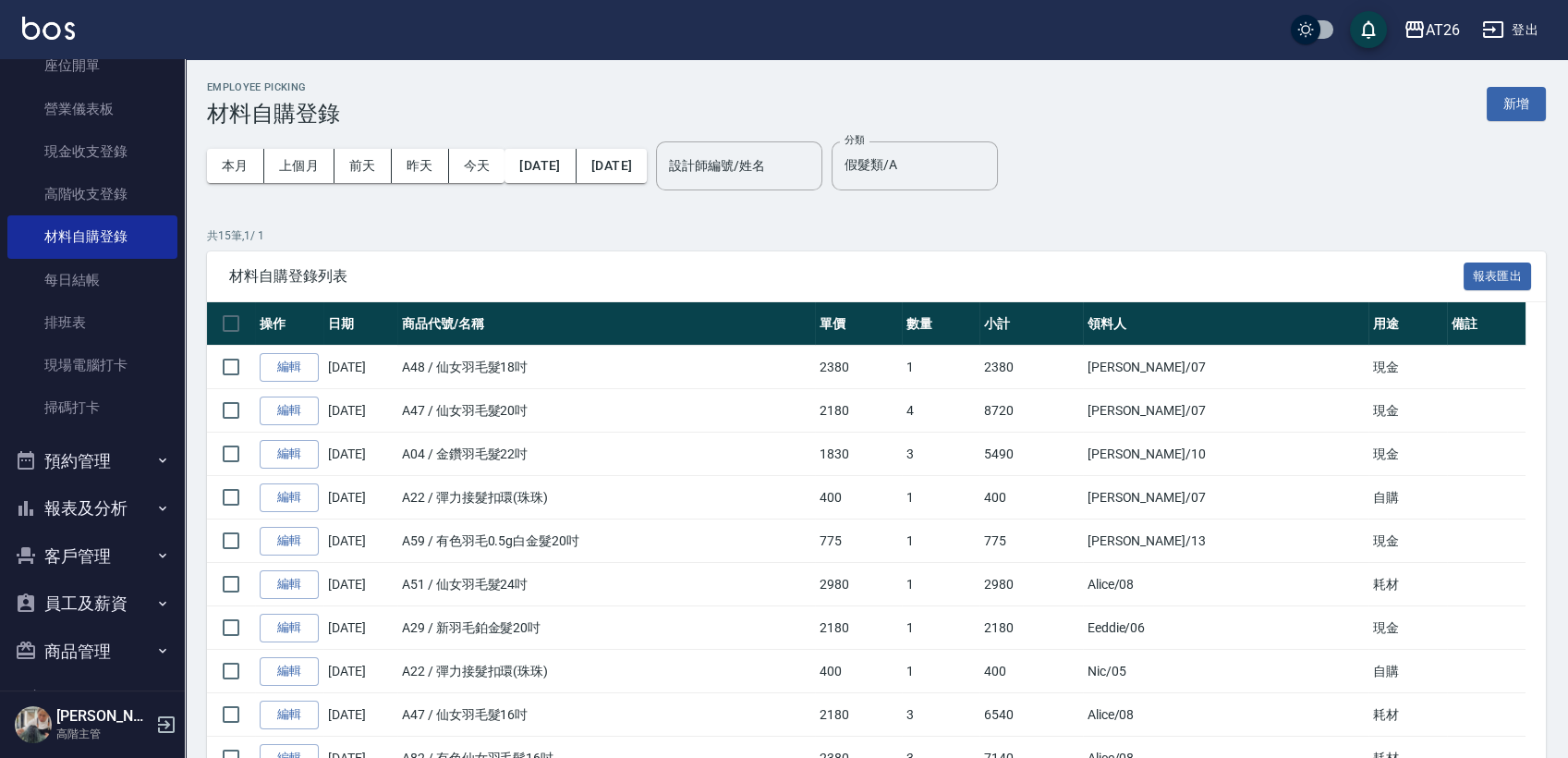
click at [978, 194] on div "分類 假髮類/A 分類" at bounding box center [915, 166] width 166 height 79
click at [973, 156] on input "假髮類/A" at bounding box center [915, 166] width 150 height 32
type input "假"
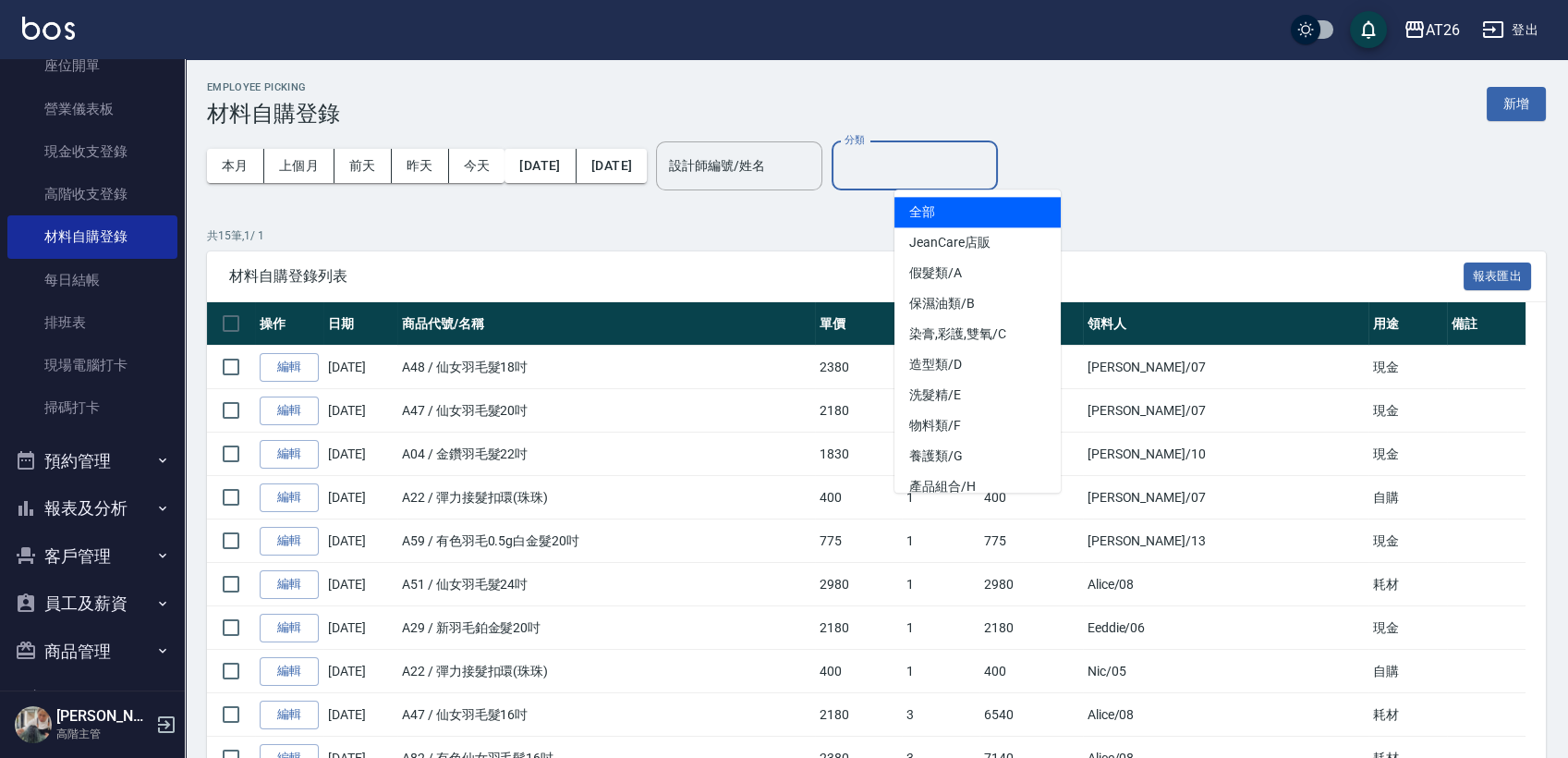
click at [920, 197] on li "全部" at bounding box center [978, 212] width 166 height 31
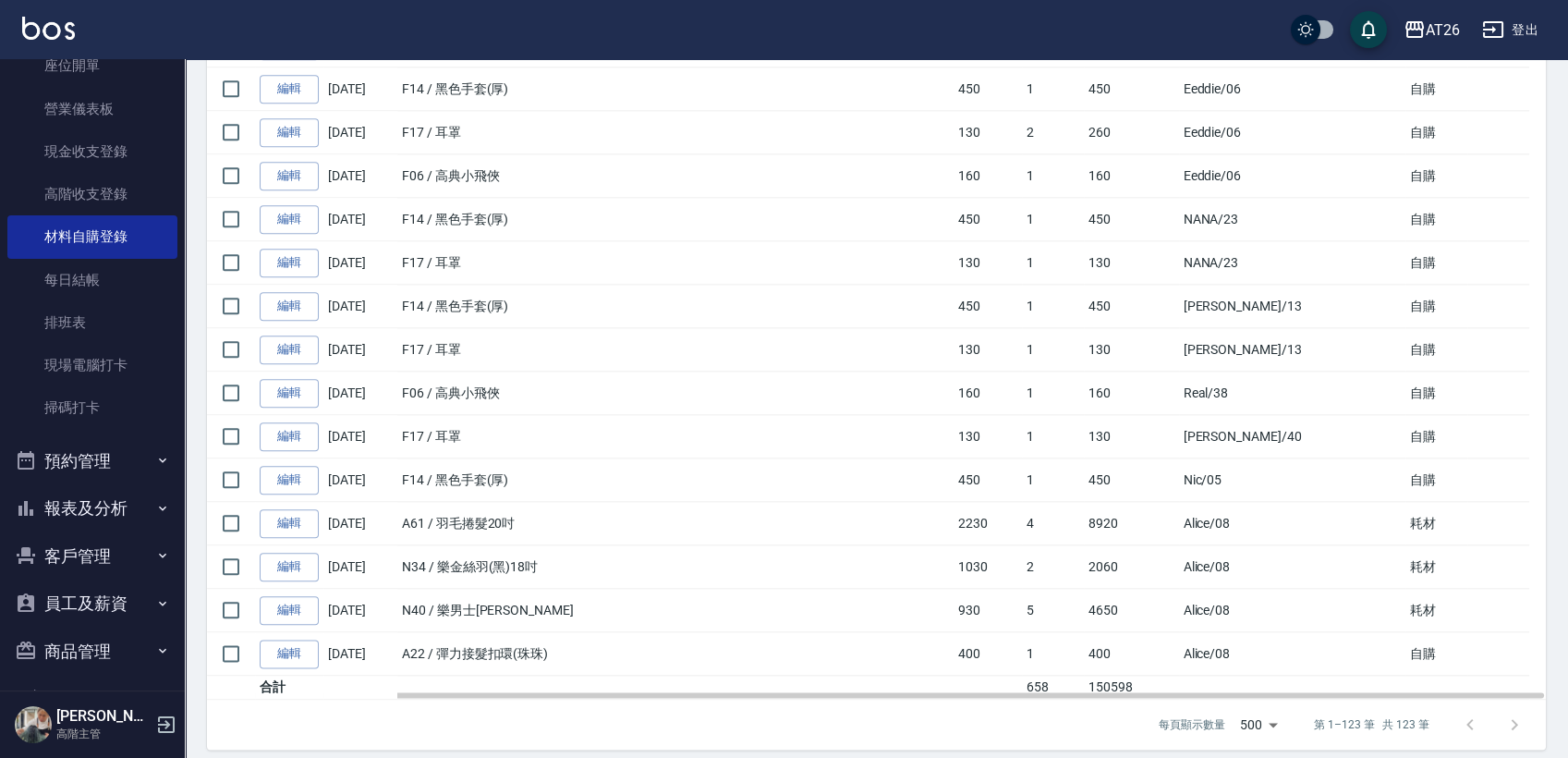
scroll to position [4668, 0]
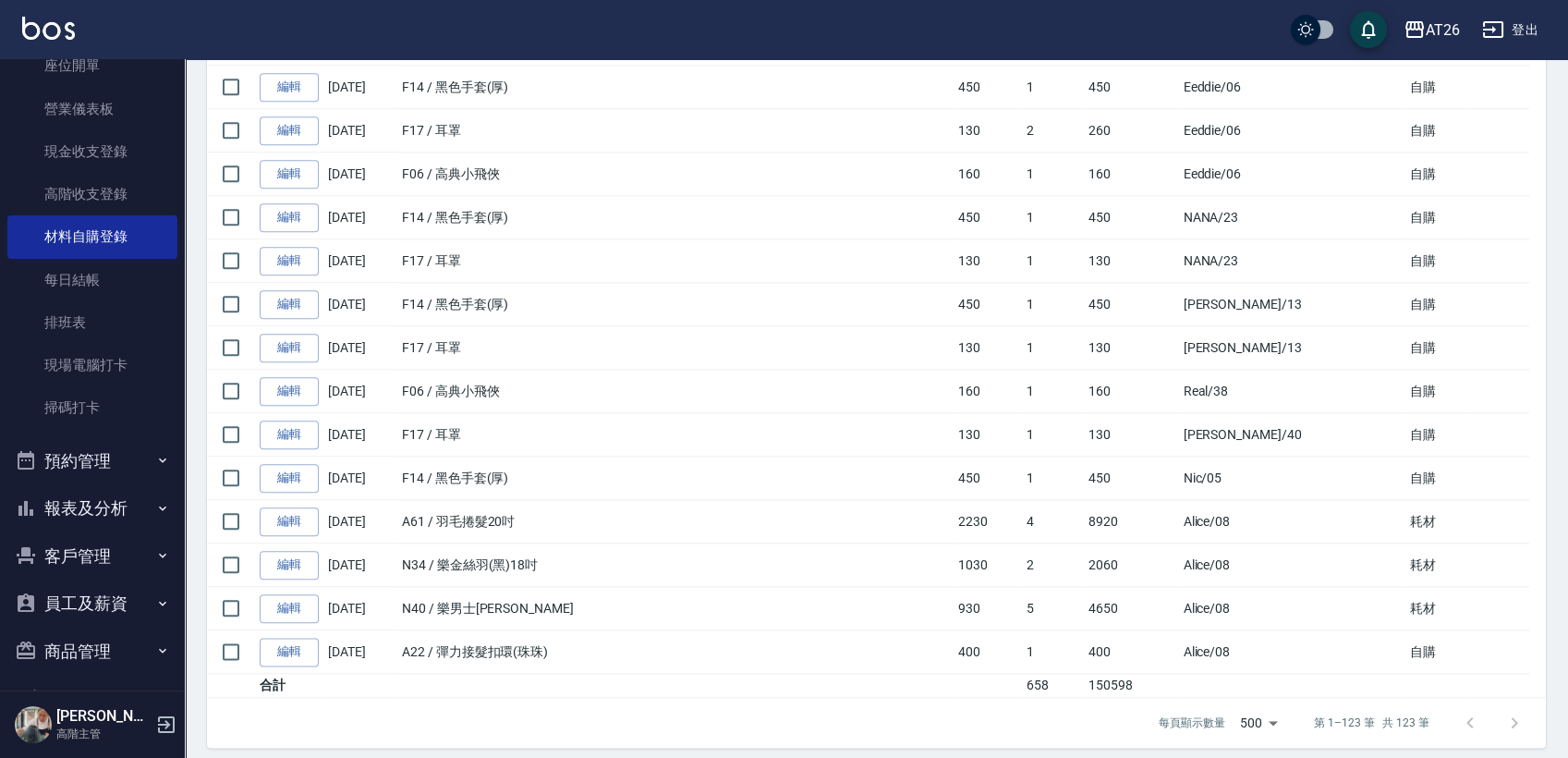
type input "全部"
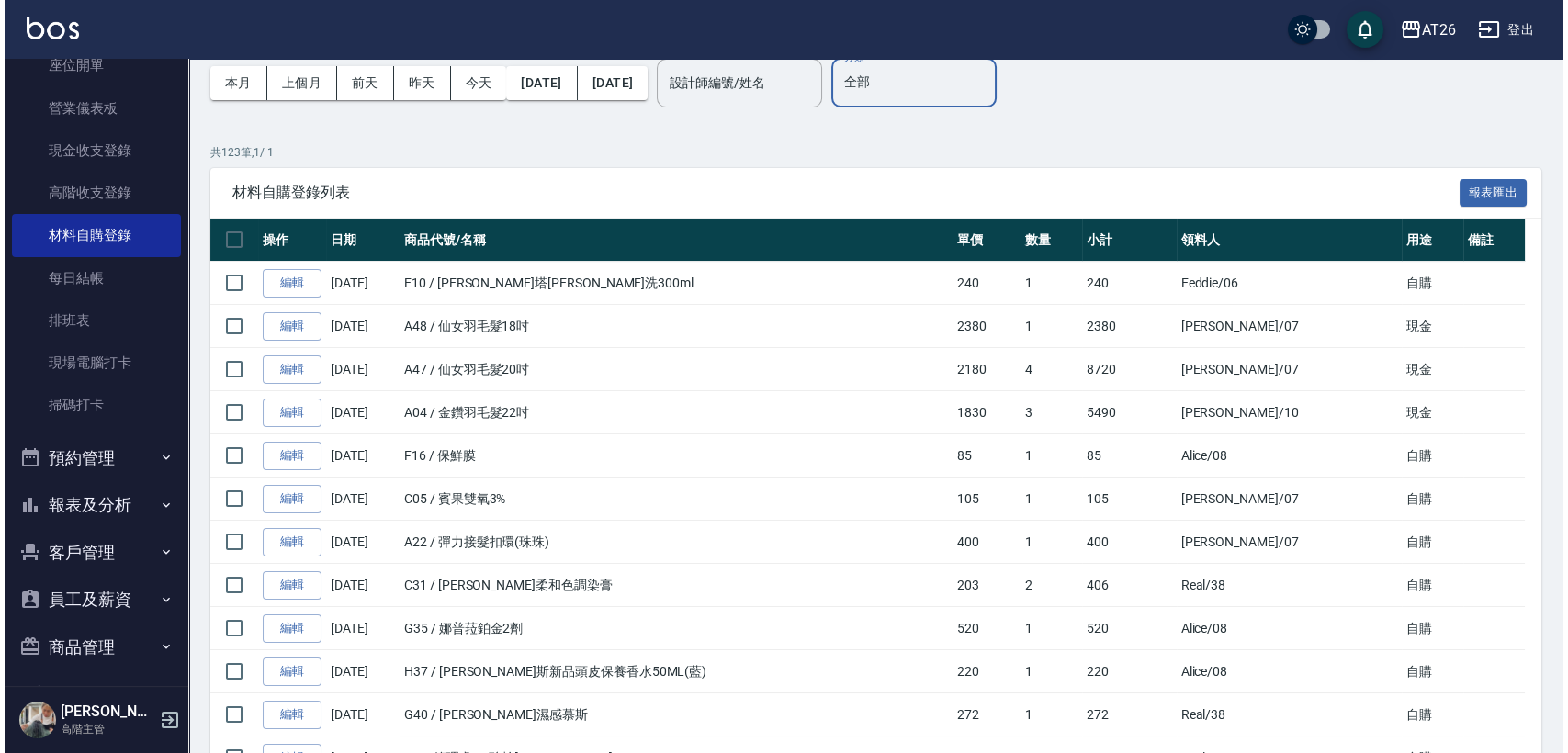
scroll to position [0, 0]
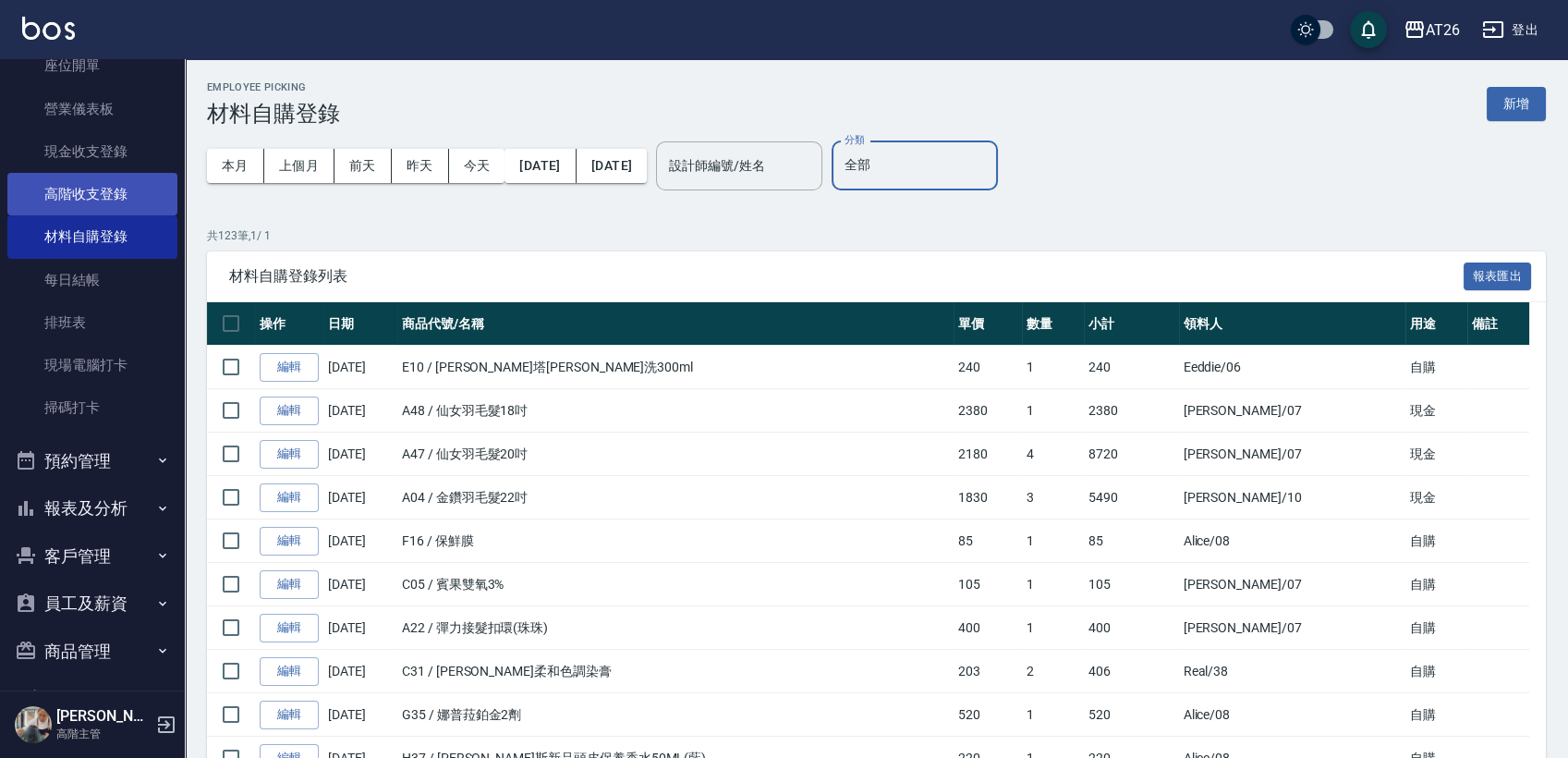
click at [132, 199] on link "高階收支登錄" at bounding box center [92, 194] width 170 height 43
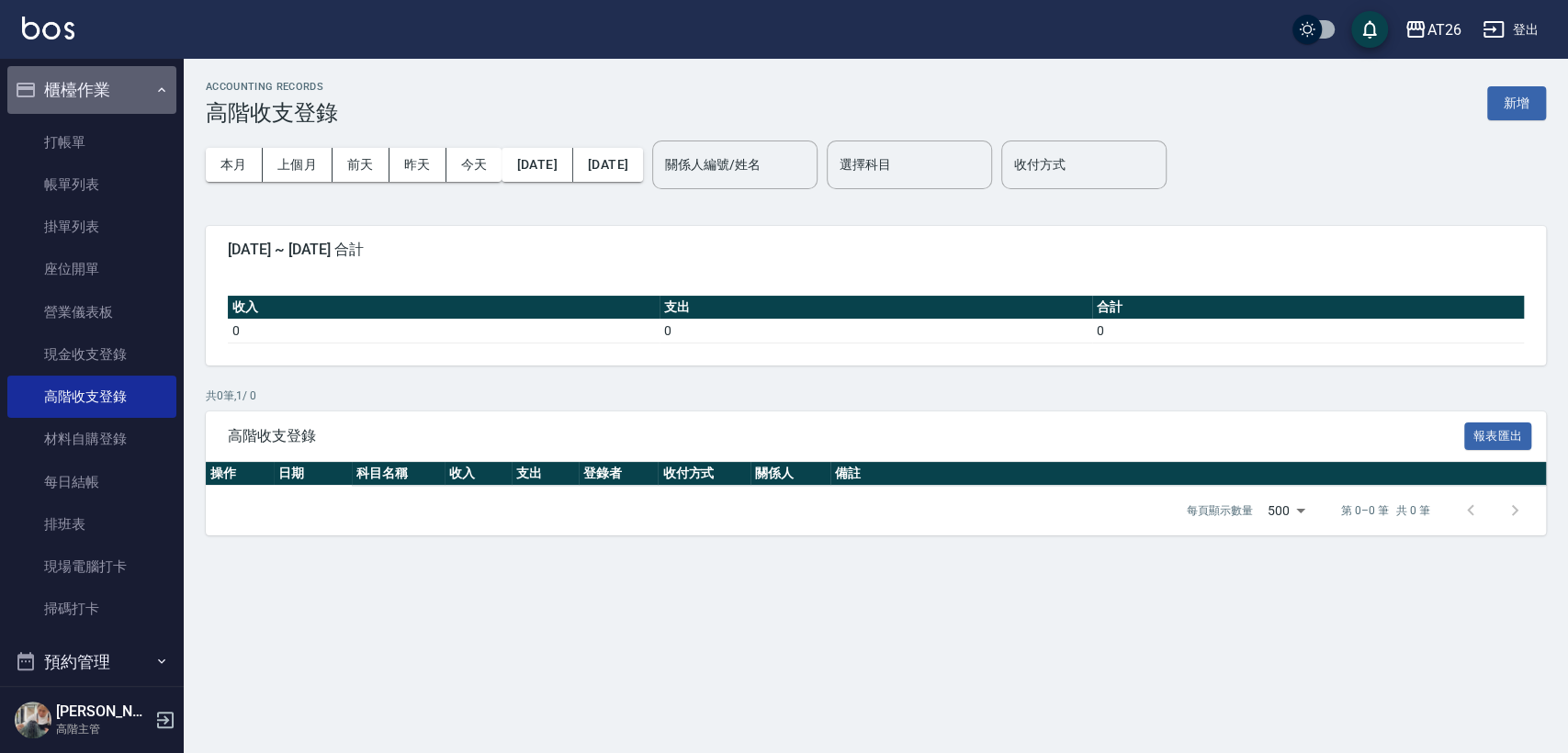
click at [125, 88] on button "櫃檯作業" at bounding box center [91, 90] width 169 height 48
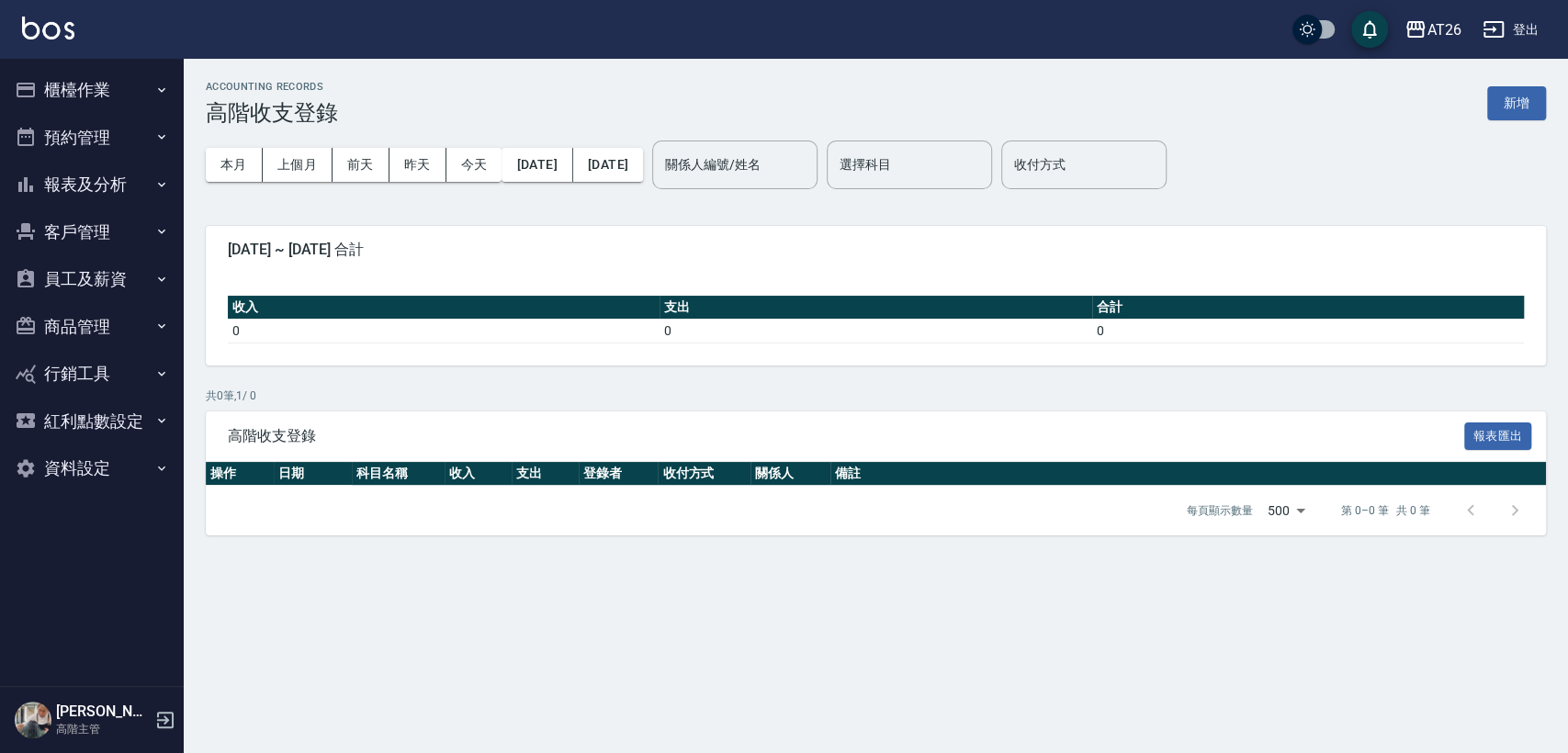
click at [125, 186] on button "報表及分析" at bounding box center [91, 185] width 169 height 48
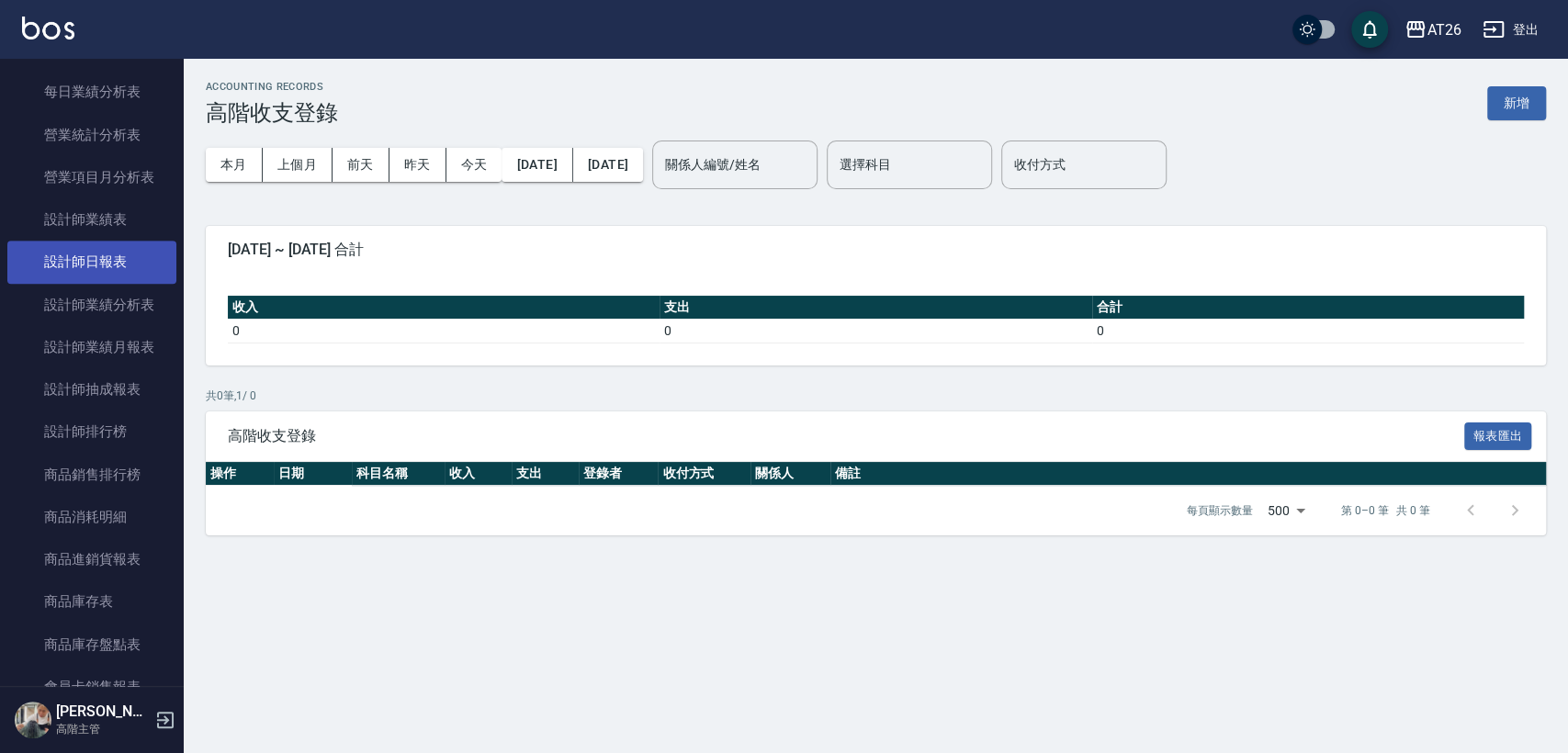
scroll to position [816, 0]
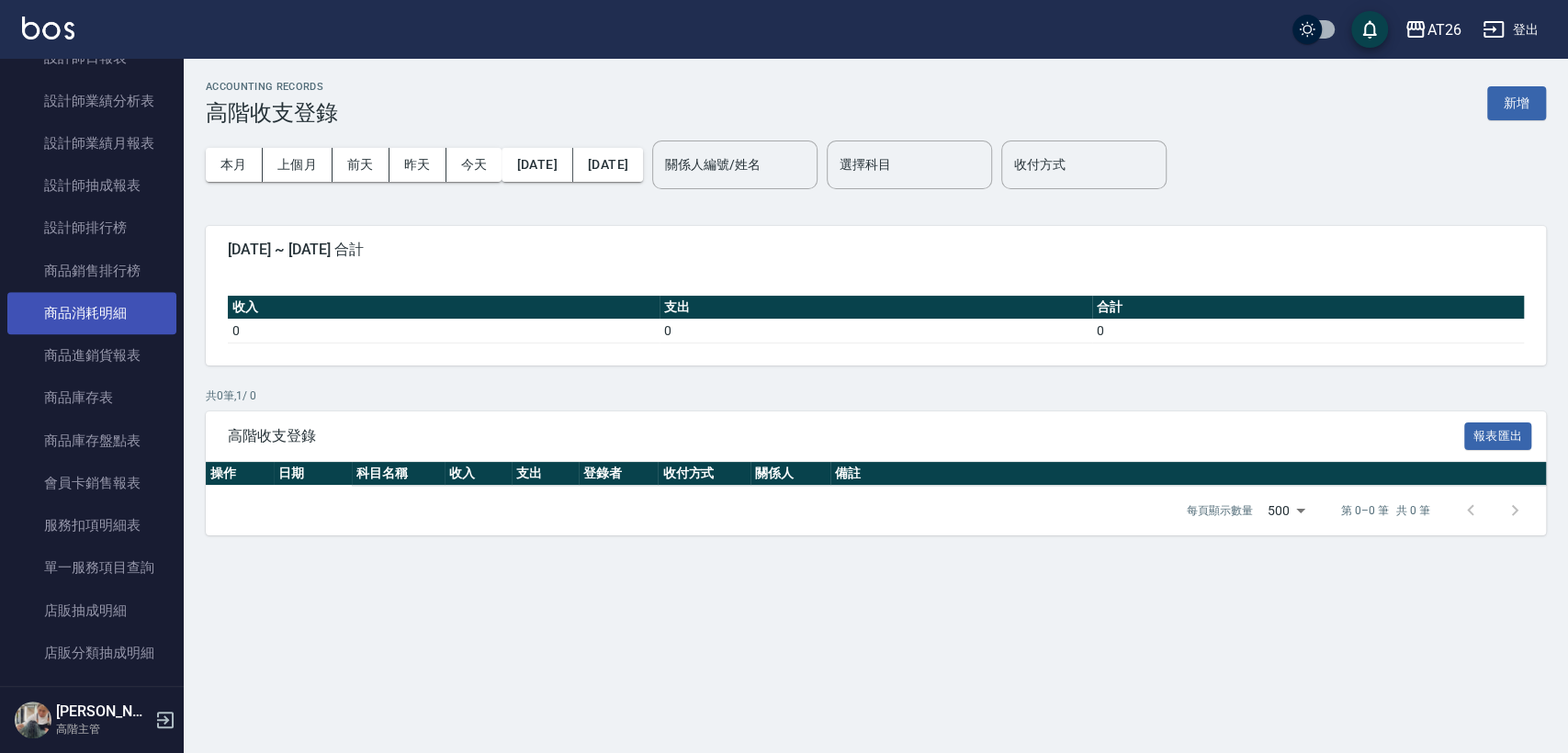
click at [133, 298] on link "商品消耗明細" at bounding box center [91, 313] width 169 height 43
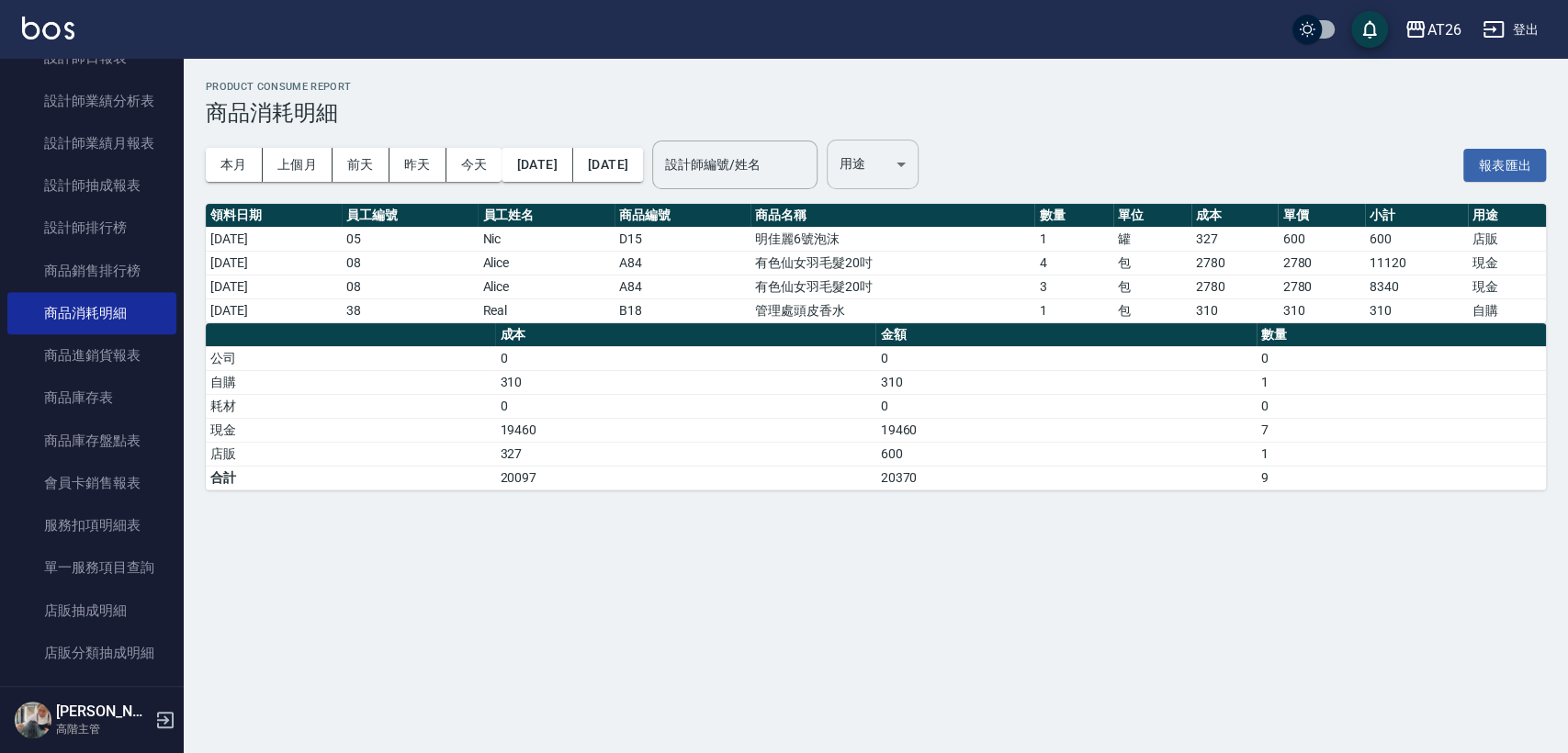
click at [927, 160] on body "AT26 登出 櫃檯作業 打帳單 帳單列表 掛單列表 座位開單 營業儀表板 現金收支登錄 高階收支登錄 材料自購登錄 每日結帳 排班表 現場電腦打卡 掃碼打卡…" at bounding box center [784, 376] width 1568 height 753
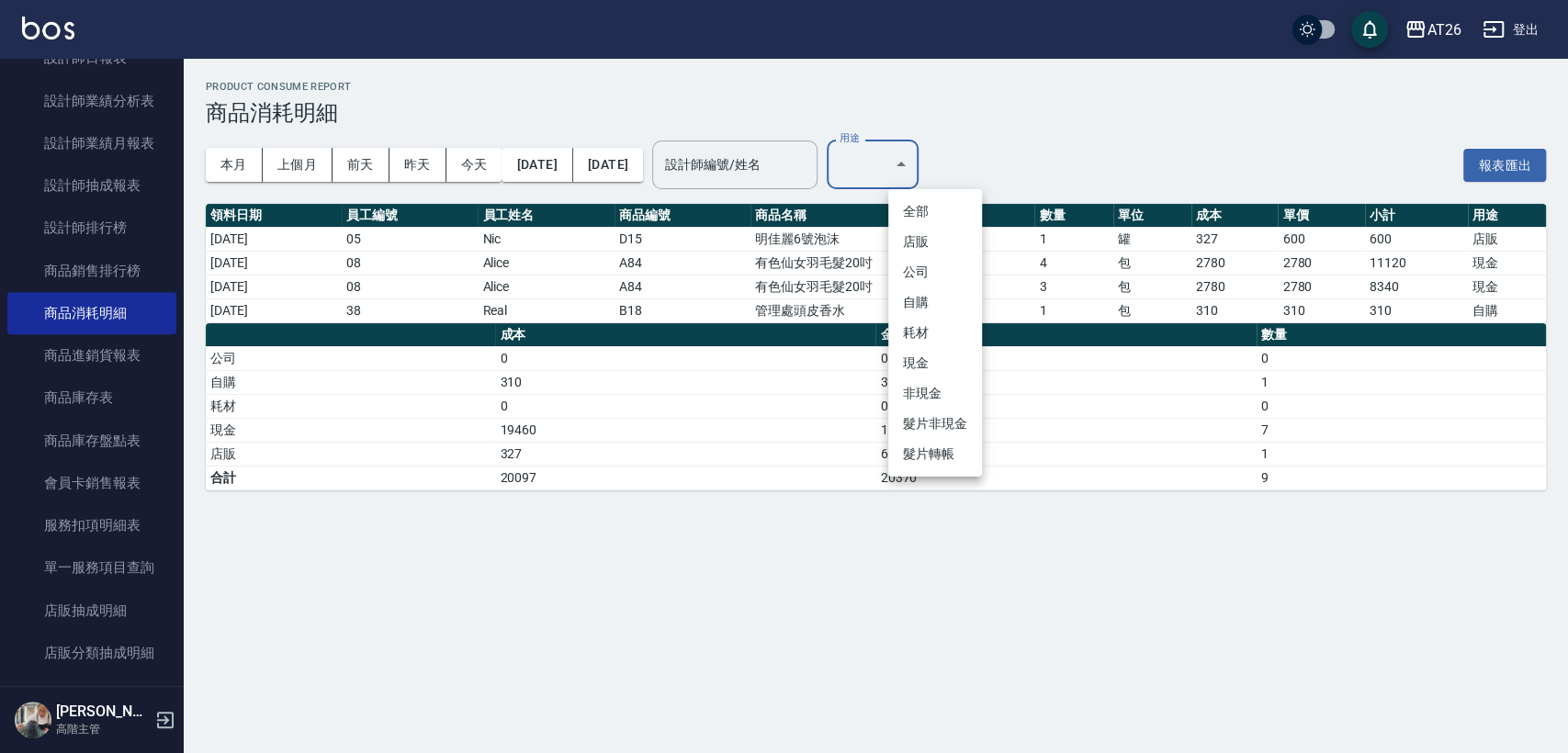
click at [938, 364] on li "現金" at bounding box center [935, 363] width 93 height 31
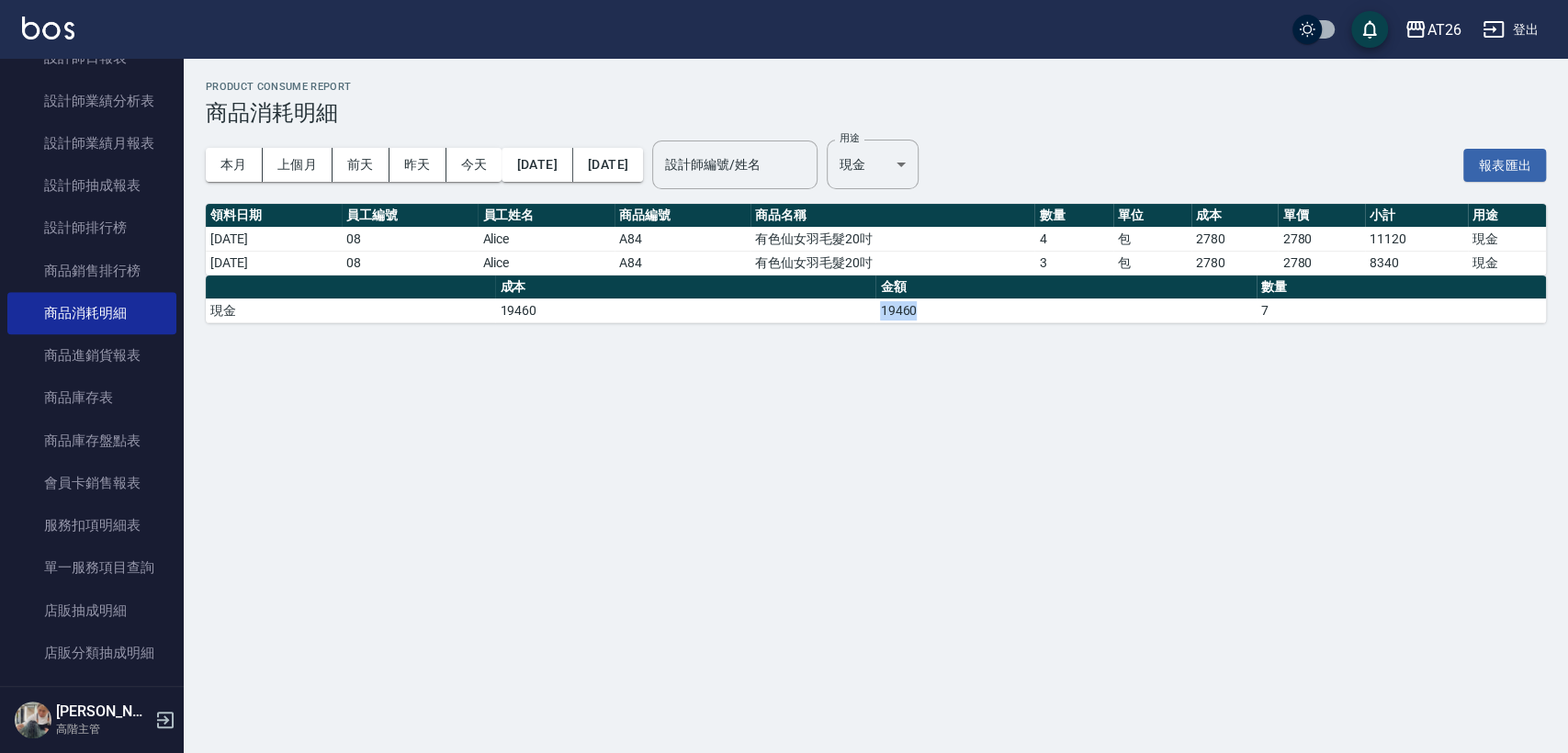
drag, startPoint x: 860, startPoint y: 313, endPoint x: 918, endPoint y: 313, distance: 58.0
click at [918, 313] on tr "現金 19460 19460 7" at bounding box center [875, 310] width 1339 height 24
click at [941, 324] on div "Product Consume Report 商品消耗明細 本月 上個月 前天 昨天 今天 2025/10/01 2025/10/04 設計師編號/姓名 設計…" at bounding box center [875, 202] width 1384 height 286
click at [939, 164] on body "AT26 登出 櫃檯作業 打帳單 帳單列表 掛單列表 座位開單 營業儀表板 現金收支登錄 高階收支登錄 材料自購登錄 每日結帳 排班表 現場電腦打卡 掃碼打卡…" at bounding box center [784, 376] width 1568 height 753
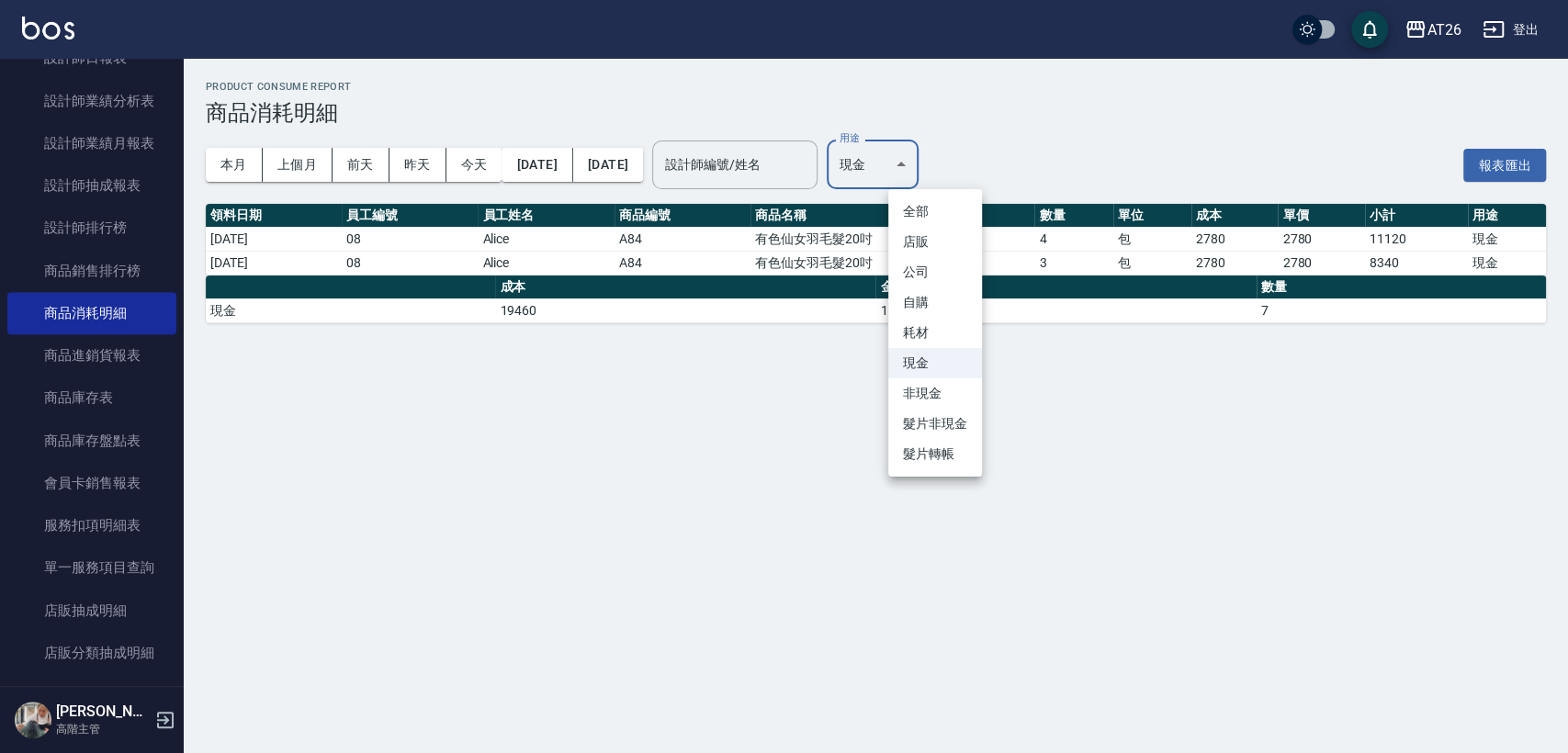
click at [946, 334] on li "耗材" at bounding box center [935, 333] width 93 height 31
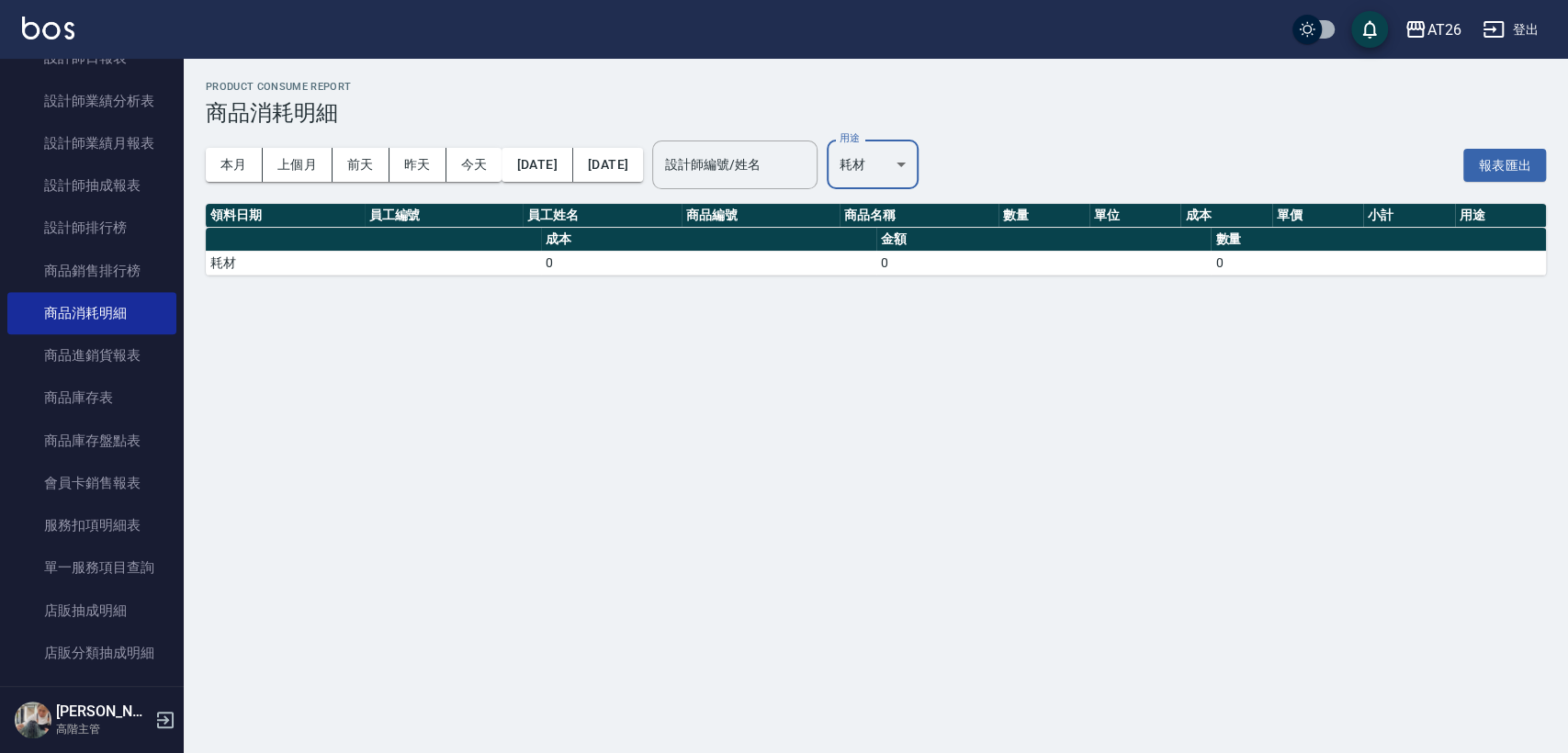
drag, startPoint x: 950, startPoint y: 319, endPoint x: 944, endPoint y: 288, distance: 31.6
click at [948, 317] on div "Product Consume Report 商品消耗明細 本月 上個月 前天 昨天 今天 2025/10/01 2025/10/04 設計師編號/姓名 設計…" at bounding box center [784, 376] width 1568 height 753
click at [935, 168] on body "AT26 登出 櫃檯作業 打帳單 帳單列表 掛單列表 座位開單 營業儀表板 現金收支登錄 高階收支登錄 材料自購登錄 每日結帳 排班表 現場電腦打卡 掃碼打卡…" at bounding box center [784, 376] width 1568 height 753
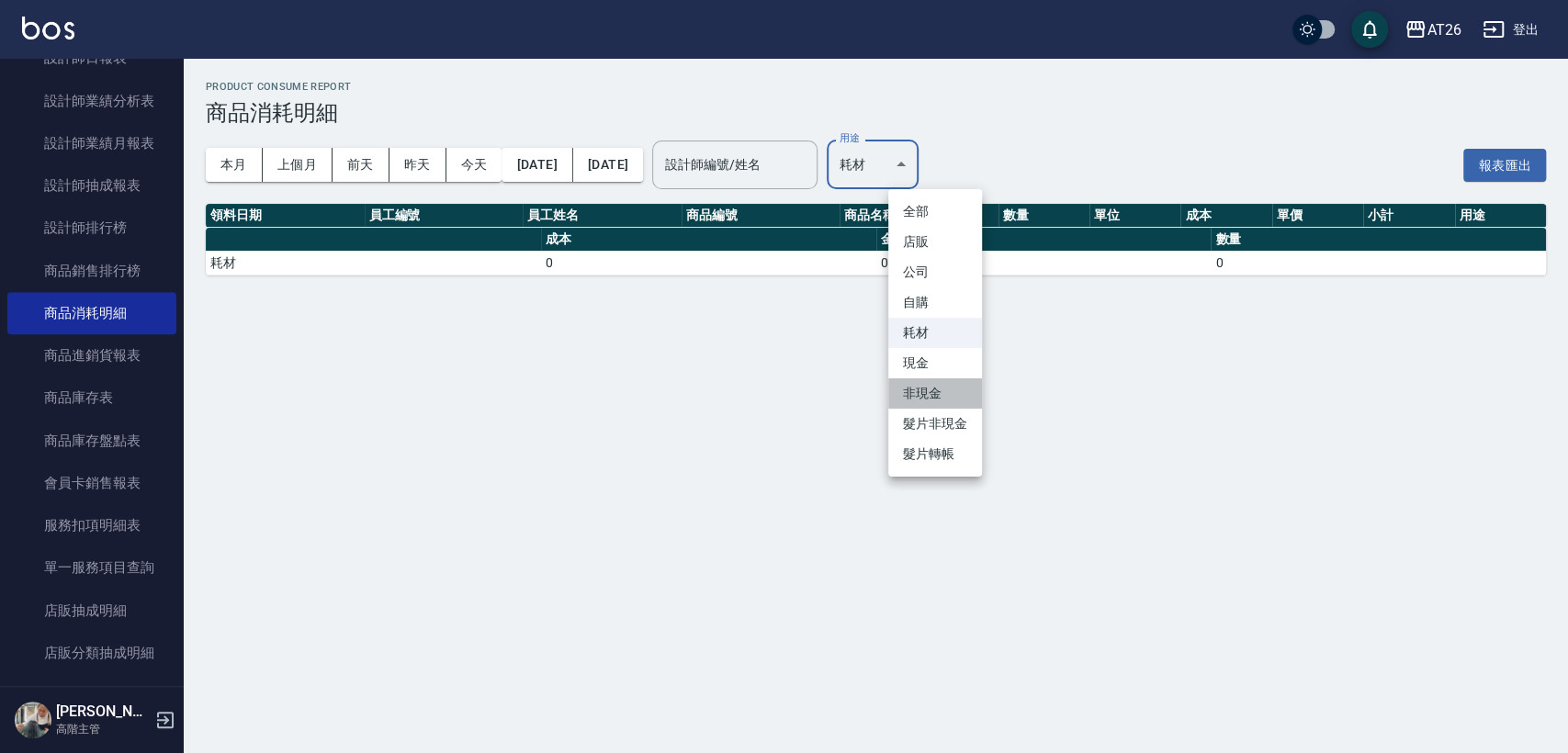
drag, startPoint x: 941, startPoint y: 392, endPoint x: 816, endPoint y: 376, distance: 126.0
click at [821, 381] on div "全部 店販 公司 自購 耗材 現金 非現金 髮片非現金 髮片轉帳" at bounding box center [784, 376] width 1568 height 753
drag, startPoint x: 809, startPoint y: 373, endPoint x: 715, endPoint y: 268, distance: 140.9
click at [806, 367] on div at bounding box center [784, 376] width 1568 height 753
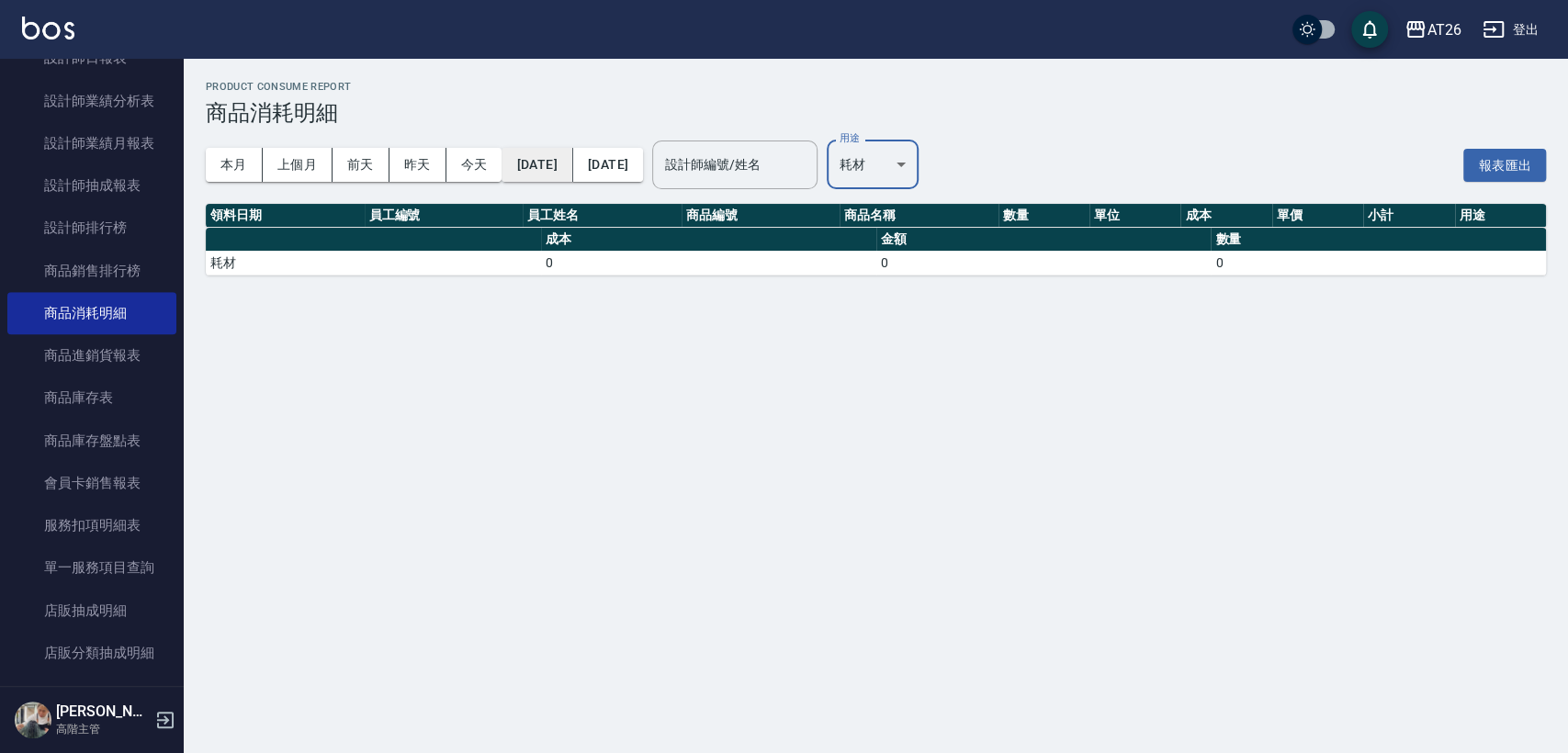
click at [580, 179] on div "本月 上個月 前天 昨天 今天 2025/10/01 2025/10/04" at bounding box center [424, 165] width 437 height 78
click at [572, 170] on button "[DATE]" at bounding box center [537, 165] width 71 height 34
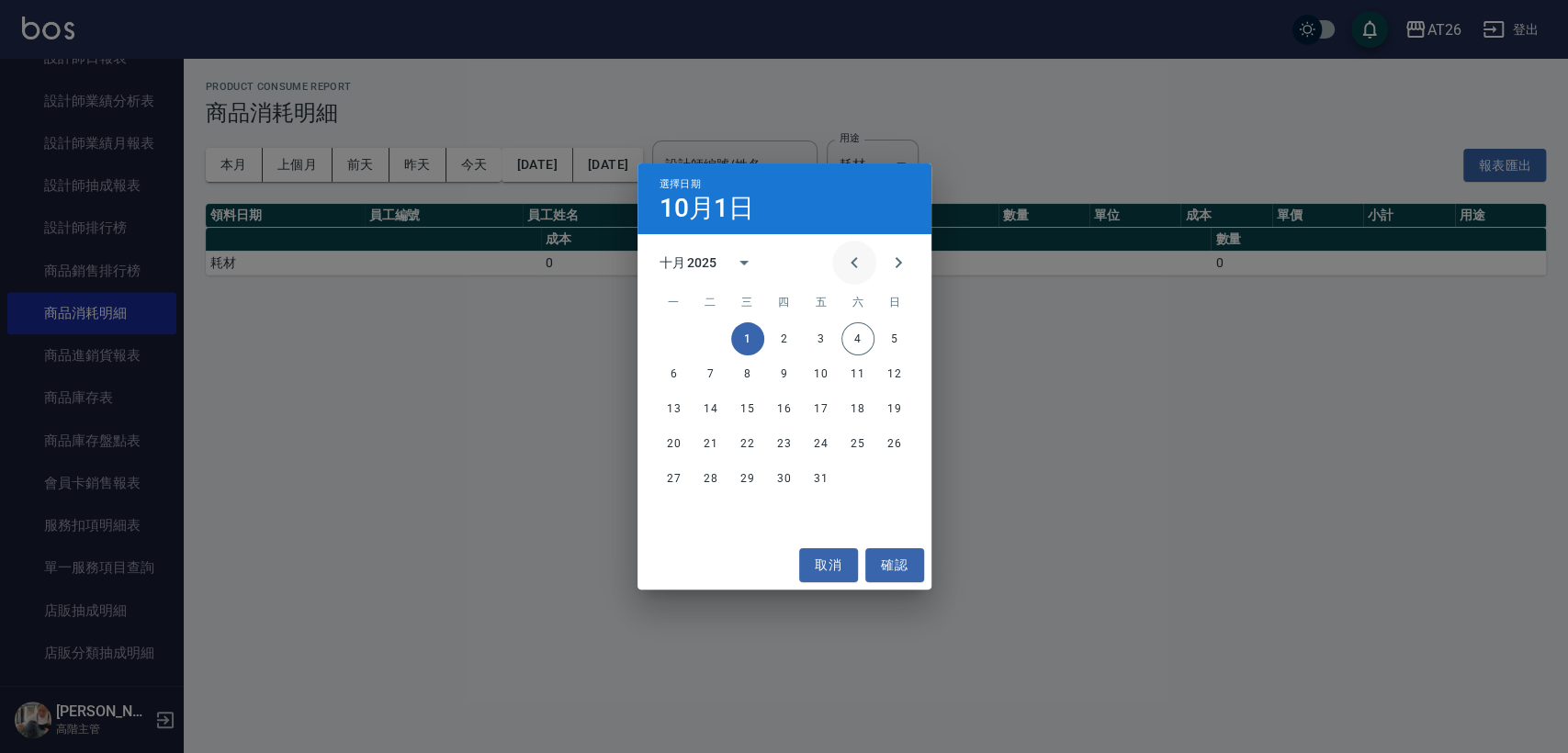
click at [851, 264] on icon "Previous month" at bounding box center [854, 262] width 22 height 22
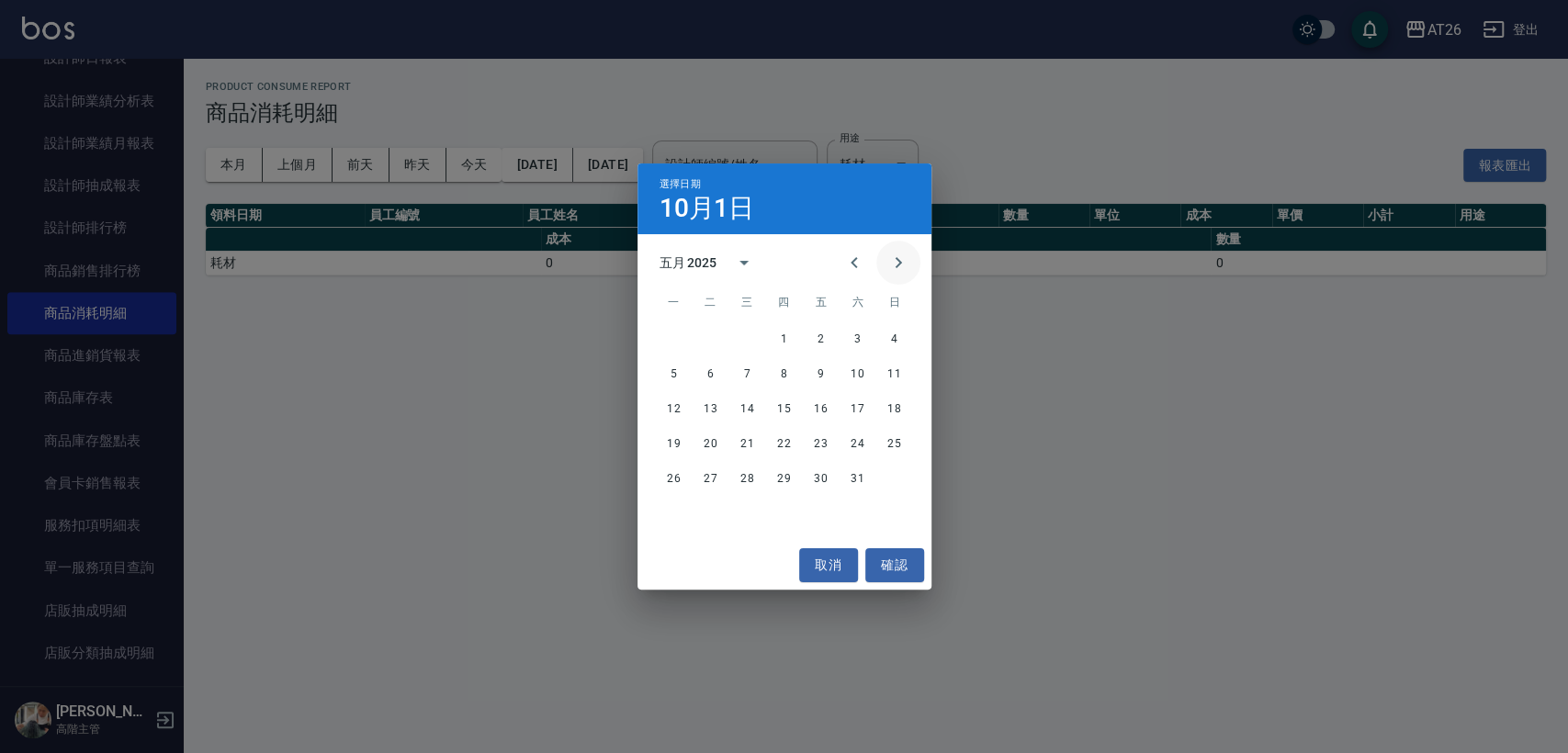
click at [887, 259] on icon "Next month" at bounding box center [898, 262] width 22 height 22
click at [887, 329] on button "1" at bounding box center [894, 338] width 33 height 33
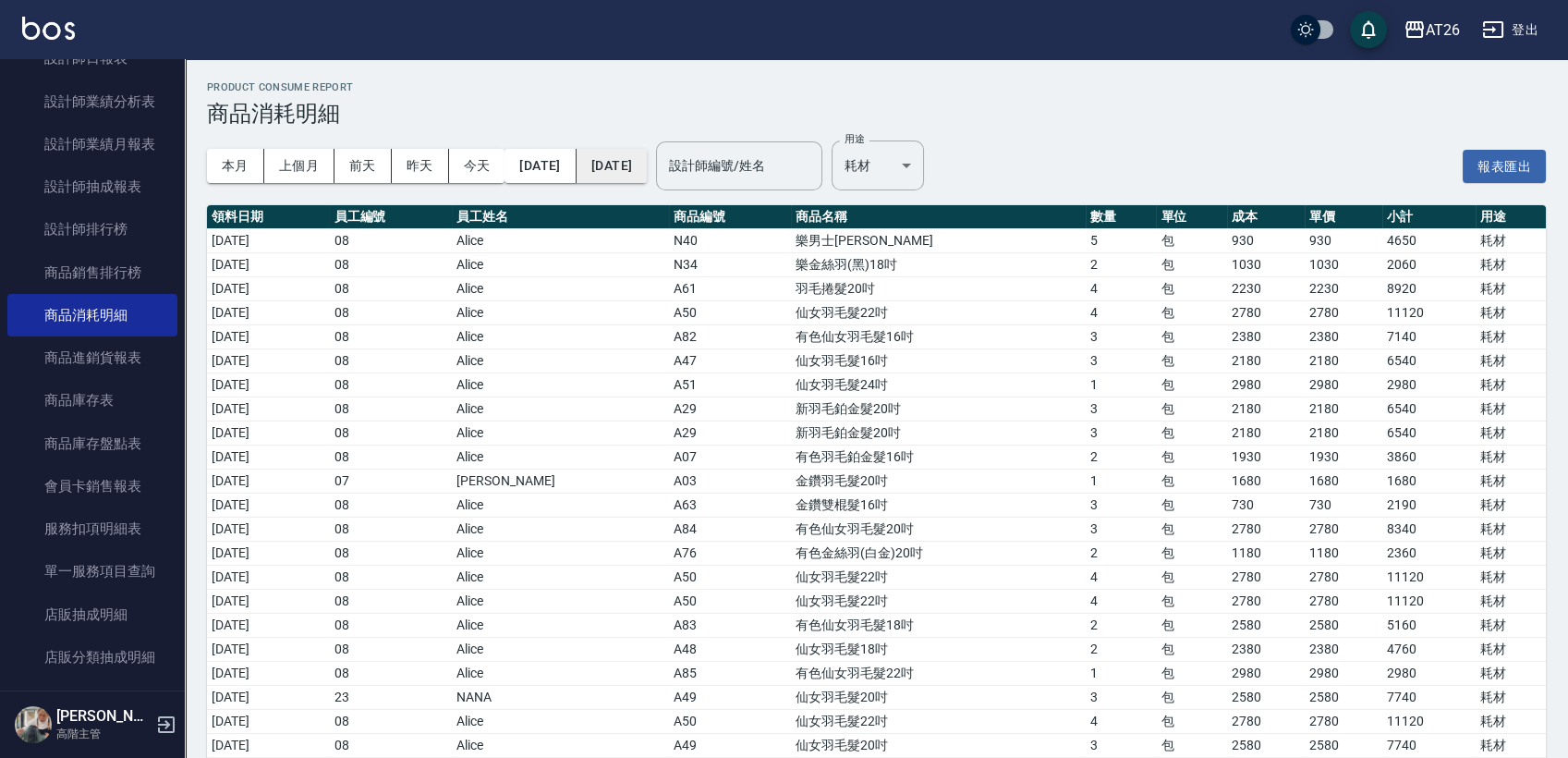
click at [647, 169] on button "[DATE]" at bounding box center [612, 166] width 70 height 34
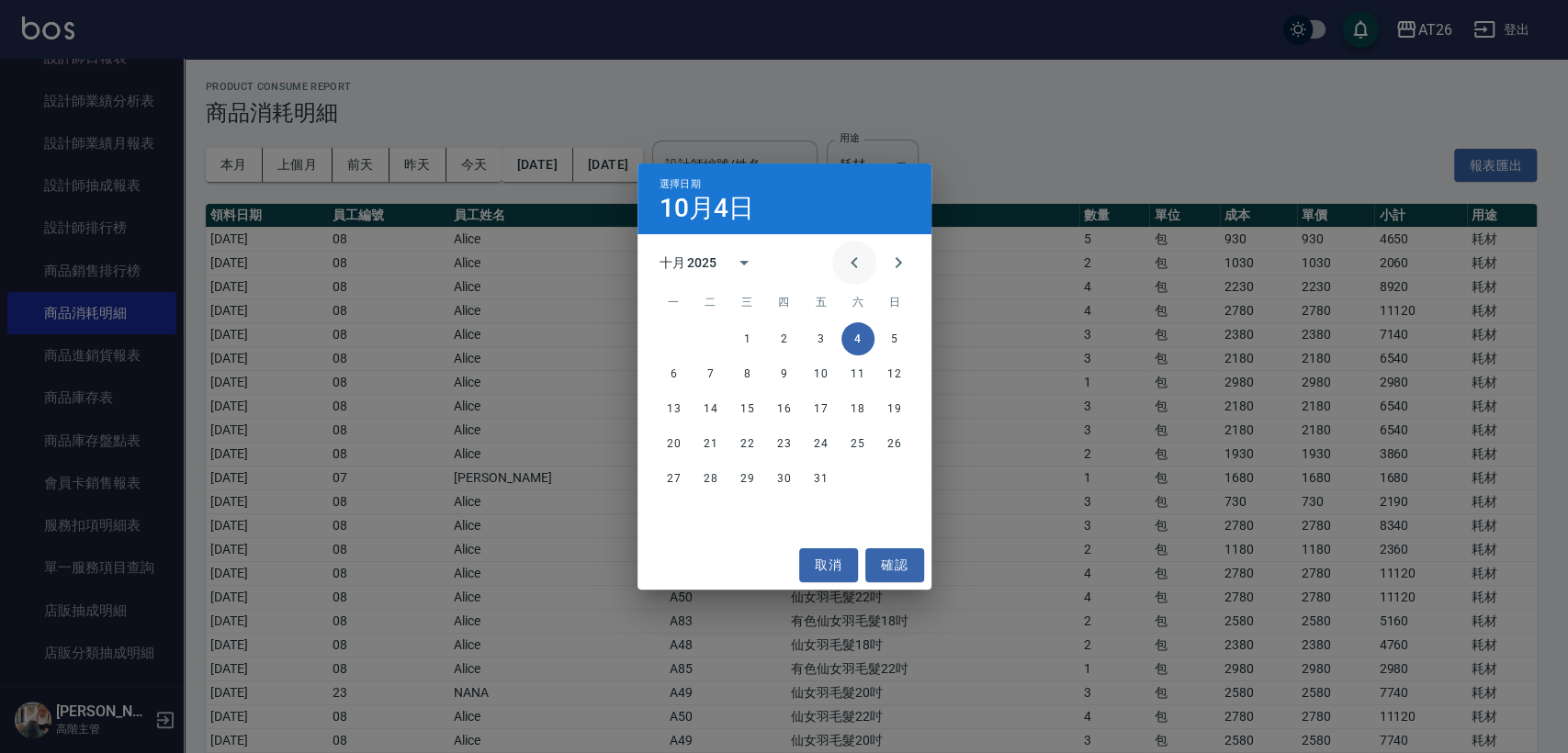
click at [851, 262] on icon "Previous month" at bounding box center [854, 262] width 6 height 11
click at [852, 262] on icon "Previous month" at bounding box center [854, 262] width 6 height 11
click at [677, 524] on button "30" at bounding box center [674, 513] width 33 height 33
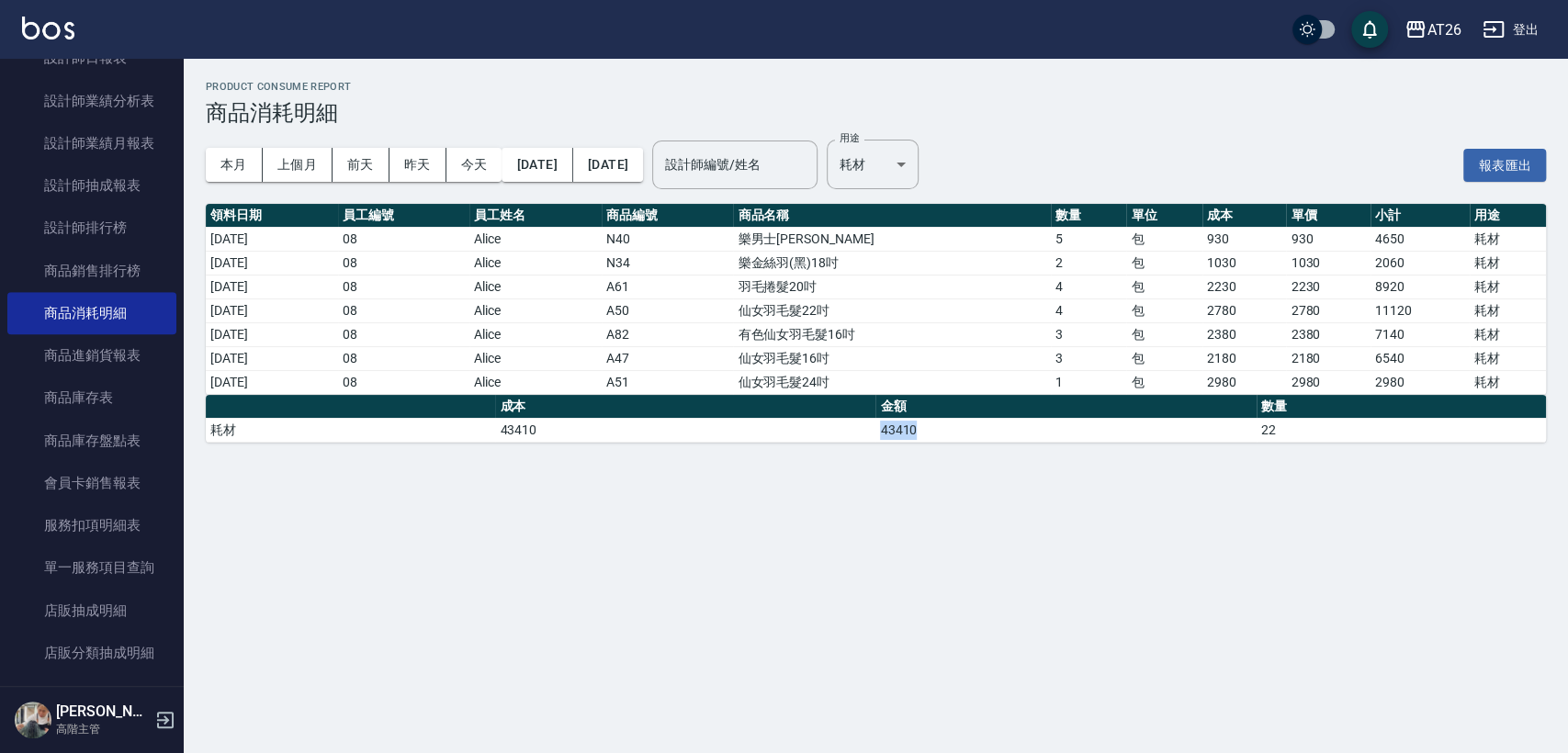
drag, startPoint x: 860, startPoint y: 424, endPoint x: 950, endPoint y: 432, distance: 90.4
click at [949, 432] on tr "耗材 43410 43410 22" at bounding box center [875, 430] width 1339 height 24
click at [954, 434] on td "43410" at bounding box center [1065, 430] width 381 height 24
click at [948, 163] on body "AT26 登出 櫃檯作業 打帳單 帳單列表 掛單列表 座位開單 營業儀表板 現金收支登錄 高階收支登錄 材料自購登錄 每日結帳 排班表 現場電腦打卡 掃碼打卡…" at bounding box center [784, 376] width 1568 height 753
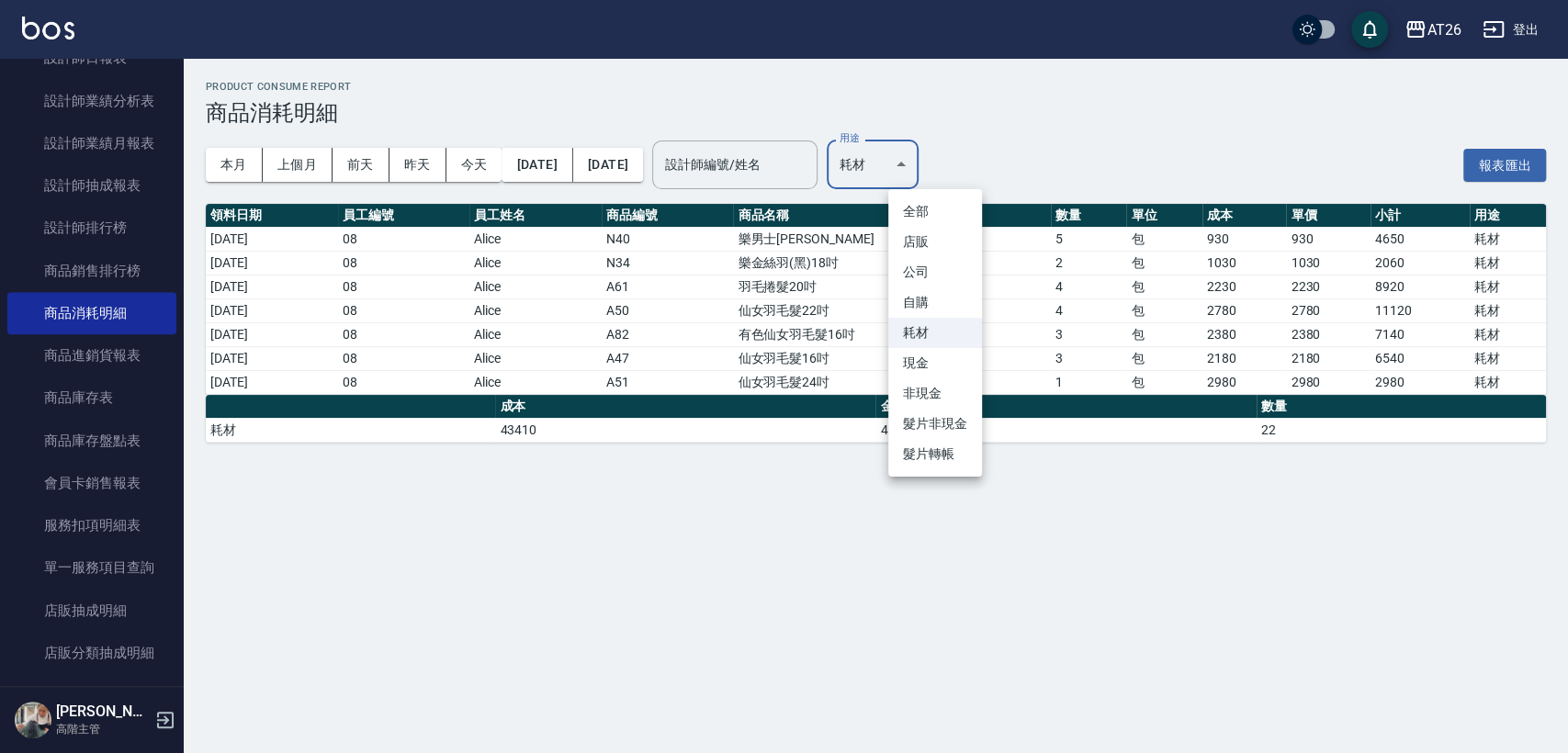
click at [952, 389] on li "非現金" at bounding box center [935, 393] width 93 height 31
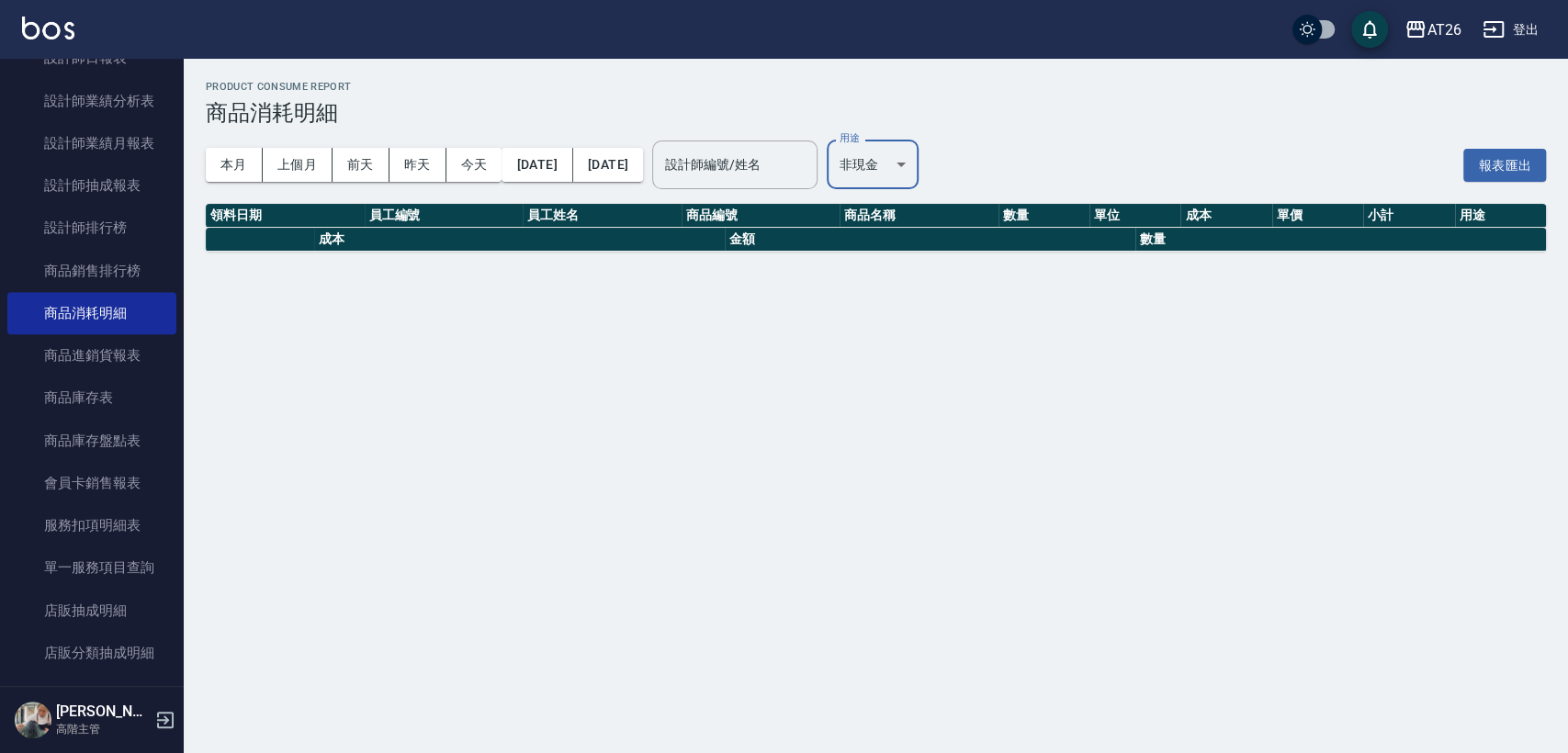
click at [955, 177] on body "AT26 登出 櫃檯作業 打帳單 帳單列表 掛單列表 座位開單 營業儀表板 現金收支登錄 高階收支登錄 材料自購登錄 每日結帳 排班表 現場電腦打卡 掃碼打卡…" at bounding box center [784, 376] width 1568 height 753
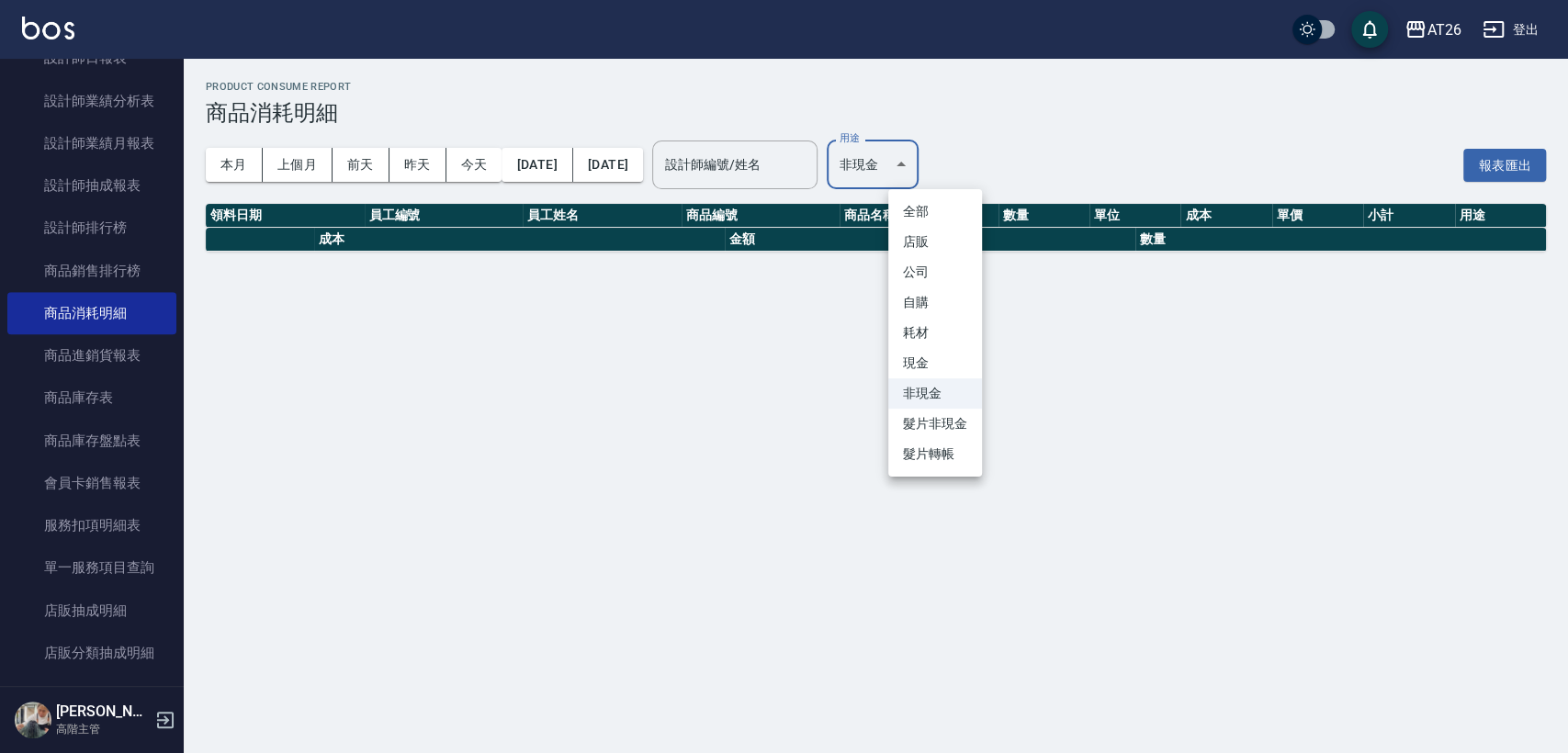
click at [961, 431] on li "髮片非現金" at bounding box center [935, 423] width 93 height 31
click at [958, 161] on body "AT26 登出 櫃檯作業 打帳單 帳單列表 掛單列表 座位開單 營業儀表板 現金收支登錄 高階收支登錄 材料自購登錄 每日結帳 排班表 現場電腦打卡 掃碼打卡…" at bounding box center [784, 376] width 1568 height 753
click at [949, 449] on li "髮片轉帳" at bounding box center [935, 454] width 93 height 31
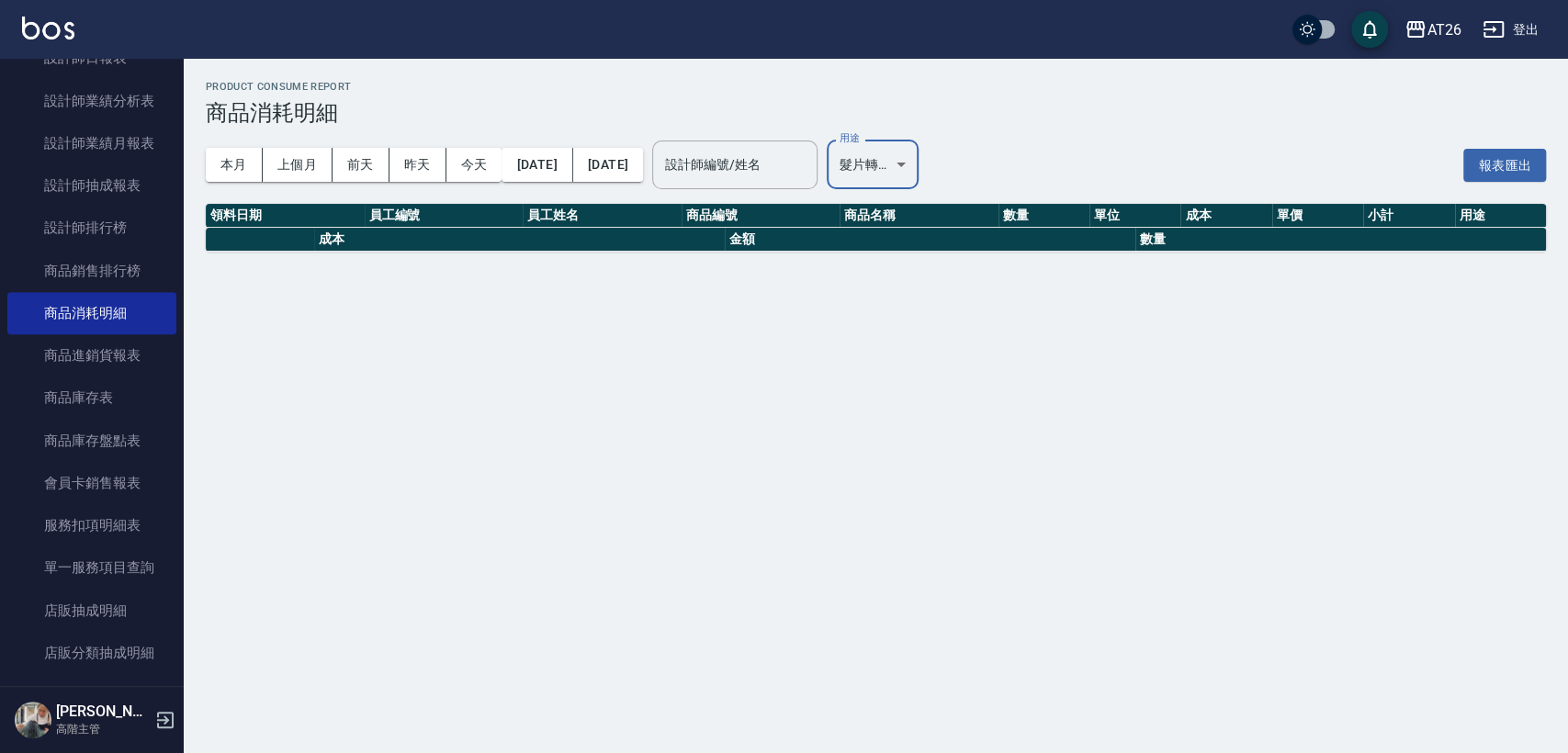
click at [940, 163] on body "AT26 登出 櫃檯作業 打帳單 帳單列表 掛單列表 座位開單 營業儀表板 現金收支登錄 高階收支登錄 材料自購登錄 每日結帳 排班表 現場電腦打卡 掃碼打卡…" at bounding box center [784, 376] width 1568 height 753
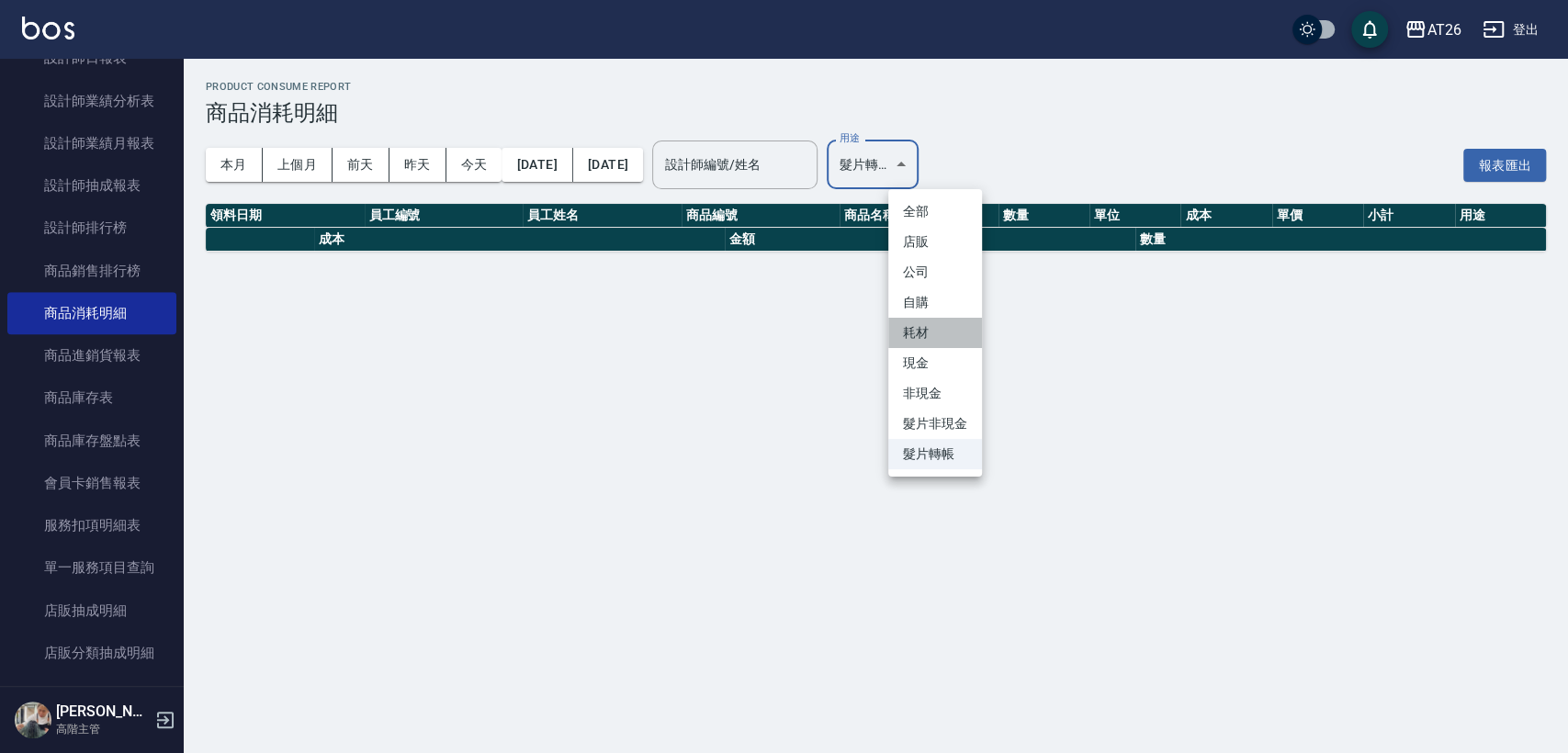
click at [952, 334] on li "耗材" at bounding box center [935, 333] width 93 height 31
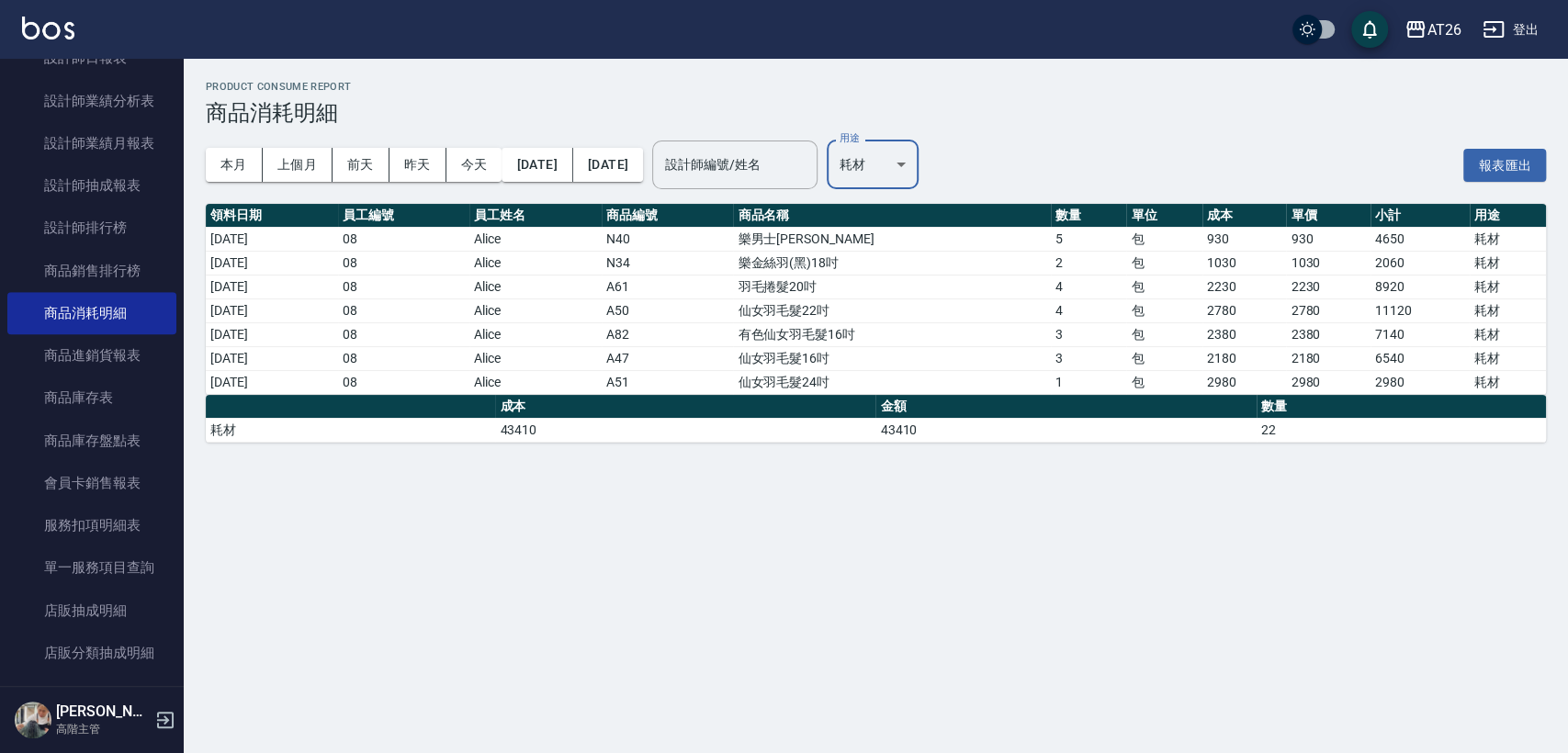
click at [955, 154] on body "AT26 登出 櫃檯作業 打帳單 帳單列表 掛單列表 座位開單 營業儀表板 現金收支登錄 高階收支登錄 材料自購登錄 每日結帳 排班表 現場電腦打卡 掃碼打卡…" at bounding box center [784, 376] width 1568 height 753
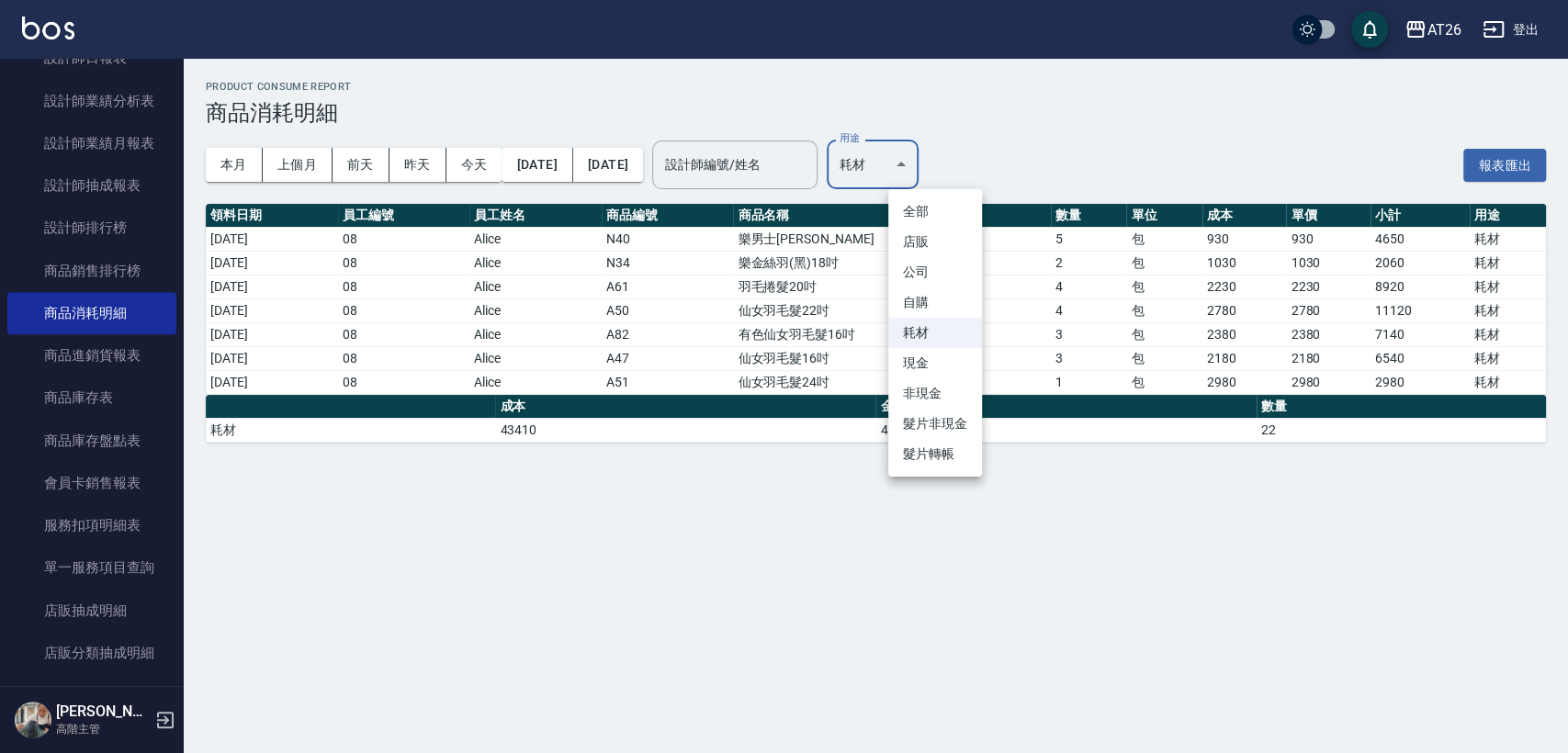
click at [947, 358] on li "現金" at bounding box center [935, 363] width 93 height 31
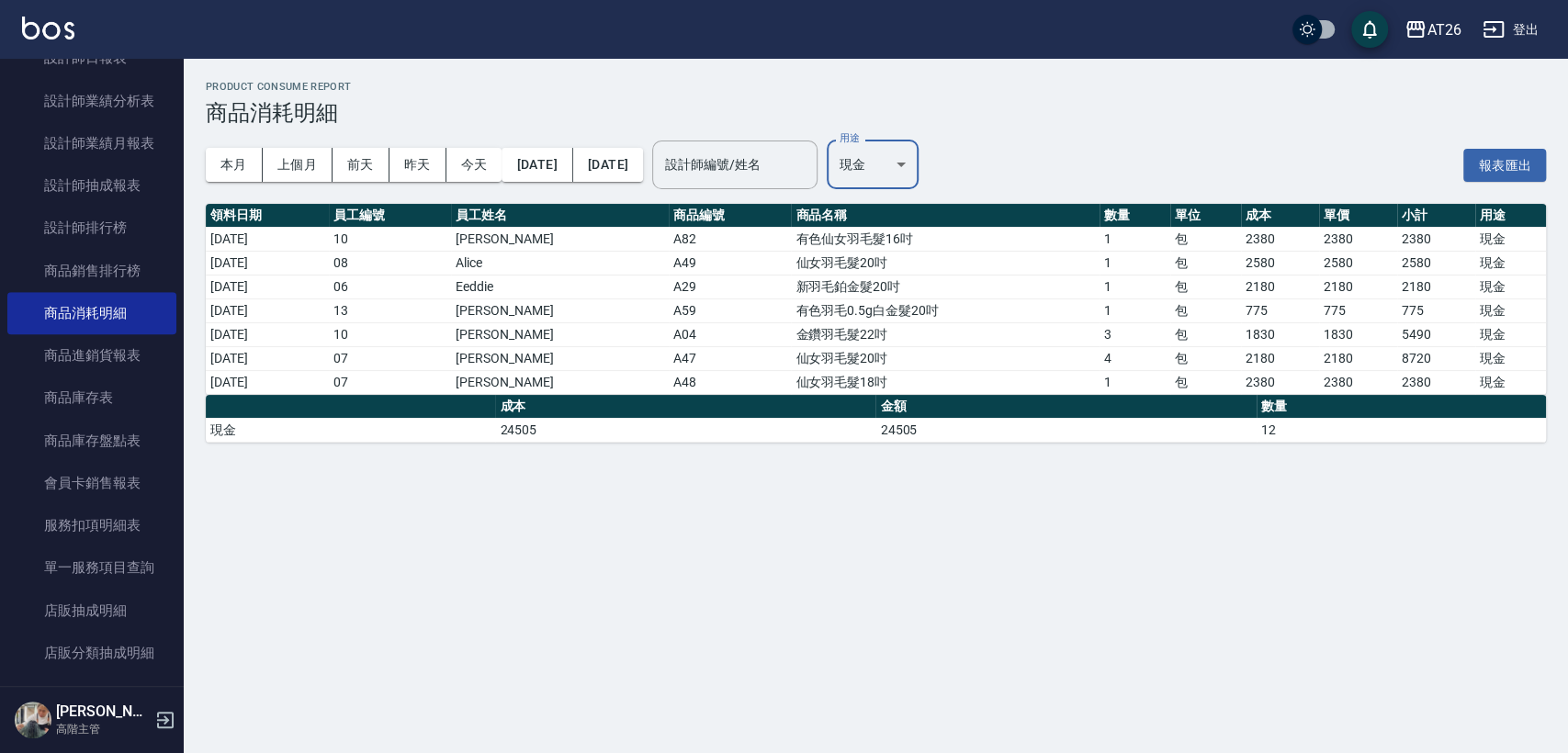
click at [952, 158] on body "AT26 登出 櫃檯作業 打帳單 帳單列表 掛單列表 座位開單 營業儀表板 現金收支登錄 高階收支登錄 材料自購登錄 每日結帳 排班表 現場電腦打卡 掃碼打卡…" at bounding box center [784, 376] width 1568 height 753
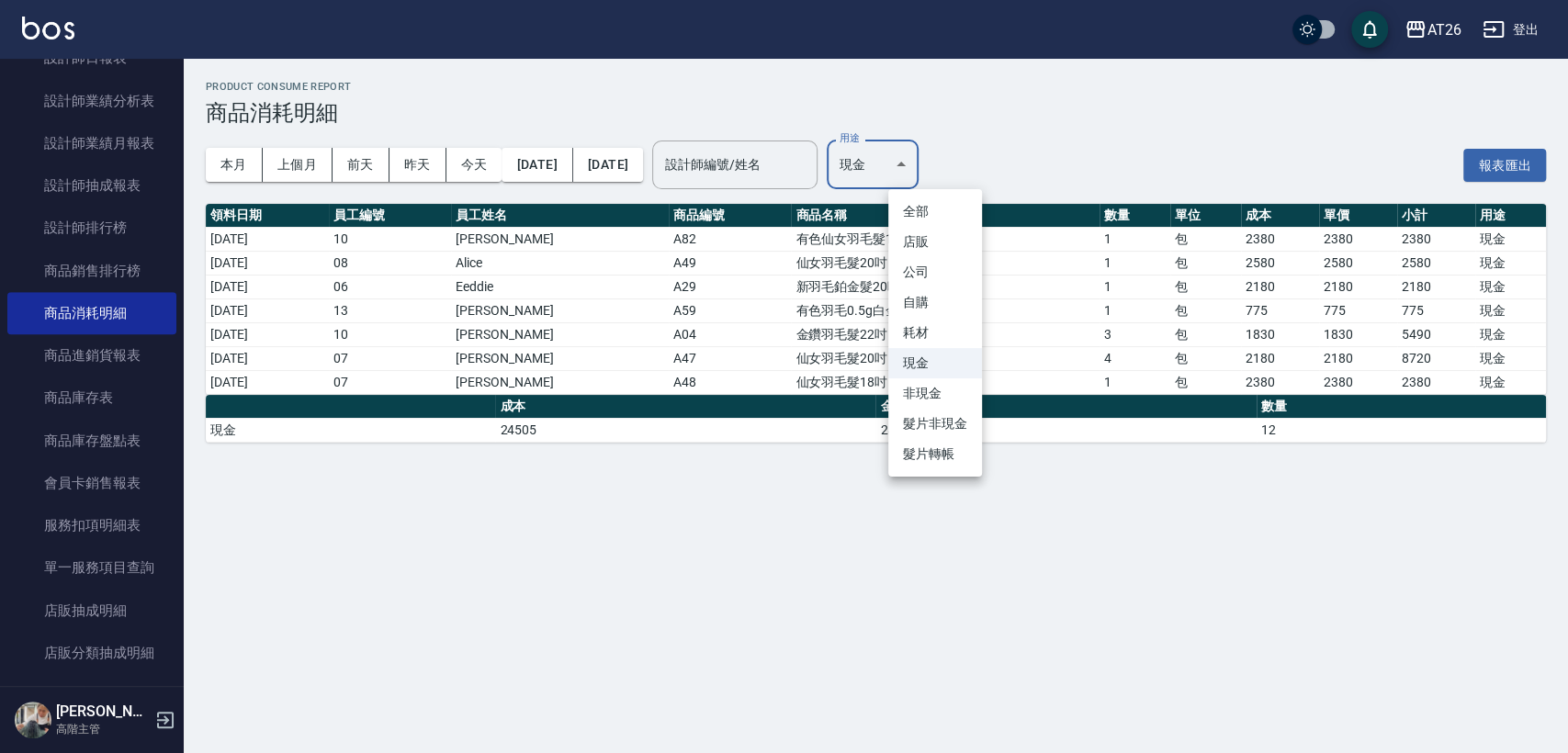
click at [930, 337] on li "耗材" at bounding box center [935, 333] width 93 height 31
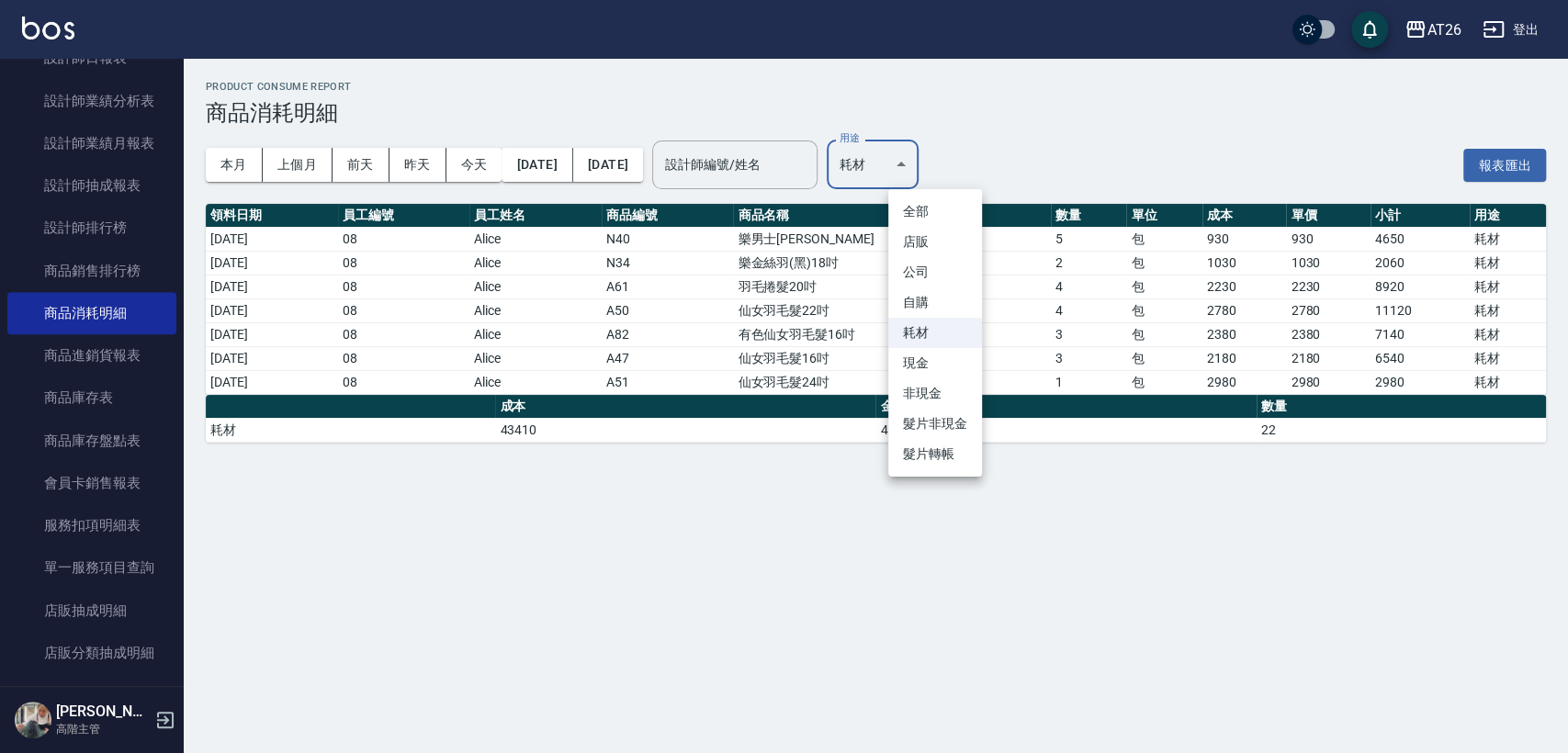
click at [942, 156] on body "AT26 登出 櫃檯作業 打帳單 帳單列表 掛單列表 座位開單 營業儀表板 現金收支登錄 高階收支登錄 材料自購登錄 每日結帳 排班表 現場電腦打卡 掃碼打卡…" at bounding box center [784, 376] width 1568 height 753
click at [948, 370] on li "現金" at bounding box center [935, 363] width 93 height 31
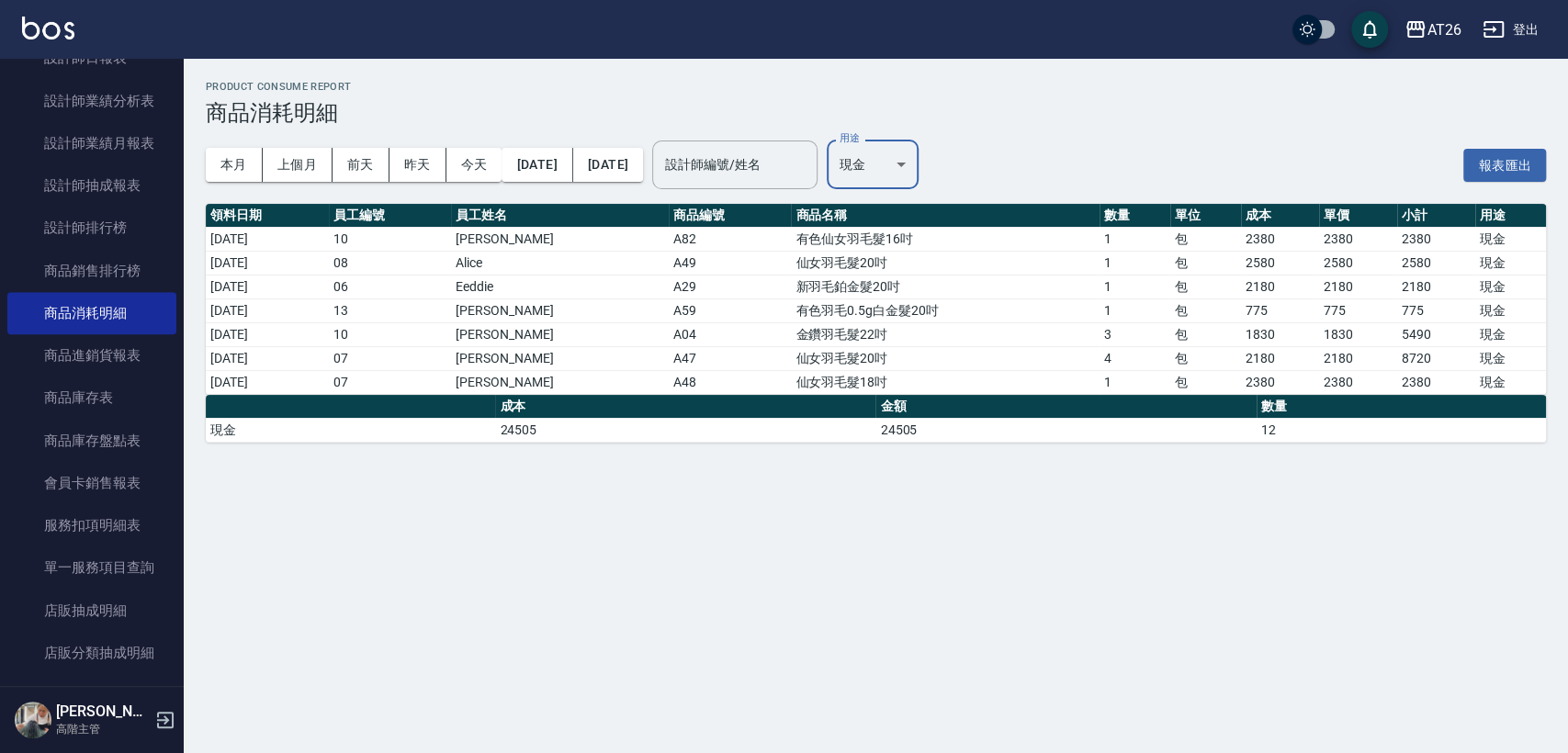
click at [949, 164] on body "AT26 登出 櫃檯作業 打帳單 帳單列表 掛單列表 座位開單 營業儀表板 現金收支登錄 高階收支登錄 材料自購登錄 每日結帳 排班表 現場電腦打卡 掃碼打卡…" at bounding box center [784, 376] width 1568 height 753
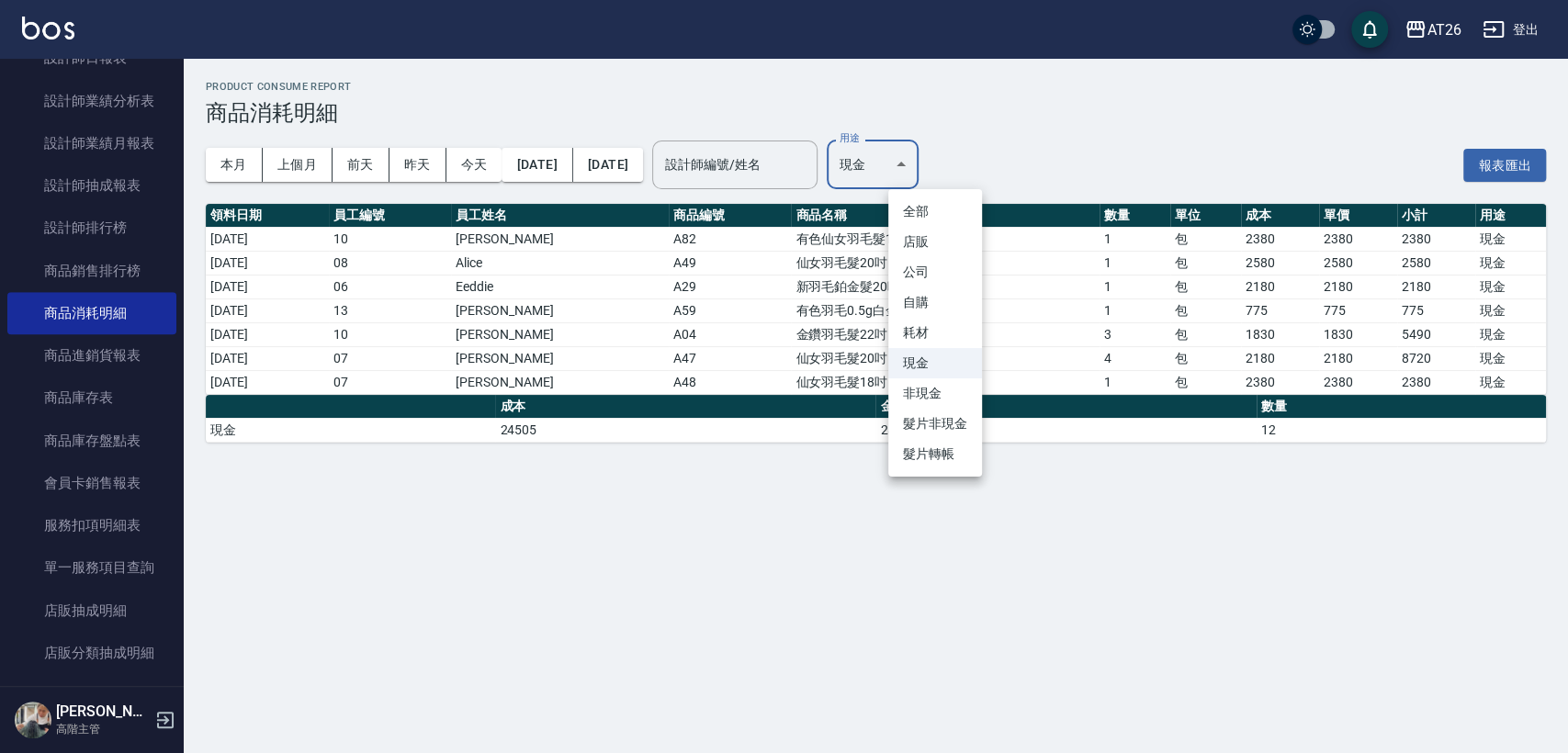
click at [952, 341] on li "耗材" at bounding box center [935, 333] width 93 height 31
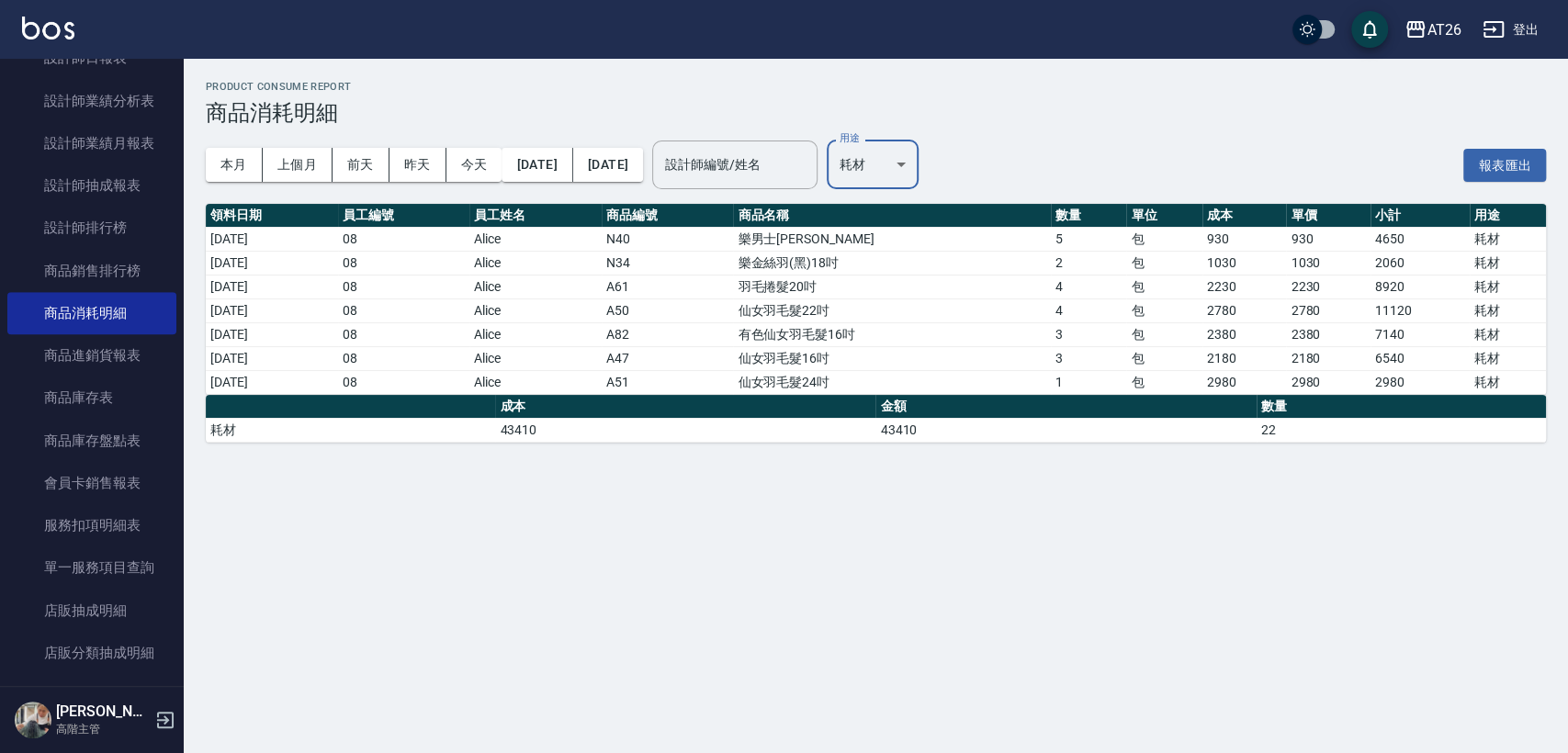
click at [943, 179] on body "AT26 登出 櫃檯作業 打帳單 帳單列表 掛單列表 座位開單 營業儀表板 現金收支登錄 高階收支登錄 材料自購登錄 每日結帳 排班表 現場電腦打卡 掃碼打卡…" at bounding box center [784, 376] width 1568 height 753
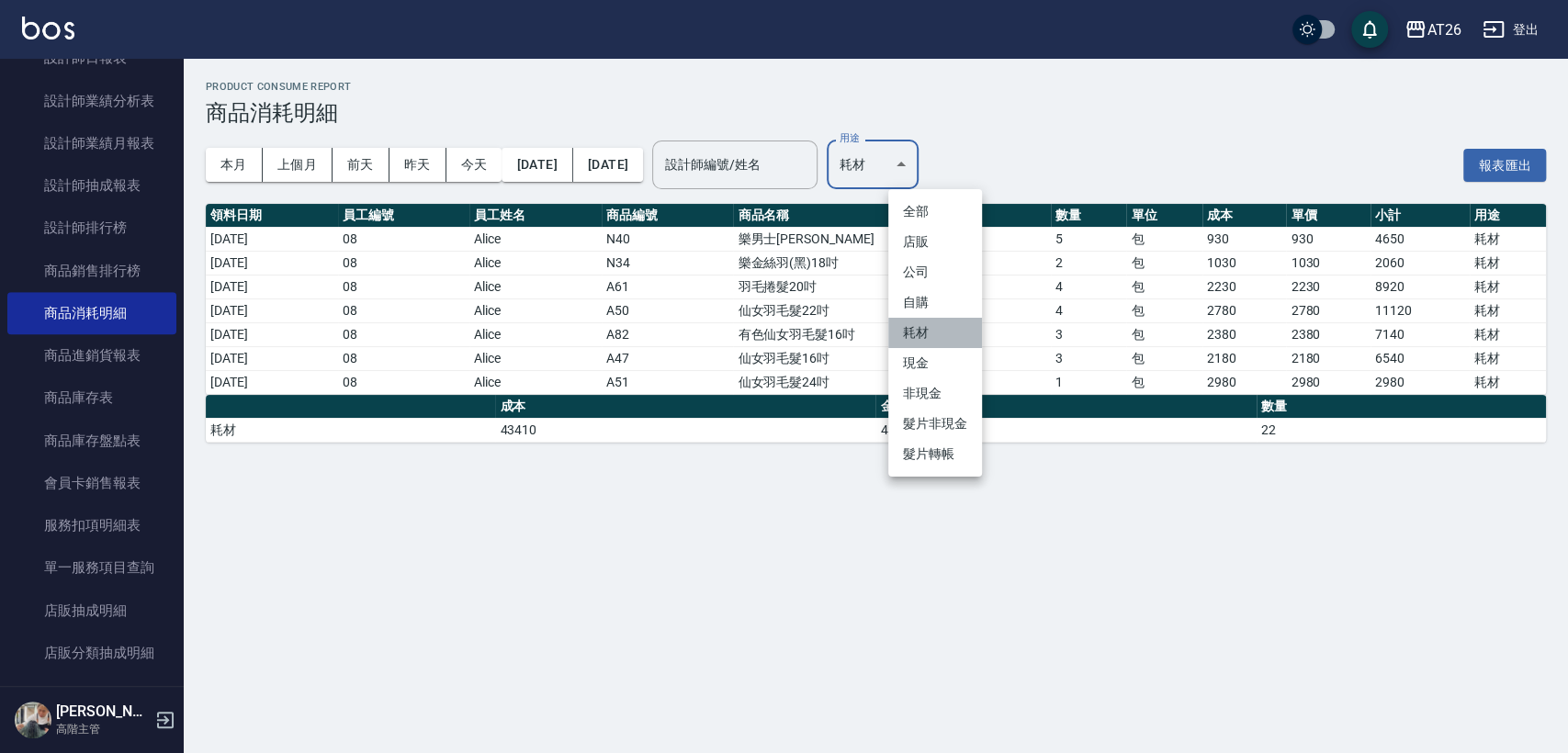
click at [940, 346] on li "耗材" at bounding box center [935, 333] width 93 height 31
click at [940, 169] on body "AT26 登出 櫃檯作業 打帳單 帳單列表 掛單列表 座位開單 營業儀表板 現金收支登錄 高階收支登錄 材料自購登錄 每日結帳 排班表 現場電腦打卡 掃碼打卡…" at bounding box center [784, 376] width 1568 height 753
click at [940, 370] on li "現金" at bounding box center [935, 363] width 93 height 31
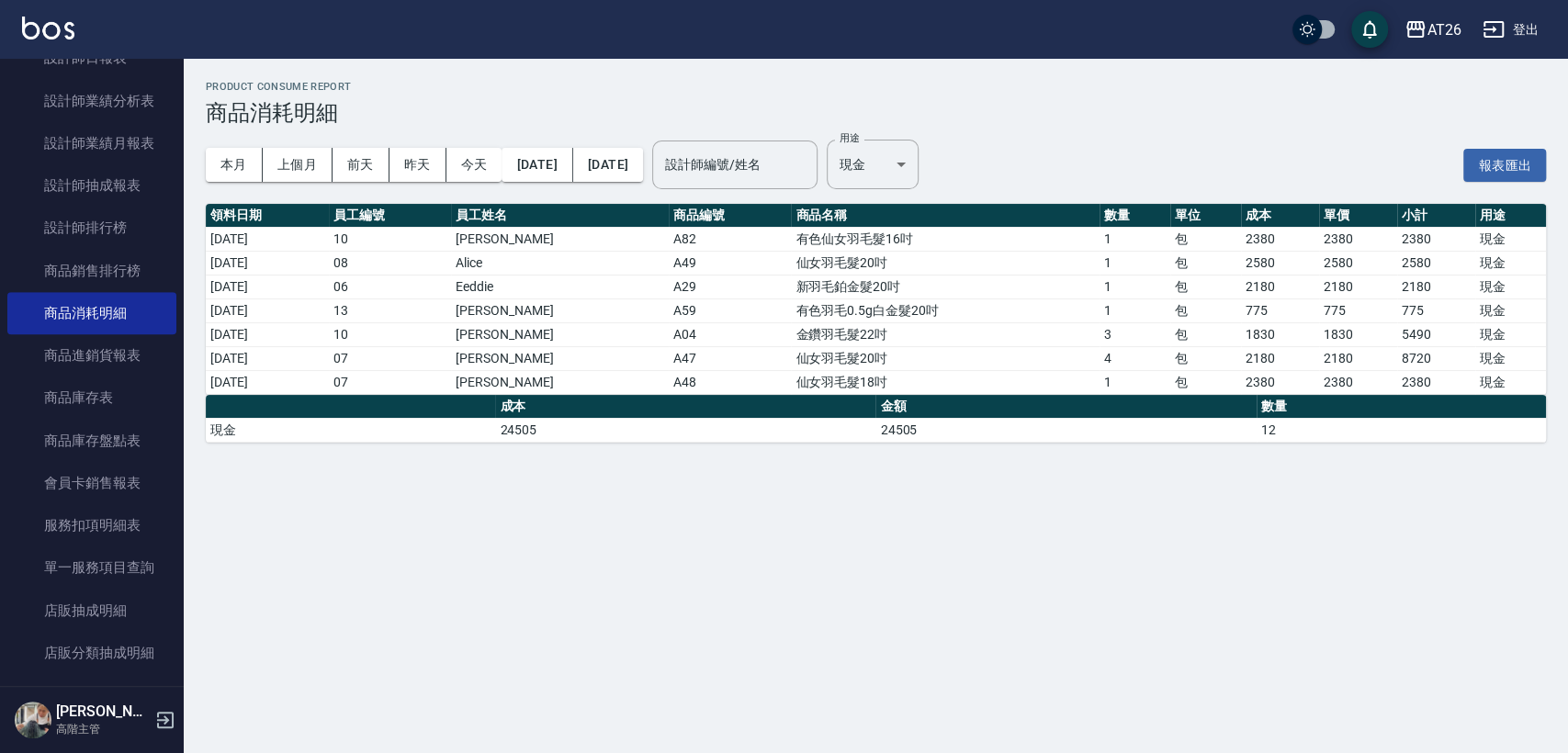
drag, startPoint x: 916, startPoint y: 376, endPoint x: 867, endPoint y: 367, distance: 49.8
click at [952, 168] on body "AT26 登出 櫃檯作業 打帳單 帳單列表 掛單列表 座位開單 營業儀表板 現金收支登錄 高階收支登錄 材料自購登錄 每日結帳 排班表 現場電腦打卡 掃碼打卡…" at bounding box center [784, 376] width 1568 height 753
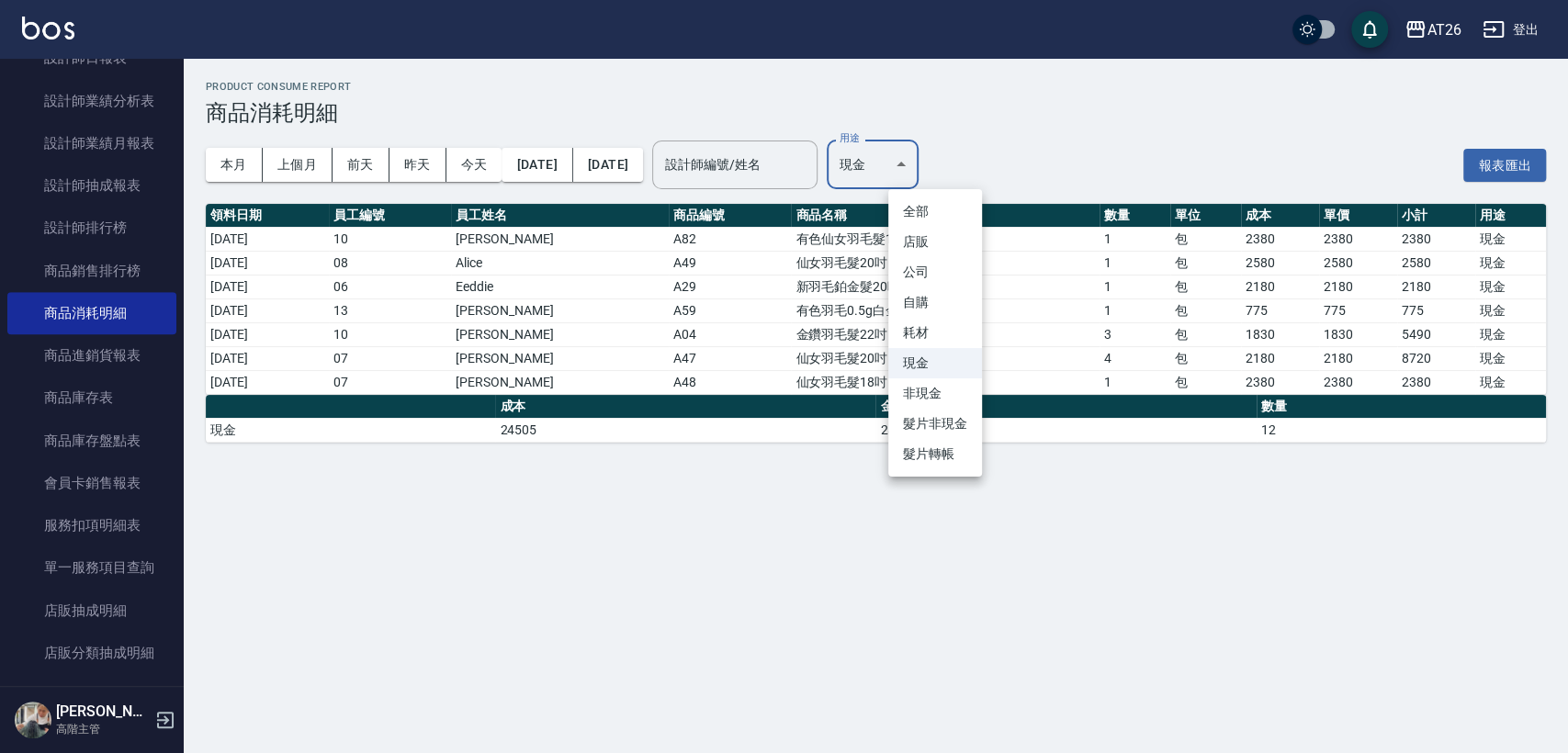
click at [960, 326] on li "耗材" at bounding box center [935, 333] width 93 height 31
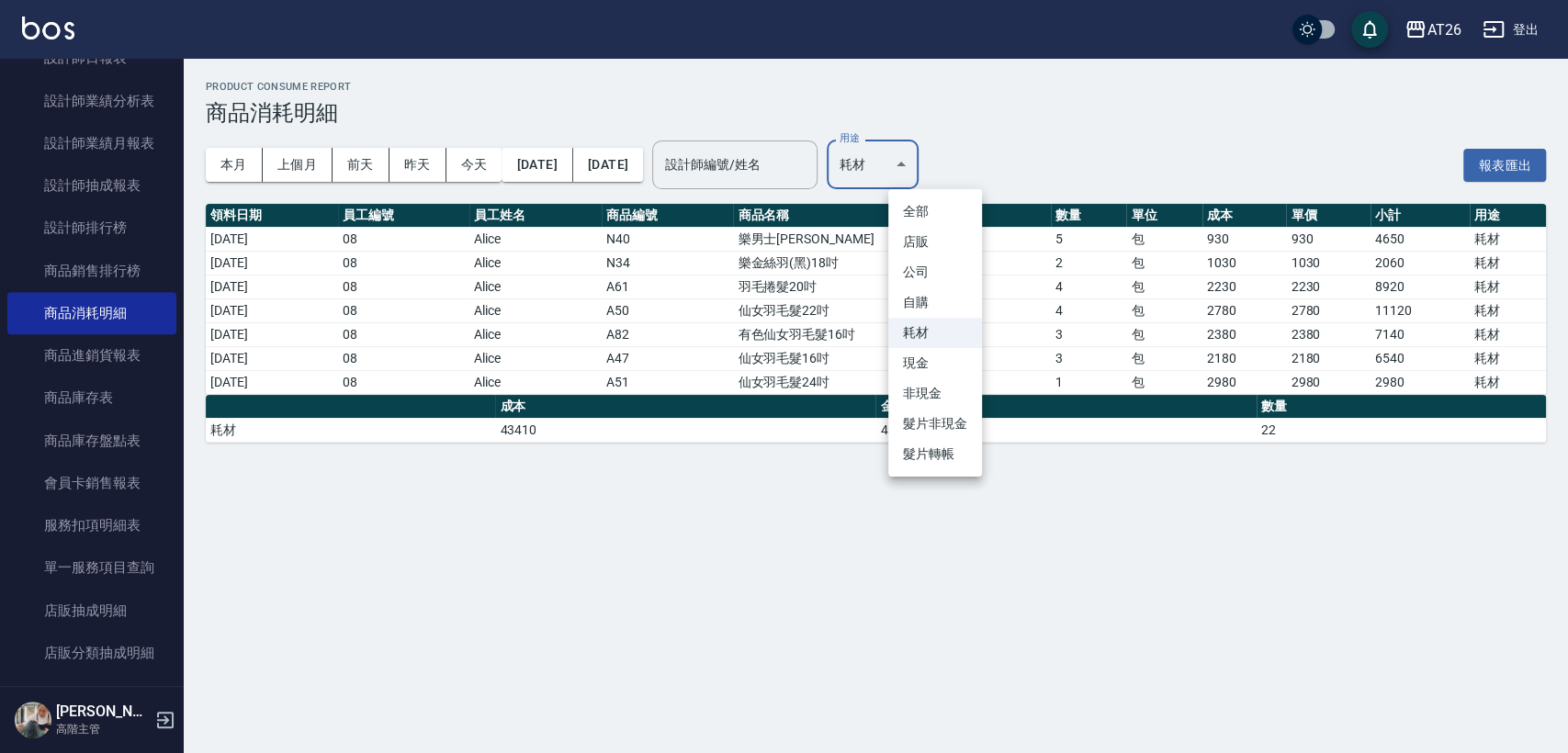
drag, startPoint x: 953, startPoint y: 159, endPoint x: 947, endPoint y: 223, distance: 64.3
click at [953, 160] on body "AT26 登出 櫃檯作業 打帳單 帳單列表 掛單列表 座位開單 營業儀表板 現金收支登錄 高階收支登錄 材料自購登錄 每日結帳 排班表 現場電腦打卡 掃碼打卡…" at bounding box center [784, 376] width 1568 height 753
click at [930, 361] on li "現金" at bounding box center [935, 363] width 93 height 31
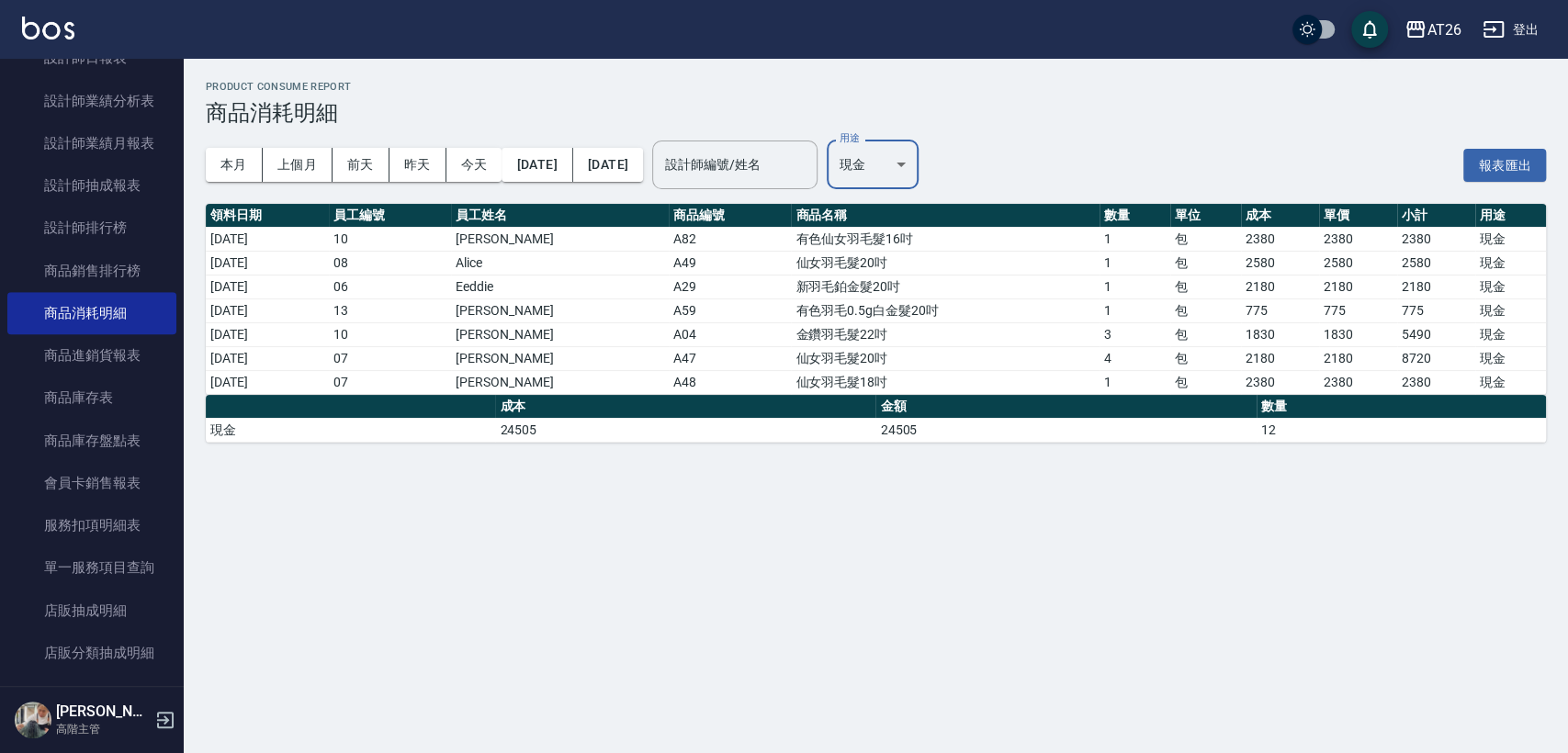
click at [940, 150] on body "AT26 登出 櫃檯作業 打帳單 帳單列表 掛單列表 座位開單 營業儀表板 現金收支登錄 高階收支登錄 材料自購登錄 每日結帳 排班表 現場電腦打卡 掃碼打卡…" at bounding box center [784, 376] width 1568 height 753
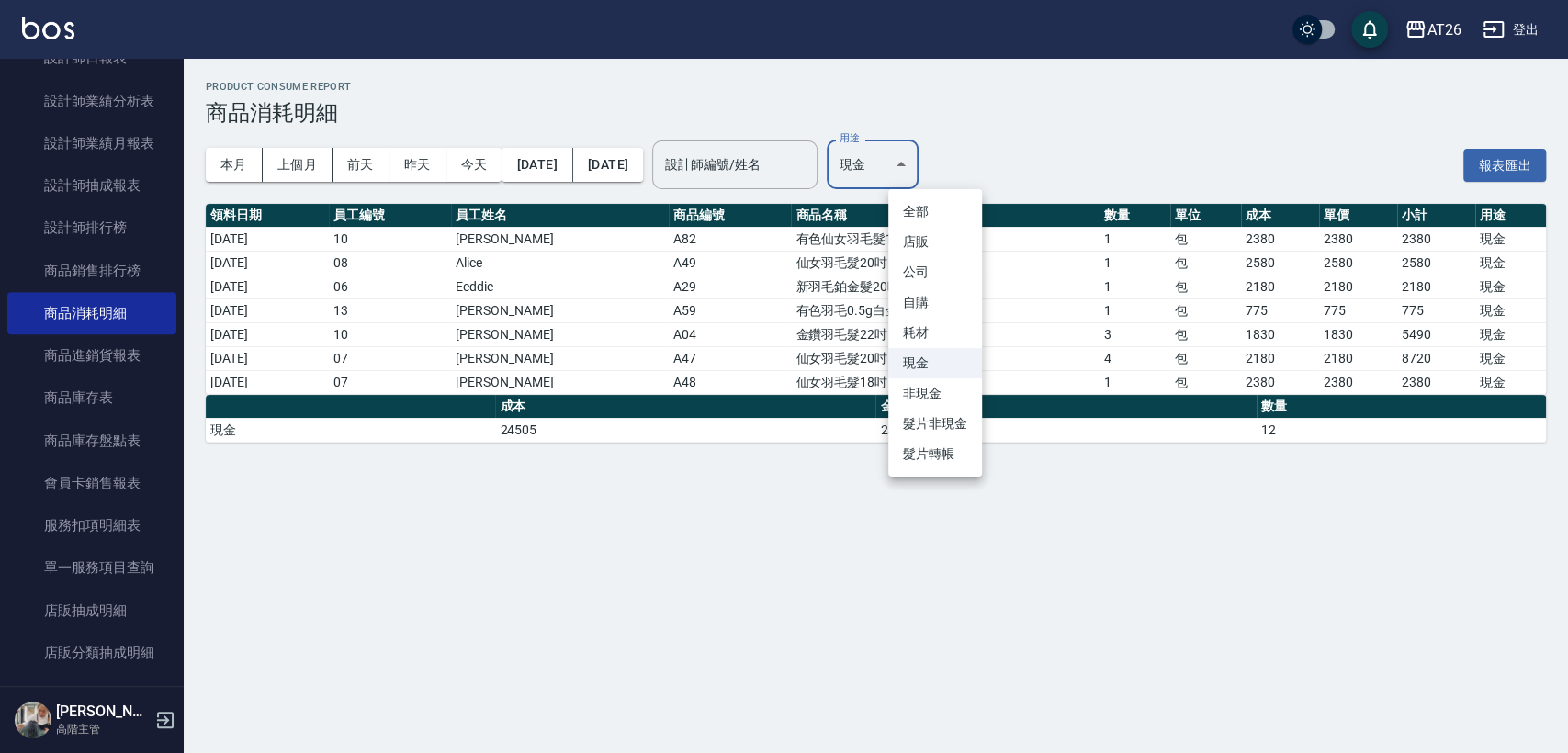
click at [952, 338] on li "耗材" at bounding box center [935, 333] width 93 height 31
type input "耗材"
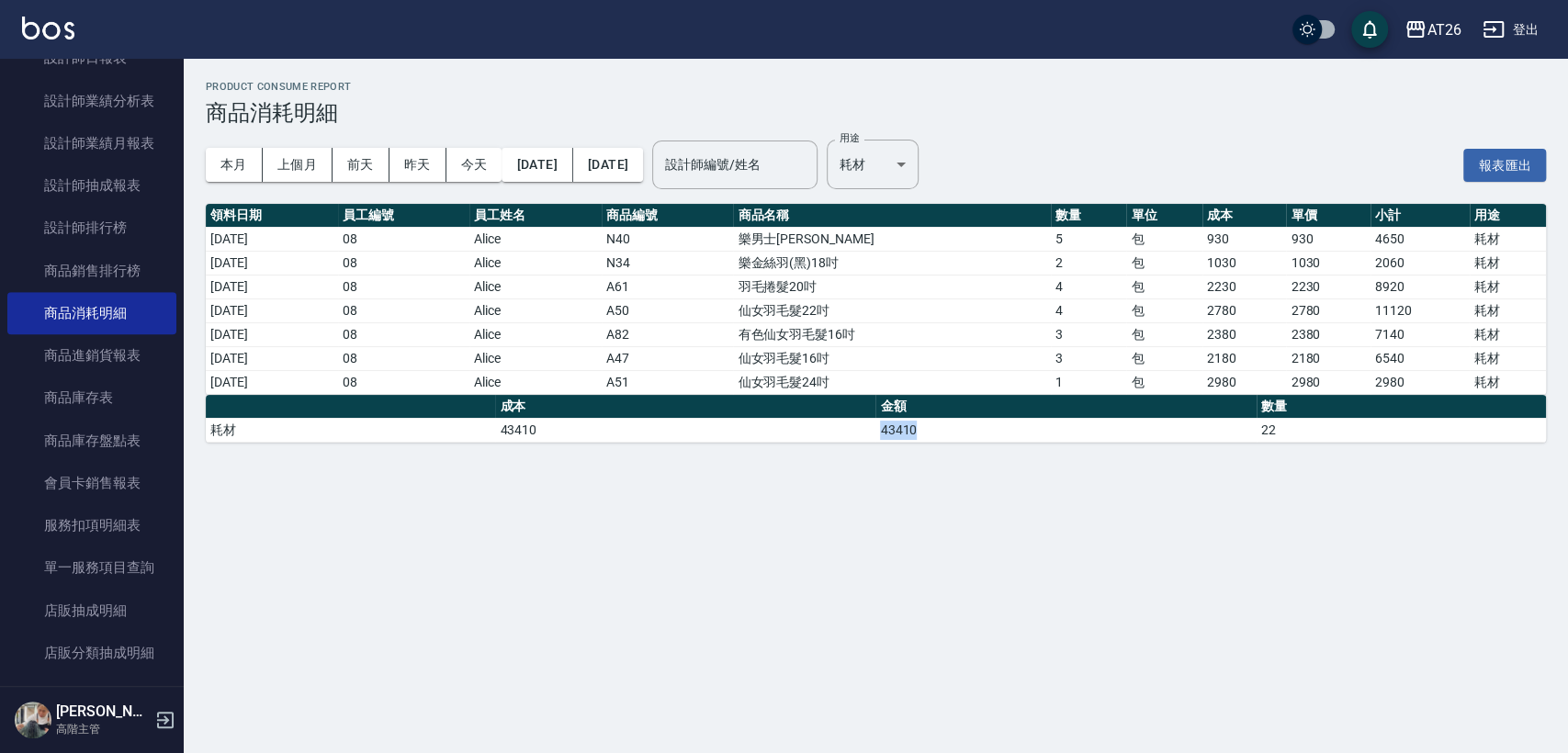
drag, startPoint x: 945, startPoint y: 433, endPoint x: 875, endPoint y: 349, distance: 109.3
click at [880, 435] on td "43410" at bounding box center [1065, 430] width 381 height 24
click at [287, 160] on button "上個月" at bounding box center [297, 165] width 70 height 34
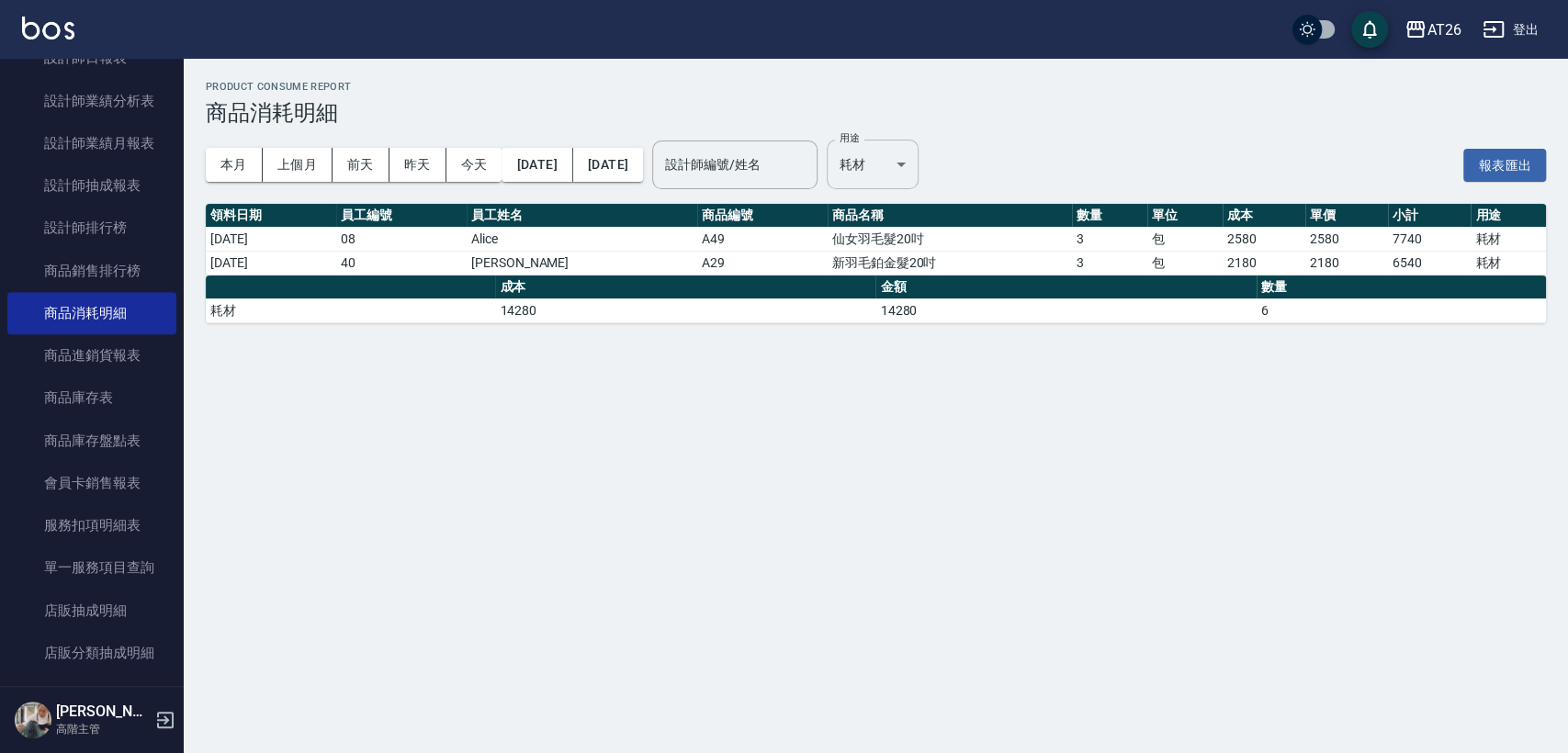
click at [947, 156] on body "AT26 登出 櫃檯作業 打帳單 帳單列表 掛單列表 座位開單 營業儀表板 現金收支登錄 高階收支登錄 材料自購登錄 每日結帳 排班表 現場電腦打卡 掃碼打卡…" at bounding box center [784, 376] width 1568 height 753
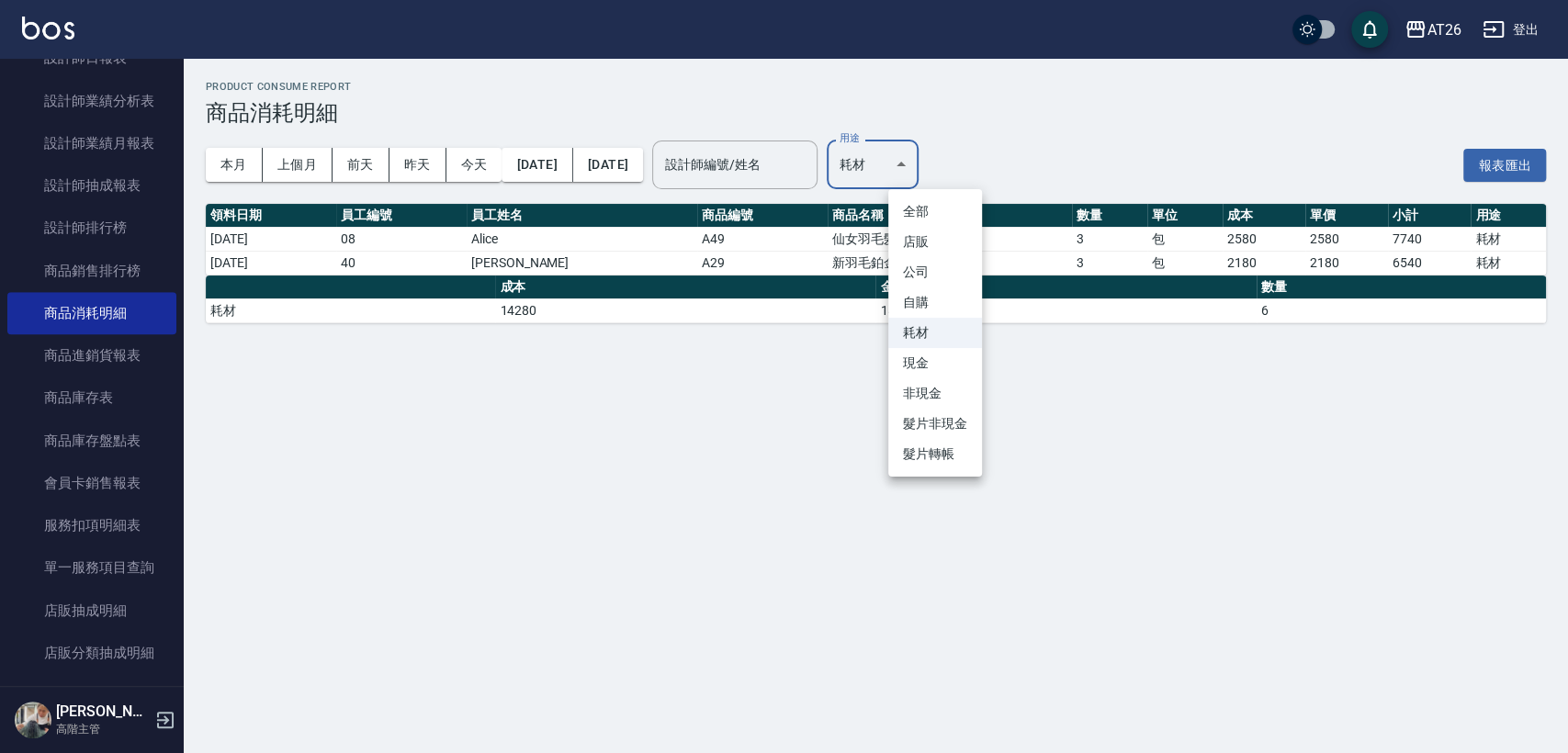
click at [1015, 338] on div at bounding box center [784, 376] width 1568 height 753
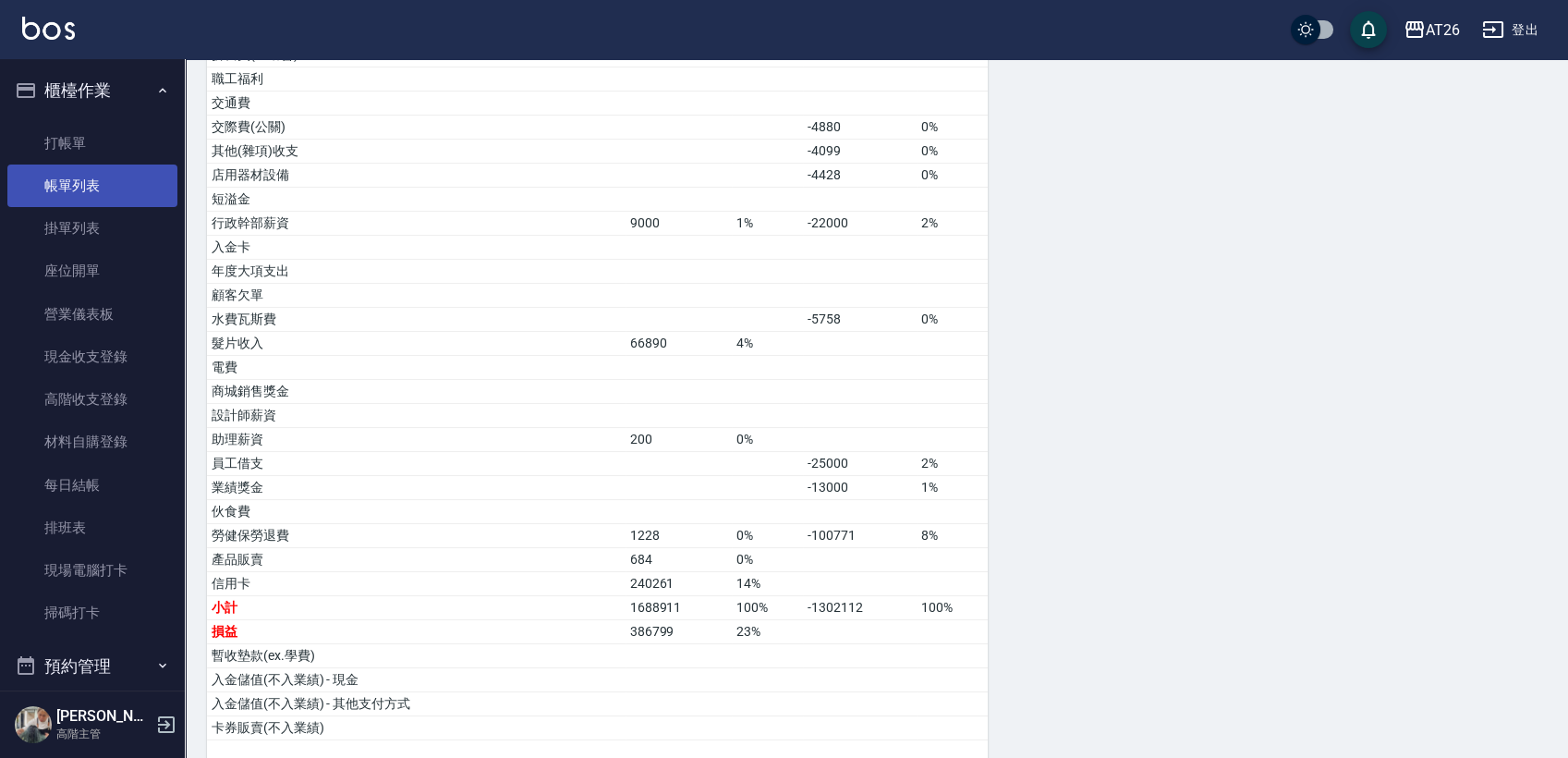
click at [82, 185] on link "帳單列表" at bounding box center [92, 186] width 170 height 43
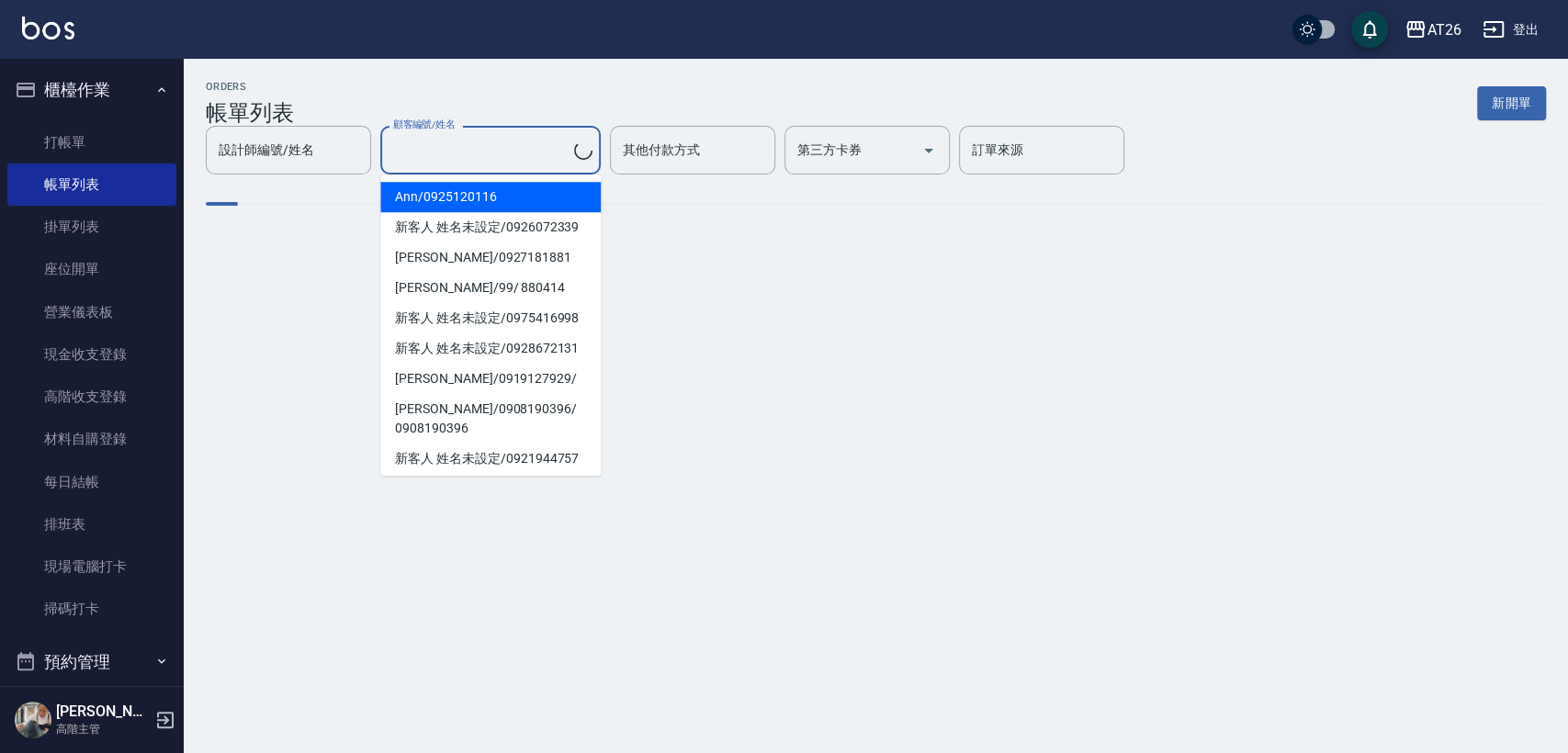
drag, startPoint x: 462, startPoint y: 164, endPoint x: 480, endPoint y: 177, distance: 22.2
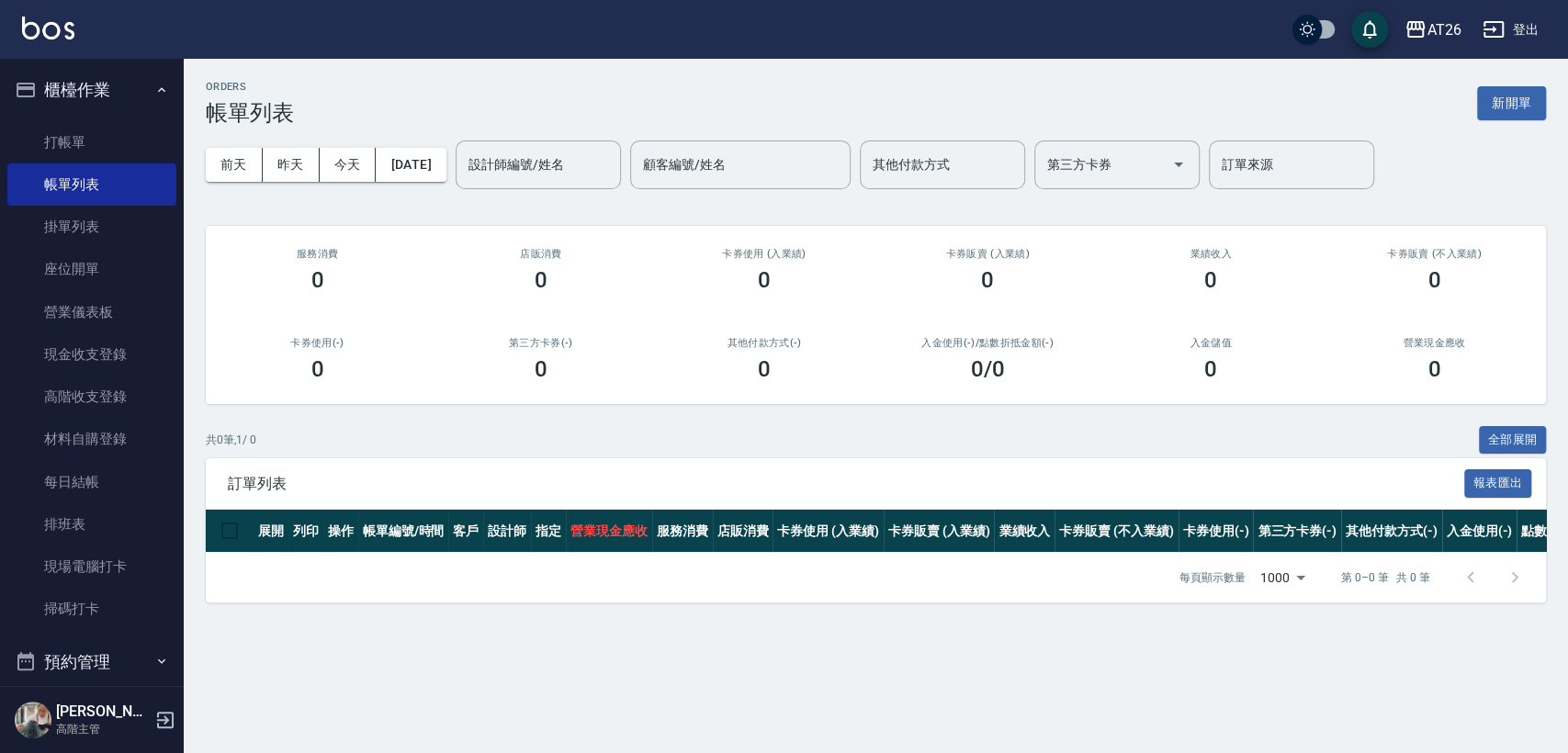
drag, startPoint x: 480, startPoint y: 177, endPoint x: 388, endPoint y: 230, distance: 106.2
click at [389, 234] on div "服務消費 0" at bounding box center [317, 270] width 224 height 89
click at [55, 152] on link "打帳單" at bounding box center [91, 142] width 169 height 43
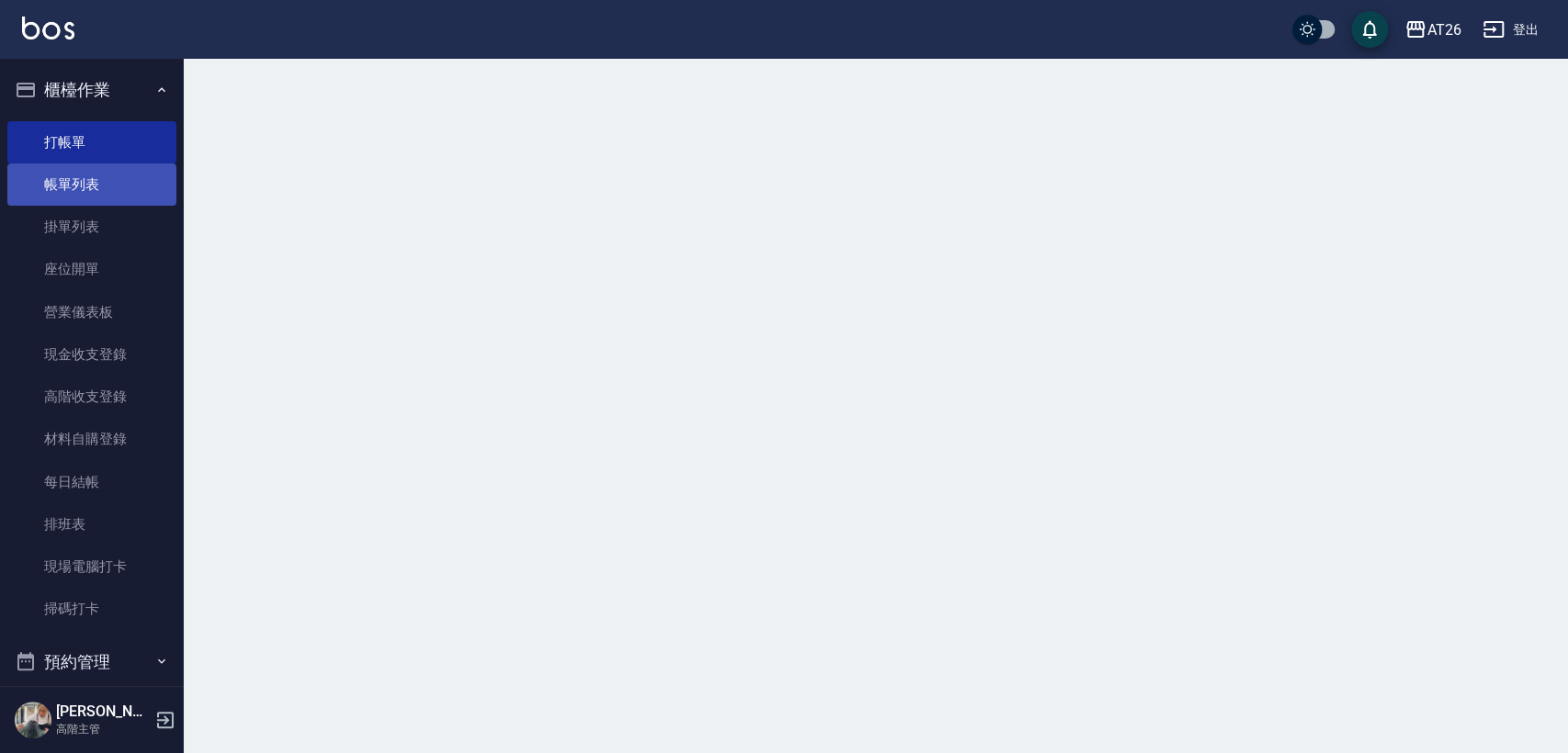
click at [59, 189] on link "帳單列表" at bounding box center [91, 185] width 169 height 43
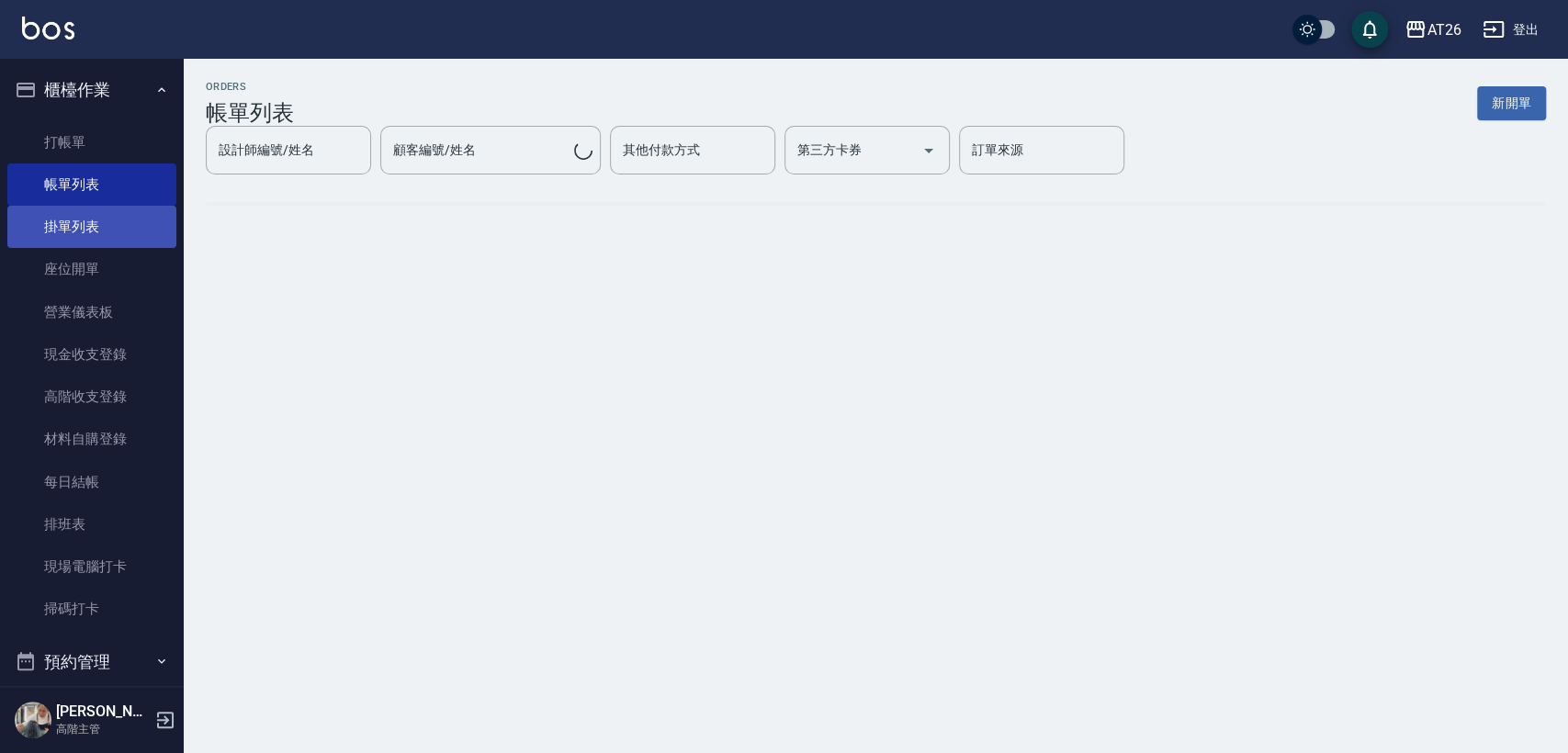
click at [64, 213] on link "掛單列表" at bounding box center [91, 226] width 169 height 43
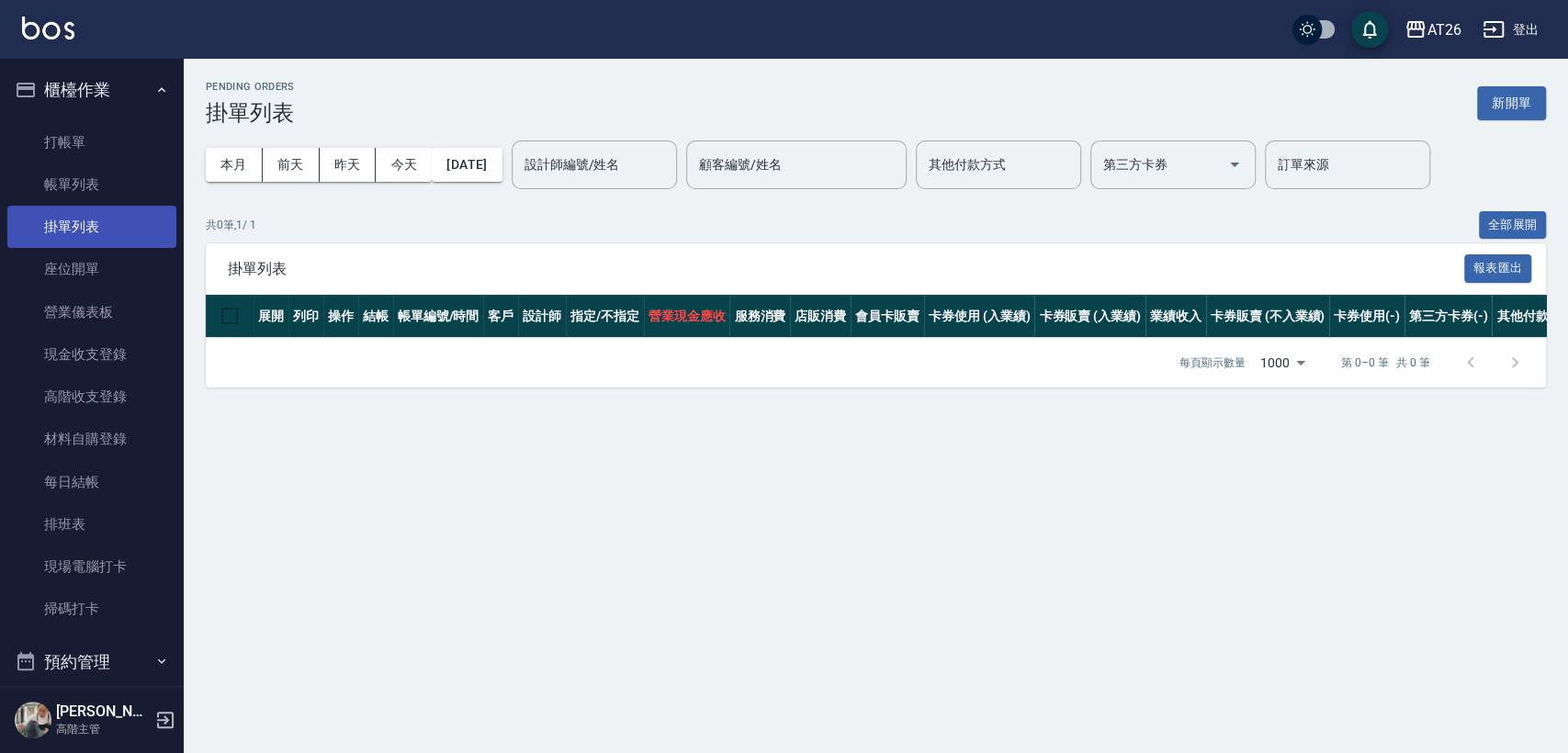
click at [67, 244] on link "掛單列表" at bounding box center [91, 226] width 169 height 43
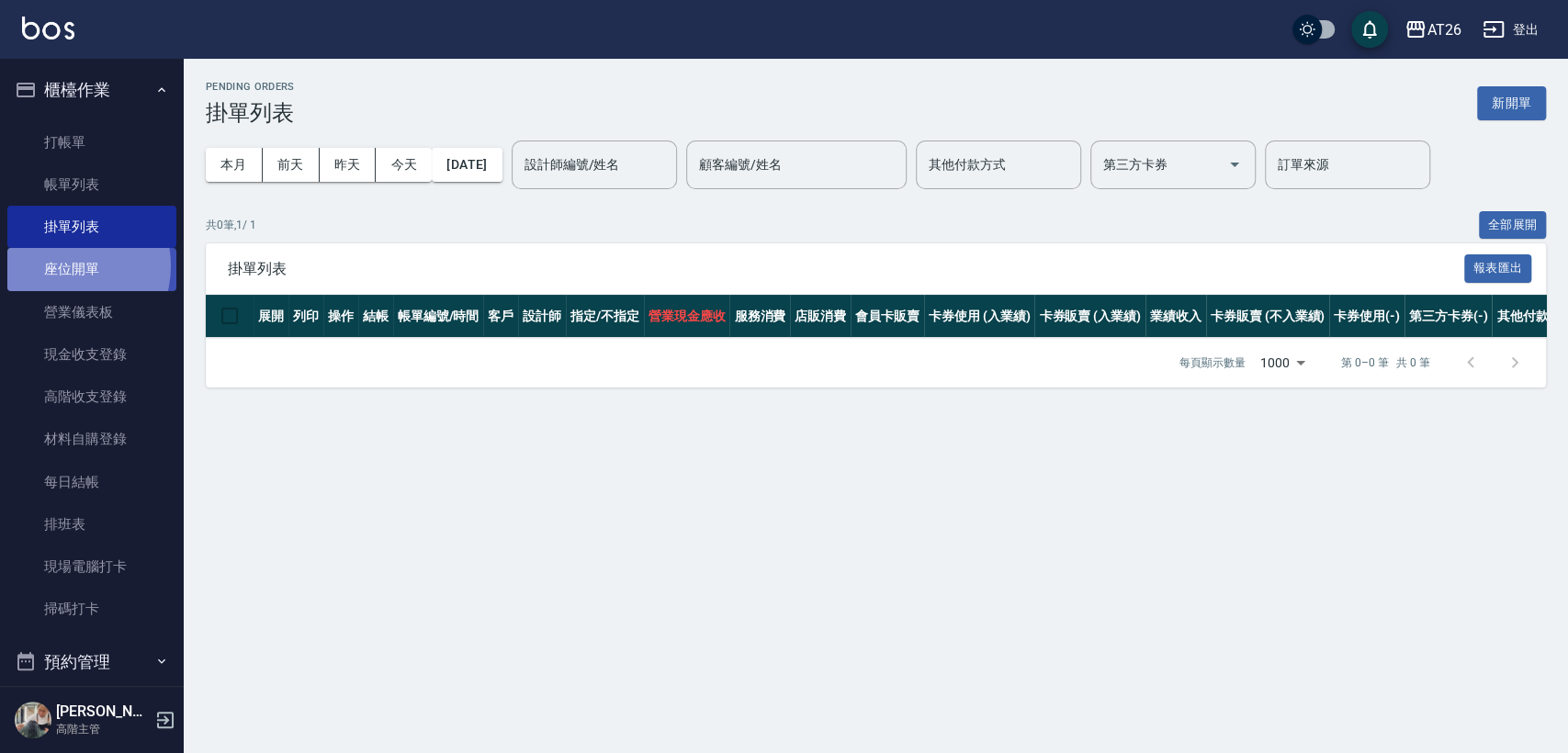
click at [66, 265] on link "座位開單" at bounding box center [91, 269] width 169 height 43
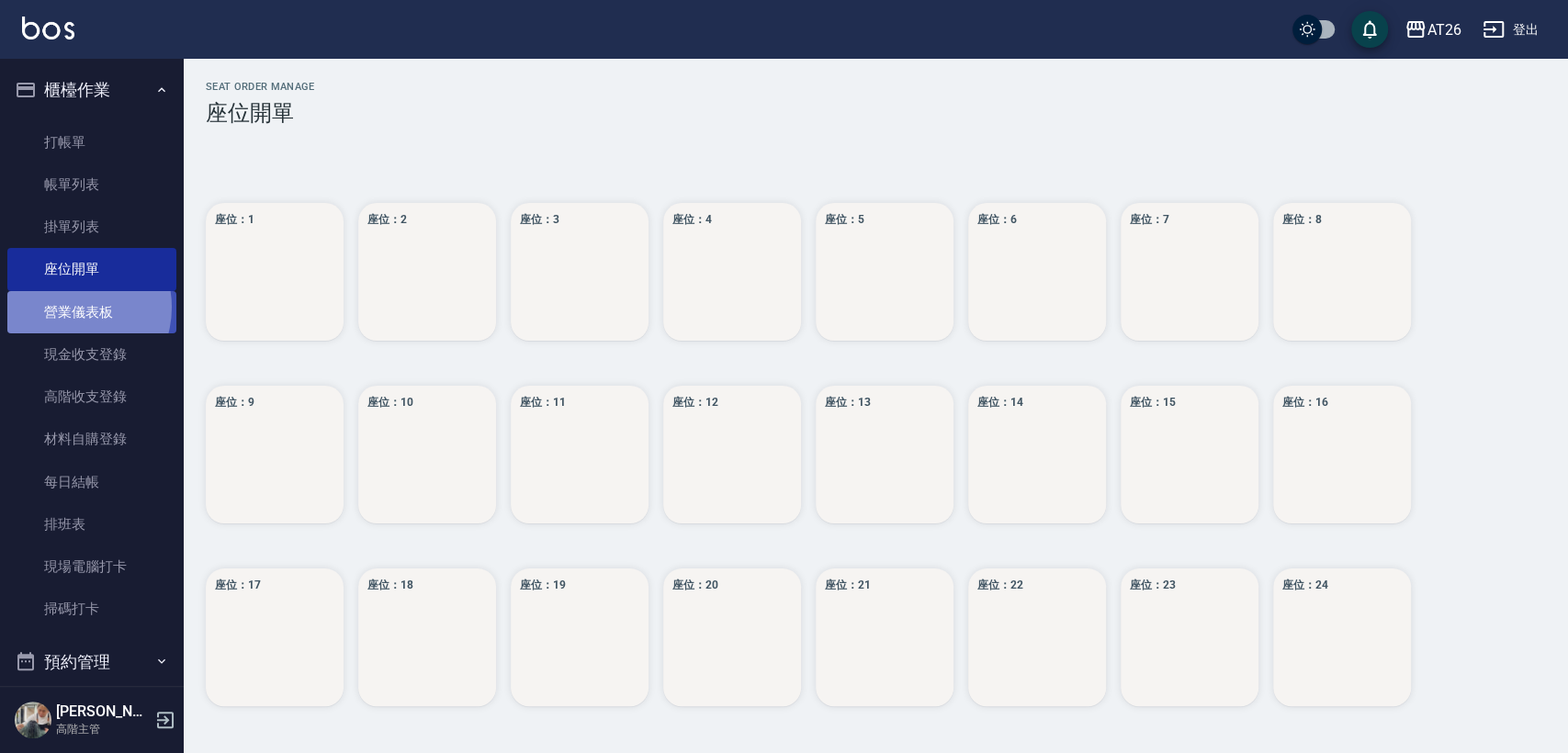
click at [67, 307] on link "營業儀表板" at bounding box center [91, 312] width 169 height 43
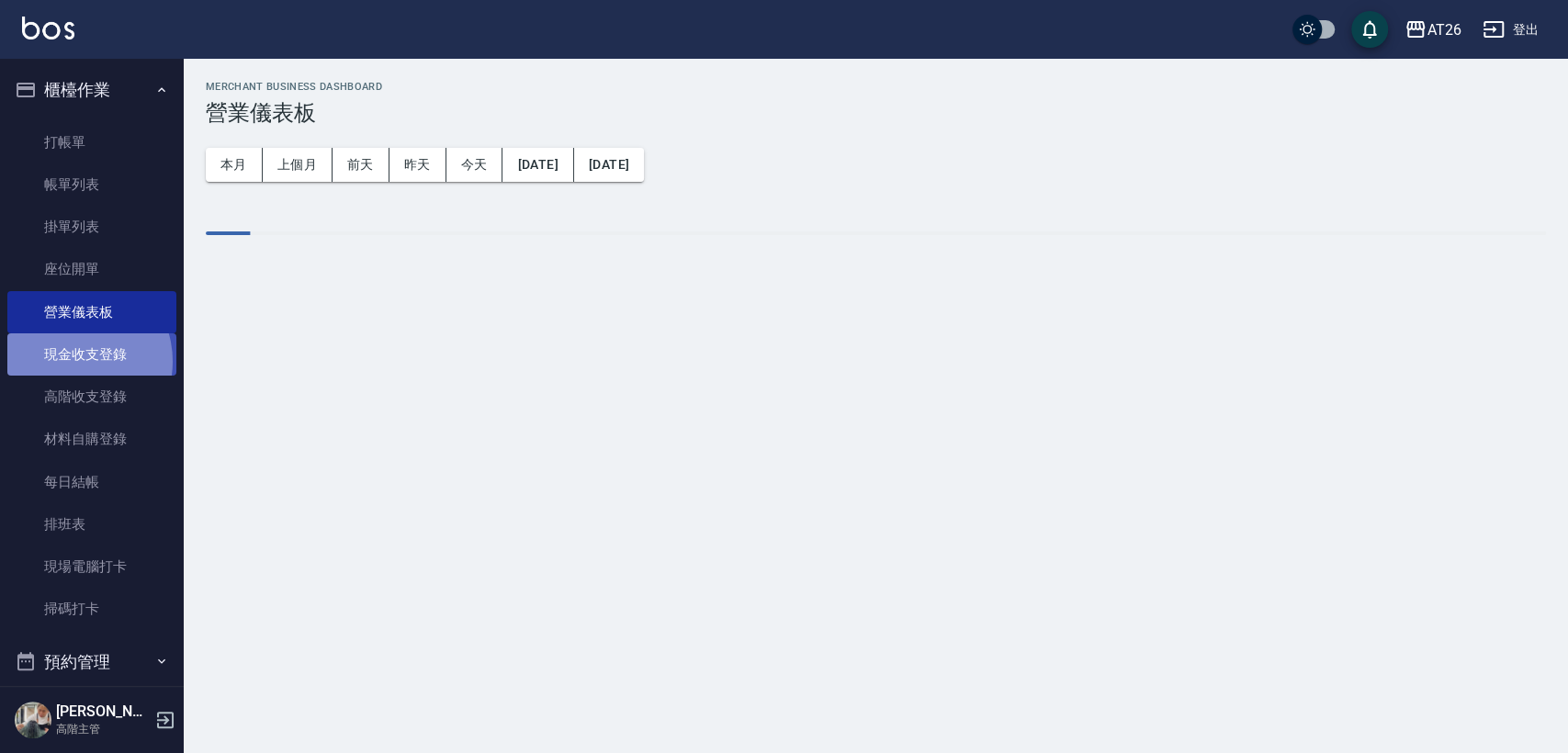
click at [70, 362] on link "現金收支登錄" at bounding box center [91, 355] width 169 height 43
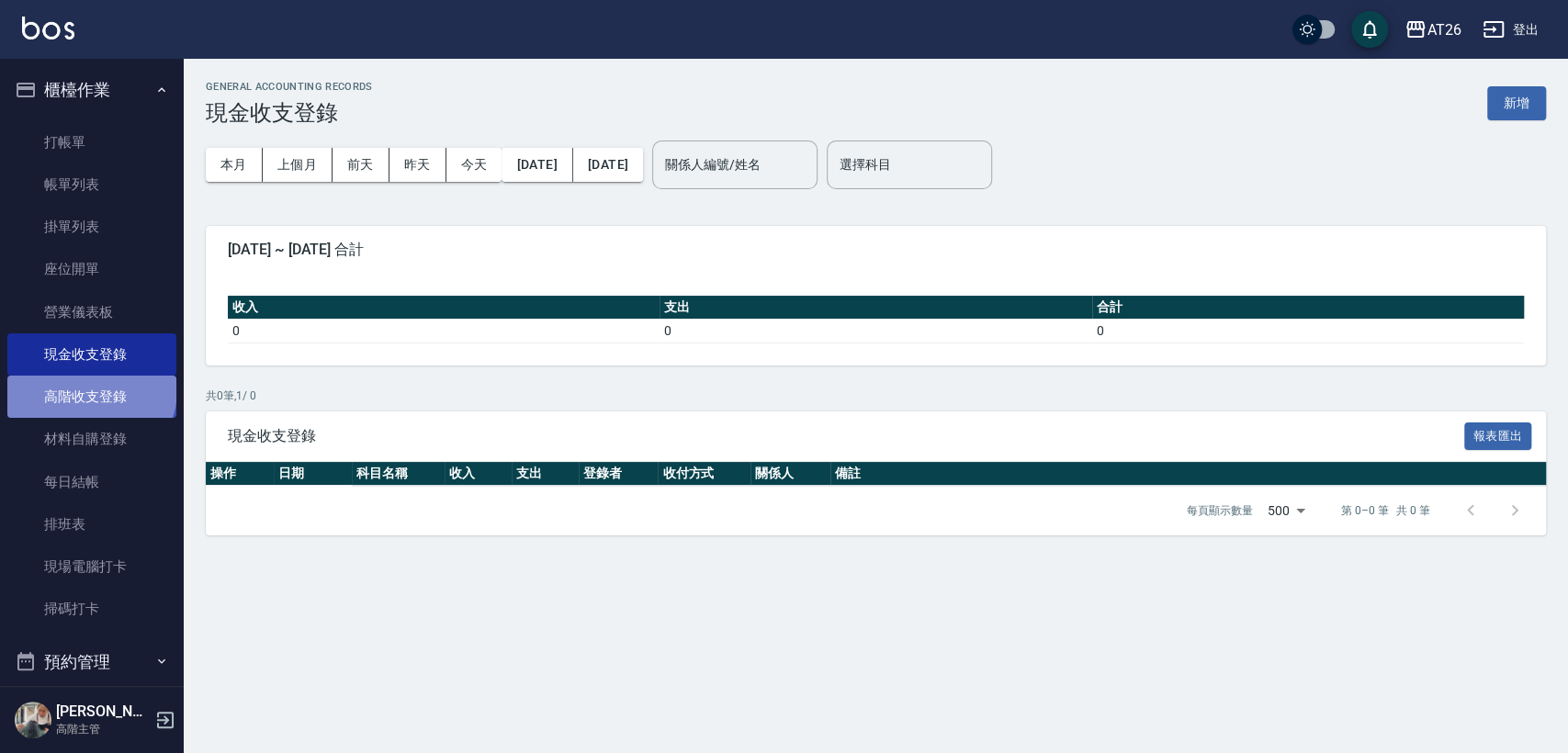
click at [89, 389] on link "高階收支登錄" at bounding box center [91, 396] width 169 height 43
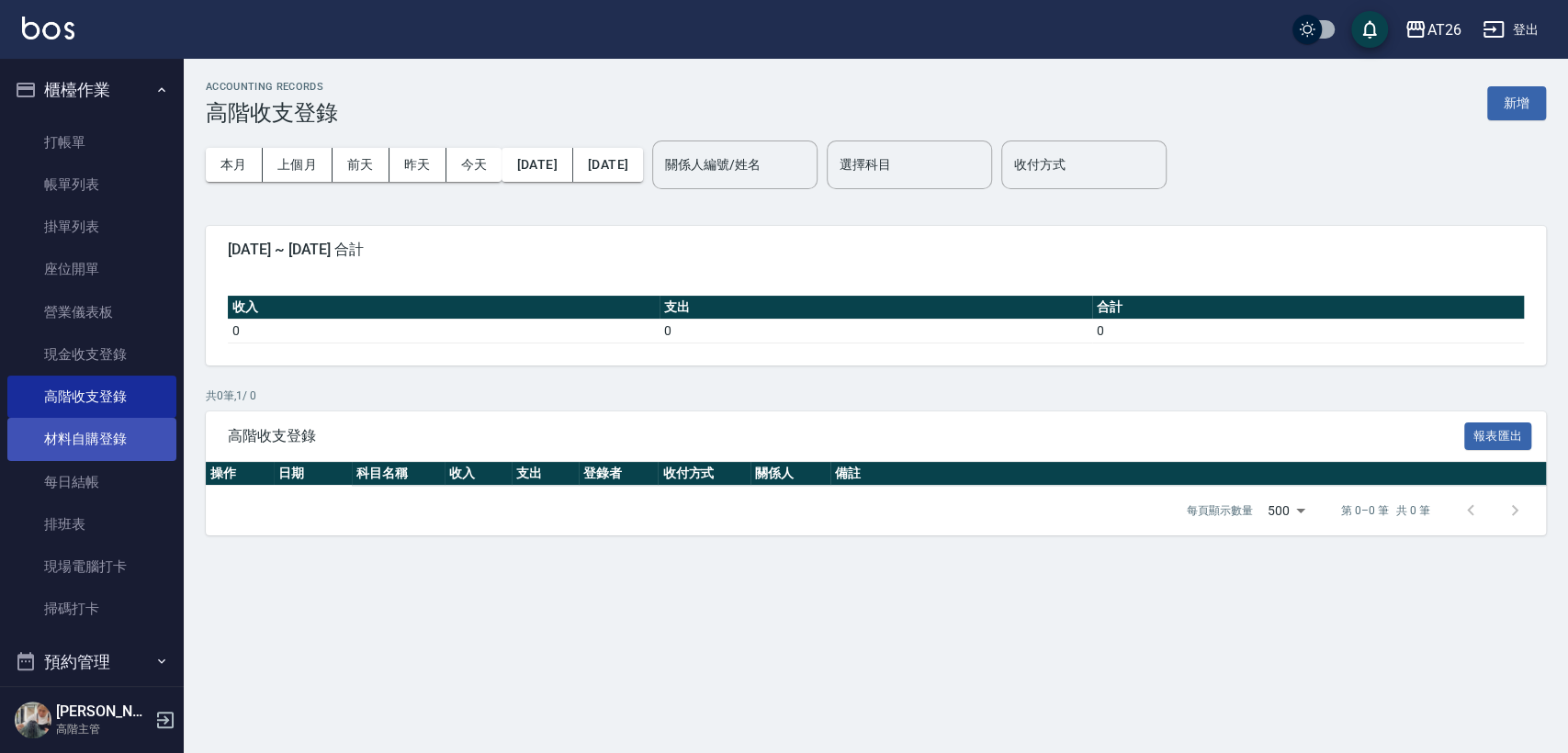
click at [78, 430] on link "材料自購登錄" at bounding box center [91, 439] width 169 height 43
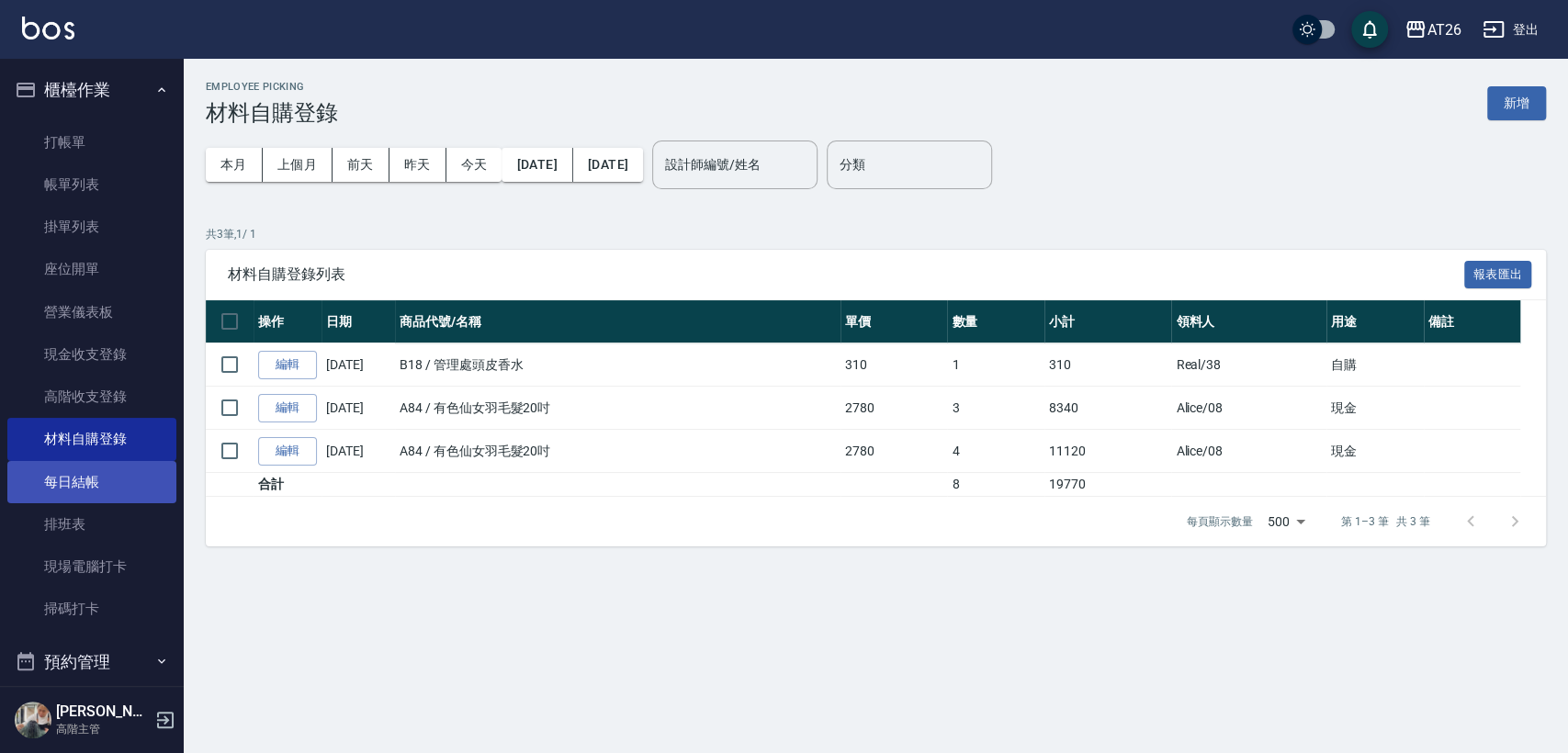
click at [77, 462] on link "每日結帳" at bounding box center [91, 482] width 169 height 43
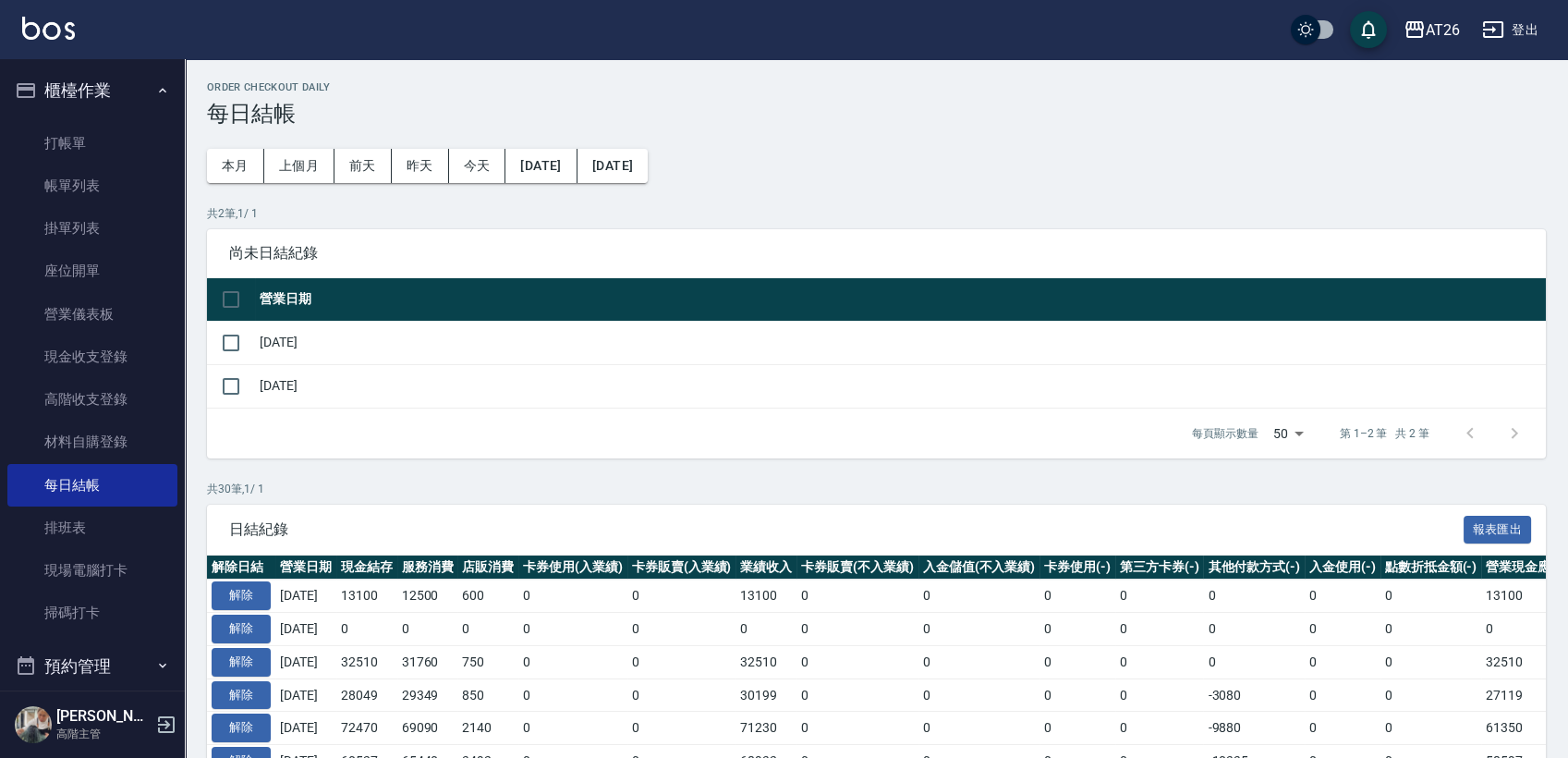
click at [653, 638] on td "0" at bounding box center [682, 629] width 109 height 33
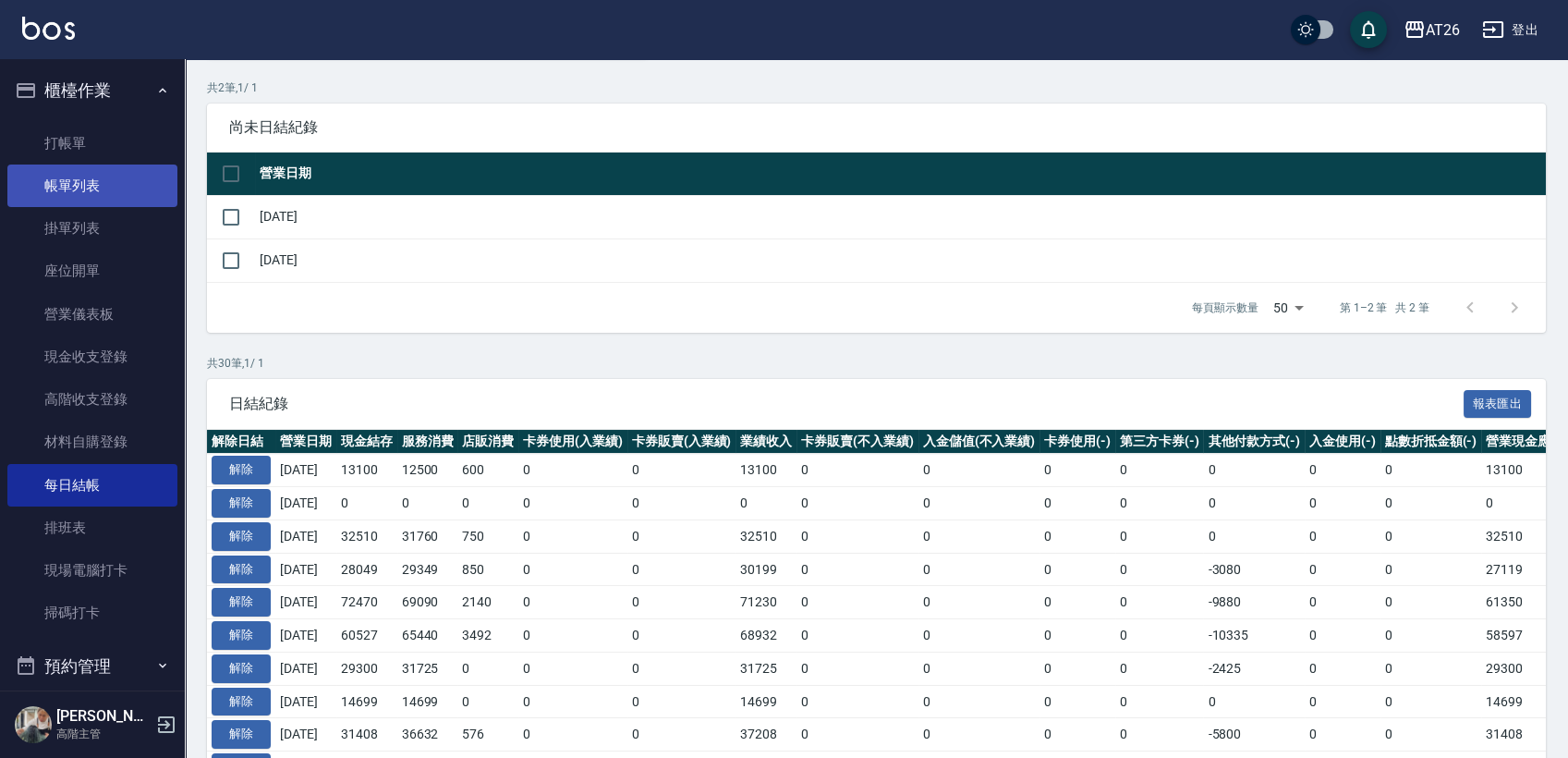
scroll to position [103, 0]
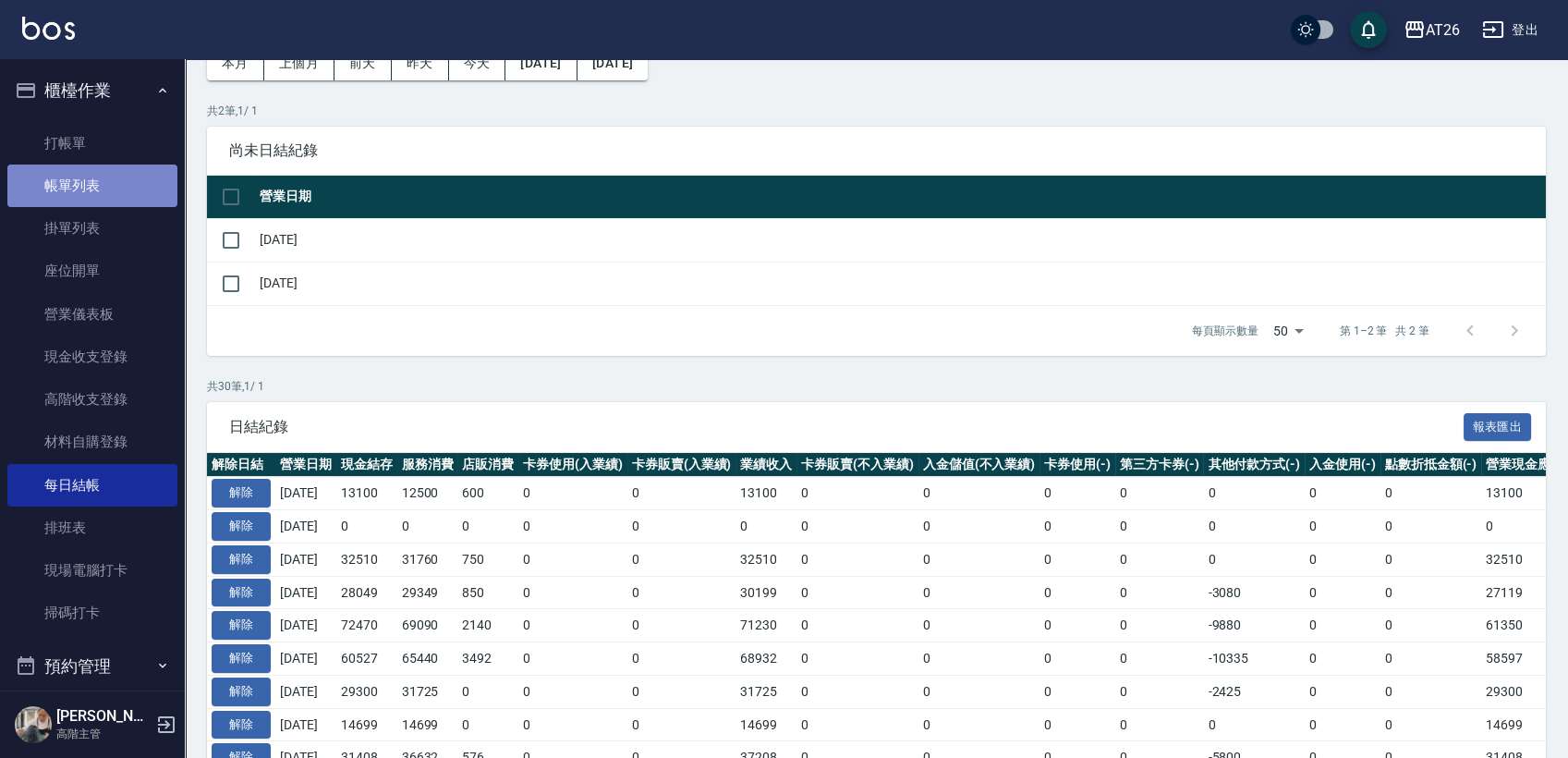
click at [122, 182] on link "帳單列表" at bounding box center [92, 186] width 170 height 43
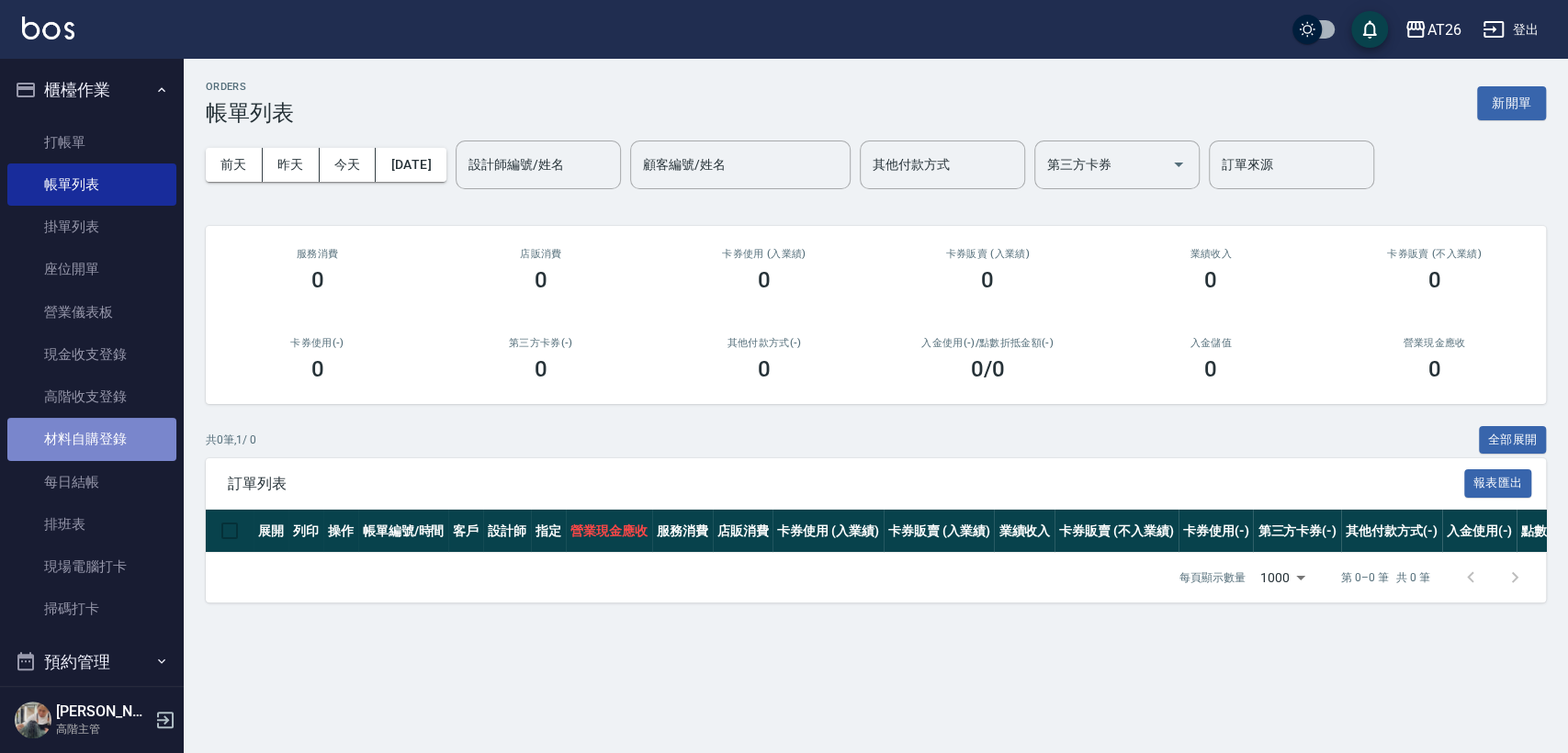
click at [121, 435] on link "材料自購登錄" at bounding box center [91, 439] width 169 height 43
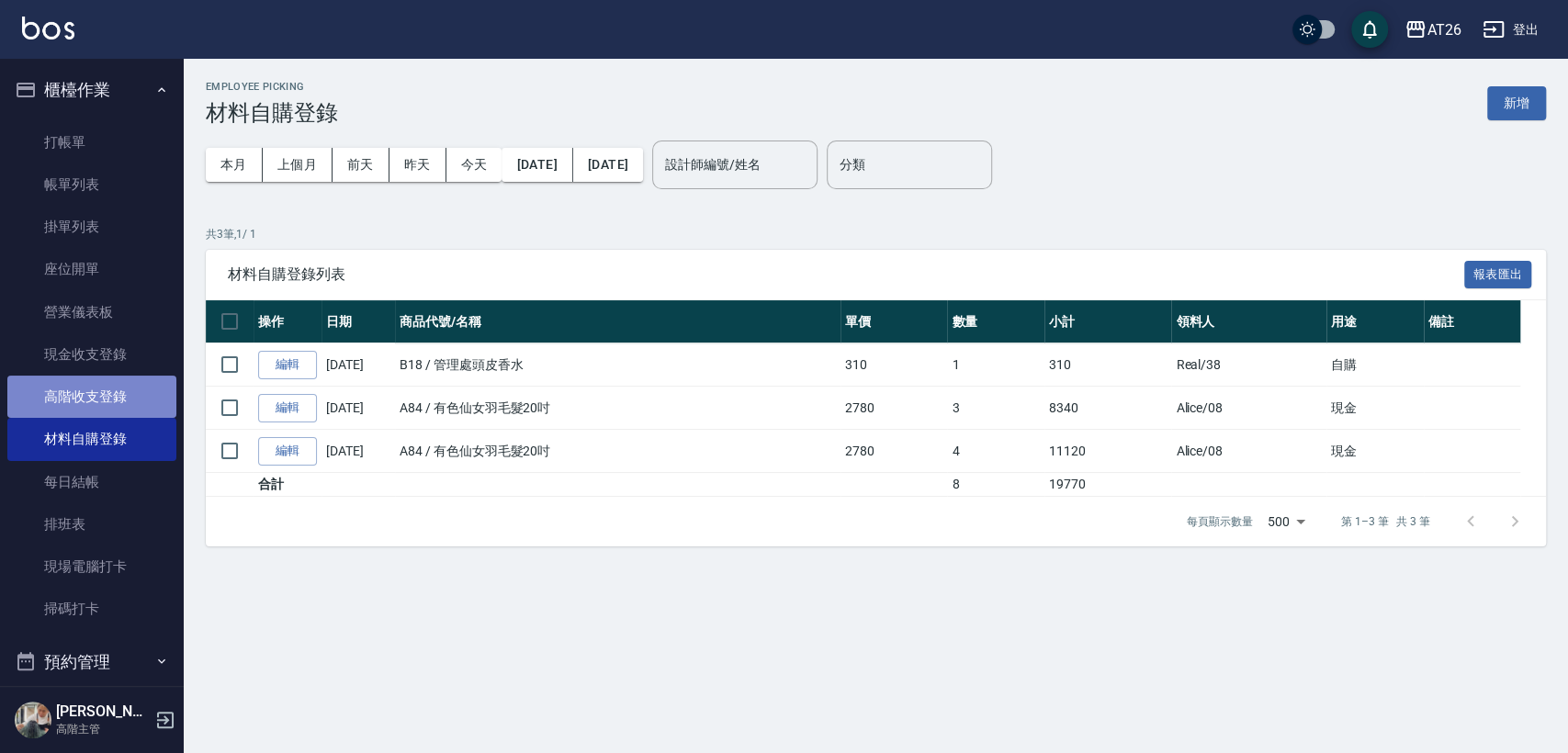
click at [120, 391] on link "高階收支登錄" at bounding box center [91, 396] width 169 height 43
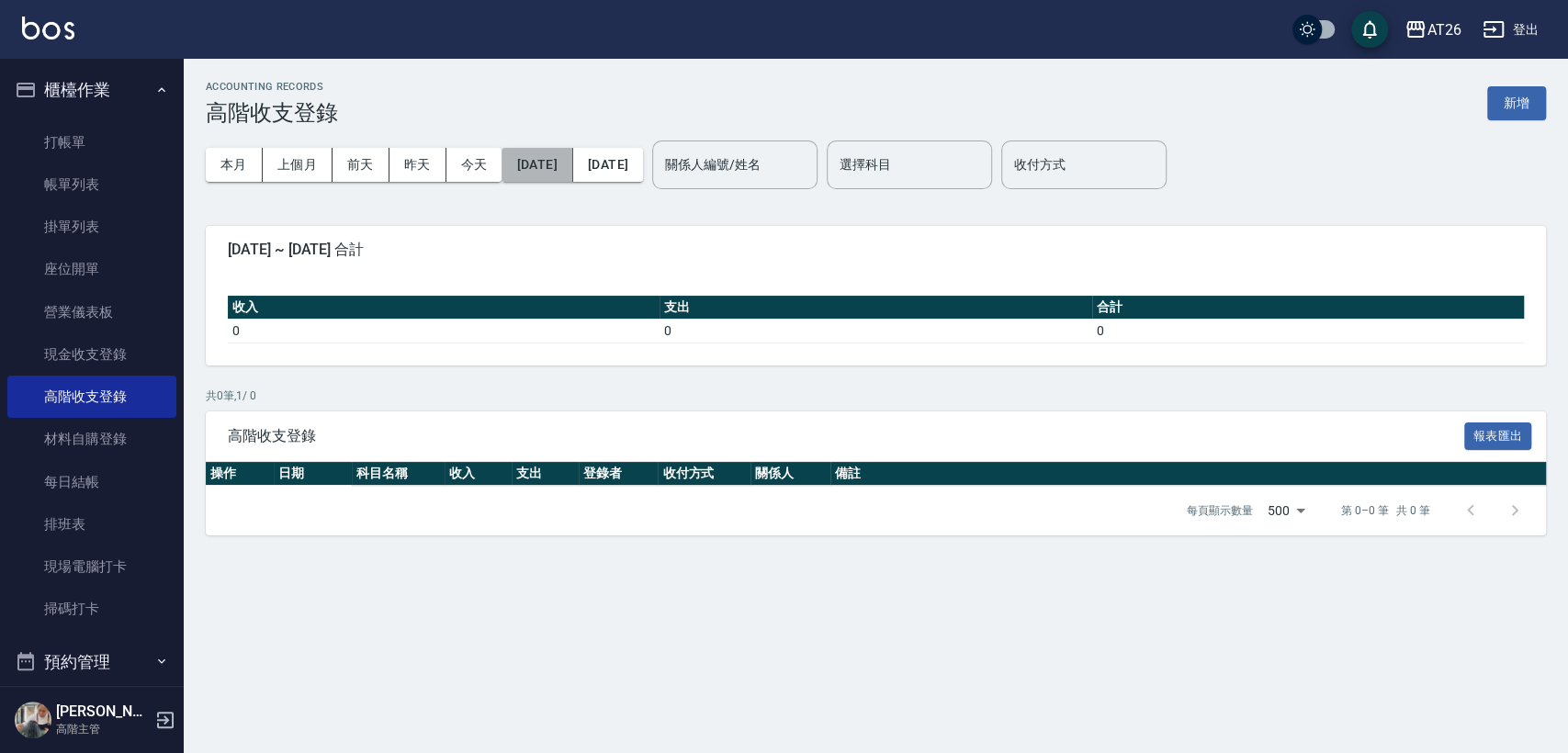
click at [546, 165] on button "[DATE]" at bounding box center [537, 165] width 71 height 34
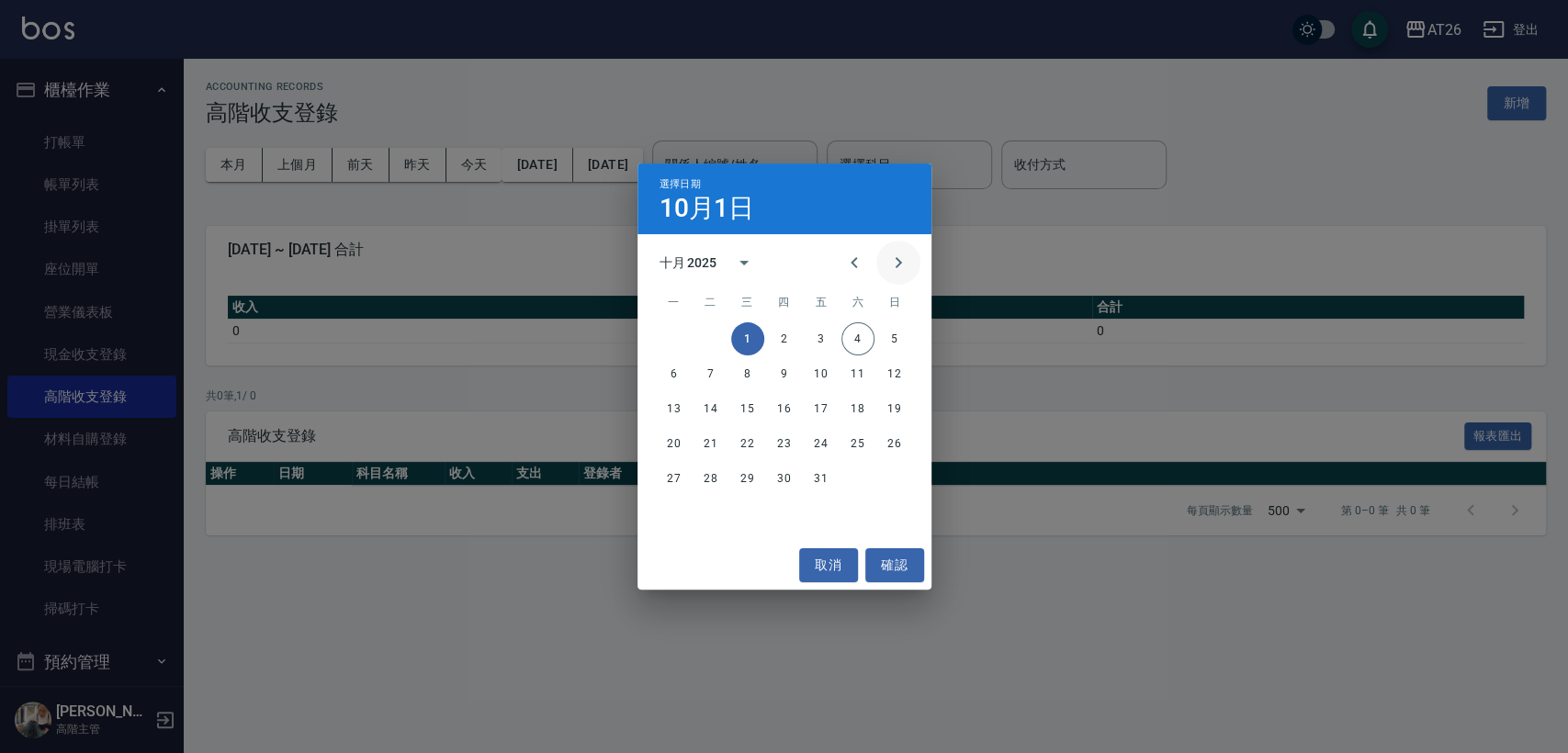
click at [887, 273] on icon "Next month" at bounding box center [898, 262] width 22 height 22
click at [861, 264] on icon "Previous month" at bounding box center [854, 262] width 22 height 22
click at [853, 266] on icon "Previous month" at bounding box center [854, 262] width 22 height 22
click at [680, 340] on button "1" at bounding box center [674, 338] width 33 height 33
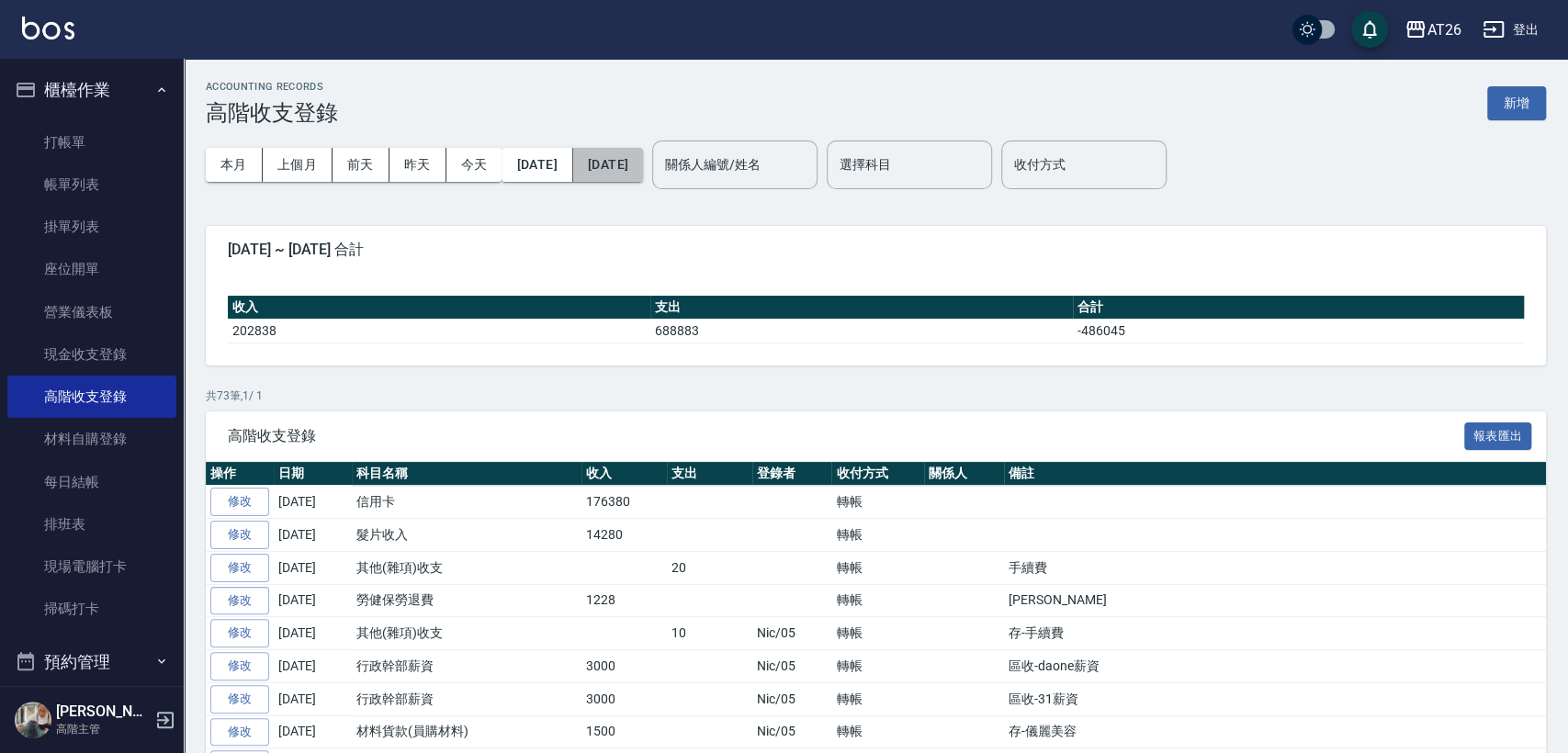
click at [643, 174] on button "[DATE]" at bounding box center [608, 165] width 70 height 34
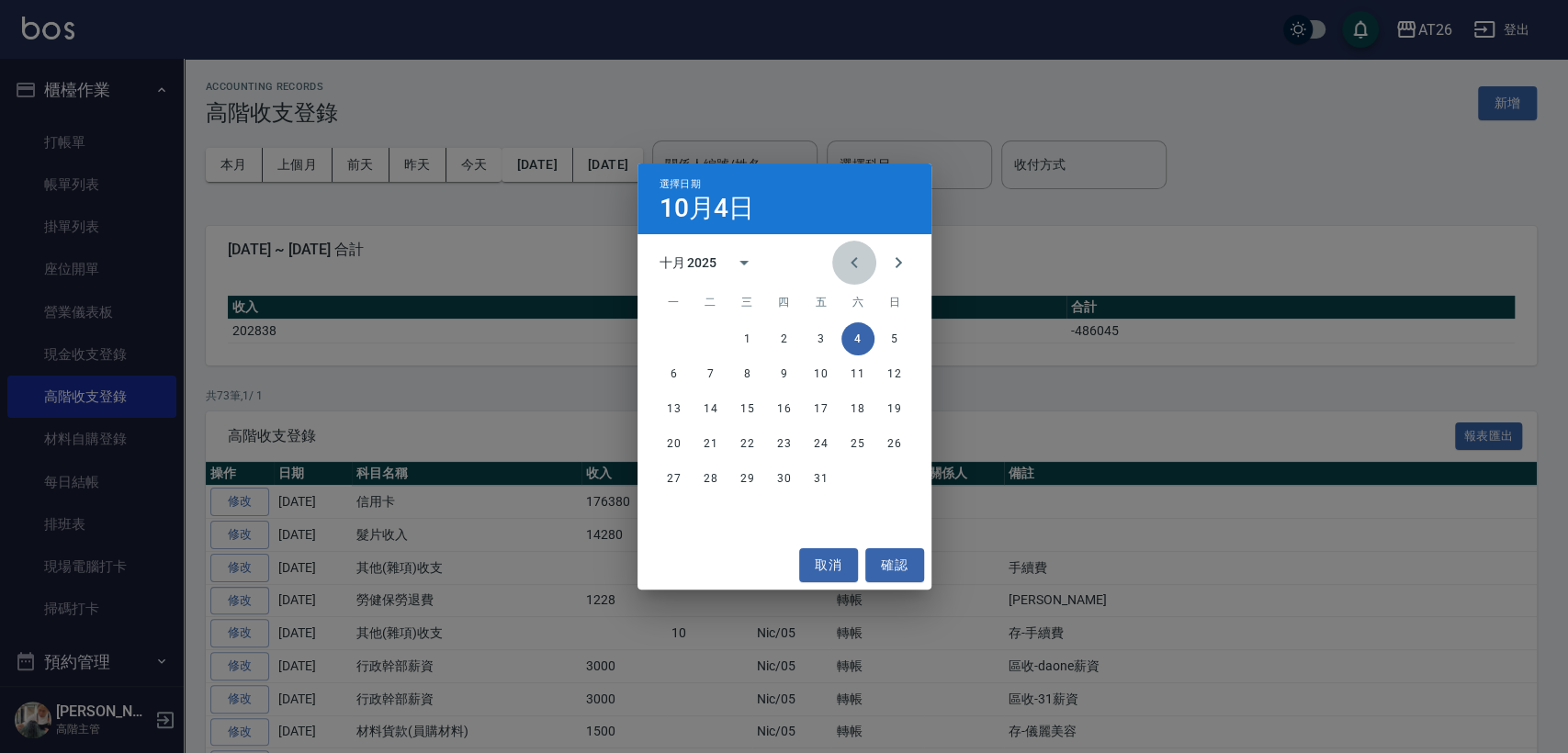
click at [850, 265] on icon "Previous month" at bounding box center [854, 262] width 22 height 22
click at [705, 465] on button "30" at bounding box center [710, 478] width 33 height 33
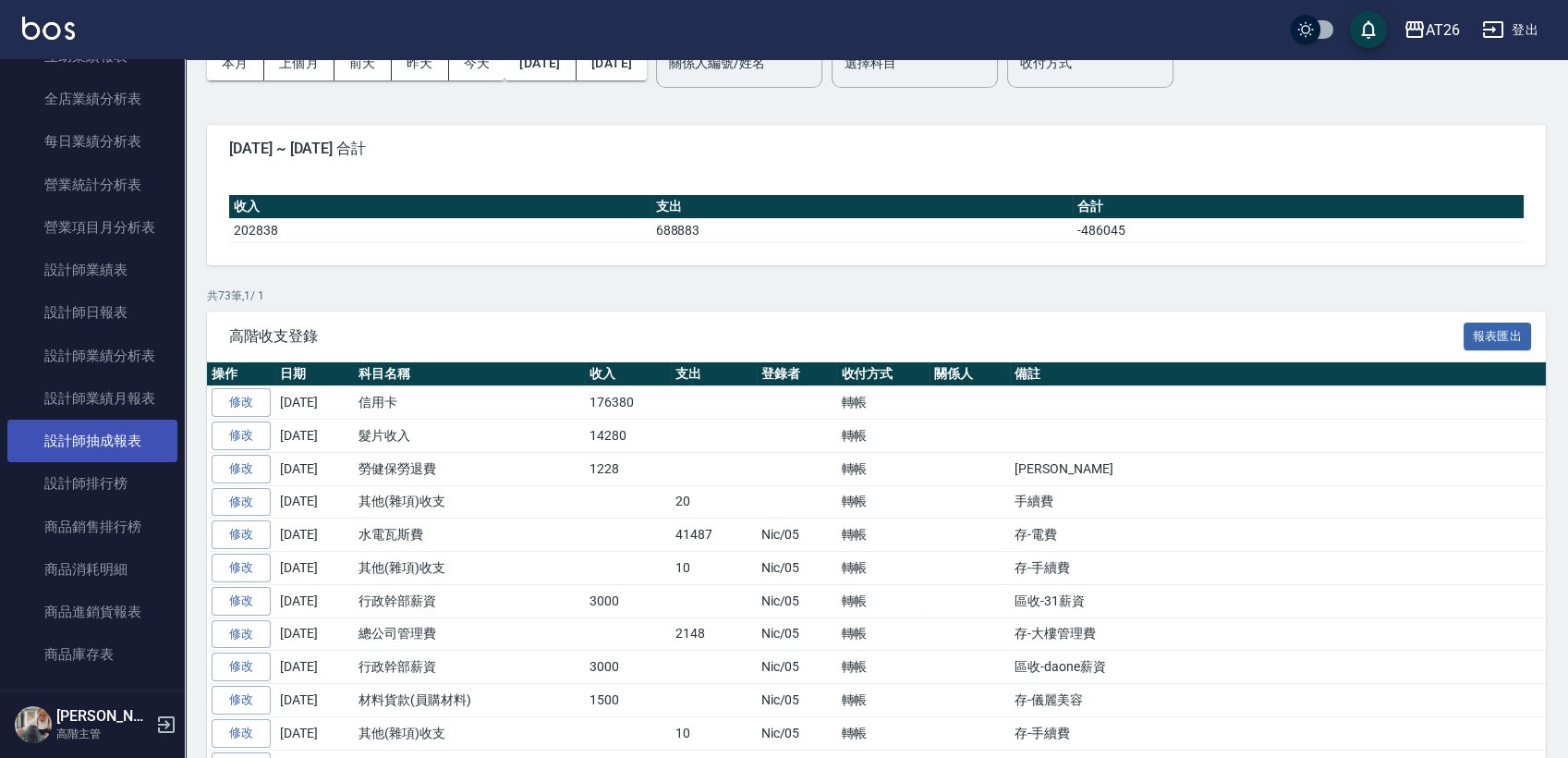
scroll to position [1129, 0]
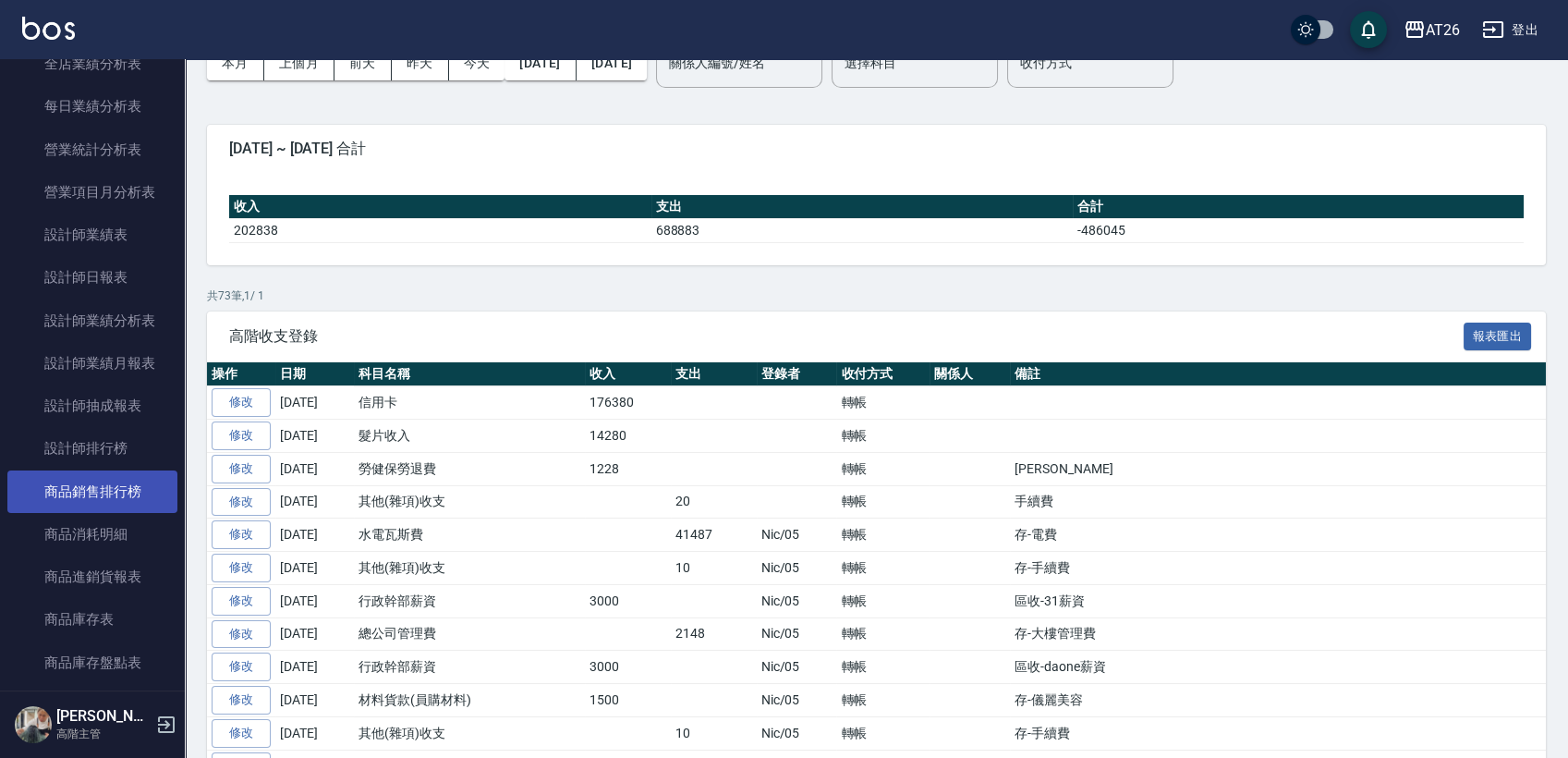
click at [127, 490] on link "商品銷售排行榜" at bounding box center [92, 491] width 170 height 43
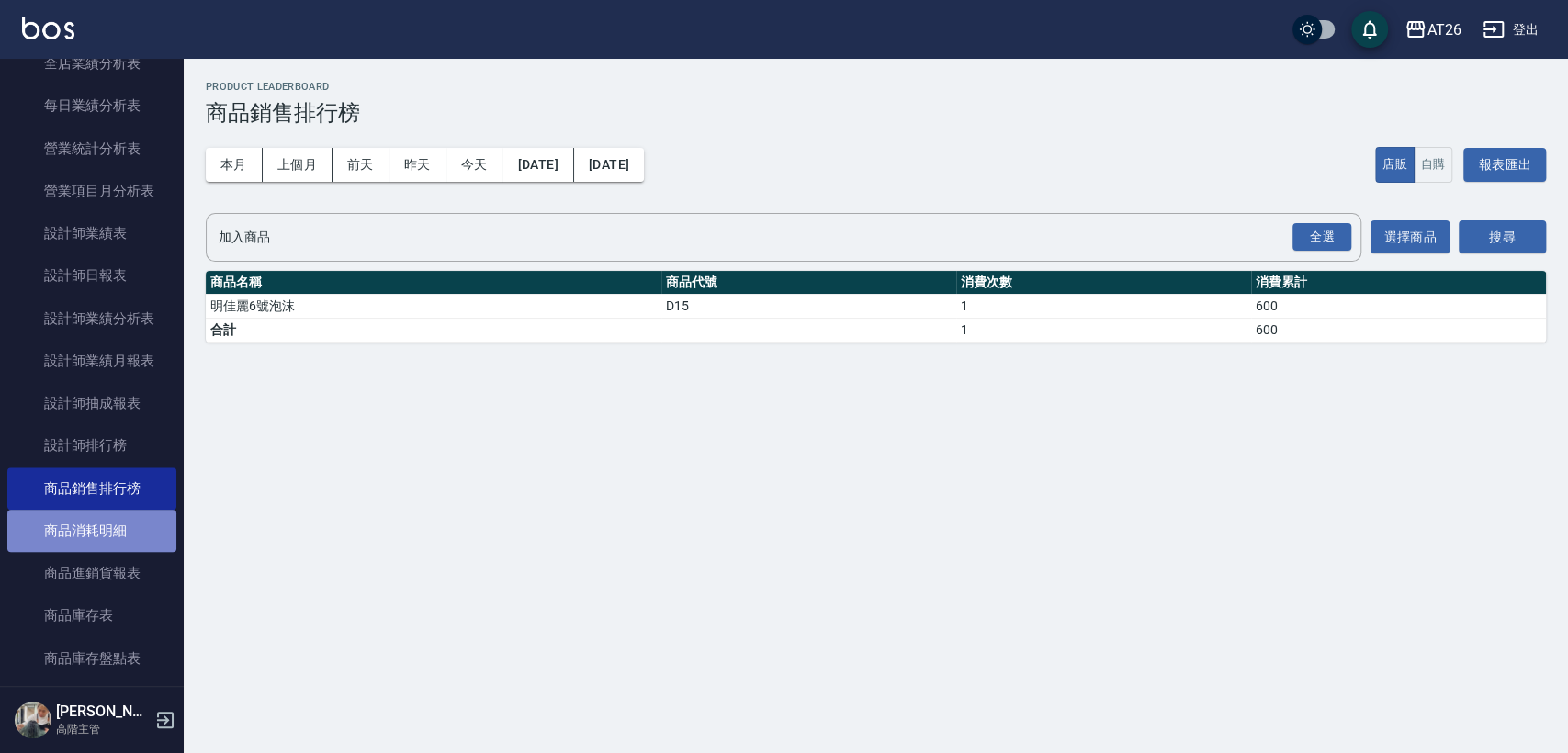
click at [103, 530] on link "商品消耗明細" at bounding box center [91, 530] width 169 height 43
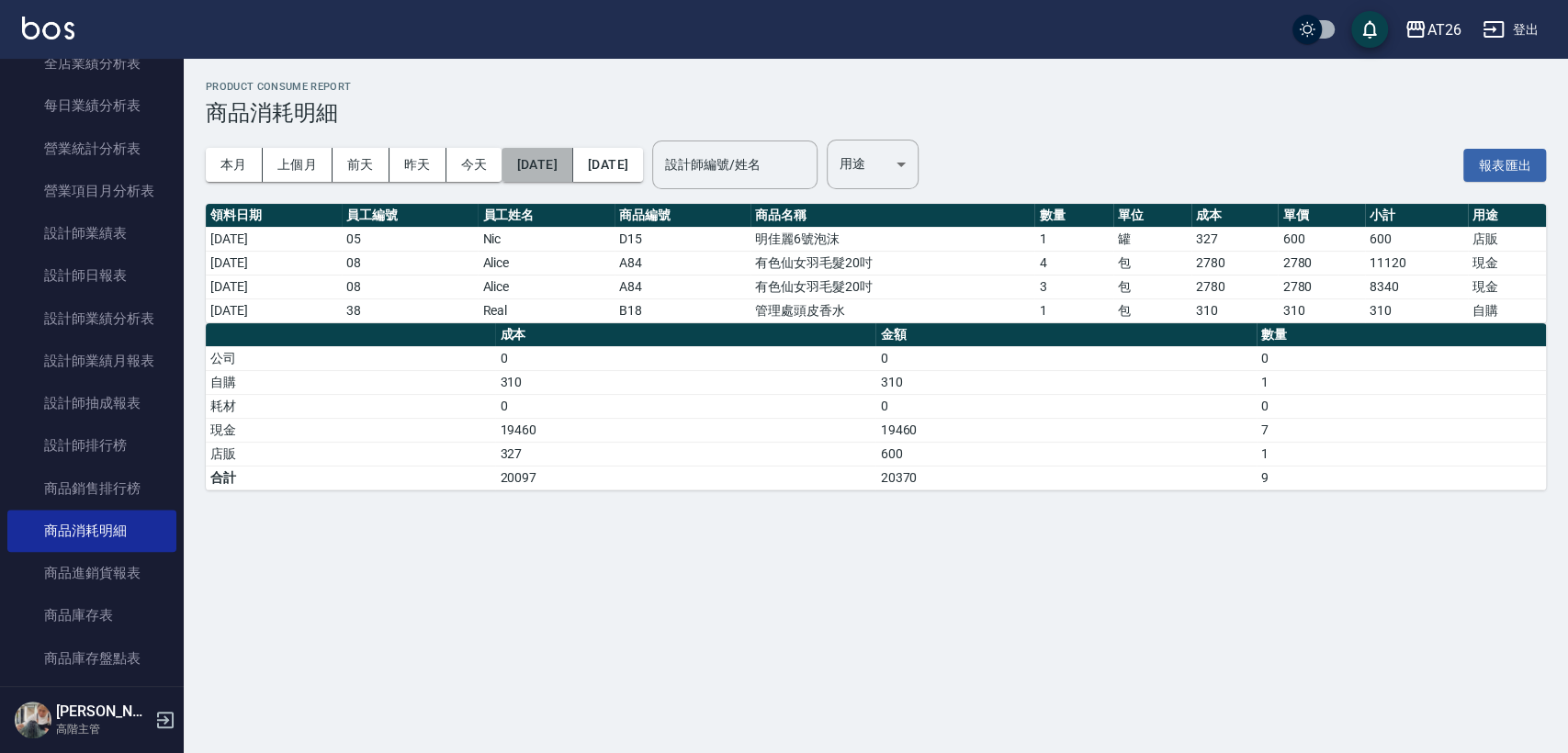
click at [555, 160] on button "[DATE]" at bounding box center [537, 165] width 71 height 34
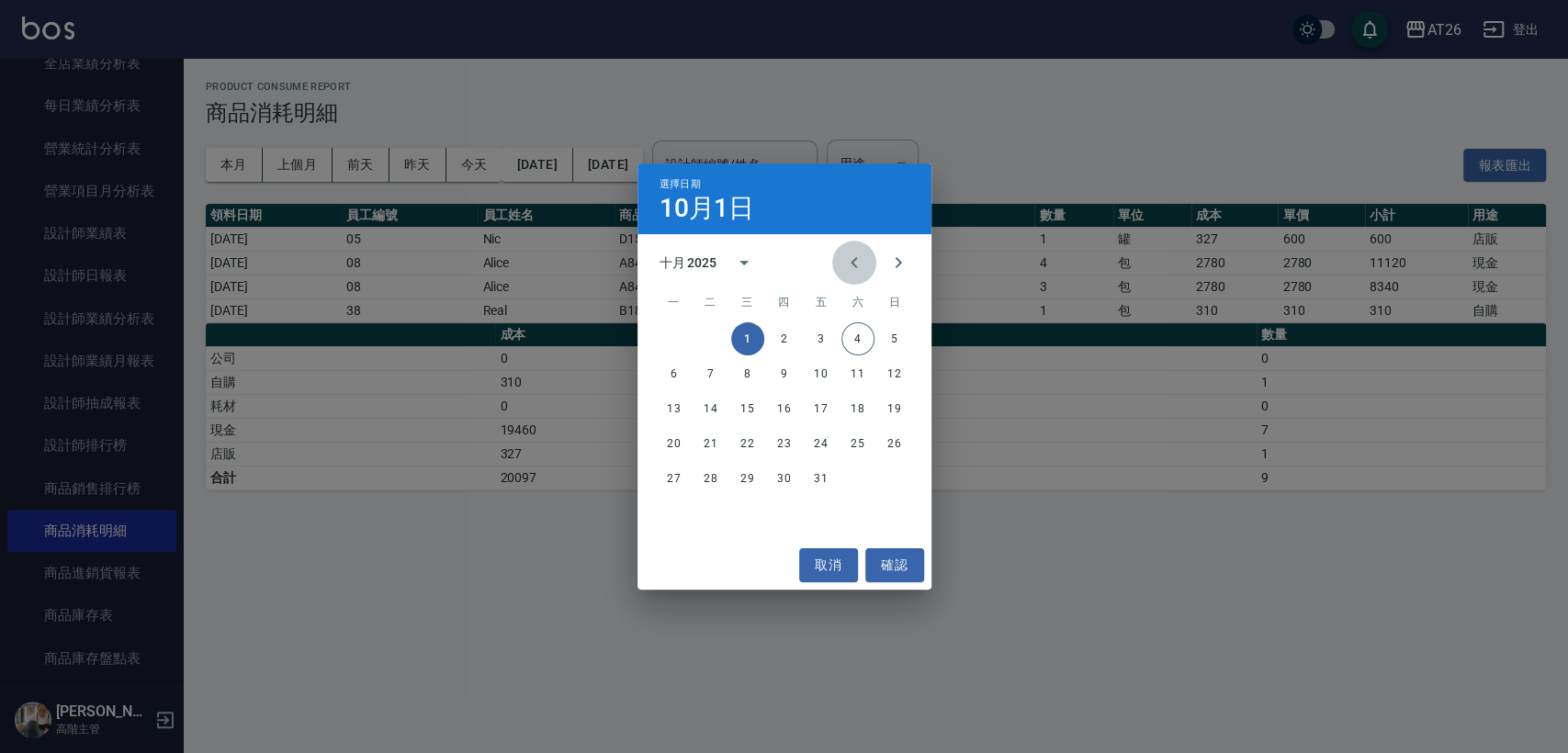
click at [851, 264] on icon "Previous month" at bounding box center [854, 262] width 22 height 22
click at [851, 266] on icon "Previous month" at bounding box center [854, 262] width 22 height 22
click at [709, 487] on button "26" at bounding box center [710, 478] width 33 height 33
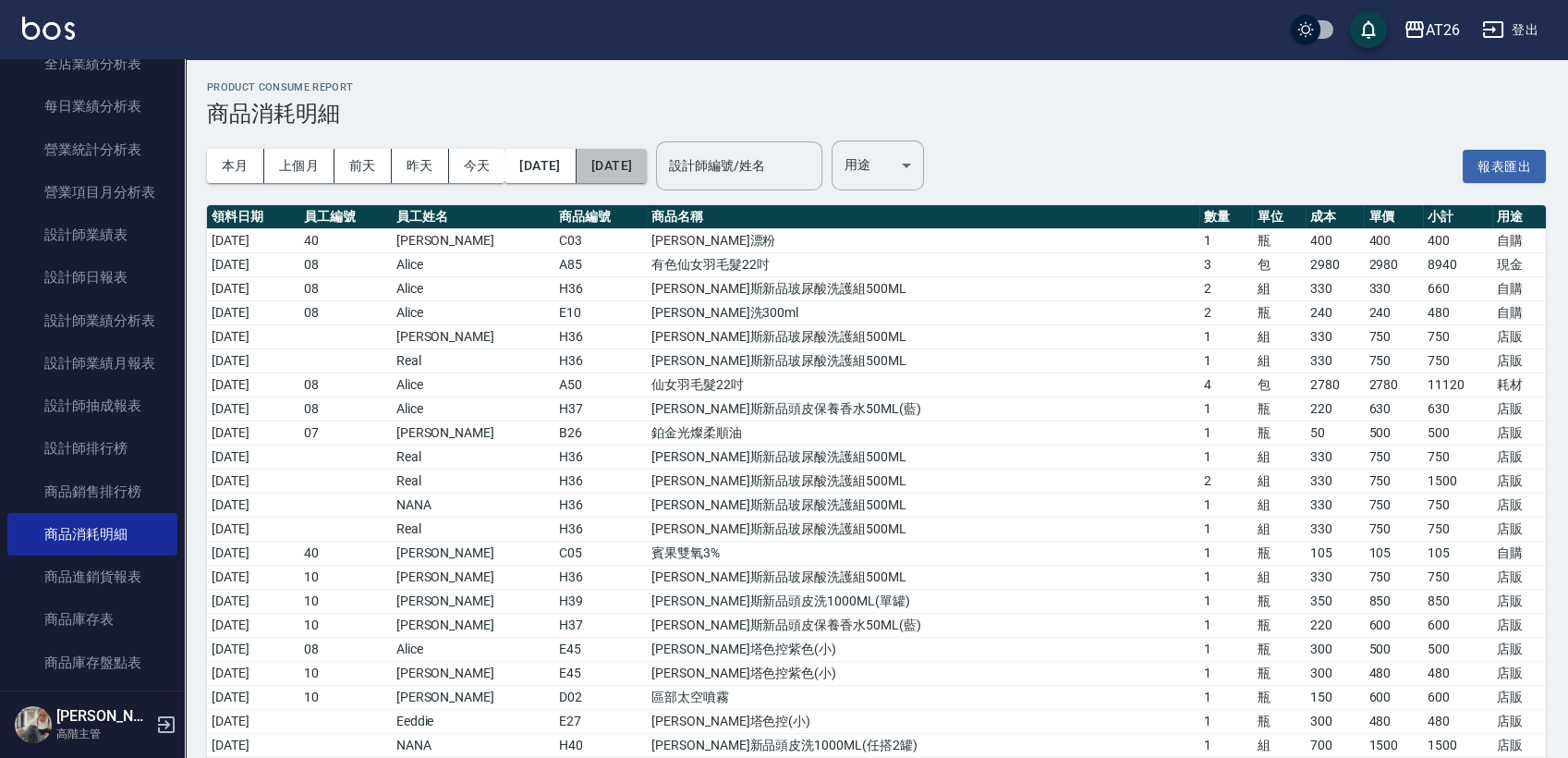
click at [647, 157] on button "[DATE]" at bounding box center [612, 166] width 70 height 34
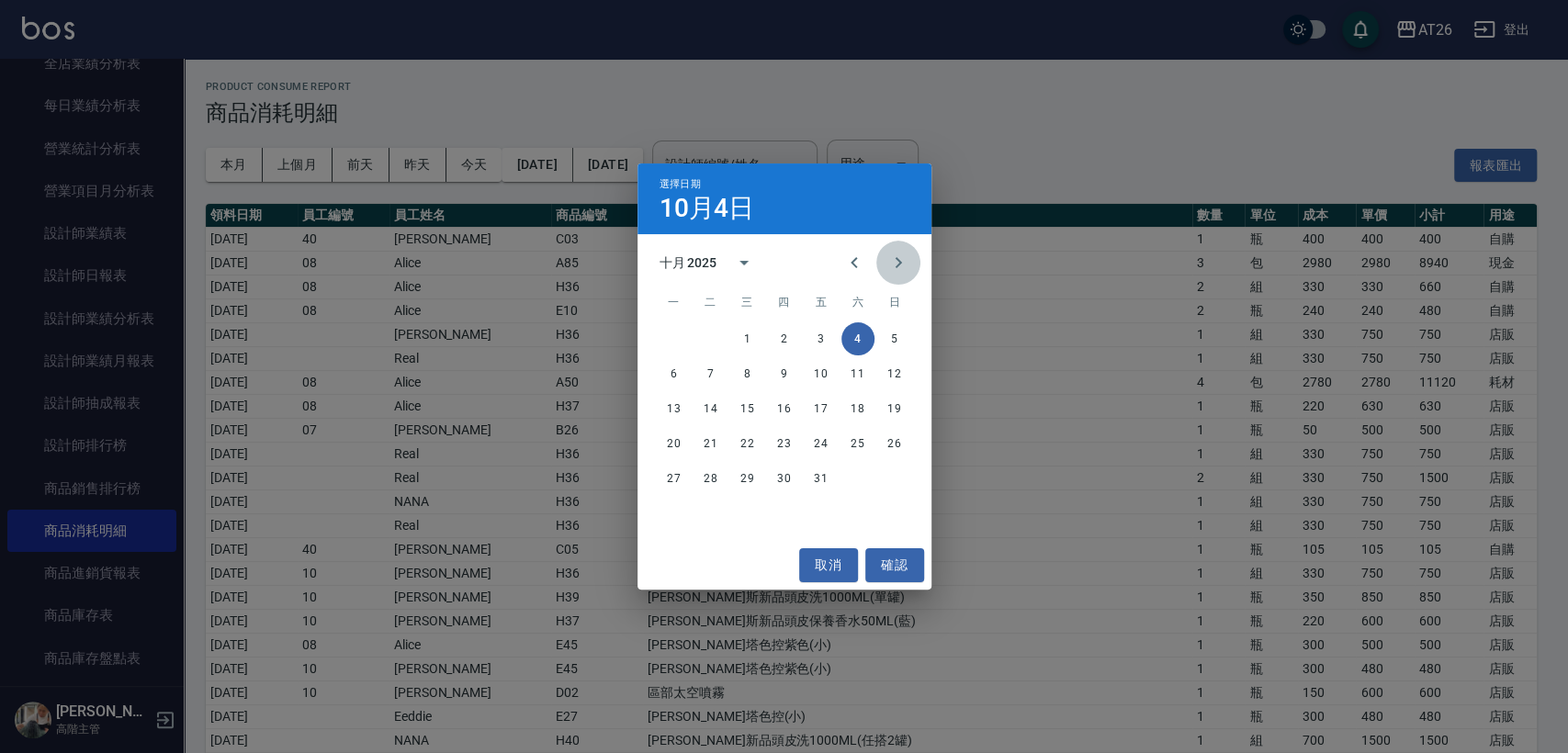
click at [901, 266] on icon "Next month" at bounding box center [898, 262] width 22 height 22
click at [846, 269] on icon "Previous month" at bounding box center [854, 262] width 22 height 22
click at [714, 485] on button "30" at bounding box center [710, 478] width 33 height 33
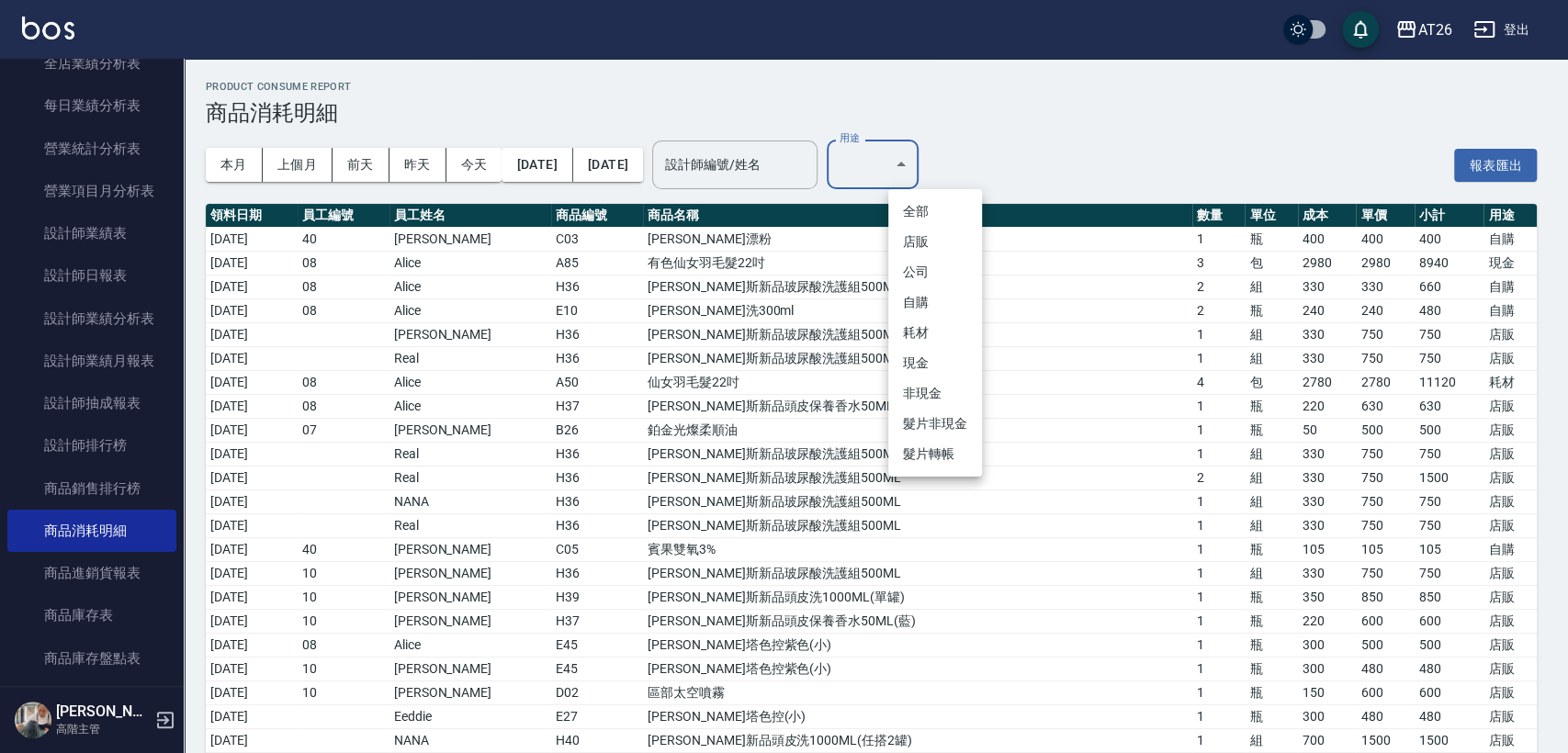
click at [957, 248] on li "店販" at bounding box center [935, 241] width 93 height 31
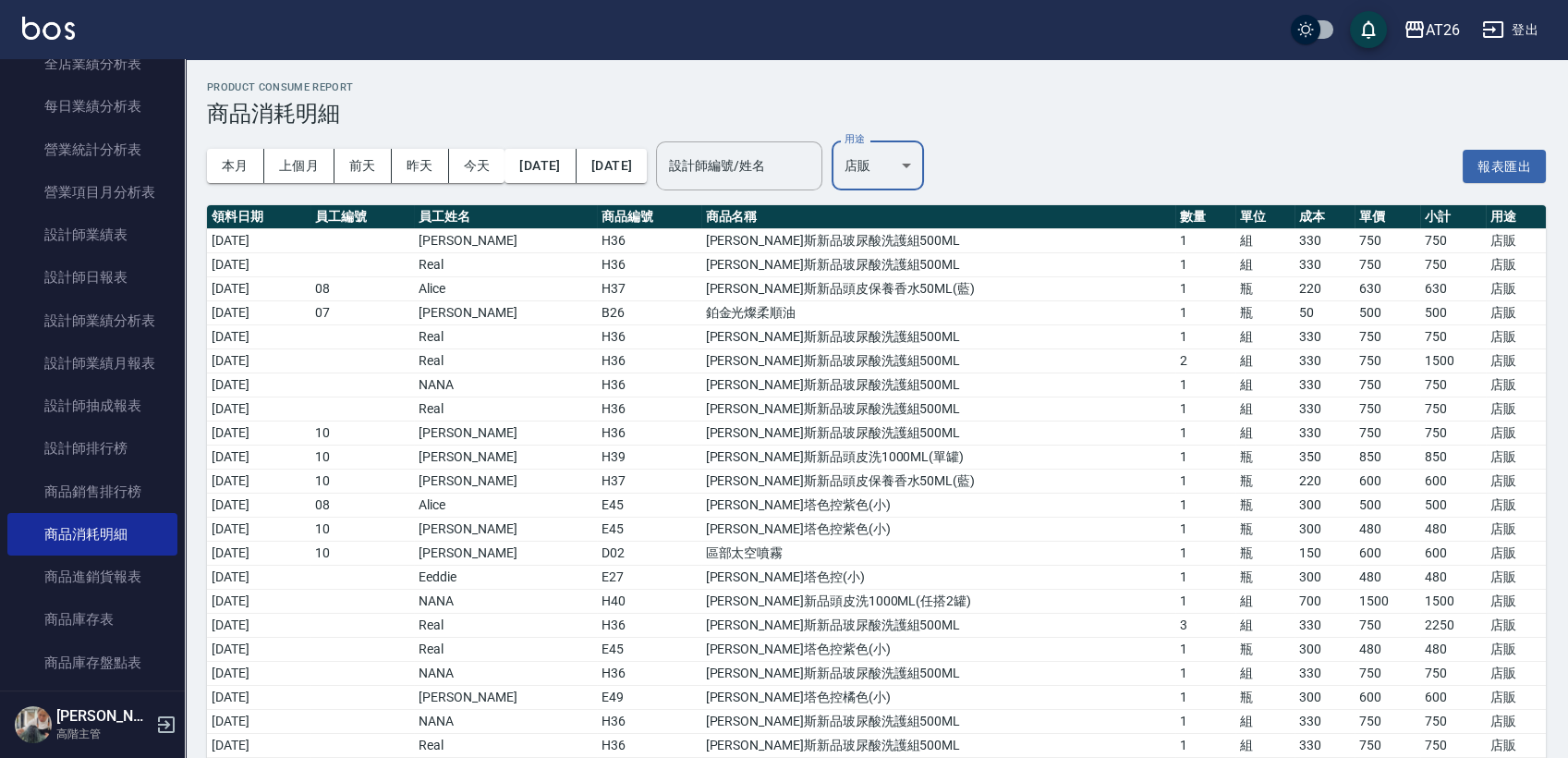
click at [909, 158] on body "AT26 登出 櫃檯作業 打帳單 帳單列表 掛單列表 座位開單 營業儀表板 現金收支登錄 高階收支登錄 材料自購登錄 每日結帳 排班表 現場電腦打卡 掃碼打卡…" at bounding box center [784, 630] width 1568 height 1261
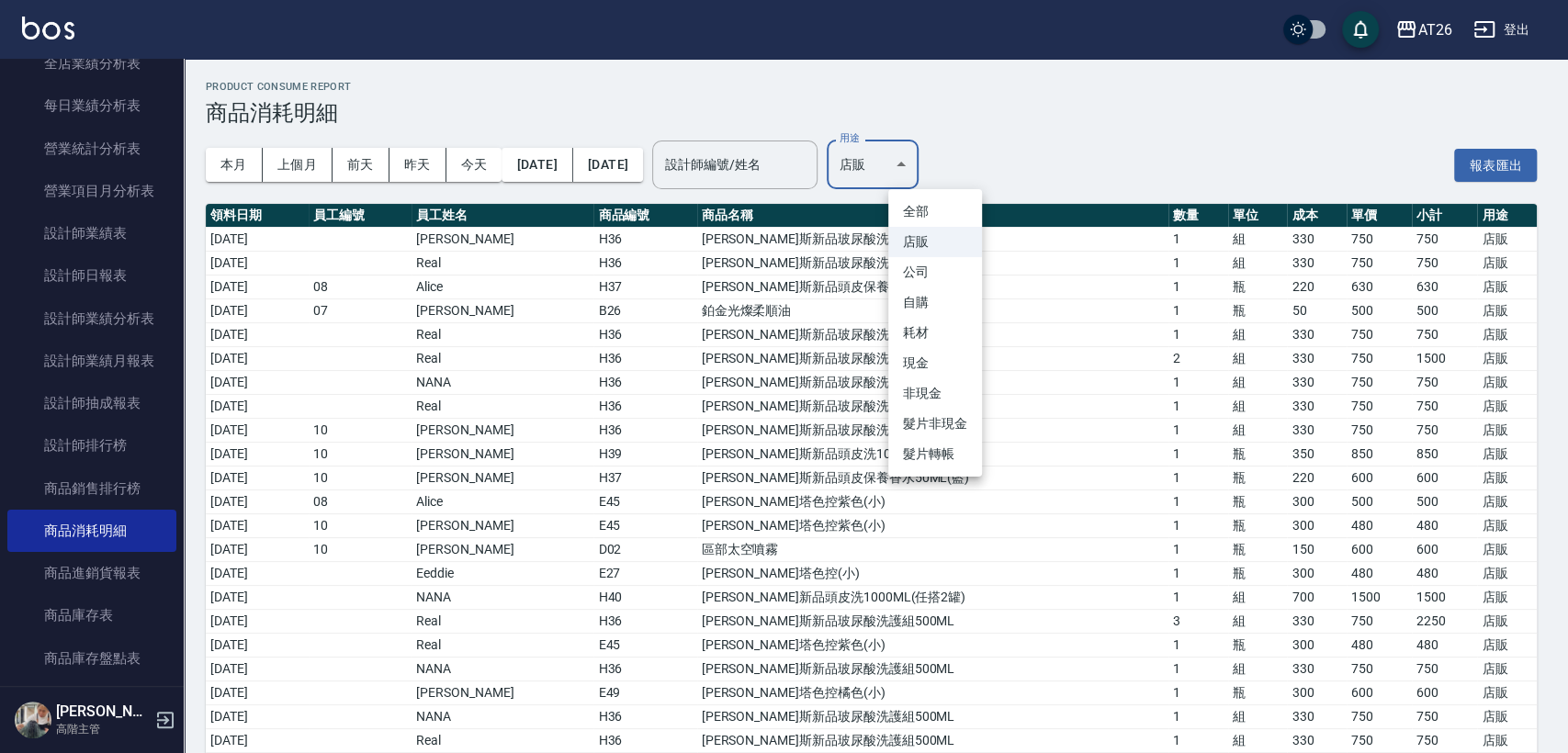
click at [940, 301] on li "自購" at bounding box center [935, 302] width 93 height 31
type input "自購"
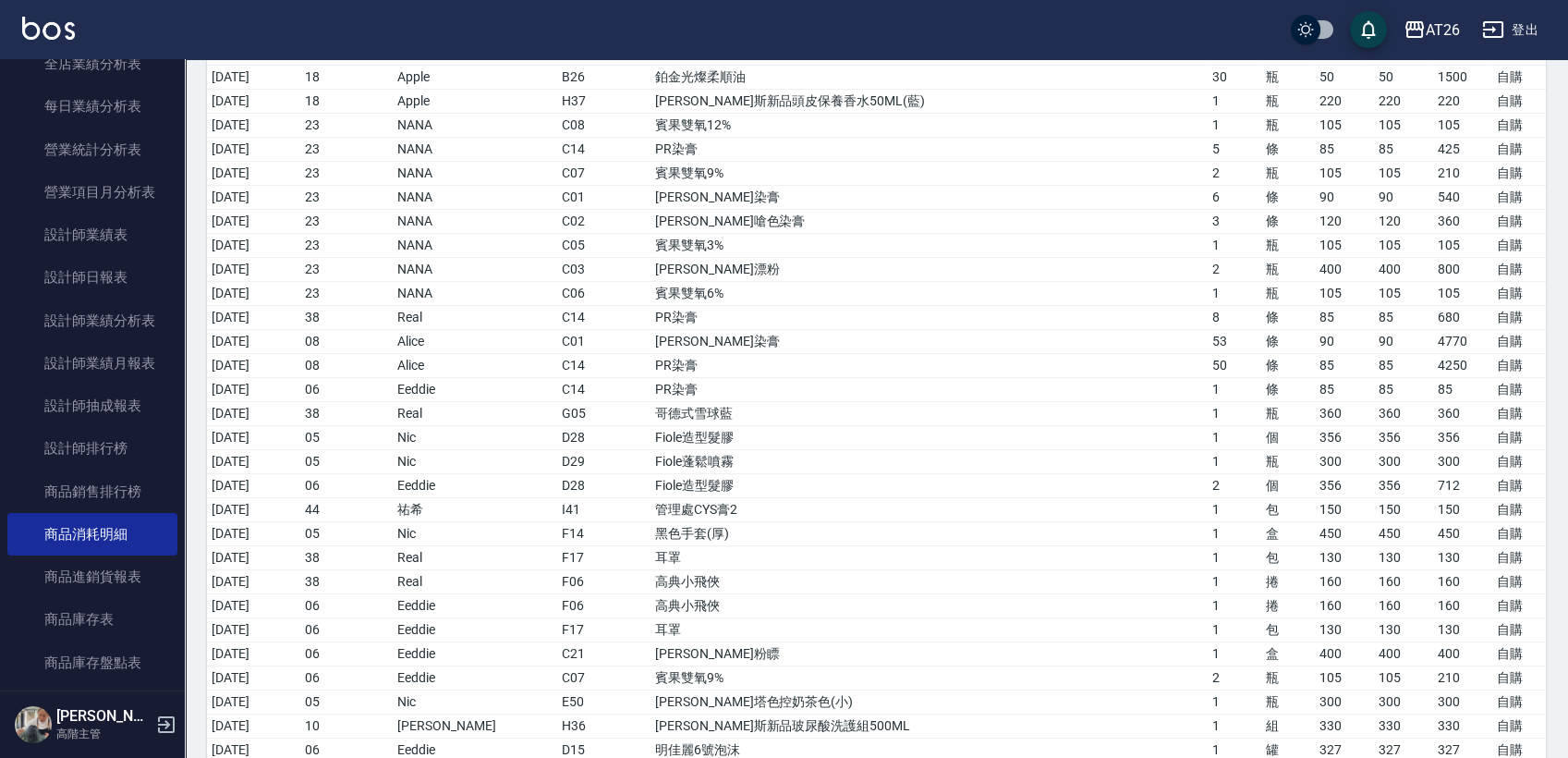
scroll to position [2149, 0]
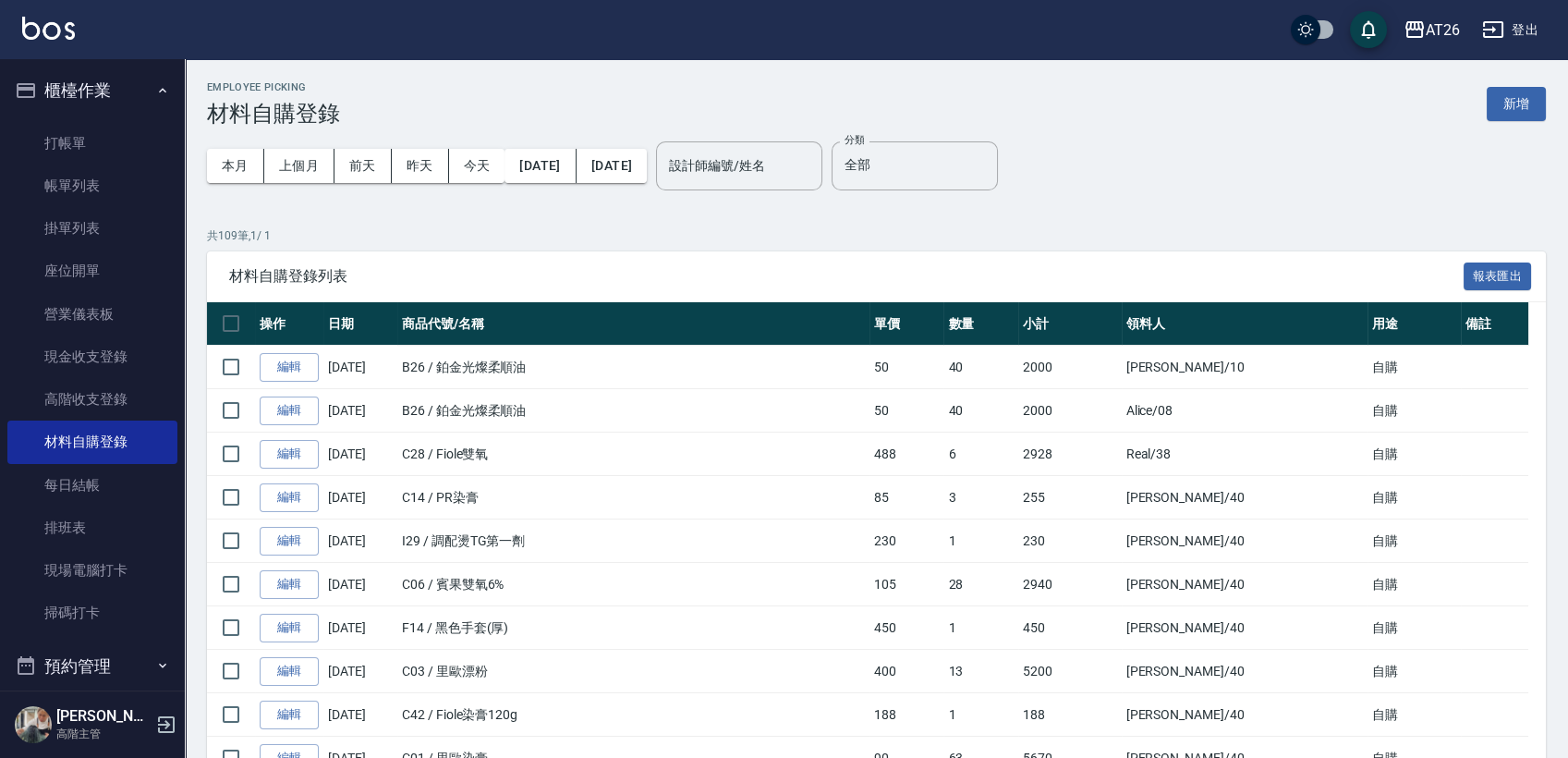
scroll to position [410, 0]
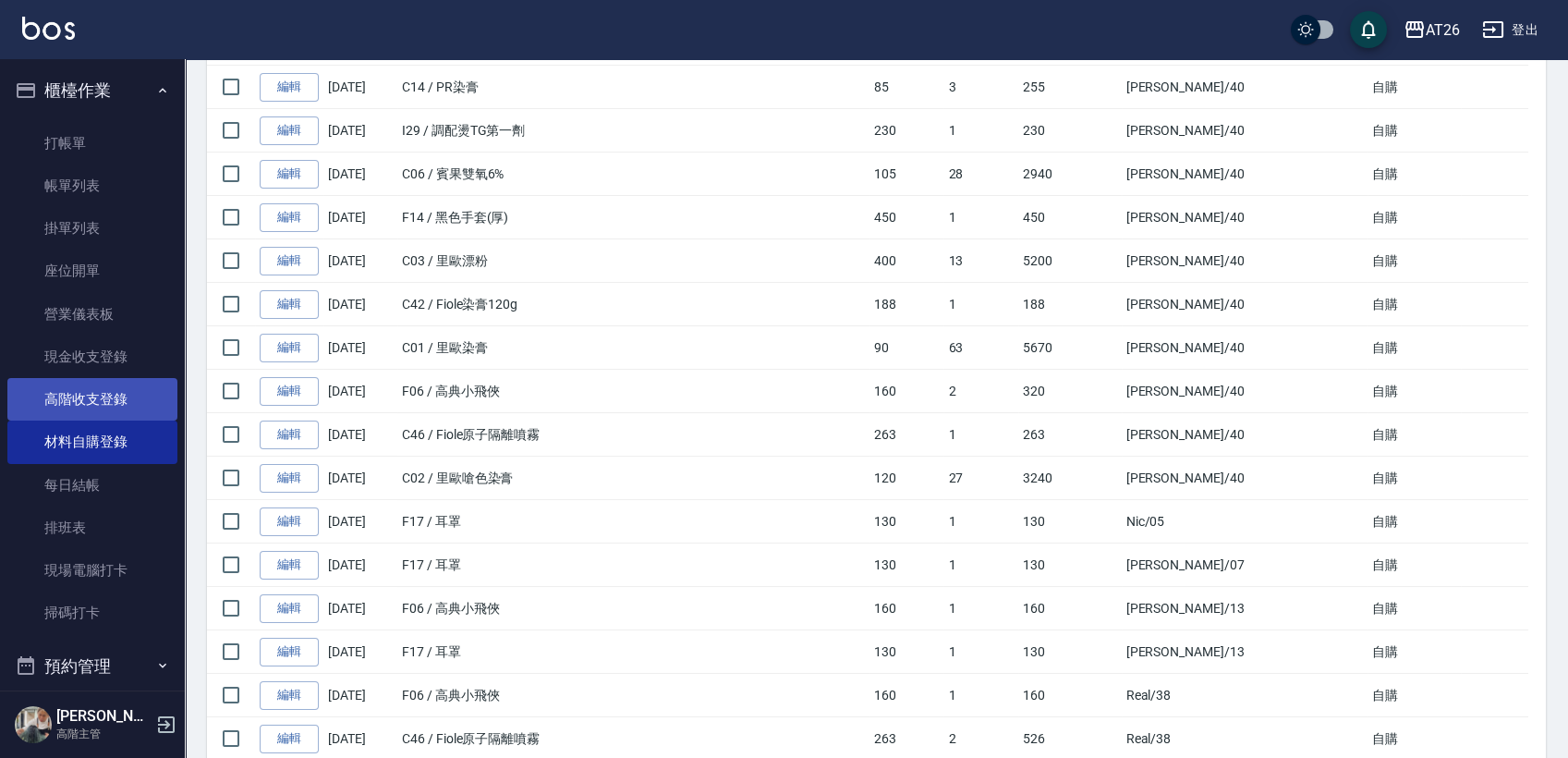
click at [116, 384] on link "高階收支登錄" at bounding box center [92, 399] width 170 height 43
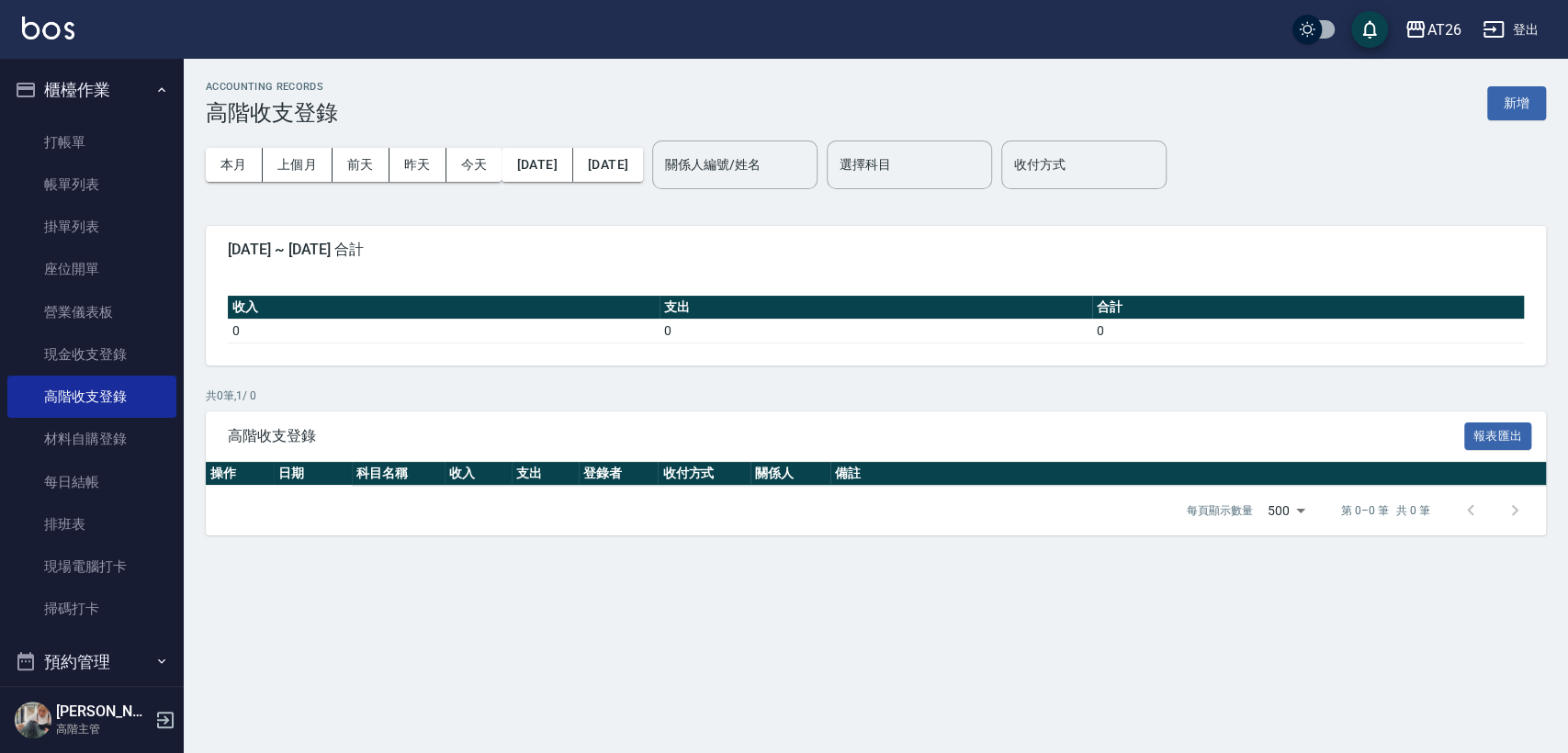
click at [586, 190] on div "本月 上個月 [DATE] [DATE] [DATE] [DATE] [DATE]" at bounding box center [424, 165] width 437 height 78
click at [572, 169] on button "[DATE]" at bounding box center [537, 165] width 71 height 34
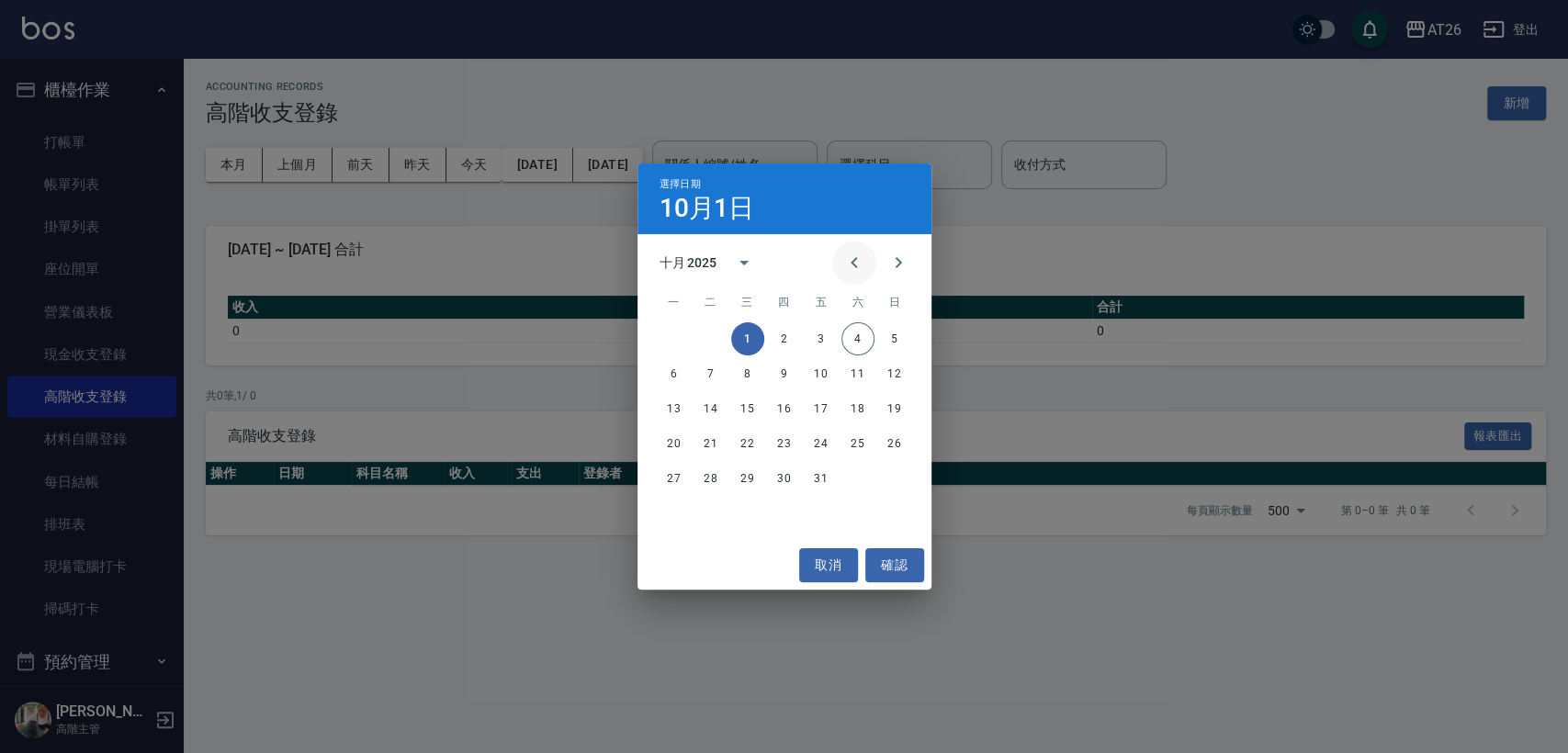
click at [848, 263] on icon "Previous month" at bounding box center [854, 262] width 22 height 22
click at [678, 344] on button "1" at bounding box center [674, 338] width 33 height 33
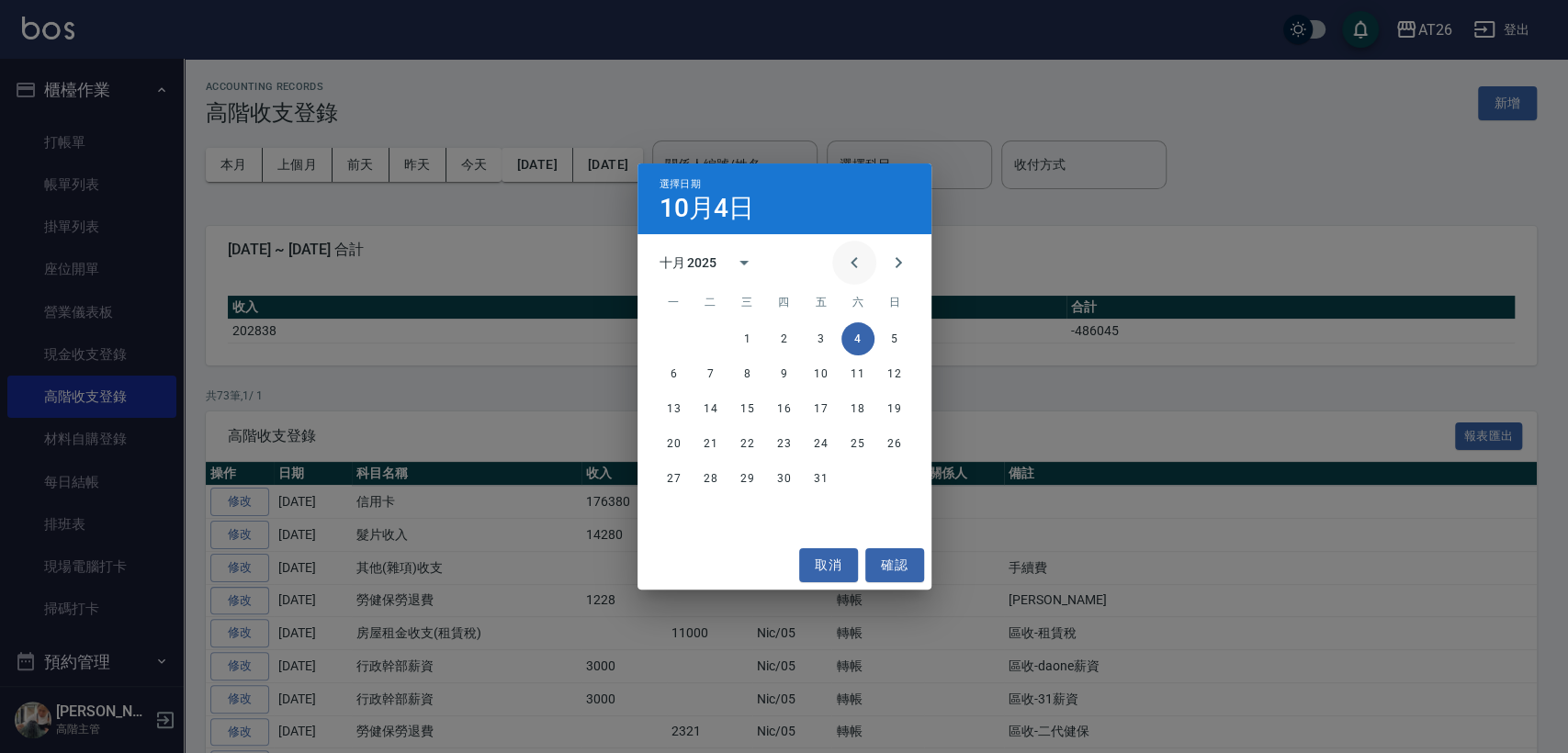
click at [851, 262] on icon "Previous month" at bounding box center [854, 262] width 6 height 11
click at [699, 484] on button "30" at bounding box center [710, 478] width 33 height 33
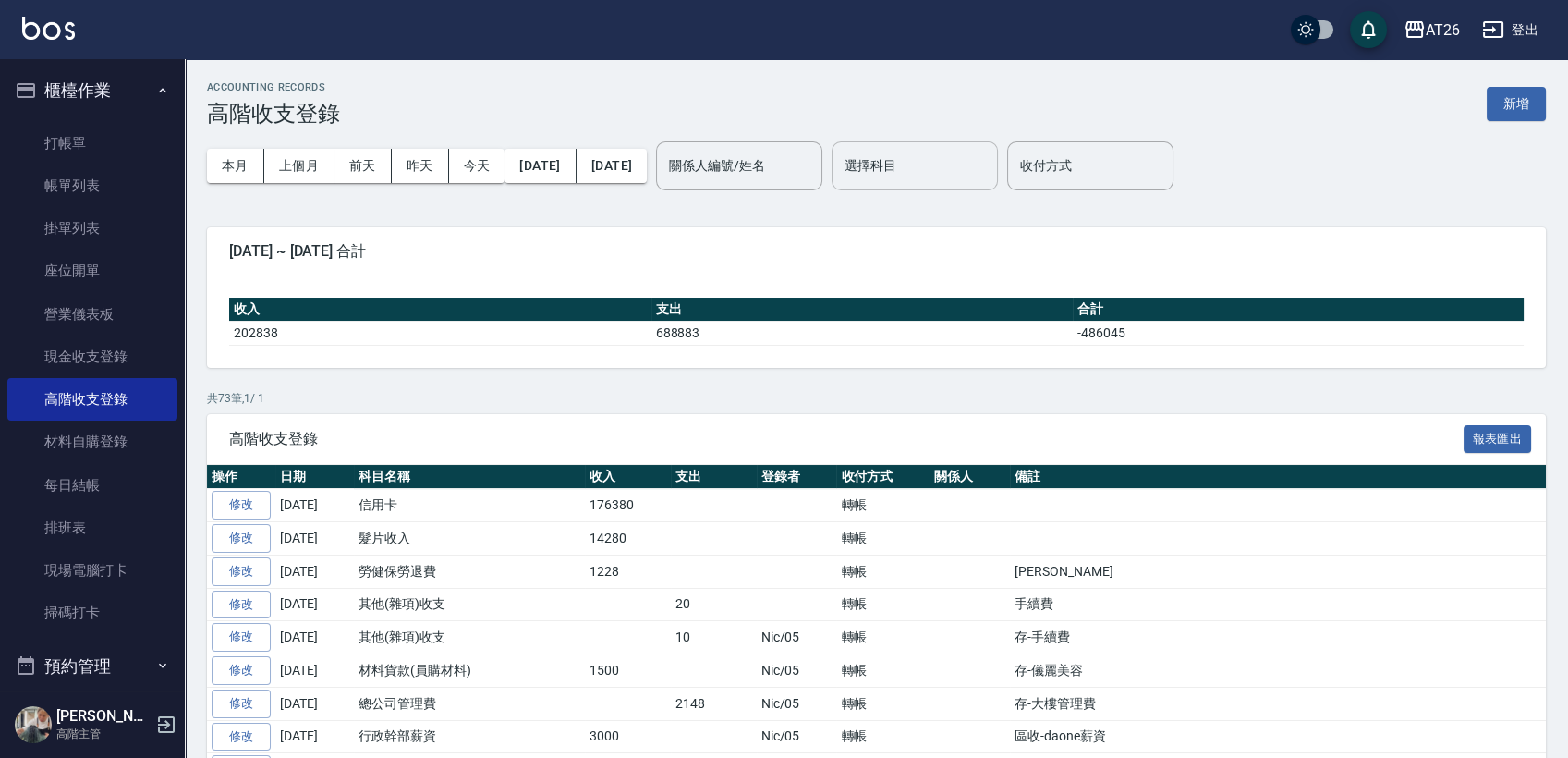
click at [925, 157] on div "選擇科目 選擇科目" at bounding box center [915, 165] width 166 height 49
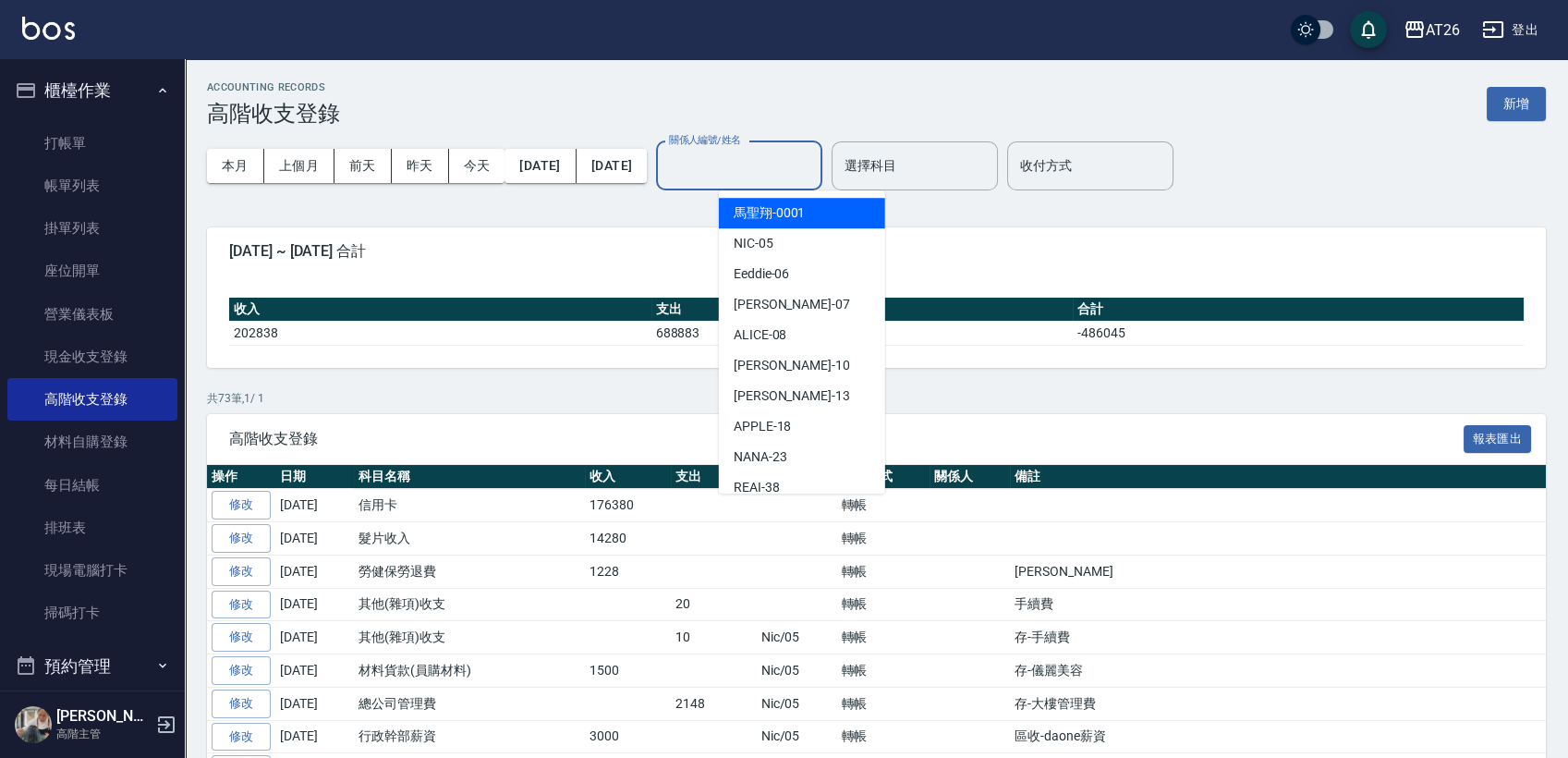
click at [809, 167] on input "關係人編號/姓名" at bounding box center [740, 166] width 150 height 32
click at [806, 165] on input "關係人編號/姓名" at bounding box center [740, 166] width 150 height 32
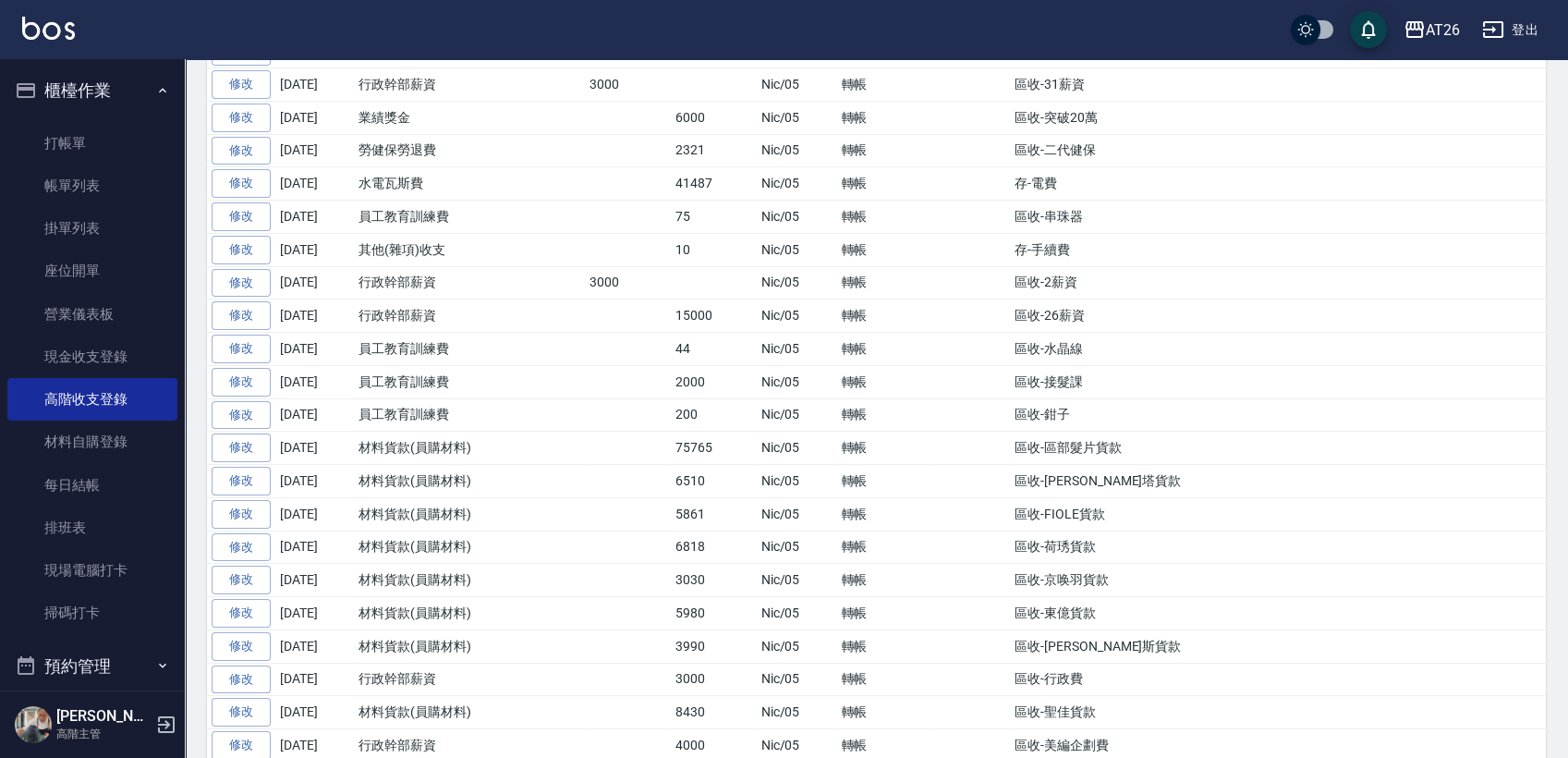
scroll to position [821, 0]
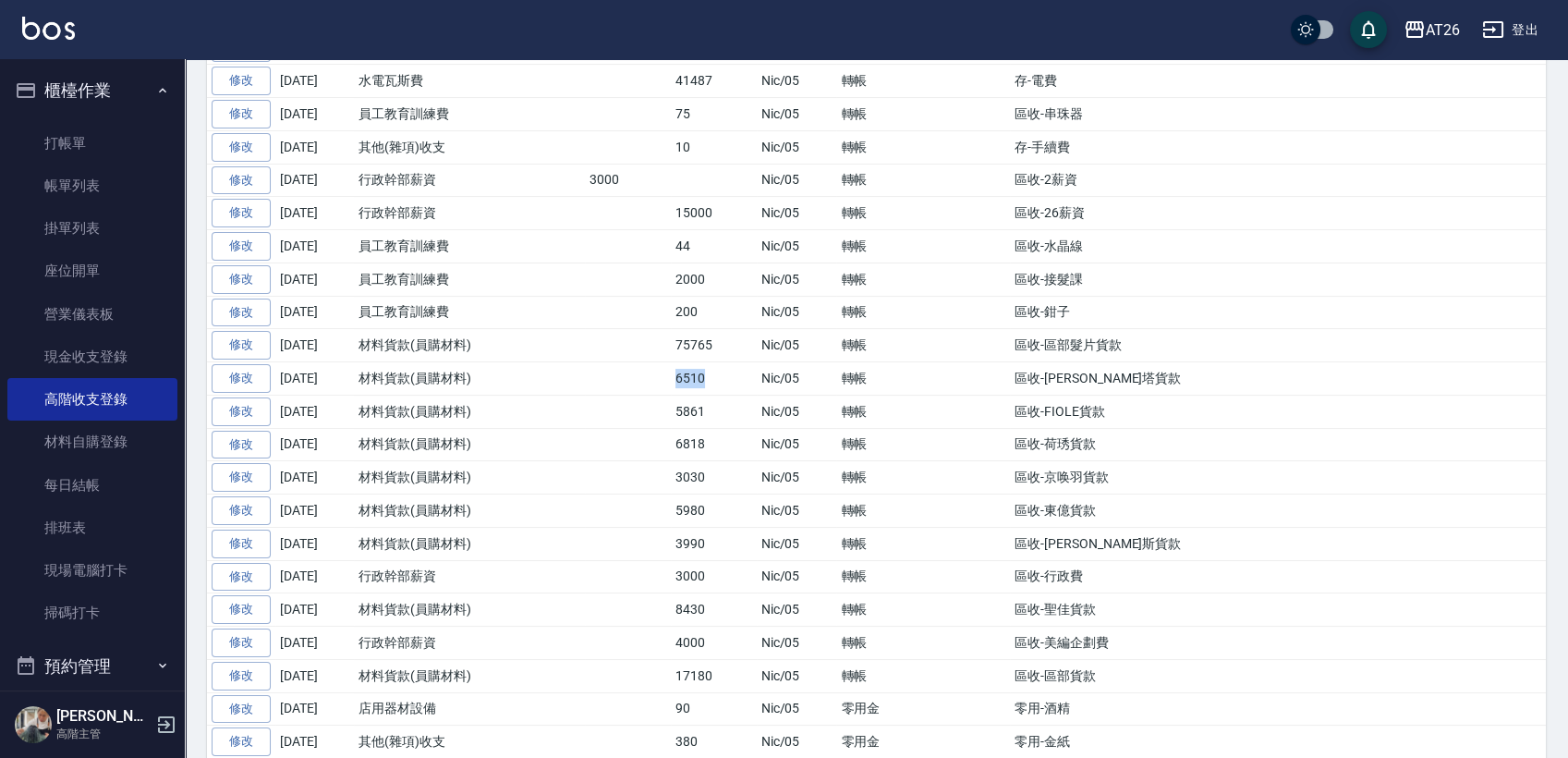
drag, startPoint x: 661, startPoint y: 370, endPoint x: 728, endPoint y: 374, distance: 67.6
click at [728, 374] on tr "修改 [DATE] 材料貨款(員購材料) 6510 Nic/05 轉帳 區收-[PERSON_NAME]塔貨款" at bounding box center [876, 378] width 1339 height 33
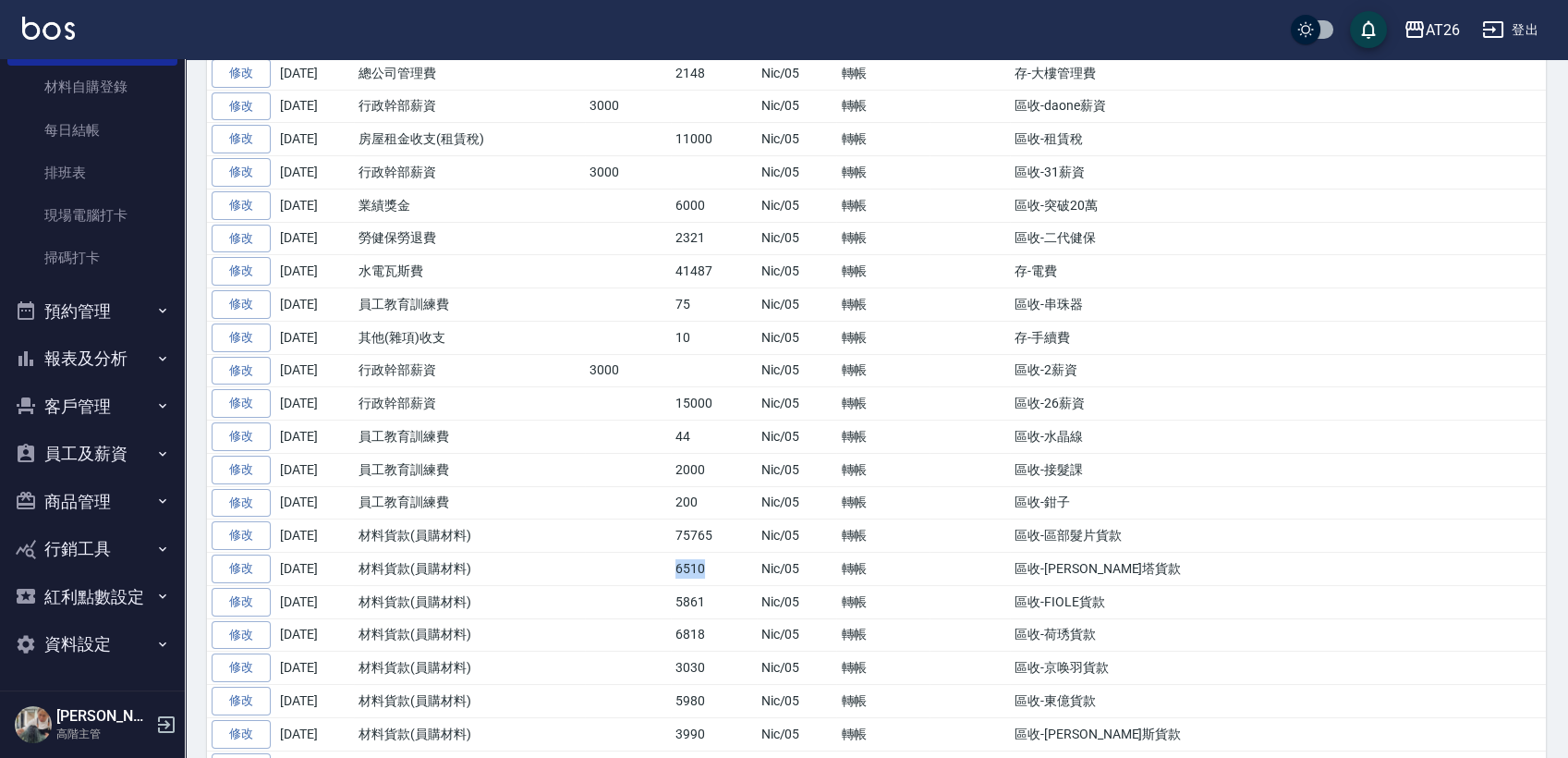
scroll to position [718, 0]
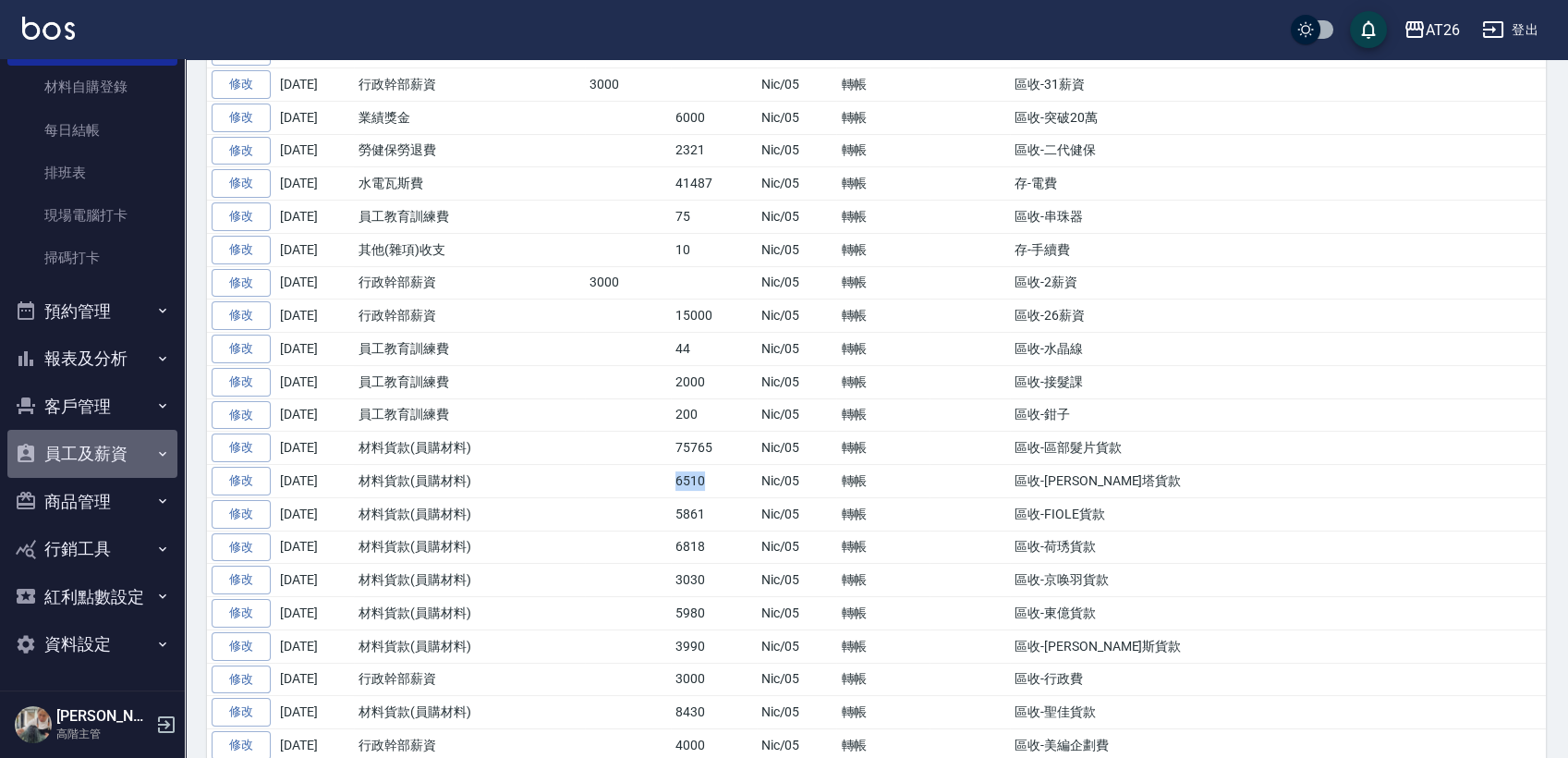
click at [107, 452] on button "員工及薪資" at bounding box center [92, 454] width 170 height 48
click at [112, 356] on button "報表及分析" at bounding box center [92, 359] width 170 height 48
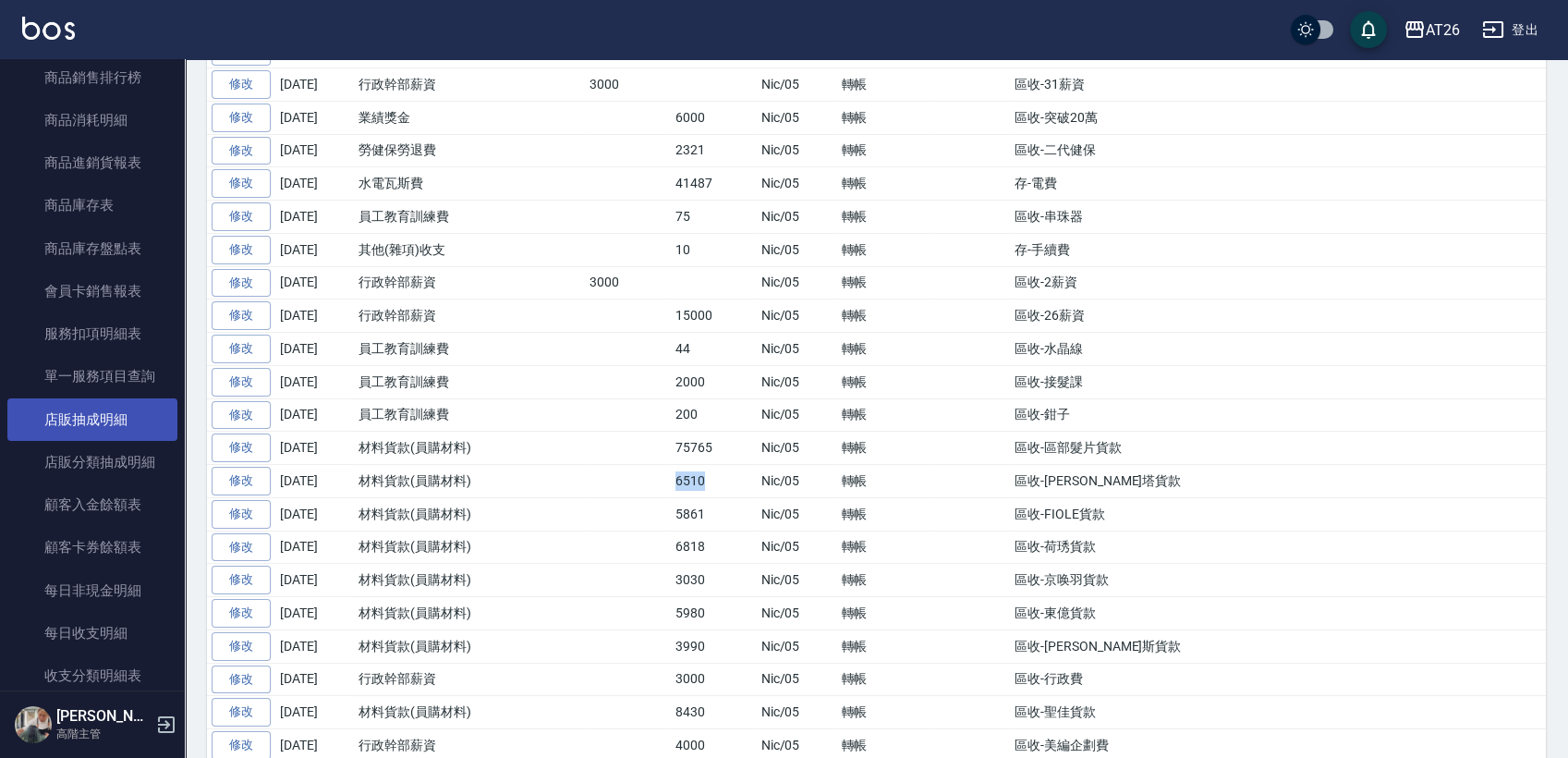
scroll to position [1587, 0]
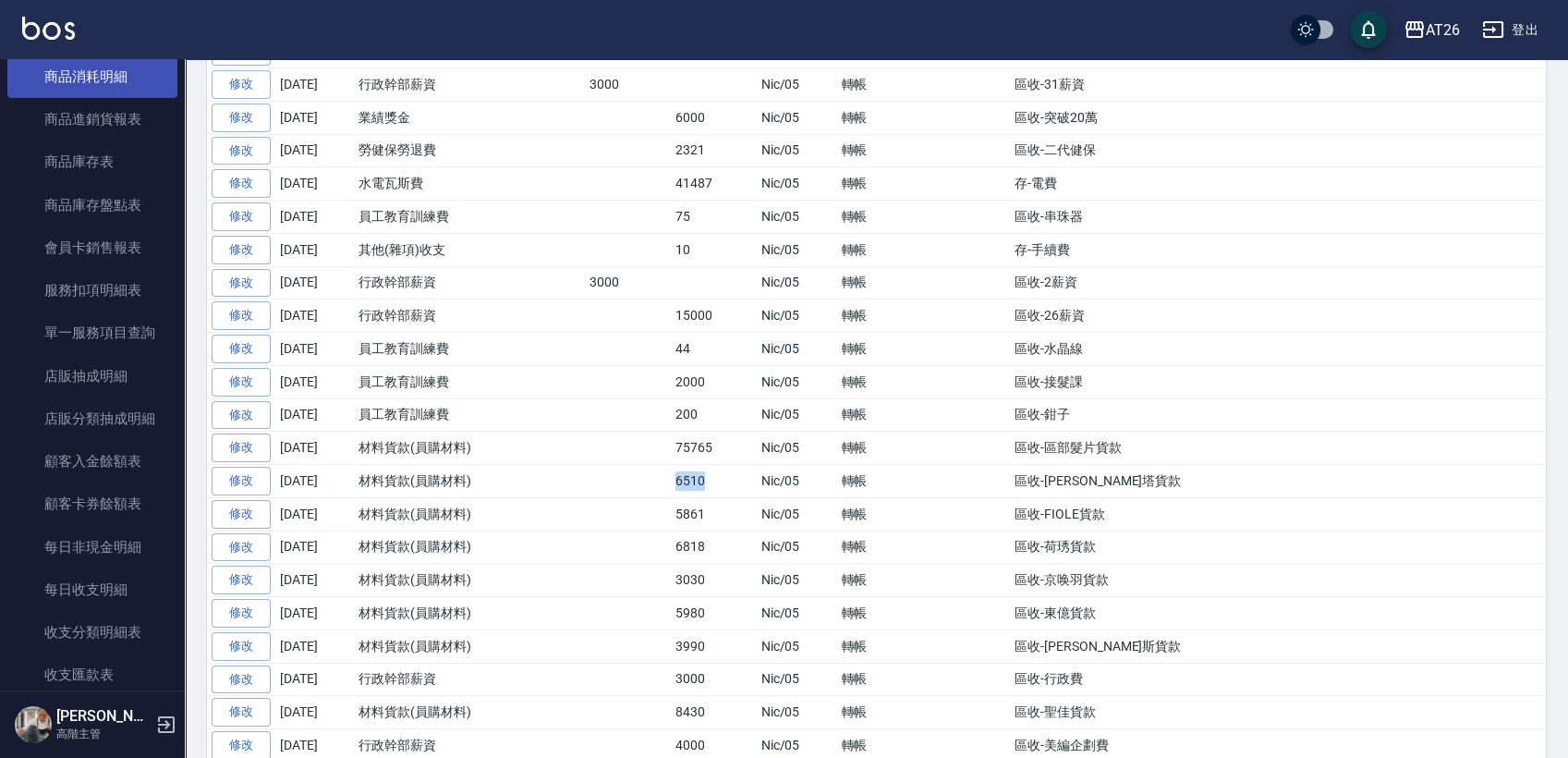
click at [93, 82] on link "商品消耗明細" at bounding box center [92, 76] width 170 height 43
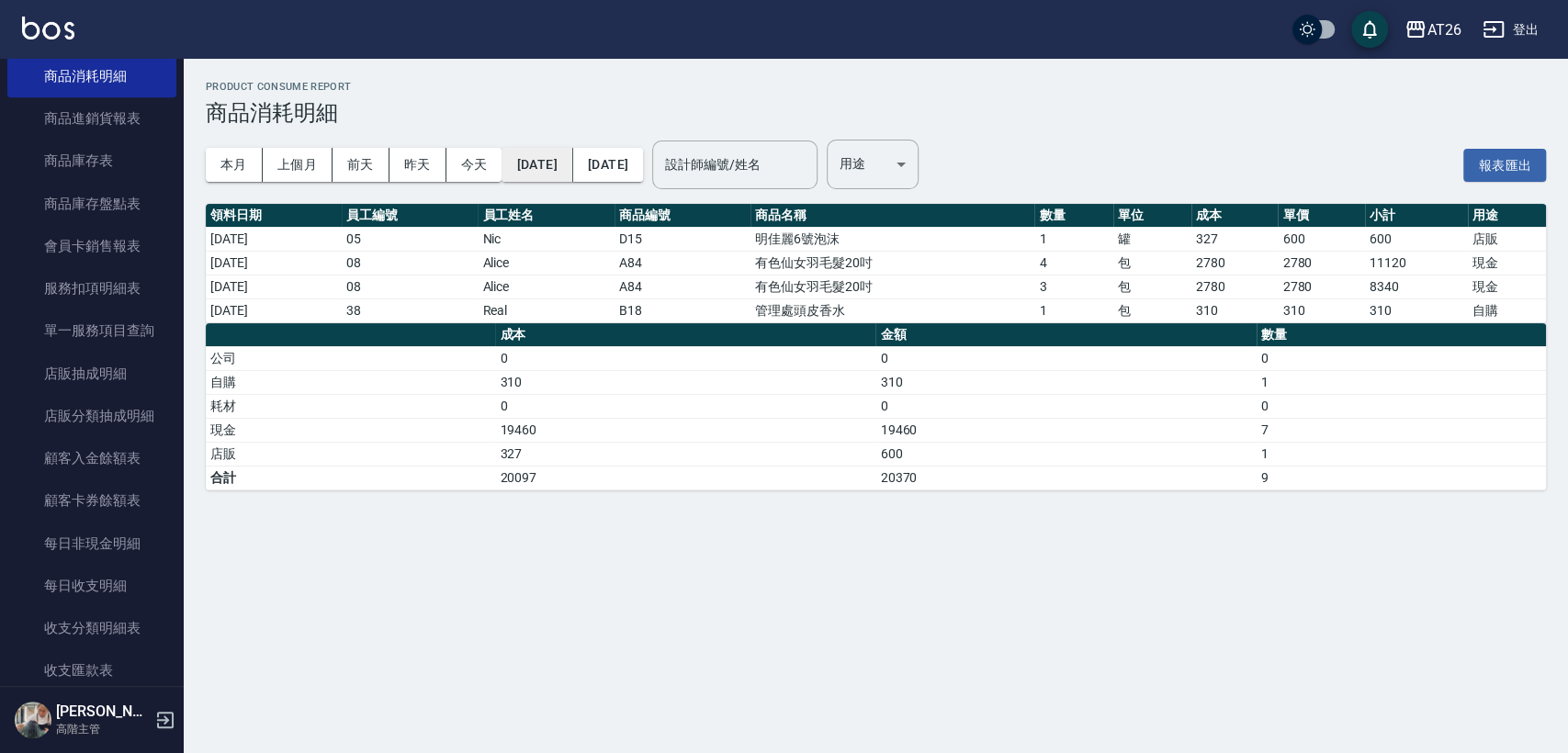
click at [572, 176] on button "[DATE]" at bounding box center [537, 165] width 71 height 34
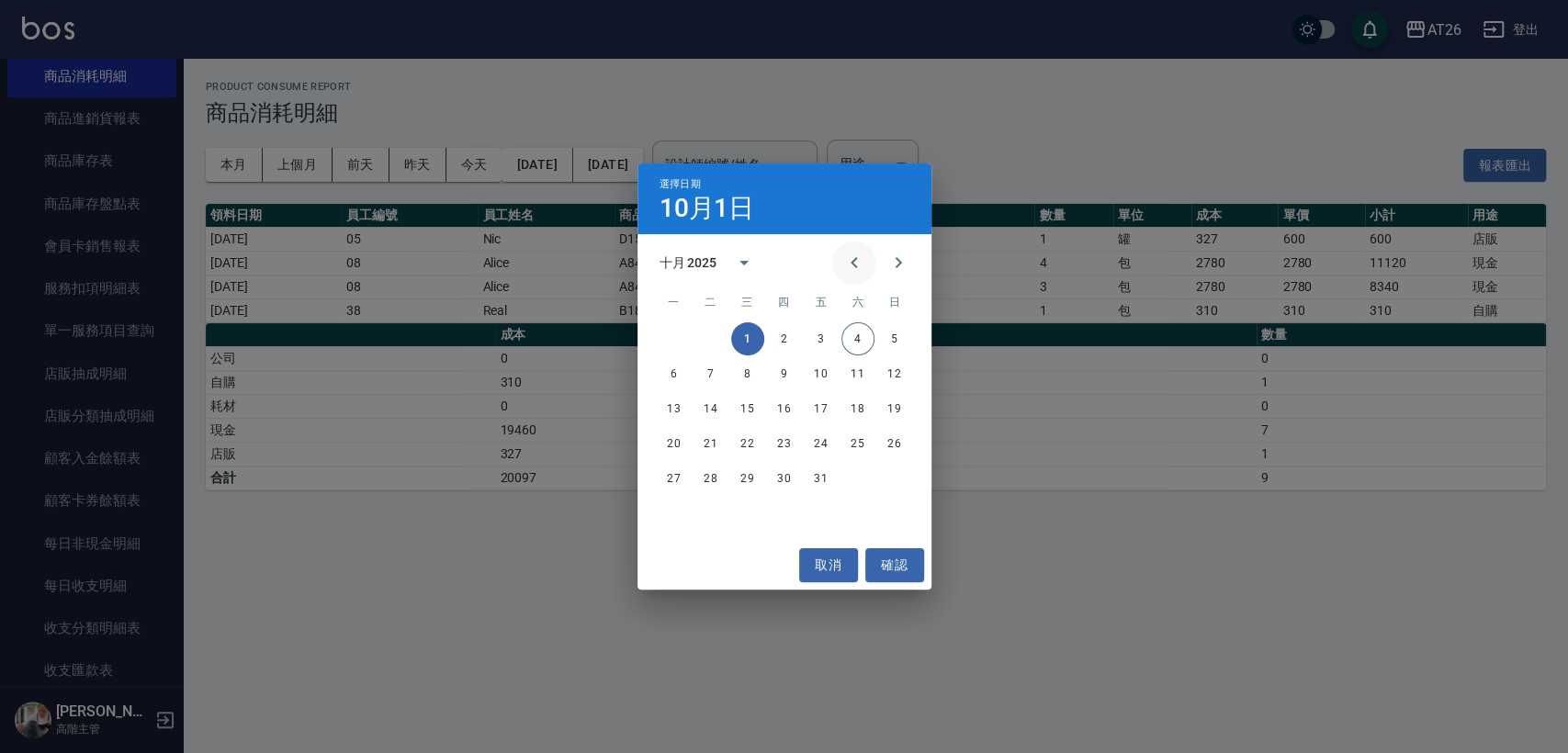
click at [857, 265] on icon "Previous month" at bounding box center [854, 262] width 22 height 22
click at [684, 336] on button "1" at bounding box center [674, 338] width 33 height 33
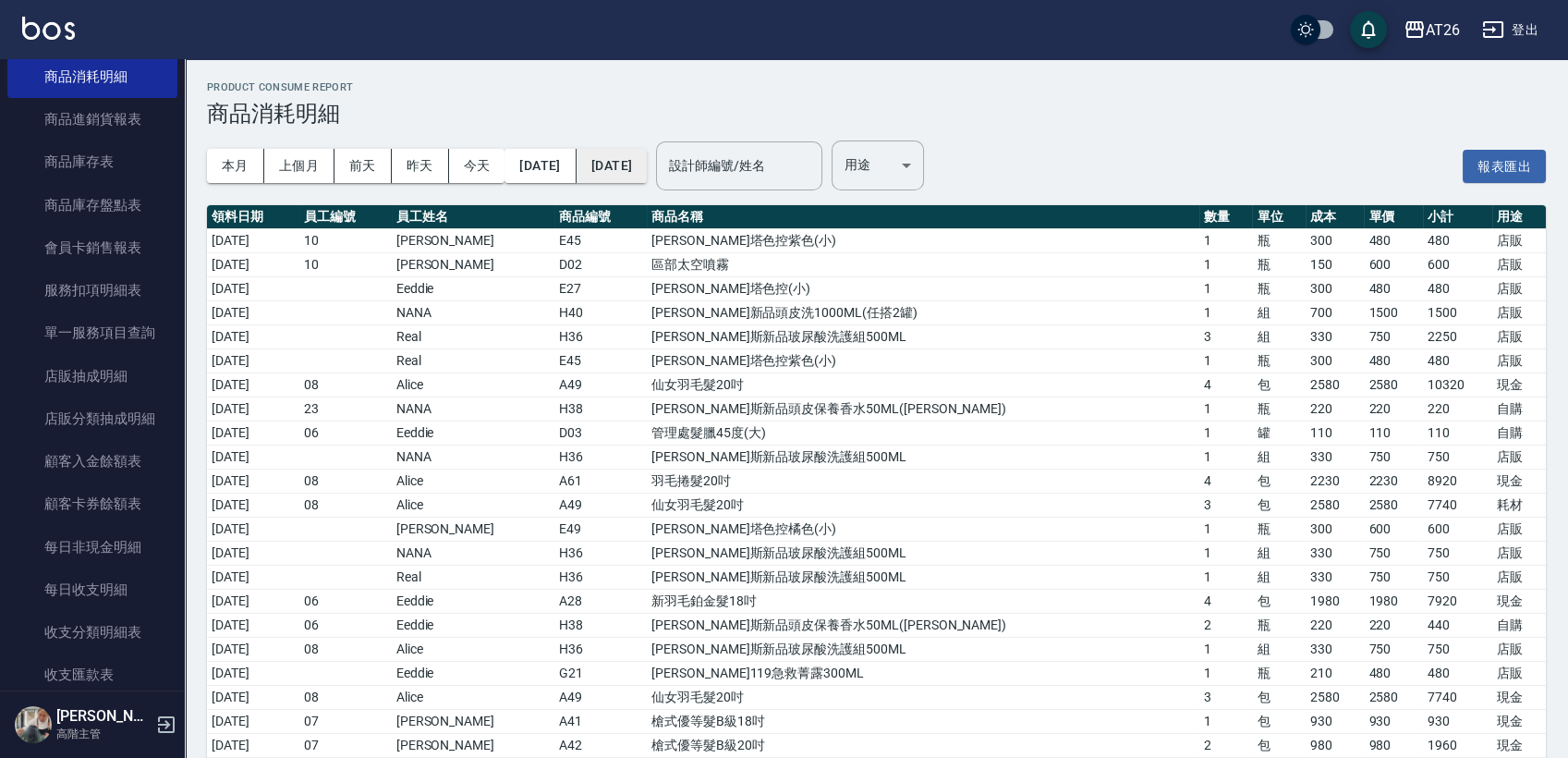
click at [647, 169] on button "[DATE]" at bounding box center [612, 166] width 70 height 34
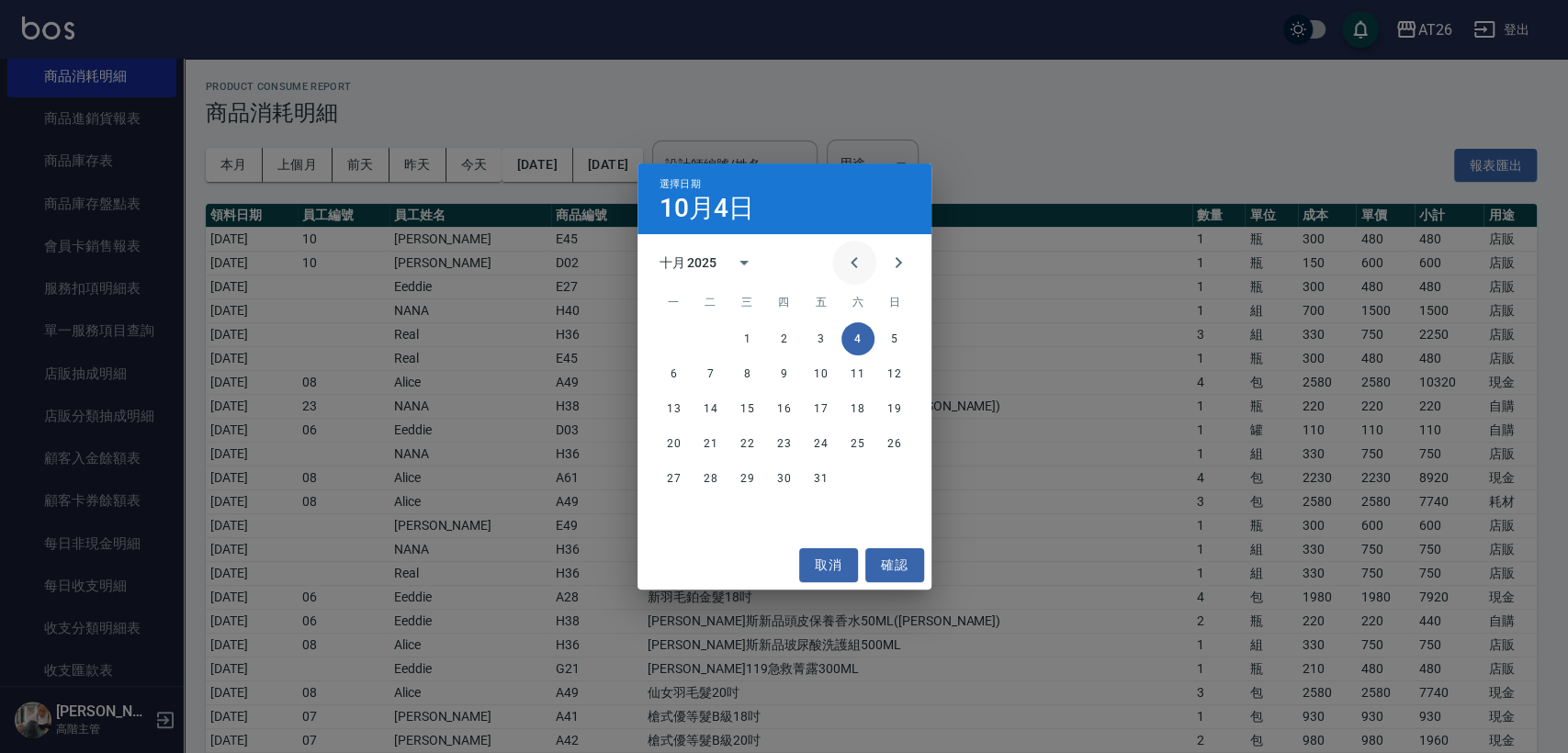
click at [838, 261] on button "Previous month" at bounding box center [854, 262] width 44 height 44
click at [718, 465] on button "30" at bounding box center [710, 478] width 33 height 33
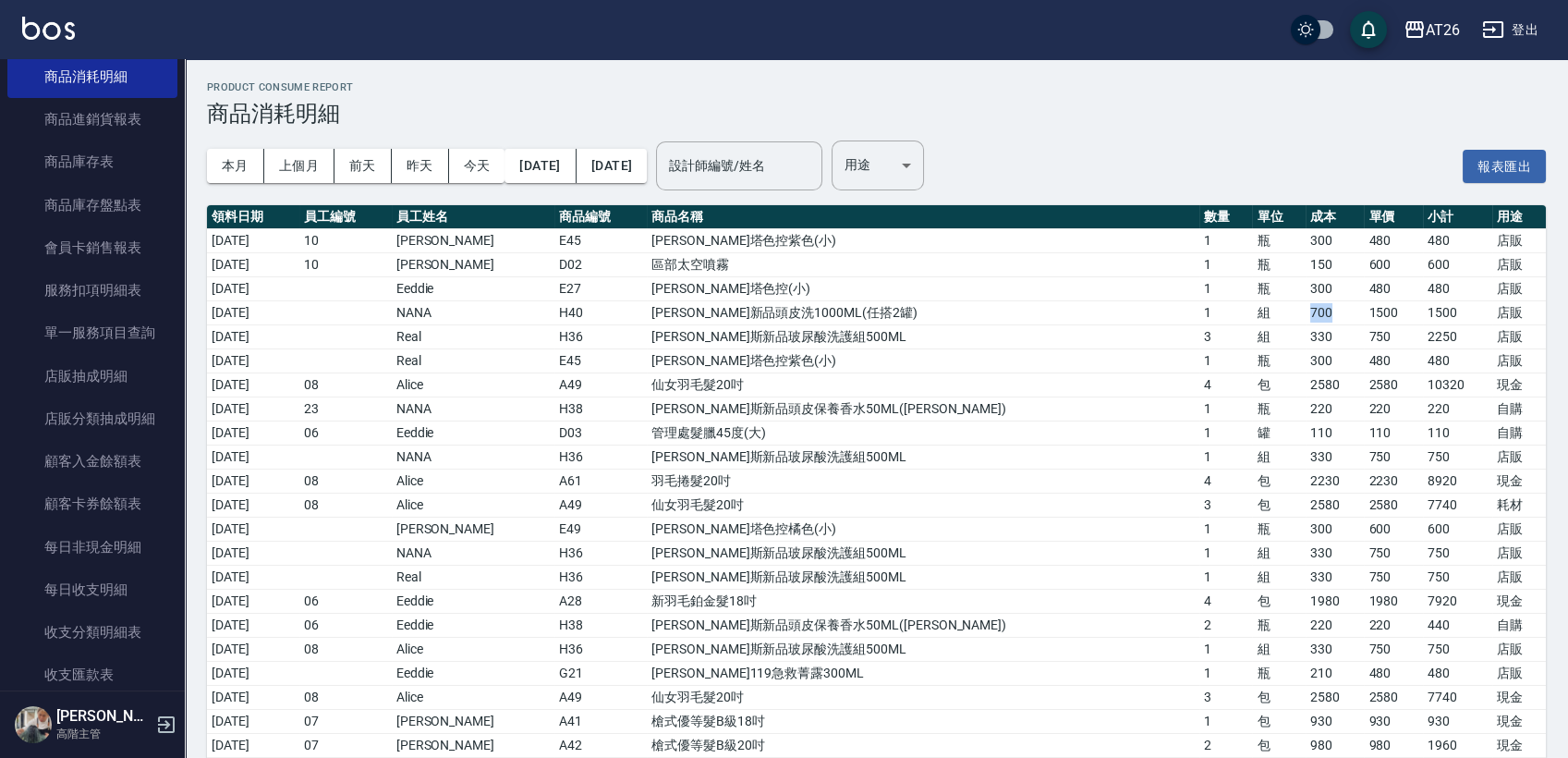
drag, startPoint x: 1231, startPoint y: 314, endPoint x: 1287, endPoint y: 312, distance: 55.5
click at [1287, 312] on tr "[DATE] NANA H40 [PERSON_NAME]斯新品頭皮洗1000ML(任搭2罐) 1 組 700 1500 1500 店販" at bounding box center [876, 312] width 1339 height 24
click at [1306, 312] on td "700" at bounding box center [1335, 312] width 58 height 24
click at [559, 172] on button "[DATE]" at bounding box center [540, 166] width 71 height 34
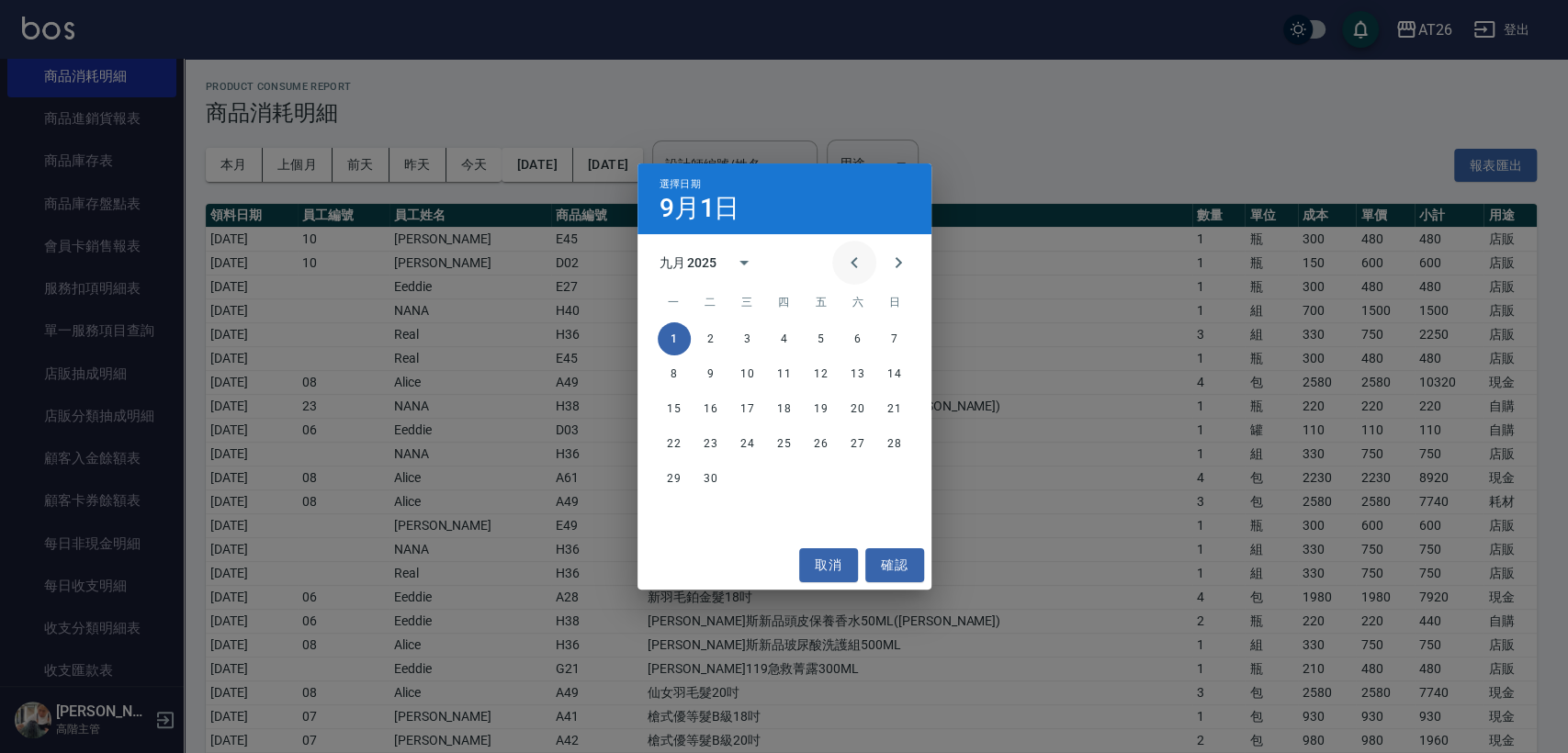
click at [864, 257] on button "Previous month" at bounding box center [854, 262] width 44 height 44
click at [819, 344] on button "1" at bounding box center [821, 338] width 33 height 33
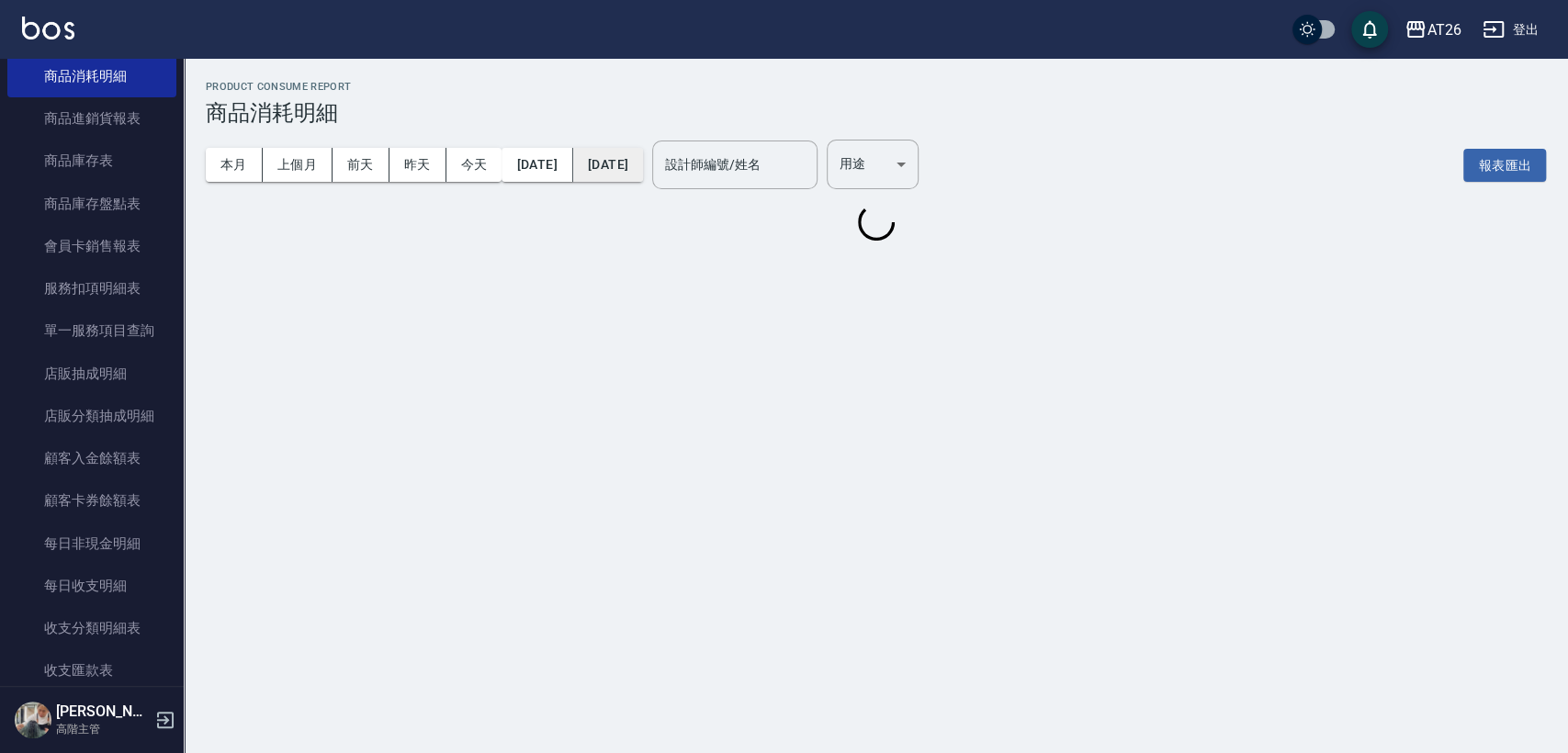
click at [643, 178] on button "[DATE]" at bounding box center [608, 165] width 70 height 34
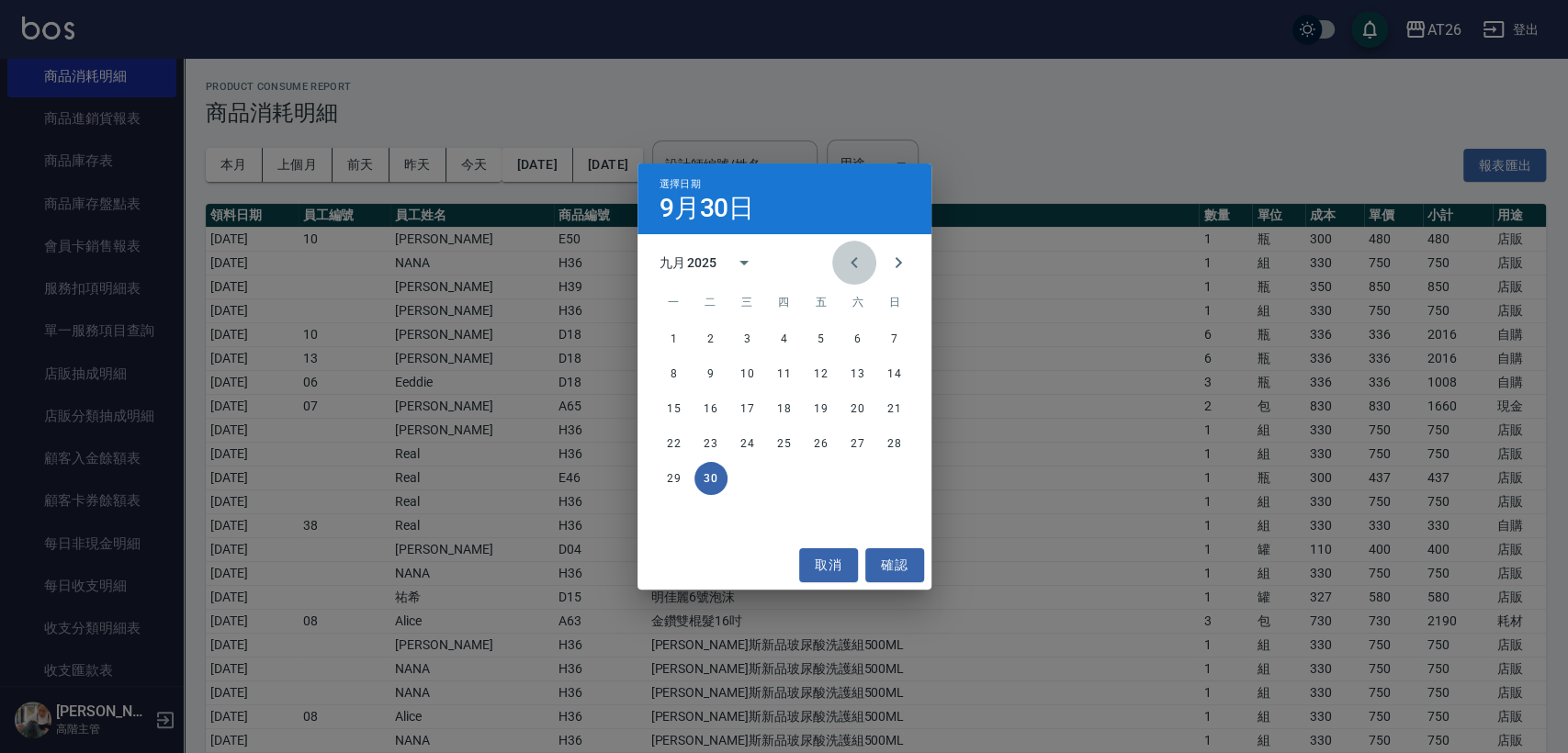
click at [835, 263] on button "Previous month" at bounding box center [854, 262] width 44 height 44
click at [887, 476] on button "31" at bounding box center [894, 478] width 33 height 33
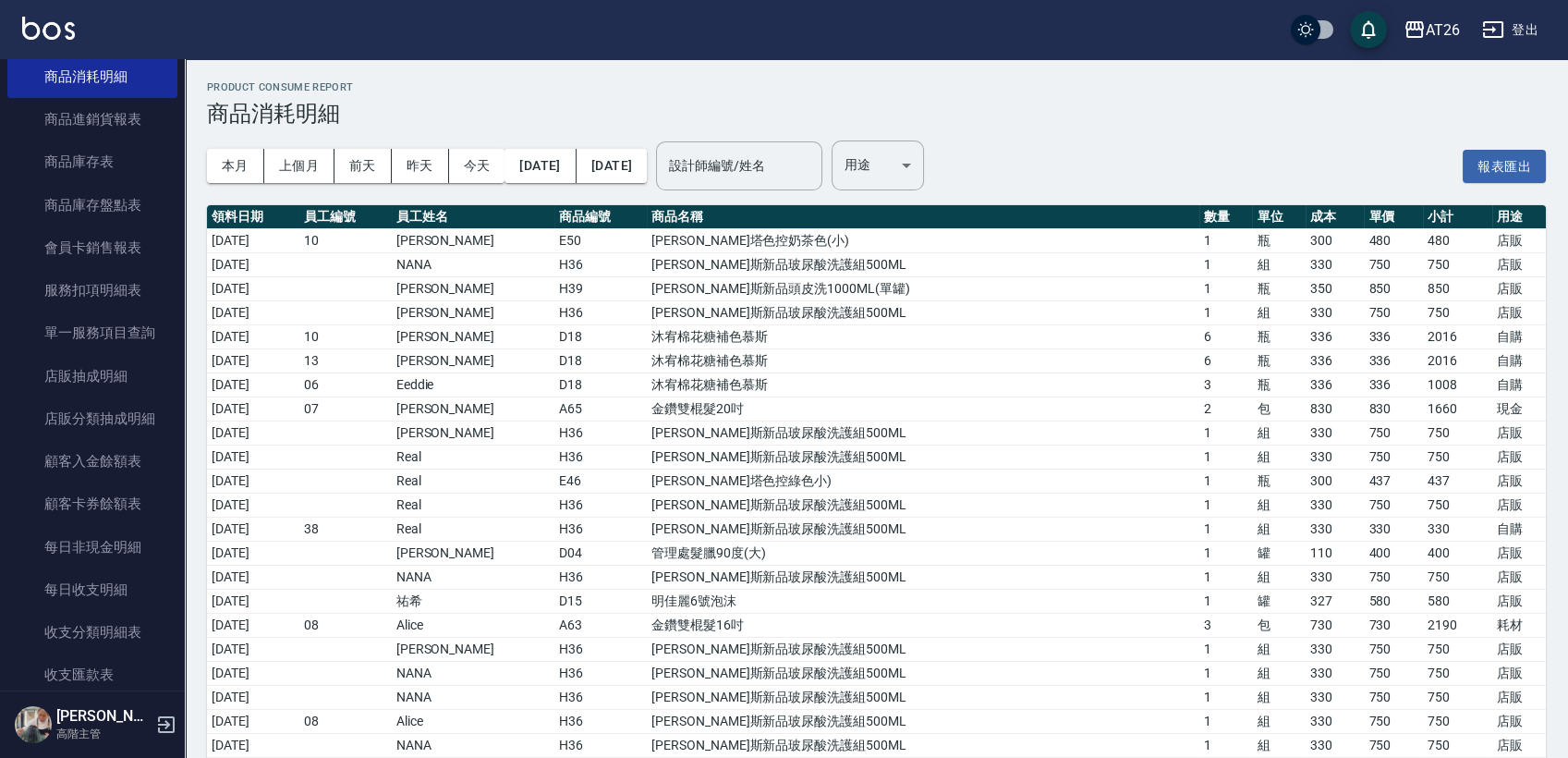
drag, startPoint x: 577, startPoint y: 106, endPoint x: 531, endPoint y: 0, distance: 115.5
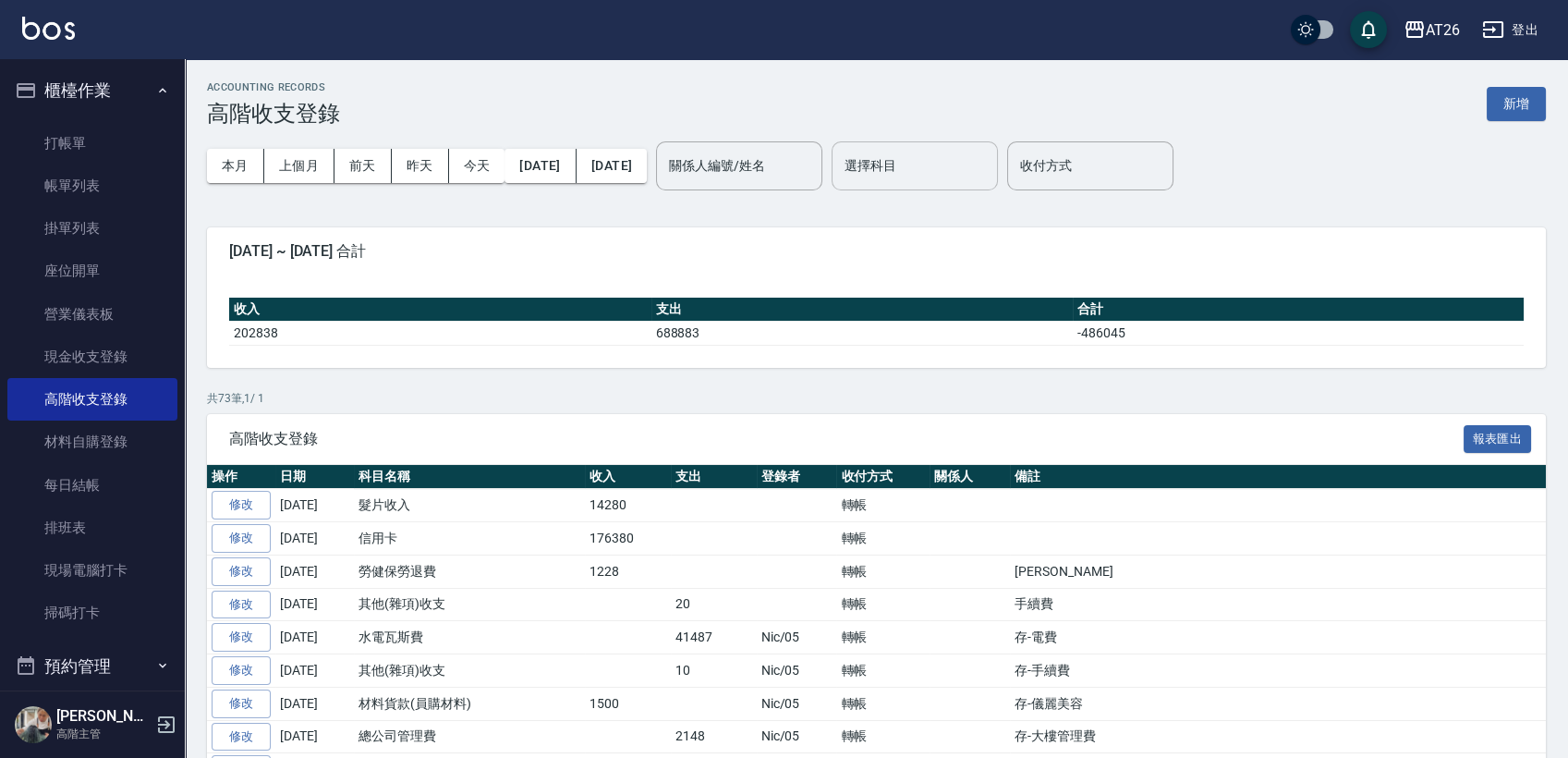
click at [951, 173] on input "選擇科目" at bounding box center [915, 166] width 150 height 32
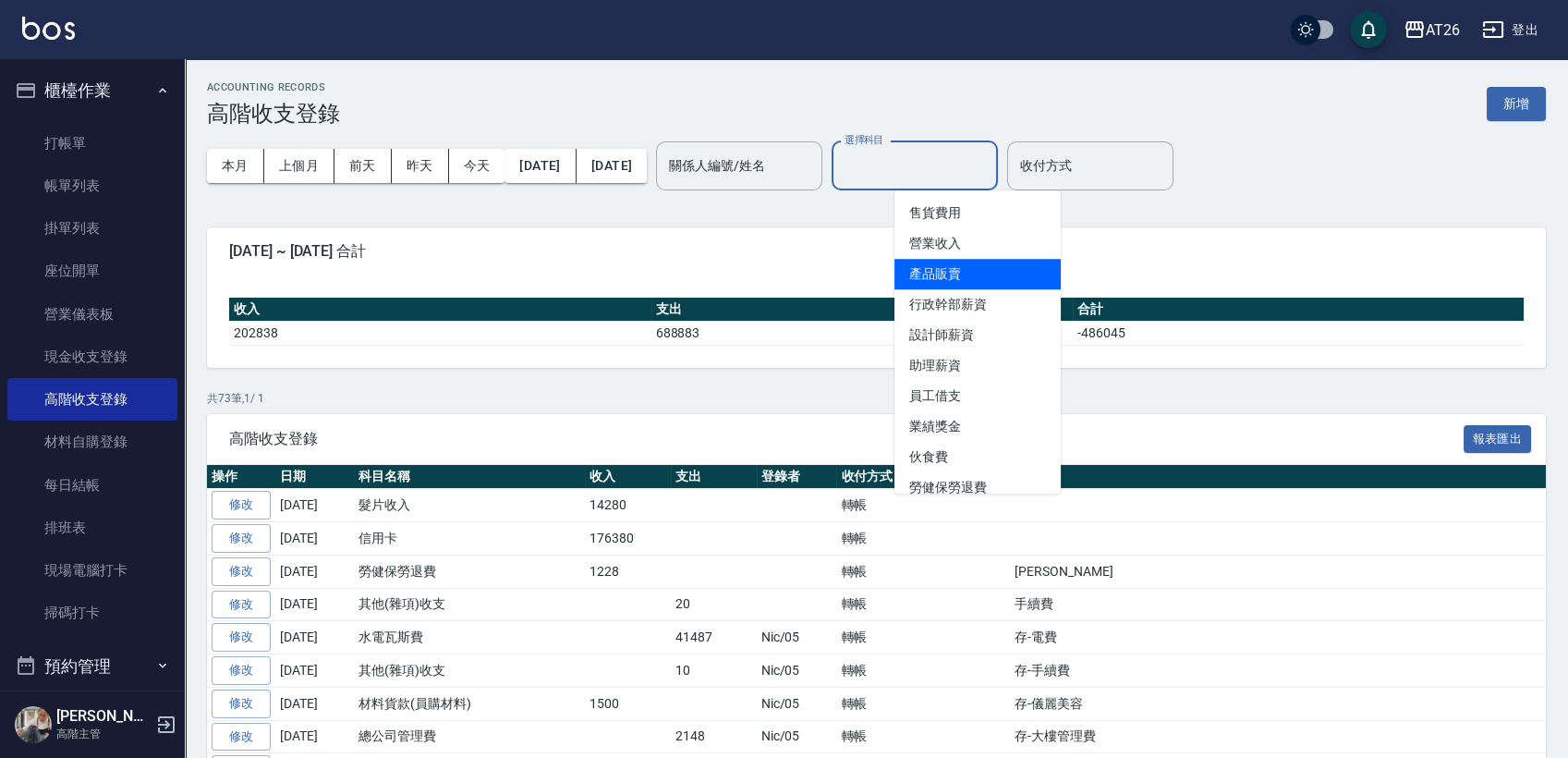
click at [1012, 287] on li "產品販賣" at bounding box center [978, 274] width 166 height 31
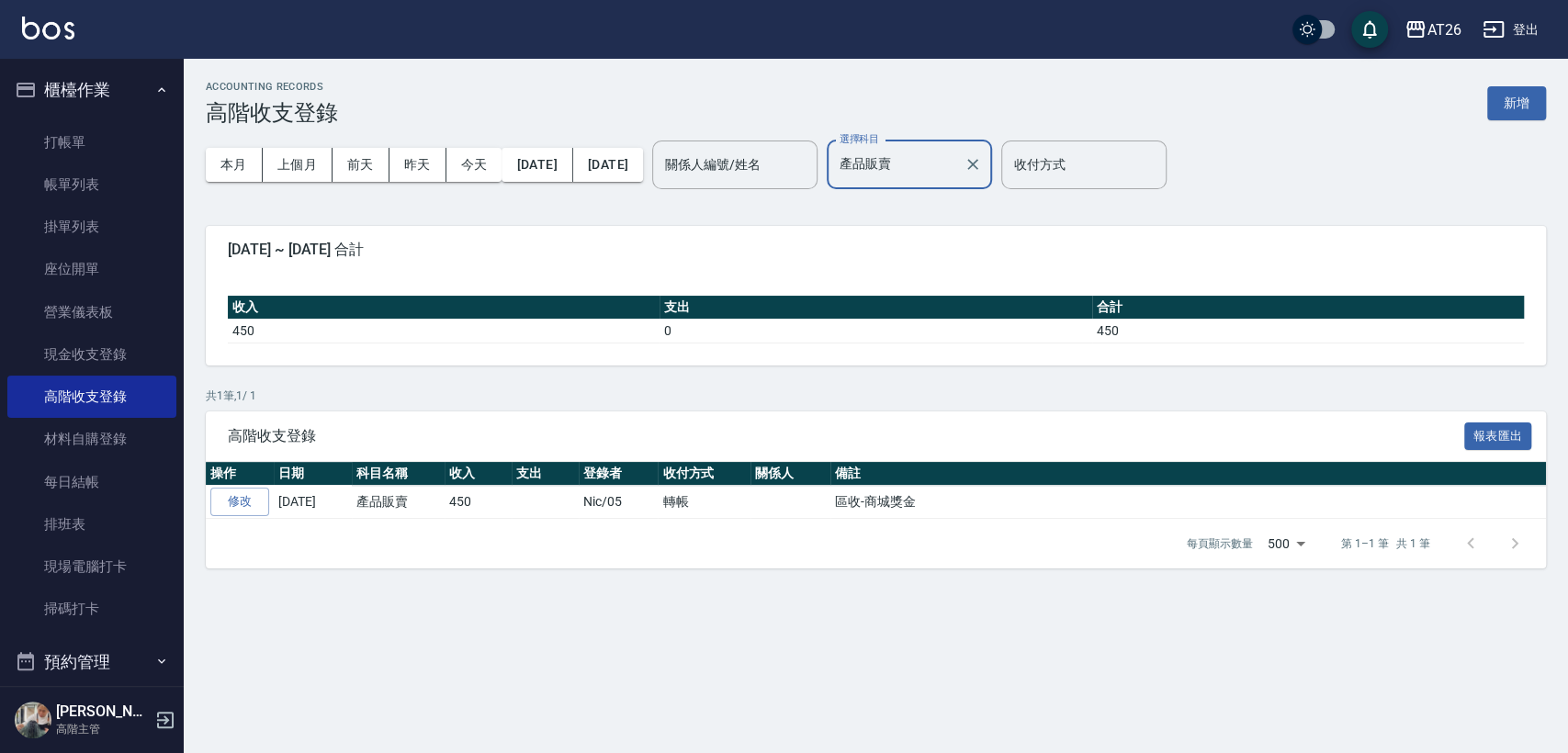
click at [956, 176] on input "產品販賣" at bounding box center [895, 165] width 121 height 32
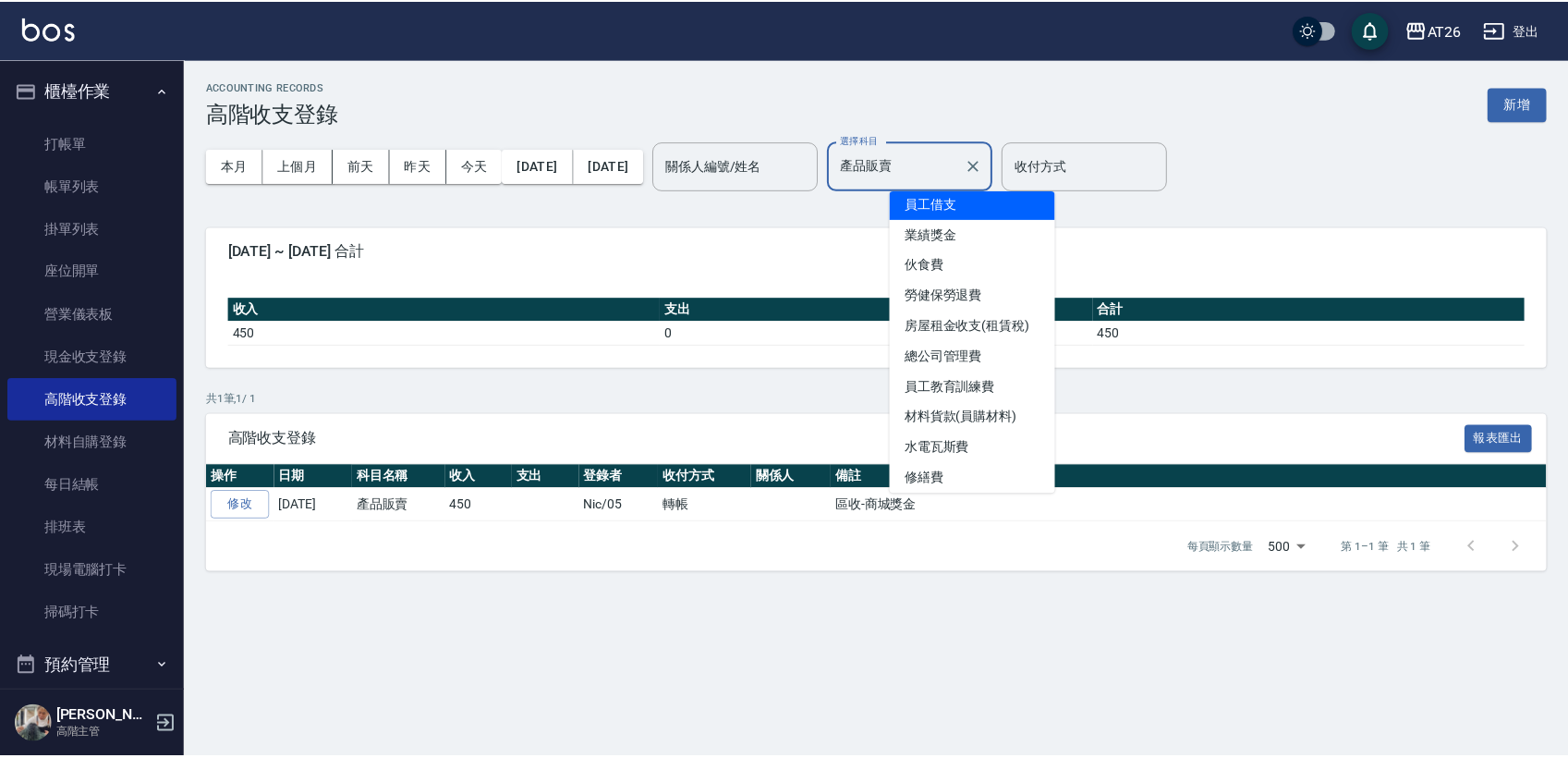
scroll to position [205, 0]
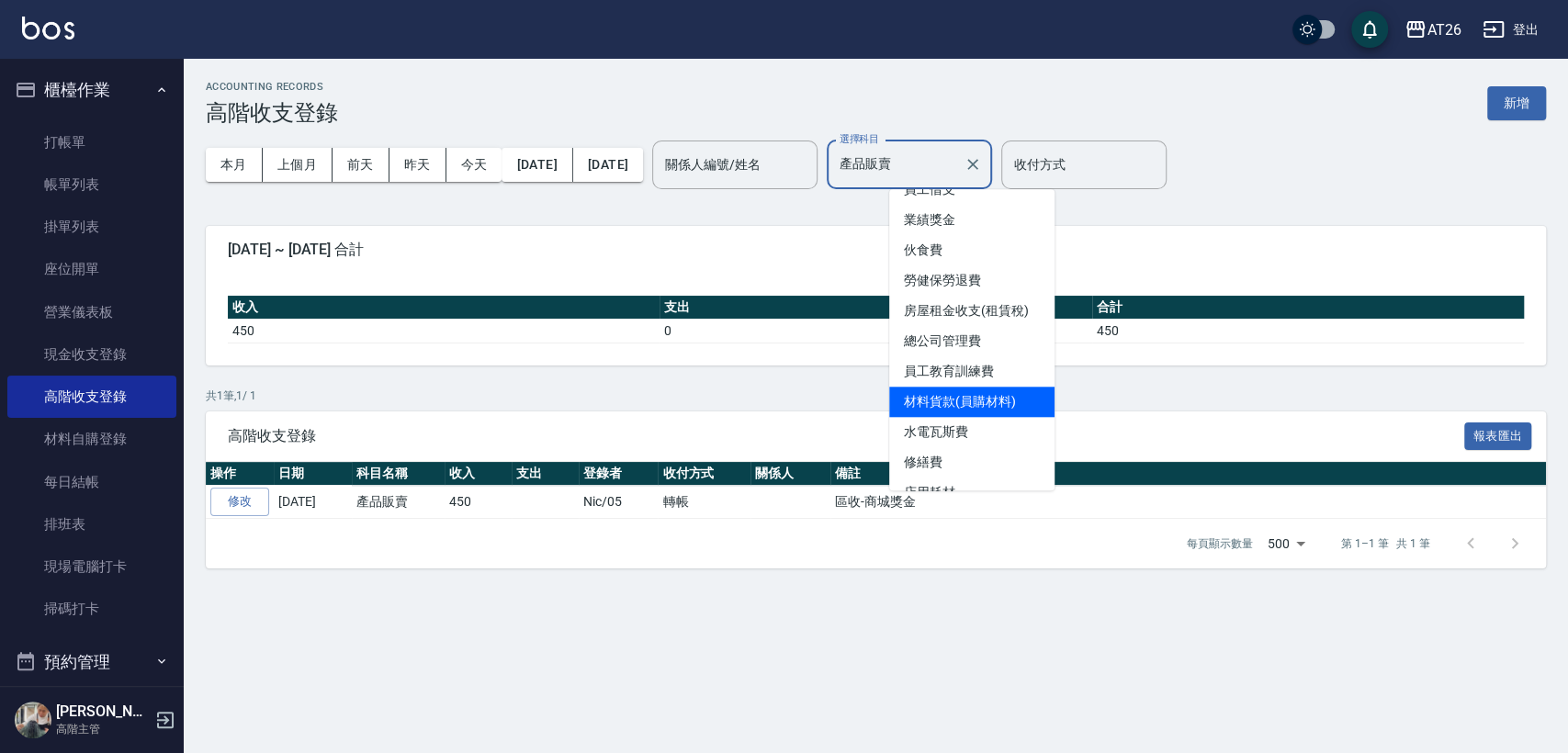
click at [1004, 392] on li "材料貨款(員購材料)" at bounding box center [972, 401] width 165 height 31
type input "材料貨款(員購材料)"
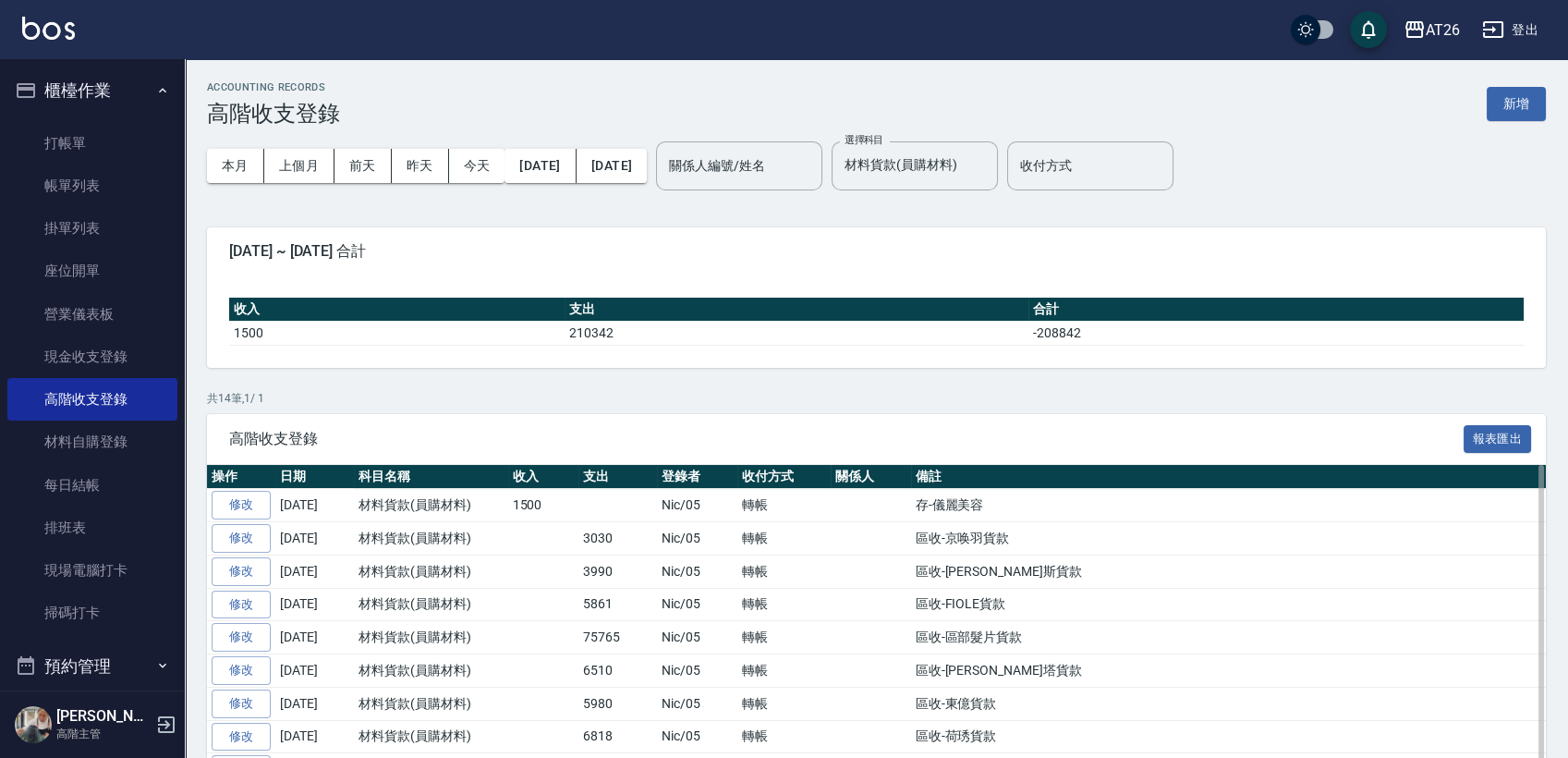
drag, startPoint x: 638, startPoint y: 593, endPoint x: 652, endPoint y: 593, distance: 13.9
click at [652, 593] on td "5861" at bounding box center [618, 604] width 79 height 33
click at [680, 640] on td "Nic/05" at bounding box center [697, 637] width 80 height 33
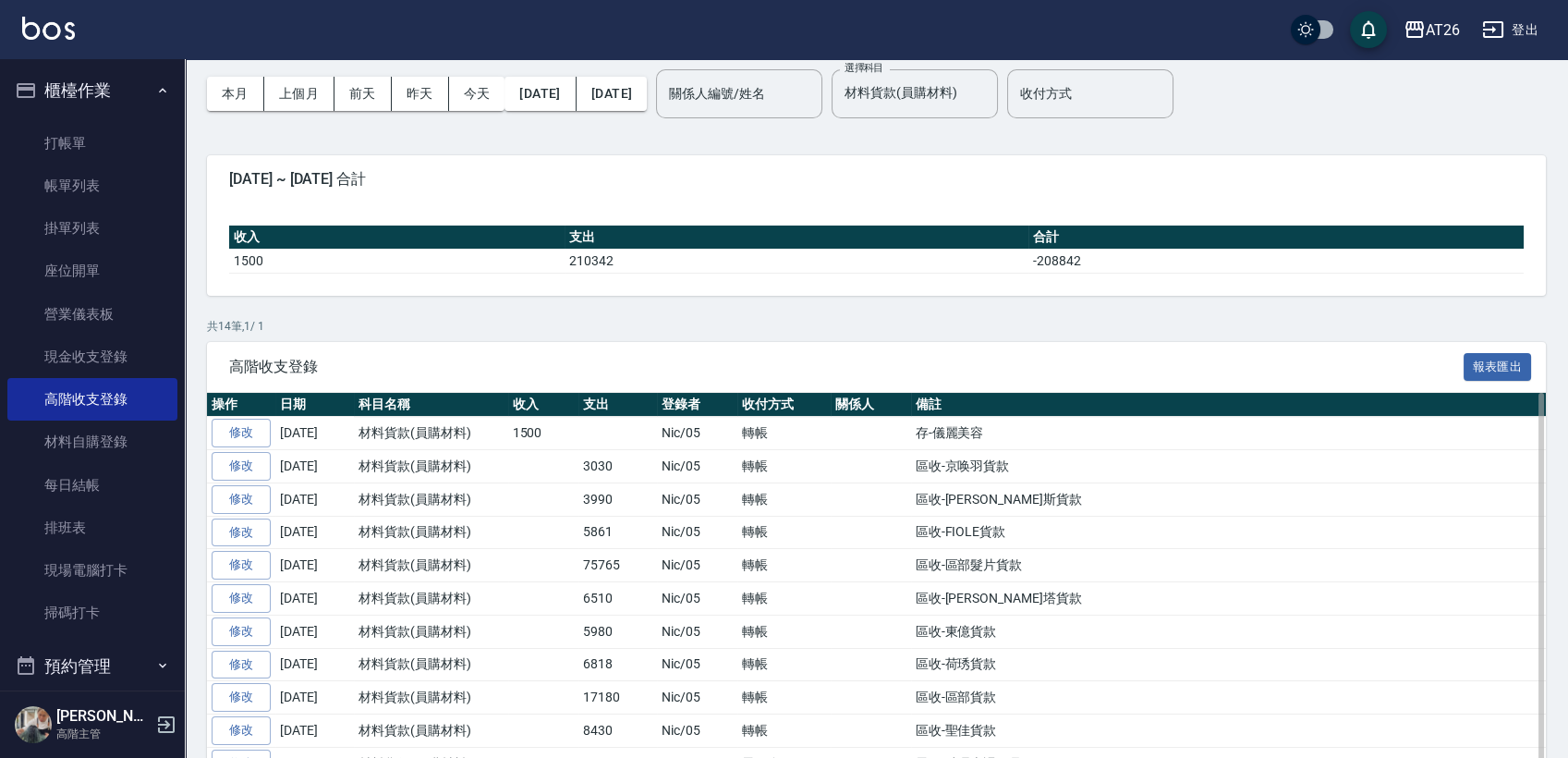
scroll to position [103, 0]
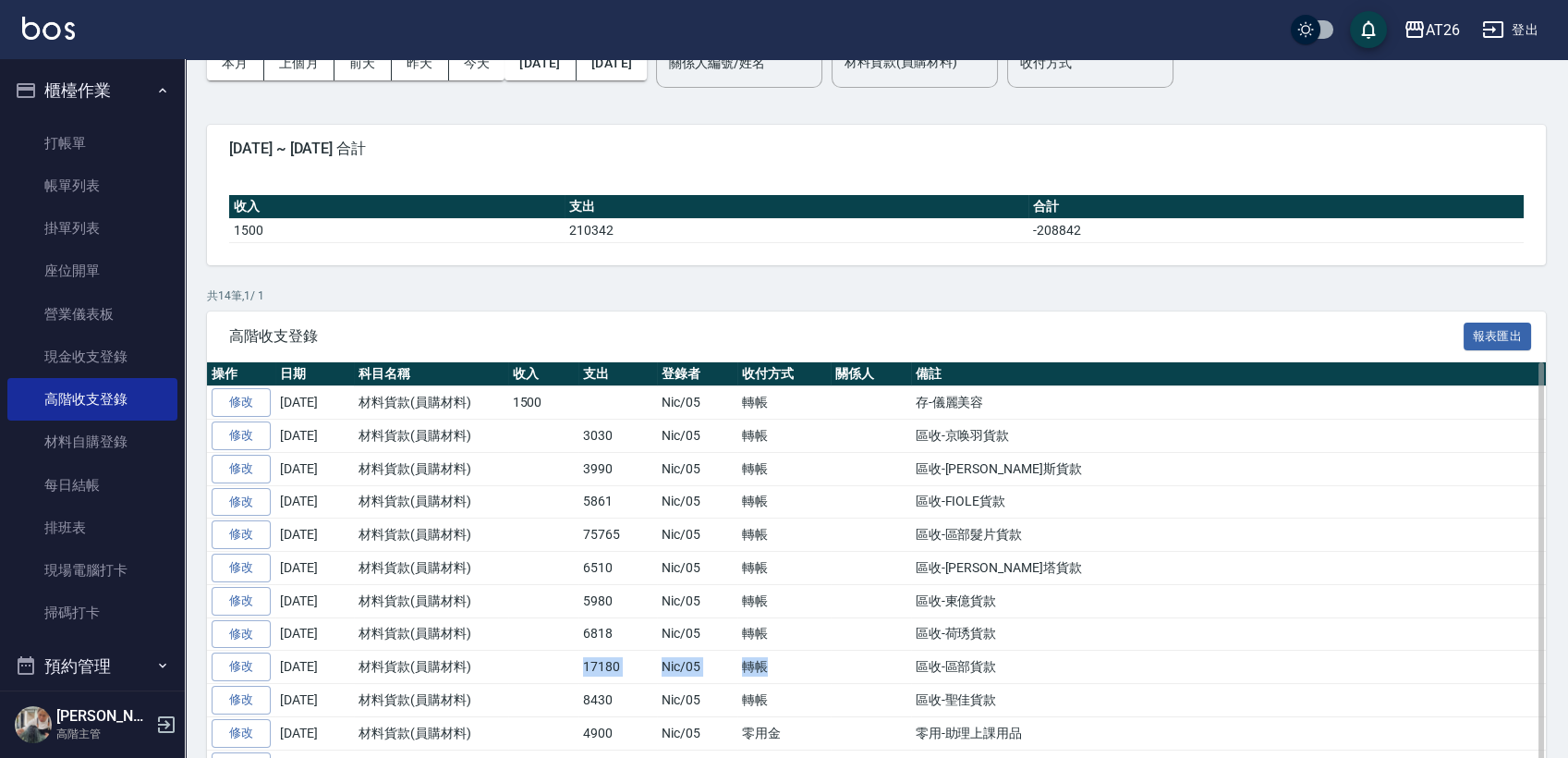
drag, startPoint x: 780, startPoint y: 660, endPoint x: 572, endPoint y: 656, distance: 208.0
click at [572, 656] on tr "修改 [DATE] 材料貨款(員購材料) 17180 Nic/05 轉帳 區收-區部貨款" at bounding box center [876, 667] width 1339 height 33
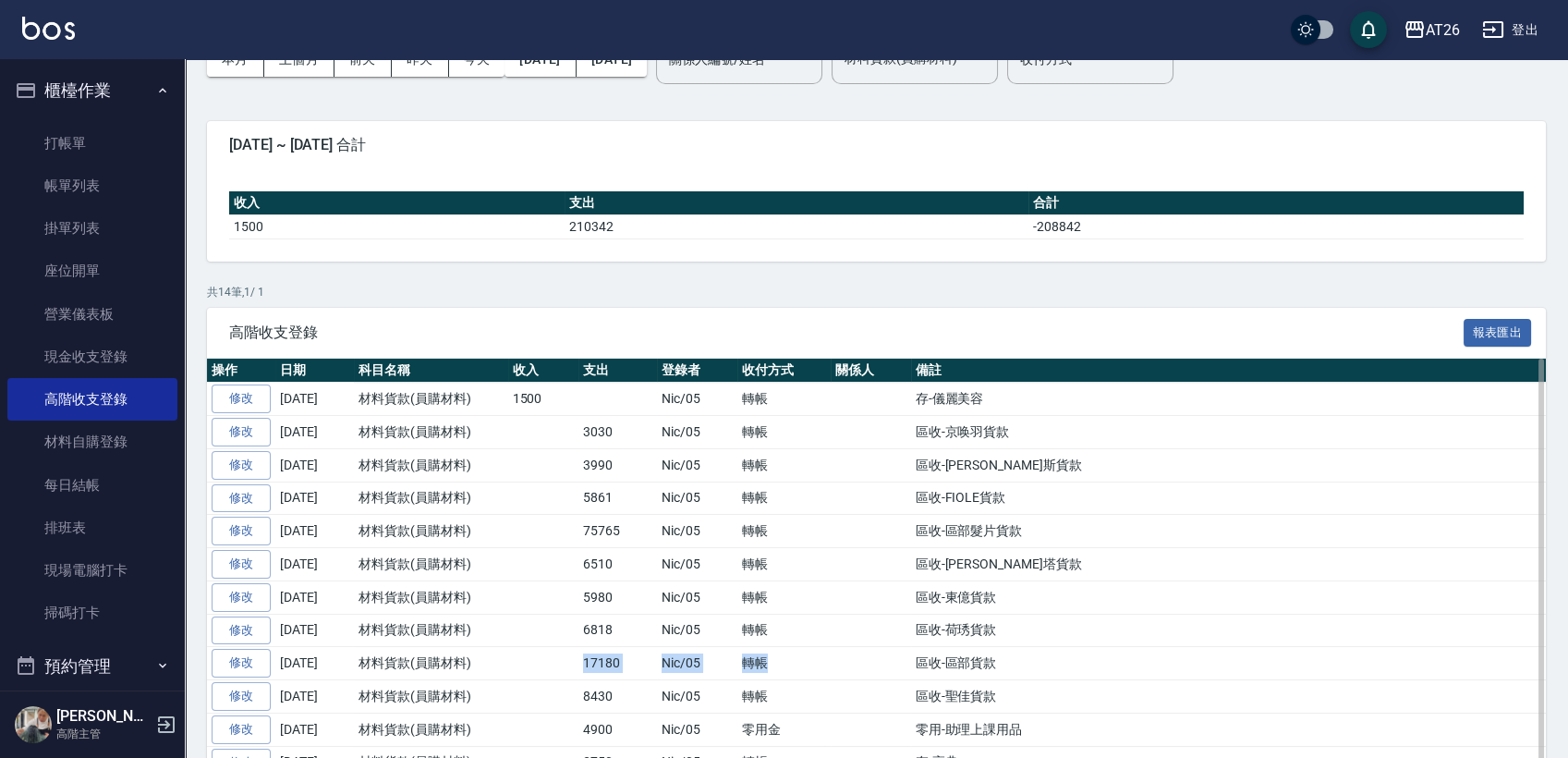
scroll to position [262, 0]
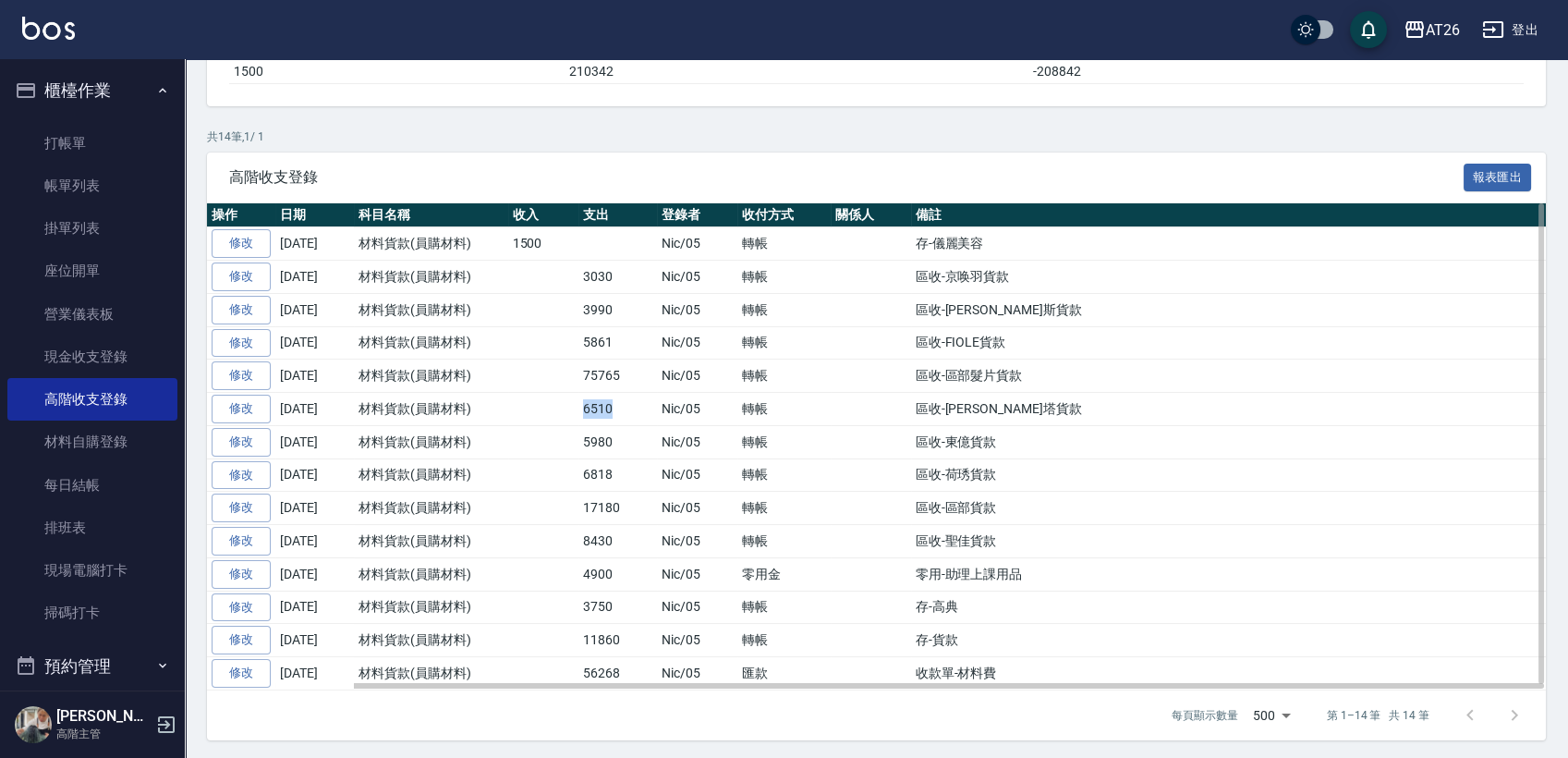
drag, startPoint x: 614, startPoint y: 400, endPoint x: 575, endPoint y: 394, distance: 39.4
click at [575, 394] on tr "修改 [DATE] 材料貨款(員購材料) 6510 Nic/05 轉帳 區收-[PERSON_NAME]塔貨款" at bounding box center [876, 409] width 1339 height 33
drag, startPoint x: 628, startPoint y: 543, endPoint x: 568, endPoint y: 540, distance: 59.3
click at [568, 540] on tr "修改 [DATE] 材料貨款(員購材料) 8430 Nic/05 轉帳 區收-聖佳貨款" at bounding box center [876, 541] width 1339 height 33
click at [627, 569] on td "4900" at bounding box center [618, 573] width 79 height 33
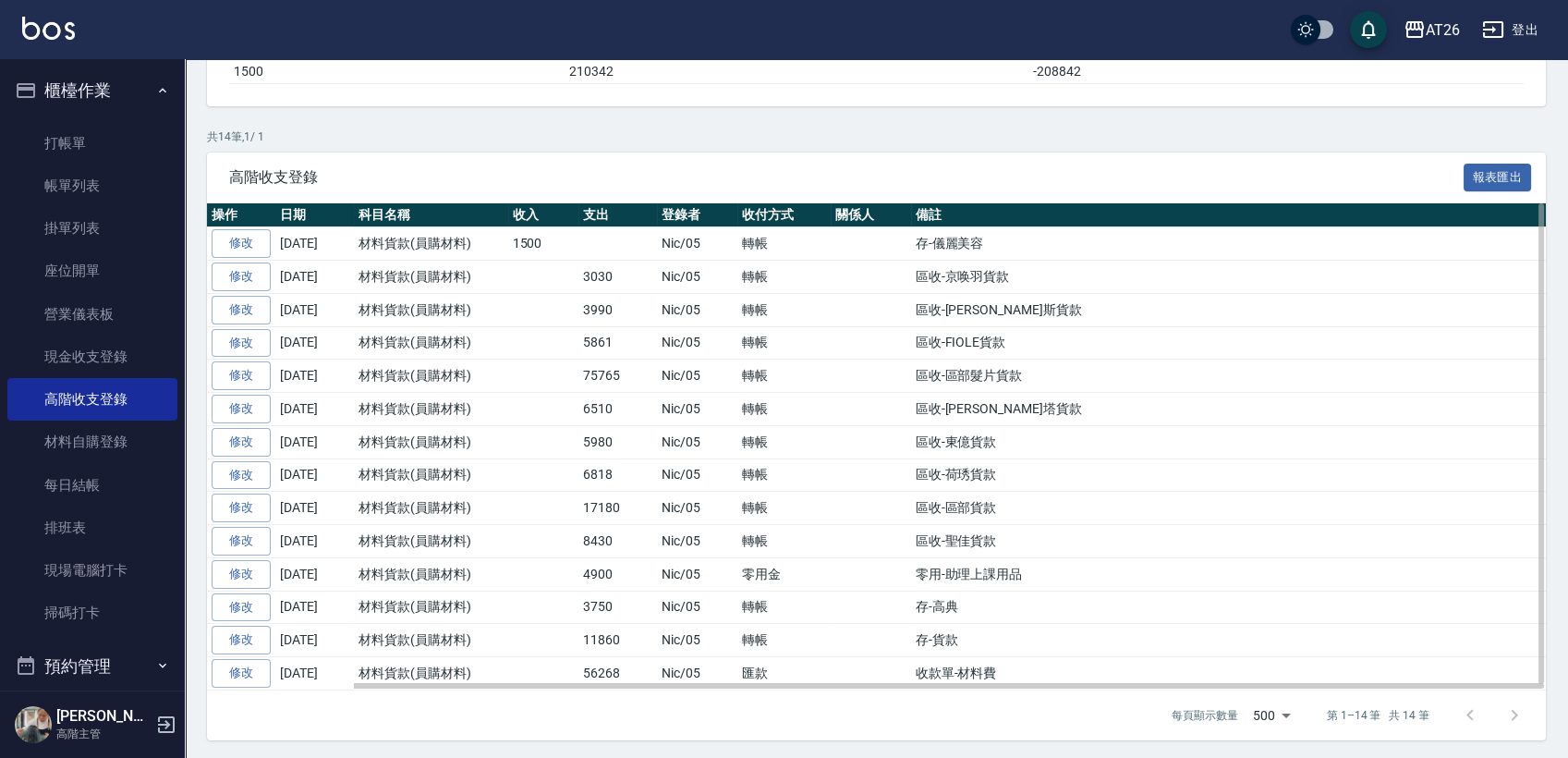
click at [628, 574] on td "4900" at bounding box center [618, 573] width 79 height 33
click at [628, 567] on td "4900" at bounding box center [618, 573] width 79 height 33
click at [627, 567] on td "4900" at bounding box center [618, 573] width 79 height 33
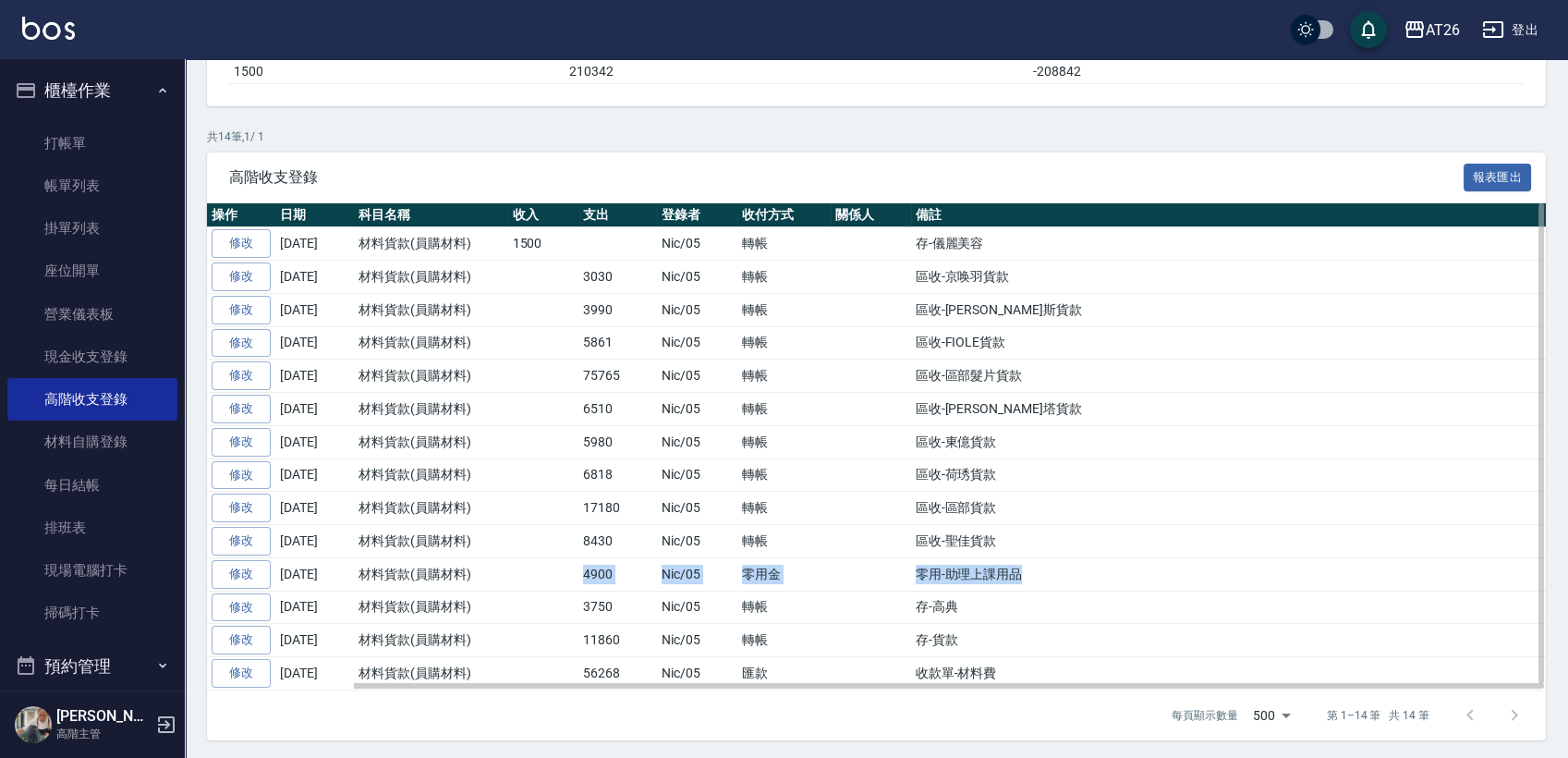
drag, startPoint x: 1041, startPoint y: 572, endPoint x: 562, endPoint y: 565, distance: 478.8
click at [562, 565] on tr "修改 2025-09-30 材料貨款(員購材料) 4900 Nic/05 零用金 零用-助理上課用品" at bounding box center [876, 573] width 1339 height 33
click at [562, 564] on td at bounding box center [543, 573] width 71 height 33
drag, startPoint x: 569, startPoint y: 567, endPoint x: 644, endPoint y: 572, distance: 75.1
click at [641, 571] on tr "修改 2025-09-30 材料貨款(員購材料) 4900 Nic/05 零用金 零用-助理上課用品" at bounding box center [876, 573] width 1339 height 33
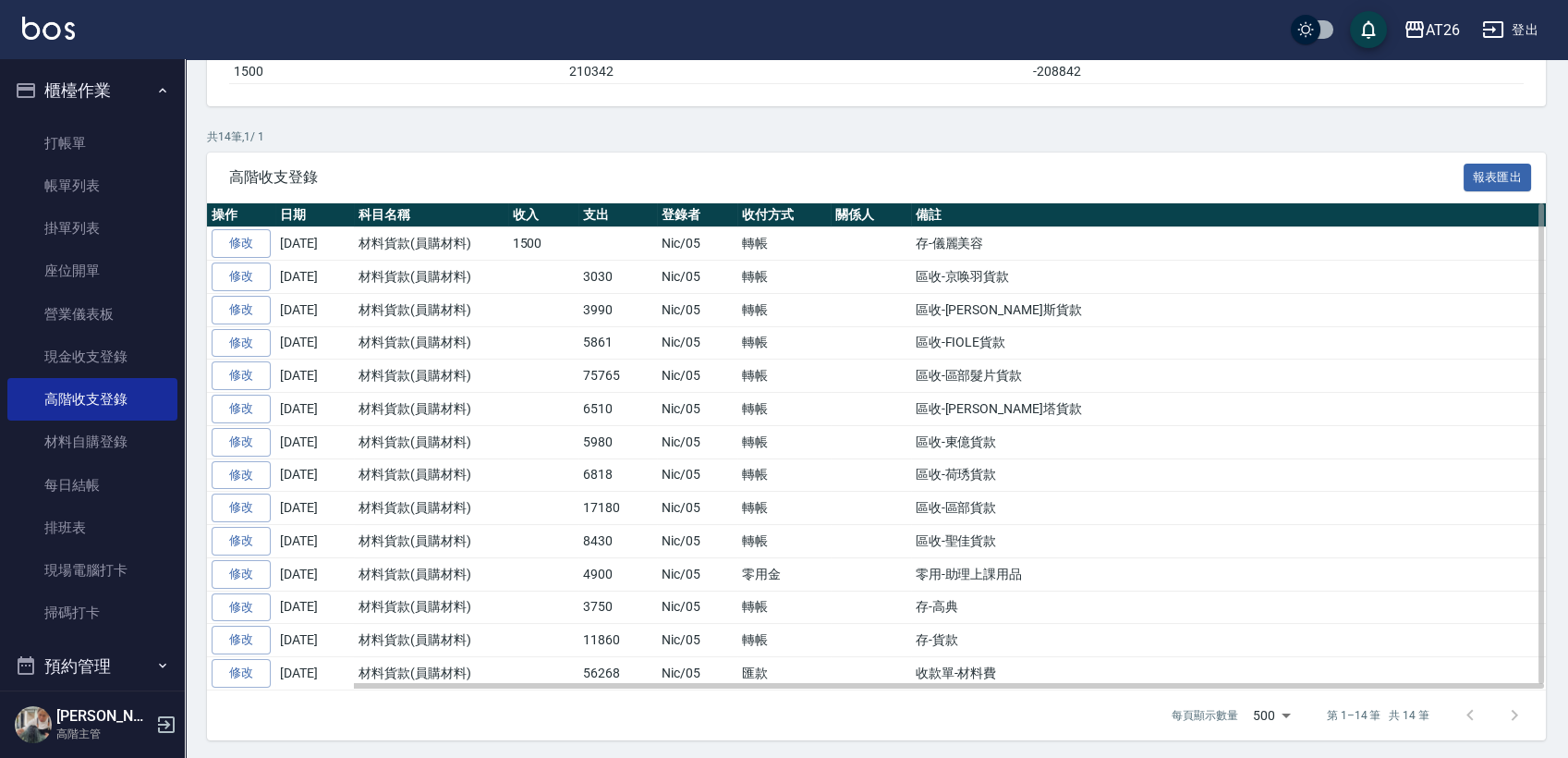
click at [661, 572] on td "Nic/05" at bounding box center [697, 573] width 80 height 33
drag, startPoint x: 661, startPoint y: 572, endPoint x: 672, endPoint y: 572, distance: 11.1
click at [672, 572] on td "Nic/05" at bounding box center [697, 573] width 80 height 33
click at [636, 571] on td "4900" at bounding box center [618, 573] width 79 height 33
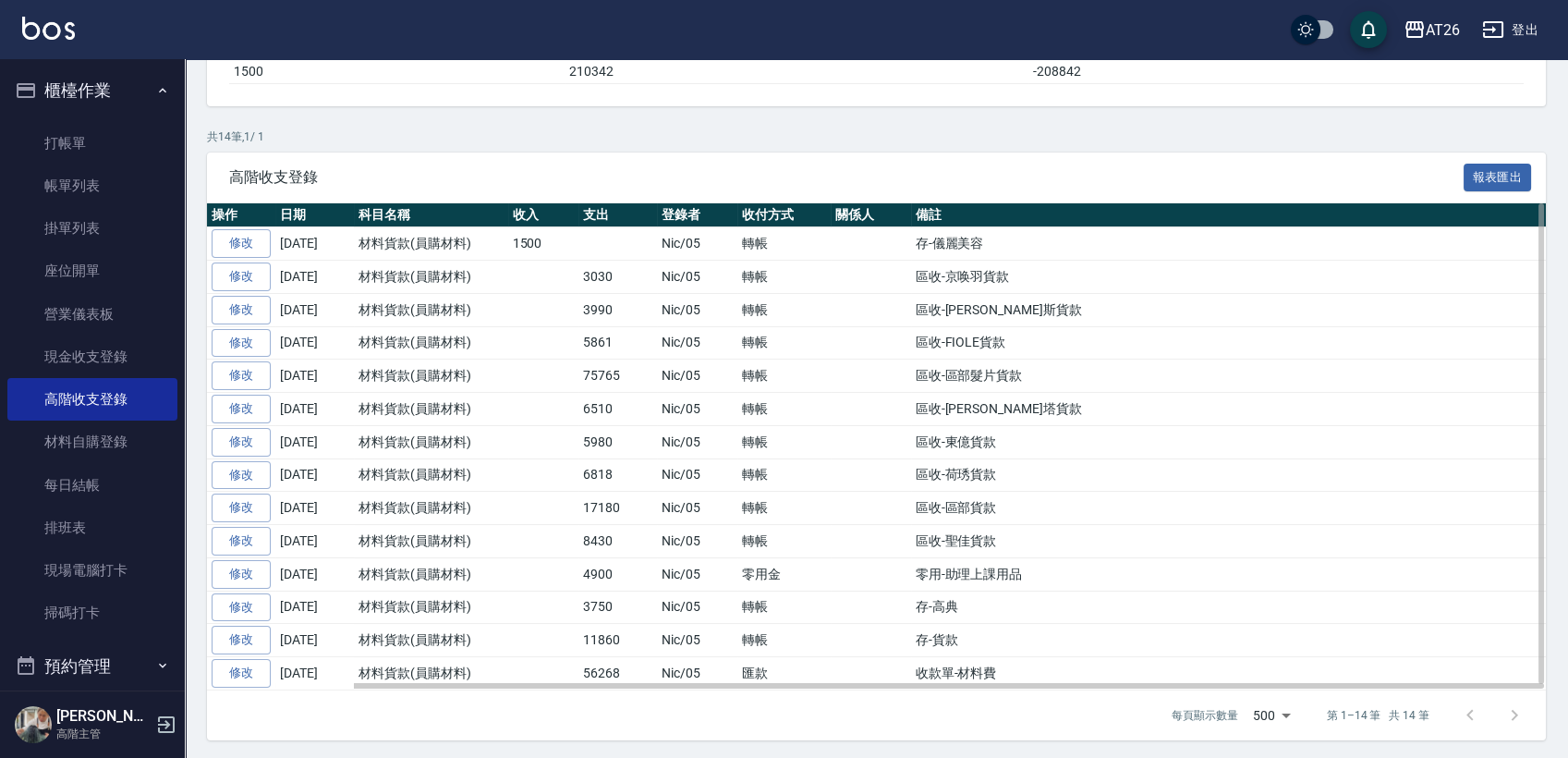
click at [726, 578] on td "Nic/05" at bounding box center [697, 573] width 80 height 33
click at [941, 572] on td "零用-助理上課用品" at bounding box center [1228, 573] width 635 height 33
click at [872, 577] on td at bounding box center [871, 573] width 80 height 33
drag, startPoint x: 872, startPoint y: 577, endPoint x: 849, endPoint y: 588, distance: 24.8
click at [870, 577] on td at bounding box center [871, 573] width 80 height 33
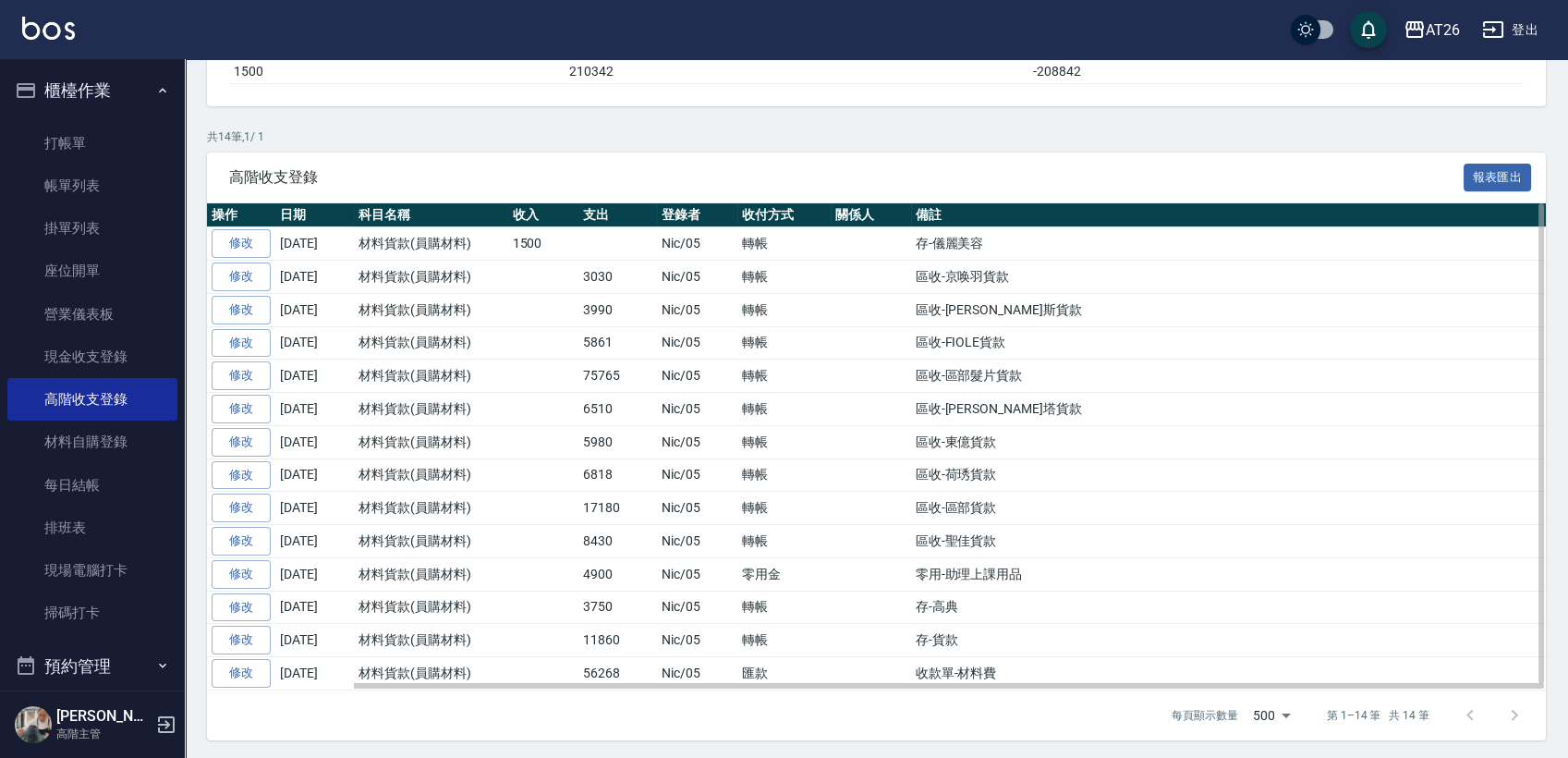
click at [331, 571] on td "2025-09-30" at bounding box center [314, 573] width 79 height 33
click at [260, 572] on link "修改" at bounding box center [241, 574] width 59 height 29
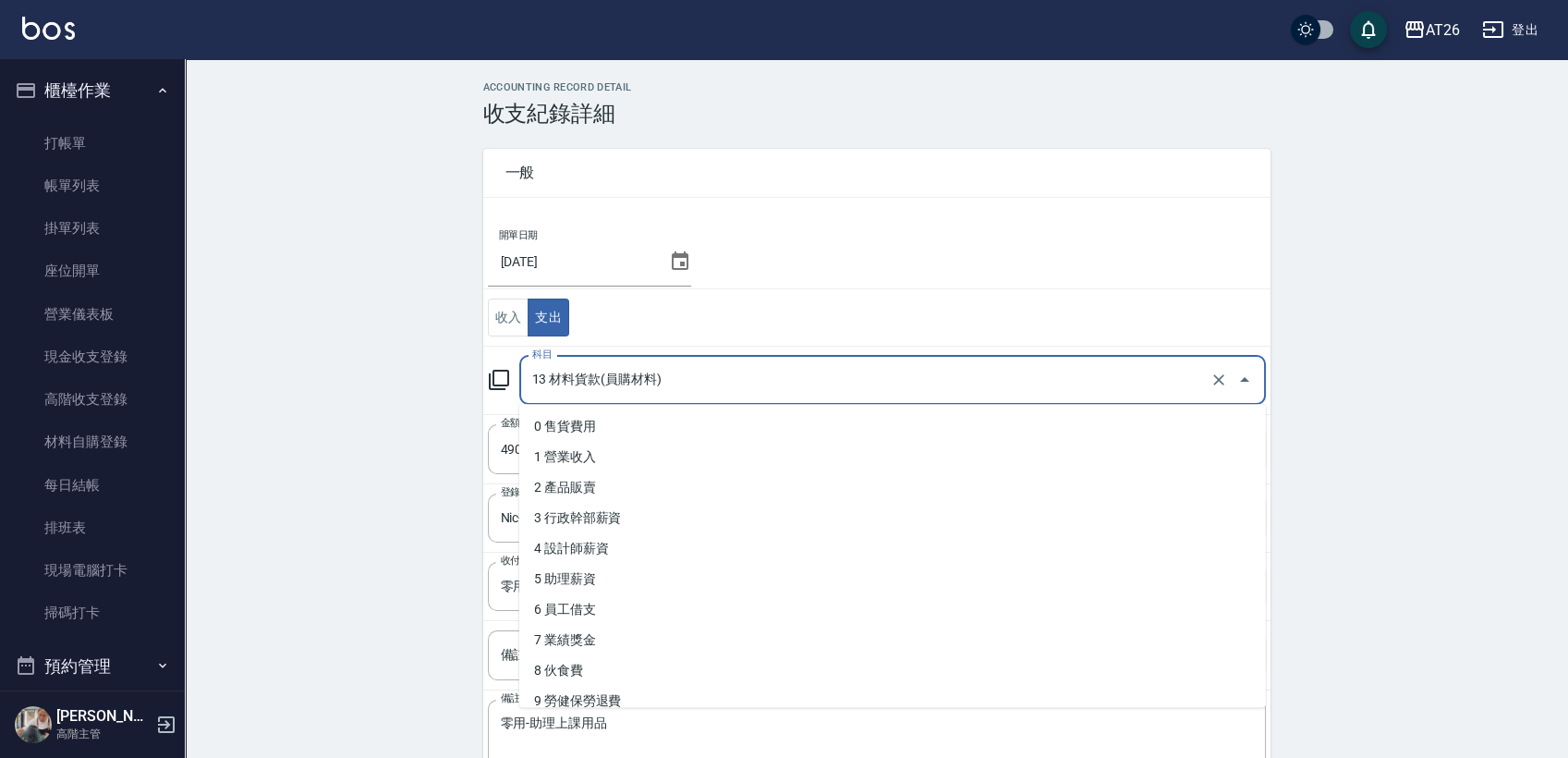
click at [702, 379] on input "13 材料貨款(員購材料)" at bounding box center [867, 380] width 678 height 32
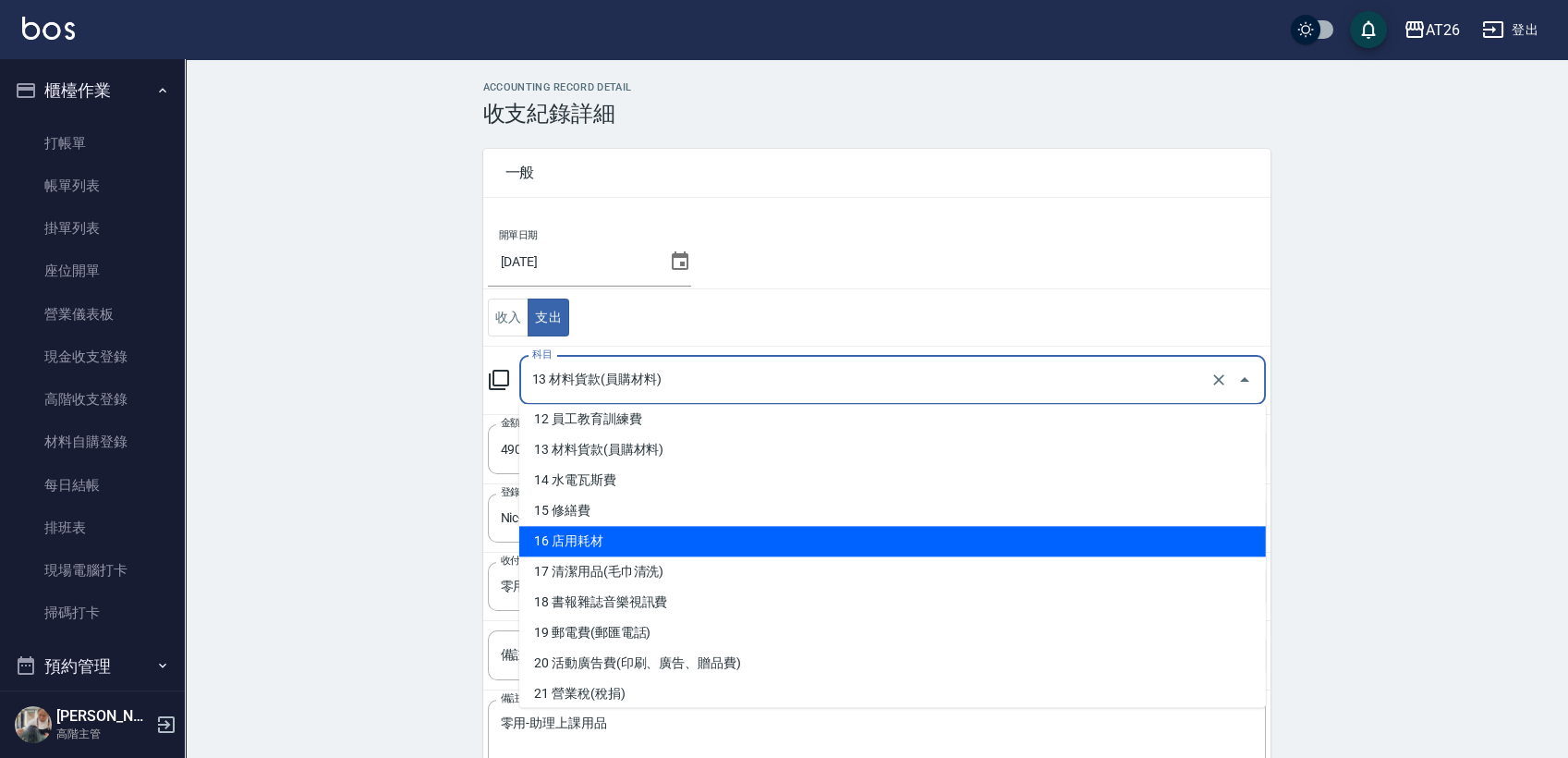
scroll to position [326, 0]
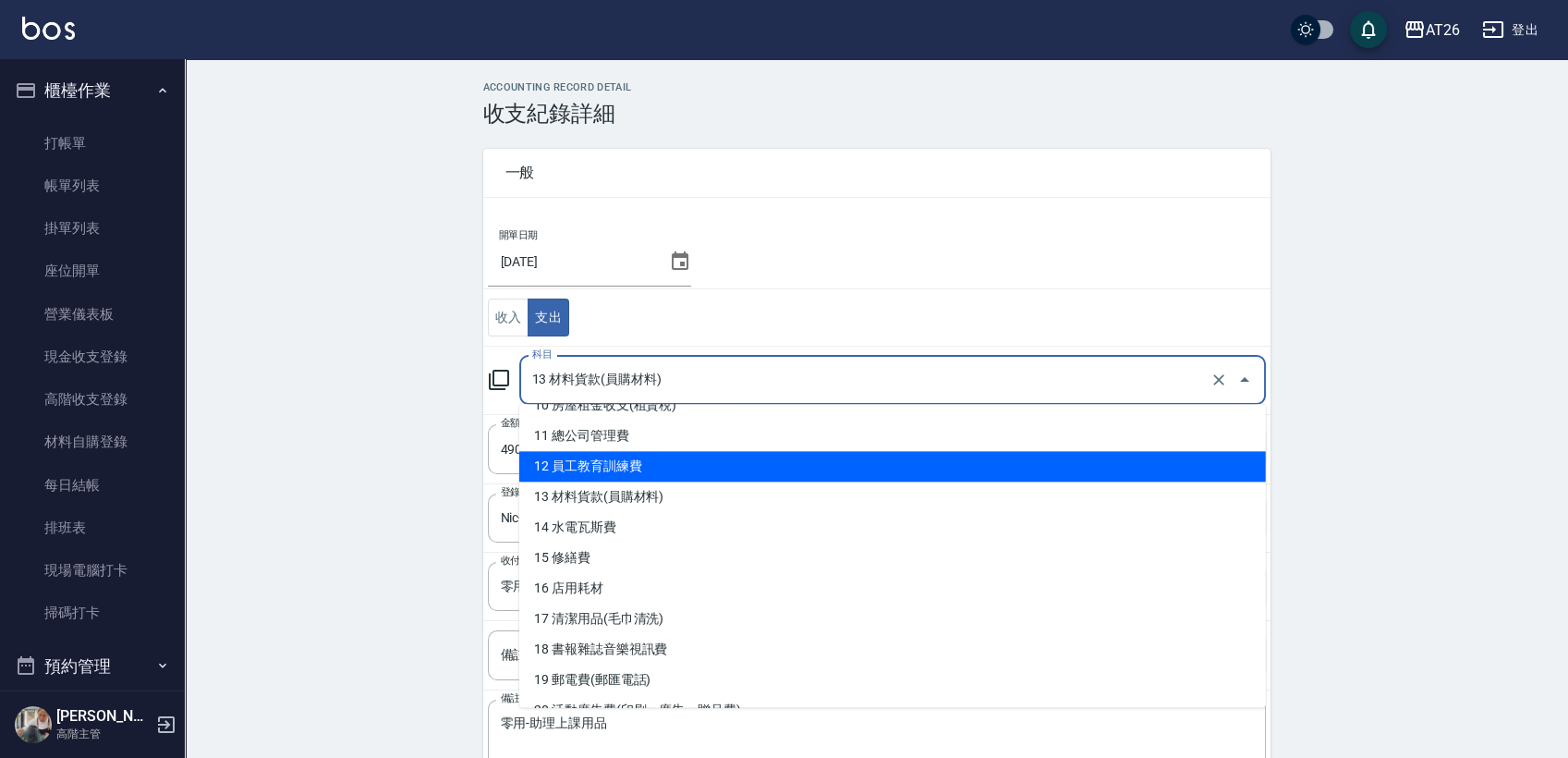
click at [824, 474] on li "12 員工教育訓練費" at bounding box center [892, 466] width 747 height 31
type input "12 員工教育訓練費"
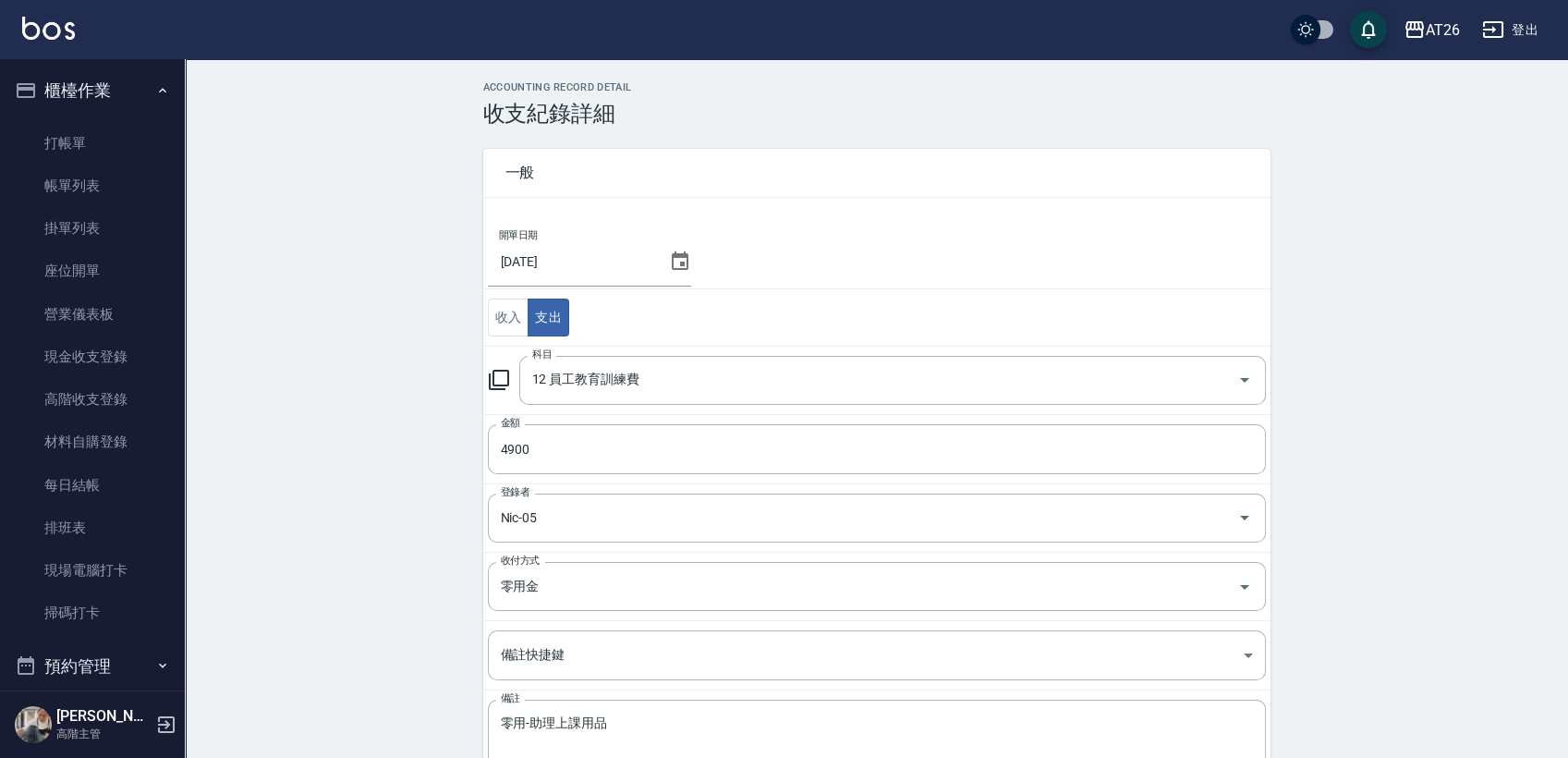
click at [1133, 487] on td "登錄者 Nic-05 登錄者" at bounding box center [876, 517] width 787 height 68
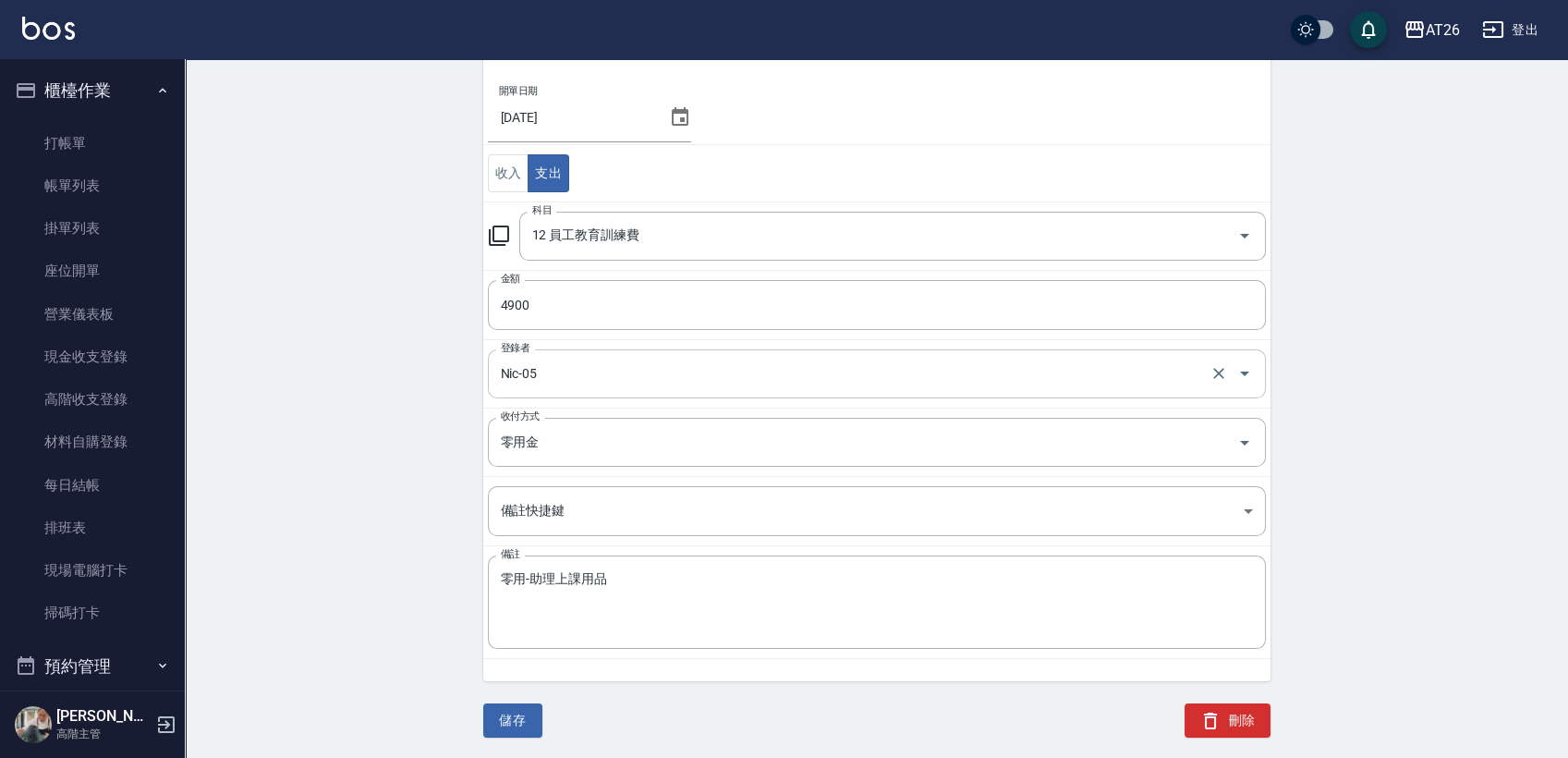
scroll to position [145, 0]
click at [498, 709] on button "儲存" at bounding box center [512, 719] width 59 height 34
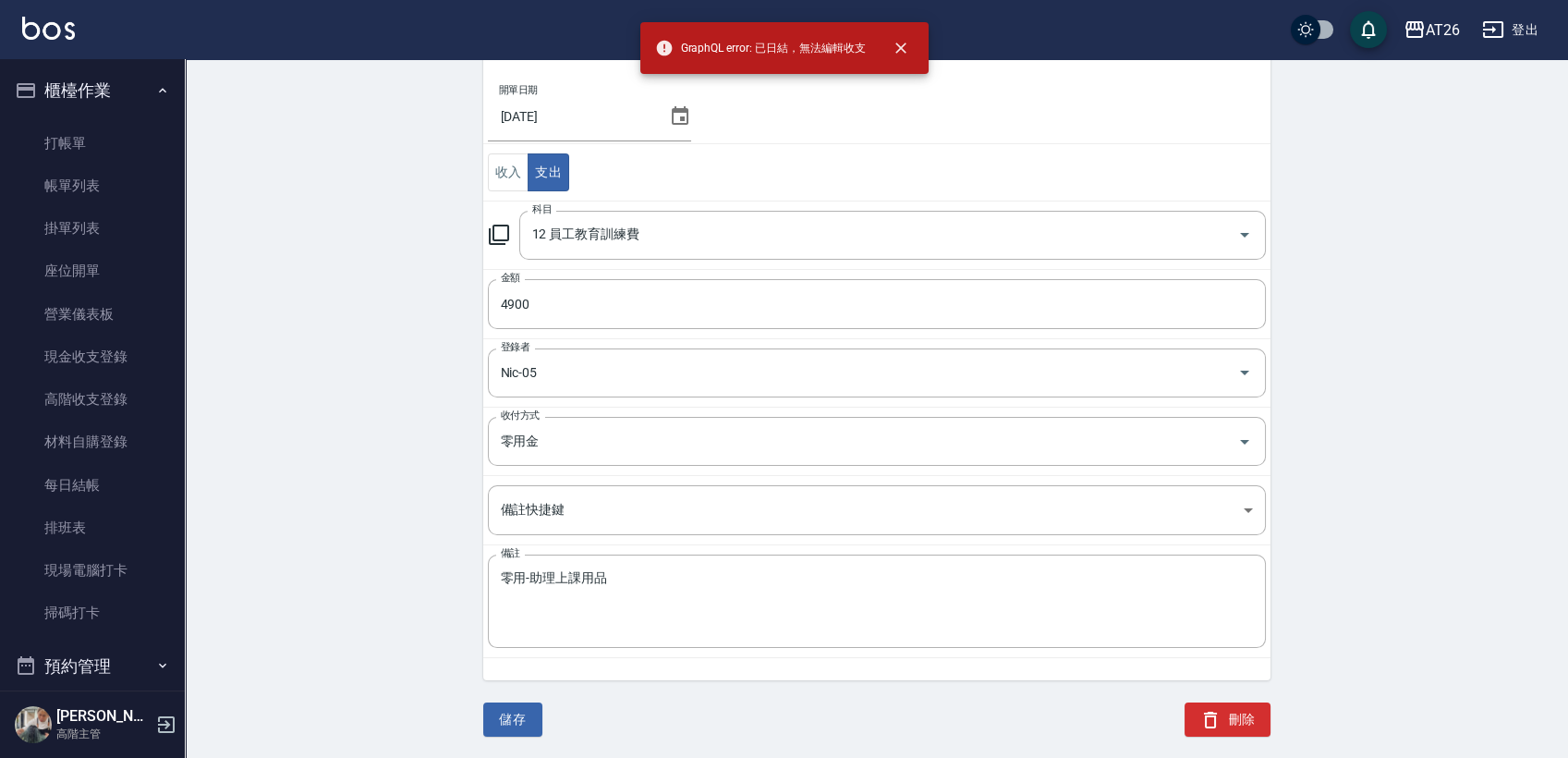
click at [350, 399] on div "ACCOUNTING RECORD DETAIL 收支紀錄詳細 一般 開單日期 2025/09/30 收入 支出 科目 12 員工教育訓練費 科目 金額 49…" at bounding box center [877, 347] width 1384 height 823
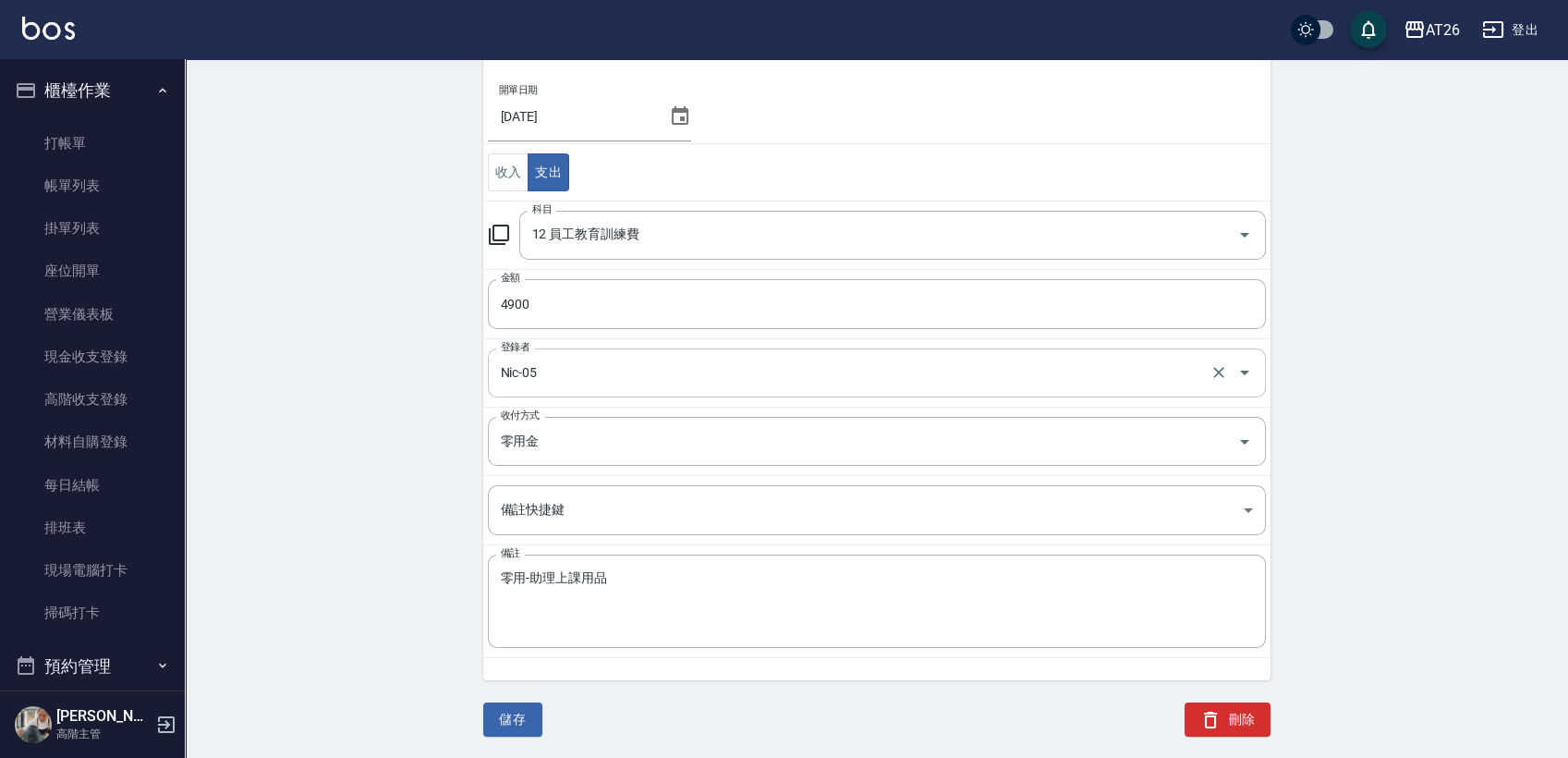
click at [632, 351] on div "Nic-05 登錄者" at bounding box center [877, 372] width 778 height 49
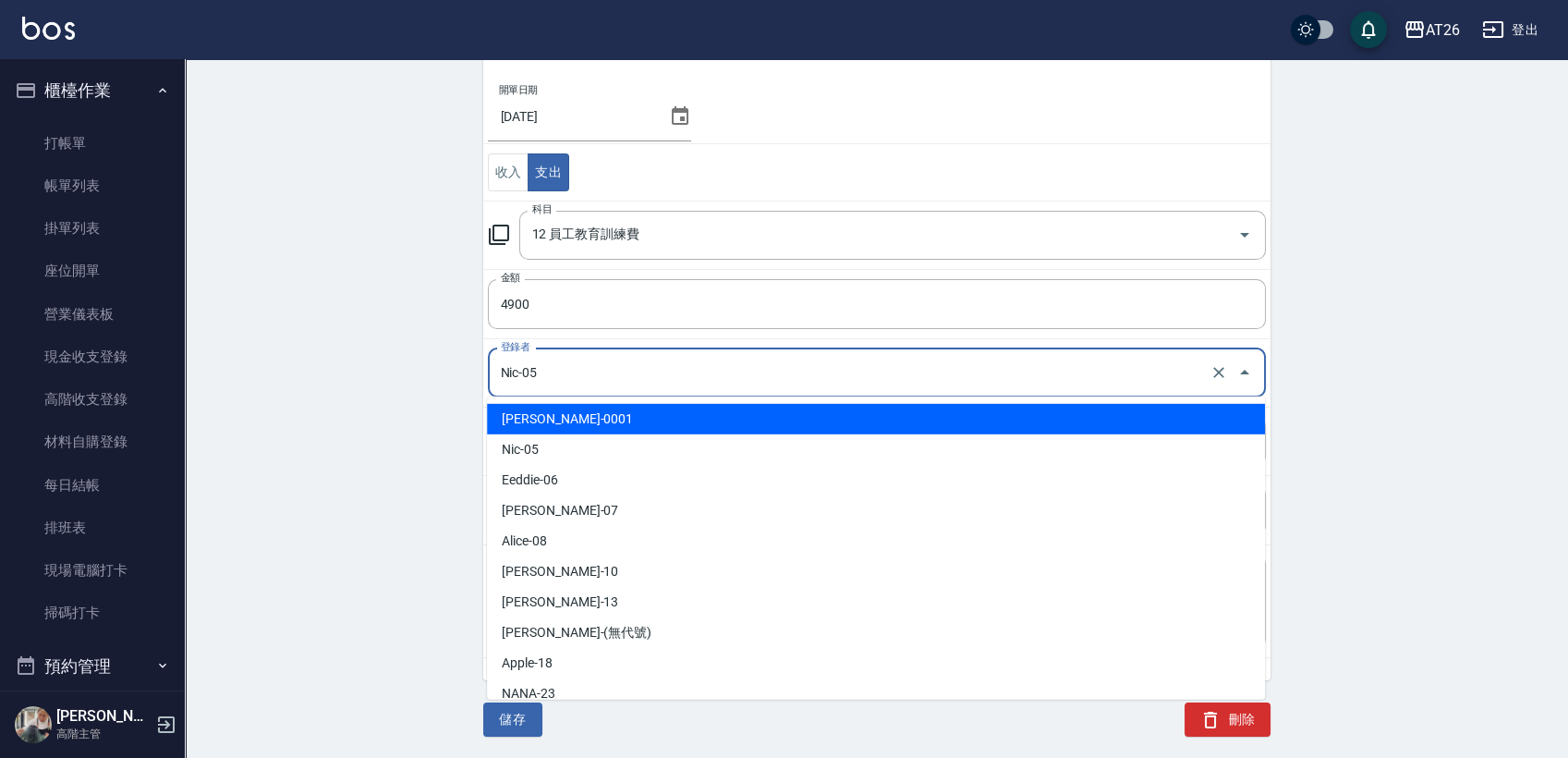
click at [458, 297] on div "ACCOUNTING RECORD DETAIL 收支紀錄詳細 一般 開單日期 2025/09/30 收入 支出 科目 12 員工教育訓練費 科目 金額 49…" at bounding box center [877, 347] width 1384 height 823
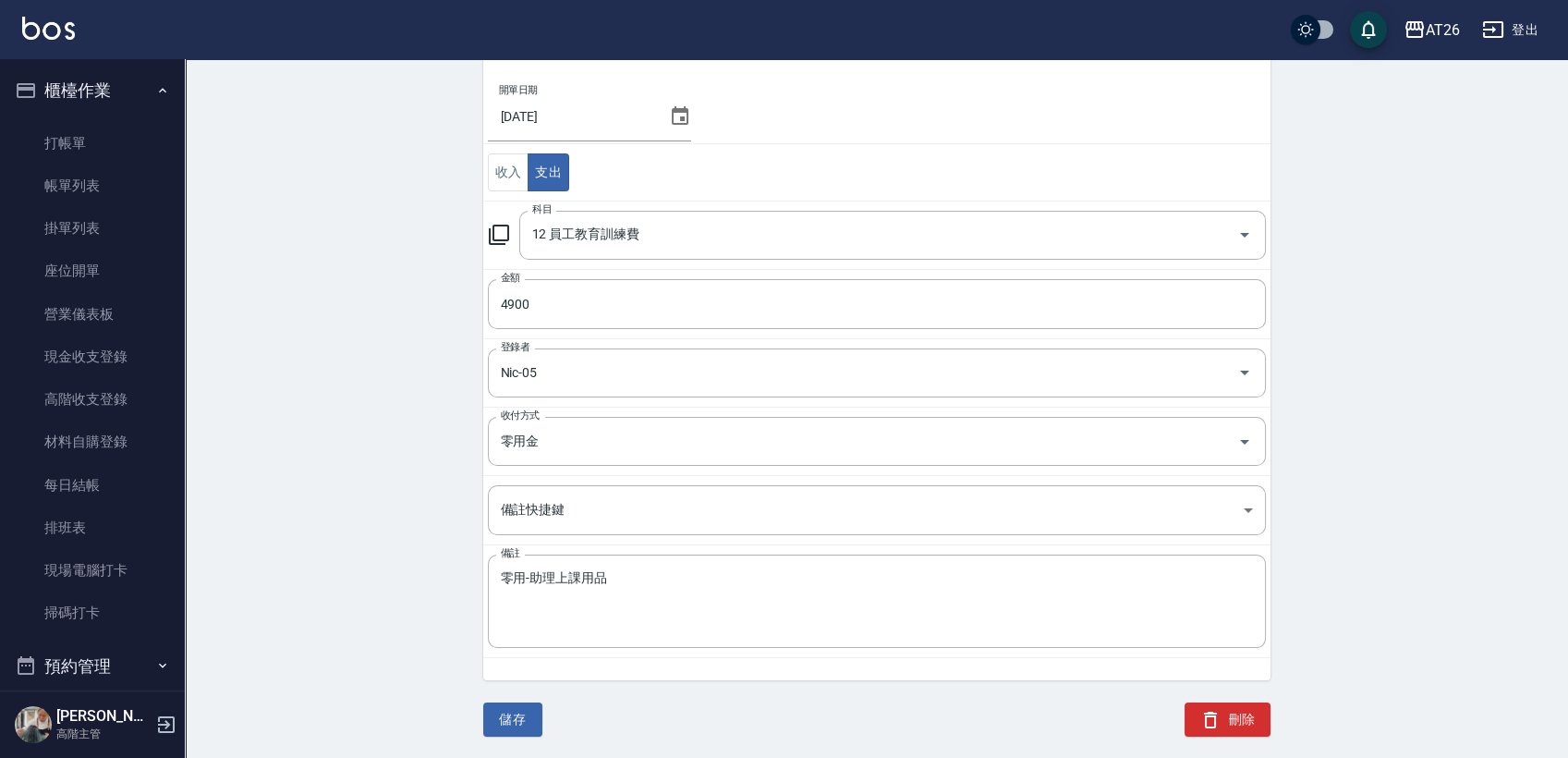
click at [437, 272] on div "ACCOUNTING RECORD DETAIL 收支紀錄詳細 一般 開單日期 2025/09/30 收入 支出 科目 12 員工教育訓練費 科目 金額 49…" at bounding box center [877, 347] width 1384 height 823
click at [103, 182] on link "帳單列表" at bounding box center [92, 186] width 170 height 43
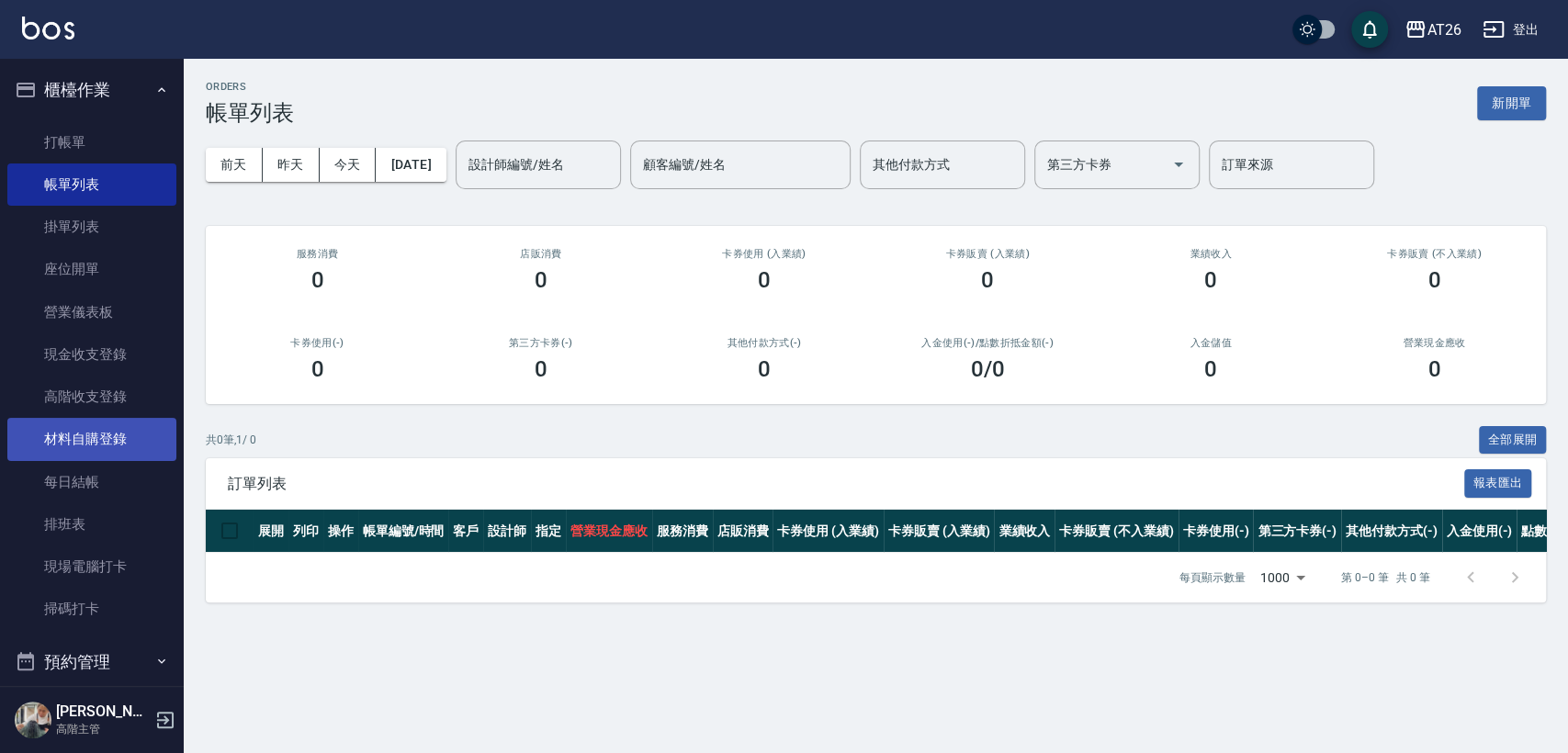
click at [134, 434] on link "材料自購登錄" at bounding box center [91, 439] width 169 height 43
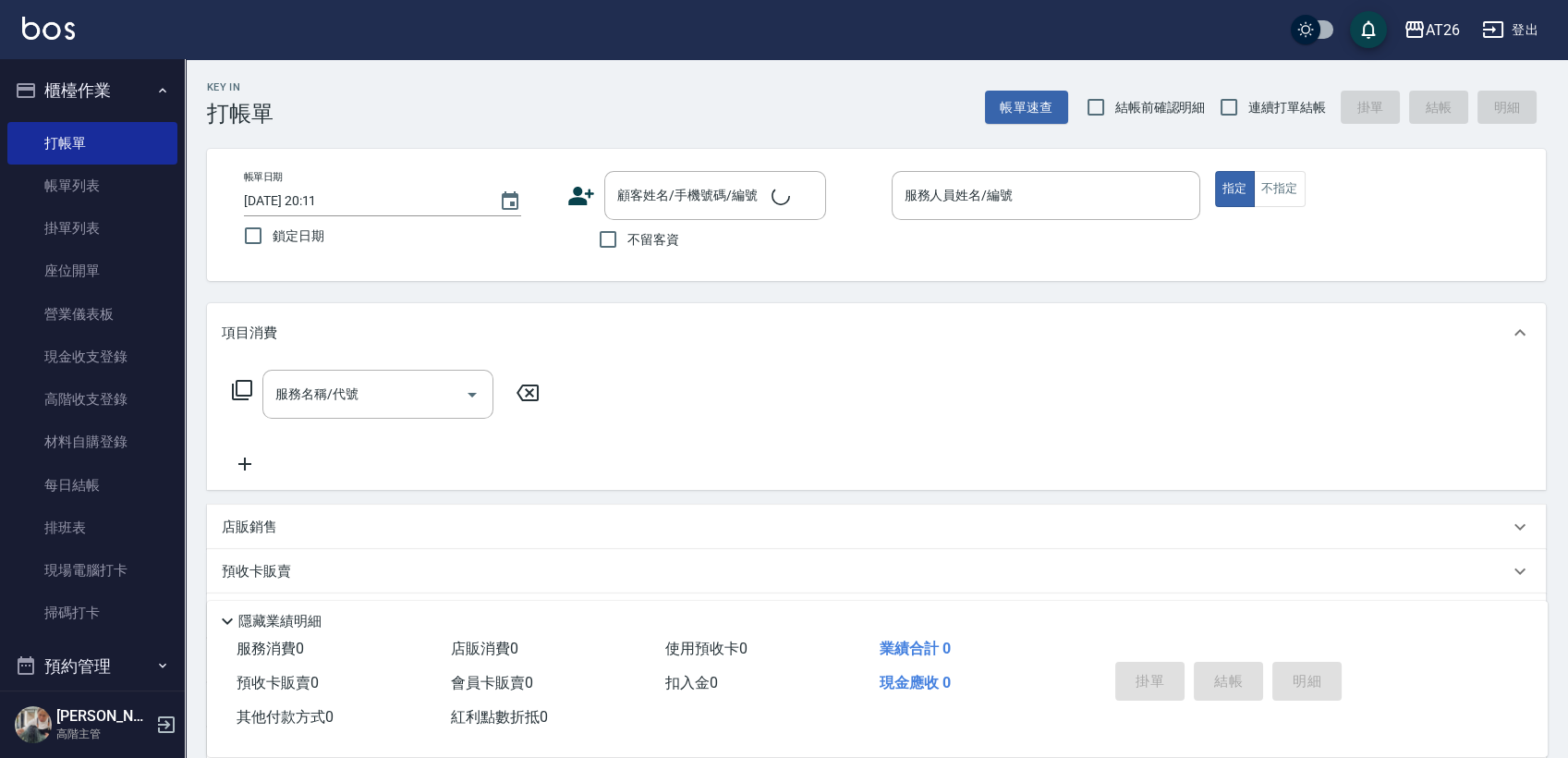
click at [113, 88] on button "櫃檯作業" at bounding box center [92, 91] width 170 height 48
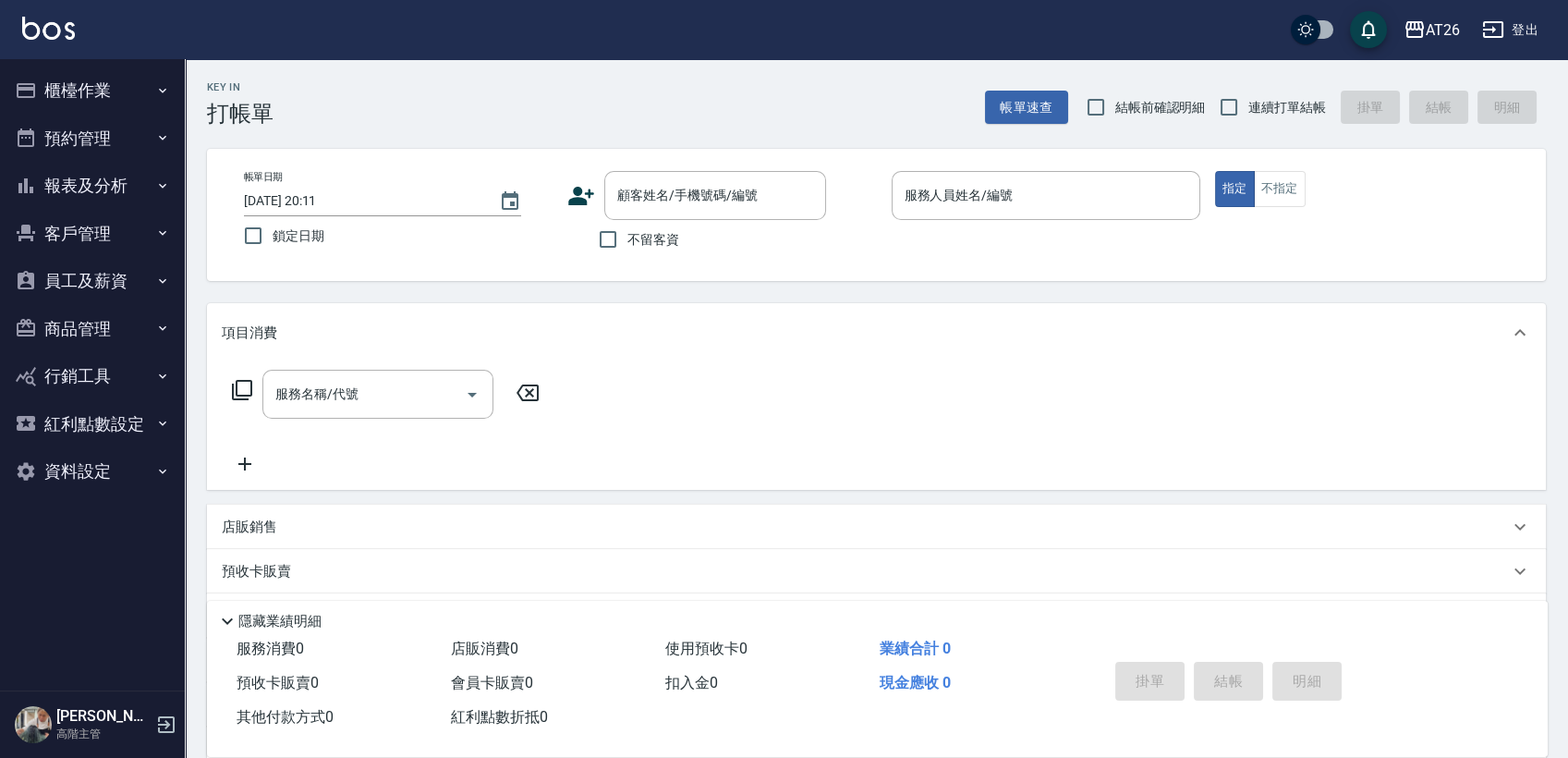
click at [113, 88] on button "櫃檯作業" at bounding box center [92, 91] width 170 height 48
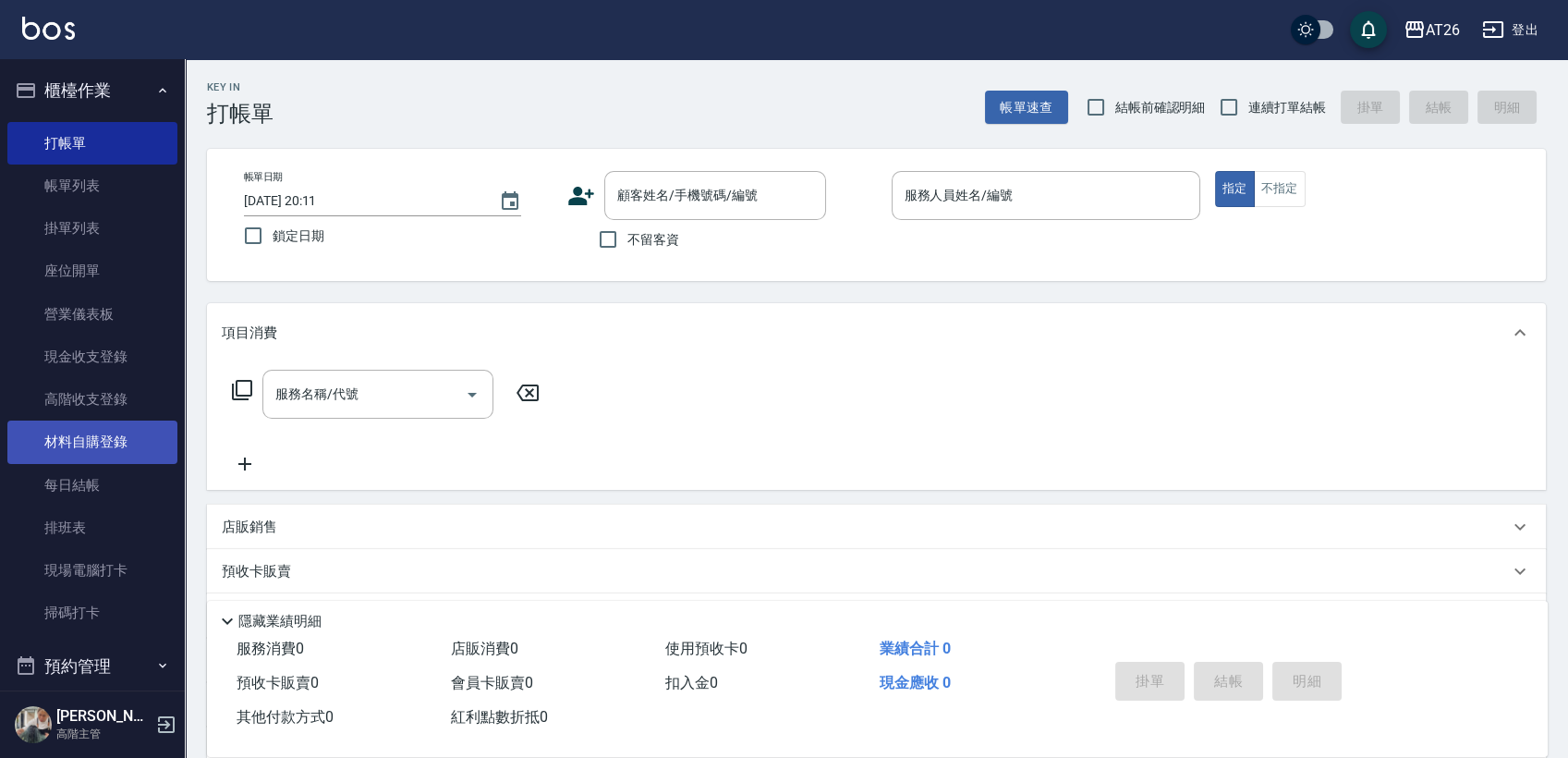
click at [126, 437] on link "材料自購登錄" at bounding box center [92, 442] width 170 height 43
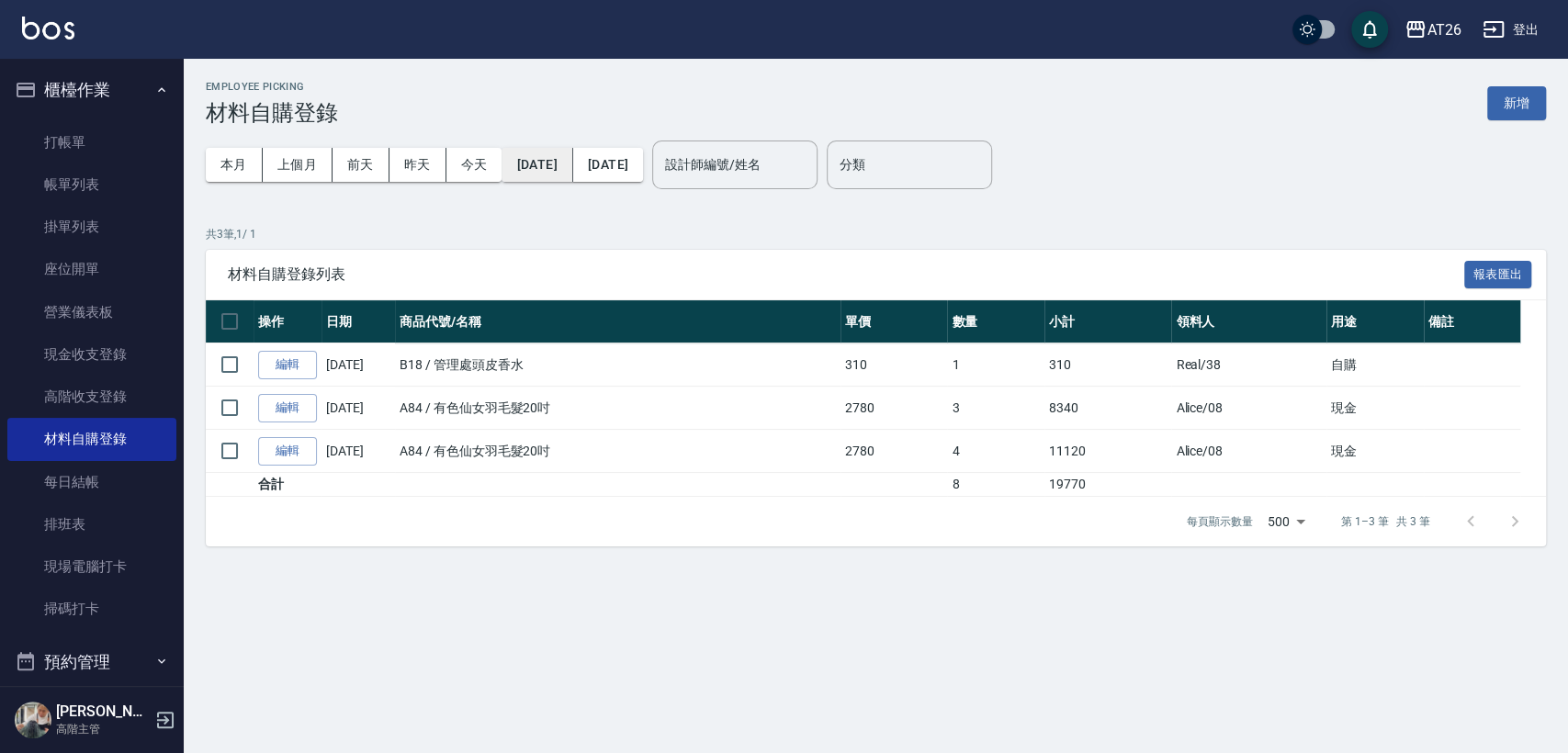
click at [565, 167] on button "[DATE]" at bounding box center [537, 165] width 71 height 34
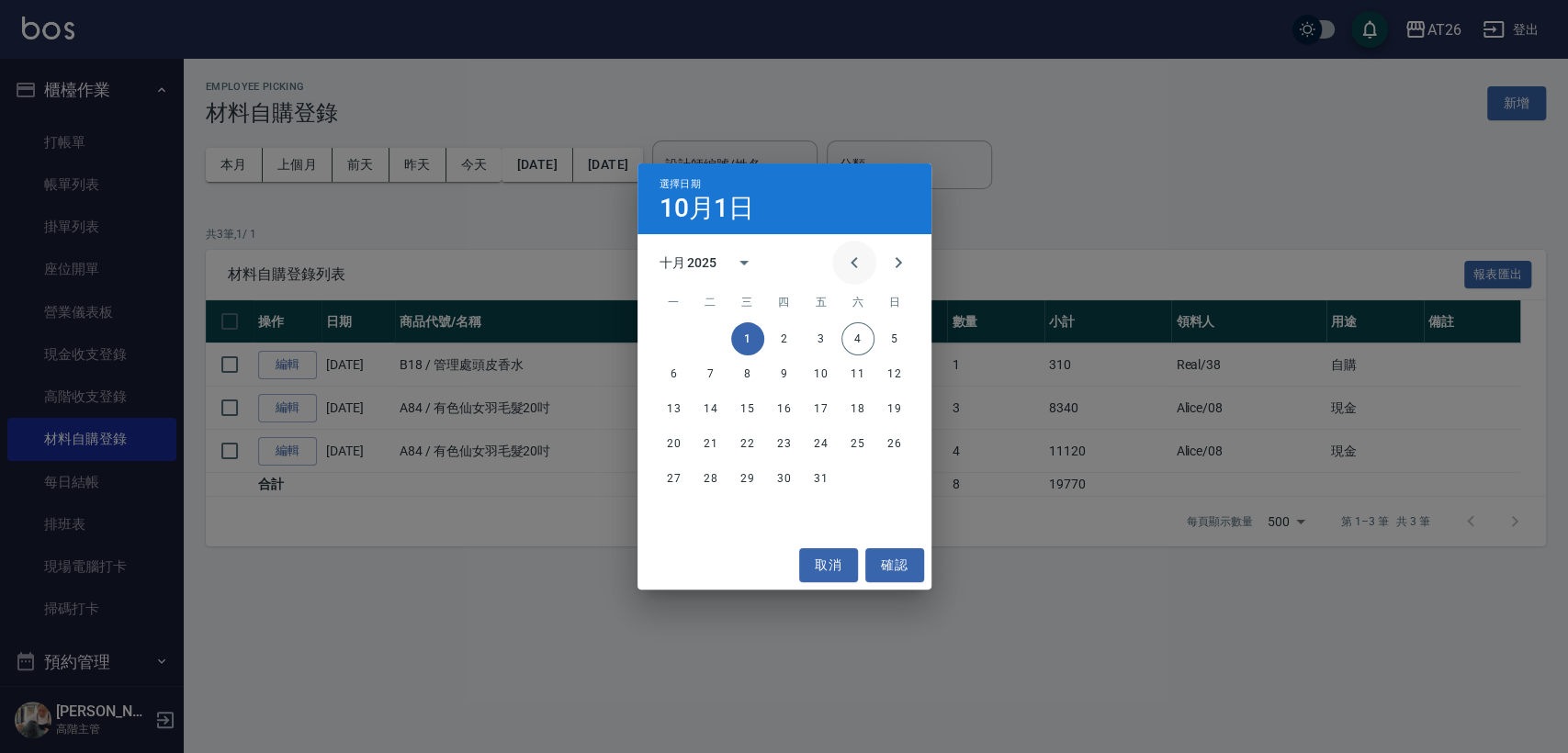
drag, startPoint x: 835, startPoint y: 239, endPoint x: 843, endPoint y: 251, distance: 14.4
click at [836, 240] on div at bounding box center [875, 262] width 88 height 44
click at [843, 251] on icon "Previous month" at bounding box center [854, 262] width 22 height 22
click at [679, 329] on button "1" at bounding box center [674, 338] width 33 height 33
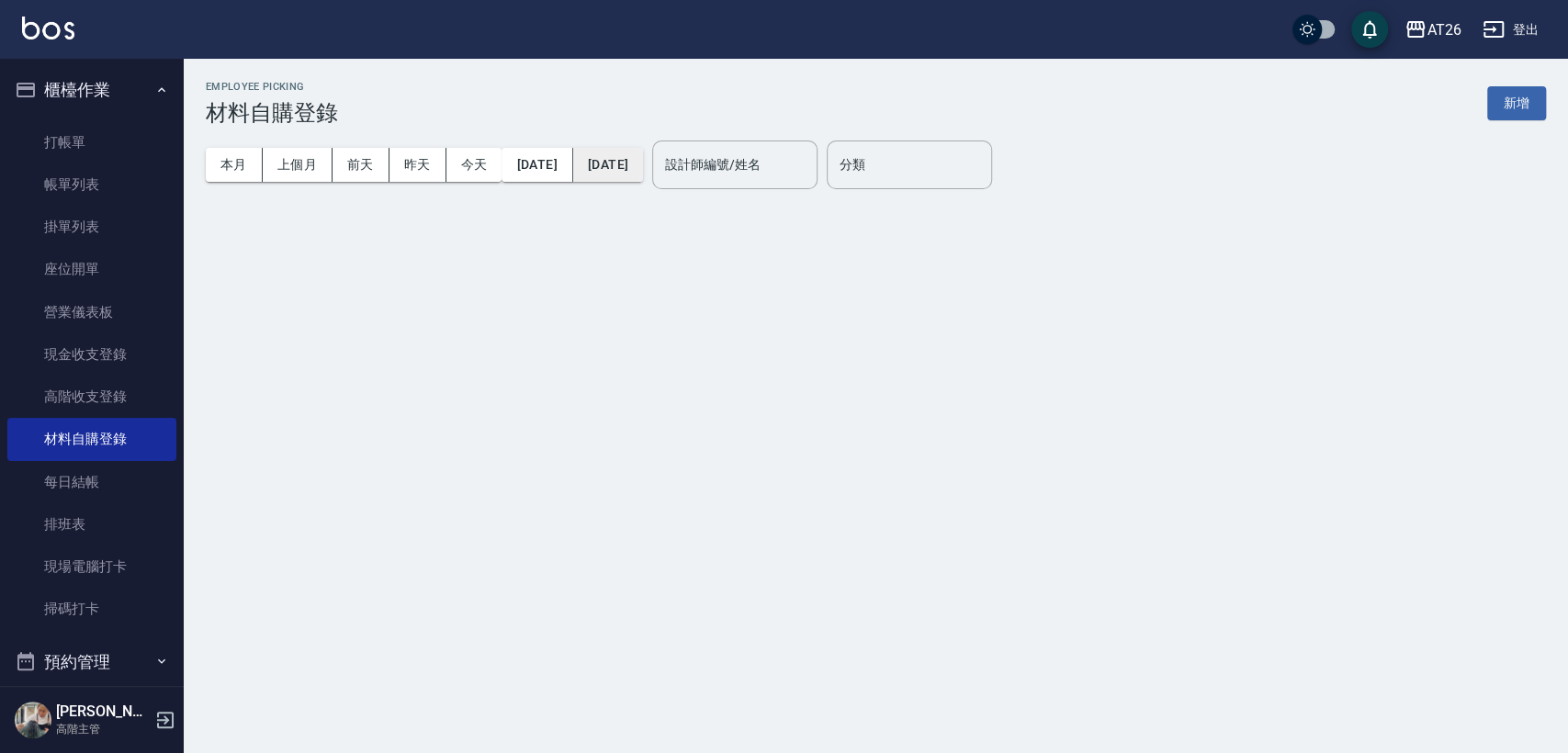
click at [643, 178] on button "[DATE]" at bounding box center [608, 165] width 70 height 34
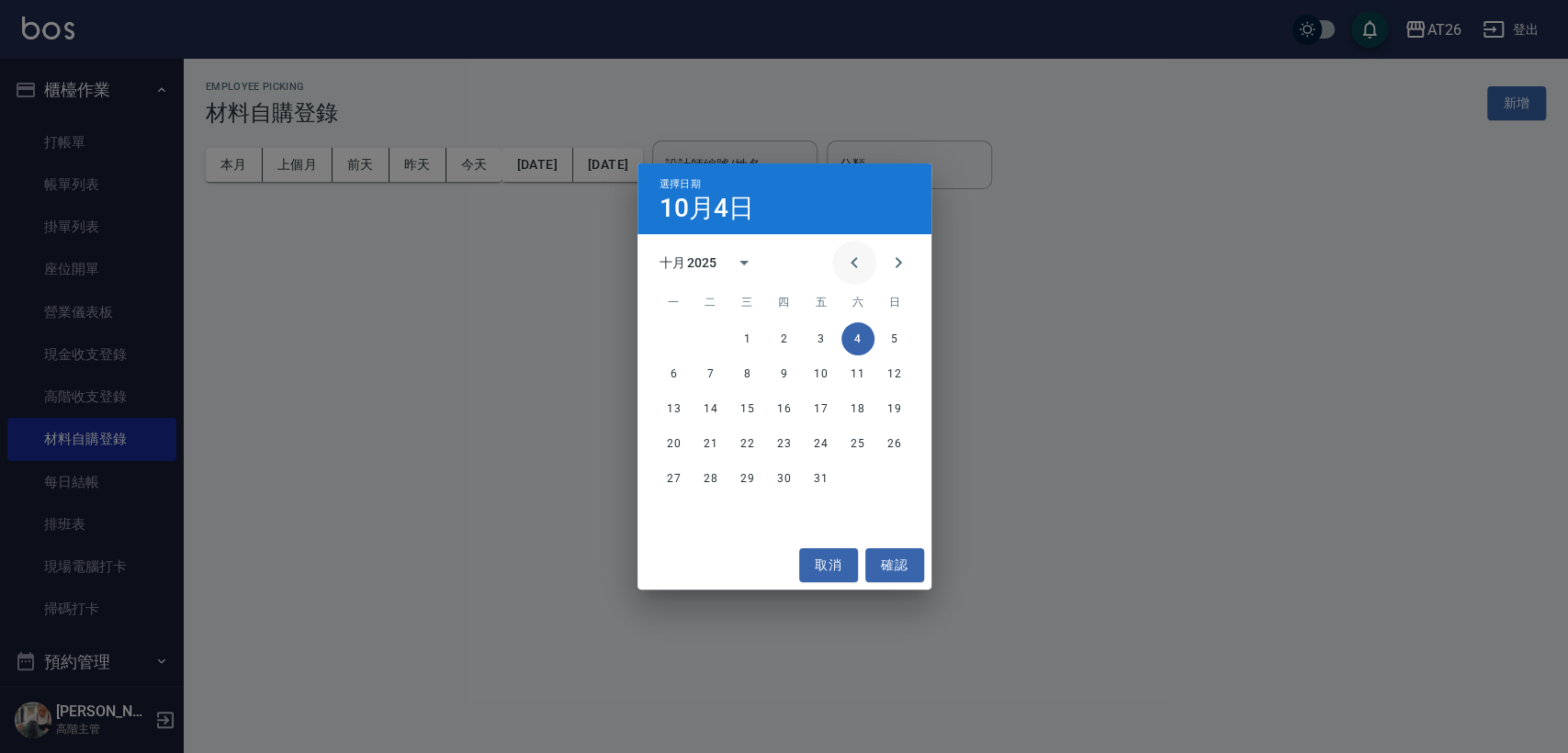
click at [861, 269] on icon "Previous month" at bounding box center [854, 262] width 22 height 22
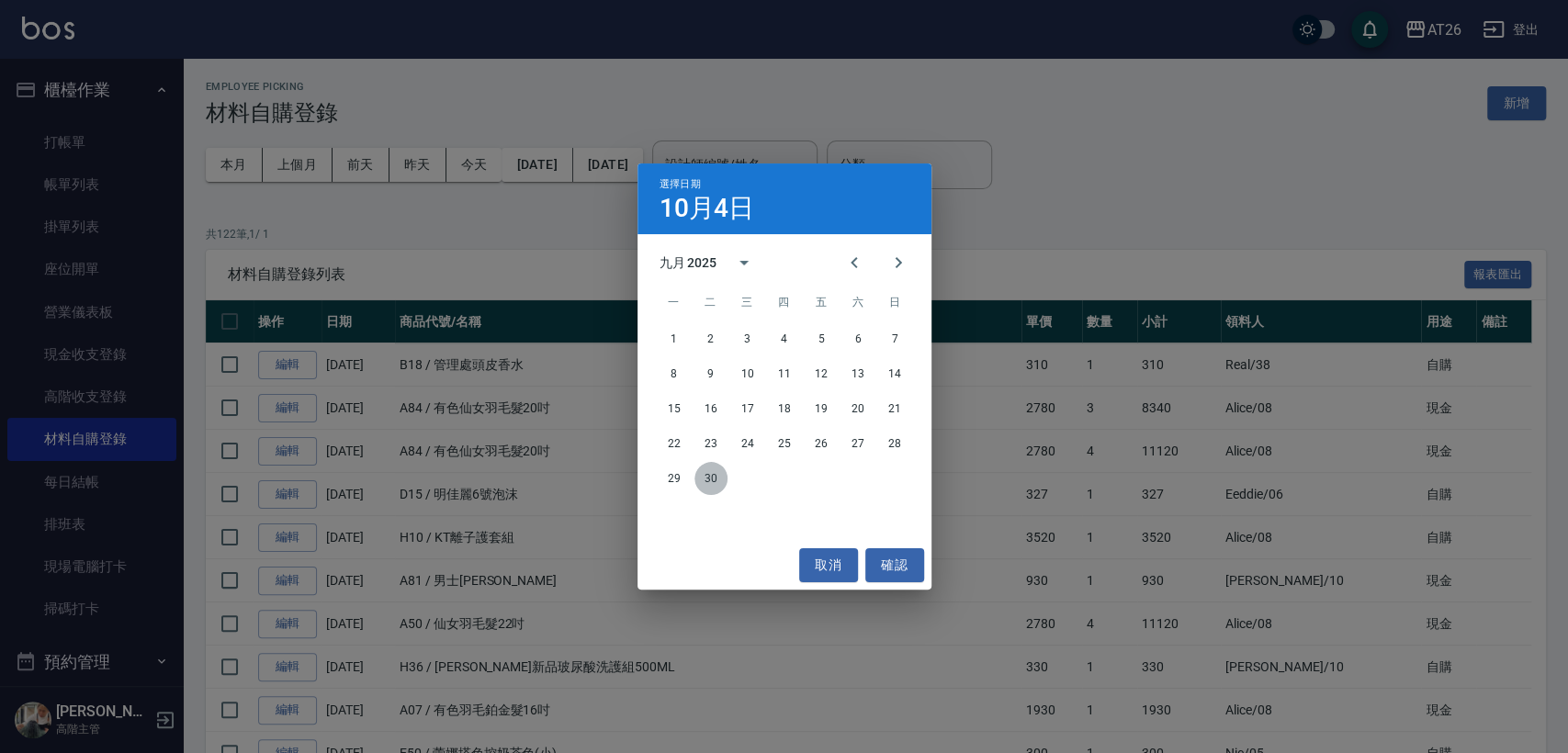
click at [720, 472] on button "30" at bounding box center [710, 478] width 33 height 33
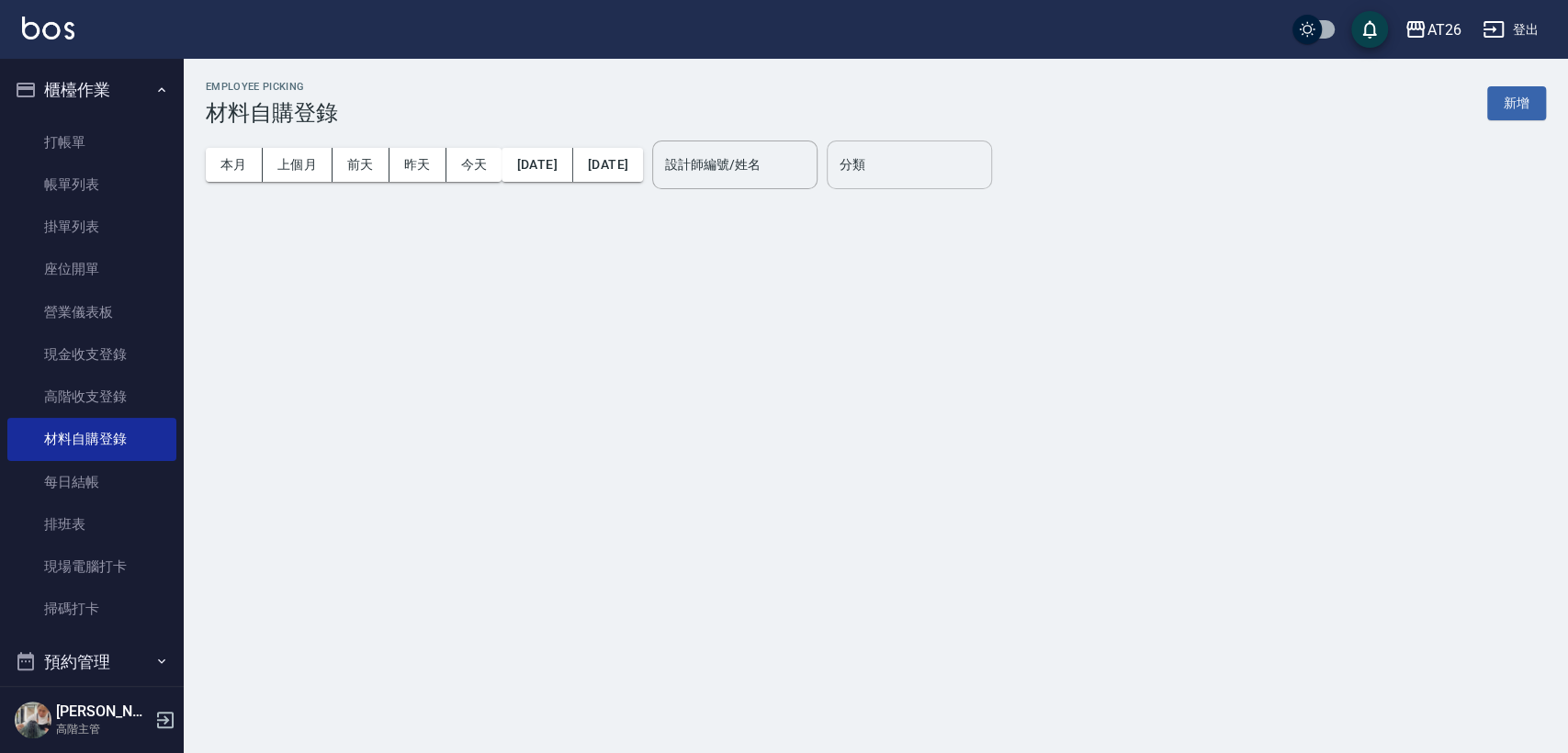
click at [927, 162] on div "分類 分類" at bounding box center [909, 164] width 165 height 49
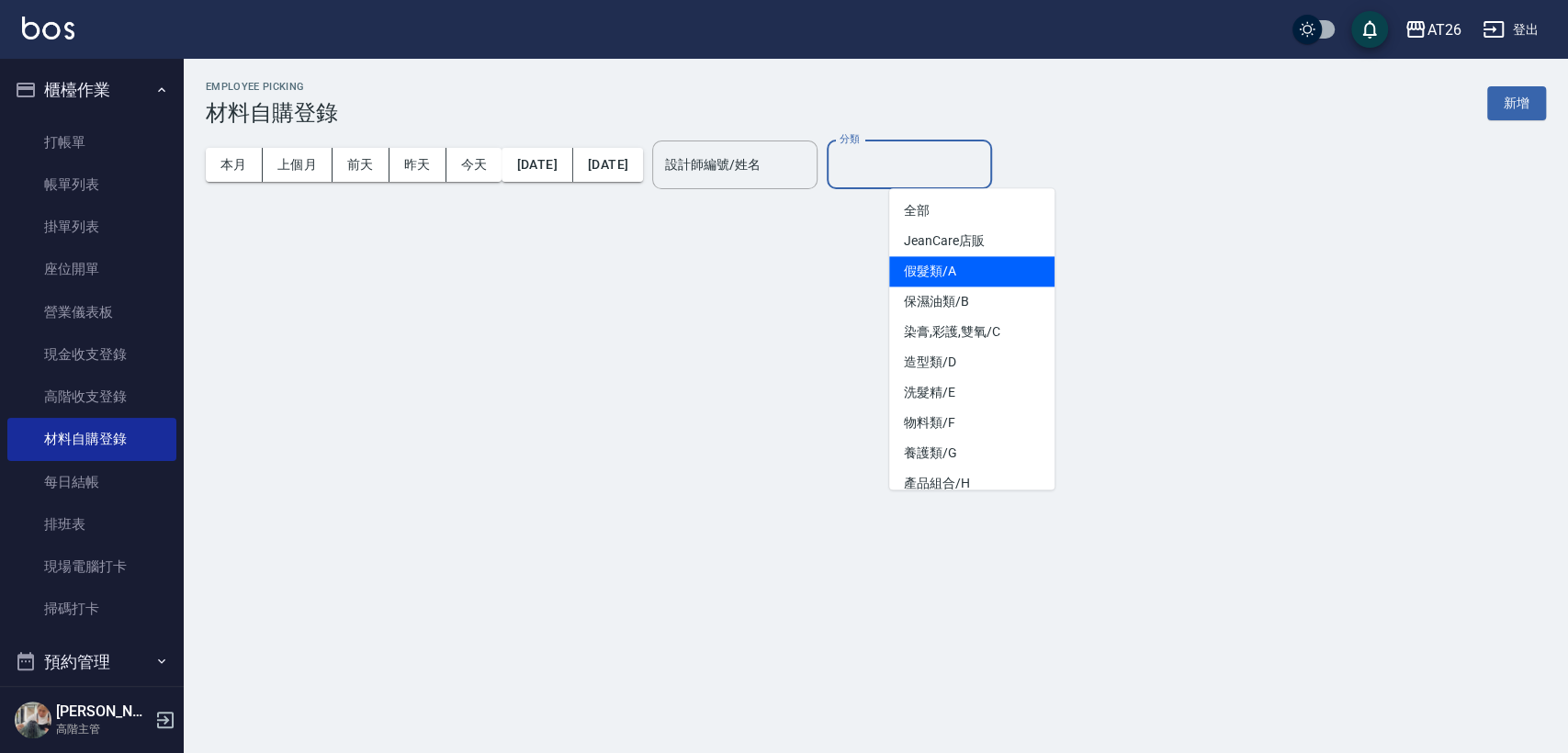
click at [964, 272] on li "假髮類/A" at bounding box center [972, 271] width 165 height 31
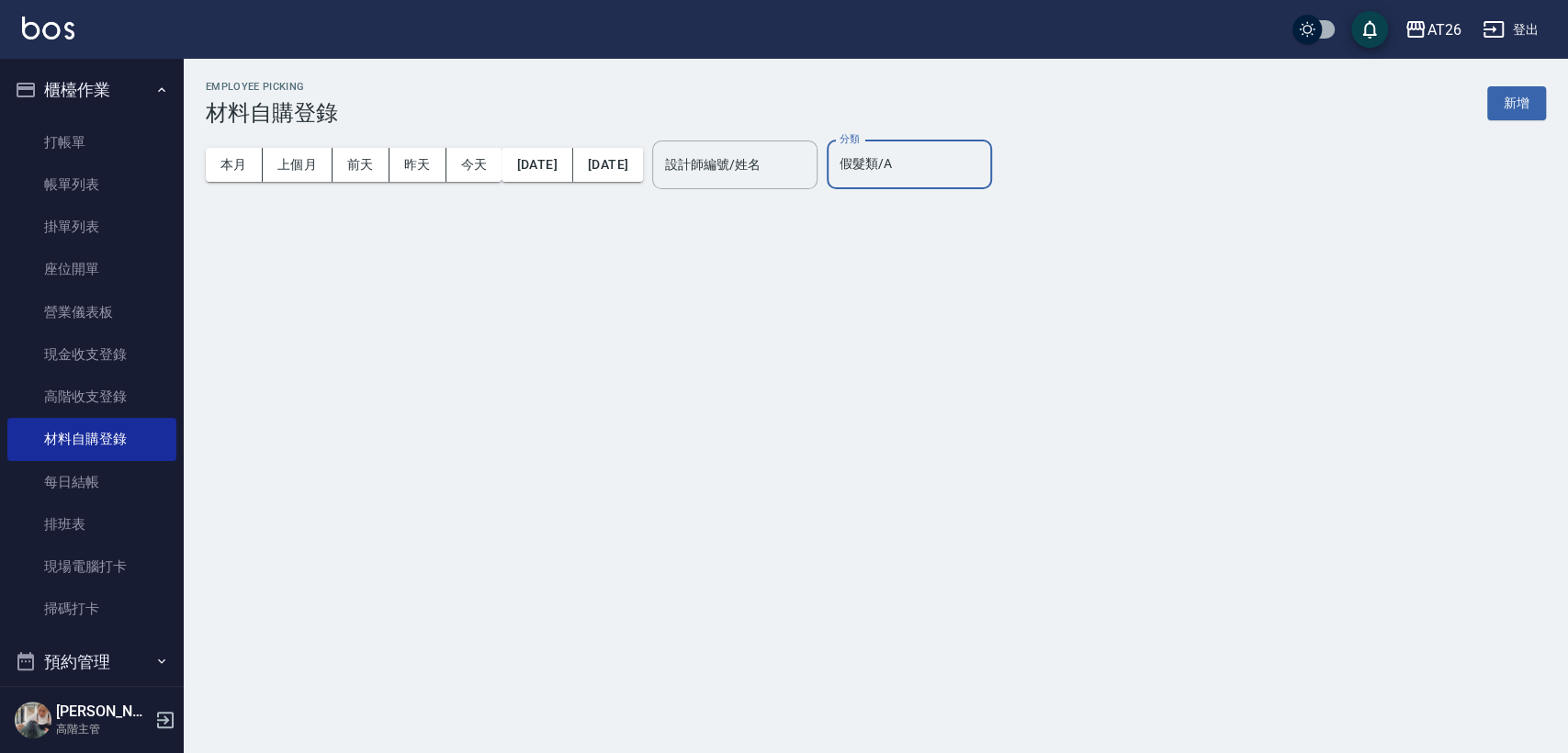
type input "假髮類/A"
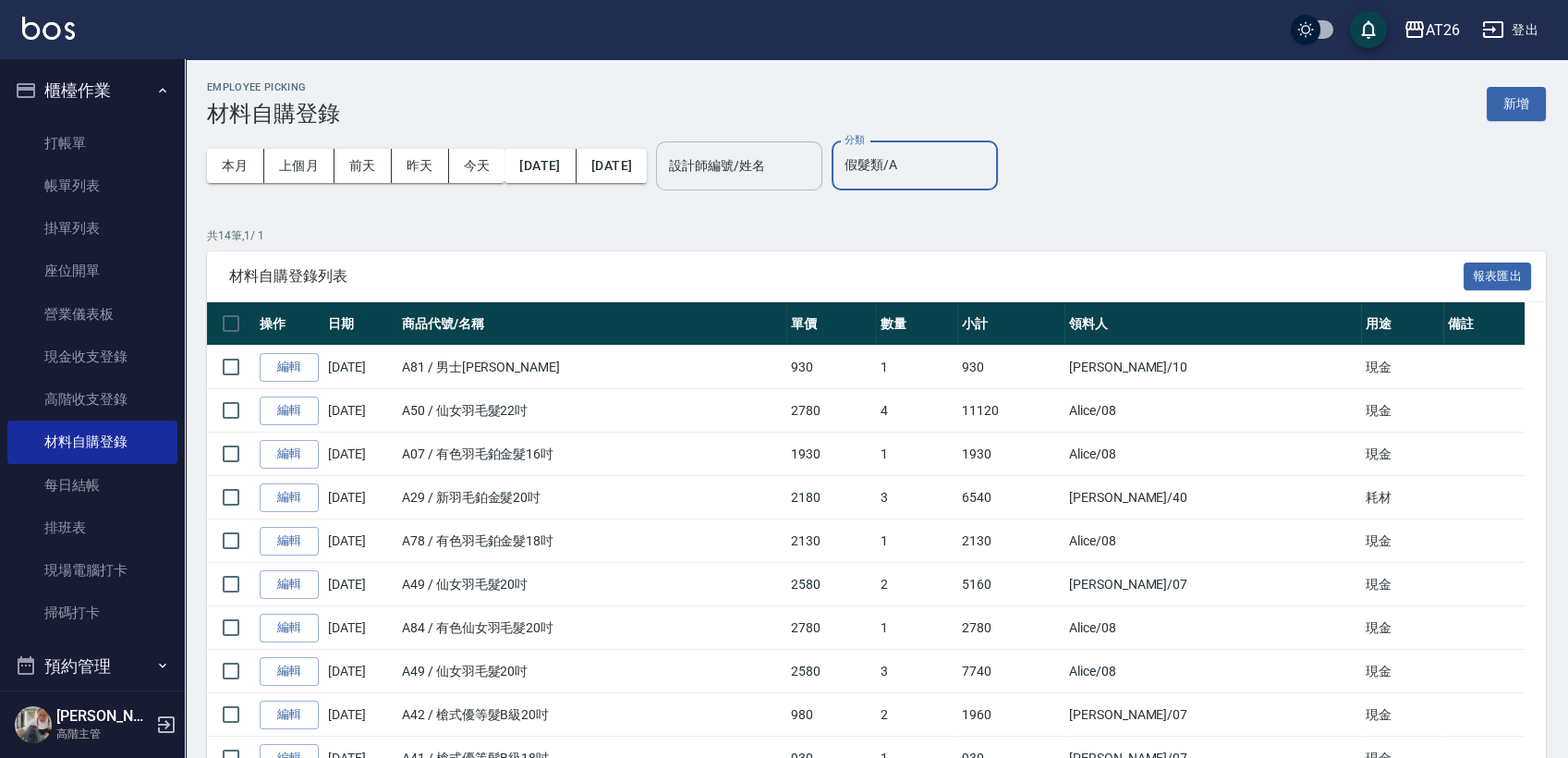
click at [823, 176] on div "設計師編號/姓名" at bounding box center [739, 165] width 166 height 49
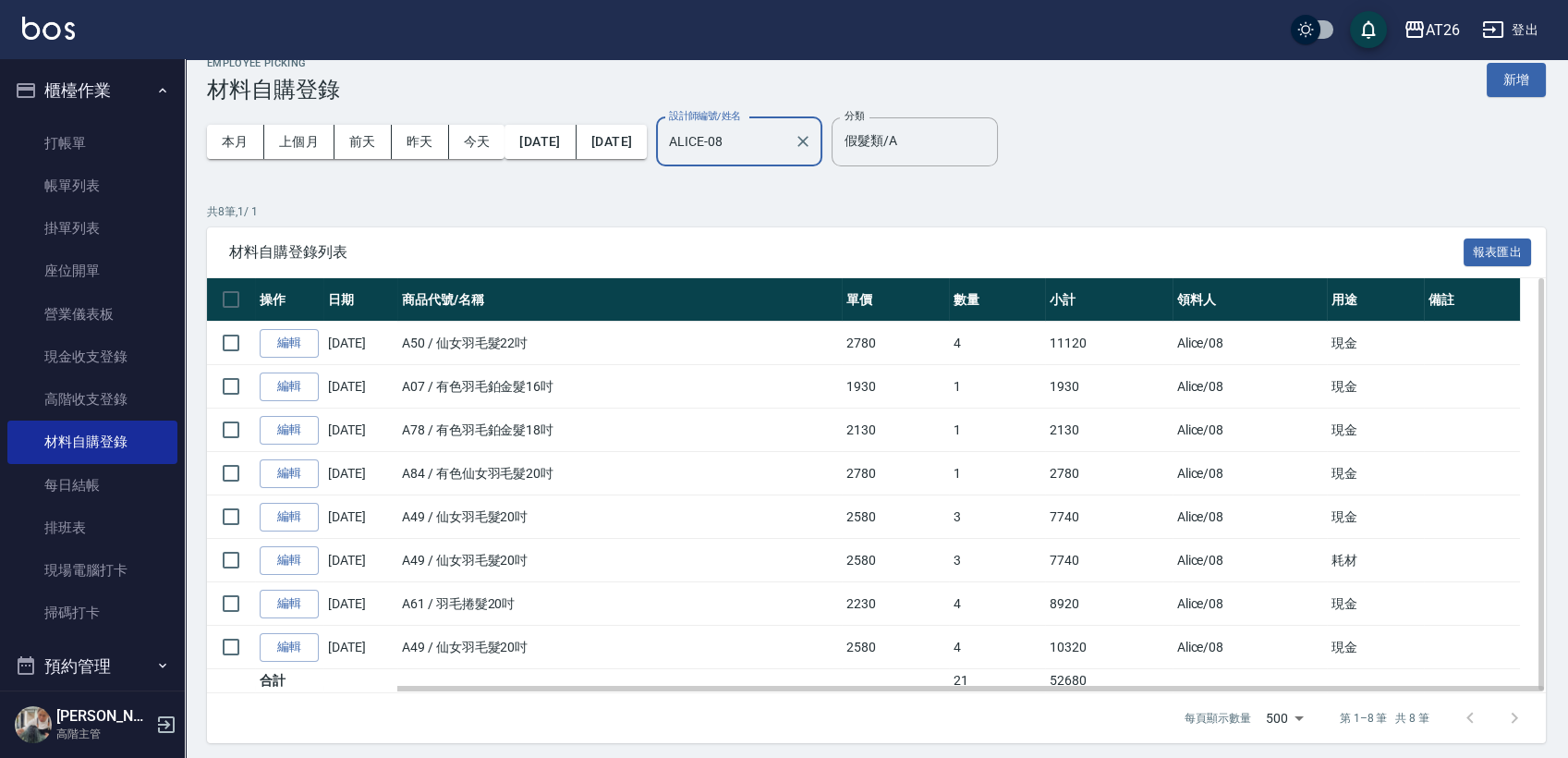
scroll to position [31, 0]
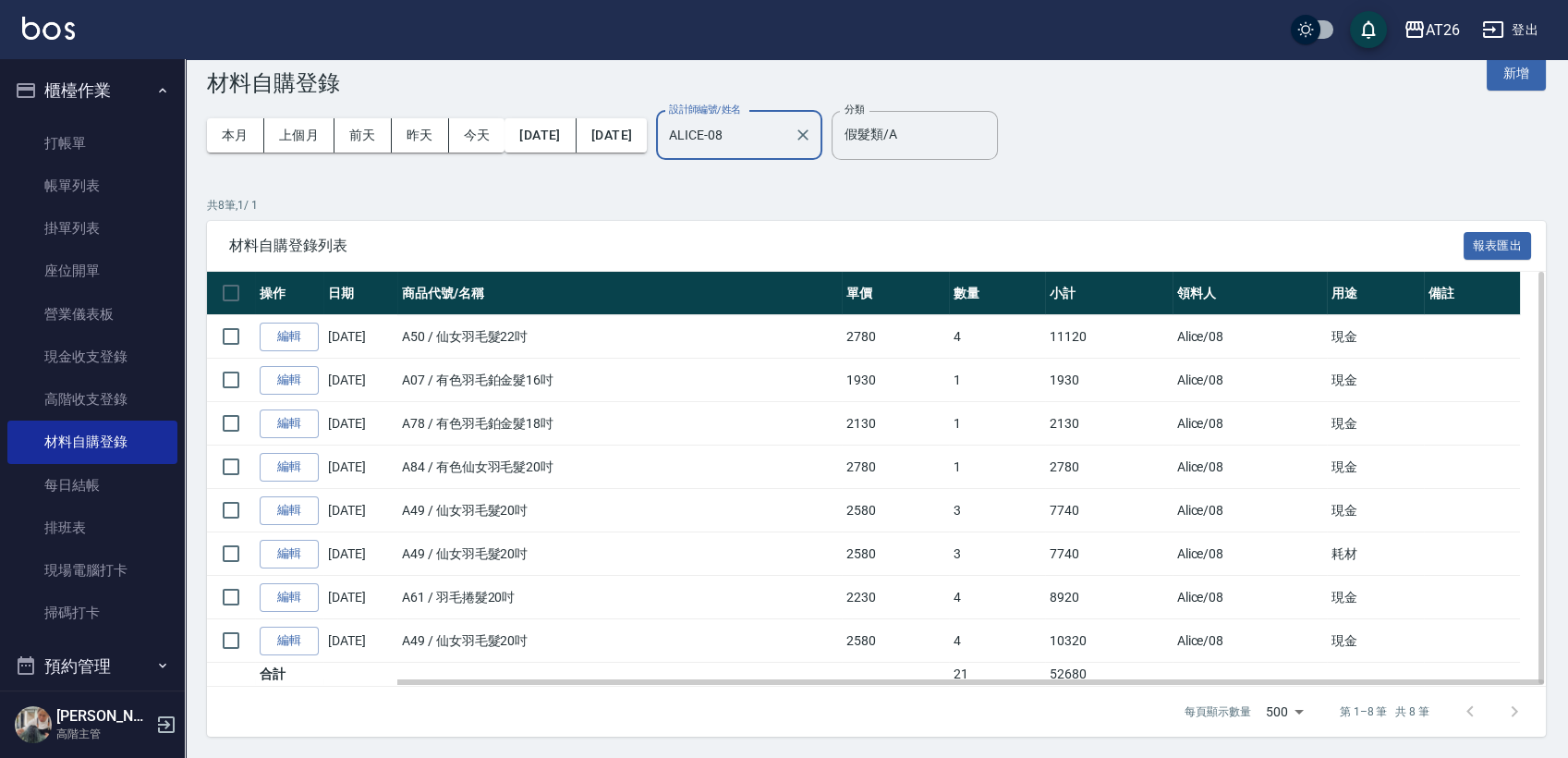
type input "ALICE-08"
drag, startPoint x: 1057, startPoint y: 665, endPoint x: 1147, endPoint y: 663, distance: 89.7
click at [1147, 664] on tr "合計 21 52680" at bounding box center [876, 675] width 1339 height 24
click at [1147, 659] on td "10320" at bounding box center [1108, 640] width 127 height 43
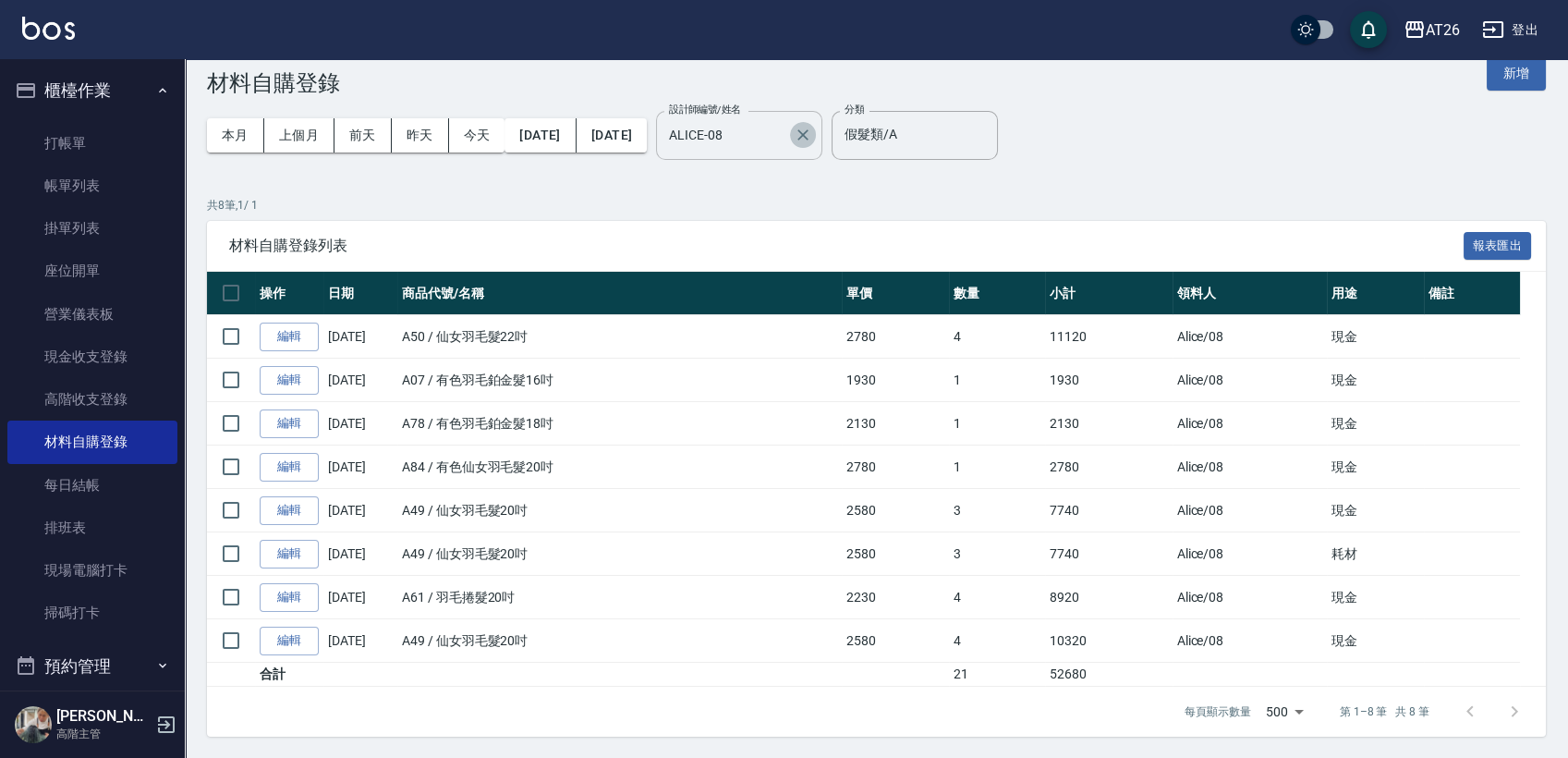
click at [809, 133] on icon "Clear" at bounding box center [803, 134] width 11 height 11
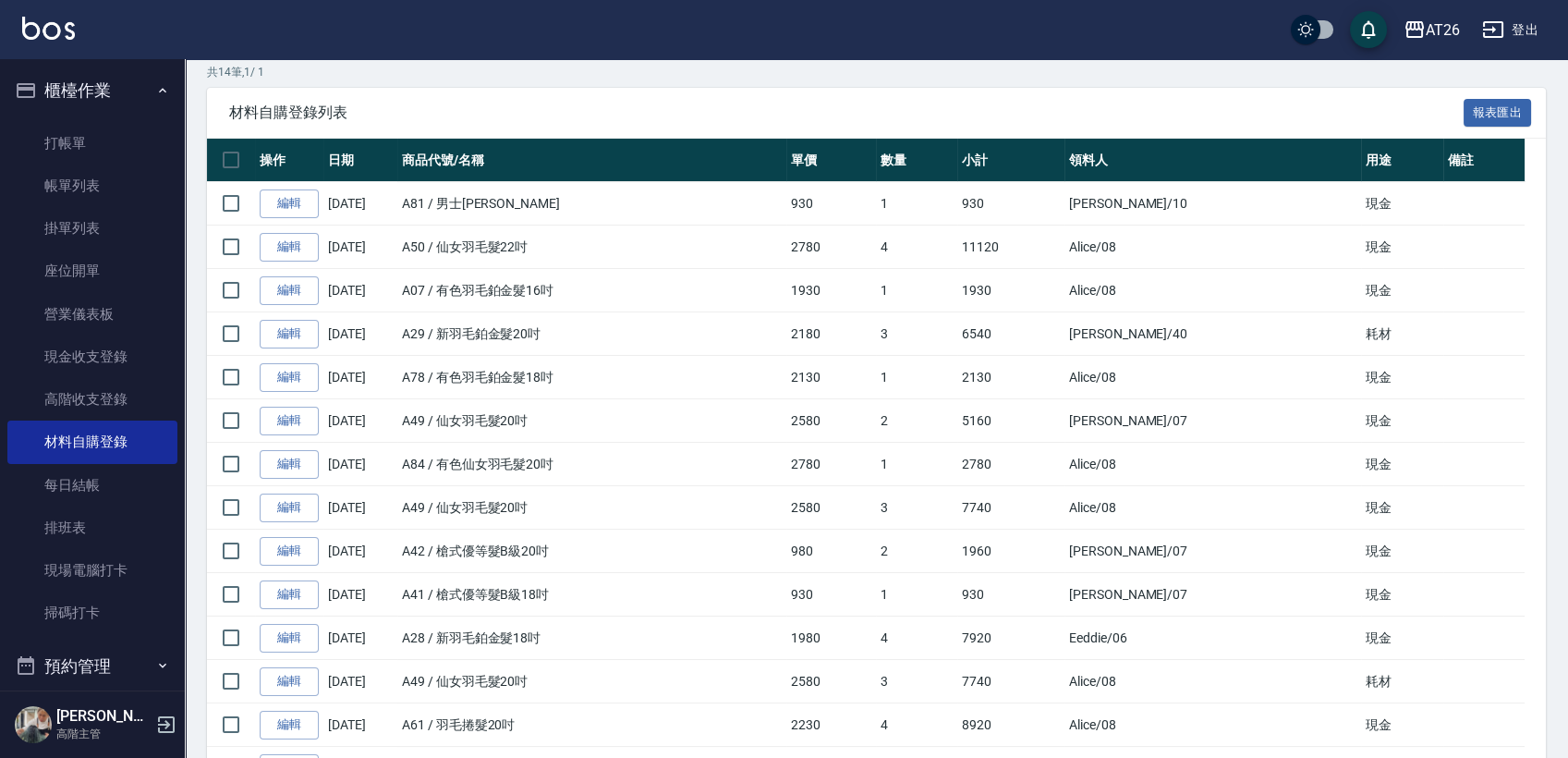
scroll to position [290, 0]
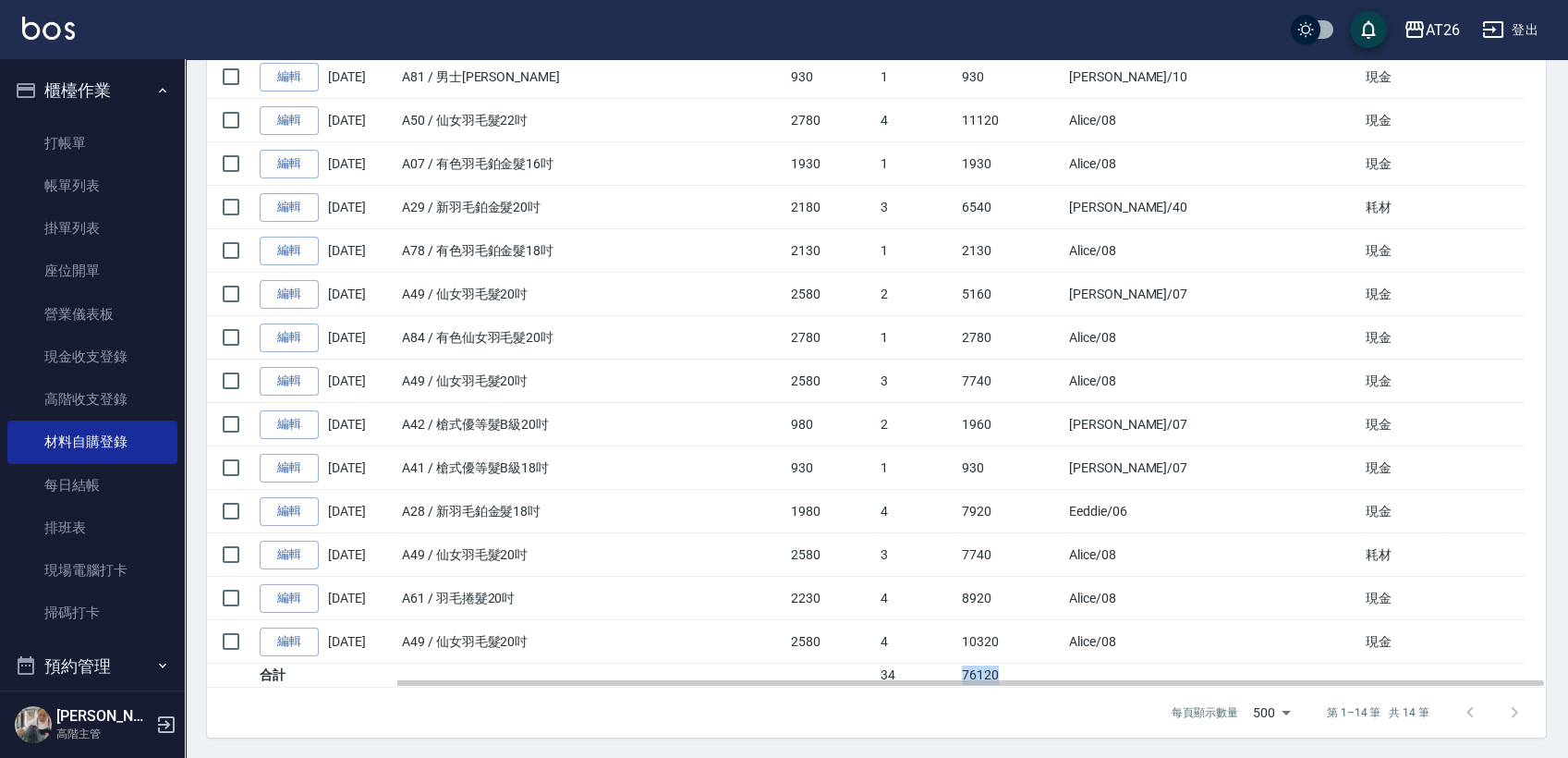
drag, startPoint x: 1074, startPoint y: 680, endPoint x: 1121, endPoint y: 664, distance: 50.0
click at [1121, 664] on tr "合計 34 76120" at bounding box center [876, 676] width 1339 height 24
click at [1065, 664] on td "76120" at bounding box center [1011, 676] width 107 height 24
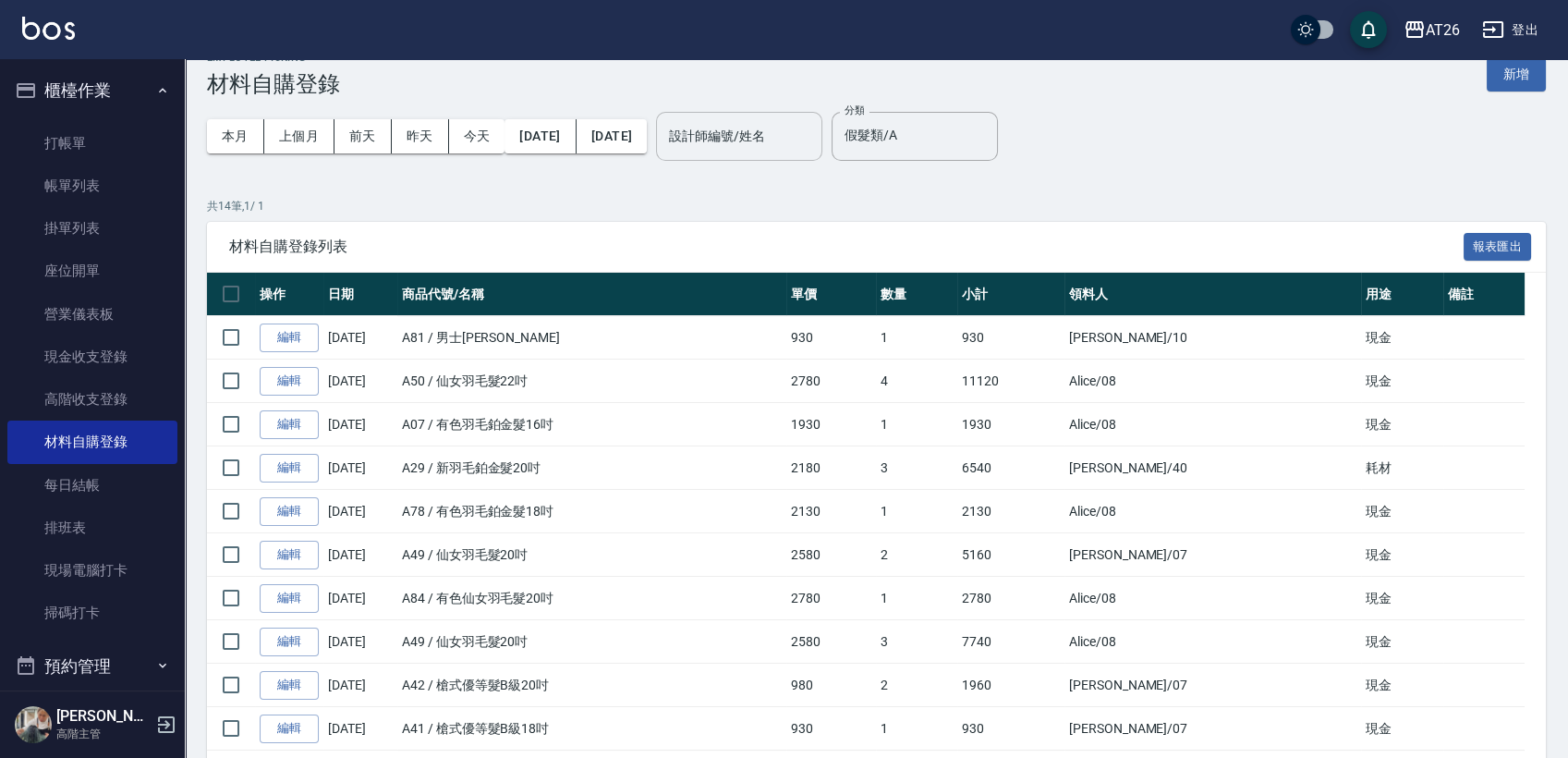
scroll to position [0, 0]
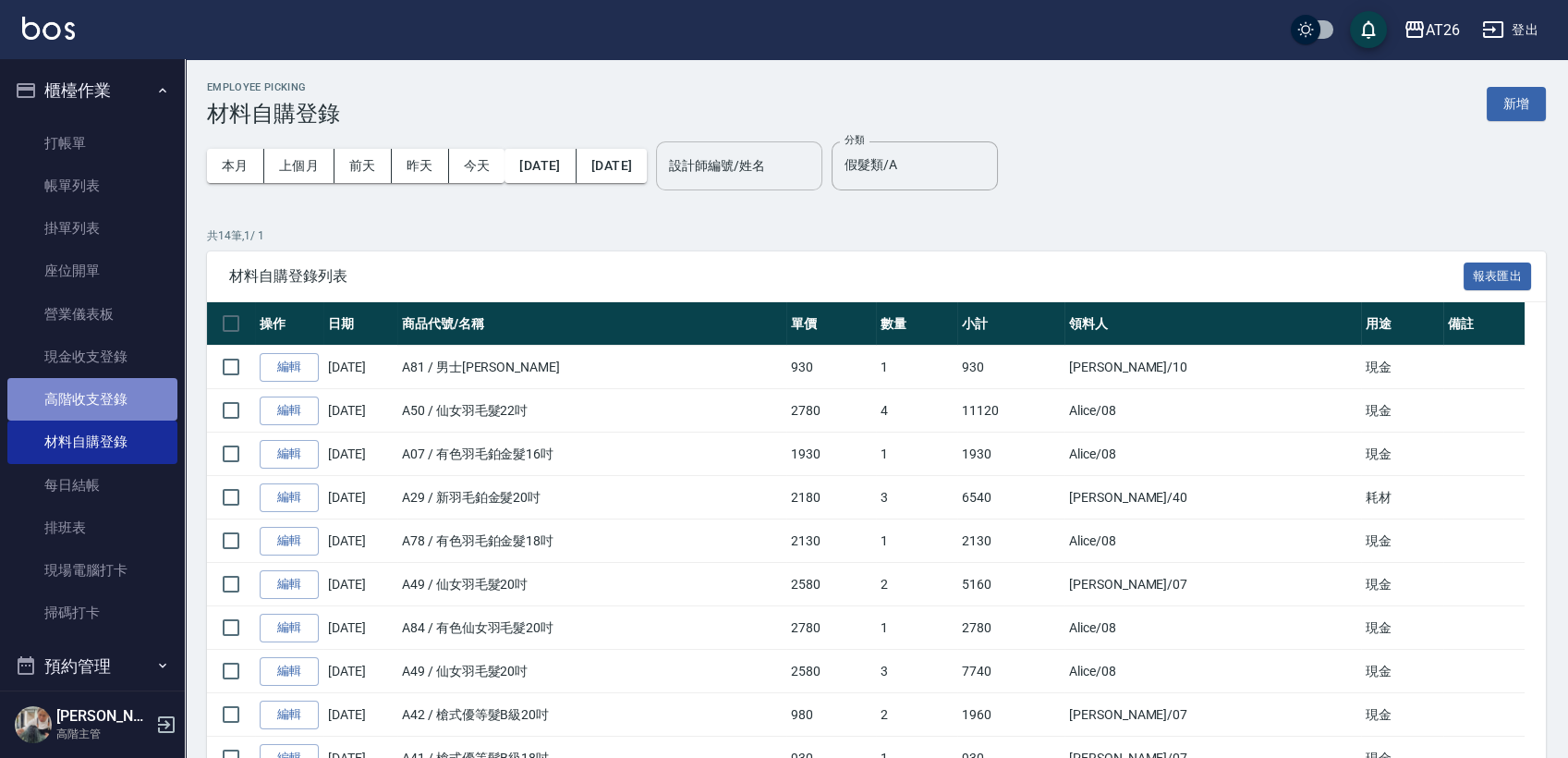
click at [115, 397] on link "高階收支登錄" at bounding box center [92, 399] width 170 height 43
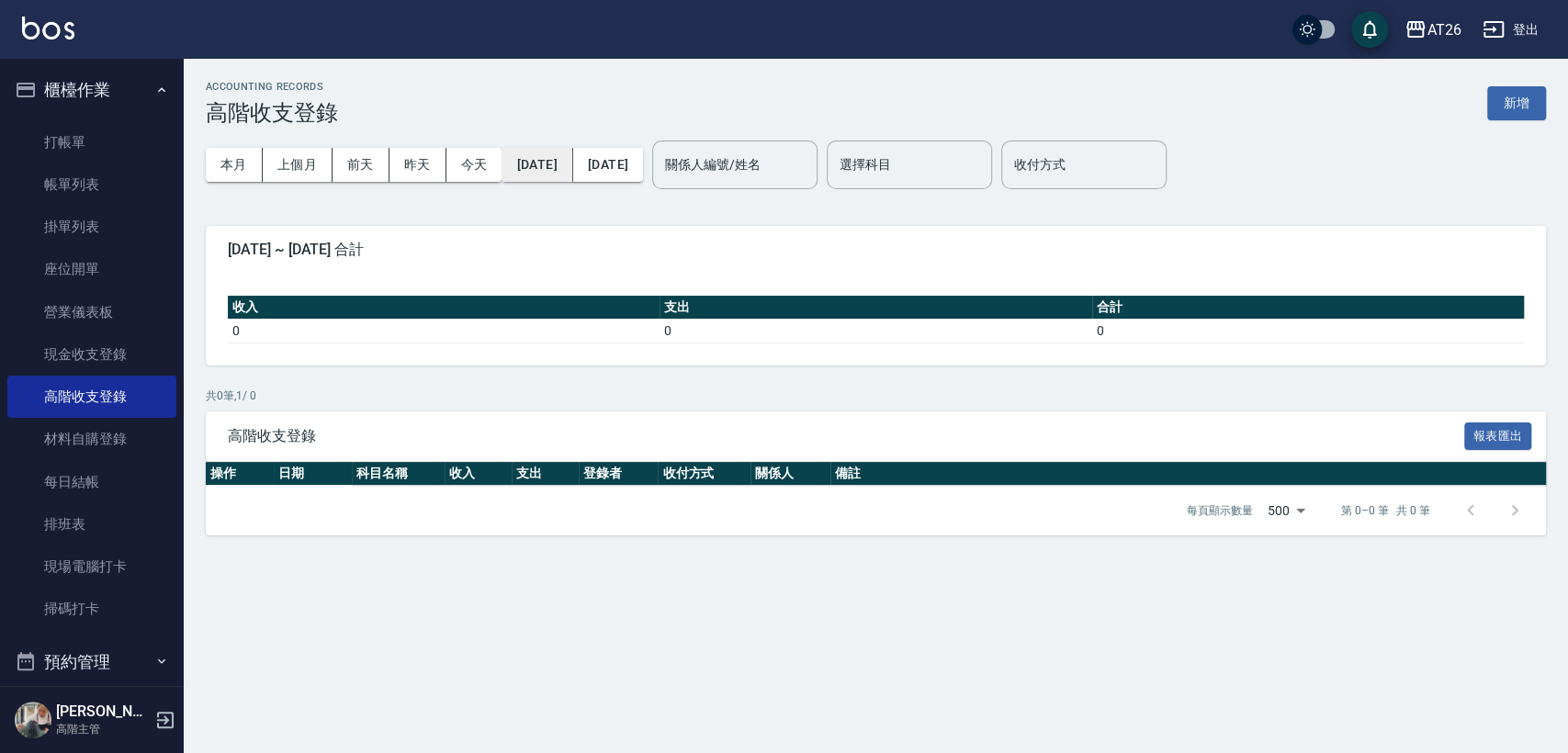
drag, startPoint x: 549, startPoint y: 144, endPoint x: 551, endPoint y: 161, distance: 17.1
click at [551, 158] on div "本月 上個月 [DATE] [DATE] [DATE] [DATE] [DATE]" at bounding box center [424, 165] width 437 height 78
click at [551, 161] on button "[DATE]" at bounding box center [537, 165] width 71 height 34
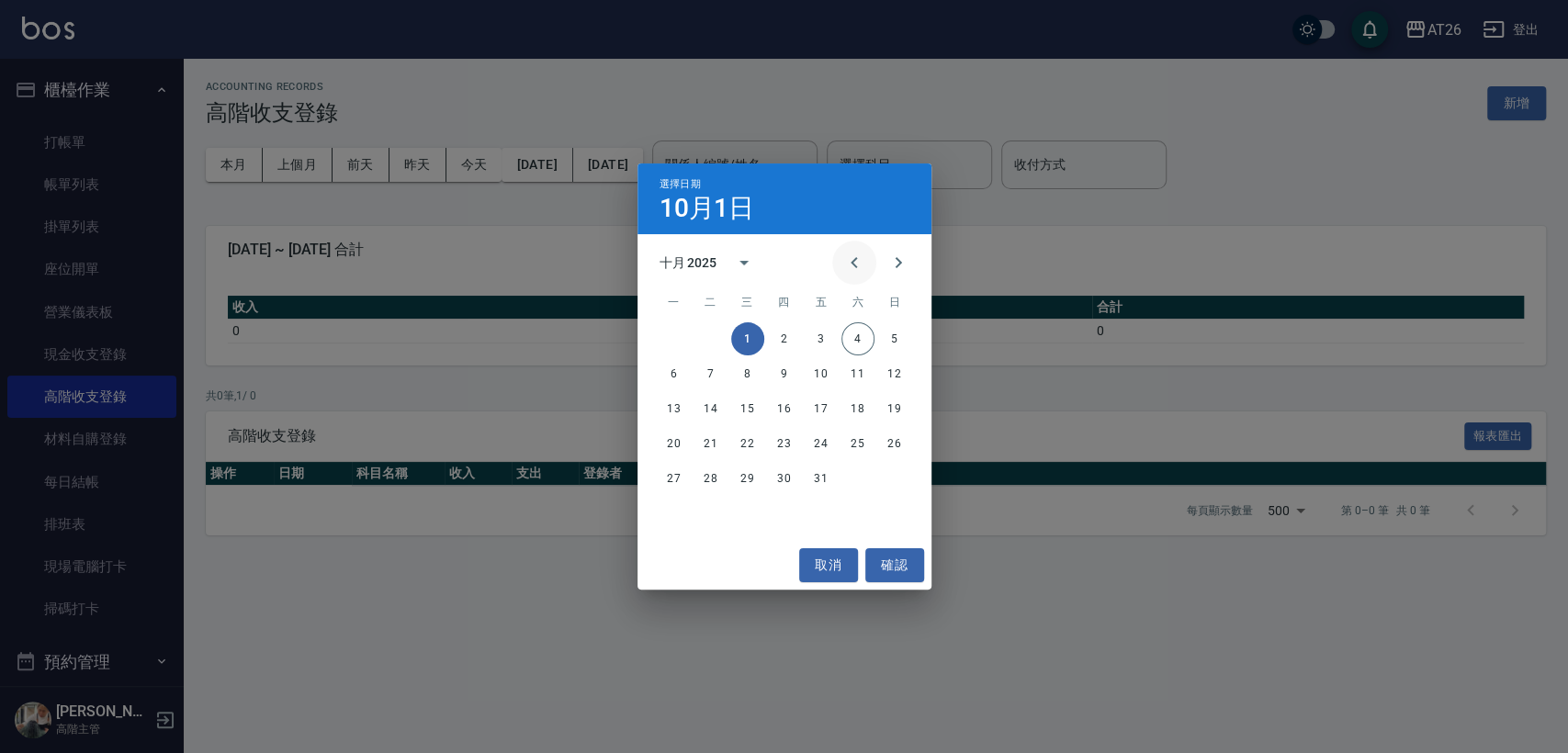
click at [853, 263] on icon "Previous month" at bounding box center [854, 262] width 6 height 11
click at [685, 343] on button "1" at bounding box center [674, 338] width 33 height 33
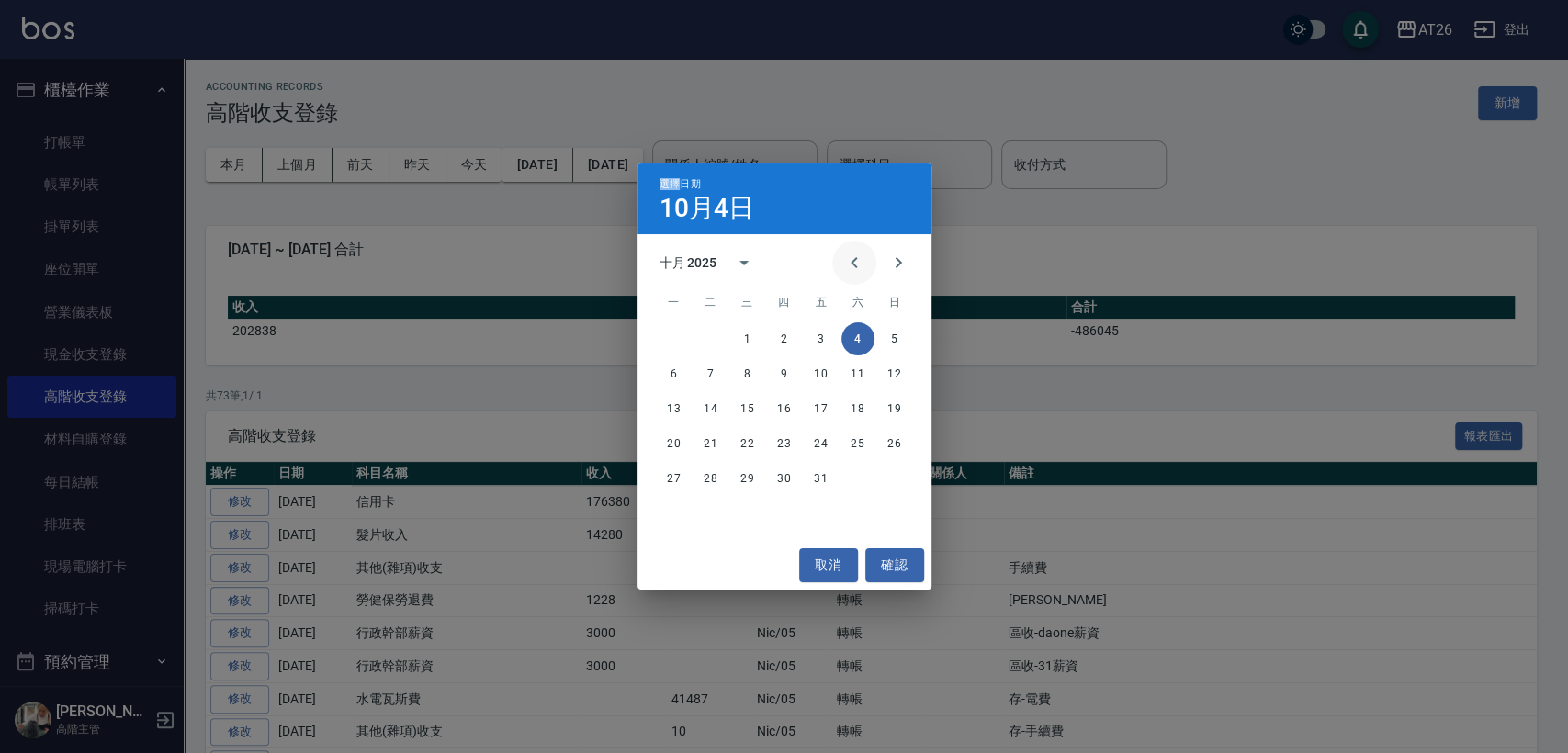
click at [846, 256] on icon "Previous month" at bounding box center [854, 262] width 22 height 22
click at [709, 476] on button "30" at bounding box center [710, 478] width 33 height 33
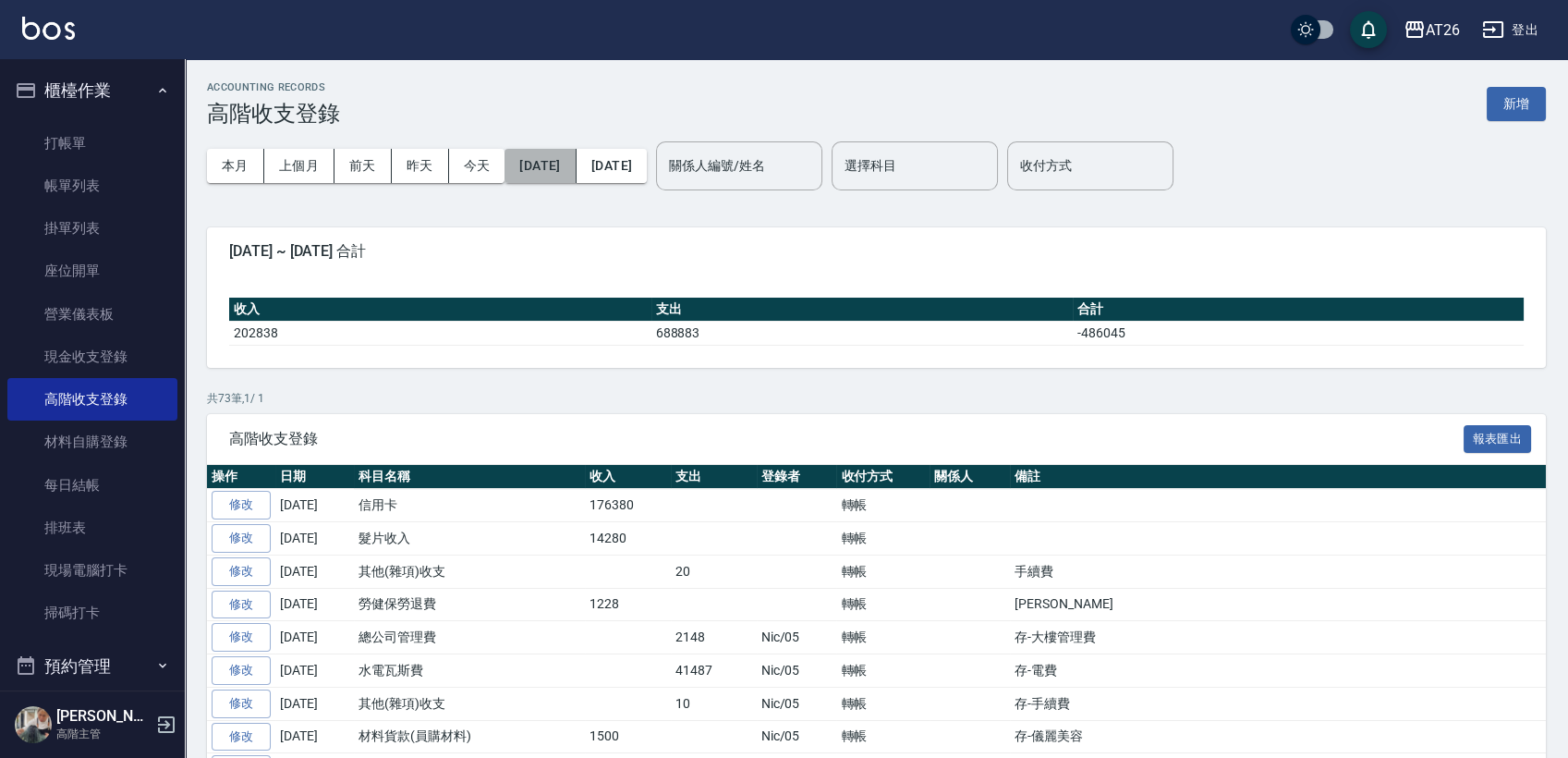
click at [576, 173] on button "[DATE]" at bounding box center [540, 166] width 71 height 34
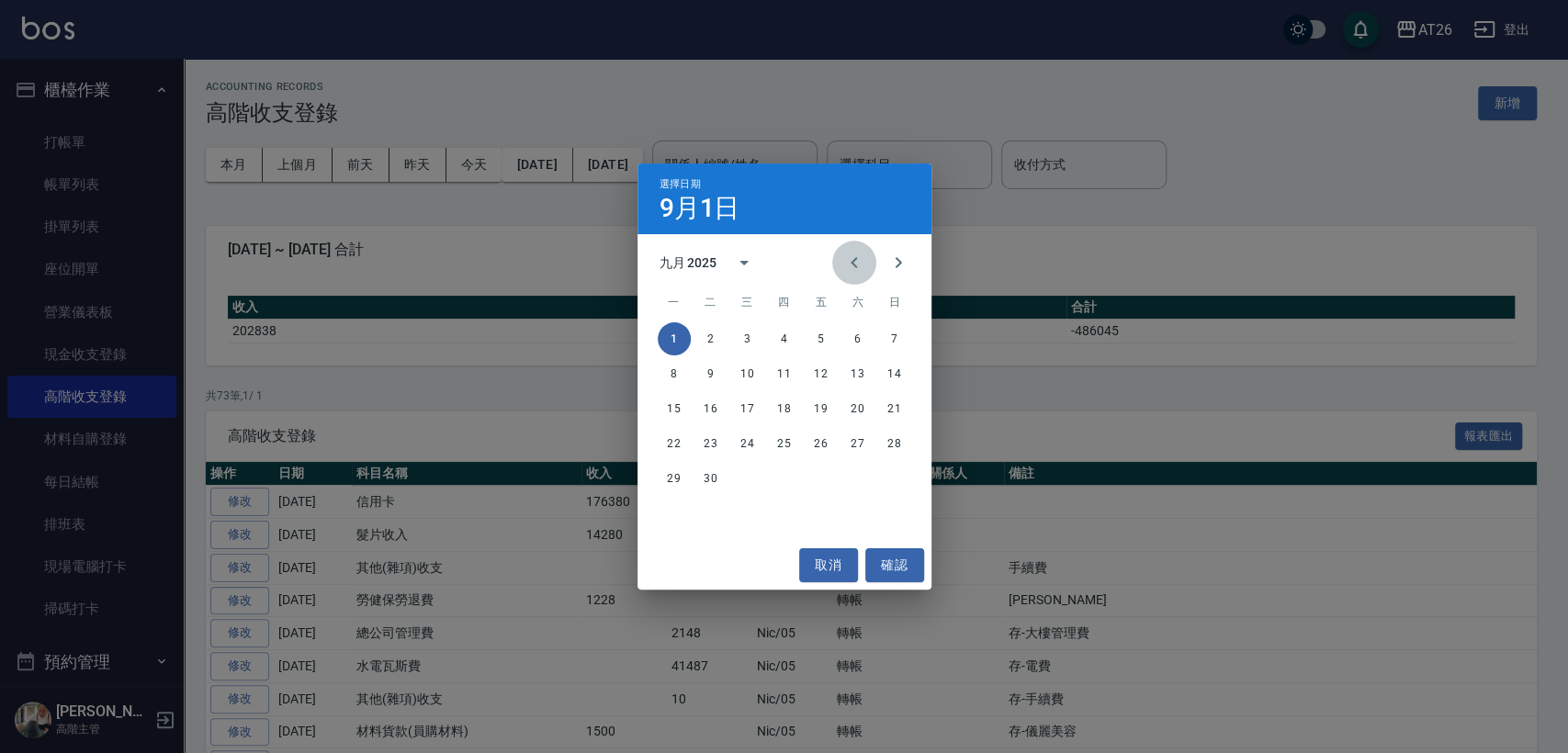
click at [844, 260] on icon "Previous month" at bounding box center [854, 262] width 22 height 22
click at [812, 340] on button "1" at bounding box center [821, 338] width 33 height 33
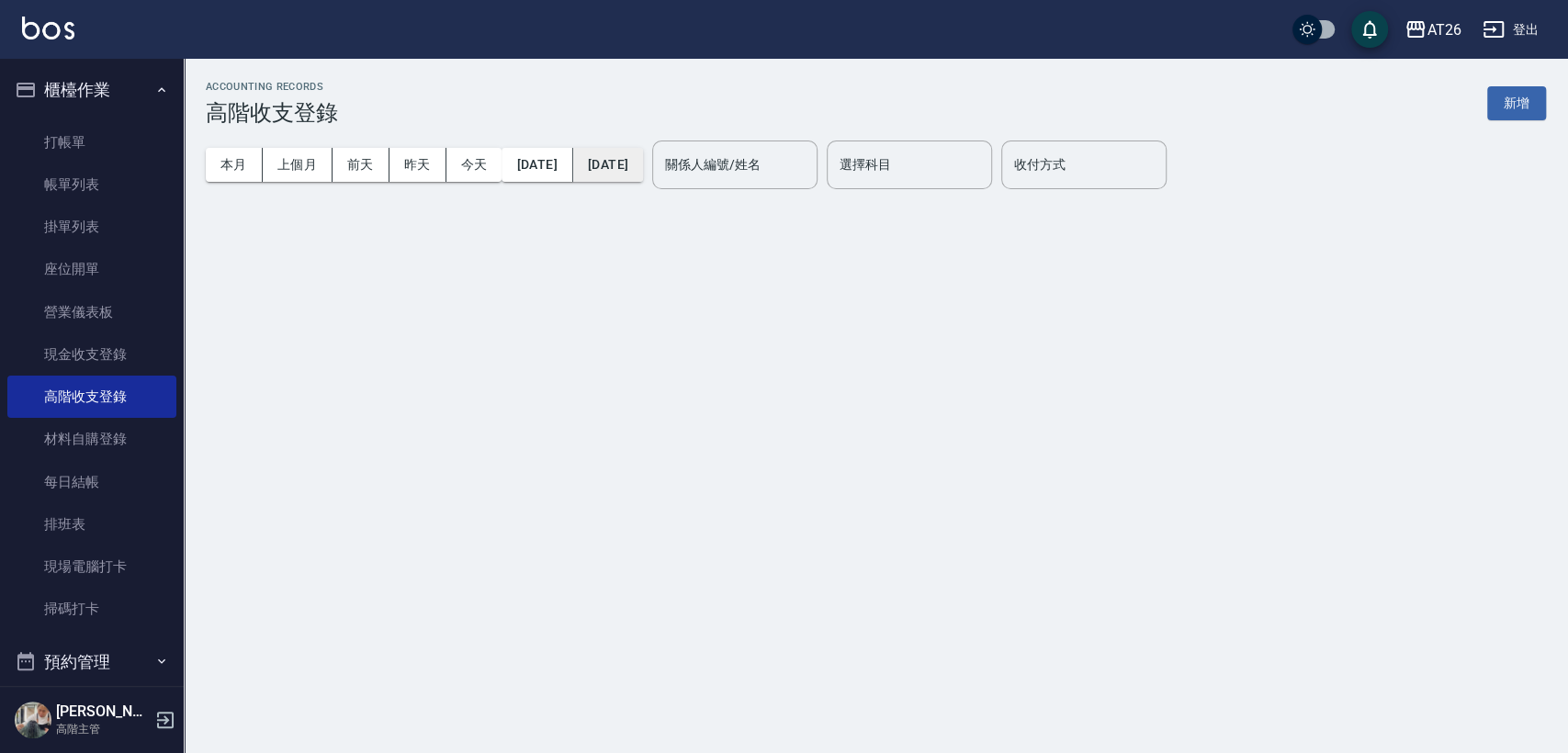
click at [643, 172] on button "[DATE]" at bounding box center [608, 165] width 70 height 34
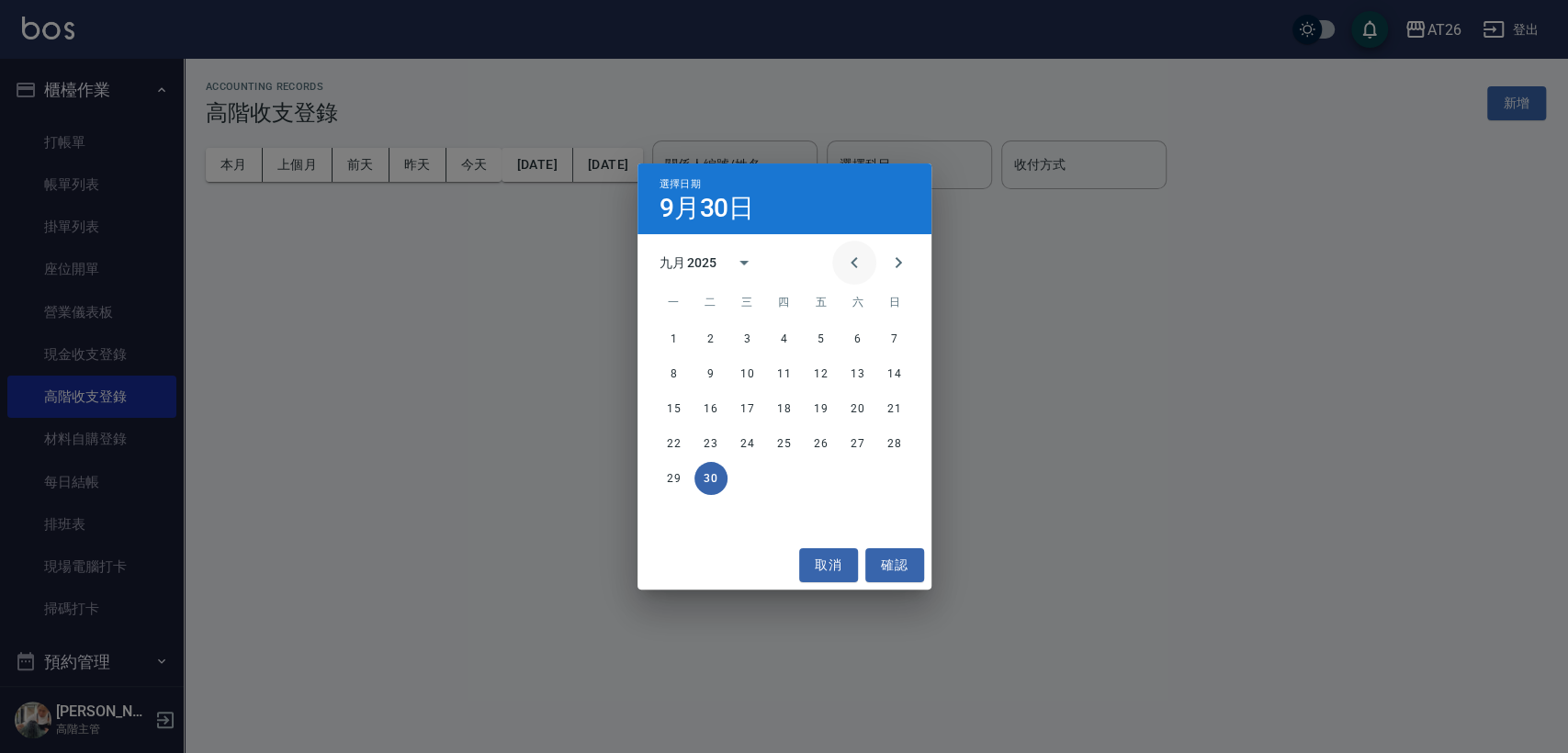
click at [855, 252] on icon "Previous month" at bounding box center [854, 262] width 22 height 22
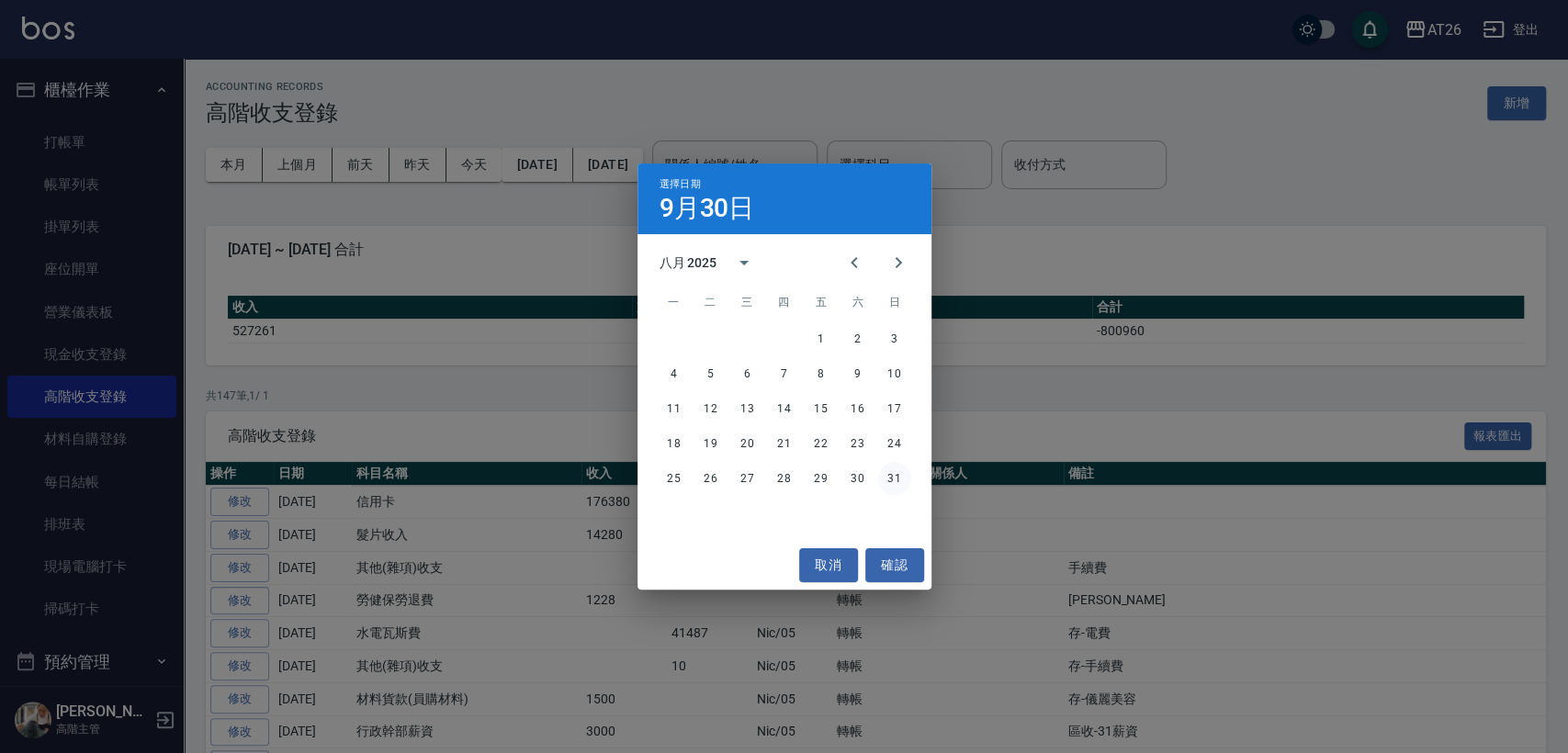
click at [883, 478] on button "31" at bounding box center [894, 478] width 33 height 33
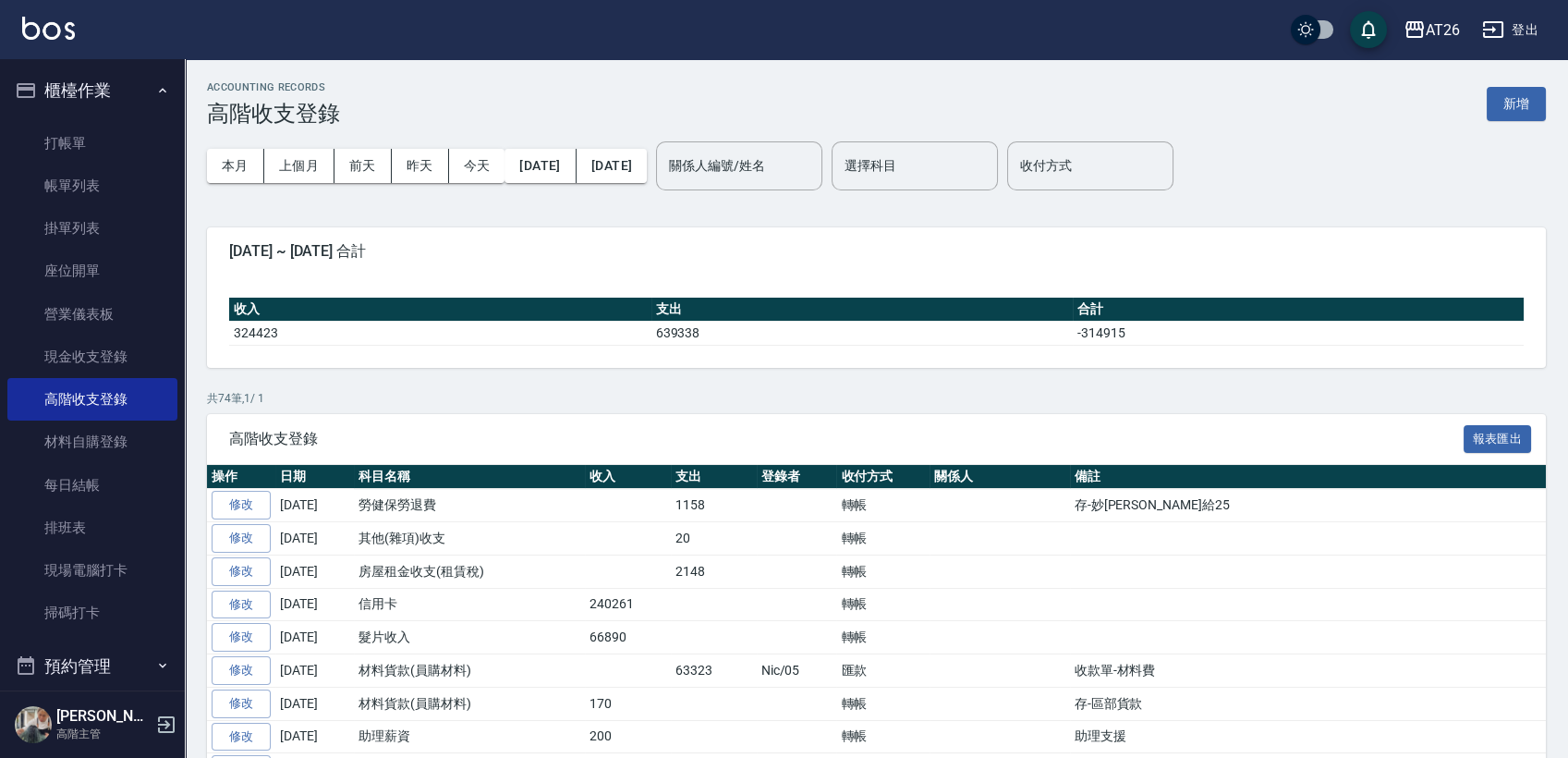
scroll to position [308, 0]
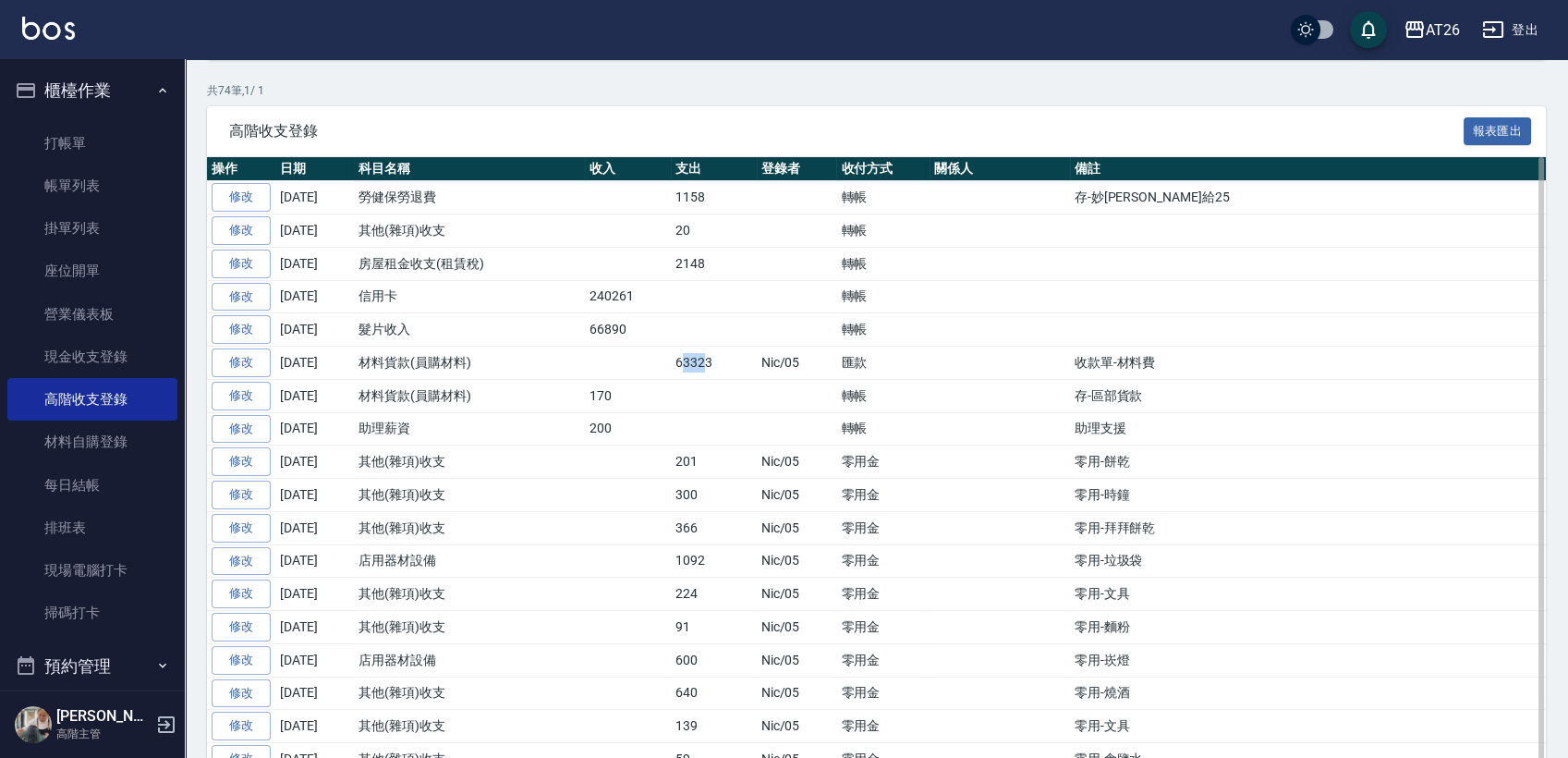
drag, startPoint x: 678, startPoint y: 364, endPoint x: 718, endPoint y: 362, distance: 39.8
click at [718, 362] on td "63323" at bounding box center [714, 363] width 86 height 33
drag, startPoint x: 676, startPoint y: 366, endPoint x: 707, endPoint y: 366, distance: 31.4
click at [707, 366] on td "63323" at bounding box center [714, 363] width 86 height 33
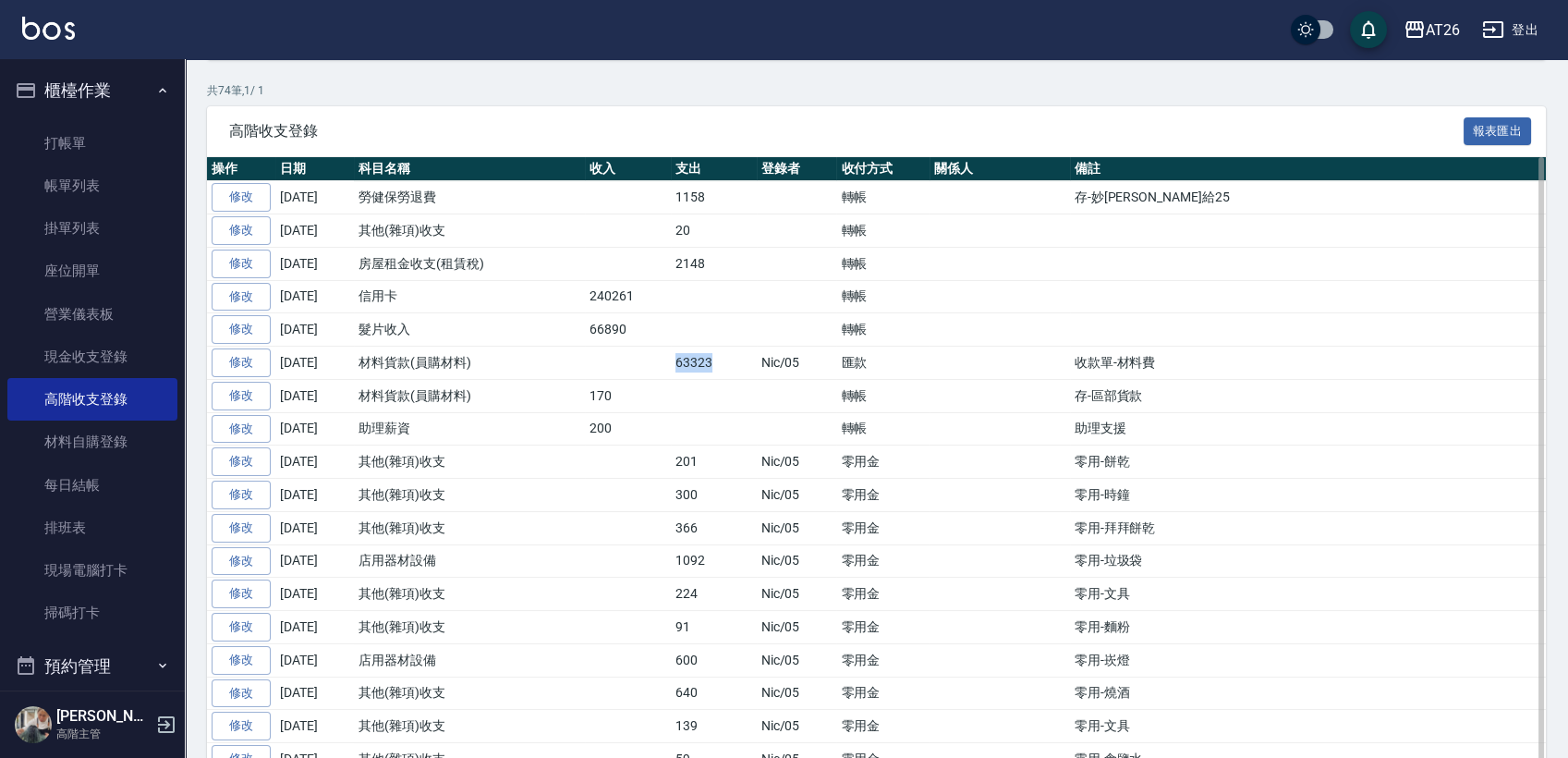
click at [707, 366] on td "63323" at bounding box center [714, 363] width 86 height 33
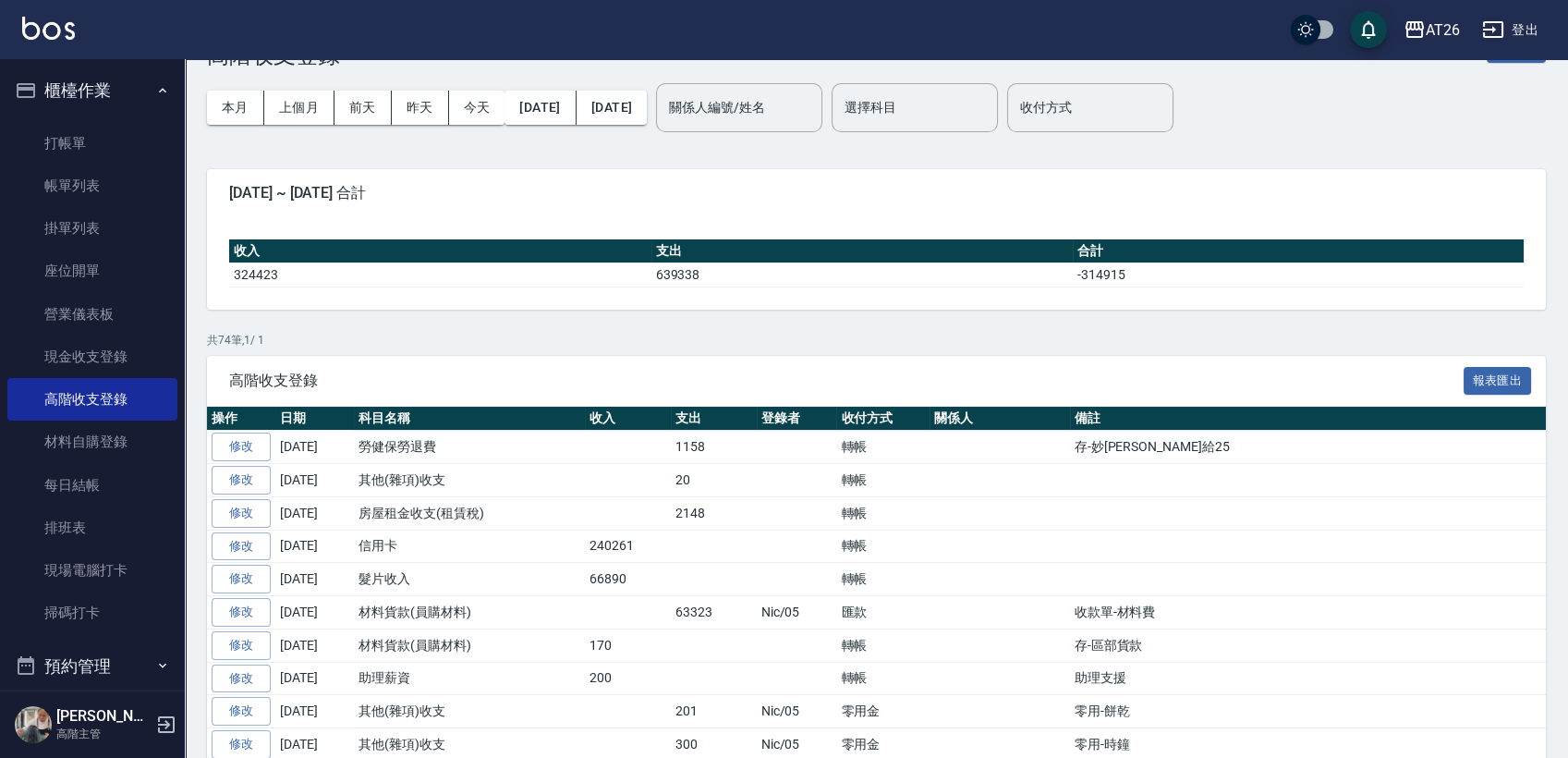
scroll to position [0, 0]
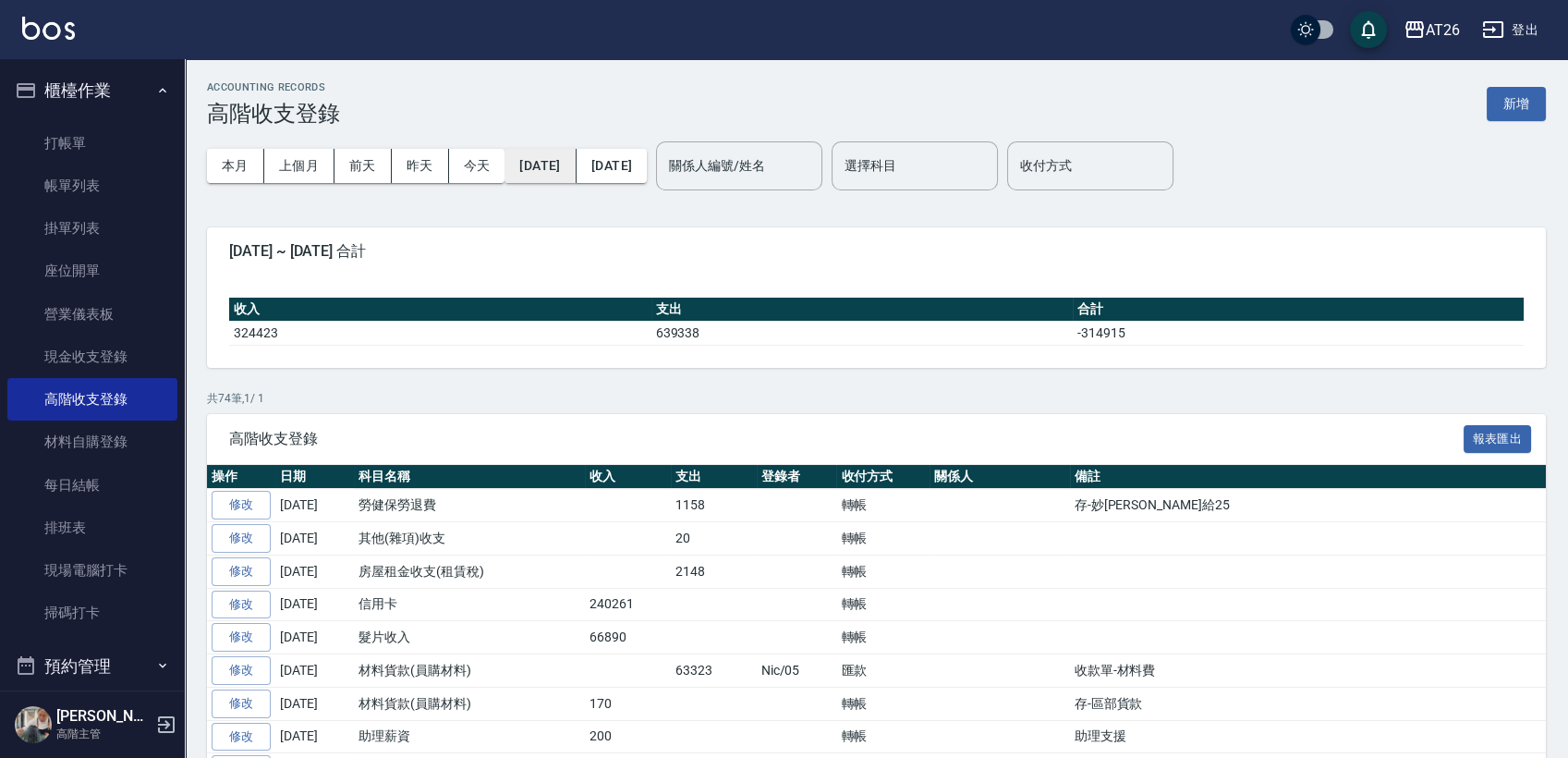
click at [553, 155] on button "[DATE]" at bounding box center [540, 166] width 71 height 34
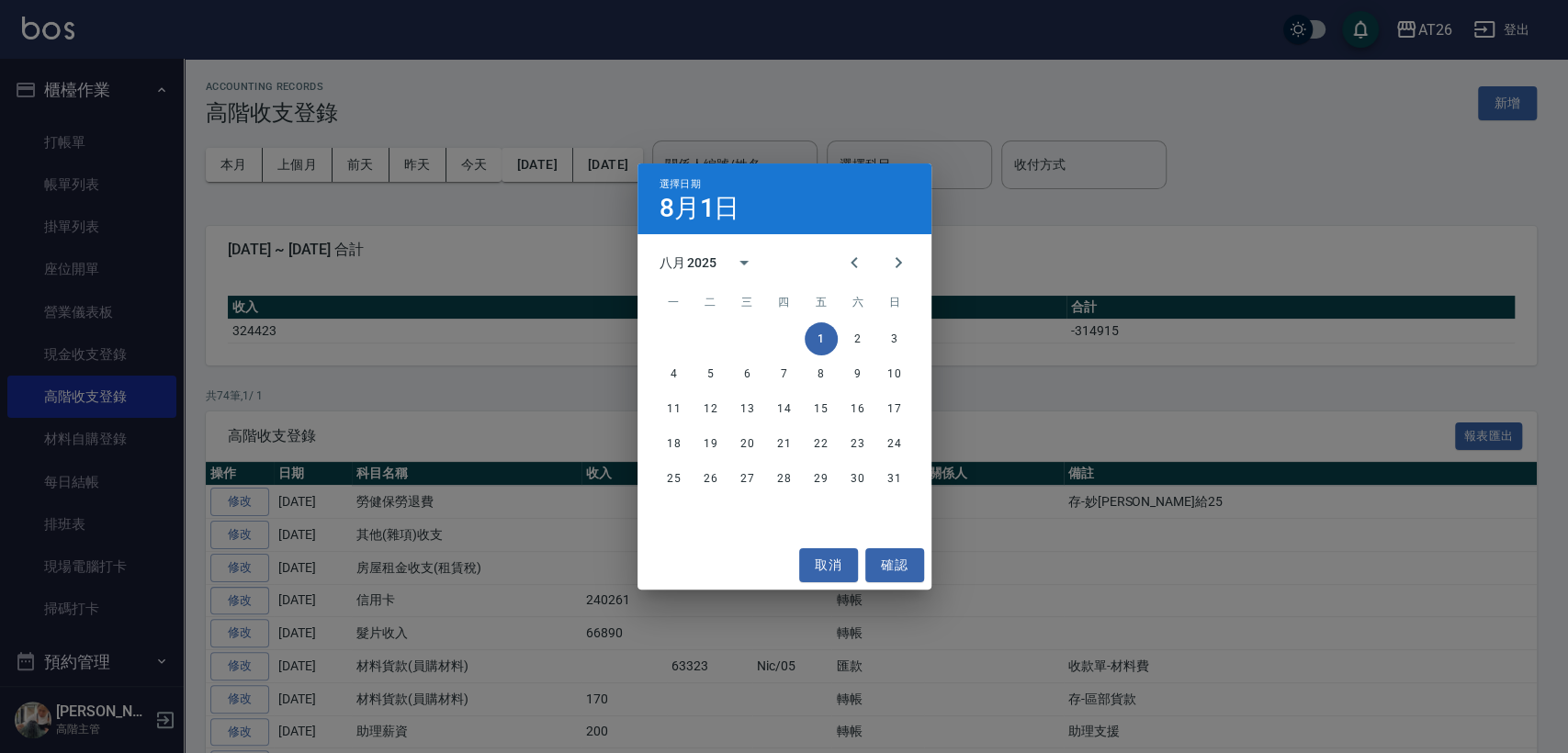
click at [827, 266] on div "八月 2025" at bounding box center [784, 262] width 294 height 28
click at [835, 266] on button "Previous month" at bounding box center [854, 262] width 44 height 44
click at [840, 265] on button "Previous month" at bounding box center [854, 262] width 44 height 44
click at [902, 261] on icon "Next month" at bounding box center [898, 262] width 22 height 22
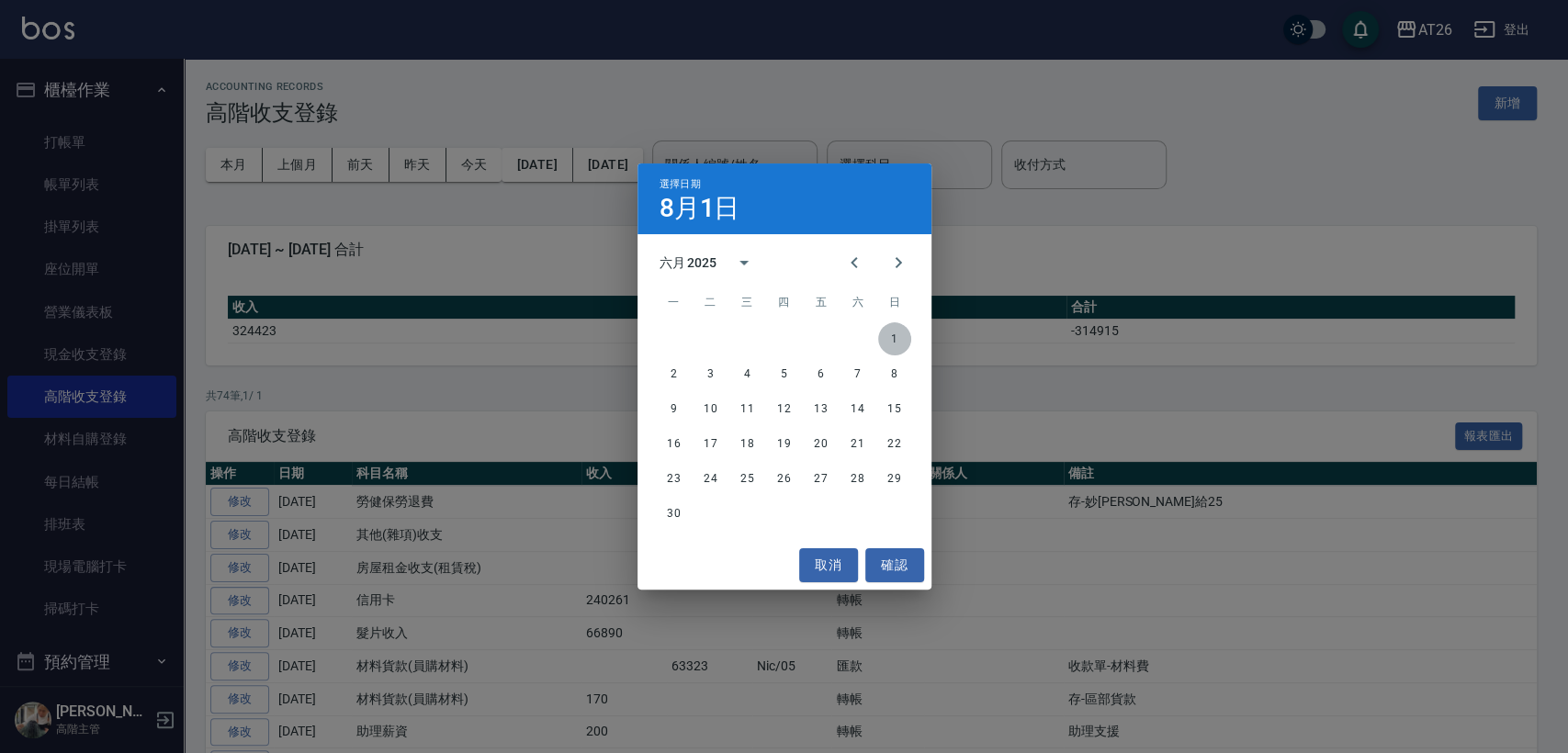
click at [889, 332] on button "1" at bounding box center [894, 338] width 33 height 33
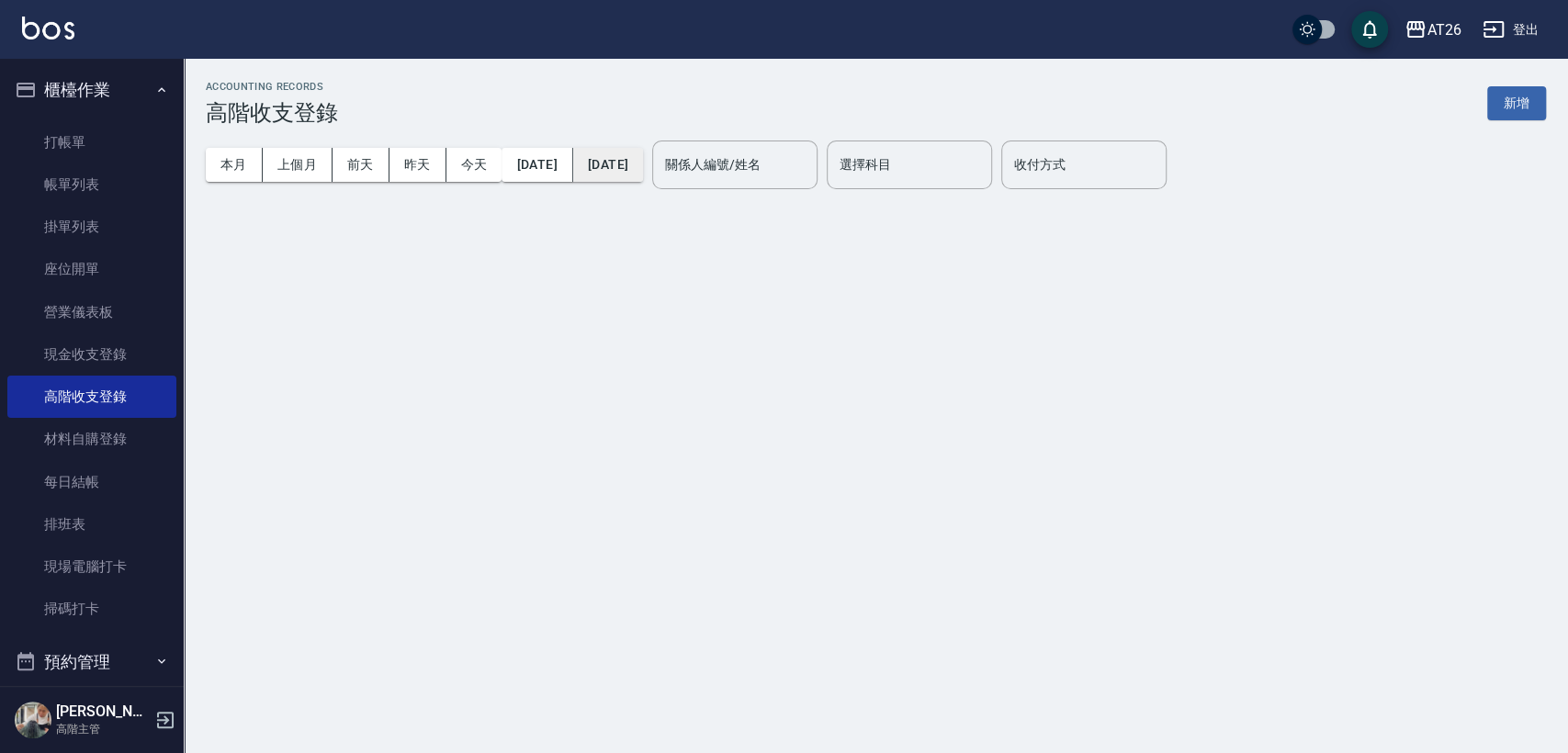
click at [643, 171] on button "[DATE]" at bounding box center [608, 165] width 70 height 34
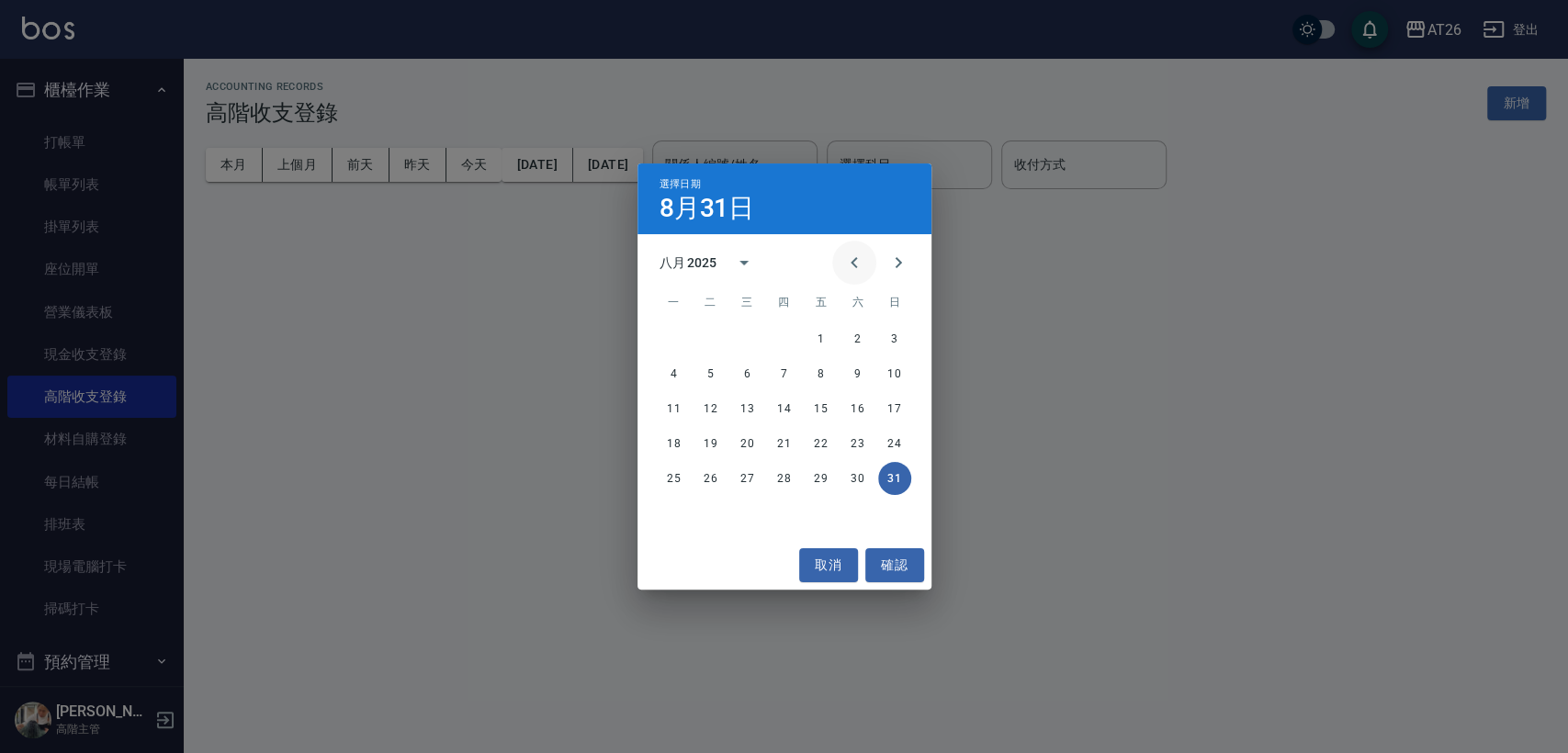
click at [845, 252] on button "Previous month" at bounding box center [854, 262] width 44 height 44
click at [847, 255] on icon "Previous month" at bounding box center [854, 262] width 22 height 22
click at [848, 257] on icon "Previous month" at bounding box center [854, 262] width 22 height 22
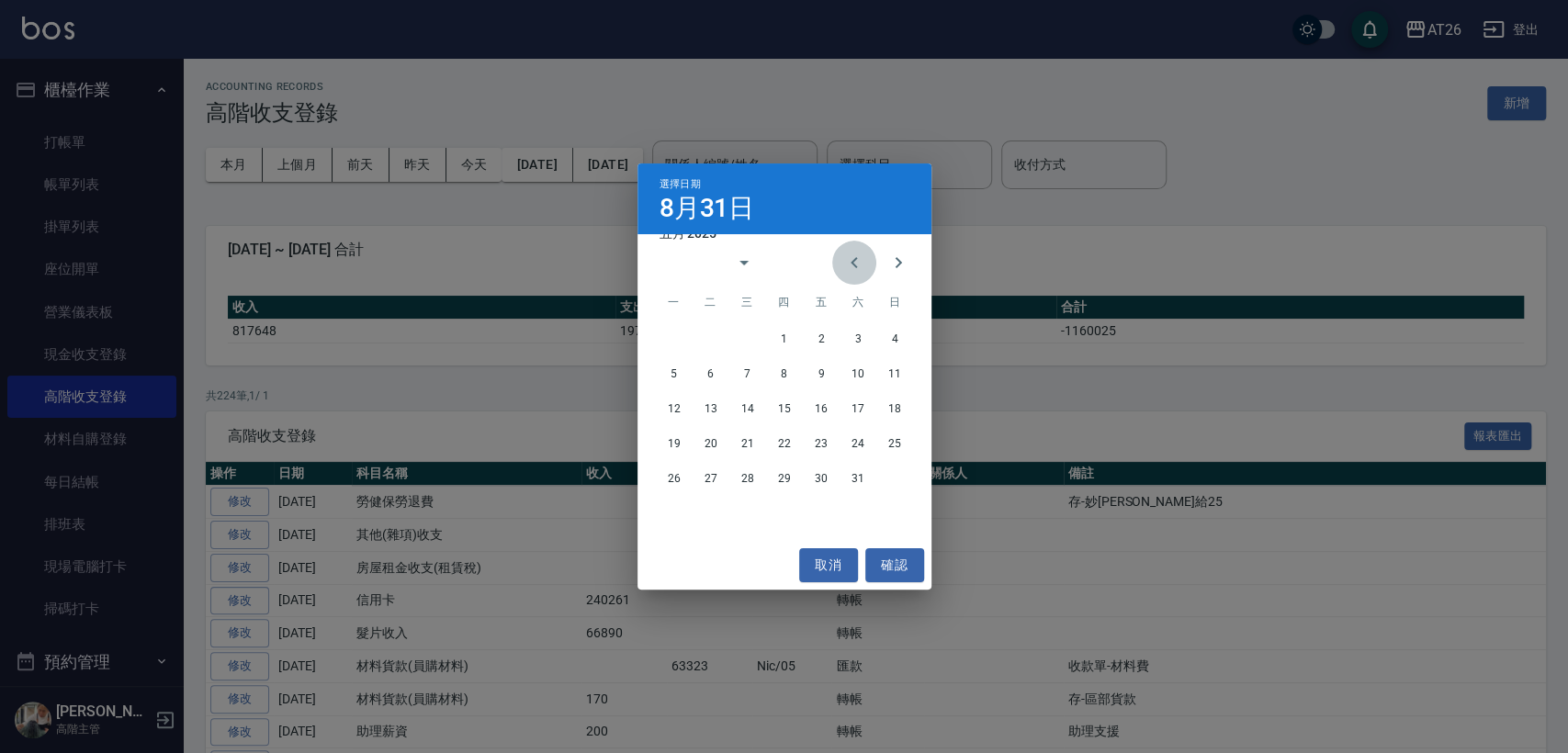
click at [850, 259] on icon "Previous month" at bounding box center [854, 262] width 22 height 22
click at [911, 271] on button "Next month" at bounding box center [898, 262] width 44 height 44
click at [897, 264] on icon "Next month" at bounding box center [897, 262] width 6 height 11
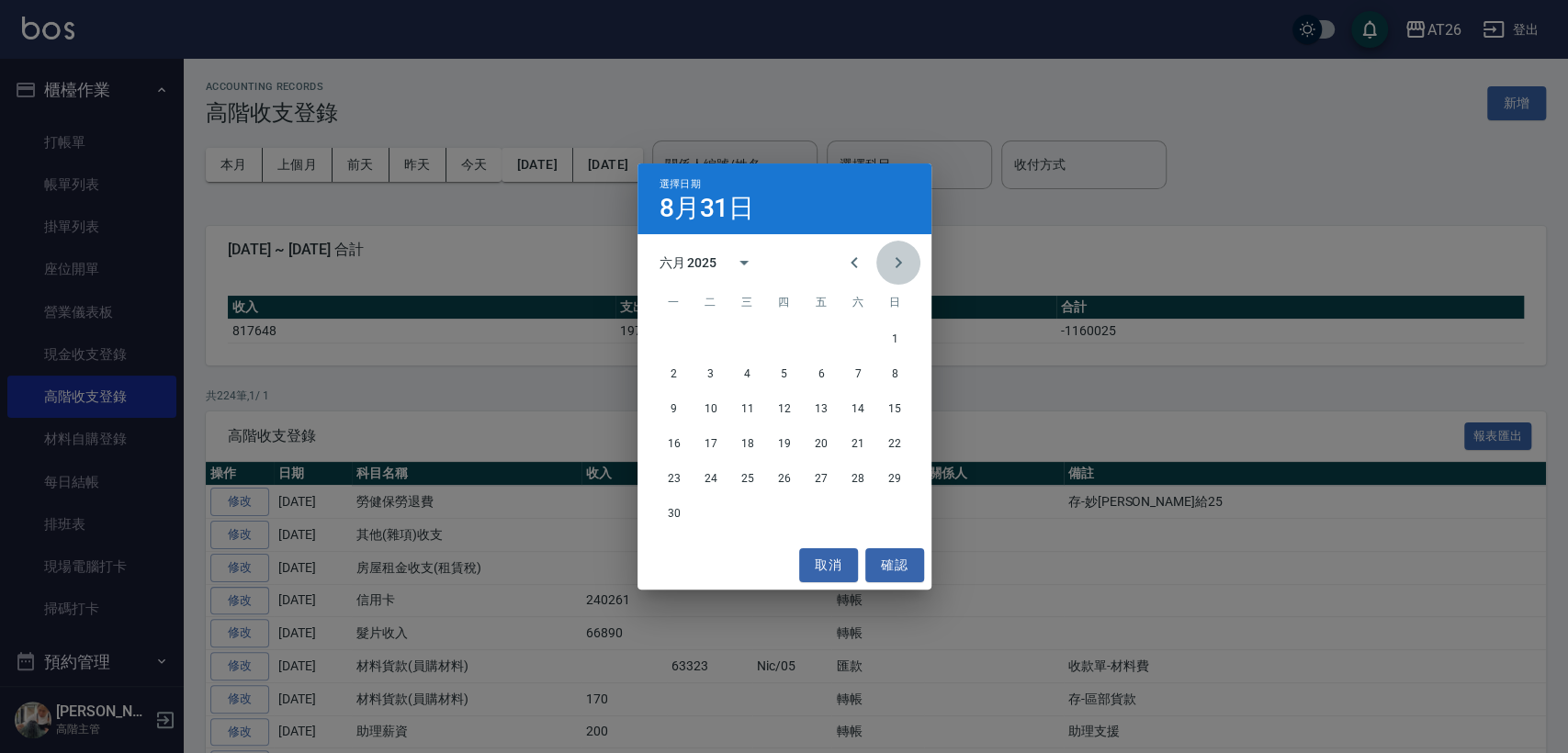
click at [897, 264] on icon "Next month" at bounding box center [897, 262] width 6 height 11
click at [869, 266] on button "Previous month" at bounding box center [854, 262] width 44 height 44
click at [667, 509] on button "30" at bounding box center [674, 513] width 33 height 33
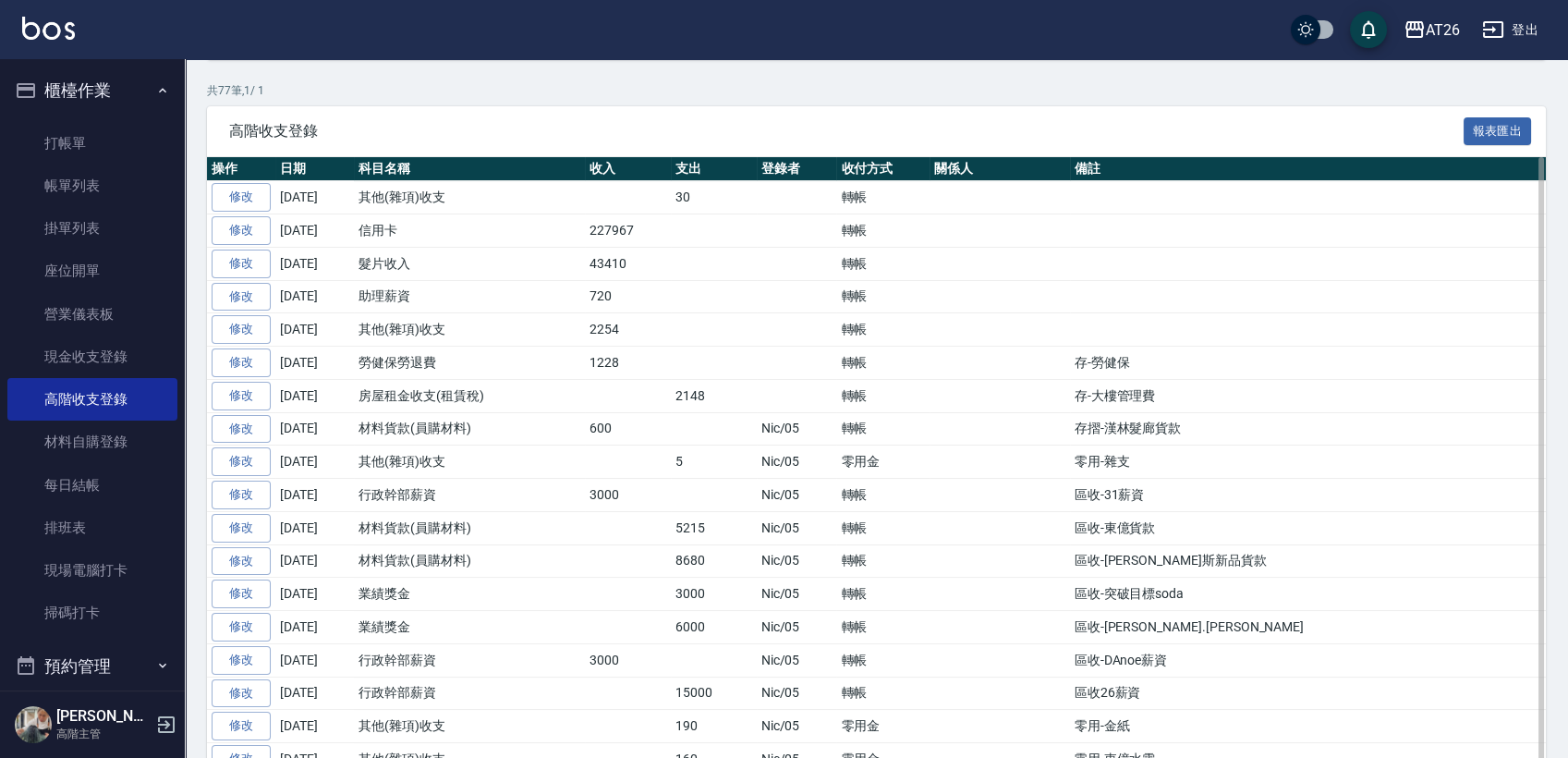
scroll to position [616, 0]
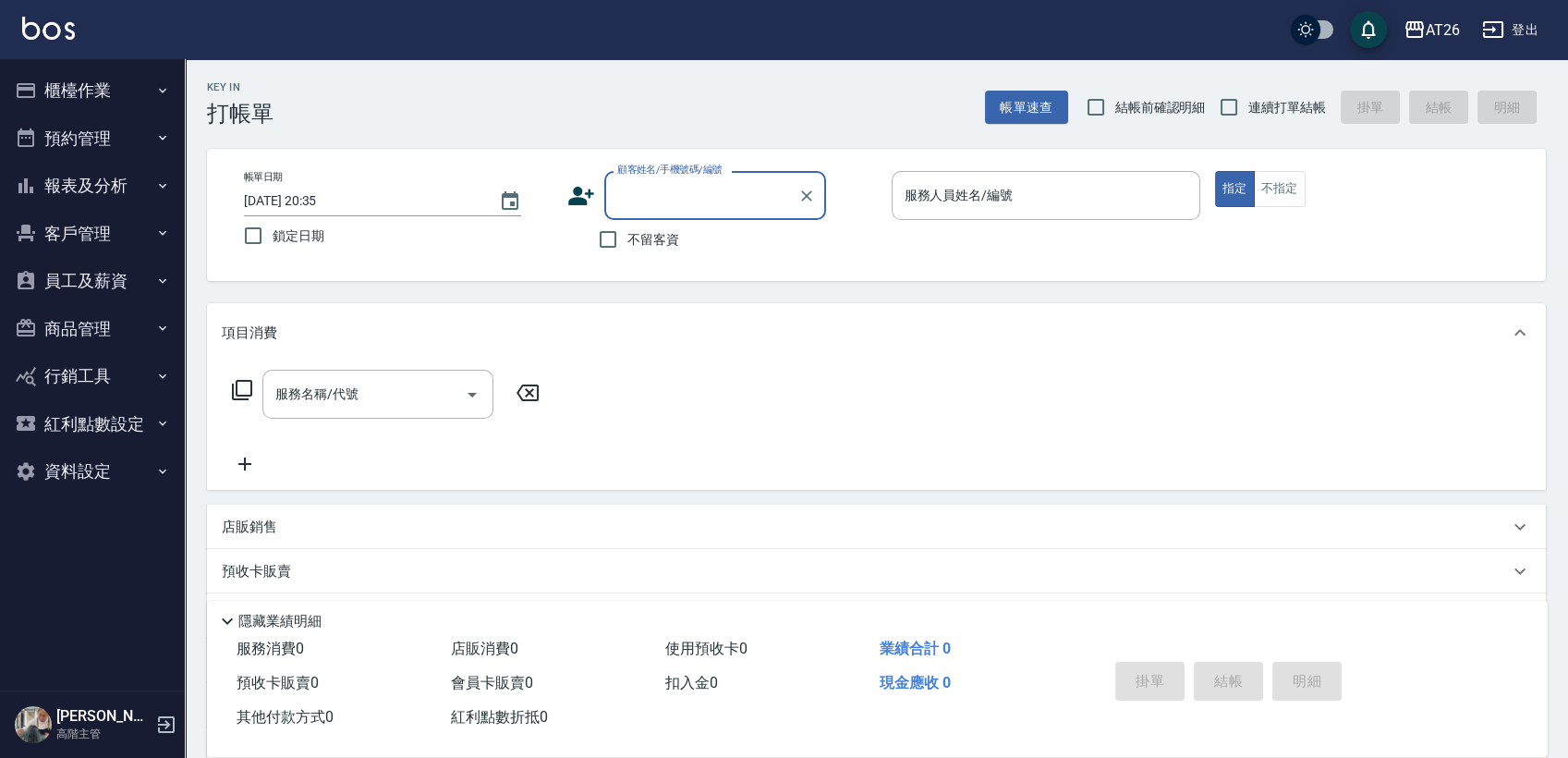
click at [115, 92] on button "櫃檯作業" at bounding box center [92, 91] width 170 height 48
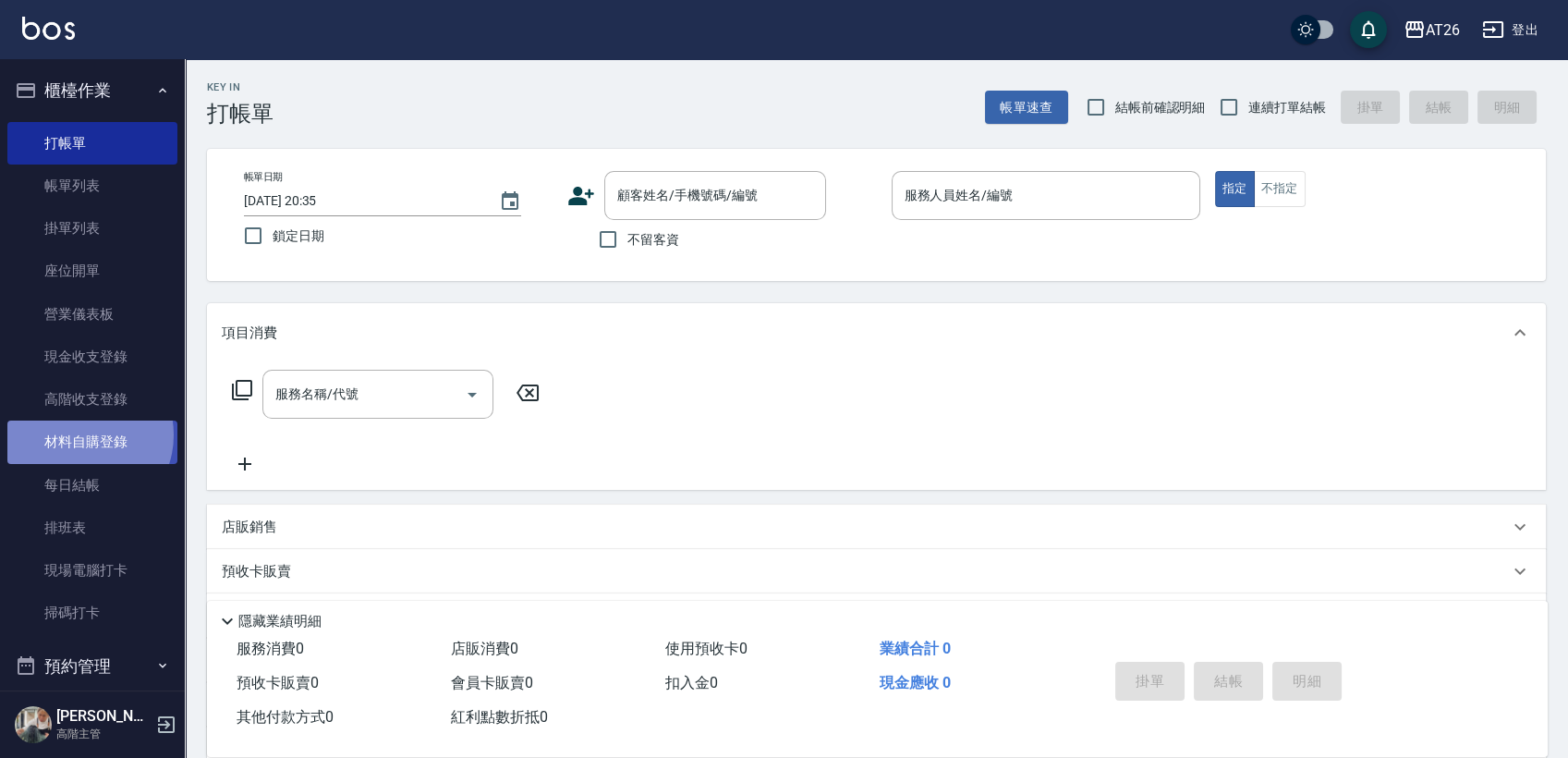
click at [81, 434] on link "材料自購登錄" at bounding box center [92, 442] width 170 height 43
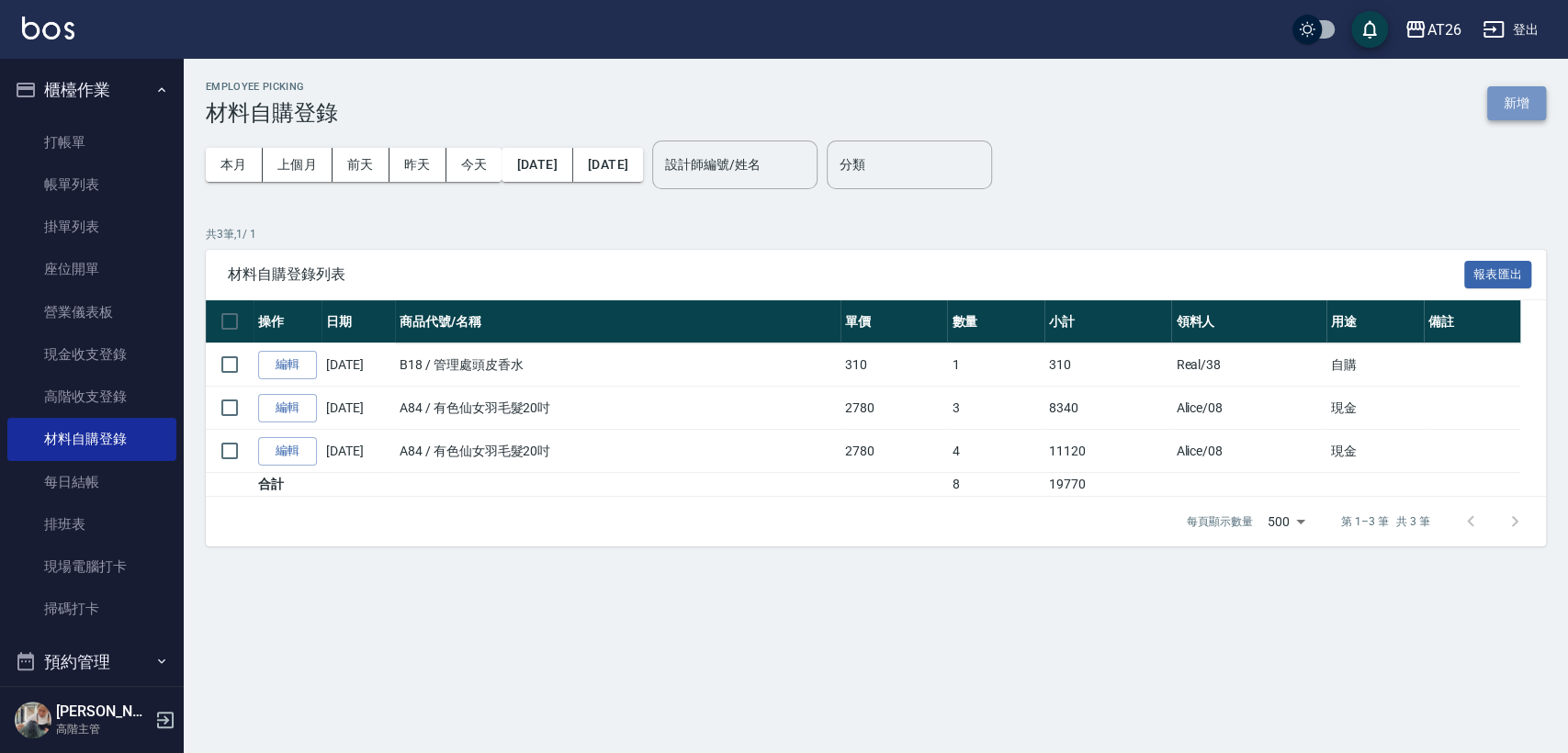
click at [1535, 102] on button "新增" at bounding box center [1515, 103] width 59 height 34
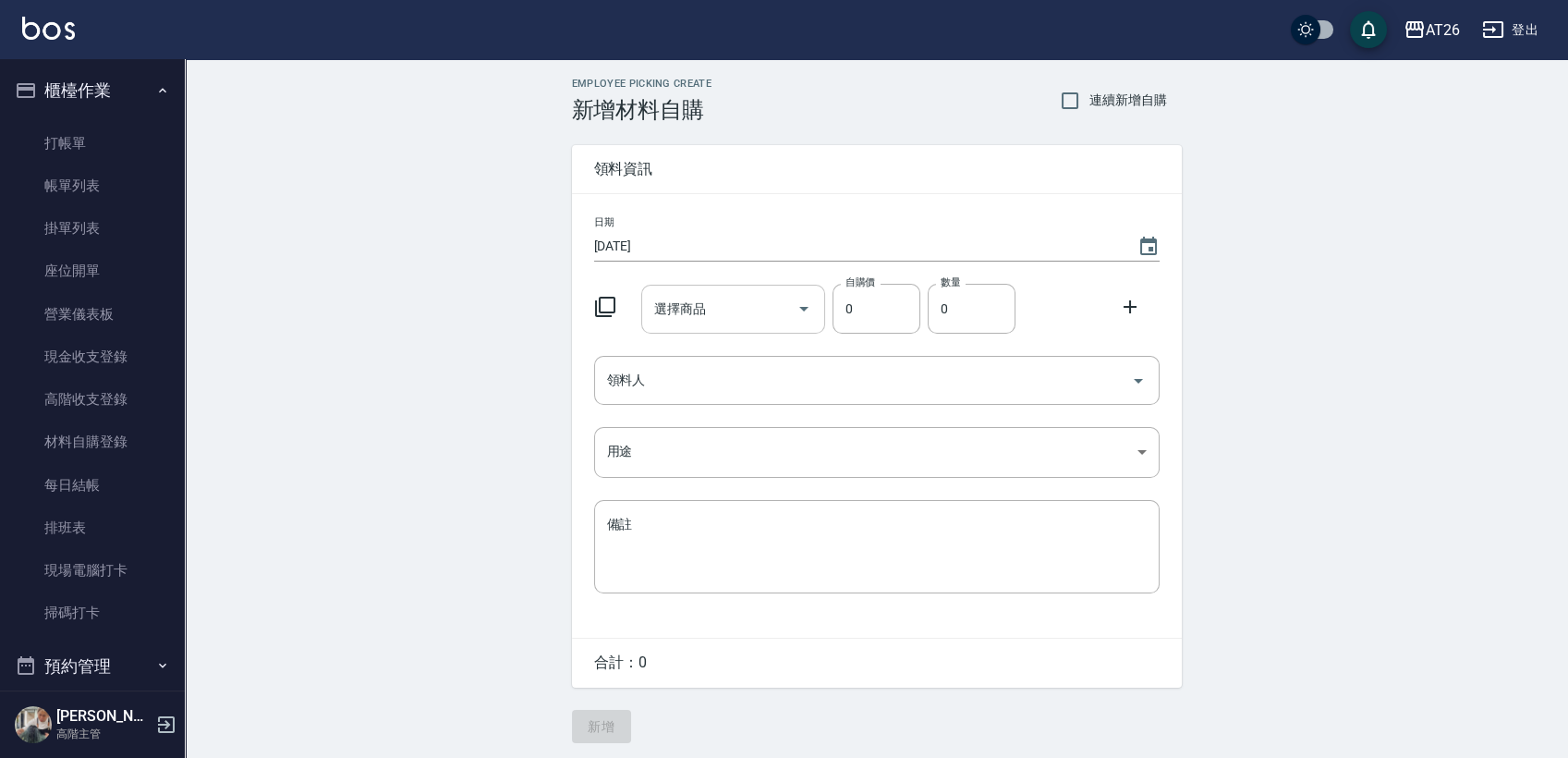
click at [717, 319] on input "選擇商品" at bounding box center [720, 309] width 140 height 32
type input "F"
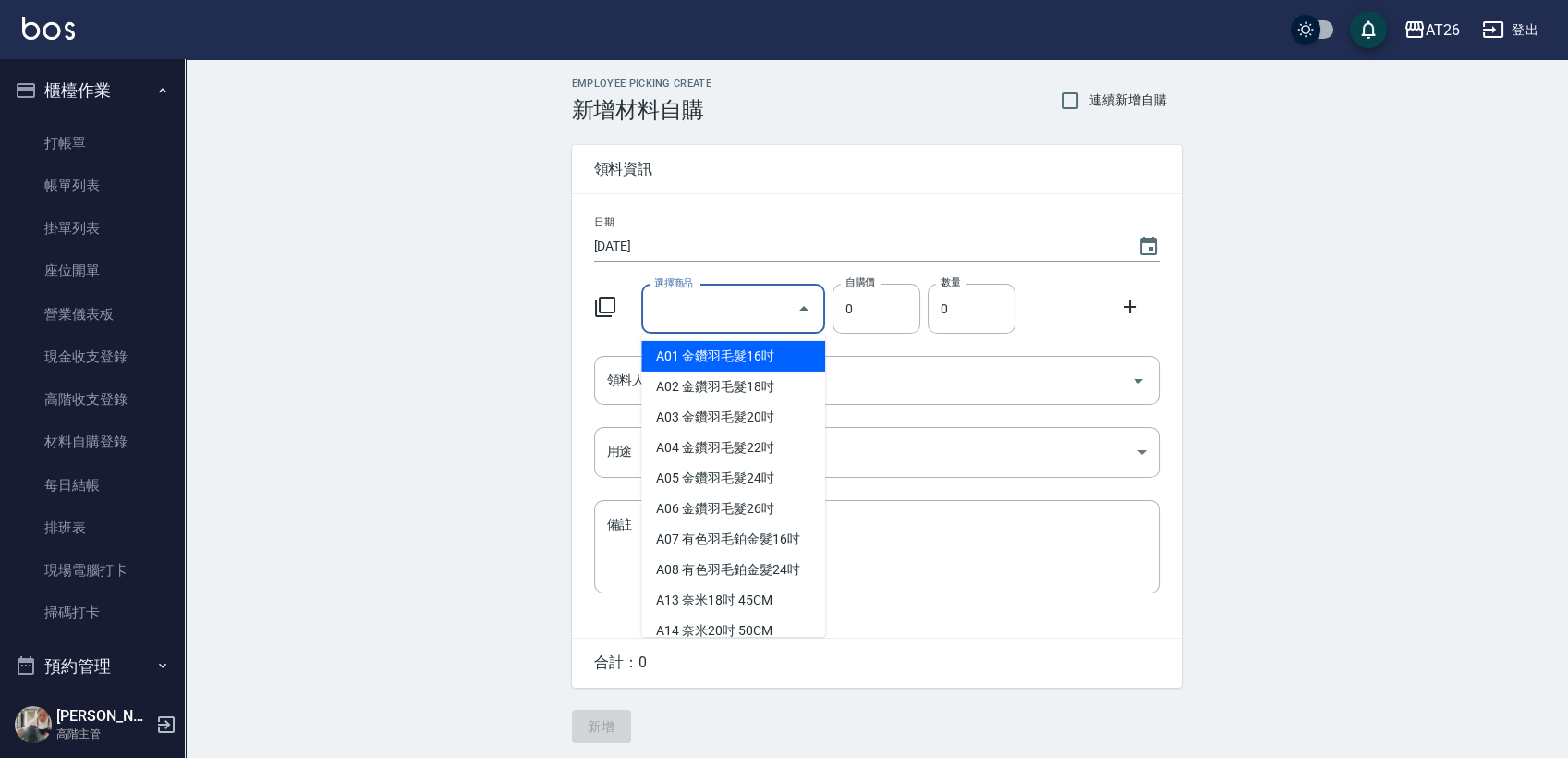
type input "ㄑ"
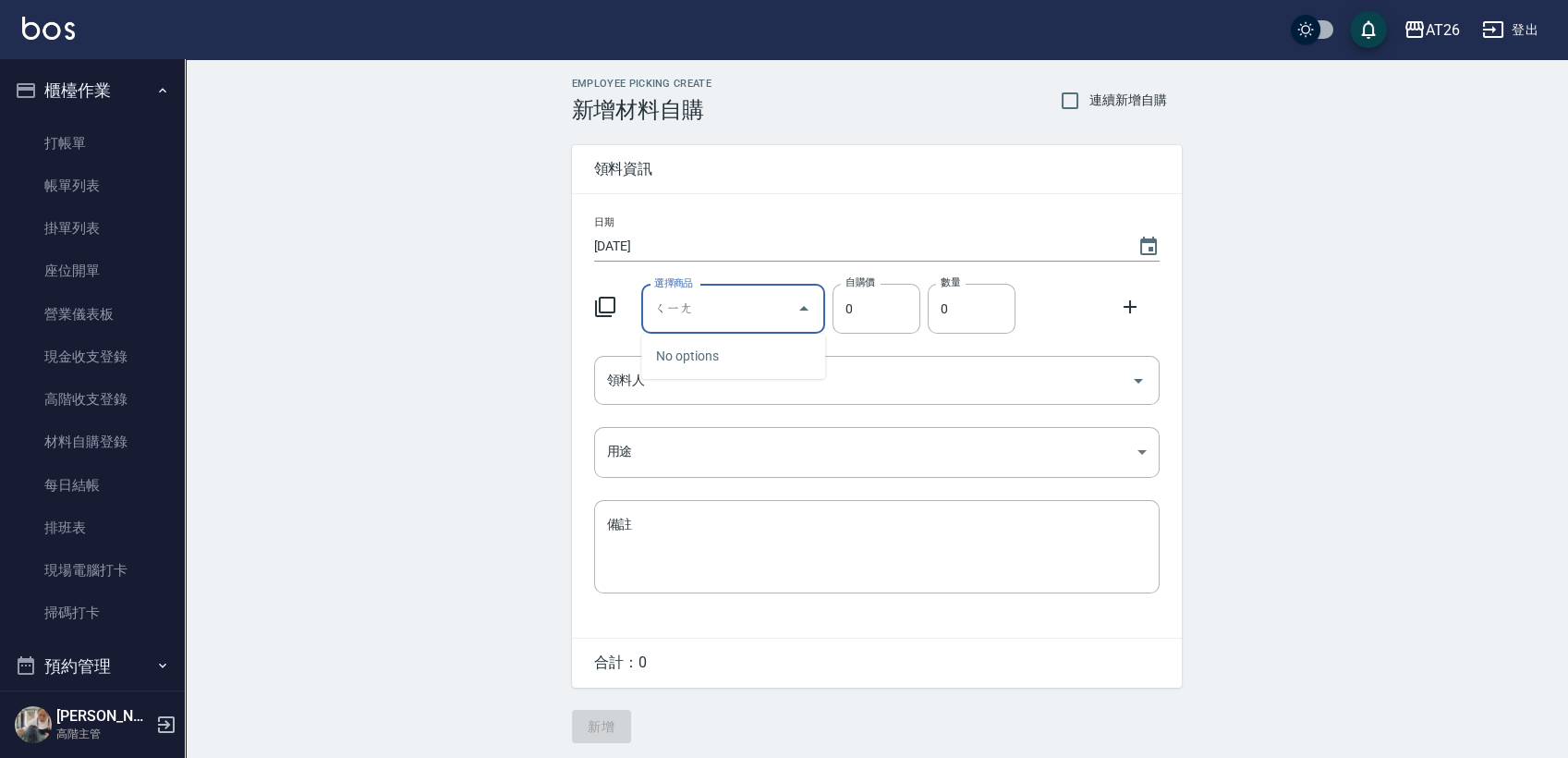
type input "[PERSON_NAME]"
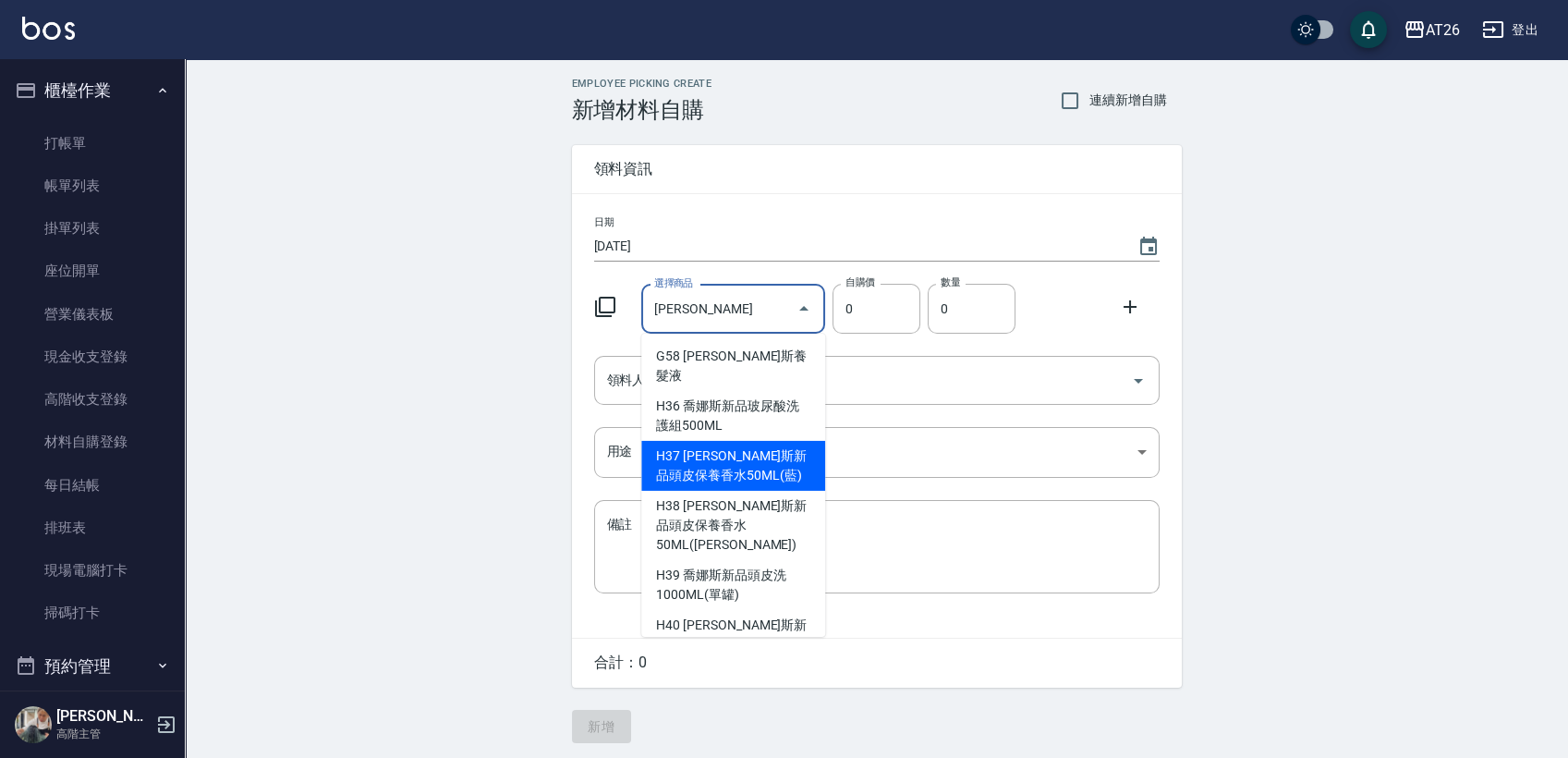
type input "[PERSON_NAME]斯新品頭皮保養香水50ML([PERSON_NAME])"
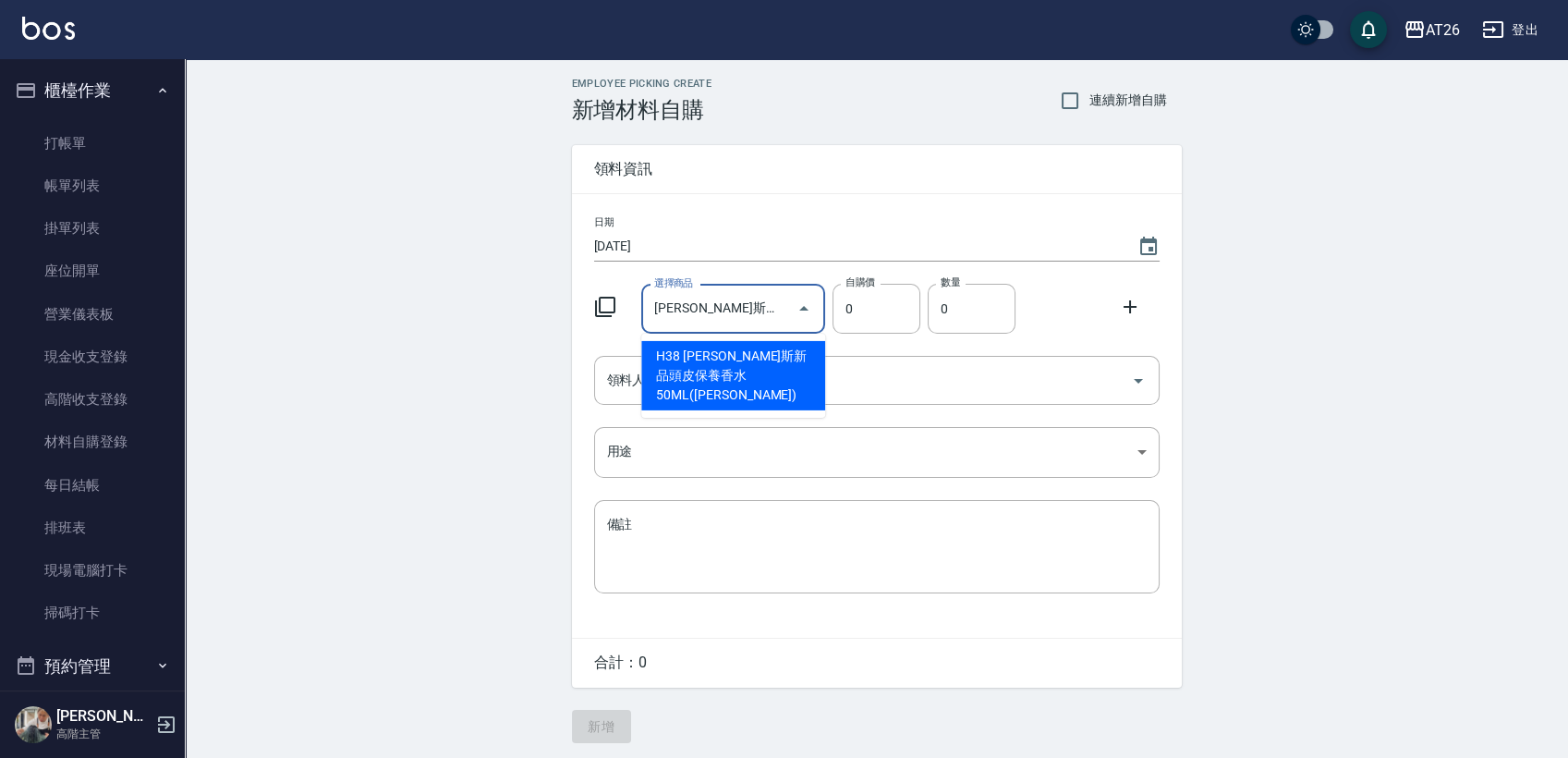
click at [787, 372] on li "H38 [PERSON_NAME]斯新品頭皮保養香水50ML([PERSON_NAME])" at bounding box center [733, 375] width 184 height 69
type input "220"
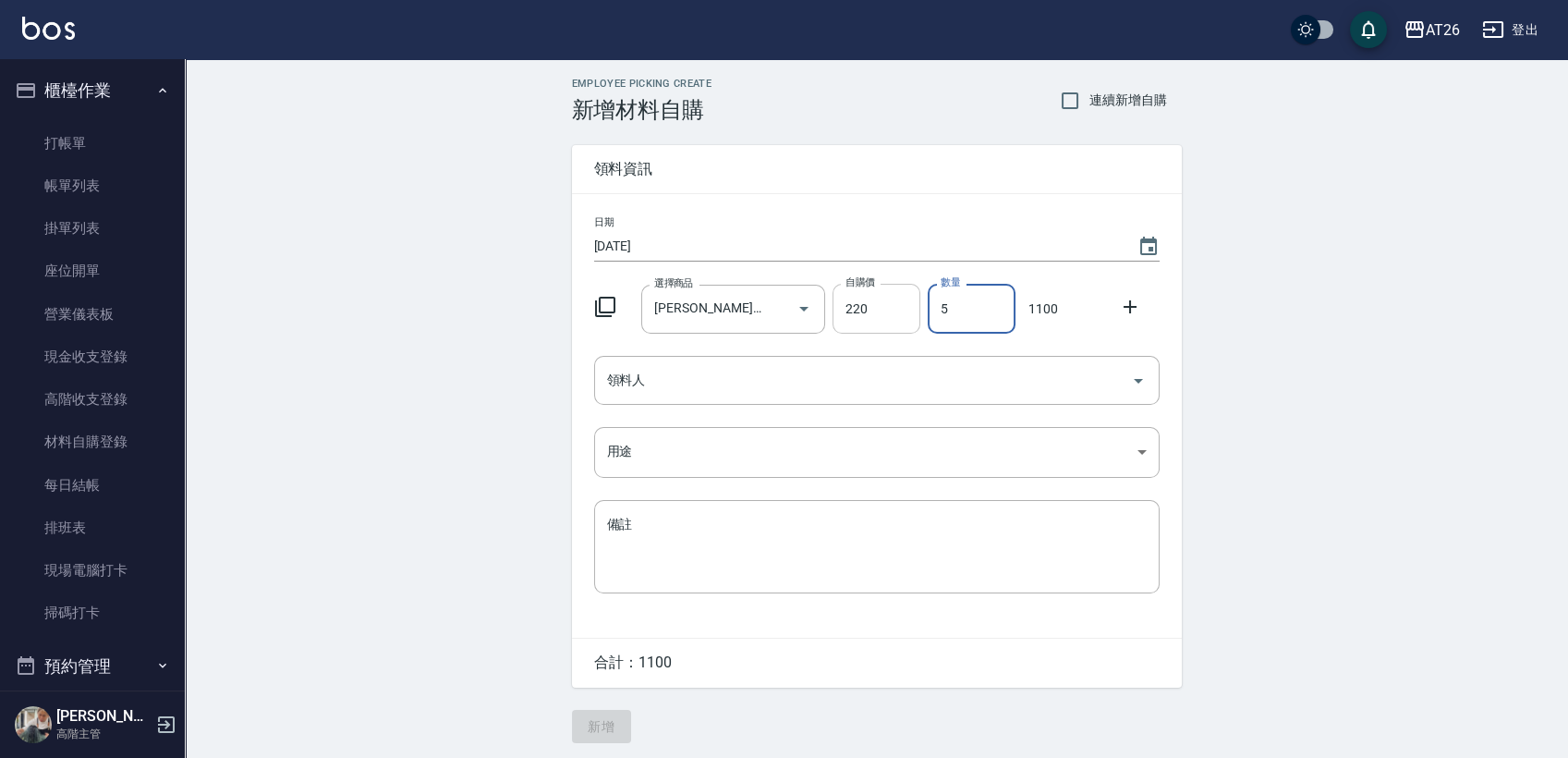
type input "5"
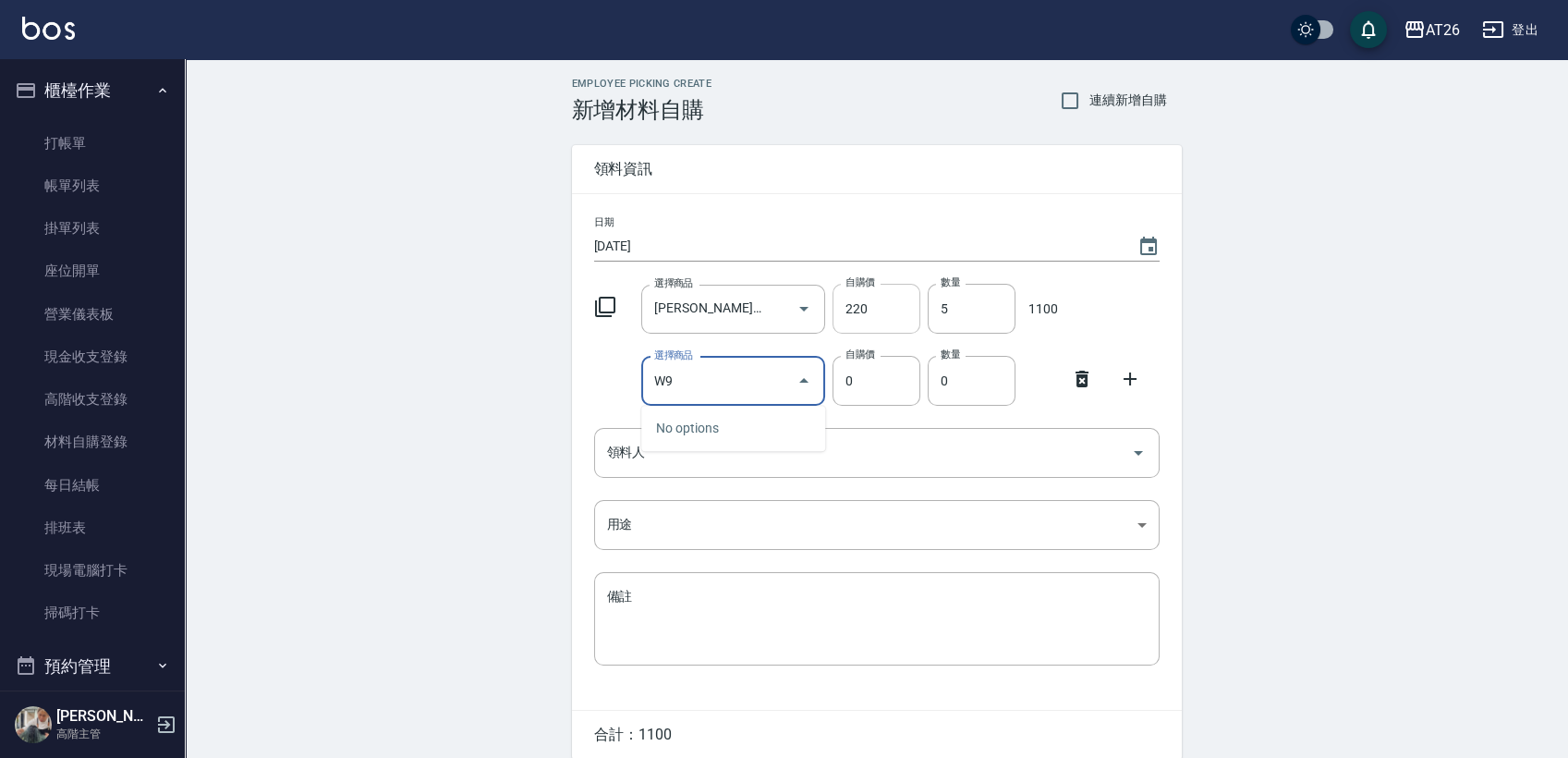
type input "W"
type input "區部太空噴霧"
type input "150"
type input "4"
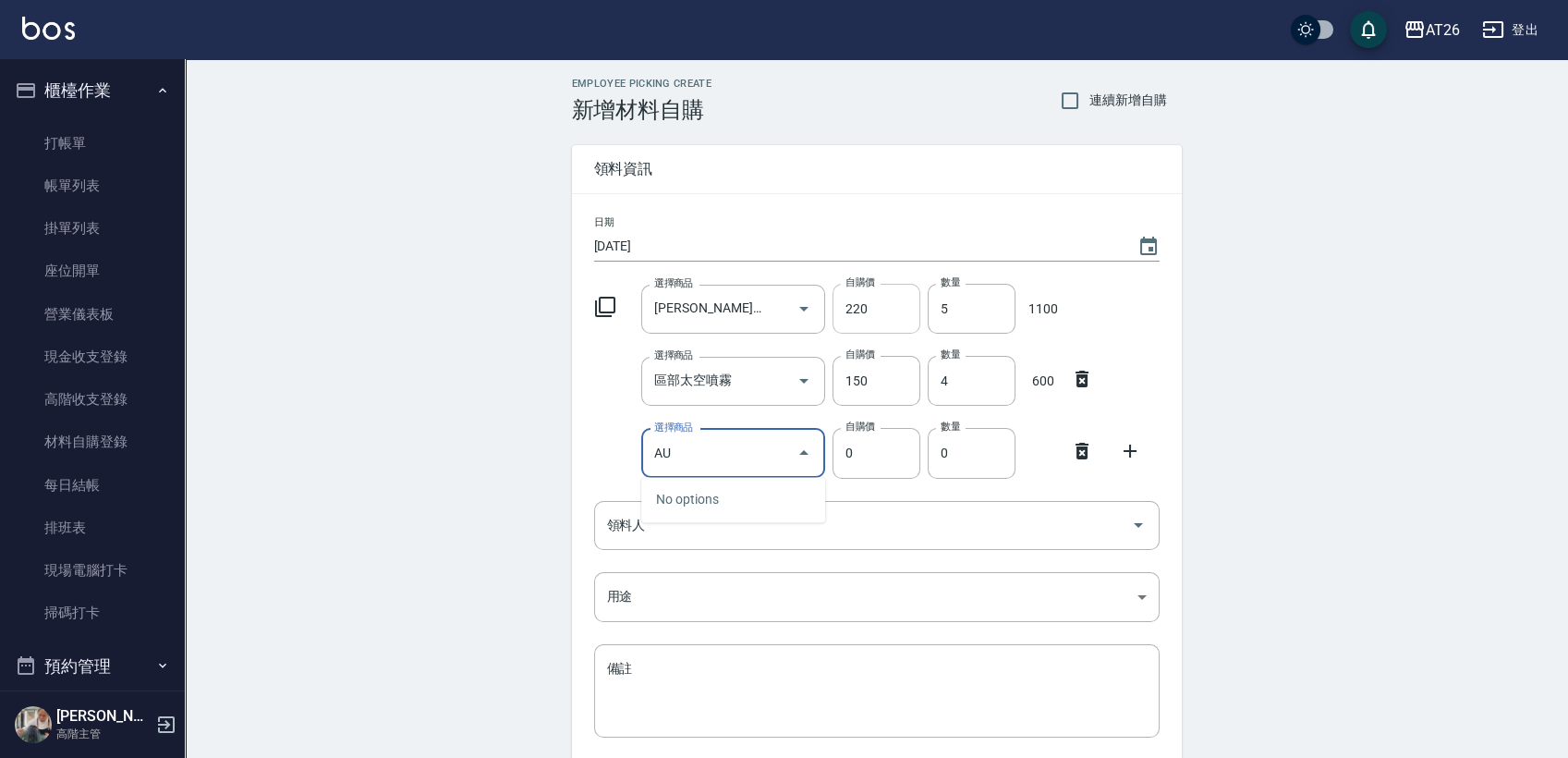
type input "A"
type input "迷"
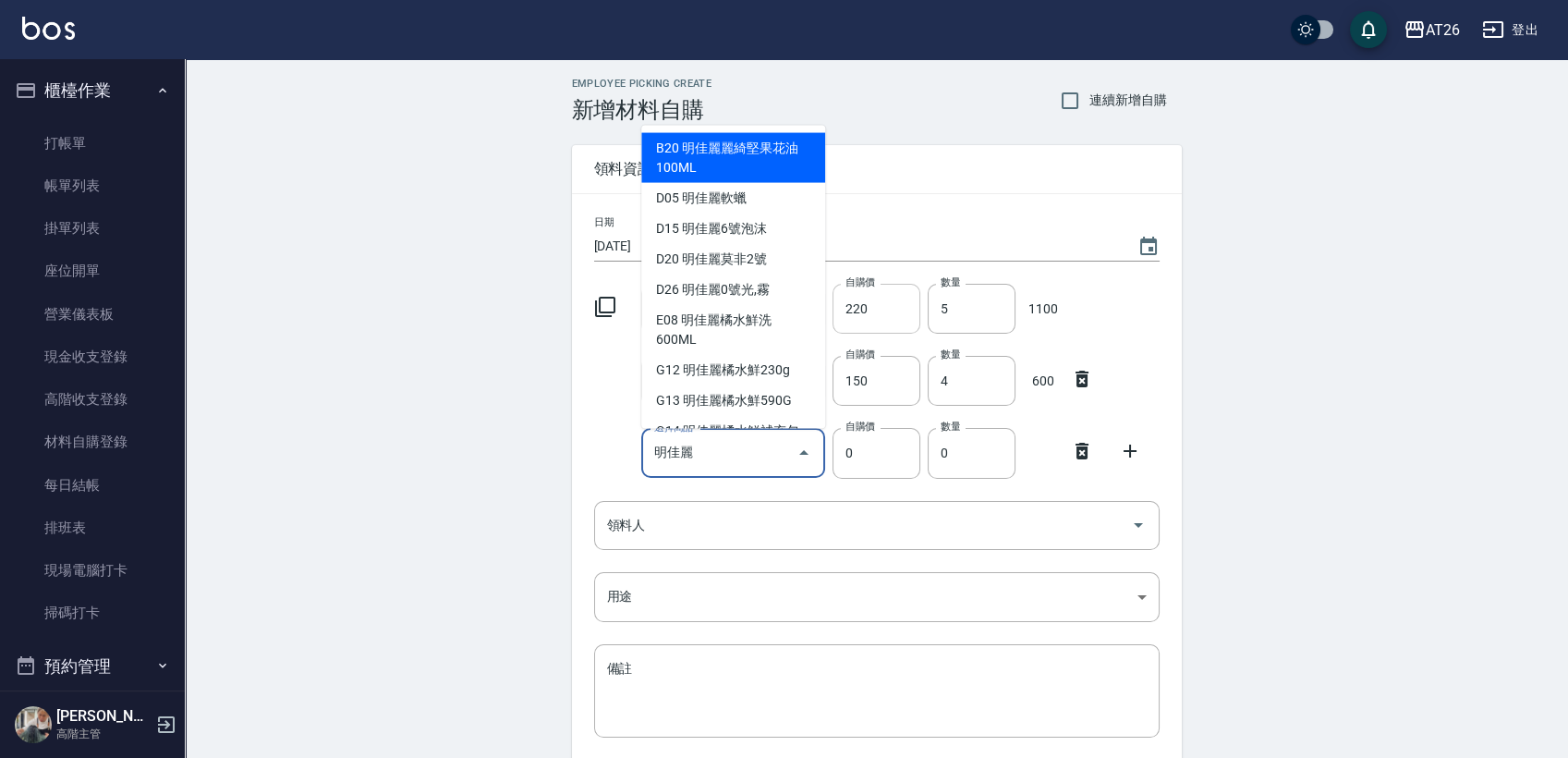
type input "明佳麗6號泡沫"
type input "327"
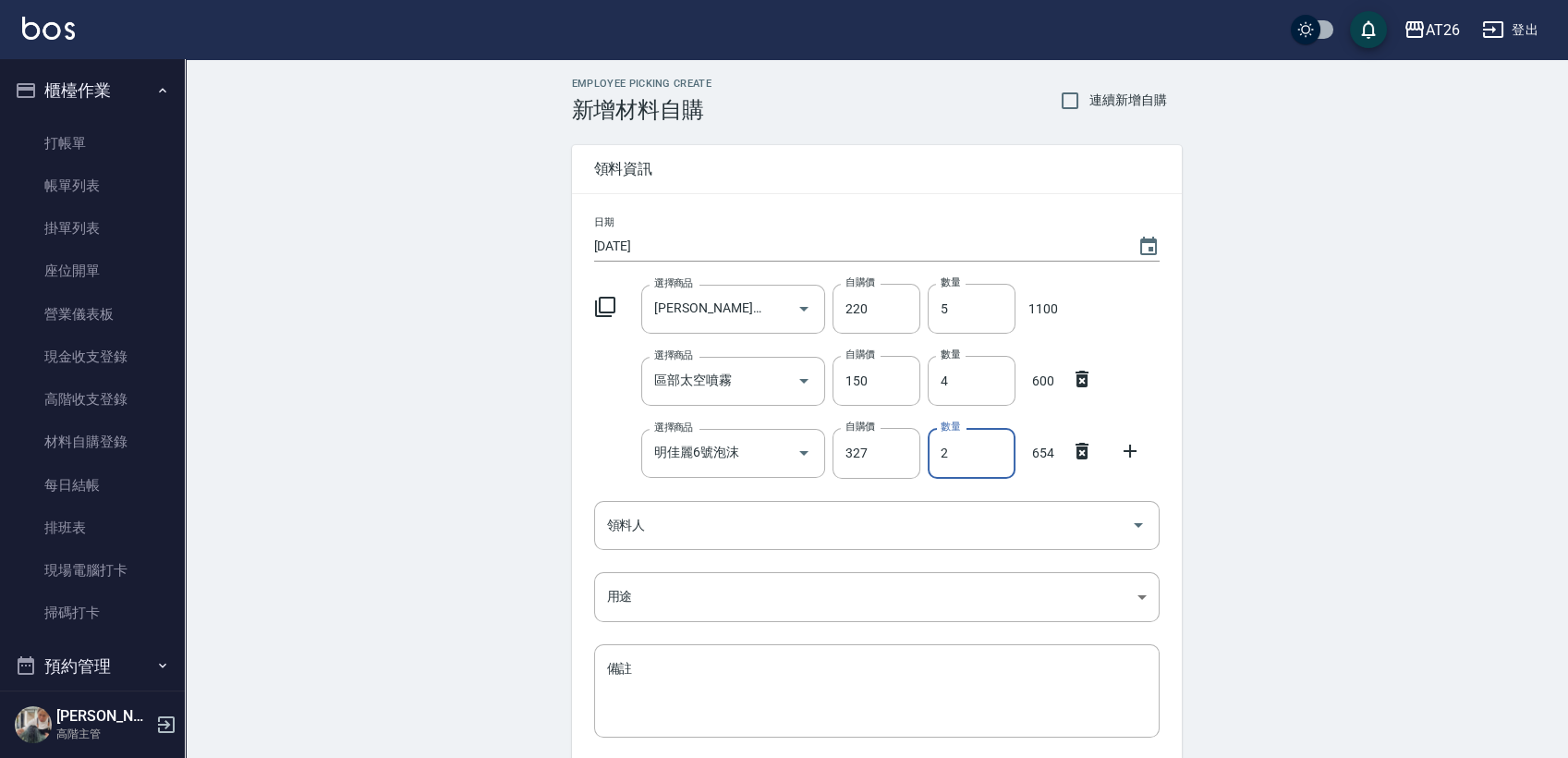
type input "2"
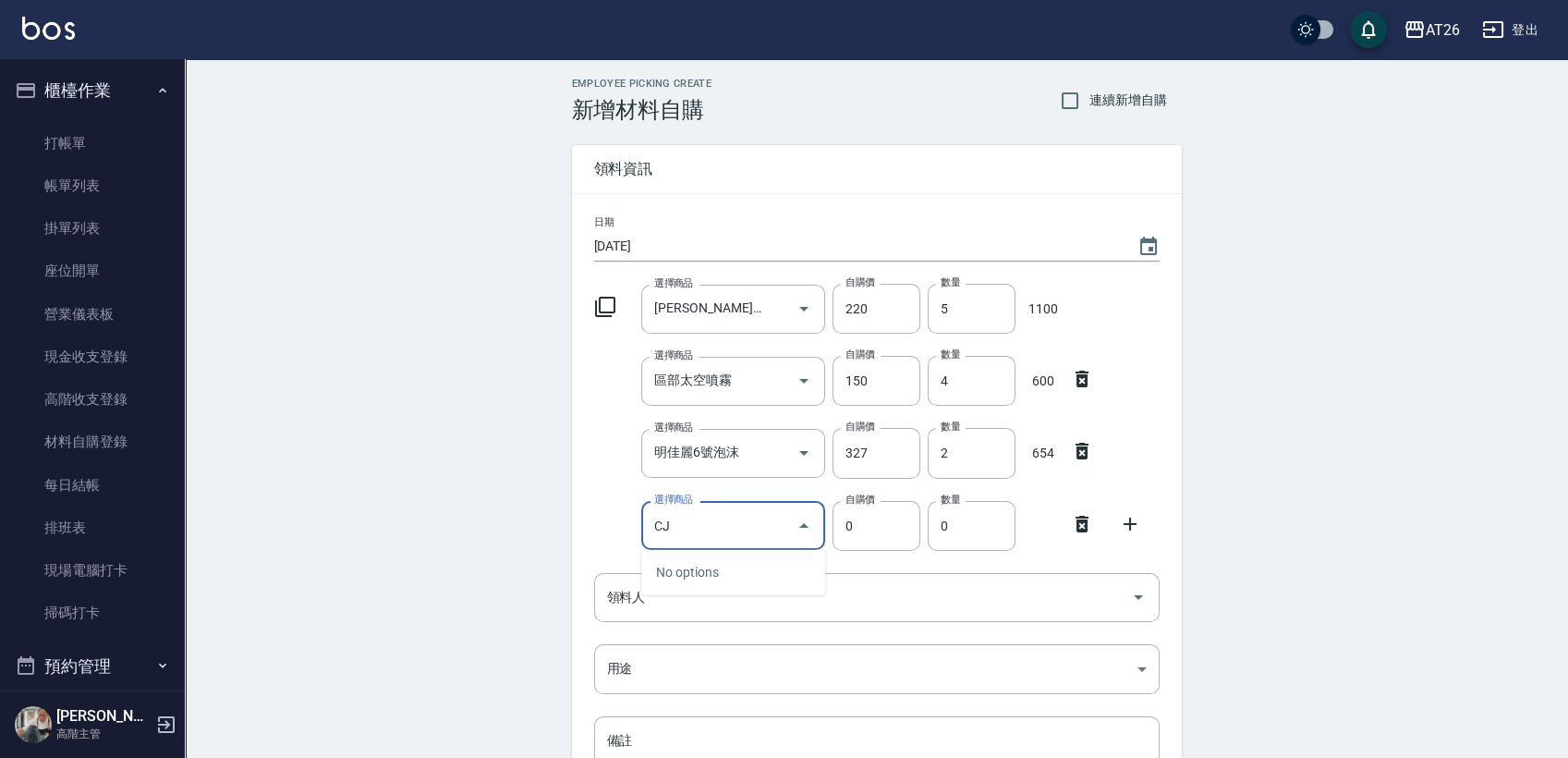
type input "C"
type input "戶"
type input "掃"
type input "護"
type input "管理處店用洗"
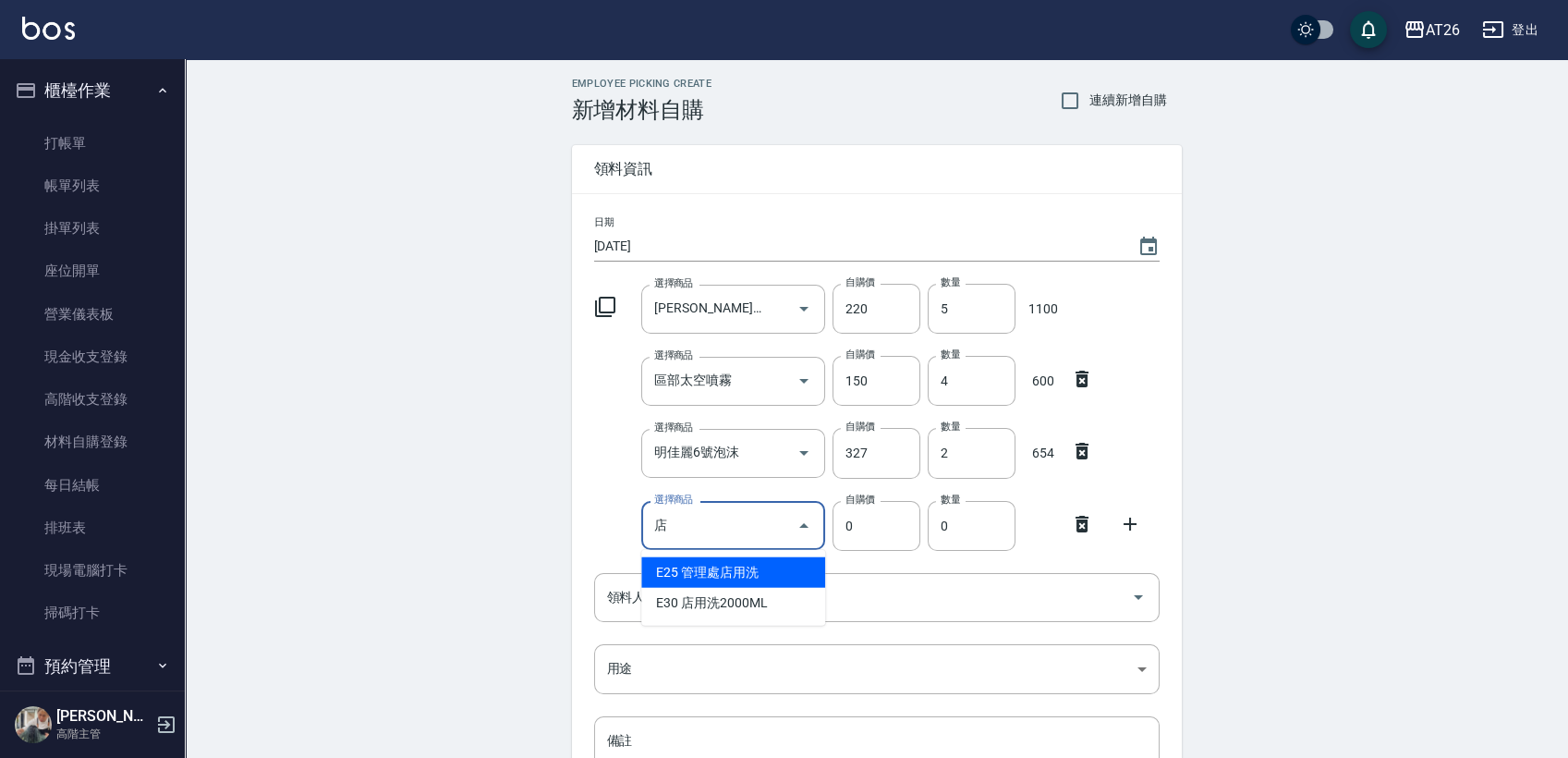
type input "160"
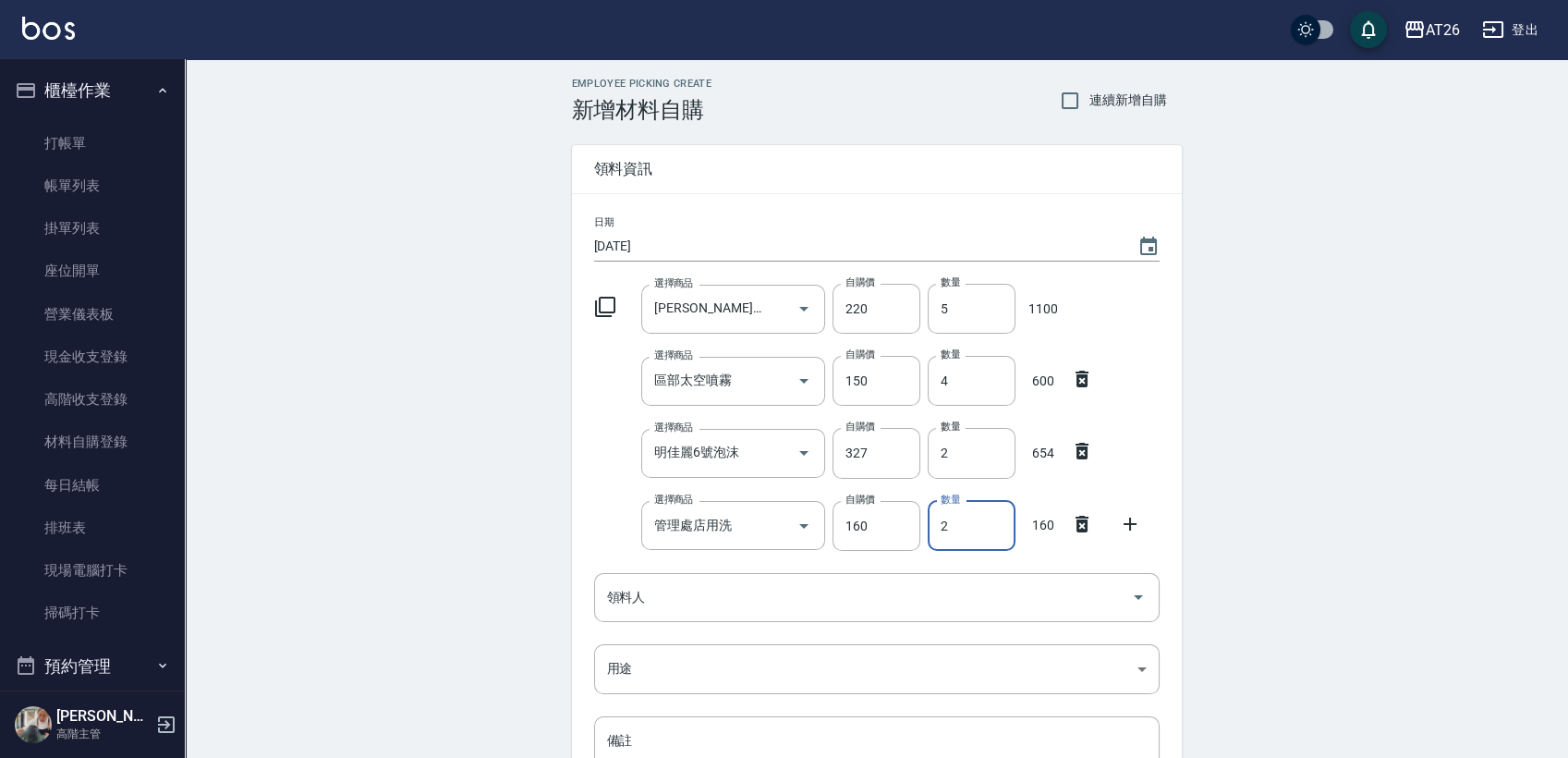
type input "2"
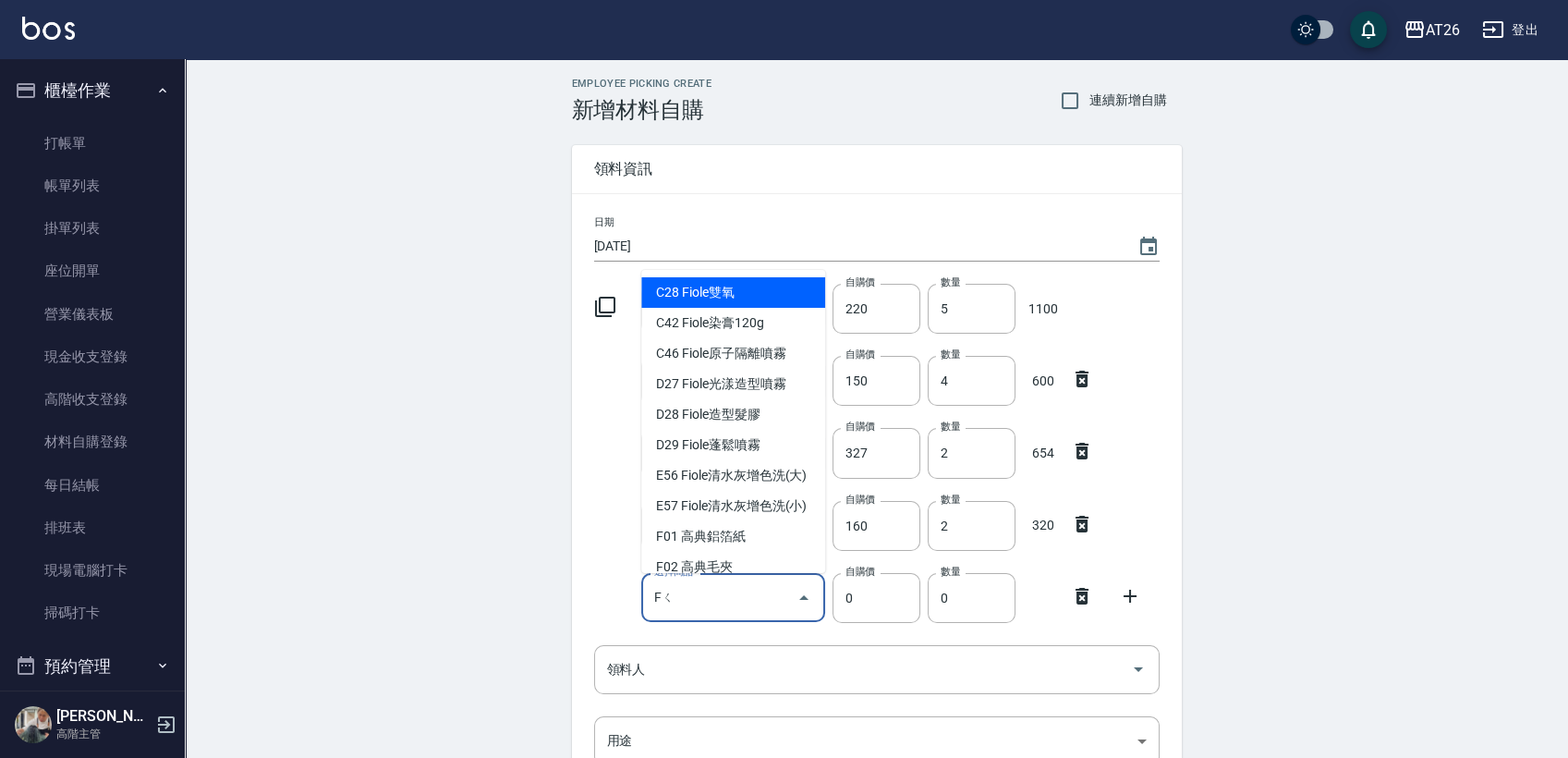
type input "F"
type input "ㄑ"
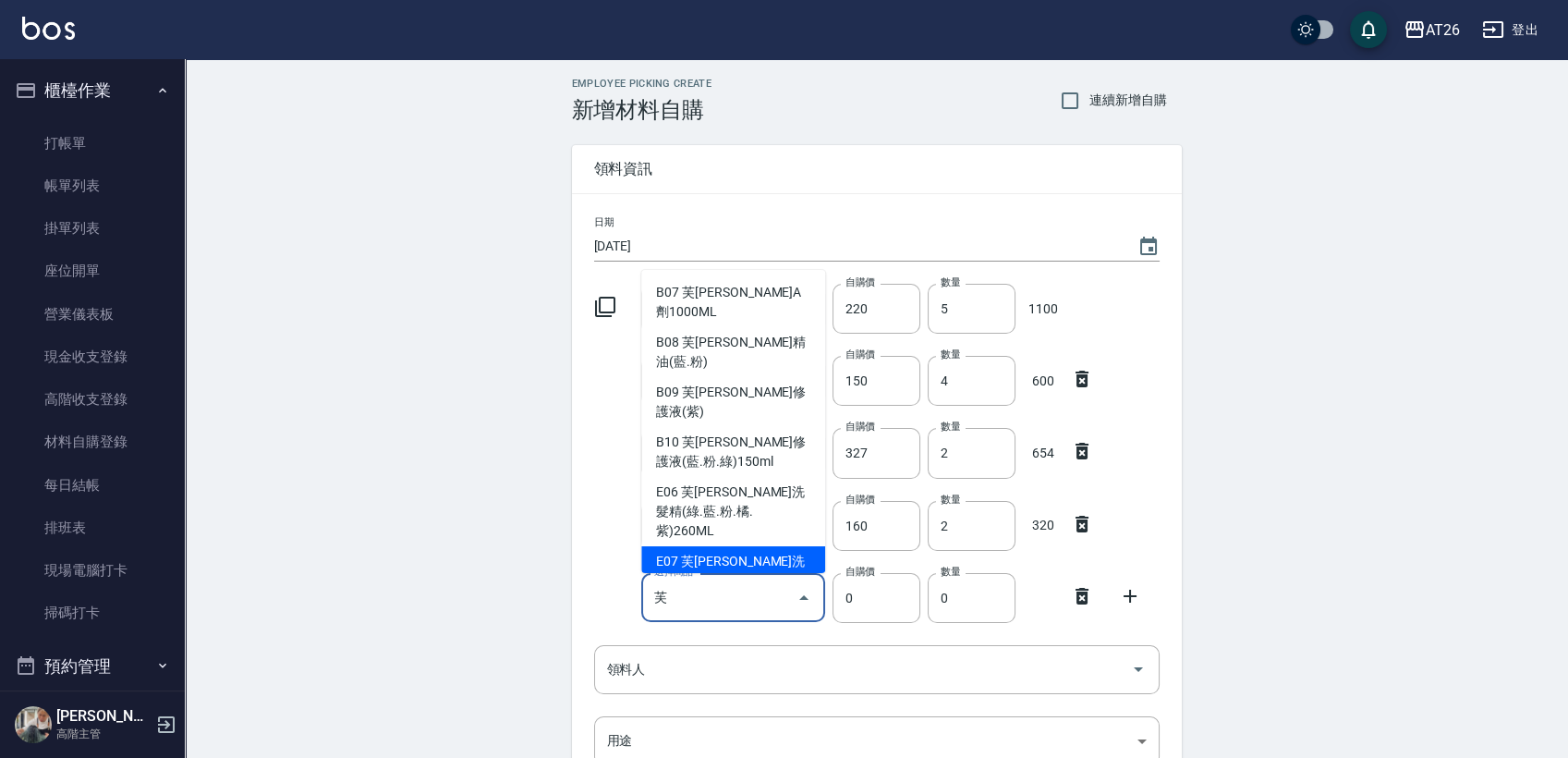
type input "芙"
type input "945"
type input "芙[PERSON_NAME]洗髮精(綠.藍.粉.橘)1000ML."
type input "1"
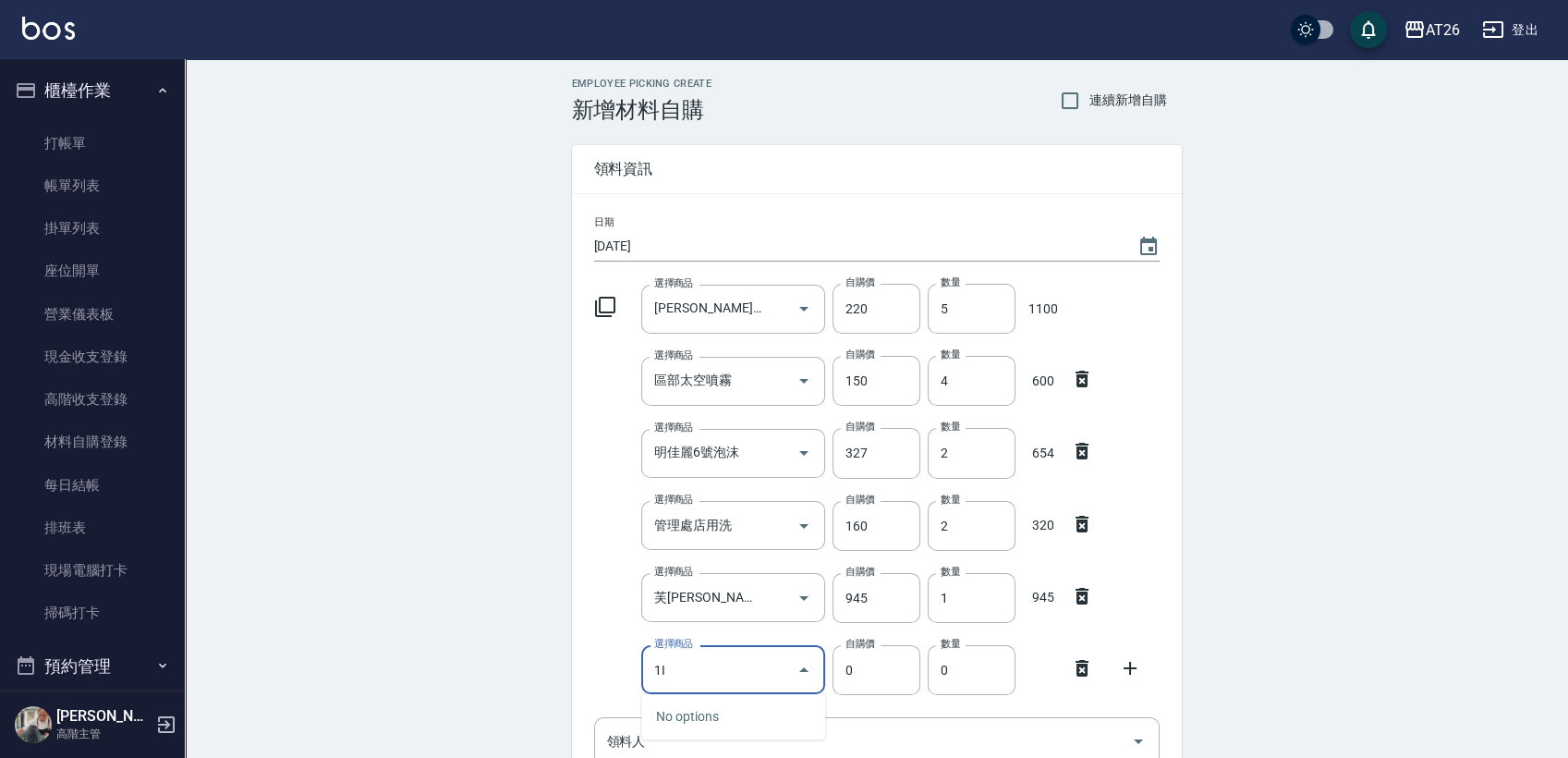
type input "1"
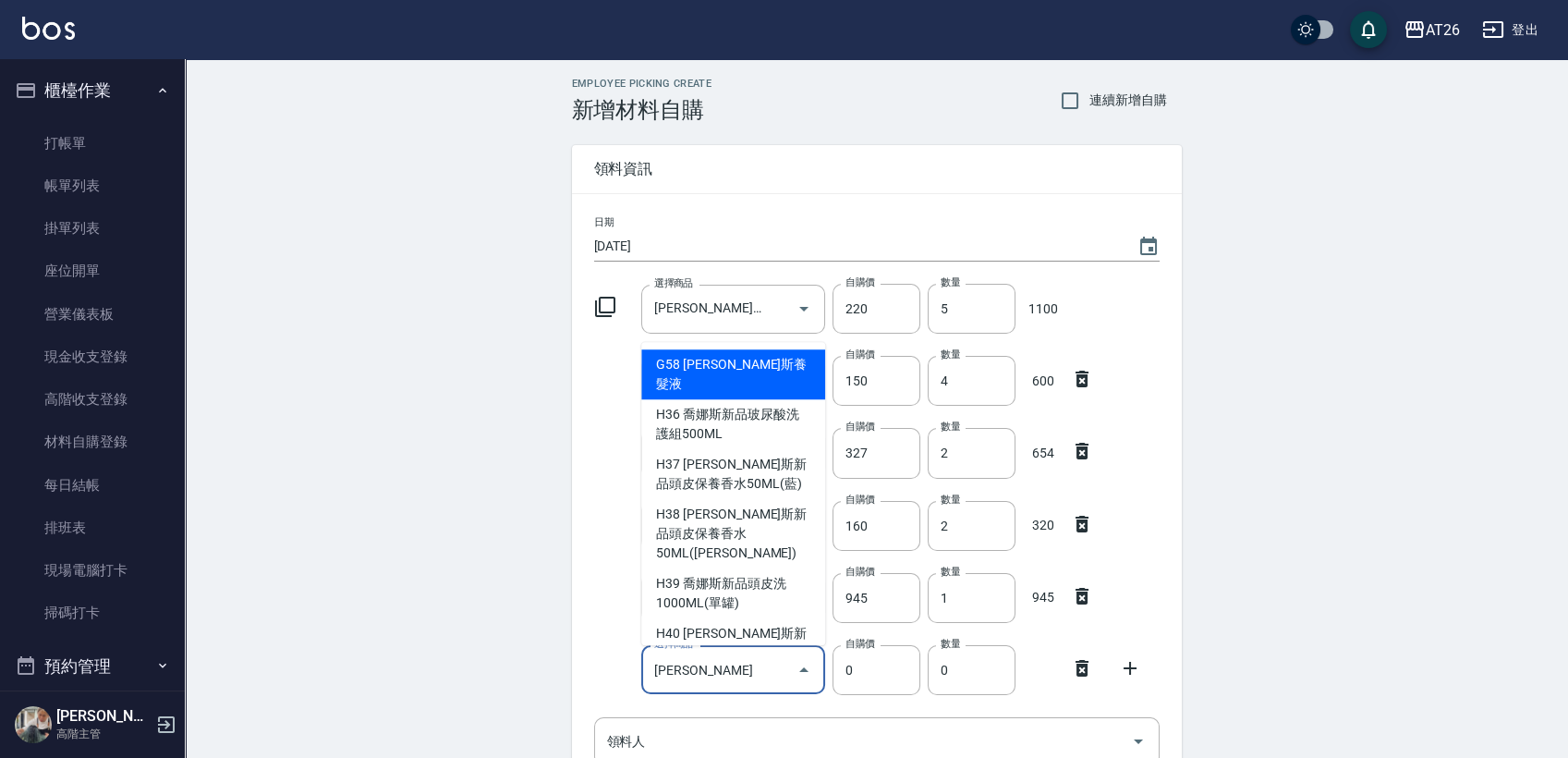
type input "[PERSON_NAME]斯新品玻尿酸洗護組500ML"
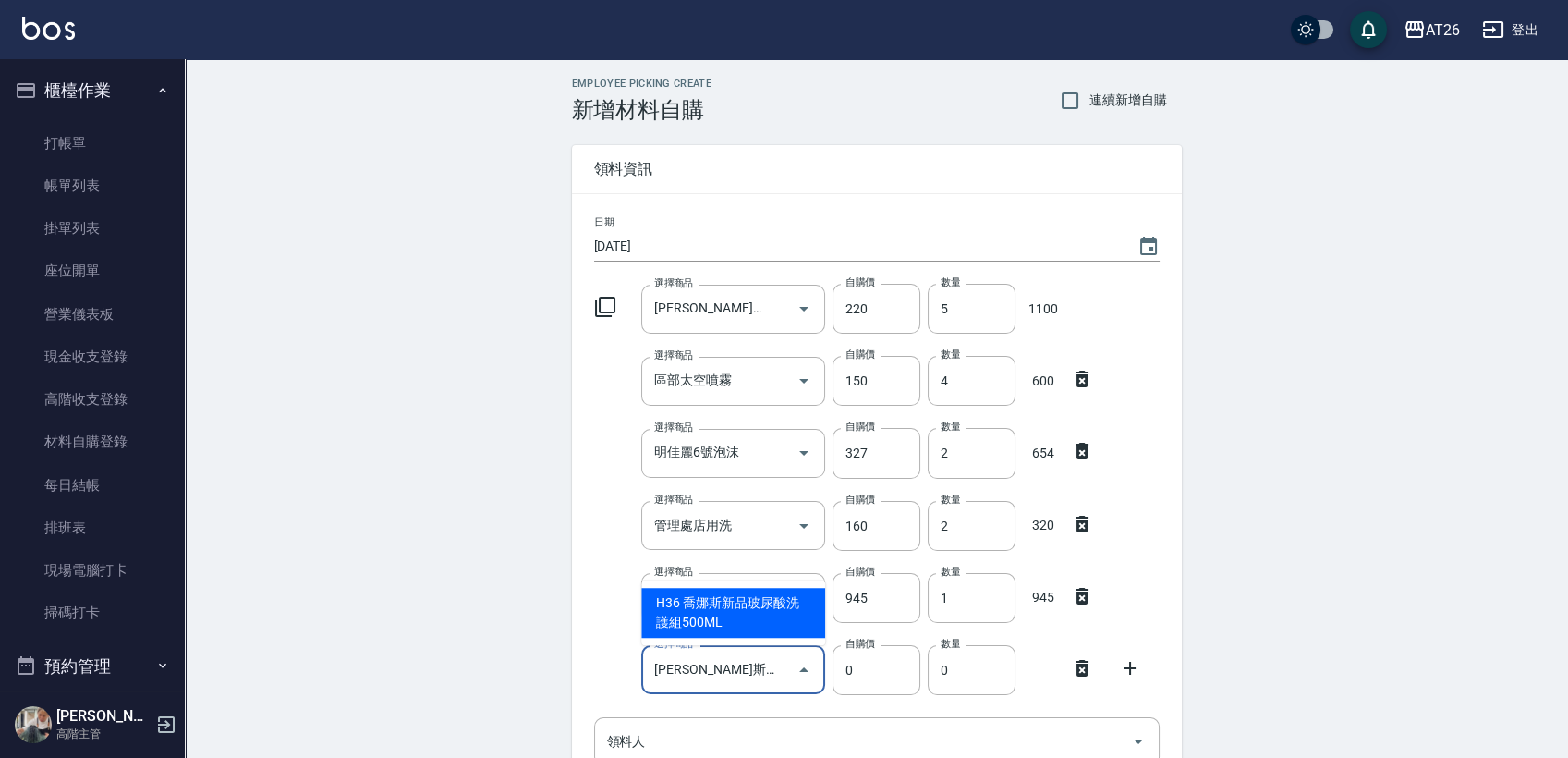
type input "330"
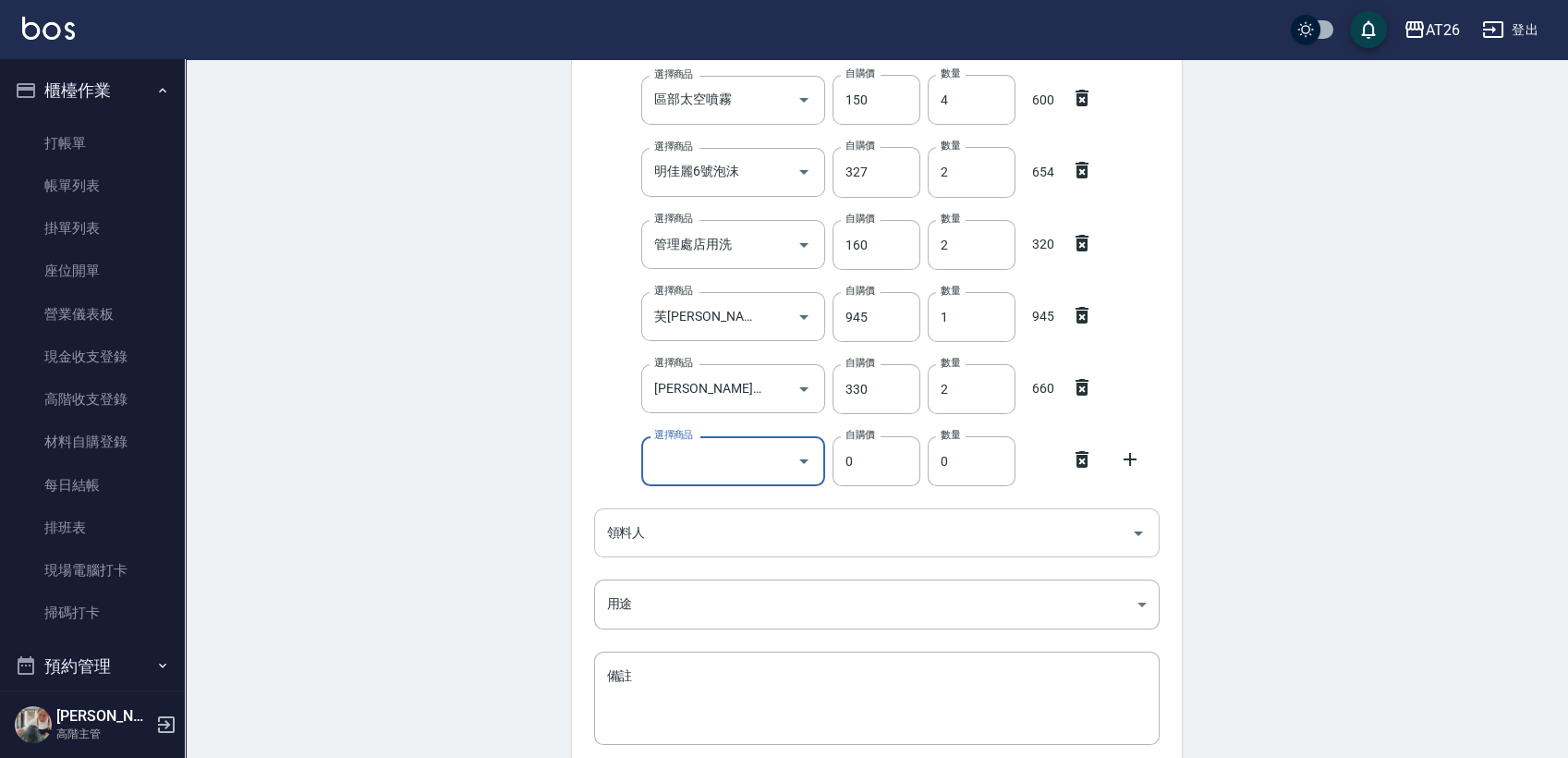
scroll to position [309, 0]
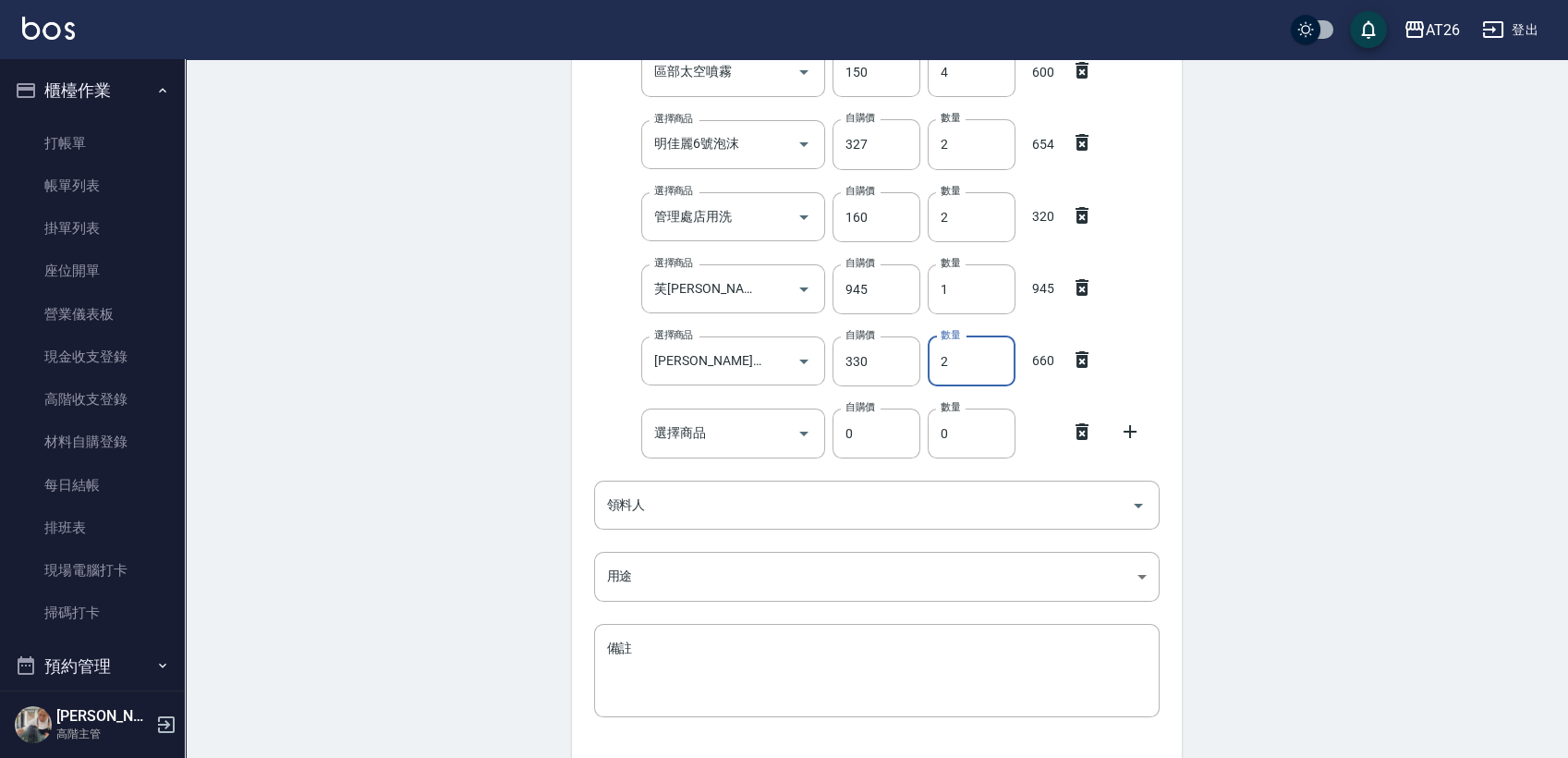
click at [982, 363] on input "2" at bounding box center [972, 361] width 88 height 50
type input "05"
click at [750, 431] on input "選擇商品" at bounding box center [720, 433] width 140 height 32
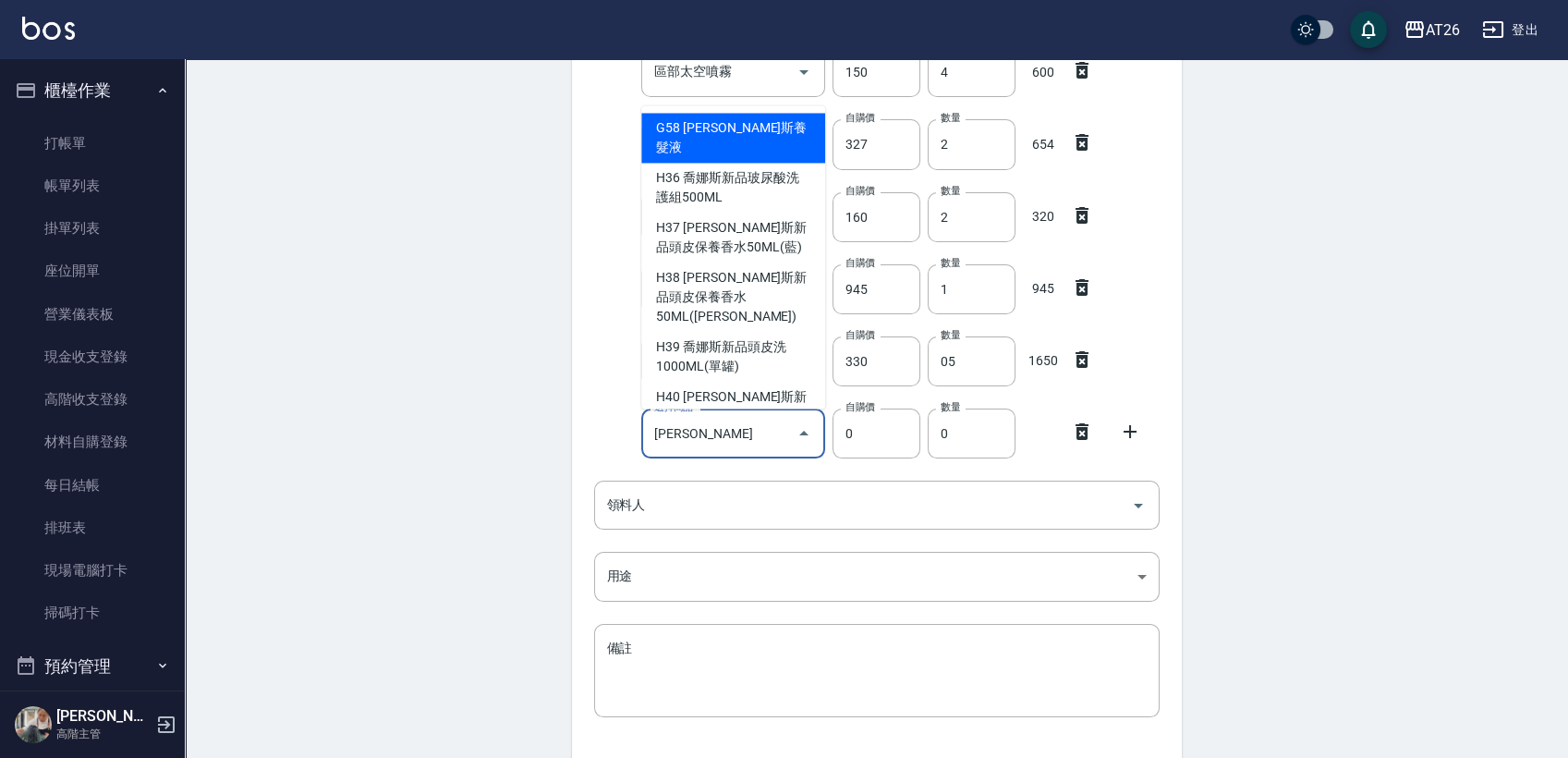
type input "[PERSON_NAME]斯新品頭皮洗1000ML(單罐)"
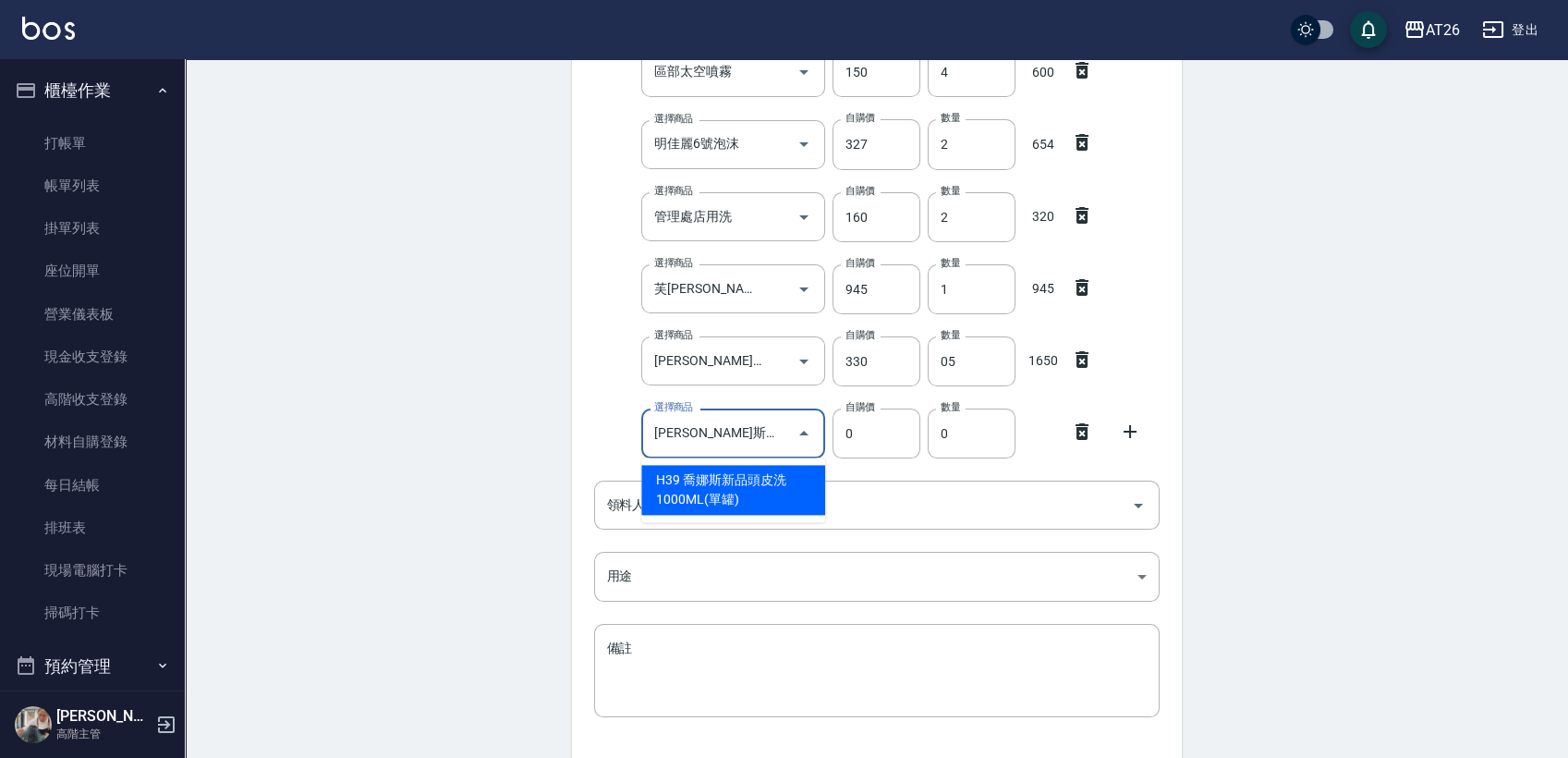
click at [750, 475] on li "H39 喬娜斯新品頭皮洗1000ML(單罐)" at bounding box center [733, 490] width 184 height 50
type input "350"
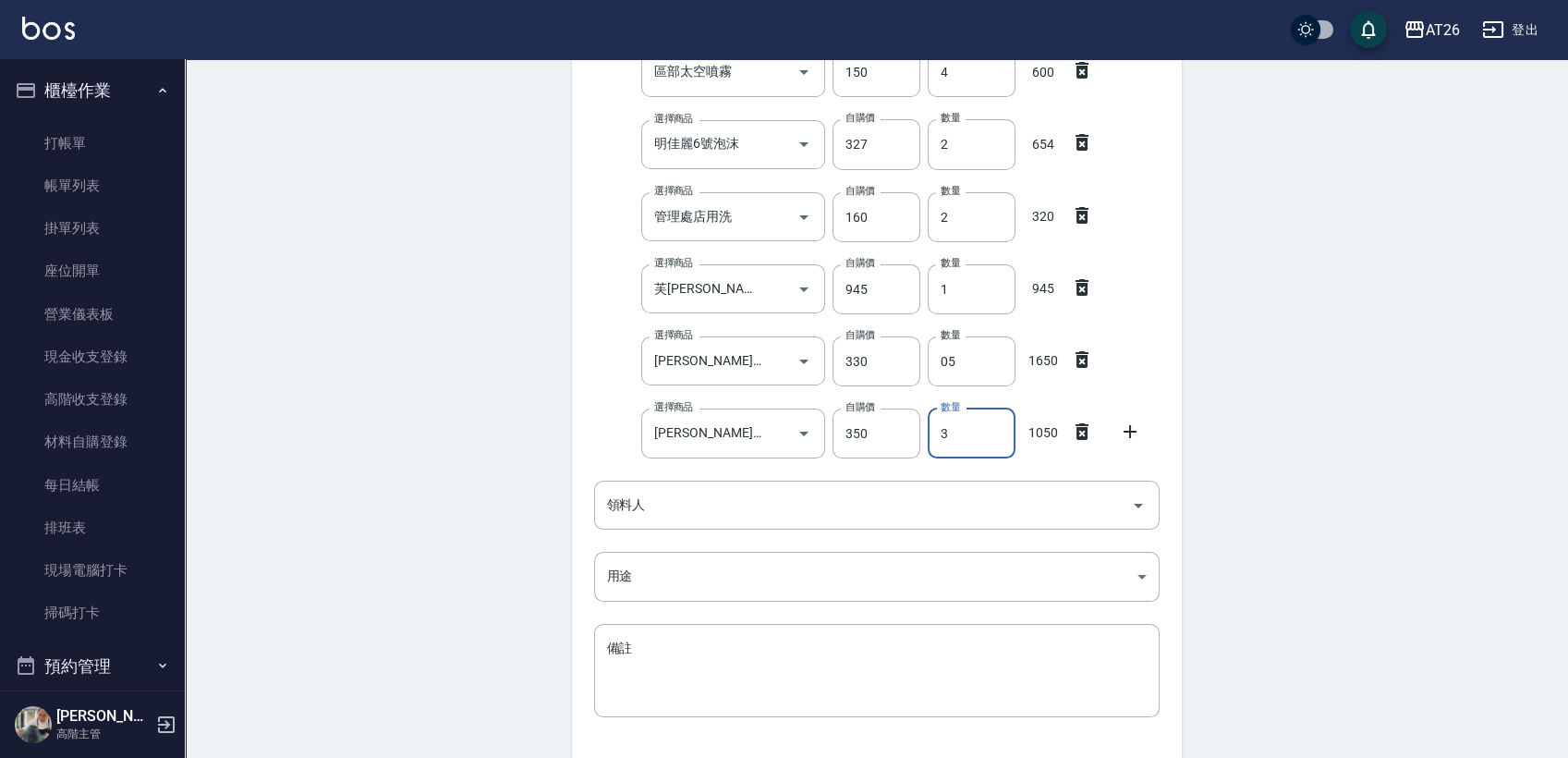
type input "3"
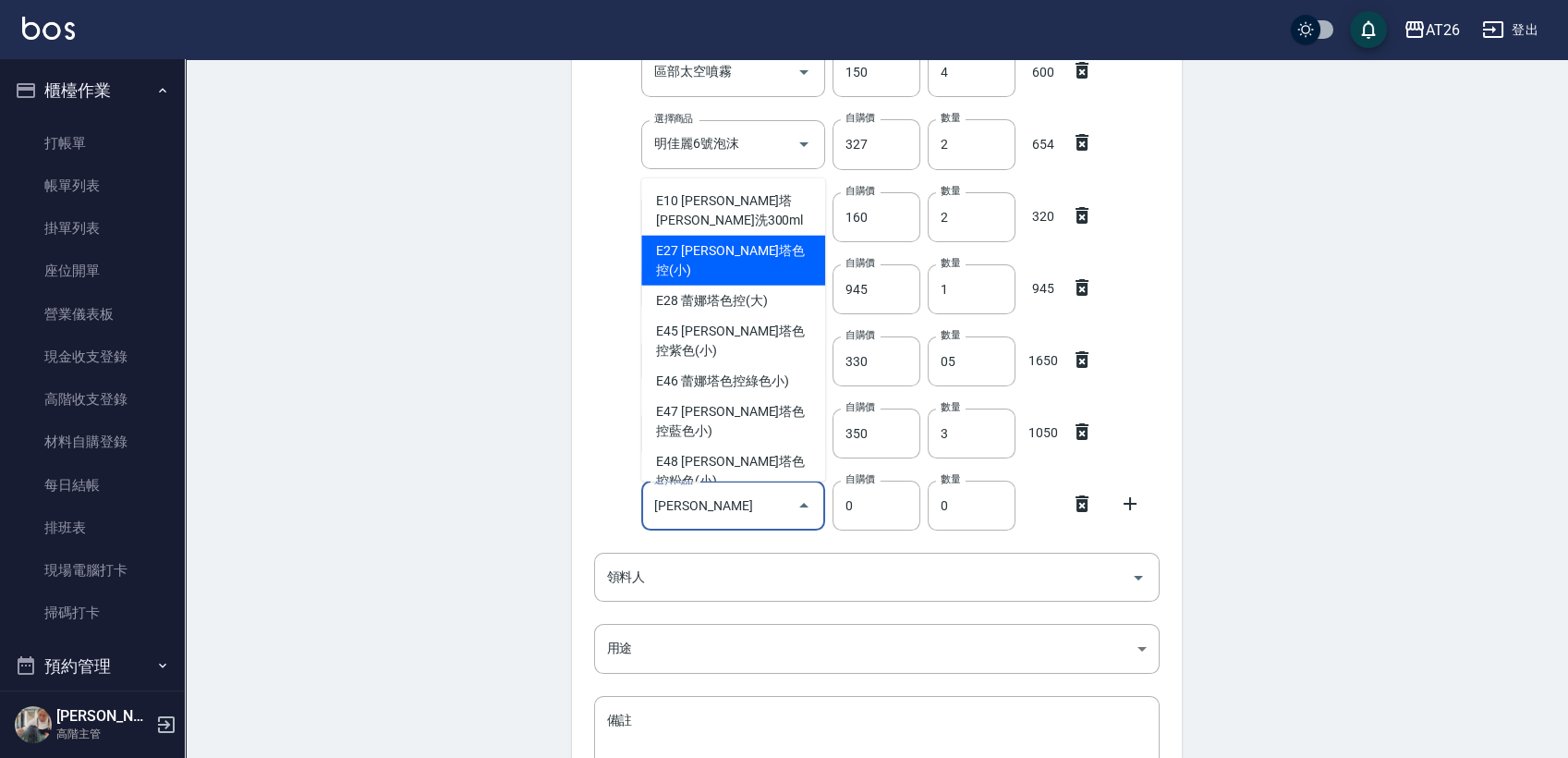
click at [764, 262] on li "E27 [PERSON_NAME]塔色控(小)" at bounding box center [733, 261] width 184 height 50
type input "[PERSON_NAME]塔色控(小)"
type input "300"
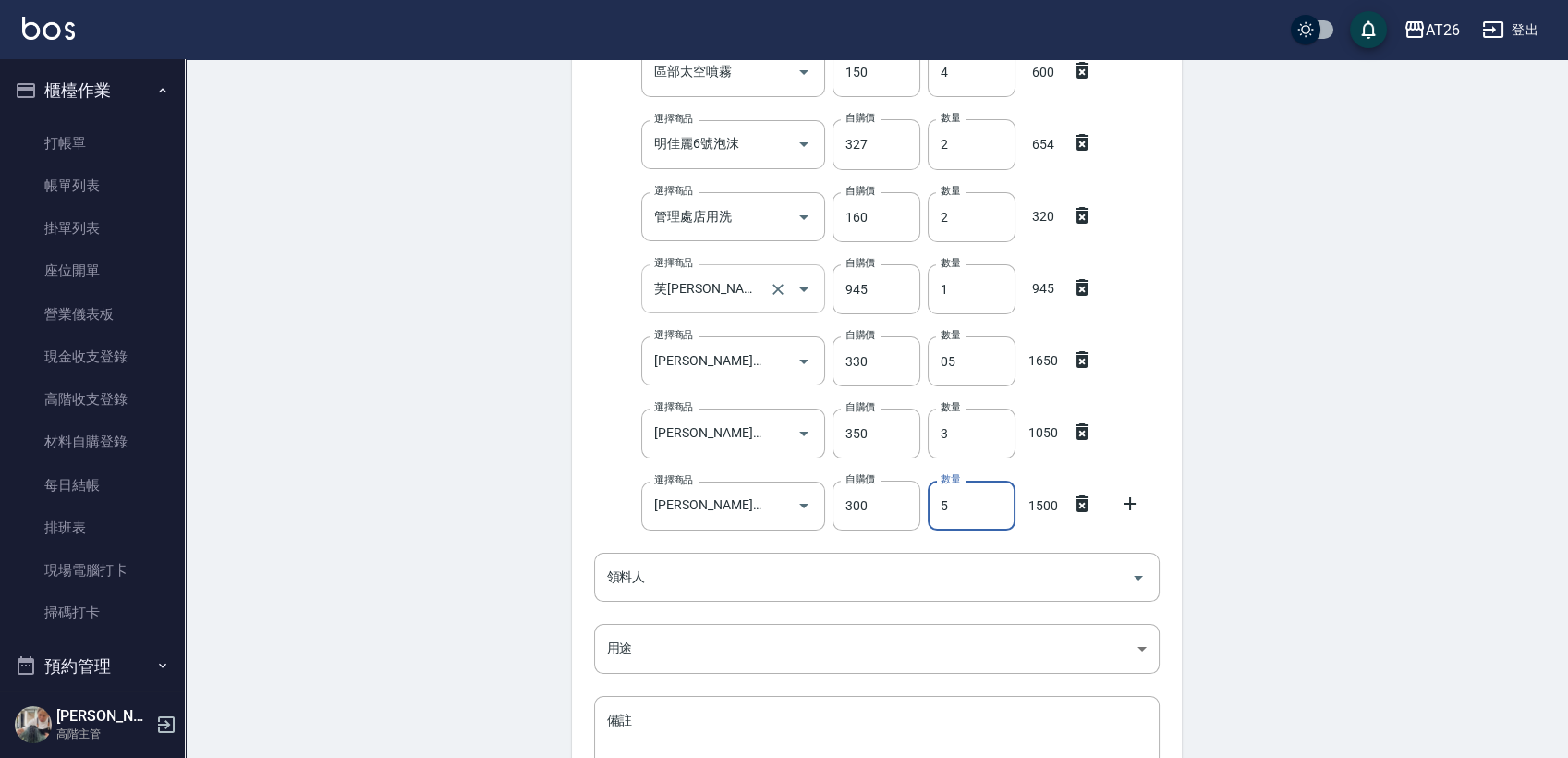
type input "5"
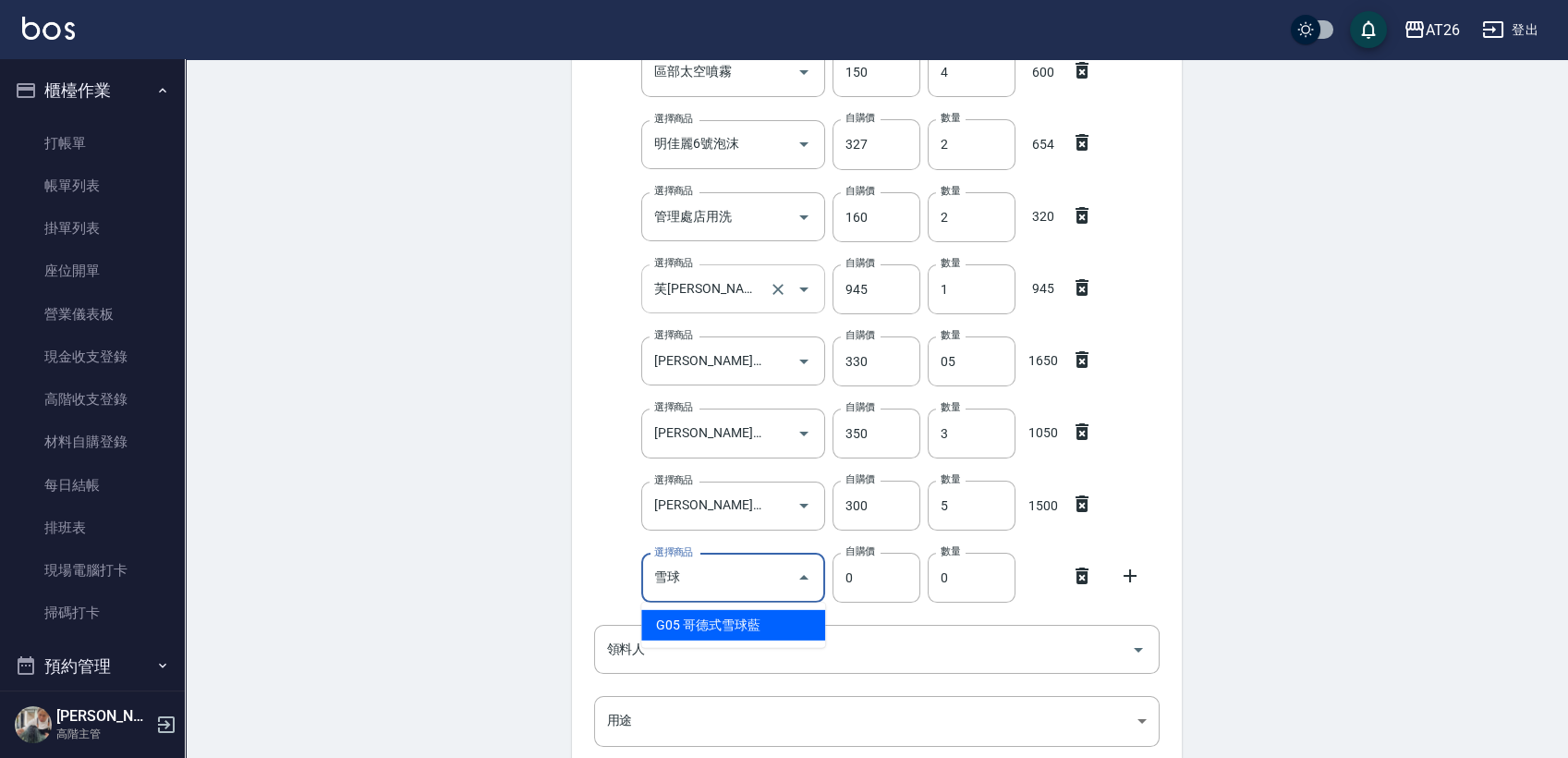
type input "雪球"
type input "360"
type input "哥德式雪球藍"
type input "1"
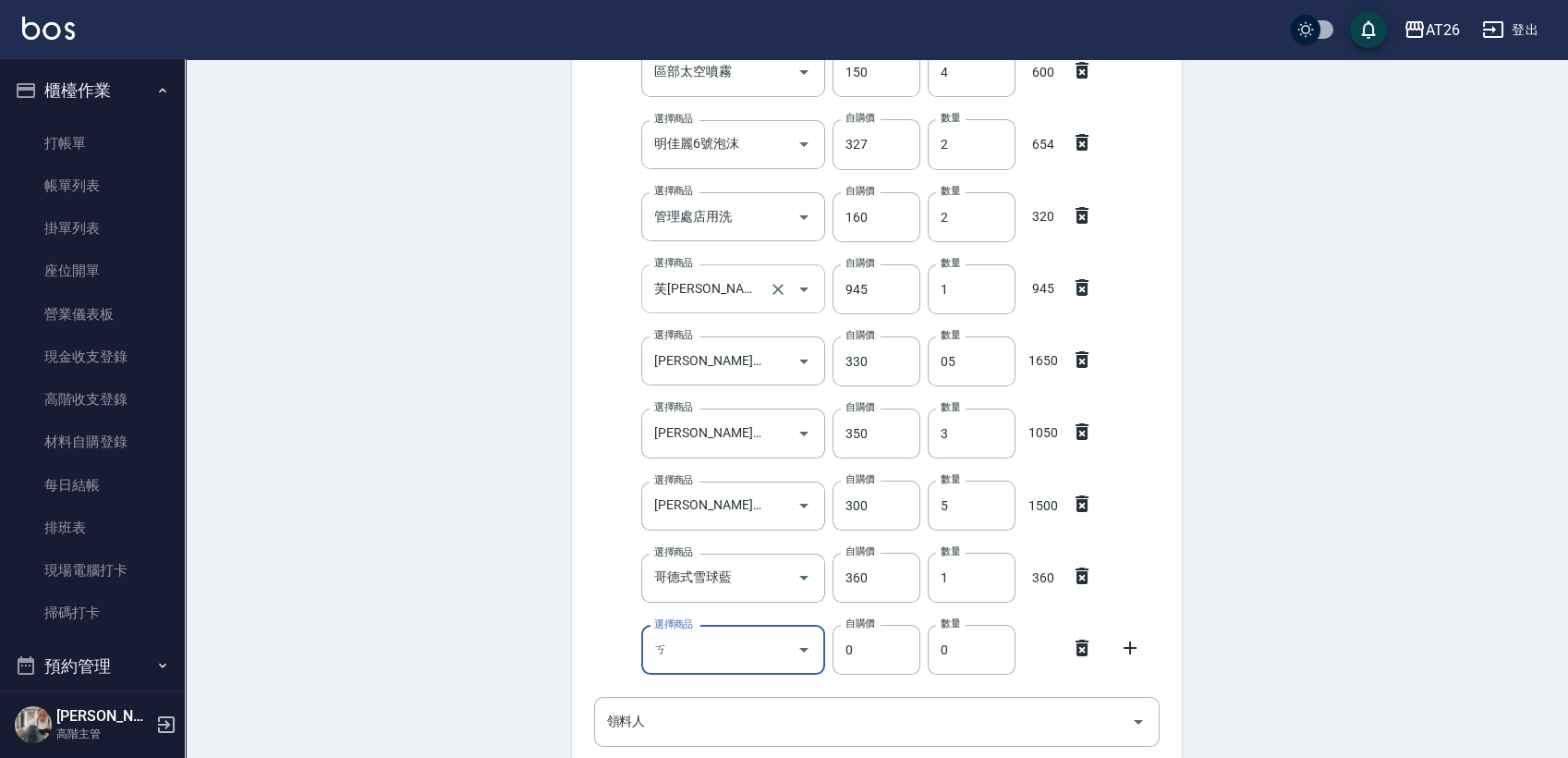
type input "ㄏ"
type input "玻尿"
type input "330"
type input "[PERSON_NAME]斯新品玻尿酸洗護組500ML"
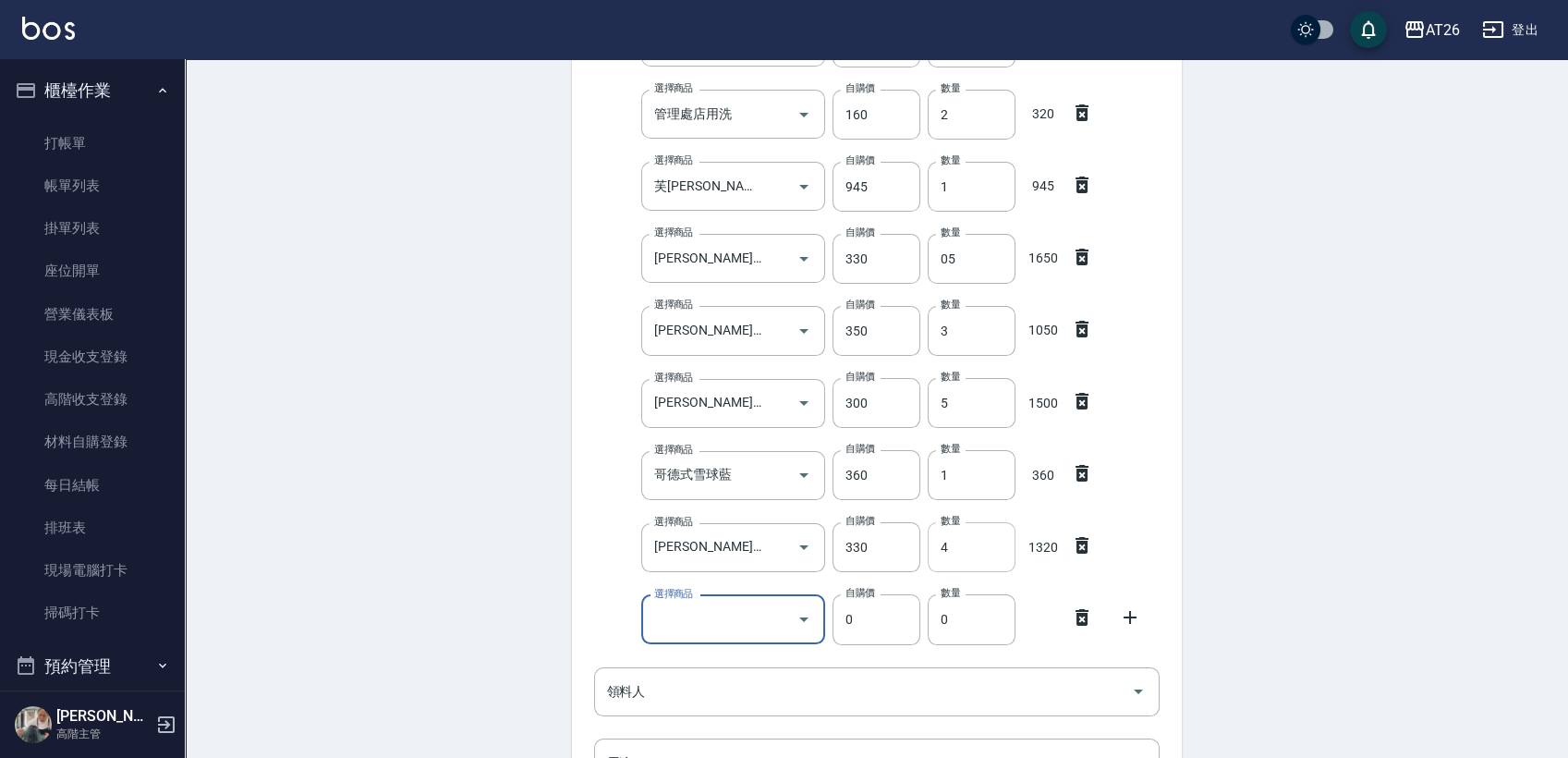
click at [978, 554] on input "4" at bounding box center [972, 547] width 88 height 50
type input "08"
click at [759, 616] on input "選擇商品" at bounding box center [720, 620] width 140 height 32
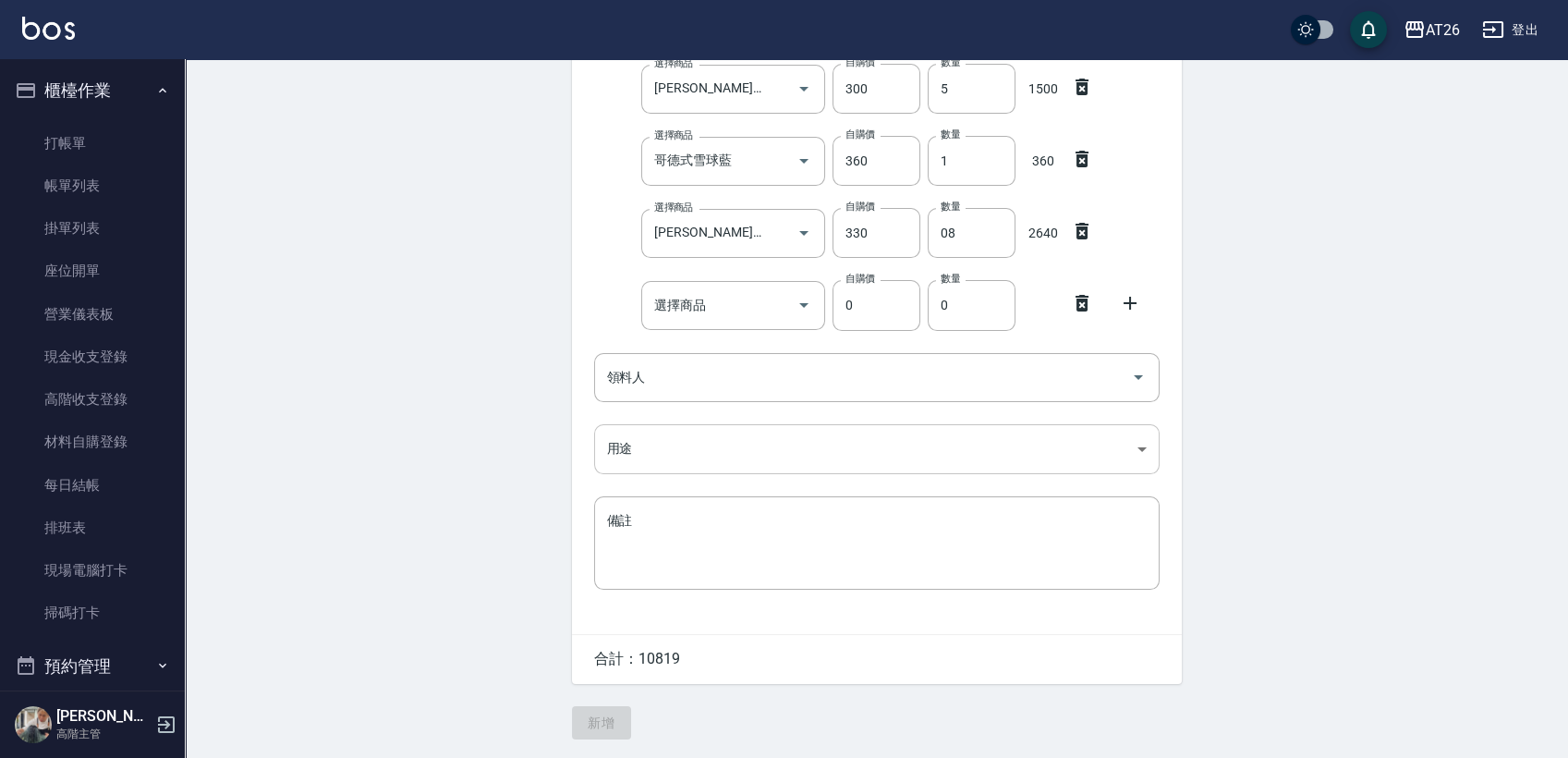
scroll to position [625, 0]
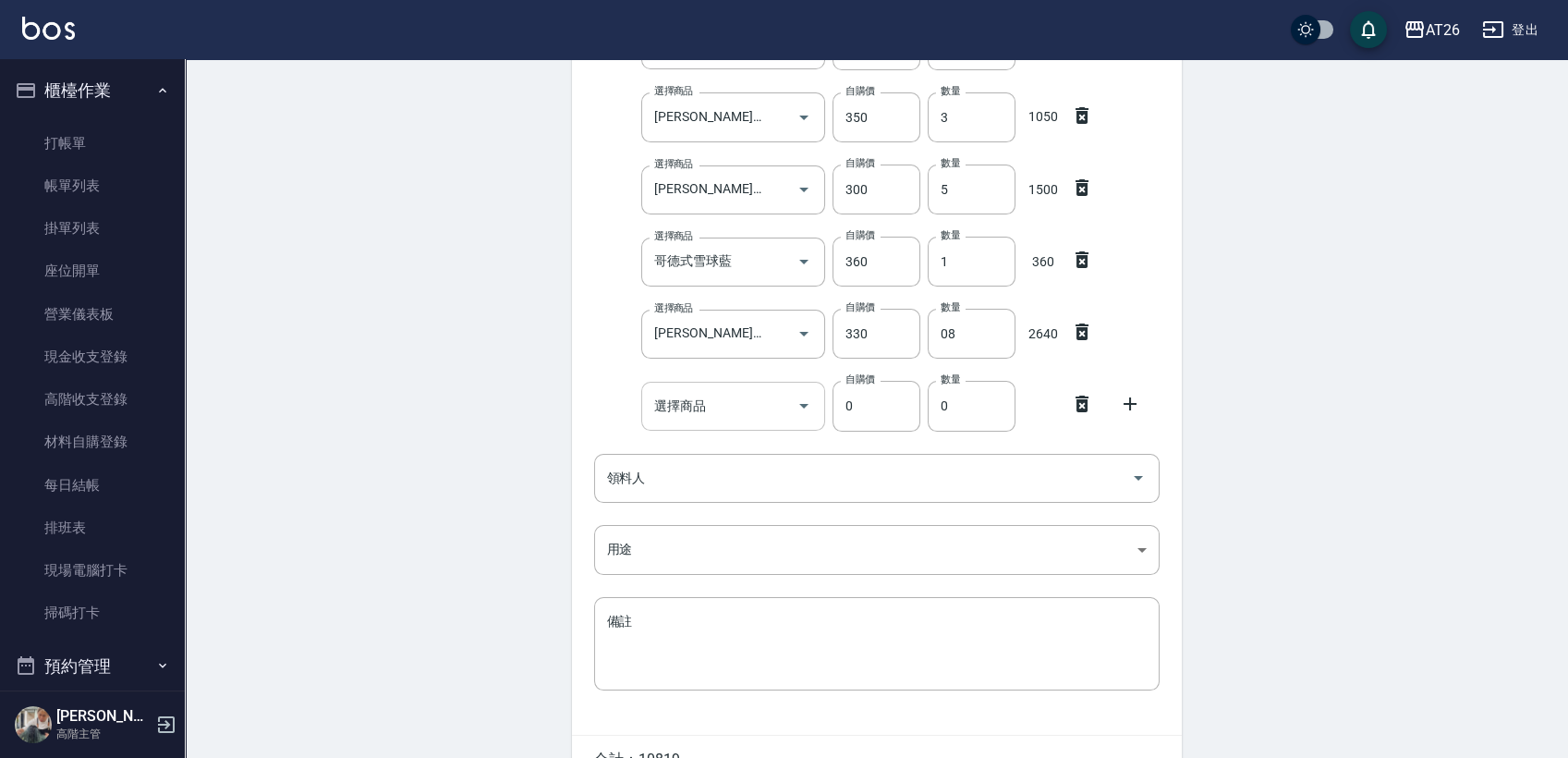
click at [725, 397] on input "選擇商品" at bounding box center [720, 406] width 140 height 32
drag, startPoint x: 943, startPoint y: 272, endPoint x: 853, endPoint y: 250, distance: 92.4
click at [858, 254] on div "選擇商品 哥德式雪球藍 選擇商品 自購價 360 自購價 數量 1 數量 360" at bounding box center [873, 257] width 573 height 57
type input "2"
click at [731, 404] on input "選擇商品" at bounding box center [720, 406] width 140 height 32
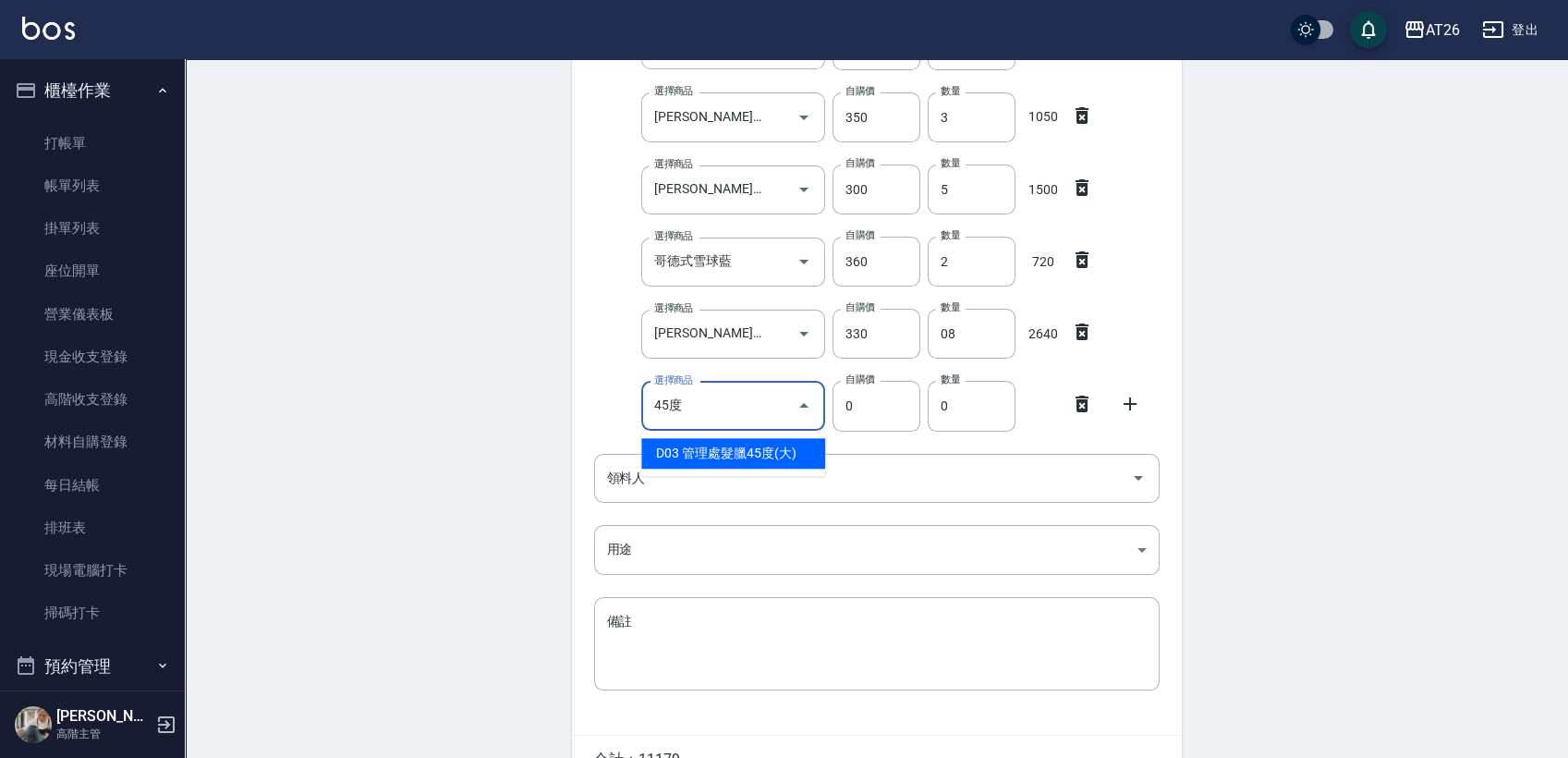
click at [759, 458] on li "D03 管理處髮臘45度(大)" at bounding box center [733, 453] width 184 height 31
type input "管理處髮臘45度(大)"
type input "110"
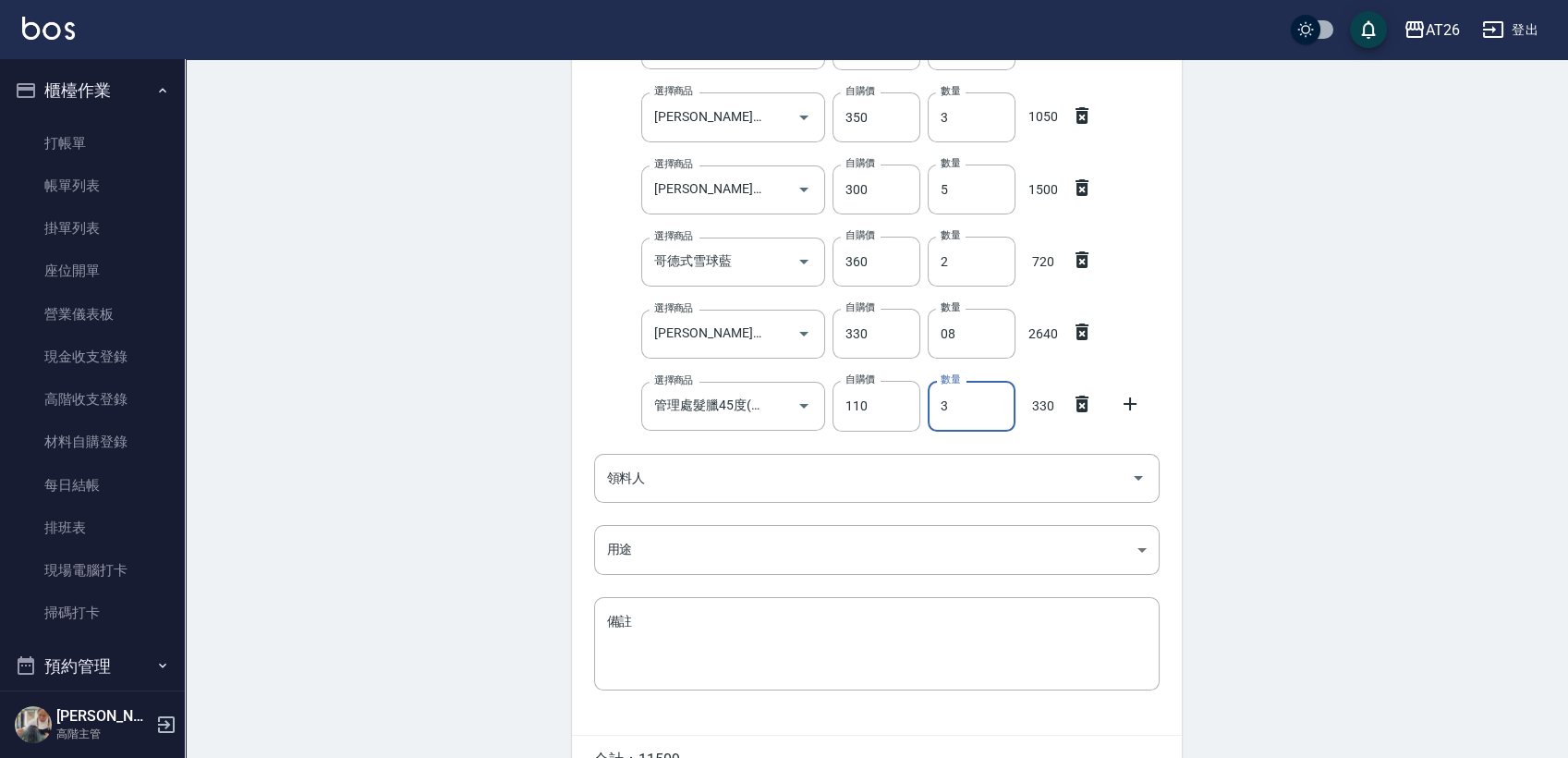
type input "3"
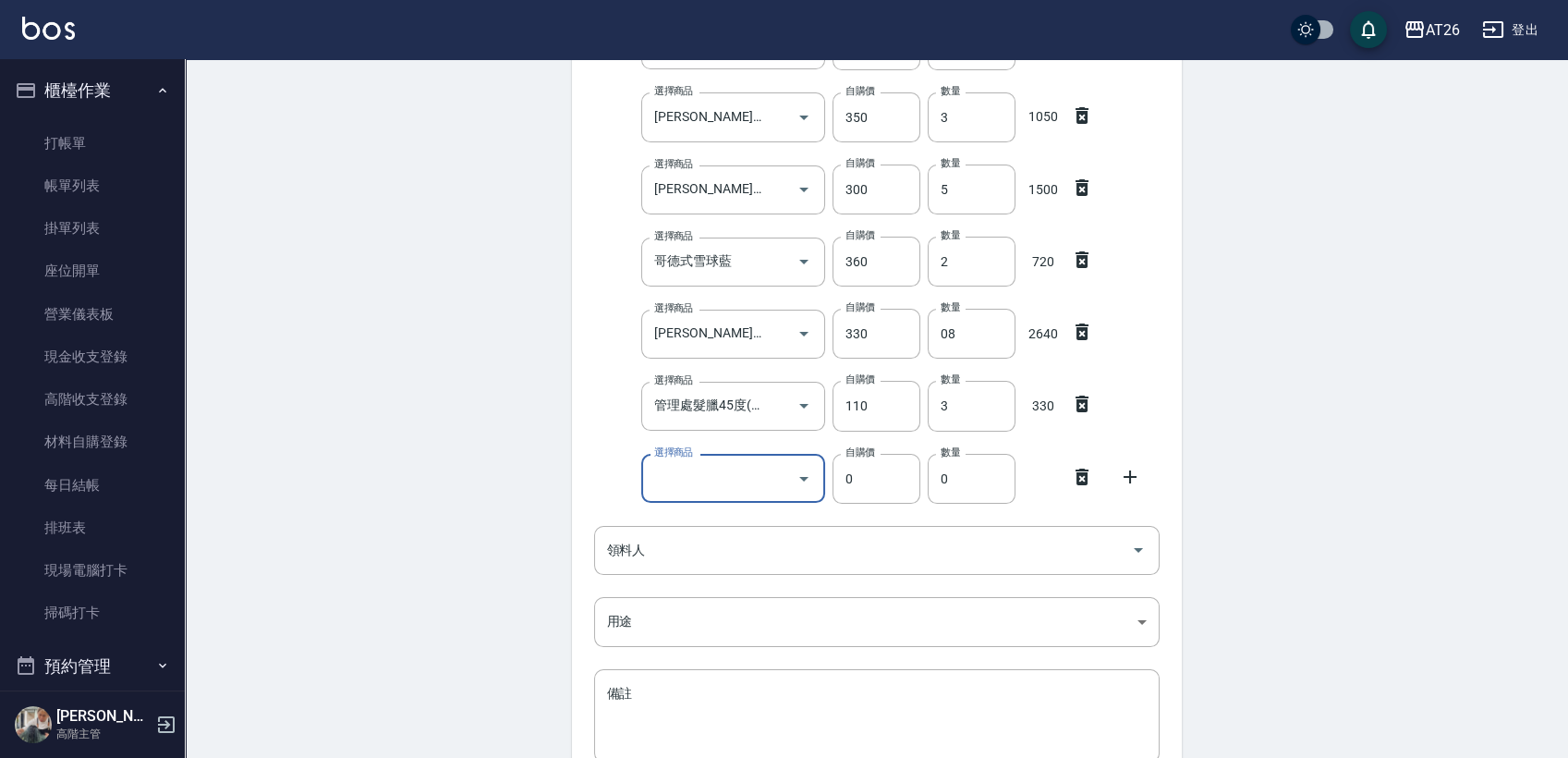
type input "W"
type input "太"
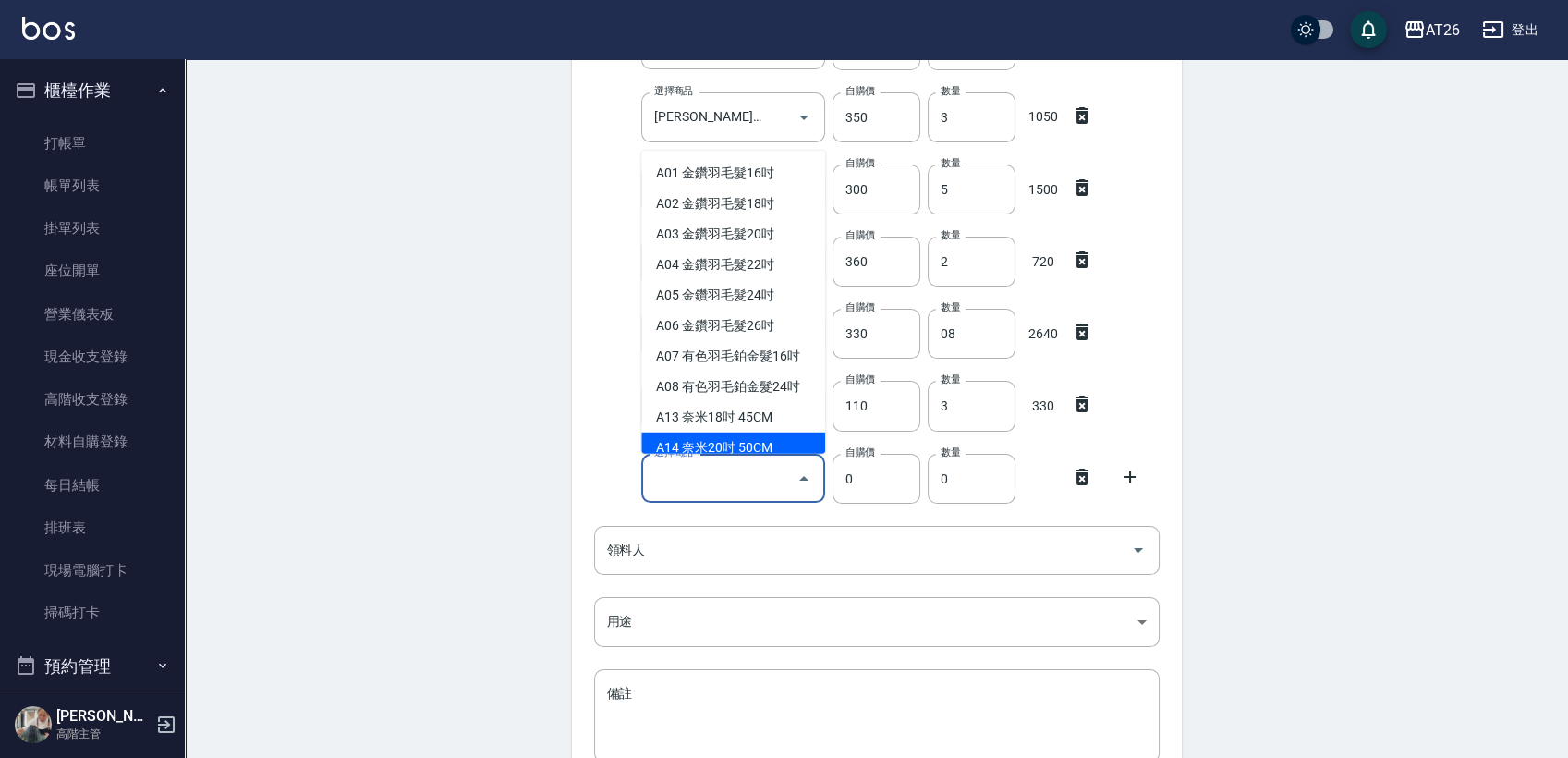
click at [506, 435] on div "Employee Picking Create 新增材料自購 連續新增自購 領料資訊 日期 [DATE] 選擇商品 [PERSON_NAME]斯新品頭皮保養香…" at bounding box center [877, 182] width 1384 height 1496
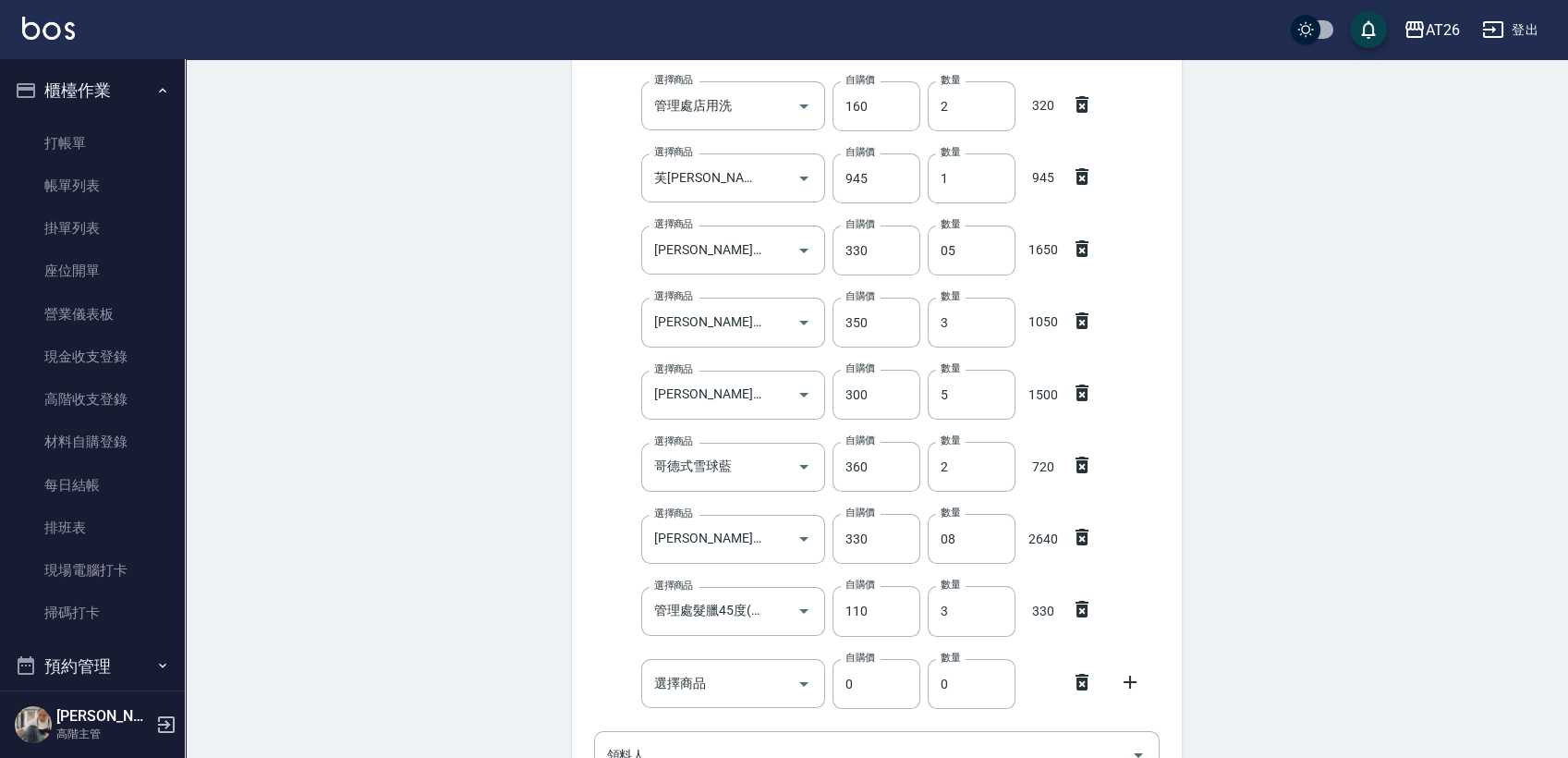
scroll to position [522, 0]
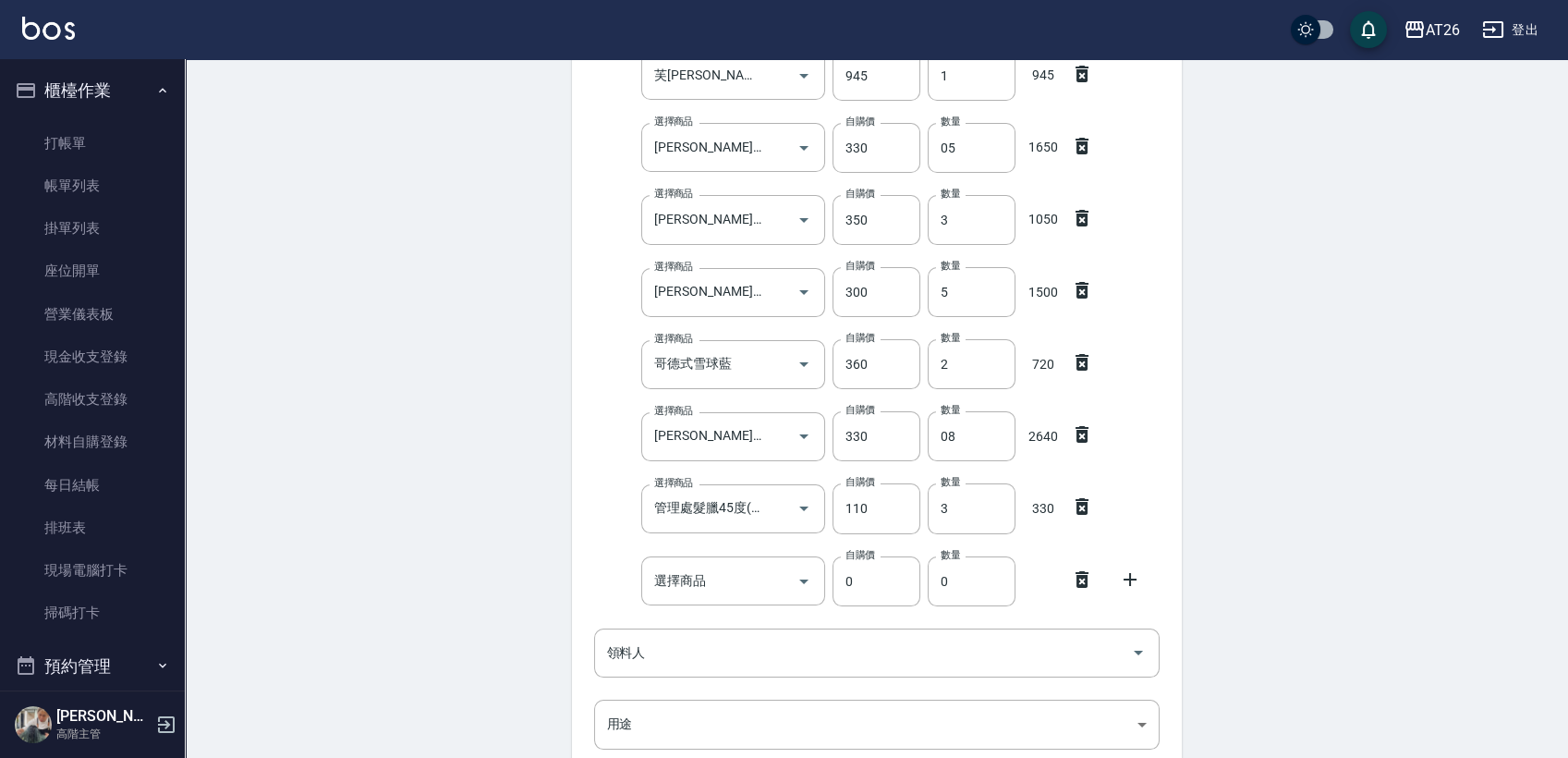
click at [1080, 574] on icon at bounding box center [1082, 579] width 13 height 17
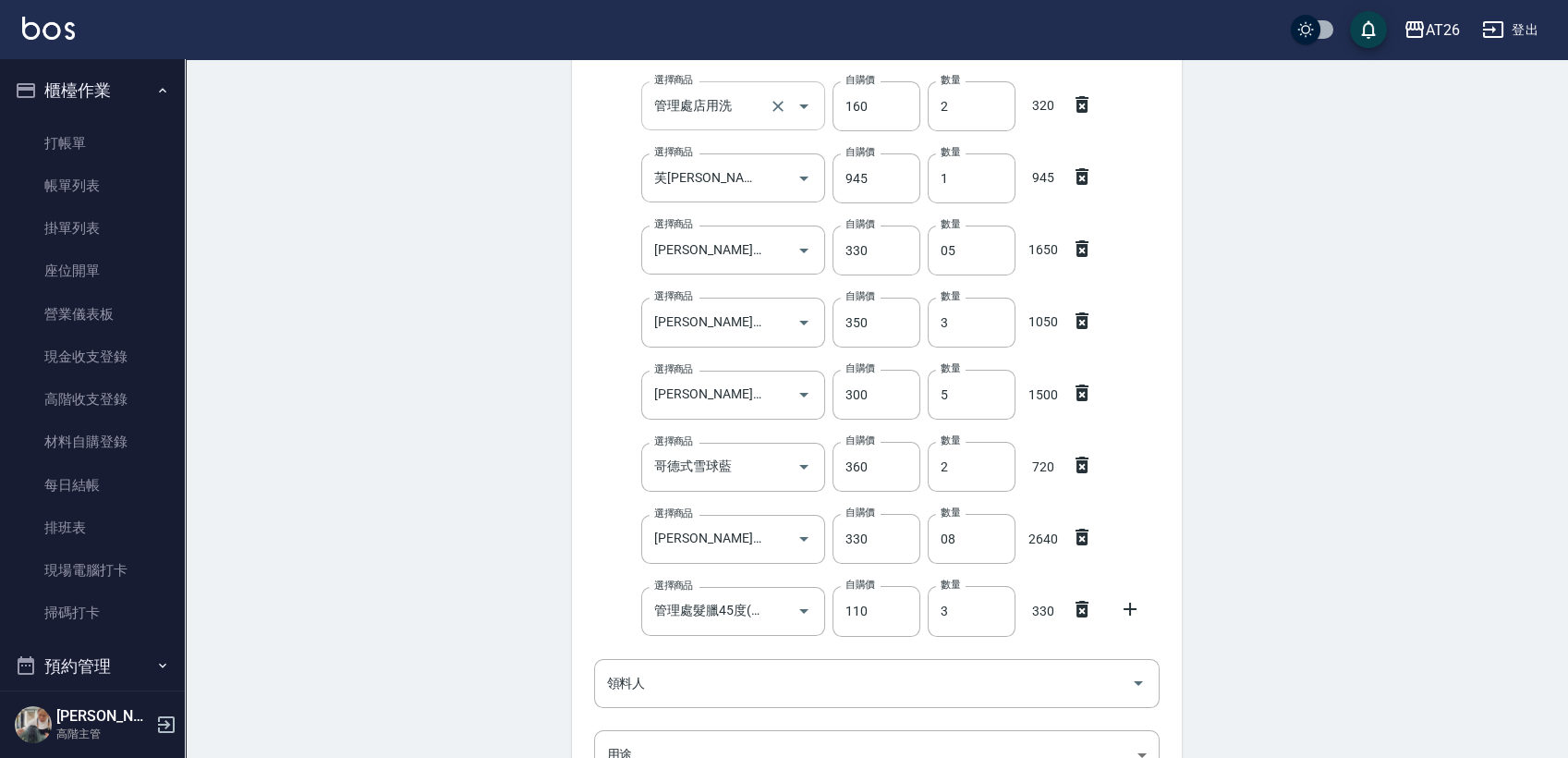
scroll to position [111, 0]
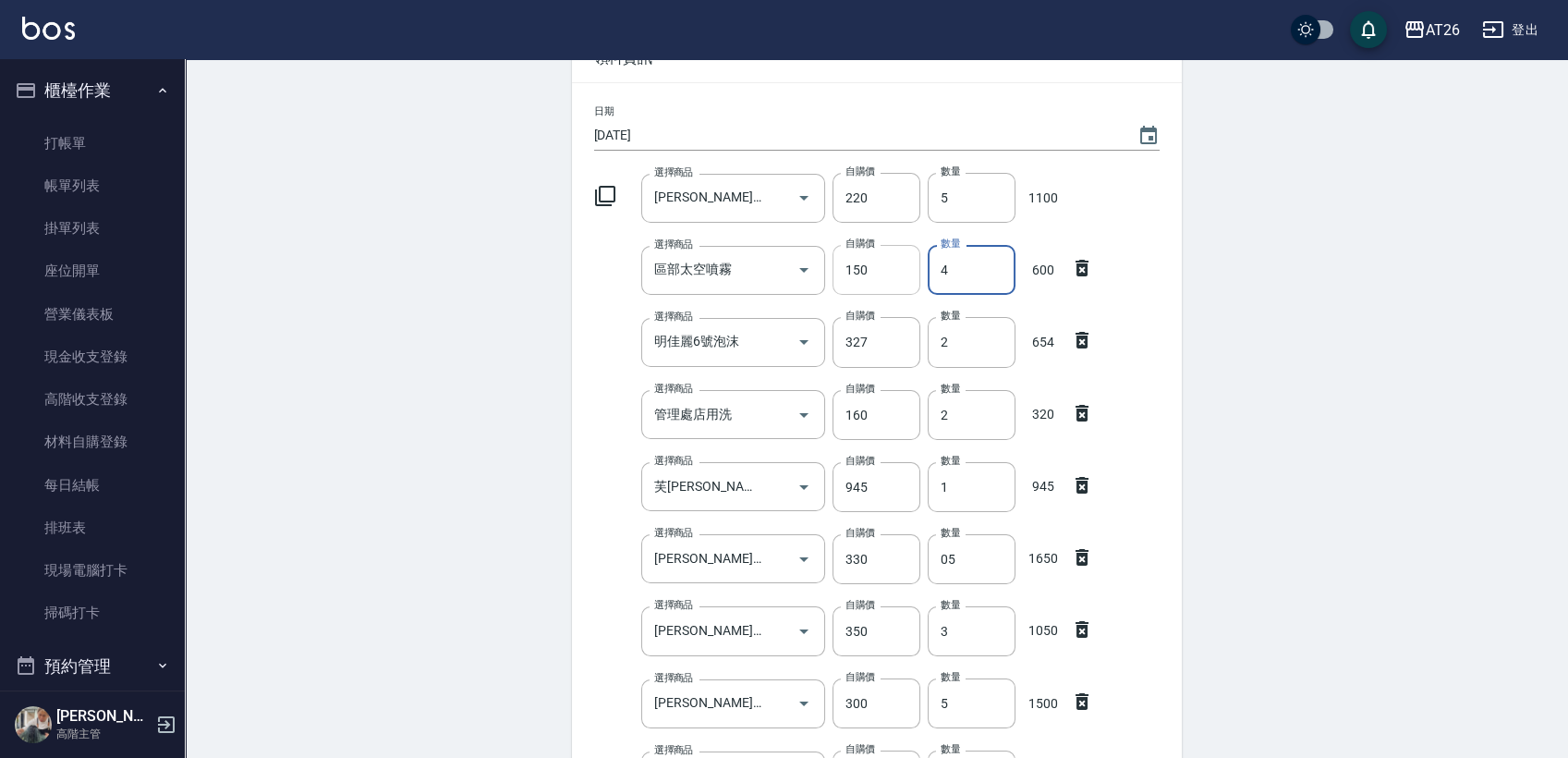
drag, startPoint x: 976, startPoint y: 275, endPoint x: 904, endPoint y: 275, distance: 72.1
click at [904, 275] on div "選擇商品 區部太空噴霧 選擇商品 自購價 150 自購價 數量 4 數量 600" at bounding box center [873, 266] width 573 height 57
type input "7"
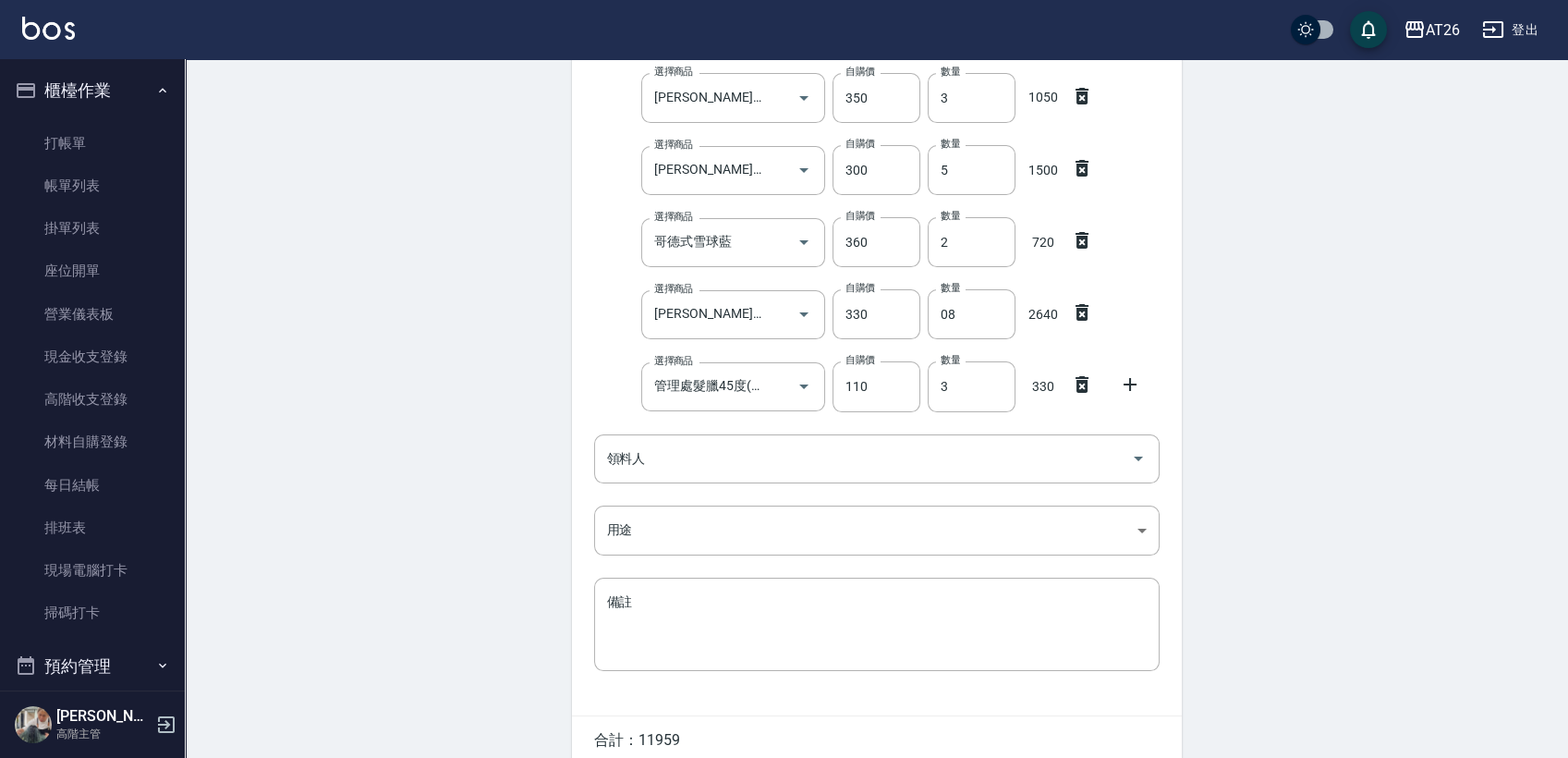
scroll to position [727, 0]
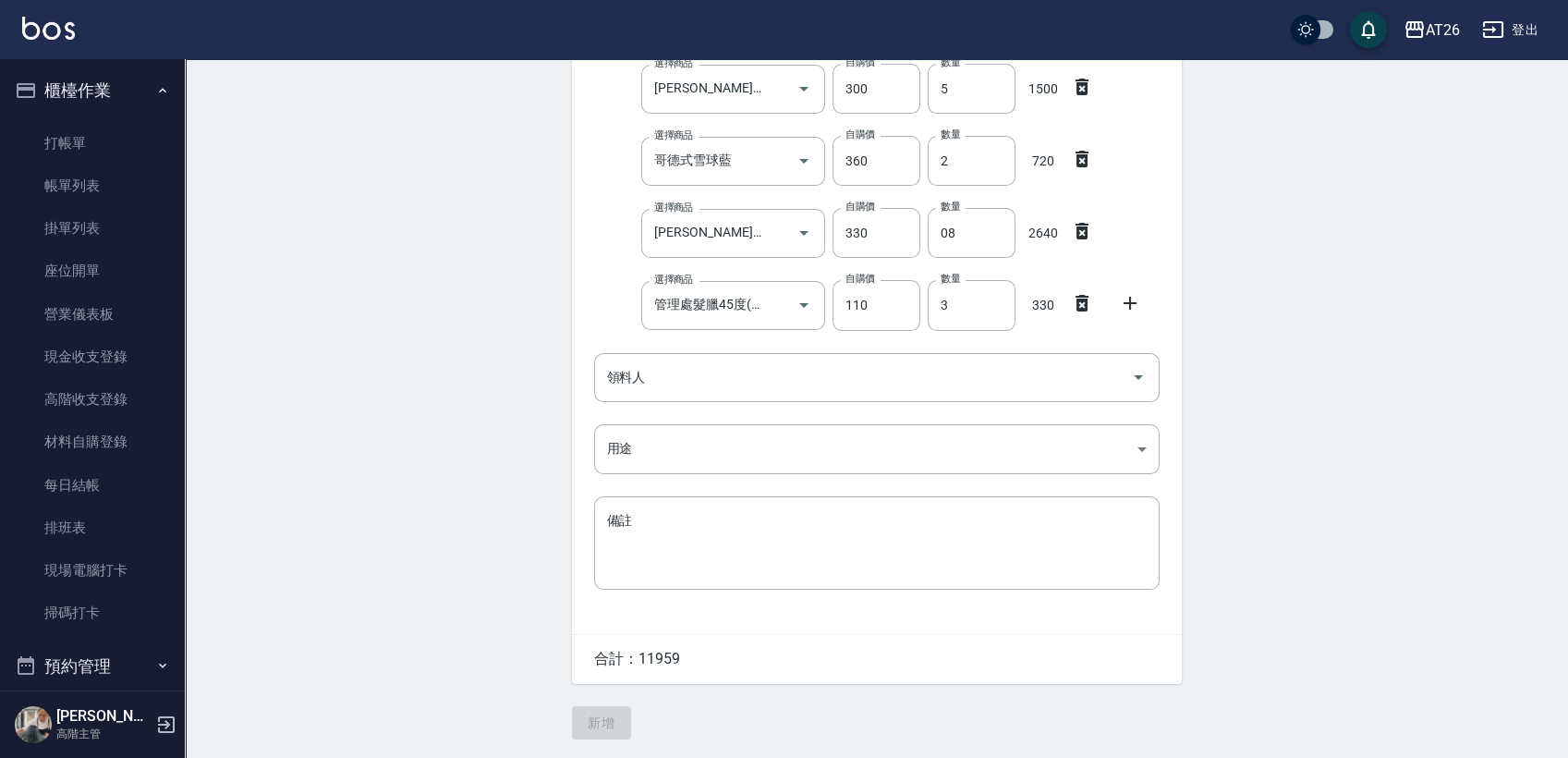
click at [1124, 292] on icon at bounding box center [1130, 303] width 22 height 22
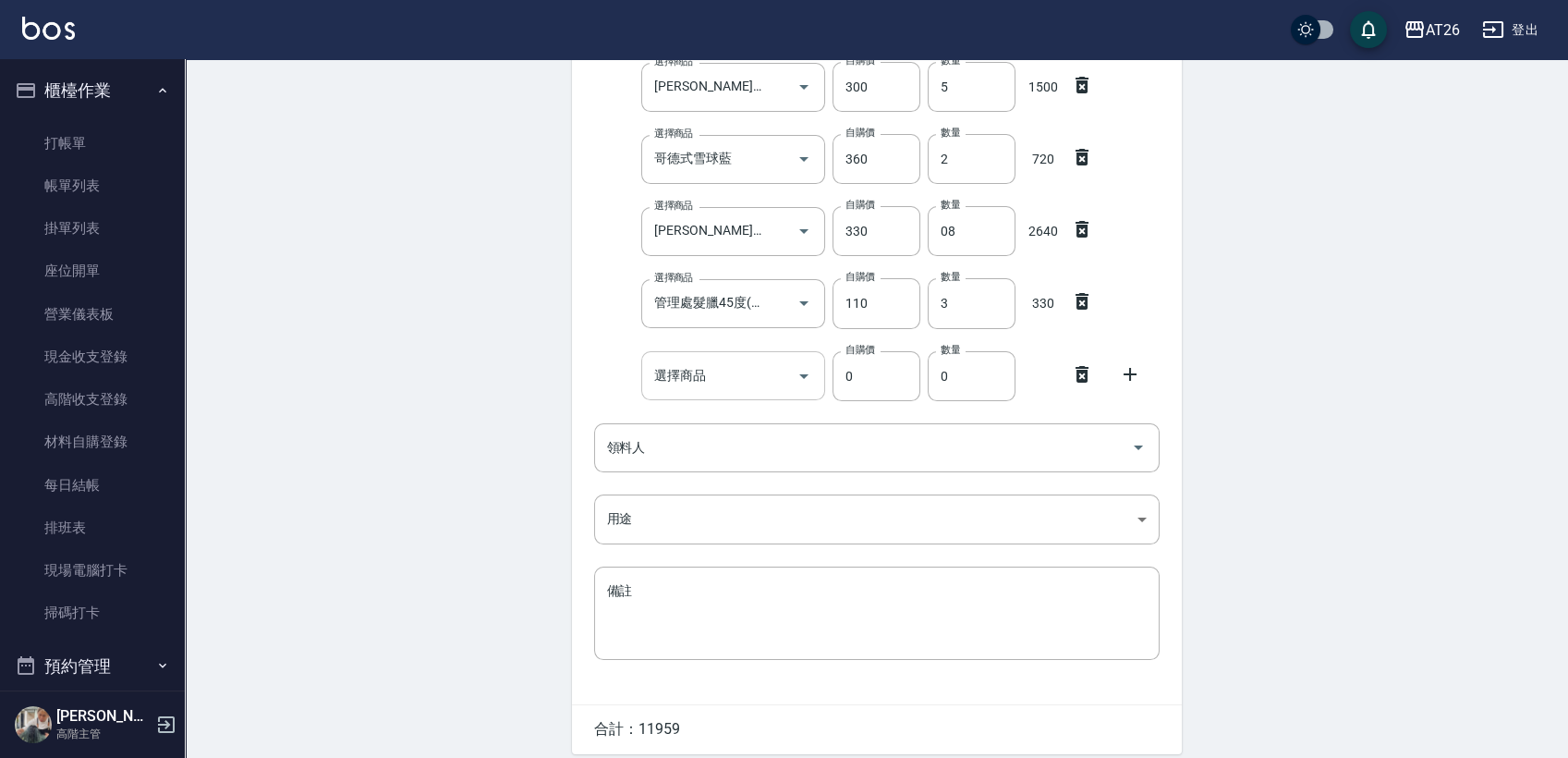
click at [767, 366] on input "選擇商品" at bounding box center [720, 376] width 140 height 32
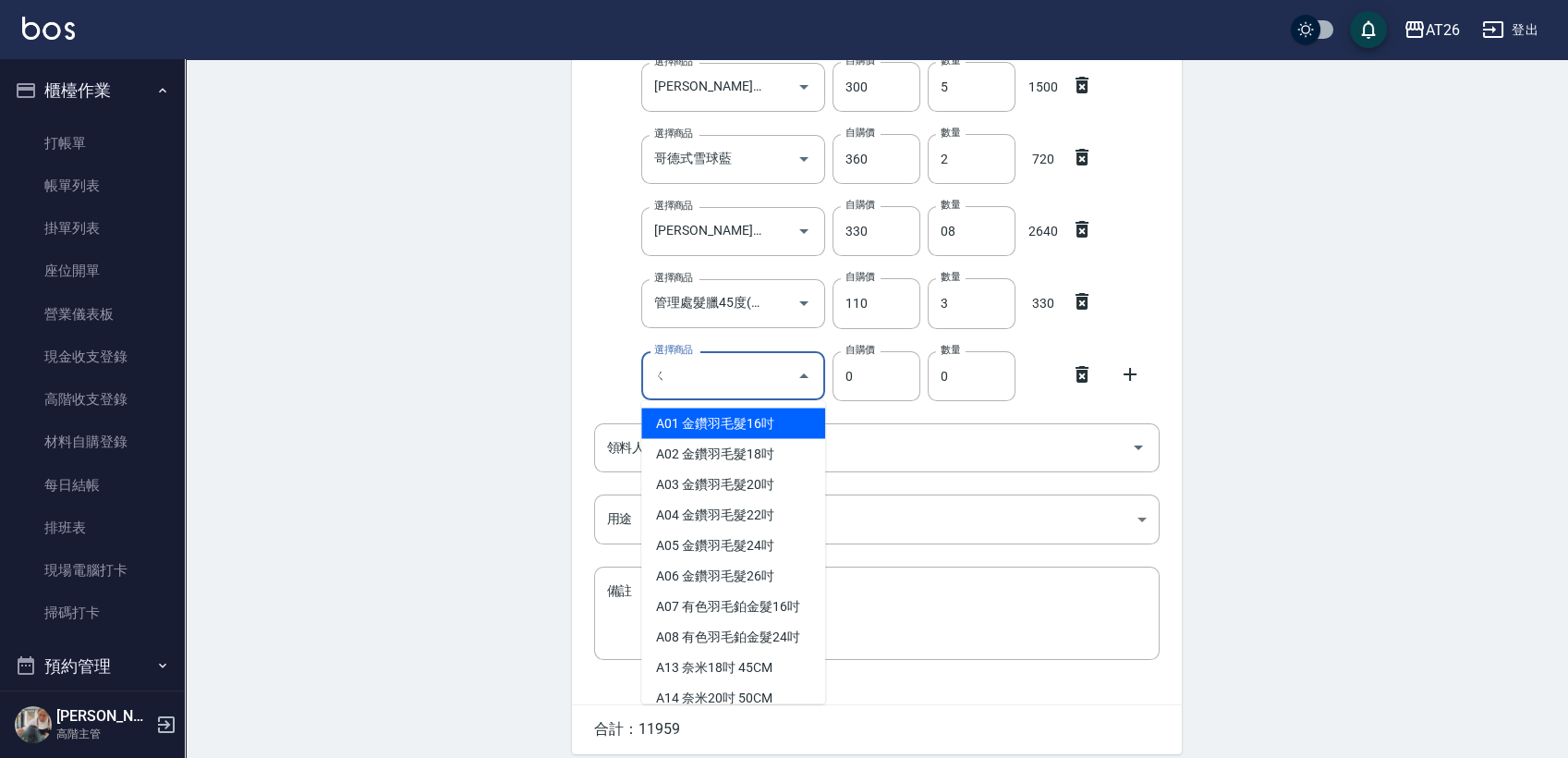
type input "ㄏ"
type input "ㄊ"
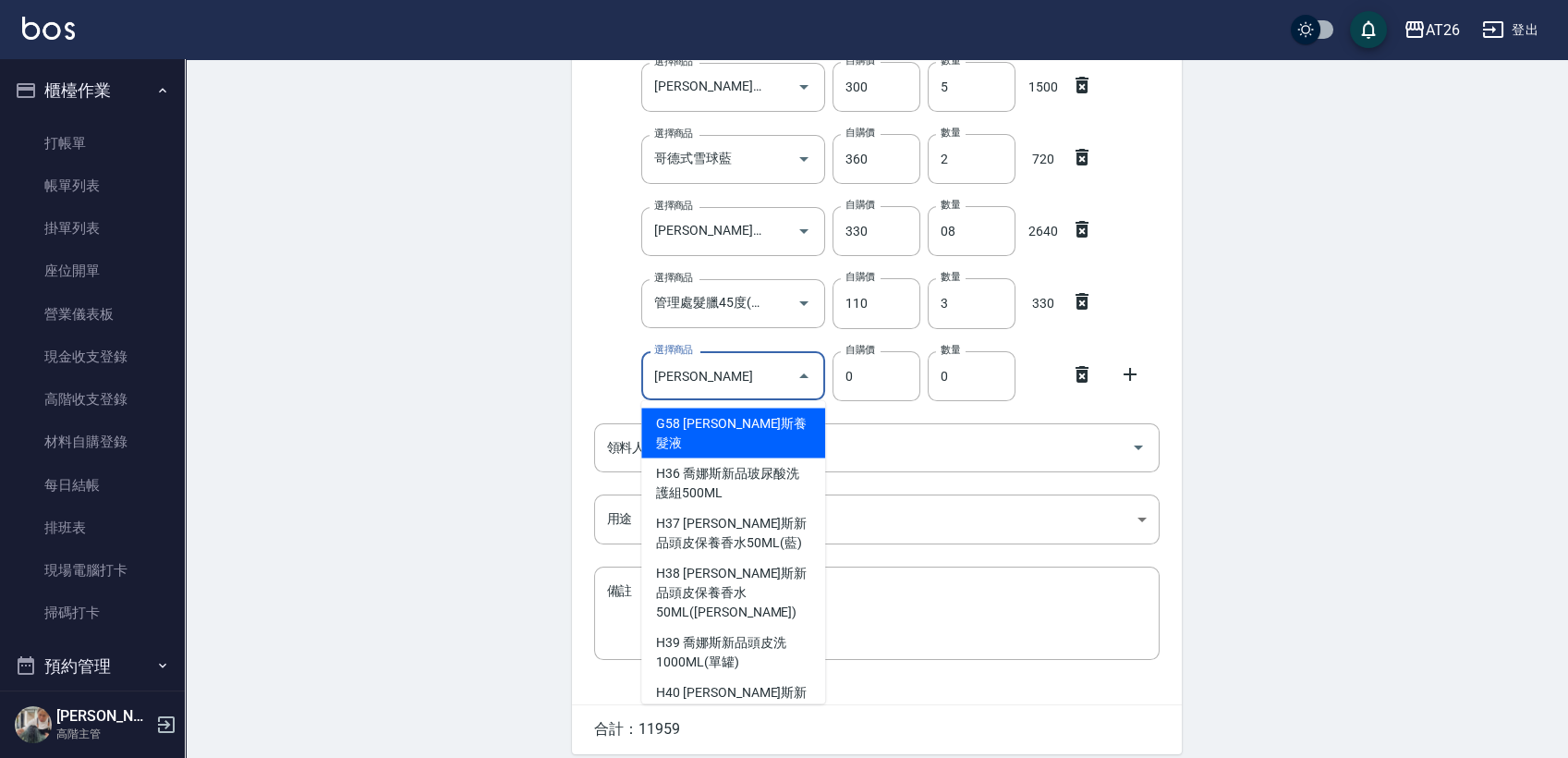
type input "[PERSON_NAME]斯新品頭皮保養香水50ML(藍)"
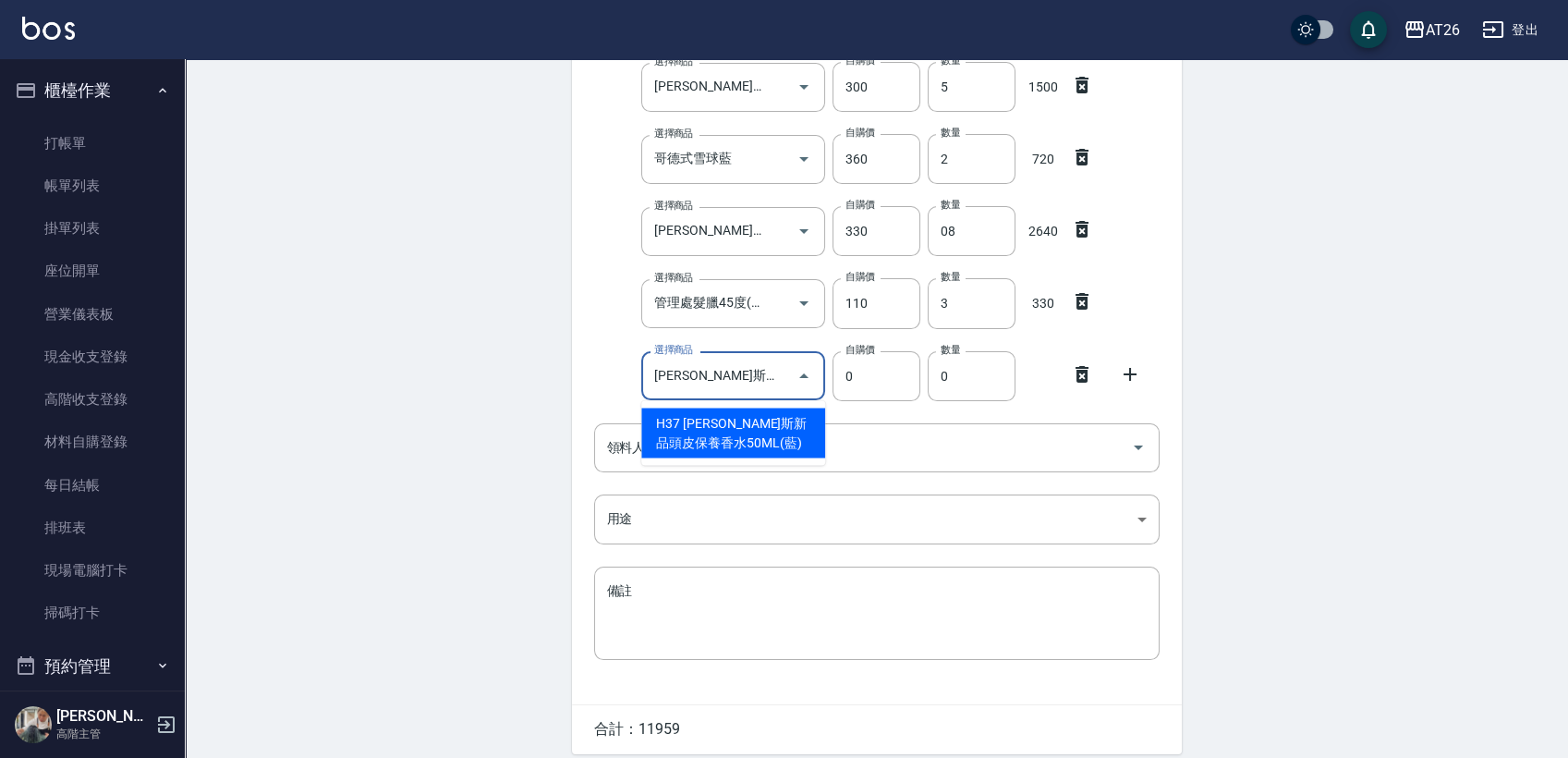
type input "220"
type input "1"
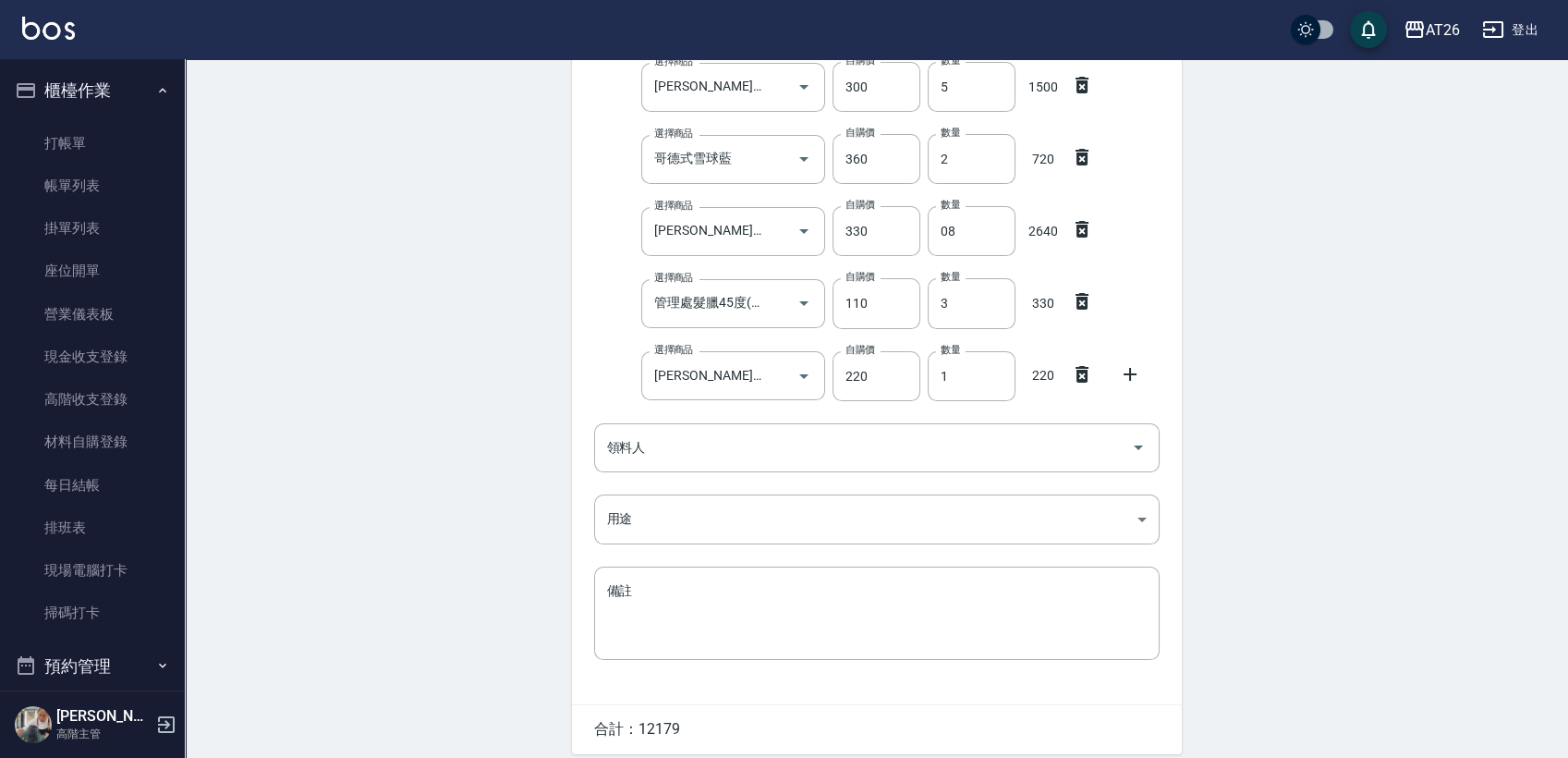
click at [384, 567] on div "Employee Picking Create 新增材料自購 連續新增自購 領料資訊 日期 [DATE] 選擇商品 [PERSON_NAME]斯新品頭皮保養香…" at bounding box center [877, 80] width 1384 height 1496
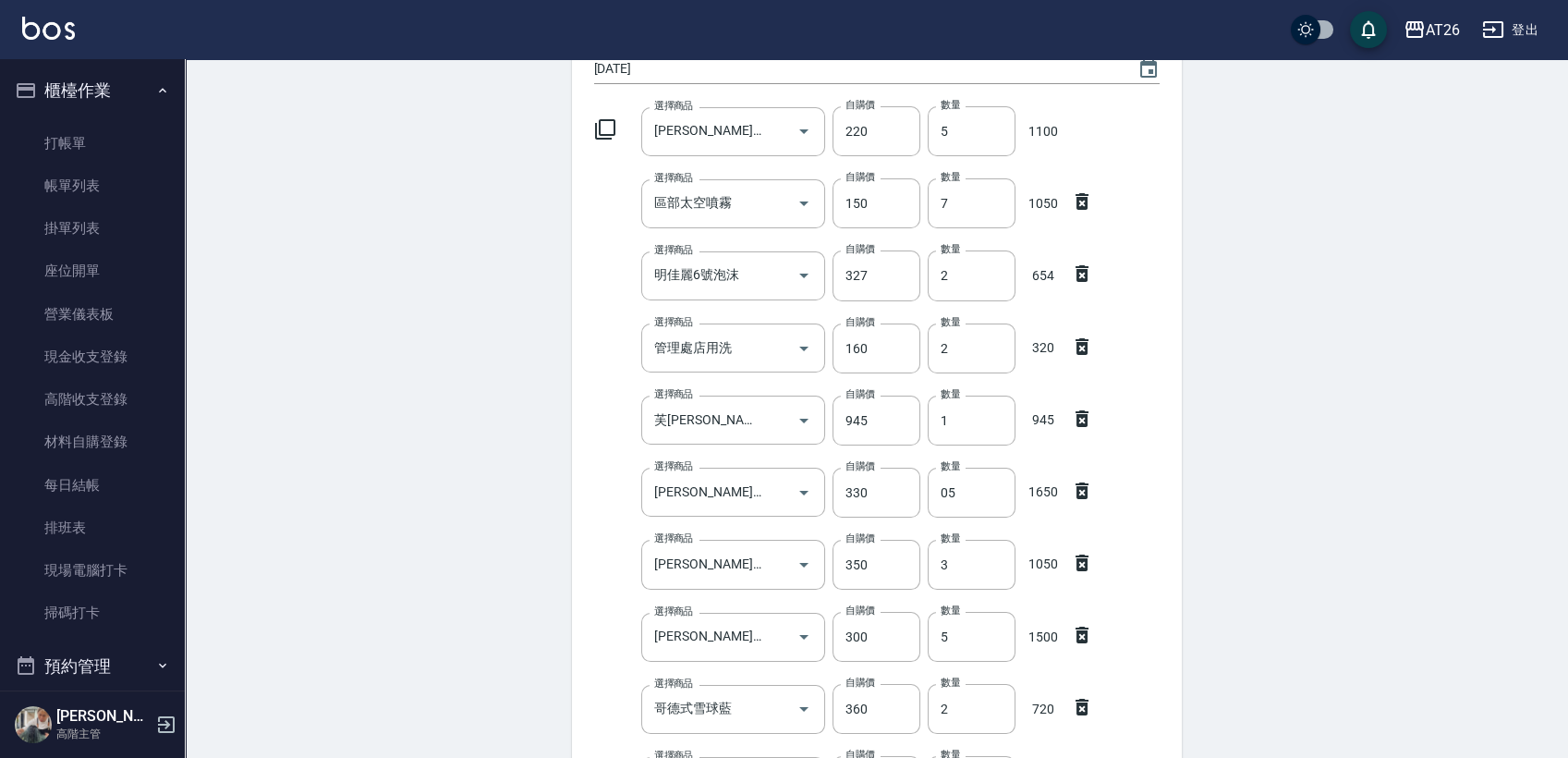
scroll to position [0, 0]
